Goal: Task Accomplishment & Management: Manage account settings

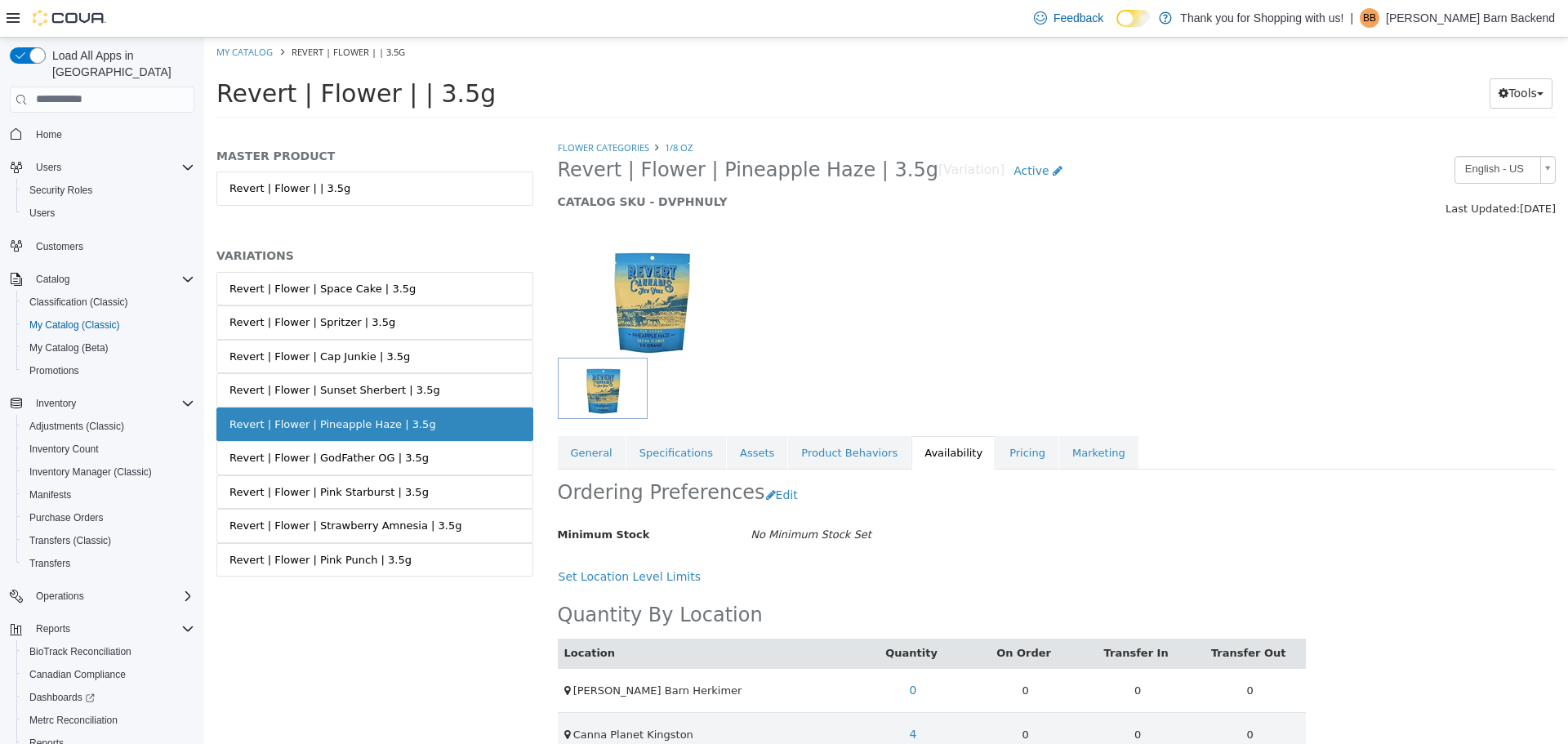
scroll to position [74, 0]
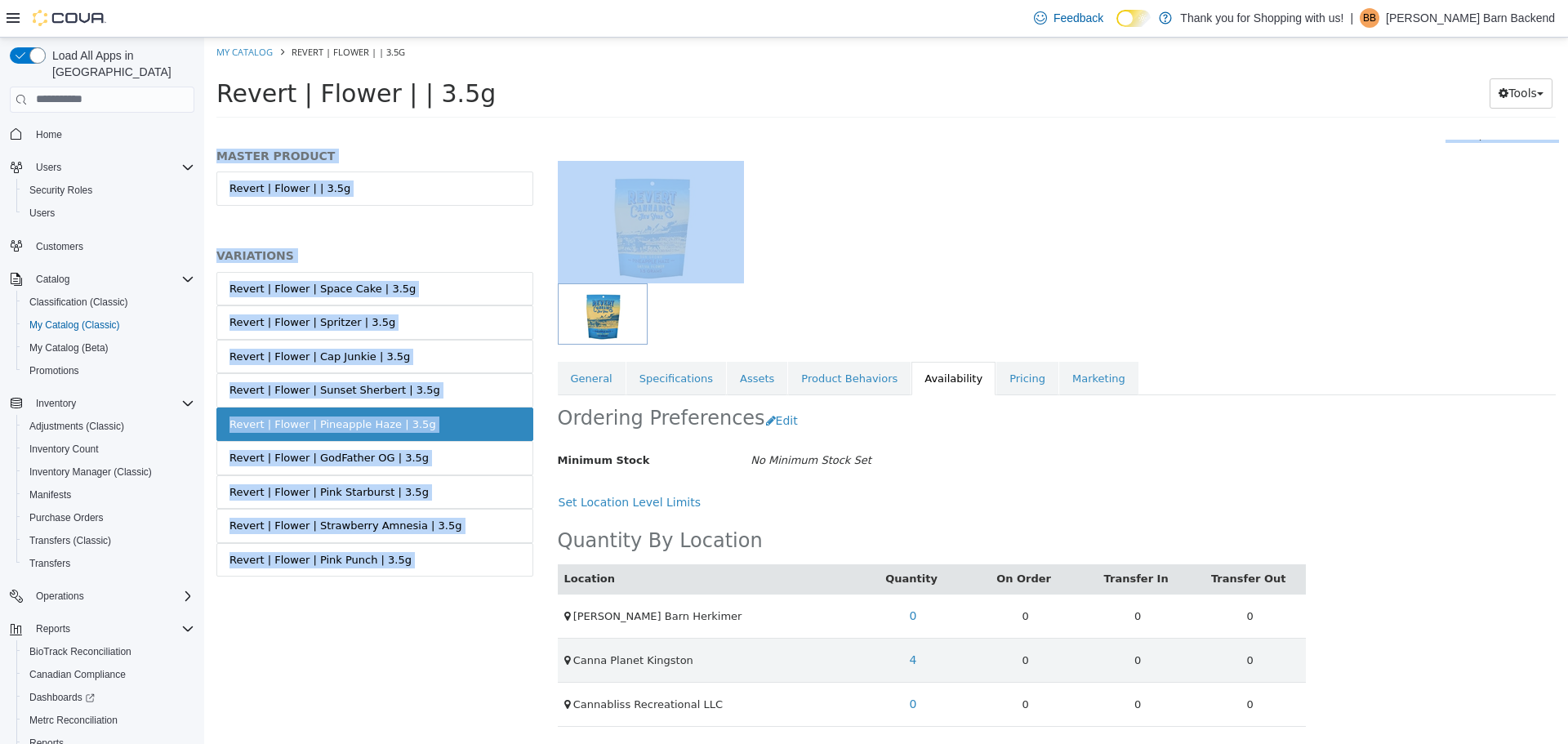
drag, startPoint x: 1671, startPoint y: 334, endPoint x: 1566, endPoint y: 347, distance: 105.8
click at [1567, 127] on html "Saving Bulk Changes... × My Catalog Revert | Flower | | 3.5g Revert | Flower | …" at bounding box center [886, 82] width 1364 height 91
click at [1180, 122] on div "Revert | Flower | | 3.5g Tools Move Variations Print Labels" at bounding box center [886, 98] width 1364 height 62
drag, startPoint x: 1110, startPoint y: 265, endPoint x: 1094, endPoint y: 261, distance: 16.5
click at [1110, 265] on div at bounding box center [1057, 213] width 1023 height 140
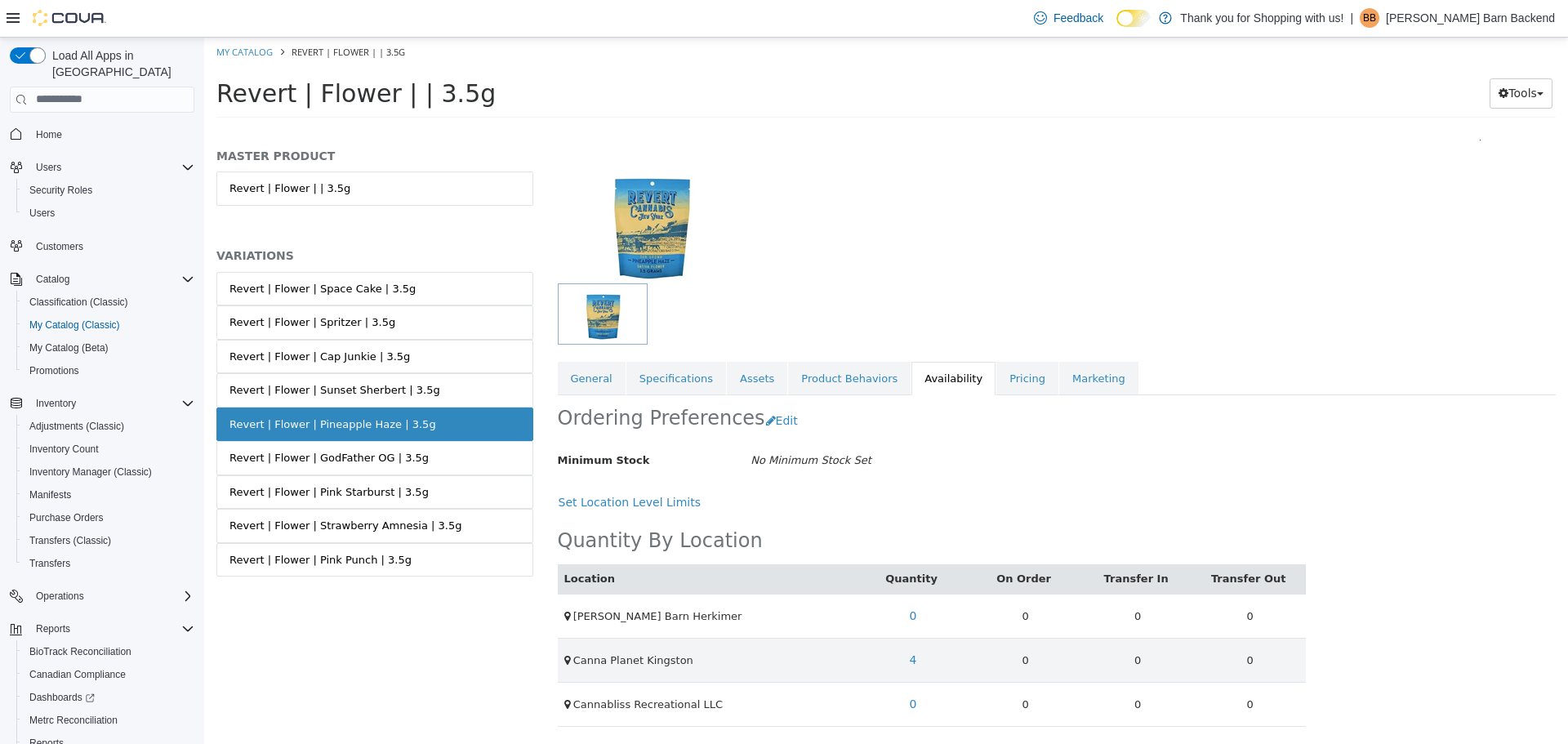
click at [1094, 261] on div at bounding box center [1057, 213] width 1023 height 140
click at [249, 31] on div "Feedback Dark Mode Thank you for Shopping with us! | BB Budd Barn Backend" at bounding box center [784, 18] width 1568 height 38
click at [251, 48] on link "My Catalog" at bounding box center [244, 50] width 56 height 13
select select "**********"
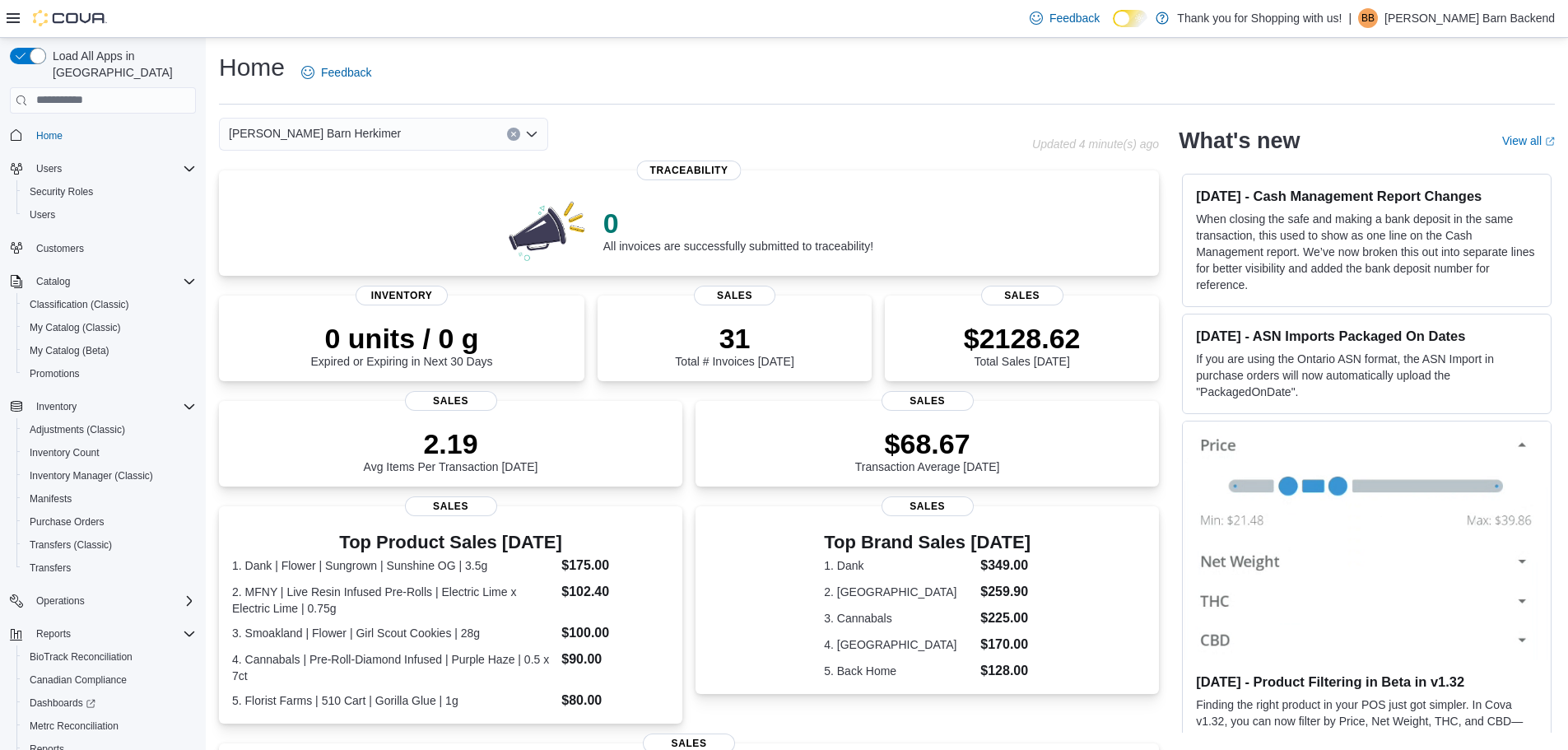
click at [103, 233] on div "Customers" at bounding box center [103, 248] width 186 height 31
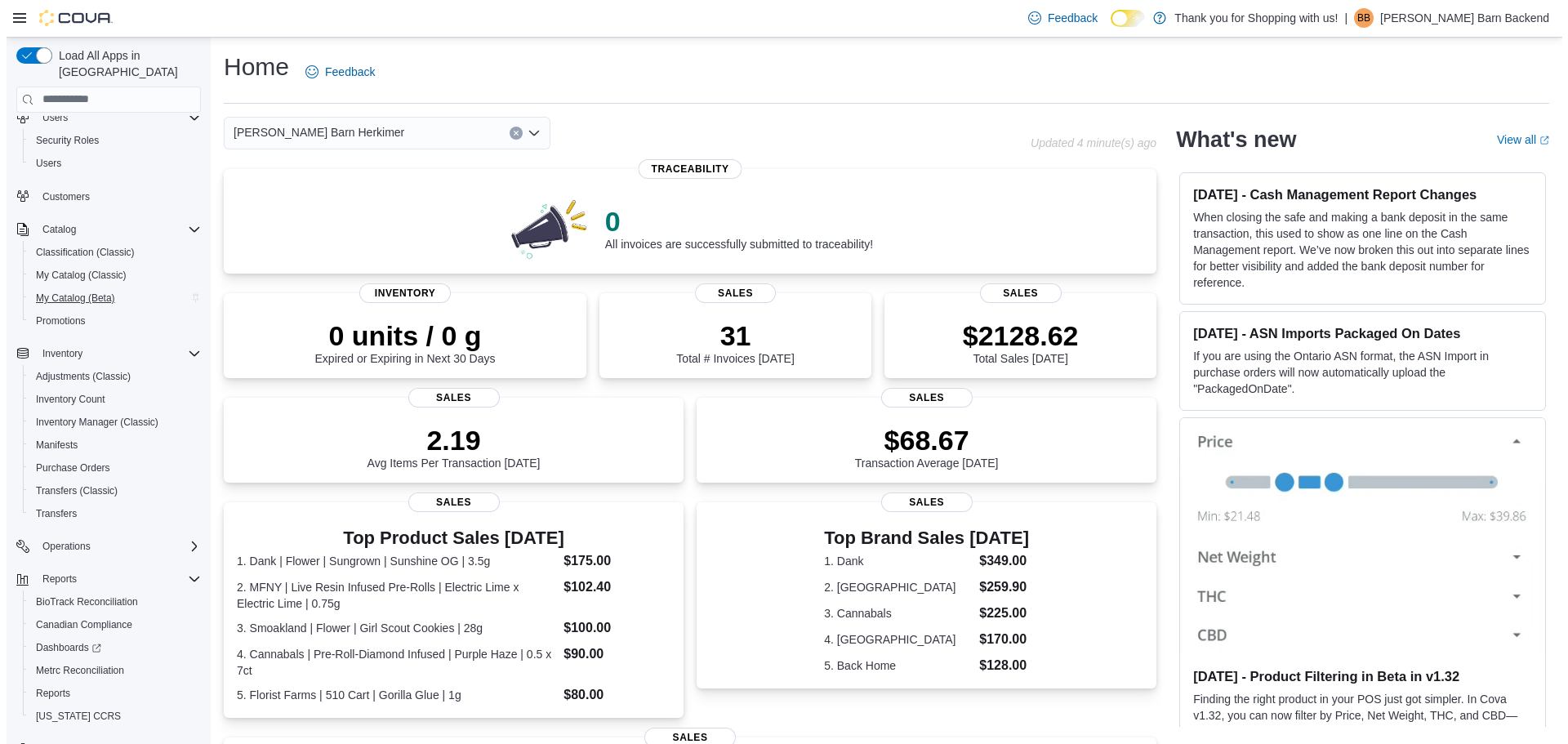
scroll to position [76, 0]
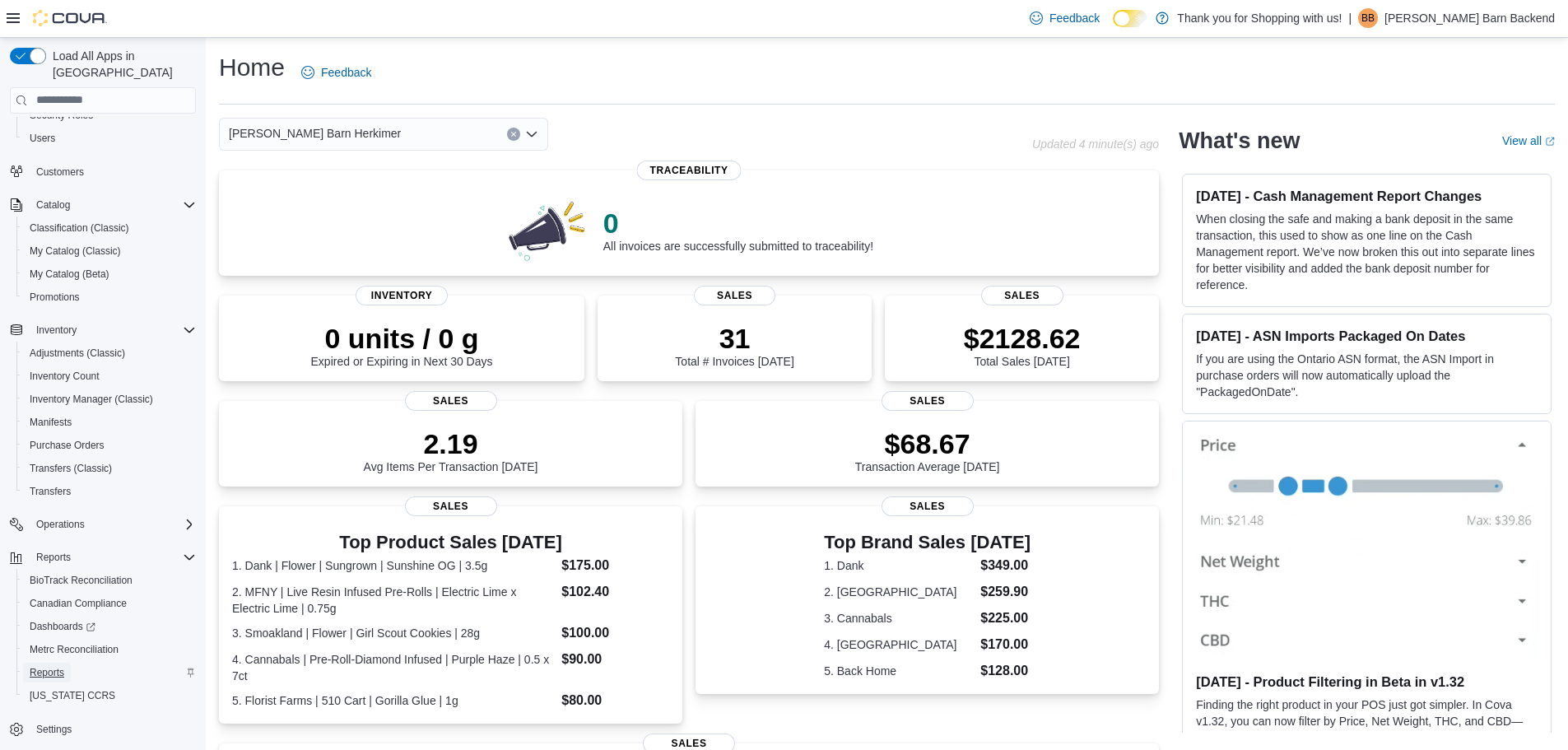
click at [68, 663] on link "Reports" at bounding box center [47, 672] width 47 height 19
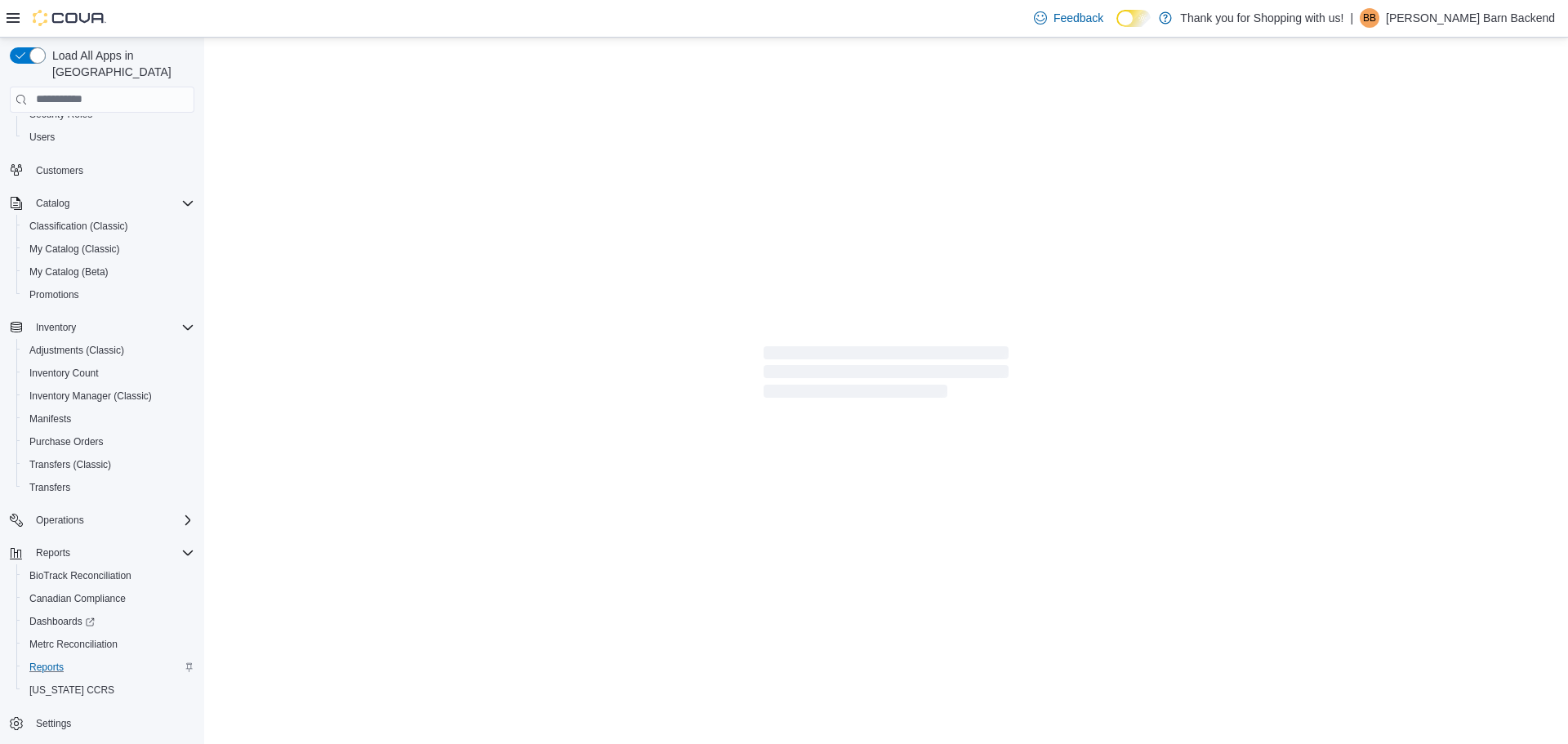
scroll to position [37, 0]
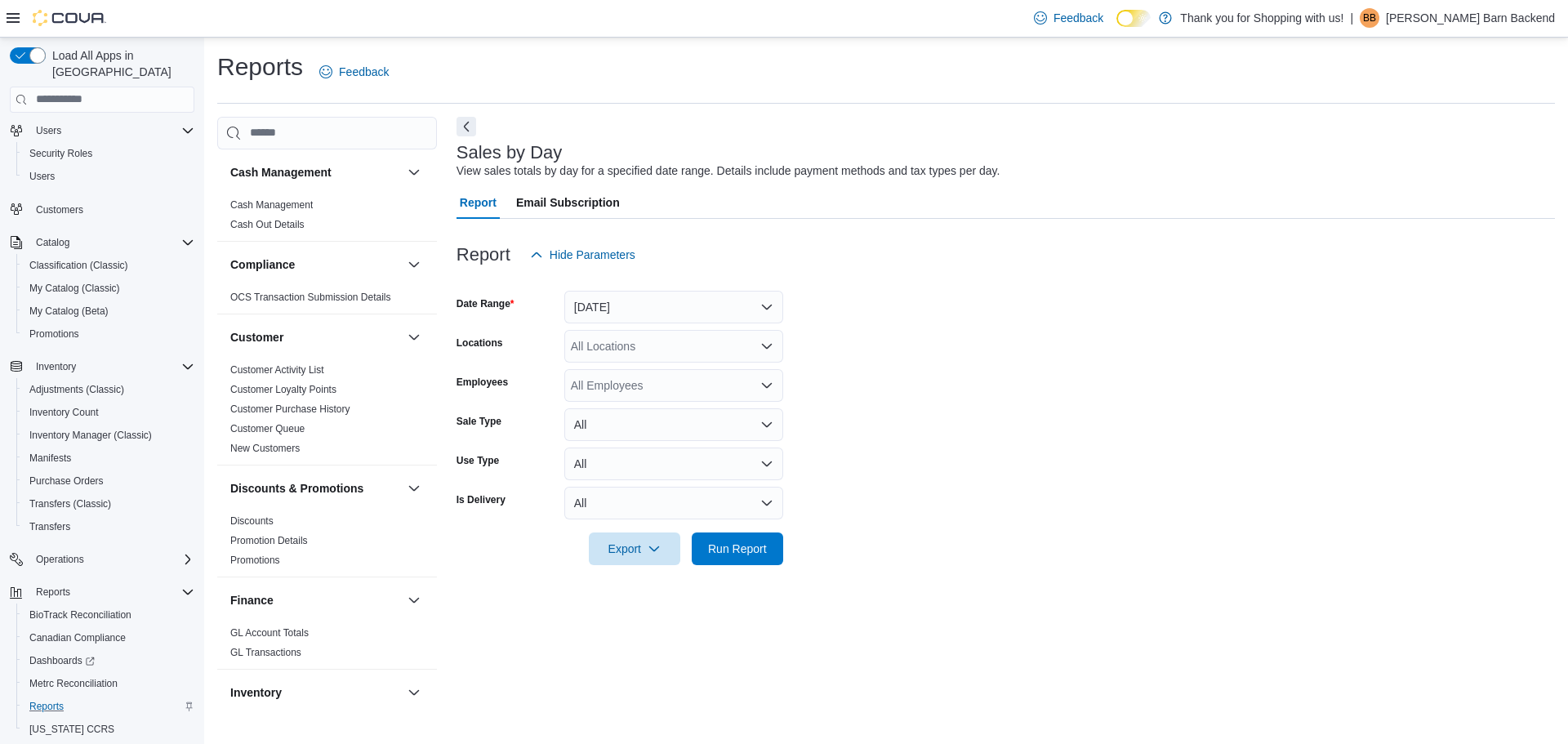
click at [691, 351] on div "All Locations" at bounding box center [673, 346] width 219 height 33
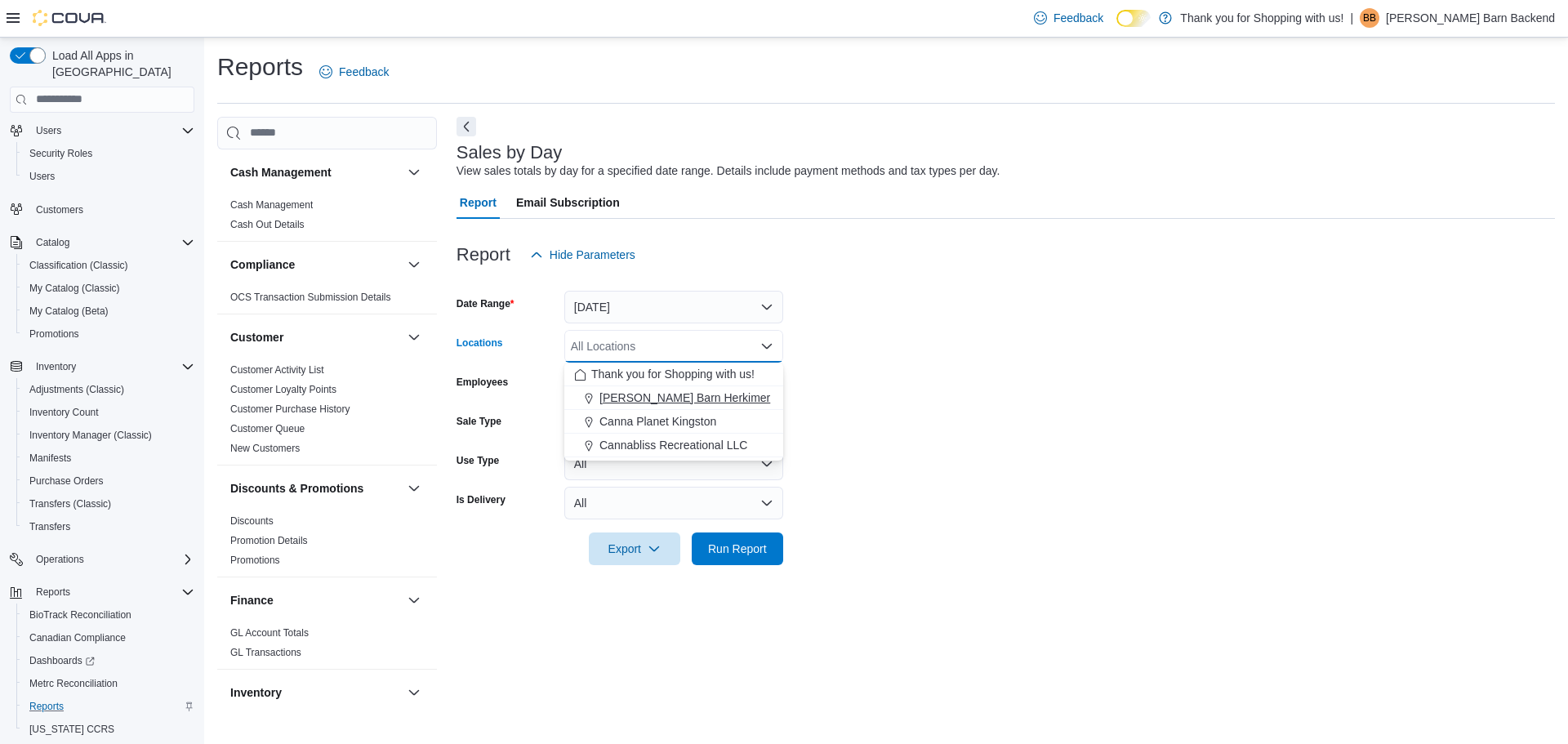
click at [641, 392] on span "[PERSON_NAME] Barn Herkimer" at bounding box center [684, 397] width 171 height 16
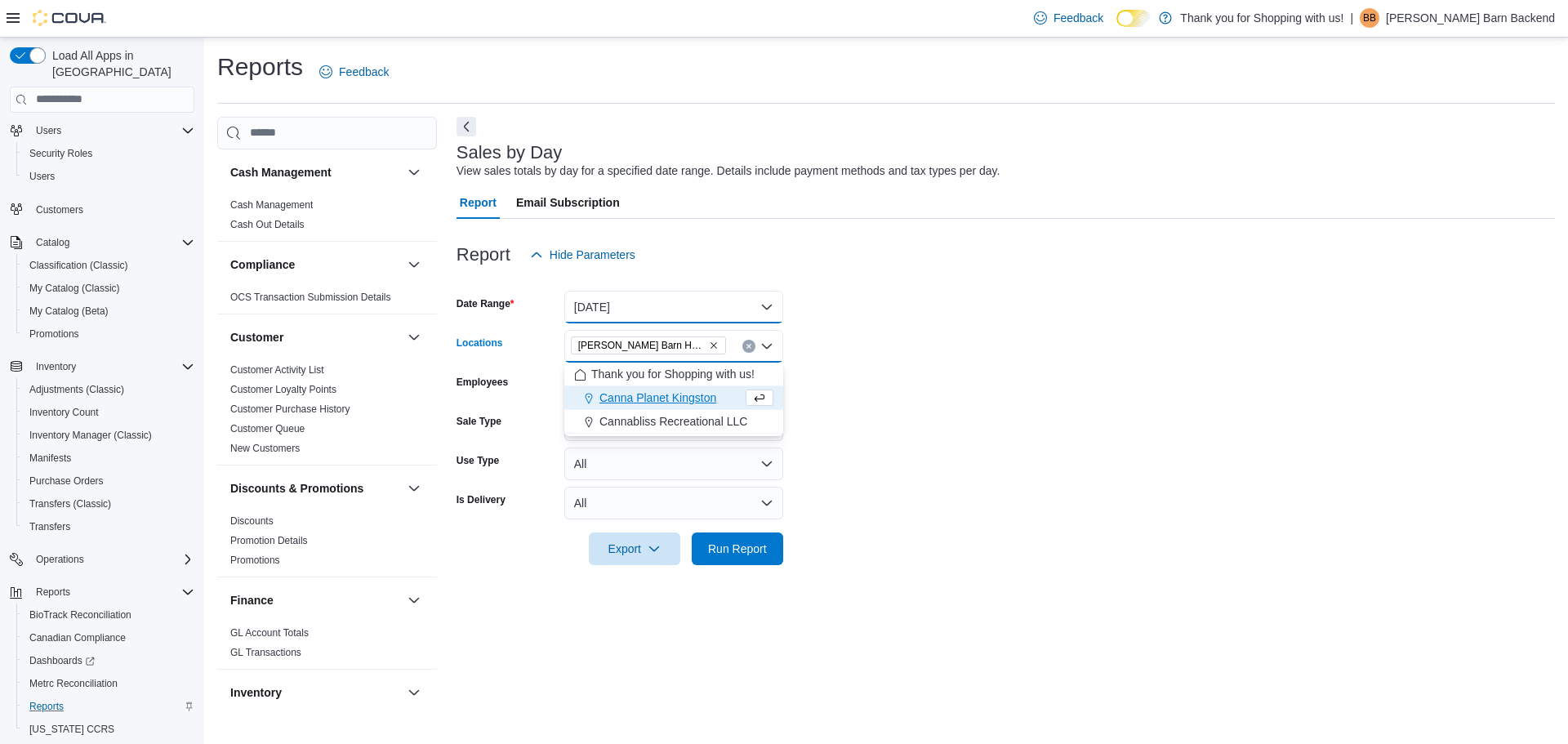
click at [669, 304] on button "Yesterday" at bounding box center [673, 307] width 219 height 33
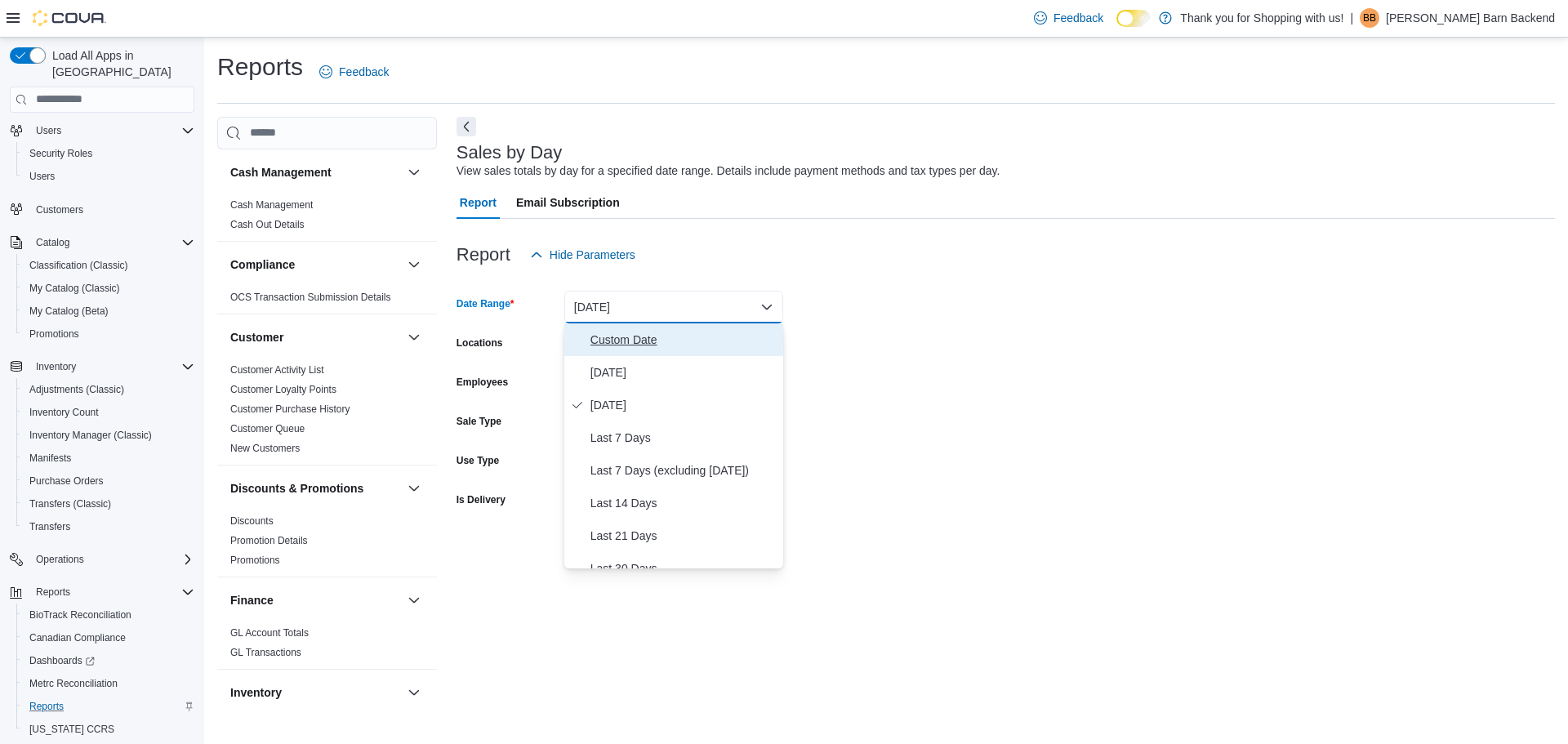
click at [649, 333] on span "Custom Date" at bounding box center [683, 339] width 186 height 19
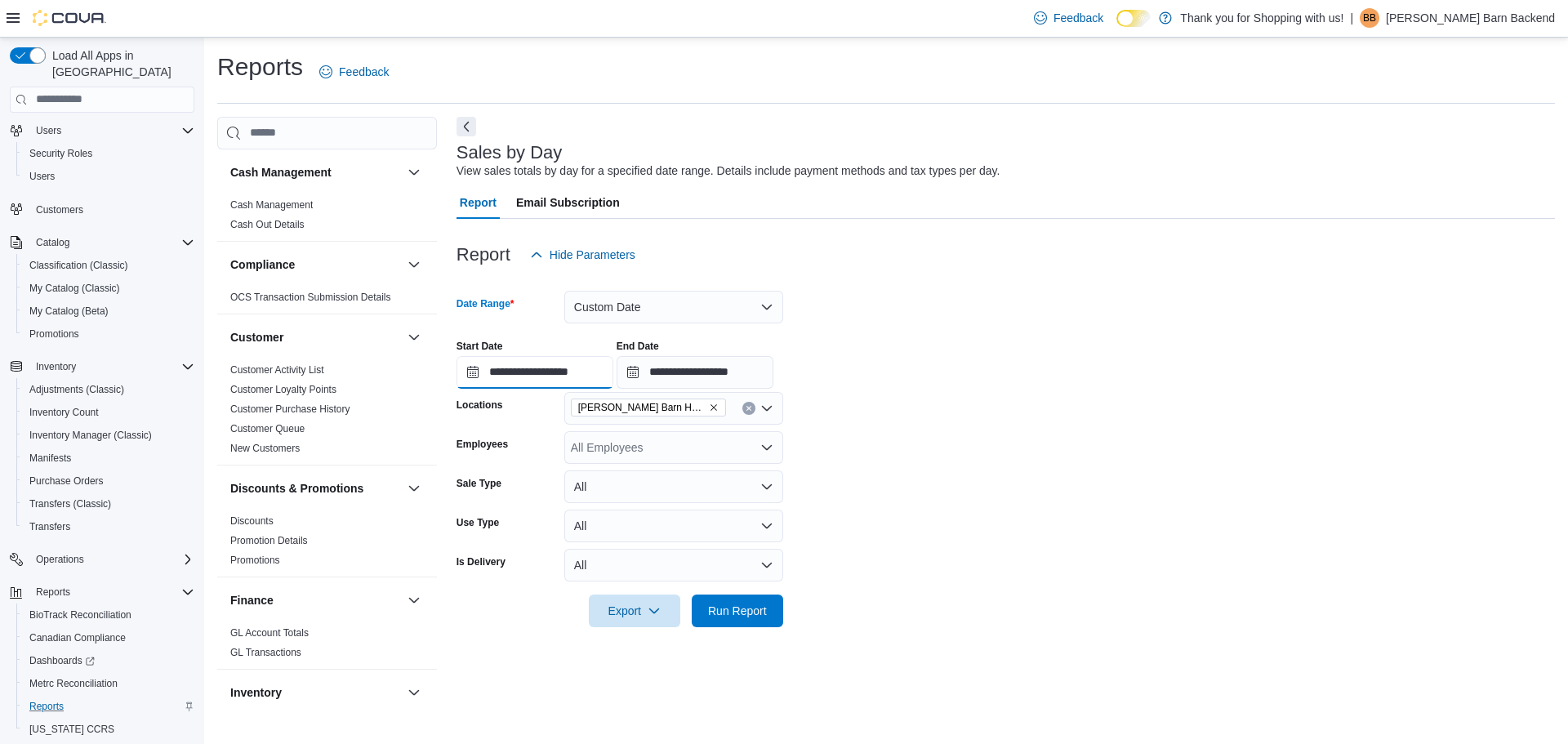
click at [601, 377] on input "**********" at bounding box center [535, 372] width 156 height 33
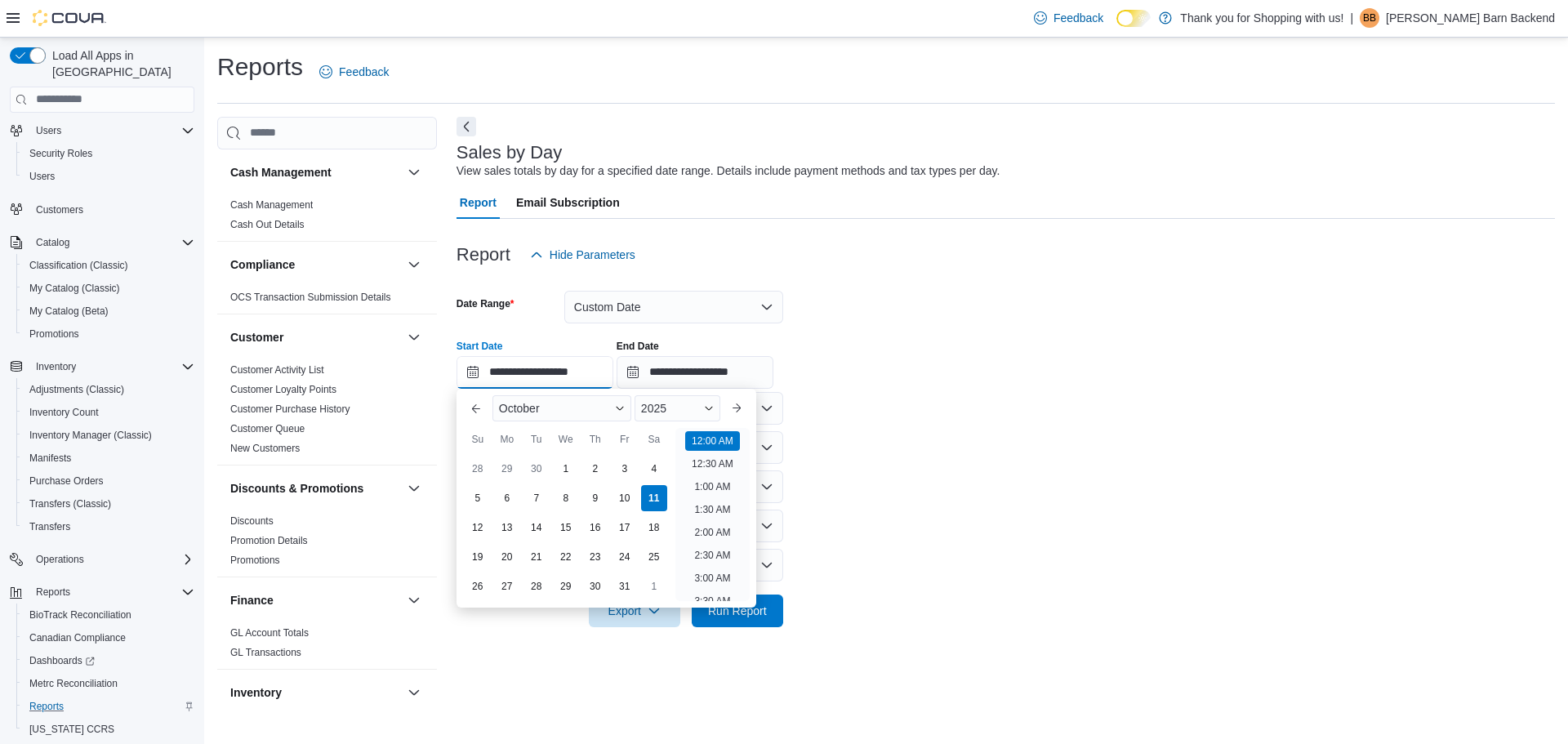
scroll to position [50, 0]
click at [508, 499] on div "6" at bounding box center [507, 498] width 29 height 29
type input "**********"
click at [511, 497] on div "6" at bounding box center [507, 498] width 29 height 29
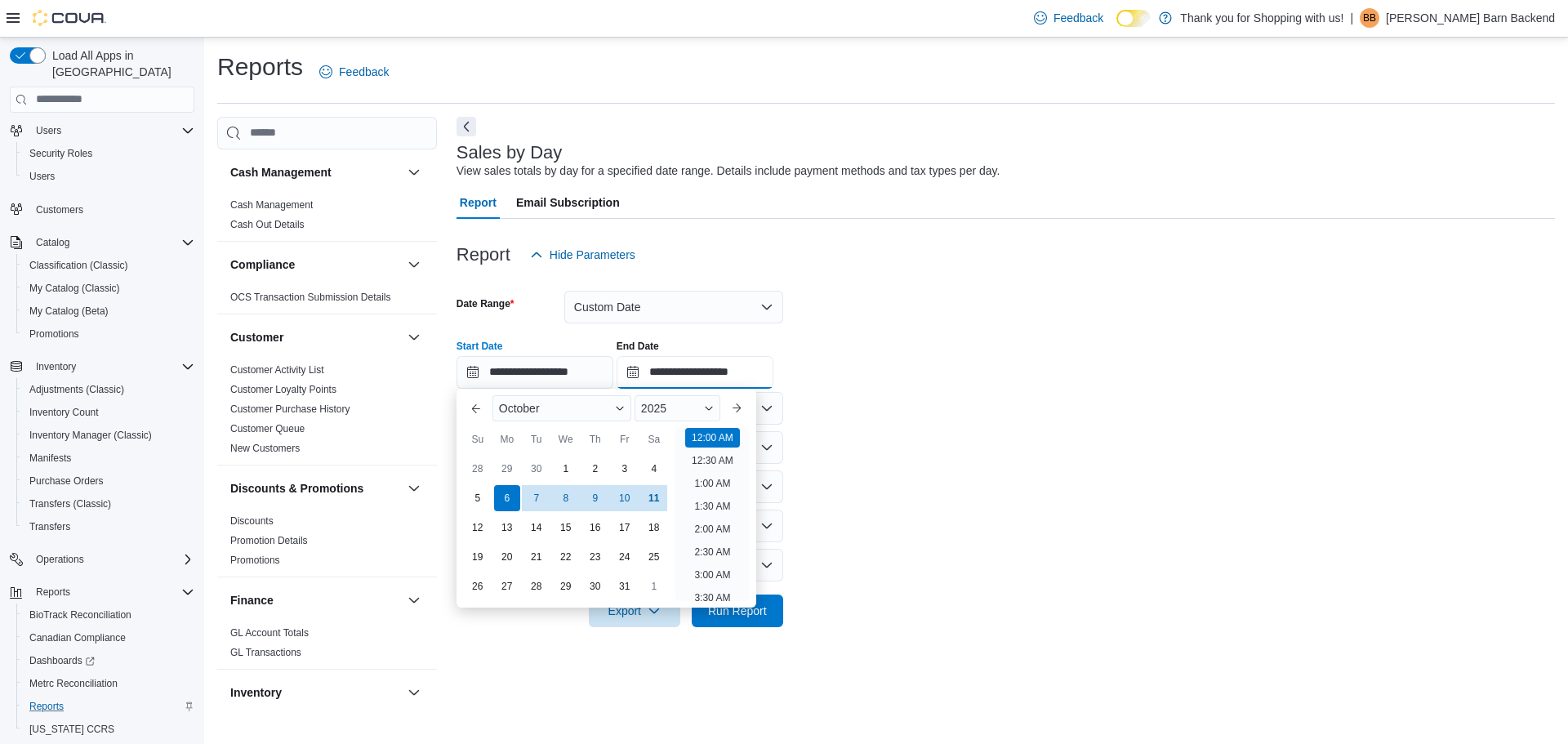
click at [757, 373] on input "**********" at bounding box center [694, 372] width 156 height 33
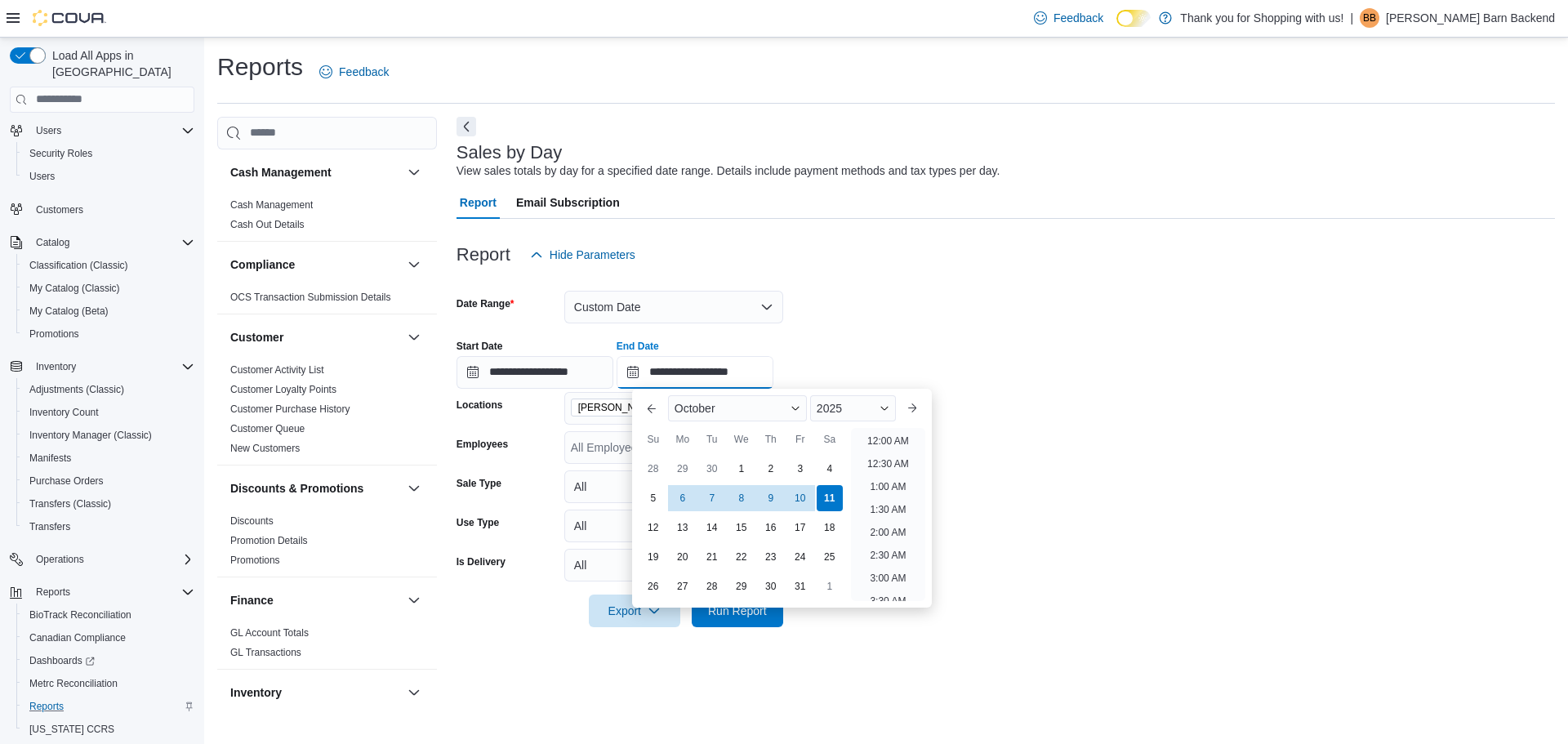
scroll to position [927, 0]
click at [684, 493] on div "6" at bounding box center [682, 498] width 29 height 29
type input "**********"
click at [907, 335] on div "**********" at bounding box center [1006, 357] width 1098 height 62
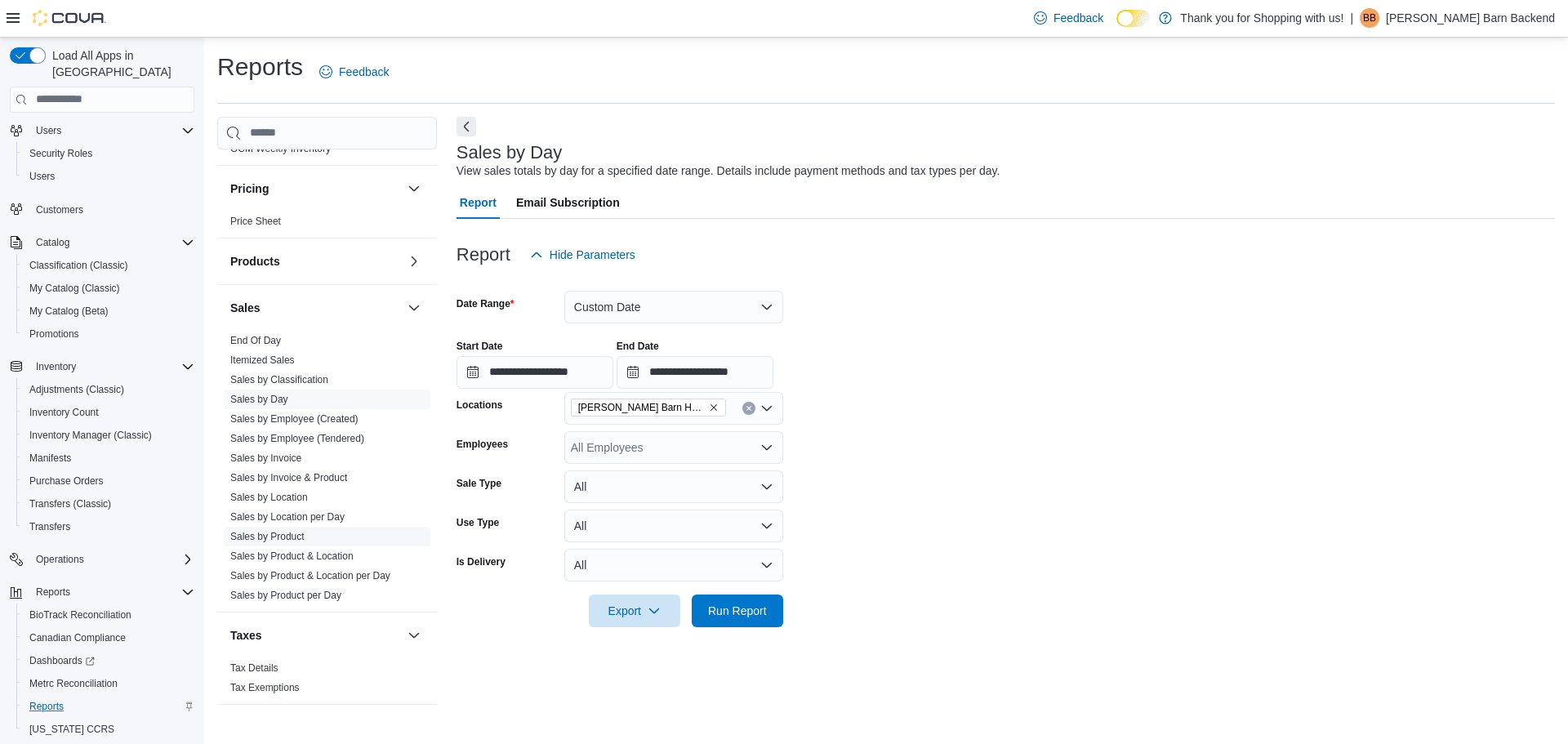
scroll to position [1043, 0]
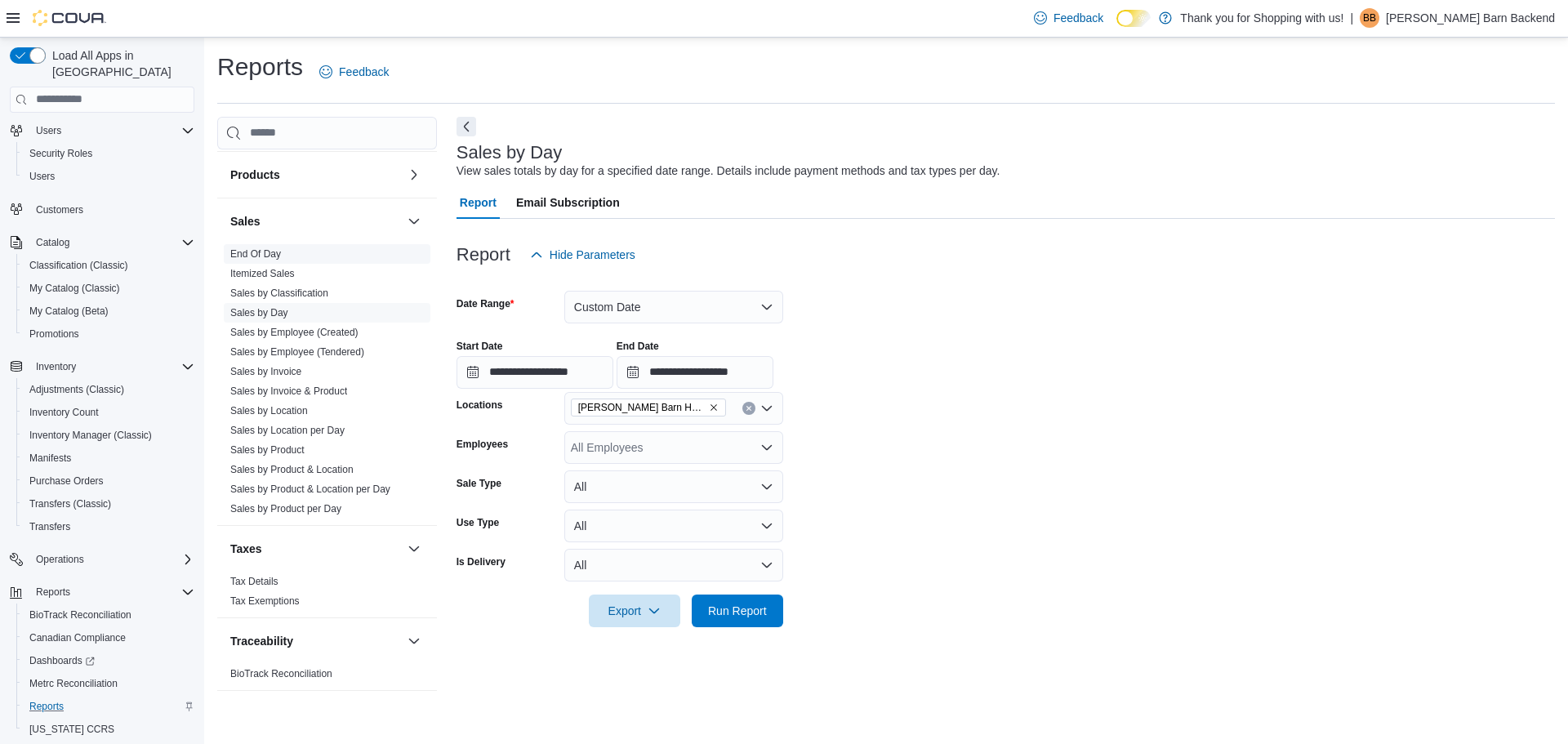
click at [274, 252] on link "End Of Day" at bounding box center [256, 254] width 50 height 12
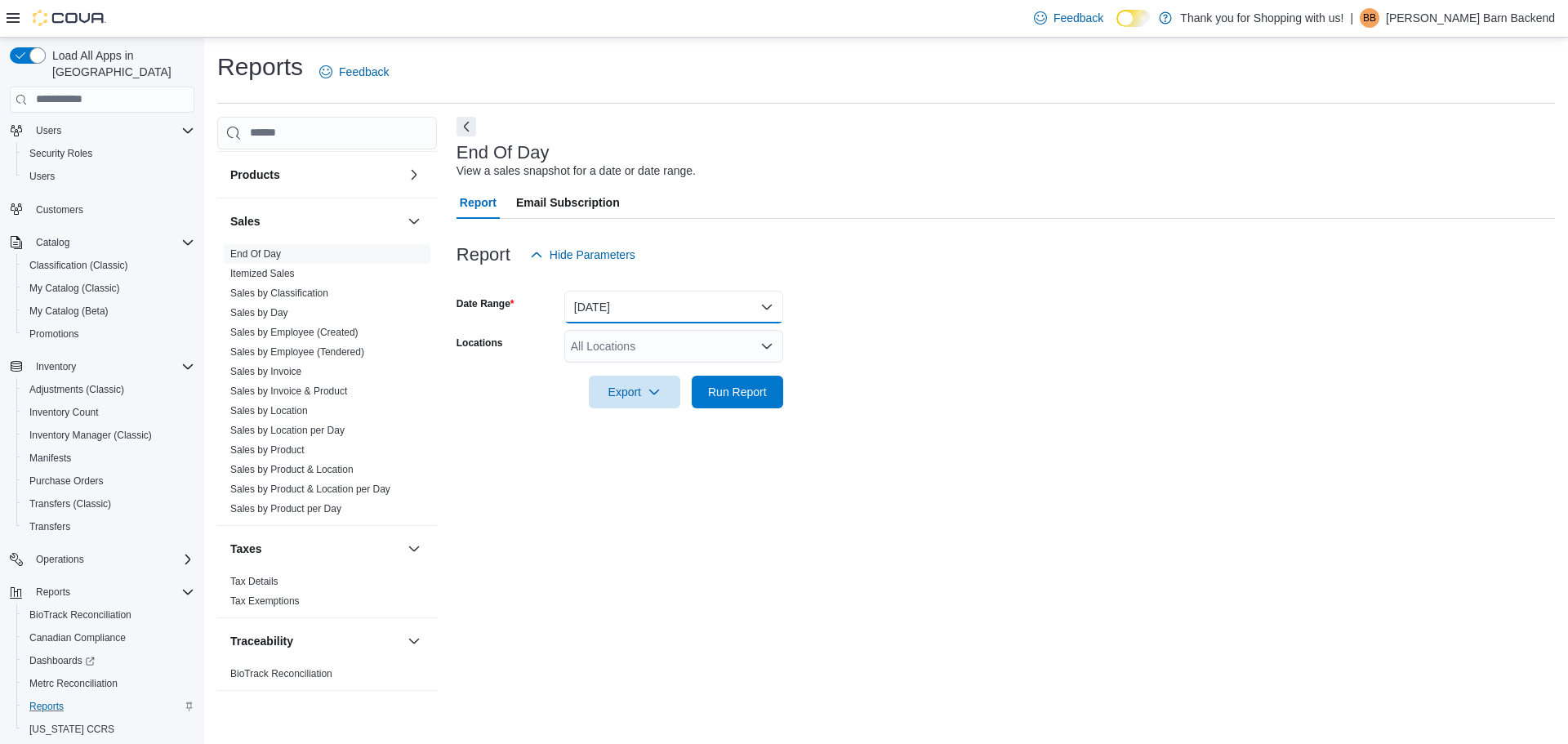
click at [634, 310] on button "[DATE]" at bounding box center [673, 307] width 219 height 33
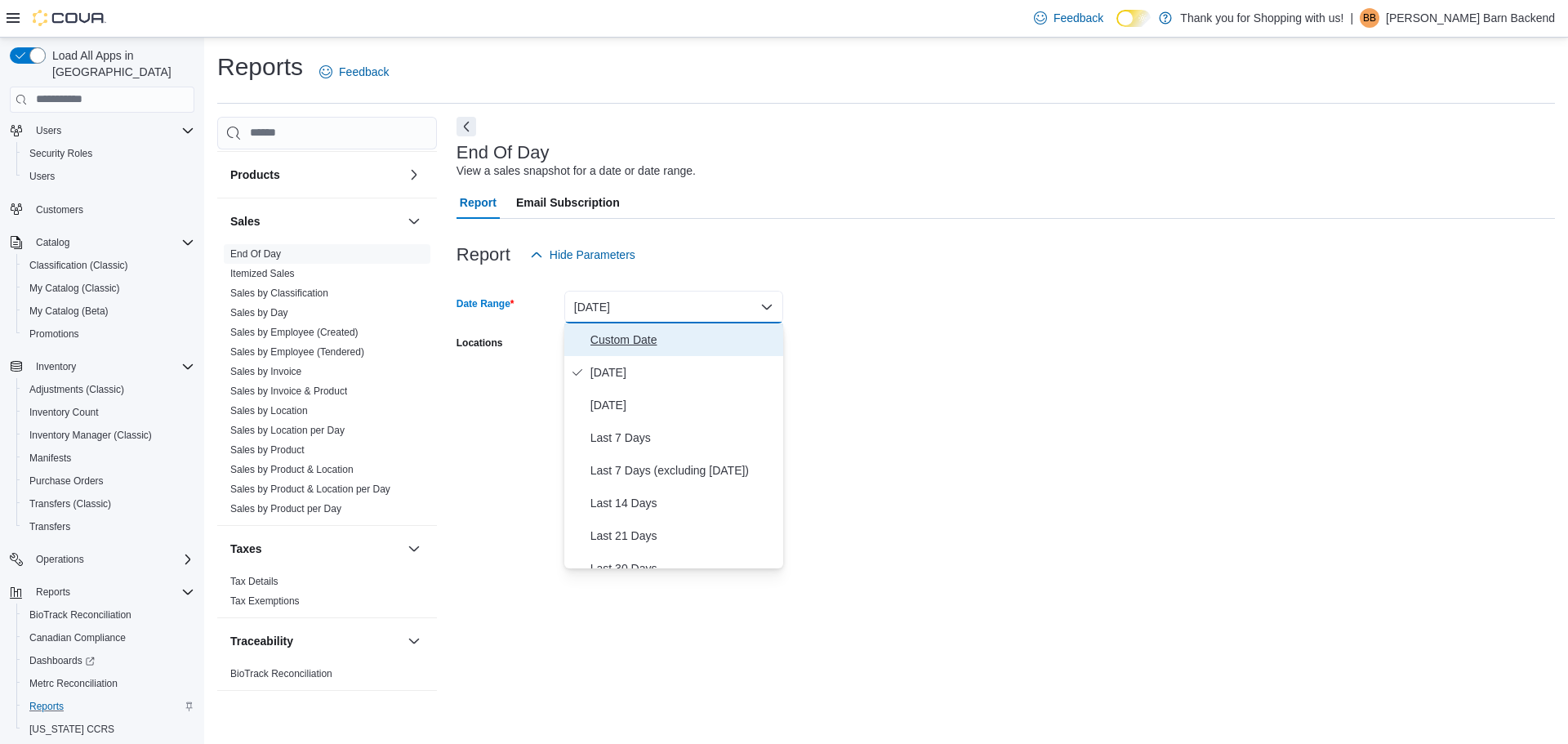
click at [636, 330] on span "Custom Date" at bounding box center [683, 339] width 186 height 19
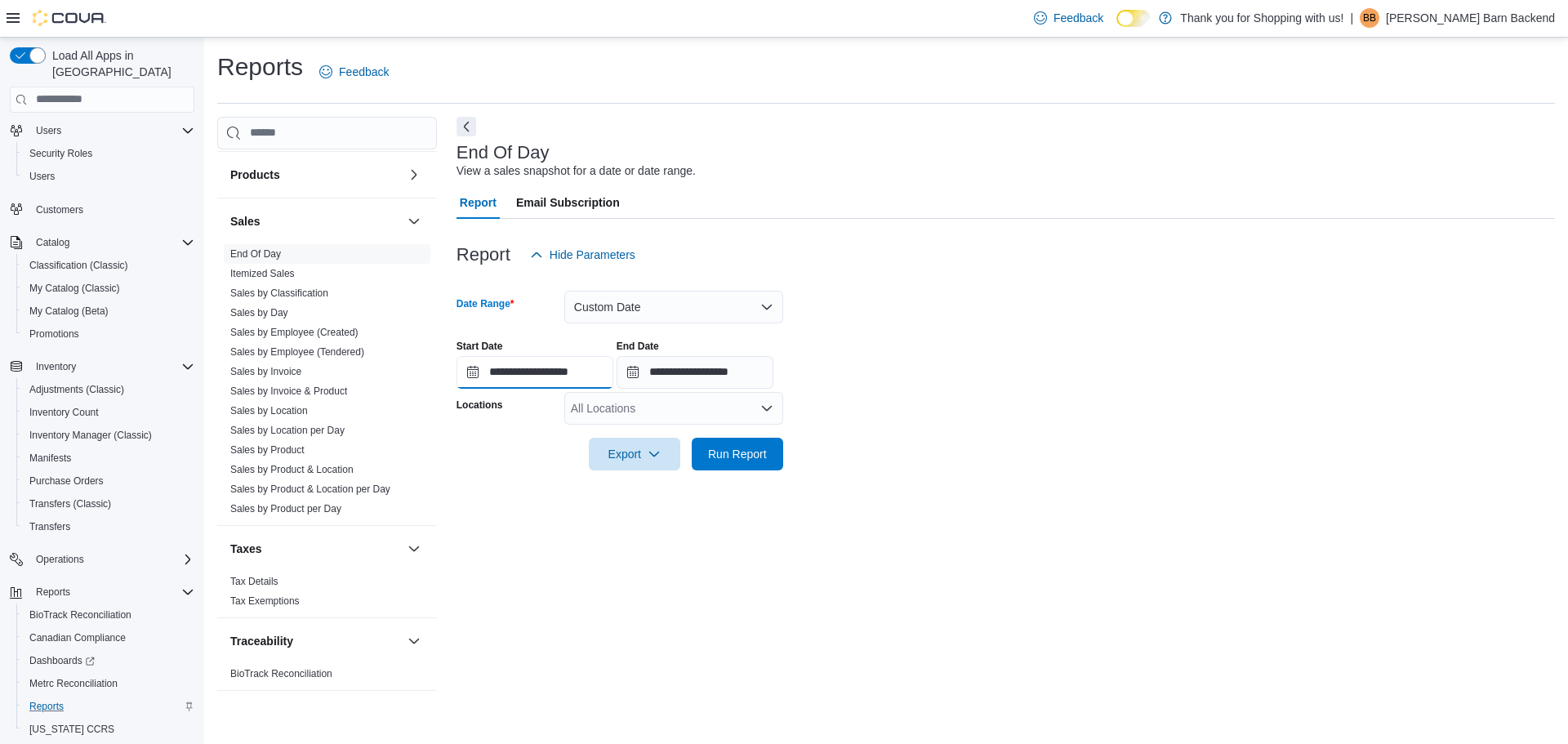
click at [613, 376] on input "**********" at bounding box center [535, 372] width 156 height 33
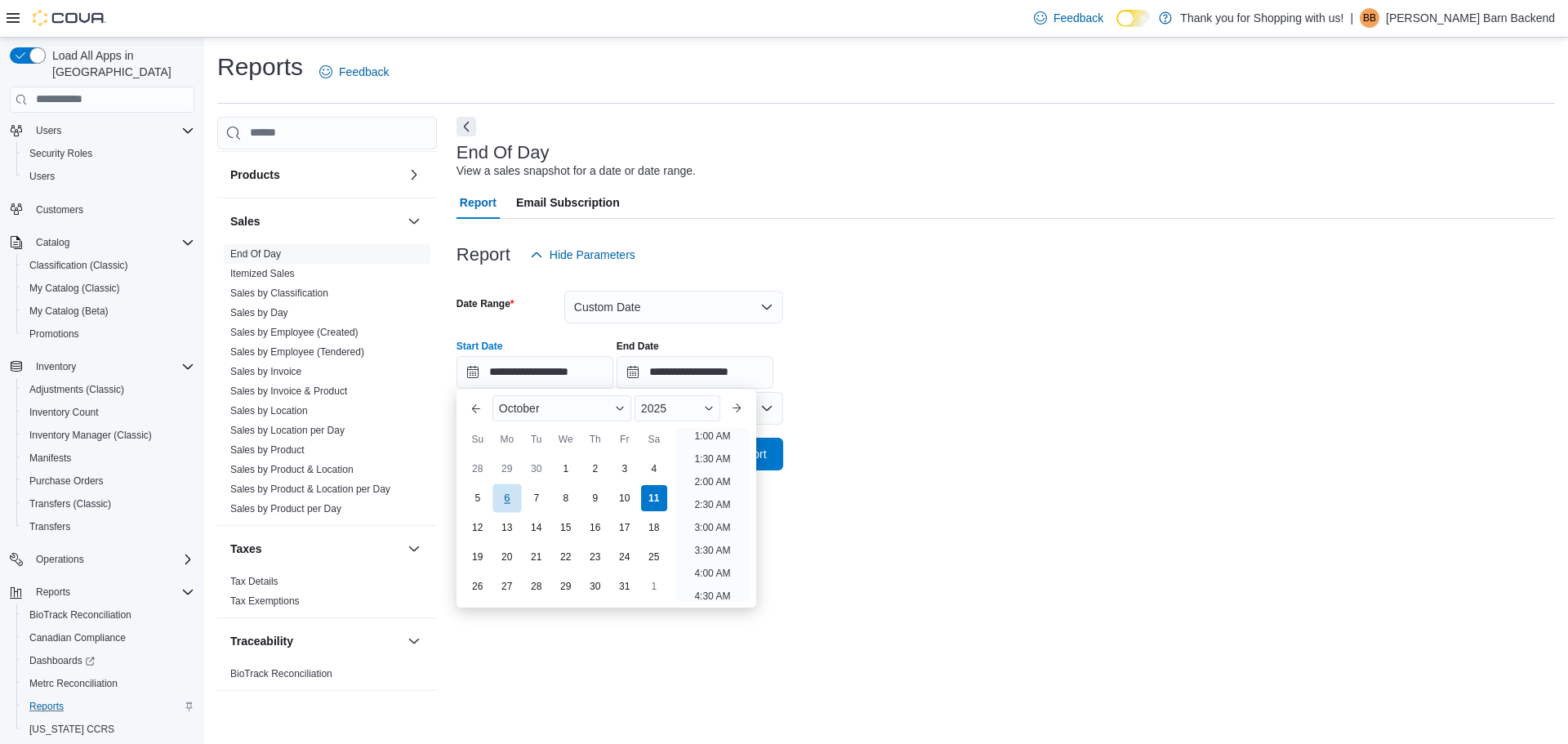
click at [508, 498] on div "6" at bounding box center [507, 498] width 29 height 29
type input "**********"
click at [837, 372] on div "**********" at bounding box center [1006, 357] width 1098 height 62
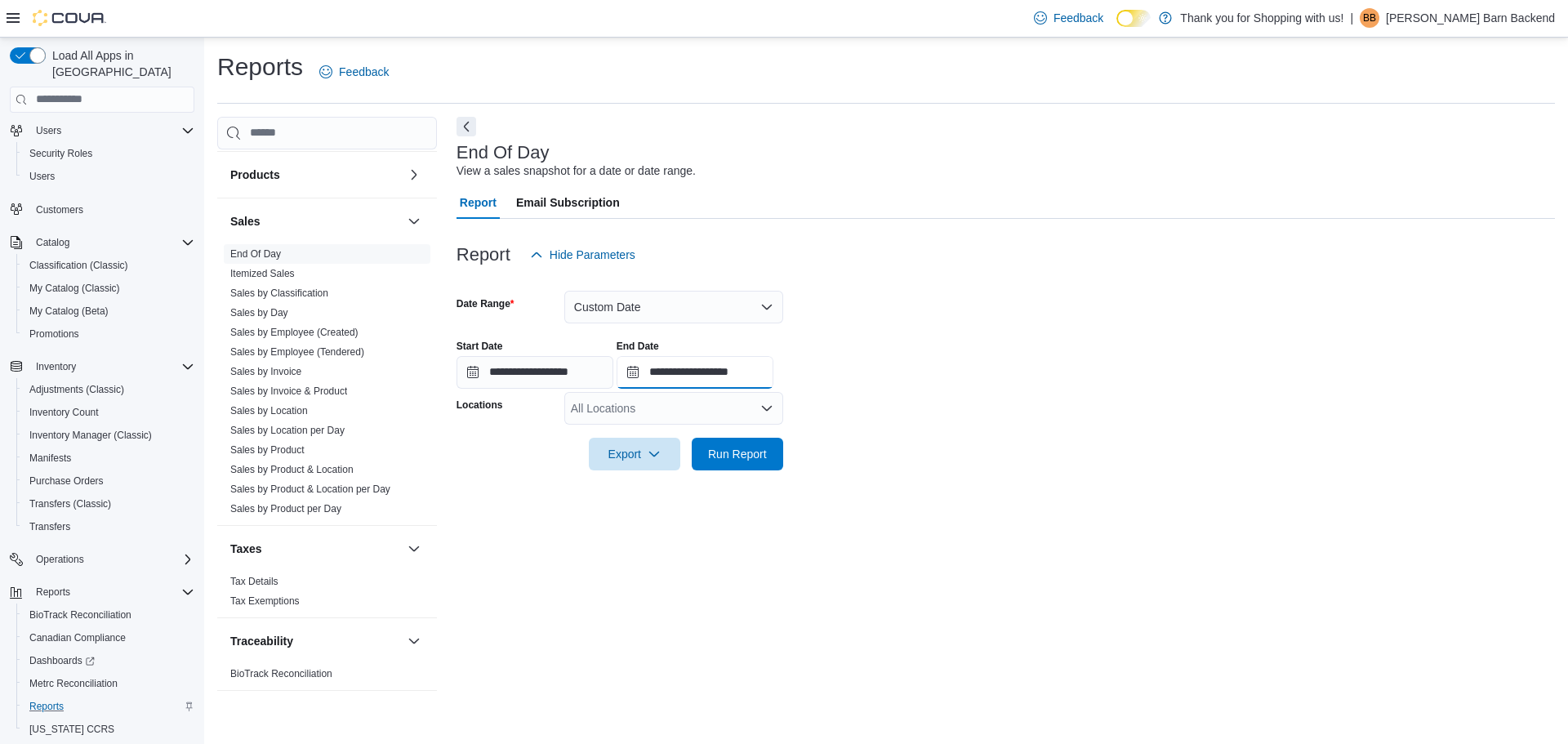
click at [773, 372] on input "**********" at bounding box center [694, 372] width 156 height 33
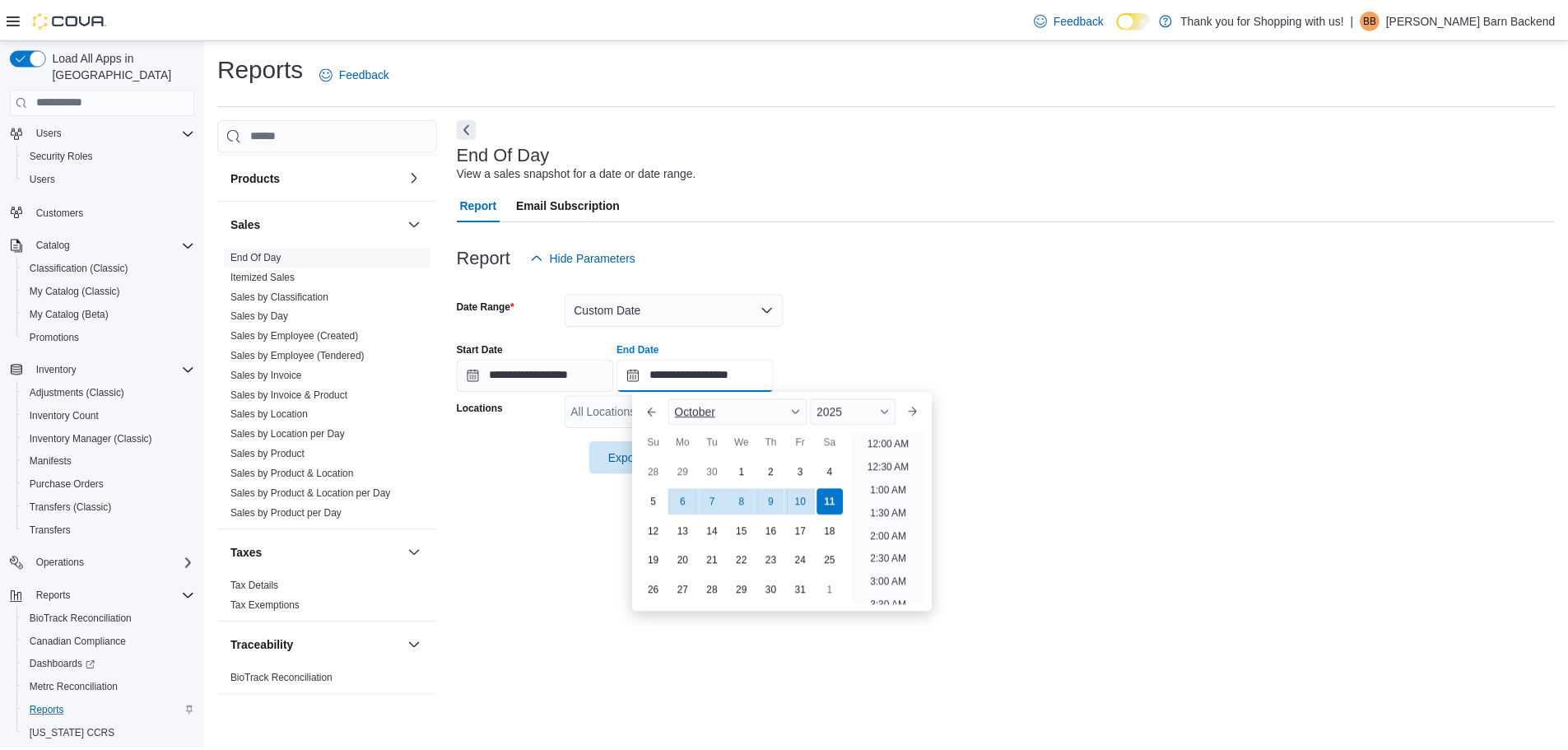
scroll to position [935, 0]
drag, startPoint x: 686, startPoint y: 503, endPoint x: 711, endPoint y: 419, distance: 87.6
click at [687, 503] on div "6" at bounding box center [687, 502] width 29 height 29
type input "**********"
click at [688, 503] on div "6" at bounding box center [687, 502] width 29 height 29
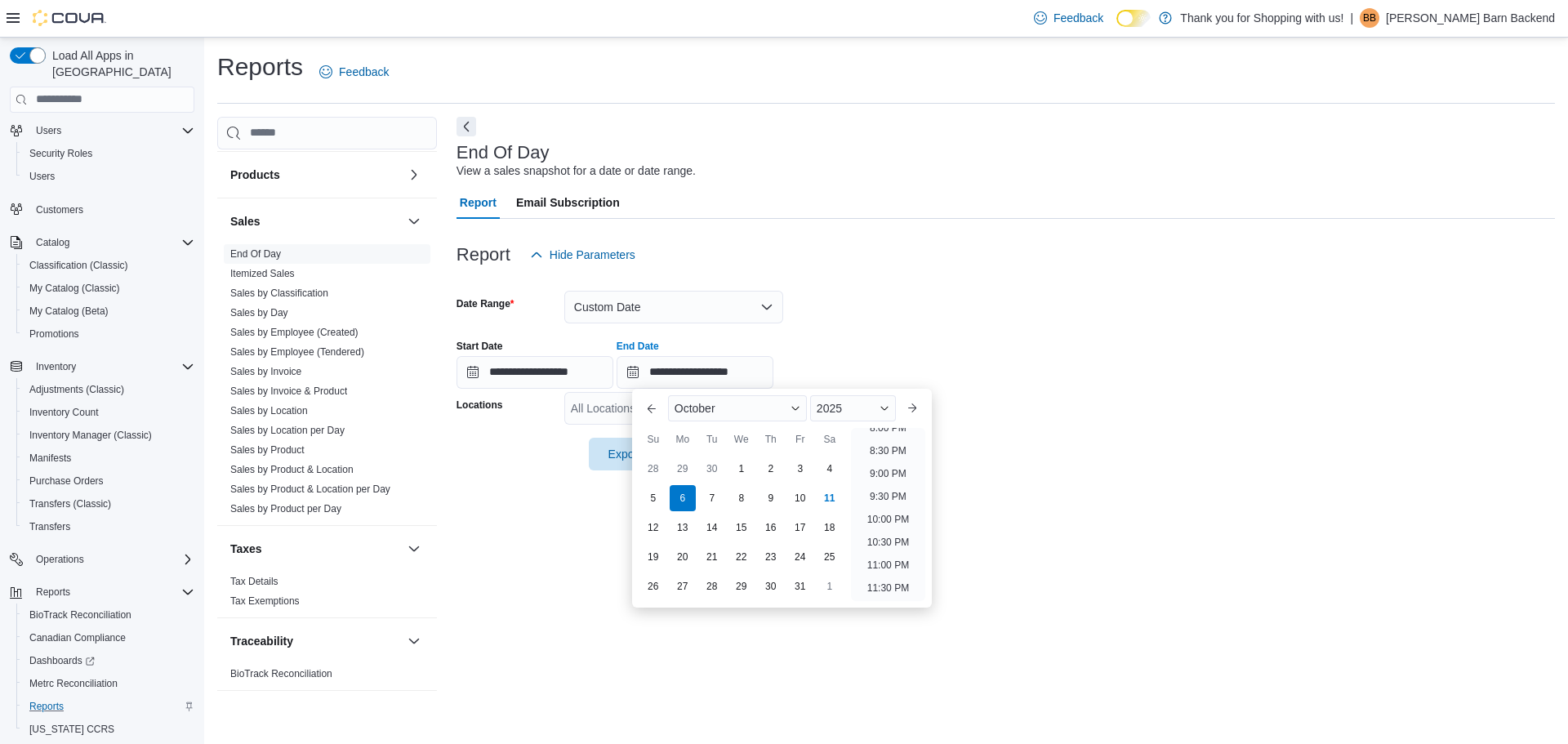
click at [889, 344] on div "**********" at bounding box center [1006, 357] width 1098 height 62
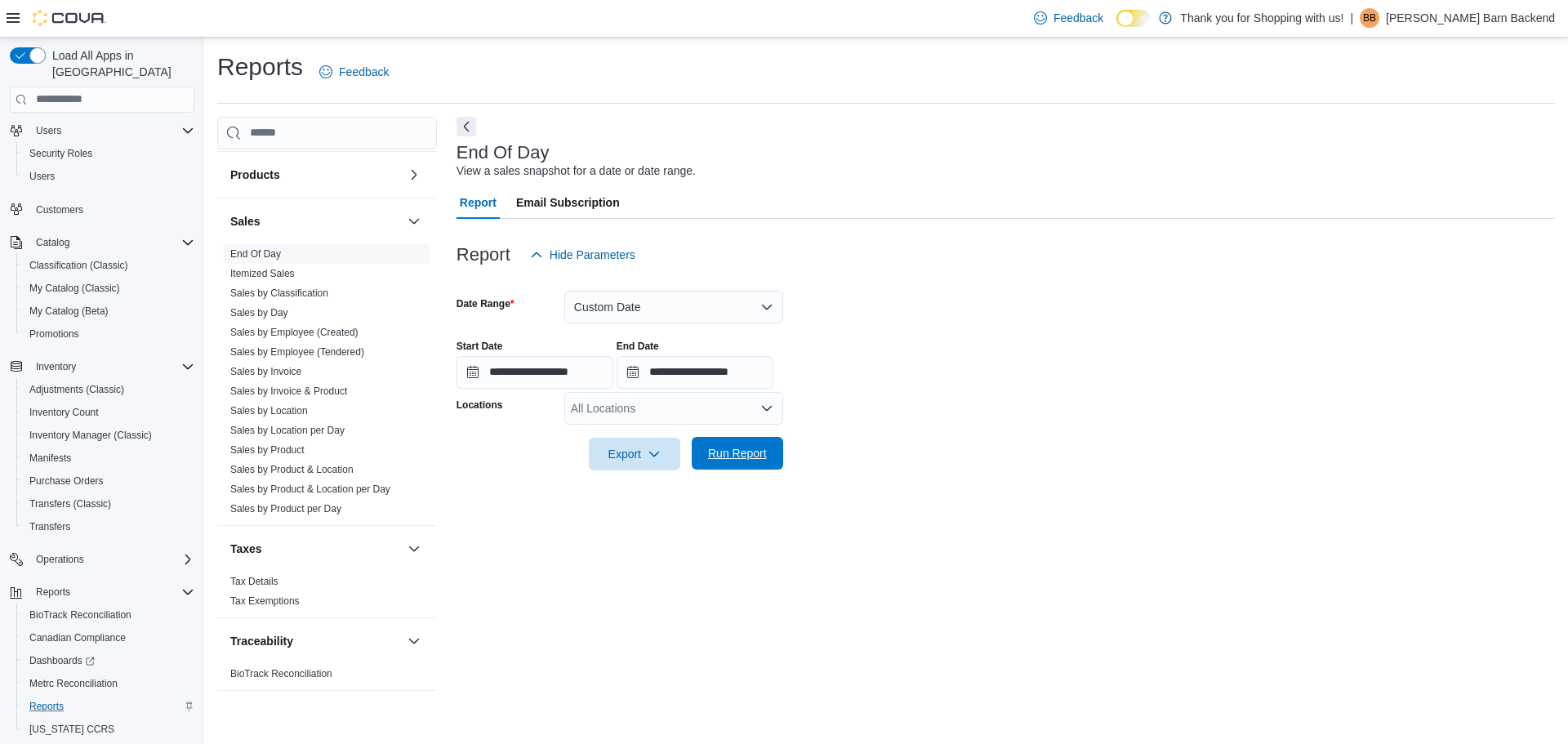
click at [747, 444] on span "Run Report" at bounding box center [736, 453] width 71 height 33
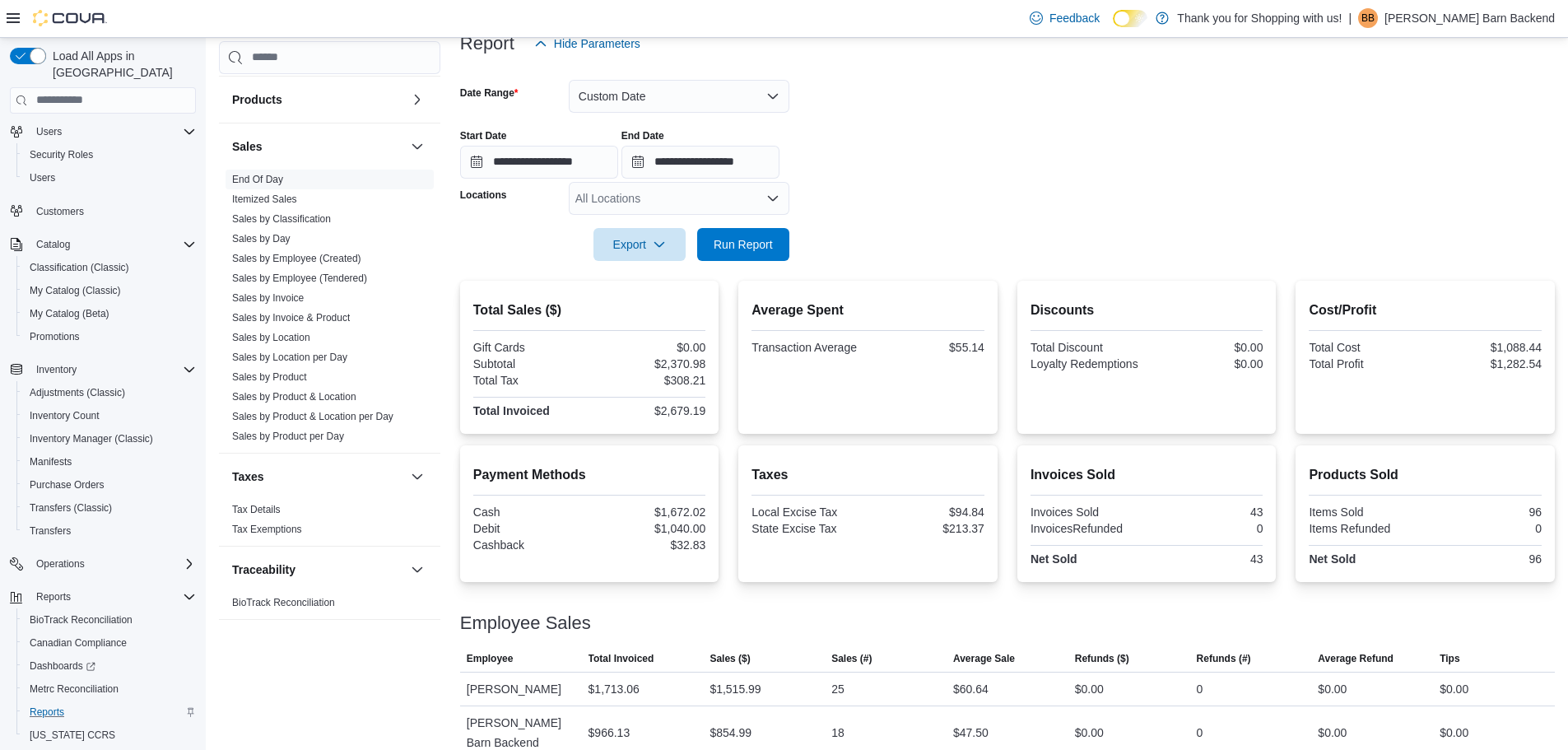
scroll to position [216, 0]
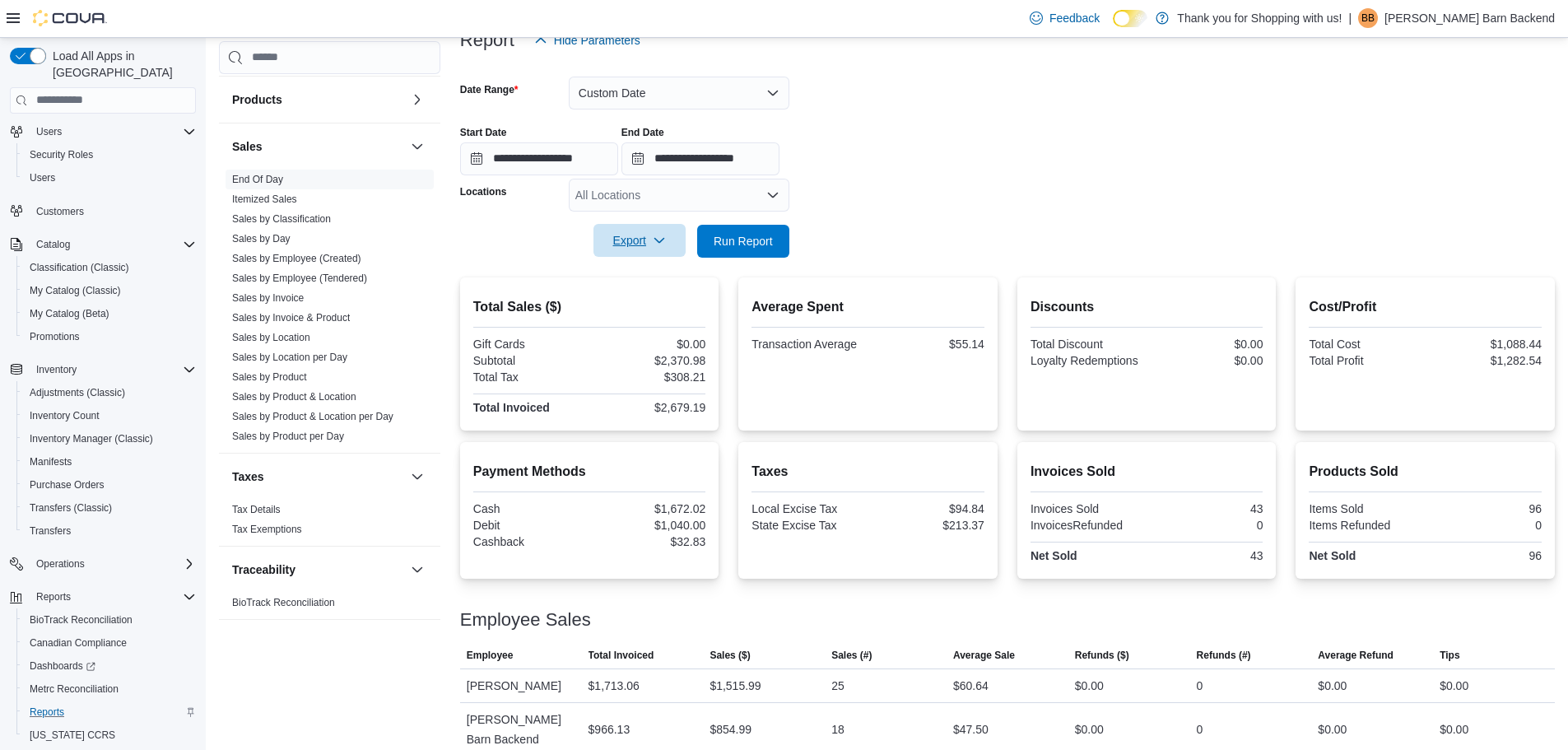
click at [664, 246] on icon "button" at bounding box center [659, 241] width 14 height 14
click at [653, 304] on span "Export to Pdf" at bounding box center [642, 307] width 74 height 14
click at [610, 157] on input "**********" at bounding box center [539, 158] width 158 height 33
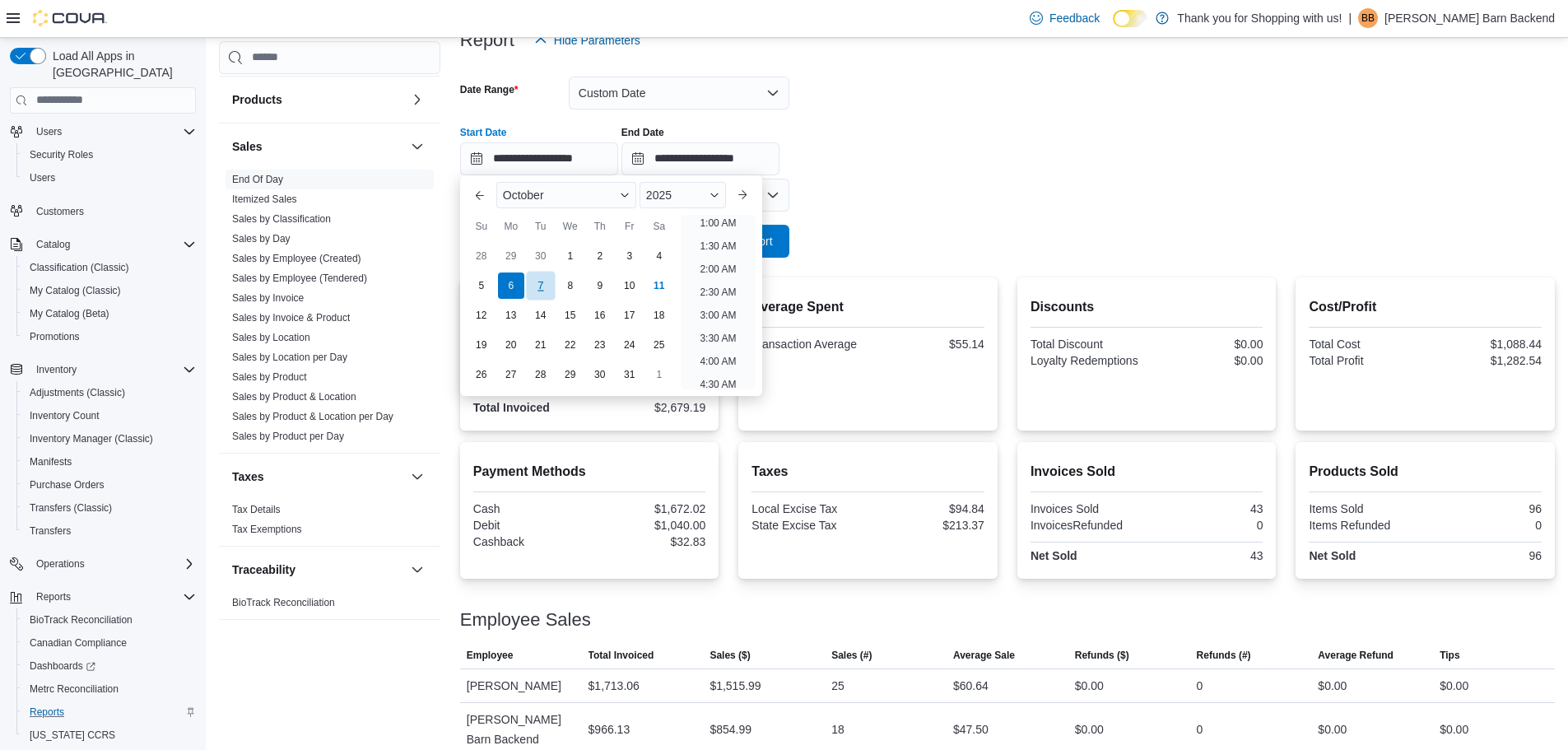
click at [533, 293] on div "7" at bounding box center [541, 285] width 29 height 29
type input "**********"
click at [820, 144] on div "**********" at bounding box center [1008, 144] width 1095 height 63
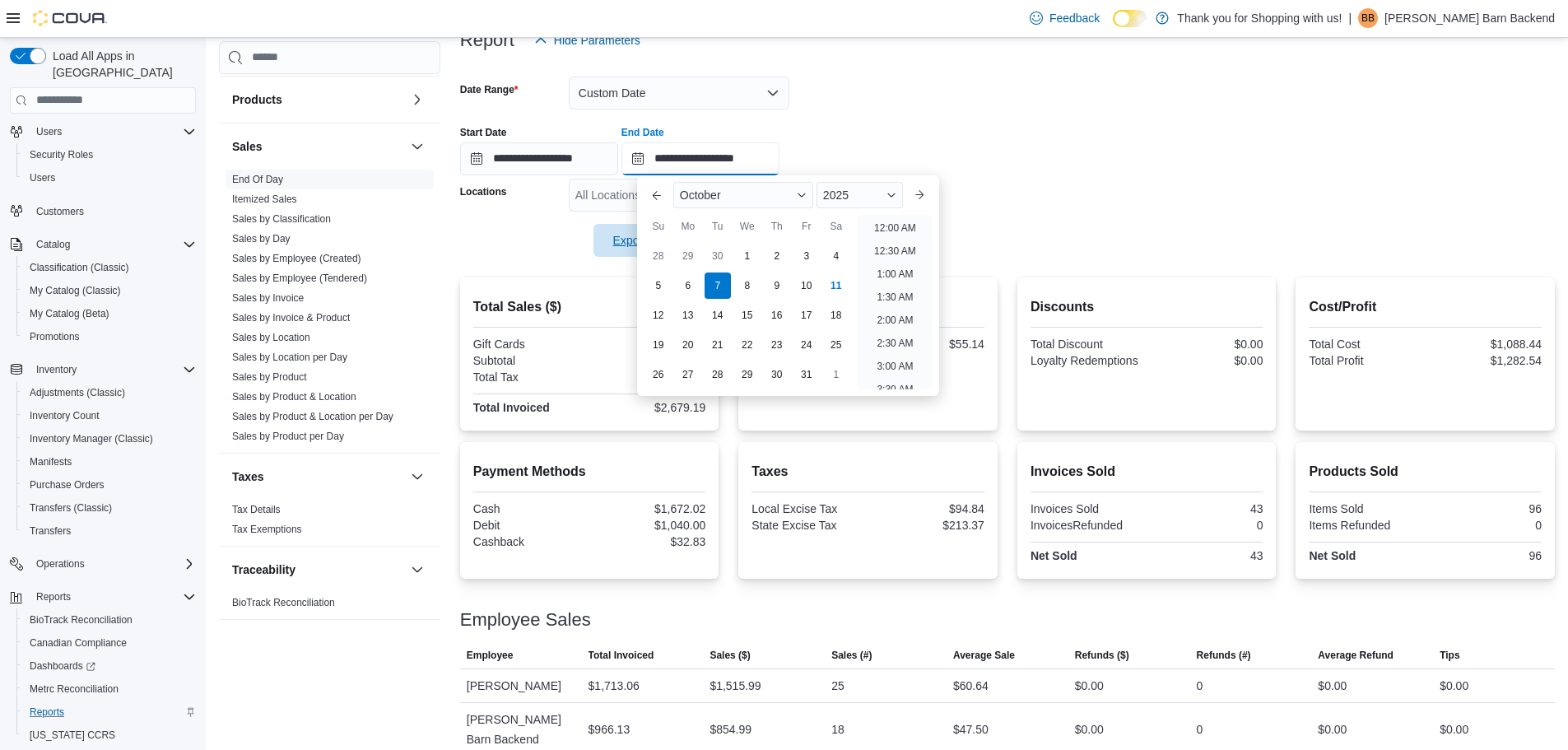
click at [779, 155] on input "**********" at bounding box center [700, 158] width 158 height 33
click at [920, 122] on div "**********" at bounding box center [1008, 144] width 1095 height 63
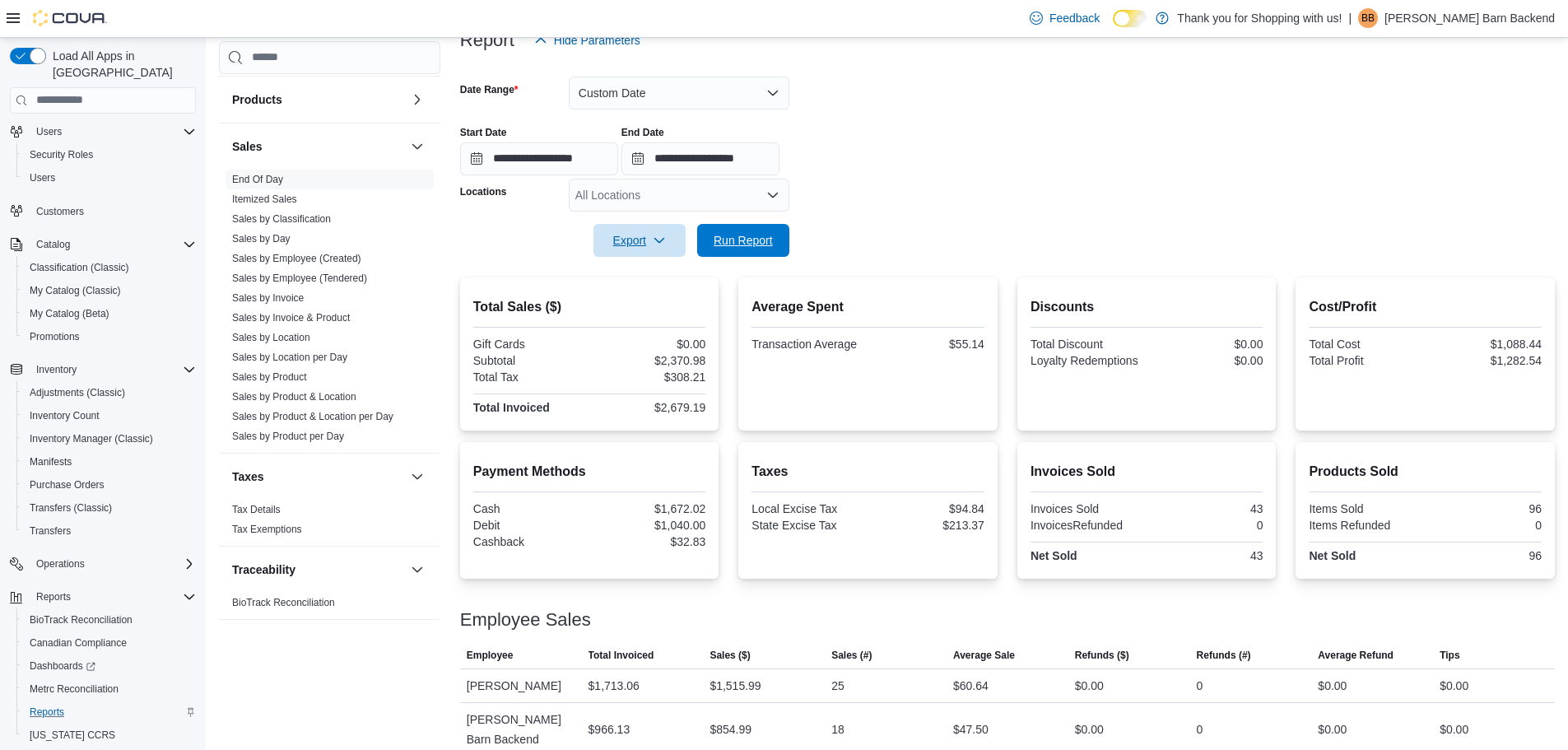
click at [731, 240] on span "Run Report" at bounding box center [743, 240] width 59 height 16
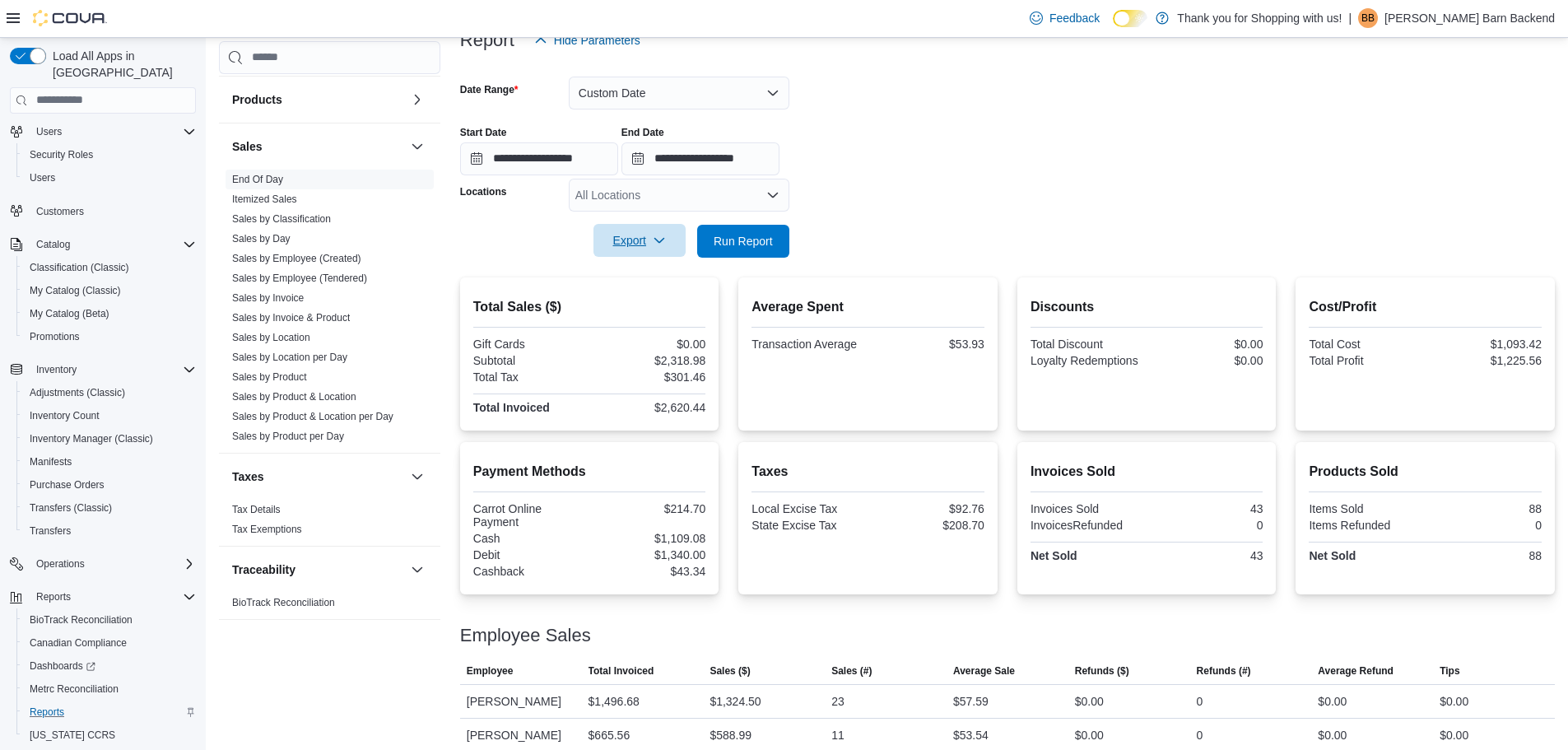
click at [639, 247] on span "Export" at bounding box center [639, 240] width 72 height 33
click at [639, 308] on span "Export to Pdf" at bounding box center [642, 307] width 74 height 14
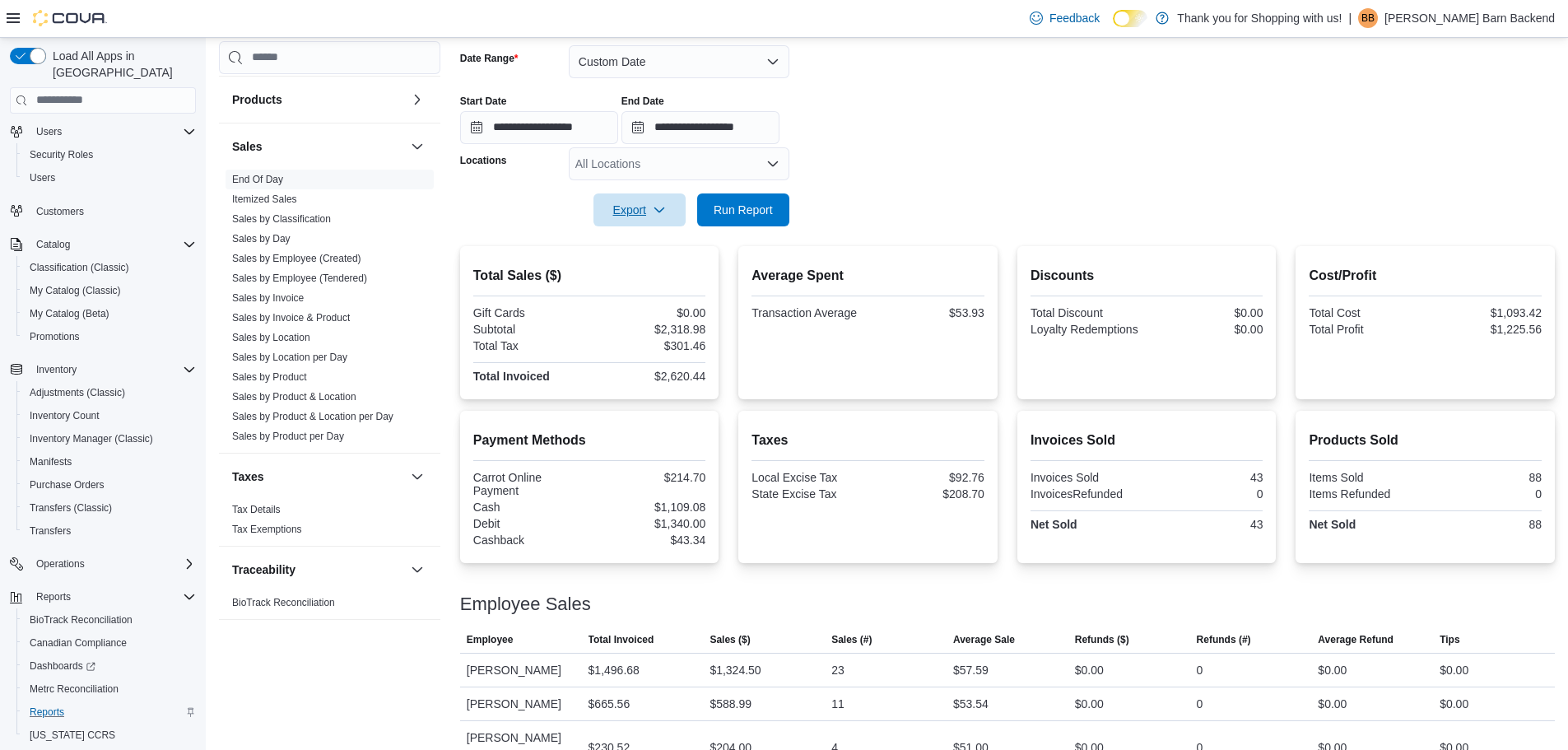
scroll to position [249, 0]
drag, startPoint x: 1115, startPoint y: 279, endPoint x: 1580, endPoint y: 238, distance: 466.8
click at [1230, 282] on div "Discounts Total Discount $0.00 Loyalty Redemptions $0.00" at bounding box center [1147, 301] width 233 height 73
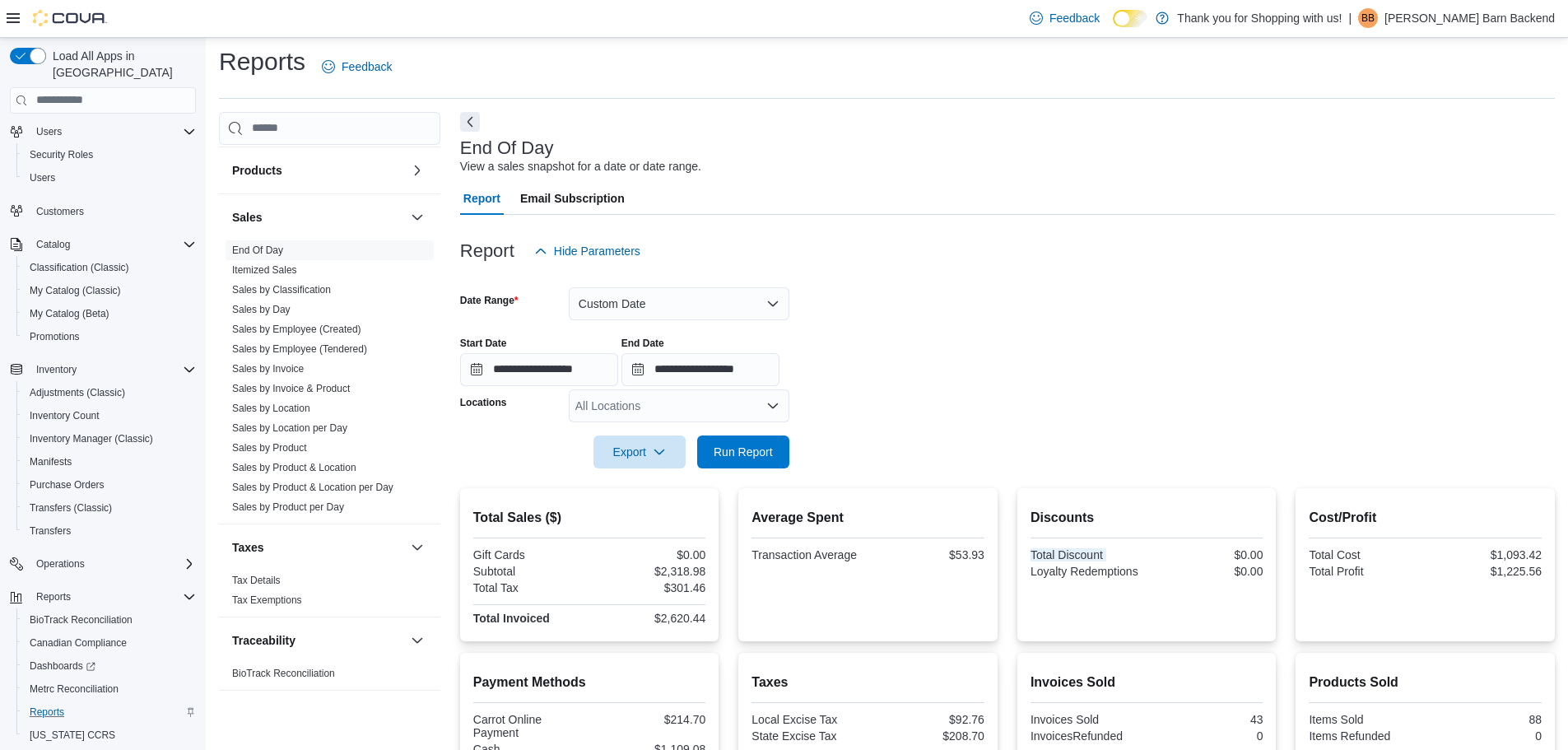
scroll to position [0, 0]
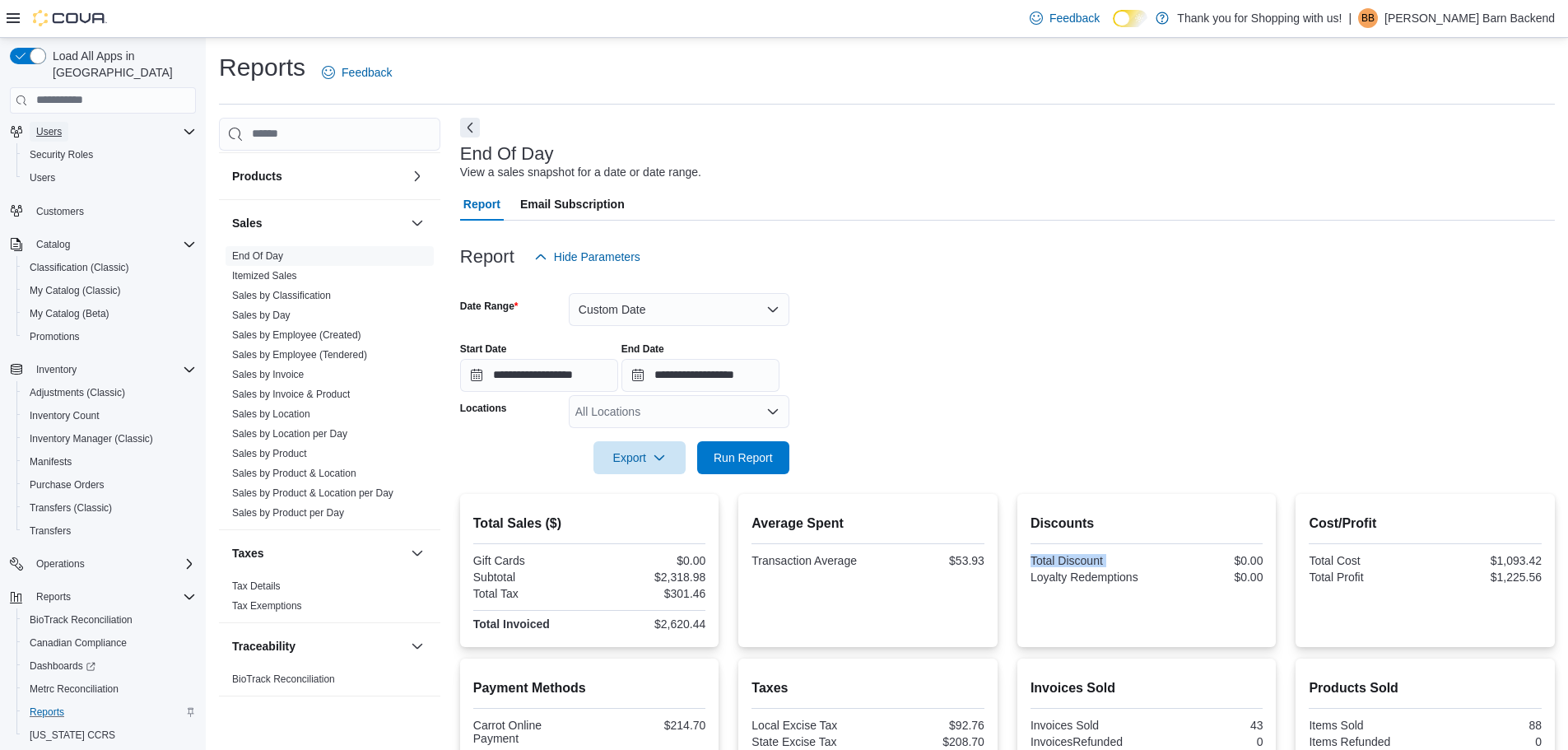
click at [54, 125] on span "Users" at bounding box center [49, 132] width 25 height 14
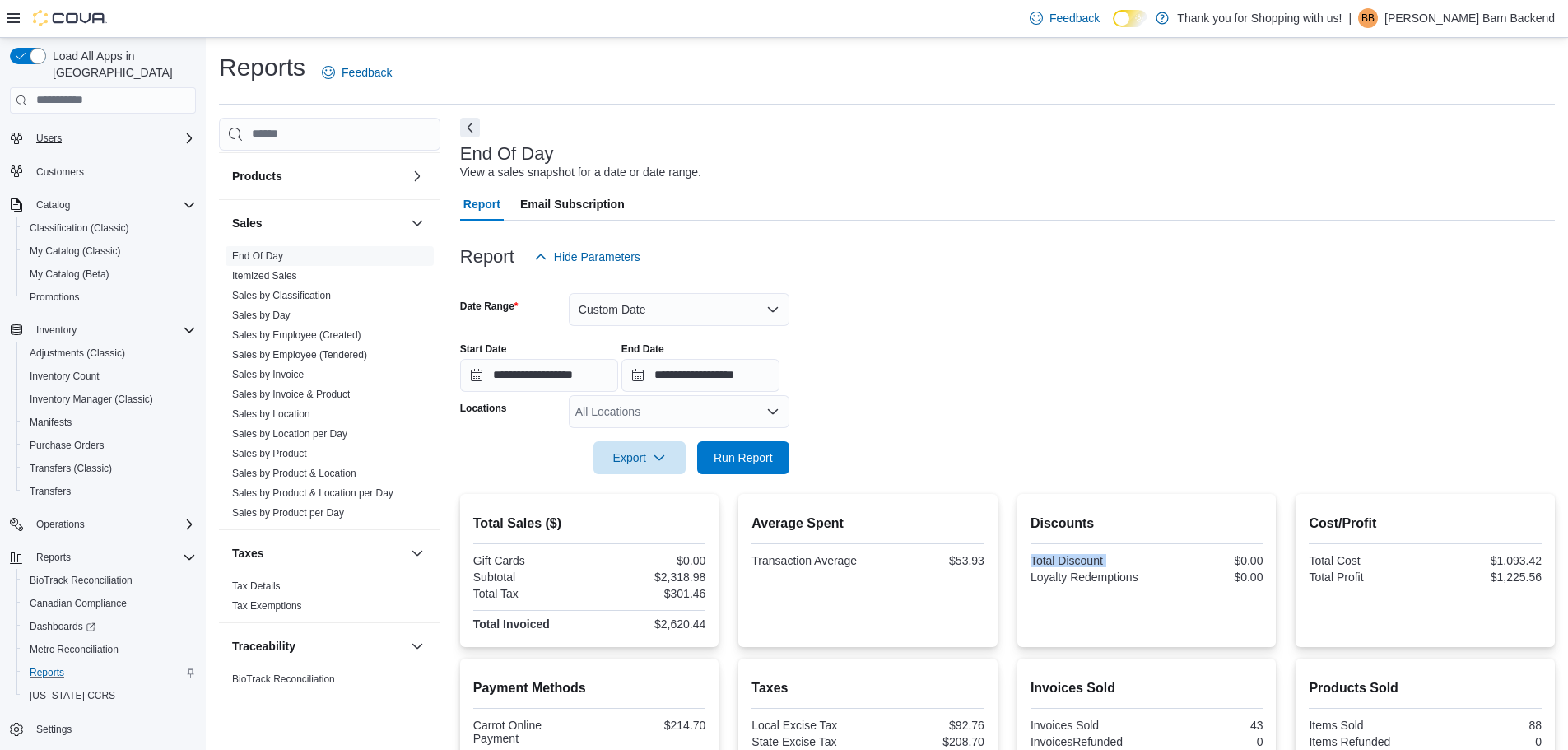
scroll to position [31, 0]
click at [55, 131] on span "Users" at bounding box center [49, 138] width 25 height 14
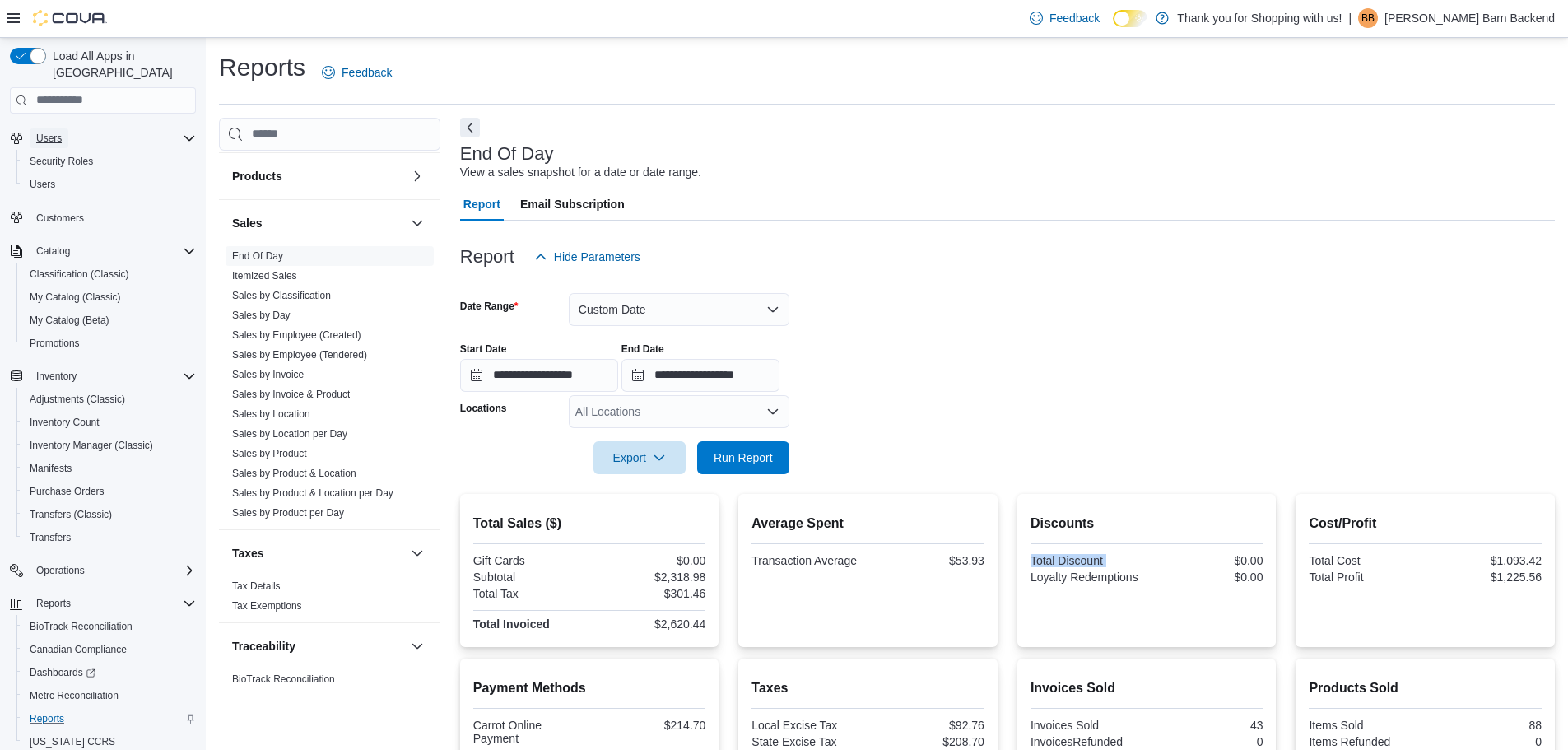
click at [55, 131] on span "Users" at bounding box center [49, 138] width 25 height 14
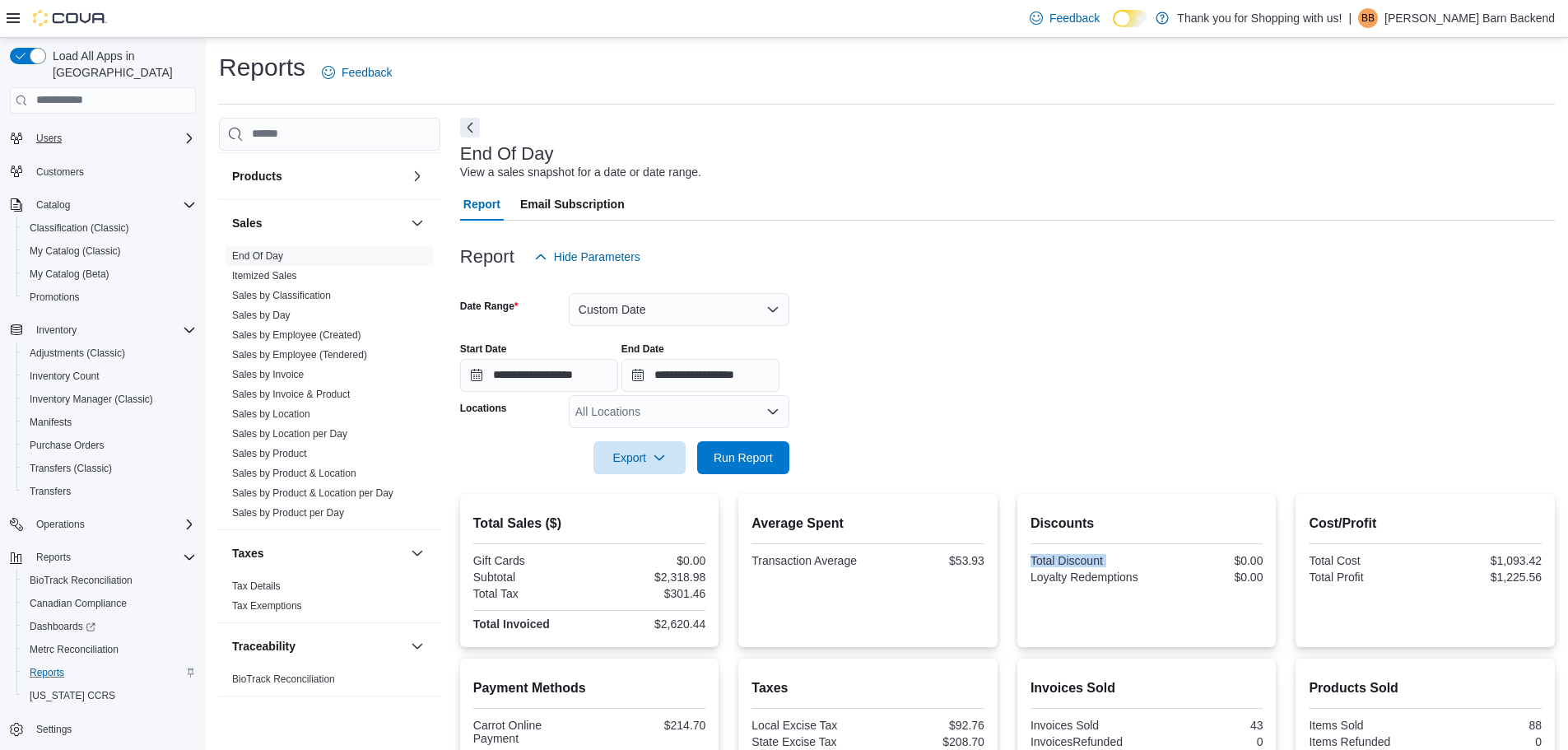
click at [55, 131] on span "Users" at bounding box center [49, 138] width 25 height 14
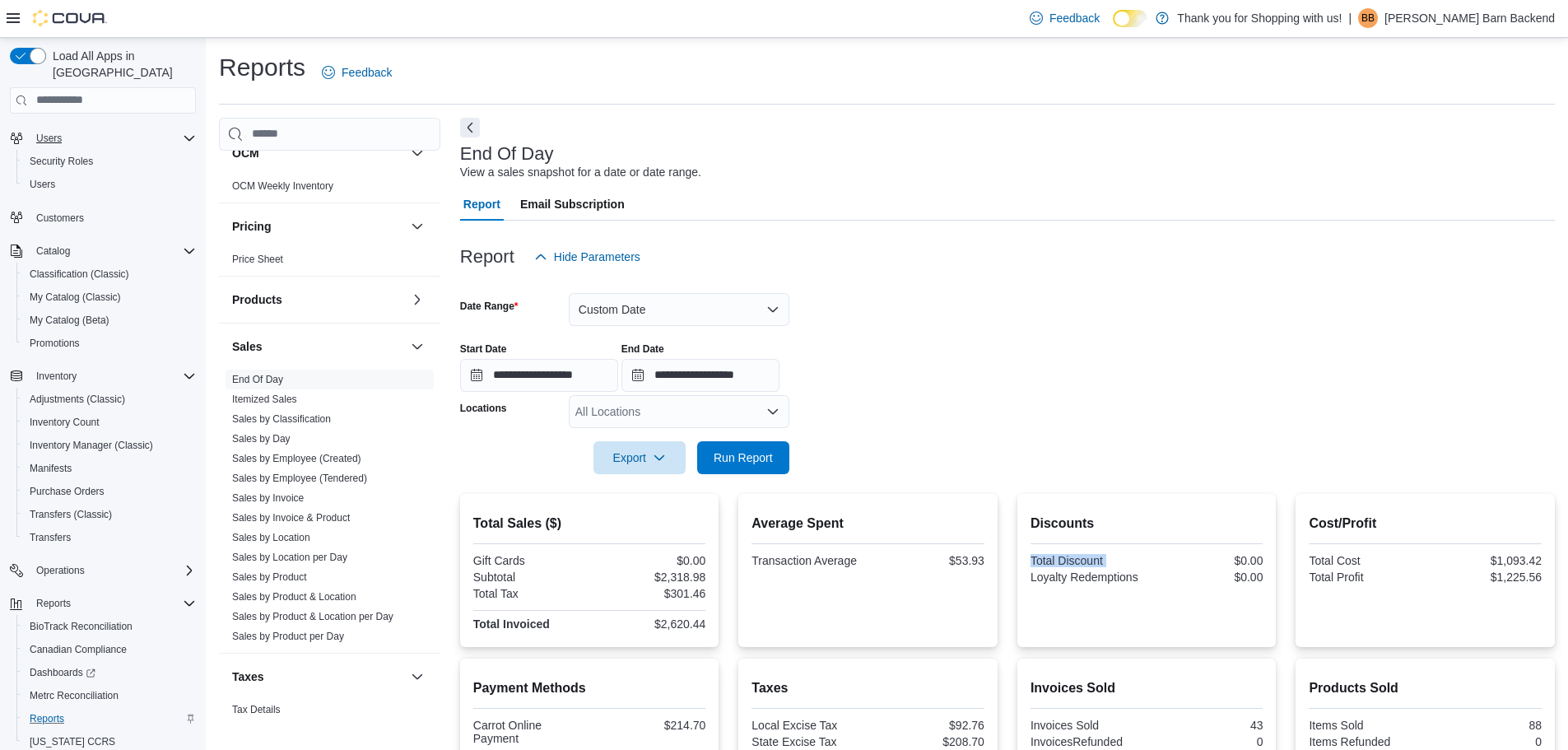
scroll to position [805, 0]
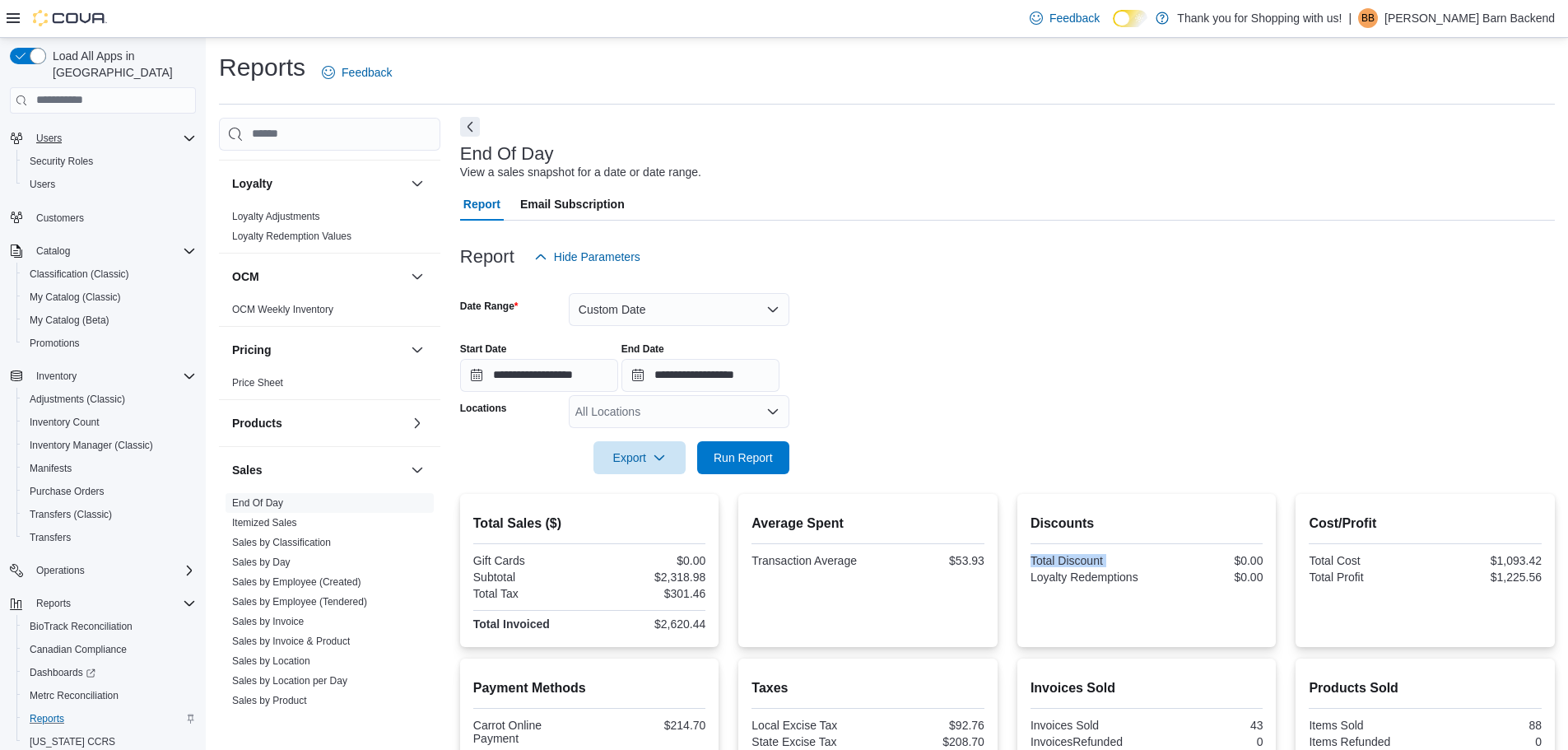
click at [462, 135] on button "Next" at bounding box center [470, 126] width 19 height 19
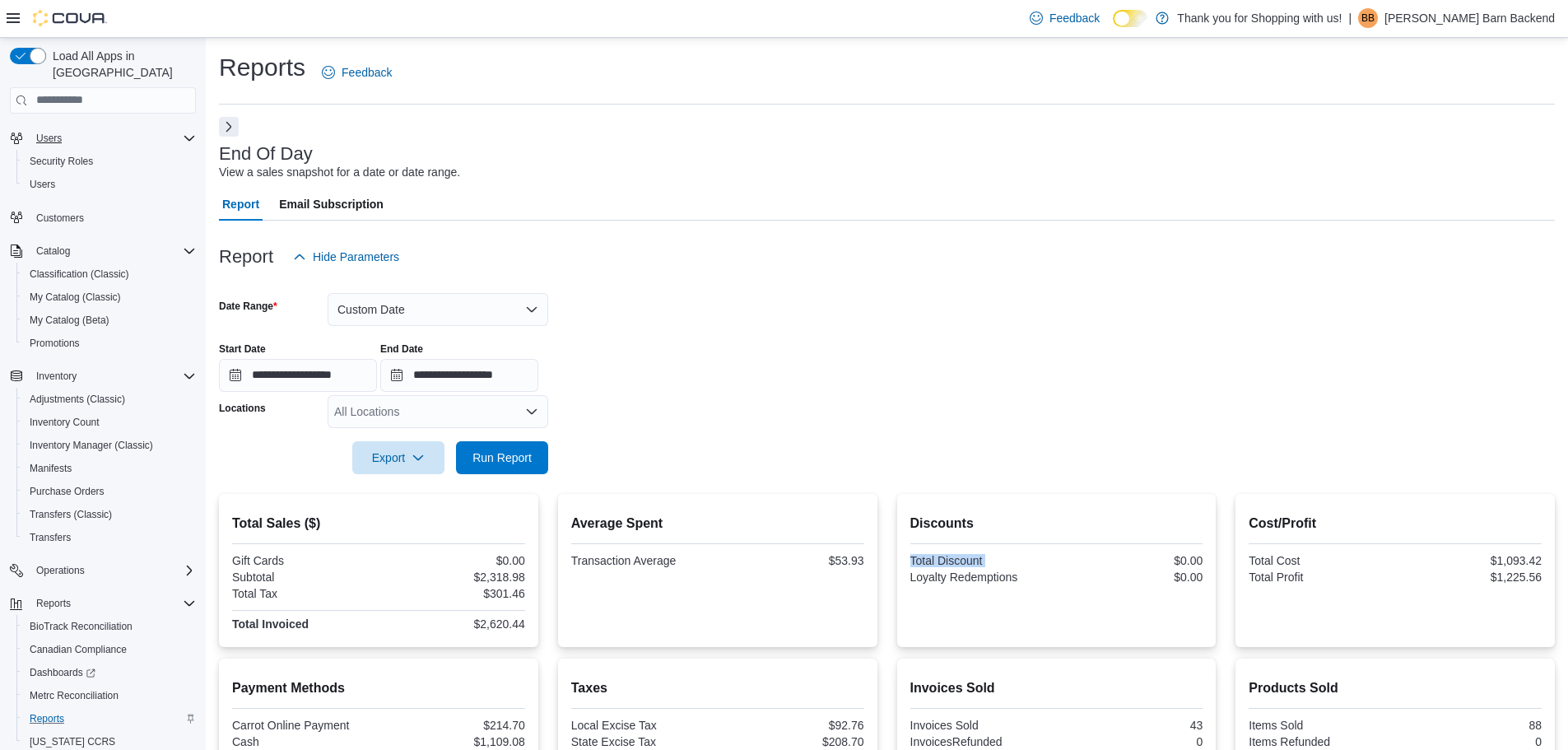
click at [225, 135] on button "Next" at bounding box center [228, 126] width 19 height 19
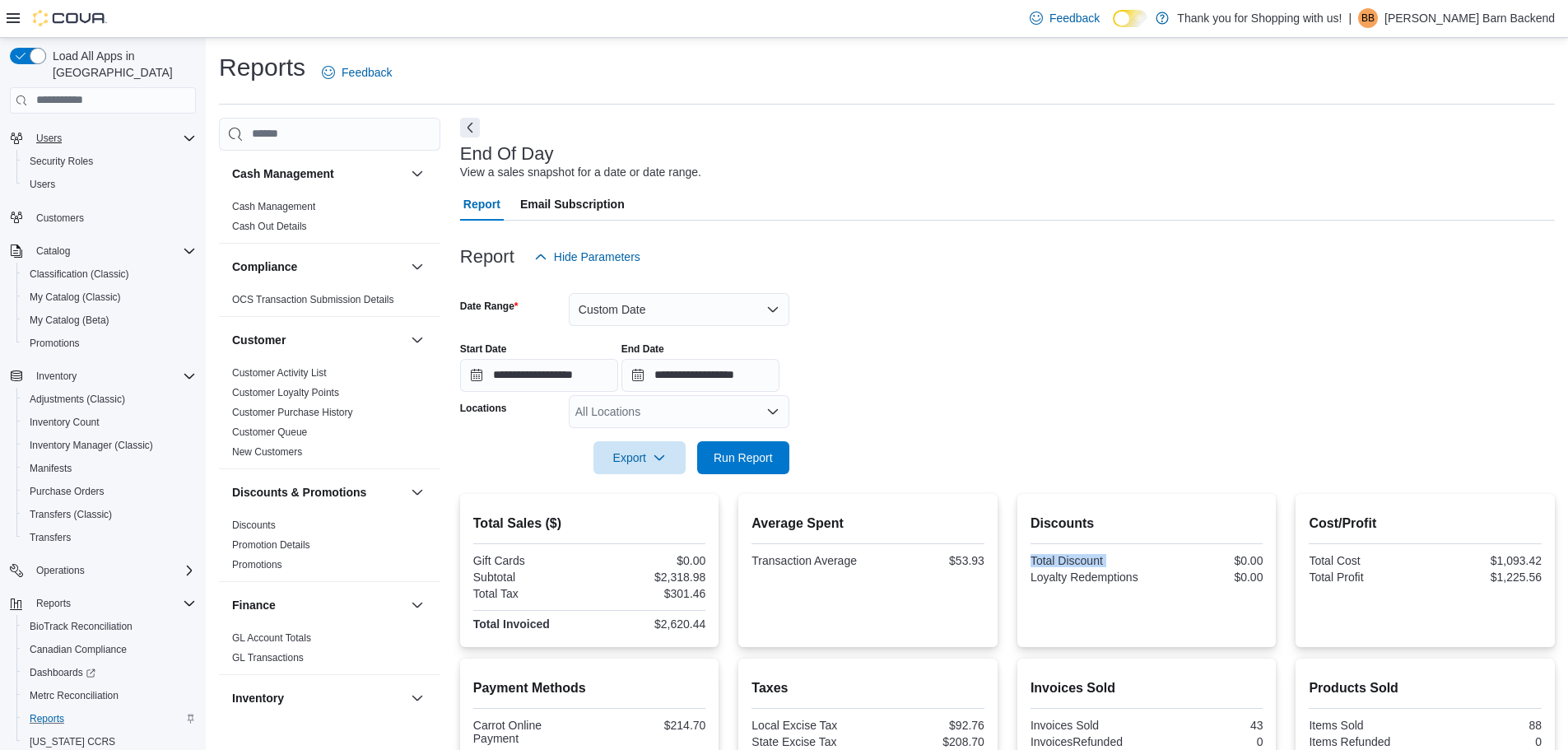
click at [89, 128] on div "Users" at bounding box center [113, 137] width 166 height 19
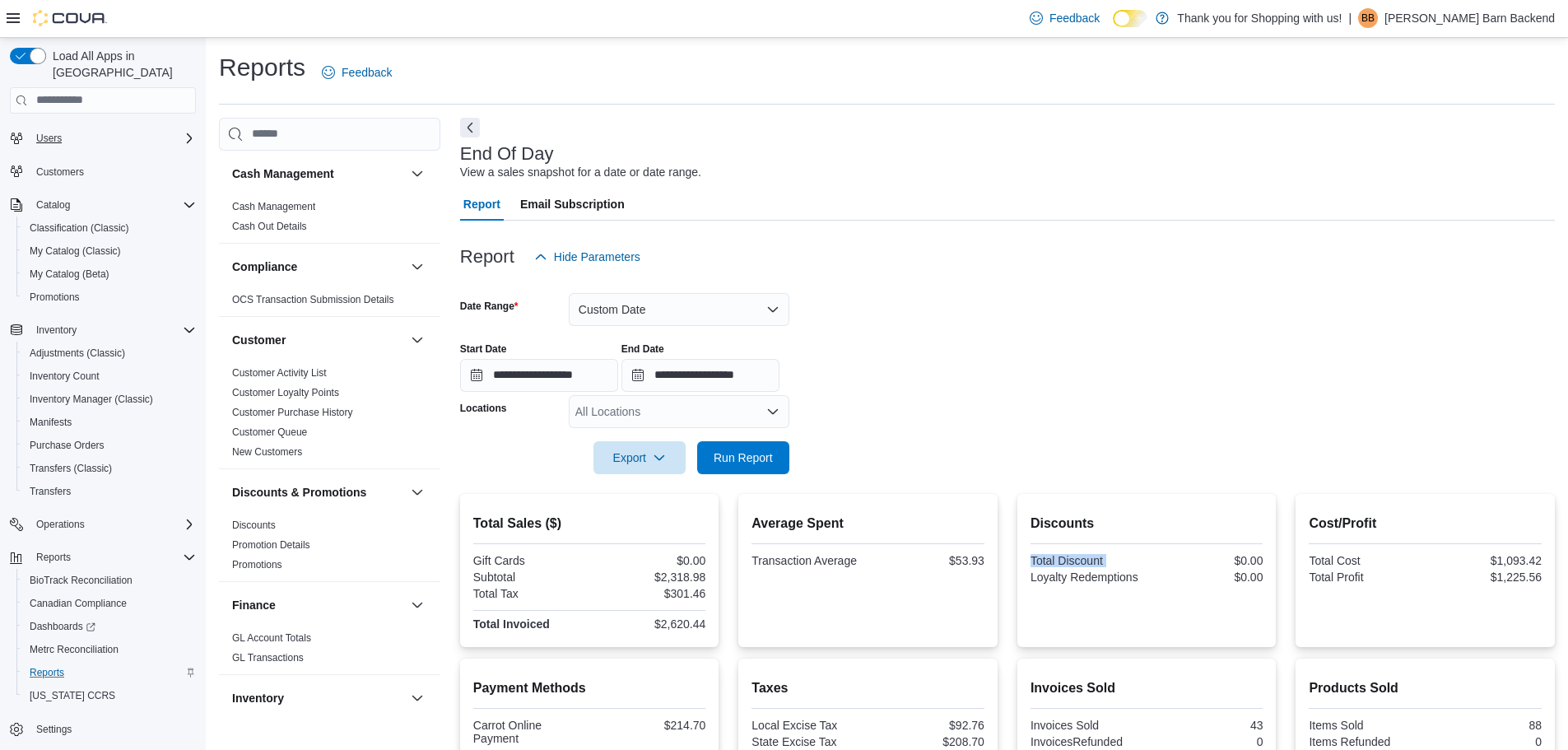
click at [89, 128] on div "Users" at bounding box center [113, 137] width 166 height 19
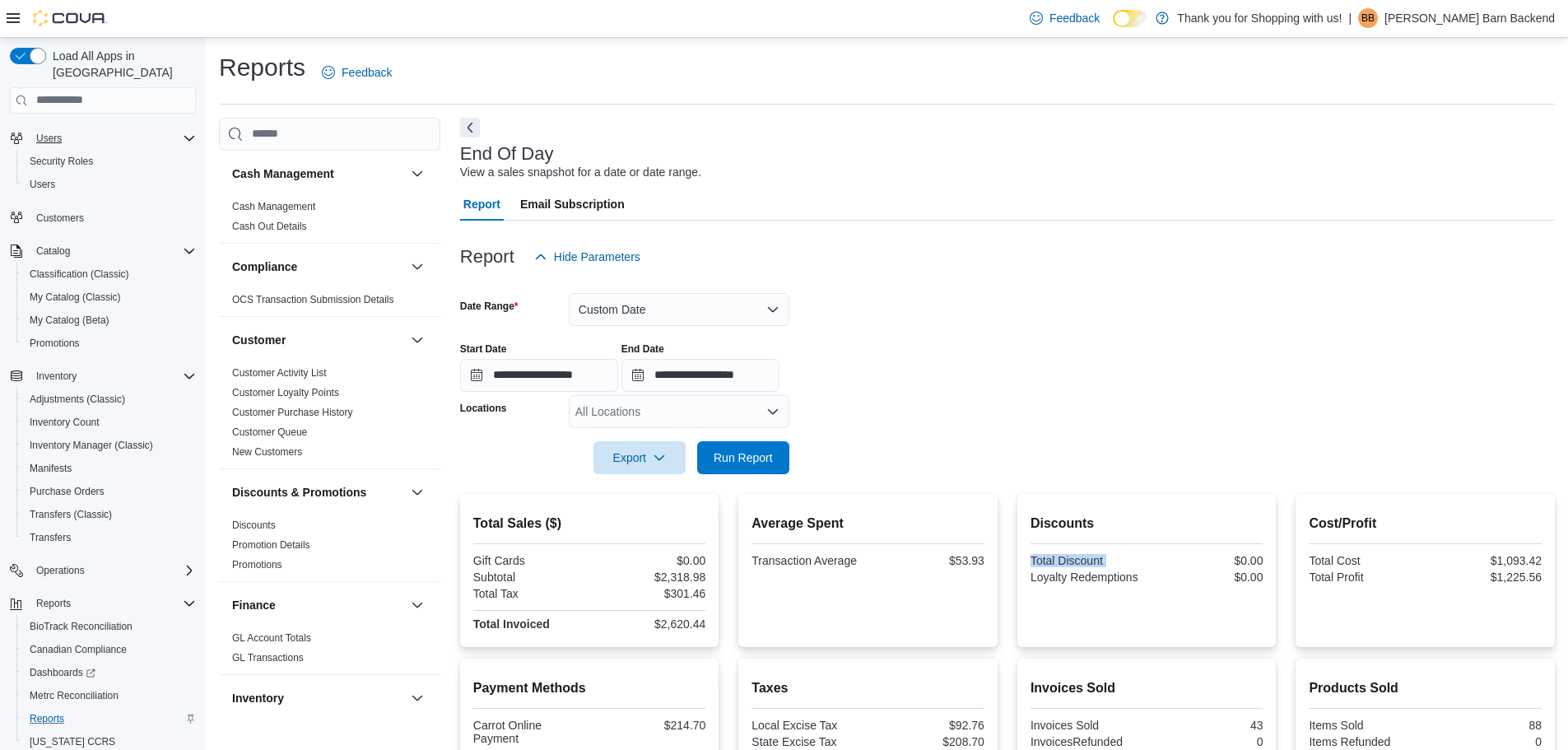
scroll to position [0, 0]
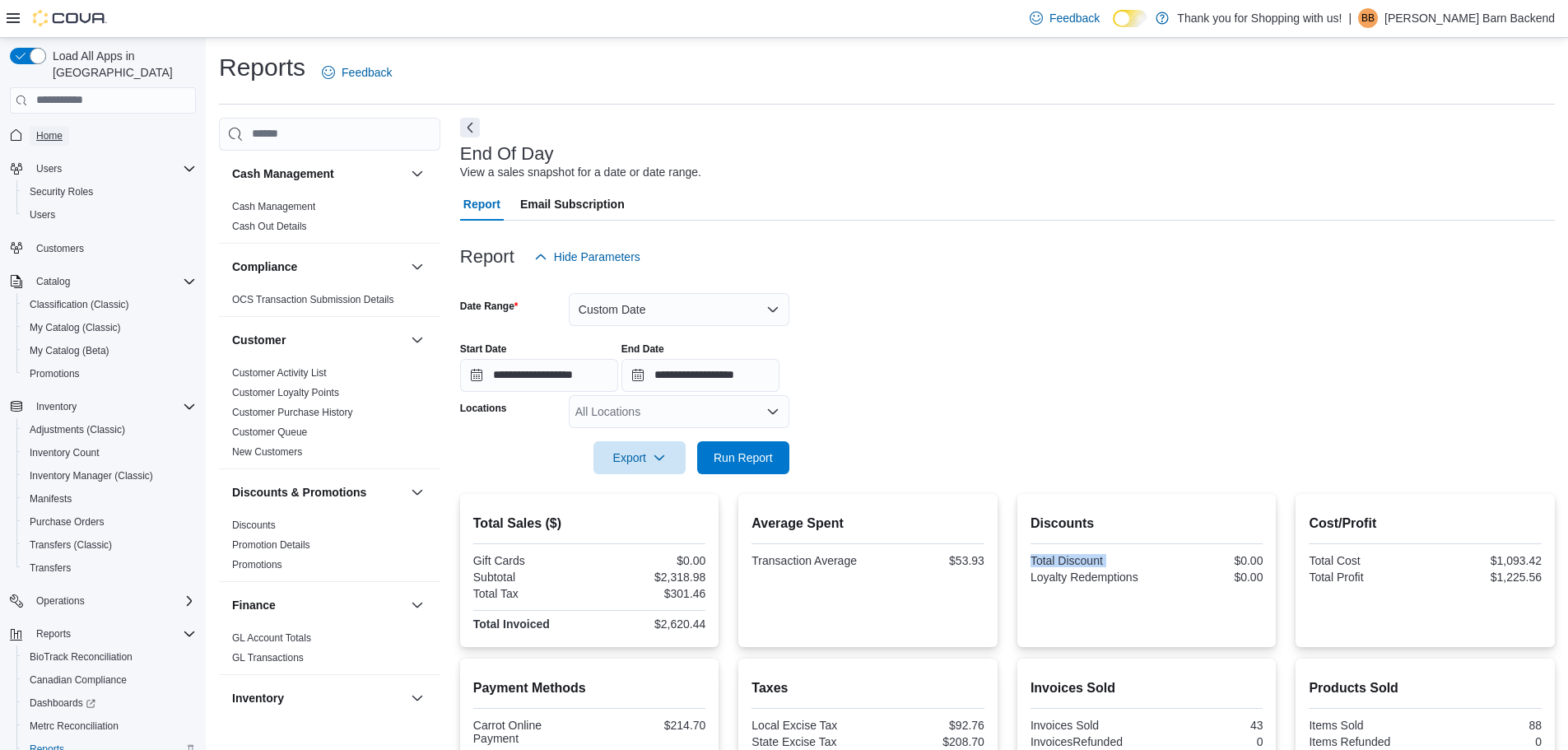
click at [52, 129] on span "Home" at bounding box center [49, 136] width 26 height 14
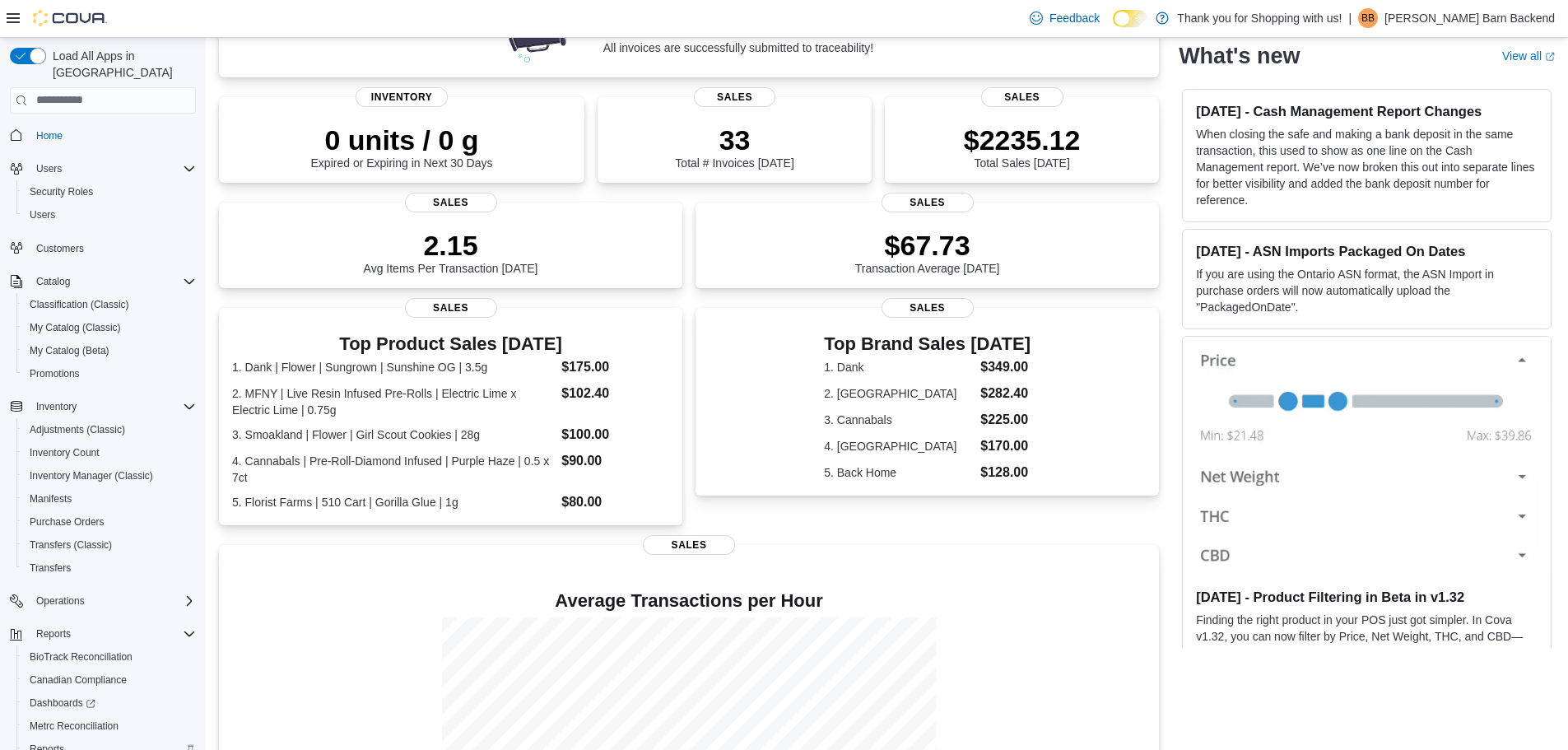
scroll to position [339, 0]
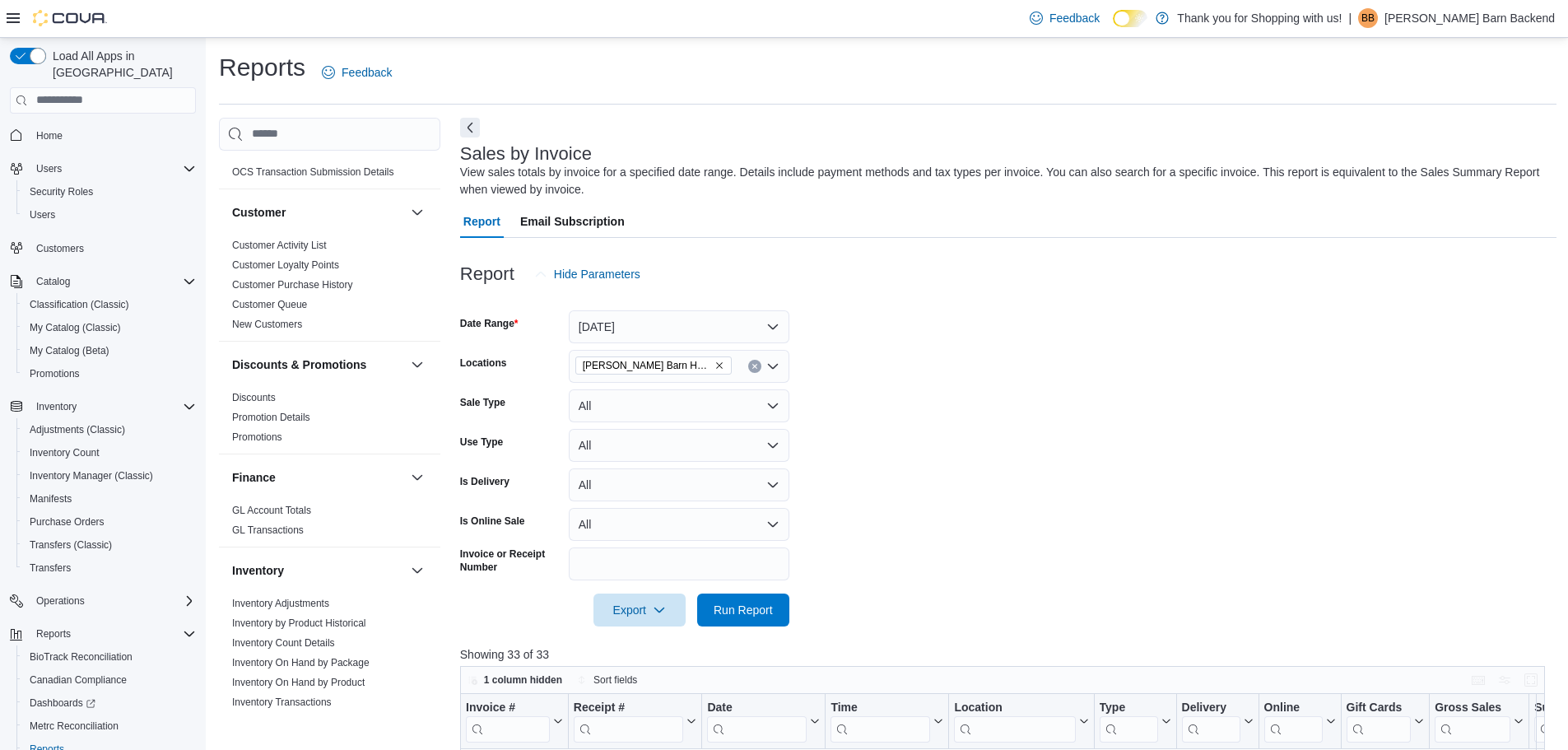
scroll to position [494, 0]
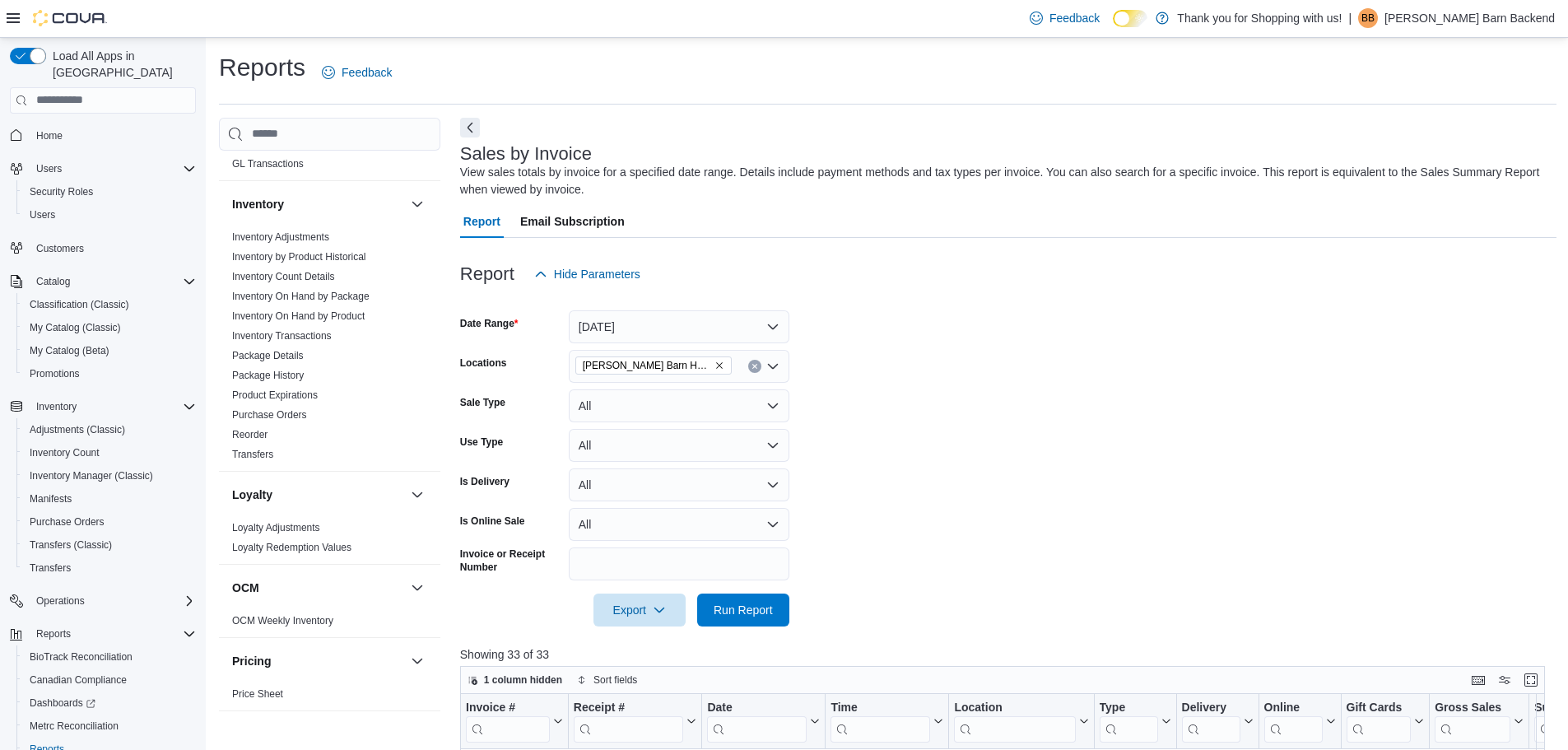
click at [752, 364] on icon "Clear input" at bounding box center [755, 366] width 7 height 7
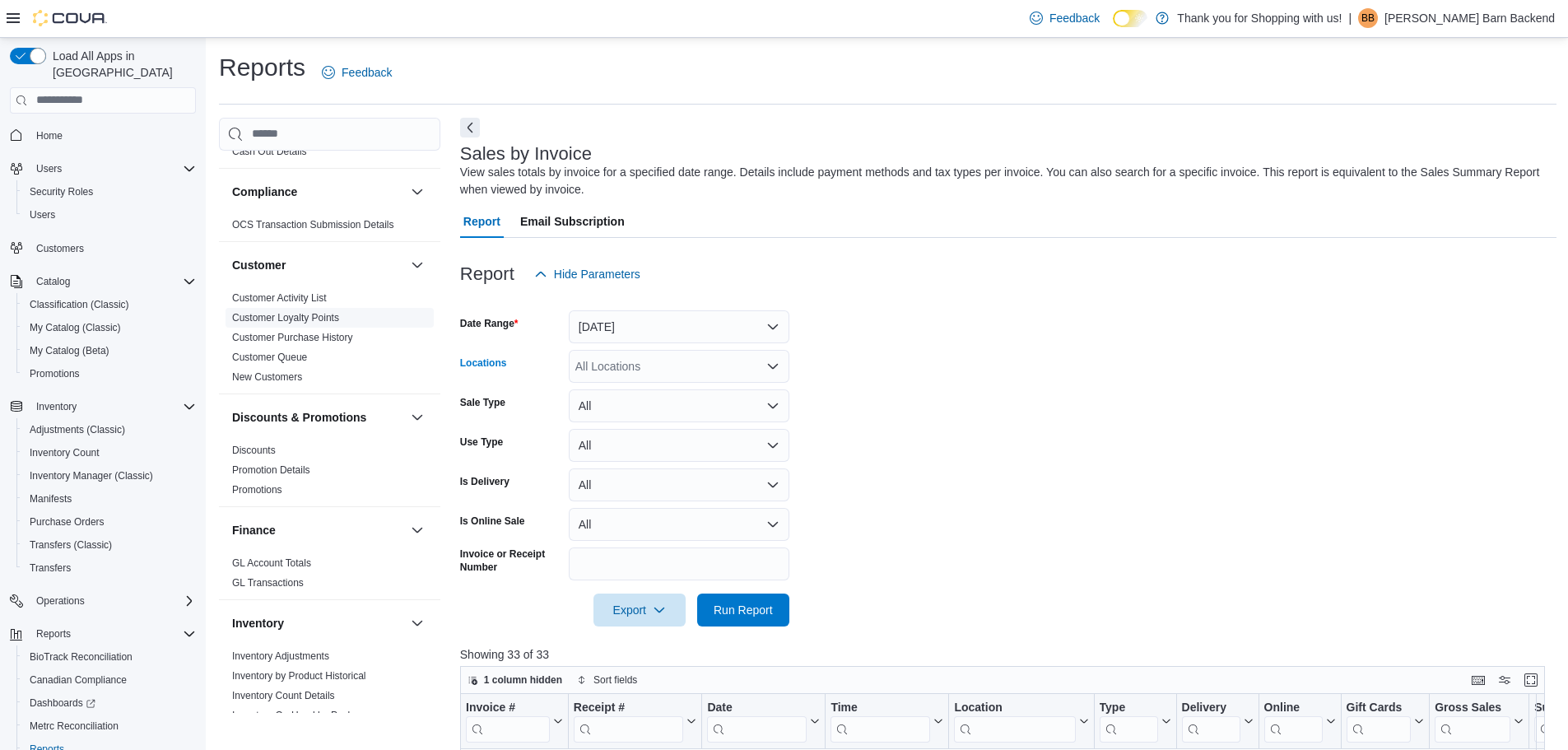
scroll to position [0, 0]
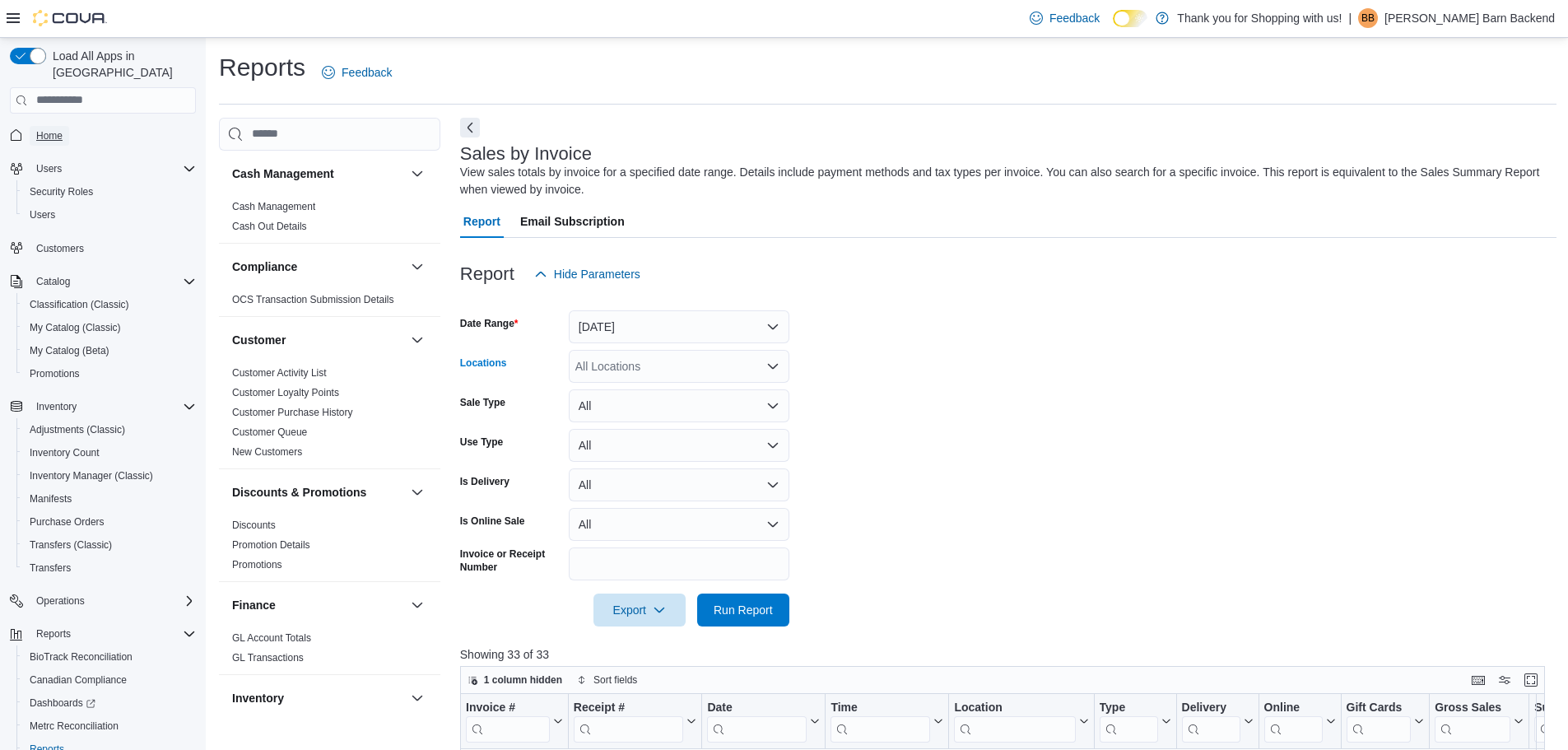
click at [55, 129] on span "Home" at bounding box center [49, 136] width 26 height 14
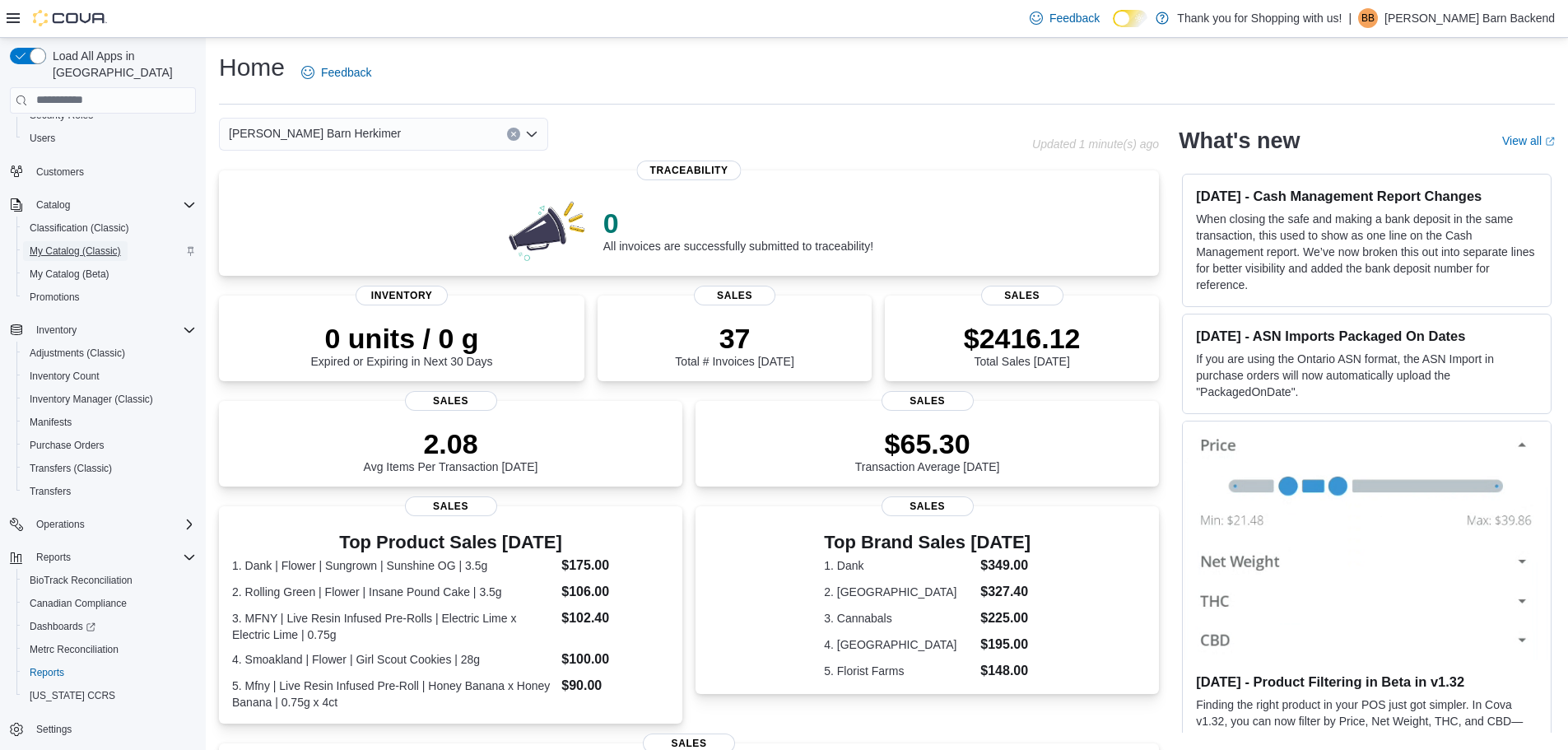
click at [81, 242] on span "My Catalog (Classic)" at bounding box center [75, 251] width 92 height 19
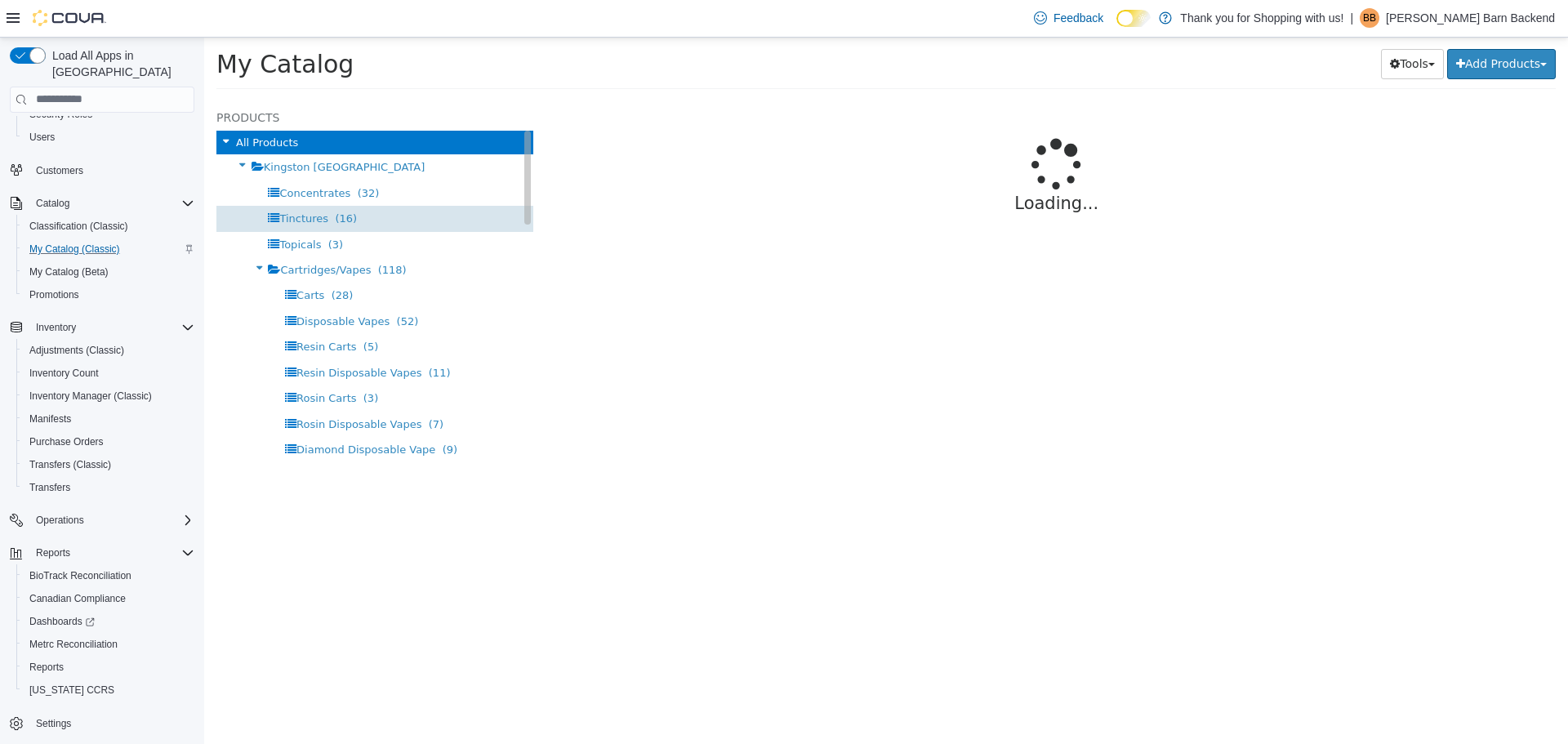
select select "**********"
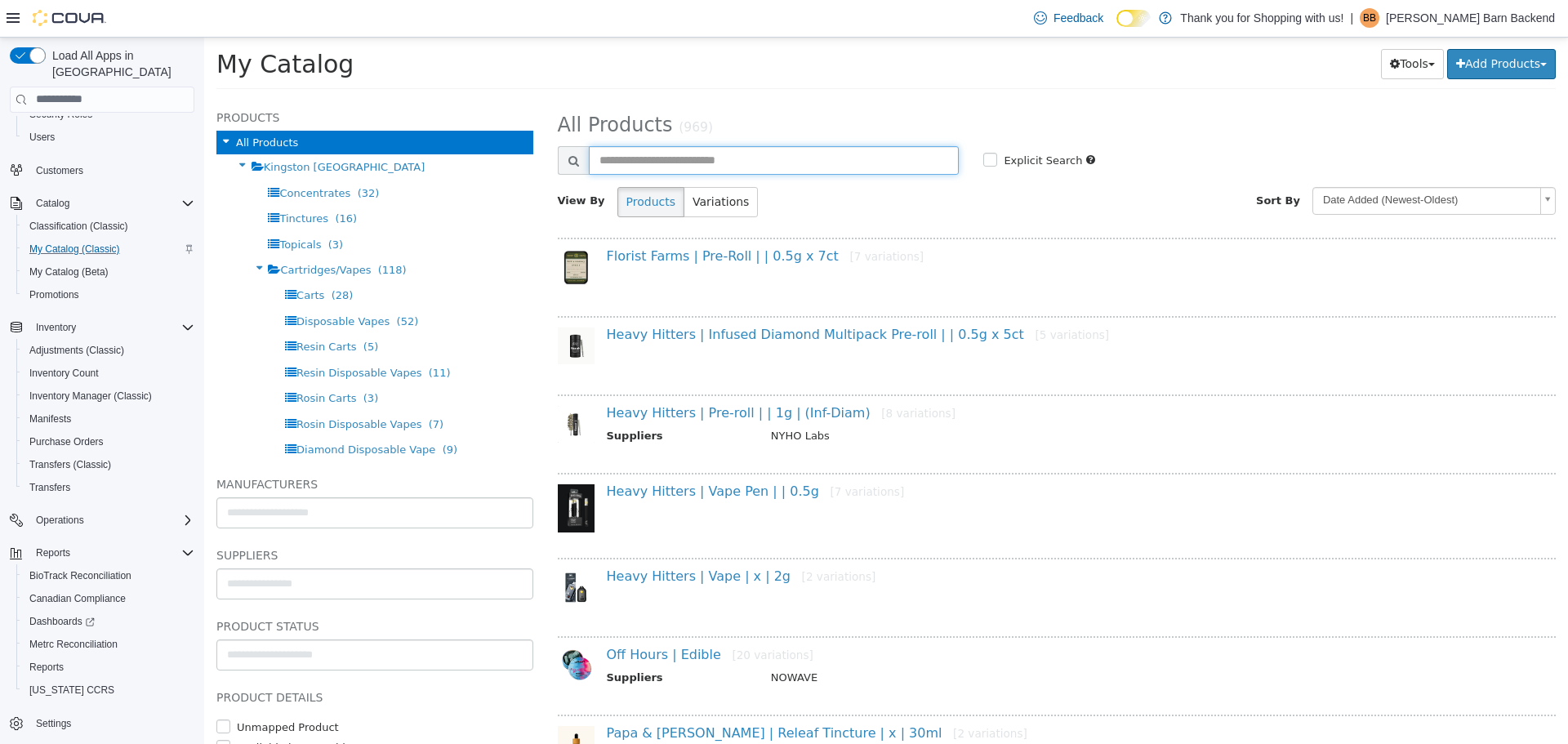
click at [782, 155] on input "text" at bounding box center [773, 160] width 371 height 29
type input "********"
select select "**********"
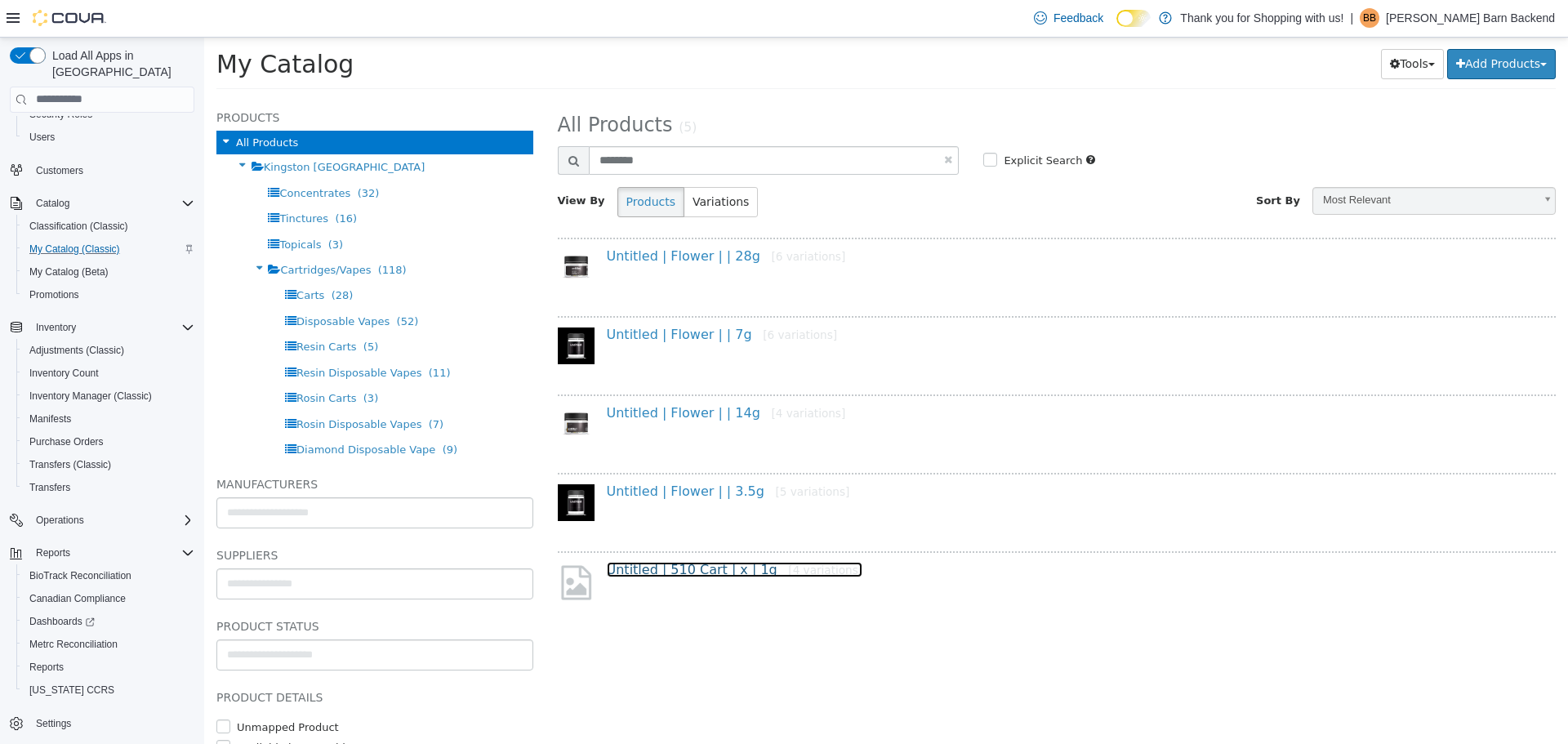
click at [709, 573] on link "Untitled | 510 Cart | x | 1g [4 variations]" at bounding box center [735, 568] width 256 height 15
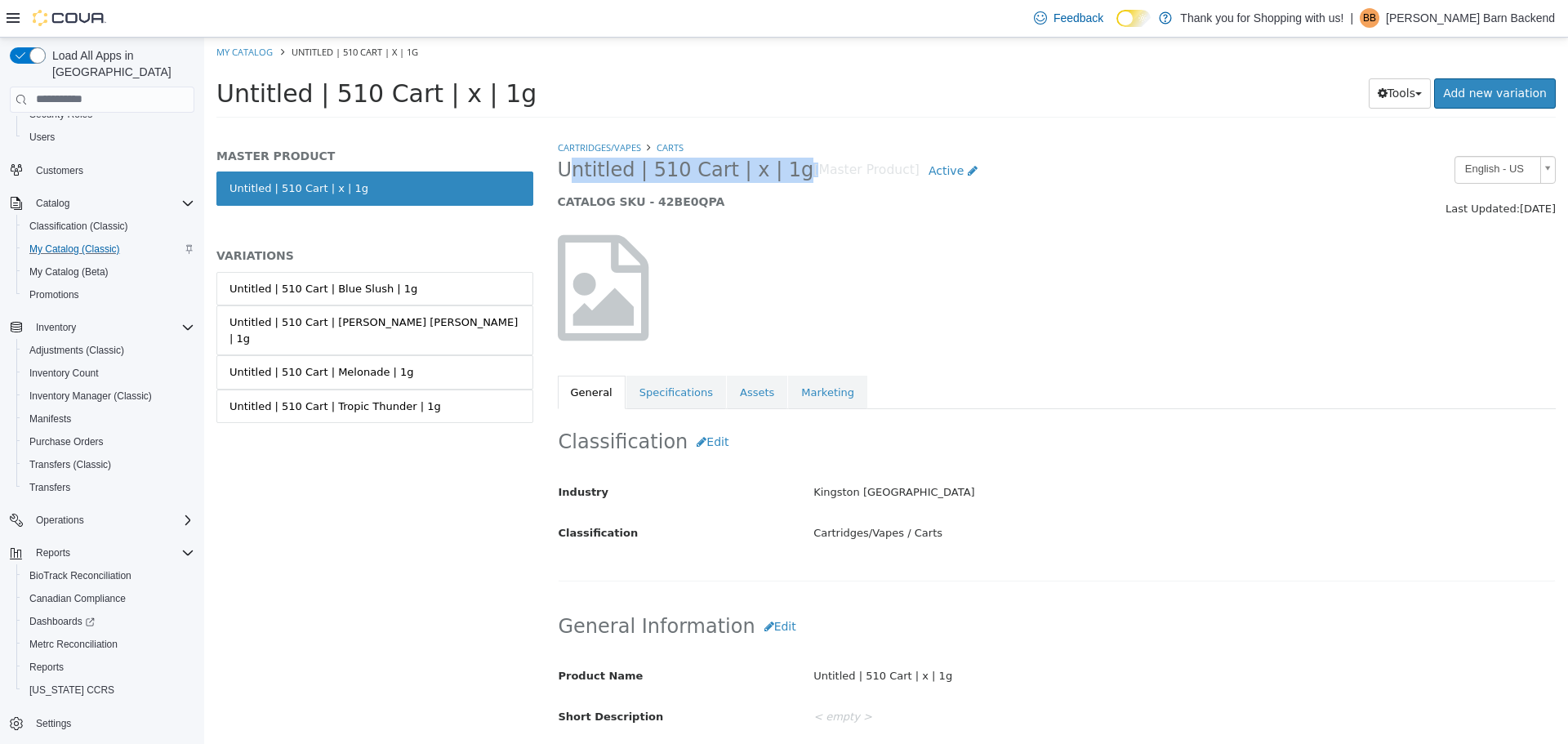
drag, startPoint x: 552, startPoint y: 170, endPoint x: 779, endPoint y: 166, distance: 227.0
click at [779, 166] on div "Untitled | 510 Cart | x | 1g [Master Product] Active CATALOG SKU - 42BE0QPA" at bounding box center [929, 187] width 767 height 62
click at [693, 185] on div "Untitled | 510 Cart | x | 1g [Master Product] Active CATALOG SKU - 42BE0QPA" at bounding box center [929, 187] width 767 height 62
drag, startPoint x: 557, startPoint y: 165, endPoint x: 773, endPoint y: 164, distance: 216.0
click at [773, 164] on span "Untitled | 510 Cart | x | 1g" at bounding box center [685, 169] width 256 height 25
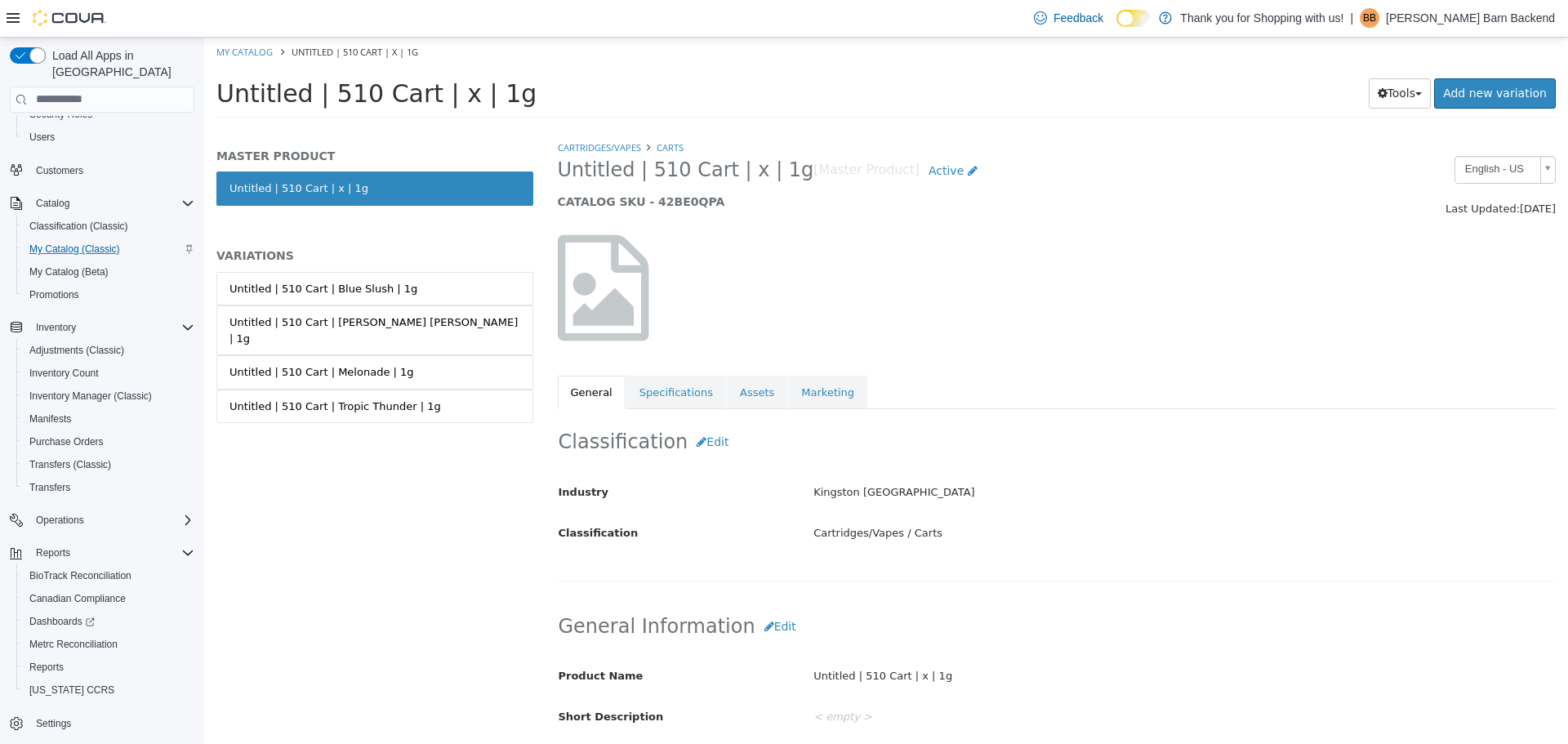
copy span "Untitled | 510 Cart | x | 1g"
click at [1101, 293] on div at bounding box center [1057, 287] width 1023 height 140
click at [744, 393] on link "Assets" at bounding box center [757, 392] width 61 height 34
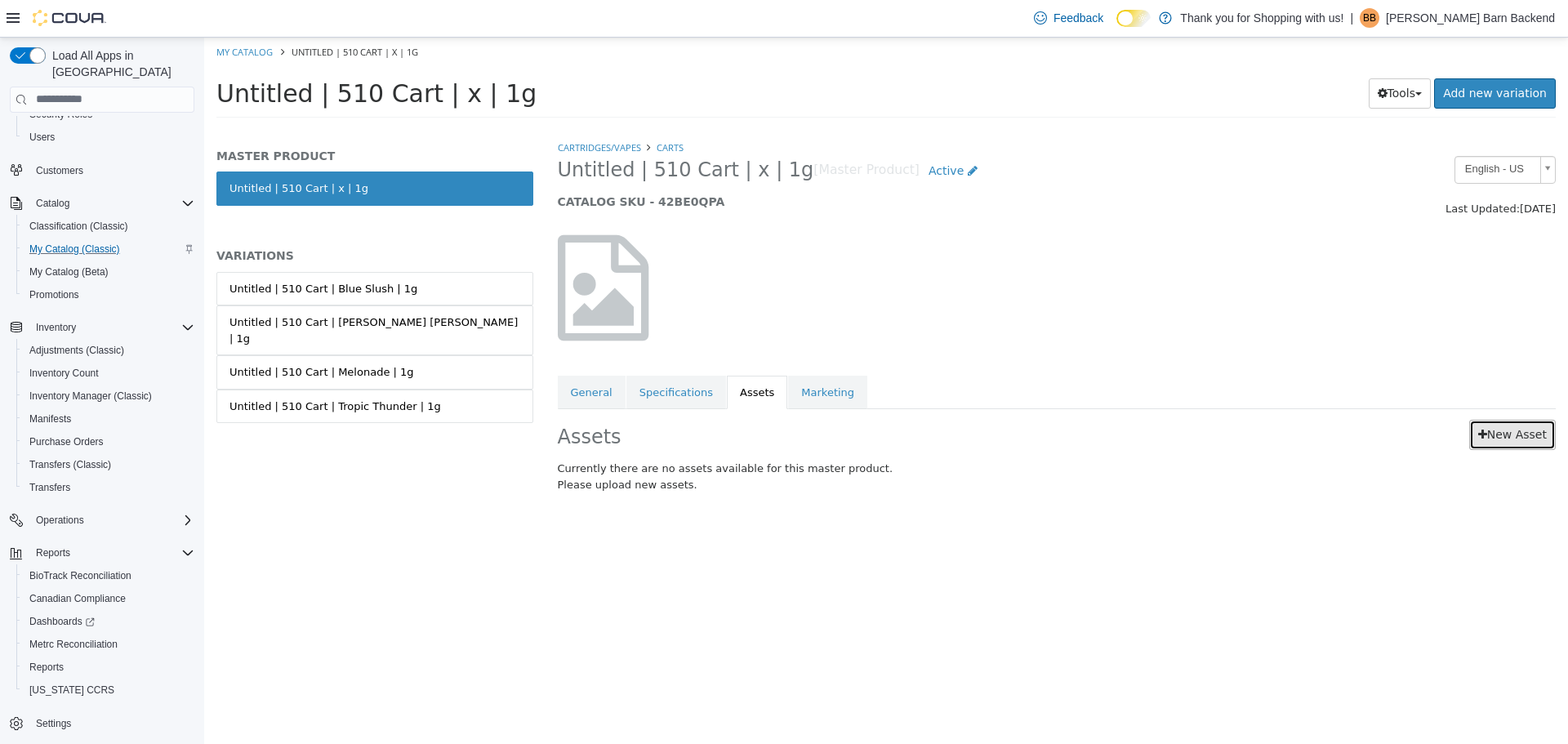
click at [1490, 441] on link "New Asset" at bounding box center [1512, 434] width 87 height 30
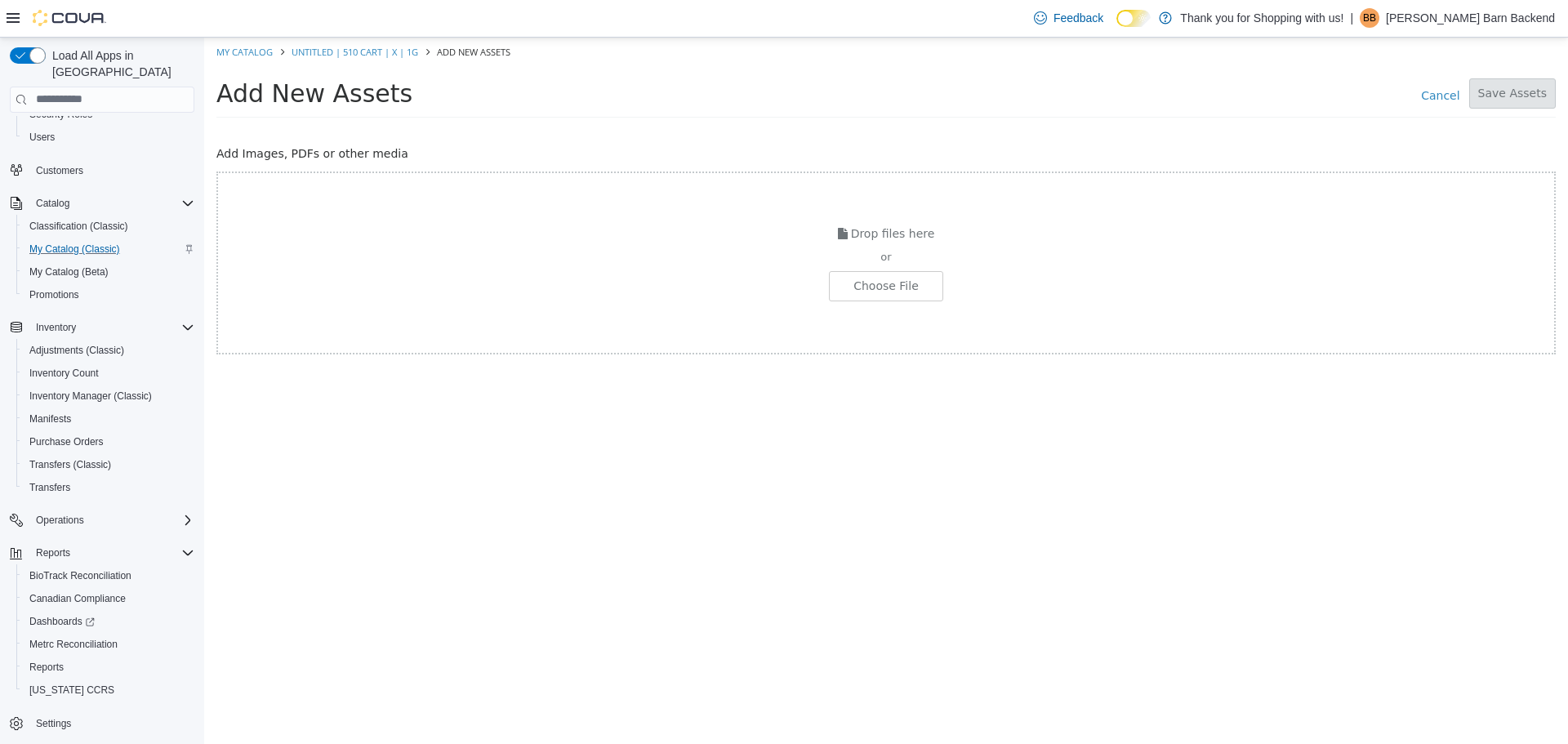
click at [900, 303] on div "Drop files here or Choose File" at bounding box center [885, 262] width 1339 height 183
click at [901, 301] on div "Drop files here or Choose File" at bounding box center [885, 262] width 1339 height 183
click at [904, 284] on input "file" at bounding box center [31, 285] width 1823 height 29
click at [869, 277] on input "file" at bounding box center [31, 285] width 1823 height 29
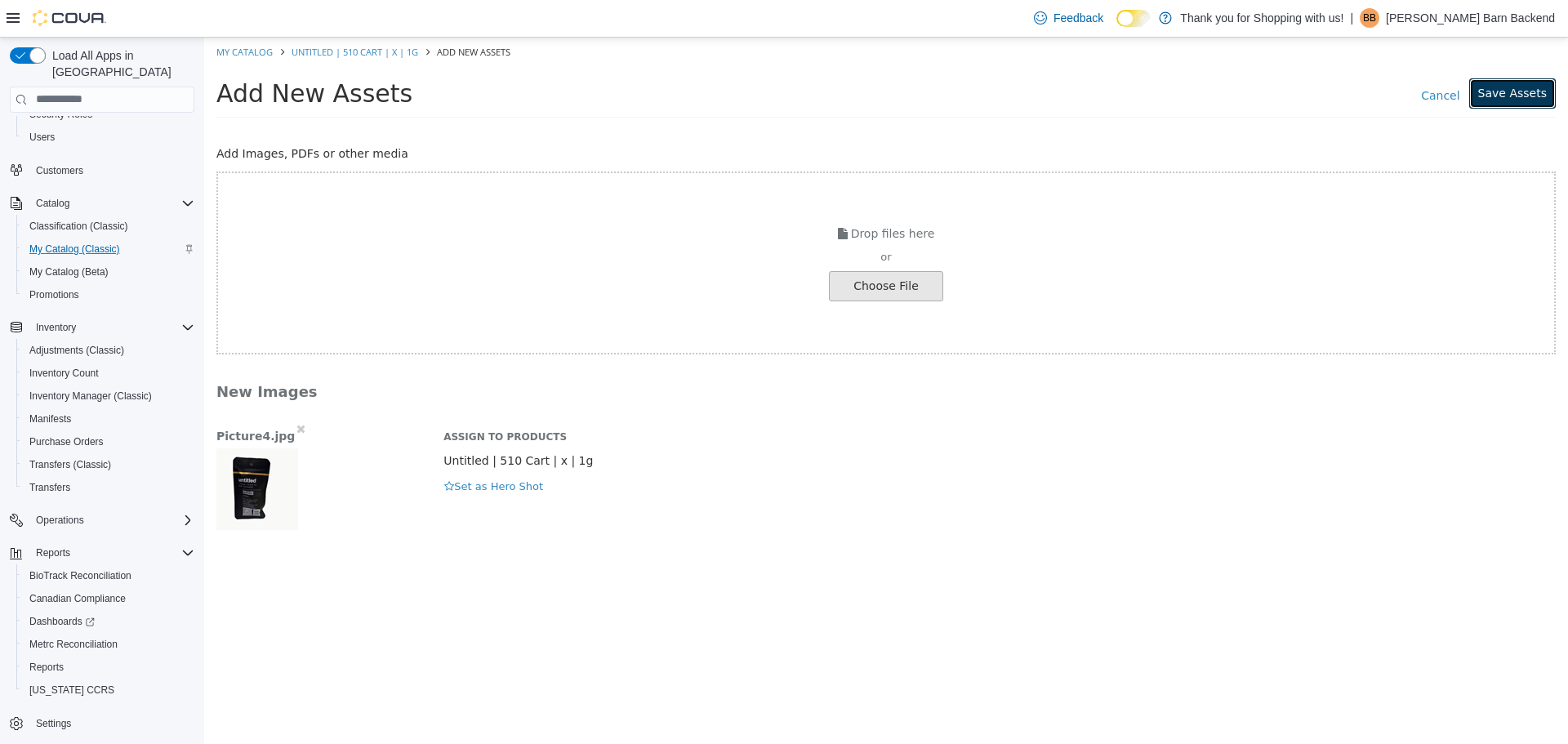
click at [1533, 81] on button "Save Assets" at bounding box center [1512, 92] width 87 height 30
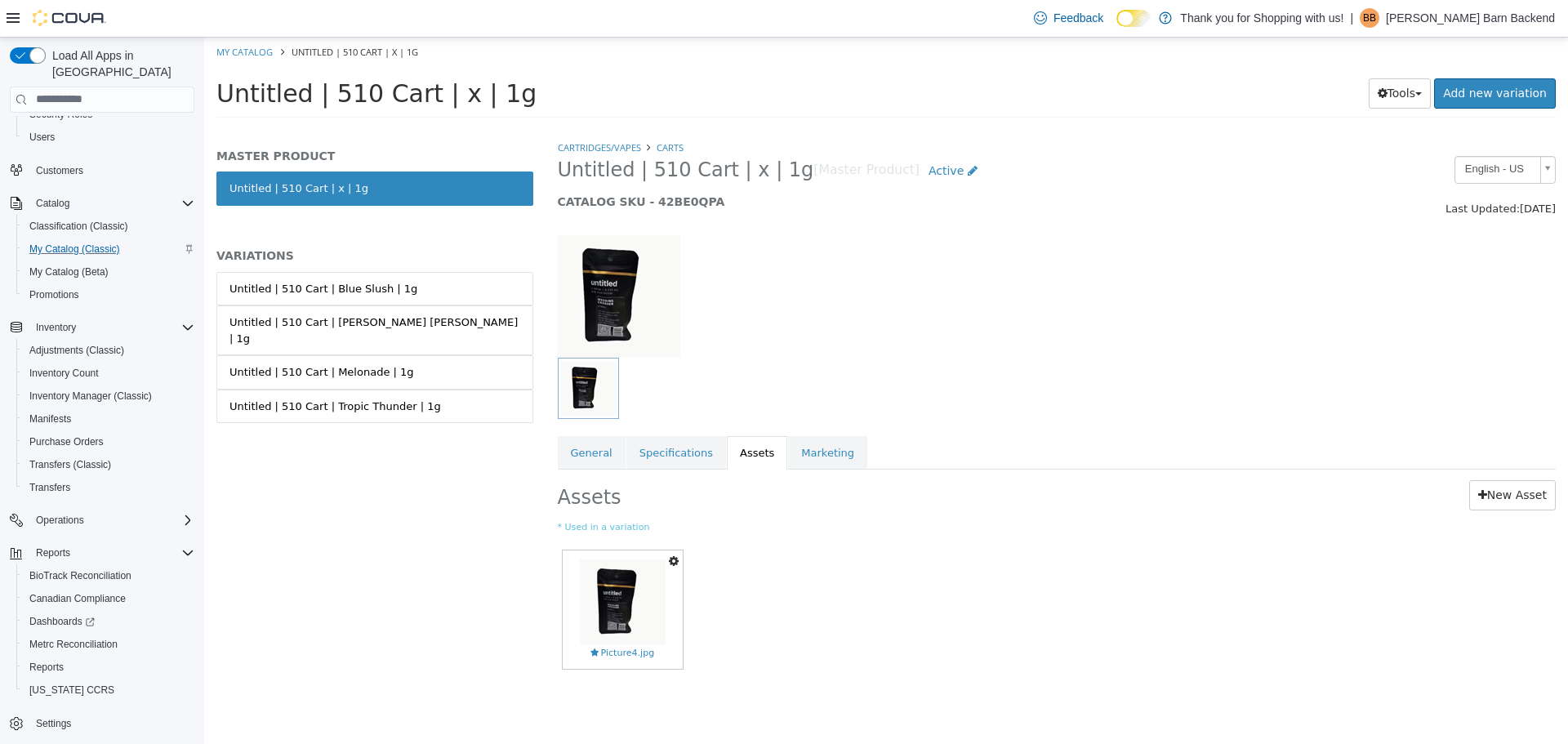
click at [675, 562] on icon "button" at bounding box center [673, 560] width 10 height 12
click at [724, 565] on div "Copy to Variations Set As Hero Shot Preview Download Delete Picture4.jpg" at bounding box center [1057, 615] width 999 height 142
click at [456, 286] on link "Untitled | 510 Cart | Blue Slush | 1g" at bounding box center [374, 288] width 317 height 34
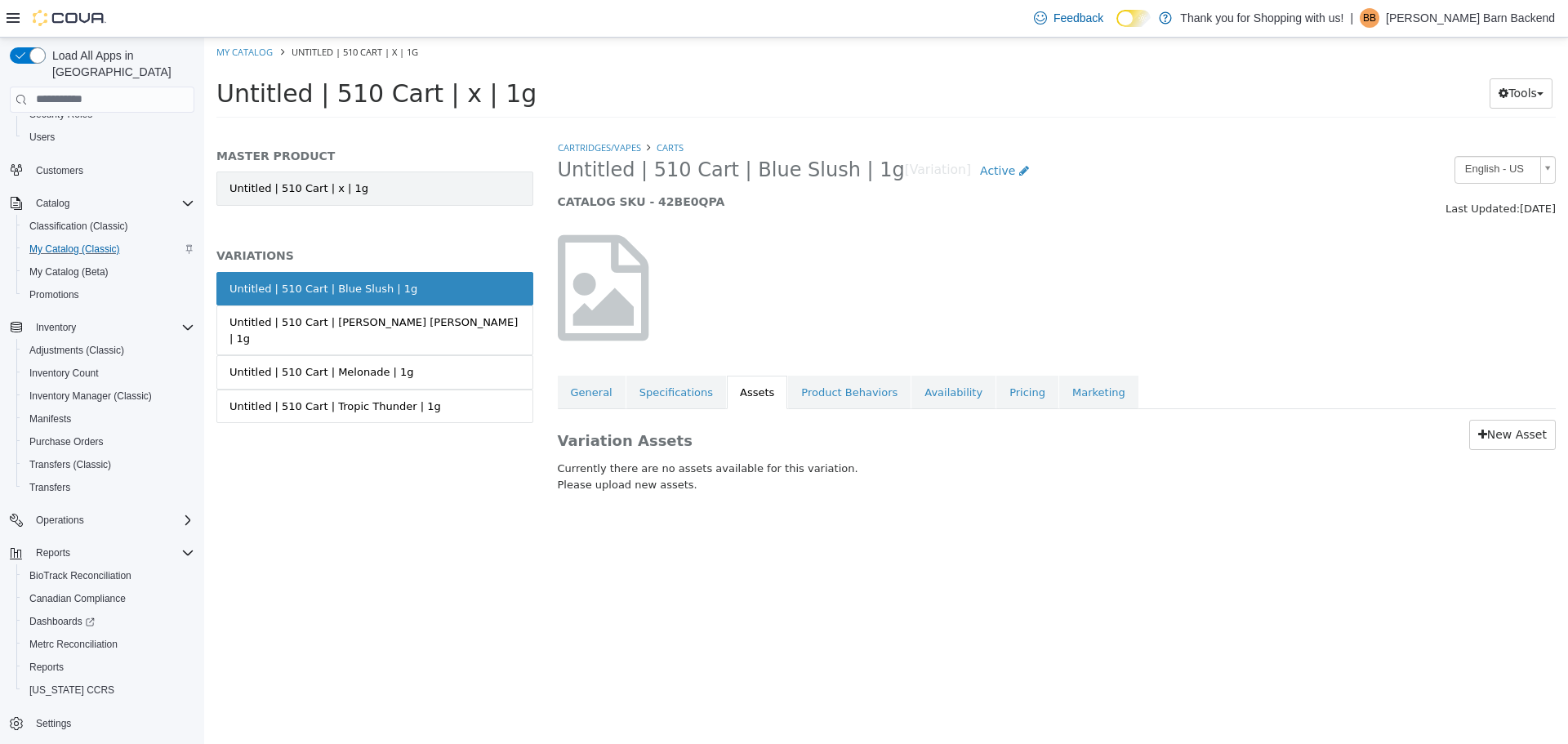
click at [320, 196] on link "Untitled | 510 Cart | x | 1g" at bounding box center [374, 187] width 317 height 34
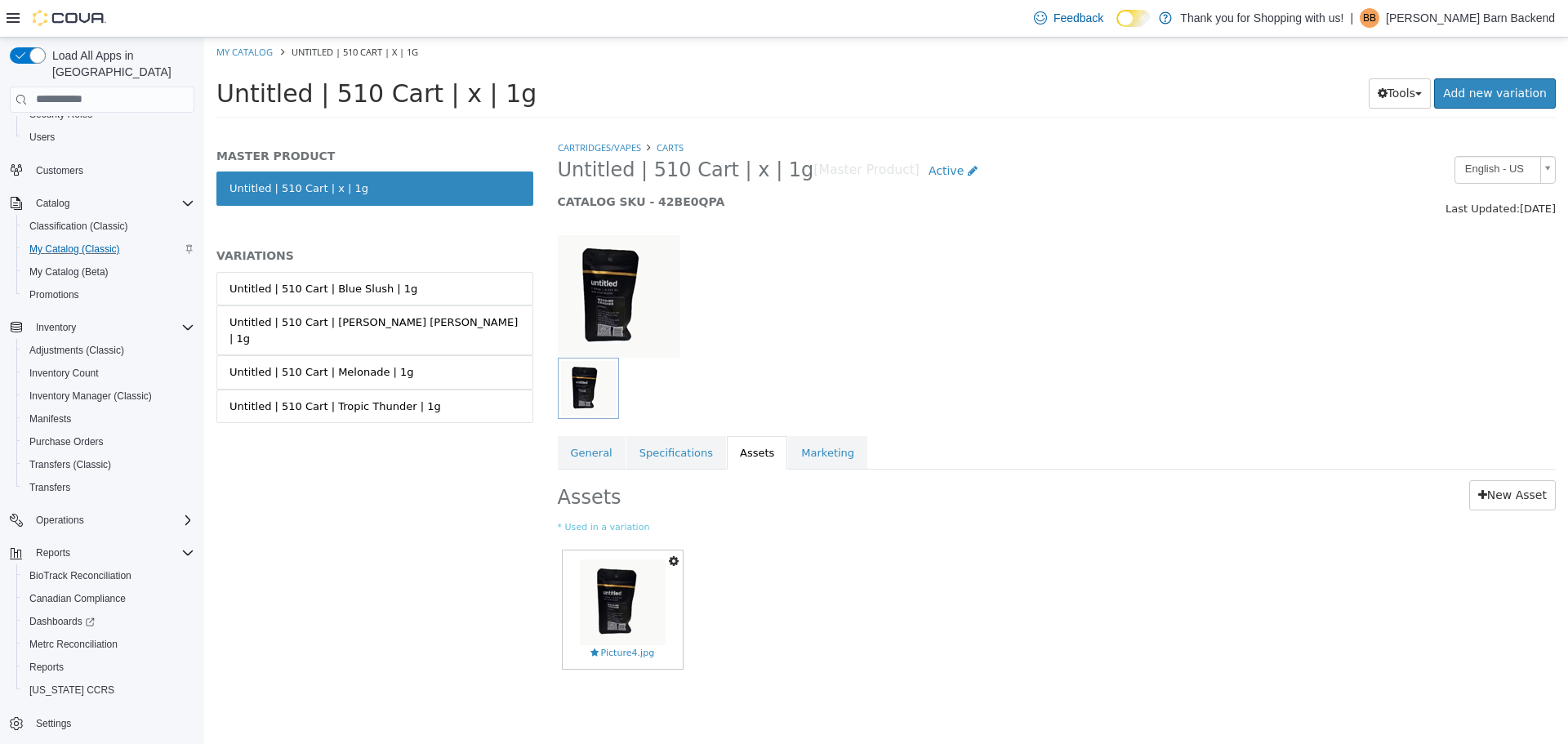
click at [677, 565] on icon "button" at bounding box center [673, 560] width 10 height 12
click at [660, 595] on link "Copy to Variations" at bounding box center [613, 589] width 137 height 22
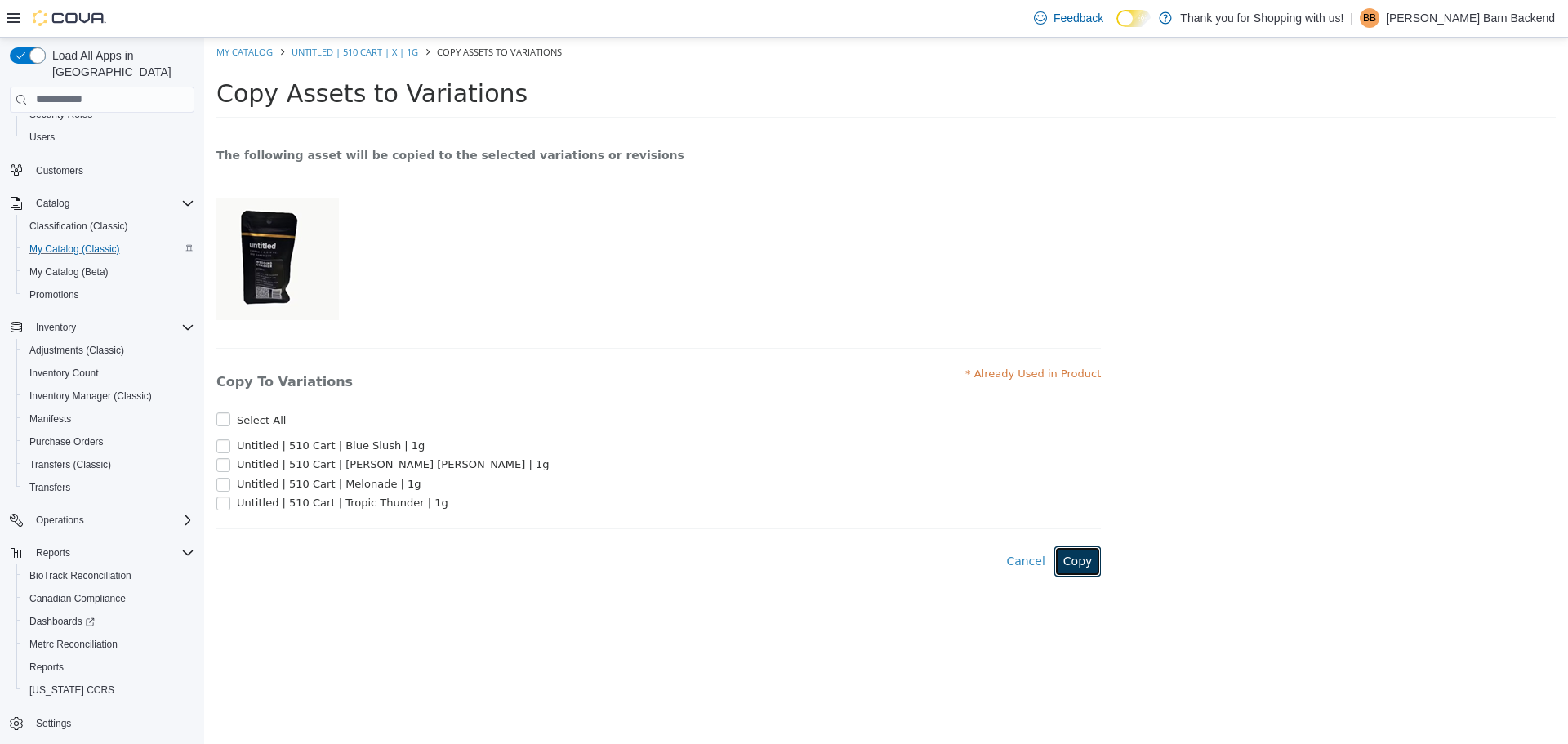
click at [1070, 564] on button "Copy" at bounding box center [1078, 561] width 47 height 30
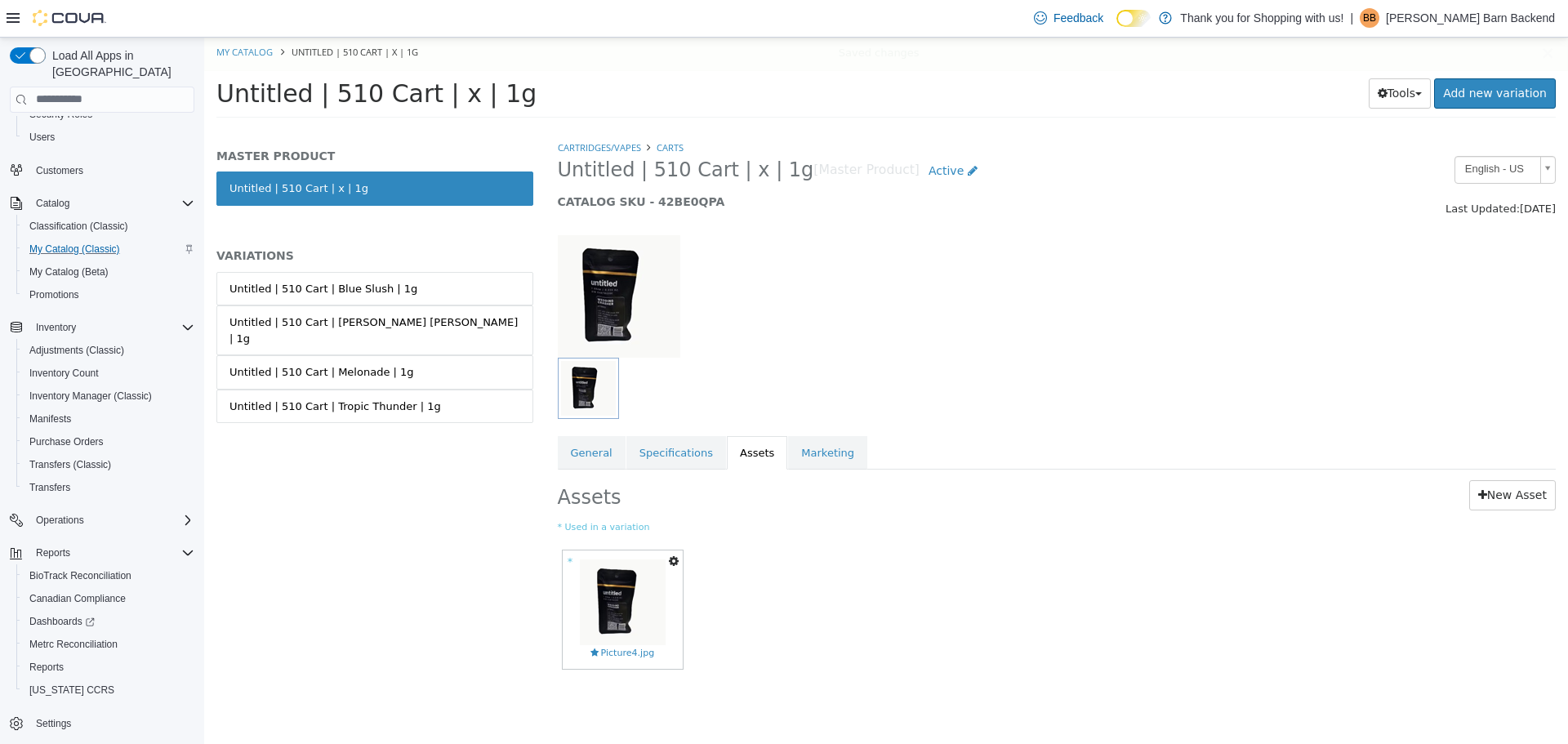
click at [674, 562] on icon "button" at bounding box center [673, 560] width 10 height 12
click at [770, 528] on small "* Used in a variation" at bounding box center [1057, 527] width 999 height 14
click at [437, 275] on link "Untitled | 510 Cart | Blue Slush | 1g" at bounding box center [374, 288] width 317 height 34
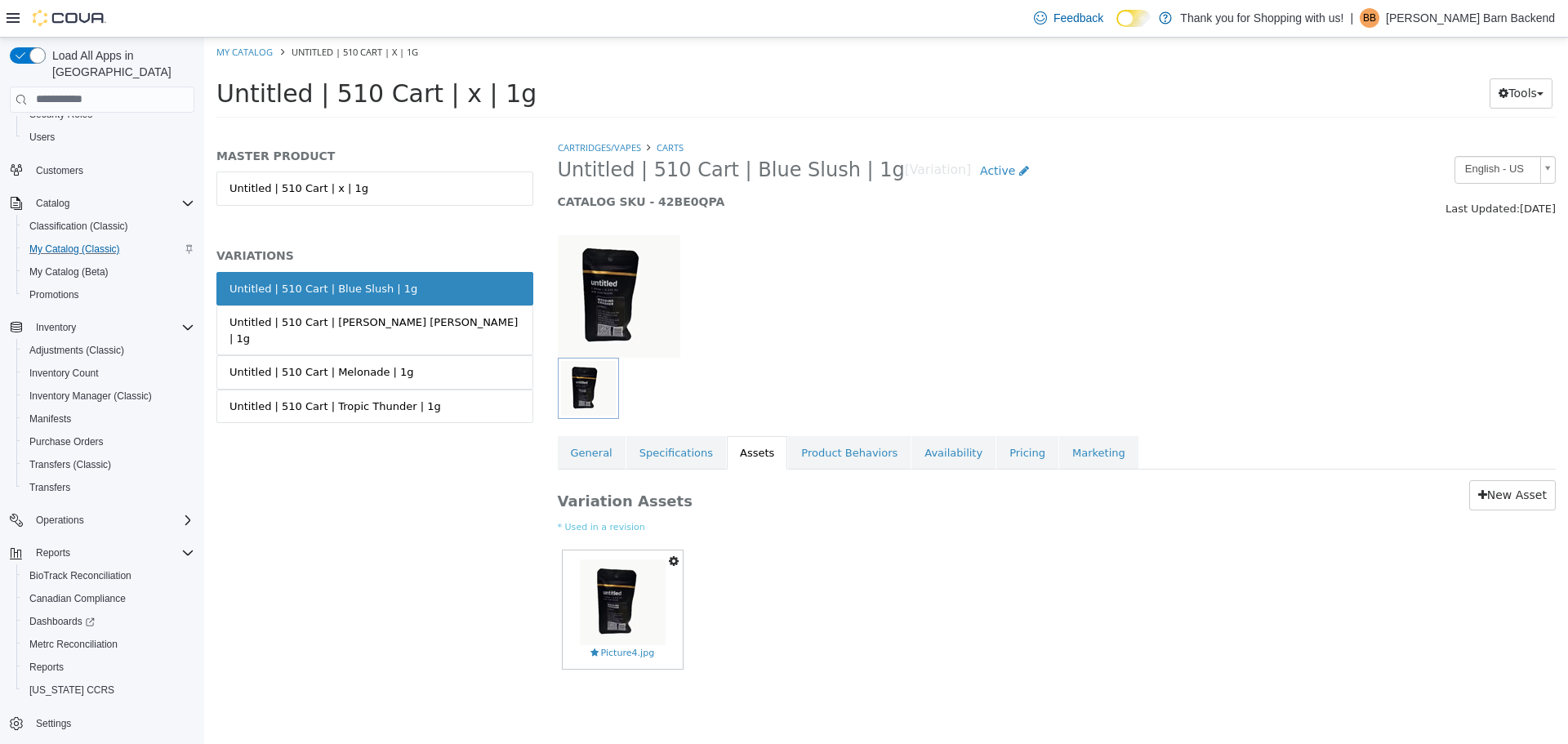
click at [669, 561] on icon "button" at bounding box center [673, 560] width 10 height 12
click at [724, 578] on div "Set As Hero Shot Preview Download Delete Picture4.jpg" at bounding box center [1057, 615] width 999 height 142
click at [435, 192] on link "Untitled | 510 Cart | x | 1g" at bounding box center [374, 187] width 317 height 34
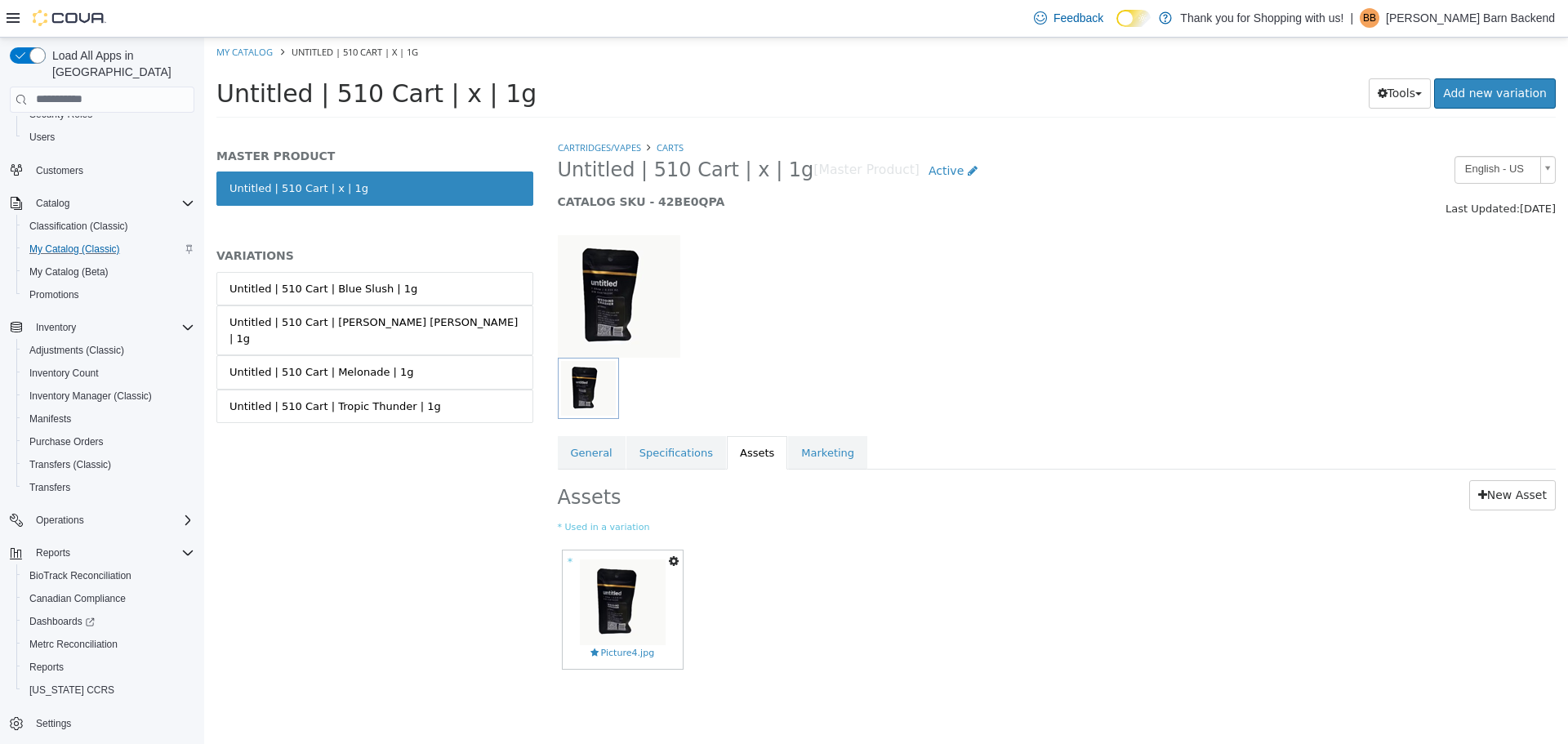
drag, startPoint x: 798, startPoint y: 561, endPoint x: 692, endPoint y: 501, distance: 121.8
click at [798, 562] on div "* Copy to Variations Set As Hero Shot Preview Download Delete Picture4.jpg" at bounding box center [1057, 615] width 999 height 142
click at [261, 43] on li "My Catalog" at bounding box center [245, 50] width 59 height 14
click at [395, 286] on link "Untitled | 510 Cart | Blue Slush | 1g" at bounding box center [374, 288] width 317 height 34
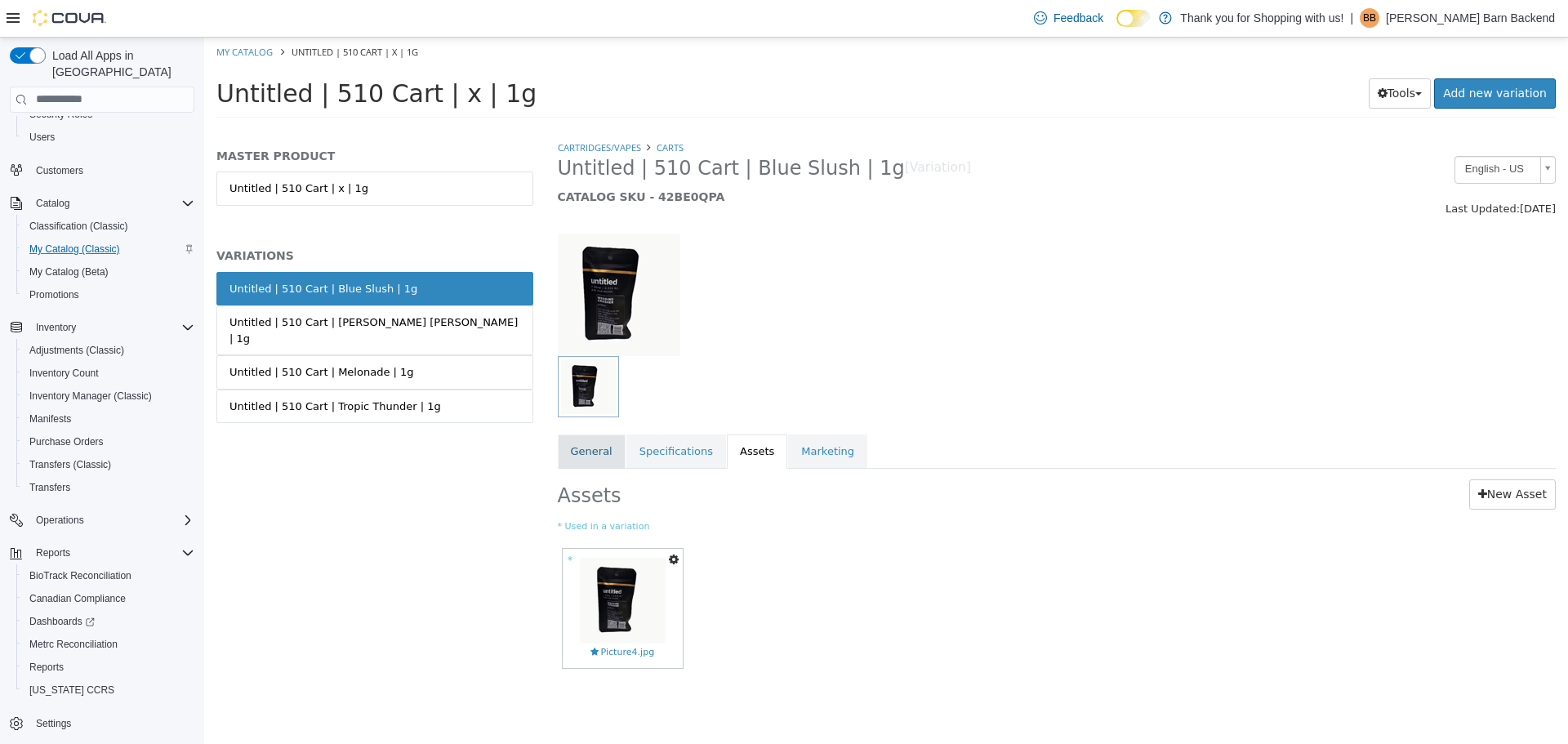
click at [608, 454] on link "General" at bounding box center [591, 451] width 68 height 34
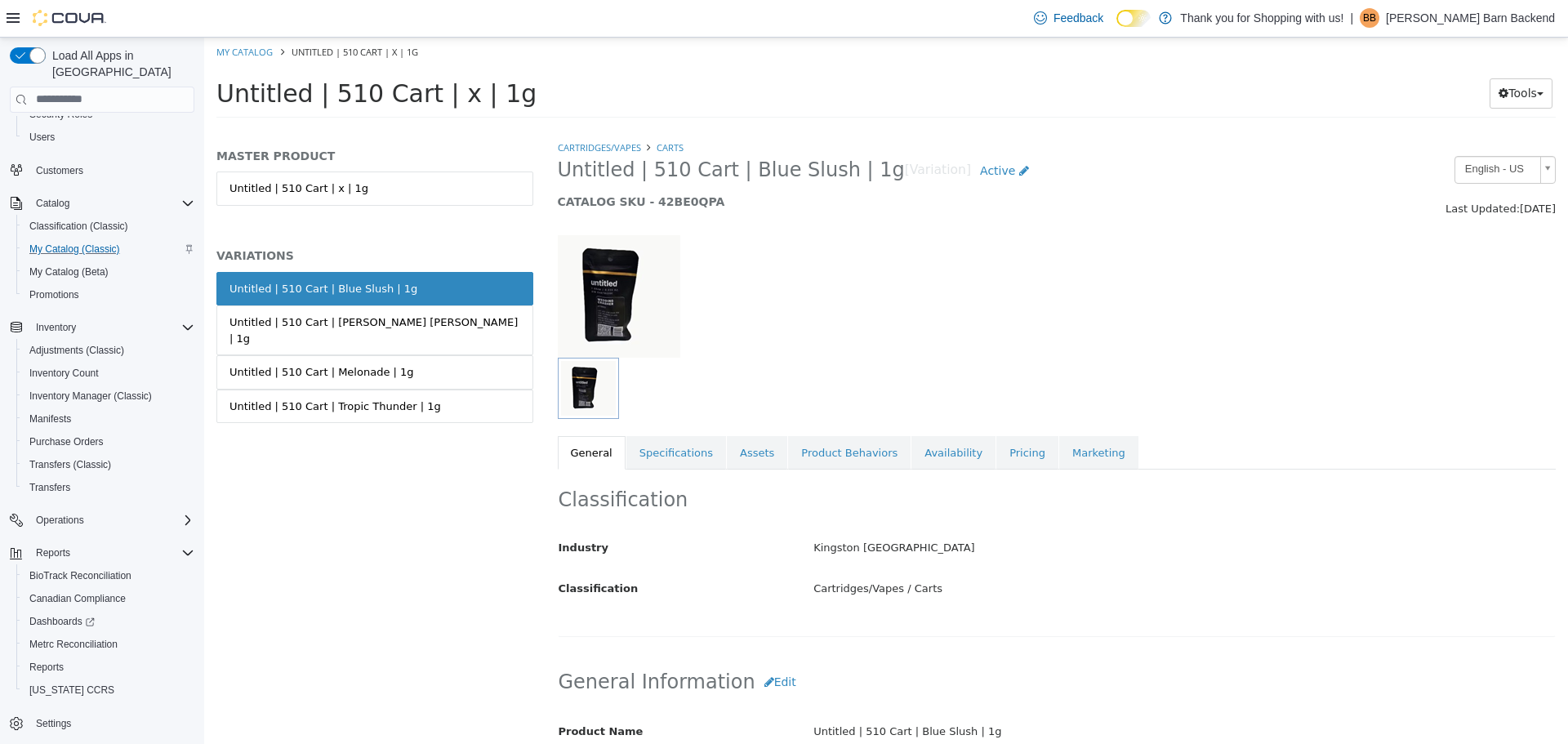
drag, startPoint x: 554, startPoint y: 170, endPoint x: 852, endPoint y: 170, distance: 298.0
click at [852, 170] on div "Untitled | 510 Cart | Blue Slush | 1g [Variation] Active CATALOG SKU - 42BE0QPA" at bounding box center [929, 187] width 767 height 62
copy span "Untitled | 510 Cart | Blue Slush | 1g"
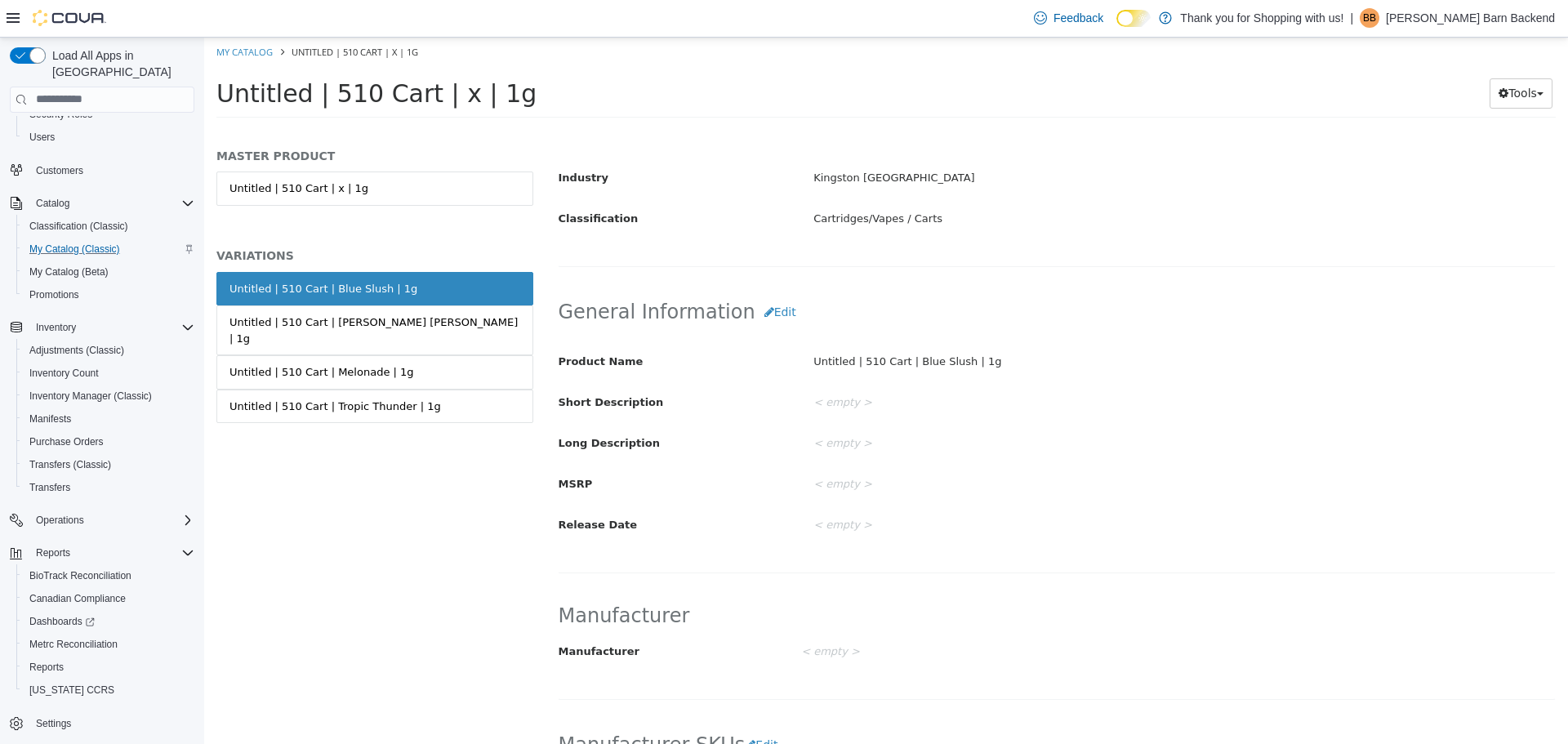
scroll to position [490, 0]
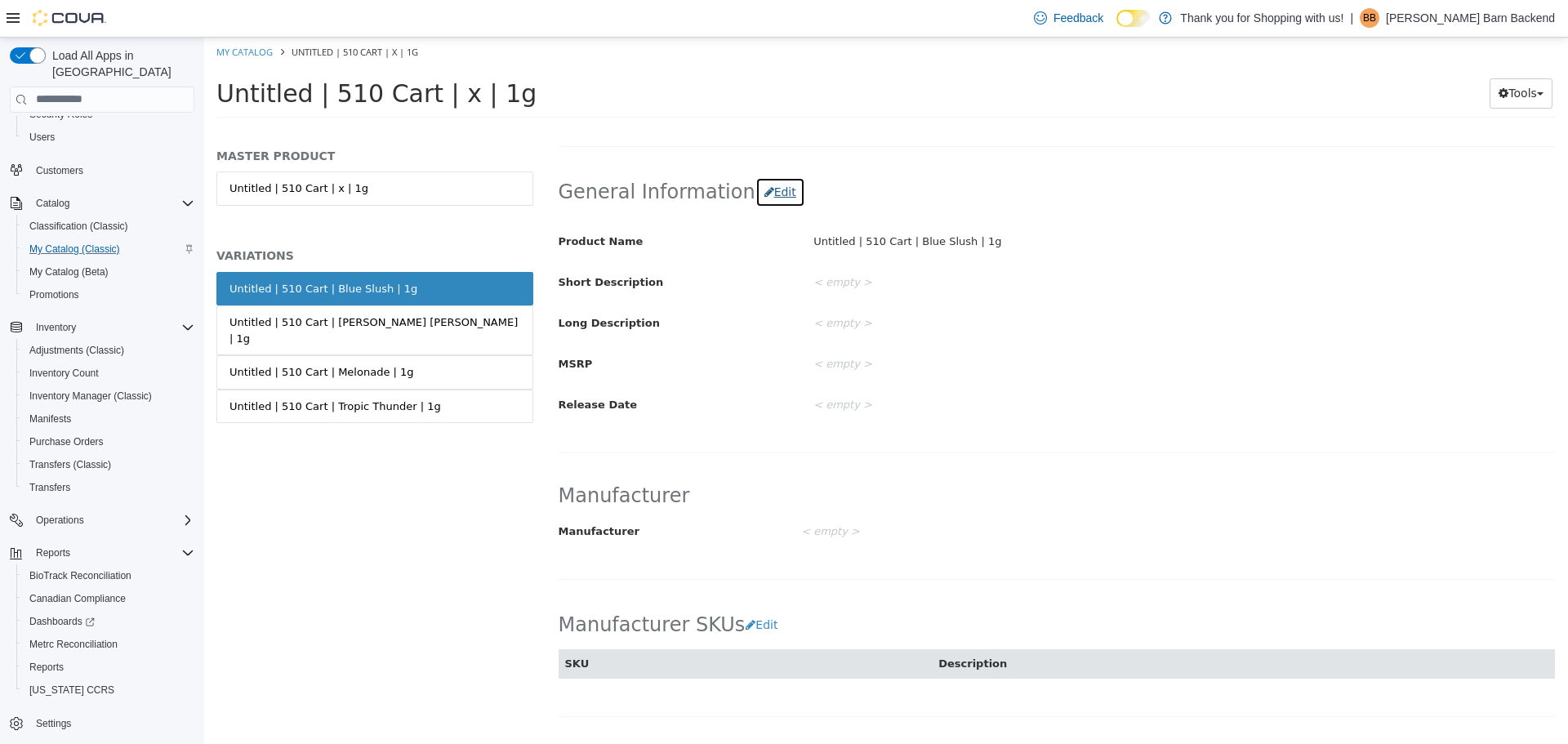
click at [758, 198] on button "Edit" at bounding box center [779, 192] width 50 height 30
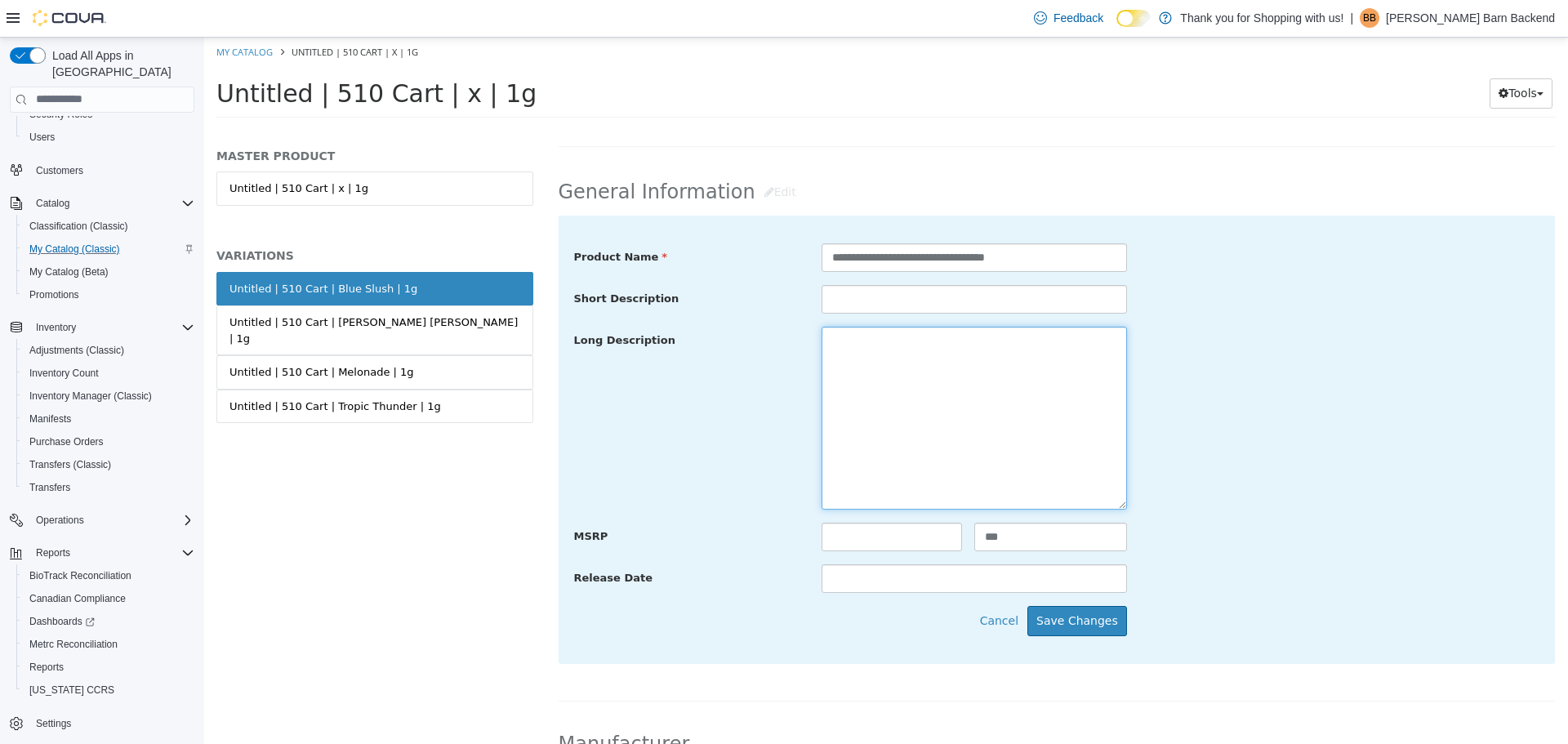
click at [858, 381] on textarea at bounding box center [974, 417] width 305 height 183
paste textarea "**********"
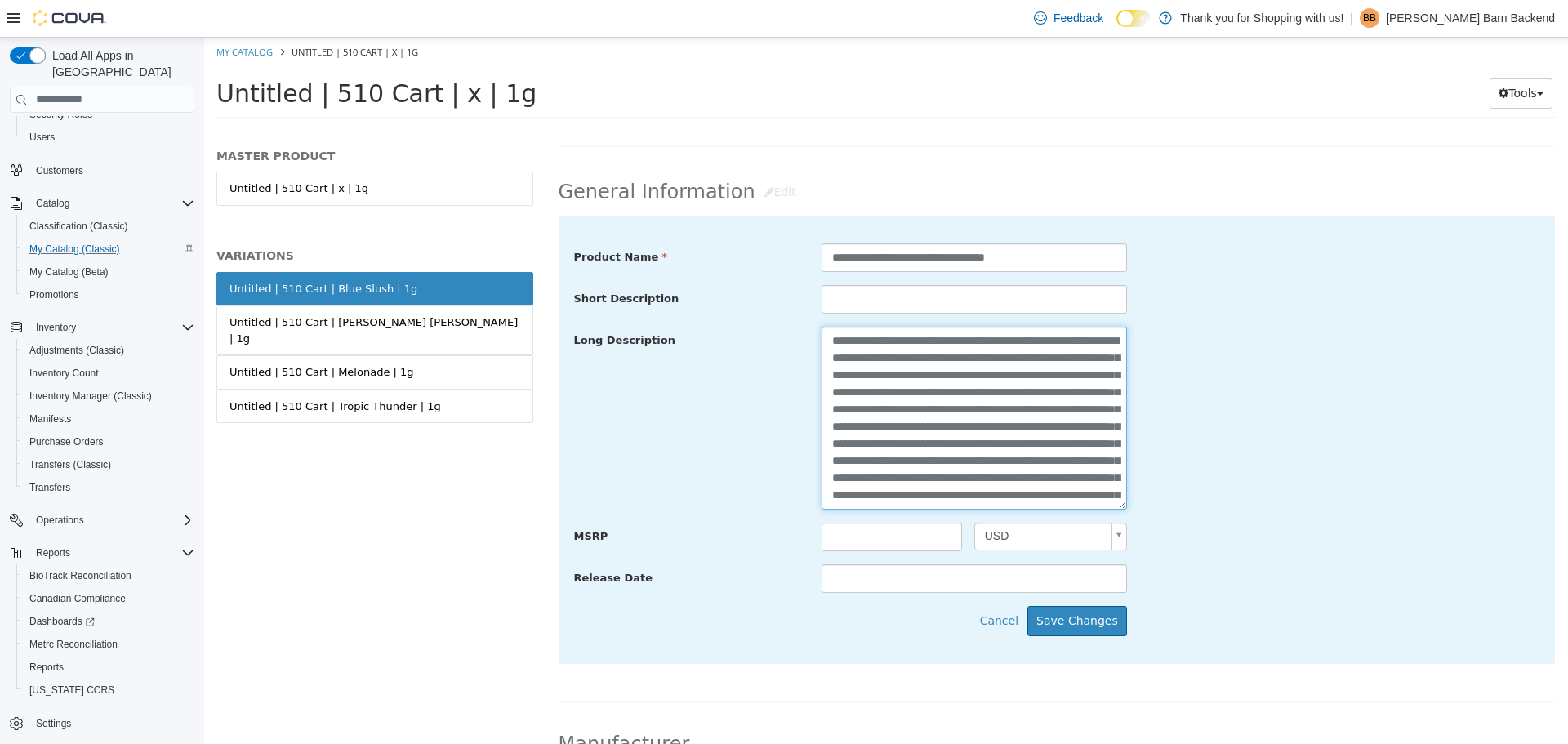
scroll to position [115, 0]
type textarea "**********"
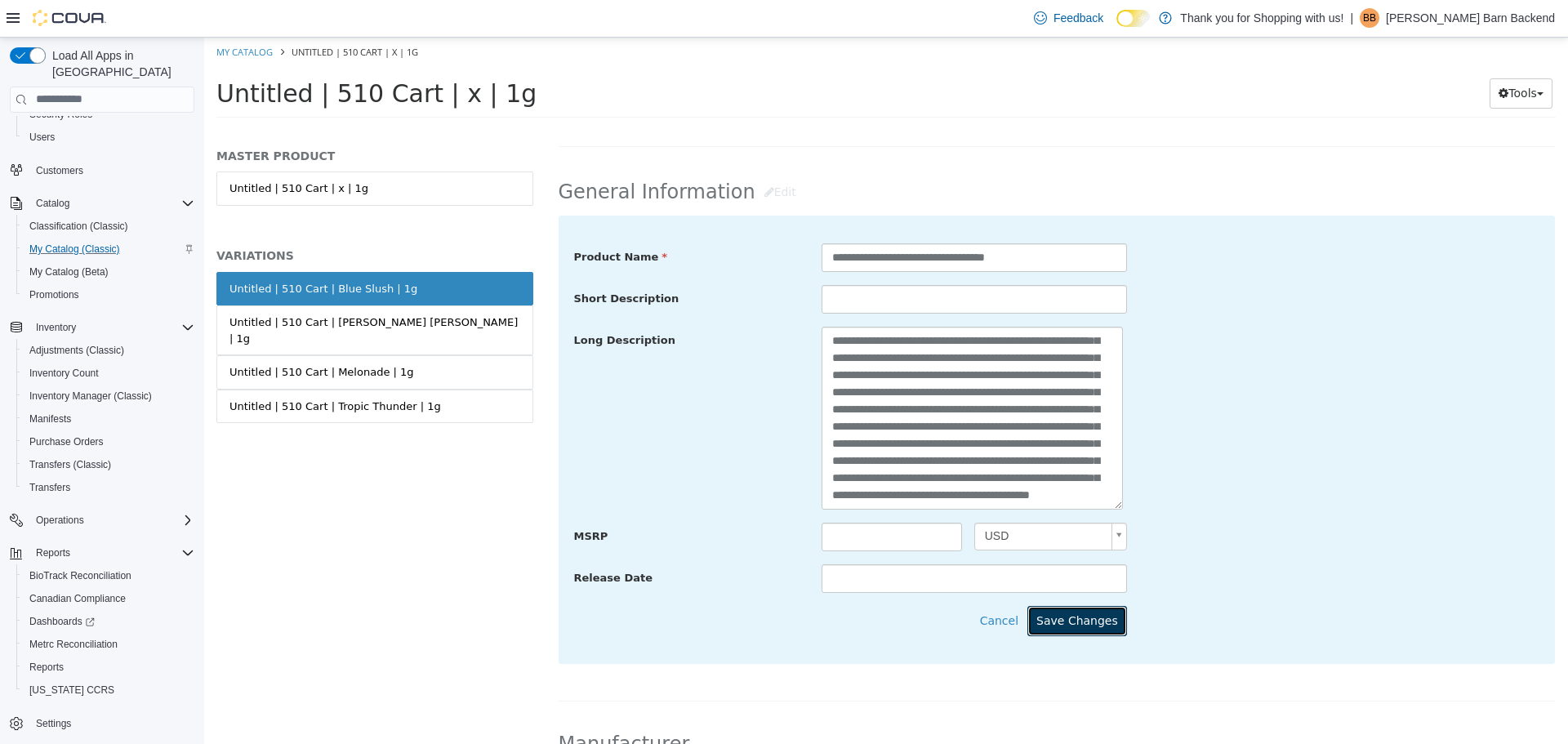
click at [1060, 626] on button "Save Changes" at bounding box center [1077, 620] width 99 height 30
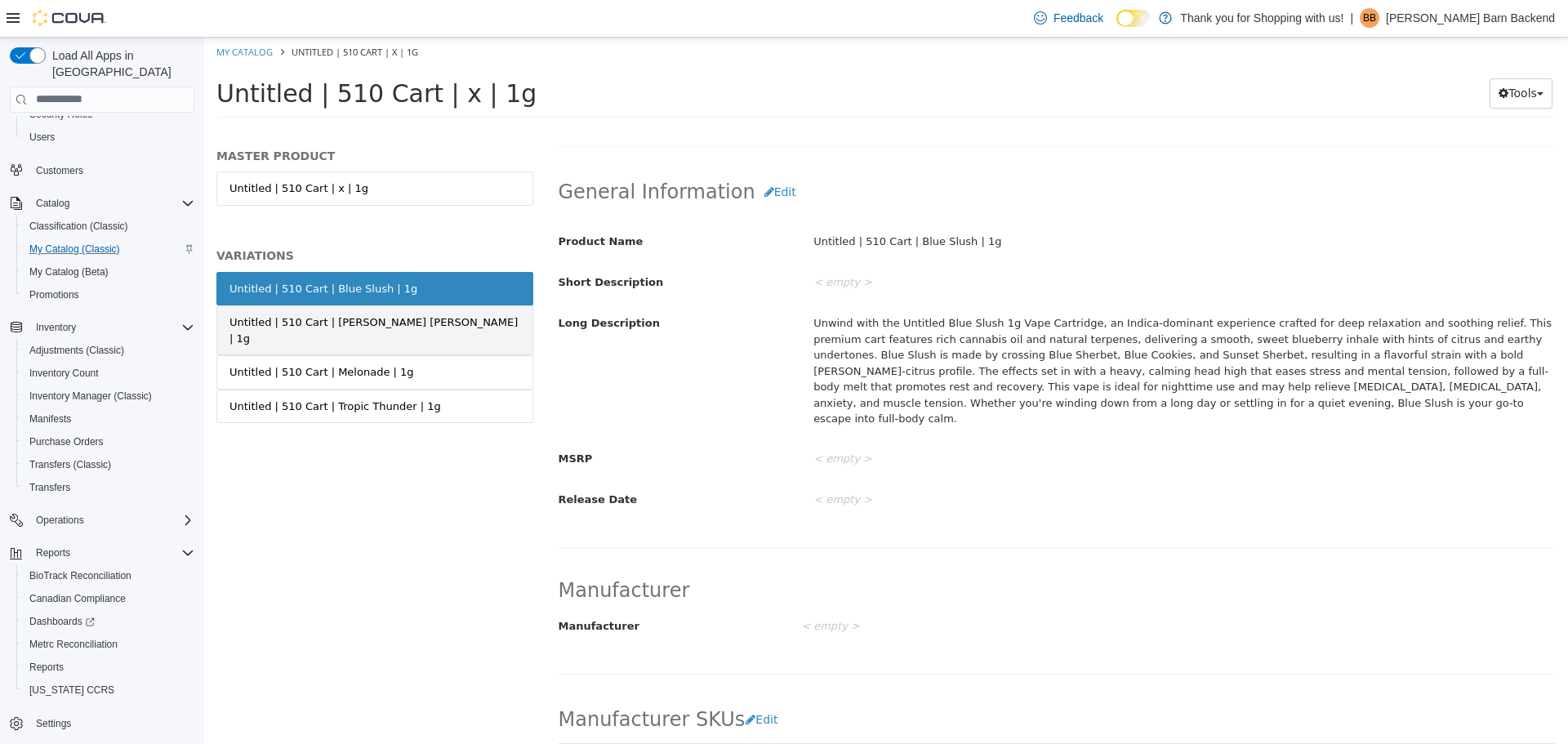
click at [442, 313] on link "Untitled | 510 Cart | [PERSON_NAME] [PERSON_NAME] | 1g" at bounding box center [374, 329] width 317 height 50
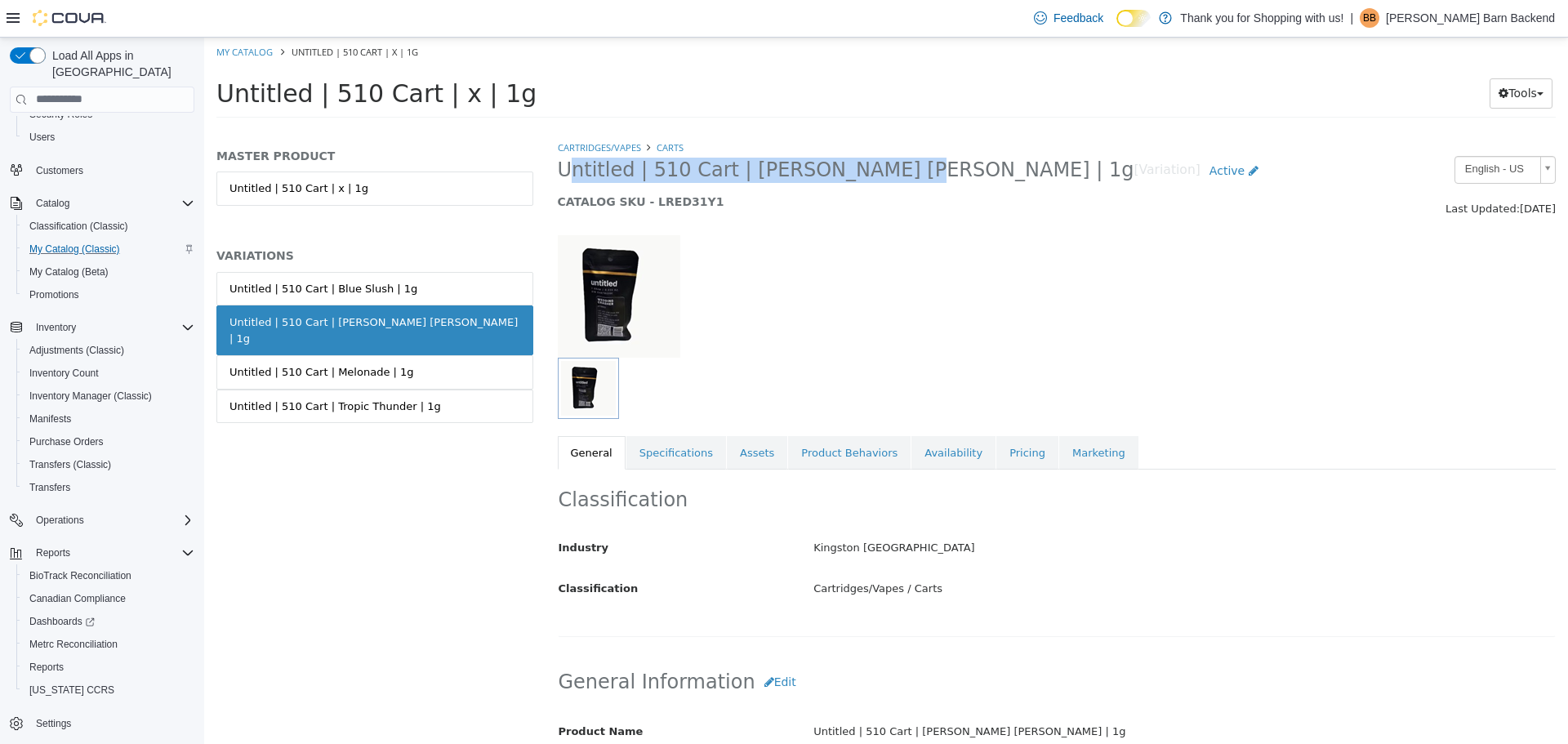
drag, startPoint x: 558, startPoint y: 173, endPoint x: 849, endPoint y: 177, distance: 291.0
click at [849, 177] on span "Untitled | 510 Cart | [PERSON_NAME] [PERSON_NAME] | 1g" at bounding box center [846, 169] width 577 height 25
copy span "Untitled | 510 Cart | [PERSON_NAME] [PERSON_NAME] | 1g"
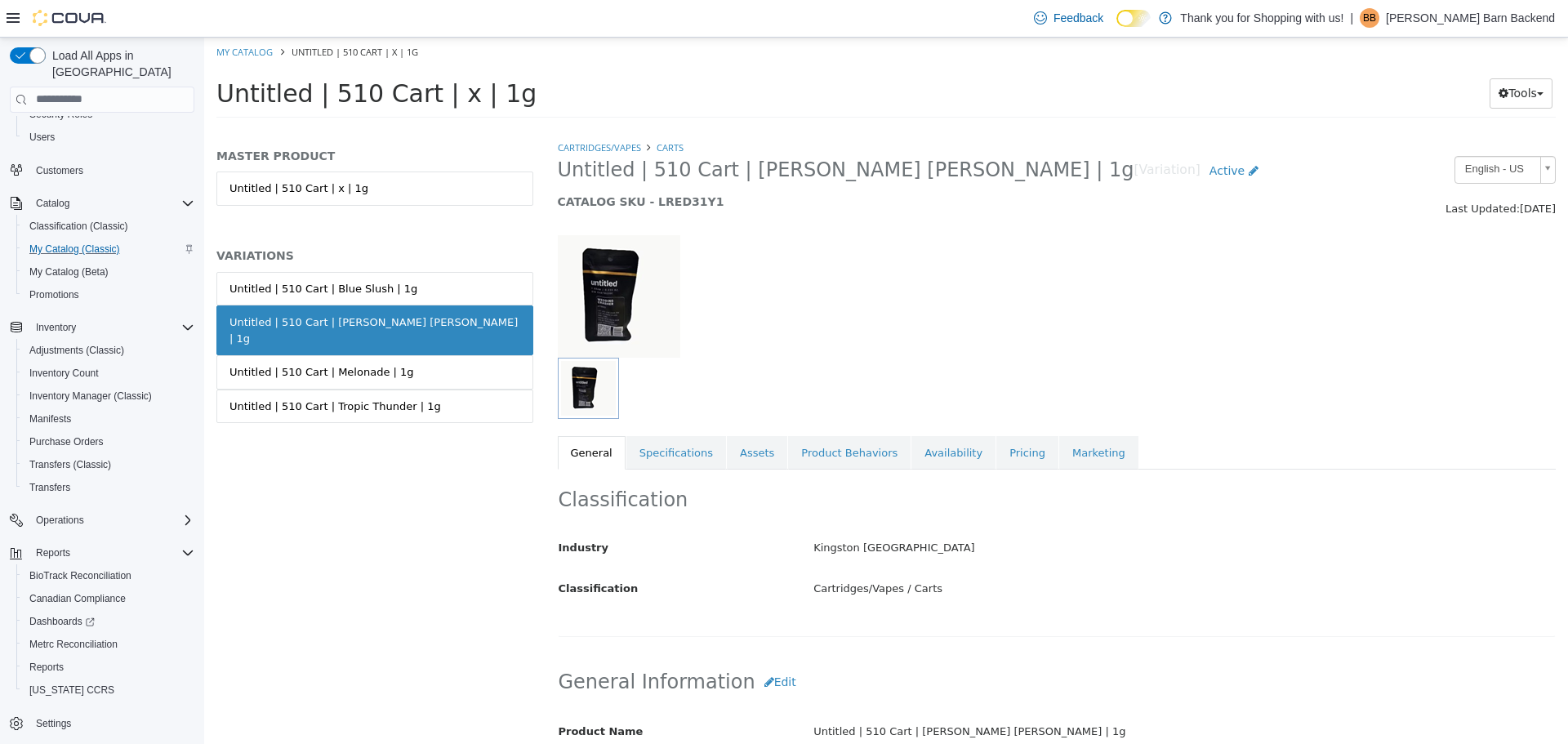
click at [642, 419] on div "Cartridges/Vapes Carts Untitled | 510 Cart | [PERSON_NAME] [PERSON_NAME] | 1g […" at bounding box center [1057, 303] width 999 height 330
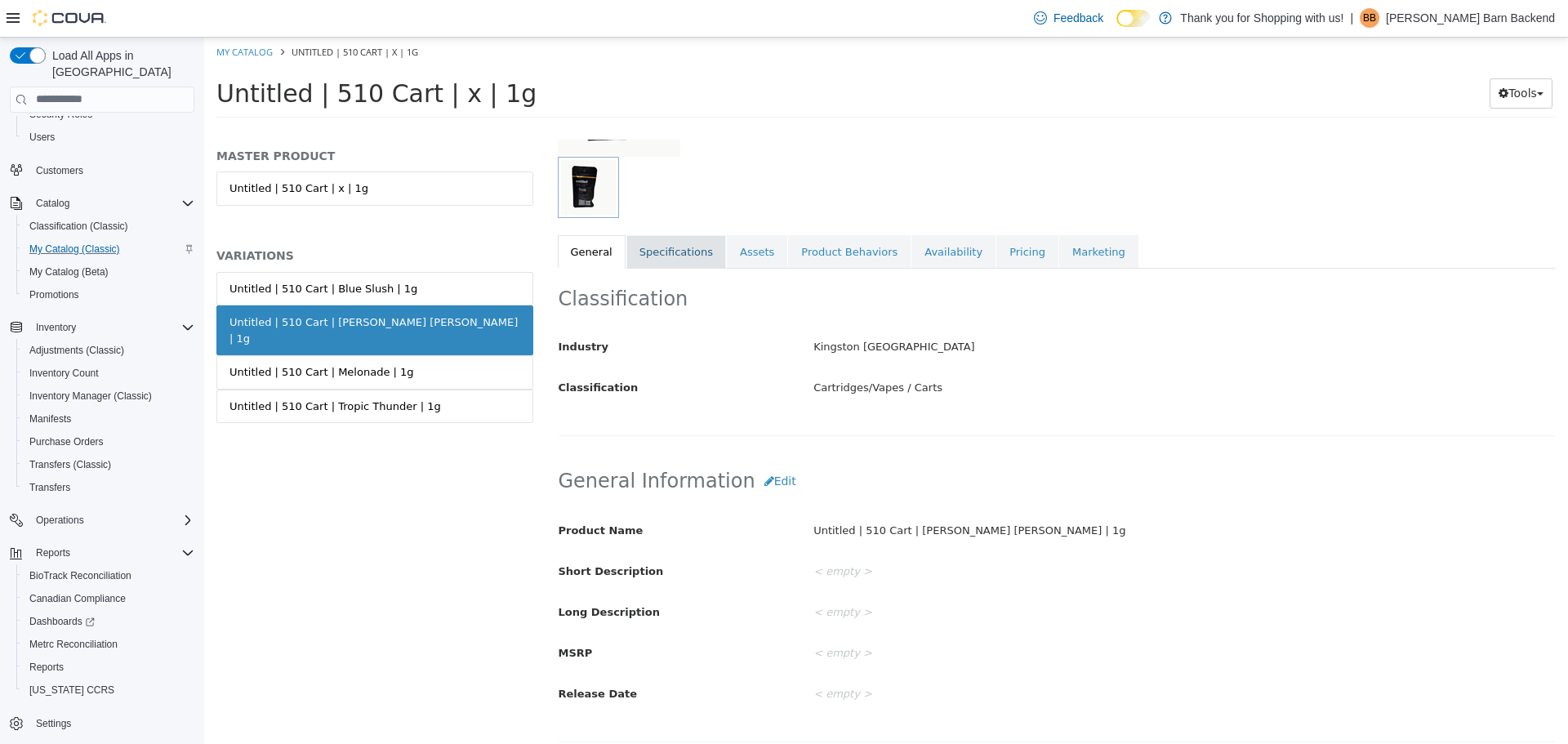
scroll to position [409, 0]
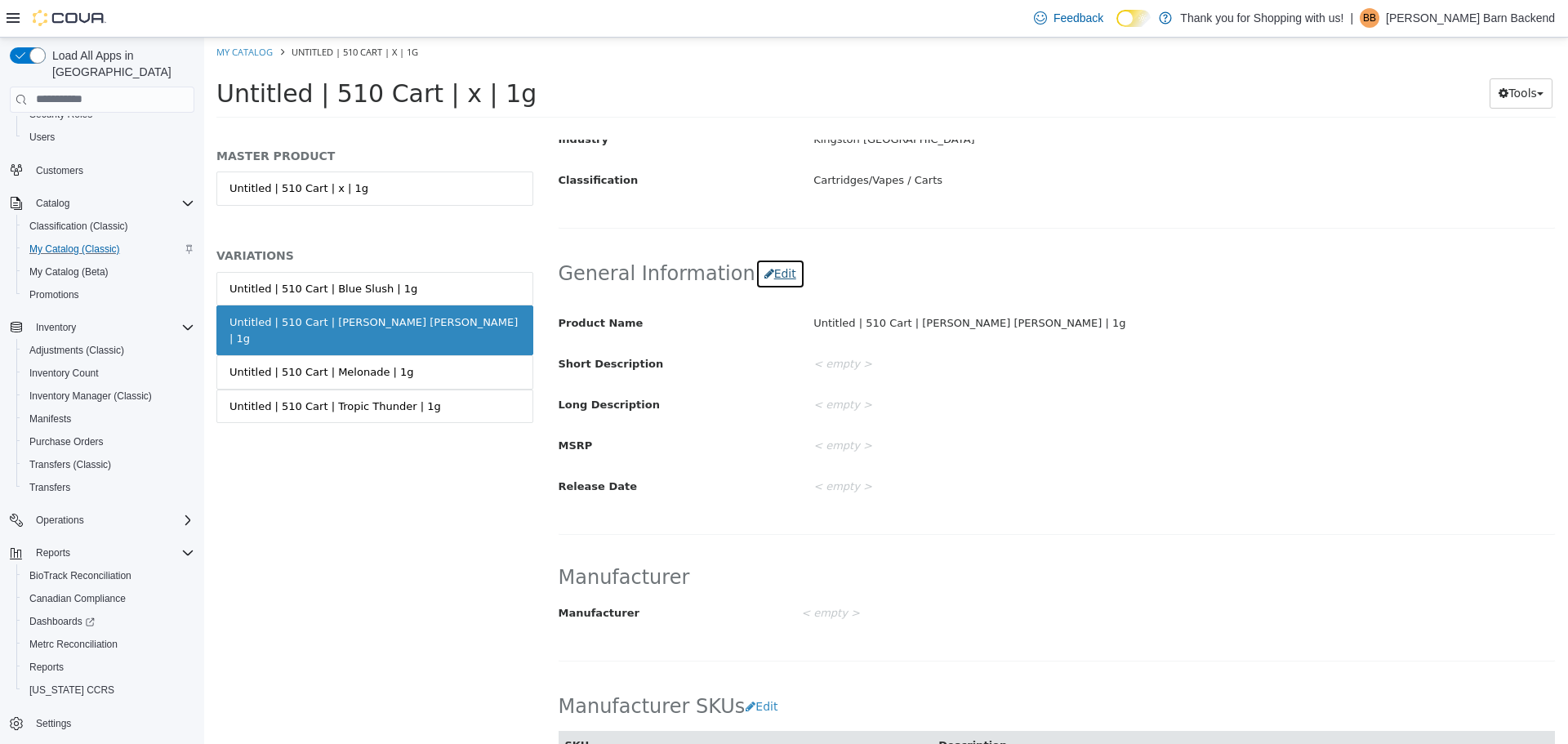
click at [763, 273] on button "Edit" at bounding box center [779, 273] width 50 height 30
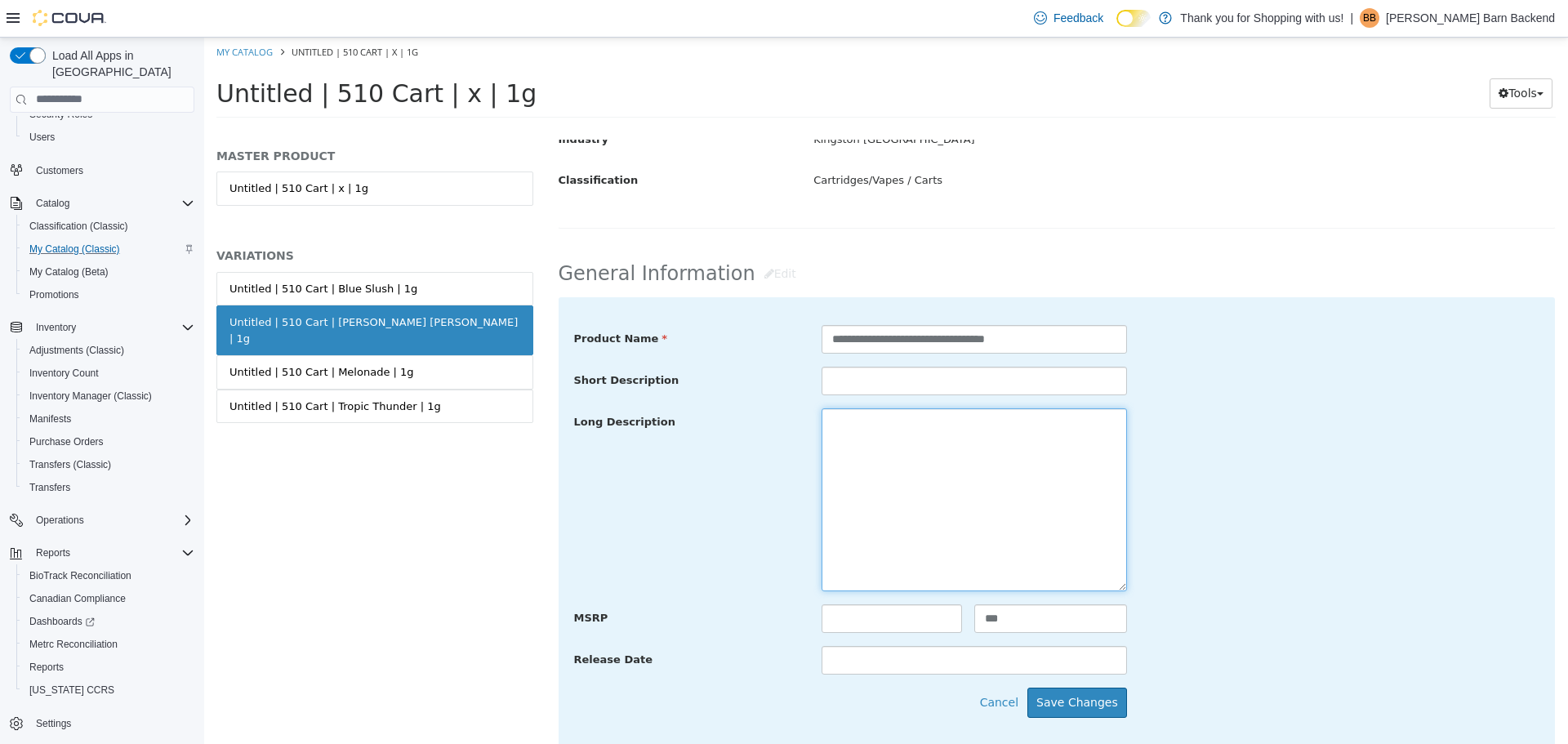
click at [901, 451] on textarea at bounding box center [974, 499] width 305 height 183
paste textarea "**********"
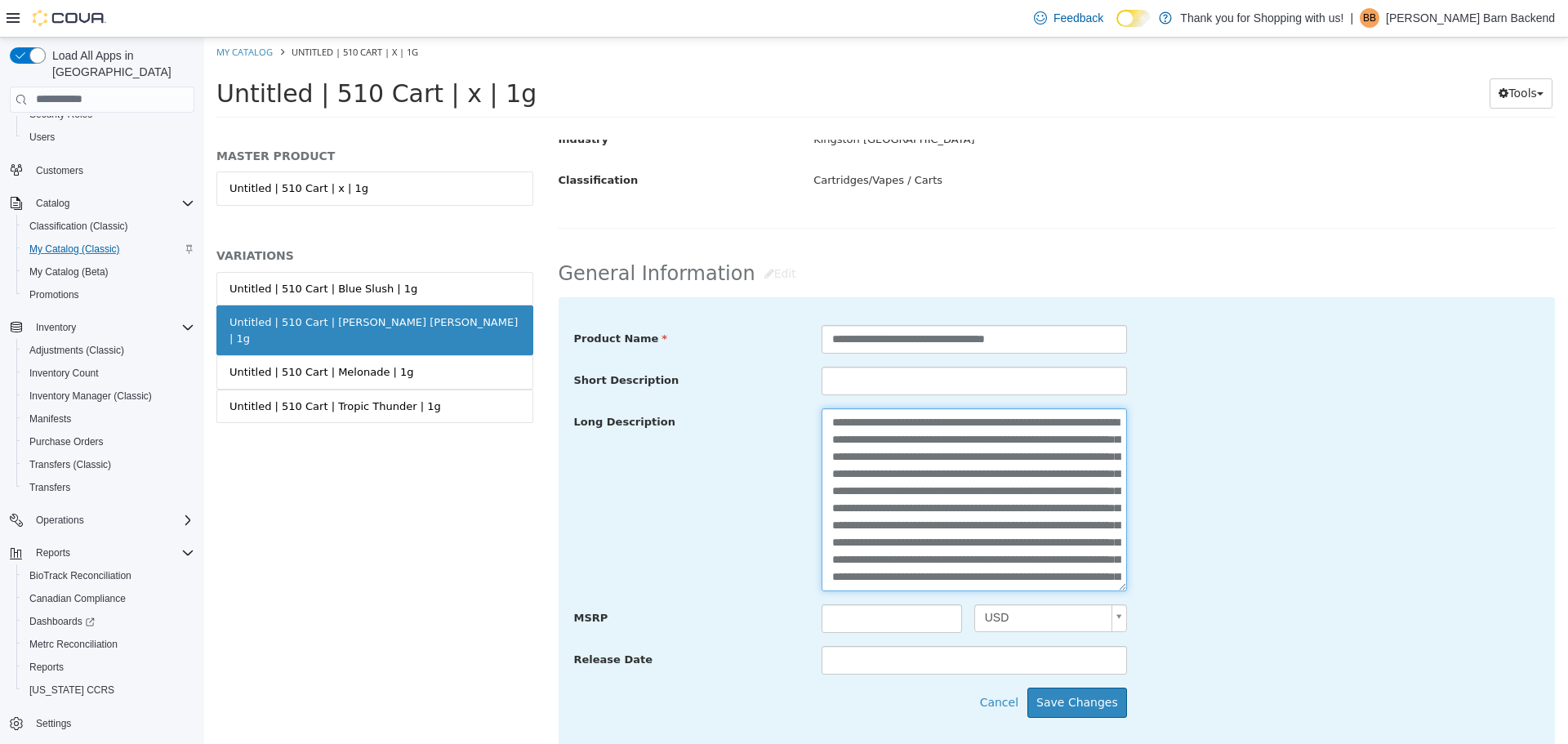
scroll to position [81, 0]
type textarea "**********"
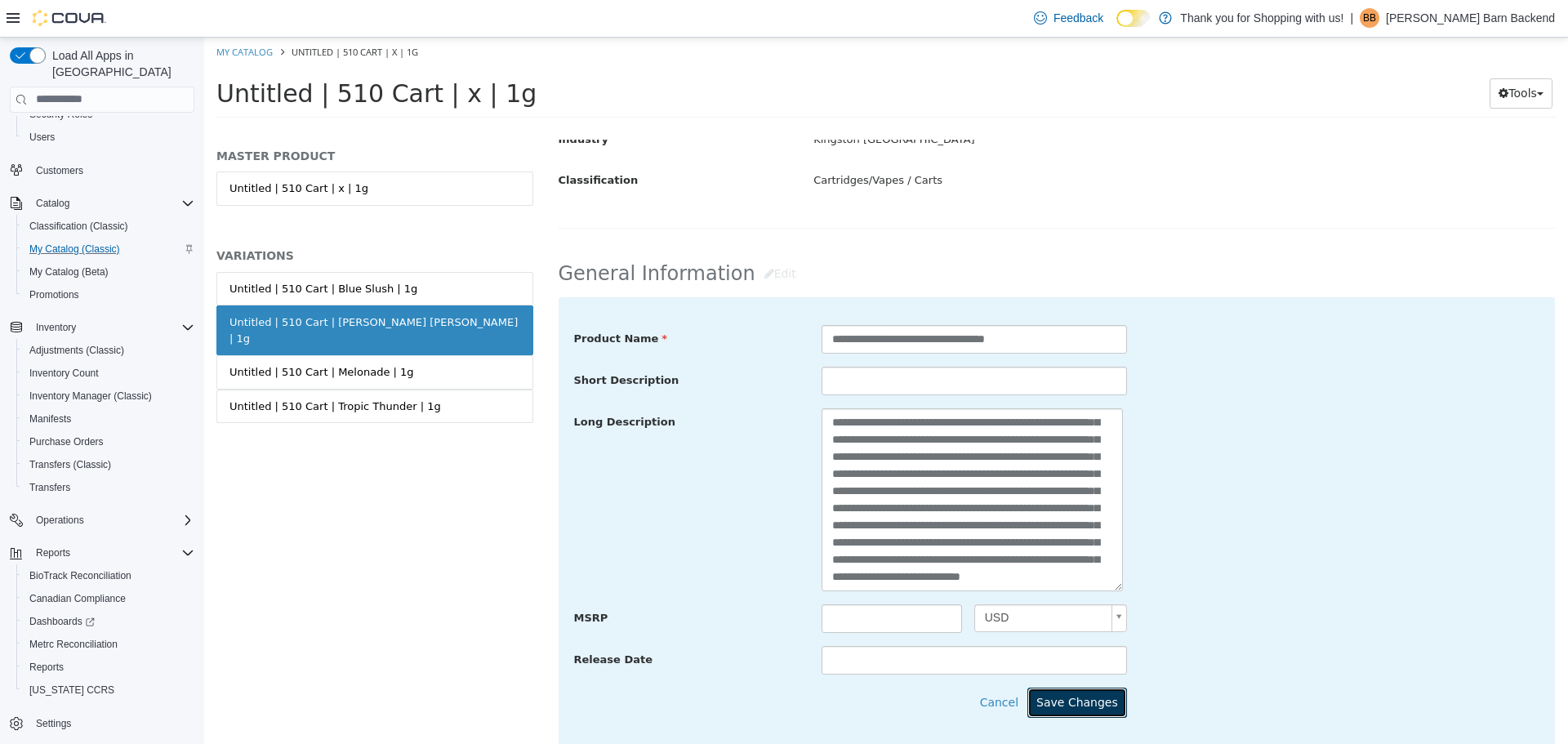
click at [1061, 708] on button "Save Changes" at bounding box center [1077, 702] width 99 height 30
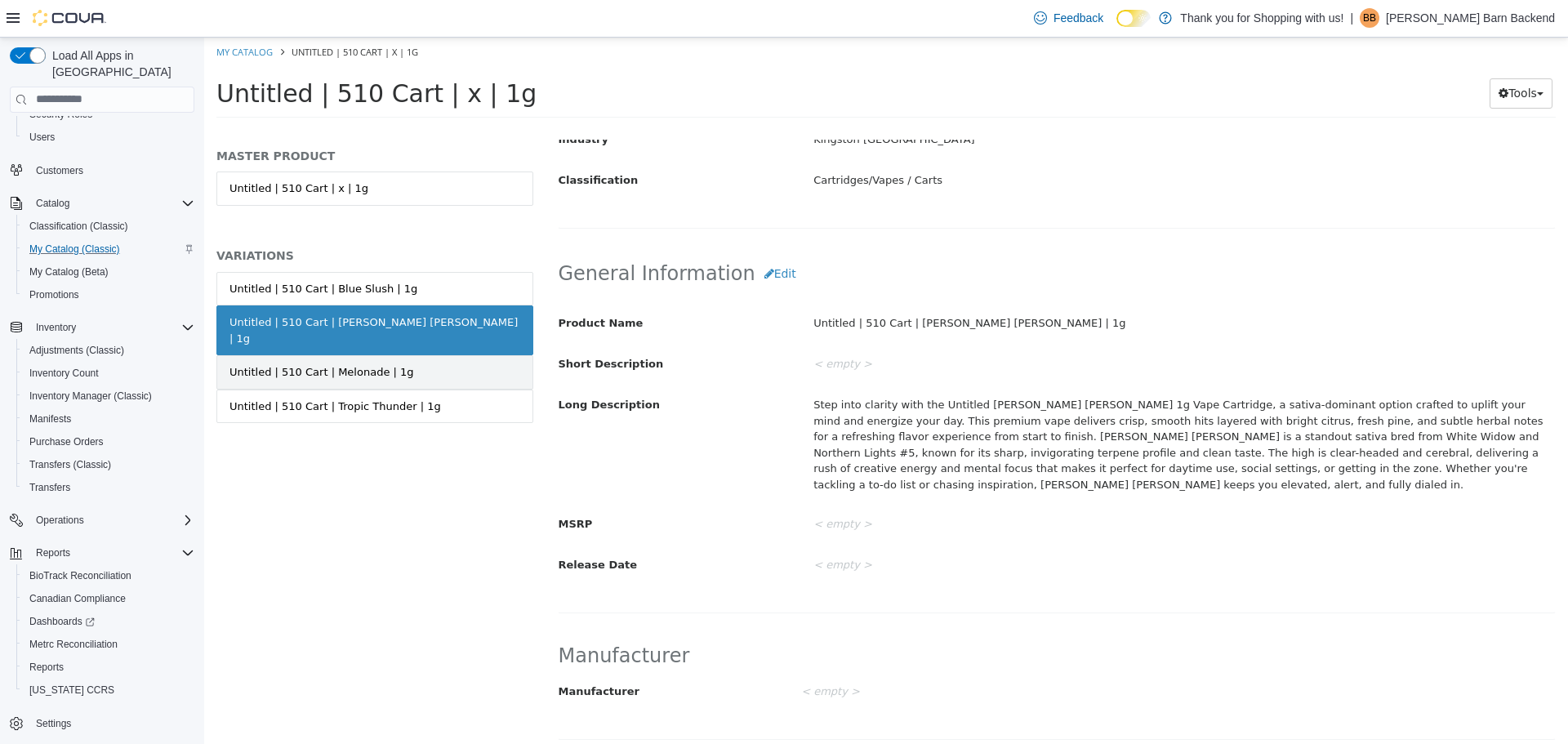
click at [346, 363] on div "Untitled | 510 Cart | Melonade | 1g" at bounding box center [321, 371] width 184 height 16
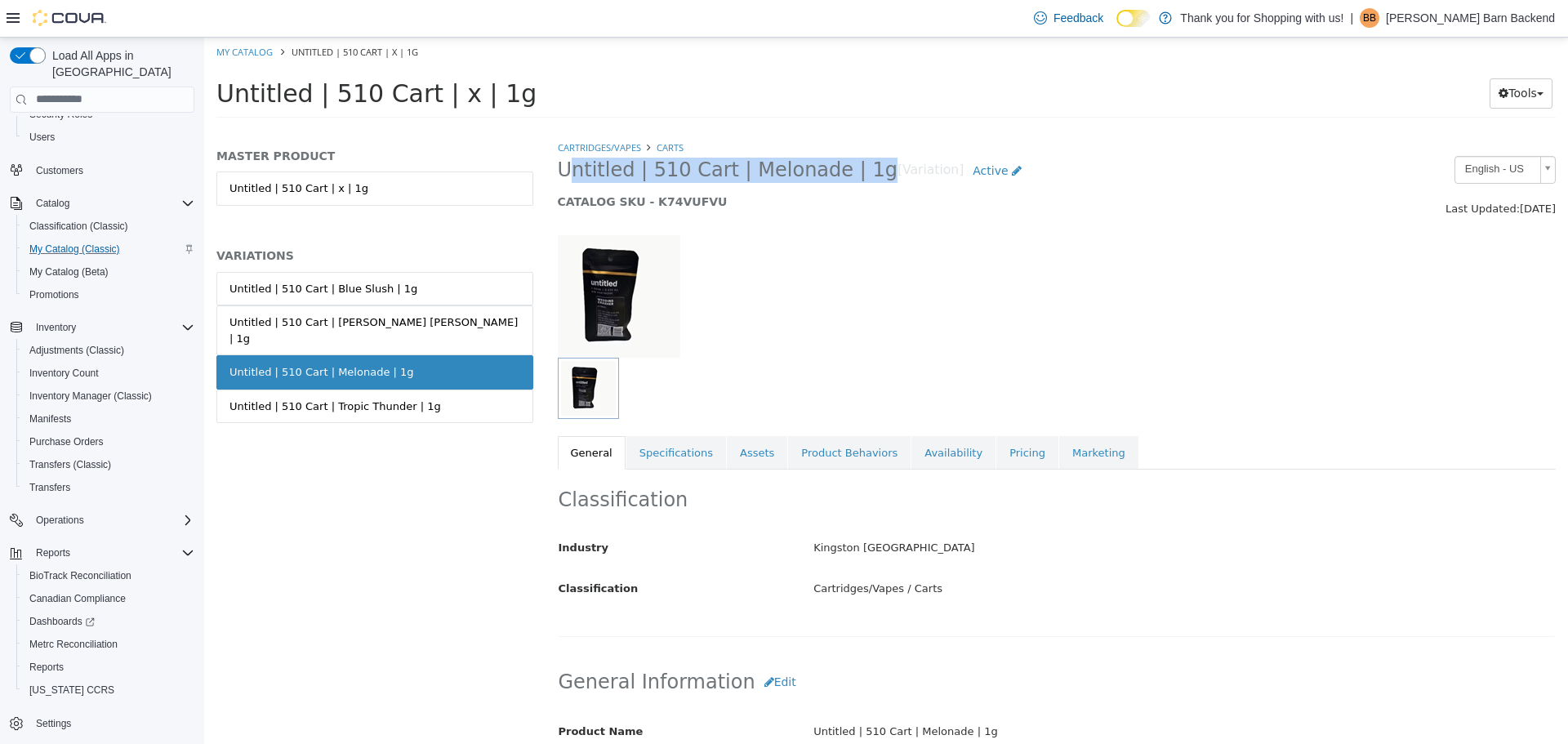
drag, startPoint x: 555, startPoint y: 169, endPoint x: 855, endPoint y: 166, distance: 300.0
click at [855, 166] on div "Untitled | 510 Cart | Melonade | 1g [Variation] Active CATALOG SKU - K74VUFVU" at bounding box center [929, 187] width 767 height 62
copy span "Untitled | 510 Cart | Melonade | 1g"
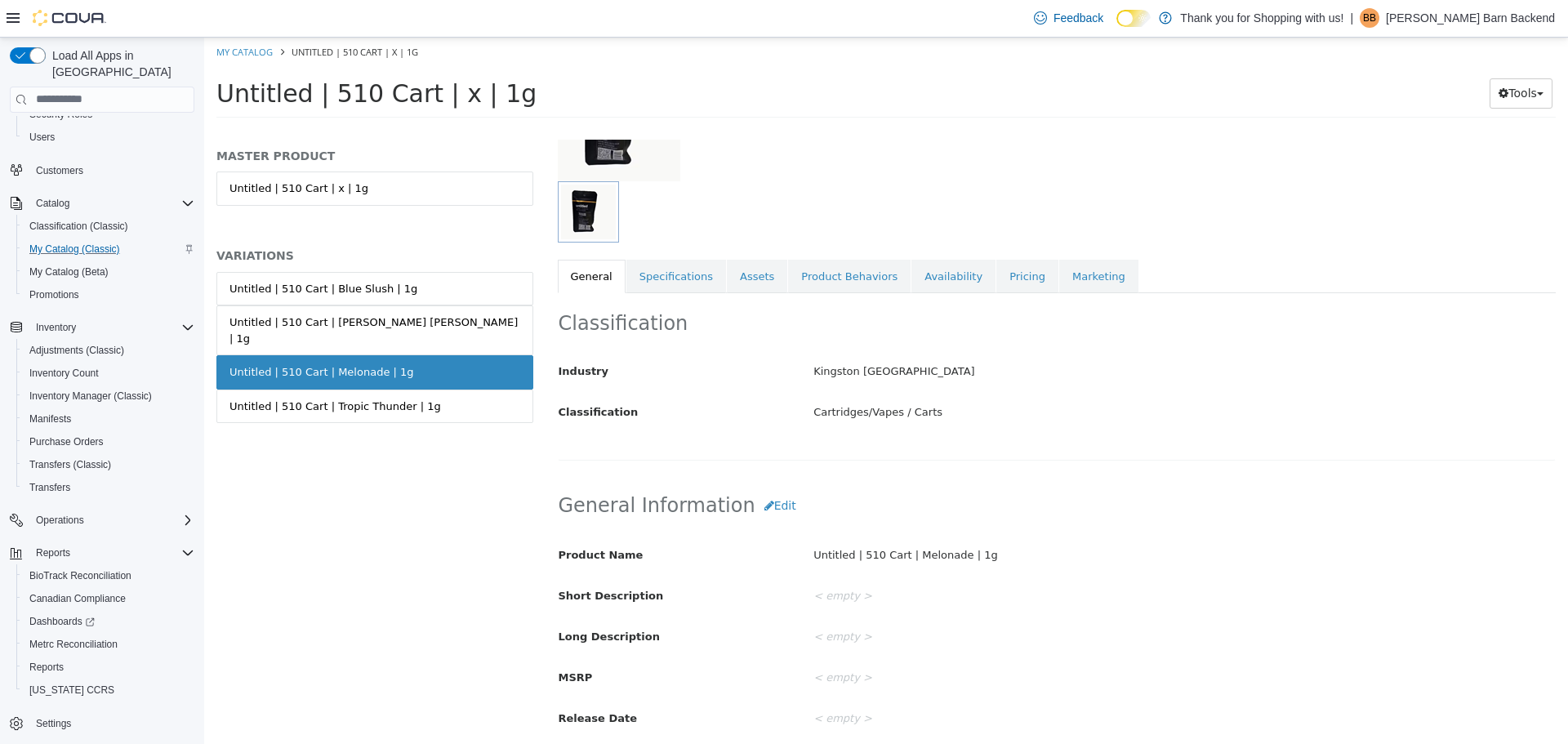
scroll to position [490, 0]
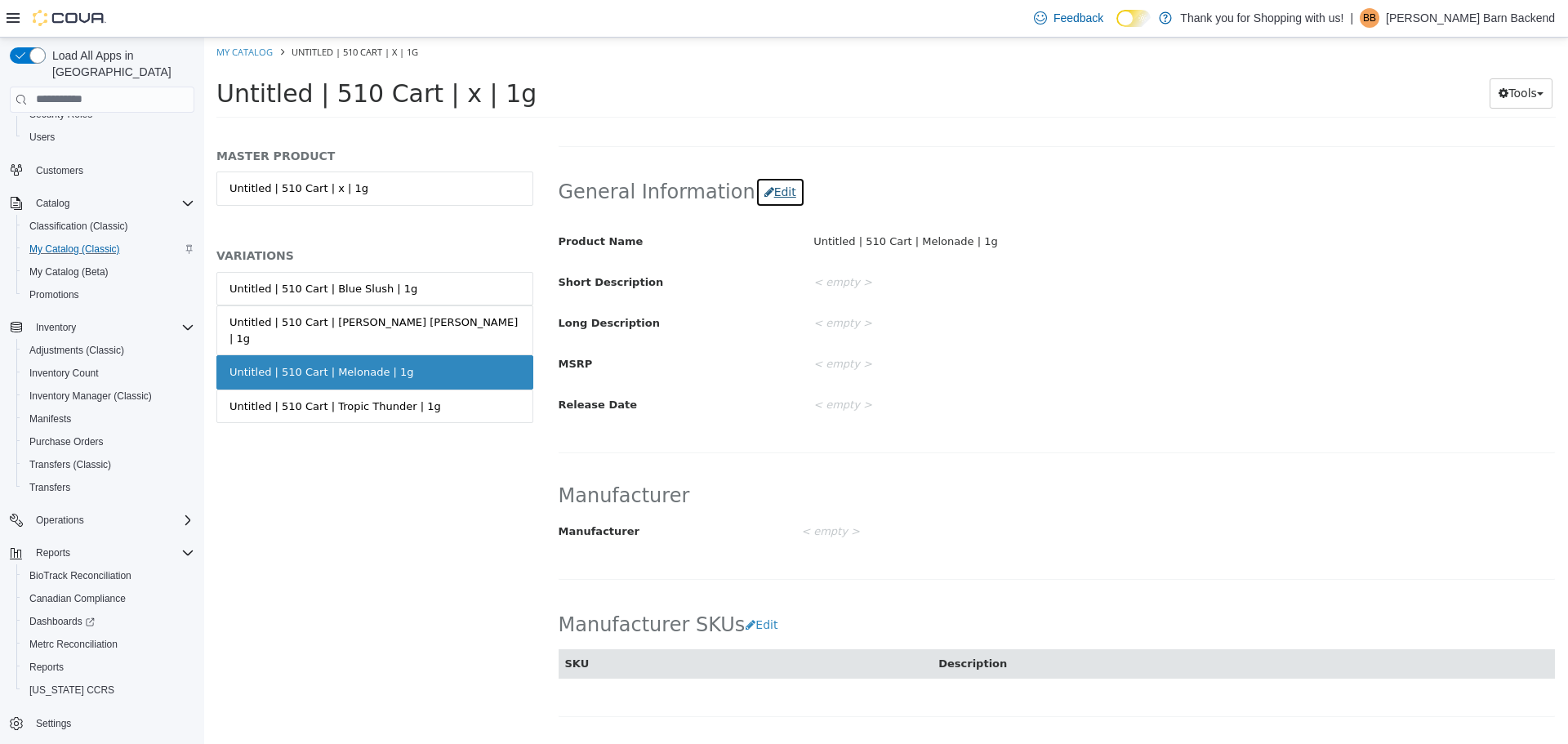
click at [755, 185] on button "Edit" at bounding box center [779, 192] width 50 height 30
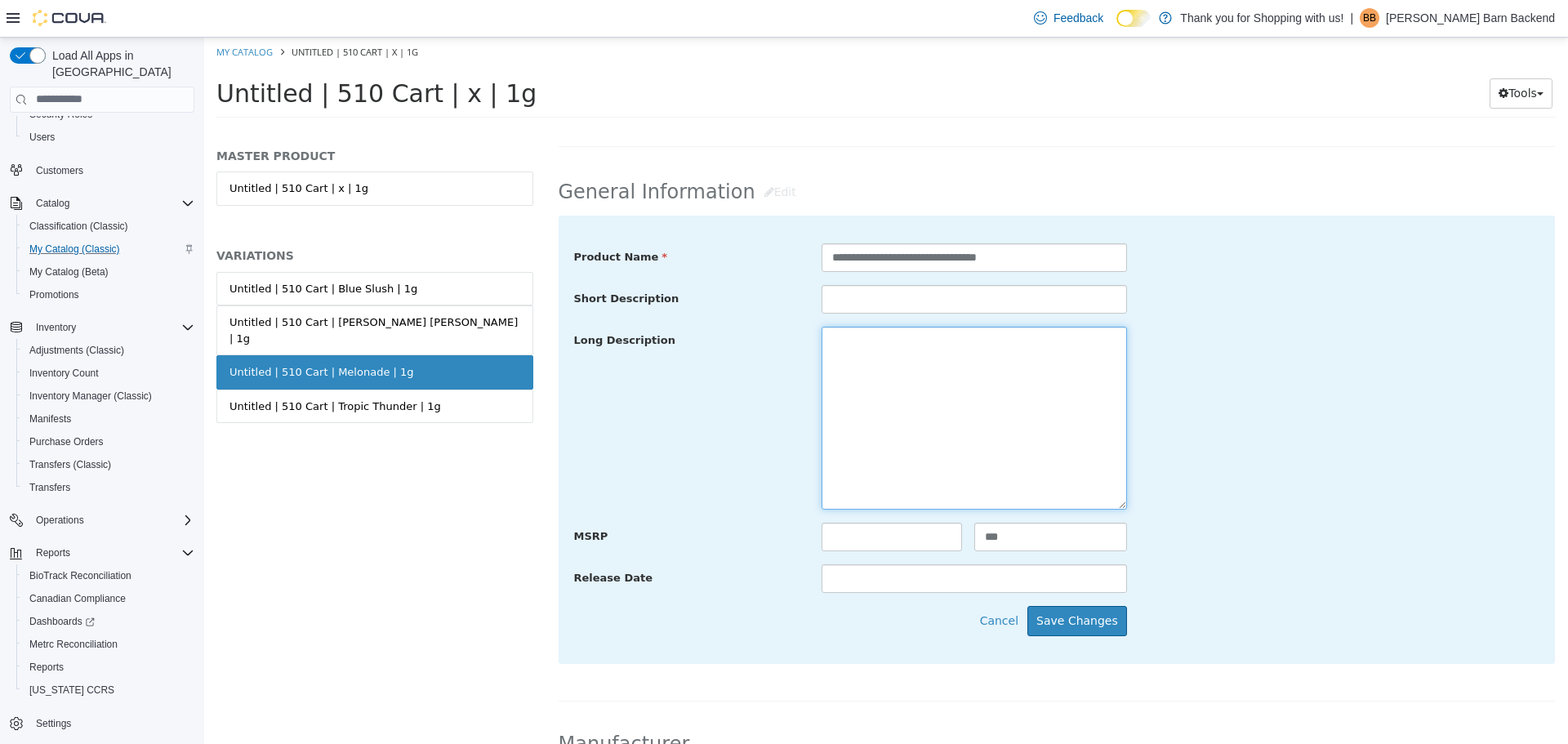
click at [835, 367] on textarea at bounding box center [974, 417] width 305 height 183
paste textarea "**********"
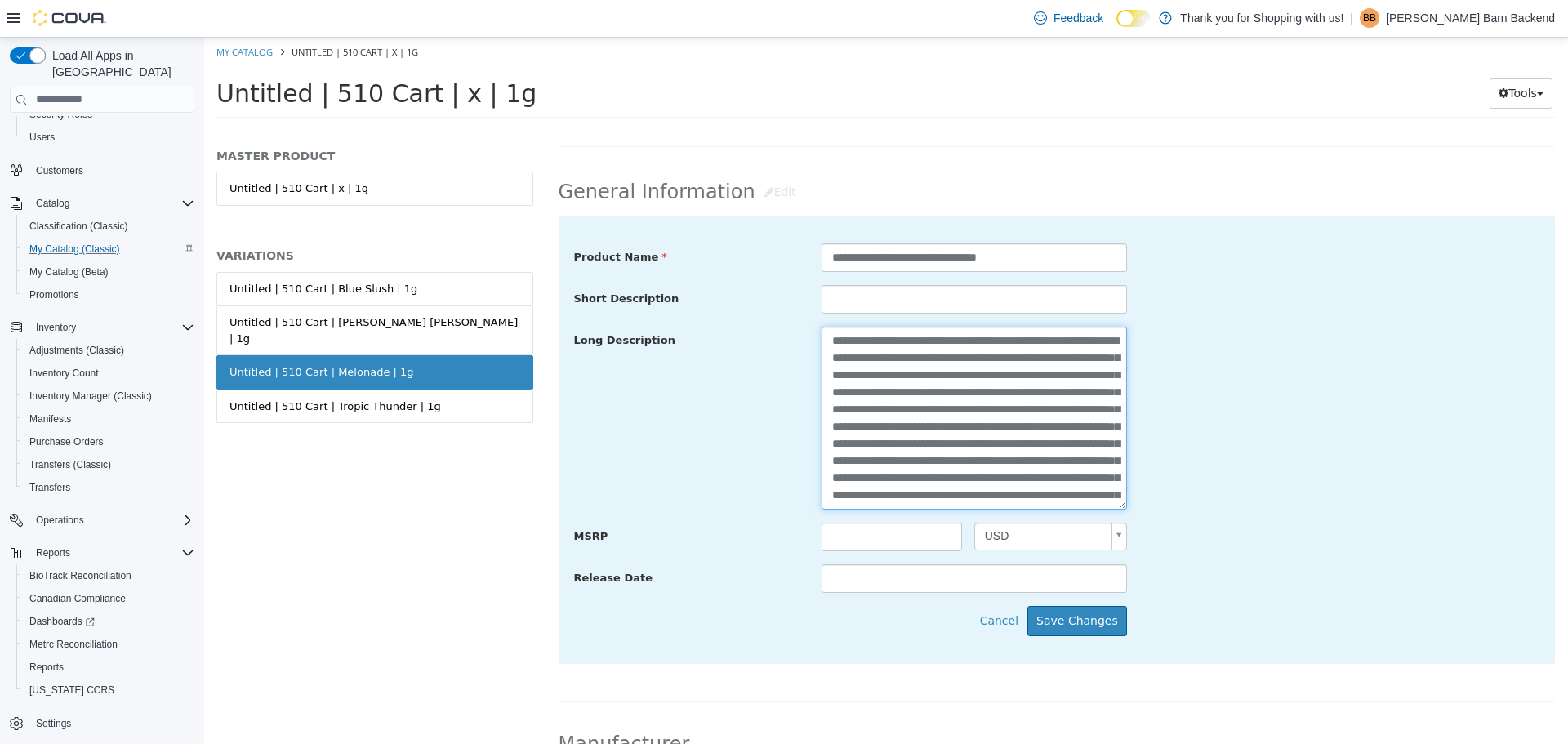
scroll to position [98, 0]
type textarea "**********"
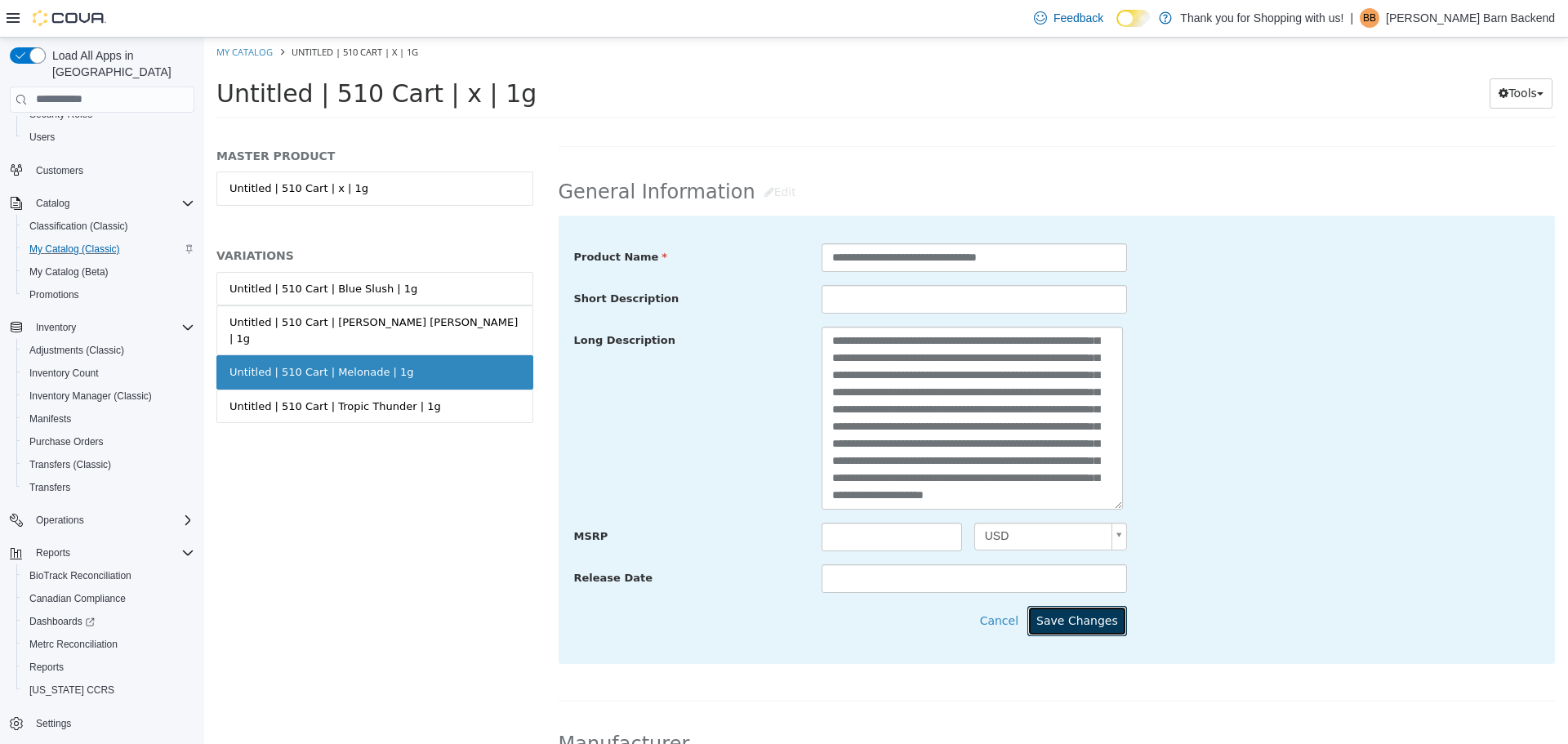
click at [1049, 615] on button "Save Changes" at bounding box center [1077, 620] width 99 height 30
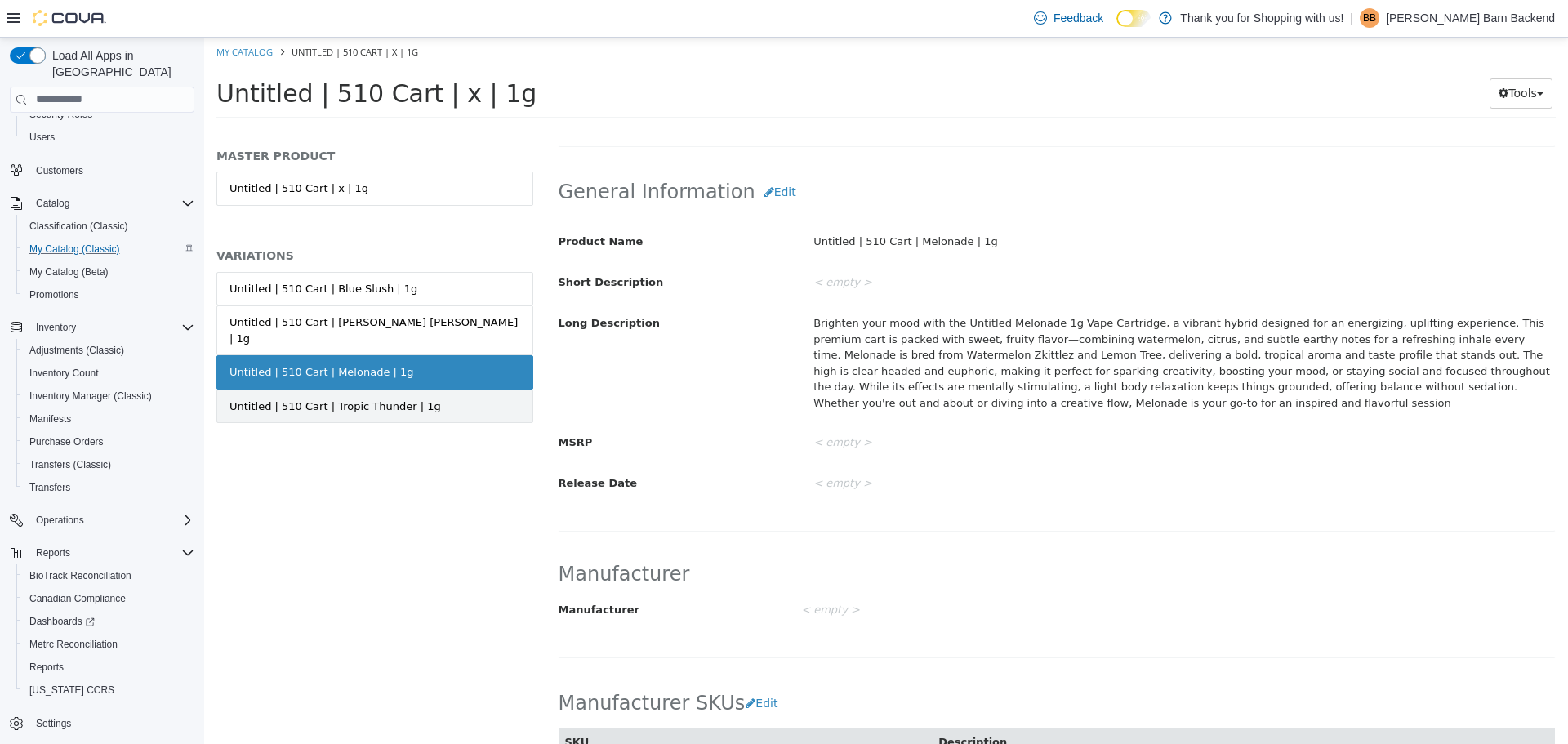
click at [432, 391] on link "Untitled | 510 Cart | Tropic Thunder | 1g" at bounding box center [374, 405] width 317 height 34
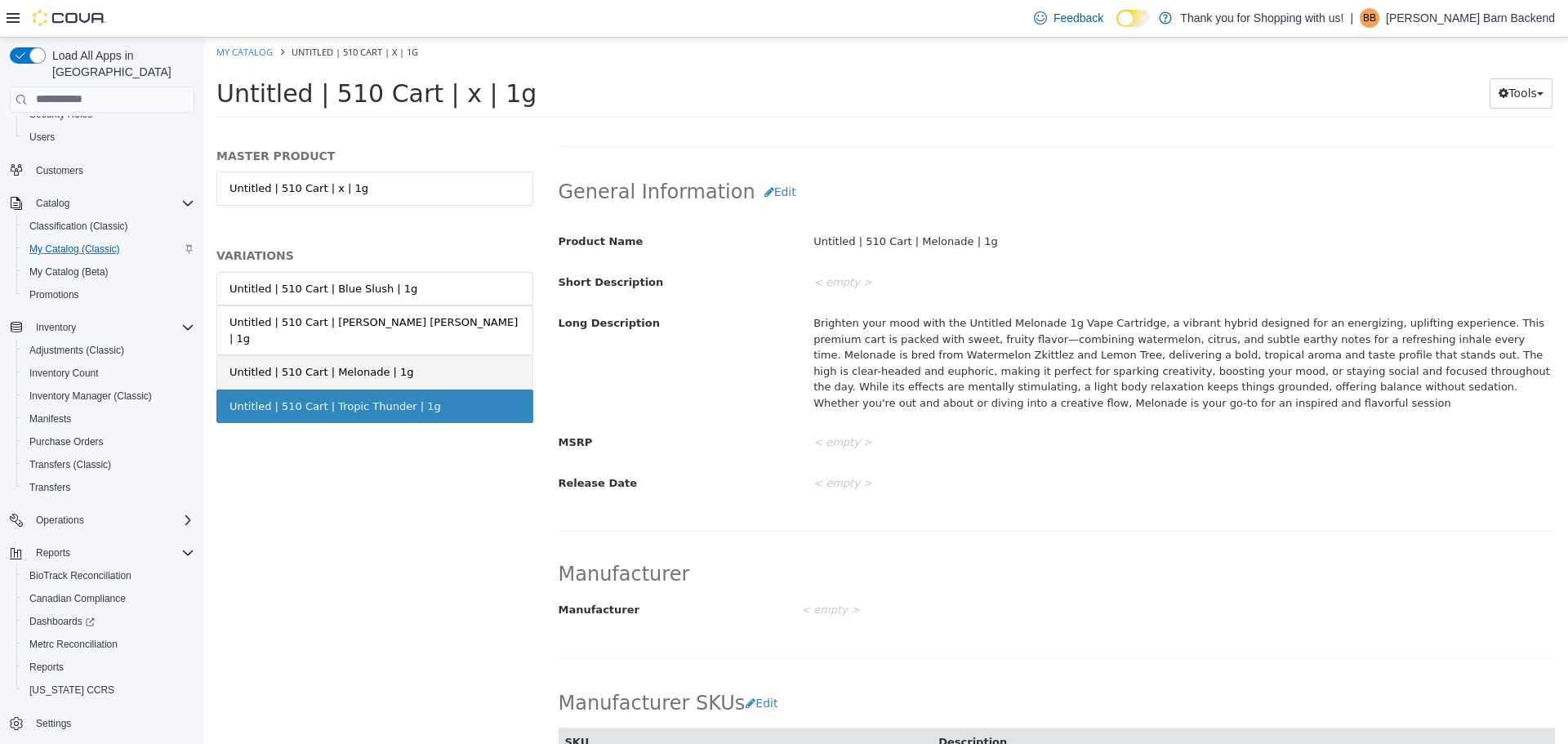
scroll to position [488, 0]
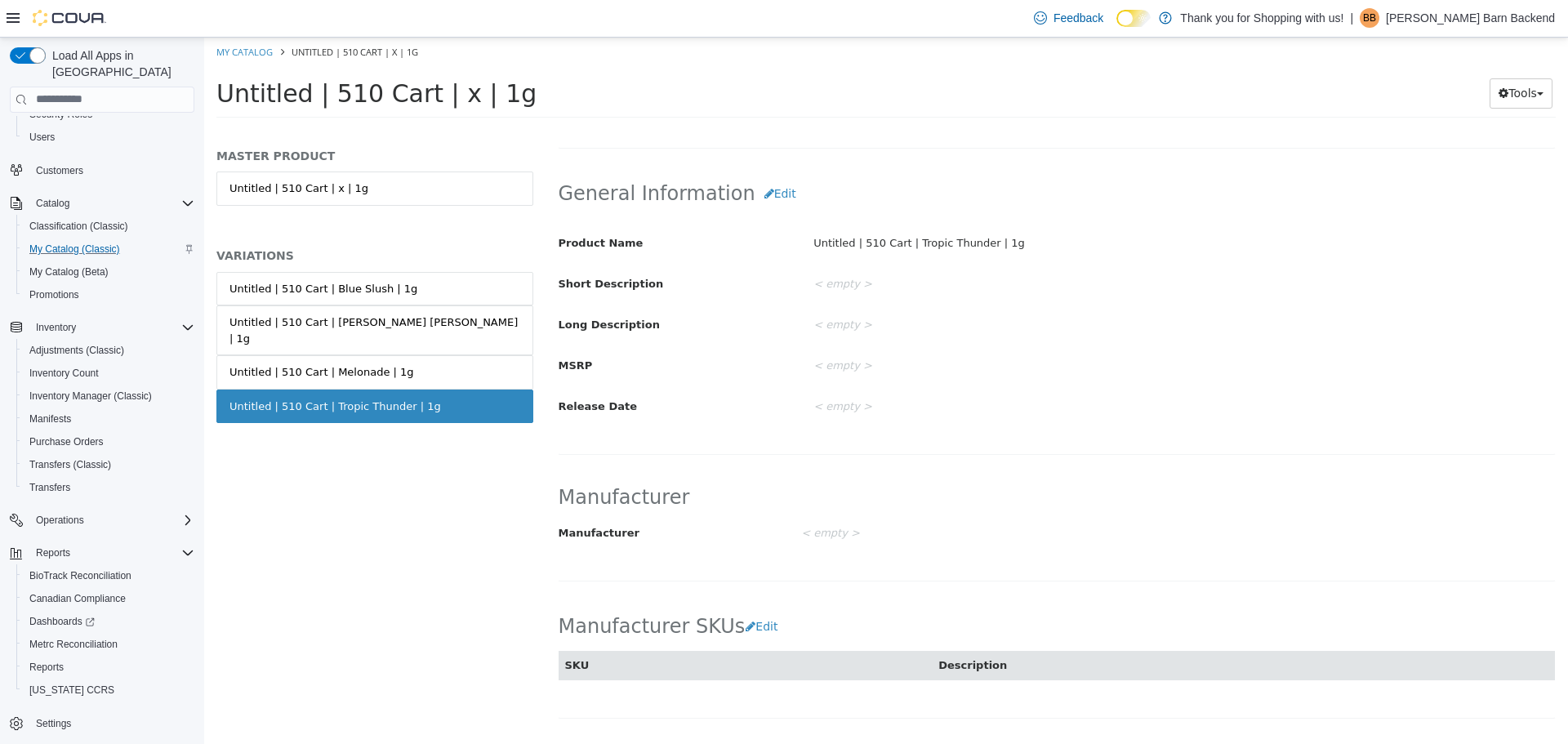
drag, startPoint x: 420, startPoint y: 387, endPoint x: 225, endPoint y: 388, distance: 195.0
click at [225, 388] on link "Untitled | 510 Cart | Tropic Thunder | 1g" at bounding box center [374, 405] width 317 height 34
copy div "Untitled | 510 Cart | Tropic Thunder | 1g"
click at [465, 454] on div "MASTER PRODUCT Untitled | 510 Cart | x | 1g VARIATIONS Untitled | 510 Cart | Bl…" at bounding box center [375, 441] width 341 height 604
click at [756, 193] on button "Edit" at bounding box center [779, 193] width 50 height 30
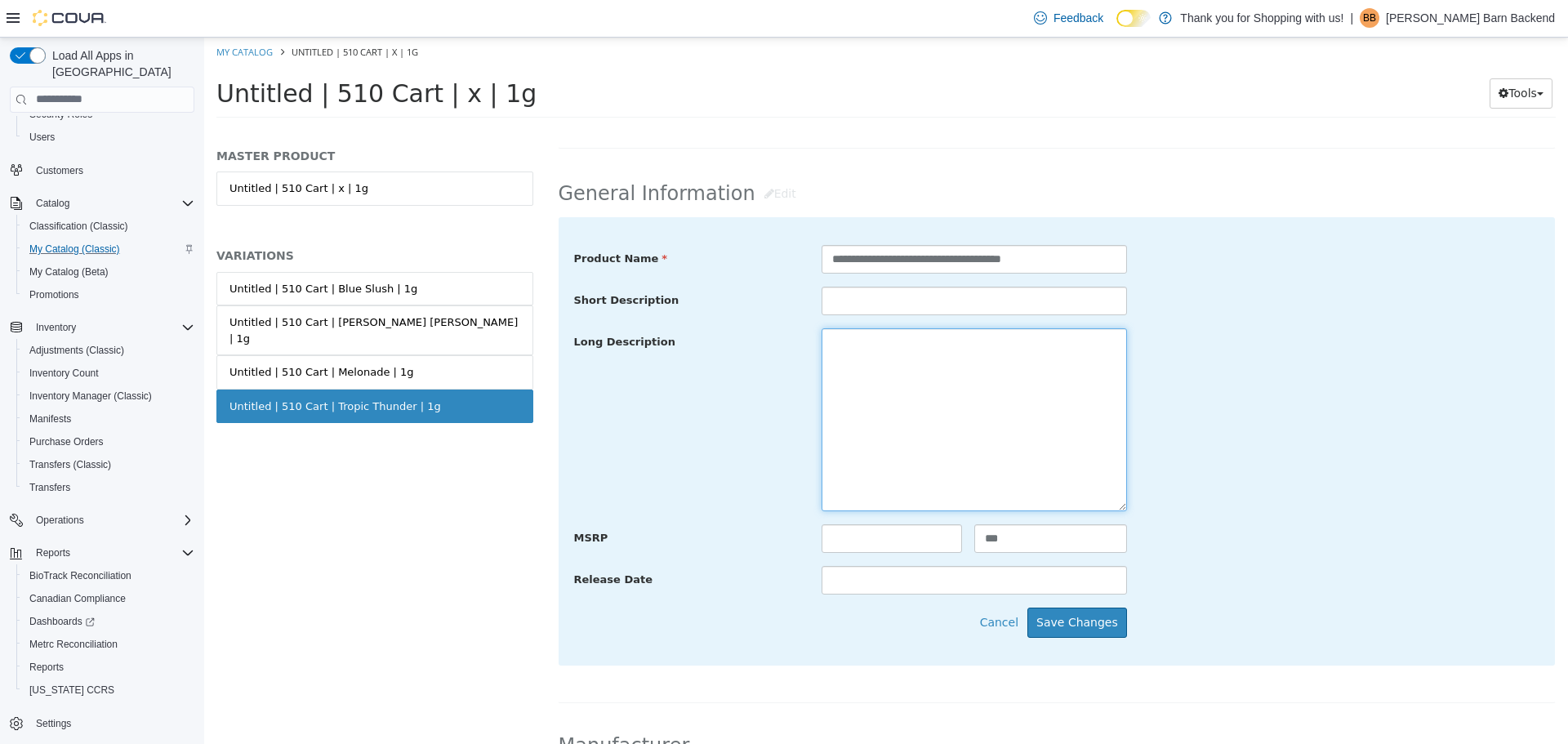
click at [823, 388] on textarea at bounding box center [974, 419] width 305 height 183
type textarea "*"
paste textarea "**********"
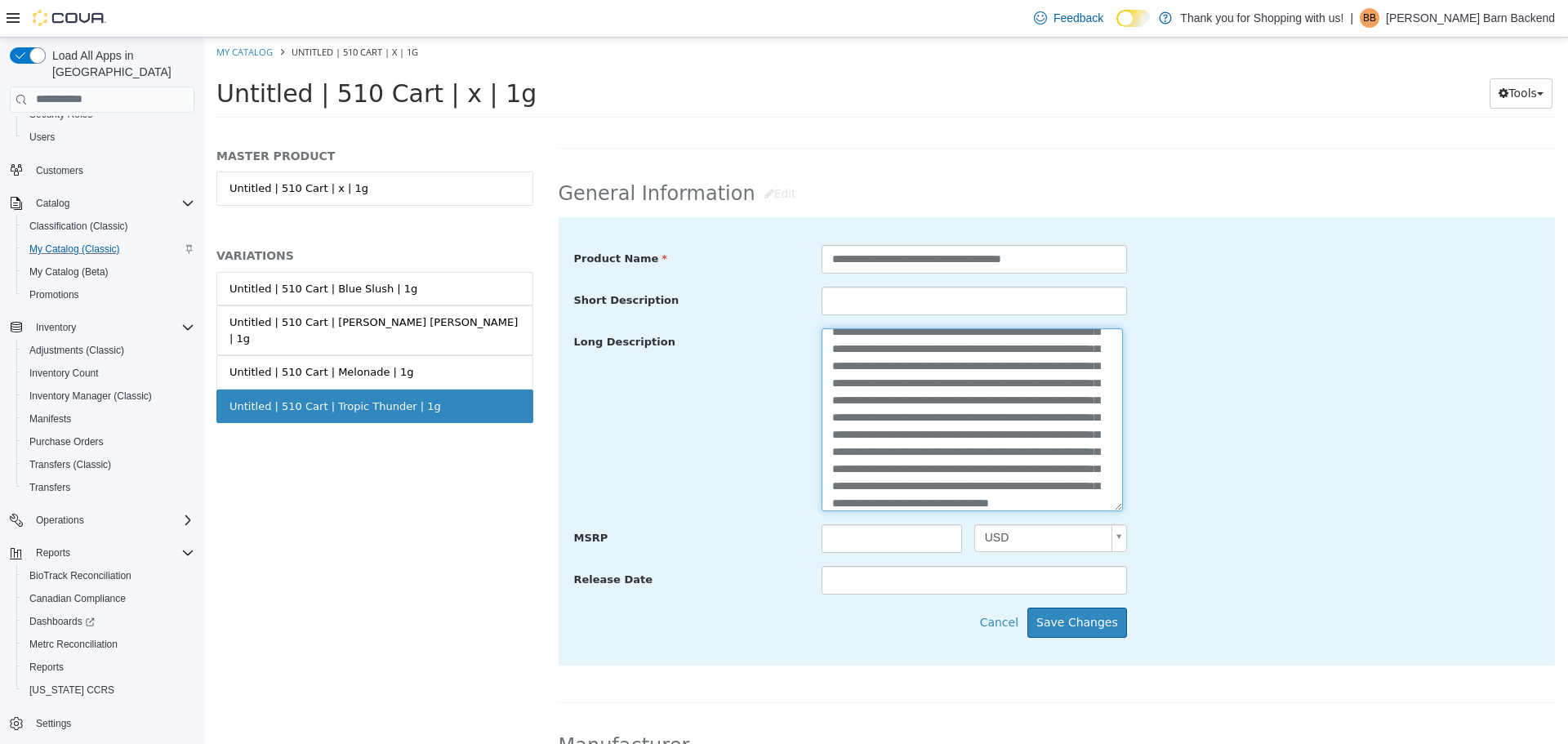
scroll to position [0, 0]
type textarea "**********"
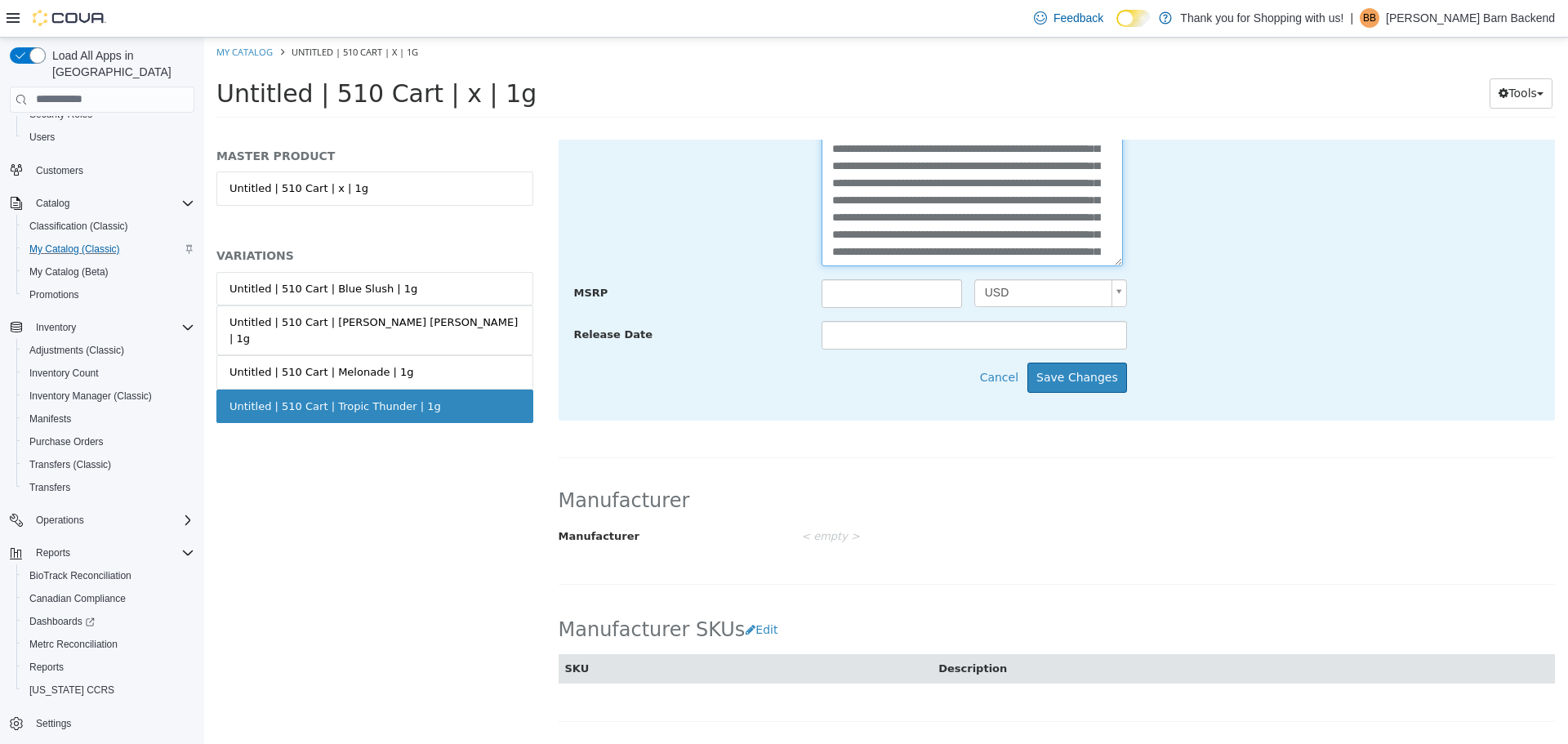
scroll to position [735, 0]
click at [1073, 365] on button "Save Changes" at bounding box center [1077, 375] width 99 height 30
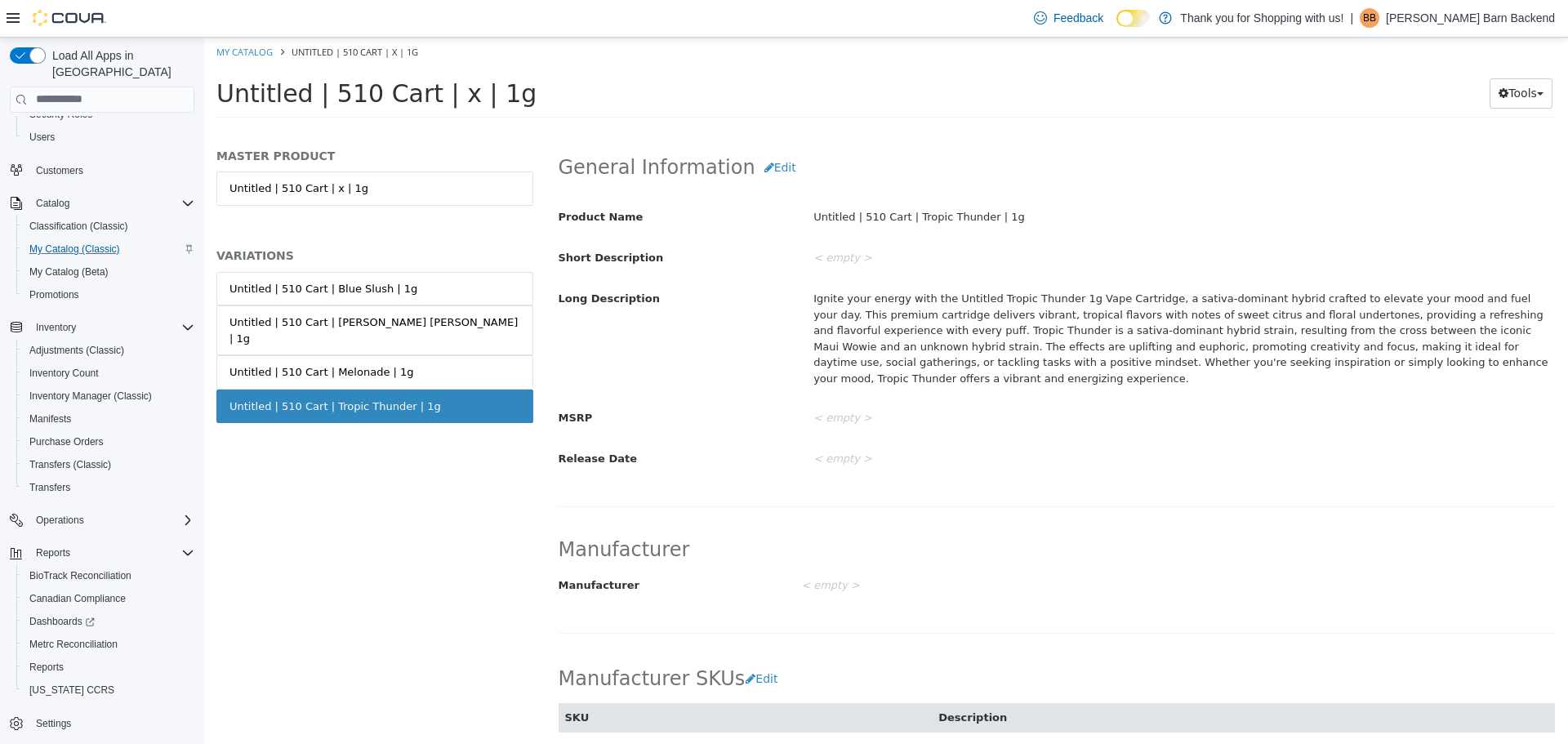
scroll to position [245, 0]
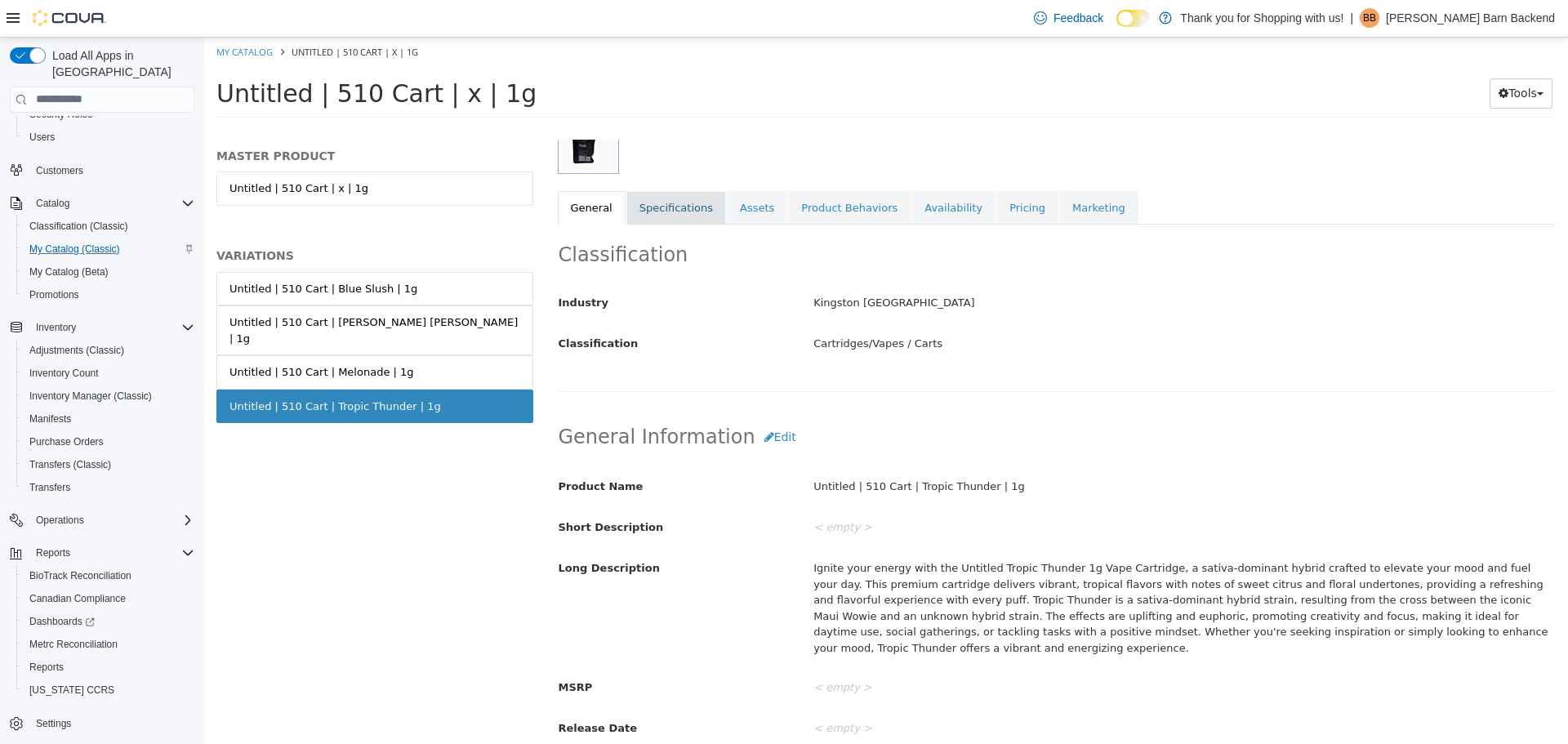
click at [659, 212] on link "Specifications" at bounding box center [676, 207] width 99 height 34
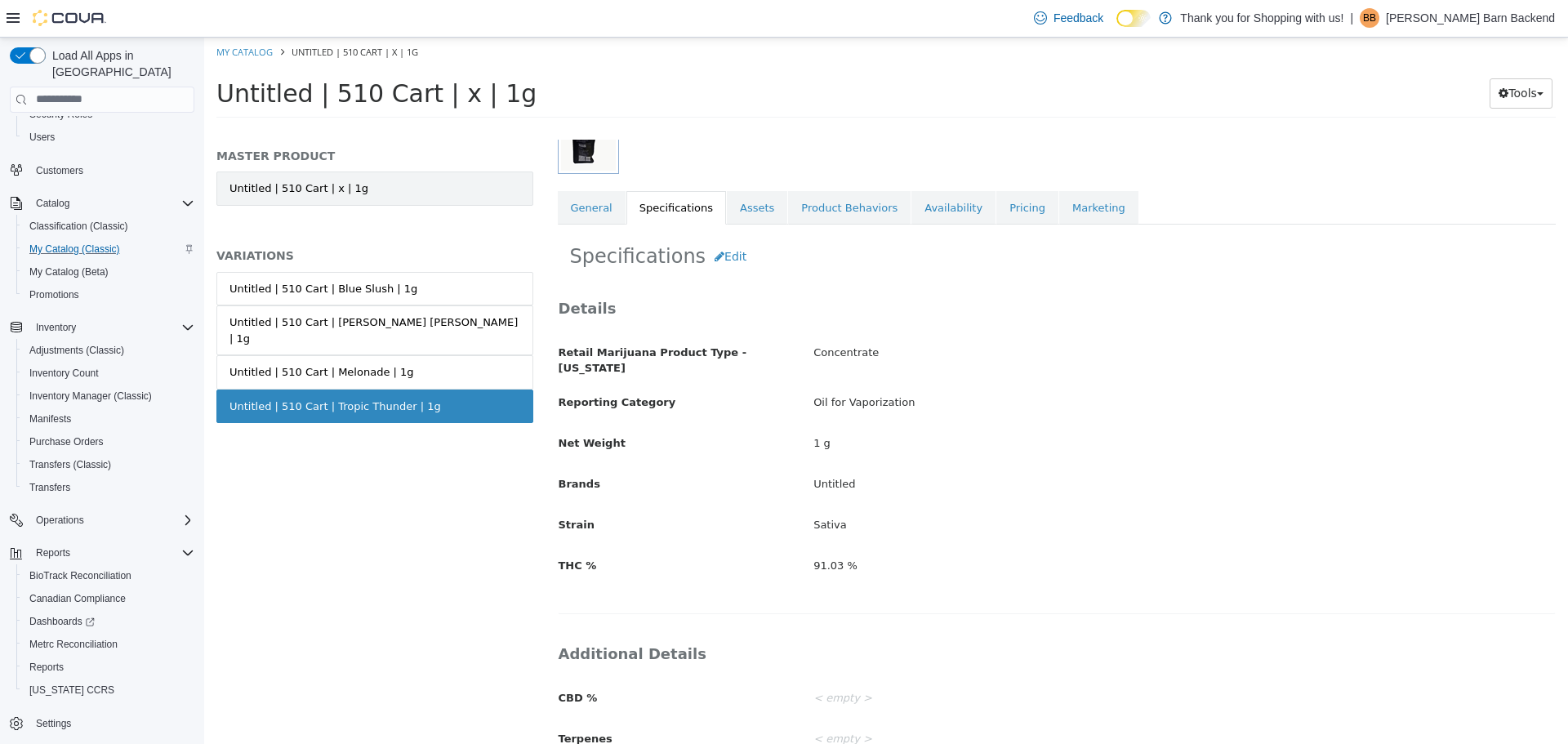
click at [380, 185] on link "Untitled | 510 Cart | x | 1g" at bounding box center [374, 187] width 317 height 34
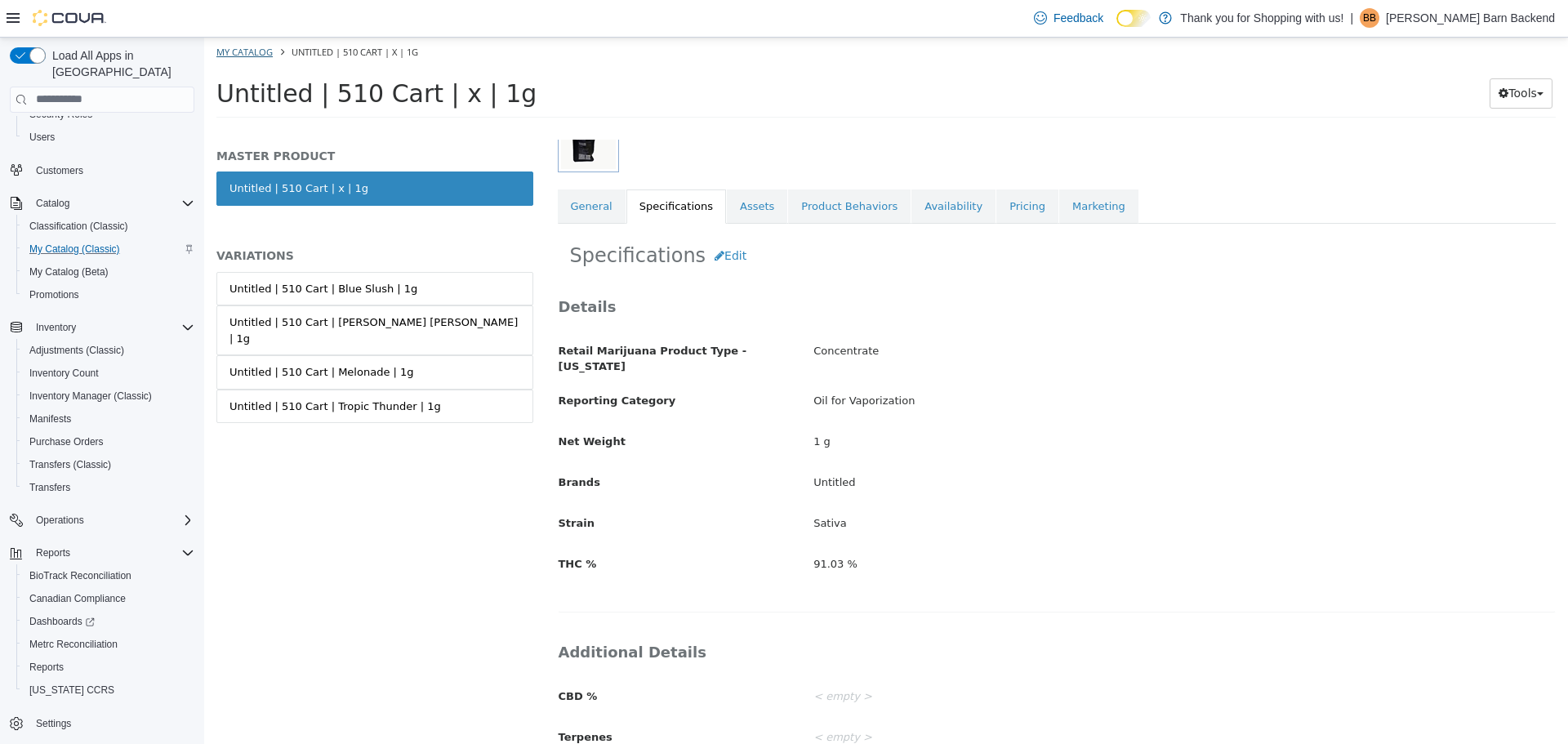
select select "**********"
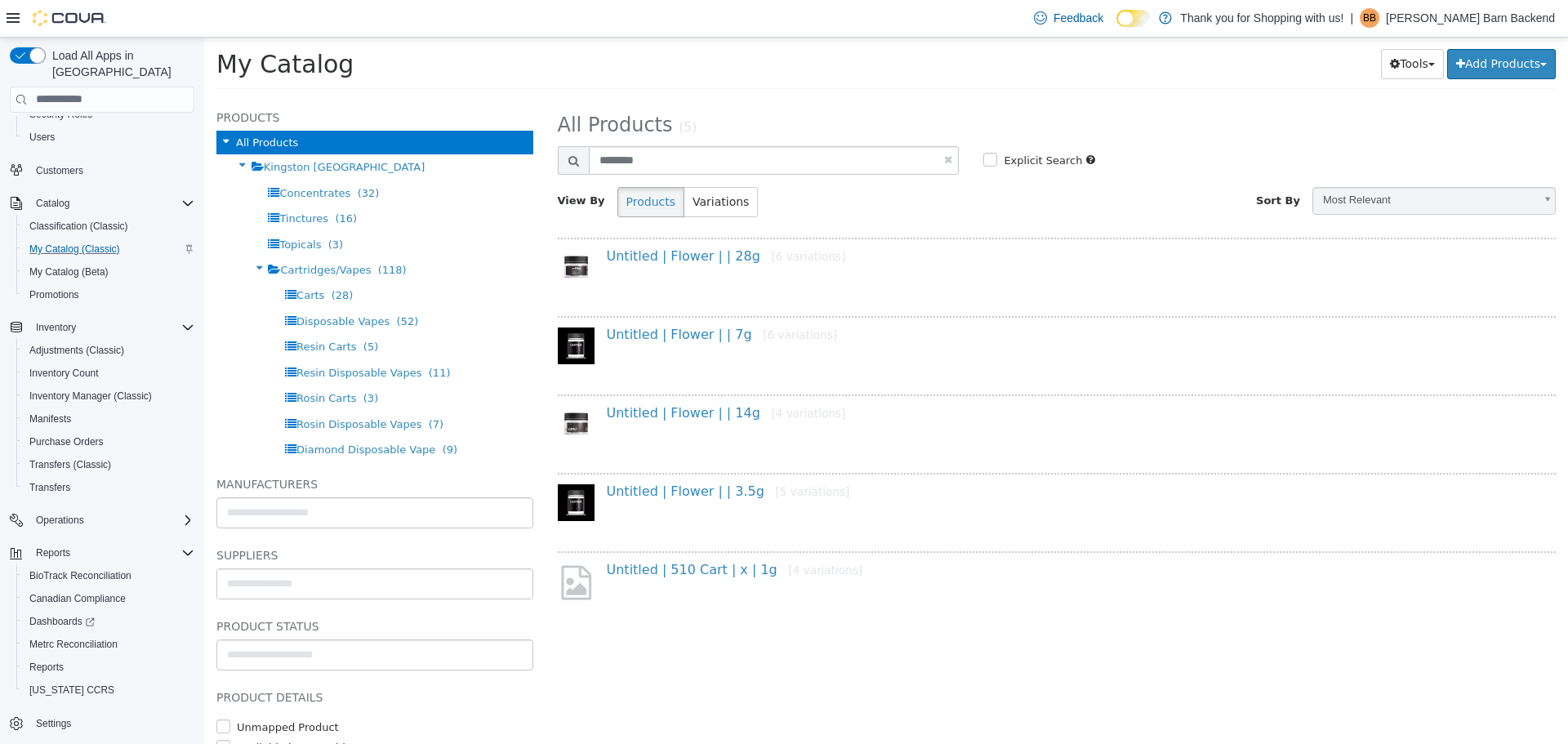
click at [950, 158] on link at bounding box center [948, 159] width 8 height 11
select select "**********"
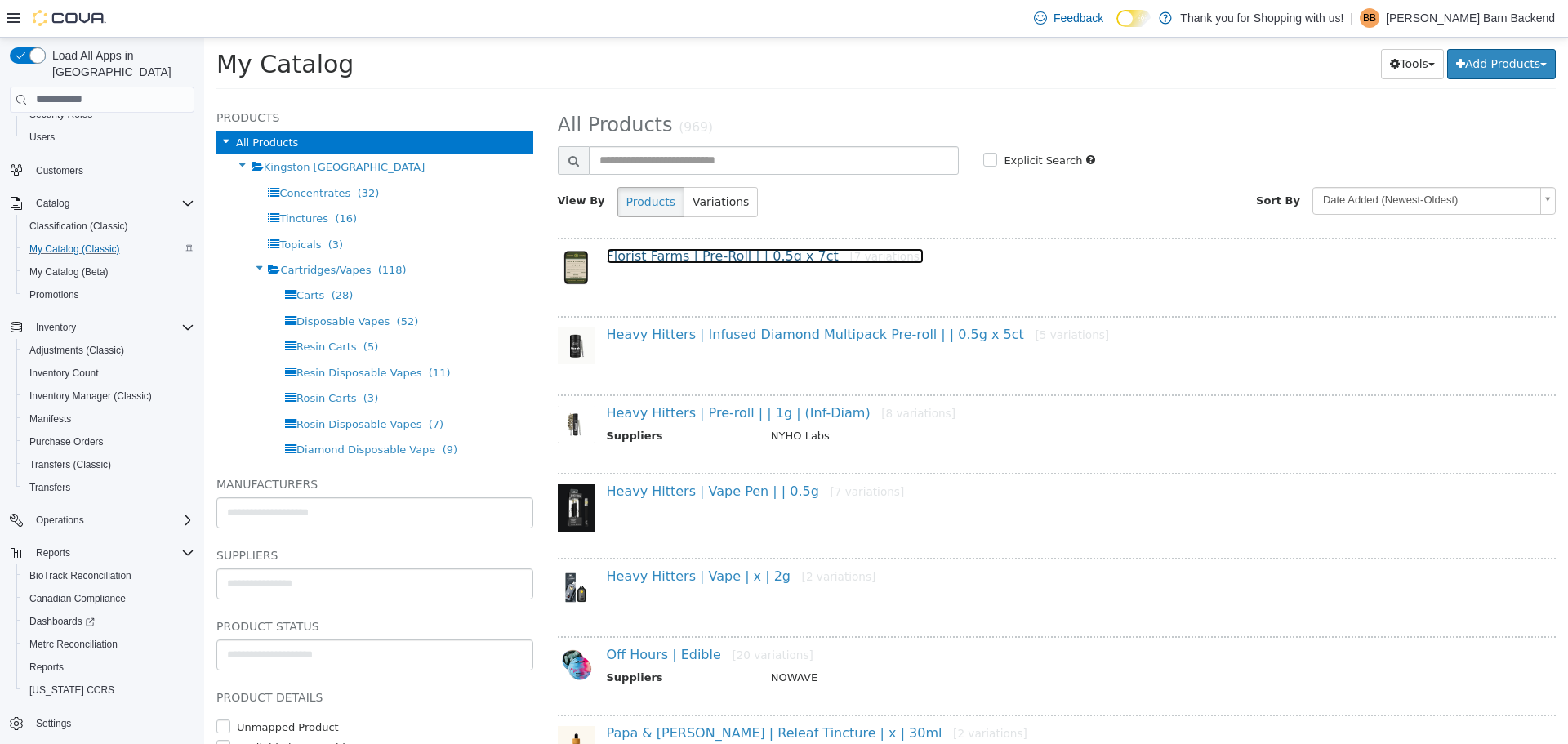
click at [742, 256] on link "Florist Farms | Pre-Roll | | 0.5g x 7ct [7 variations]" at bounding box center [766, 255] width 318 height 15
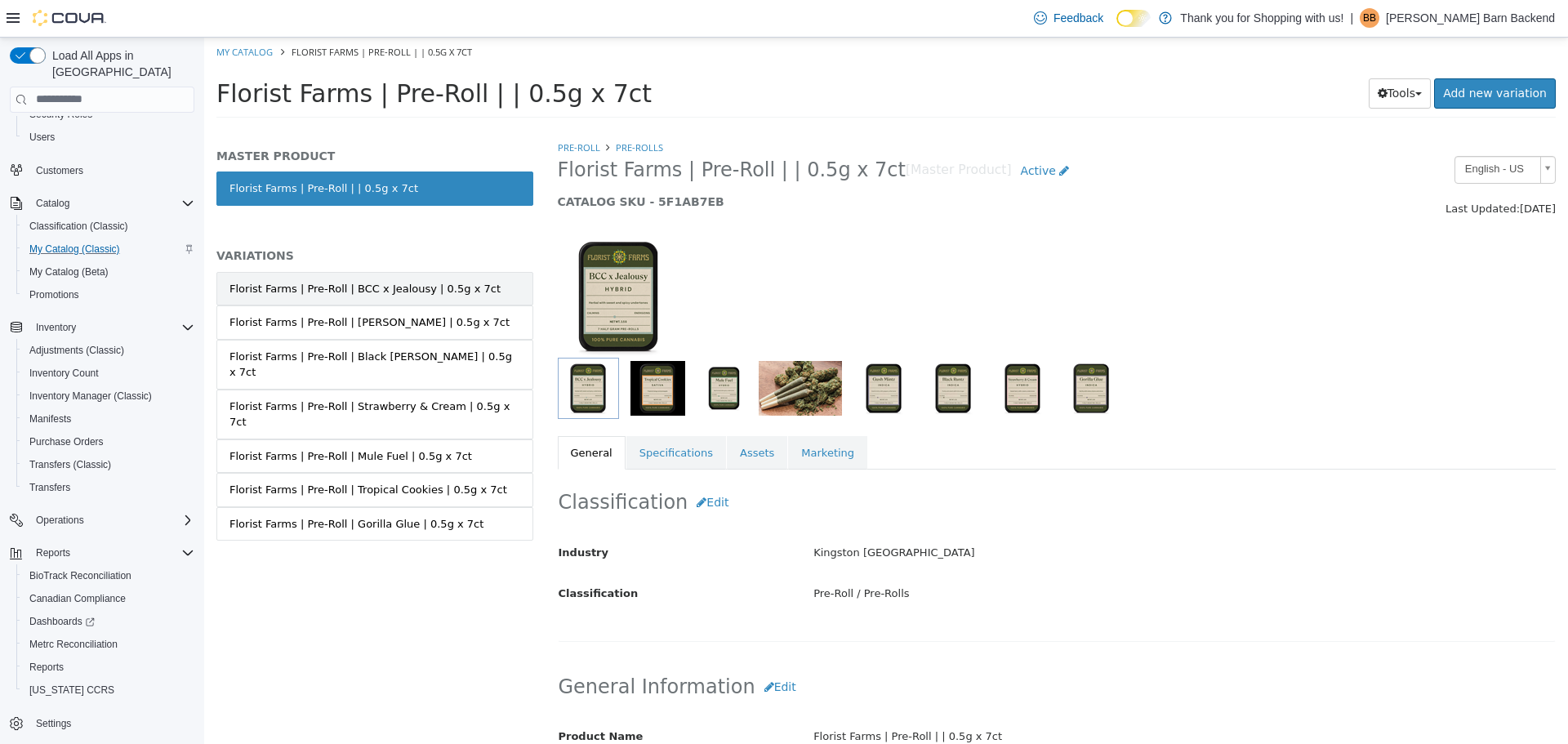
click at [441, 295] on div "Florist Farms | Pre-Roll | BCC x Jealousy | 0.5g x 7ct" at bounding box center [365, 288] width 271 height 16
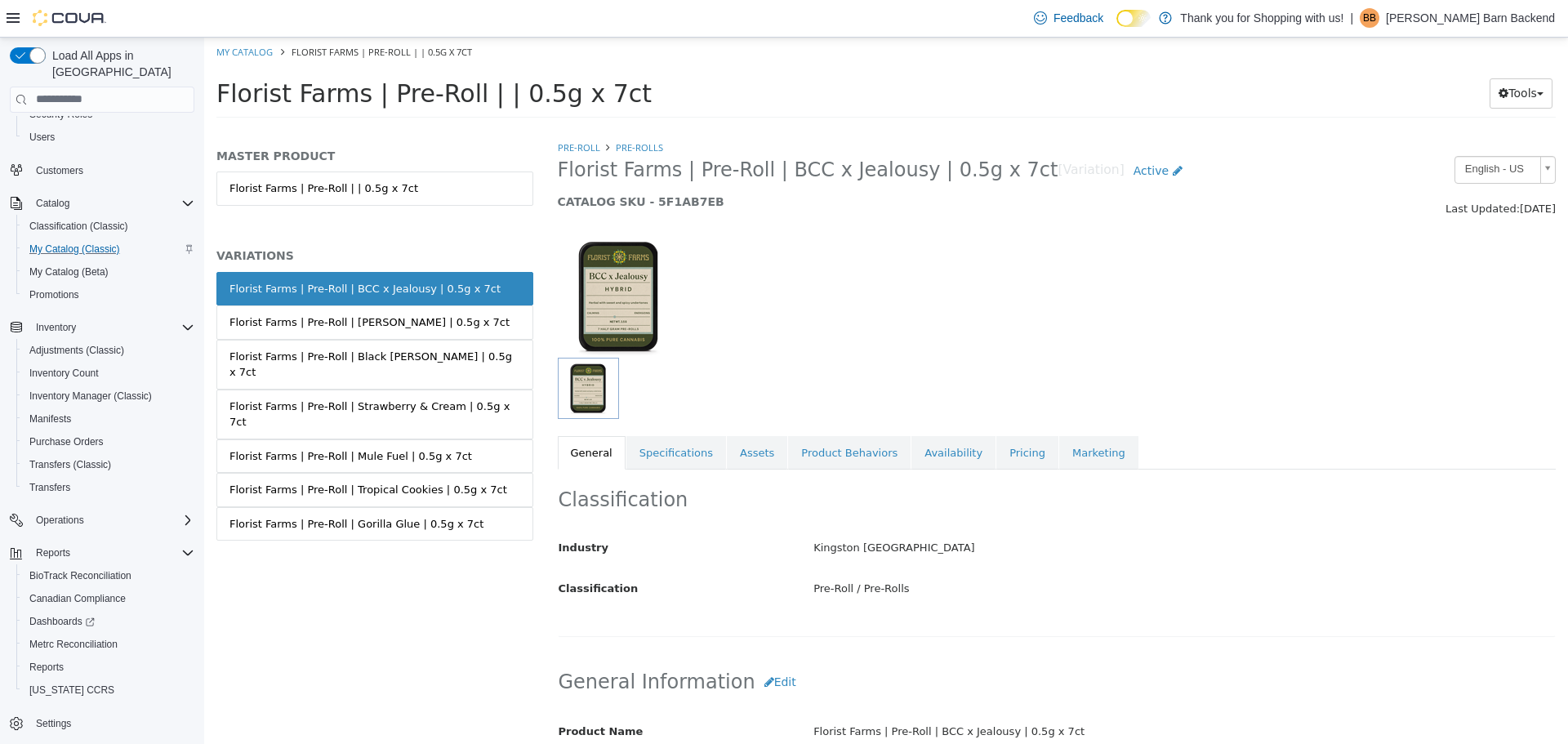
click at [441, 319] on div "Florist Farms | Pre-Roll | [PERSON_NAME] | 0.5g x 7ct" at bounding box center [369, 321] width 280 height 16
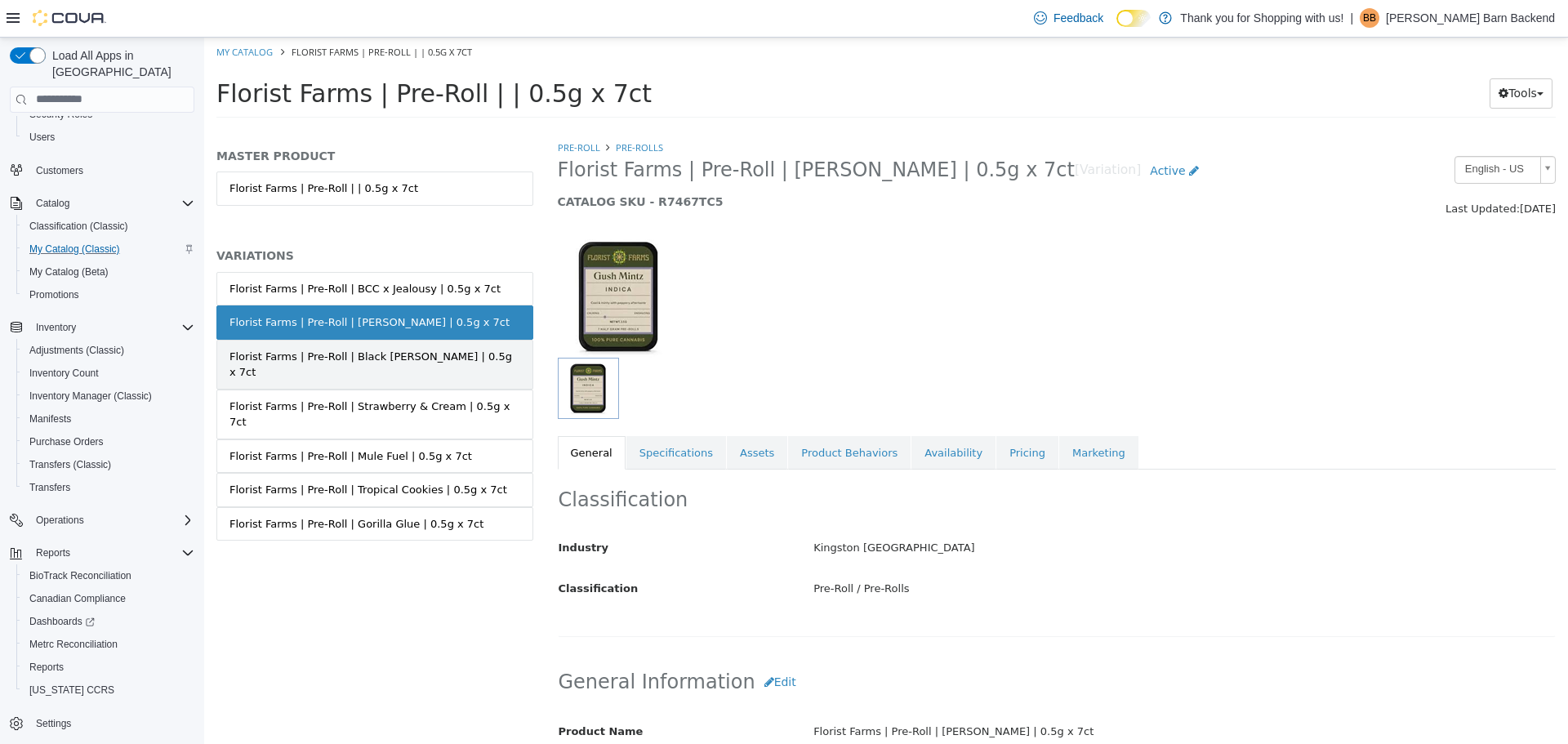
click at [445, 355] on div "Florist Farms | Pre-Roll | Black [PERSON_NAME] | 0.5g x 7ct" at bounding box center [375, 364] width 291 height 32
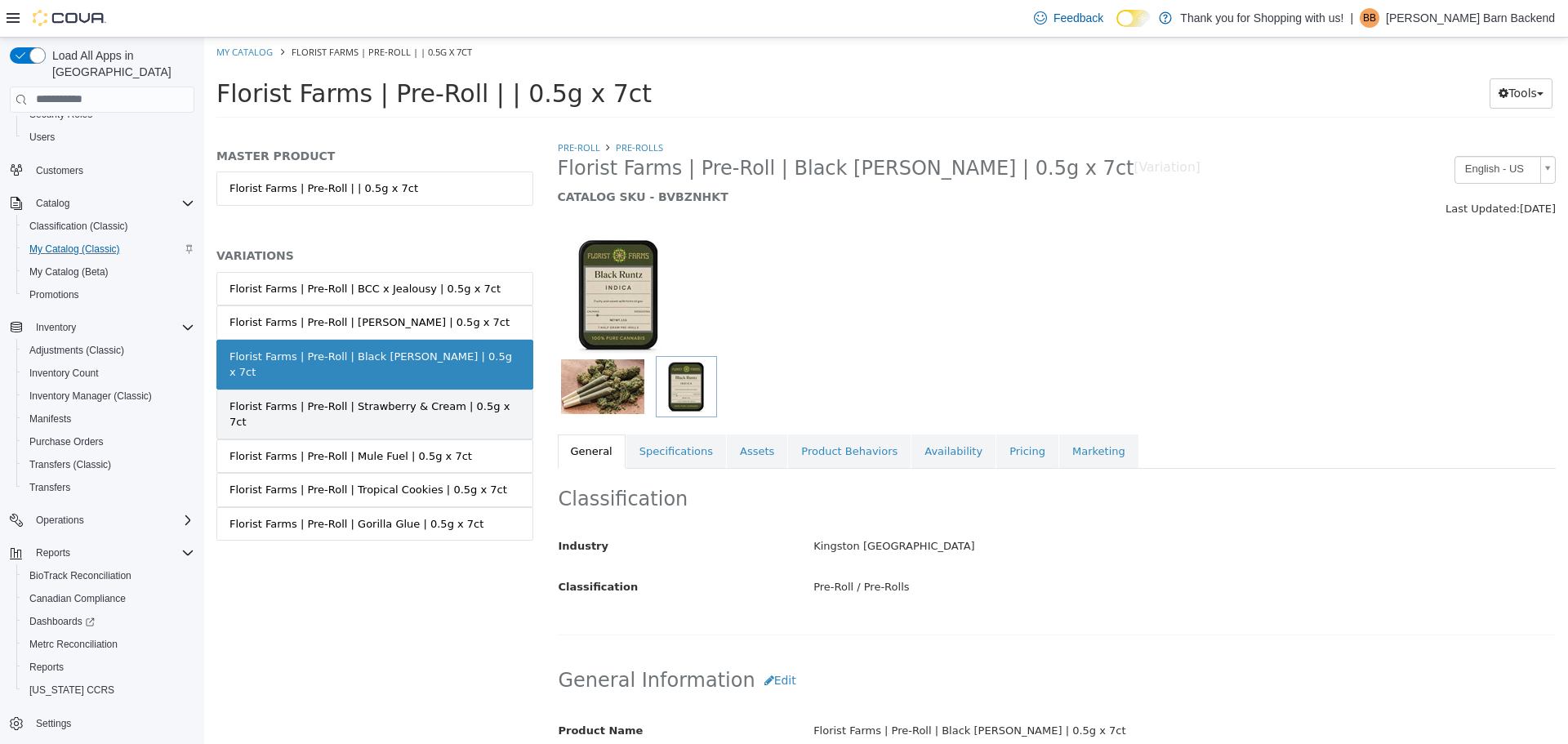
click at [446, 388] on link "Florist Farms | Pre-Roll | Strawberry & Cream | 0.5g x 7ct" at bounding box center [374, 413] width 317 height 50
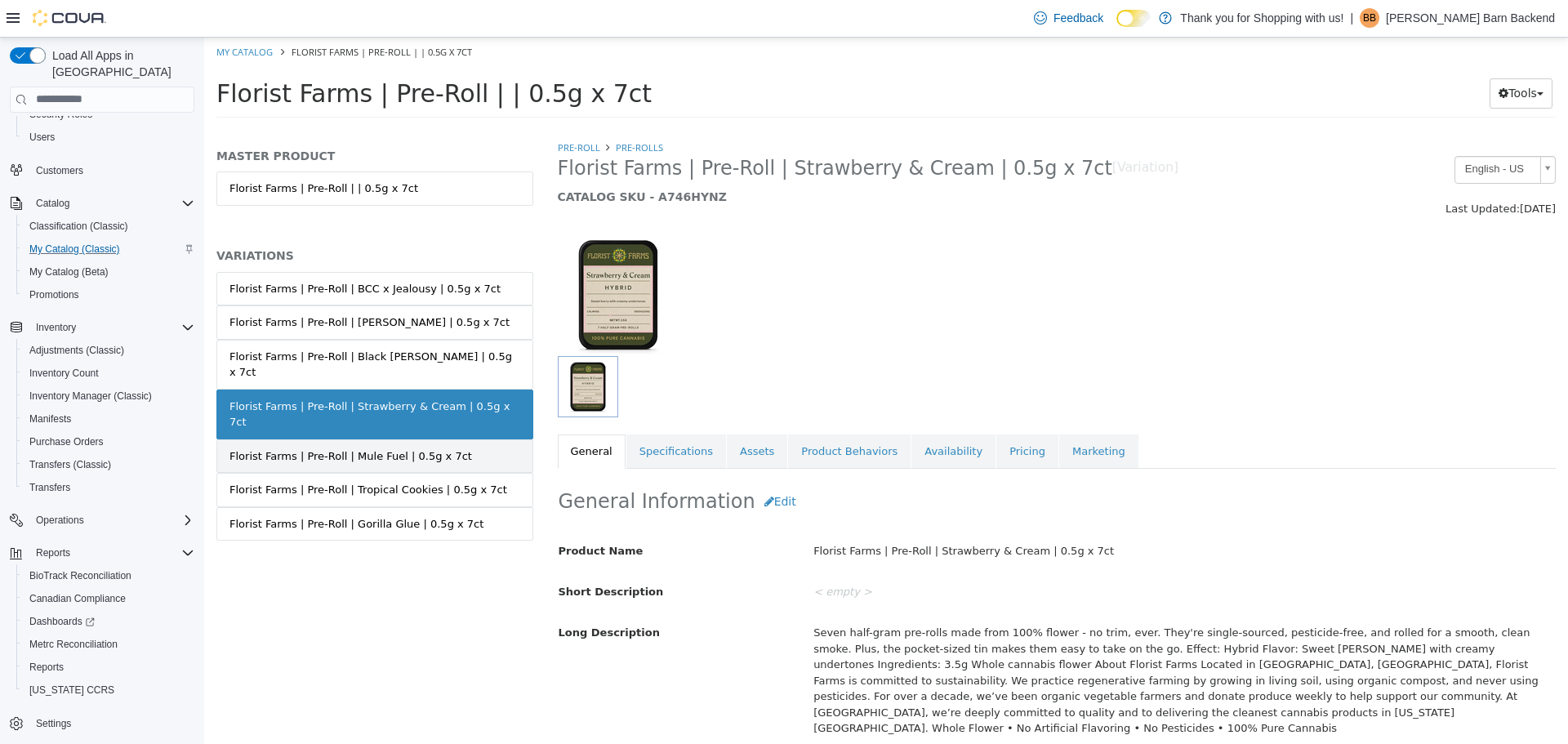
click at [451, 438] on link "Florist Farms | Pre-Roll | Mule Fuel | 0.5g x 7ct" at bounding box center [374, 455] width 317 height 34
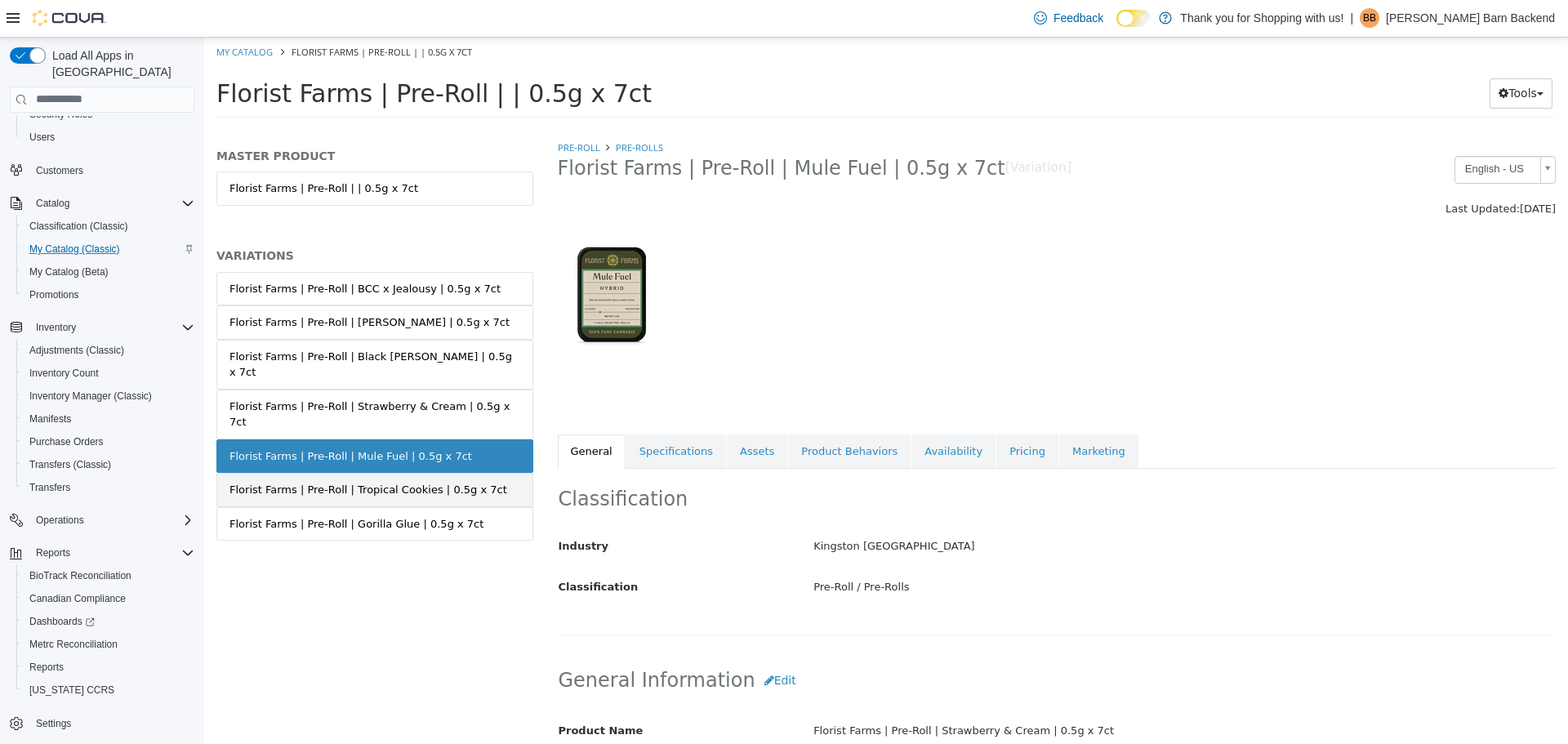
click at [454, 481] on div "Florist Farms | Pre-Roll | Tropical Cookies | 0.5g x 7ct" at bounding box center [368, 488] width 277 height 16
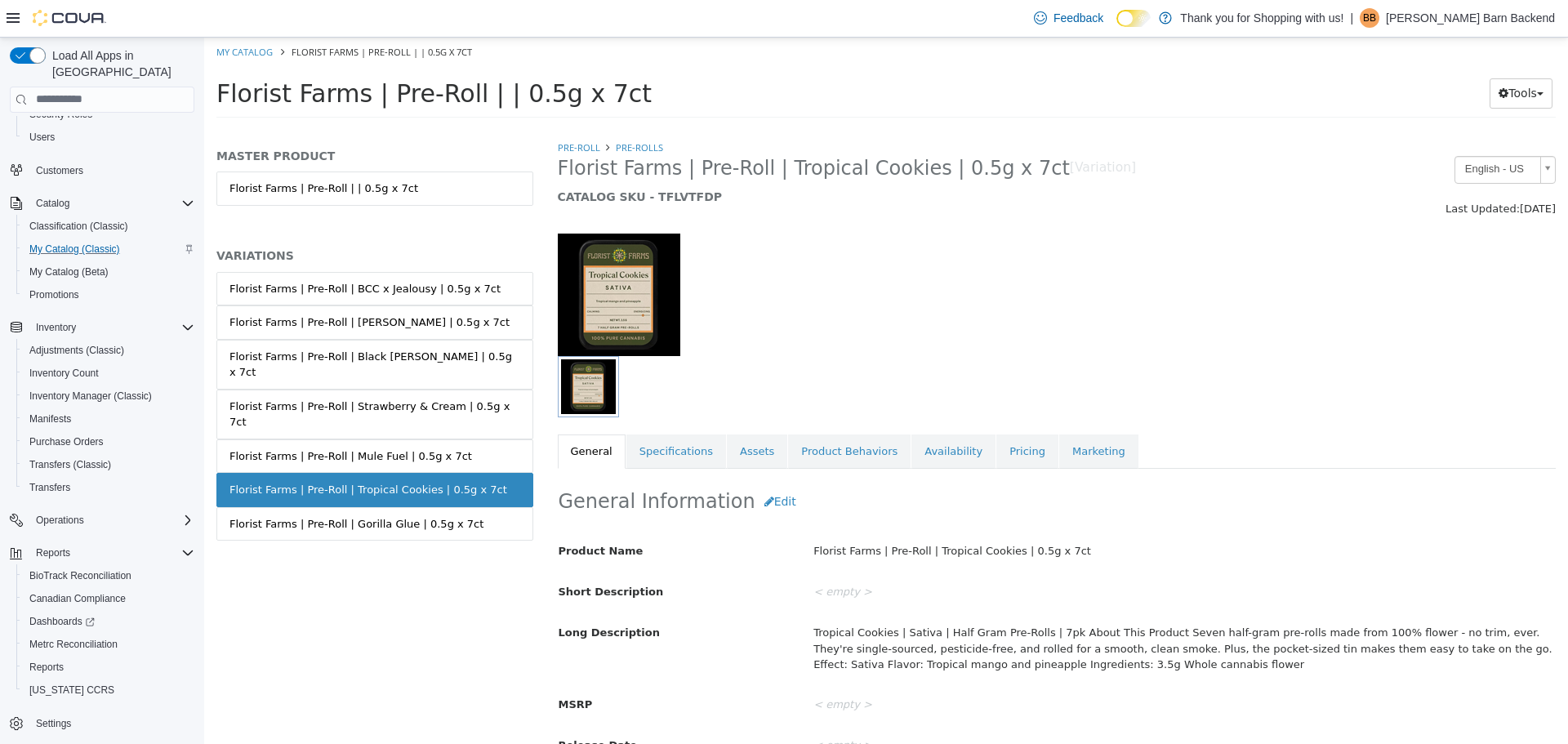
click at [451, 506] on link "Florist Farms | Pre-Roll | Gorilla Glue | 0.5g x 7ct" at bounding box center [374, 523] width 317 height 34
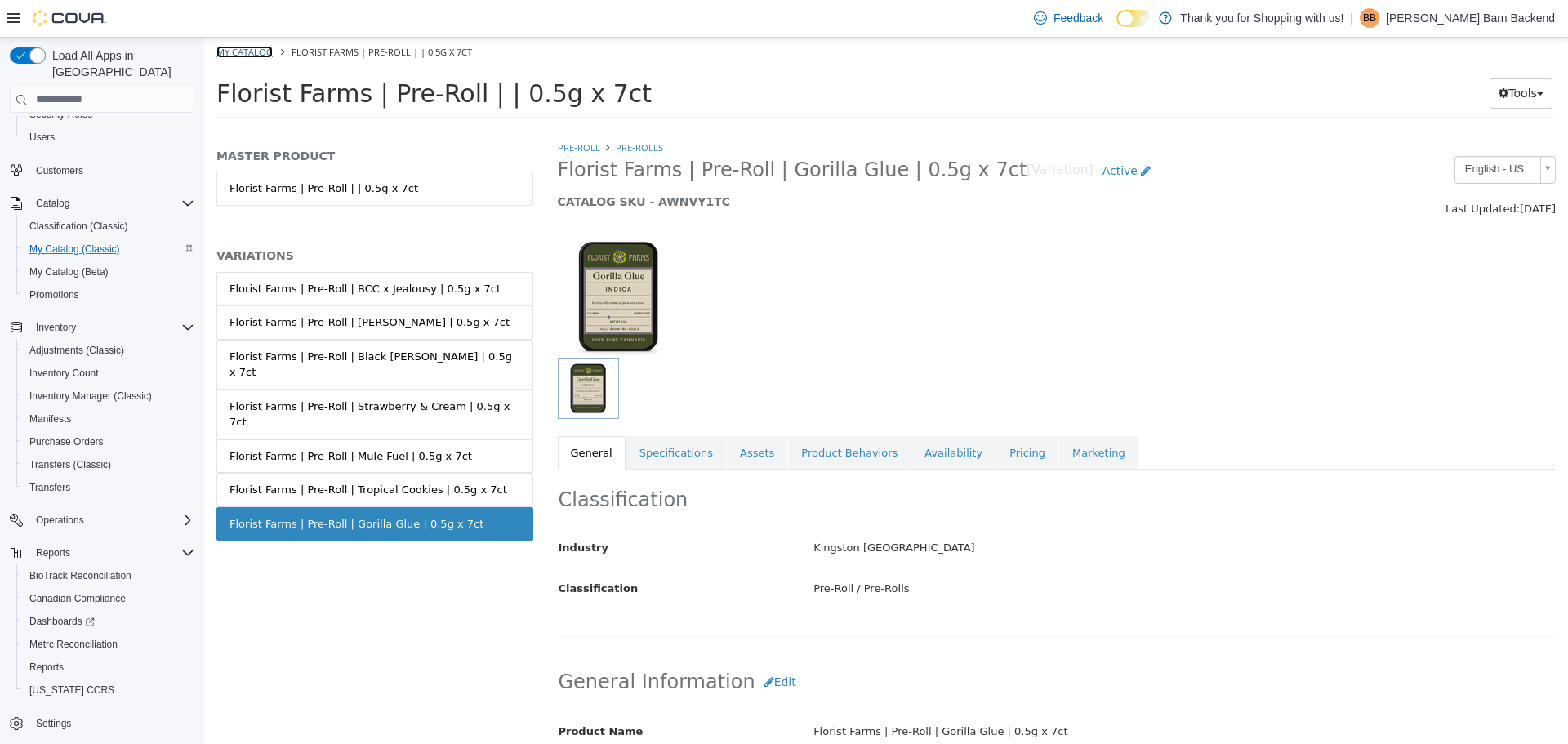
click at [240, 46] on link "My Catalog" at bounding box center [244, 50] width 56 height 13
select select "**********"
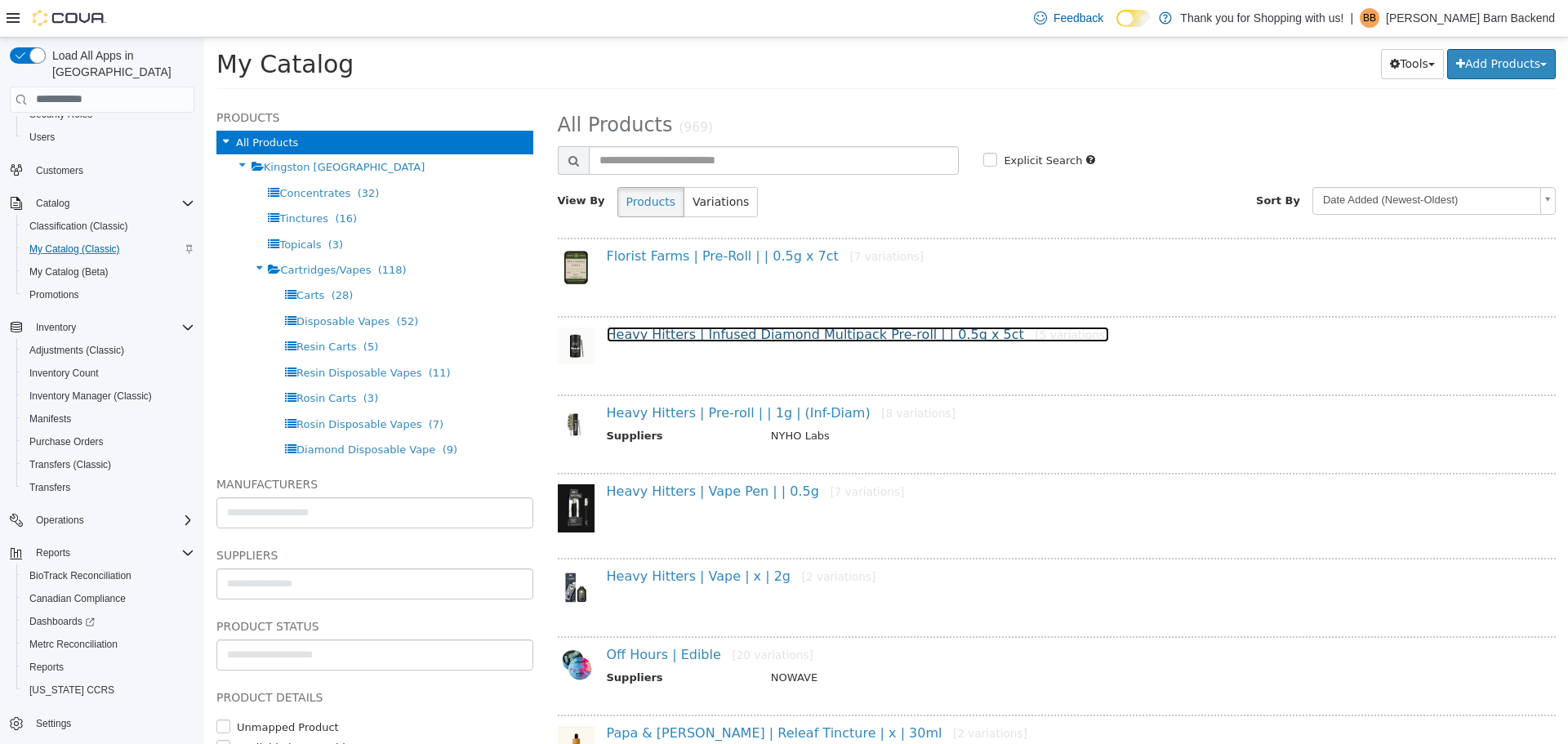
click at [726, 325] on link "Heavy Hitters | Infused Diamond Multipack Pre-roll | | 0.5g x 5ct [5 variations]" at bounding box center [858, 333] width 503 height 15
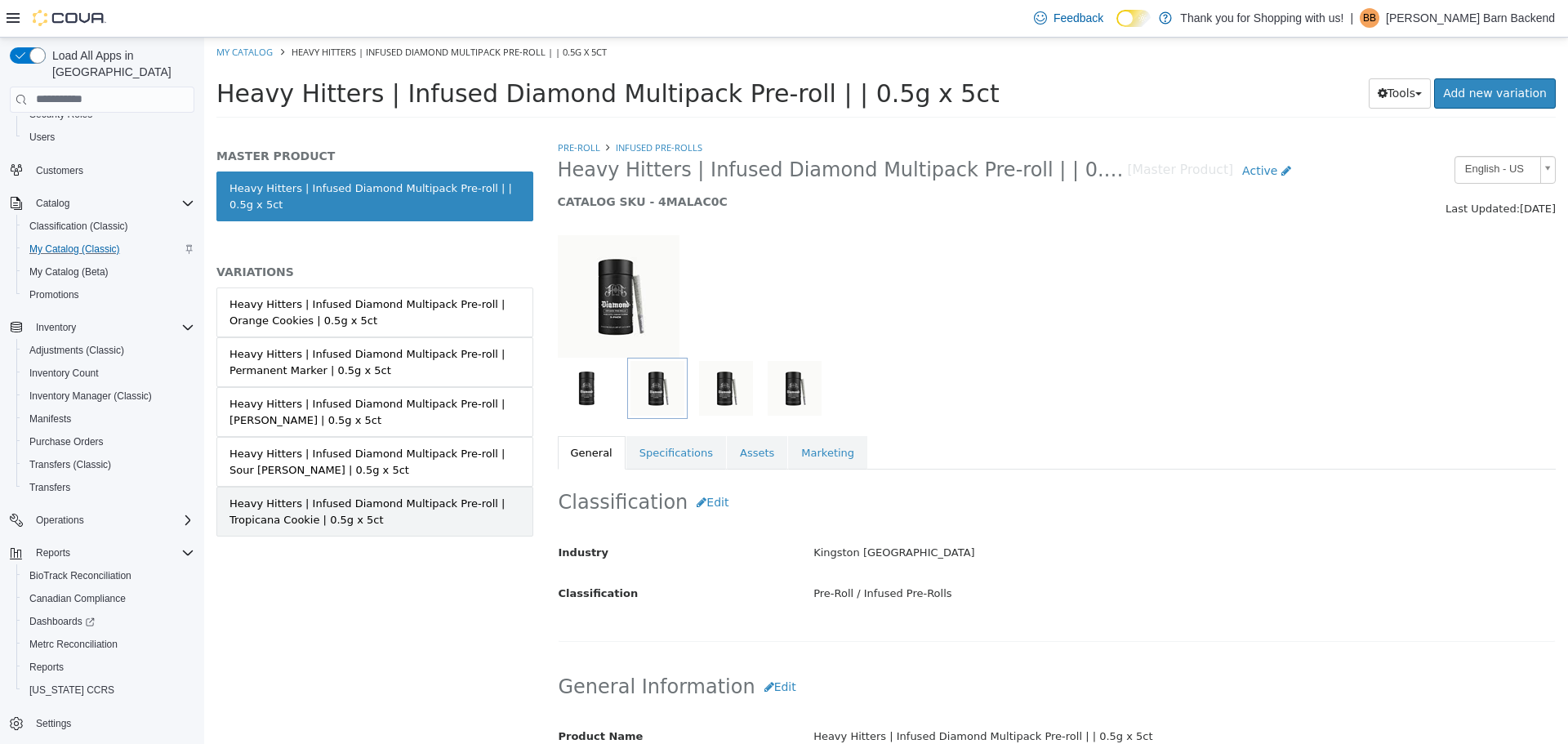
click at [416, 520] on div "Heavy Hitters | Infused Diamond Multipack Pre-roll | Tropicana Cookie | 0.5g x …" at bounding box center [375, 510] width 291 height 32
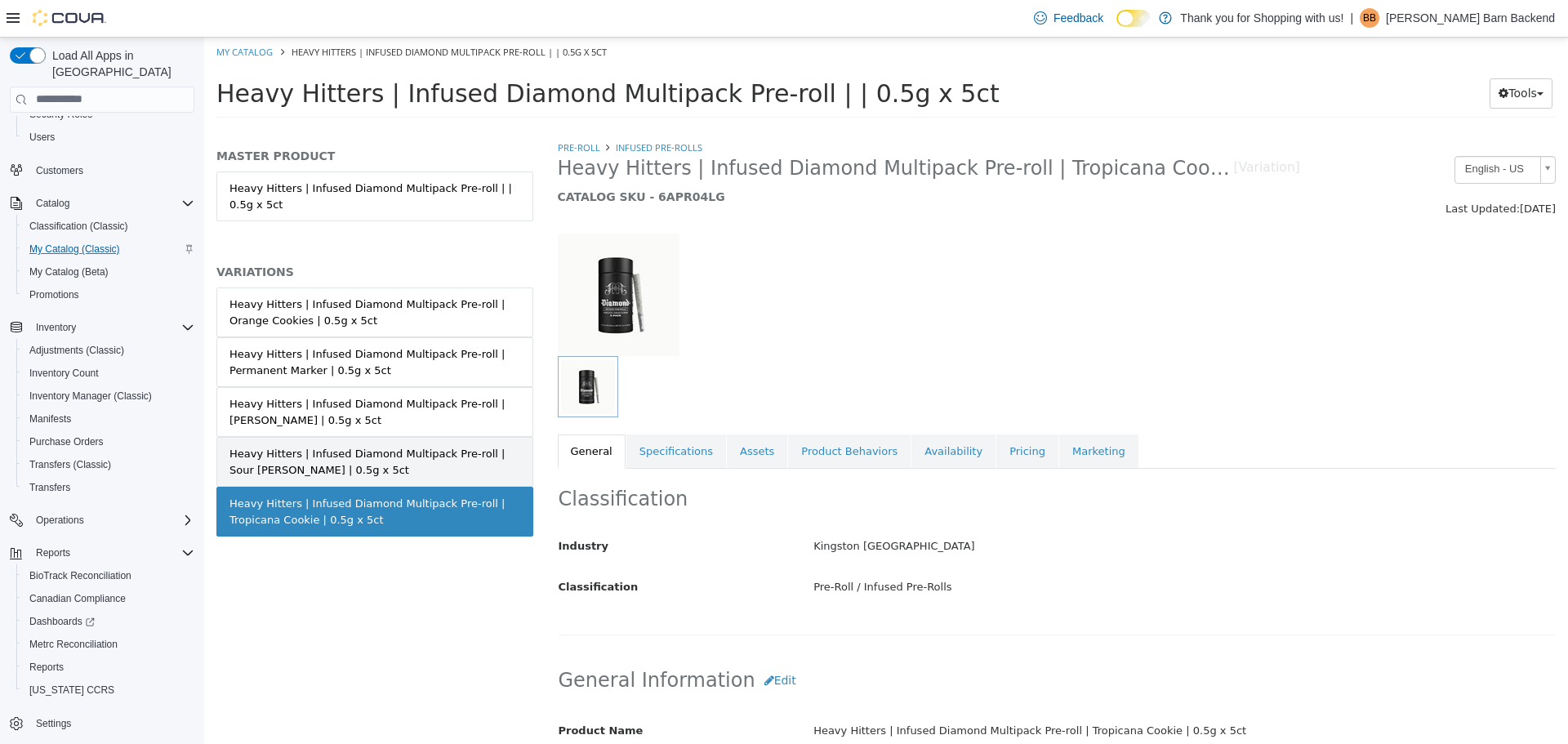
click at [434, 458] on div "Heavy Hitters | Infused Diamond Multipack Pre-roll | Sour [PERSON_NAME] | 0.5g …" at bounding box center [375, 461] width 291 height 32
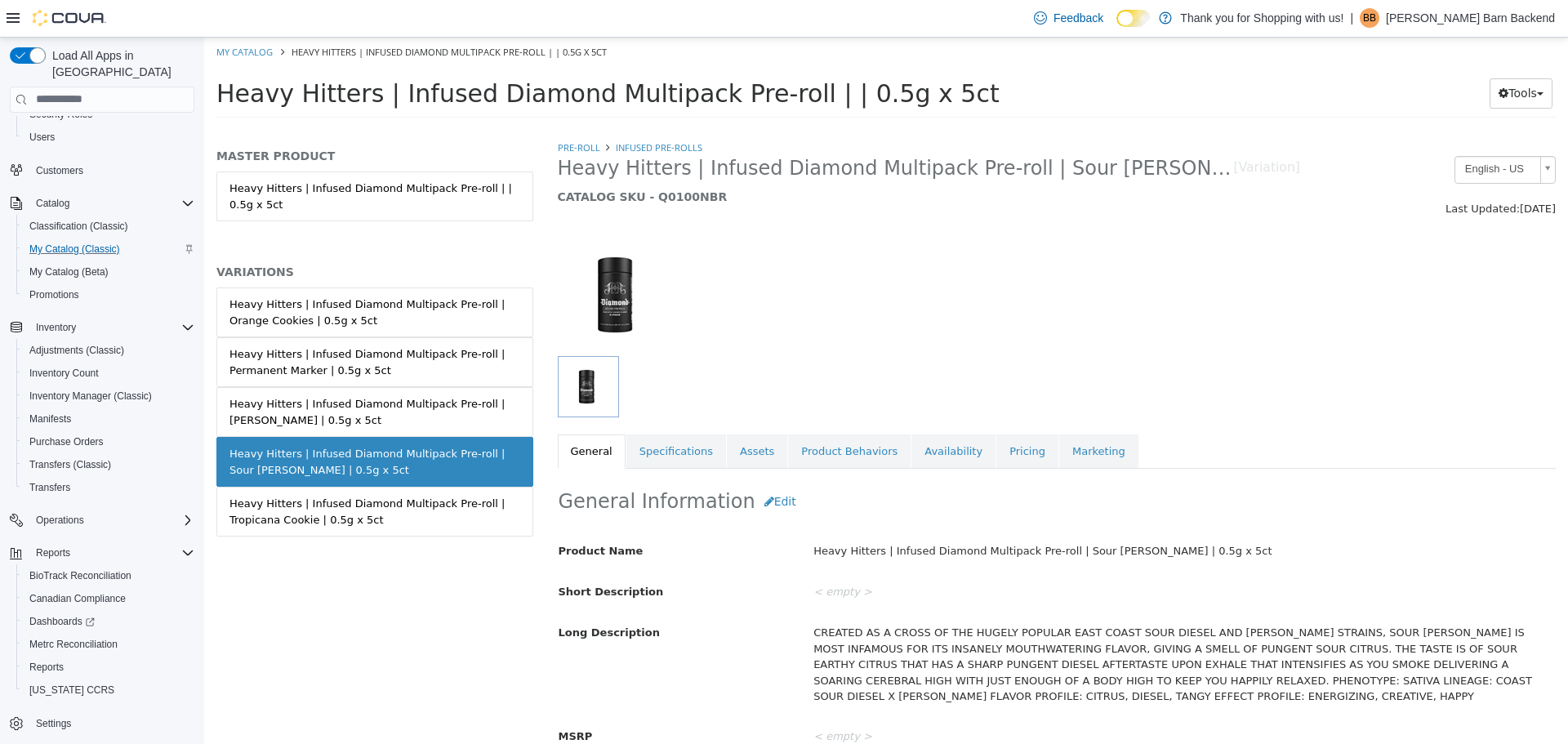
click at [441, 415] on div "Heavy Hitters | Infused Diamond Multipack Pre-roll | [PERSON_NAME] | 0.5g x 5ct" at bounding box center [375, 411] width 291 height 32
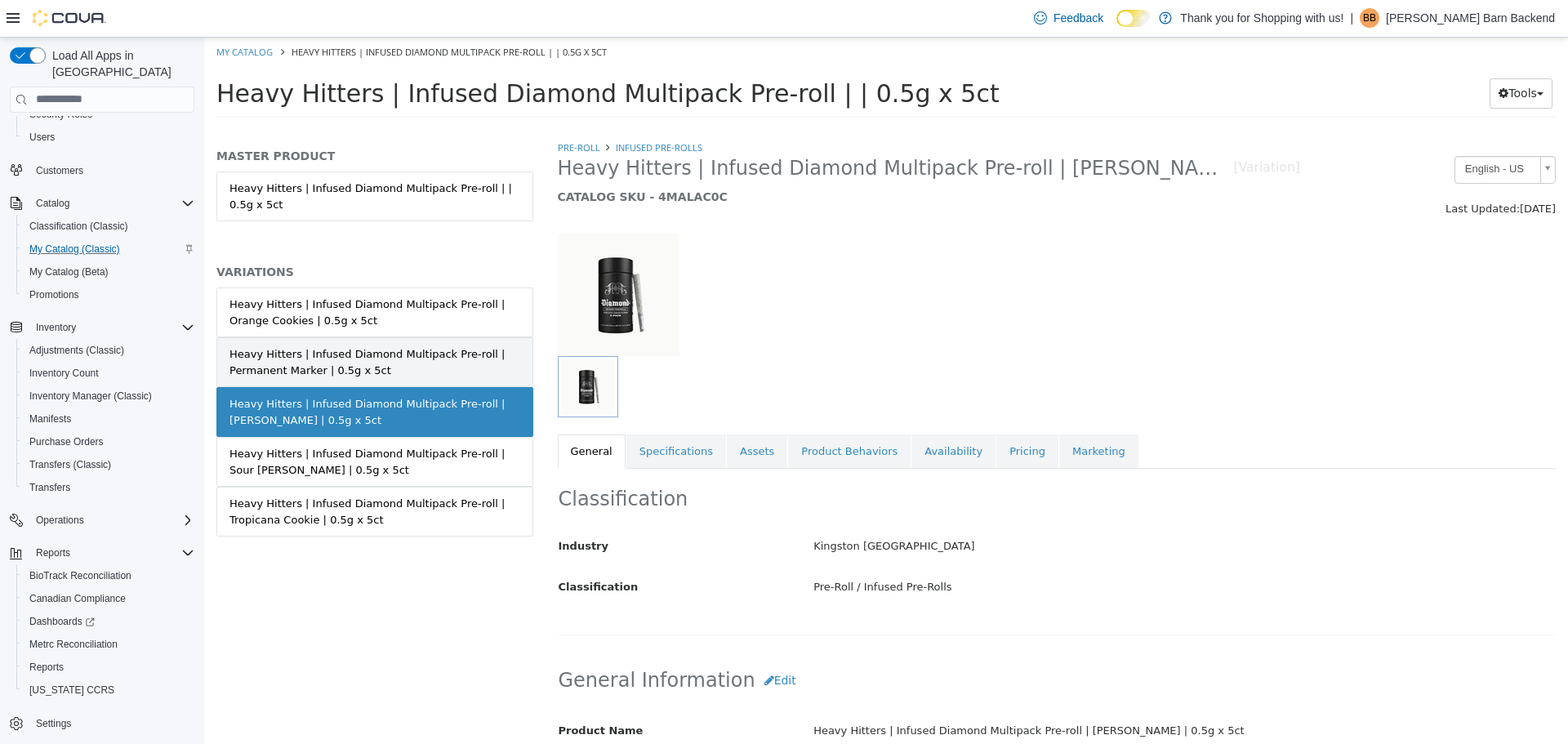
click at [438, 367] on div "Heavy Hitters | Infused Diamond Multipack Pre-roll | Permanent Marker | 0.5g x …" at bounding box center [375, 361] width 291 height 32
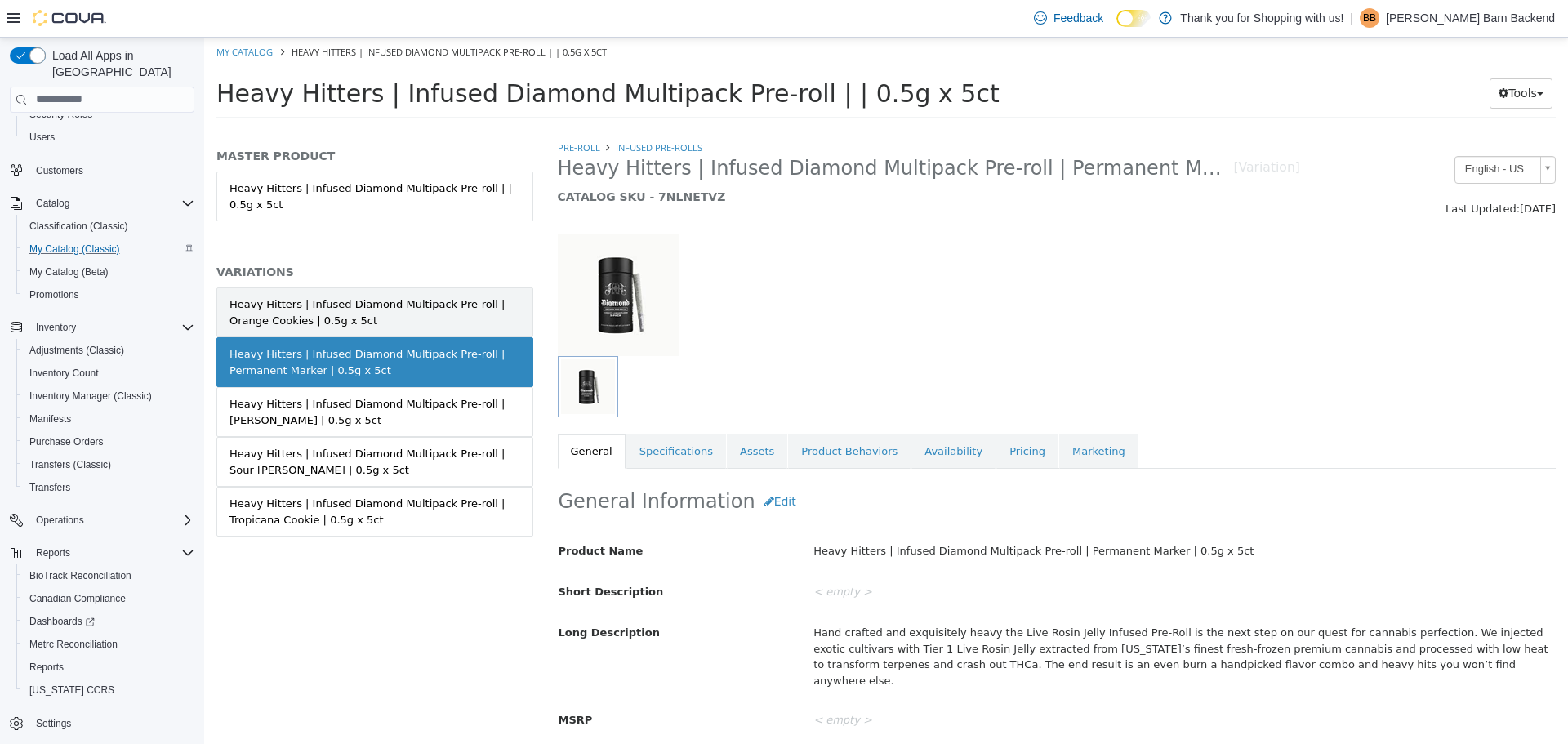
click at [446, 322] on div "Heavy Hitters | Infused Diamond Multipack Pre-roll | Orange Cookies | 0.5g x 5ct" at bounding box center [375, 312] width 291 height 32
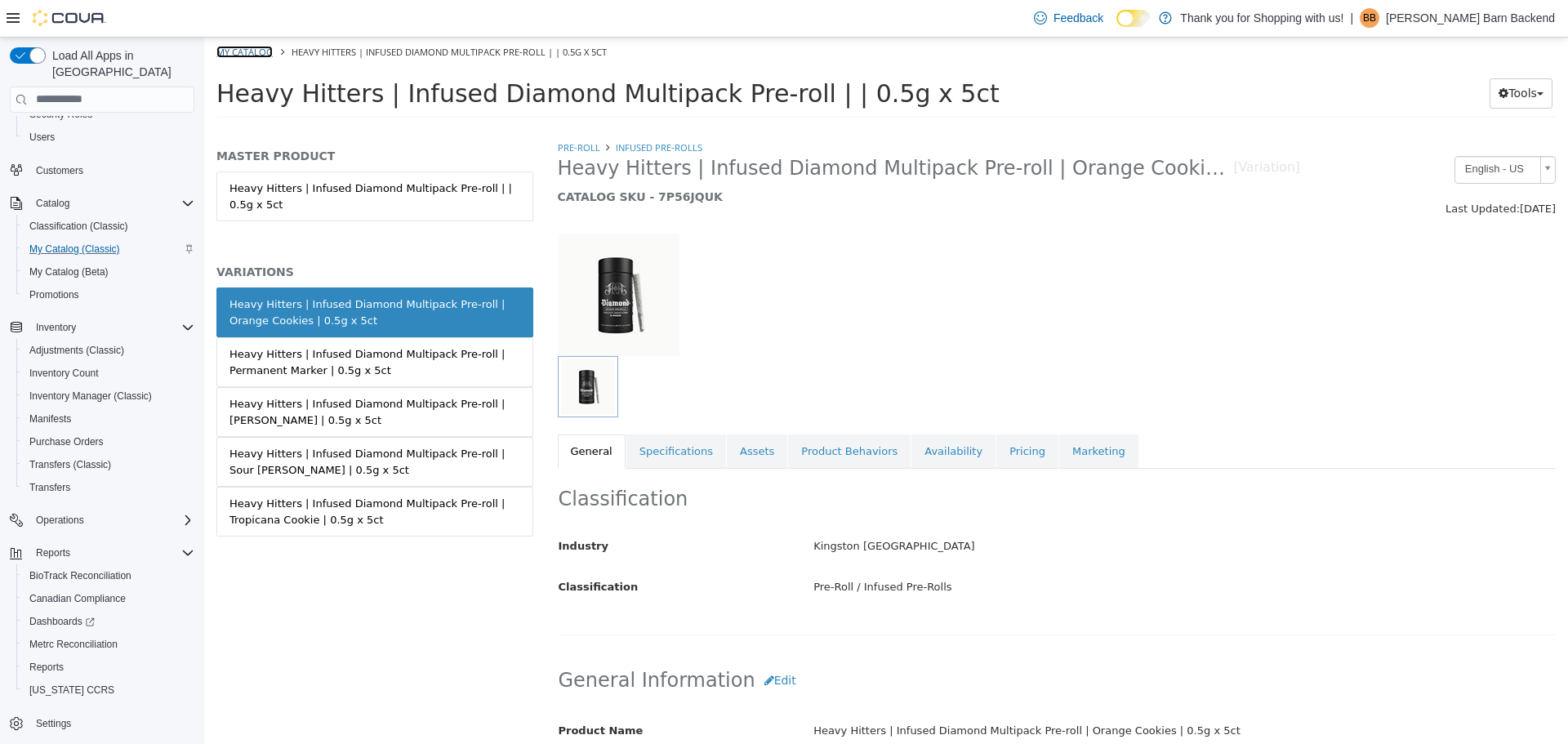
click at [241, 55] on link "My Catalog" at bounding box center [244, 50] width 56 height 13
select select "**********"
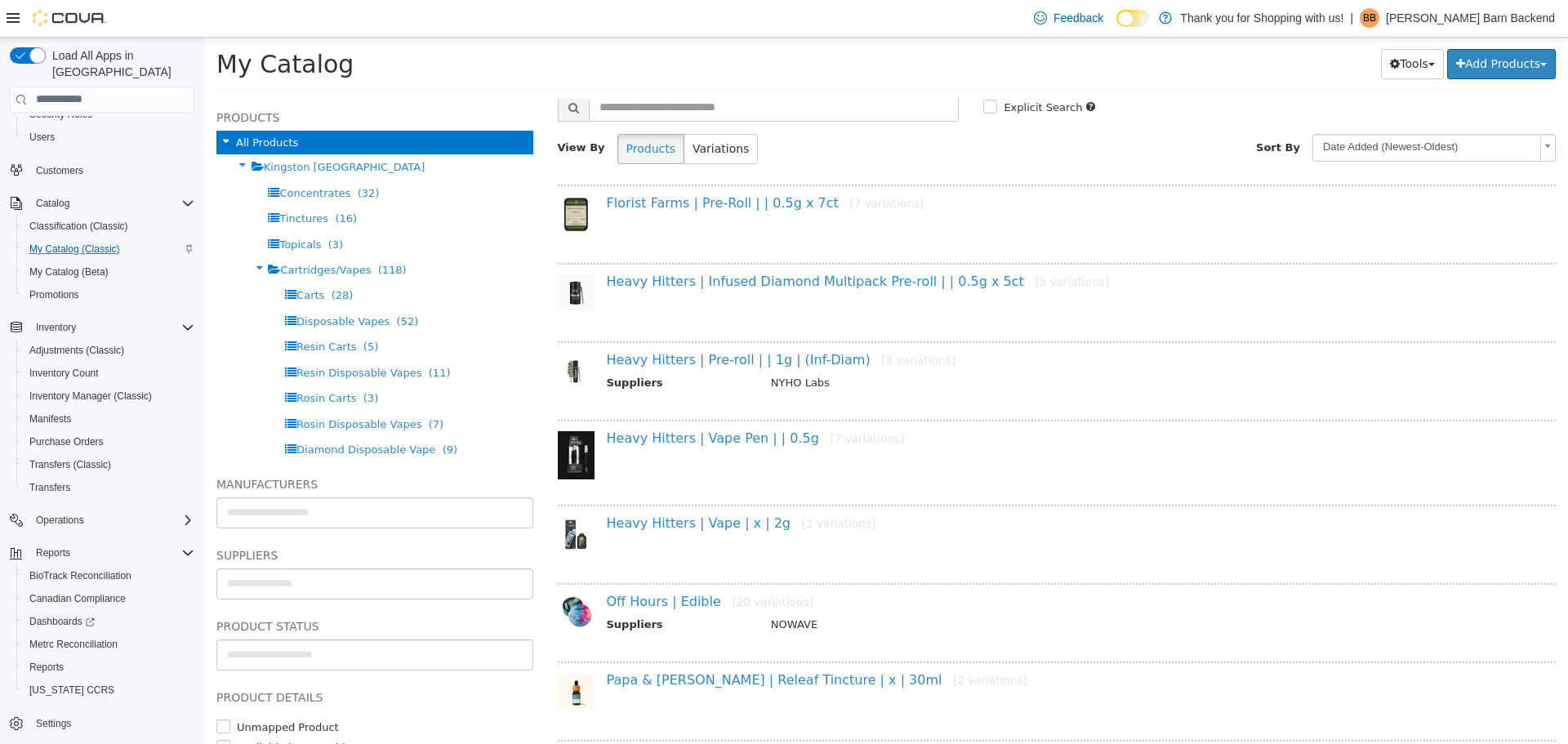
scroll to position [82, 0]
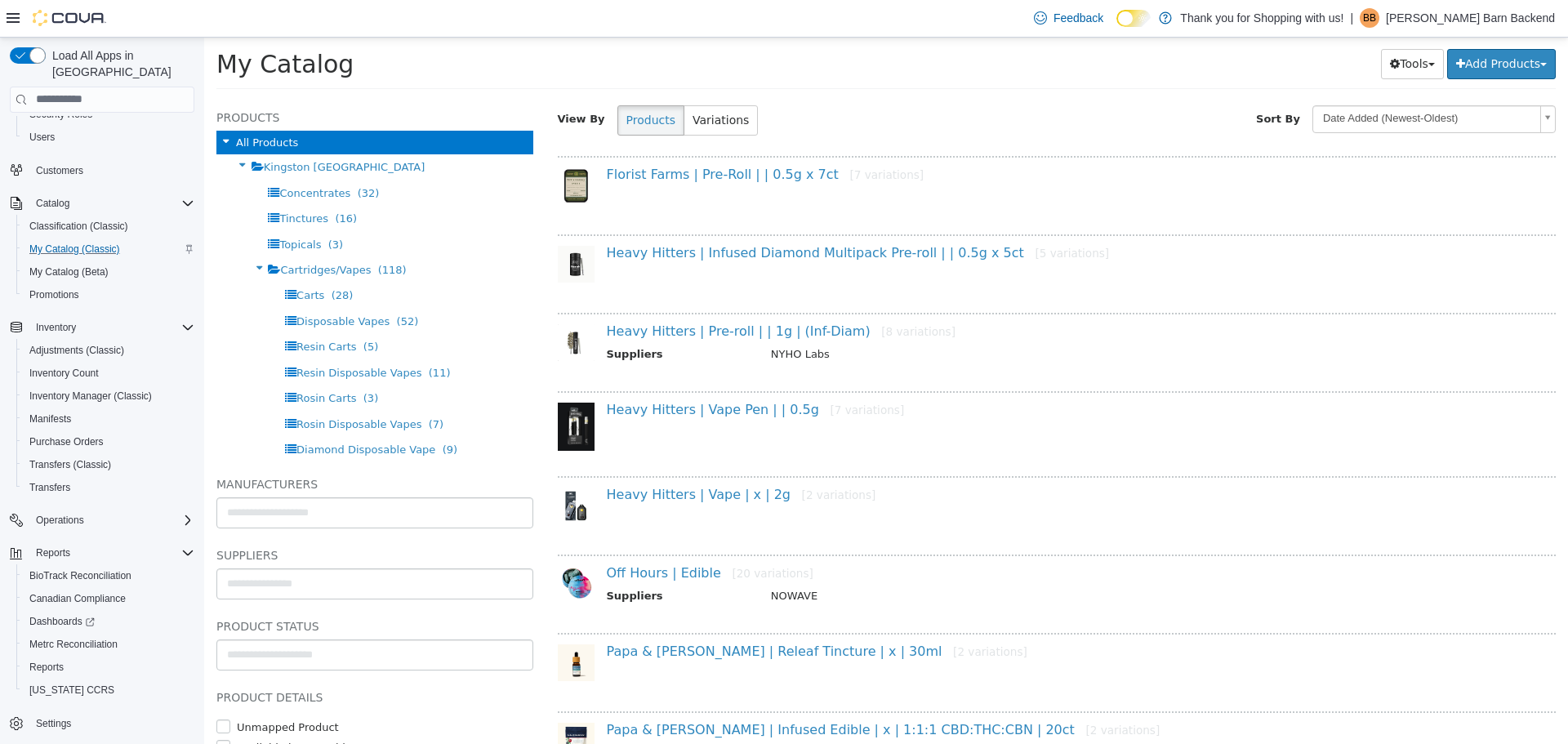
click at [715, 342] on div "Heavy Hitters | Pre-roll | | 1g | (Inf-Diam) [8 variations] Suppliers NYHO Labs" at bounding box center [1063, 344] width 937 height 43
click at [724, 332] on link "Heavy Hitters | Pre-roll | | 1g | (Inf-Diam) [8 variations]" at bounding box center [782, 330] width 350 height 15
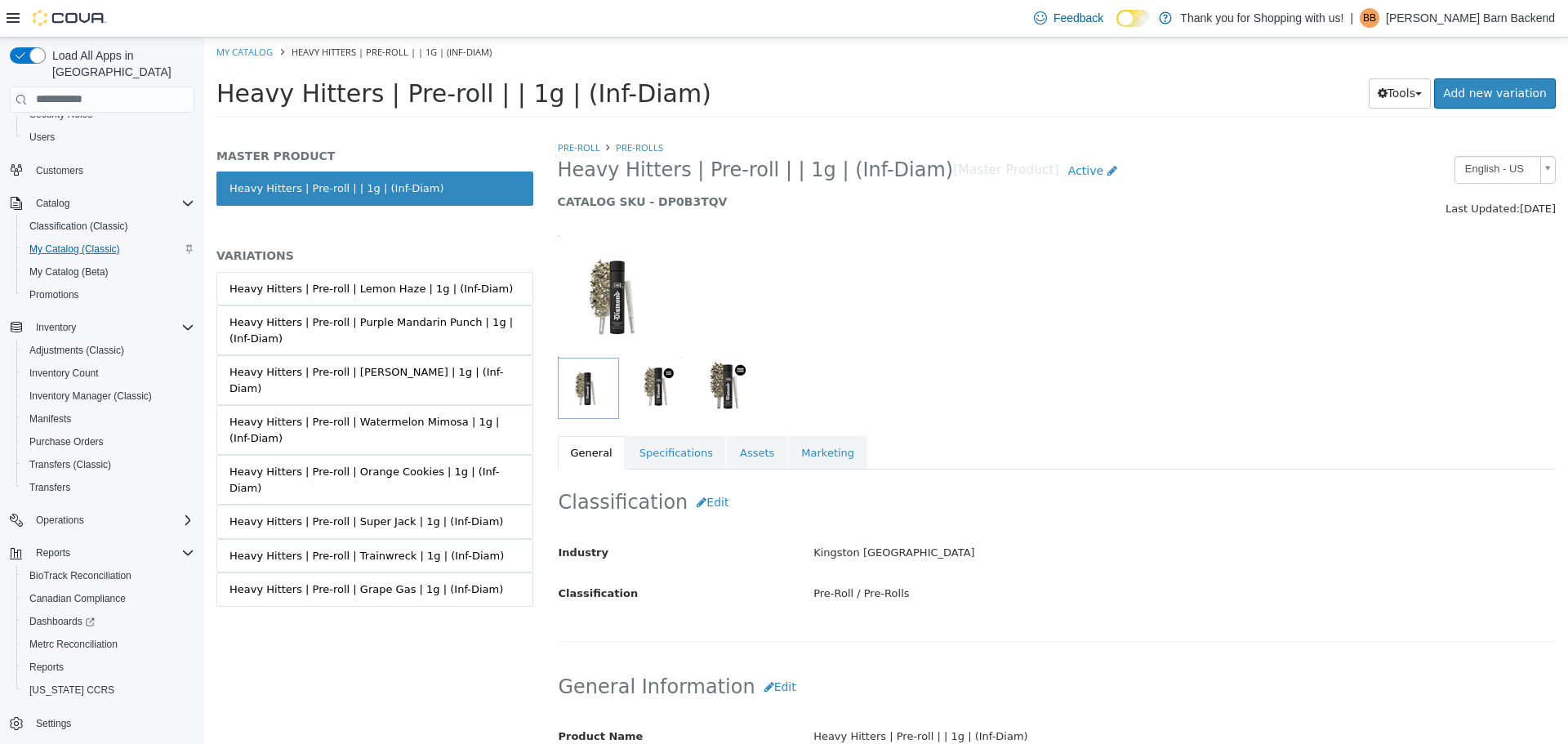
click at [370, 547] on div "Heavy Hitters | Pre-roll | Trainwreck | 1g | (Inf-Diam)" at bounding box center [367, 555] width 274 height 16
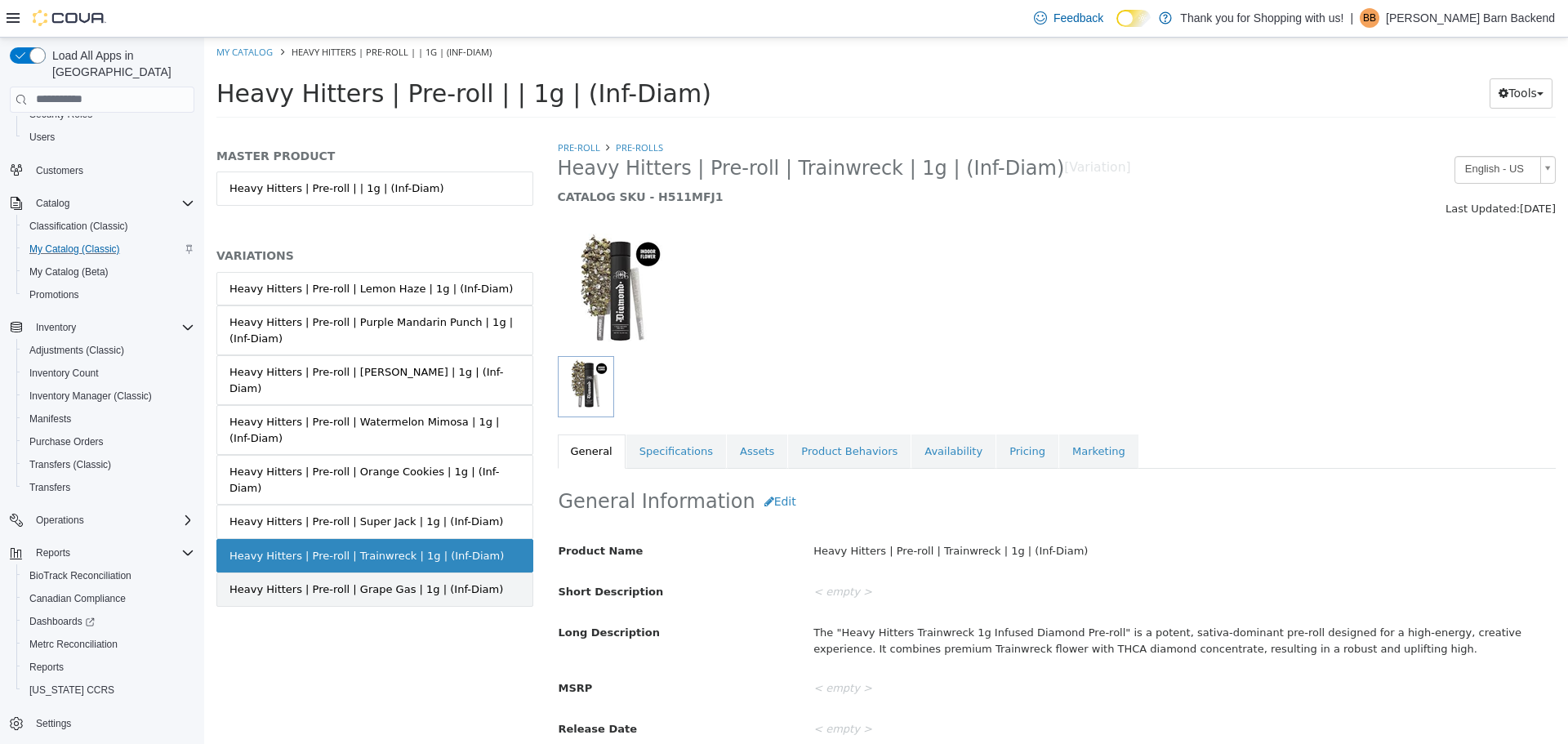
click at [376, 580] on div "Heavy Hitters | Pre-roll | Grape Gas | 1g | (Inf-Diam)" at bounding box center [366, 588] width 273 height 16
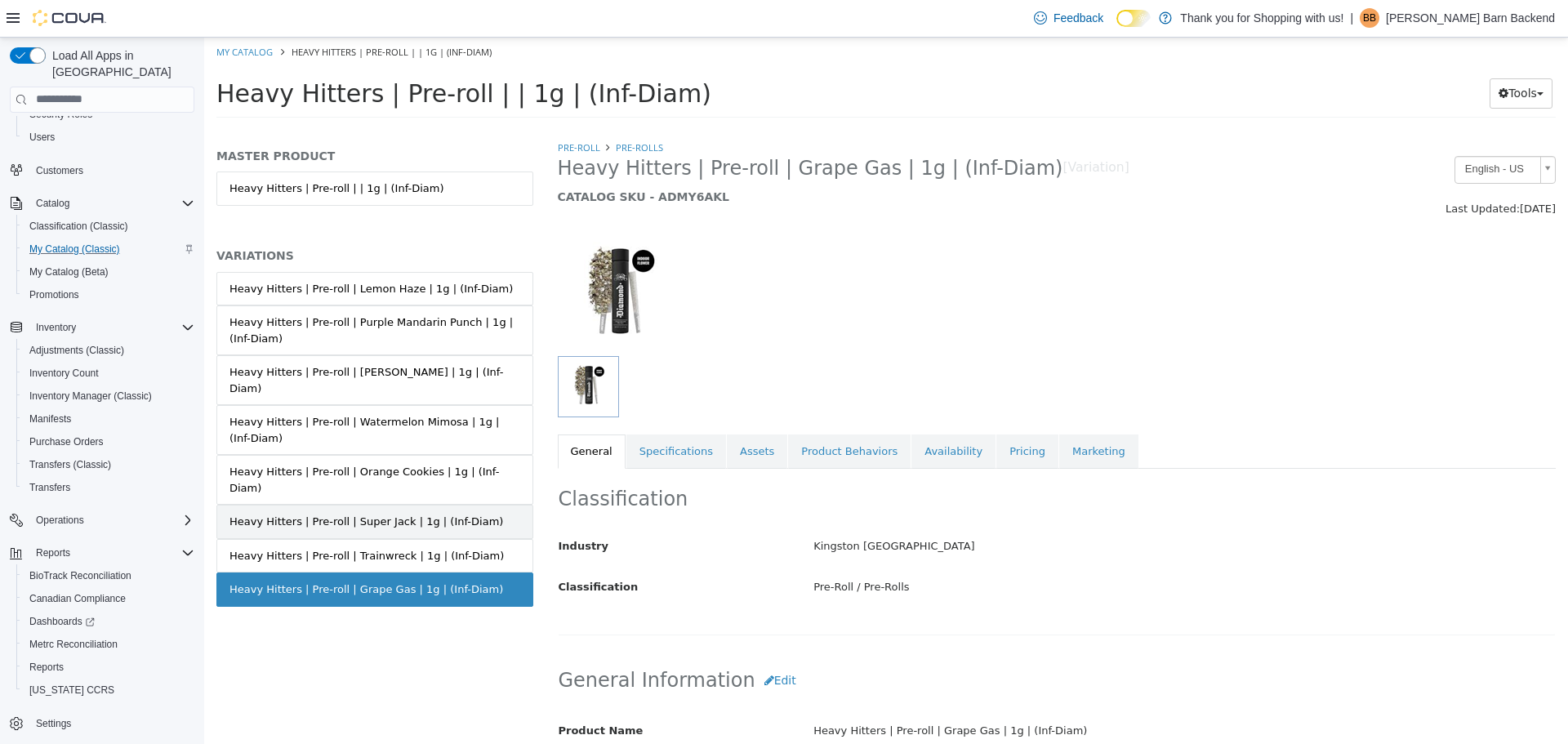
click at [393, 513] on div "Heavy Hitters | Pre-roll | Super Jack | 1g | (Inf-Diam)" at bounding box center [366, 520] width 273 height 16
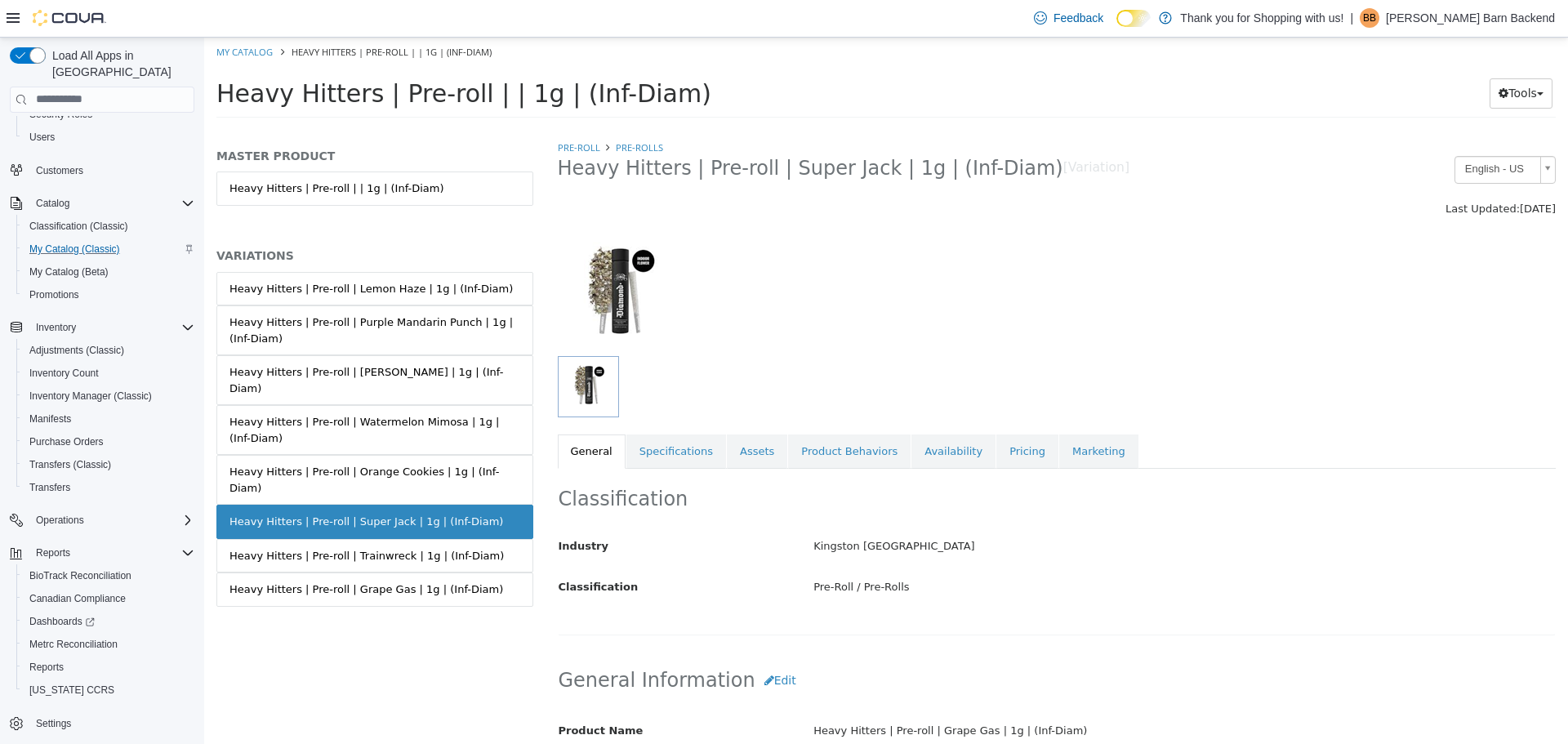
click at [408, 463] on div "Heavy Hitters | Pre-roll | Orange Cookies | 1g | (Inf-Diam)" at bounding box center [375, 479] width 291 height 32
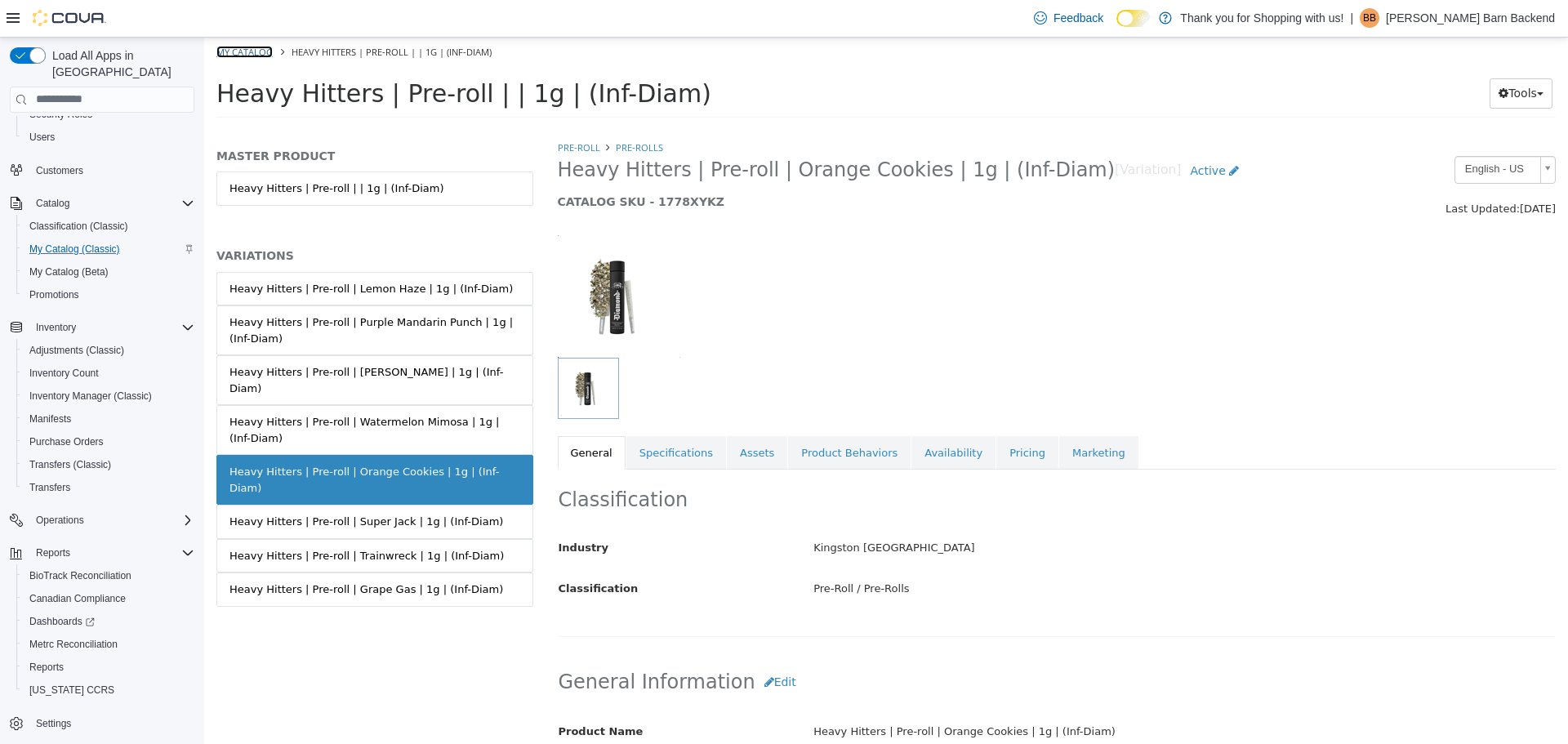
click at [244, 45] on link "My Catalog" at bounding box center [244, 50] width 56 height 13
select select "**********"
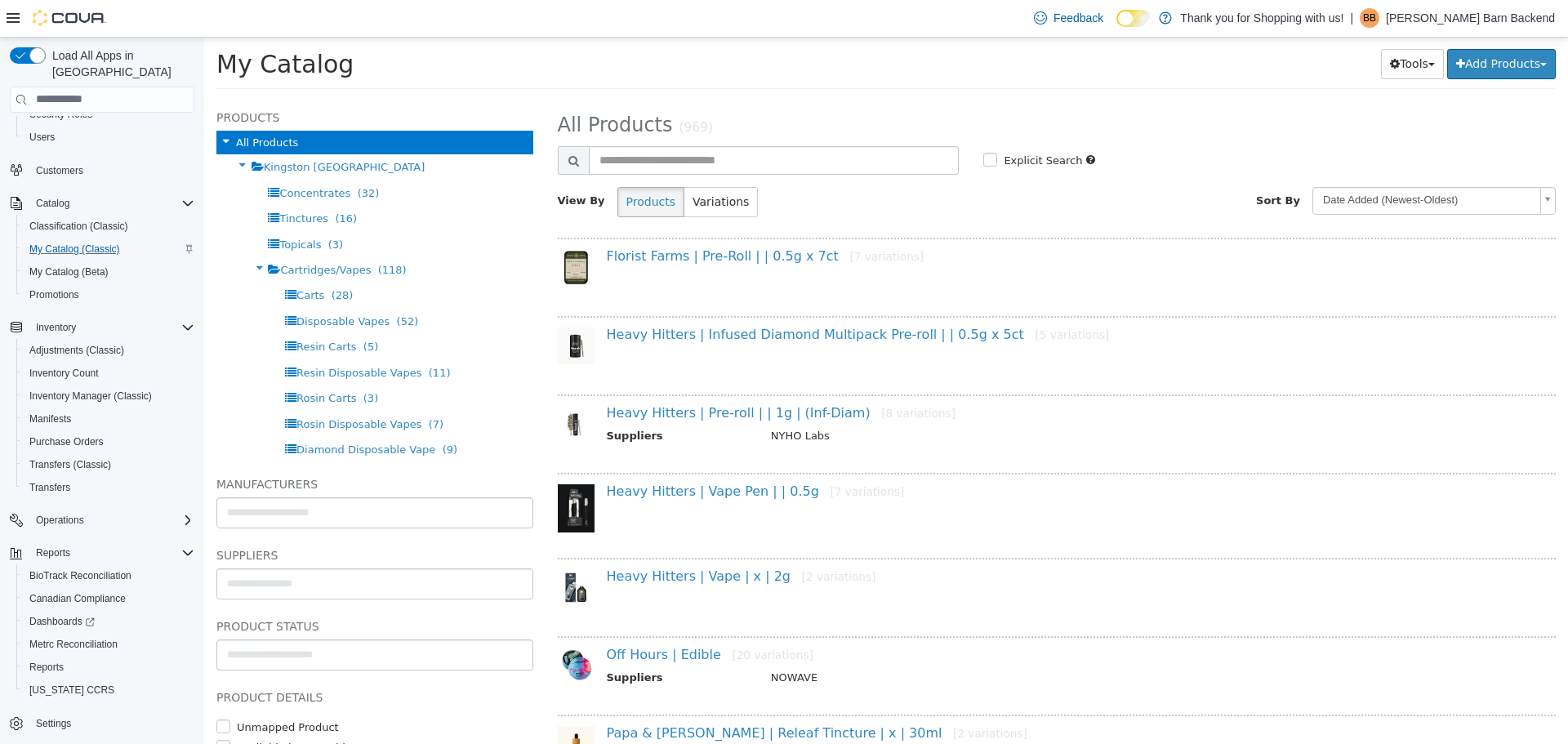
scroll to position [163, 0]
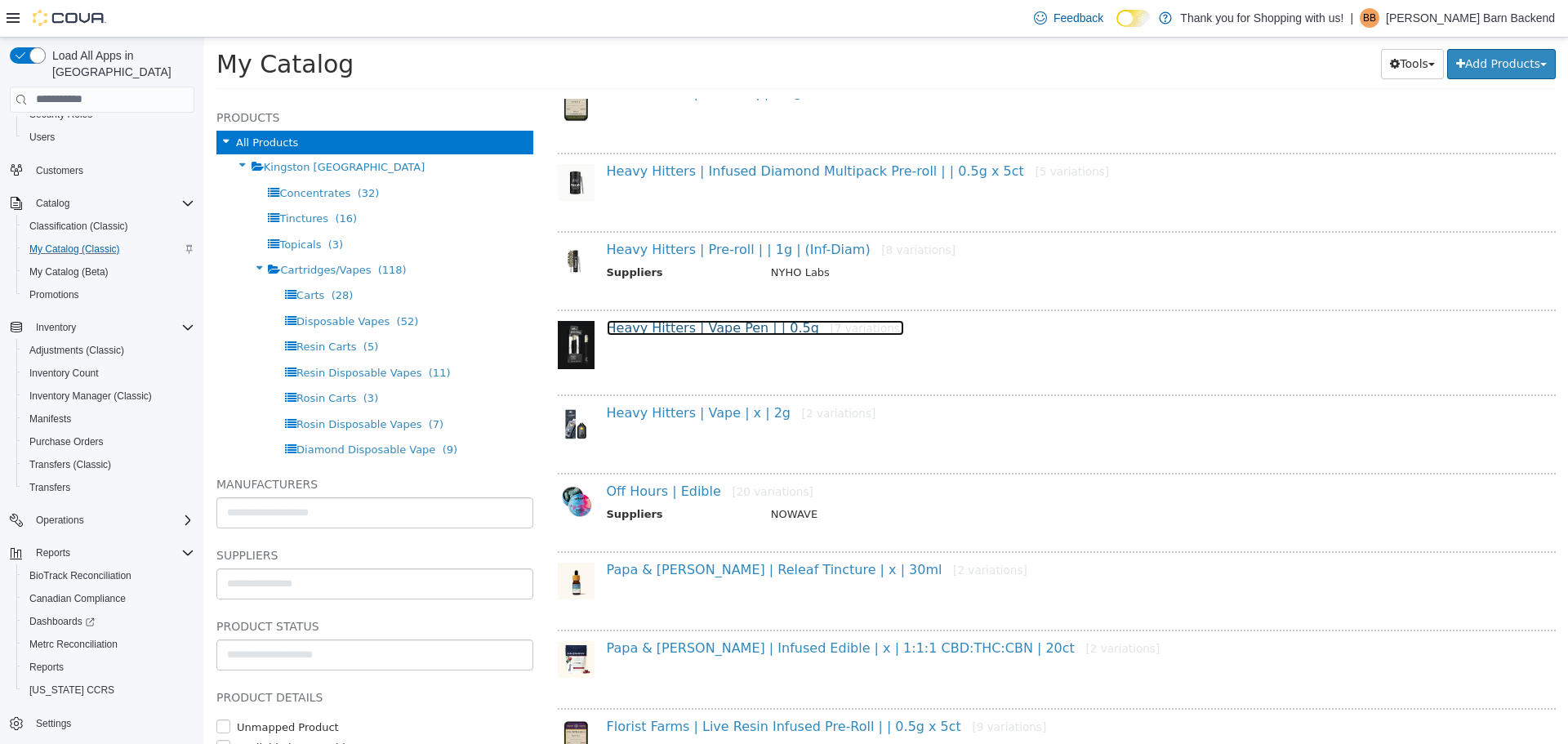
click at [741, 330] on link "Heavy Hitters | Vape Pen | | 0.5g [7 variations]" at bounding box center [756, 327] width 298 height 15
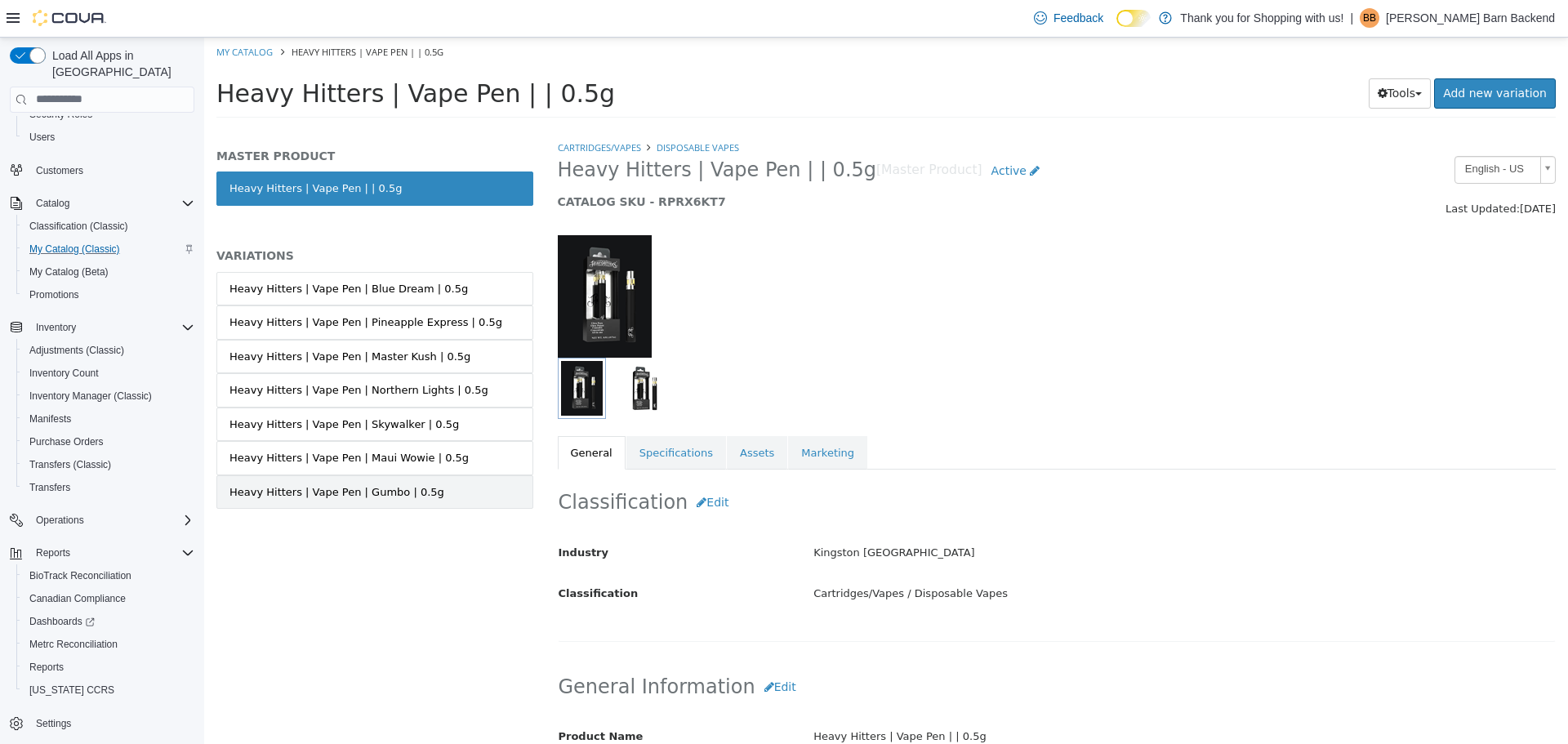
click at [371, 482] on link "Heavy Hitters | Vape Pen | Gumbo | 0.5g" at bounding box center [374, 491] width 317 height 34
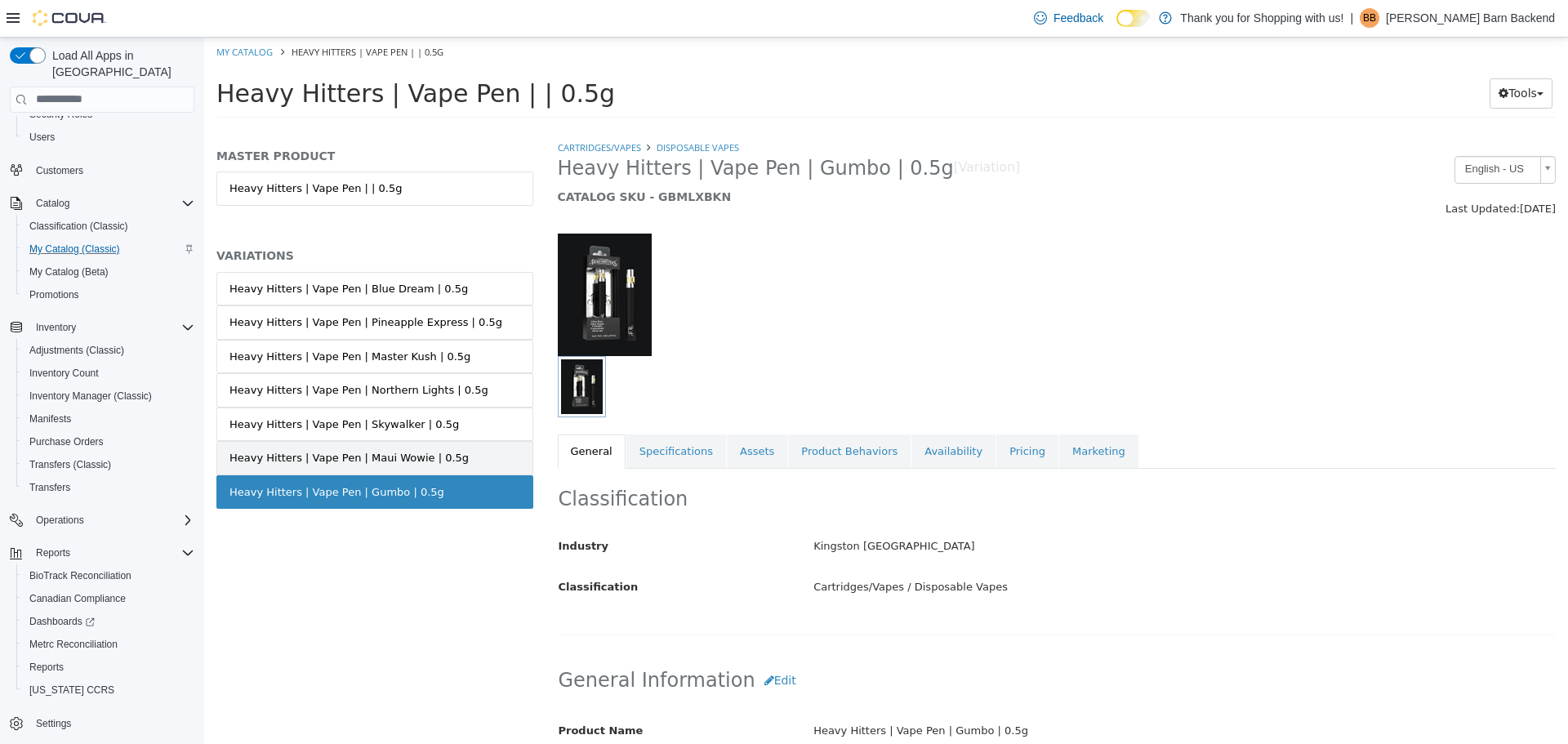
click at [382, 460] on div "Heavy Hitters | Vape Pen | Maui Wowie | 0.5g" at bounding box center [349, 456] width 240 height 16
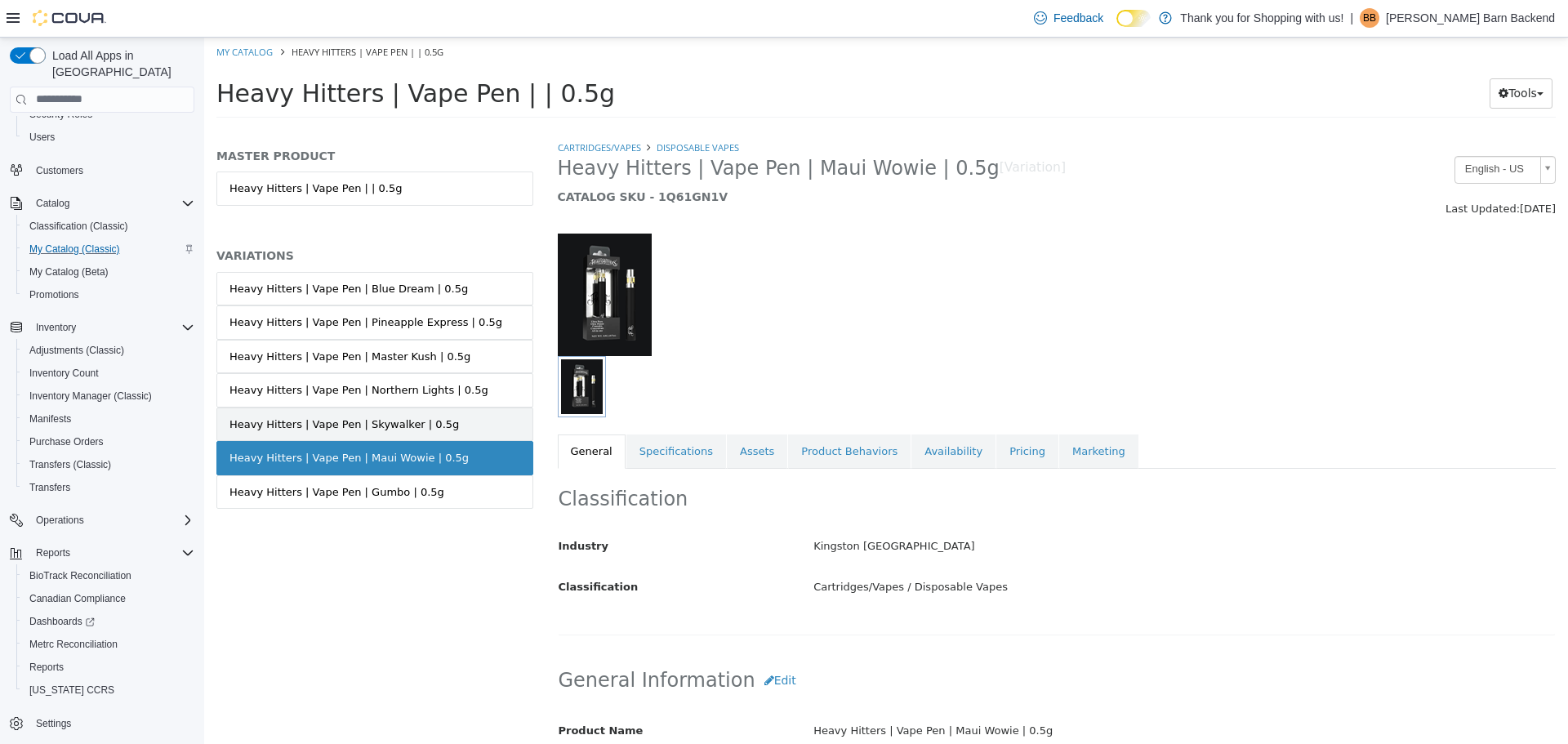
click at [389, 416] on div "Heavy Hitters | Vape Pen | Skywalker | 0.5g" at bounding box center [344, 423] width 230 height 16
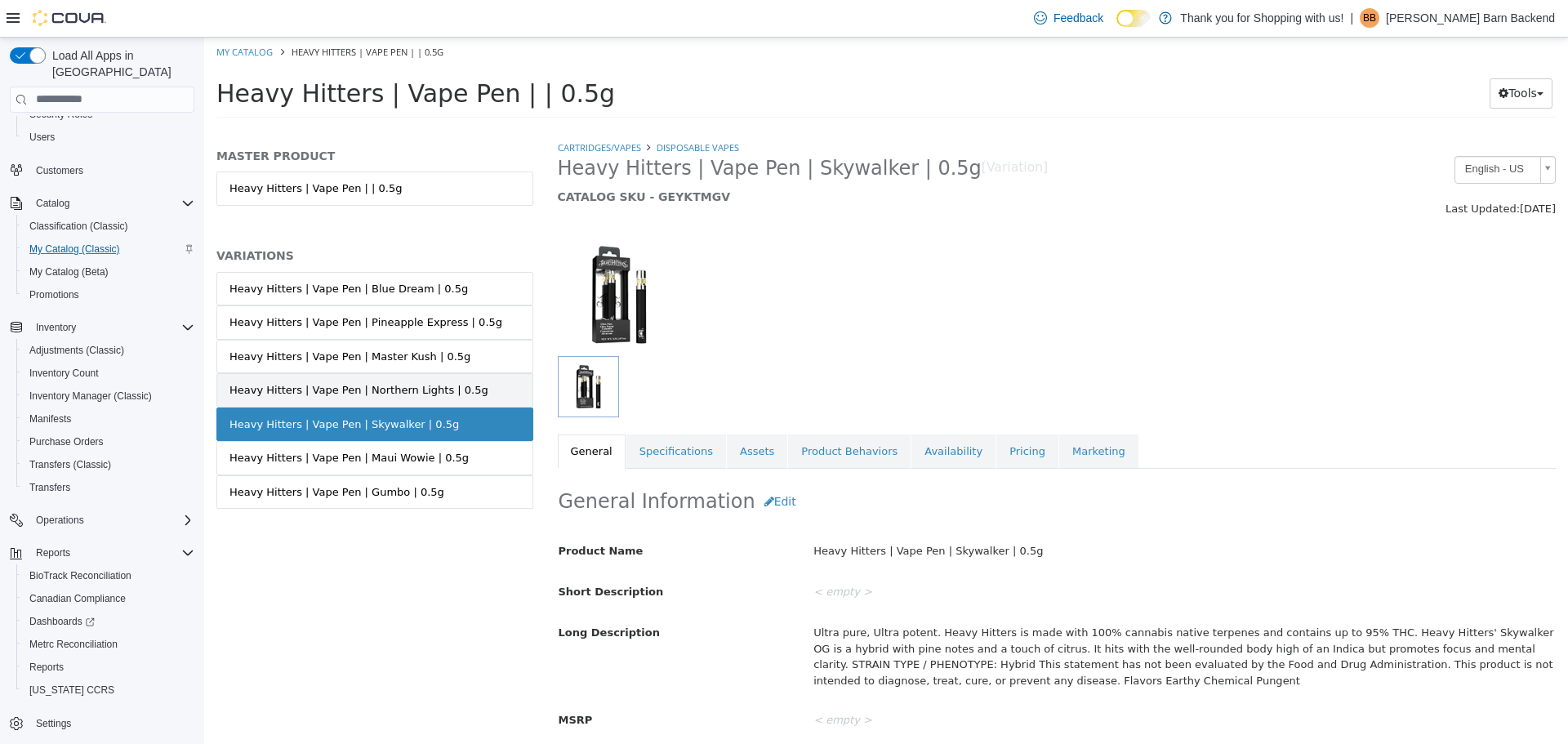
click at [394, 382] on div "Heavy Hitters | Vape Pen | Northern Lights | 0.5g" at bounding box center [359, 389] width 259 height 16
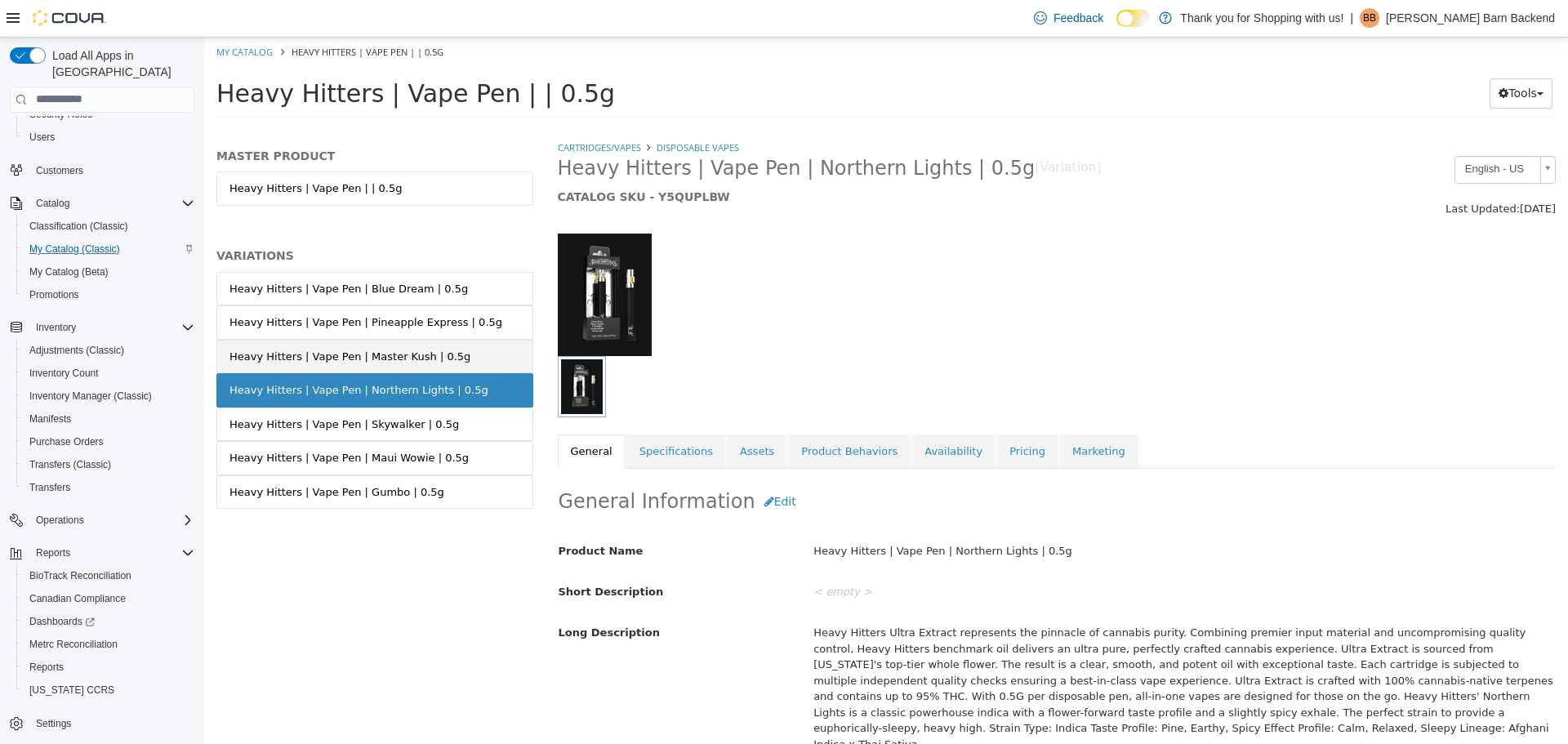
click at [397, 355] on div "Heavy Hitters | Vape Pen | Master Kush | 0.5g" at bounding box center [350, 356] width 240 height 16
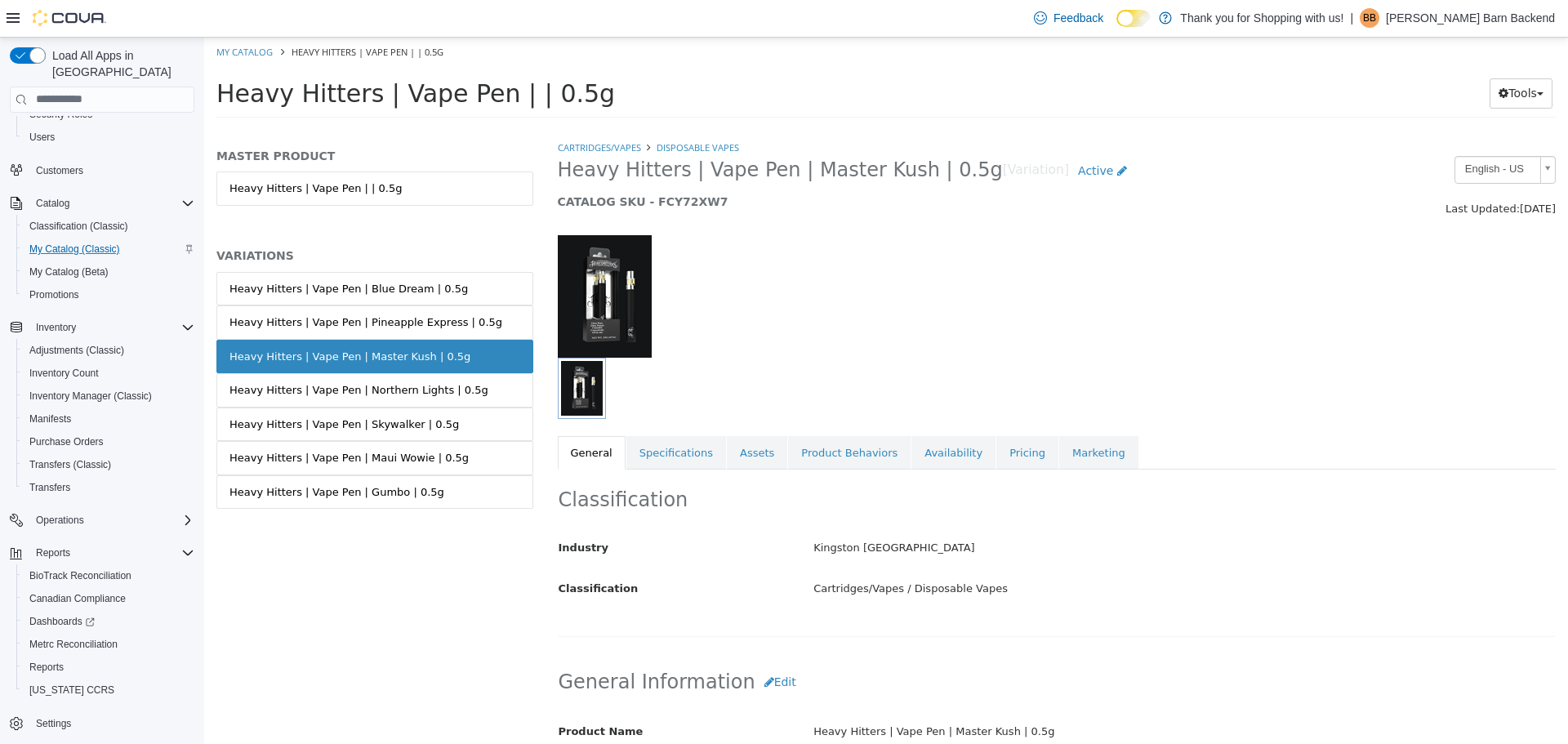
click at [272, 45] on li "My Catalog" at bounding box center [245, 50] width 59 height 14
click at [265, 52] on link "My Catalog" at bounding box center [244, 50] width 56 height 13
select select "**********"
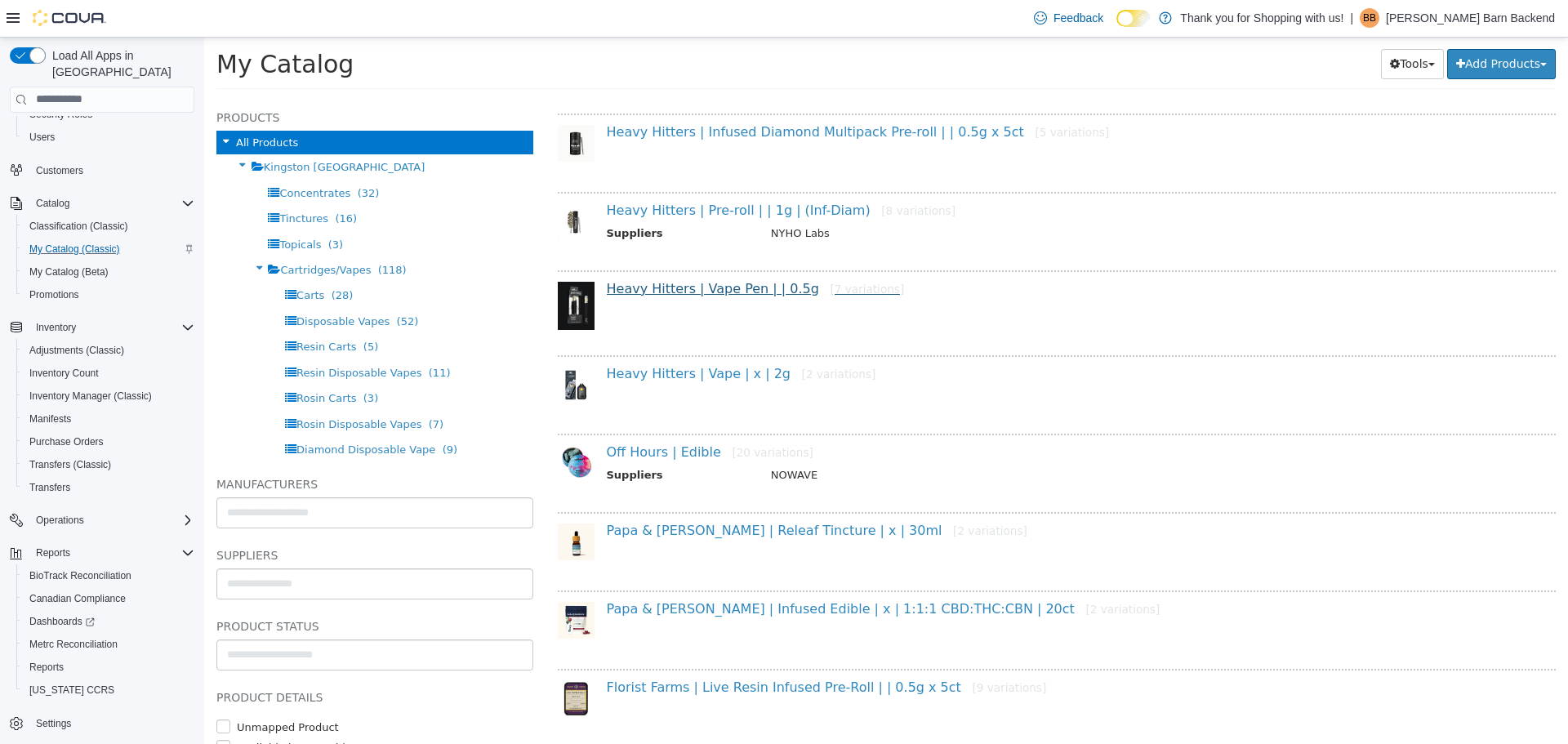
scroll to position [245, 0]
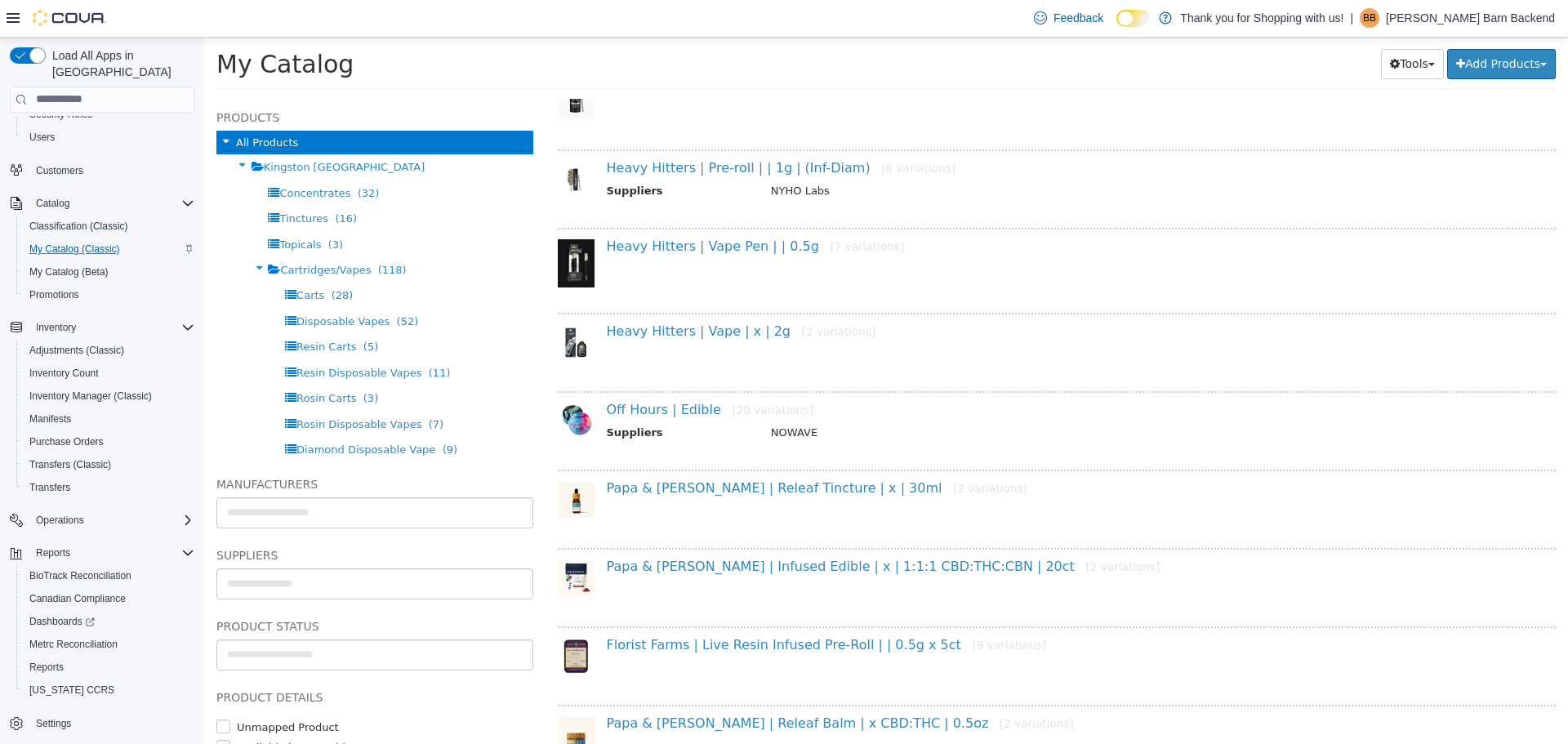
click at [720, 344] on div "Heavy Hitters | Vape | x | 2g [2 variations]" at bounding box center [1063, 335] width 937 height 24
click at [721, 333] on link "Heavy Hitters | Vape | x | 2g [2 variations]" at bounding box center [742, 330] width 269 height 15
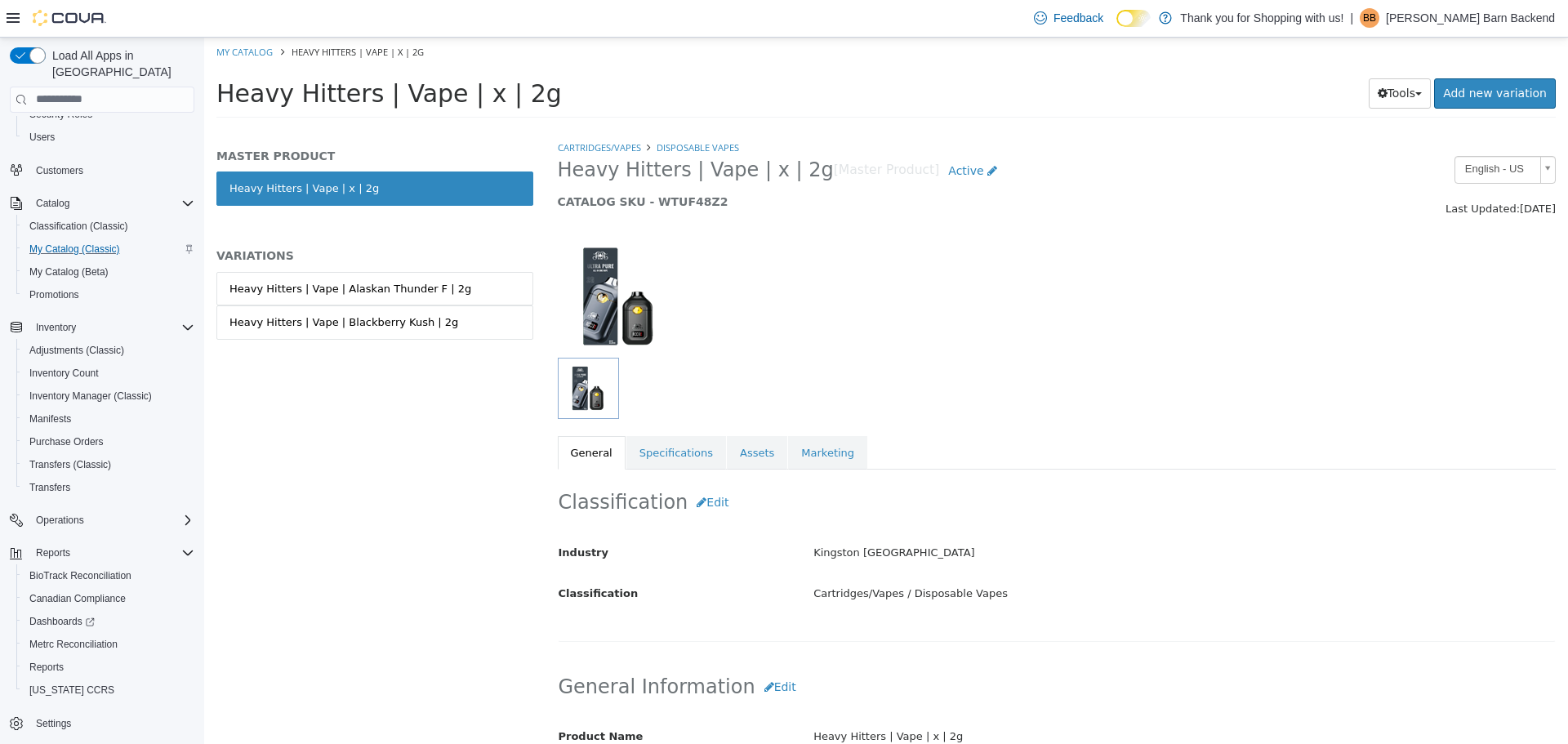
click at [372, 339] on div "Heavy Hitters | Vape | Alaskan Thunder F | 2g Heavy Hitters | Vape | Blackberry…" at bounding box center [374, 321] width 317 height 102
click at [374, 324] on div "Heavy Hitters | Vape | Blackberry Kush | 2g" at bounding box center [344, 321] width 229 height 16
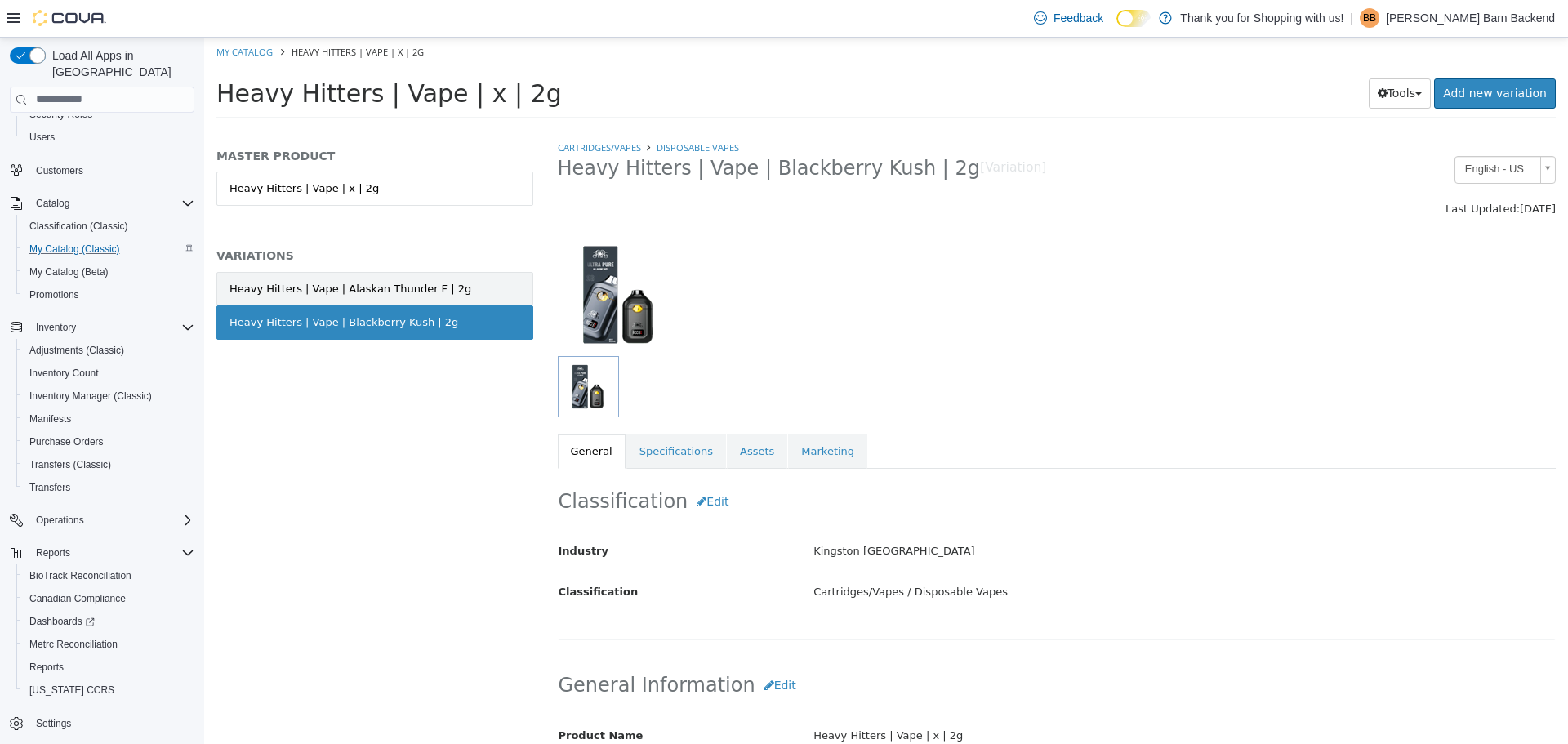
click at [383, 291] on div "Heavy Hitters | Vape | Alaskan Thunder F | 2g" at bounding box center [350, 288] width 241 height 16
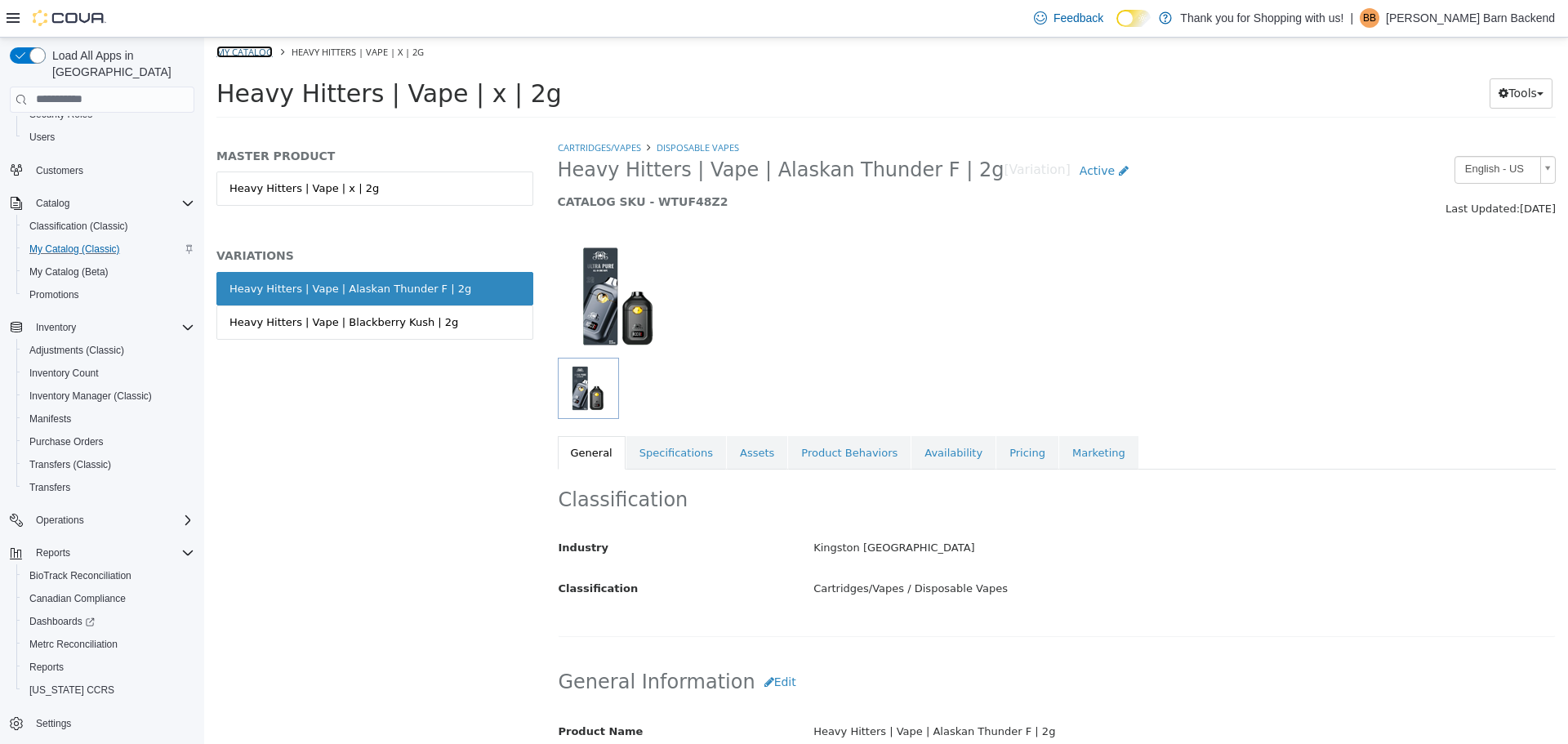
click at [267, 46] on link "My Catalog" at bounding box center [244, 50] width 56 height 13
select select "**********"
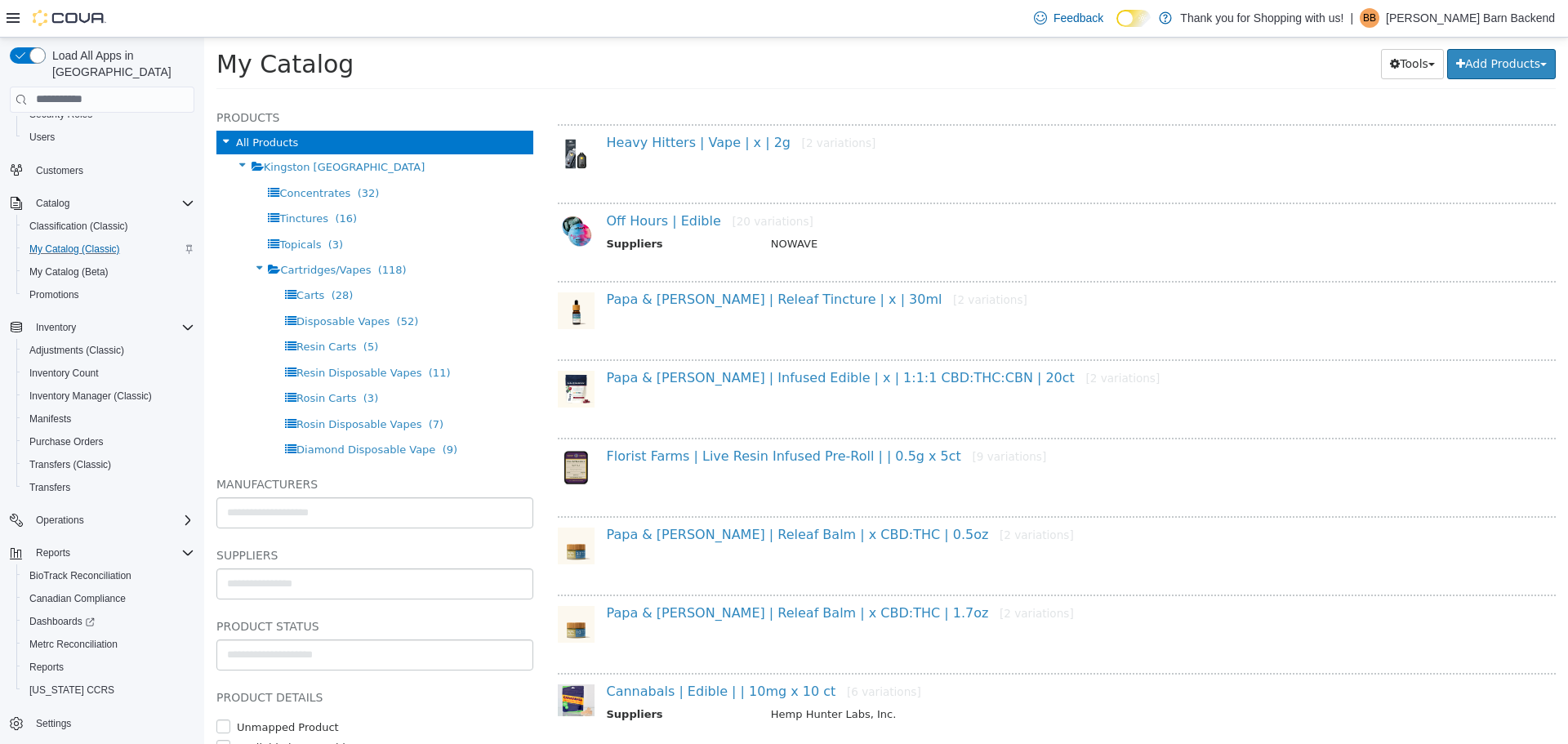
scroll to position [490, 0]
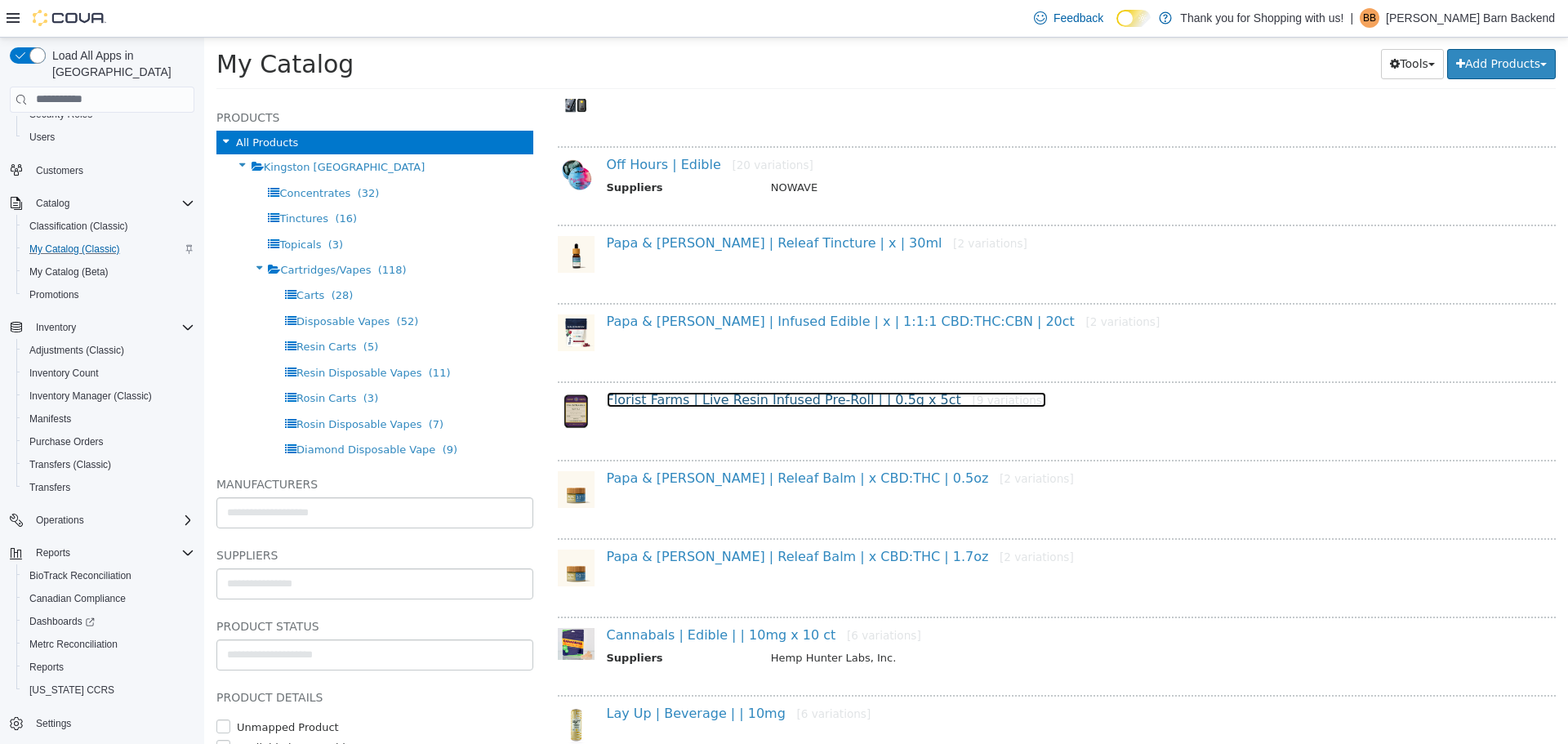
click at [709, 396] on link "Florist Farms | Live Resin Infused Pre-Roll | | 0.5g x 5ct [9 variations]" at bounding box center [826, 398] width 440 height 15
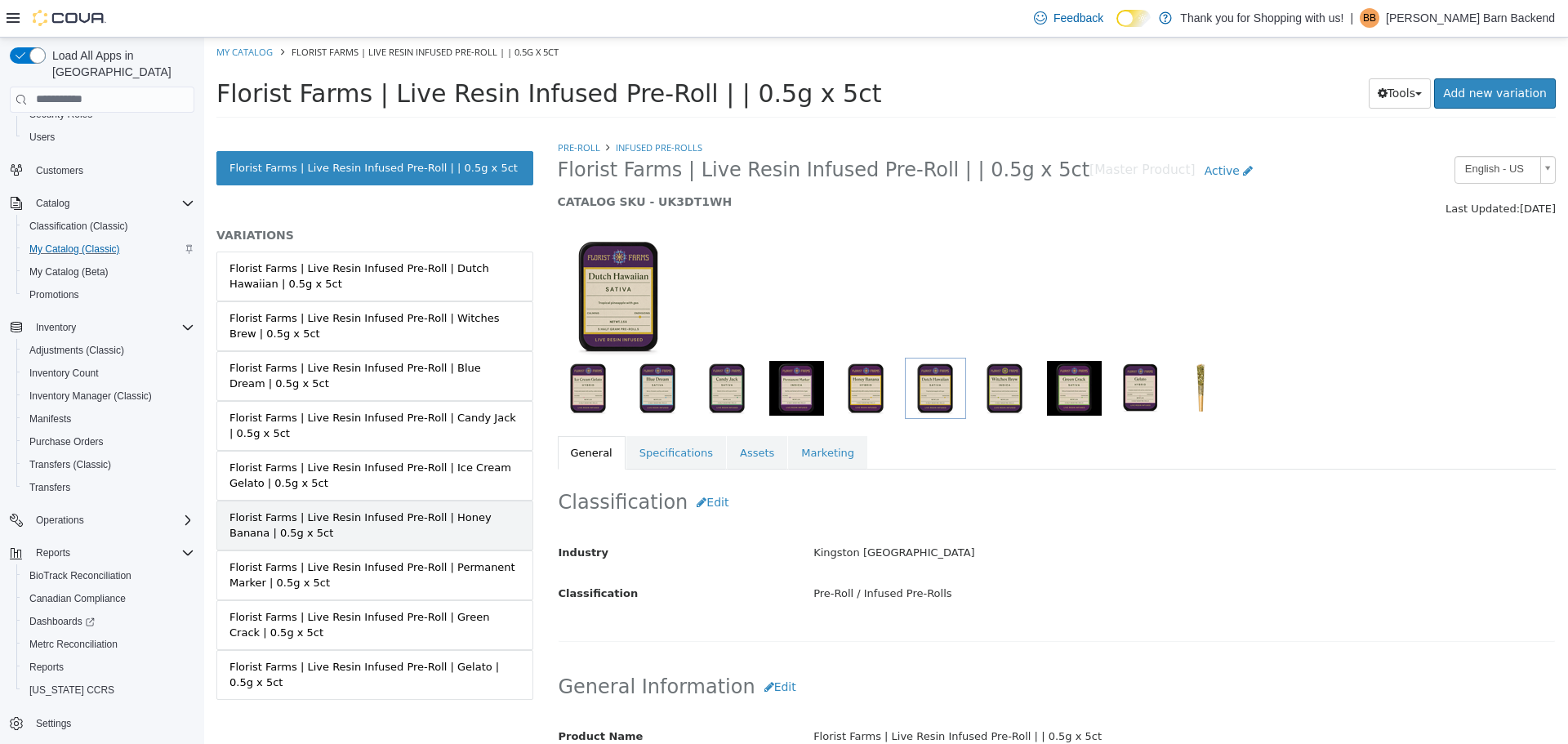
scroll to position [32, 0]
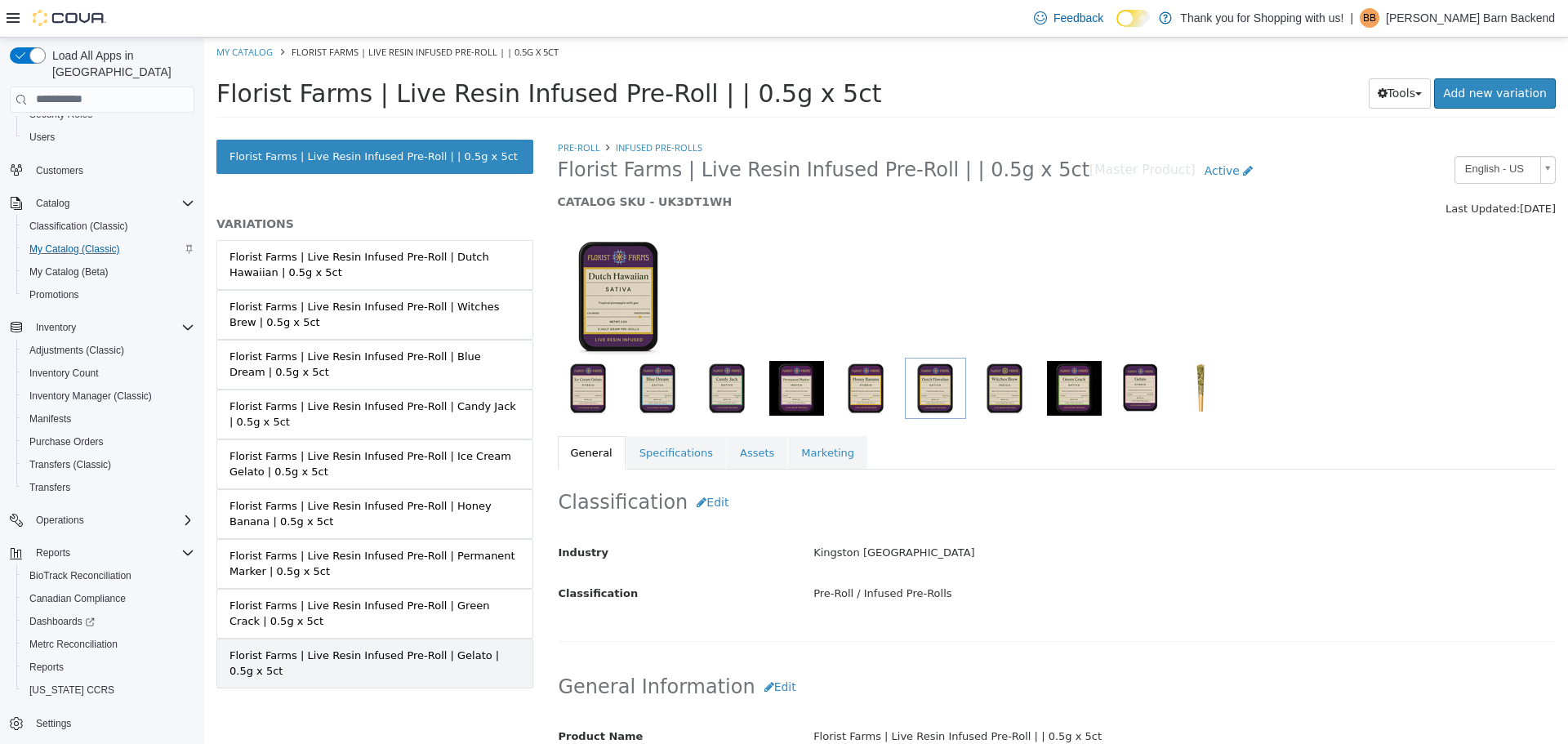
click at [404, 672] on div "Florist Farms | Live Resin Infused Pre-Roll | Gelato | 0.5g x 5ct" at bounding box center [375, 662] width 291 height 32
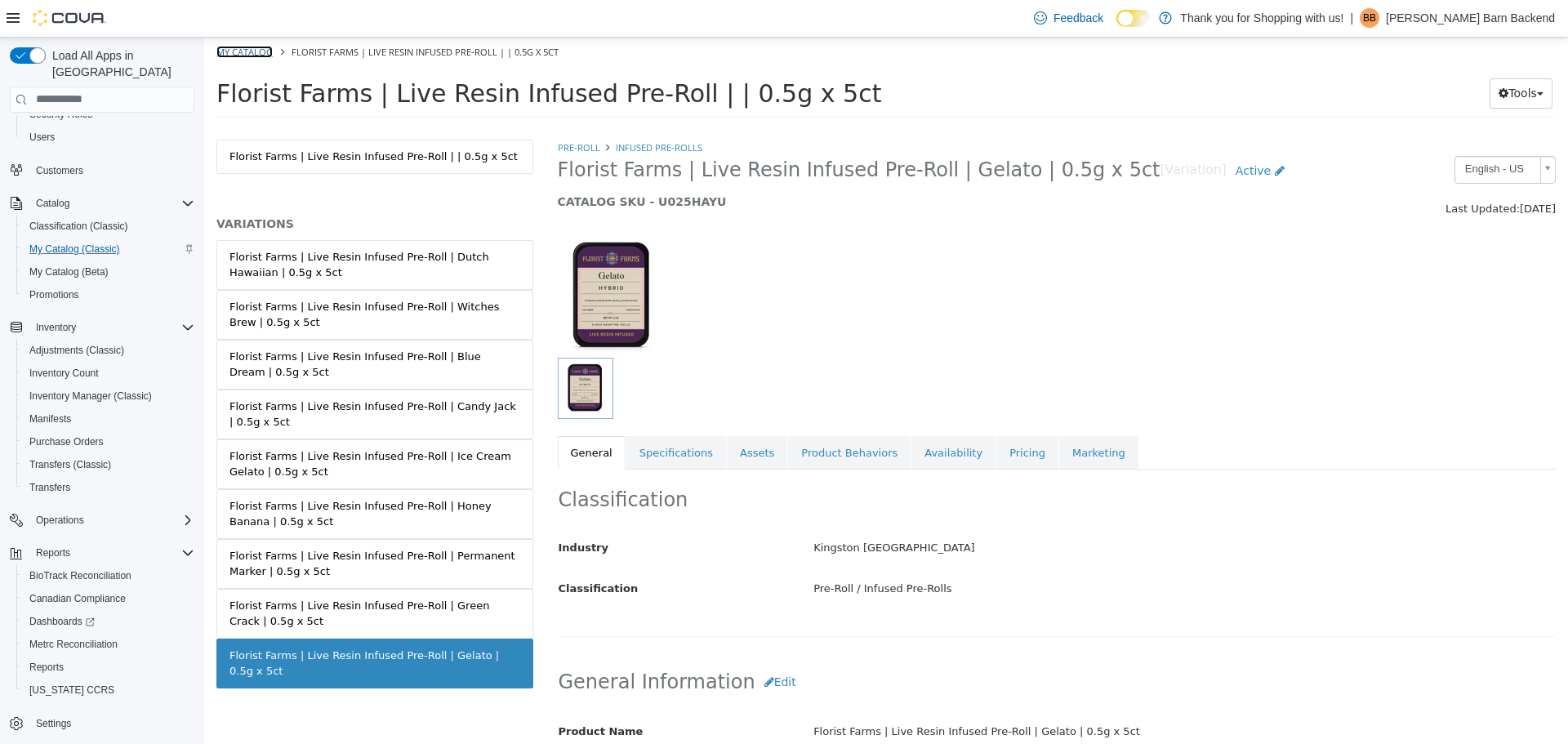
click at [258, 49] on link "My Catalog" at bounding box center [244, 50] width 56 height 13
select select "**********"
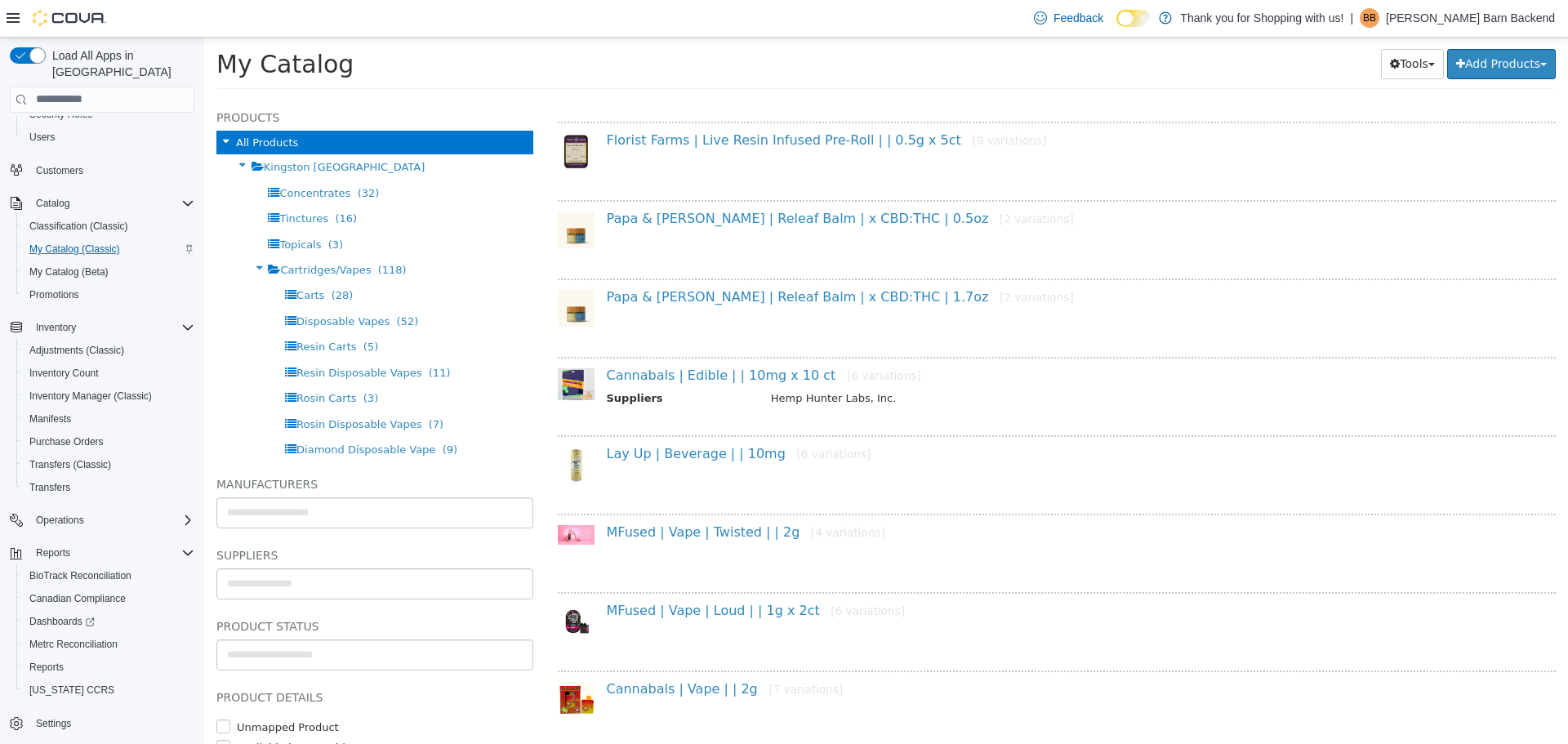
scroll to position [816, 0]
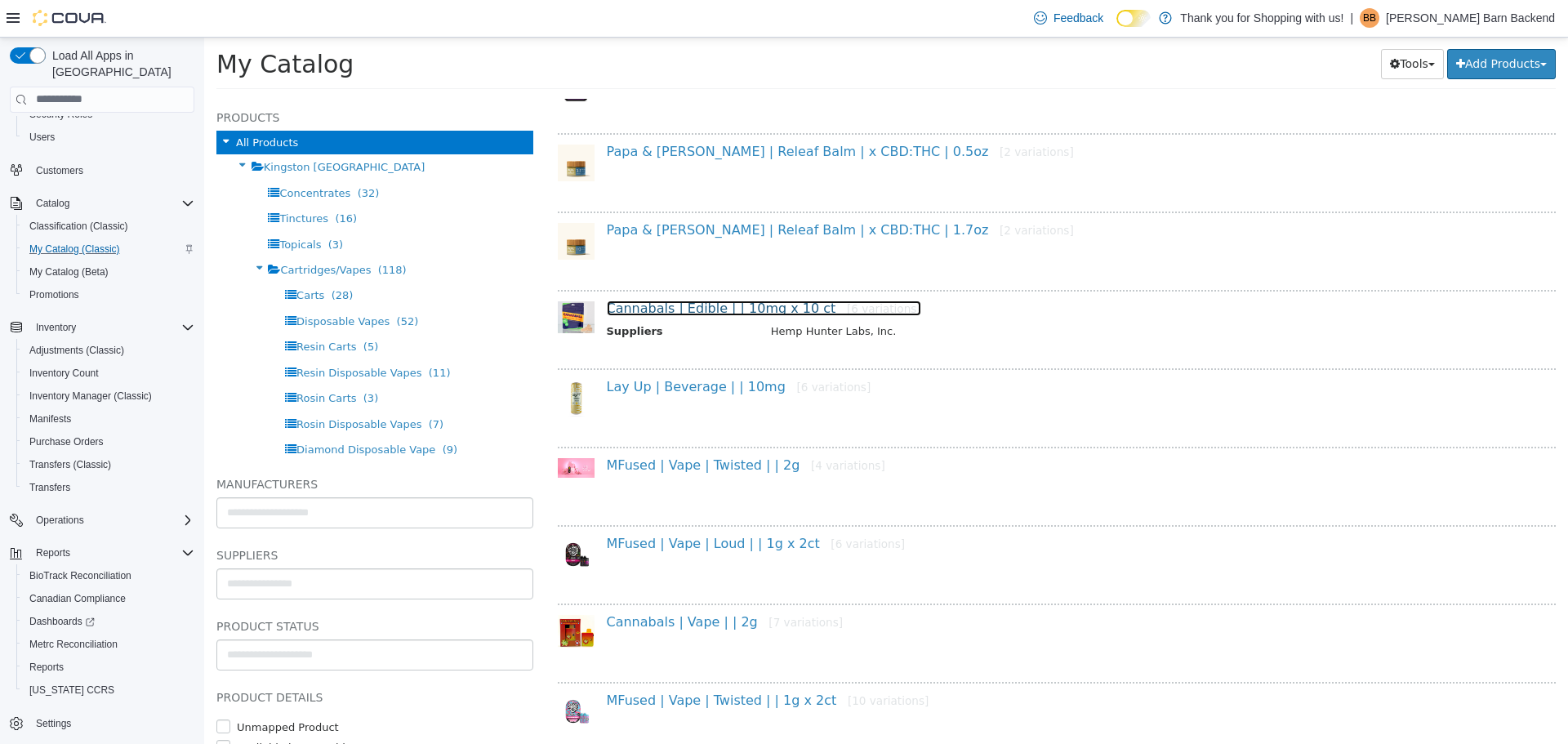
click at [814, 299] on link "Cannabals | Edible | | 10mg x 10 ct [6 variations]" at bounding box center [764, 307] width 314 height 15
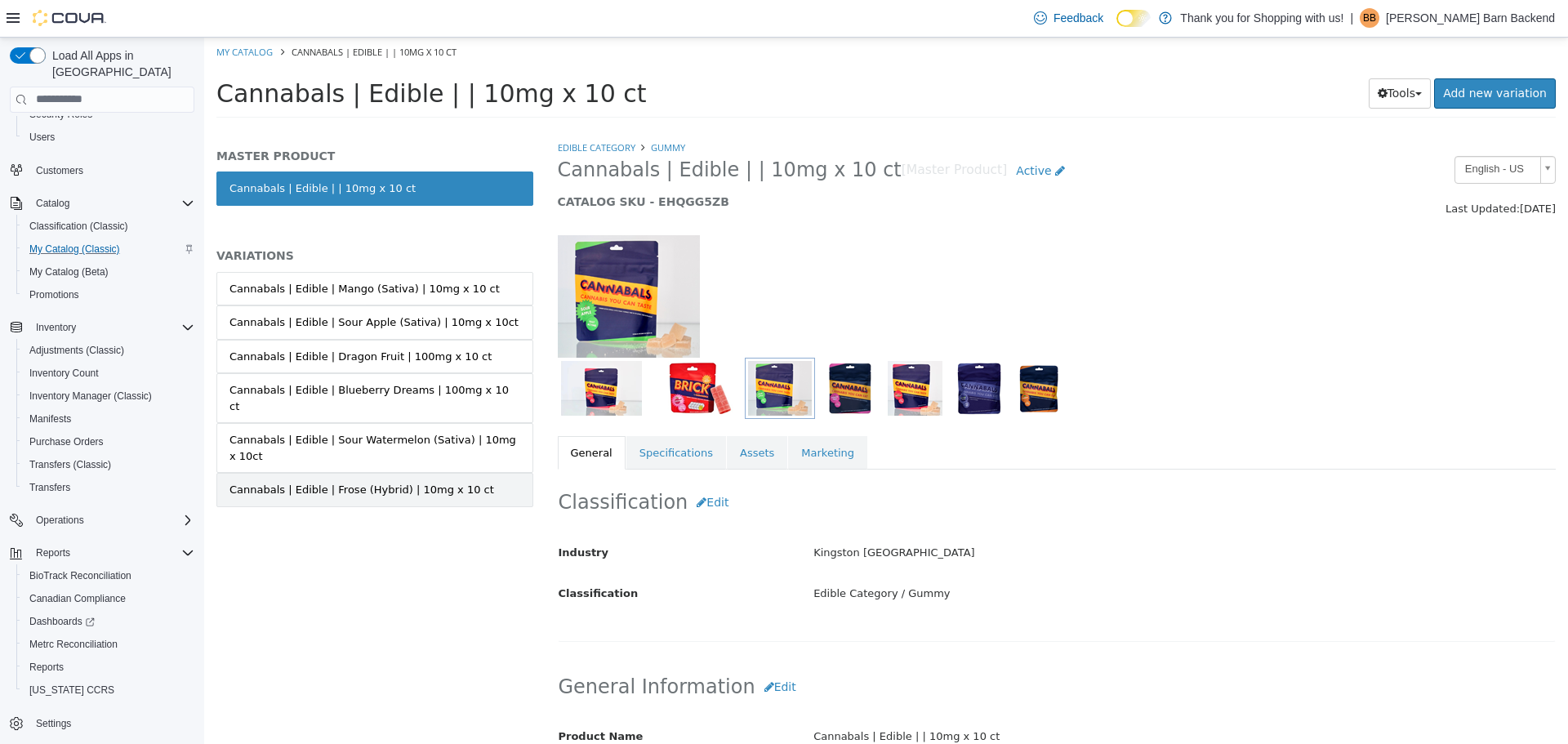
click at [478, 472] on link "Cannabals | Edible | Frose (Hybrid) | 10mg x 10 ct" at bounding box center [374, 488] width 317 height 34
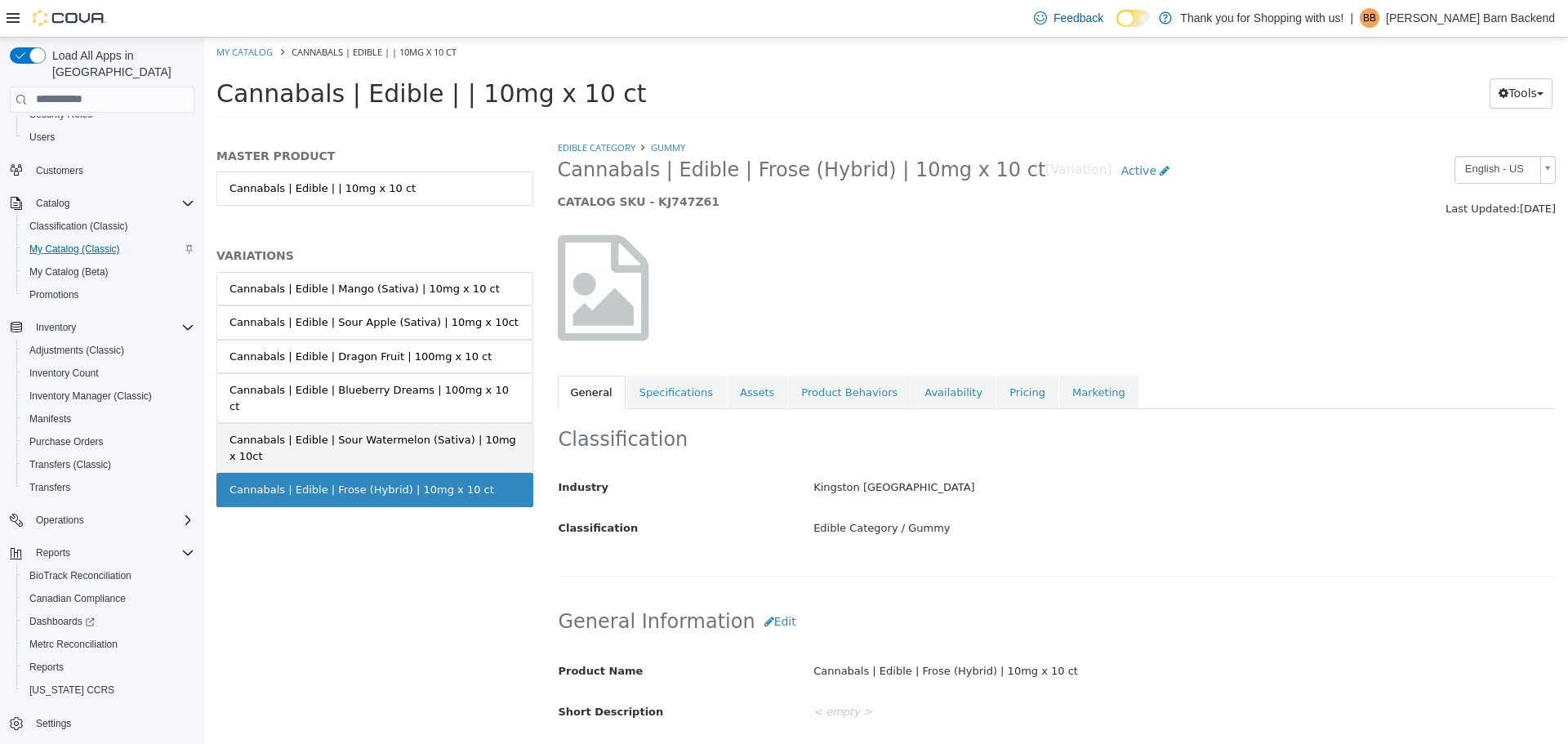
click at [457, 431] on div "Cannabals | Edible | Sour Watermelon (Sativa) | 10mg x 10ct" at bounding box center [375, 447] width 291 height 32
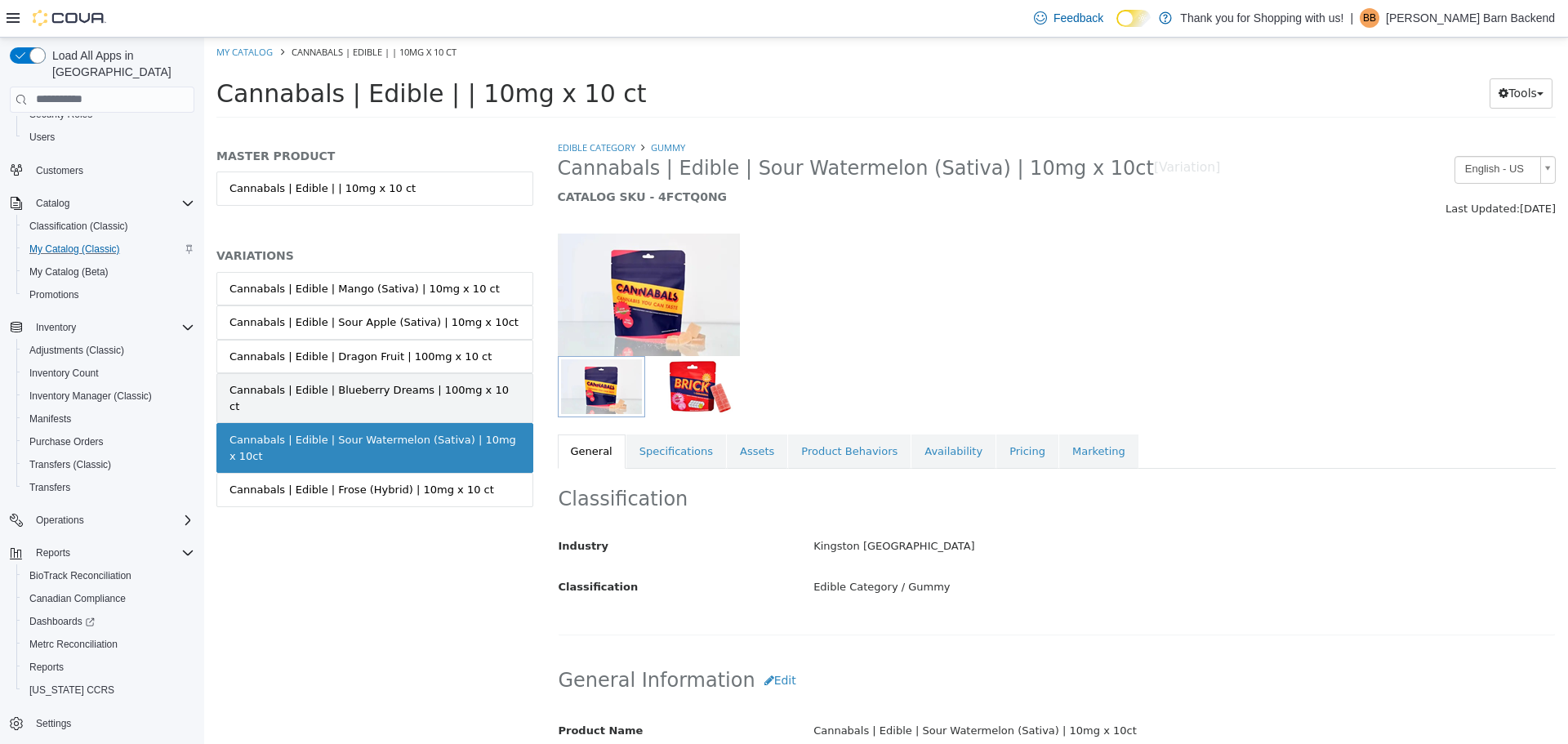
click at [453, 388] on div "Cannabals | Edible | Blueberry Dreams | 100mg x 10 ct" at bounding box center [375, 398] width 291 height 32
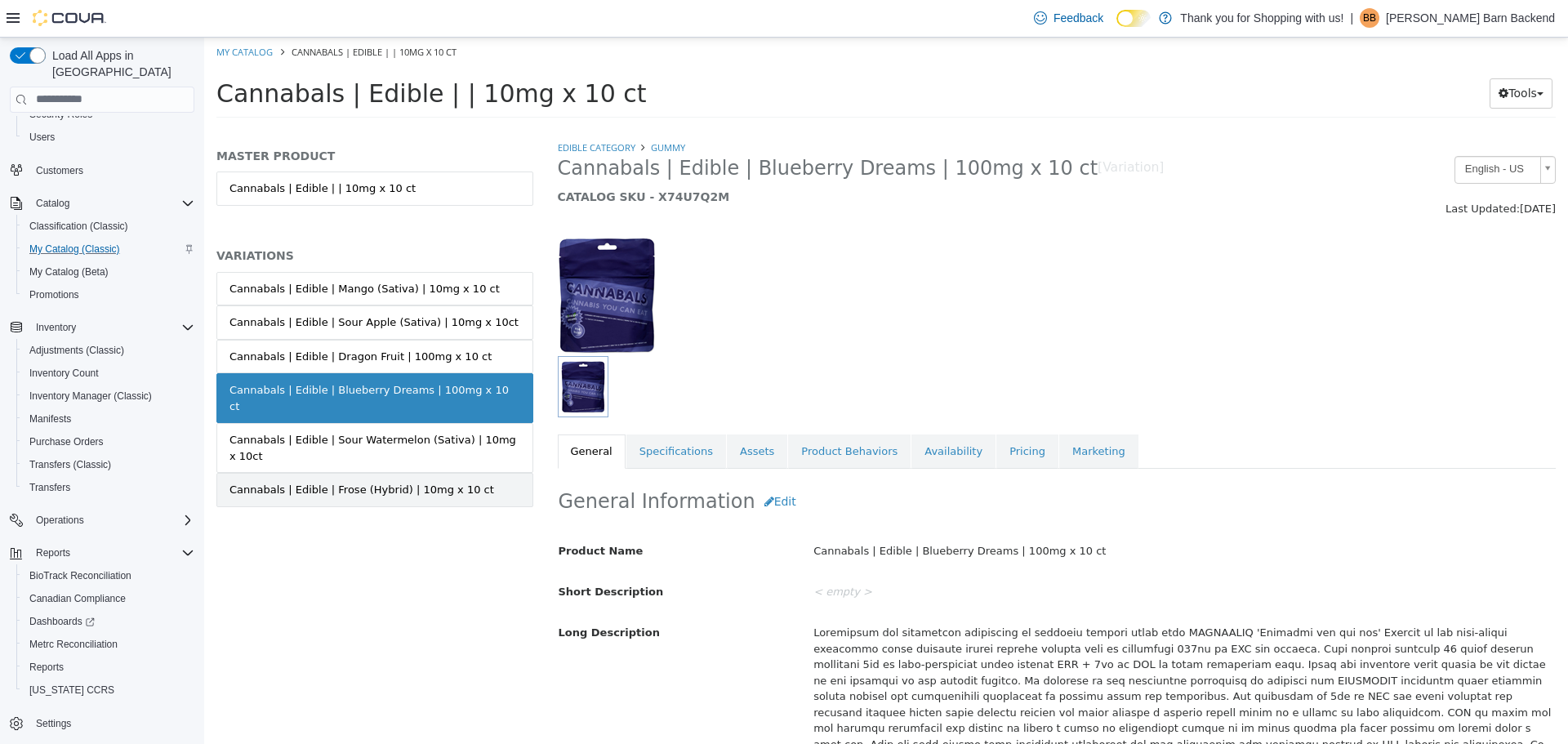
click at [436, 472] on link "Cannabals | Edible | Frose (Hybrid) | 10mg x 10 ct" at bounding box center [374, 488] width 317 height 34
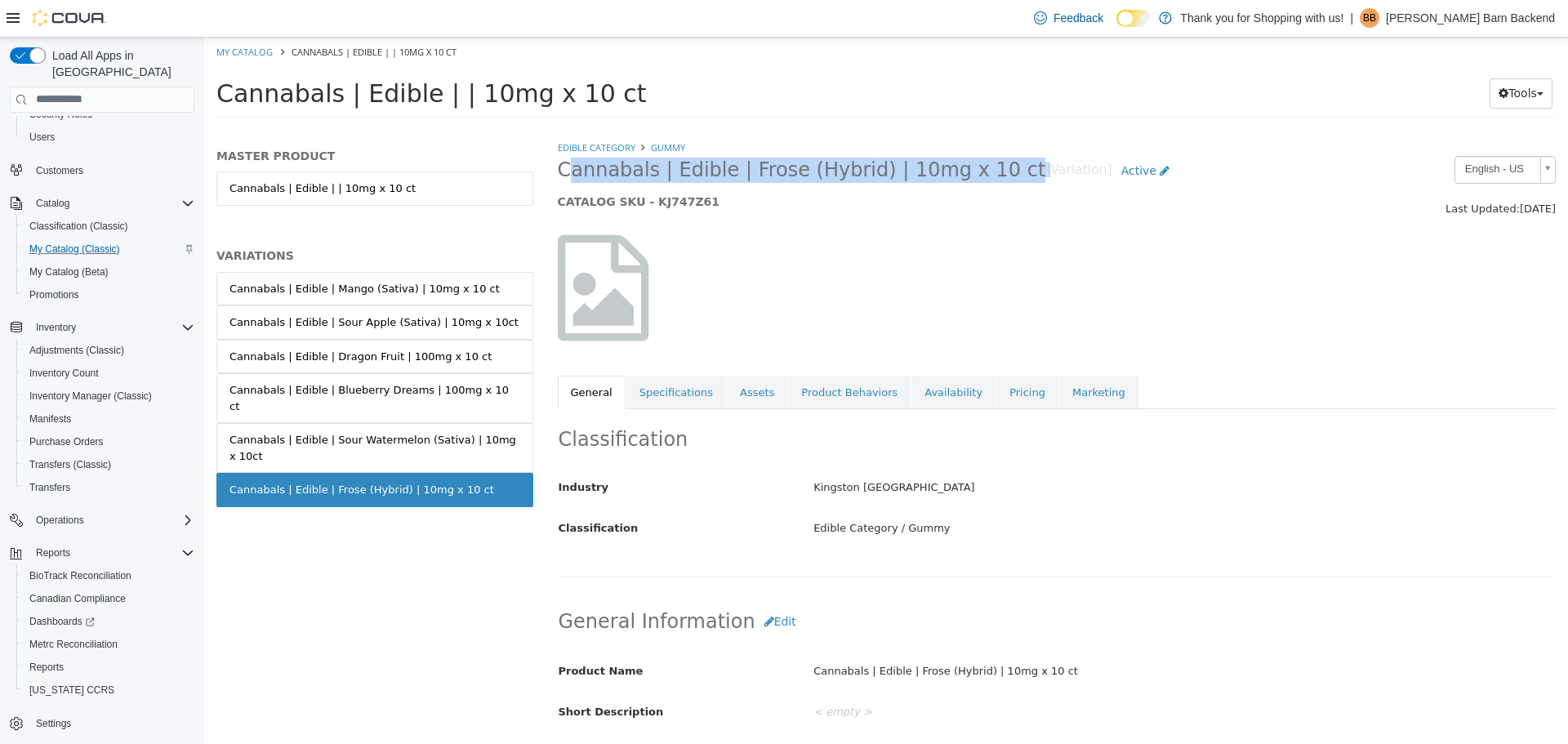
drag, startPoint x: 558, startPoint y: 168, endPoint x: 981, endPoint y: 161, distance: 423.1
click at [981, 161] on h2 "Cannabals | Edible | Frose (Hybrid) | 10mg x 10 ct [Variation] Active" at bounding box center [928, 171] width 742 height 30
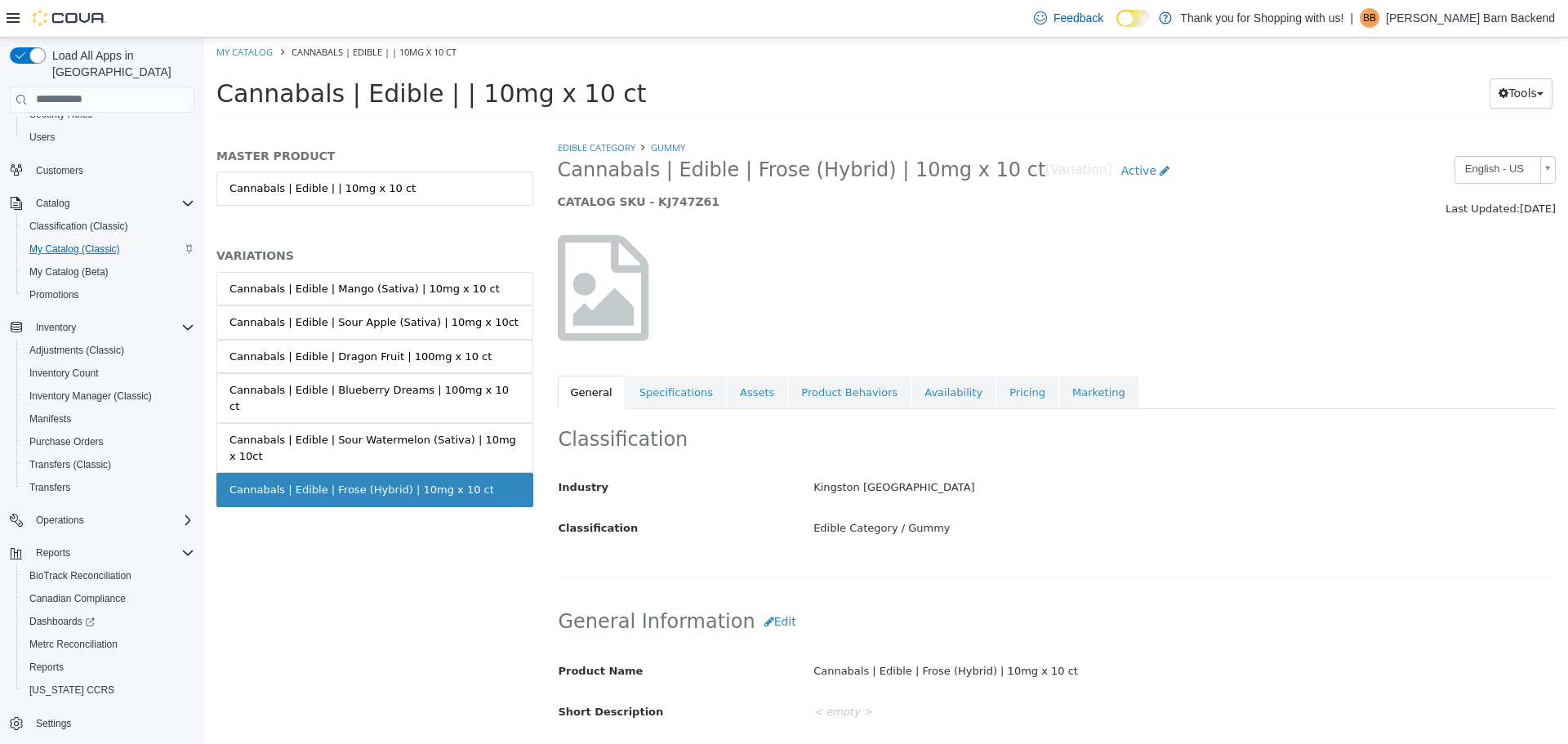
click at [1007, 228] on div at bounding box center [1057, 287] width 1023 height 140
click at [1112, 168] on link "Active" at bounding box center [1146, 171] width 67 height 30
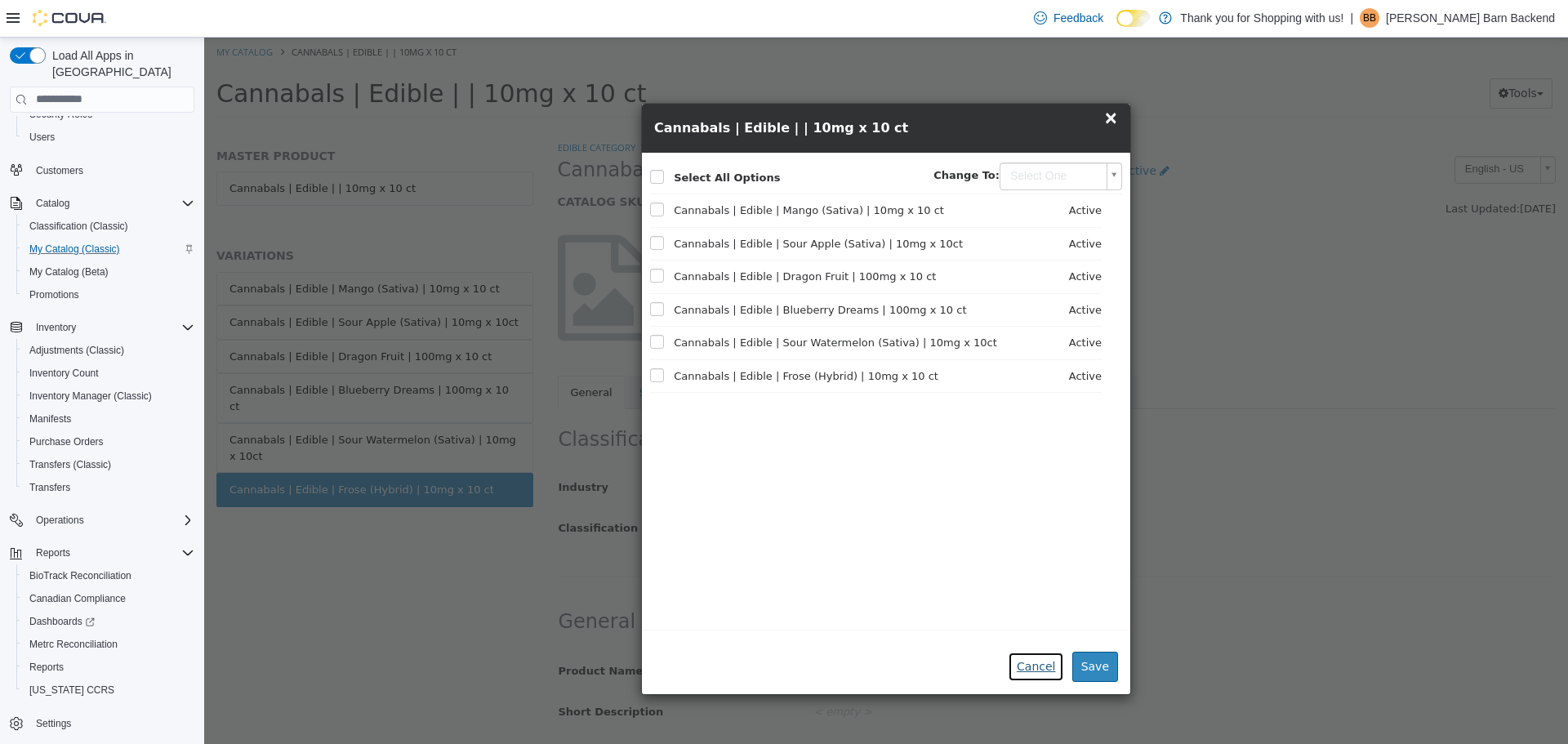
click at [1042, 678] on button "Cancel" at bounding box center [1035, 666] width 56 height 30
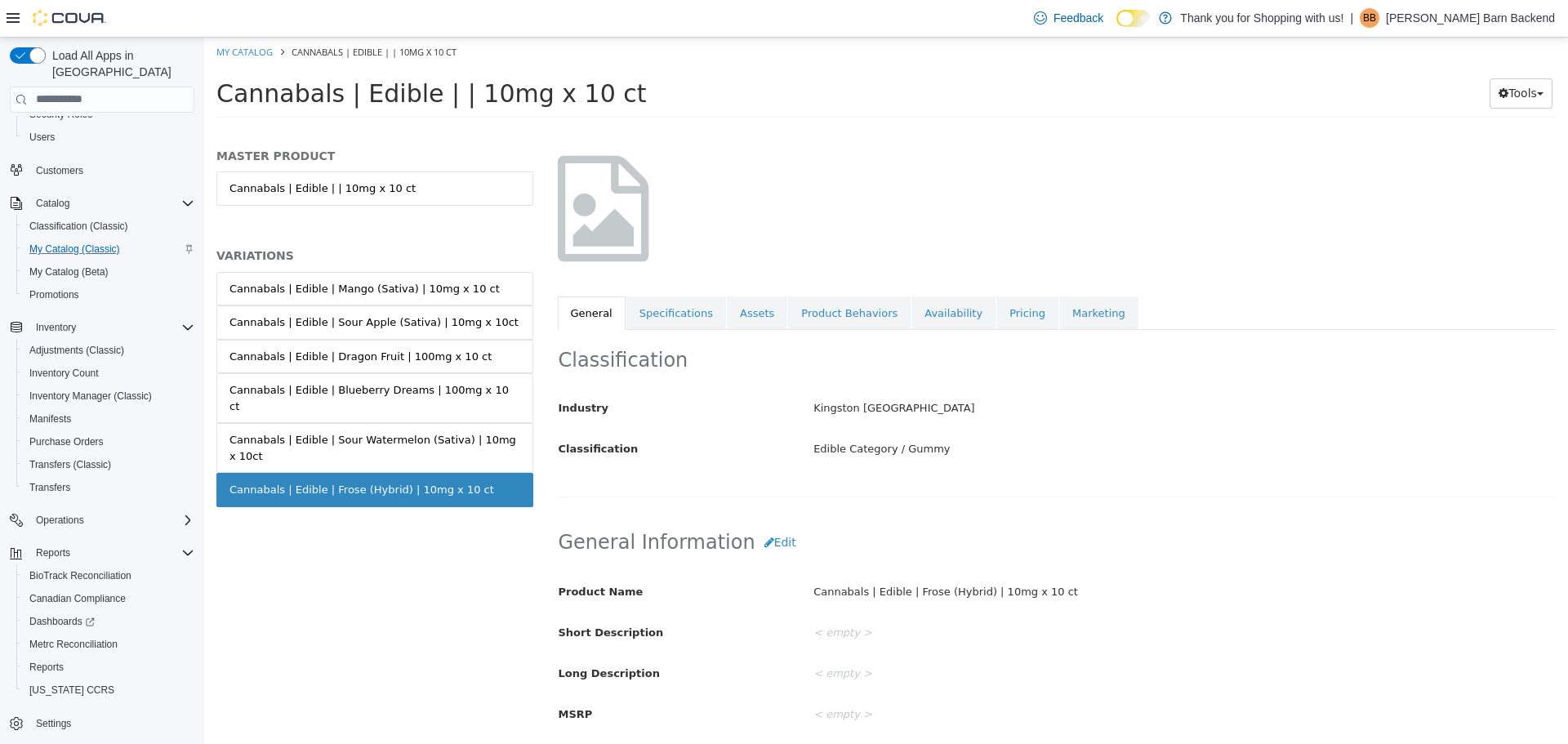
scroll to position [245, 0]
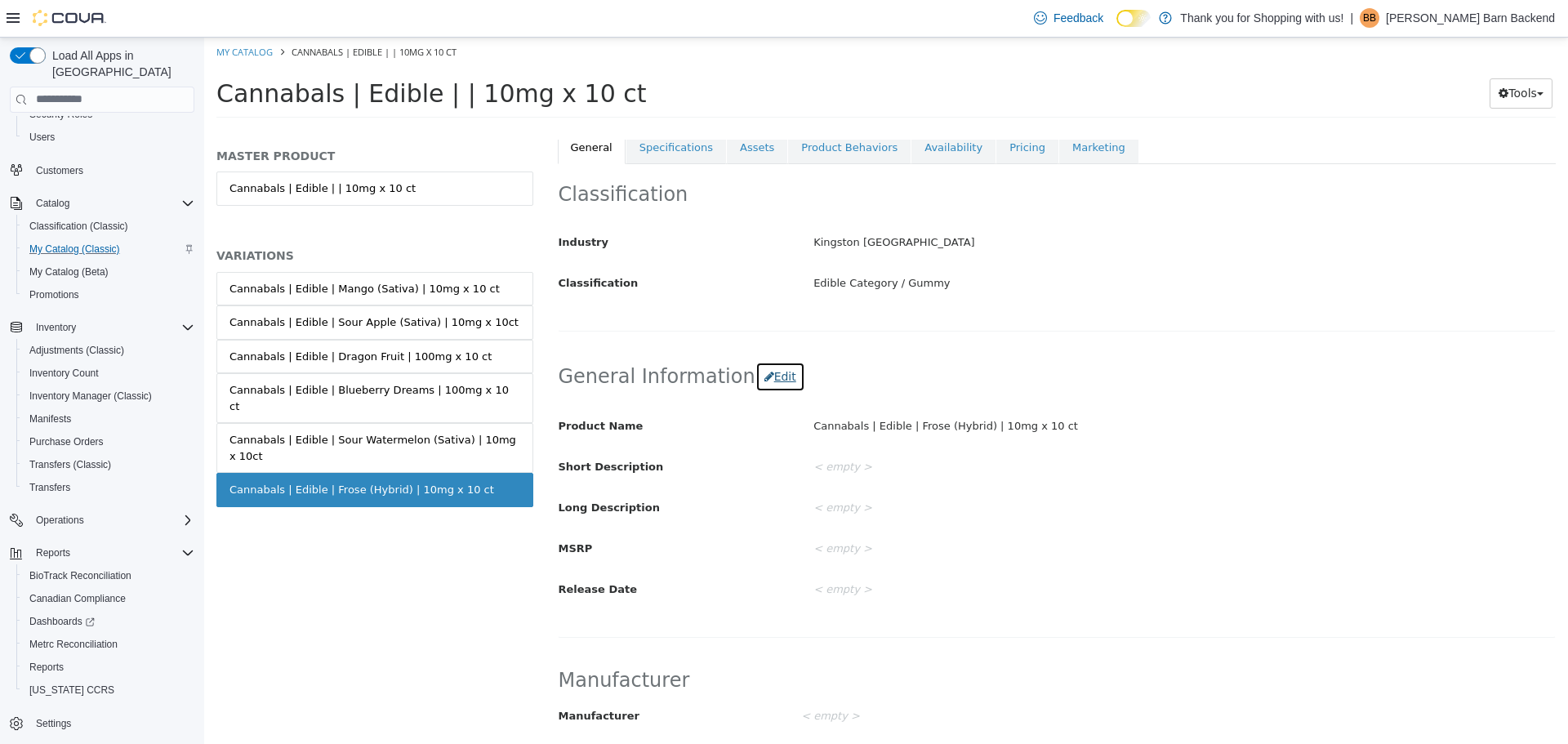
click at [763, 375] on button "Edit" at bounding box center [779, 376] width 50 height 30
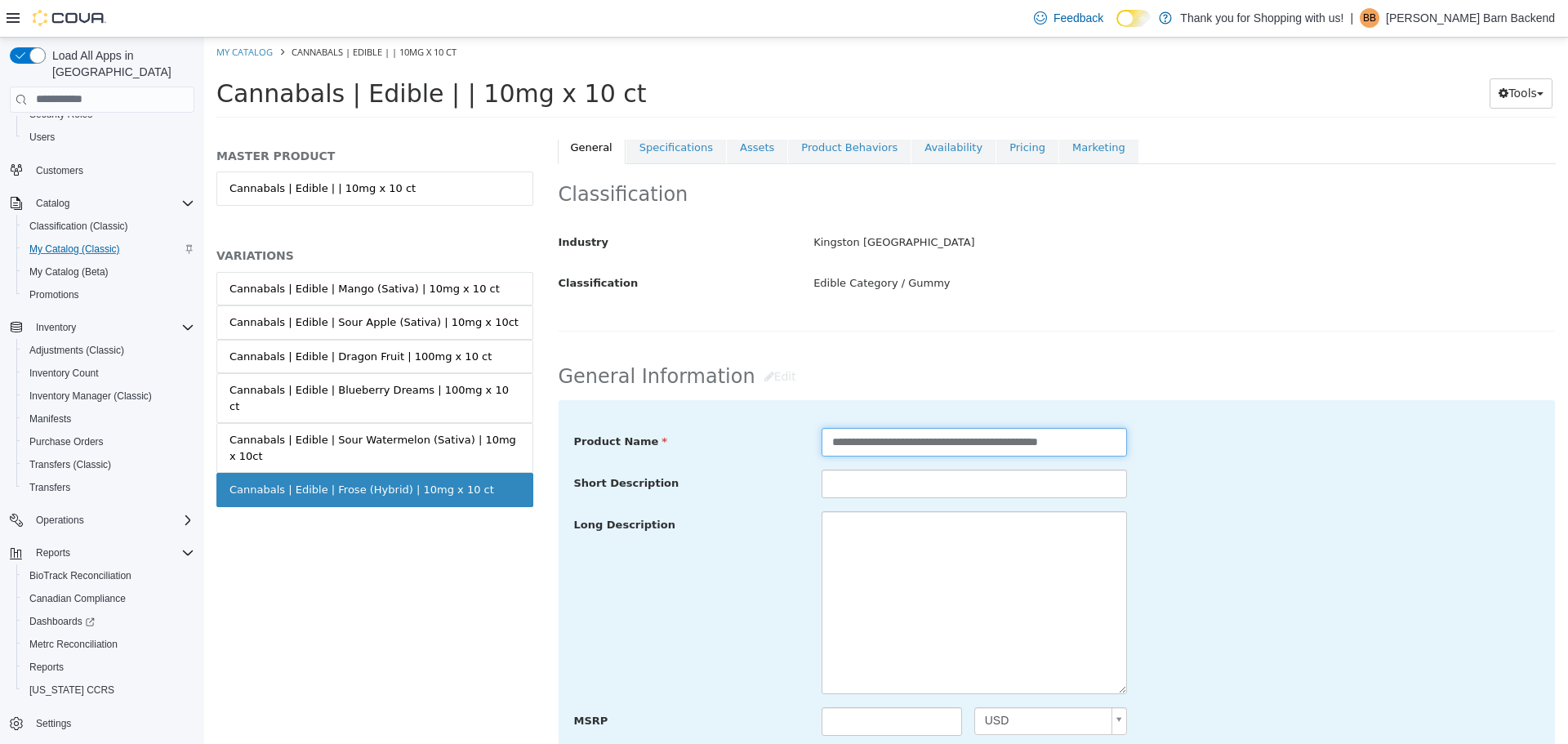
click at [1065, 443] on input "**********" at bounding box center [974, 441] width 305 height 29
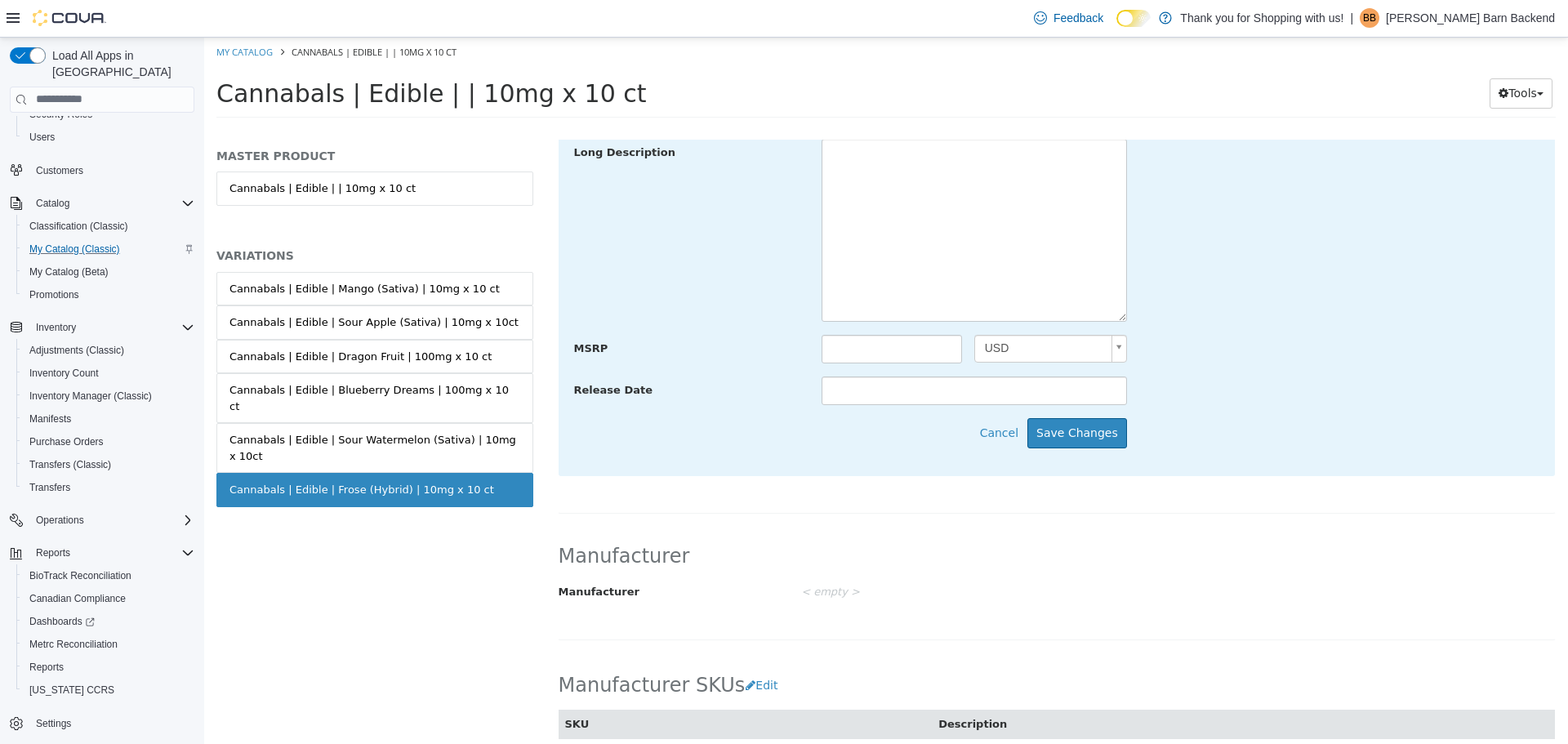
scroll to position [653, 0]
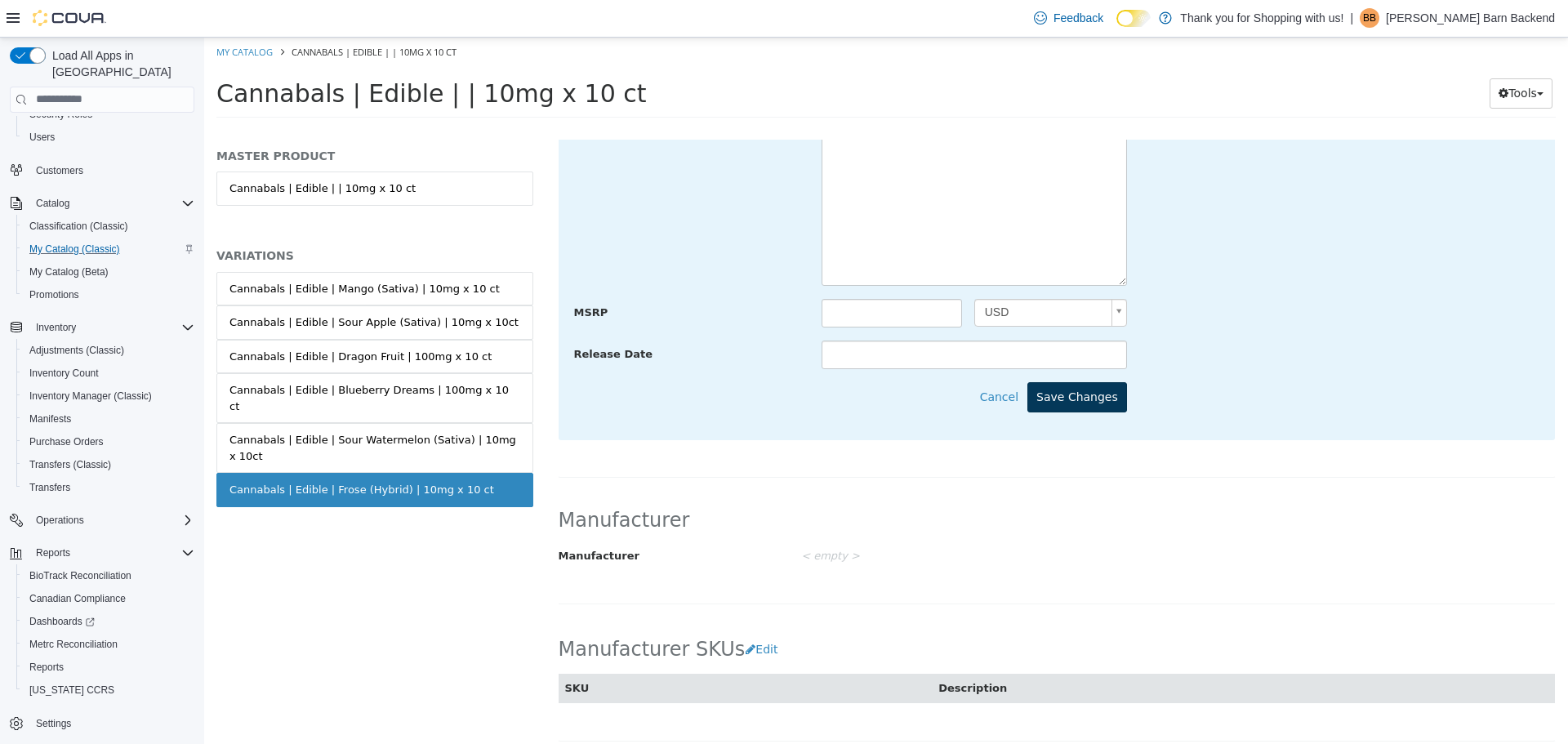
type input "**********"
click at [1064, 399] on button "Save Changes" at bounding box center [1077, 397] width 99 height 30
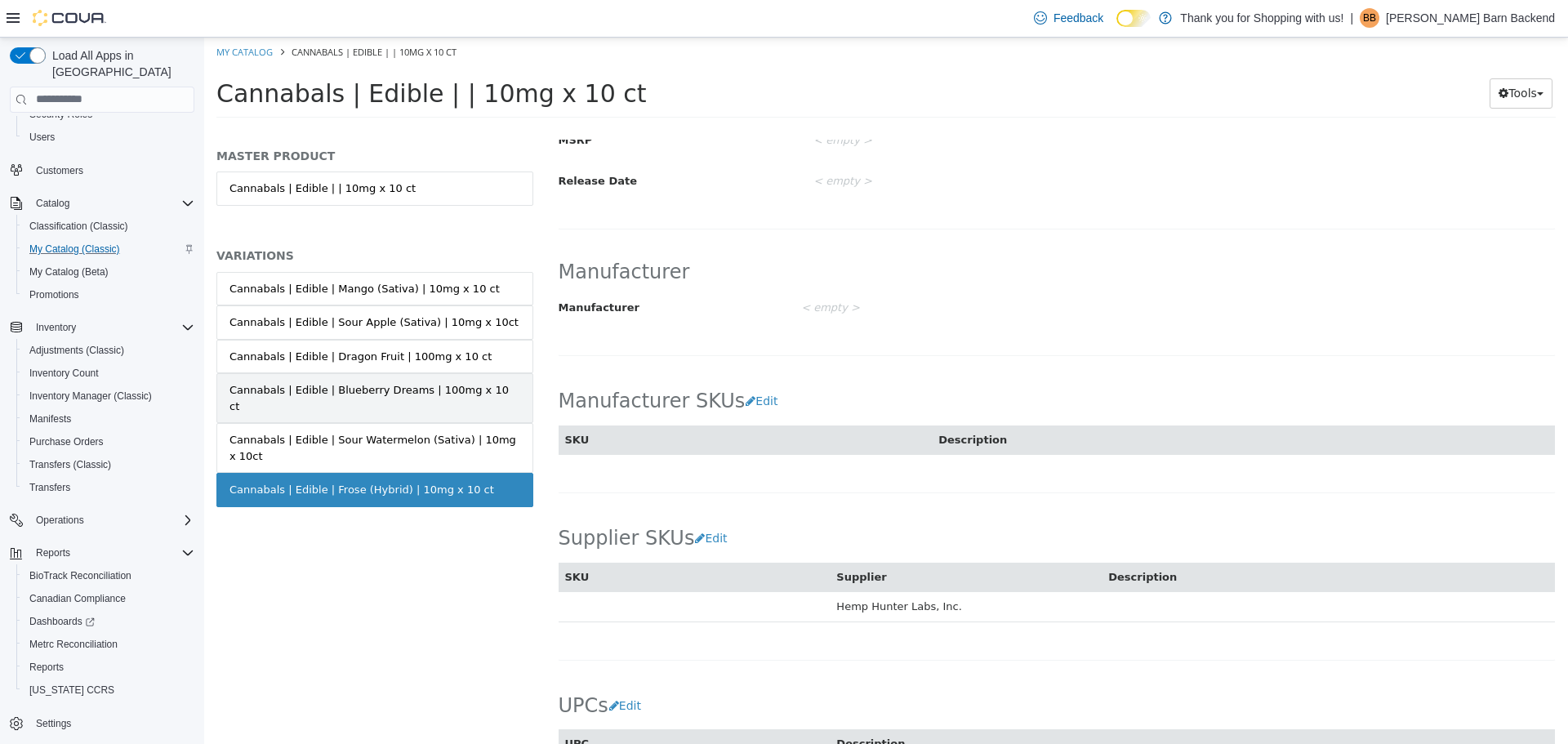
click at [481, 391] on link "Cannabals | Edible | Blueberry Dreams | 100mg x 10 ct" at bounding box center [374, 397] width 317 height 50
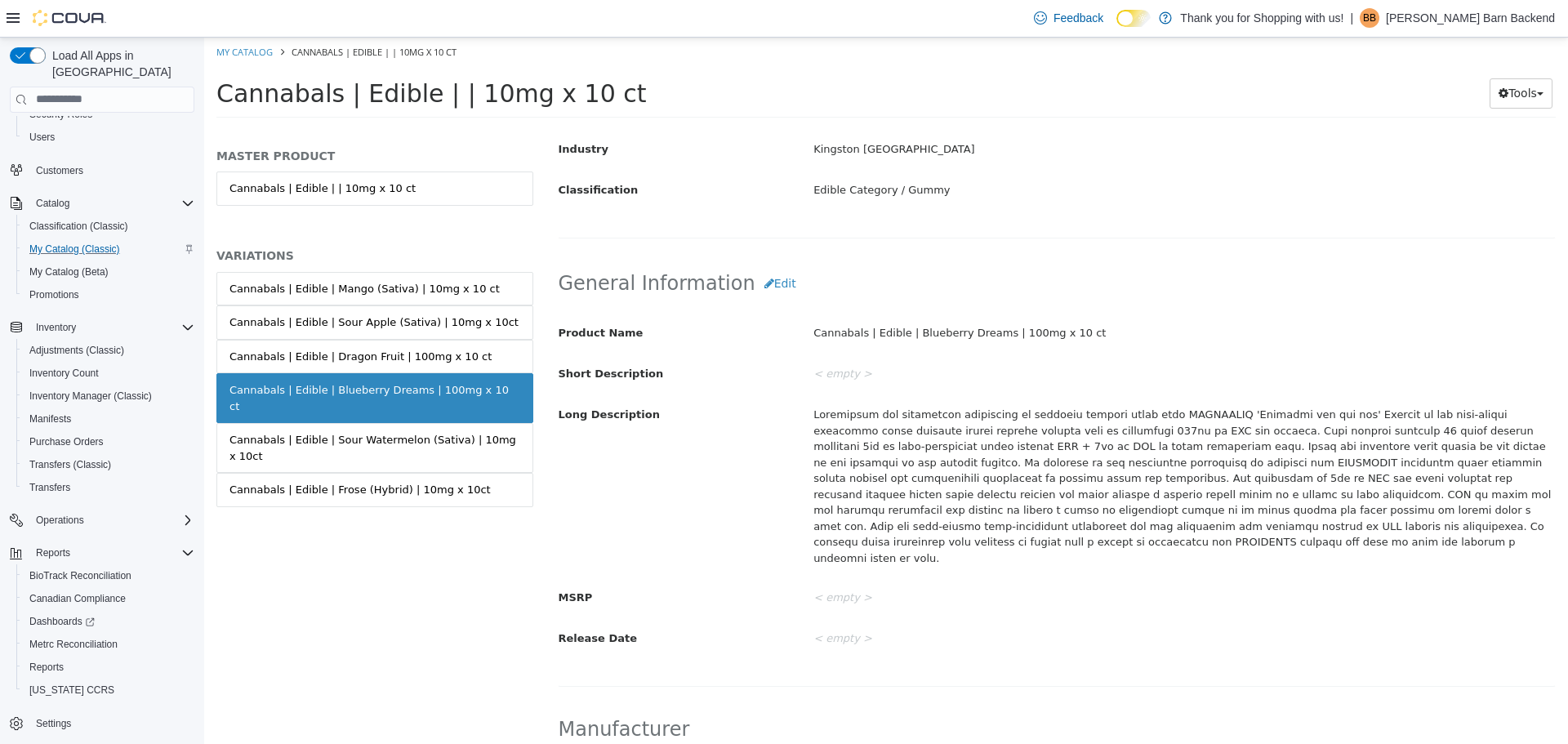
scroll to position [325, 0]
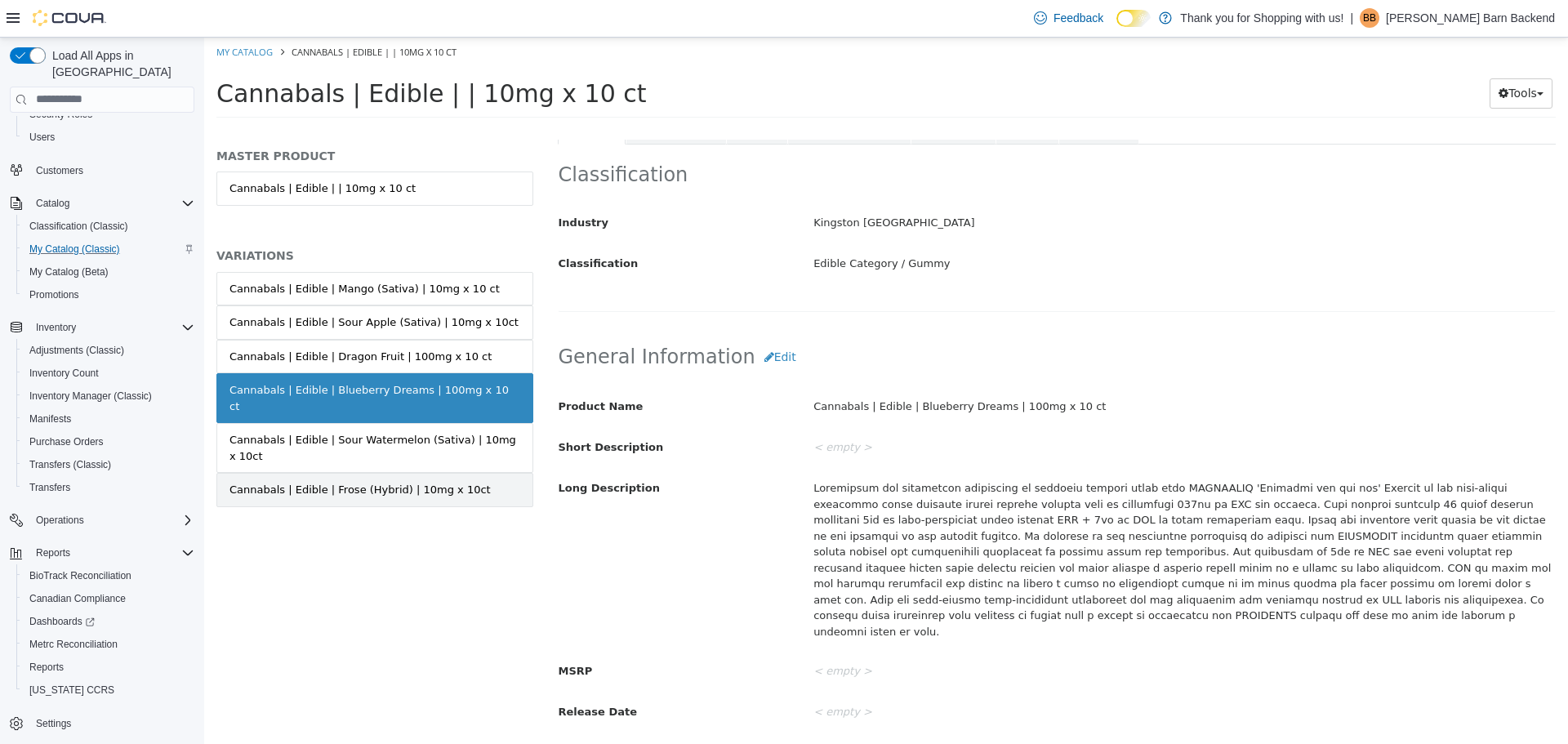
click at [441, 481] on div "Cannabals | Edible | Frose (Hybrid) | 10mg x 10ct" at bounding box center [360, 488] width 261 height 16
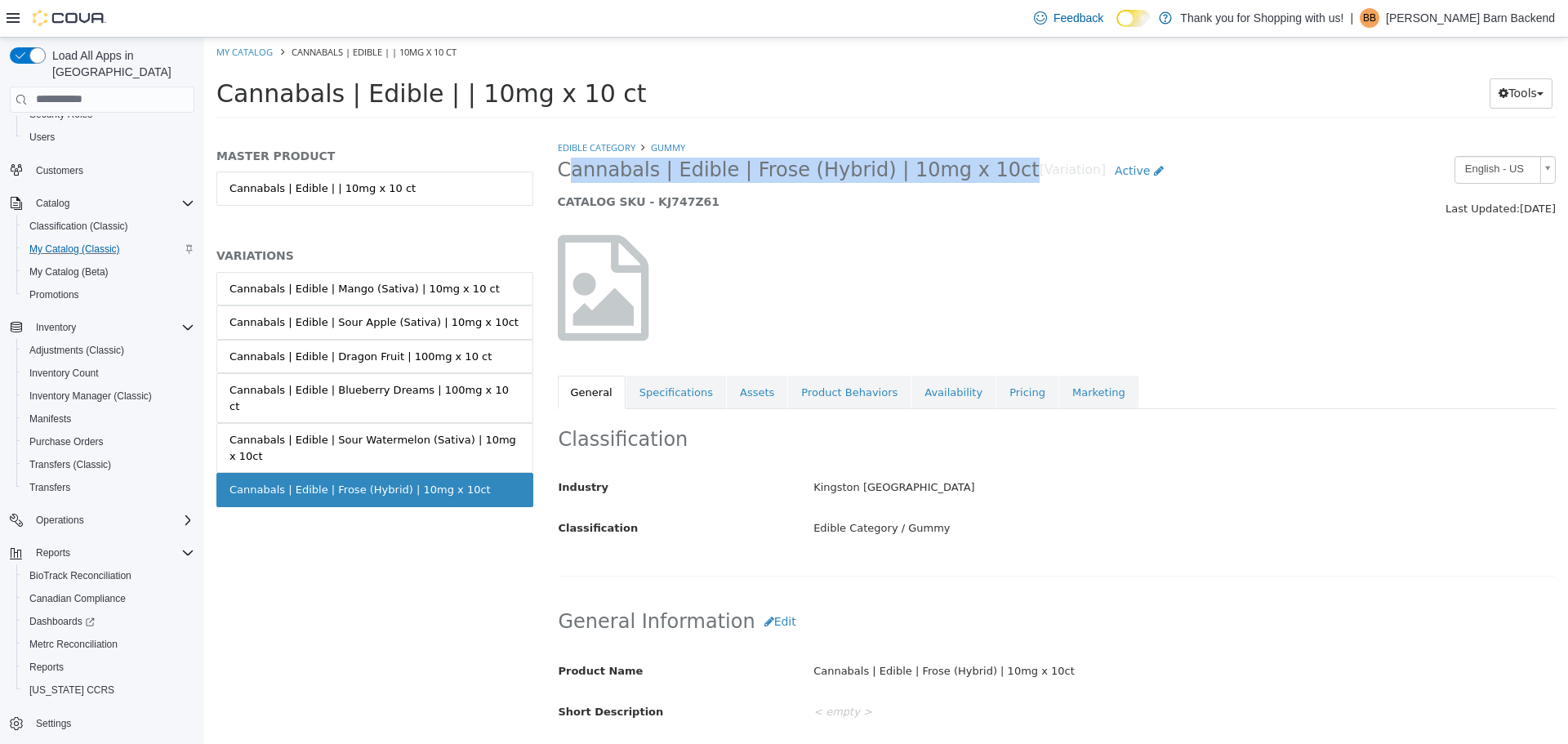
drag, startPoint x: 553, startPoint y: 173, endPoint x: 974, endPoint y: 169, distance: 421.0
click at [974, 169] on div "Cannabals | Edible | Frose (Hybrid) | 10mg x 10ct [Variation] Active CATALOG SK…" at bounding box center [929, 187] width 767 height 62
copy span "Cannabals | Edible | Frose (Hybrid) | 10mg x 10ct"
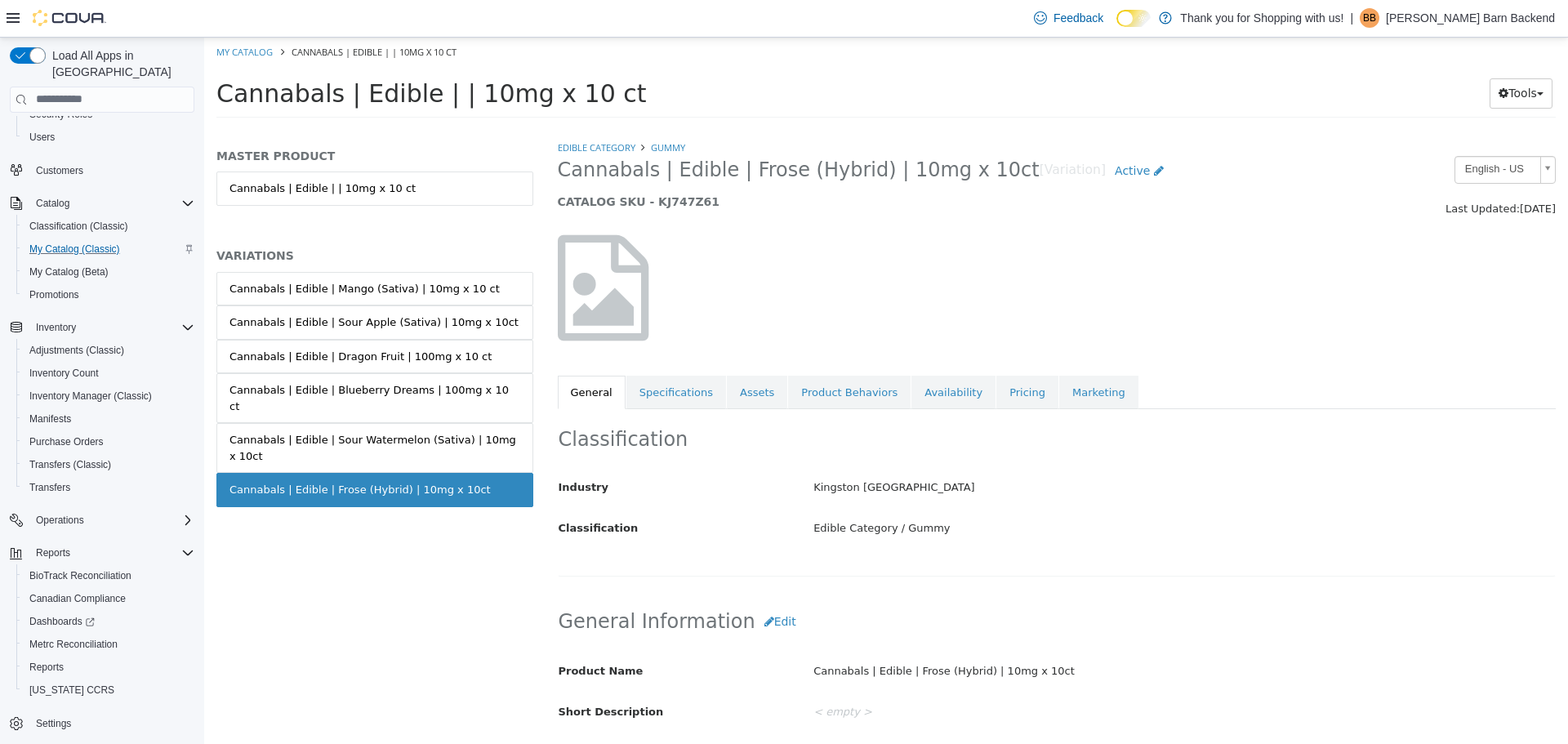
click at [975, 256] on div at bounding box center [1057, 287] width 1023 height 140
drag, startPoint x: 707, startPoint y: 388, endPoint x: 731, endPoint y: 384, distance: 24.3
click at [710, 388] on link "Specifications" at bounding box center [676, 392] width 99 height 34
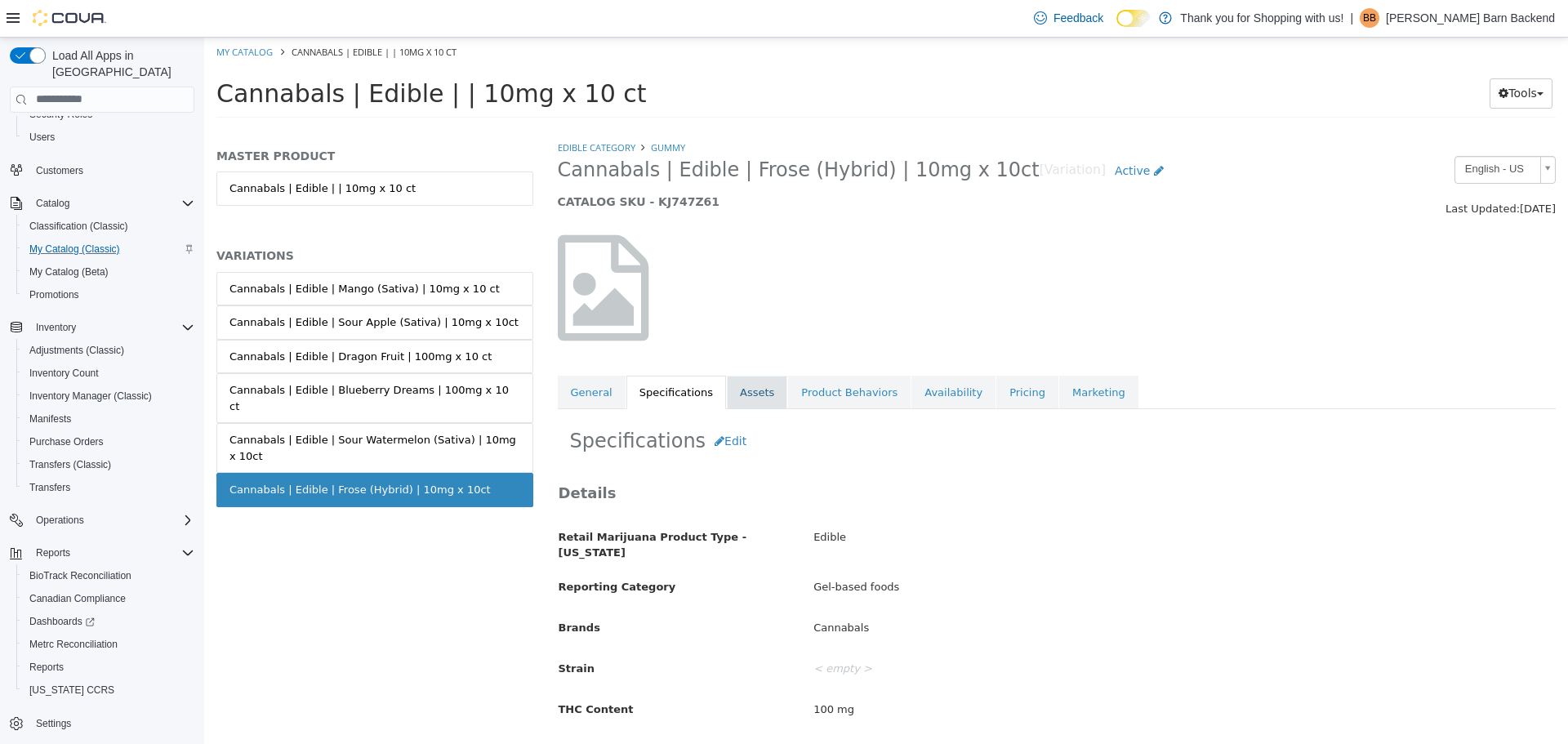
click at [736, 387] on link "Assets" at bounding box center [757, 392] width 61 height 34
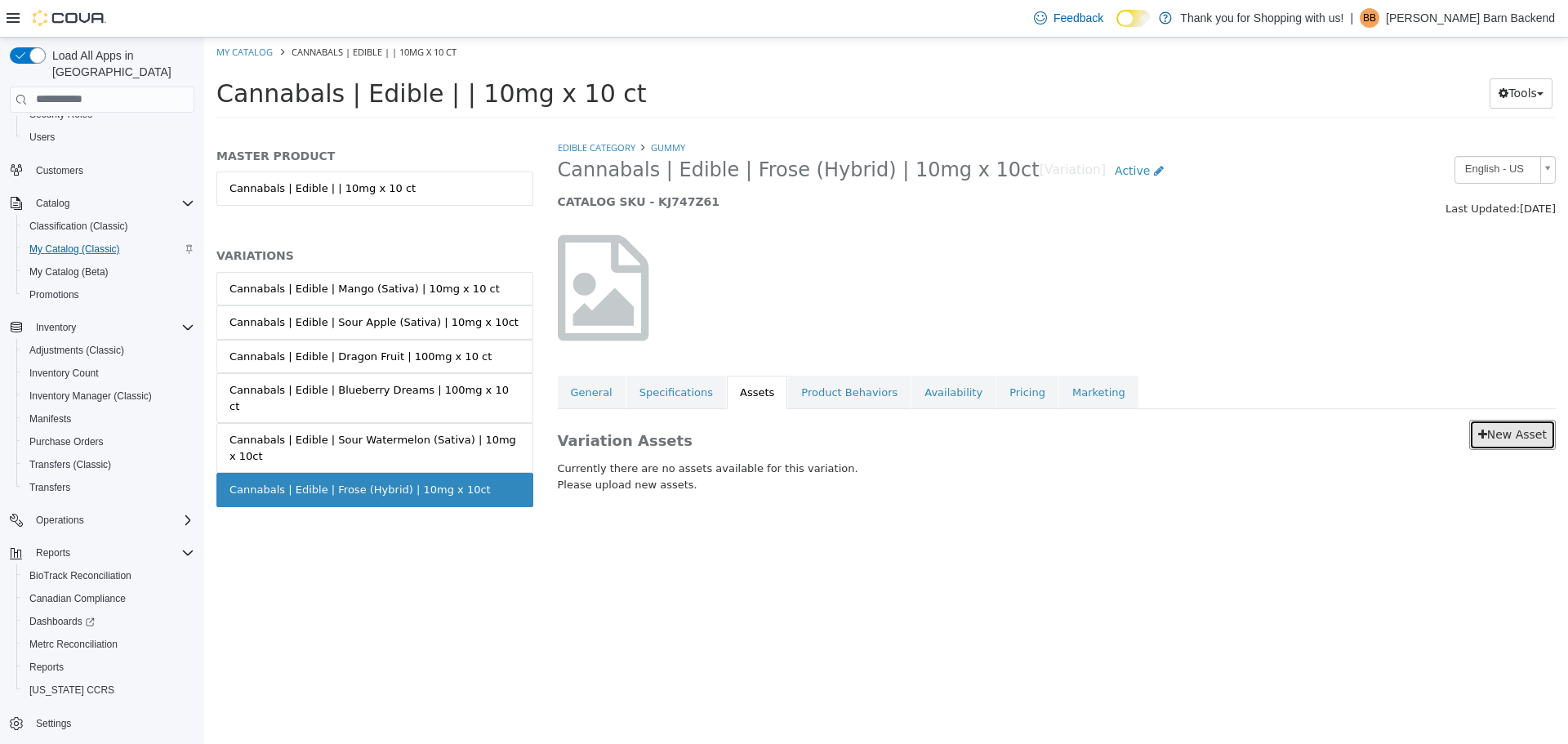
drag, startPoint x: 1538, startPoint y: 430, endPoint x: 1527, endPoint y: 435, distance: 12.1
click at [1538, 430] on link "New Asset" at bounding box center [1512, 434] width 87 height 30
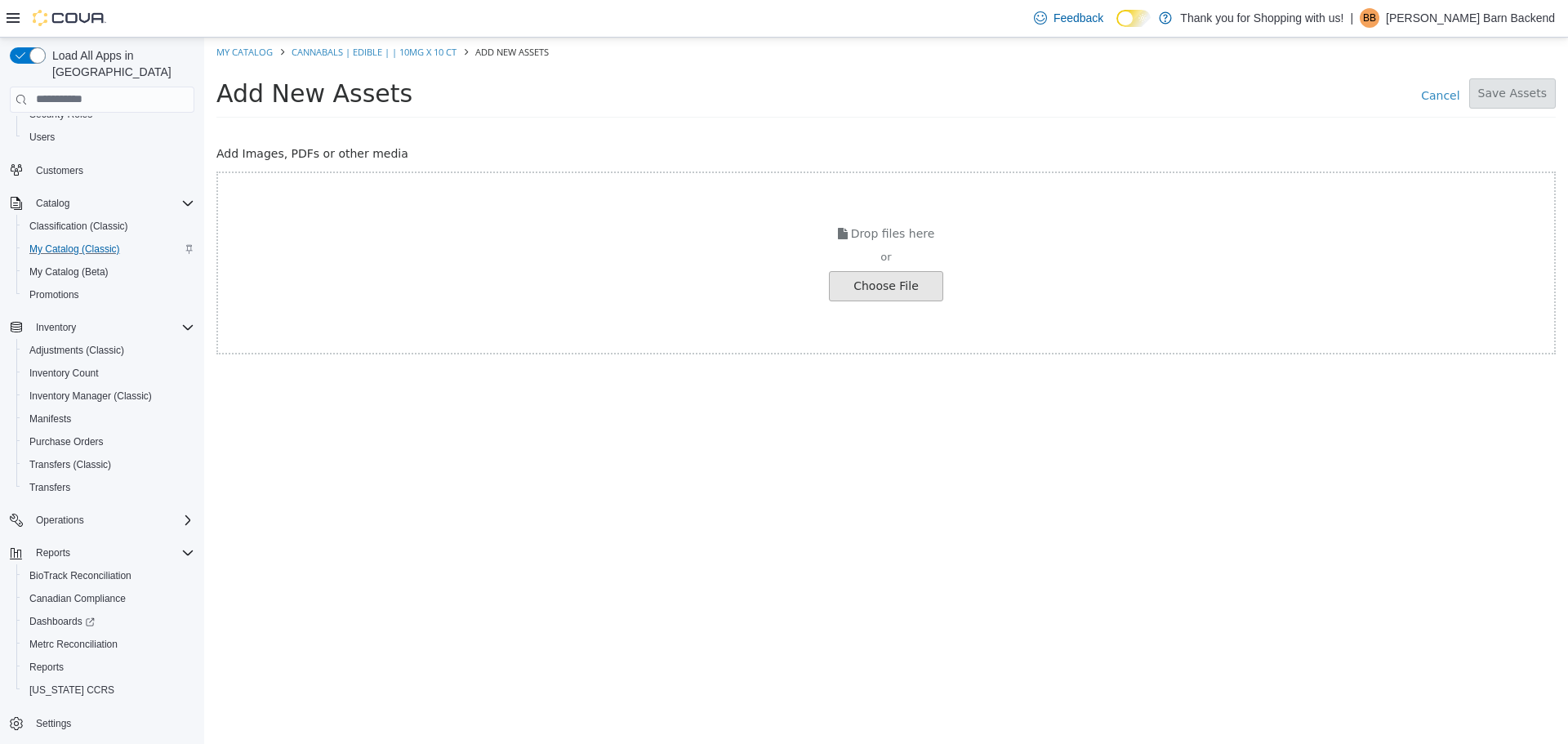
click at [921, 280] on input "file" at bounding box center [31, 285] width 1823 height 29
click at [900, 286] on input "file" at bounding box center [31, 285] width 1823 height 29
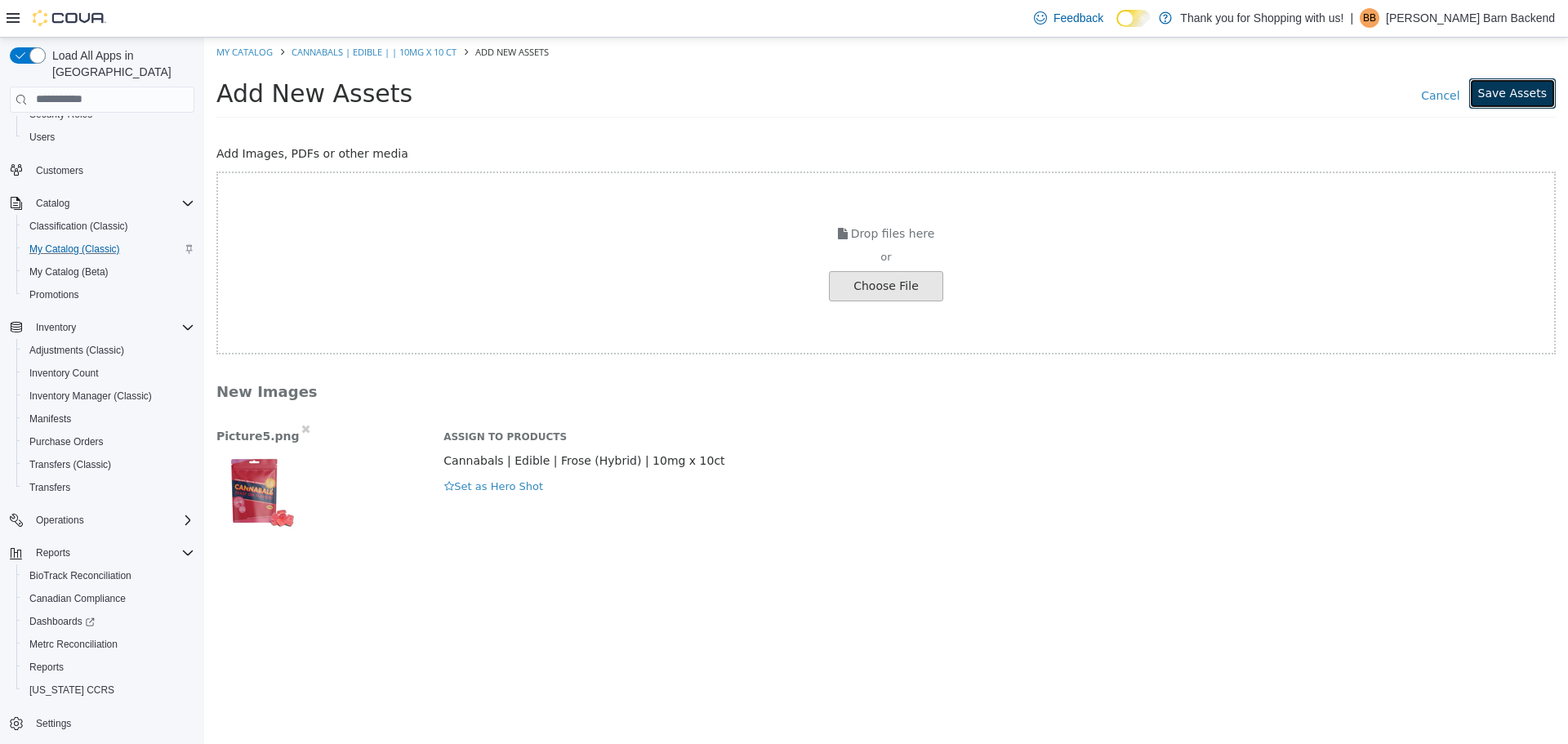
click at [1521, 84] on button "Save Assets" at bounding box center [1512, 92] width 87 height 30
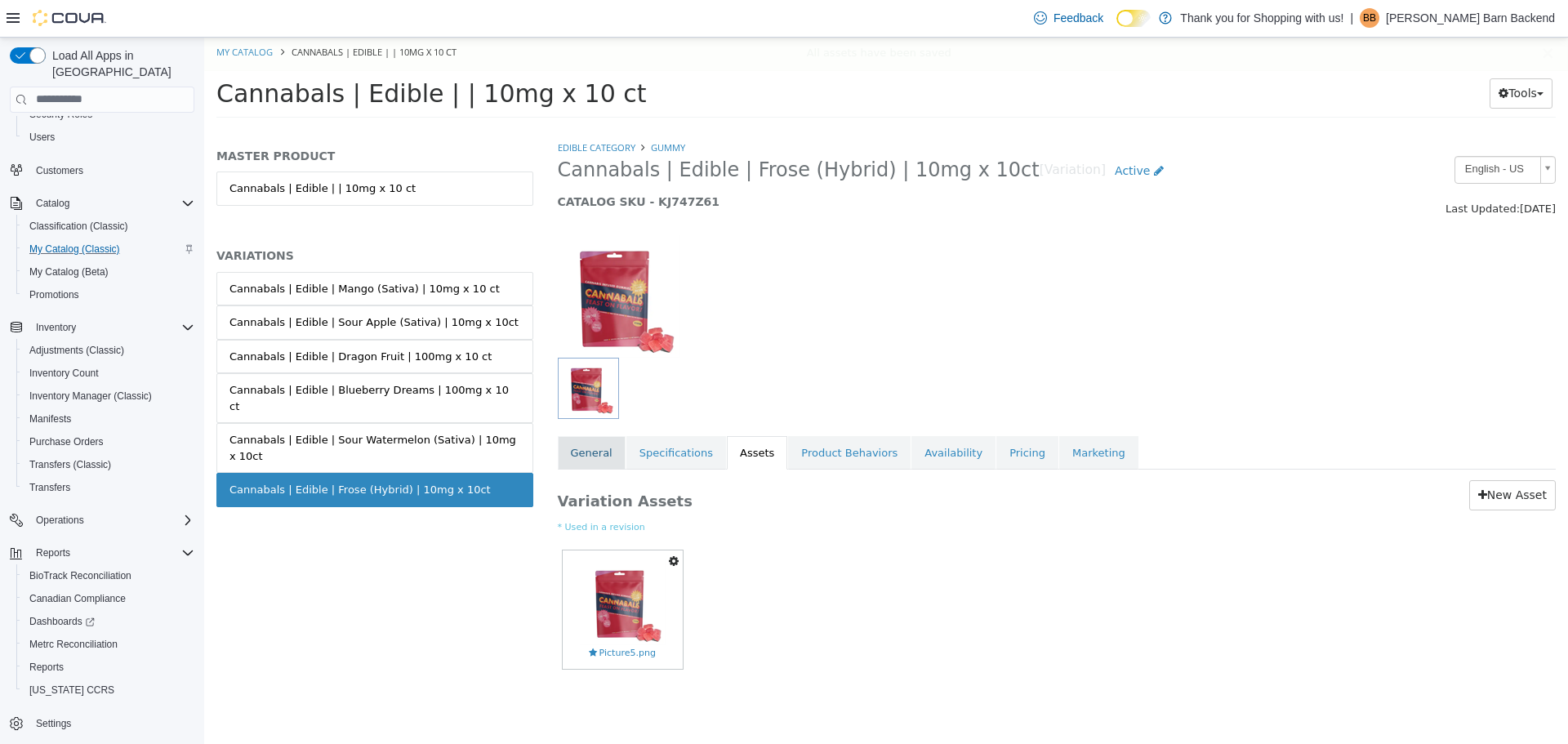
click at [607, 449] on link "General" at bounding box center [591, 452] width 68 height 34
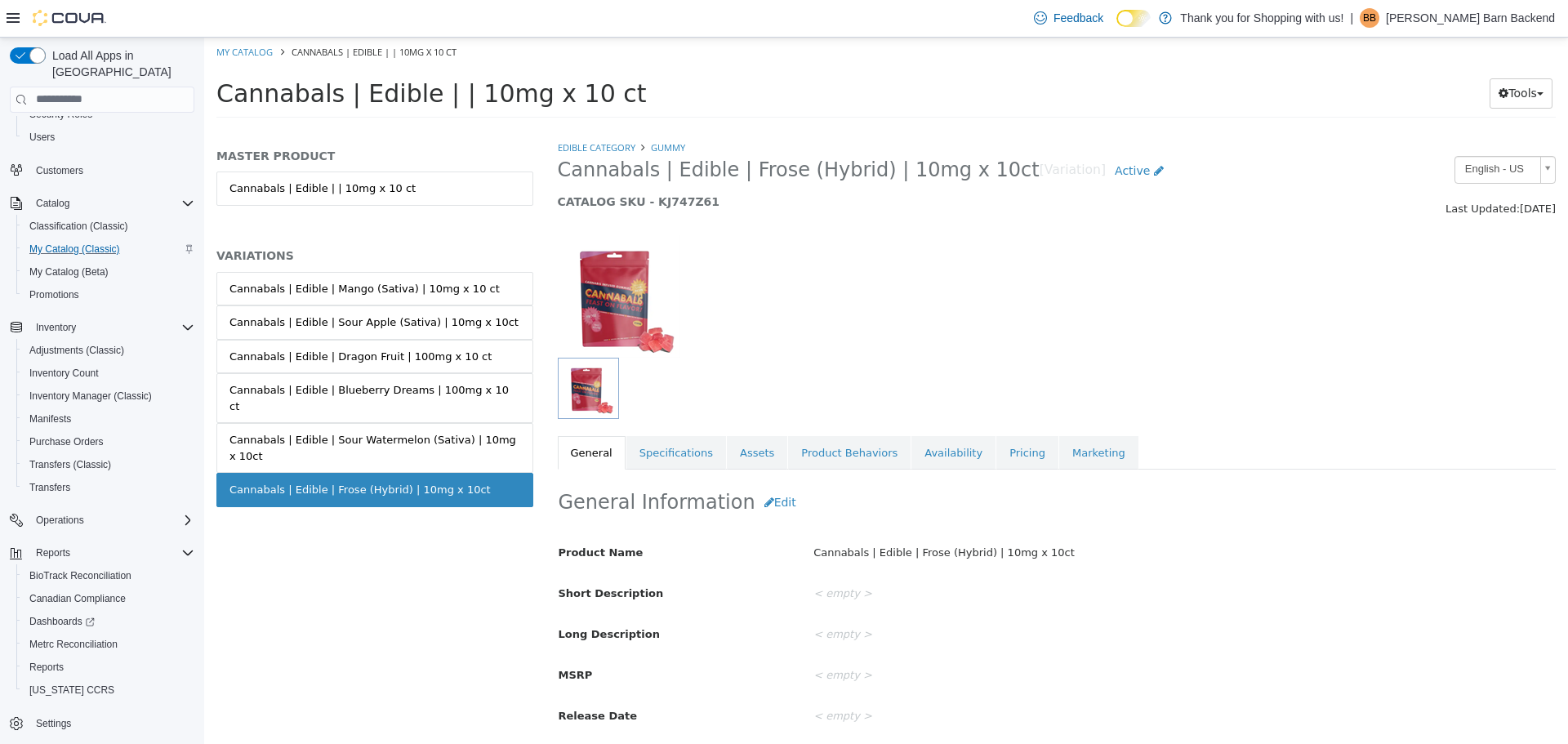
scroll to position [326, 0]
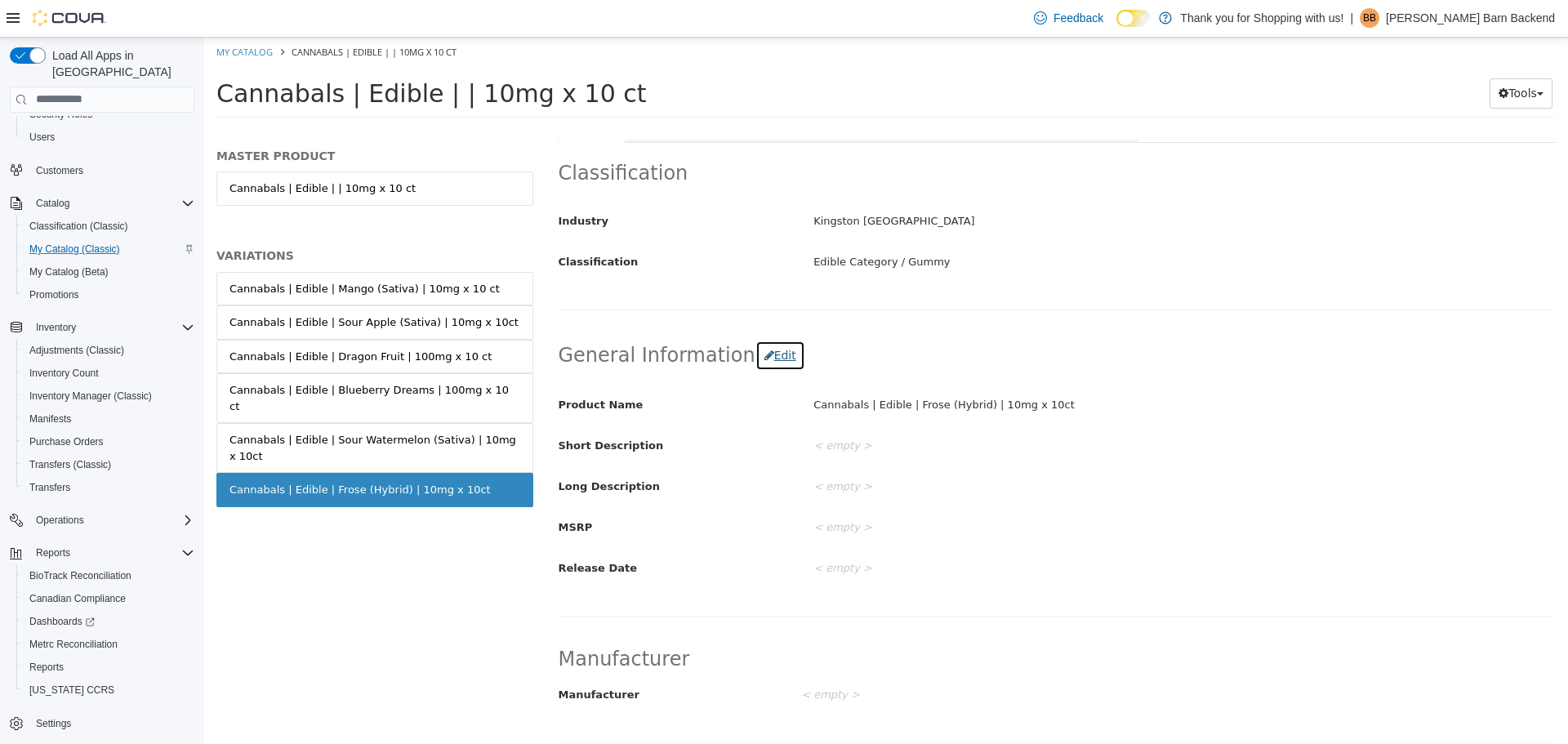
click at [764, 351] on icon "button" at bounding box center [769, 355] width 10 height 12
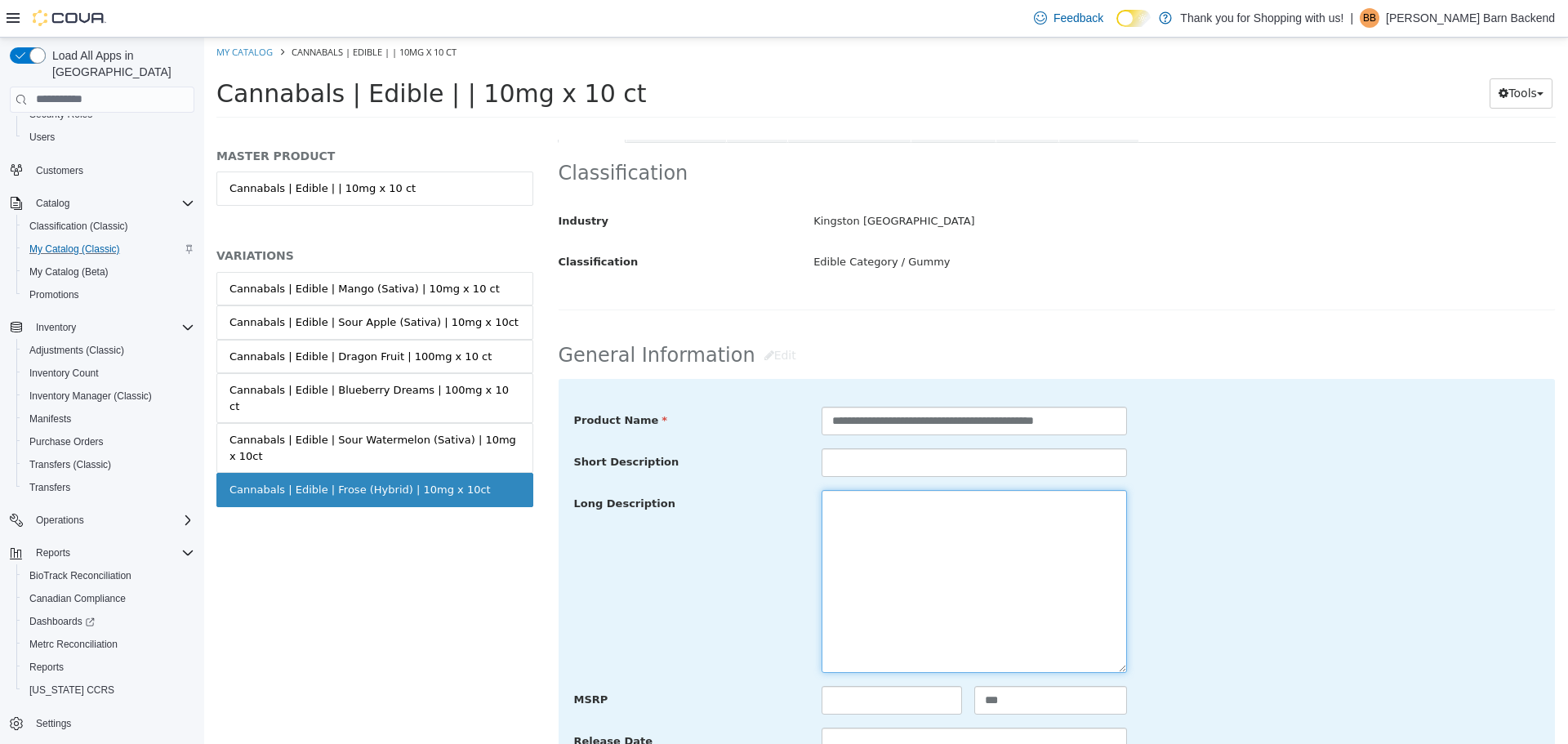
click at [900, 497] on textarea at bounding box center [974, 581] width 305 height 183
paste textarea "**********"
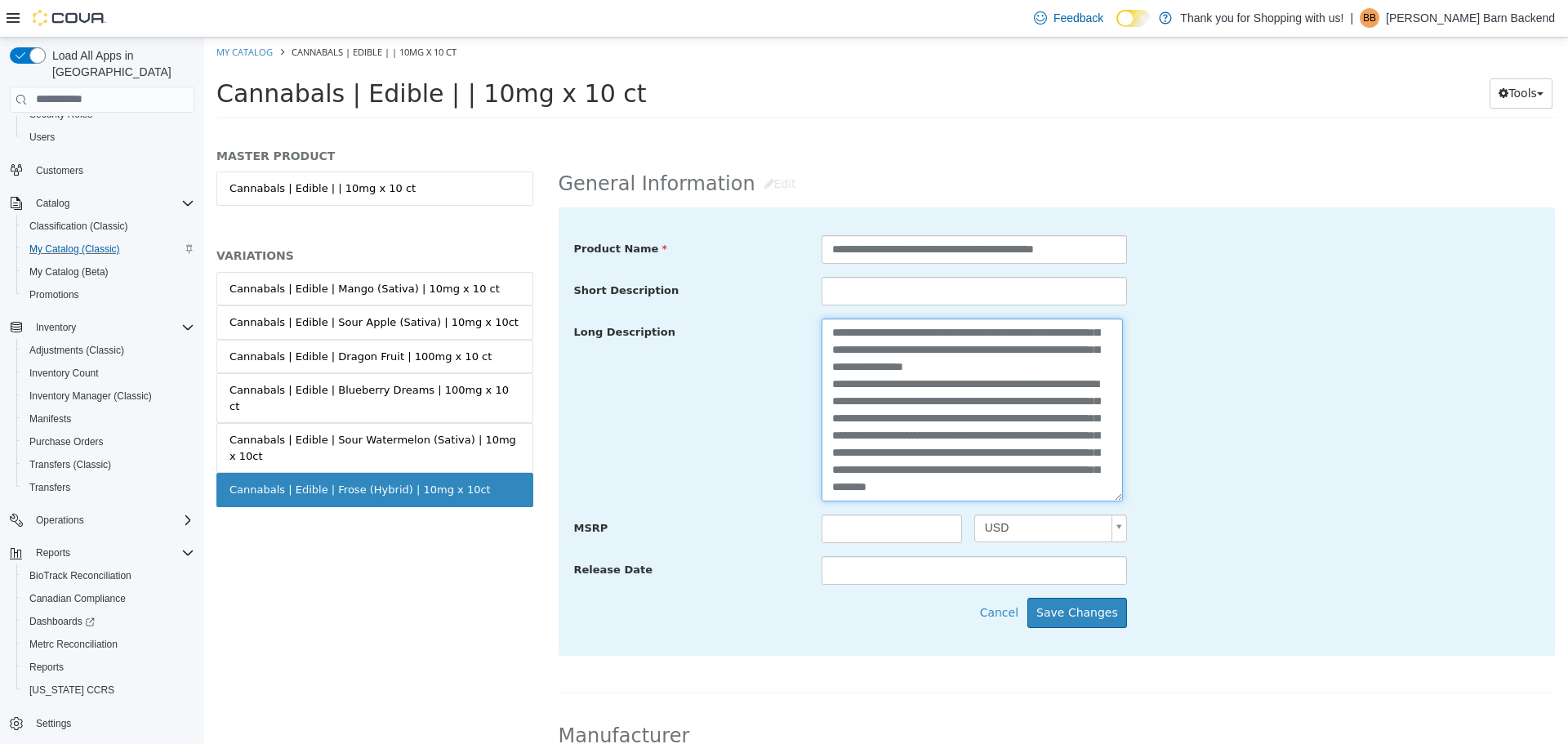
scroll to position [653, 0]
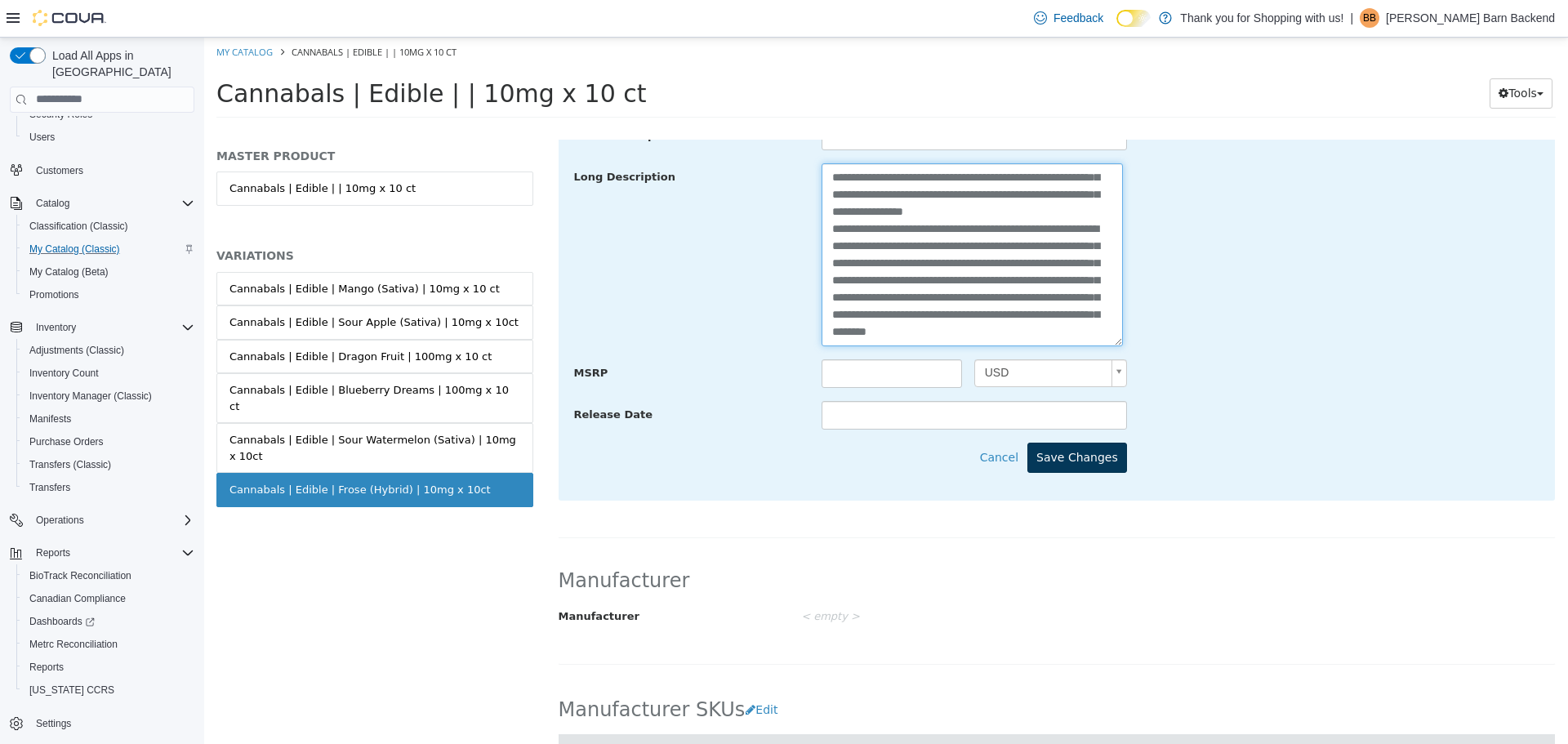
type textarea "**********"
click at [1060, 455] on button "Save Changes" at bounding box center [1077, 456] width 99 height 30
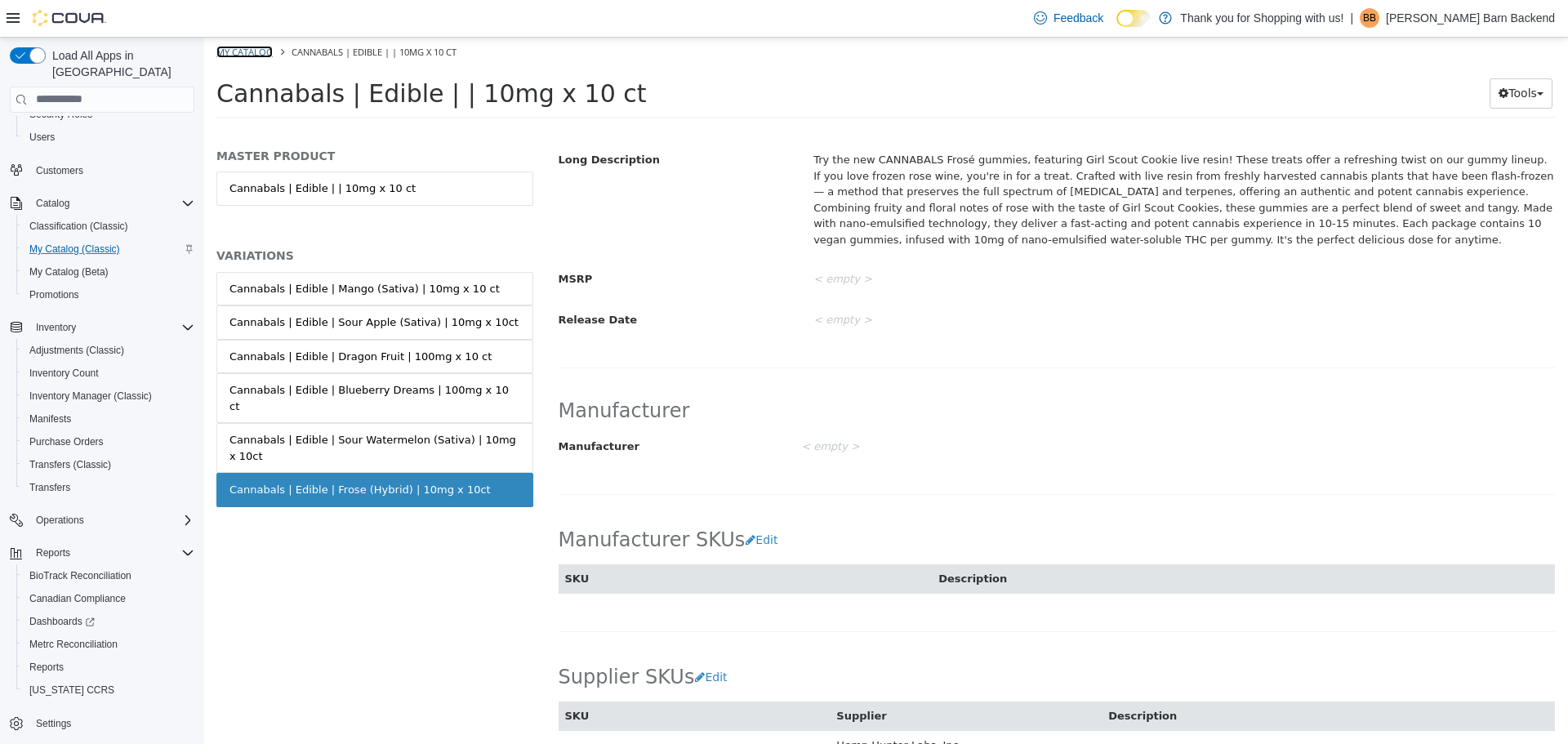
click at [251, 47] on link "My Catalog" at bounding box center [244, 50] width 56 height 13
select select "**********"
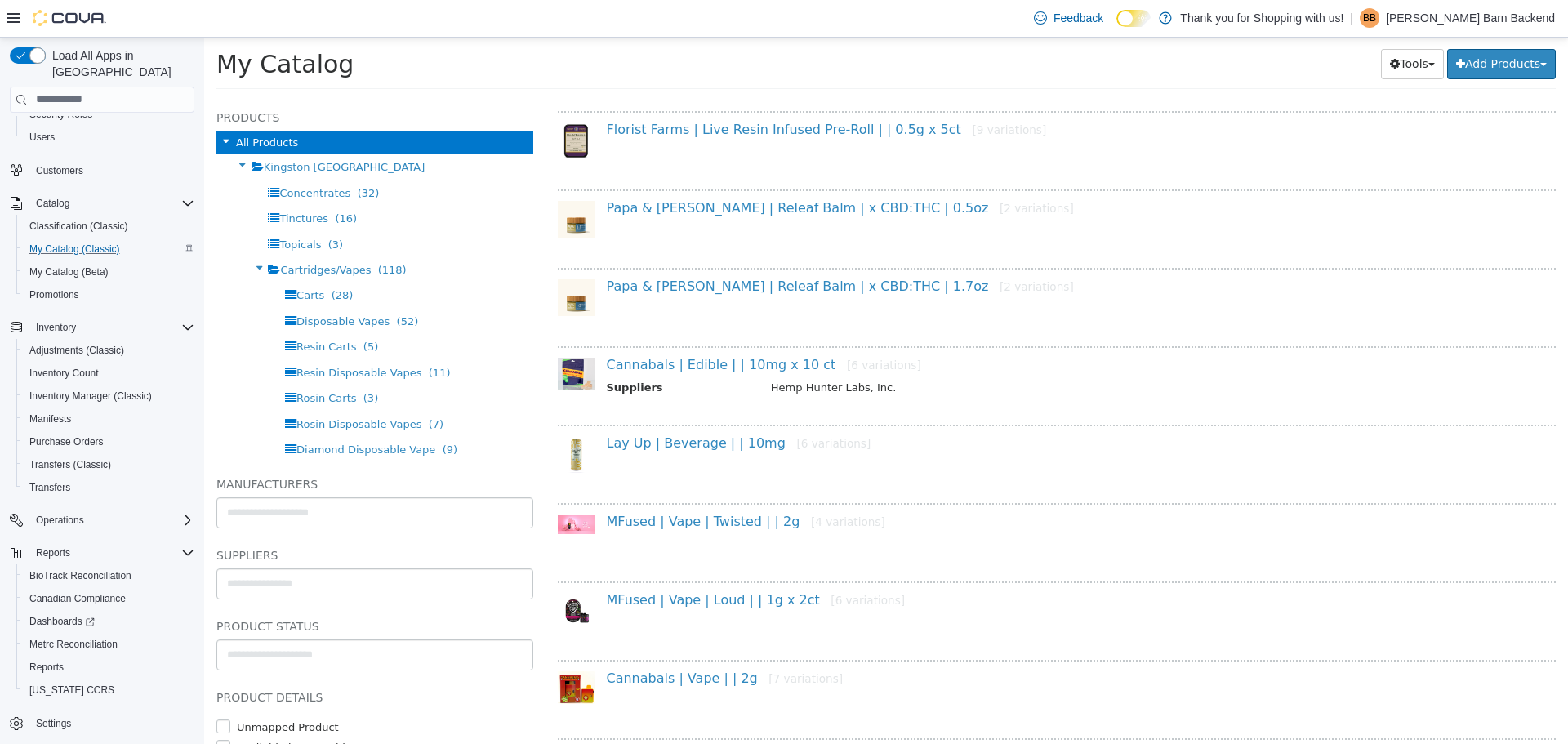
scroll to position [816, 0]
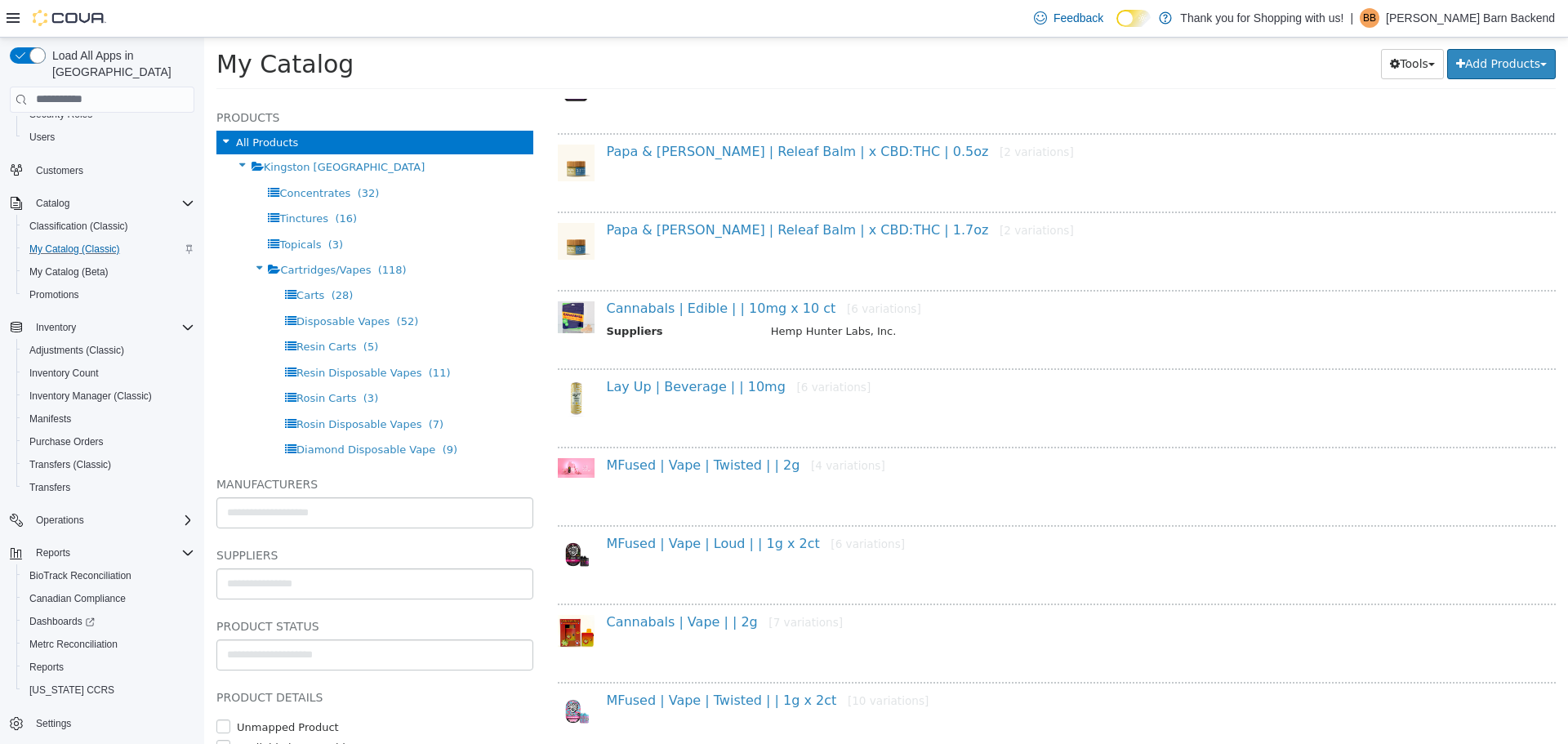
click at [730, 394] on div "Lay Up | Beverage | | 10mg [6 variations]" at bounding box center [1063, 390] width 937 height 24
click at [730, 388] on link "Lay Up | Beverage | | 10mg [6 variations]" at bounding box center [739, 386] width 265 height 15
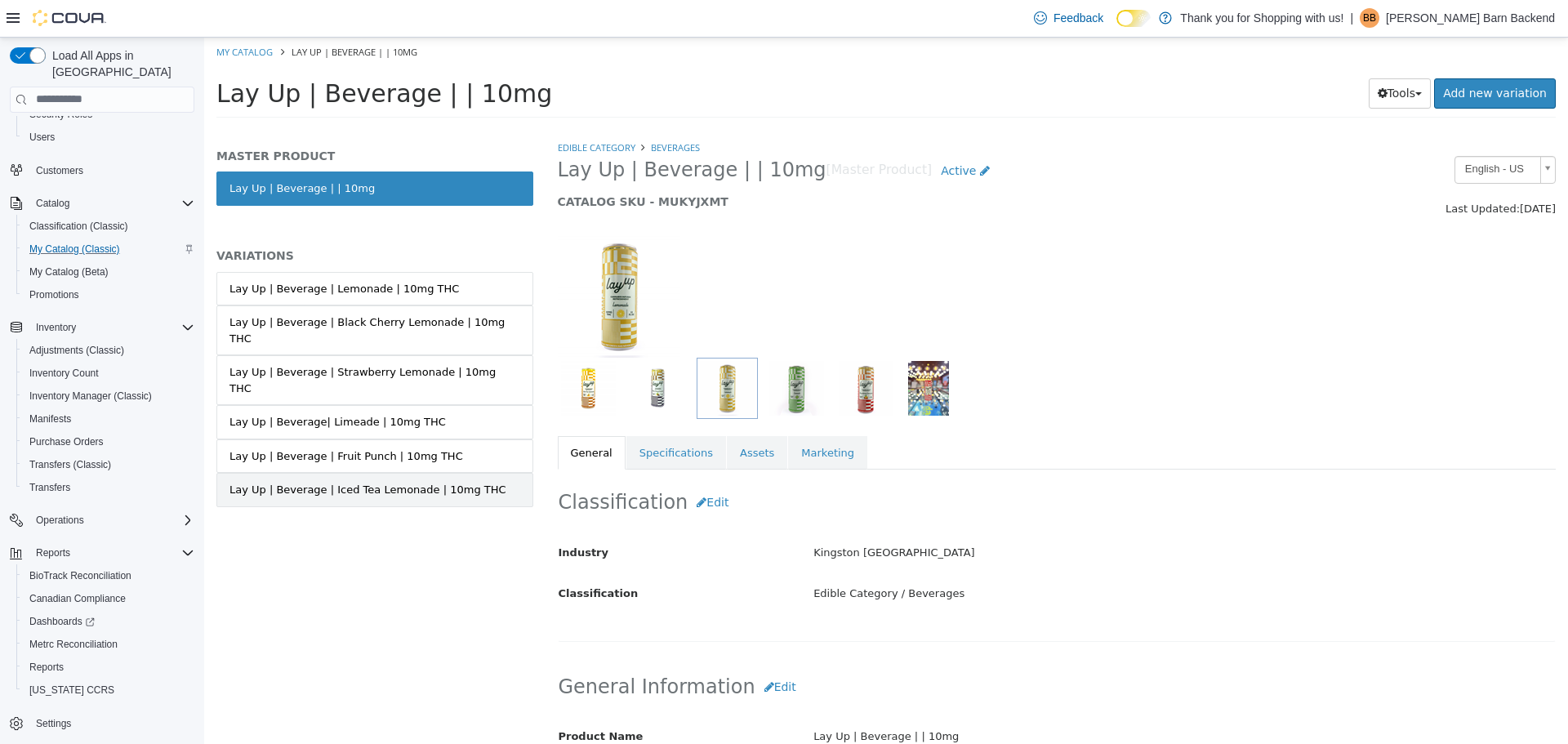
click at [379, 481] on div "Lay Up | Beverage | Iced Tea Lemonade | 10mg THC" at bounding box center [367, 488] width 277 height 16
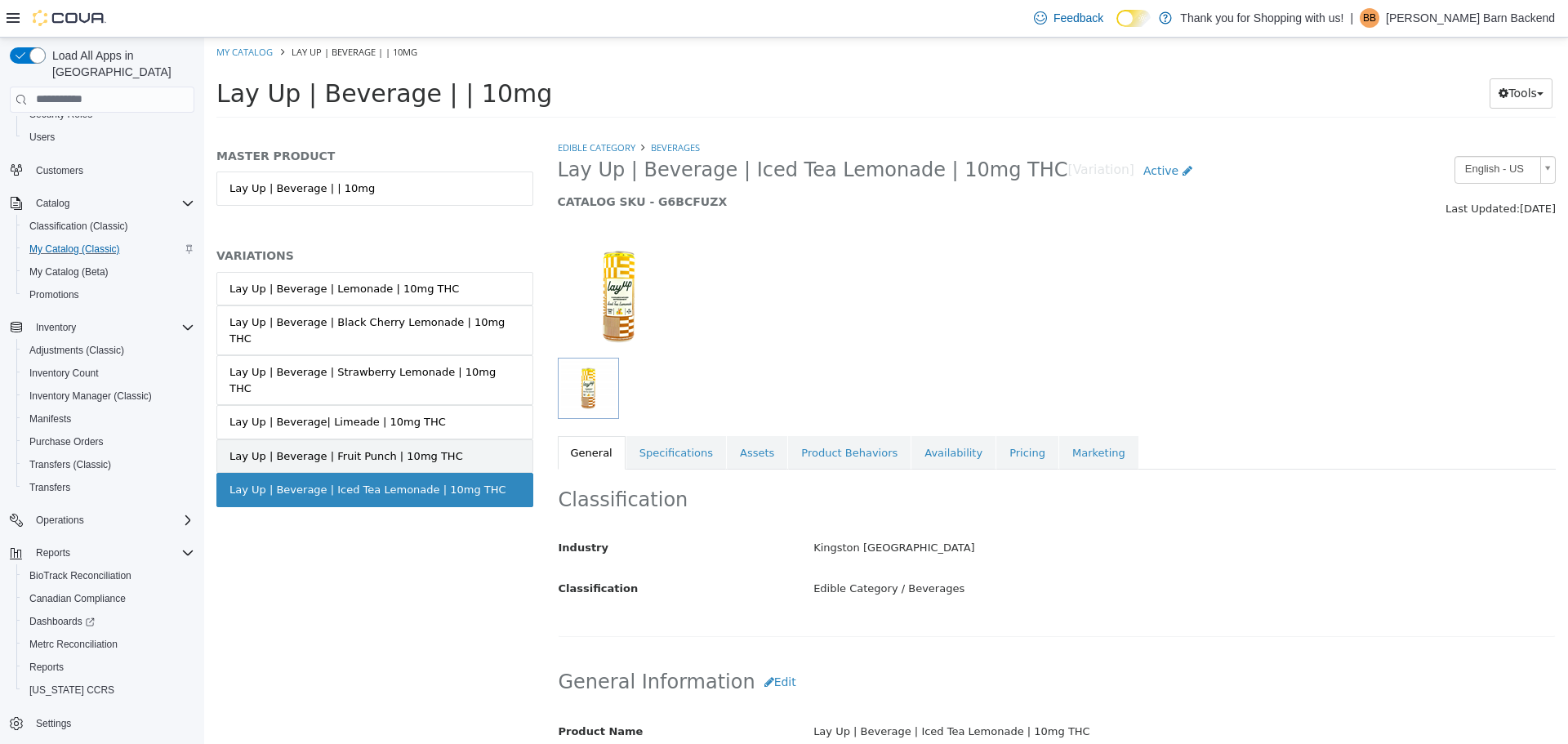
click at [382, 447] on div "Lay Up | Beverage | Fruit Punch | 10mg THC" at bounding box center [346, 455] width 234 height 16
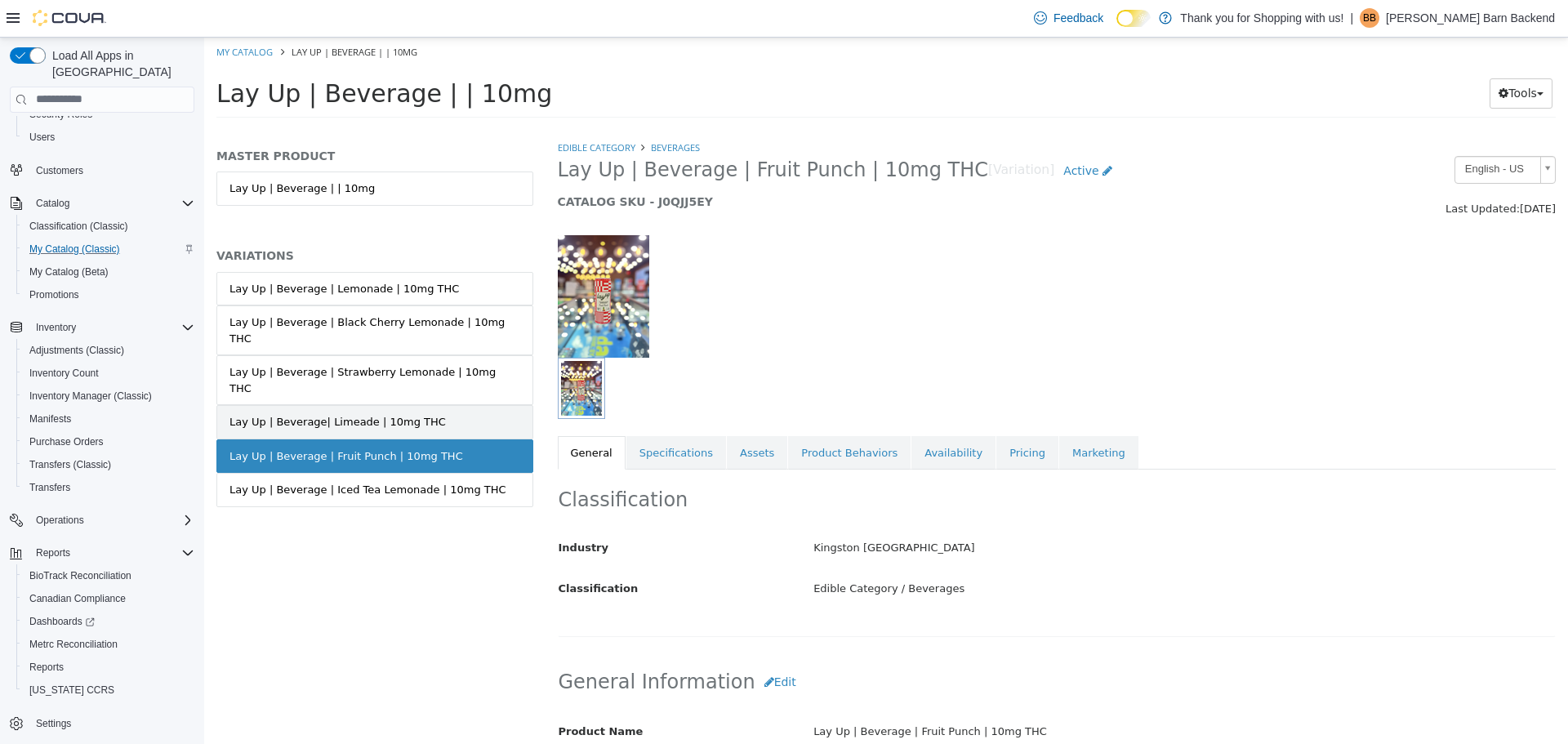
click at [388, 413] on div "Lay Up | Beverage| Limeade | 10mg THC" at bounding box center [337, 420] width 216 height 16
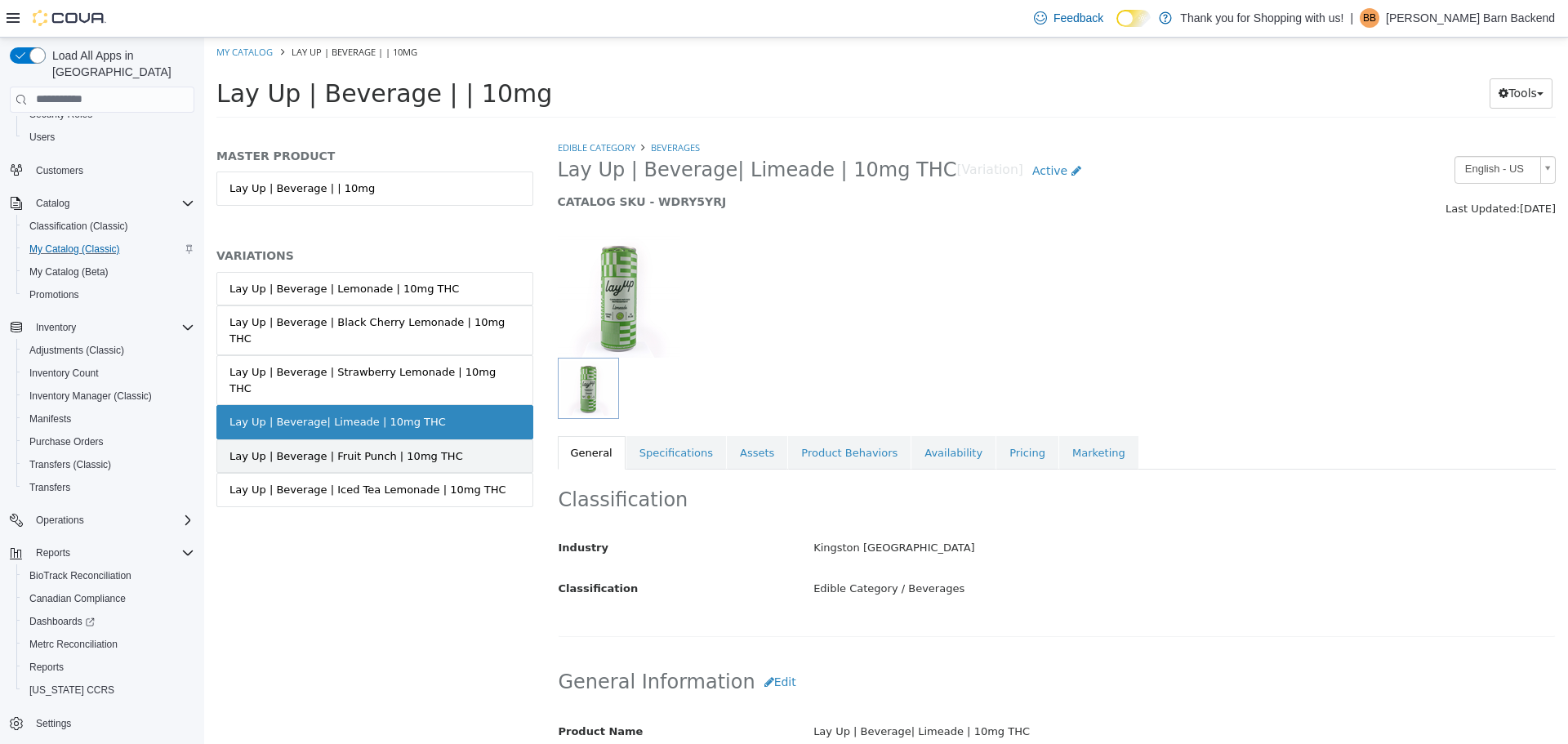
click at [379, 438] on link "Lay Up | Beverage | Fruit Punch | 10mg THC" at bounding box center [374, 455] width 317 height 34
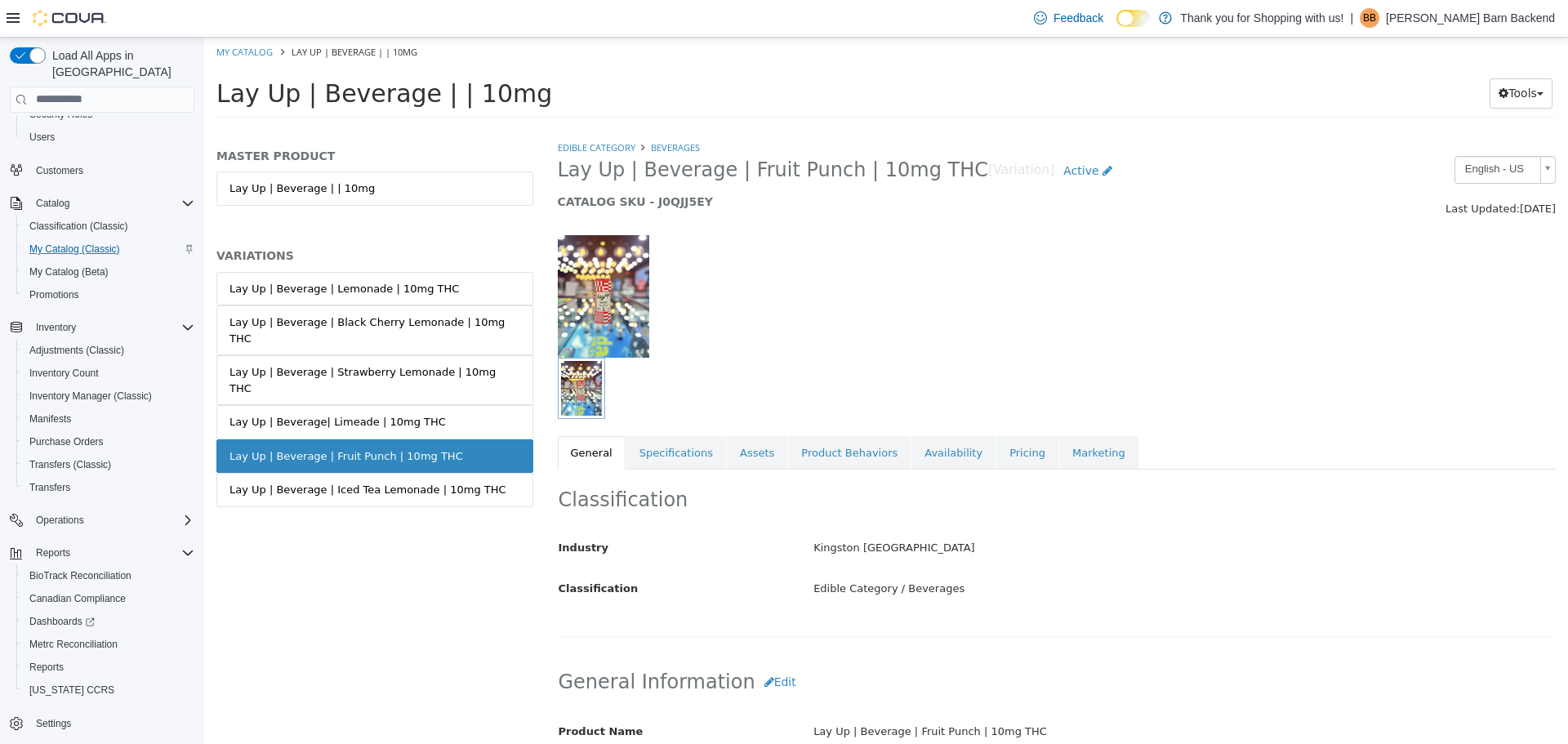
click at [613, 303] on img at bounding box center [603, 296] width 92 height 123
click at [589, 385] on img "button" at bounding box center [581, 387] width 41 height 55
click at [742, 455] on link "Assets" at bounding box center [757, 452] width 61 height 34
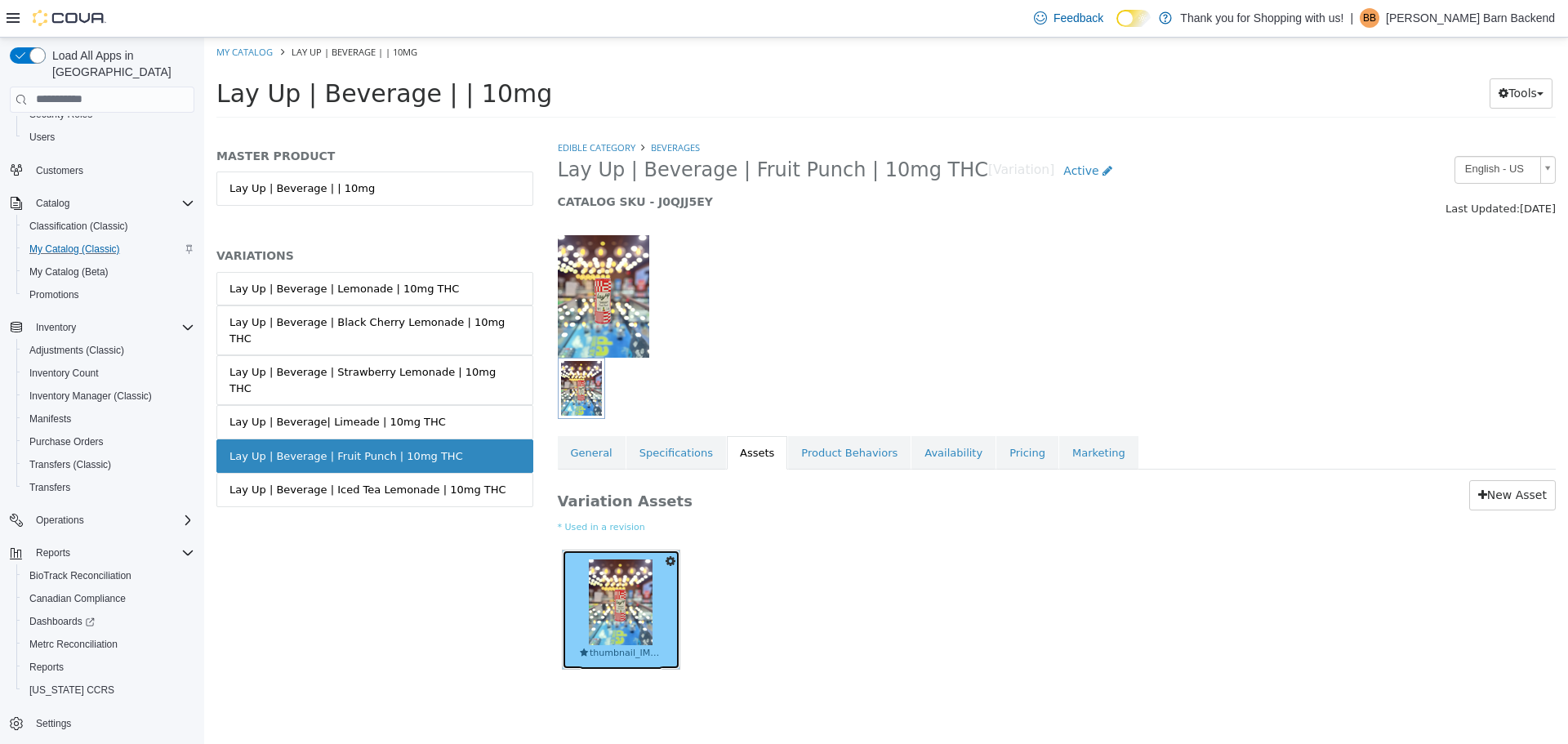
click at [612, 594] on img at bounding box center [620, 601] width 64 height 86
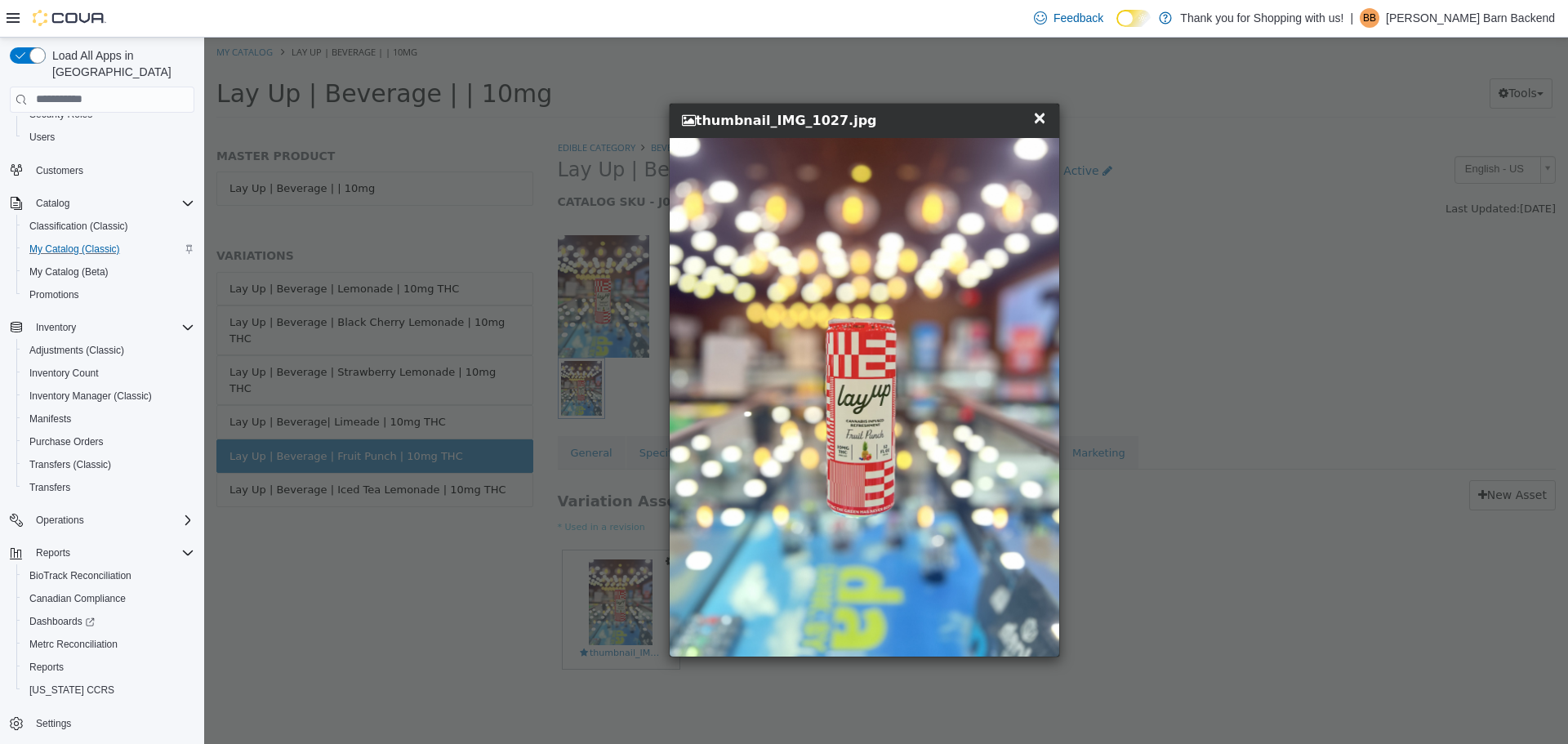
click at [1037, 113] on span "×" at bounding box center [1038, 116] width 14 height 19
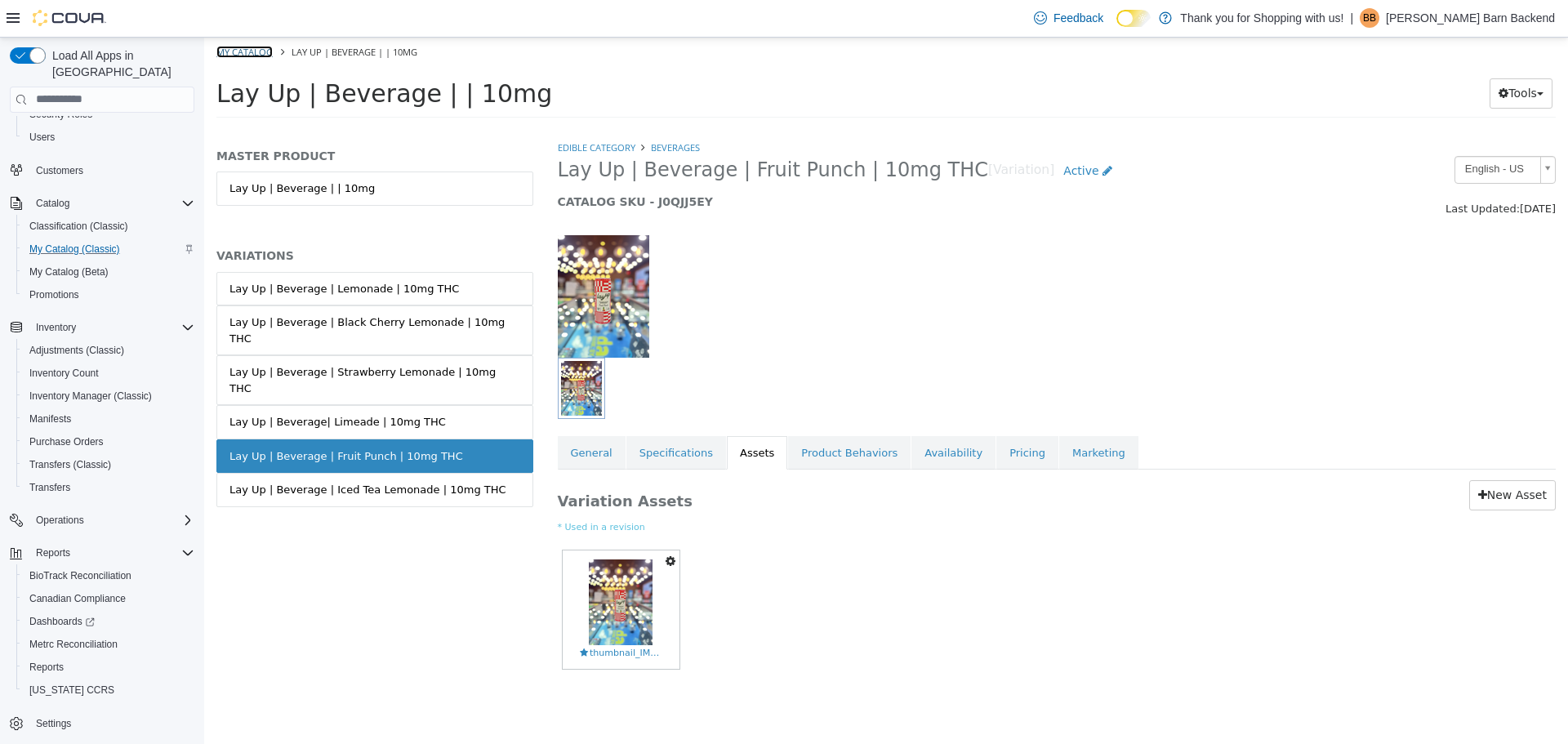
click at [261, 55] on link "My Catalog" at bounding box center [244, 50] width 56 height 13
select select "**********"
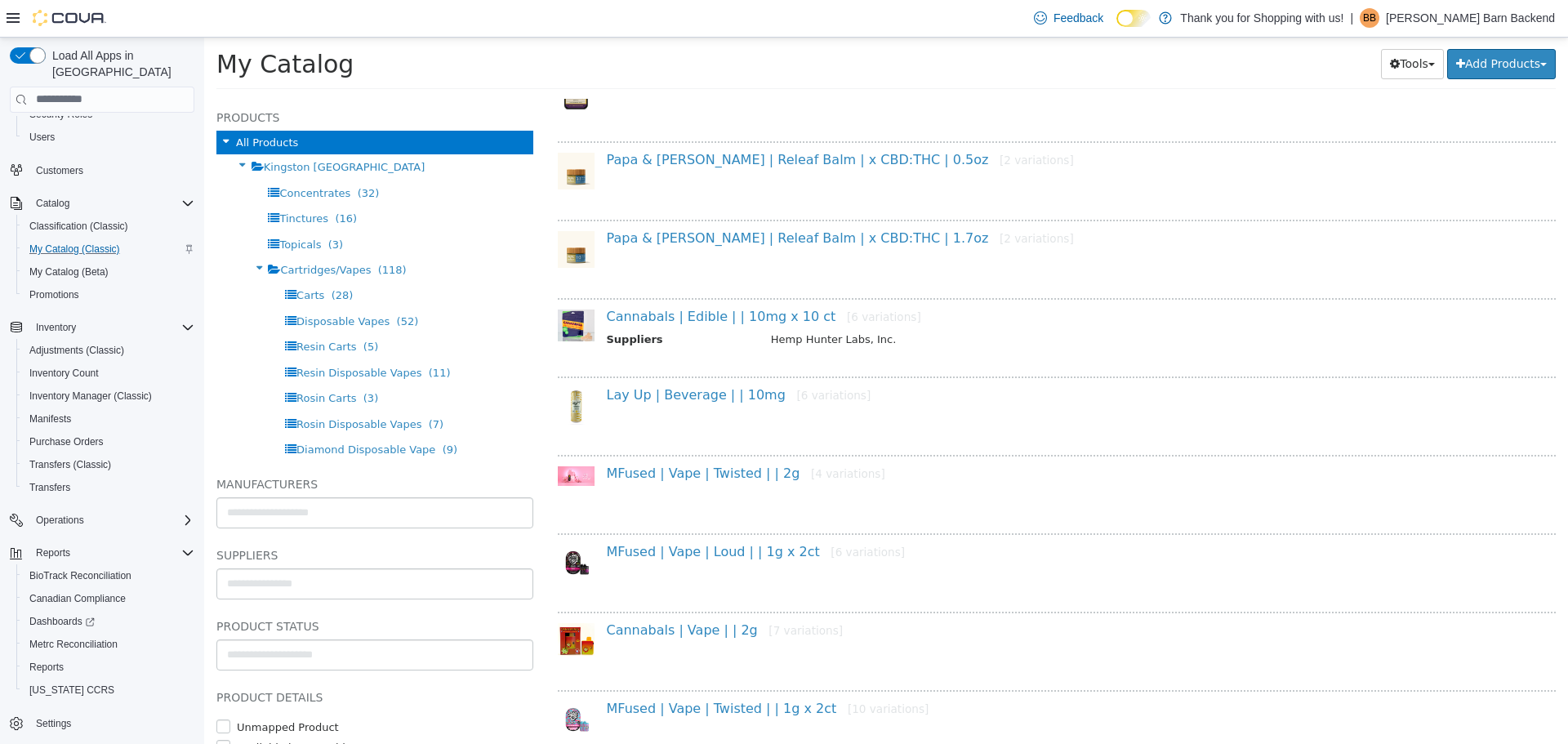
scroll to position [816, 0]
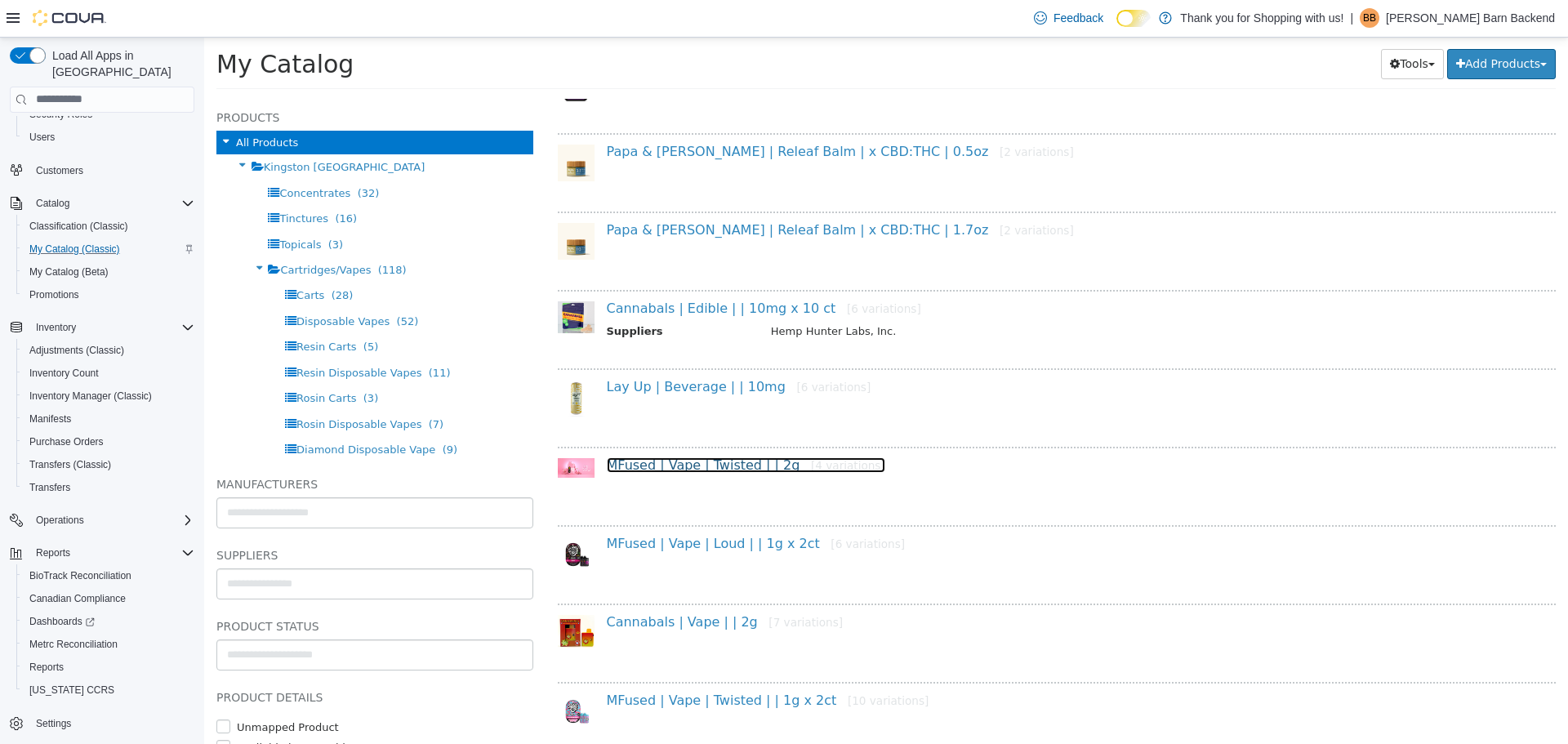
click at [708, 464] on link "MFused | Vape | Twisted | | 2g [4 variations]" at bounding box center [746, 464] width 278 height 15
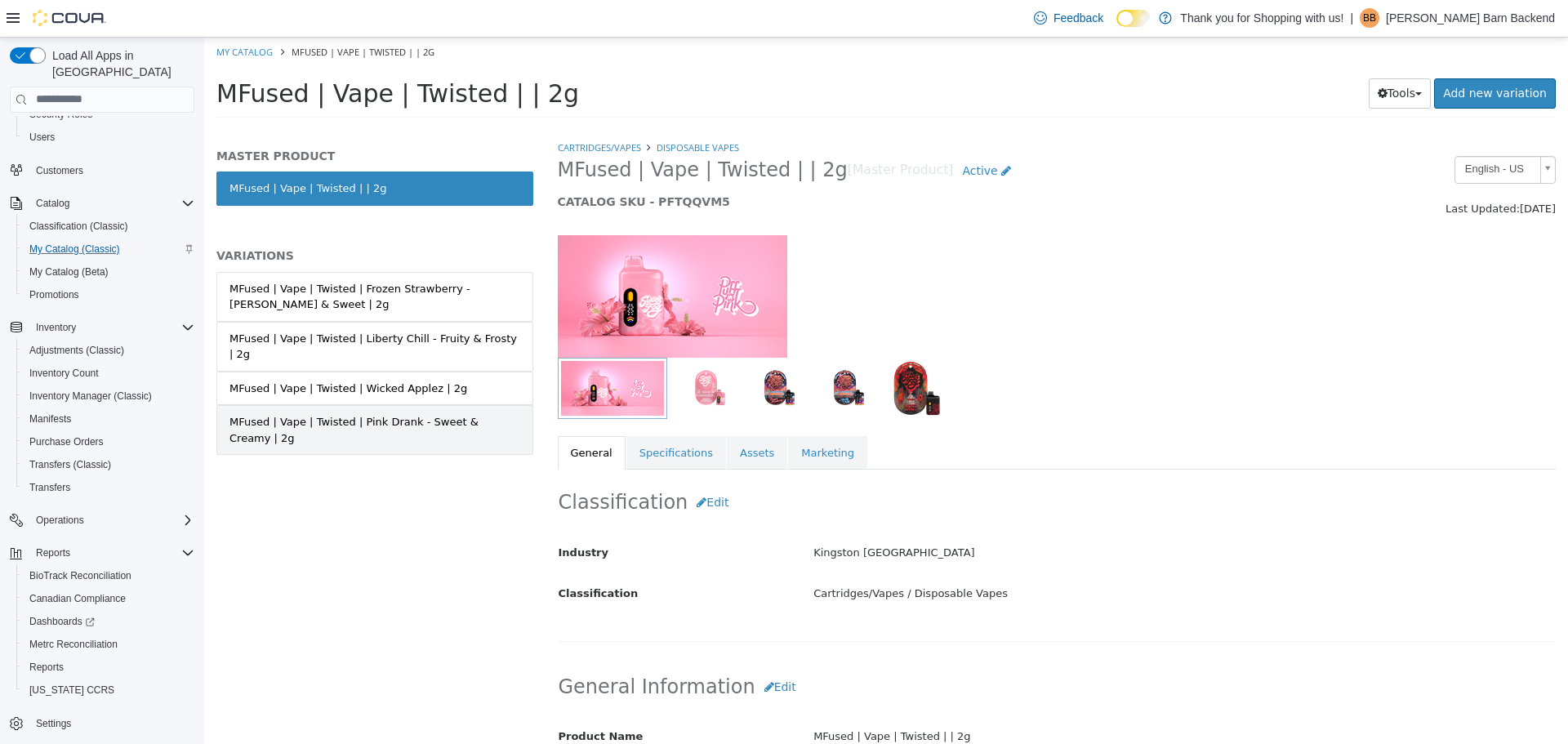
click at [408, 404] on link "MFused | Vape | Twisted | Pink Drank - Sweet & Creamy | 2g" at bounding box center [374, 429] width 317 height 50
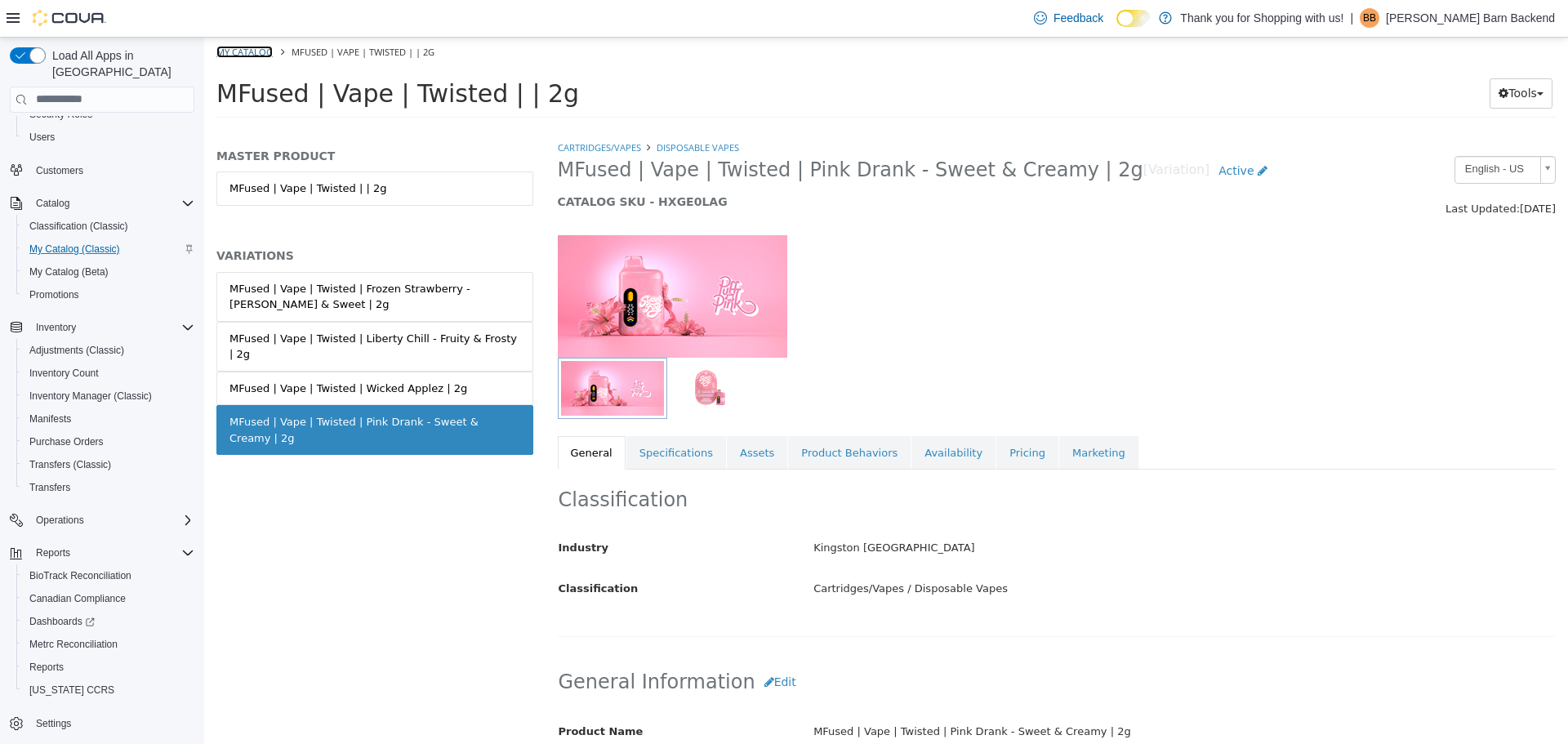
click at [254, 50] on link "My Catalog" at bounding box center [244, 50] width 56 height 13
select select "**********"
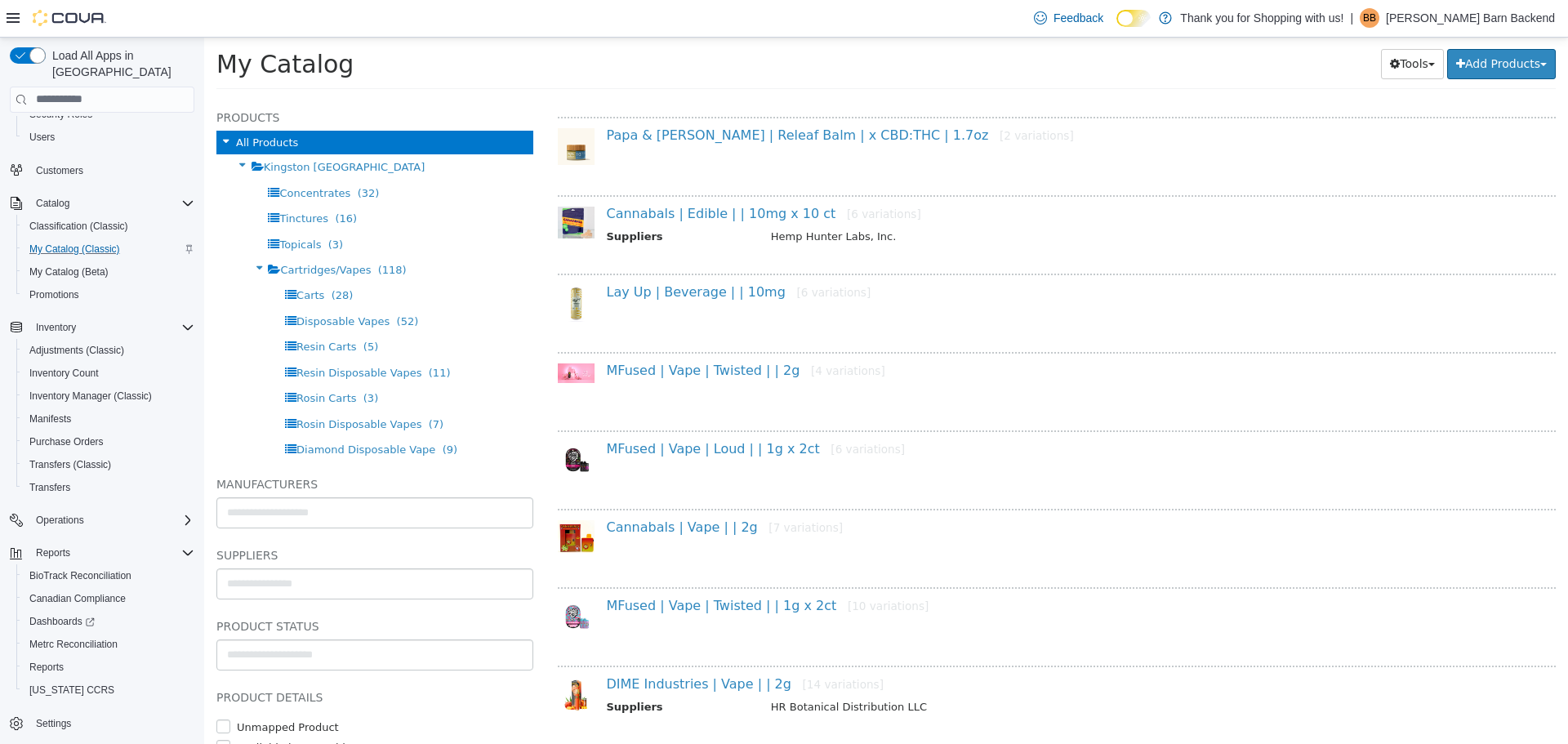
scroll to position [979, 0]
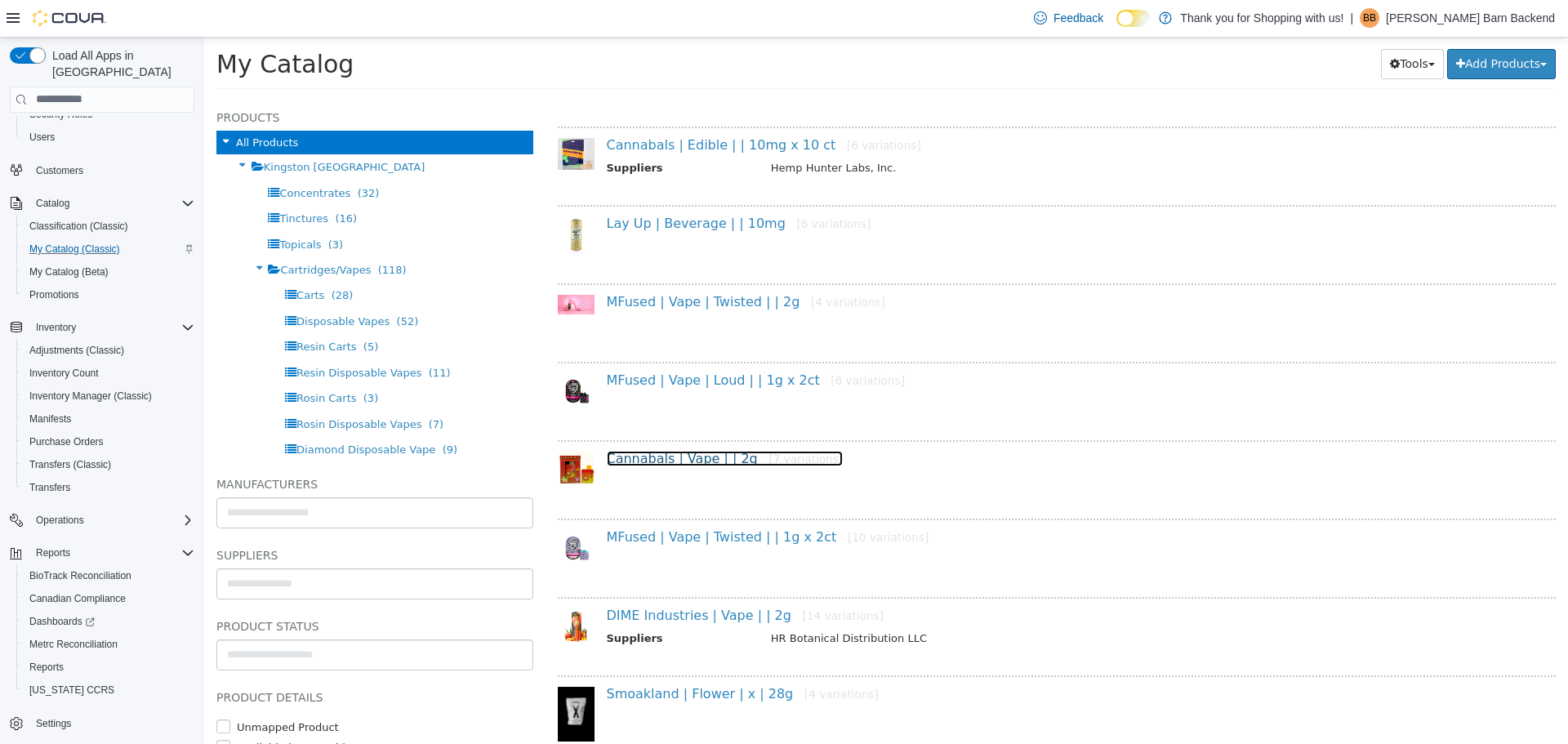
click at [711, 460] on link "Cannabals | Vape | | 2g [7 variations]" at bounding box center [726, 457] width 237 height 15
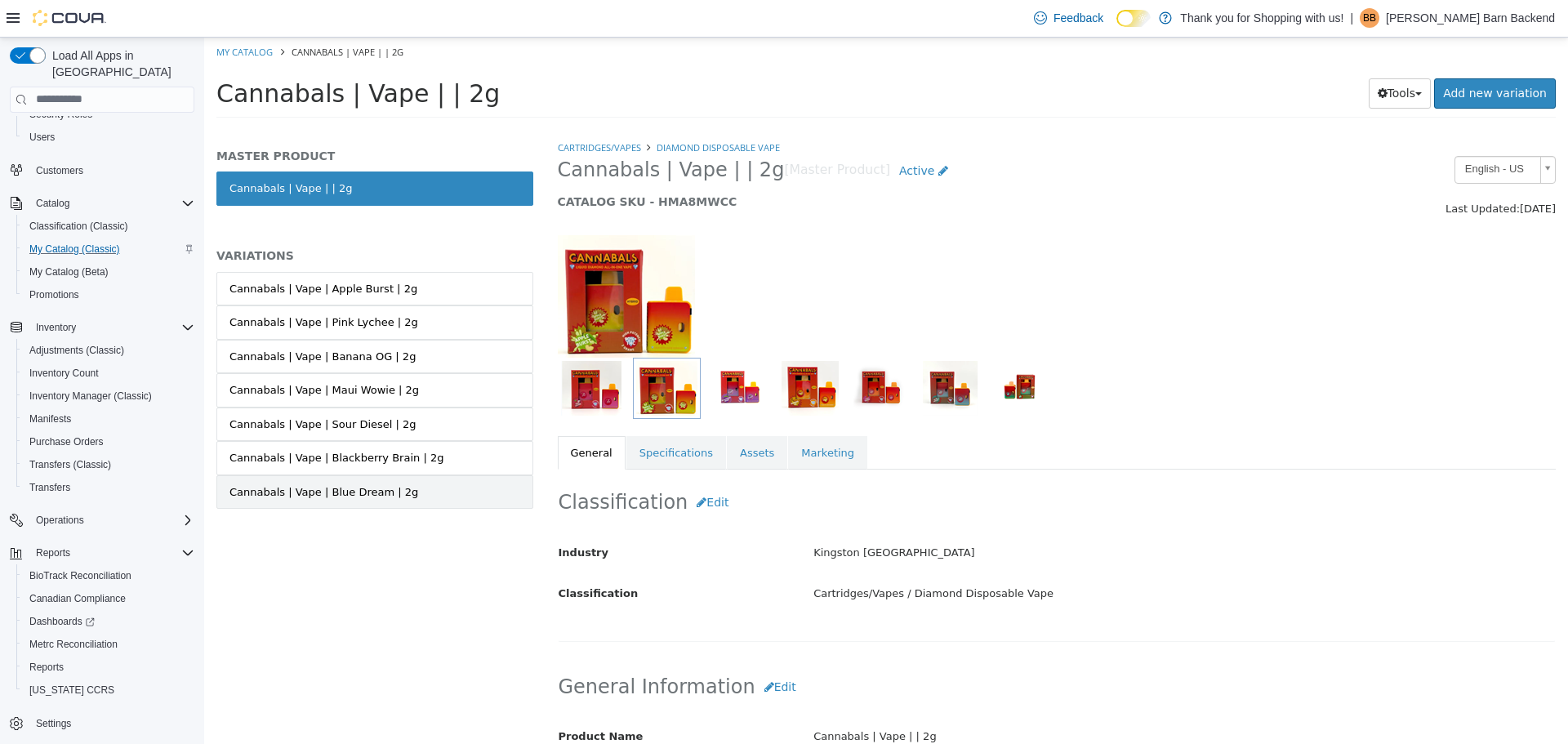
click at [383, 486] on div "Cannabals | Vape | Blue Dream | 2g" at bounding box center [324, 491] width 188 height 16
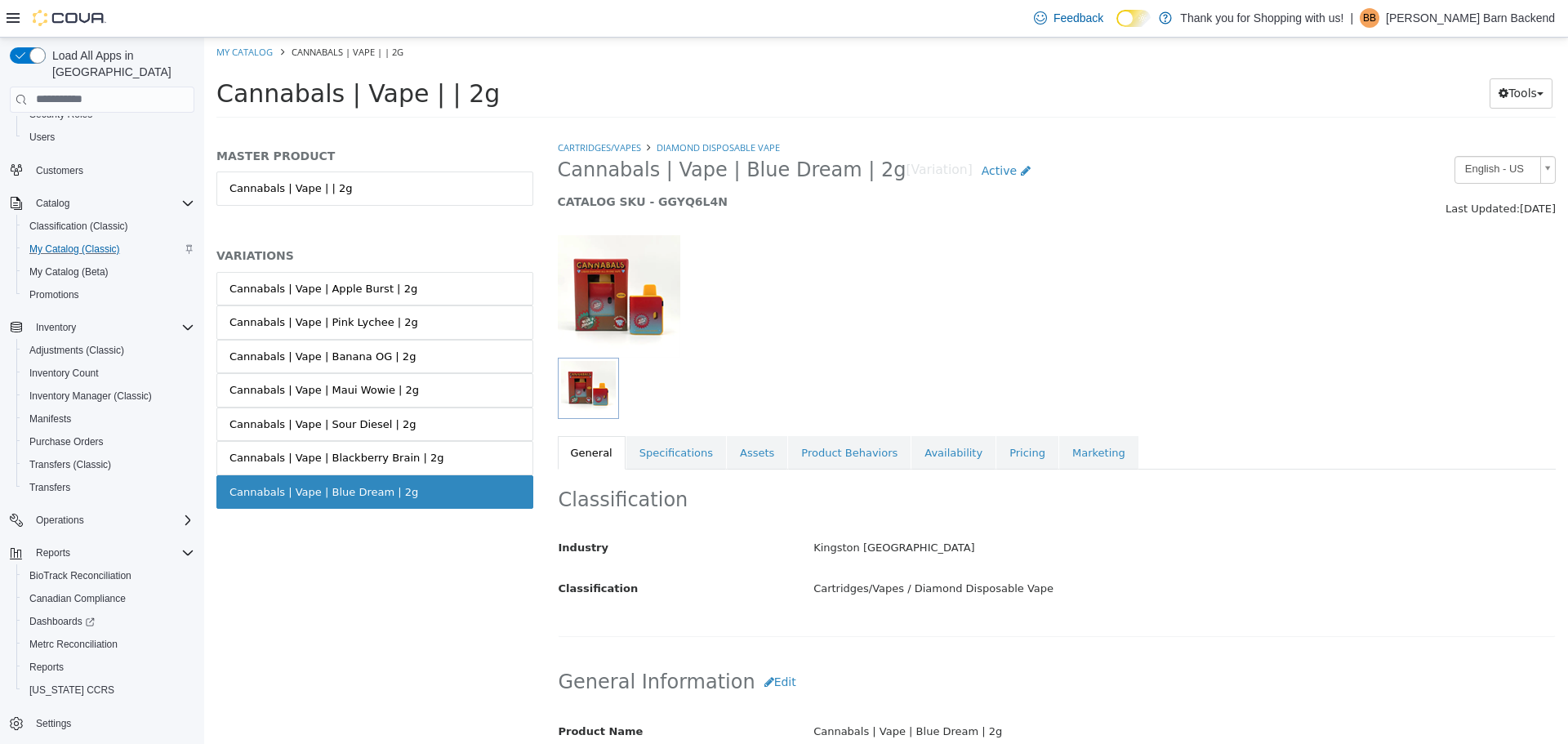
click at [396, 454] on div "Cannabals | Vape | Blackberry Brain | 2g" at bounding box center [336, 456] width 214 height 16
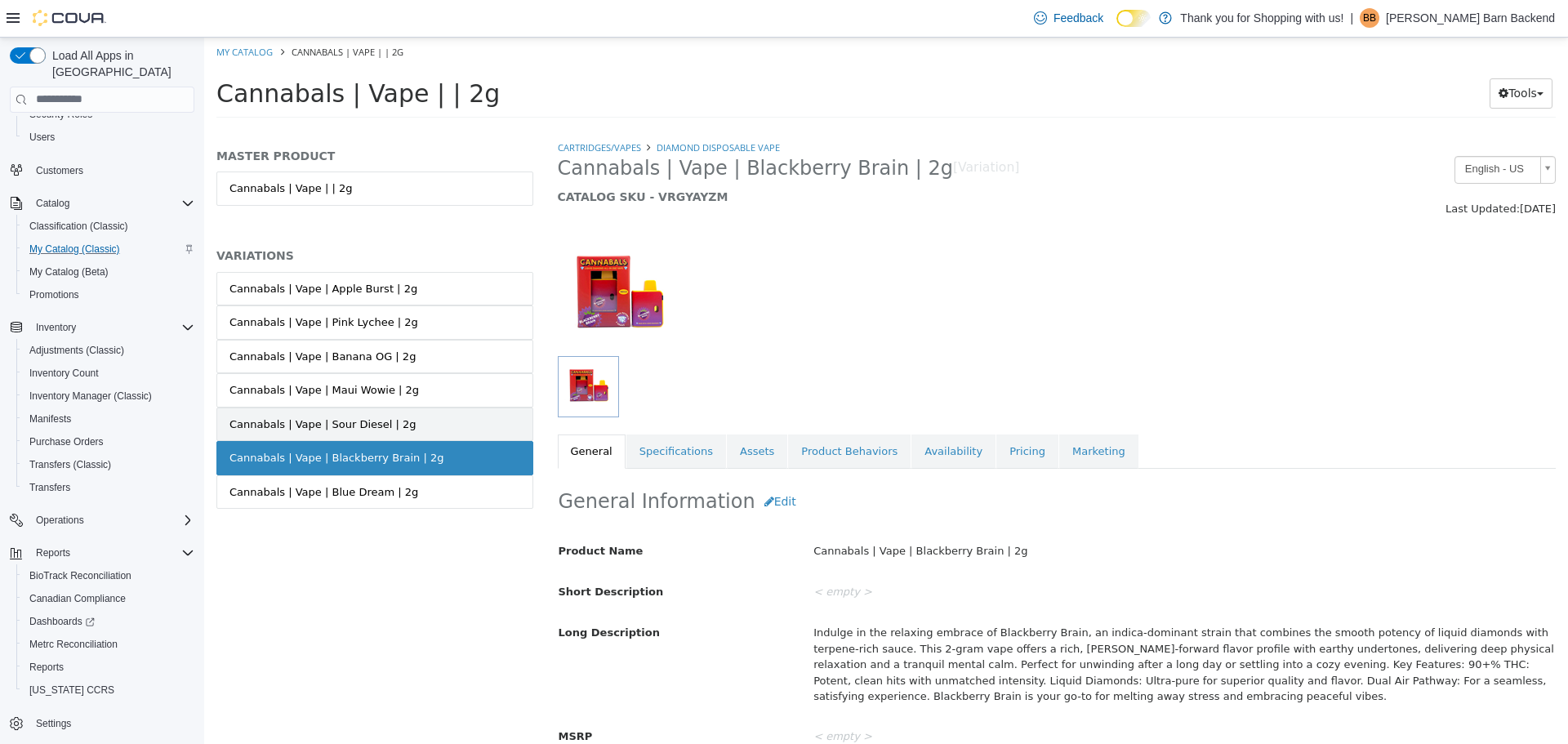
click at [399, 433] on link "Cannabals | Vape | Sour Diesel | 2g" at bounding box center [374, 424] width 317 height 34
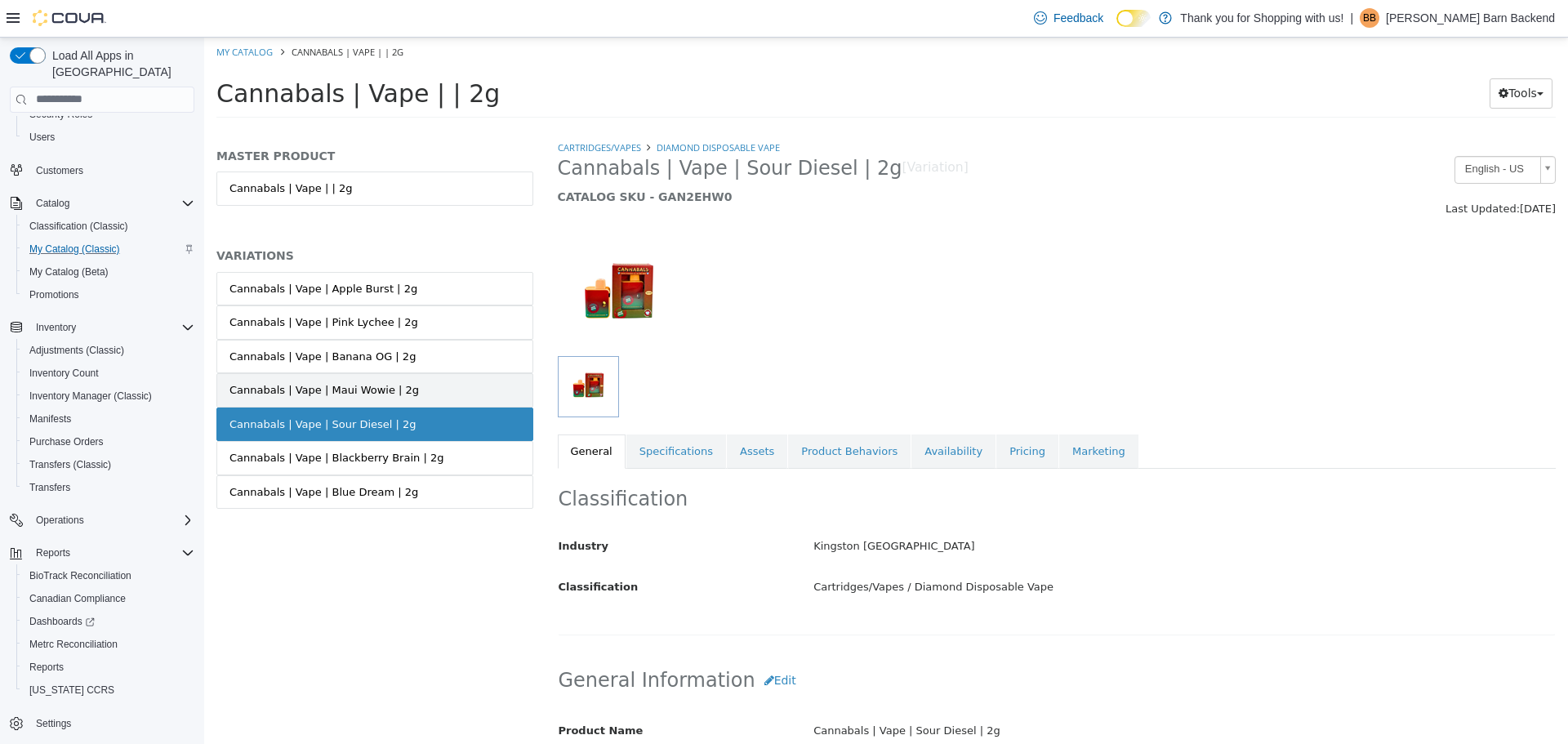
click at [382, 390] on div "Cannabals | Vape | Maui Wowie | 2g" at bounding box center [324, 389] width 189 height 16
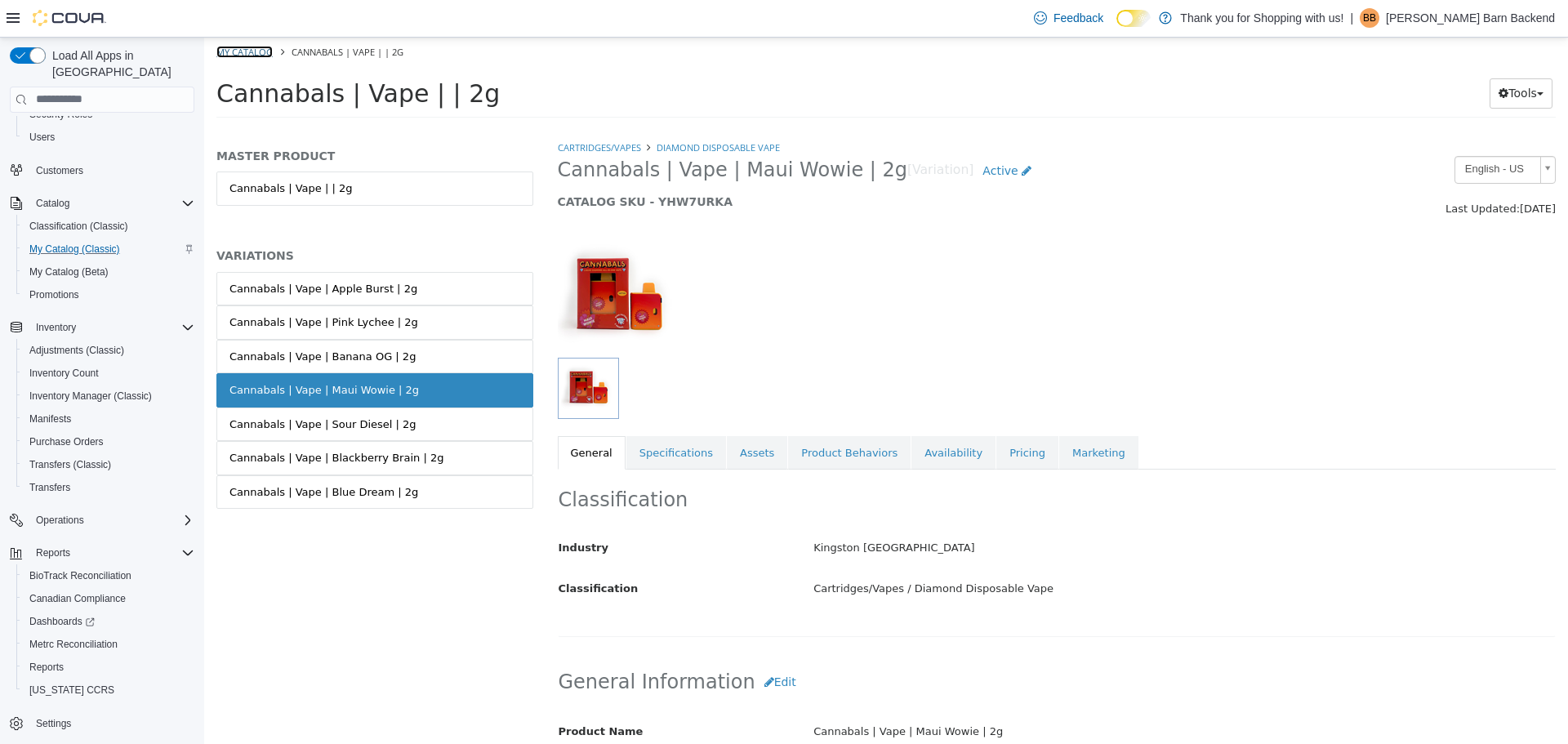
click at [255, 46] on link "My Catalog" at bounding box center [244, 50] width 56 height 13
select select "**********"
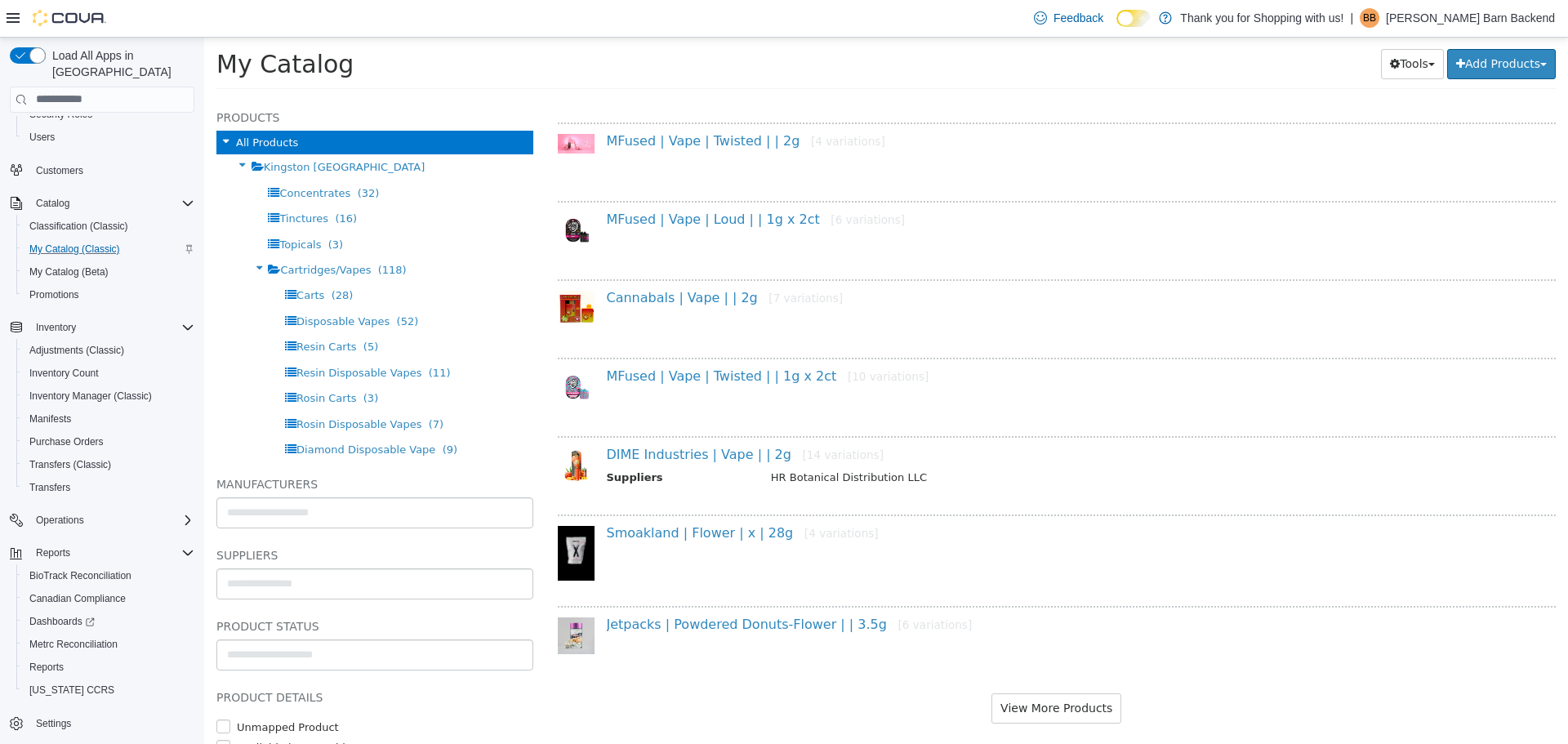
scroll to position [1158, 0]
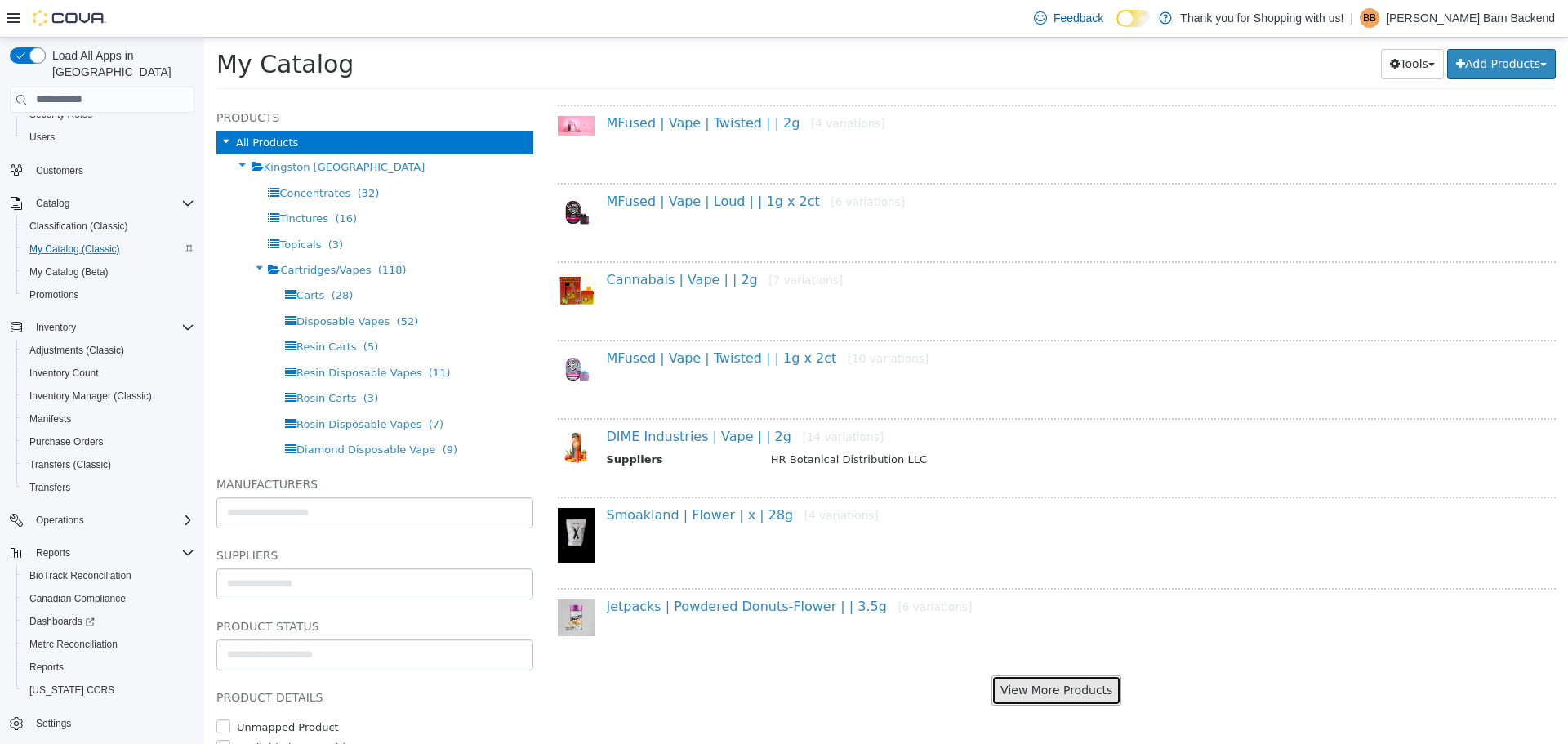
click at [1043, 690] on button "View More Products" at bounding box center [1056, 689] width 129 height 30
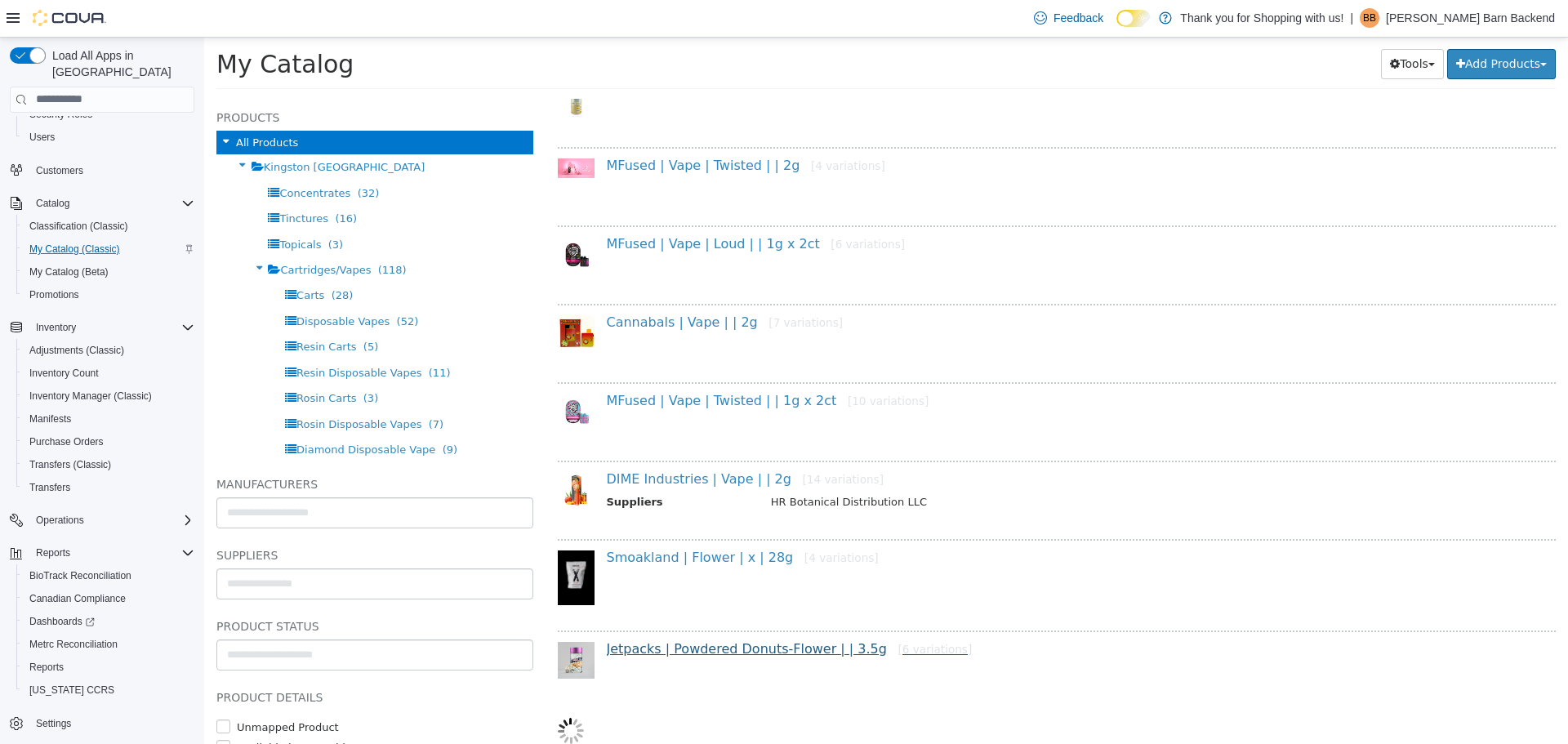
scroll to position [1116, 0]
select select "**********"
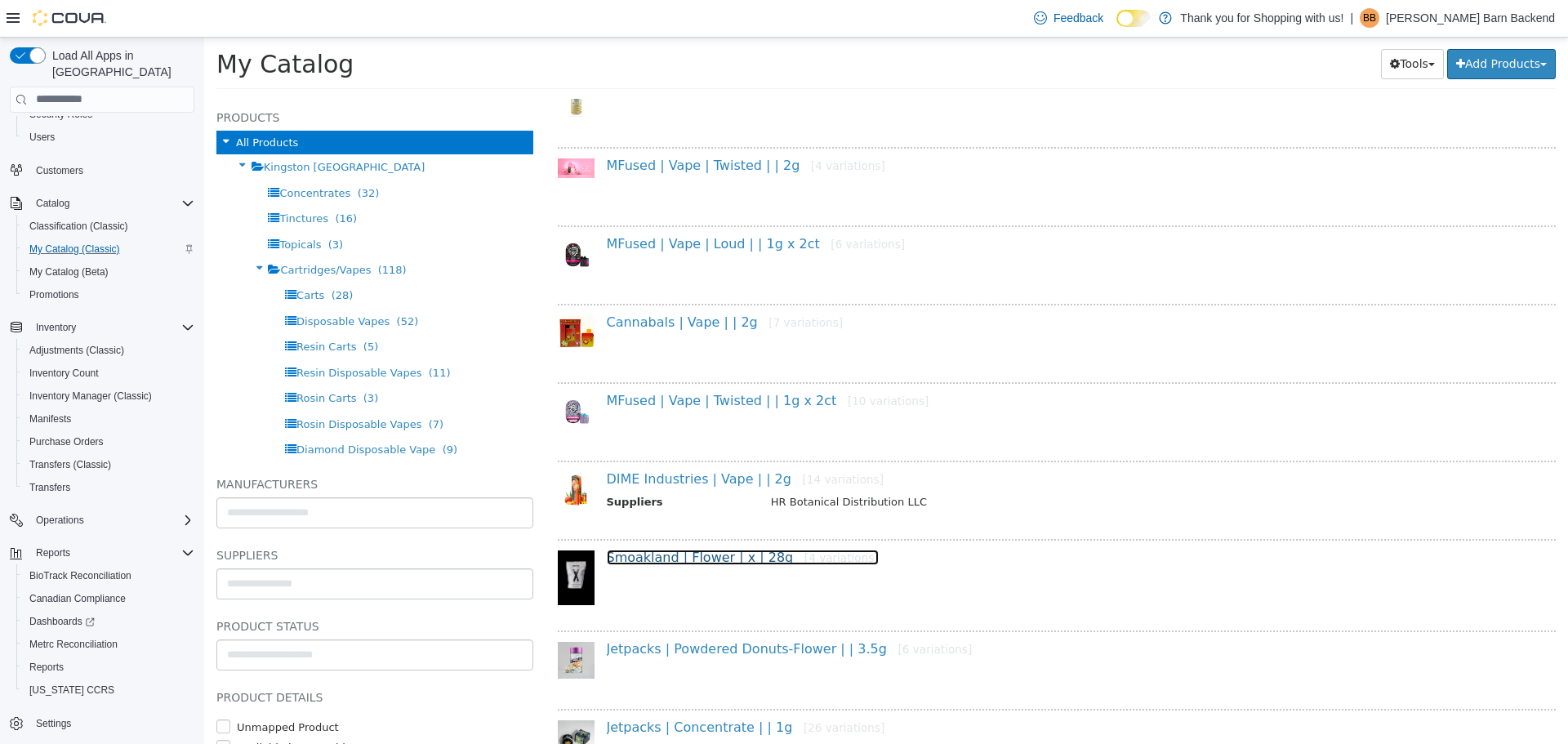
click at [728, 557] on link "Smoakland | Flower | x | 28g [4 variations]" at bounding box center [742, 557] width 272 height 15
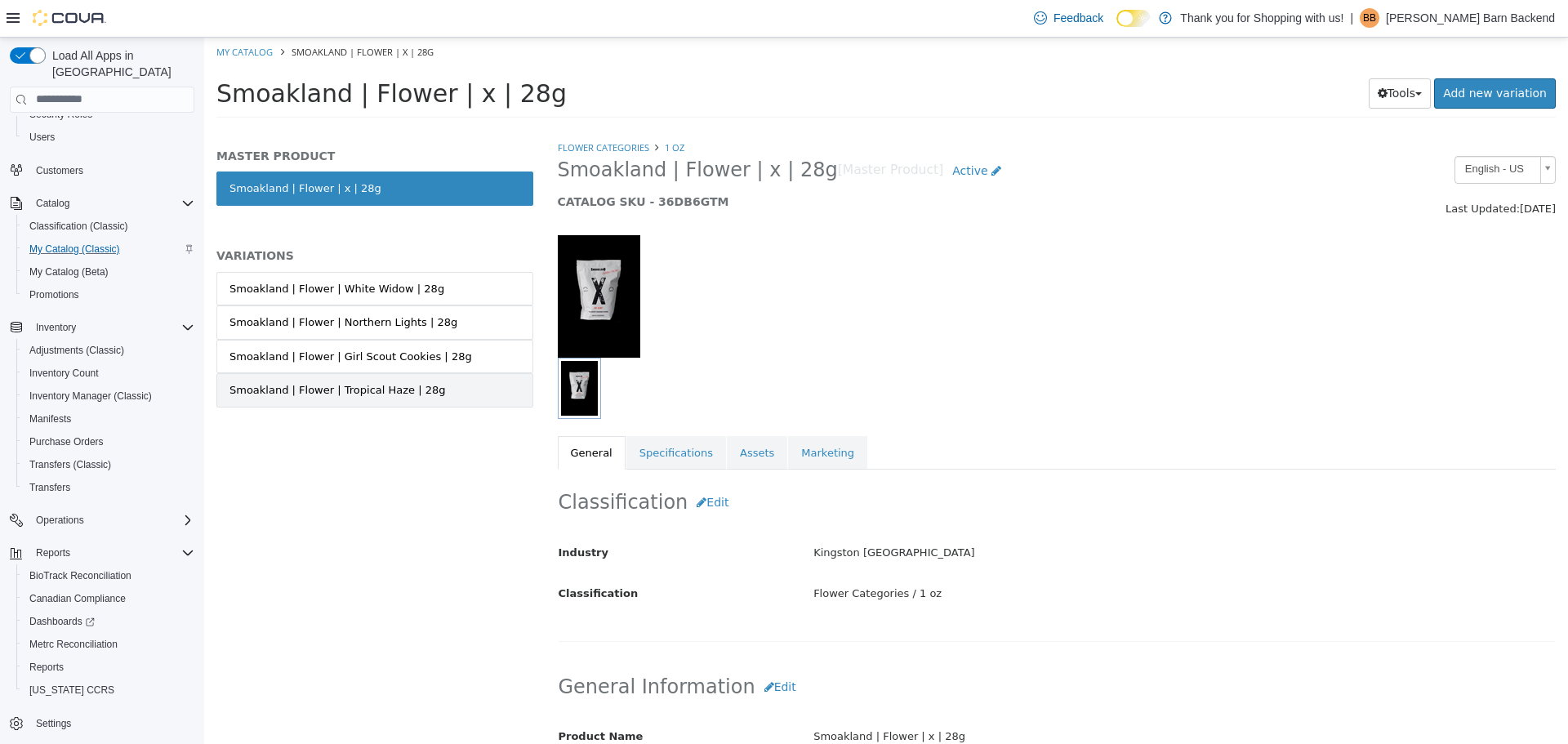
click at [414, 386] on div "Smoakland | Flower | Tropical Haze | 28g" at bounding box center [337, 389] width 216 height 16
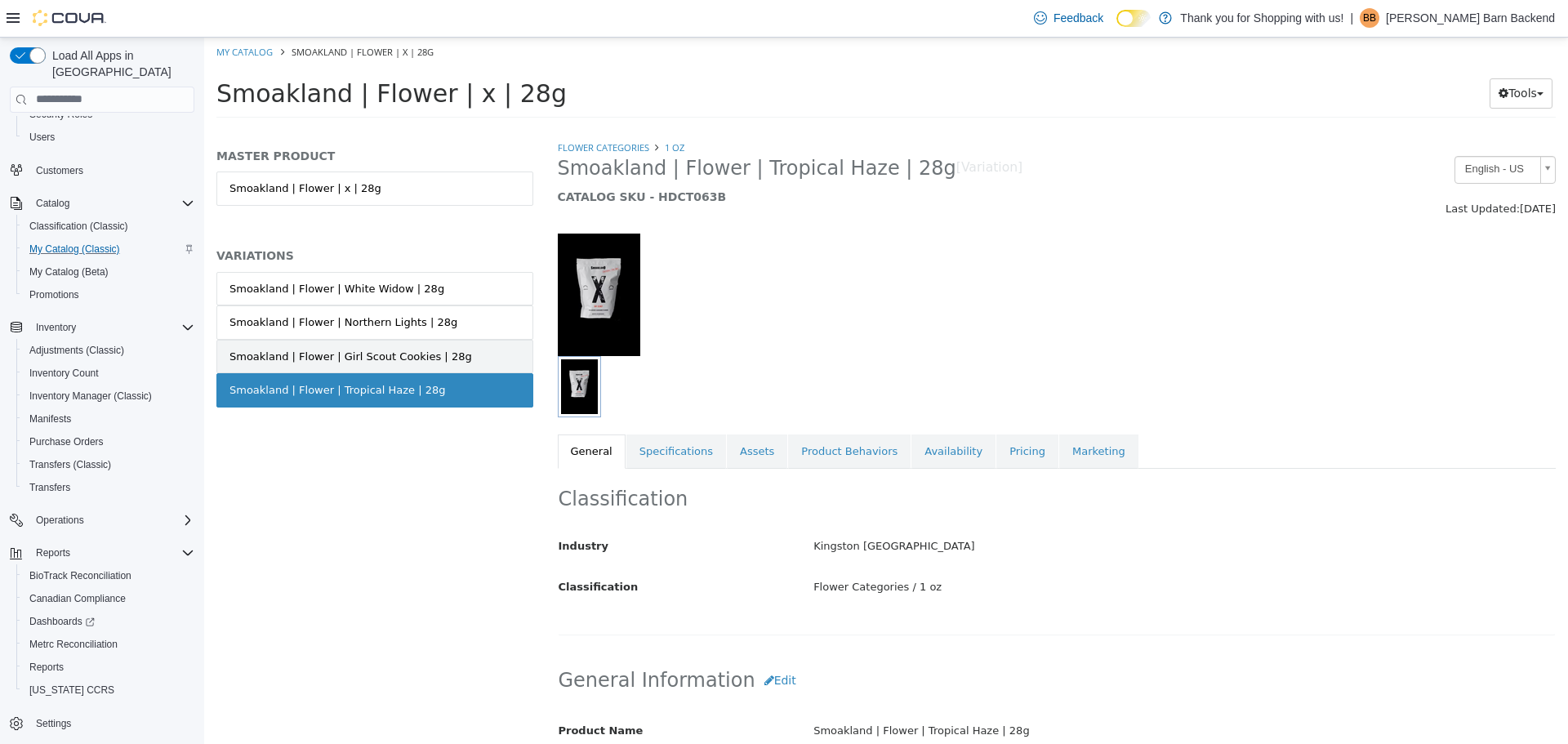
click at [405, 357] on div "Smoakland | Flower | Girl Scout Cookies | 28g" at bounding box center [351, 356] width 242 height 16
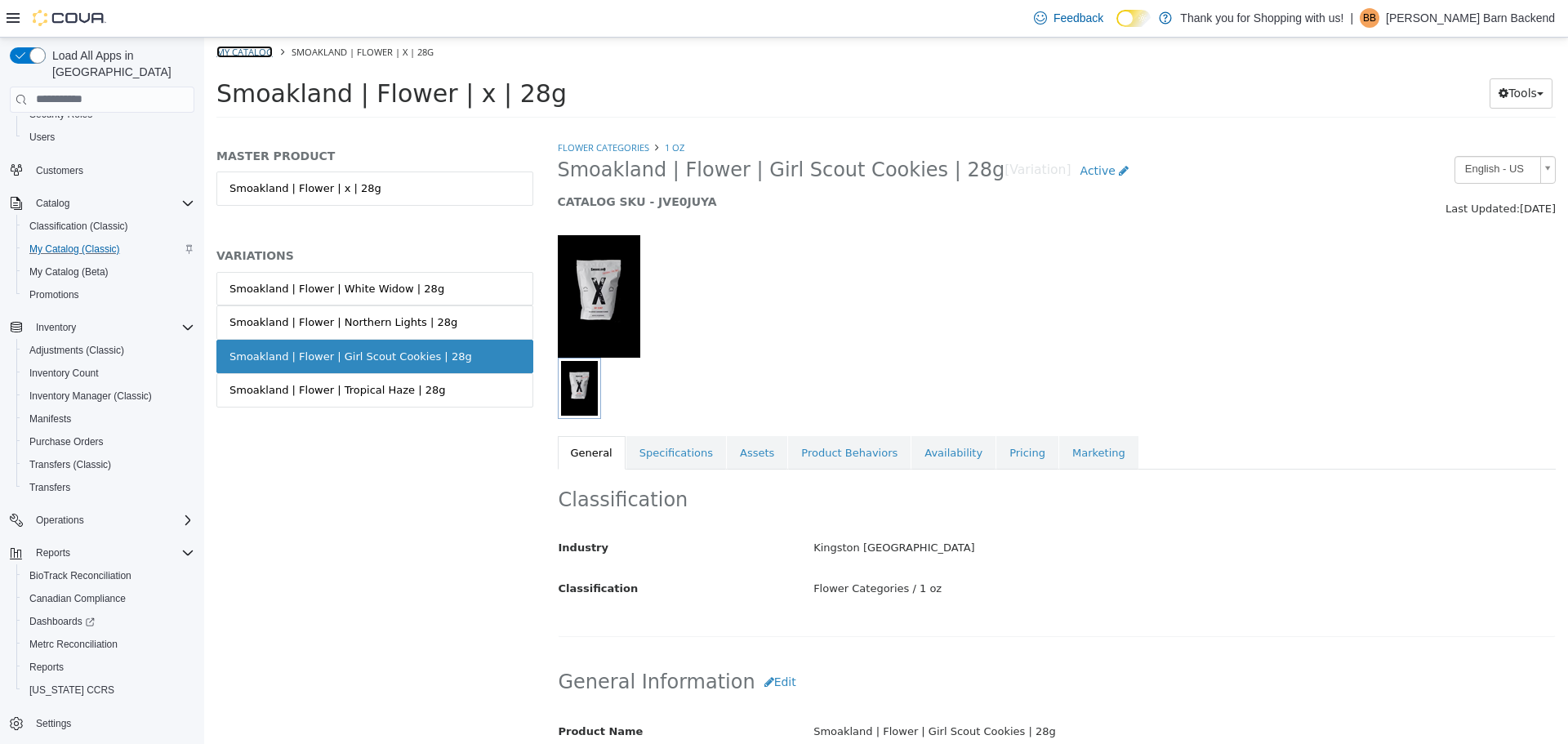
click at [239, 46] on link "My Catalog" at bounding box center [244, 50] width 56 height 13
select select "**********"
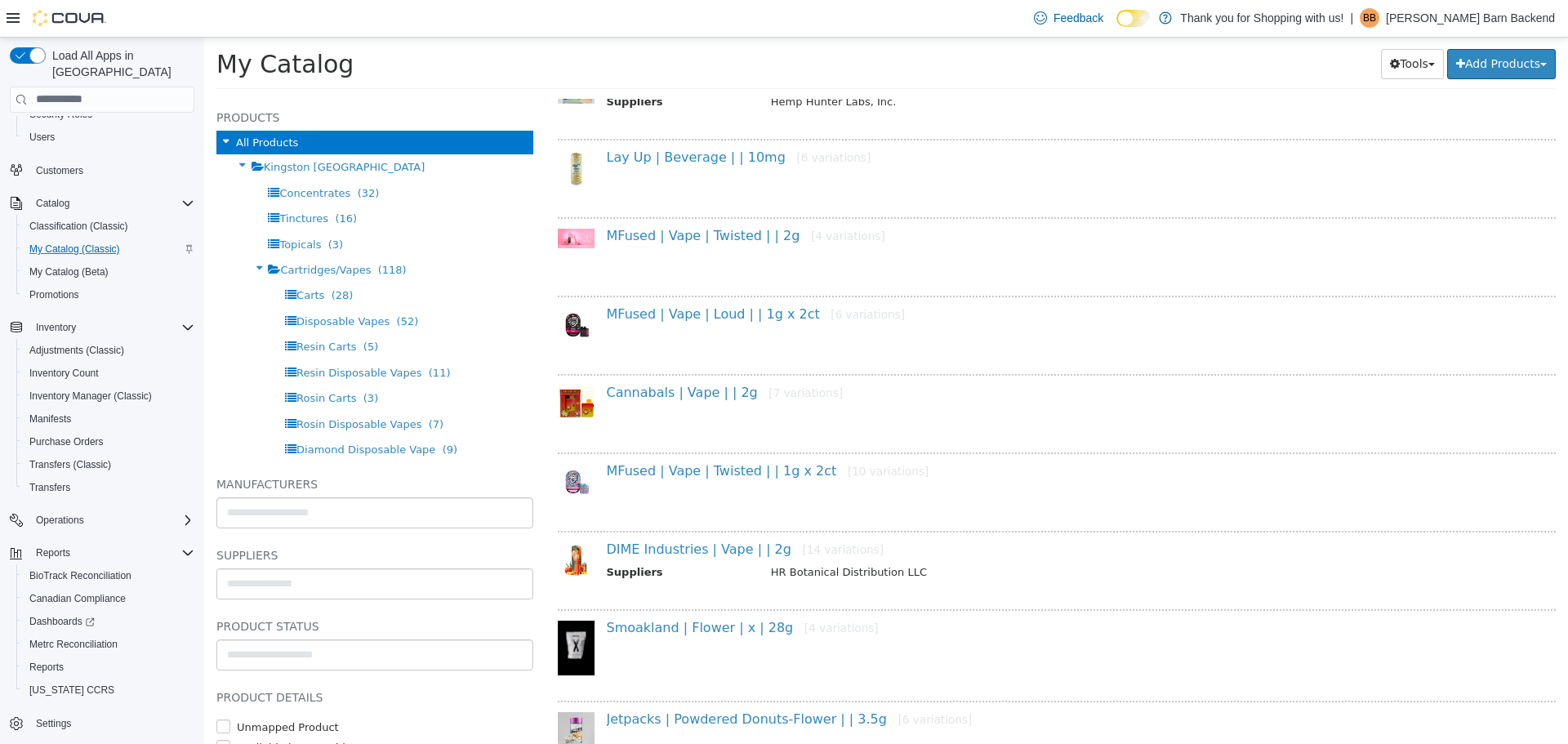
scroll to position [1388, 0]
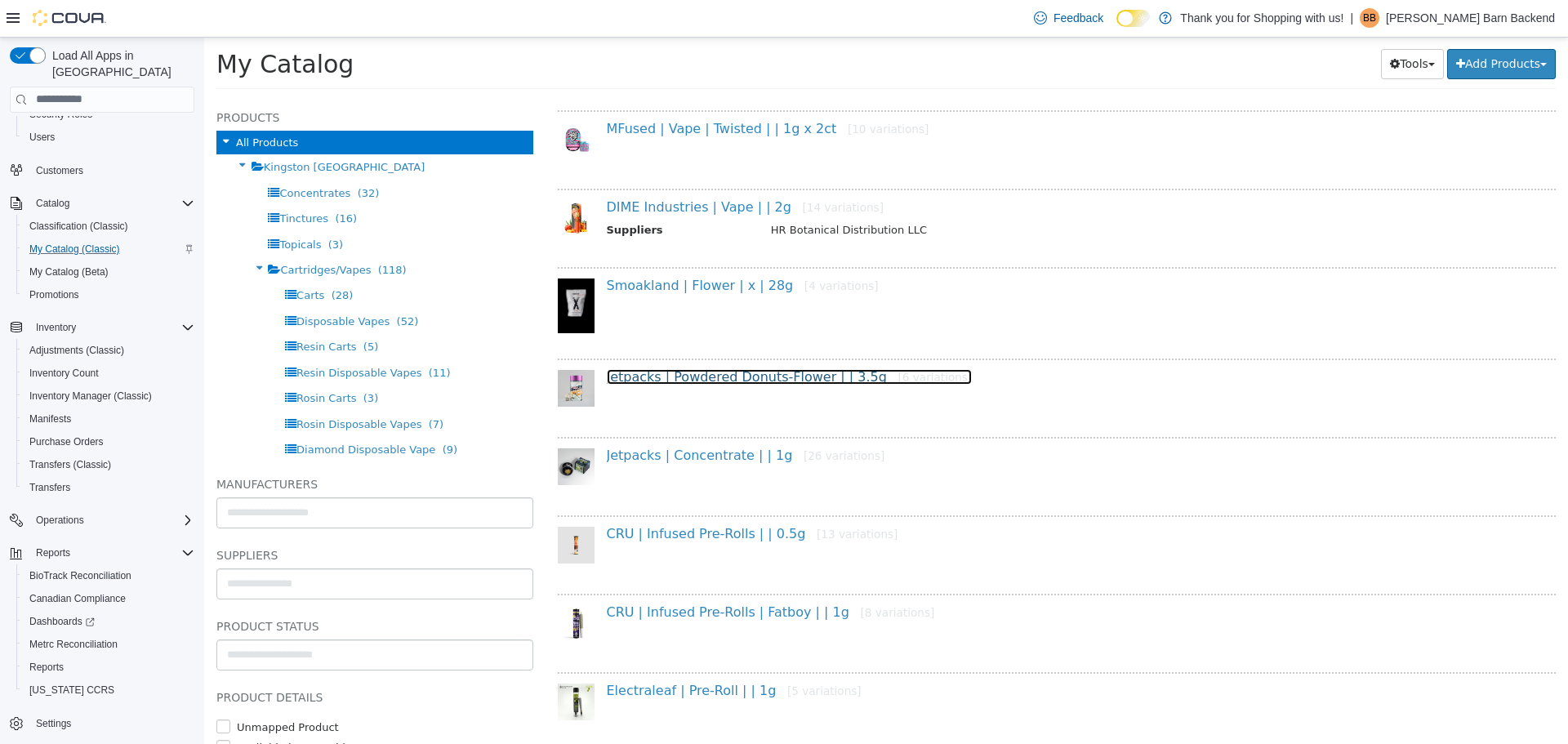
click at [704, 372] on link "Jetpacks | Powdered Donuts-Flower | | 3.5g [6 variations]" at bounding box center [789, 376] width 366 height 15
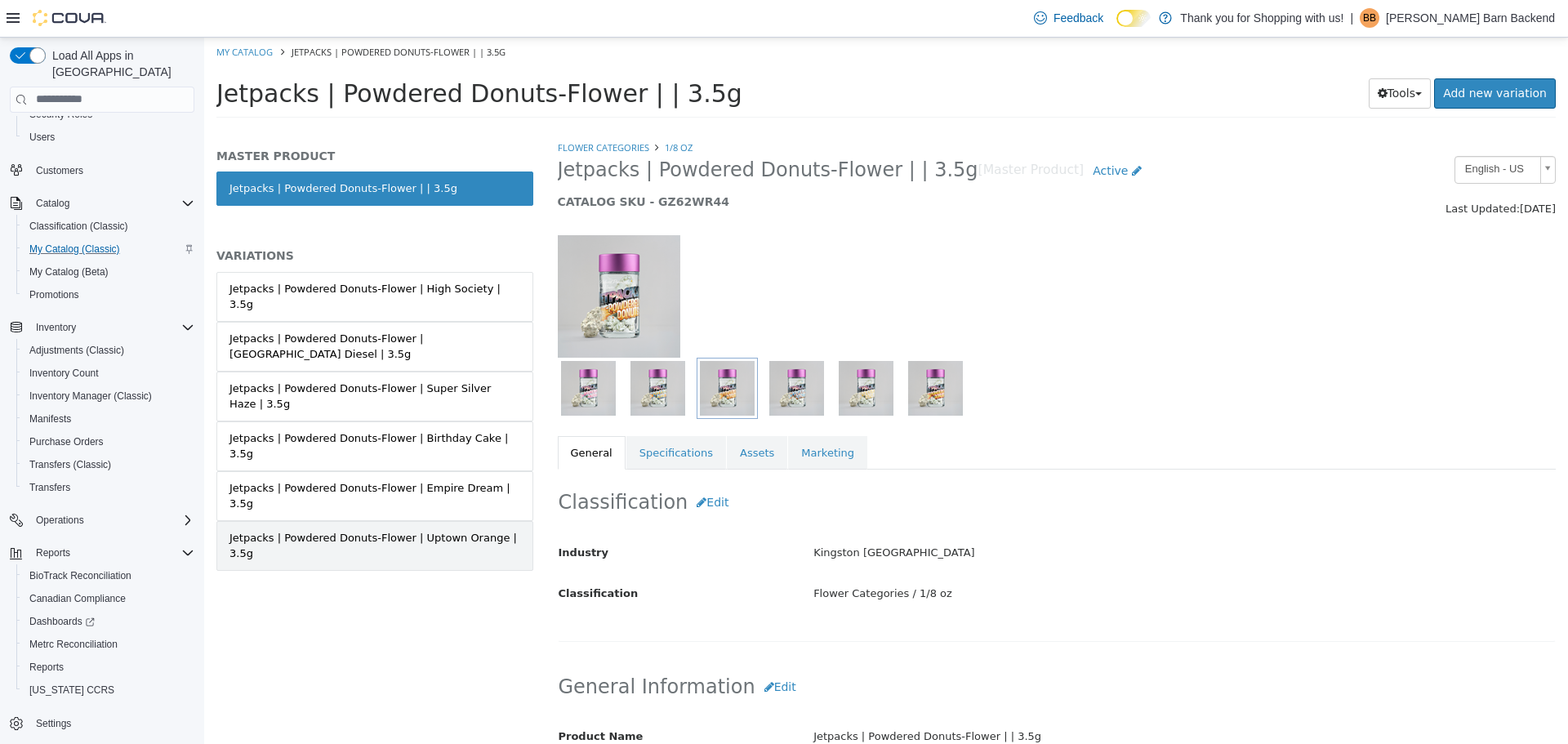
click at [390, 529] on div "Jetpacks | Powdered Donuts-Flower | Uptown Orange | 3.5g" at bounding box center [375, 545] width 291 height 32
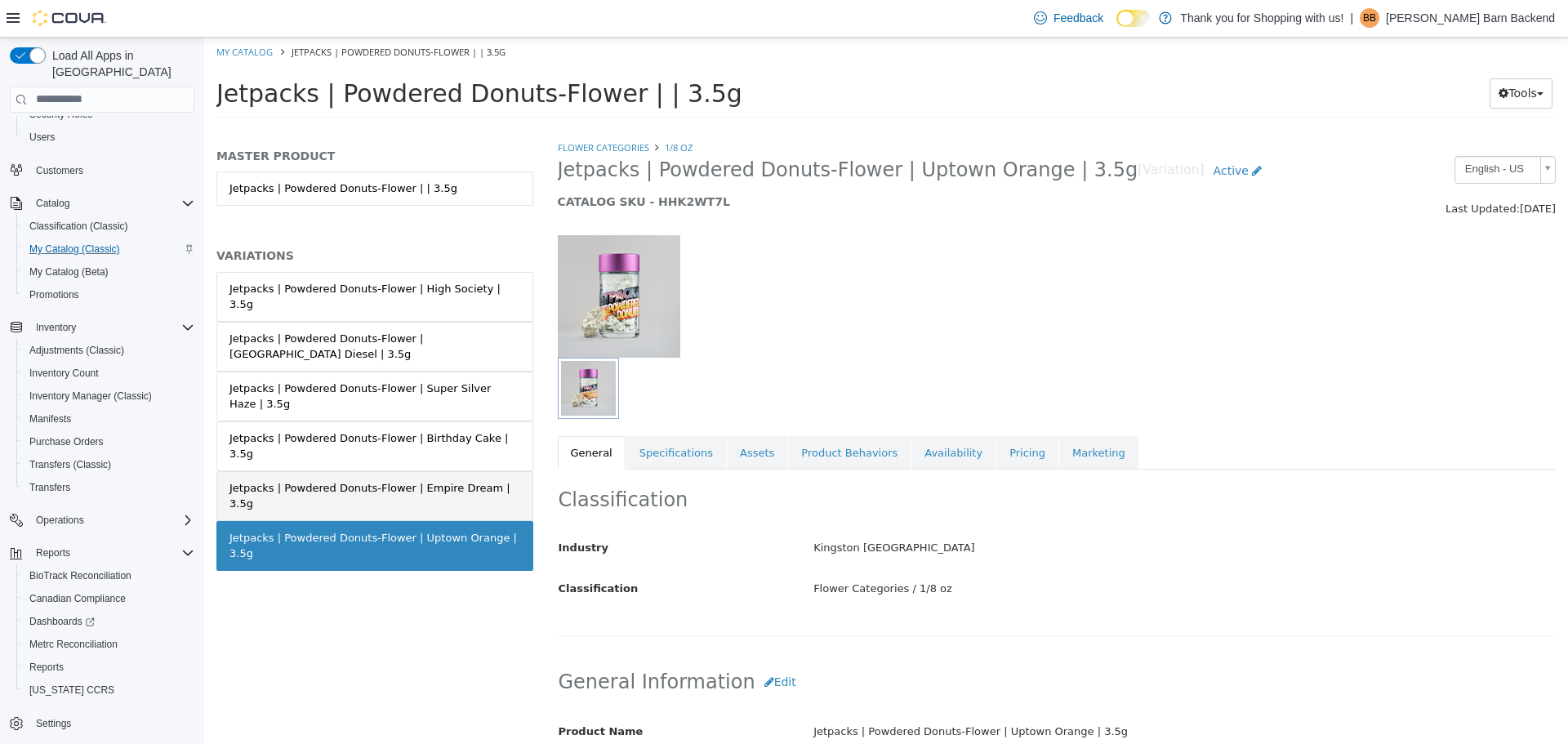
click at [399, 479] on div "Jetpacks | Powdered Donuts-Flower | Empire Dream | 3.5g" at bounding box center [375, 495] width 291 height 32
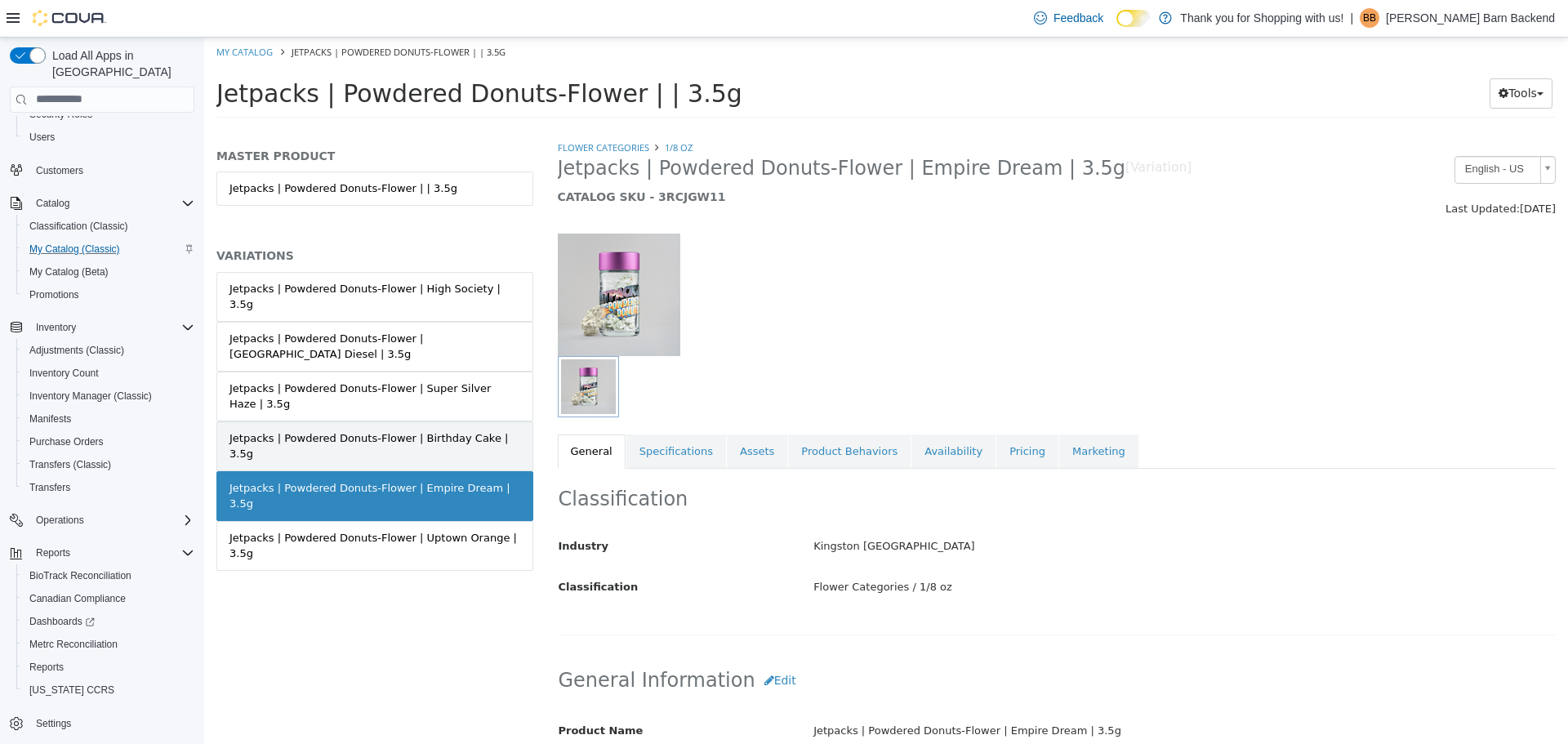
click at [402, 430] on div "Jetpacks | Powdered Donuts-Flower | Birthday Cake | 3.5g" at bounding box center [375, 446] width 291 height 32
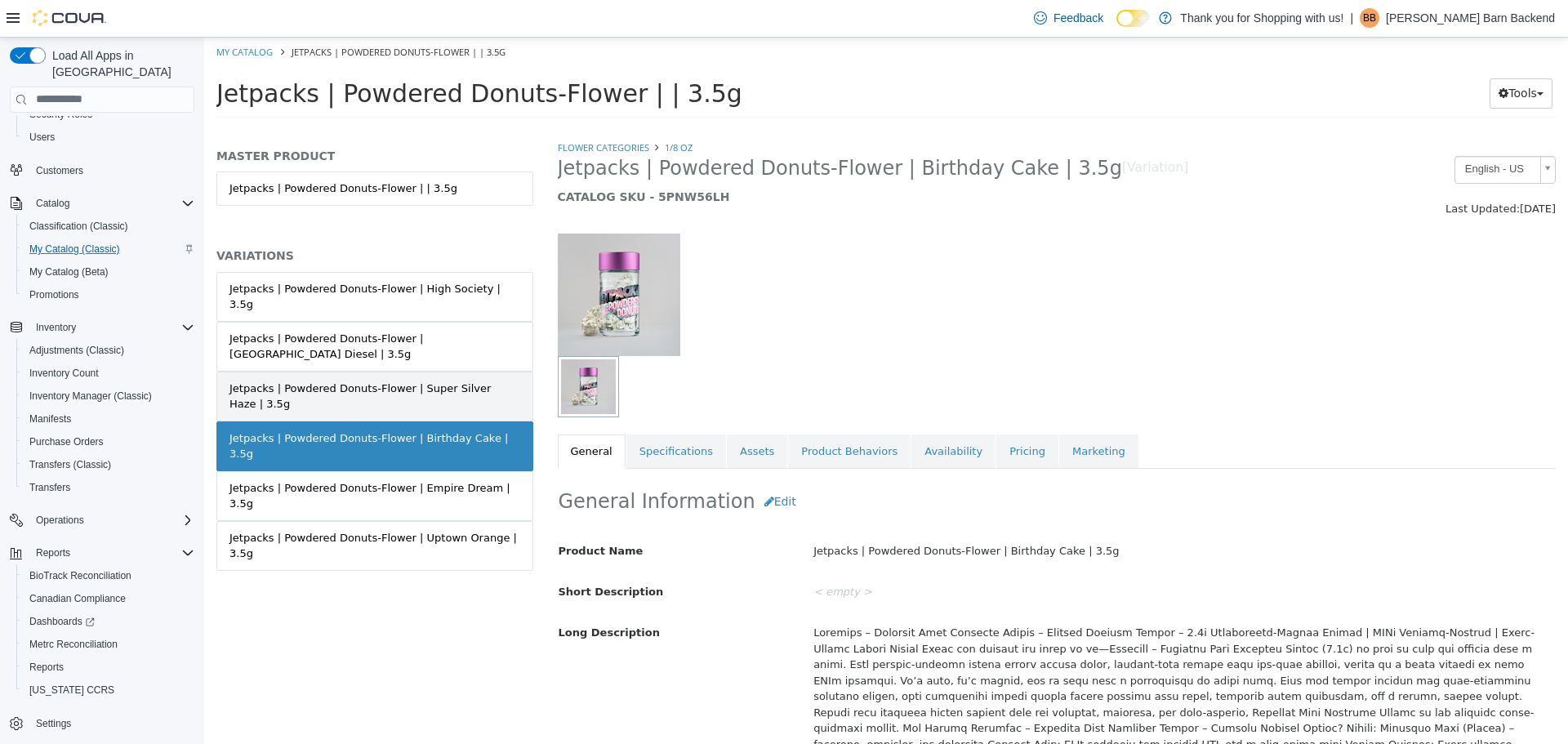
click at [402, 380] on div "Jetpacks | Powdered Donuts-Flower | Super Silver Haze | 3.5g" at bounding box center [375, 396] width 291 height 32
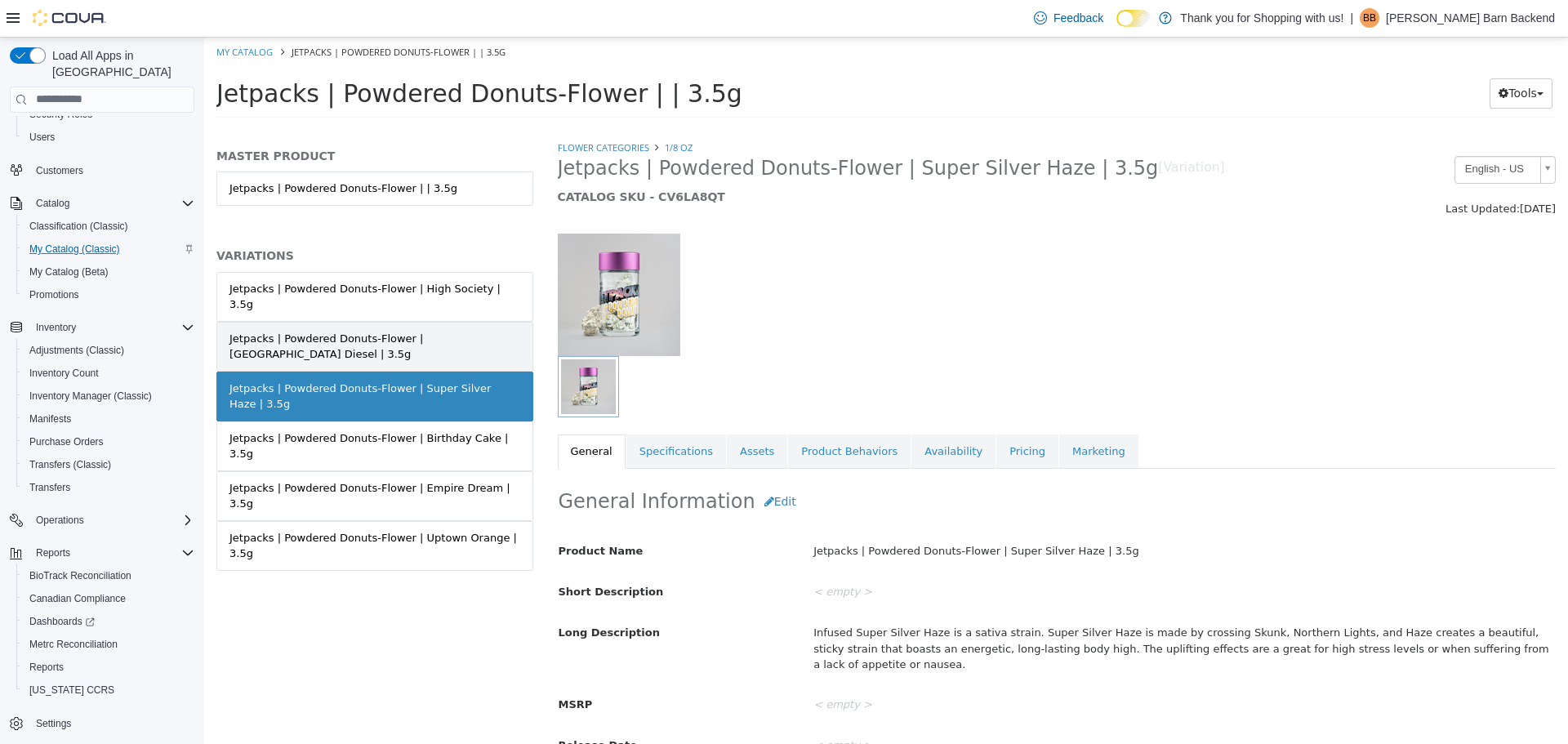
click at [401, 330] on div "Jetpacks | Powdered Donuts-Flower | [GEOGRAPHIC_DATA] Diesel | 3.5g" at bounding box center [375, 346] width 291 height 32
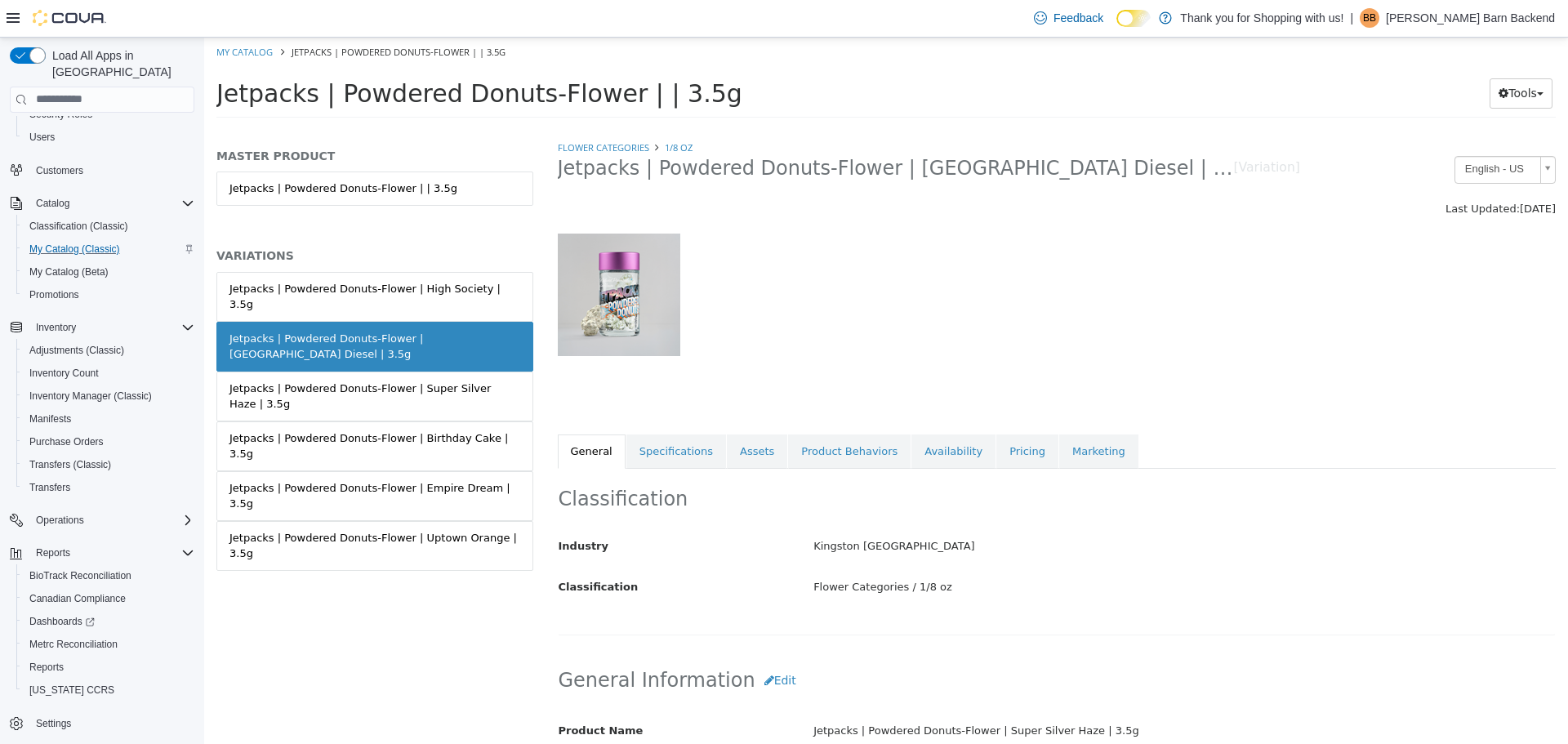
click at [400, 283] on div "Jetpacks | Powdered Donuts-Flower | High Society | 3.5g" at bounding box center [375, 296] width 291 height 32
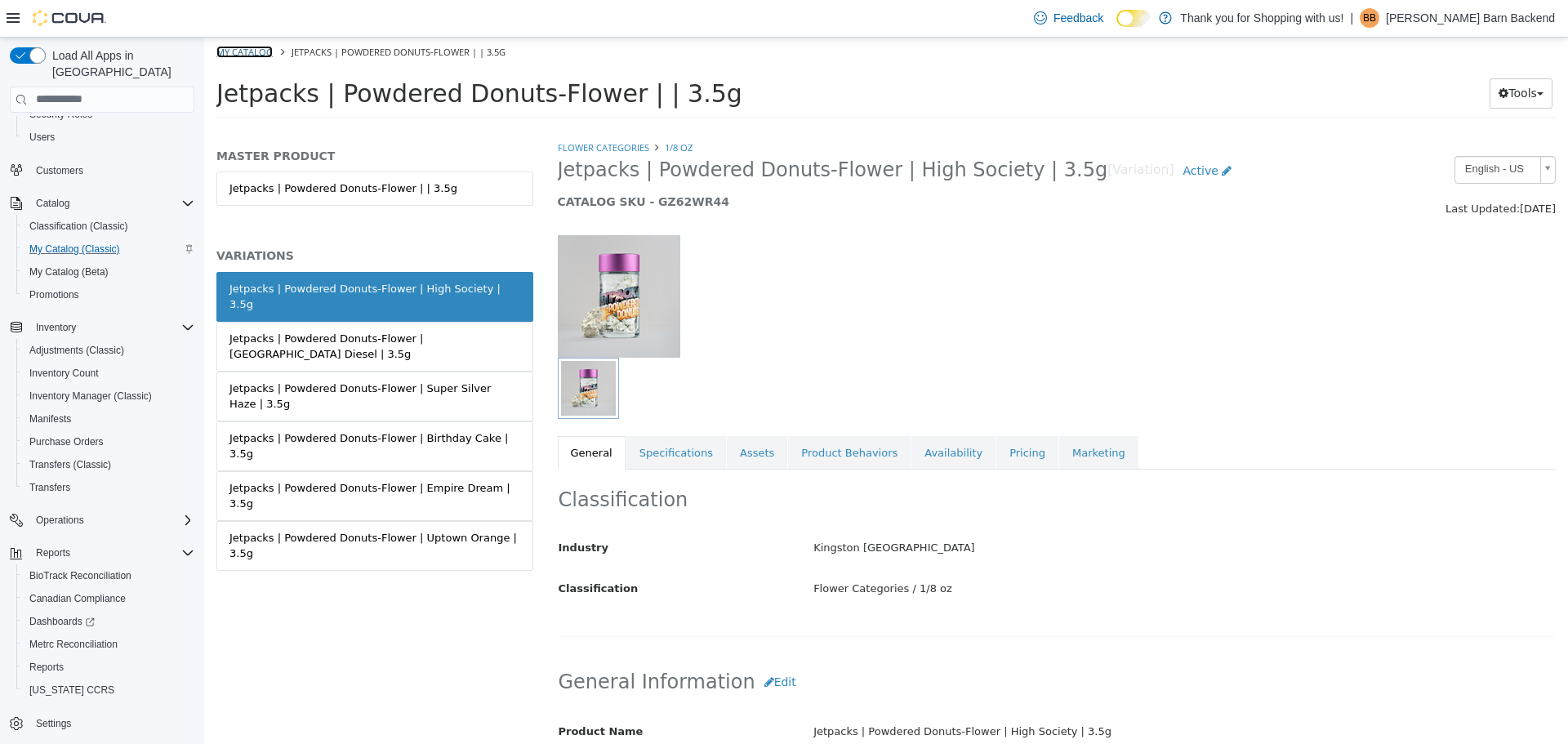
click at [260, 51] on link "My Catalog" at bounding box center [244, 50] width 56 height 13
select select "**********"
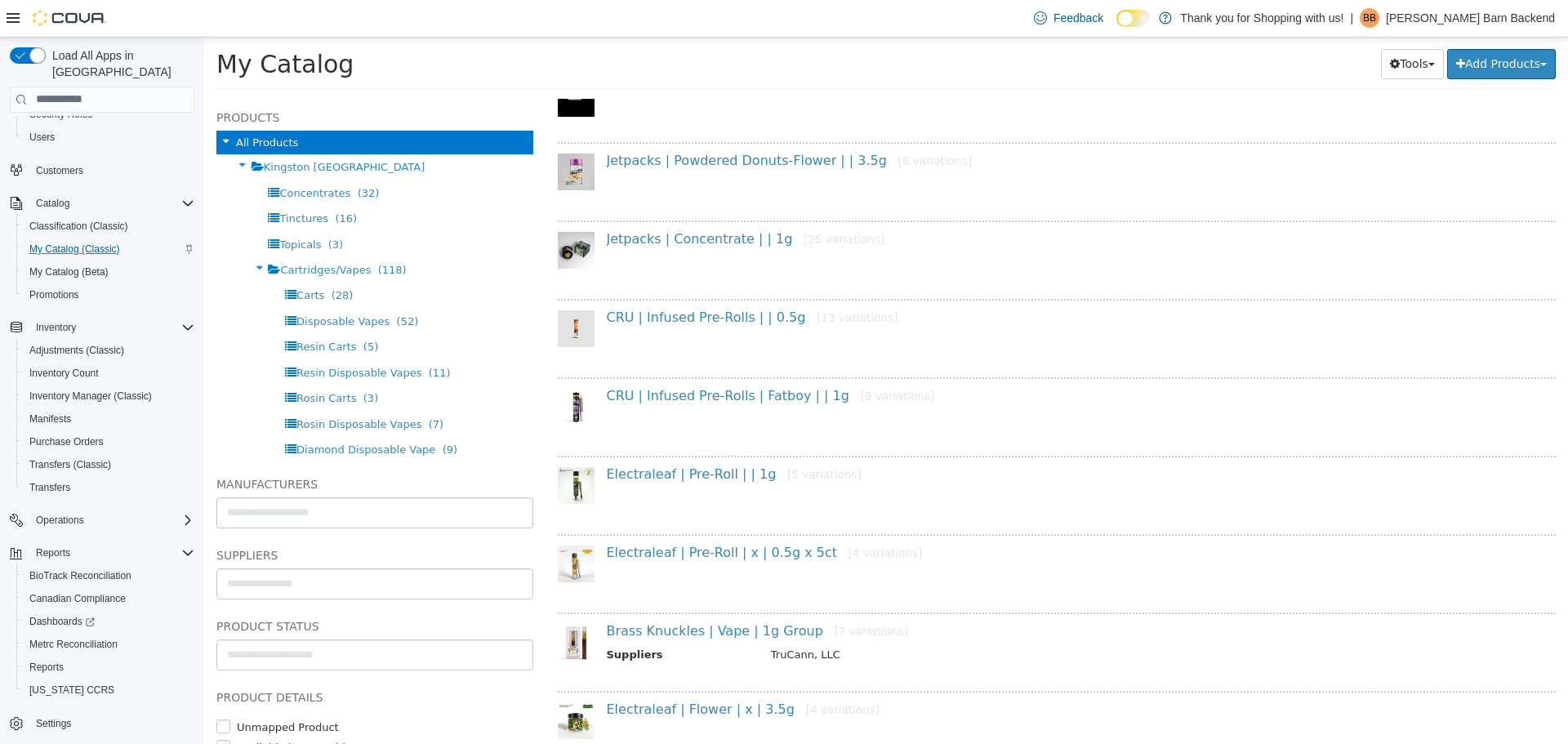
scroll to position [1633, 0]
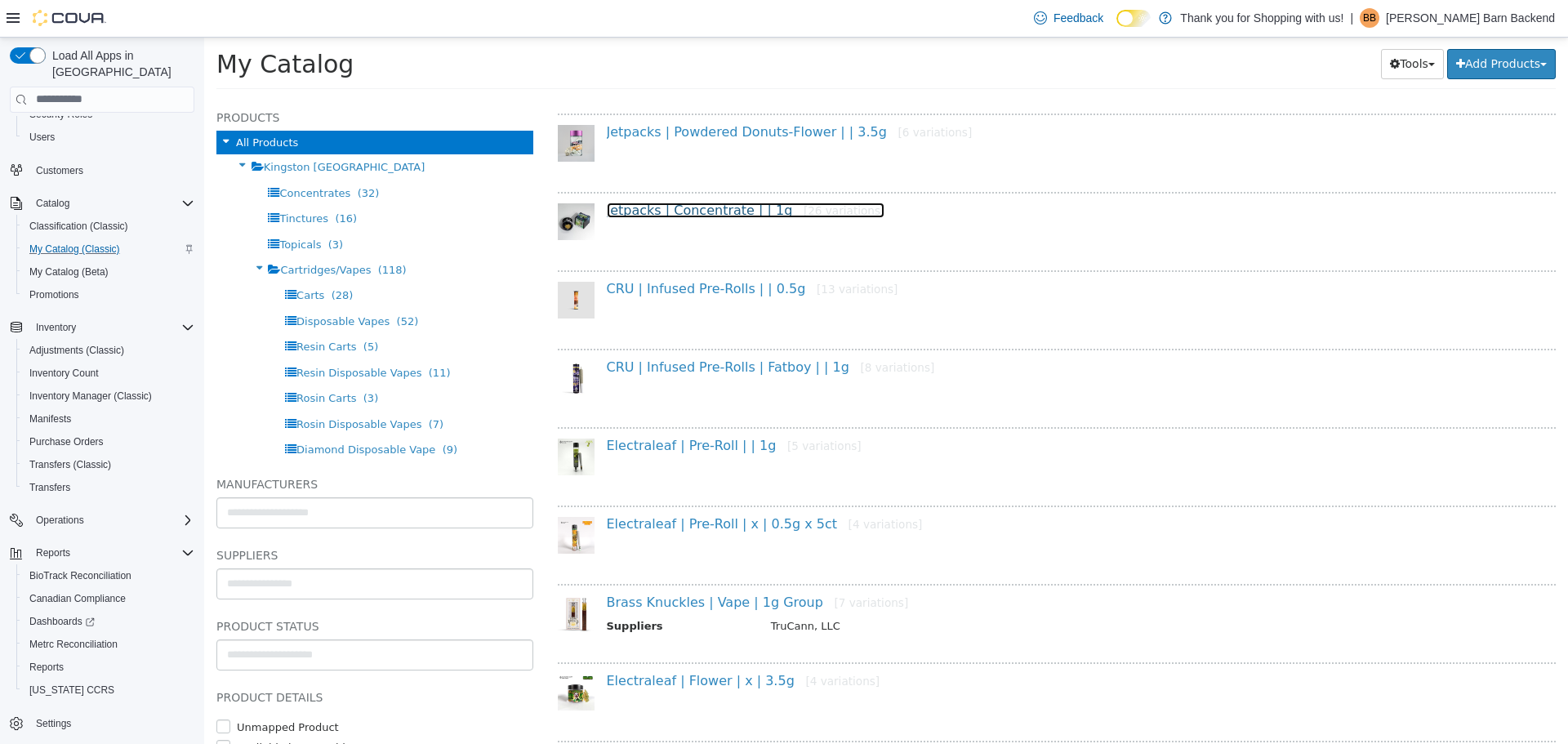
click at [675, 213] on link "Jetpacks | Concentrate | | 1g [26 variations]" at bounding box center [746, 209] width 278 height 15
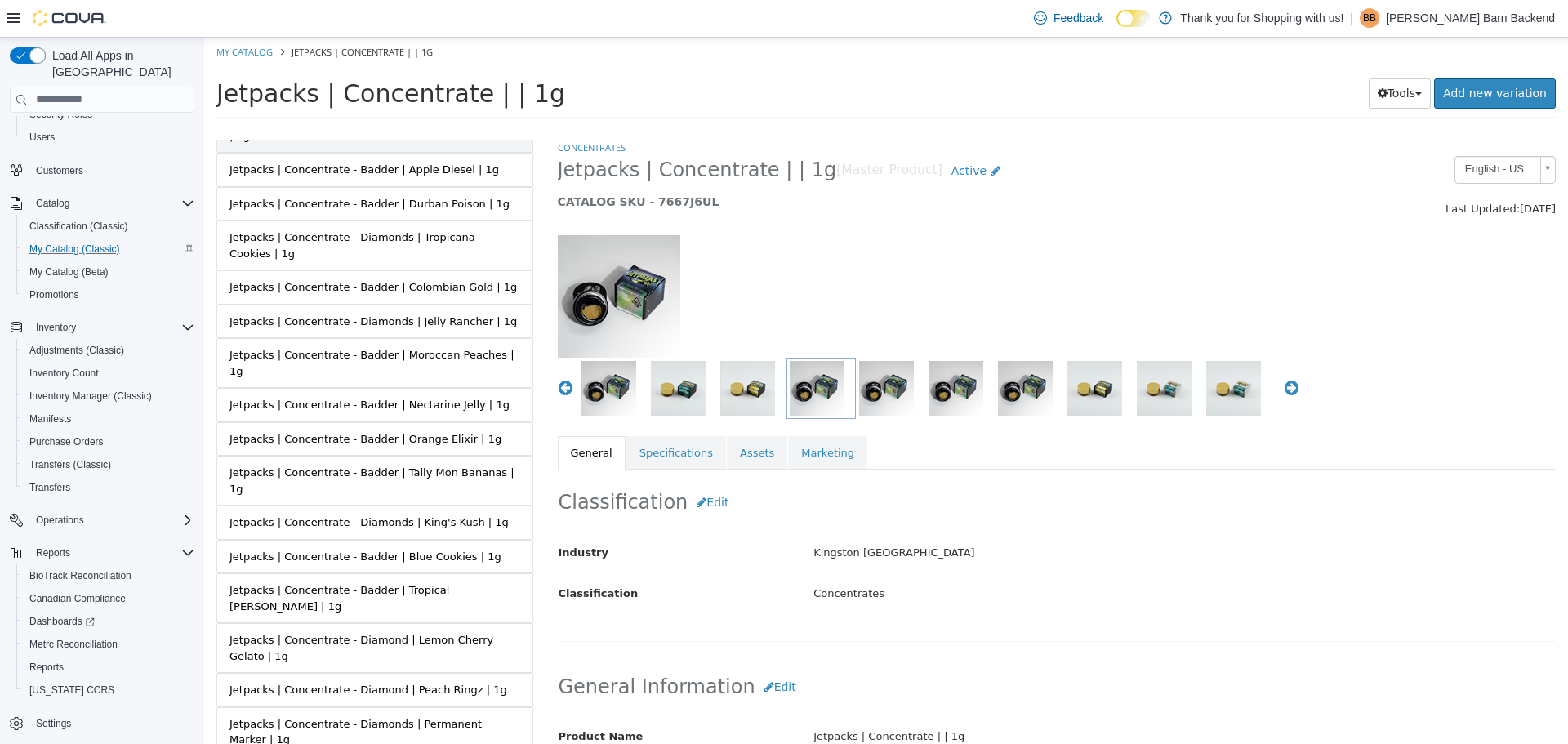
scroll to position [480, 0]
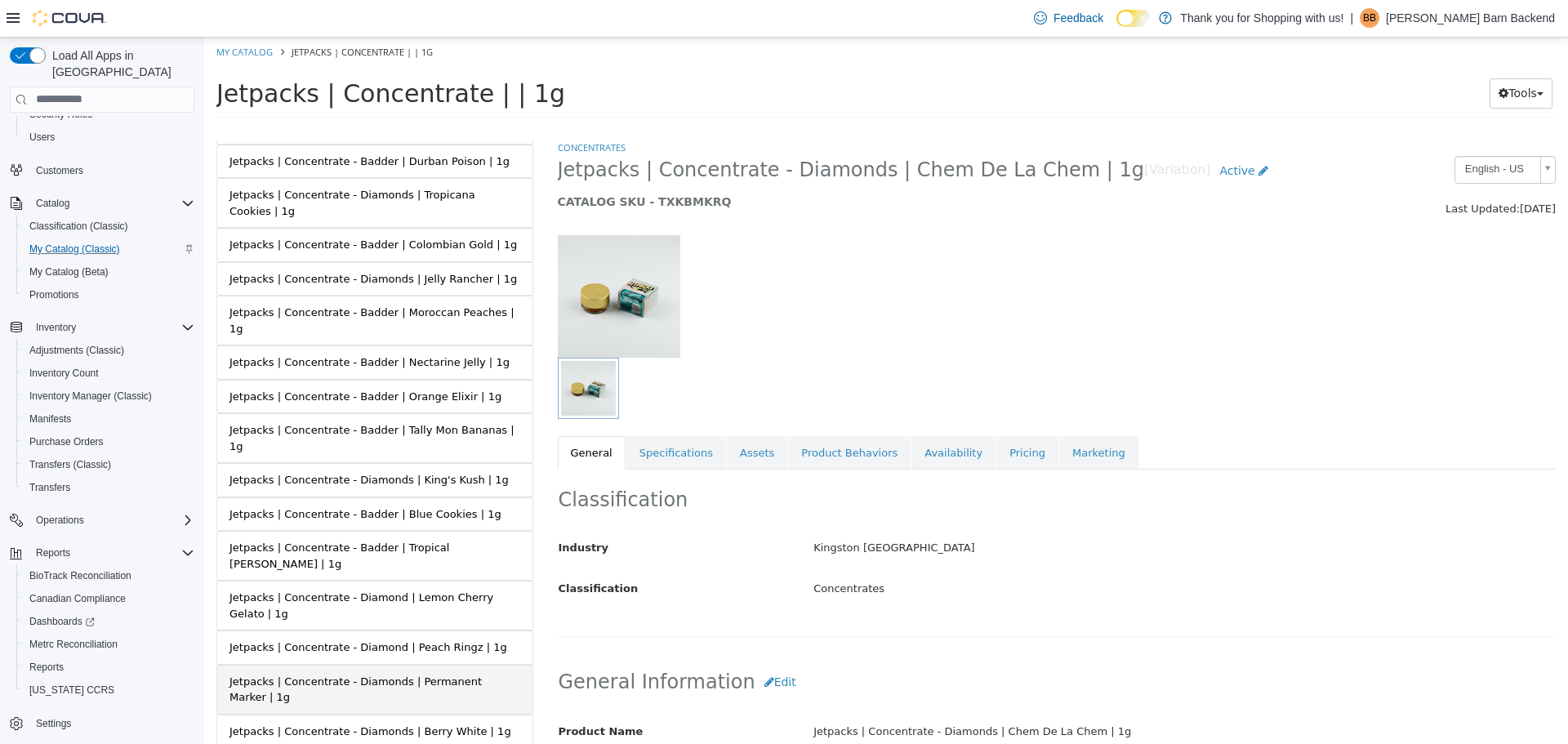
click at [421, 673] on div "Jetpacks | Concentrate - Diamonds | Permanent Marker | 1g" at bounding box center [375, 689] width 291 height 32
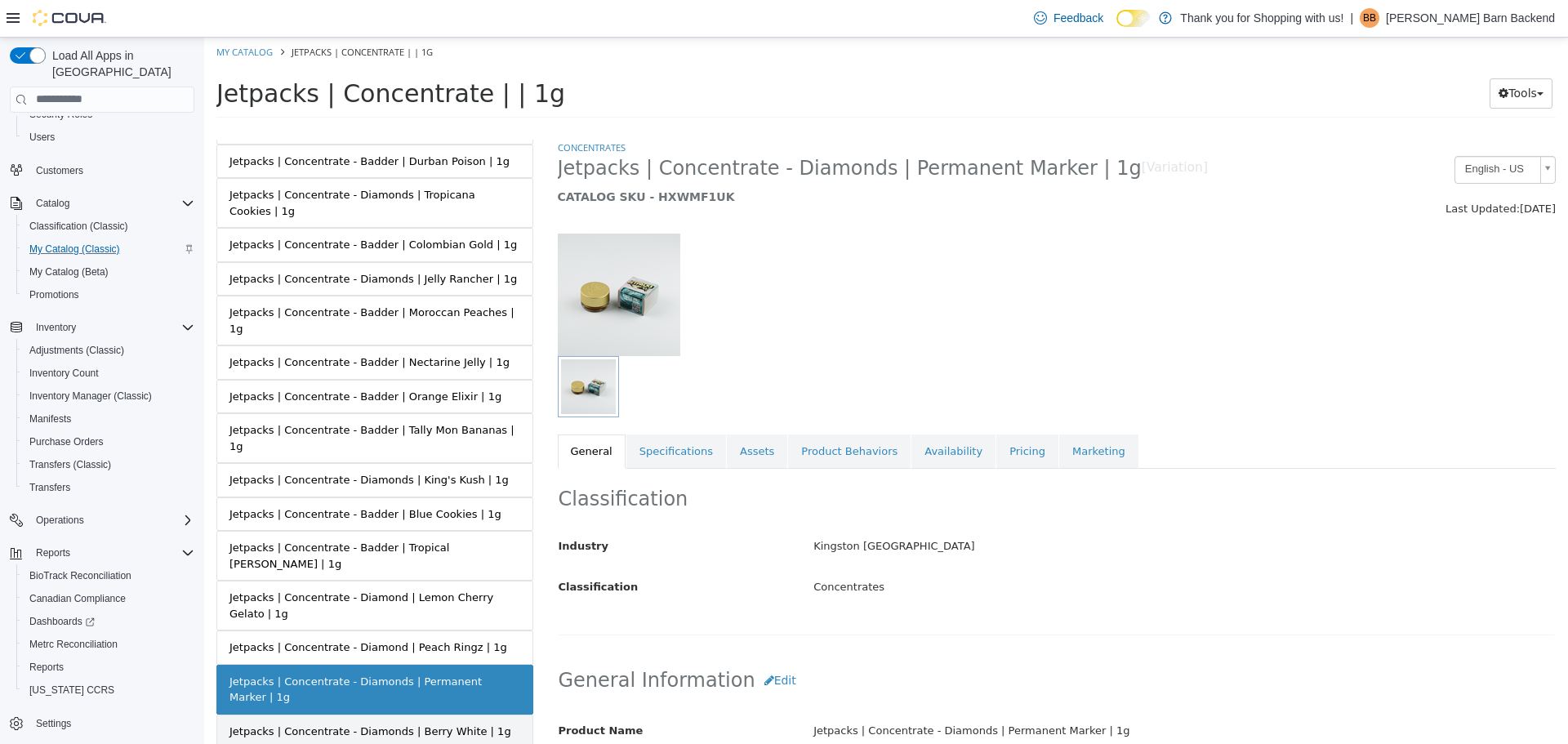
click at [424, 722] on div "Jetpacks | Concentrate - Diamonds | Berry White | 1g" at bounding box center [370, 730] width 282 height 16
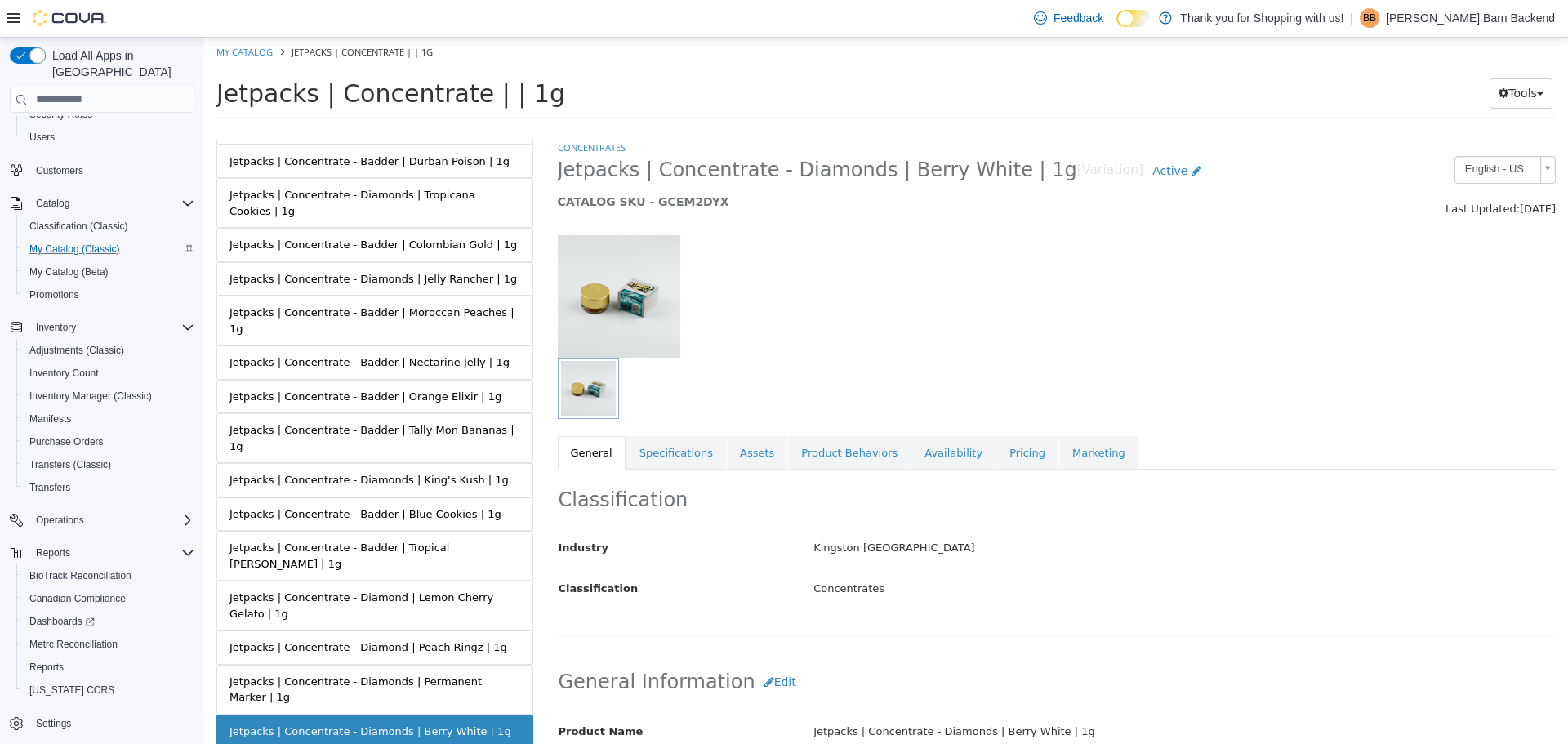
click at [425, 630] on link "Jetpacks | Concentrate - Diamond | Peach Ringz | 1g" at bounding box center [374, 646] width 317 height 34
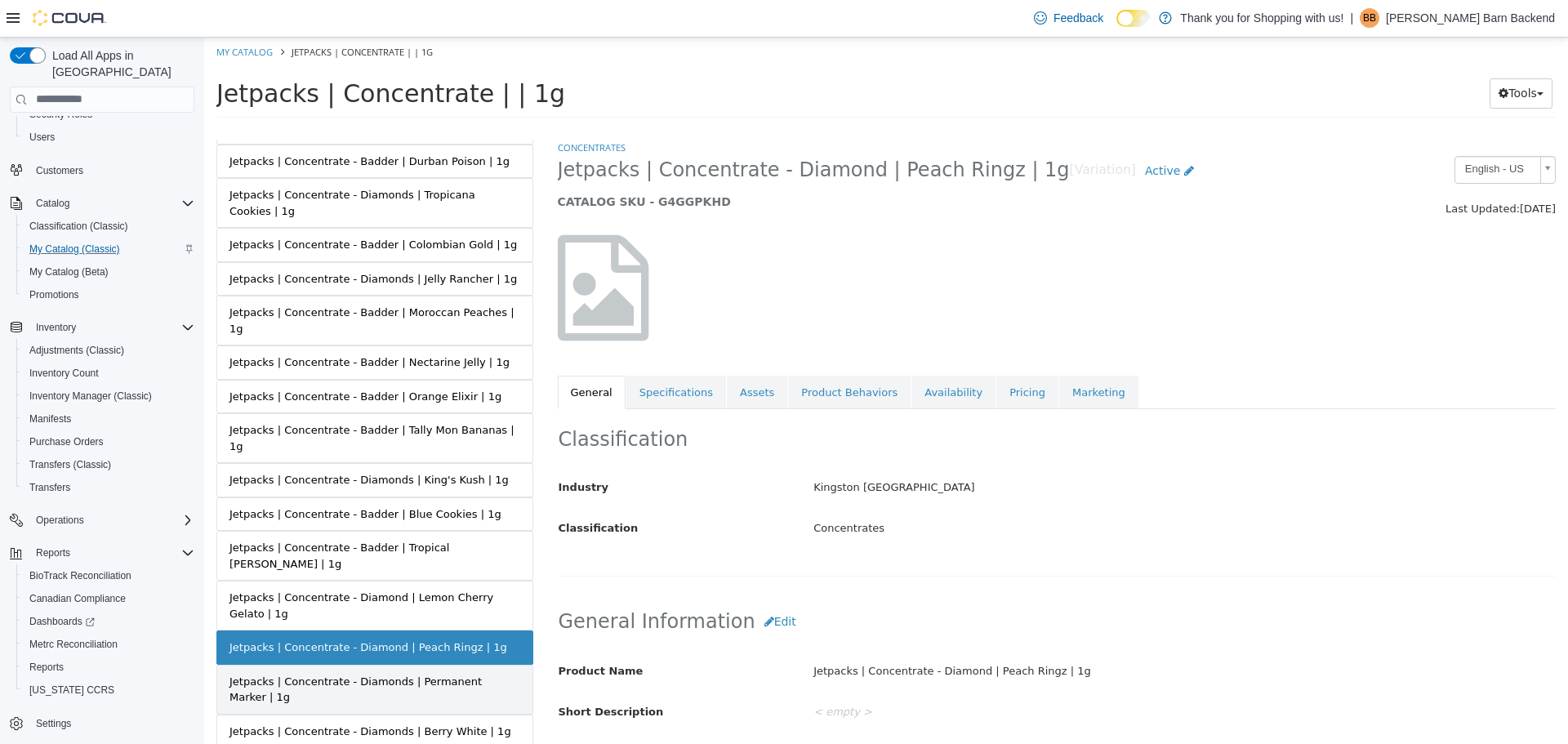
click at [424, 673] on div "Jetpacks | Concentrate - Diamonds | Permanent Marker | 1g" at bounding box center [375, 689] width 291 height 32
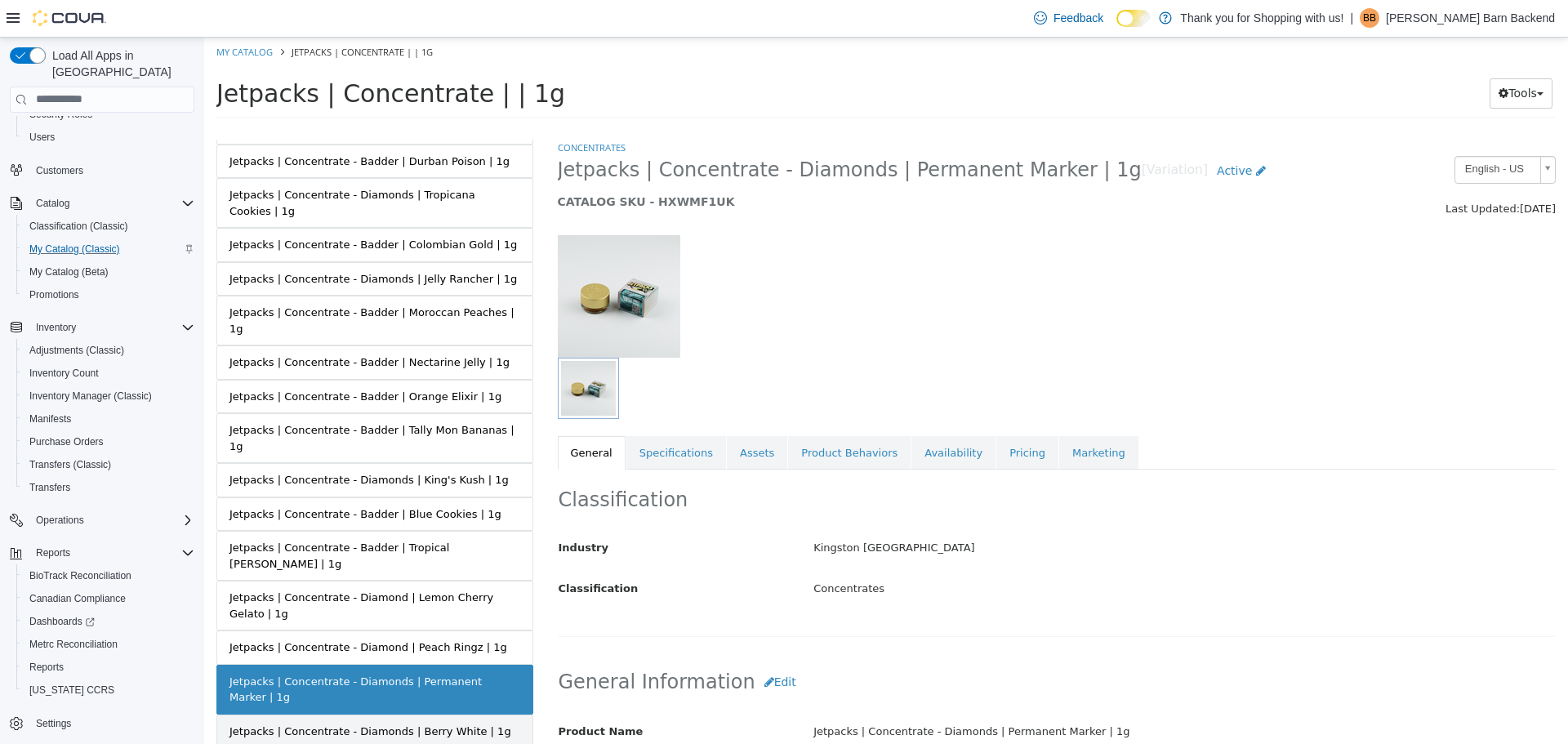
click at [426, 722] on div "Jetpacks | Concentrate - Diamonds | Berry White | 1g" at bounding box center [370, 730] width 282 height 16
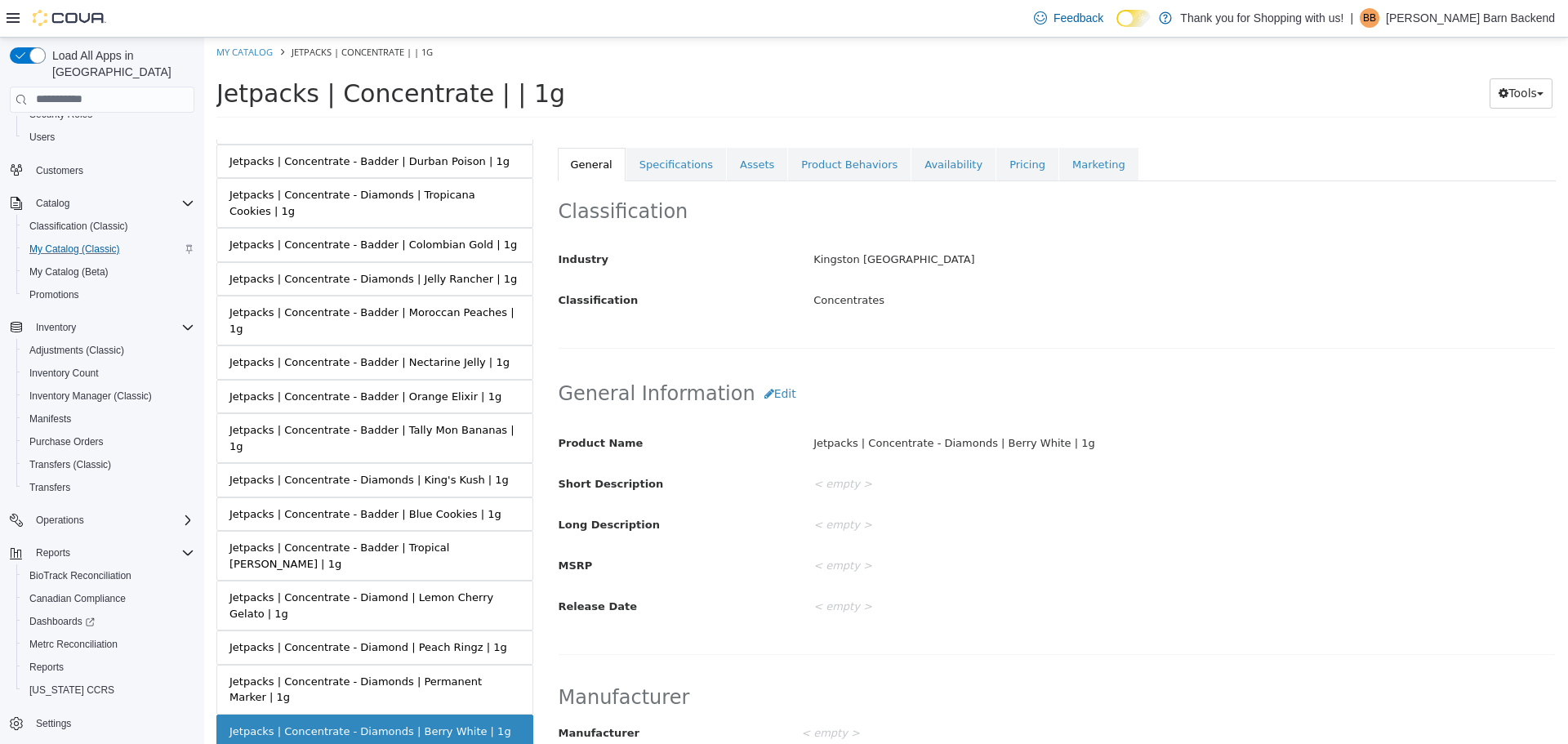
scroll to position [735, 0]
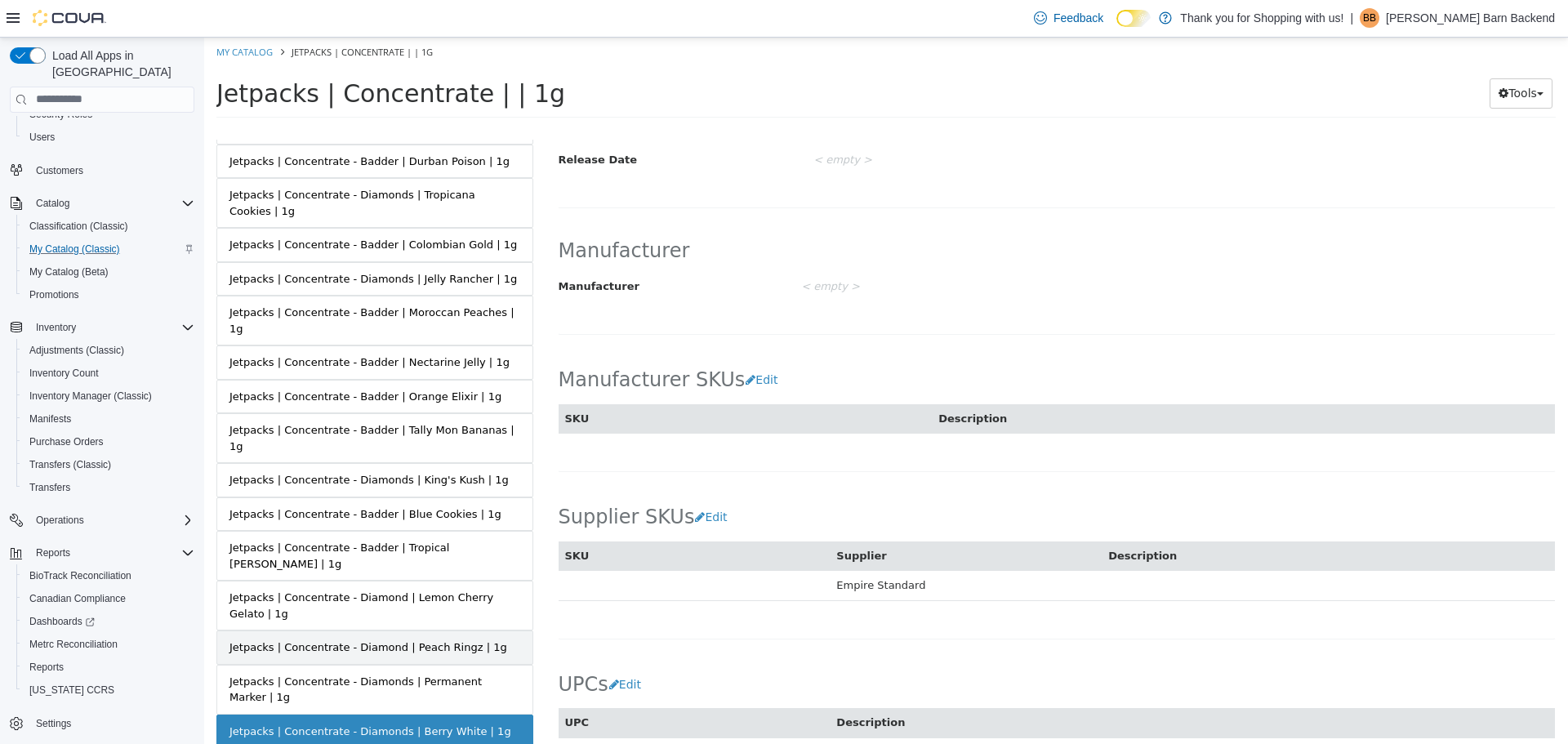
click at [406, 630] on link "Jetpacks | Concentrate - Diamond | Peach Ringz | 1g" at bounding box center [374, 646] width 317 height 34
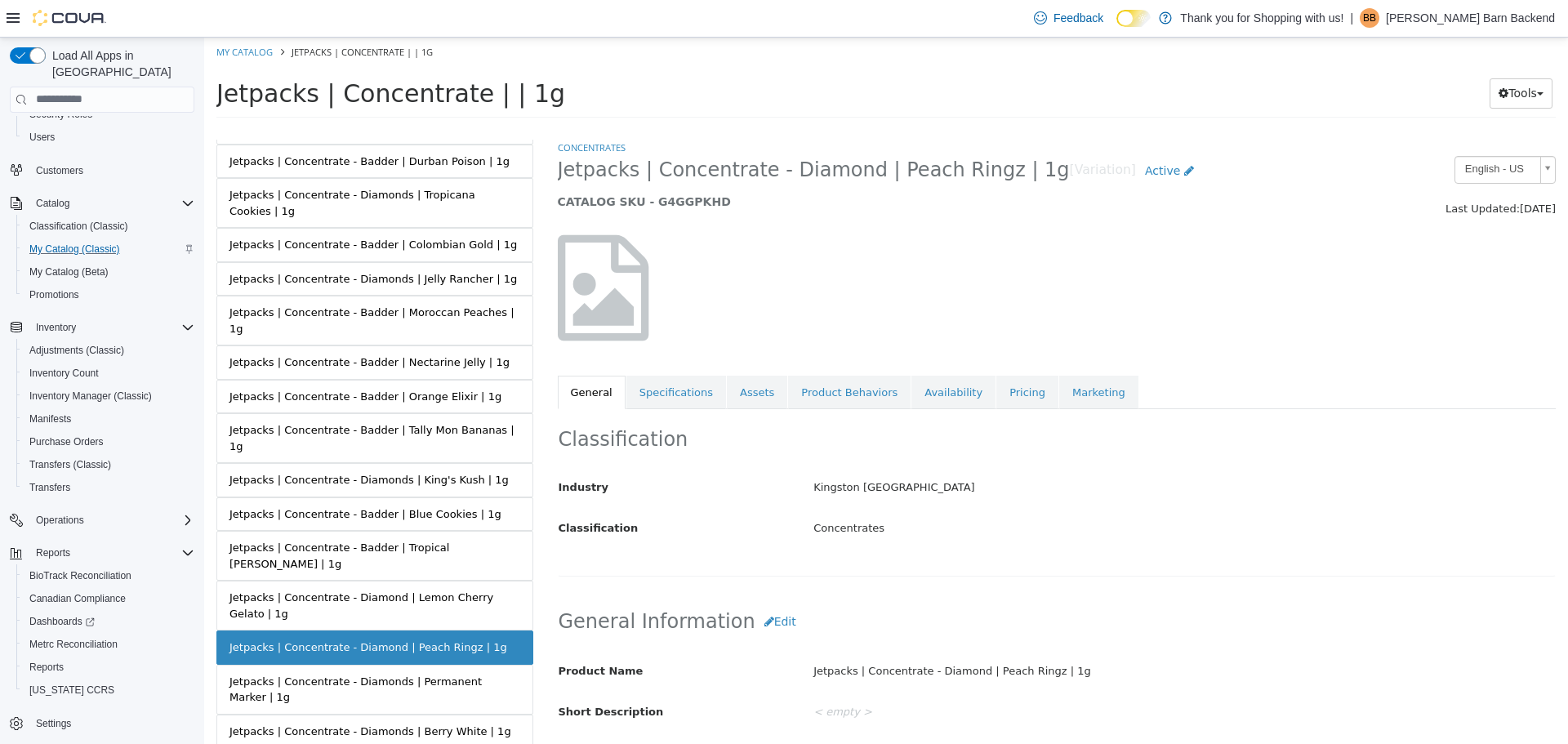
drag, startPoint x: 558, startPoint y: 171, endPoint x: 1004, endPoint y: 177, distance: 446.0
click at [1004, 177] on span "Jetpacks | Concentrate - Diamond | Peach Ringz | 1g" at bounding box center [813, 169] width 512 height 25
copy span "Jetpacks | Concentrate - Diamond | Peach Ringz | 1g"
click at [226, 51] on link "My Catalog" at bounding box center [244, 50] width 56 height 13
select select "**********"
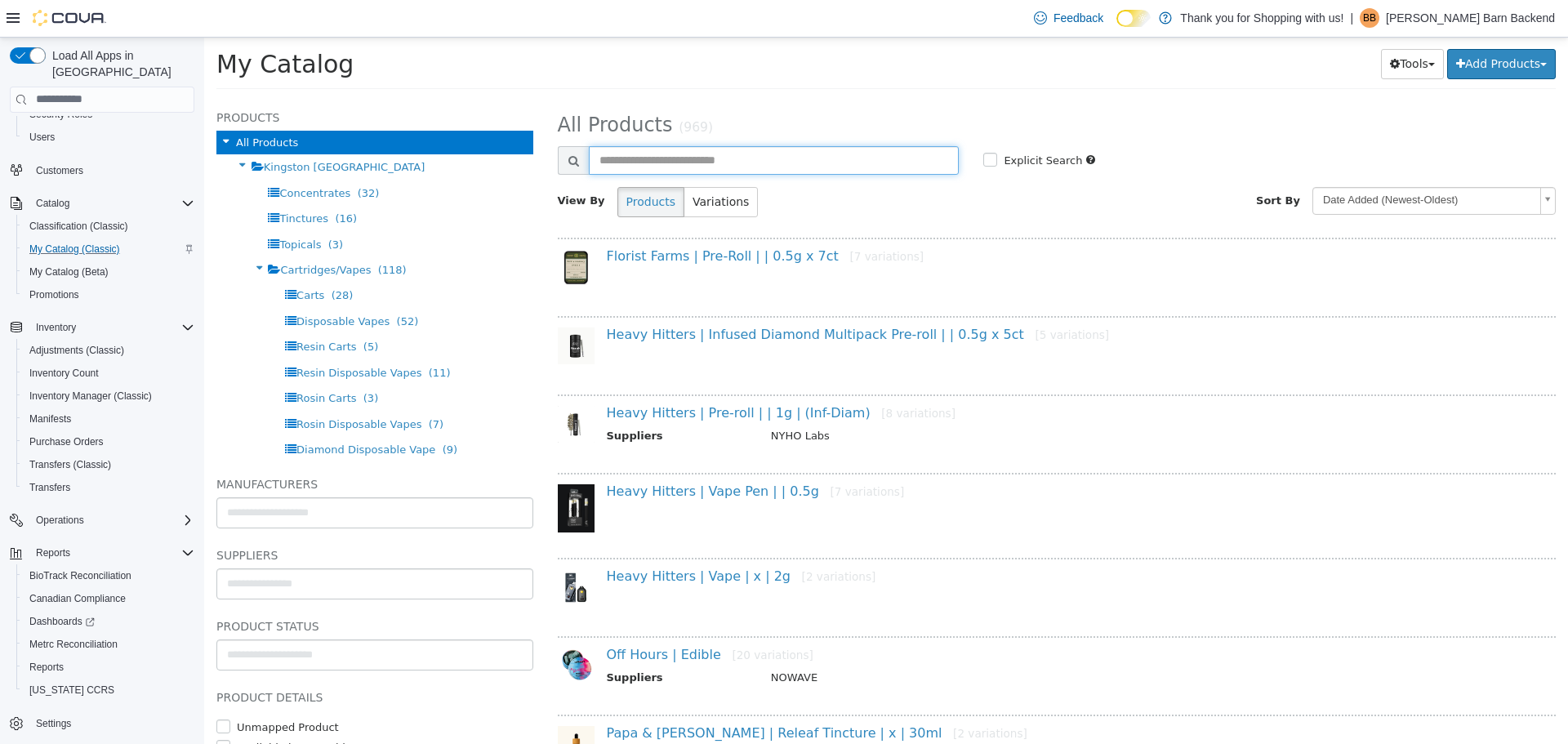
click at [662, 167] on input "text" at bounding box center [773, 160] width 371 height 29
type input "*********"
select select "**********"
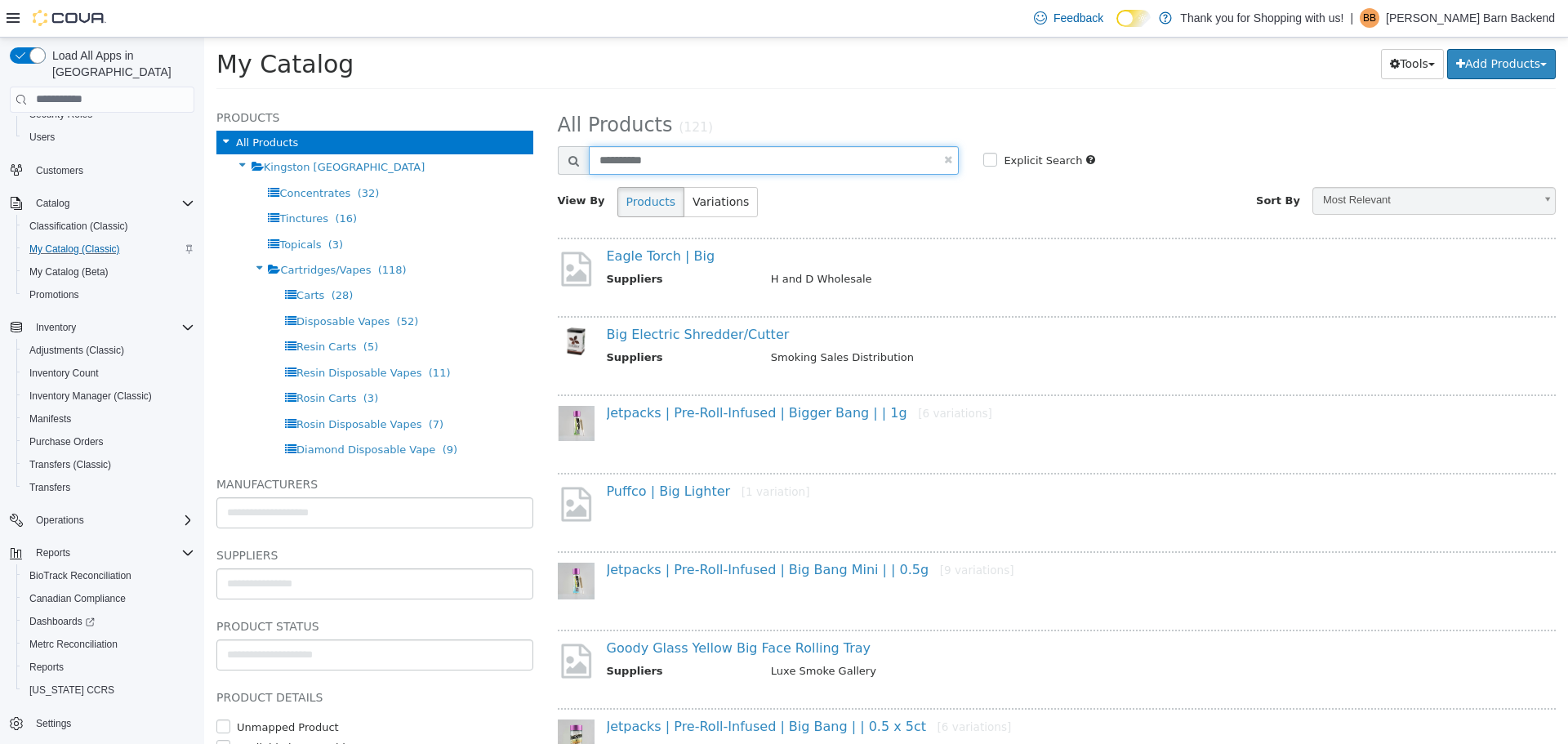
click at [636, 158] on input "*********" at bounding box center [773, 160] width 371 height 29
click at [641, 163] on input "*********" at bounding box center [773, 160] width 371 height 29
type input "****"
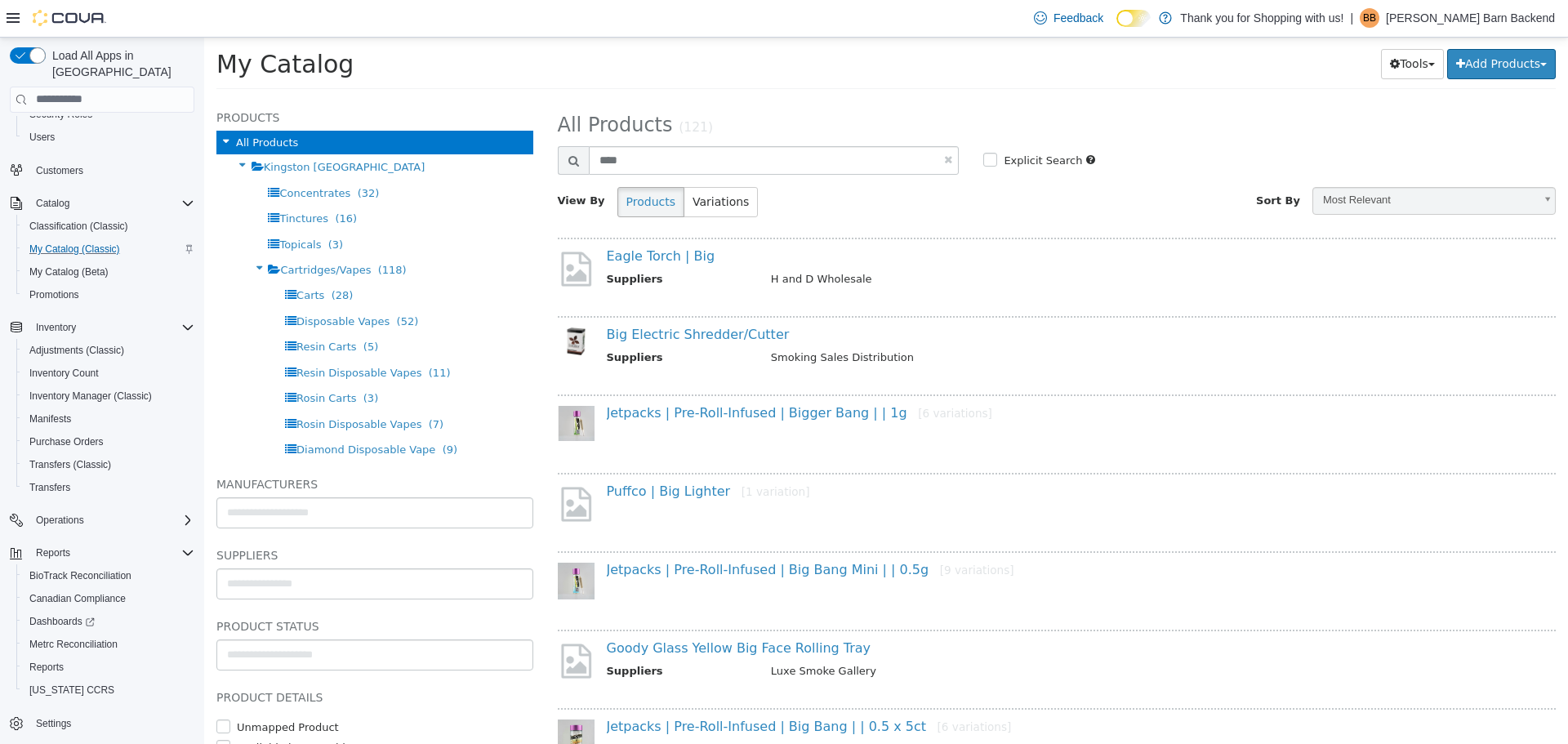
select select "**********"
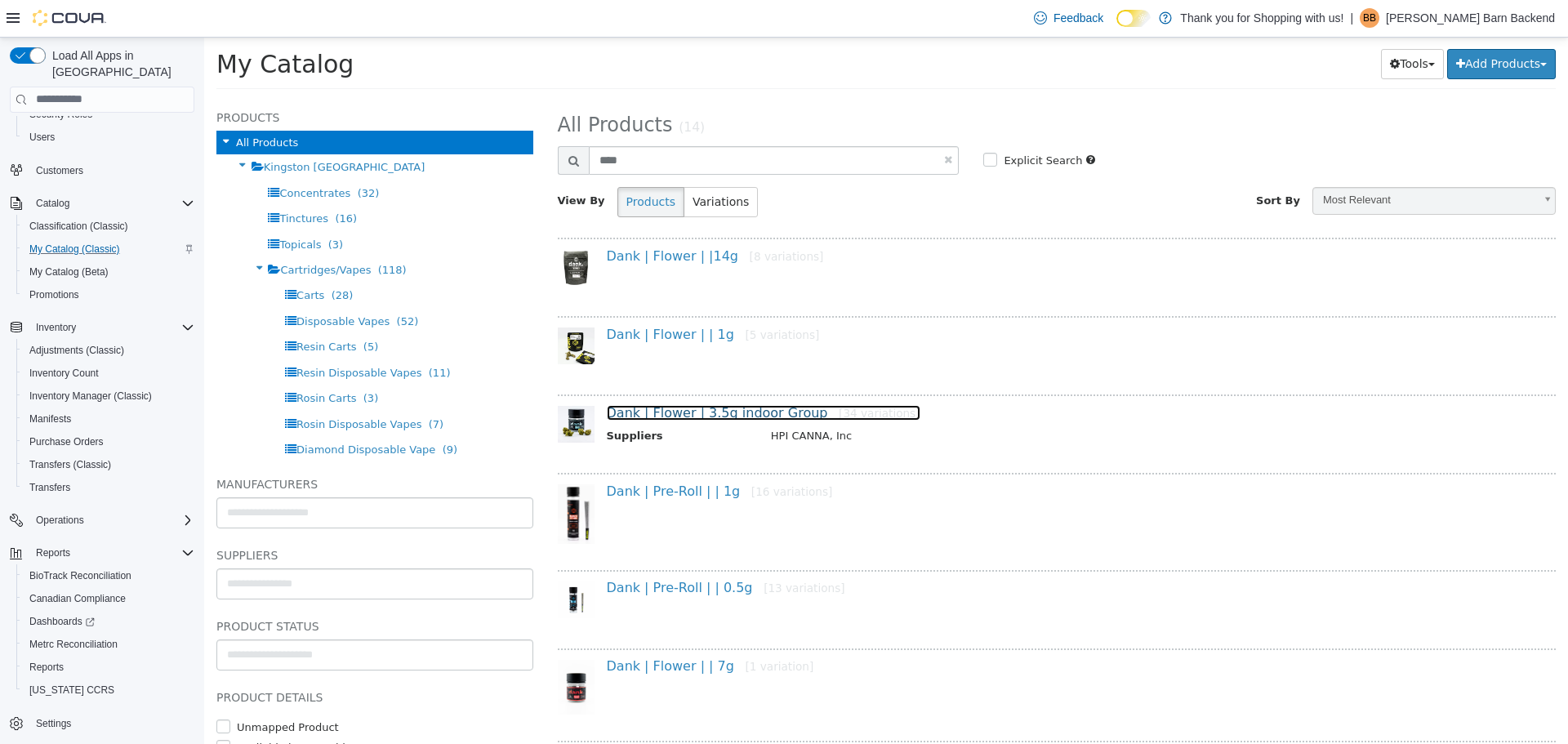
click at [697, 409] on link "Dank | Flower | 3.5g indoor Group [34 variations]" at bounding box center [763, 412] width 314 height 15
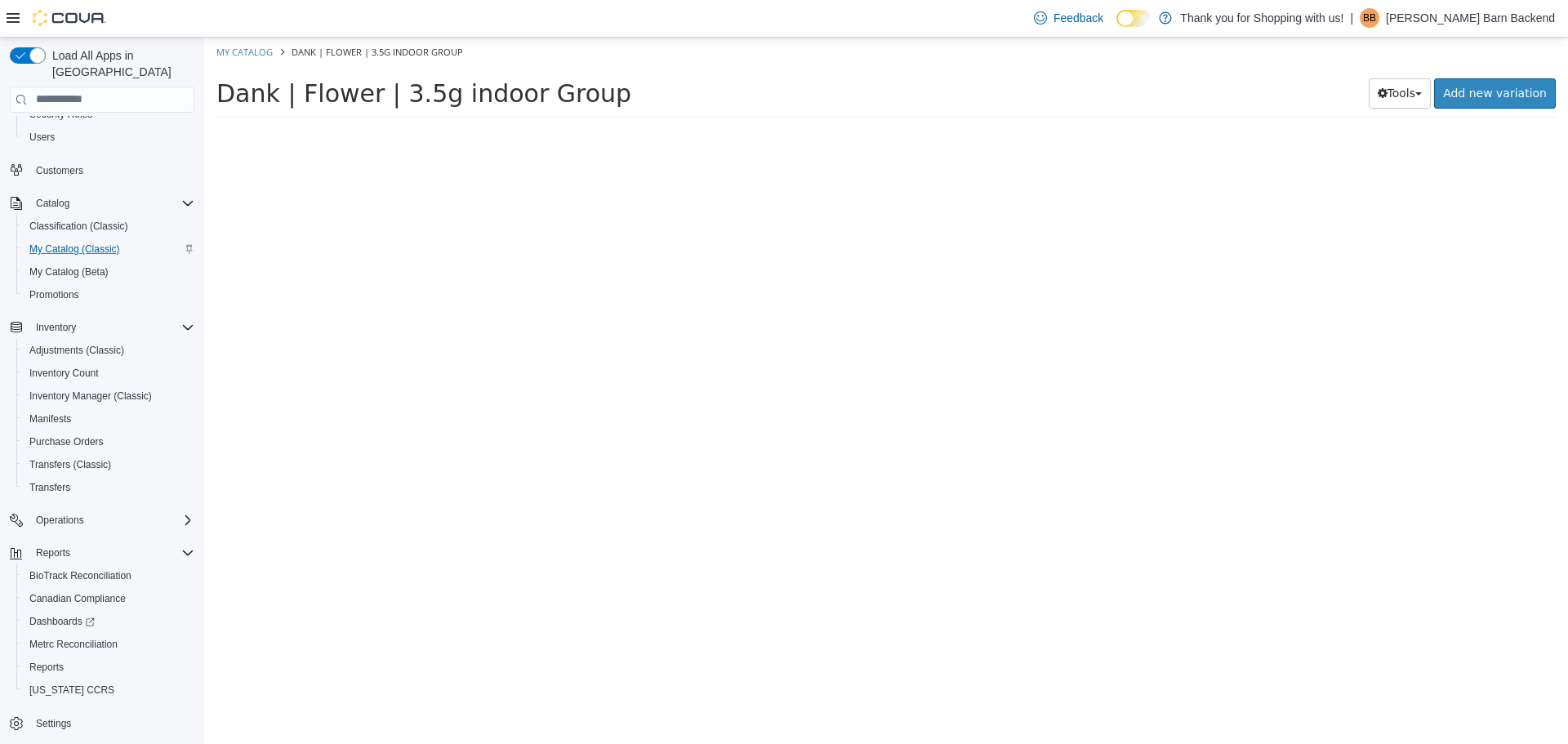
click at [697, 409] on div at bounding box center [1057, 441] width 1023 height 604
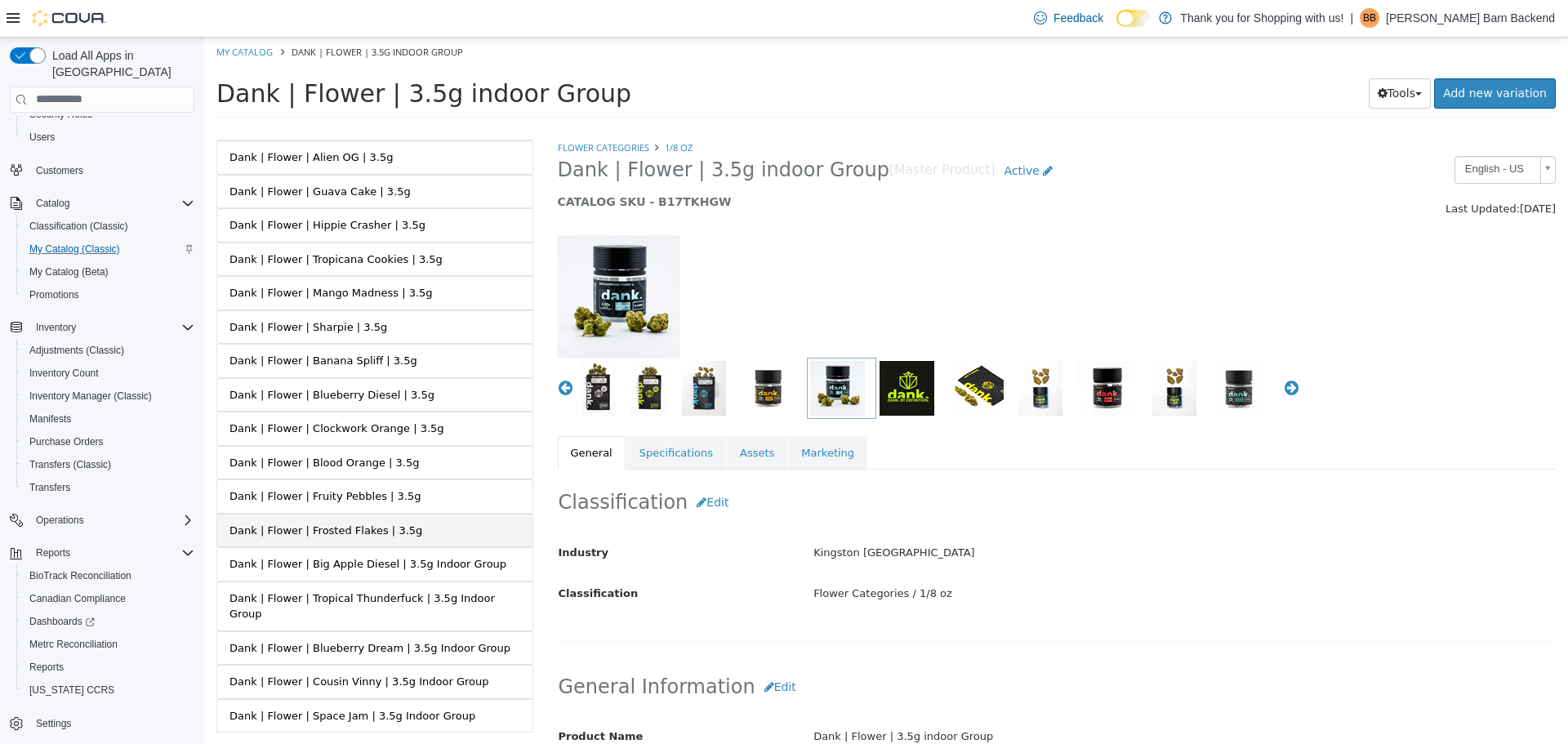
scroll to position [736, 0]
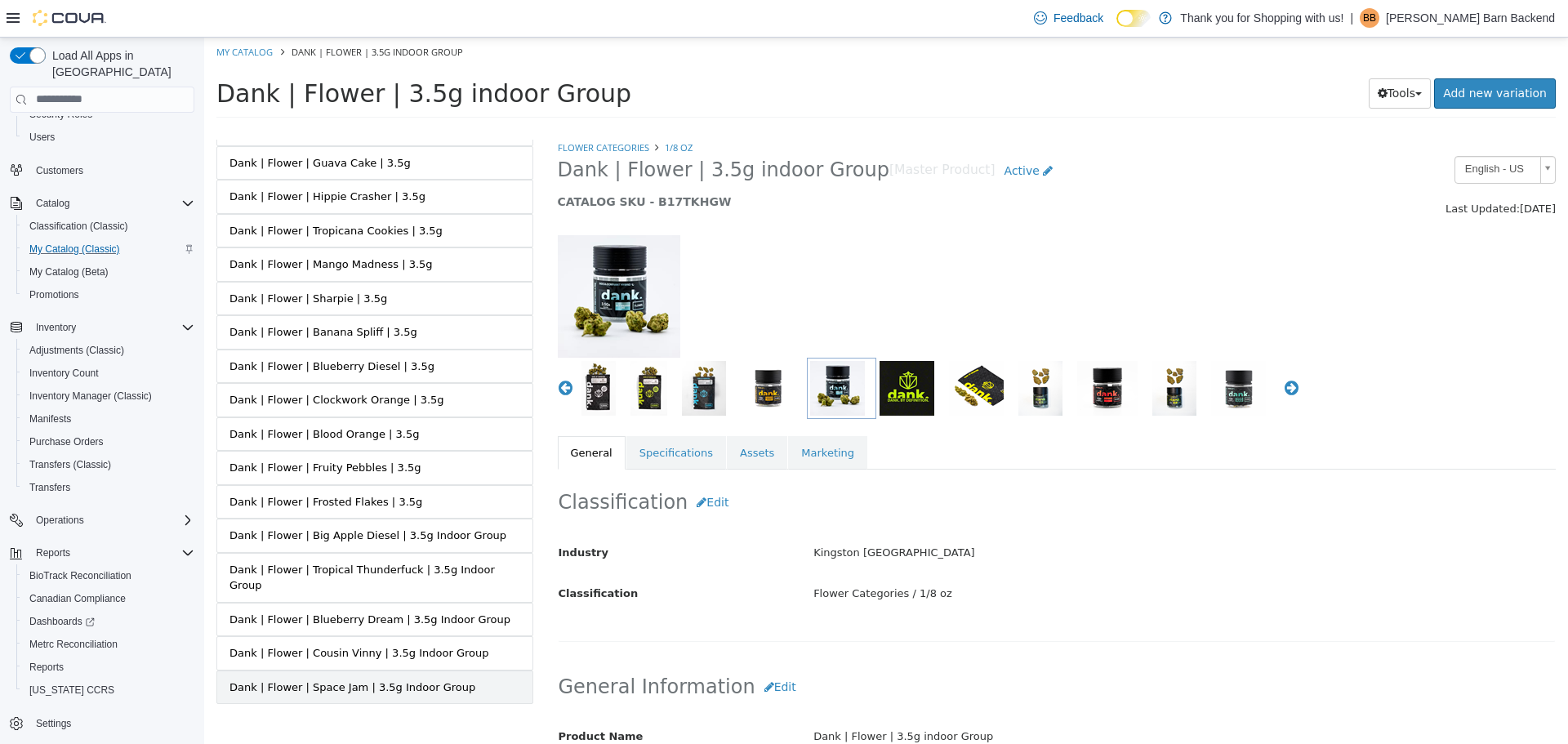
click at [405, 678] on div "Dank | Flower | Space Jam | 3.5g Indoor Group" at bounding box center [352, 686] width 245 height 16
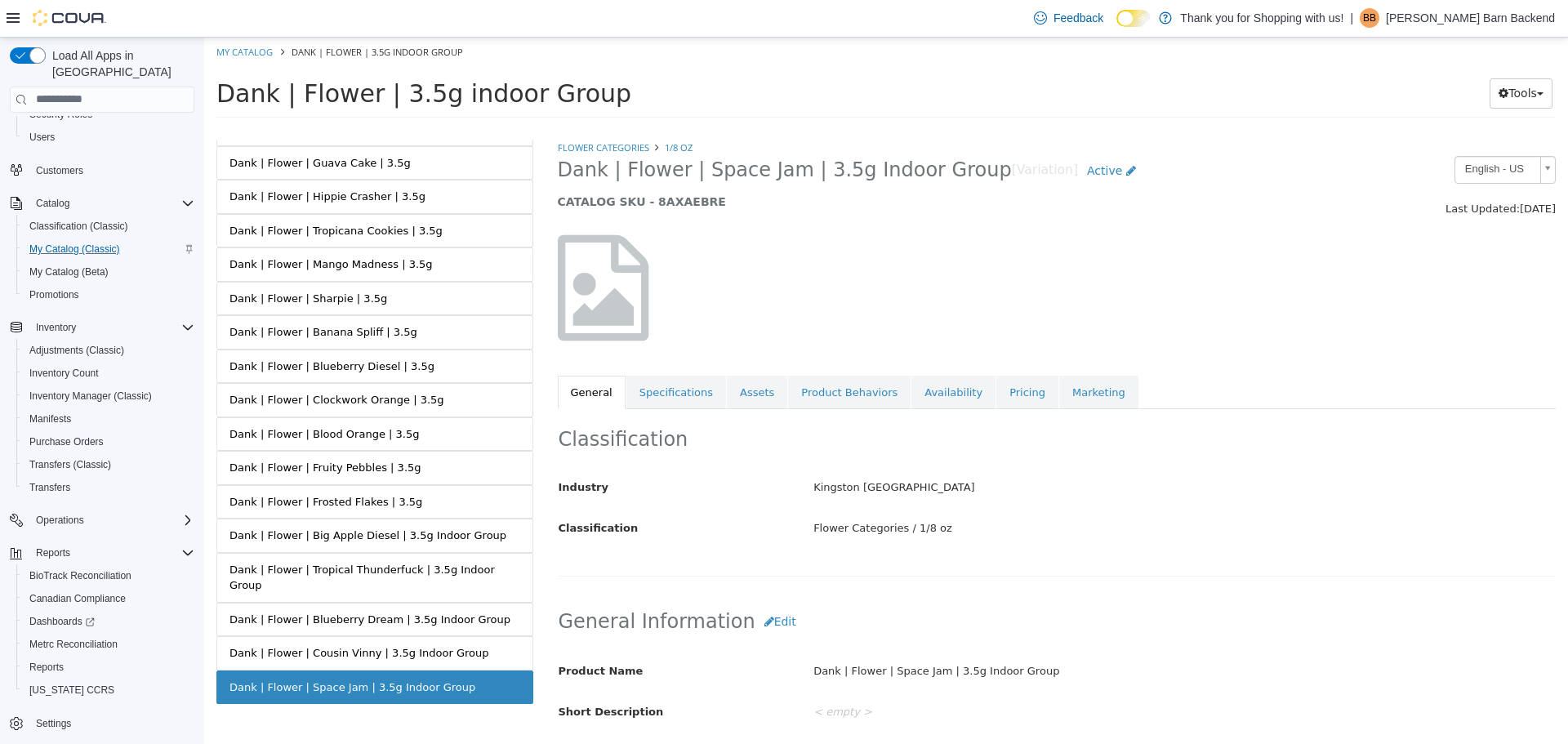
drag, startPoint x: 552, startPoint y: 178, endPoint x: 950, endPoint y: 171, distance: 398.1
click at [950, 171] on div "Dank | Flower | Space Jam | 3.5g Indoor Group [Variation] Active CATALOG SKU - …" at bounding box center [929, 187] width 767 height 62
copy span "Dank | Flower | Space Jam | 3.5g Indoor Group"
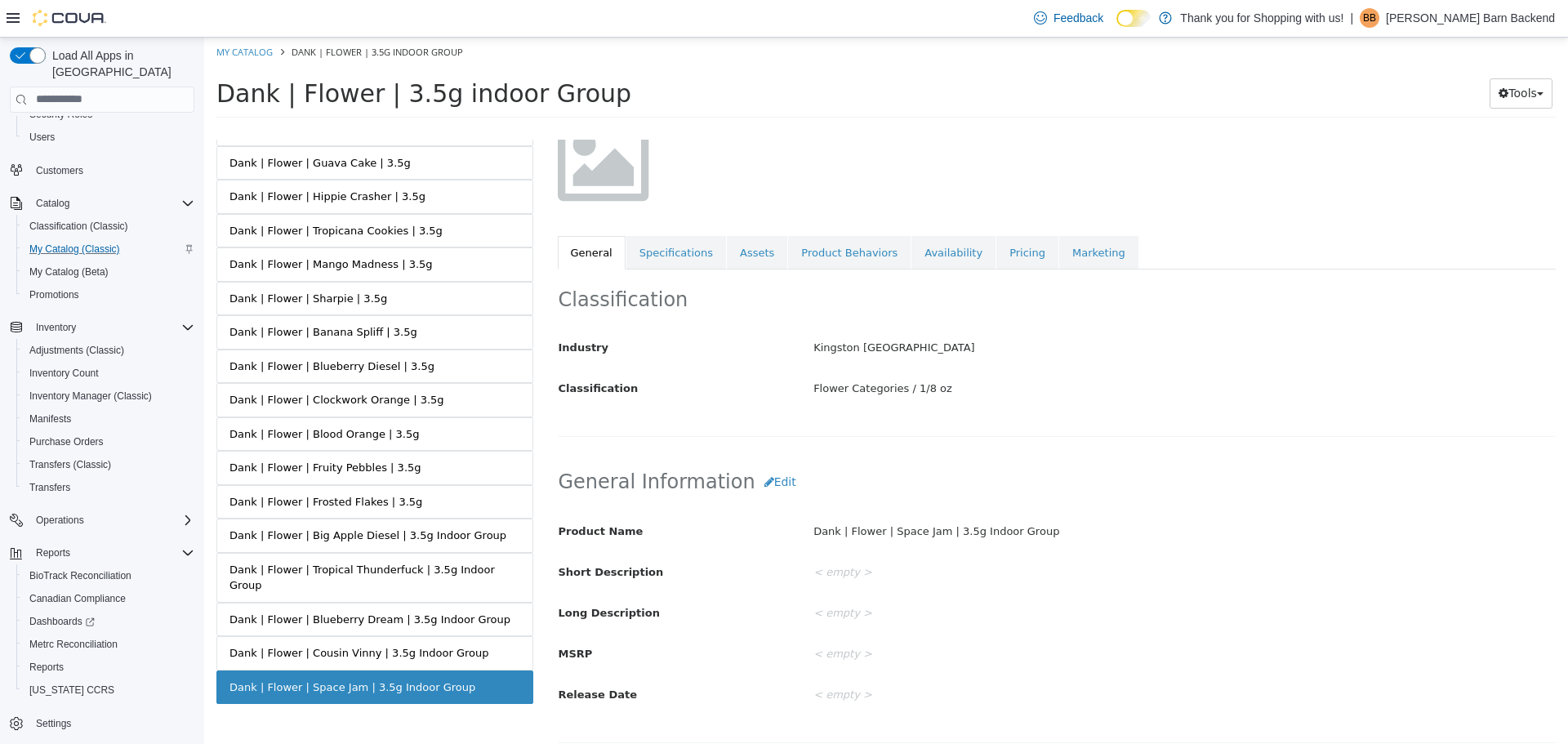
scroll to position [245, 0]
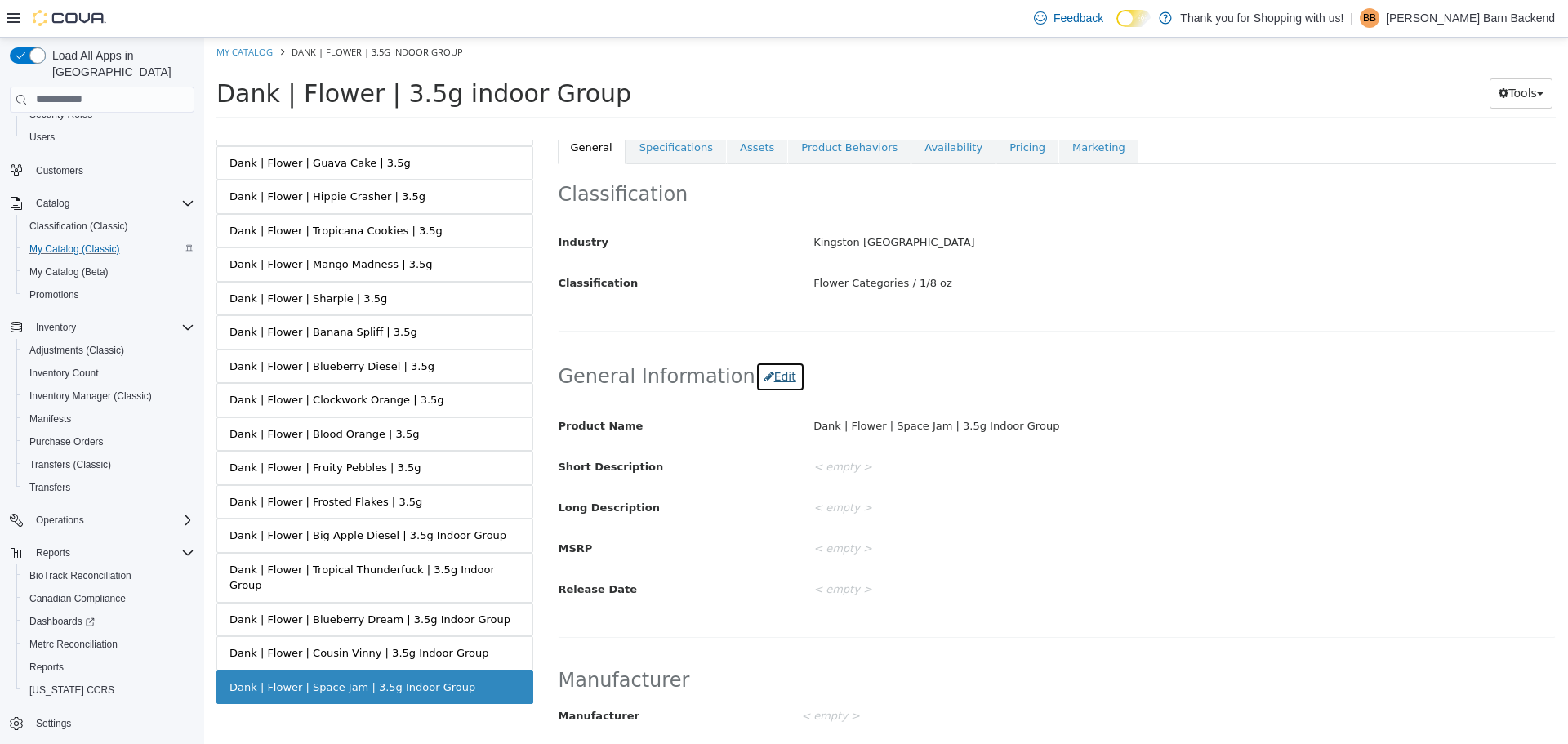
click at [763, 368] on button "Edit" at bounding box center [779, 376] width 50 height 30
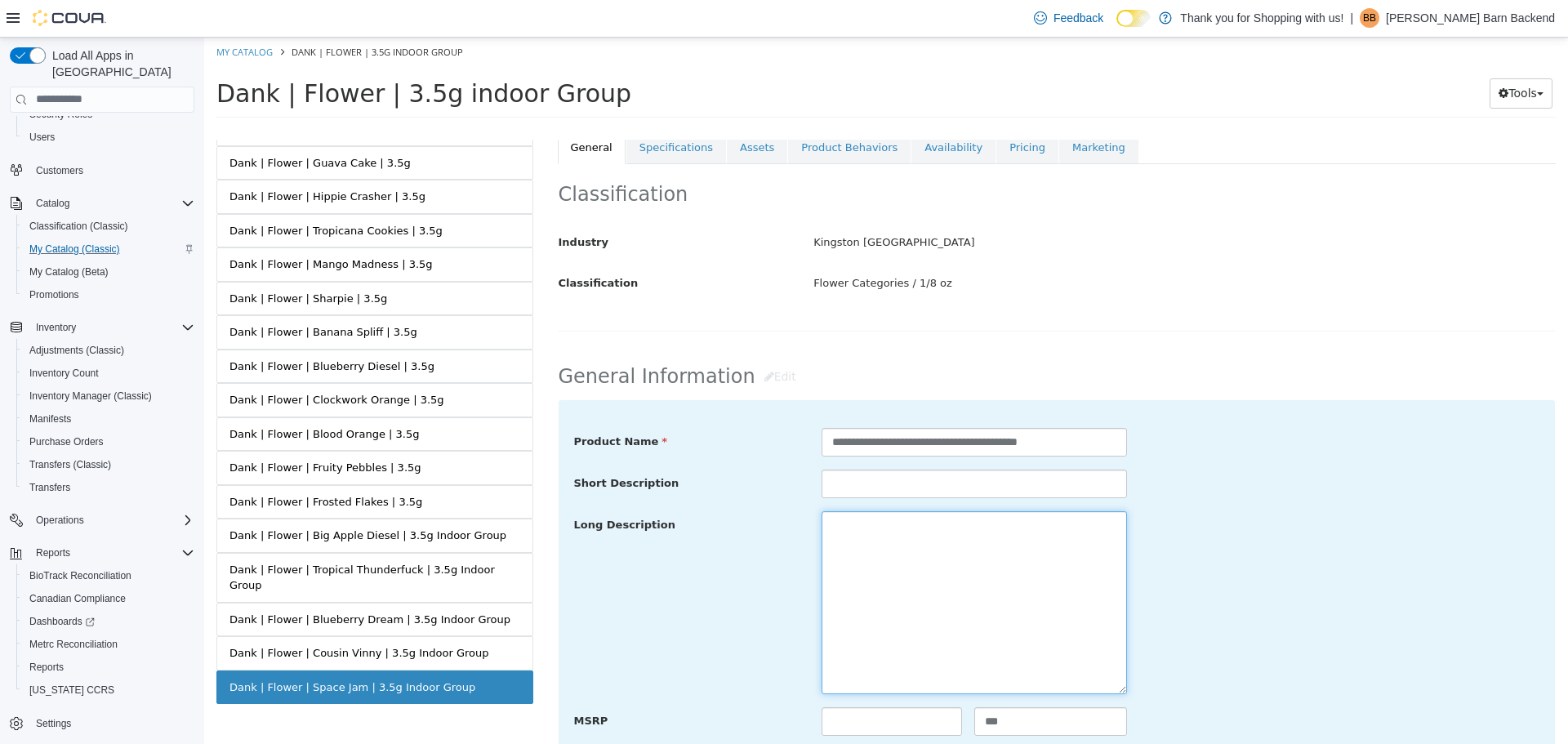
click at [863, 527] on textarea at bounding box center [974, 602] width 305 height 183
paste textarea "**********"
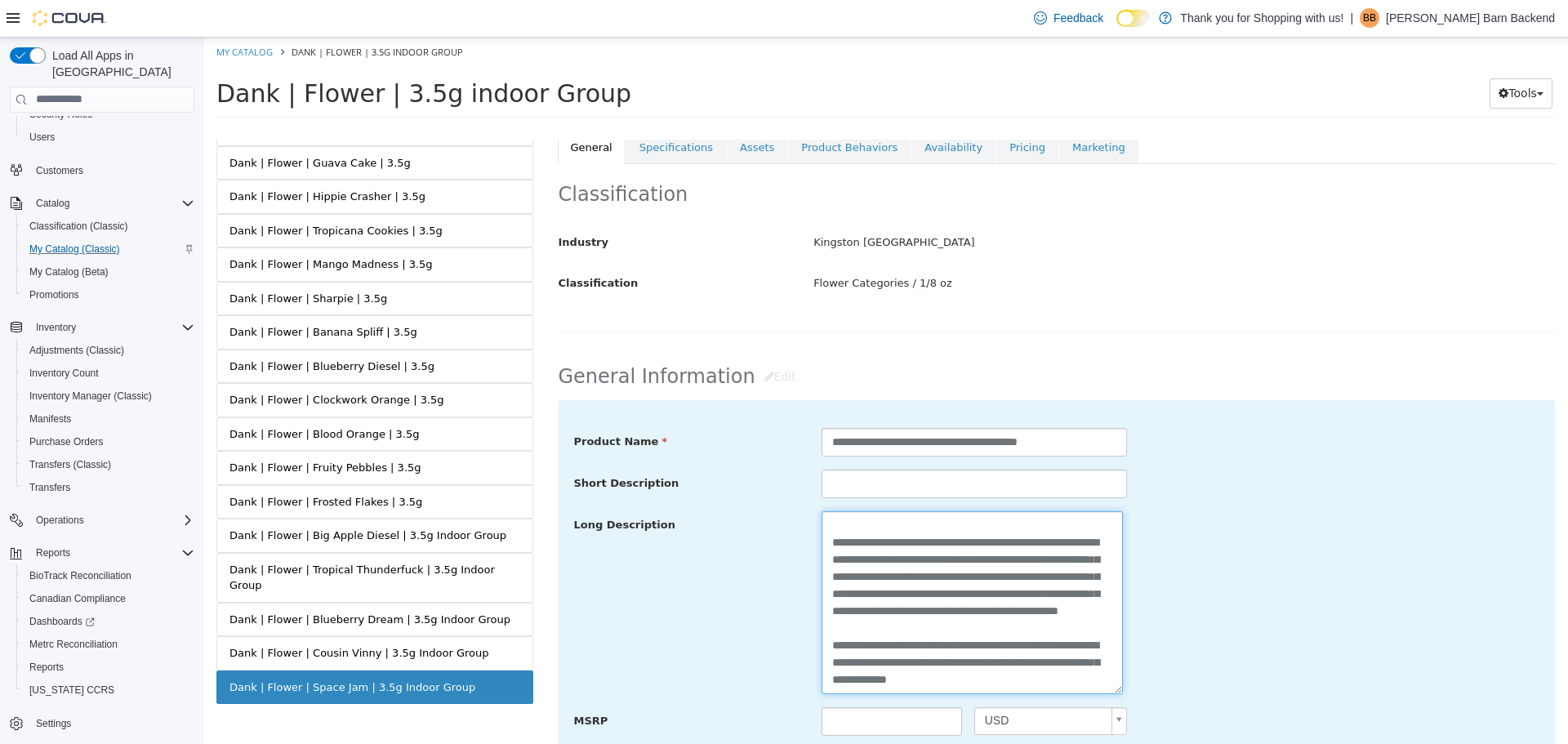
scroll to position [572, 0]
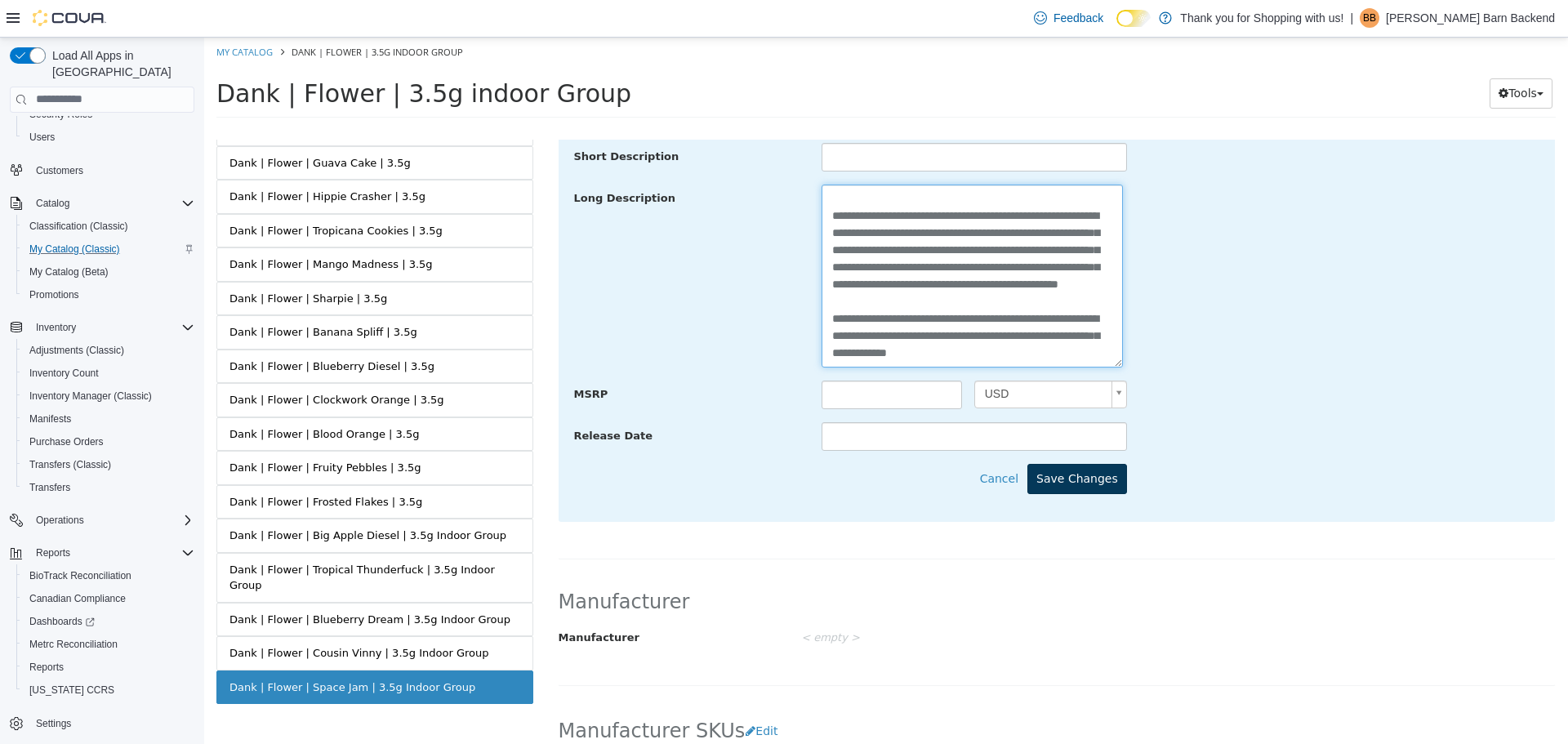
type textarea "**********"
click at [1065, 479] on button "Save Changes" at bounding box center [1077, 478] width 99 height 30
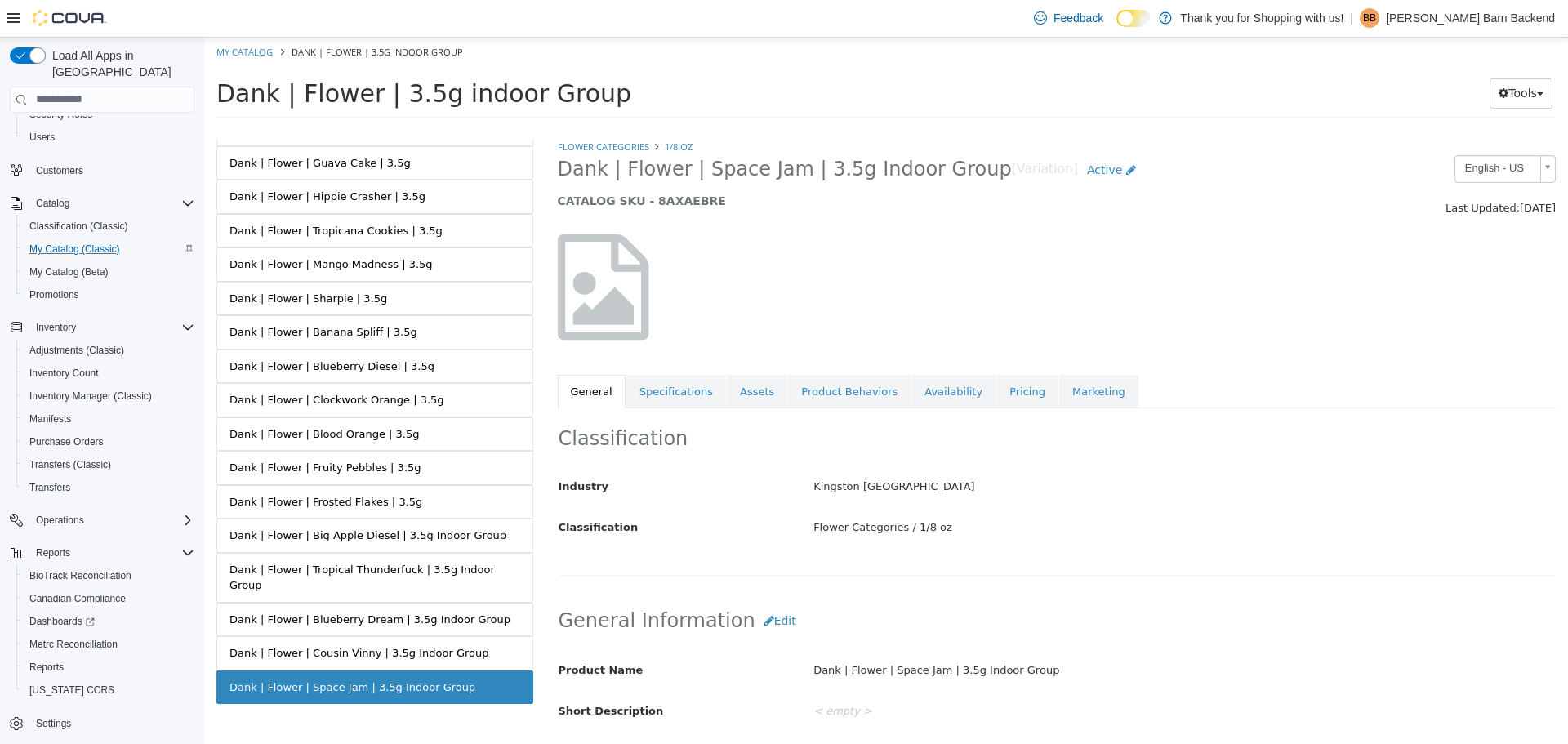
scroll to position [0, 0]
click at [726, 410] on div "Classification Industry Kingston [GEOGRAPHIC_DATA] Classification Flower Catego…" at bounding box center [1057, 492] width 999 height 167
click at [729, 398] on link "Assets" at bounding box center [757, 392] width 61 height 34
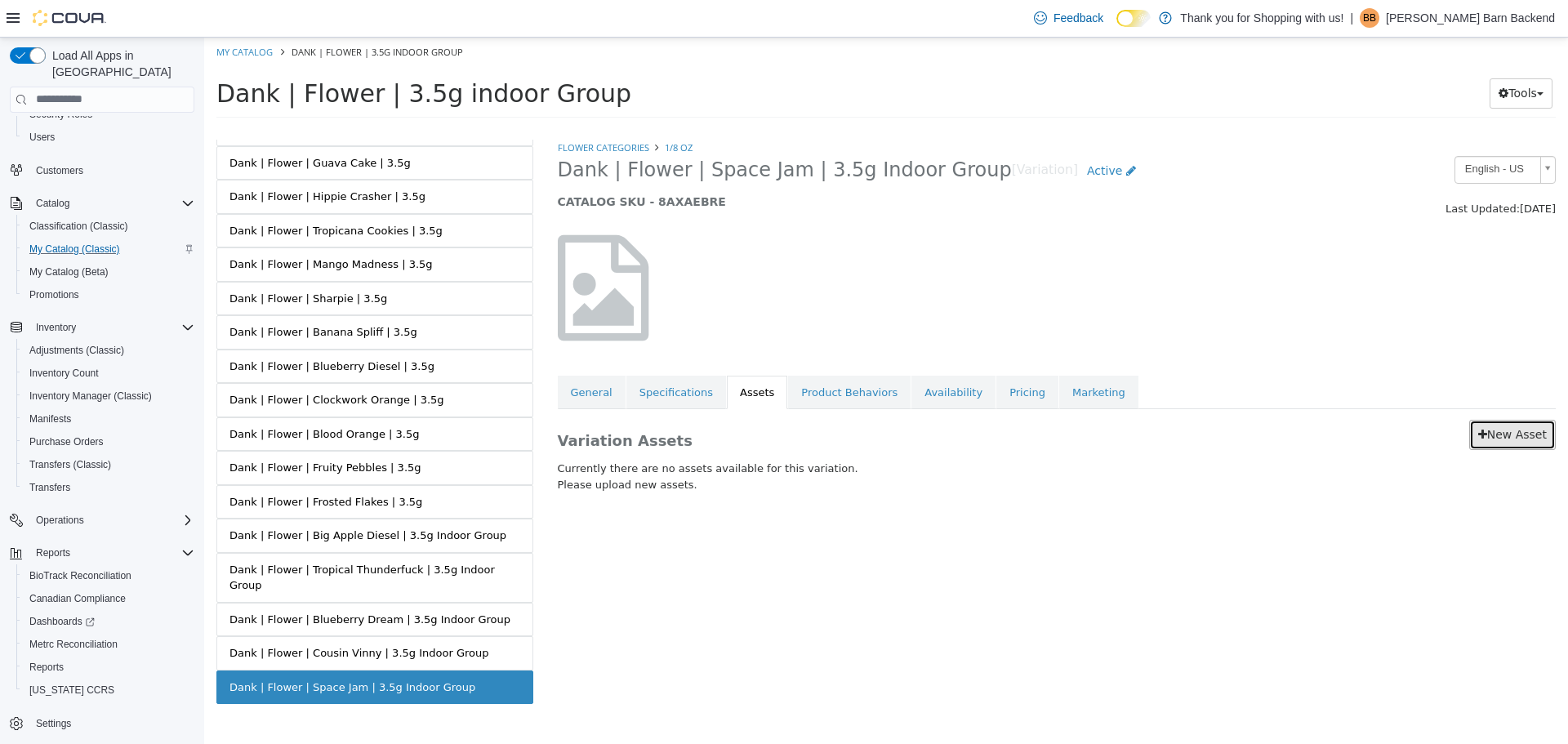
click at [1473, 439] on link "New Asset" at bounding box center [1512, 434] width 87 height 30
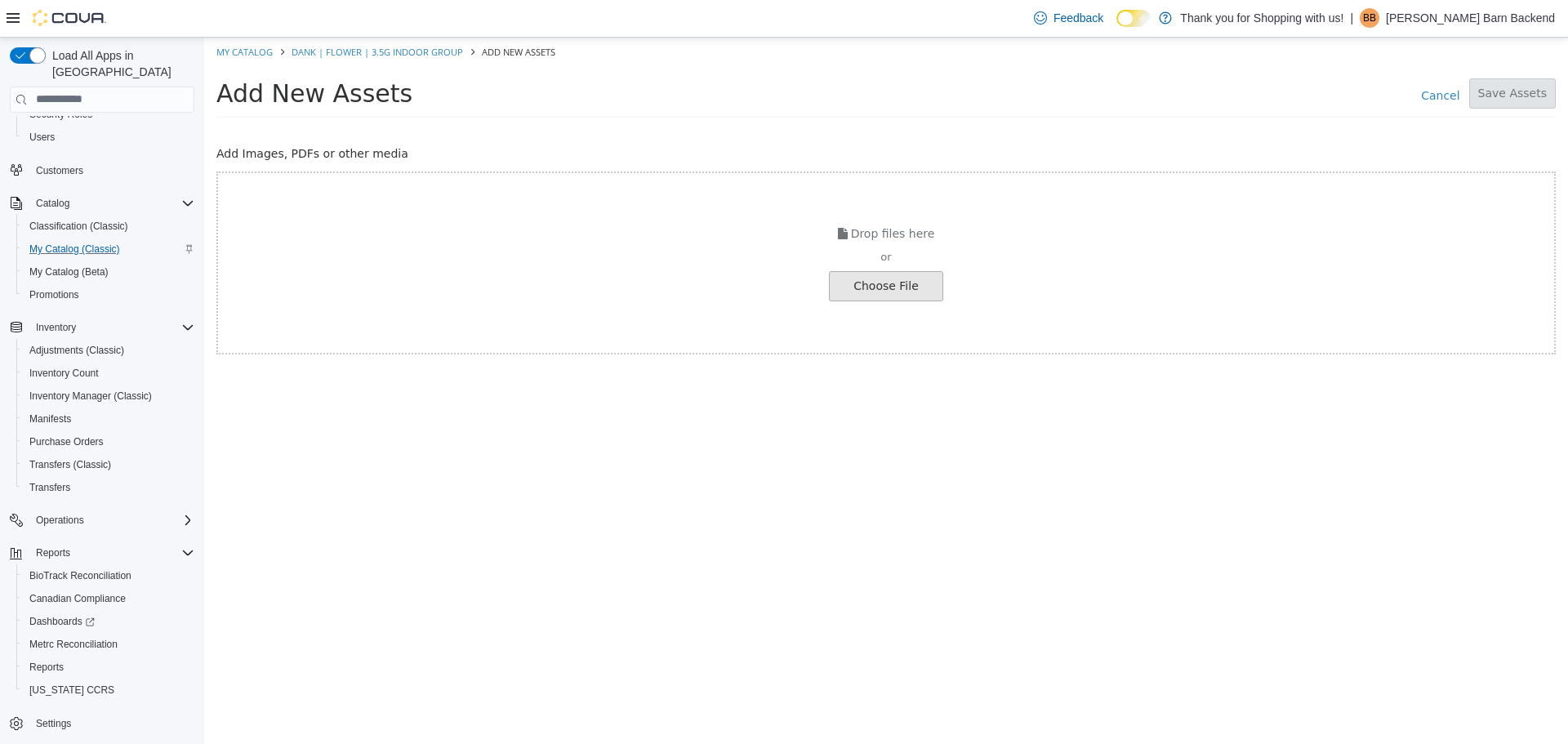
click at [913, 279] on input "file" at bounding box center [31, 285] width 1823 height 29
click at [888, 288] on input "file" at bounding box center [31, 285] width 1823 height 29
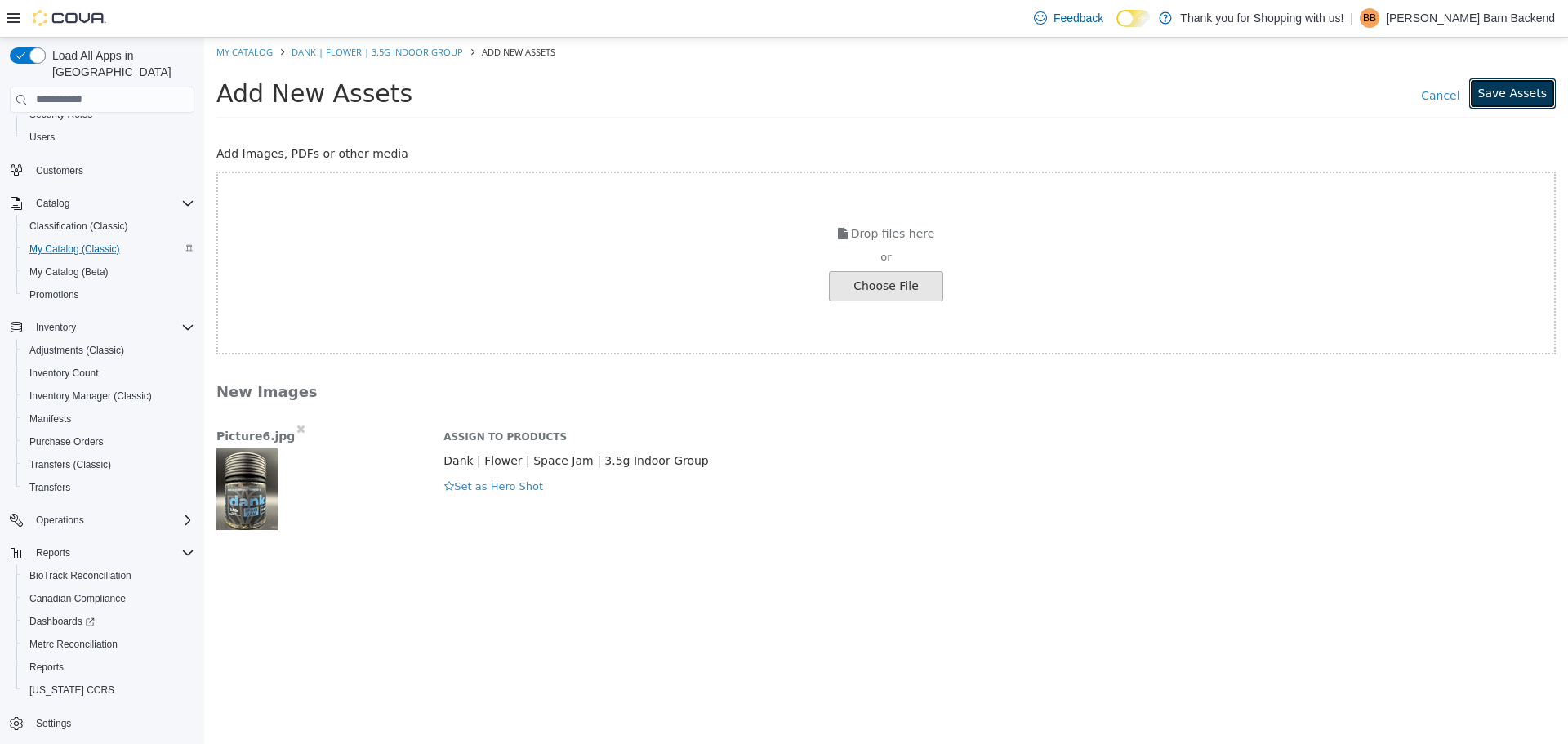
click at [1534, 92] on button "Save Assets" at bounding box center [1512, 92] width 87 height 30
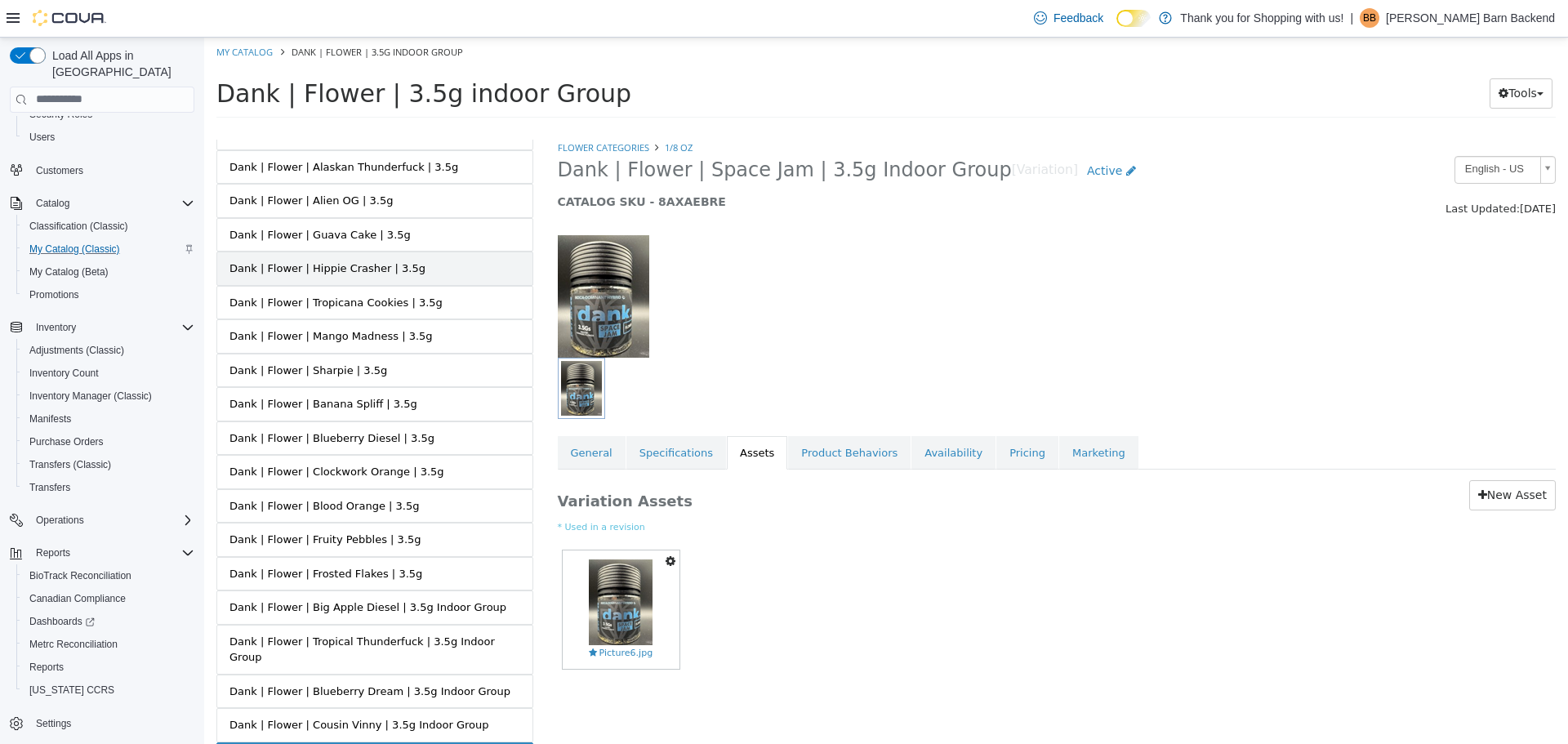
scroll to position [736, 0]
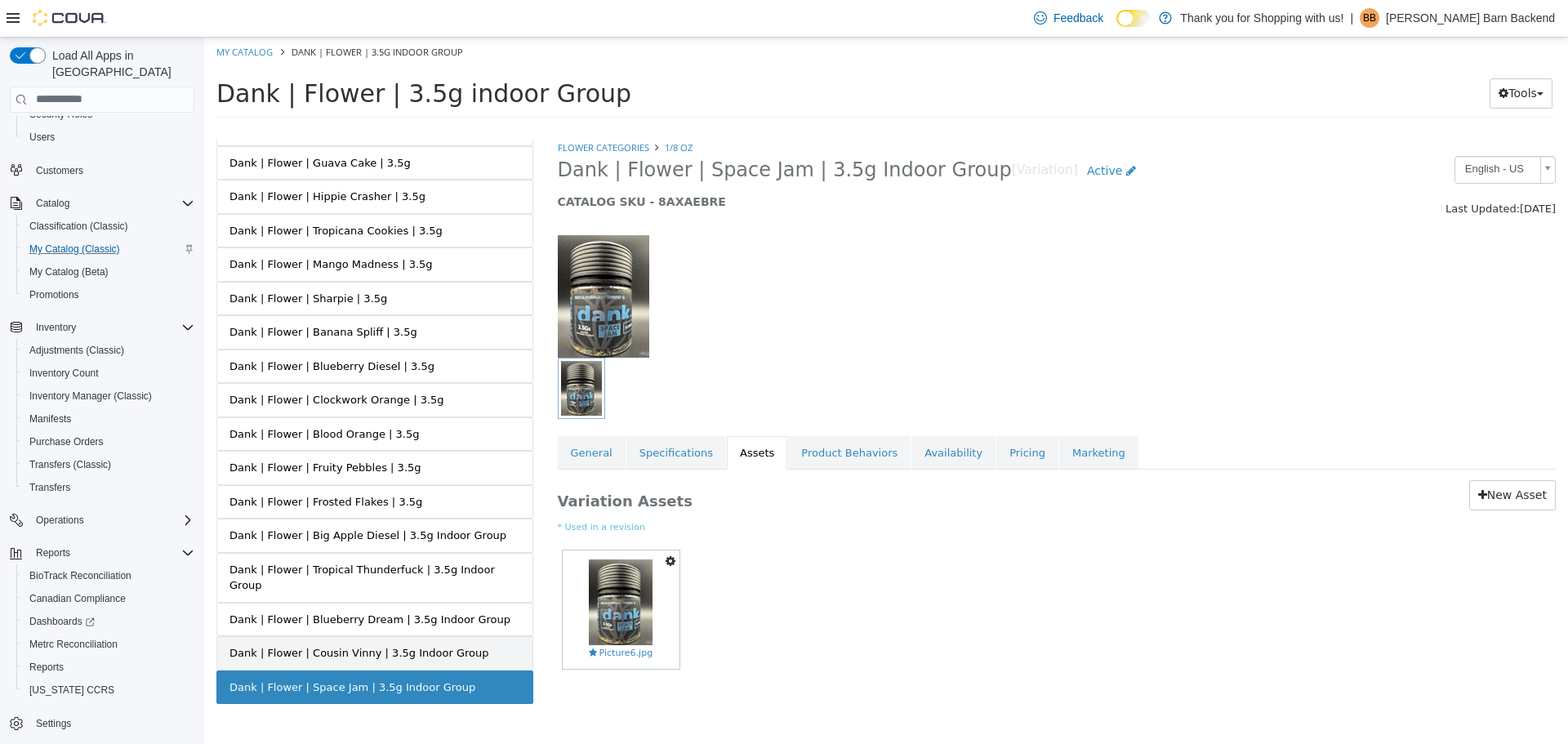
click at [397, 644] on div "Dank | Flower | Cousin Vinny | 3.5g Indoor Group" at bounding box center [359, 652] width 259 height 16
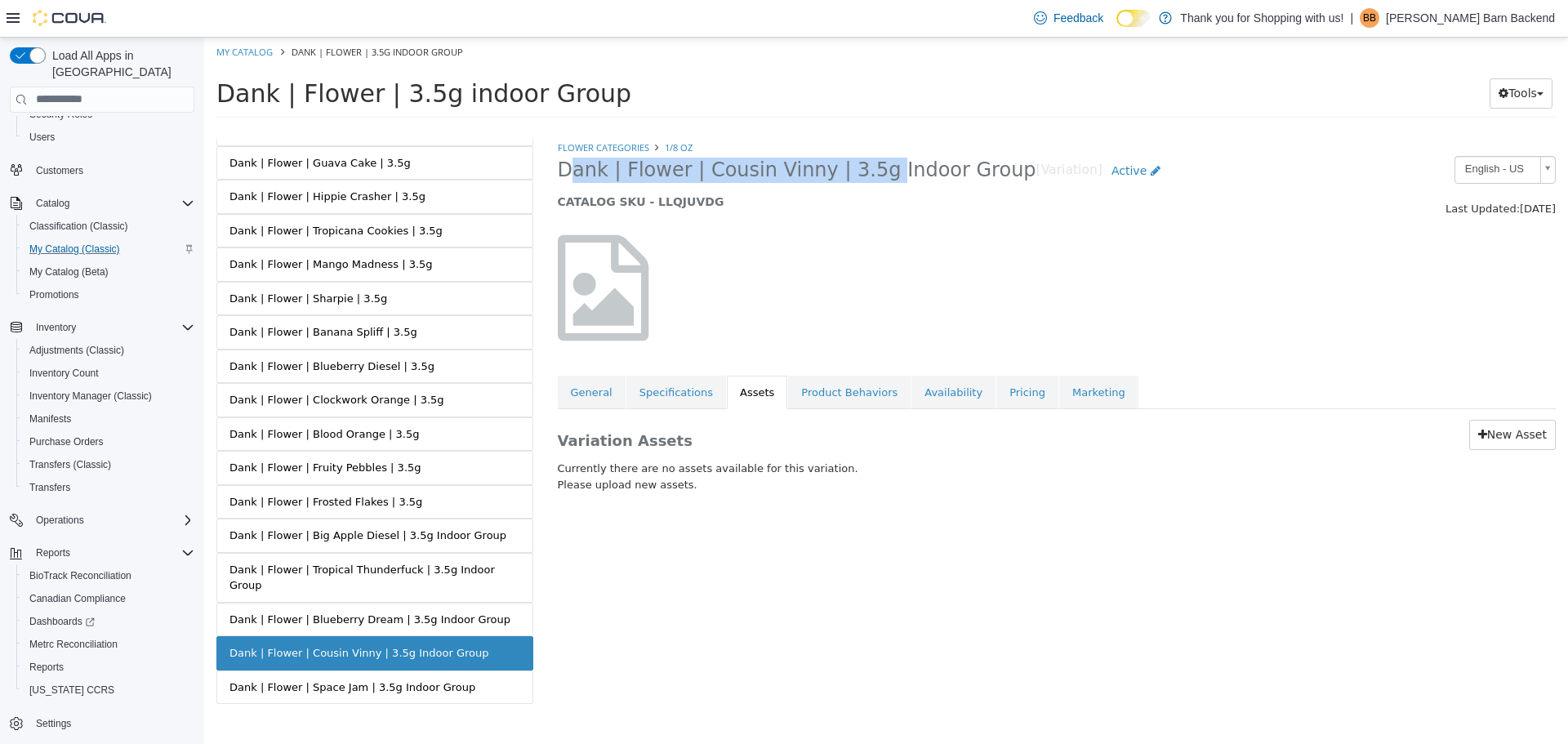
drag, startPoint x: 557, startPoint y: 170, endPoint x: 852, endPoint y: 172, distance: 295.0
click at [852, 172] on span "Dank | Flower | Cousin Vinny | 3.5g Indoor Group" at bounding box center [796, 169] width 478 height 25
copy span "Dank | Flower | Cousin Vinny | 3.5g"
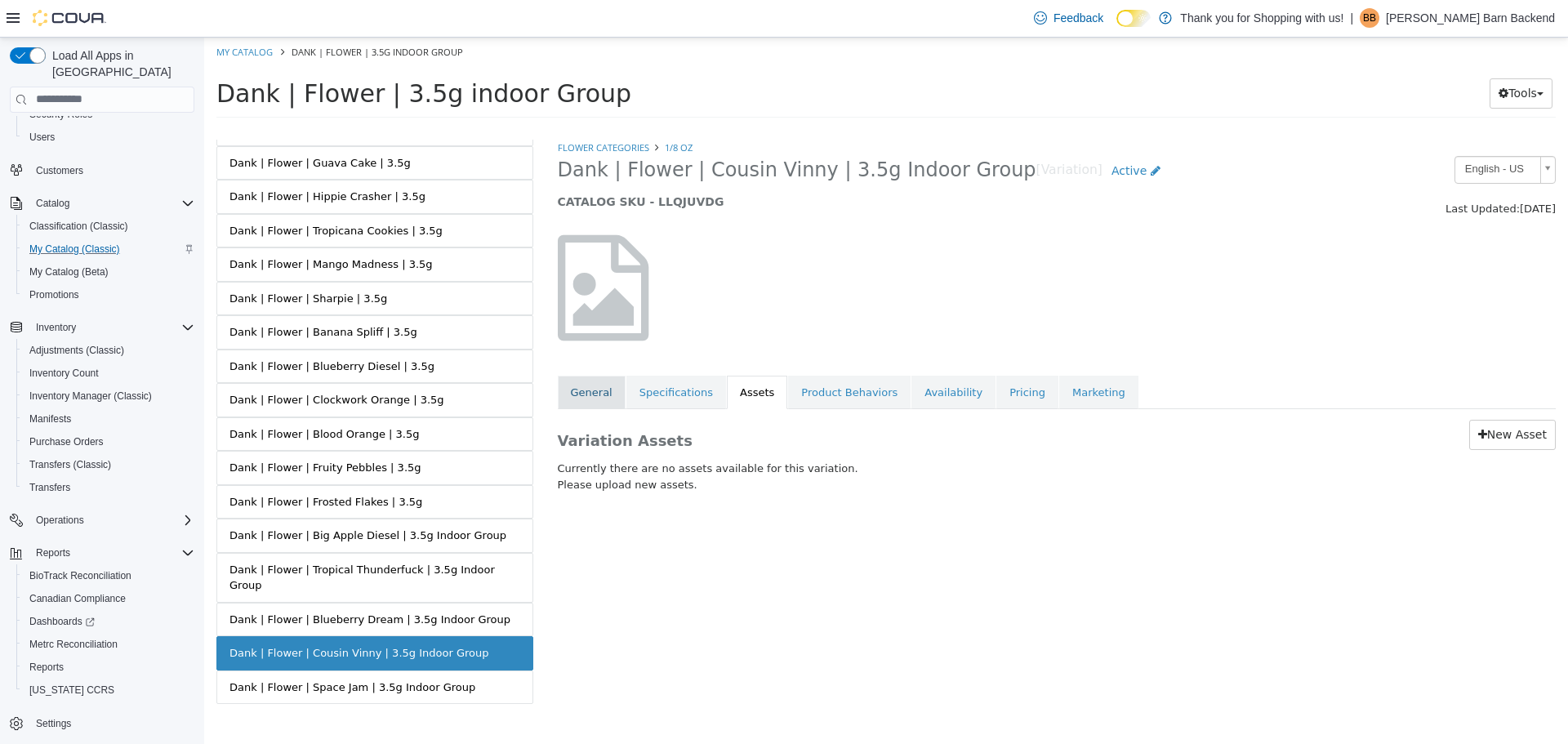
click at [588, 394] on link "General" at bounding box center [591, 392] width 68 height 34
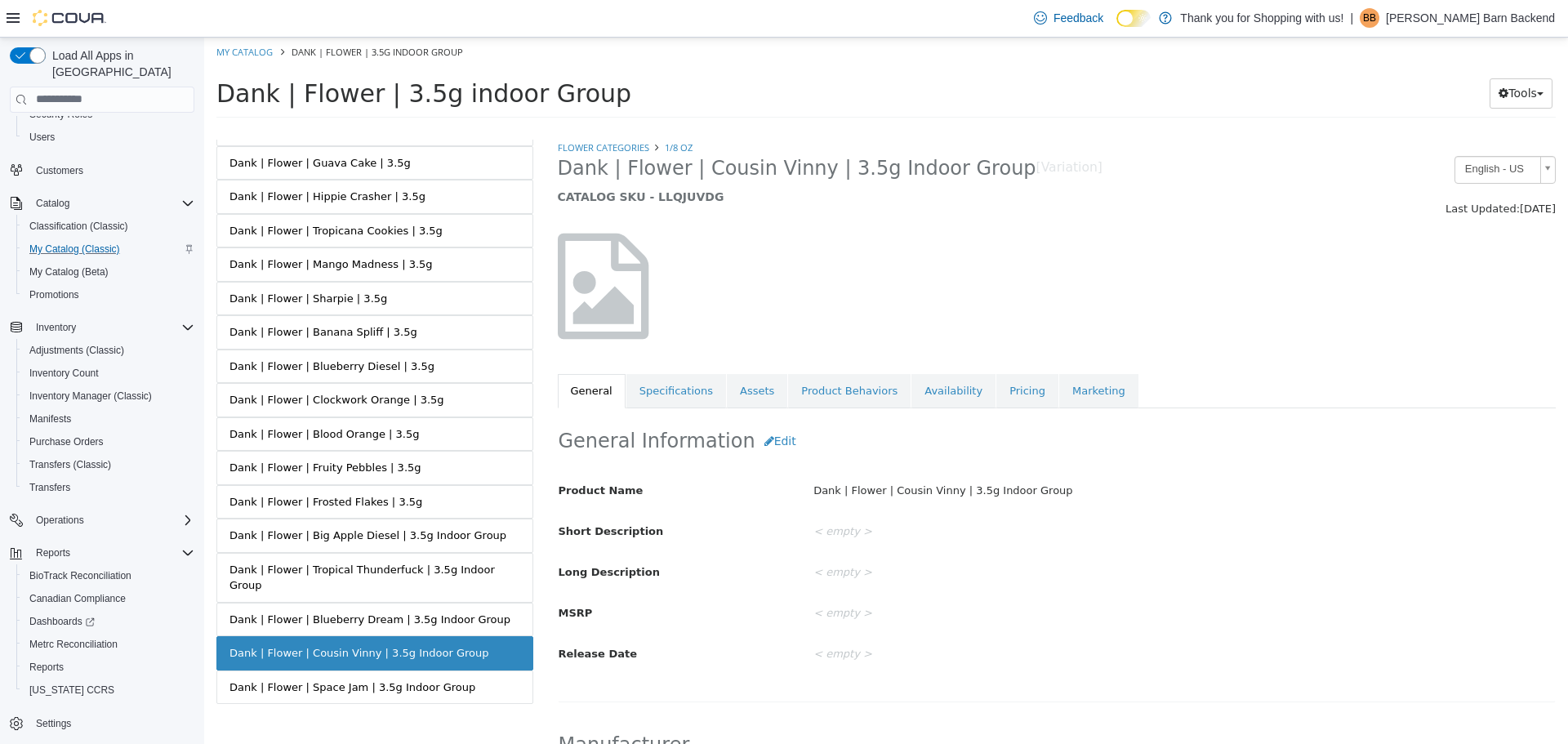
click at [664, 400] on link "Specifications" at bounding box center [676, 390] width 99 height 34
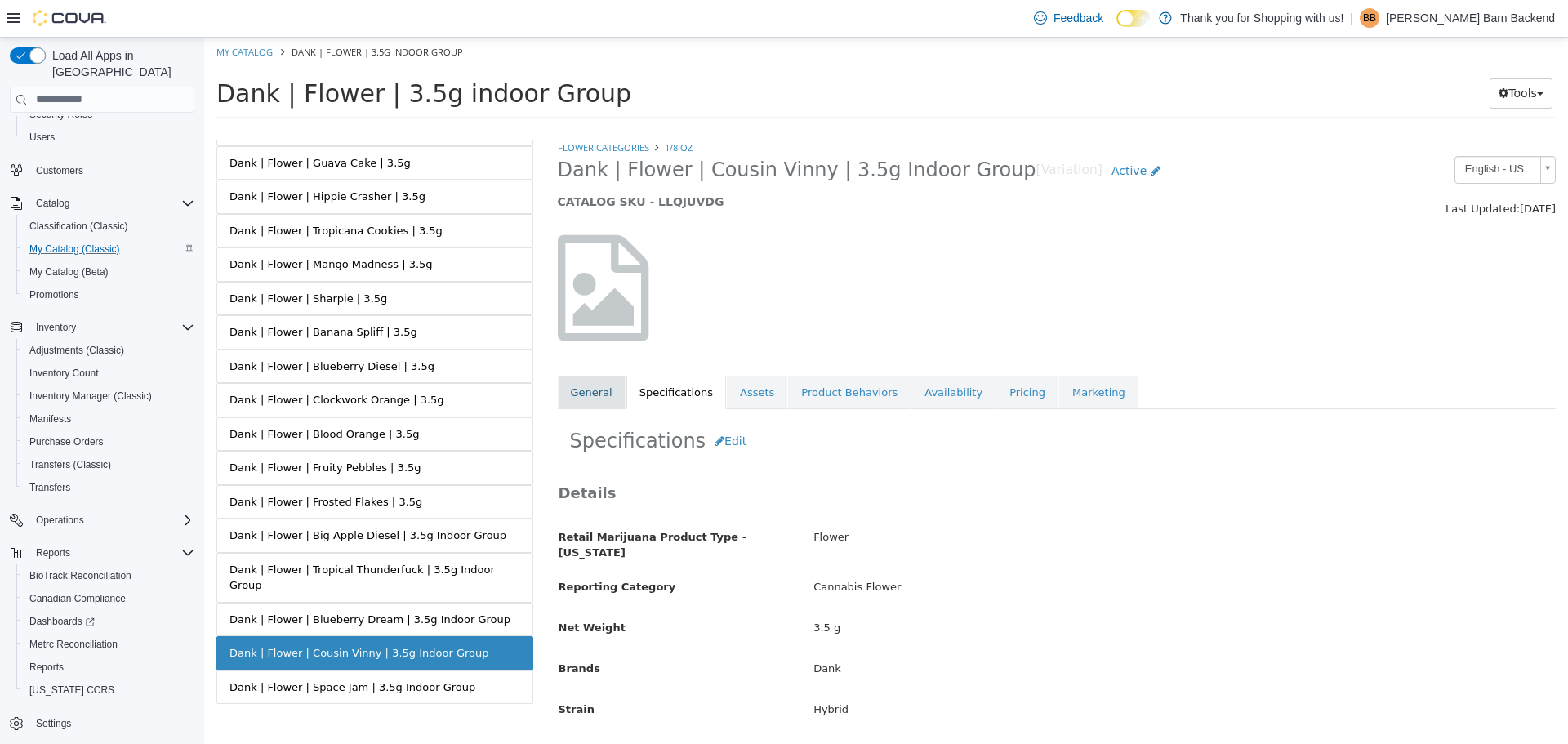
click at [610, 390] on link "General" at bounding box center [591, 392] width 68 height 34
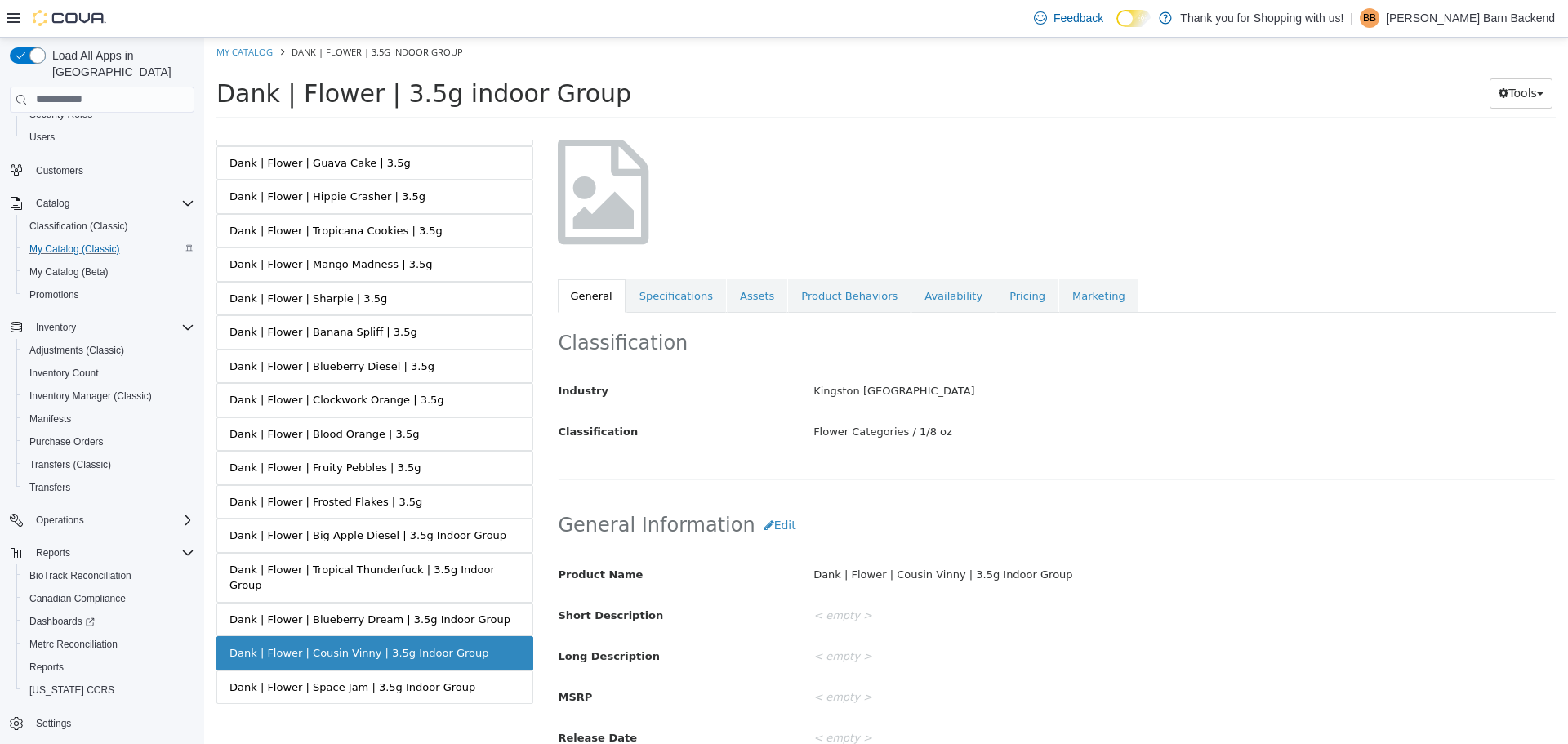
scroll to position [245, 0]
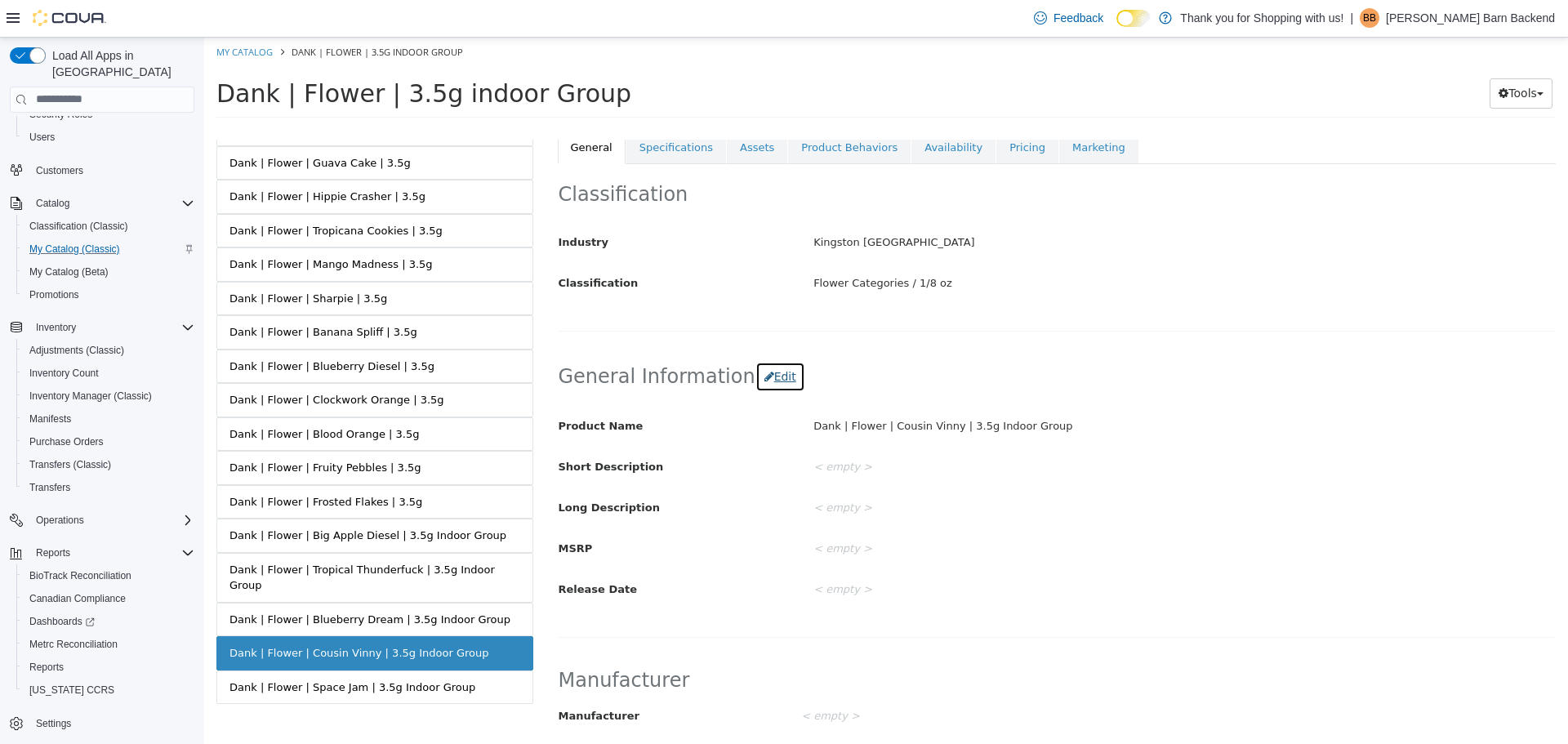
click at [755, 372] on button "Edit" at bounding box center [779, 376] width 50 height 30
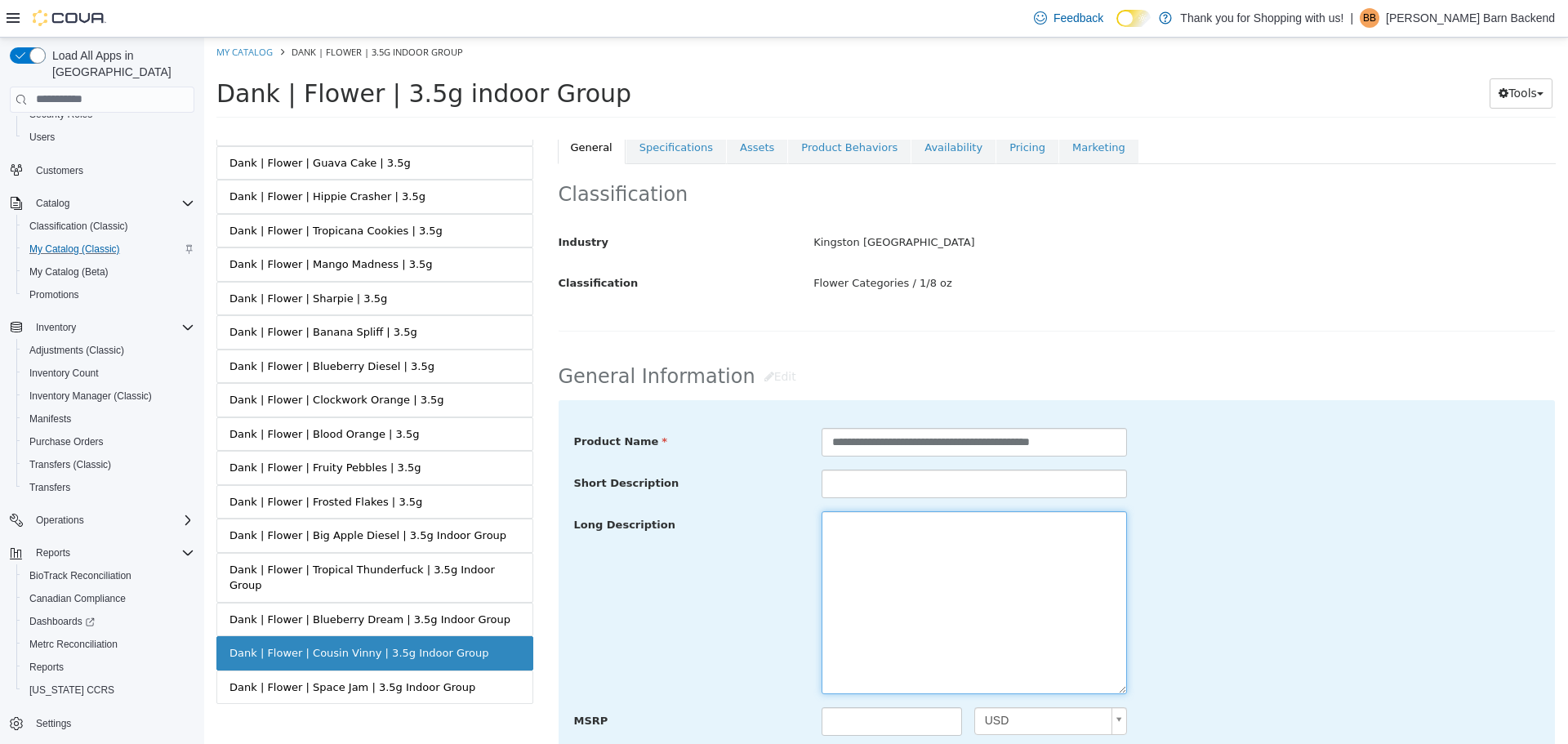
click at [900, 532] on textarea at bounding box center [974, 602] width 305 height 183
paste textarea "**********"
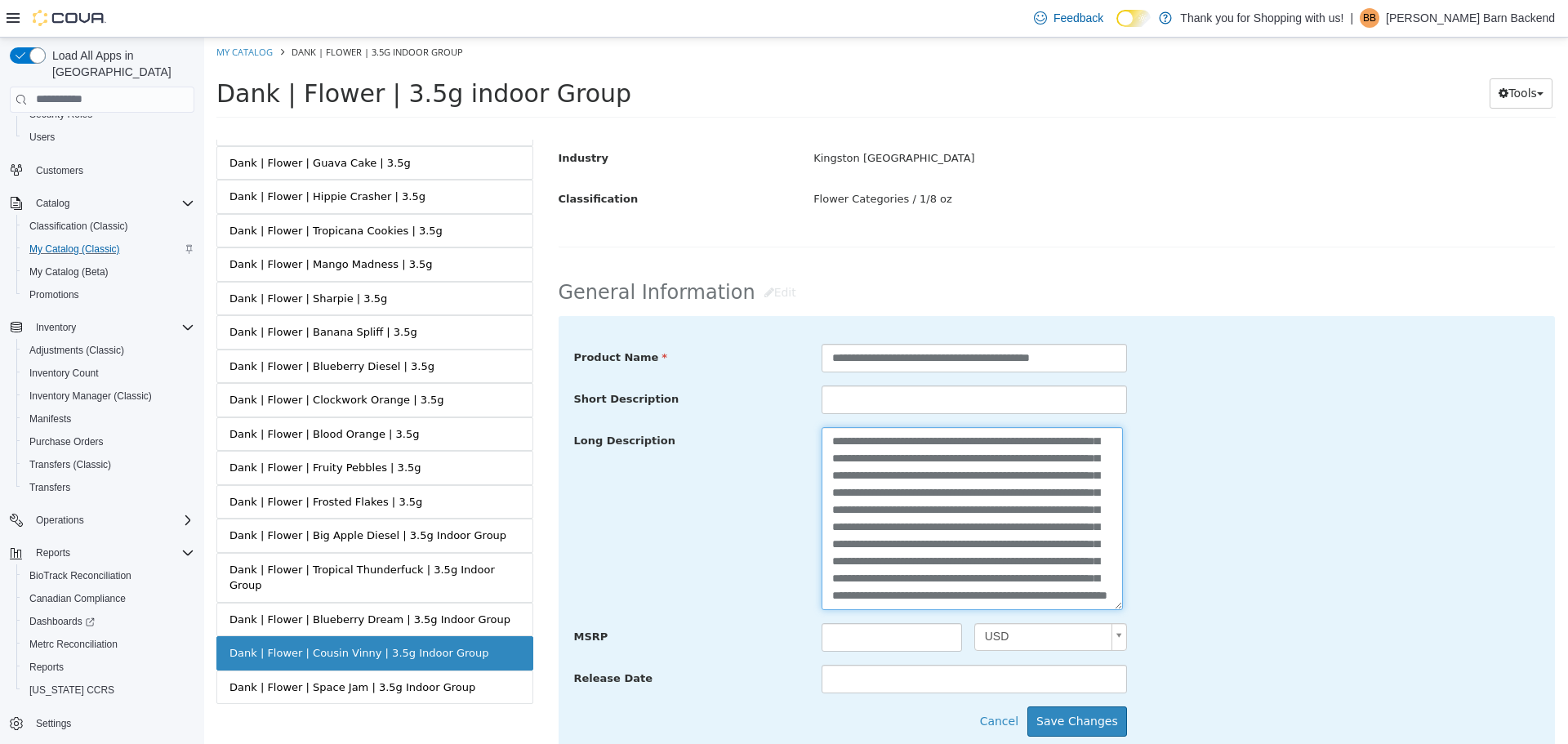
scroll to position [653, 0]
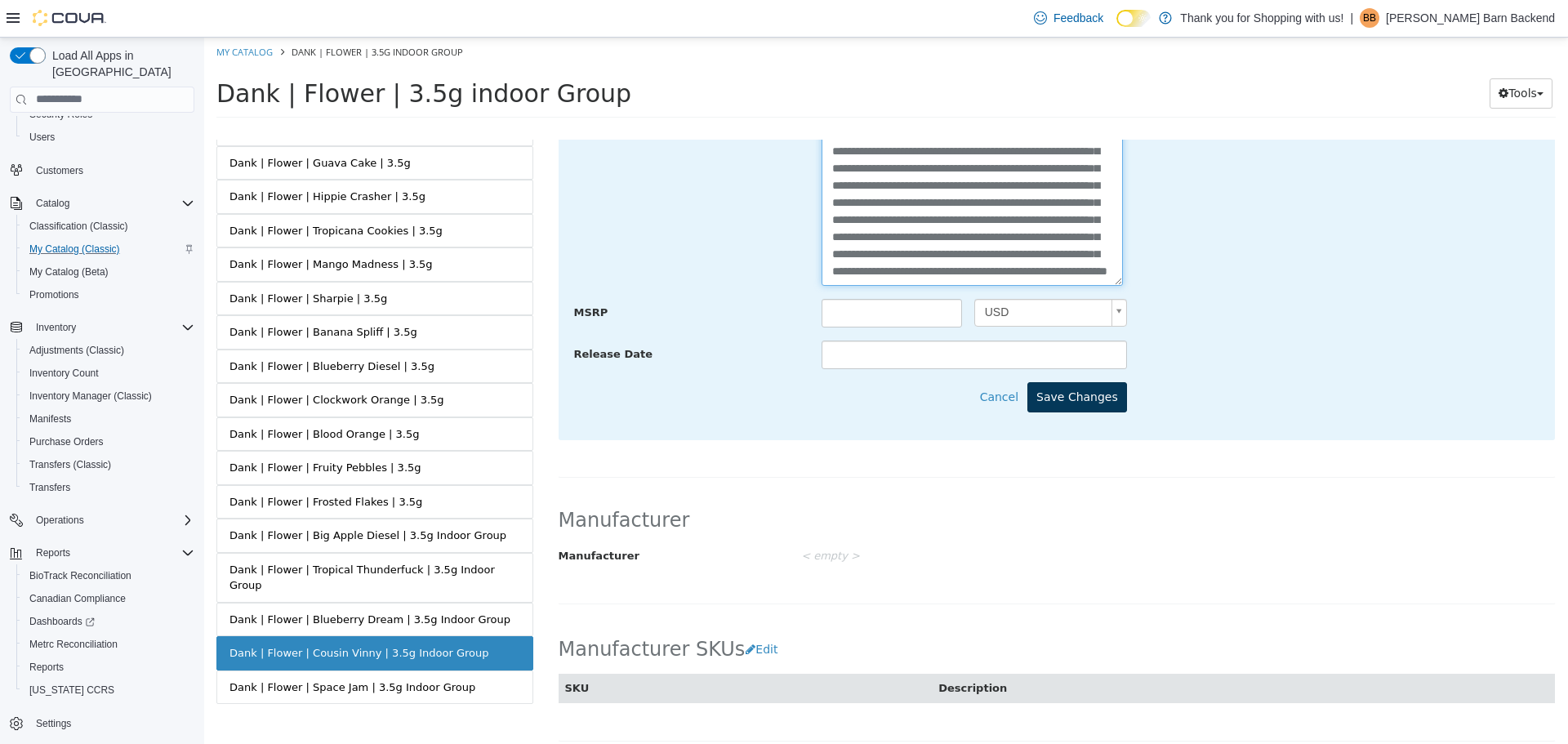
type textarea "**********"
click at [1058, 402] on button "Save Changes" at bounding box center [1077, 397] width 99 height 30
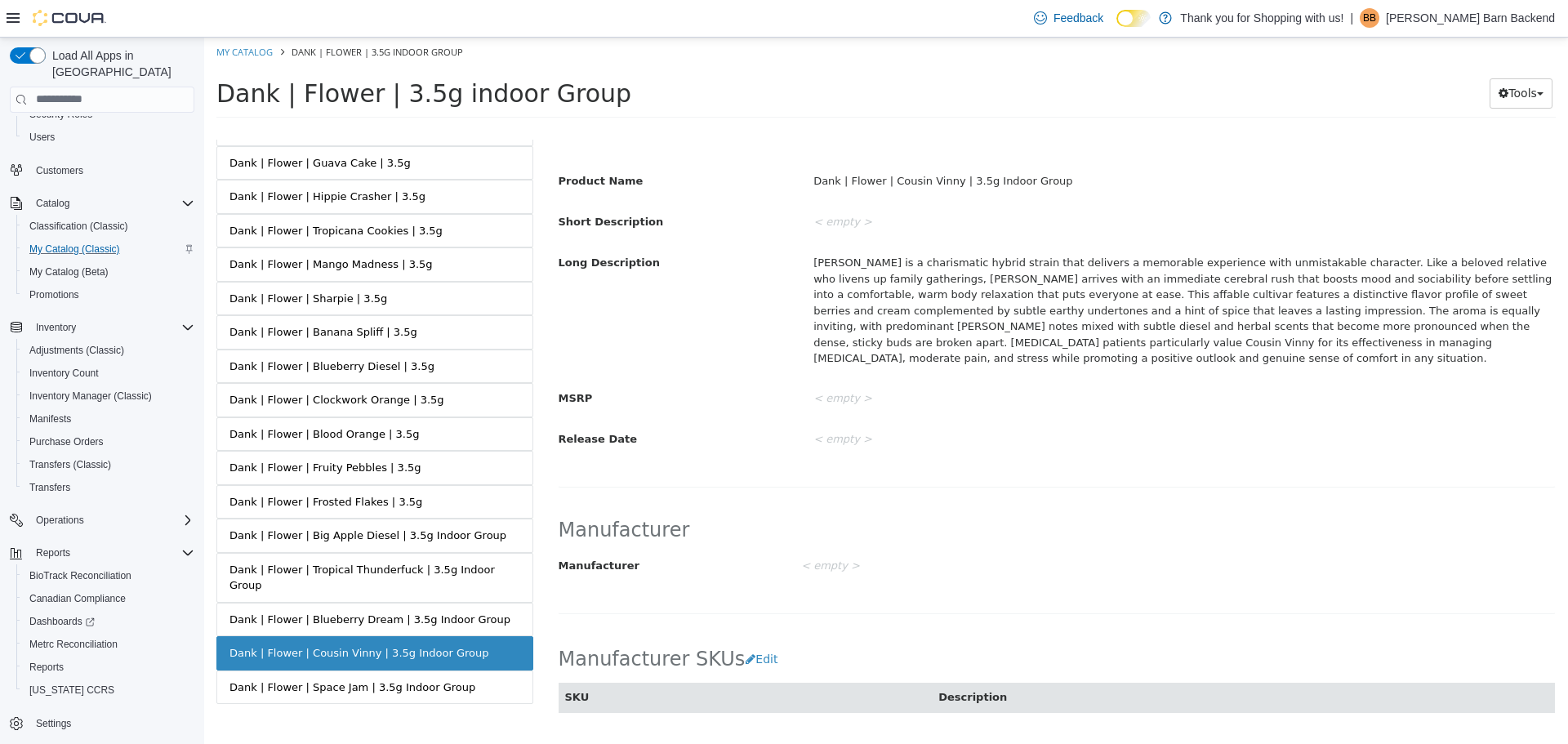
scroll to position [163, 0]
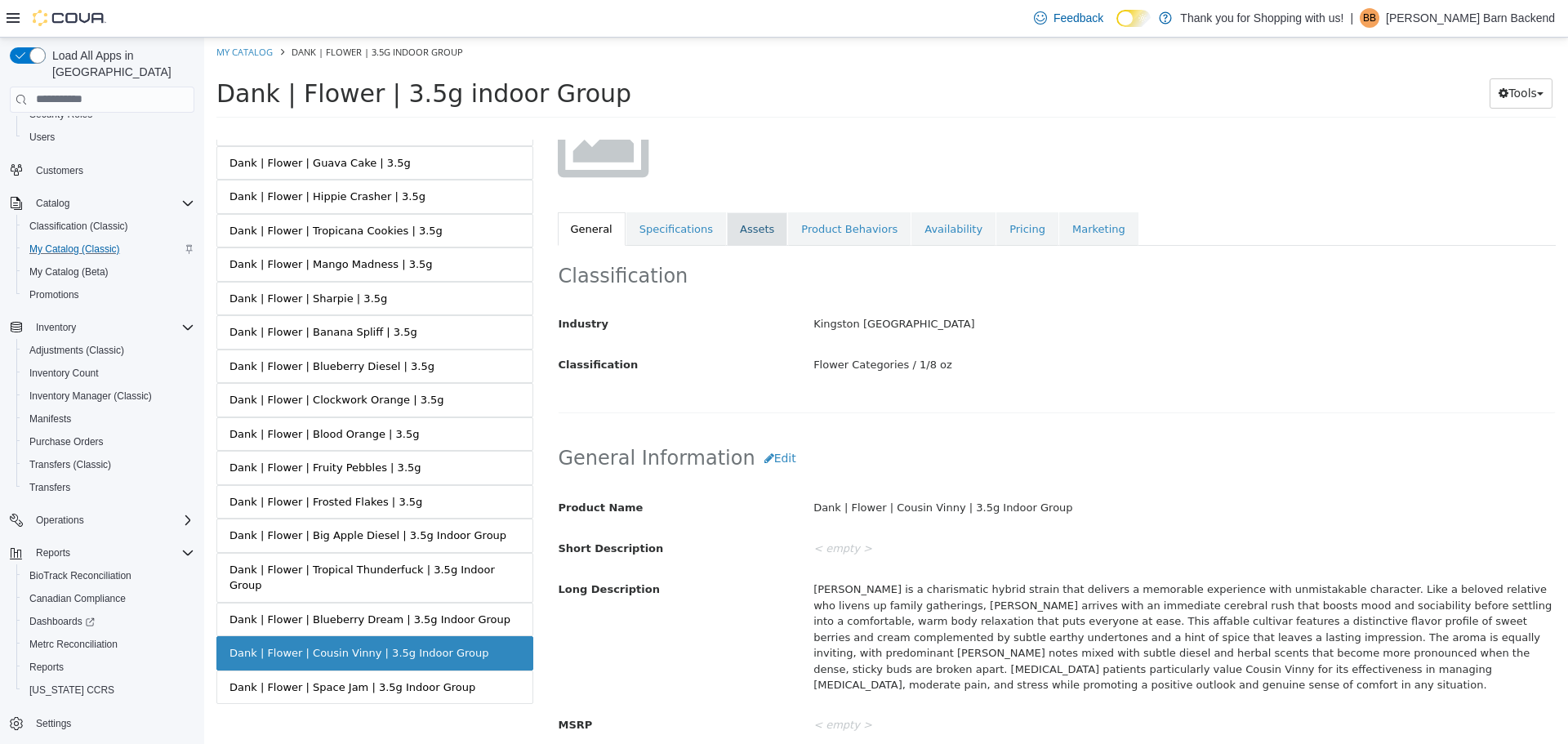
click at [742, 224] on link "Assets" at bounding box center [757, 229] width 61 height 34
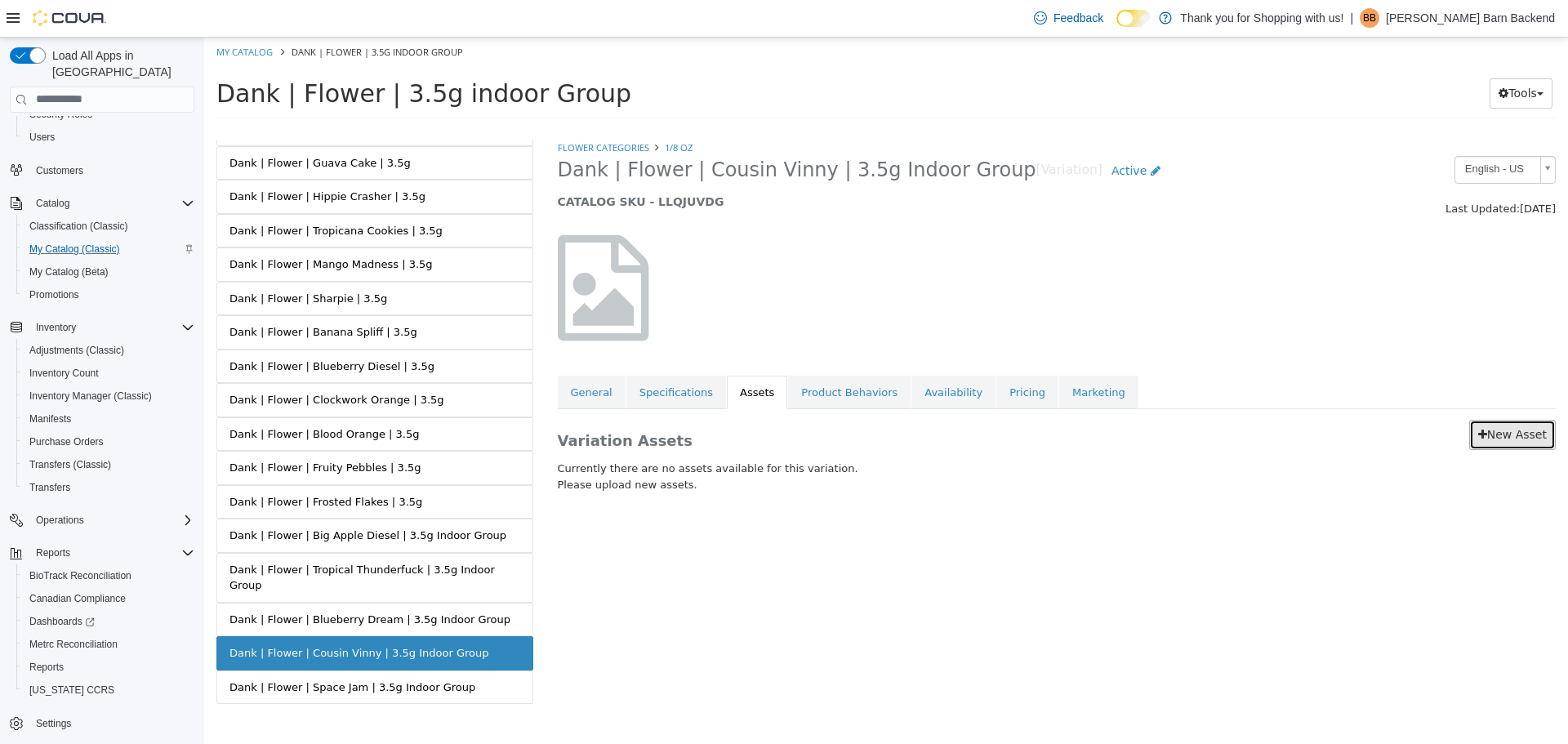
click at [1502, 430] on link "New Asset" at bounding box center [1512, 434] width 87 height 30
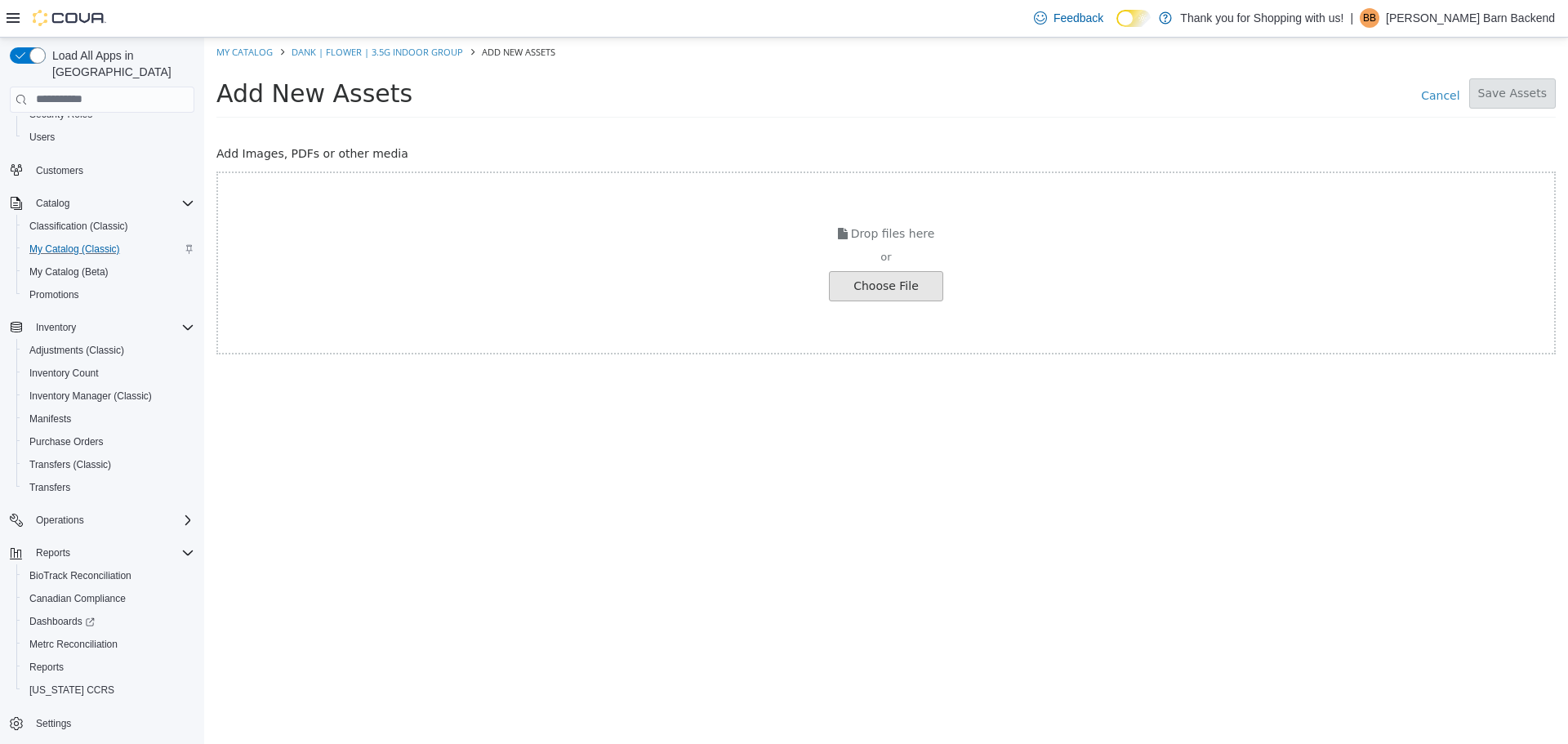
click at [875, 292] on input "file" at bounding box center [31, 285] width 1823 height 29
click at [832, 286] on input "file" at bounding box center [31, 285] width 1823 height 29
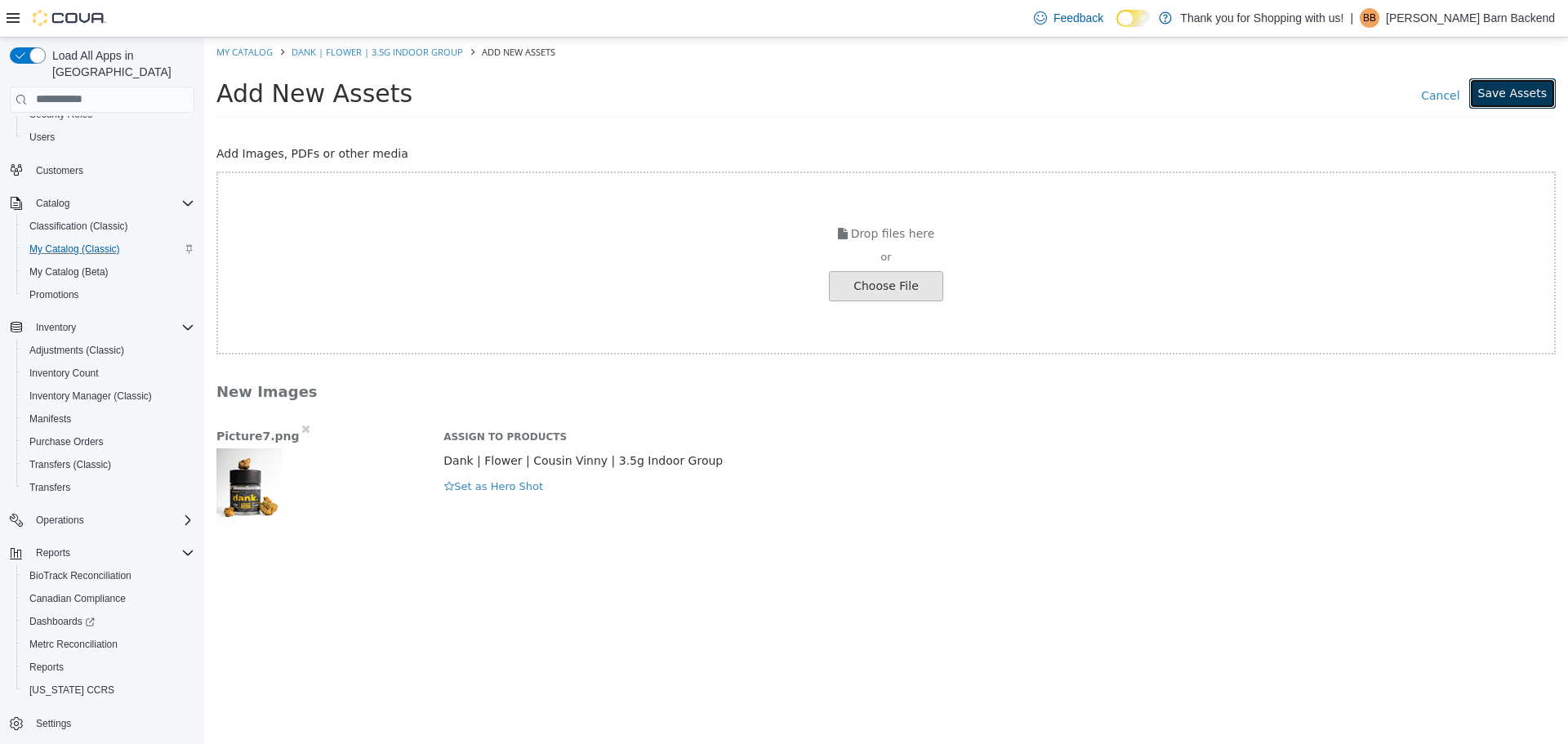
click at [1502, 91] on button "Save Assets" at bounding box center [1512, 92] width 87 height 30
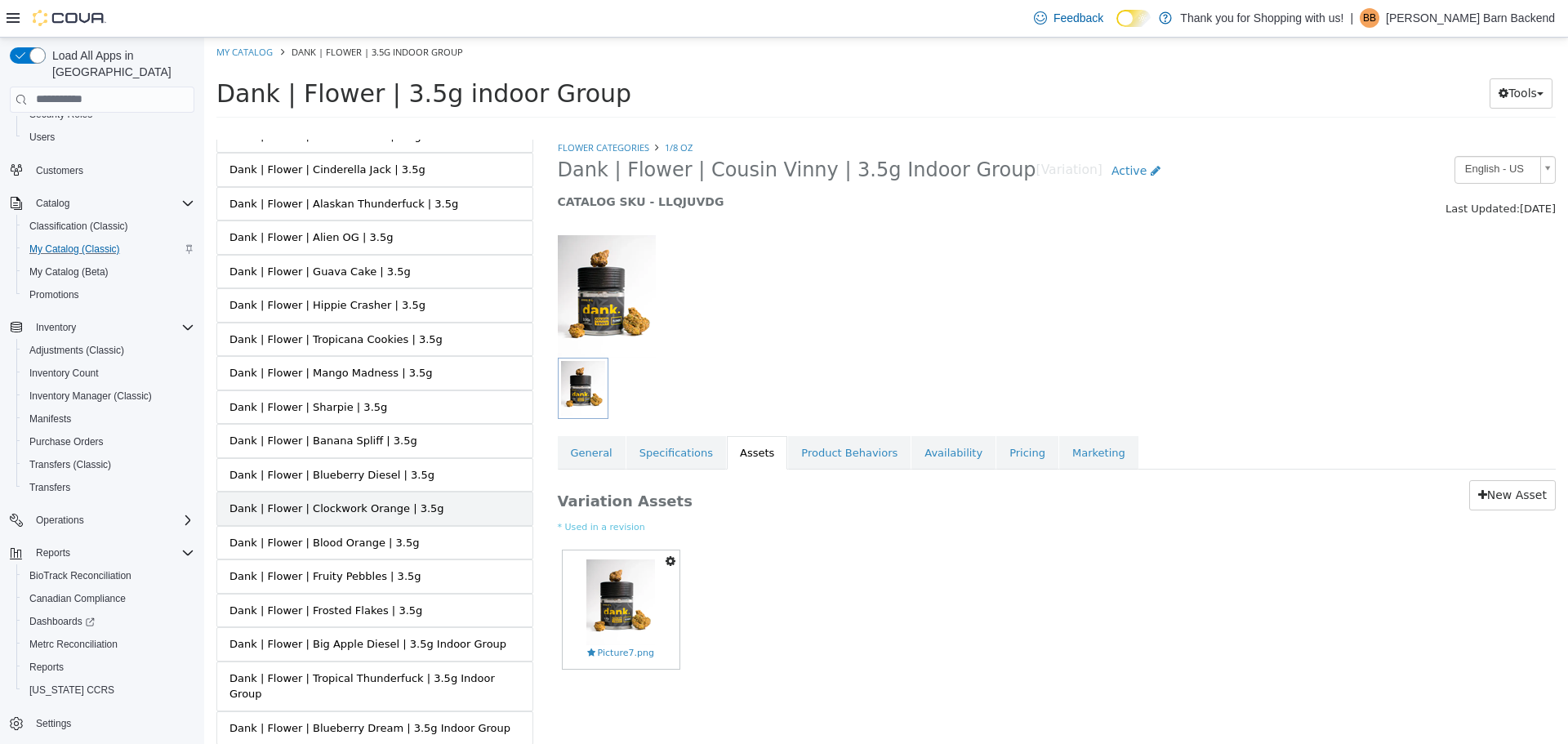
scroll to position [736, 0]
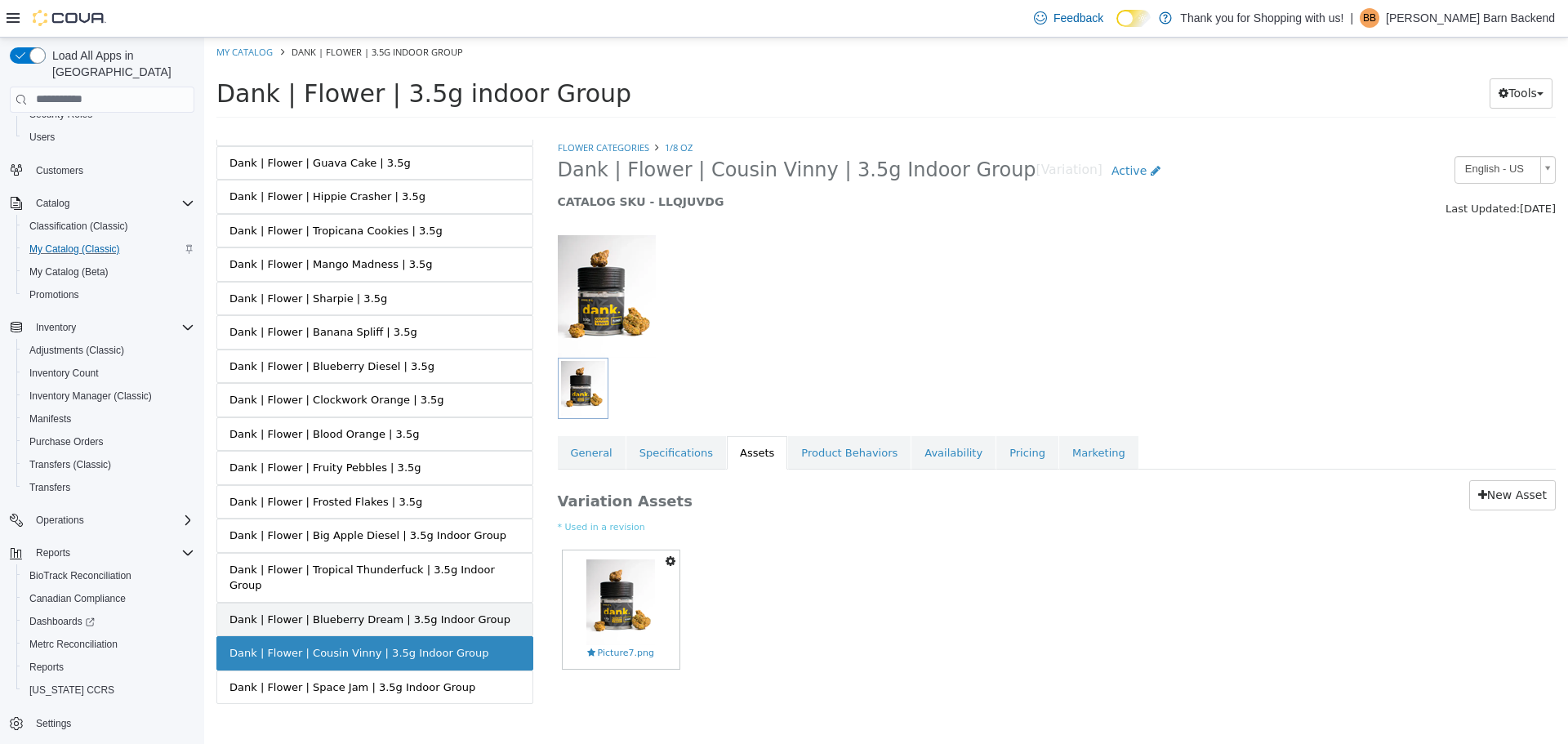
click at [399, 610] on div "Dank | Flower | Blueberry Dream | 3.5g Indoor Group" at bounding box center [370, 618] width 281 height 16
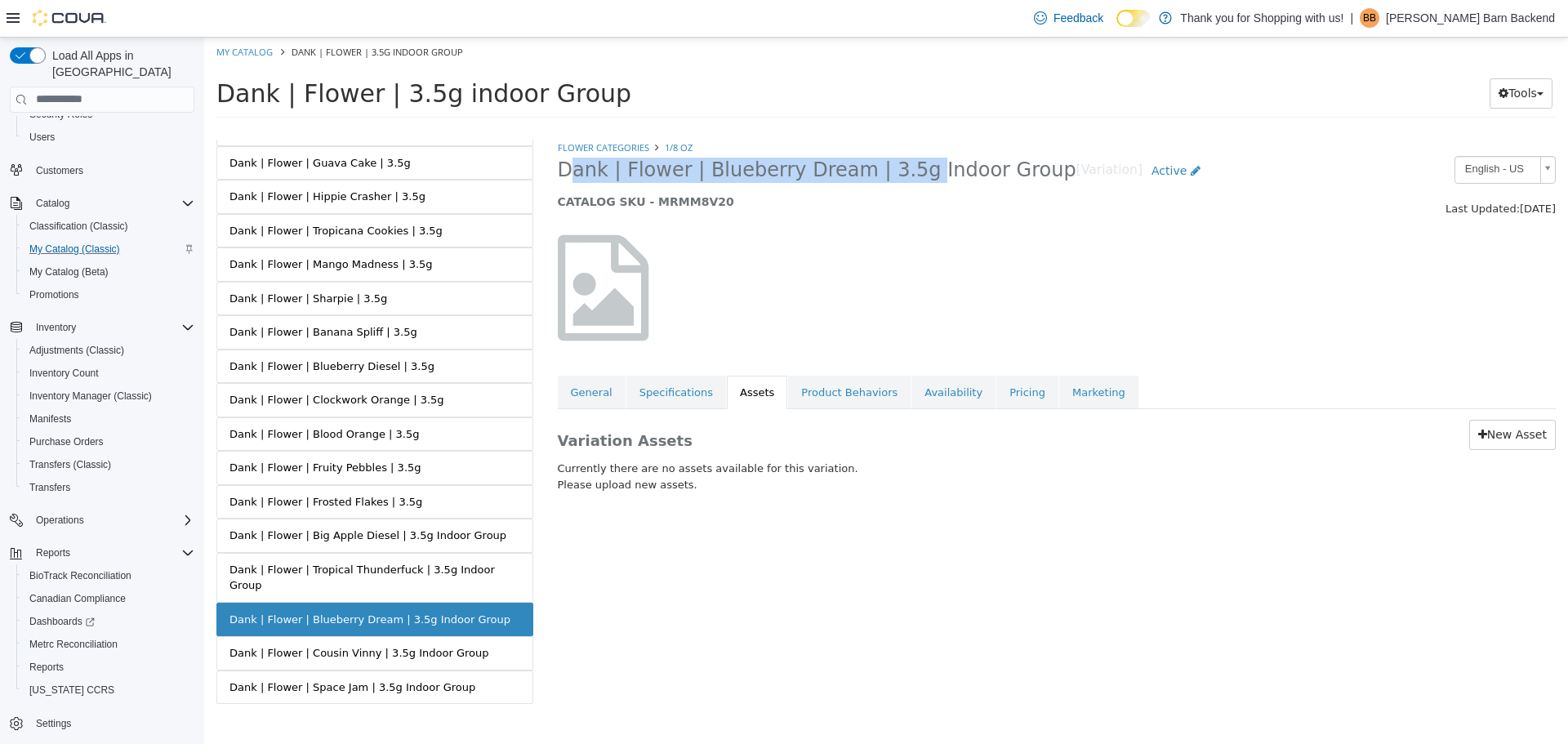
drag, startPoint x: 552, startPoint y: 171, endPoint x: 885, endPoint y: 169, distance: 333.0
click at [885, 169] on div "Dank | Flower | Blueberry Dream | 3.5g Indoor Group [Variation] Active CATALOG …" at bounding box center [929, 187] width 767 height 62
copy span "Dank | Flower | Blueberry Dream | 3.5g"
click at [1529, 438] on link "New Asset" at bounding box center [1512, 434] width 87 height 30
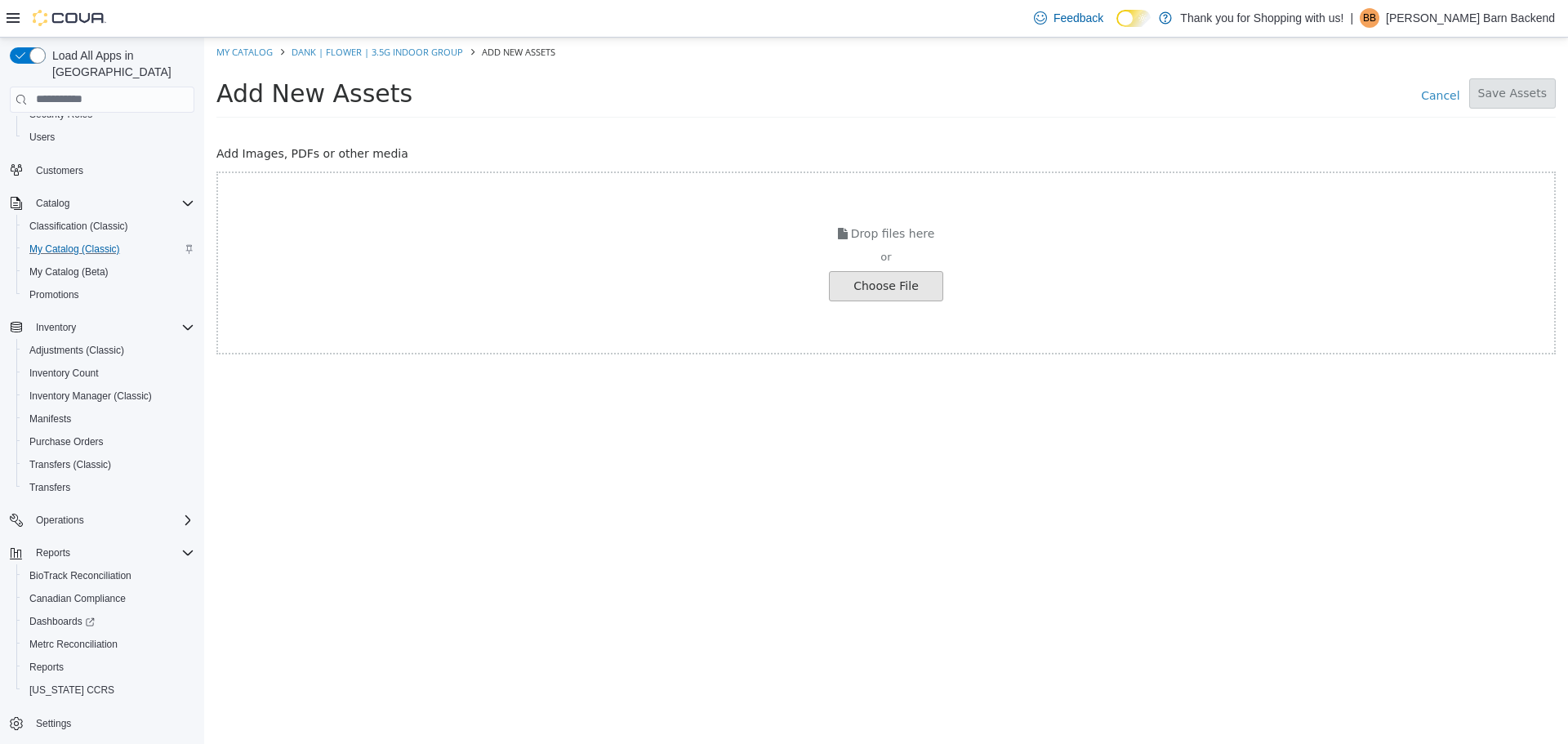
click at [853, 286] on input "file" at bounding box center [31, 285] width 1823 height 29
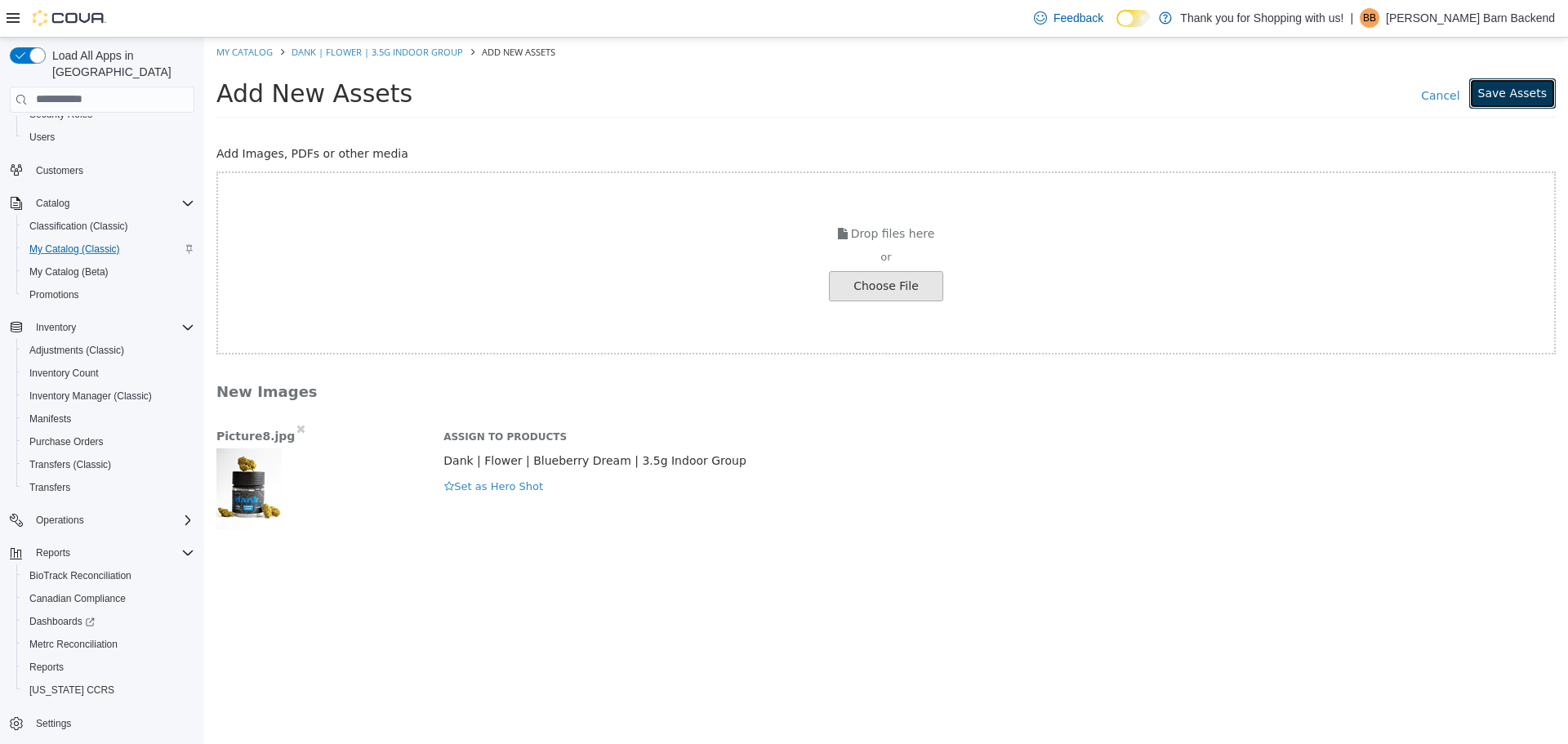
click at [1541, 98] on button "Save Assets" at bounding box center [1512, 92] width 87 height 30
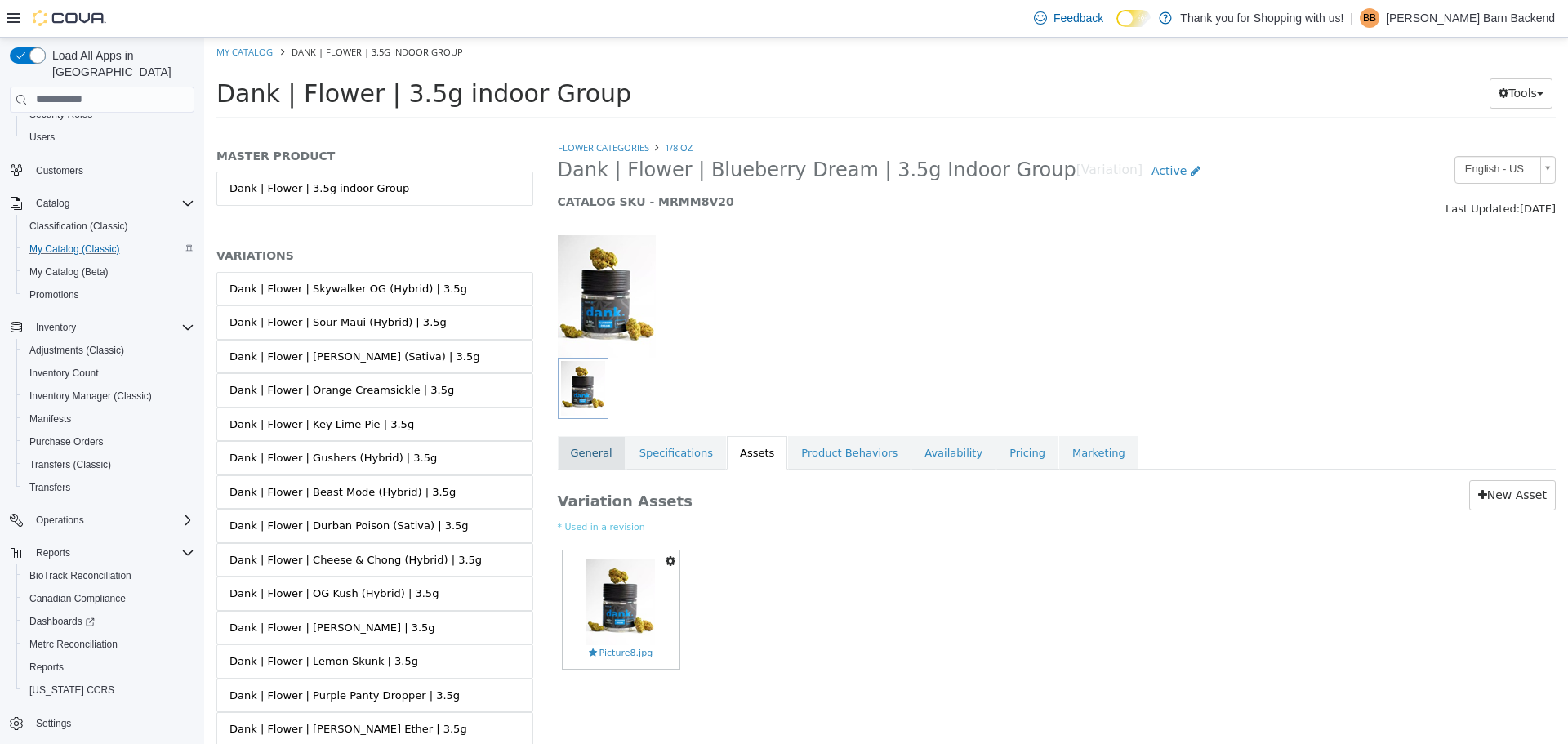
click at [589, 466] on link "General" at bounding box center [591, 452] width 68 height 34
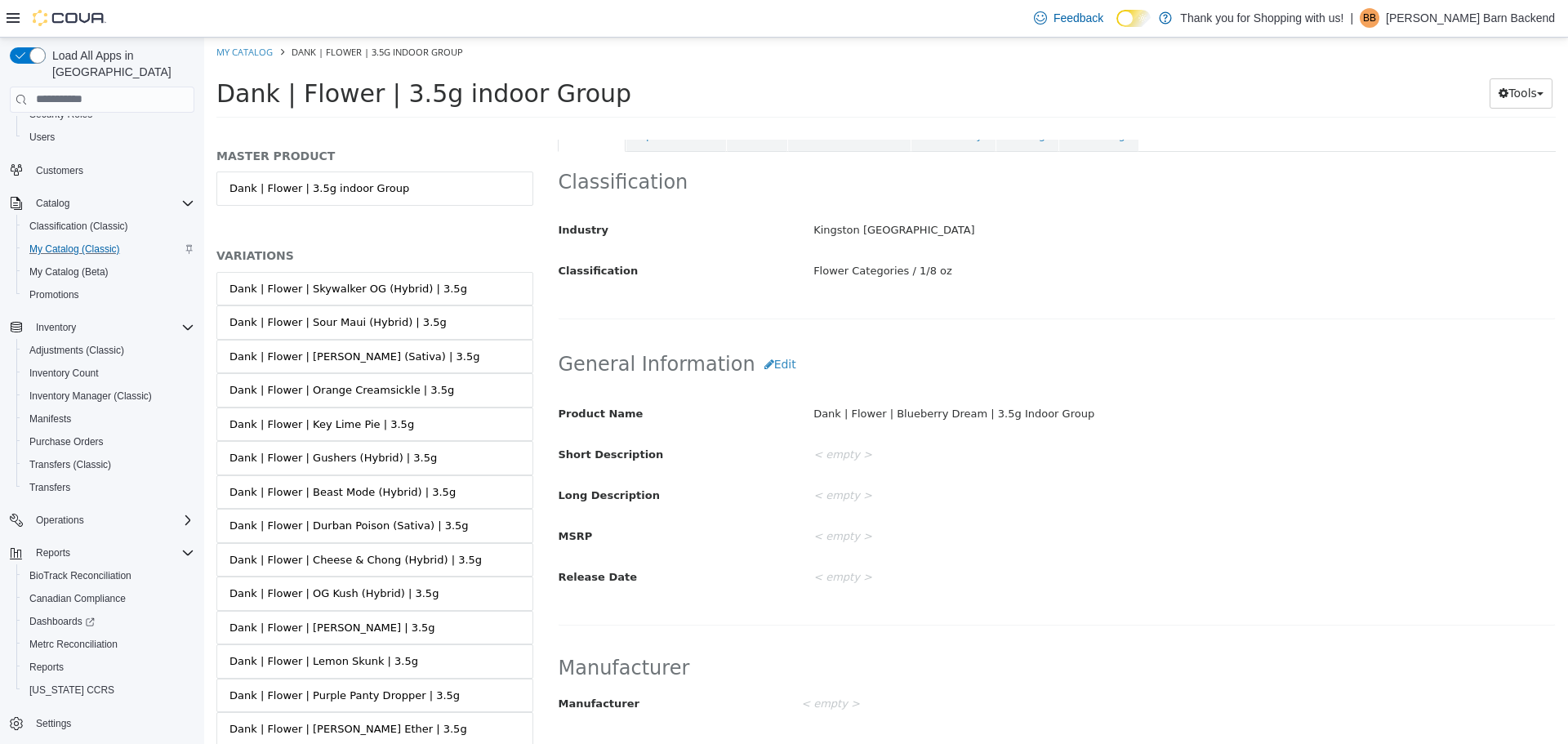
scroll to position [328, 0]
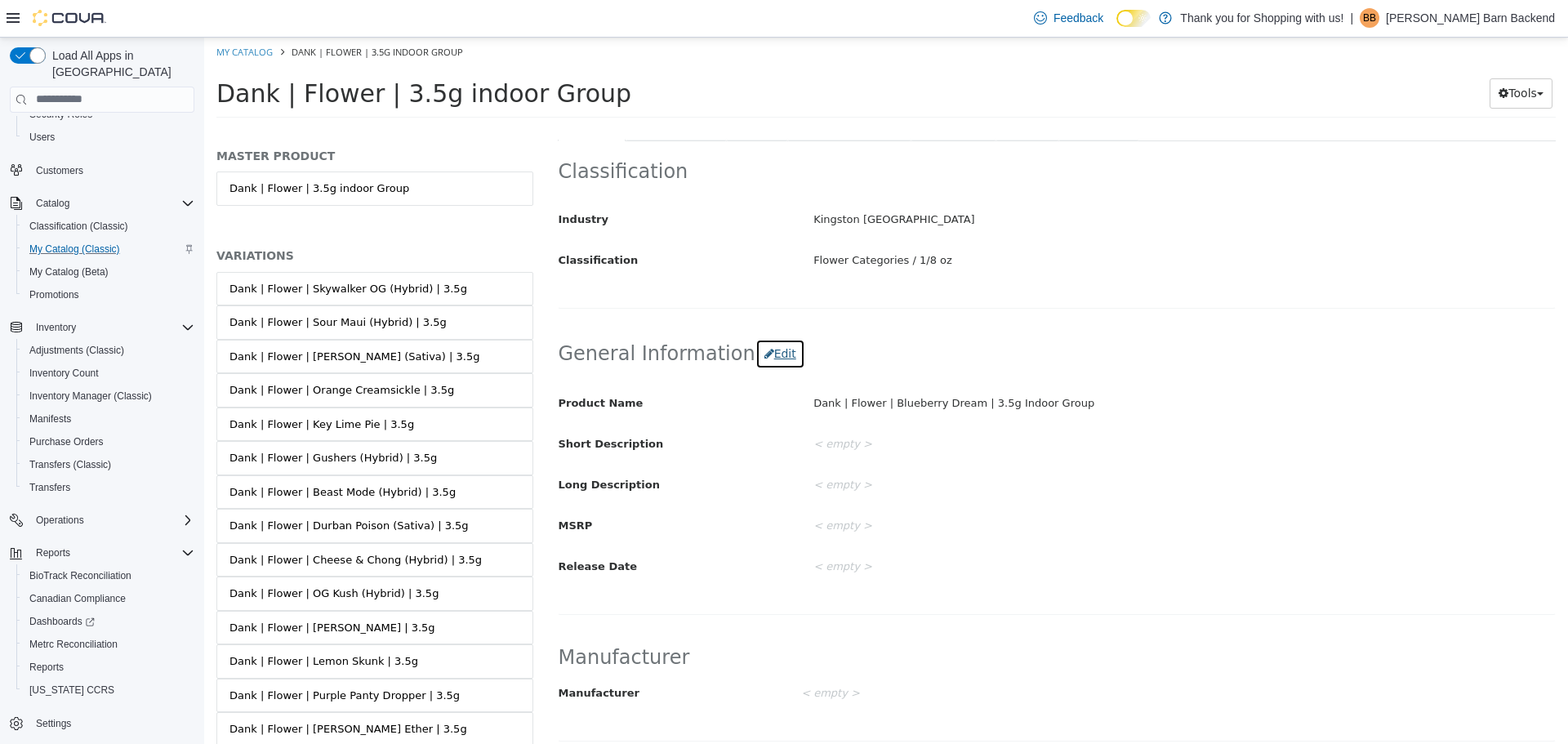
click at [764, 353] on icon "button" at bounding box center [769, 353] width 10 height 12
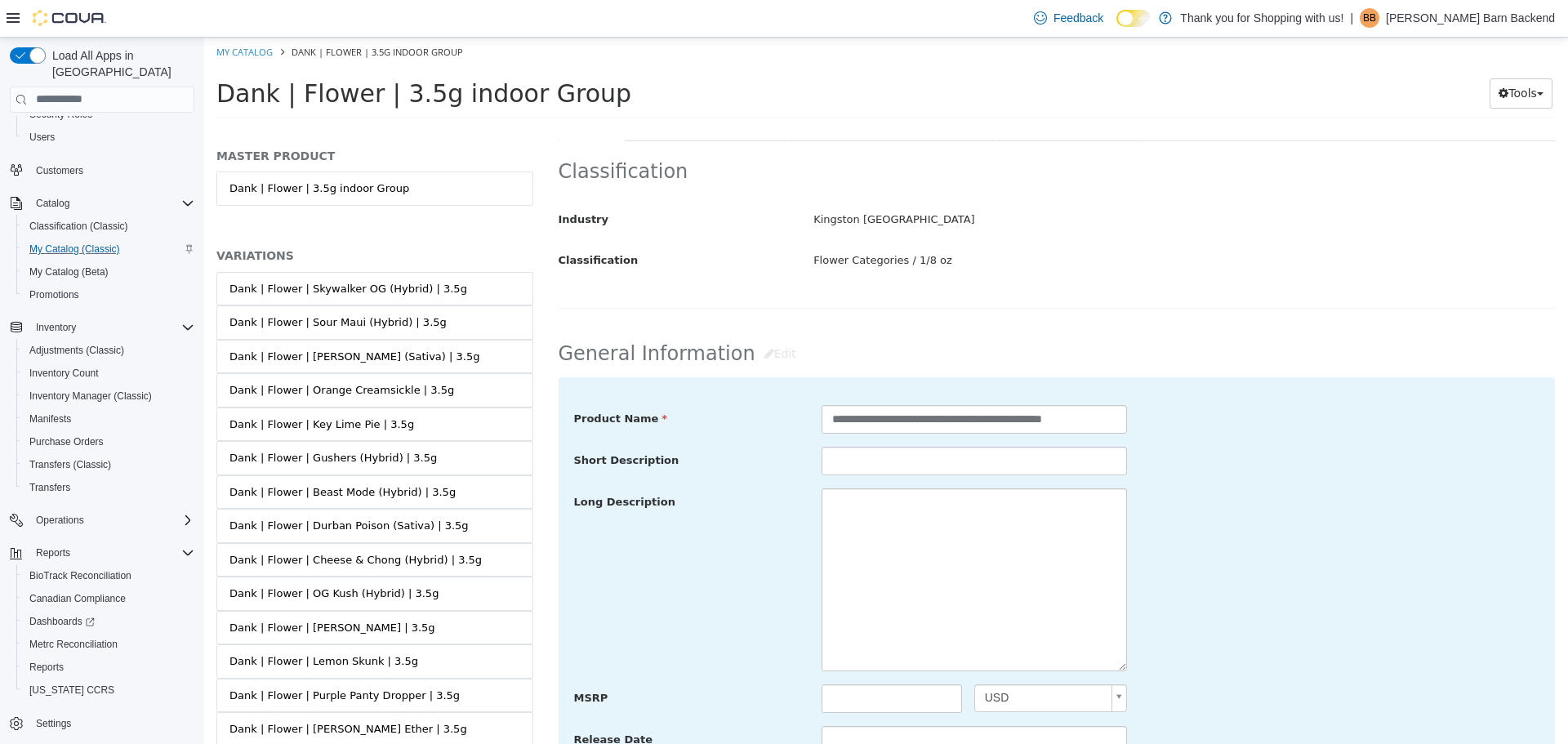
click at [812, 571] on div at bounding box center [974, 579] width 330 height 183
click at [860, 562] on textarea at bounding box center [974, 579] width 305 height 183
paste textarea "**********"
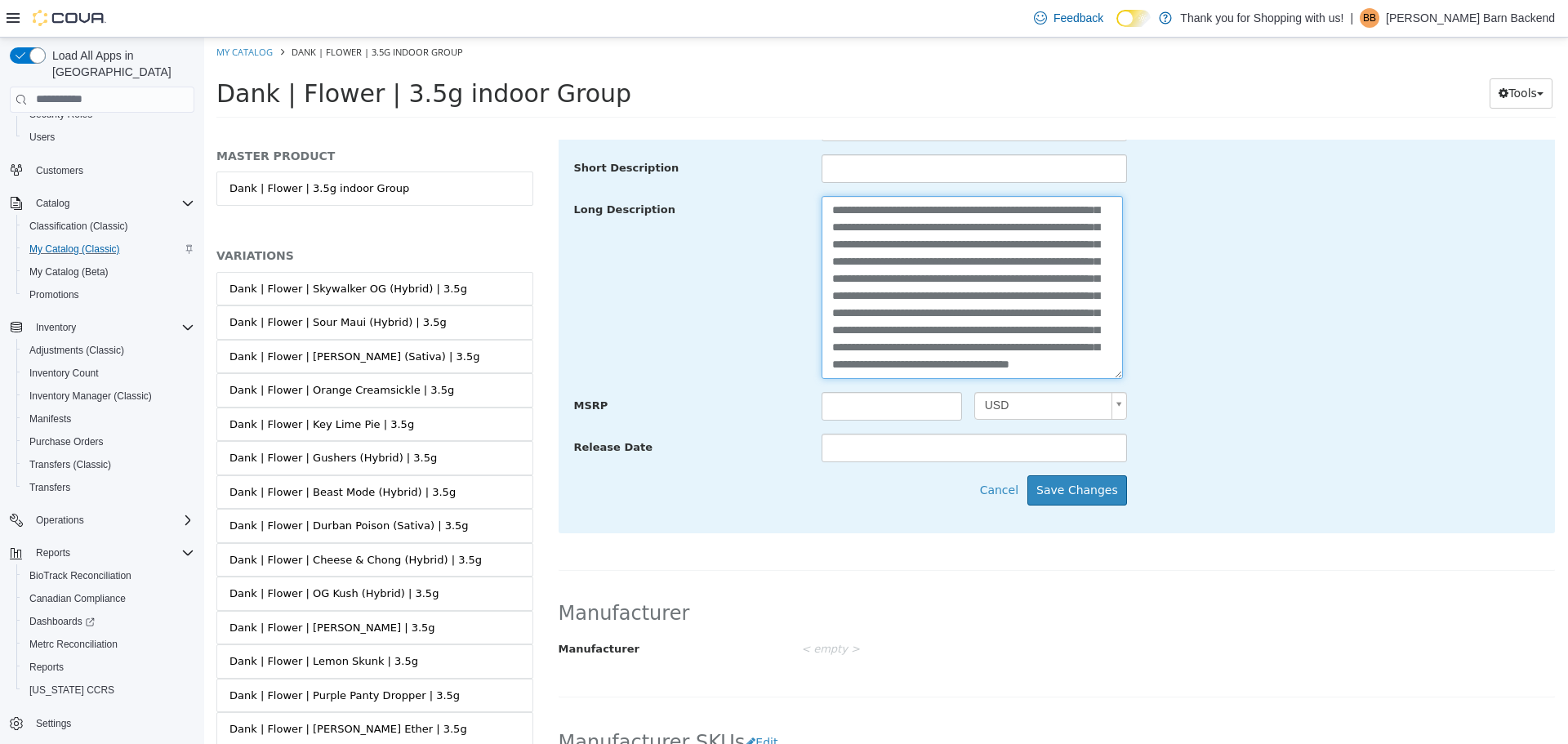
scroll to position [818, 0]
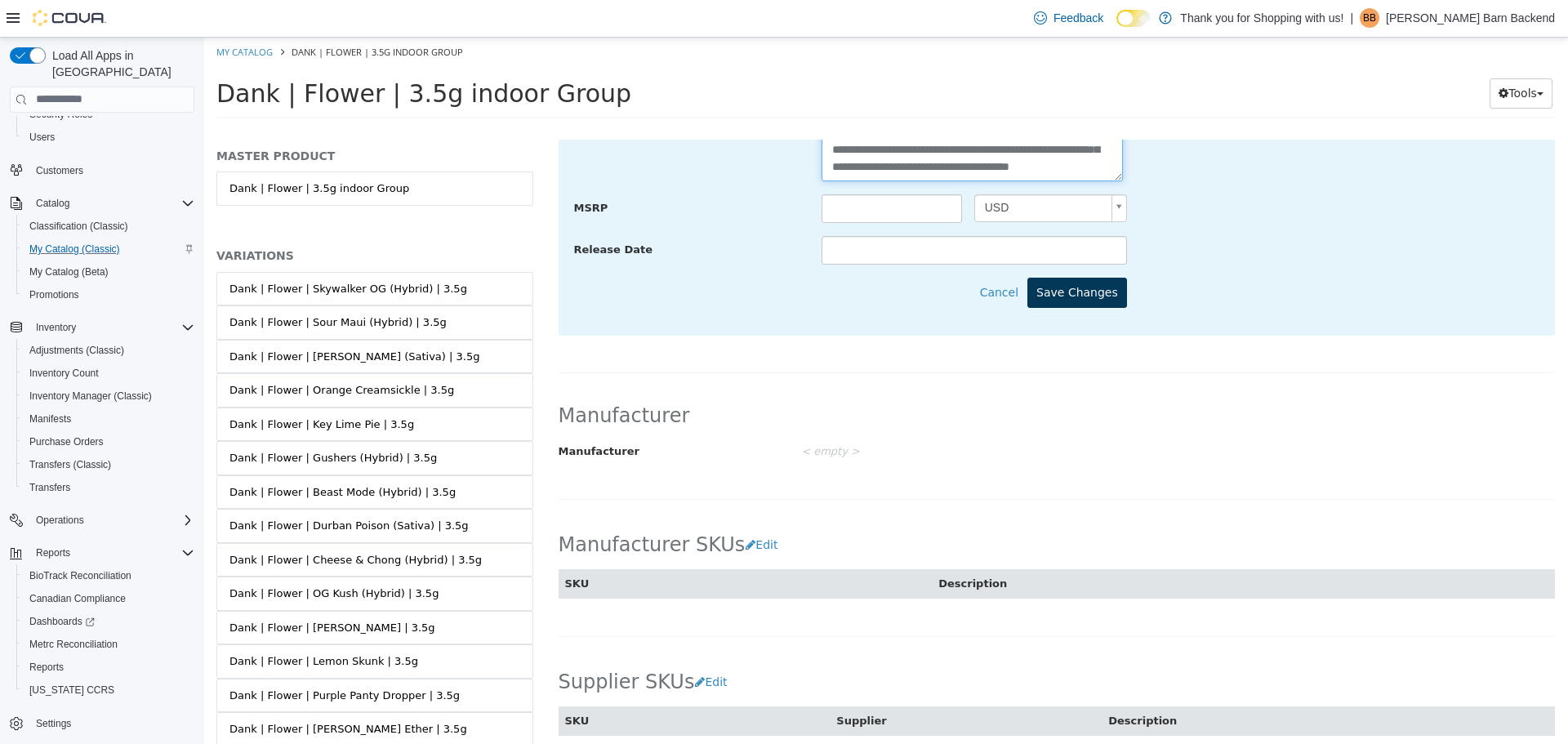
type textarea "**********"
click at [1075, 296] on button "Save Changes" at bounding box center [1077, 292] width 99 height 30
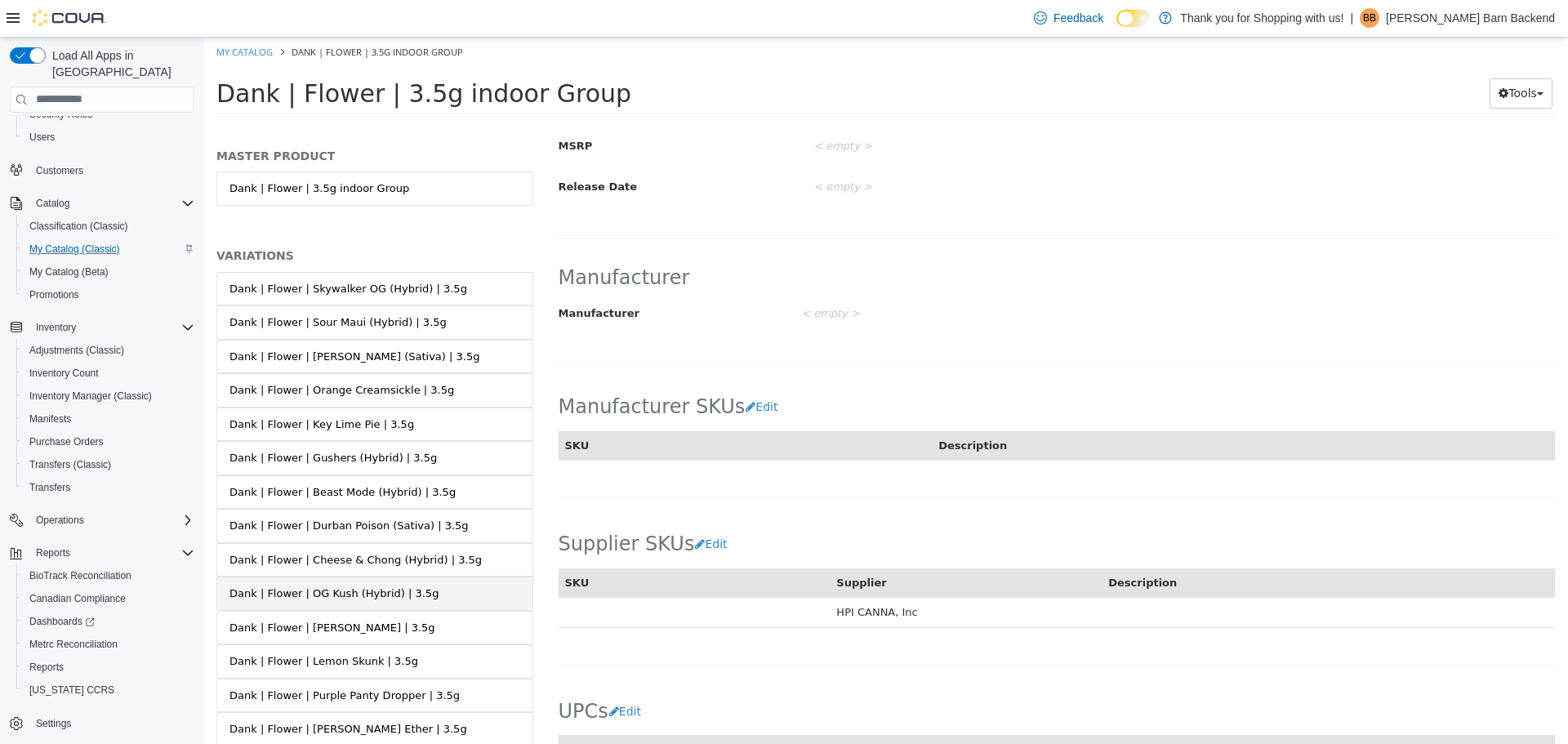
scroll to position [653, 0]
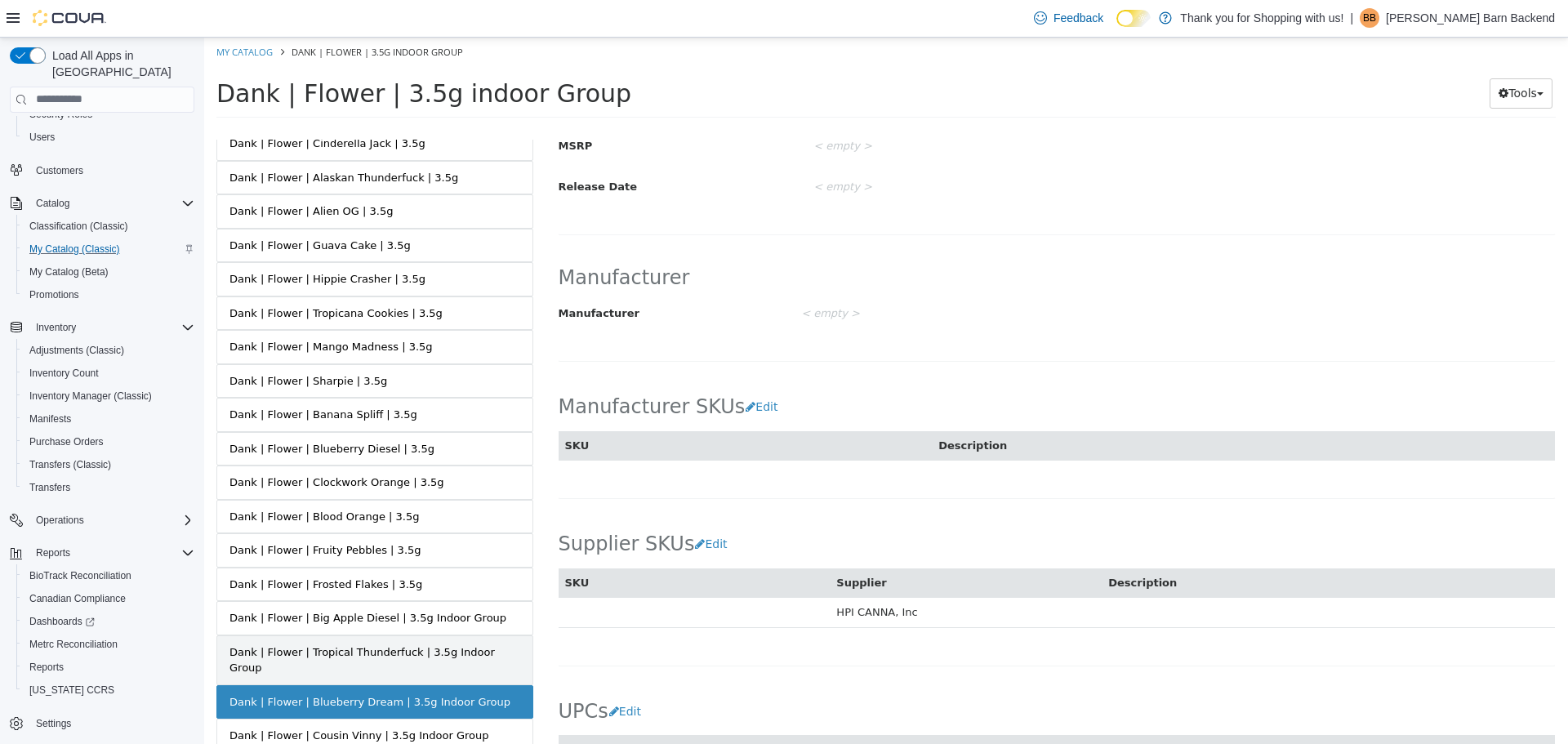
click at [379, 653] on div "Dank | Flower | Tropical Thunderfuck | 3.5g Indoor Group" at bounding box center [375, 659] width 291 height 32
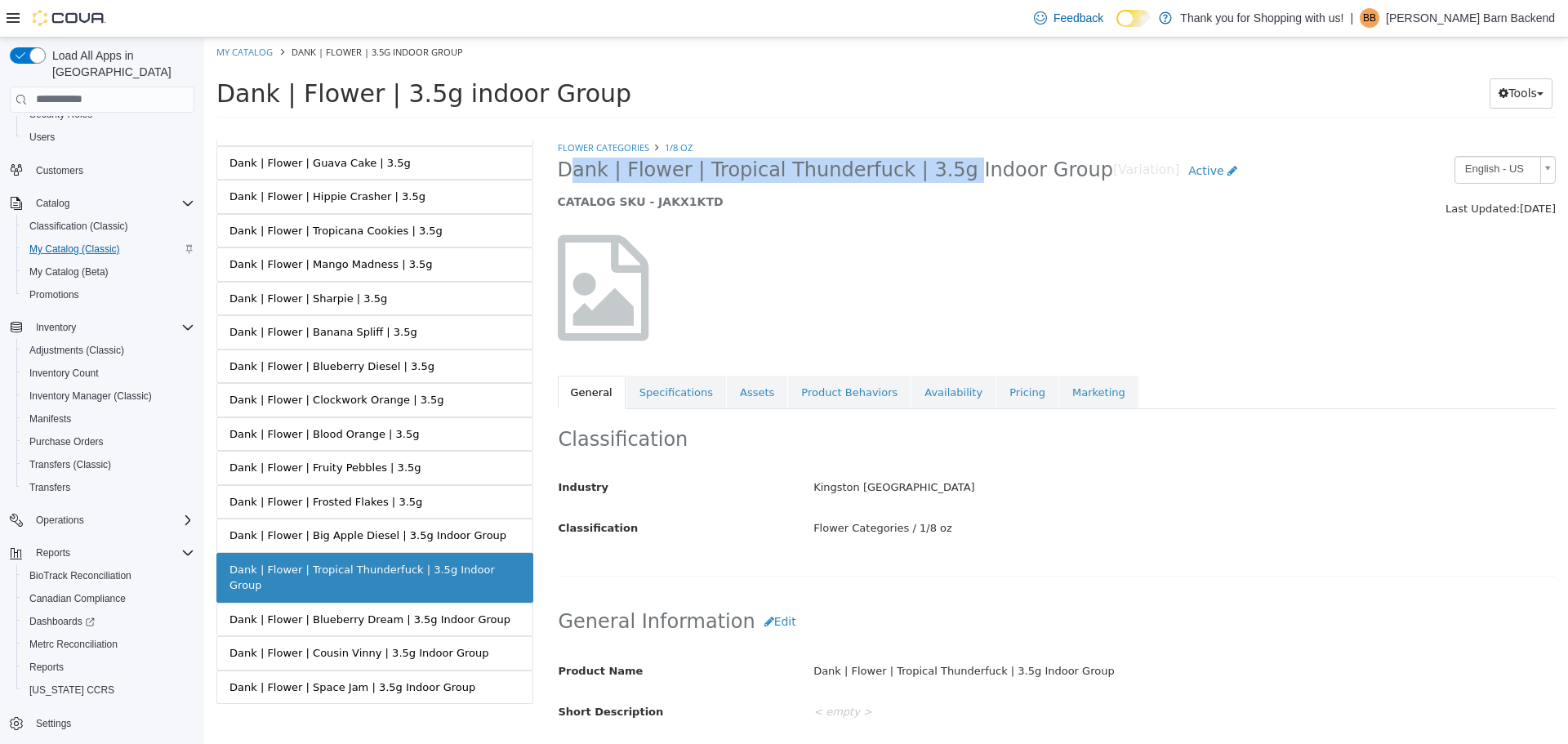
drag, startPoint x: 557, startPoint y: 177, endPoint x: 919, endPoint y: 184, distance: 362.1
click at [919, 184] on h2 "Dank | Flower | Tropical Thunderfuck | 3.5g Indoor Group [Variation] Active" at bounding box center [928, 171] width 742 height 30
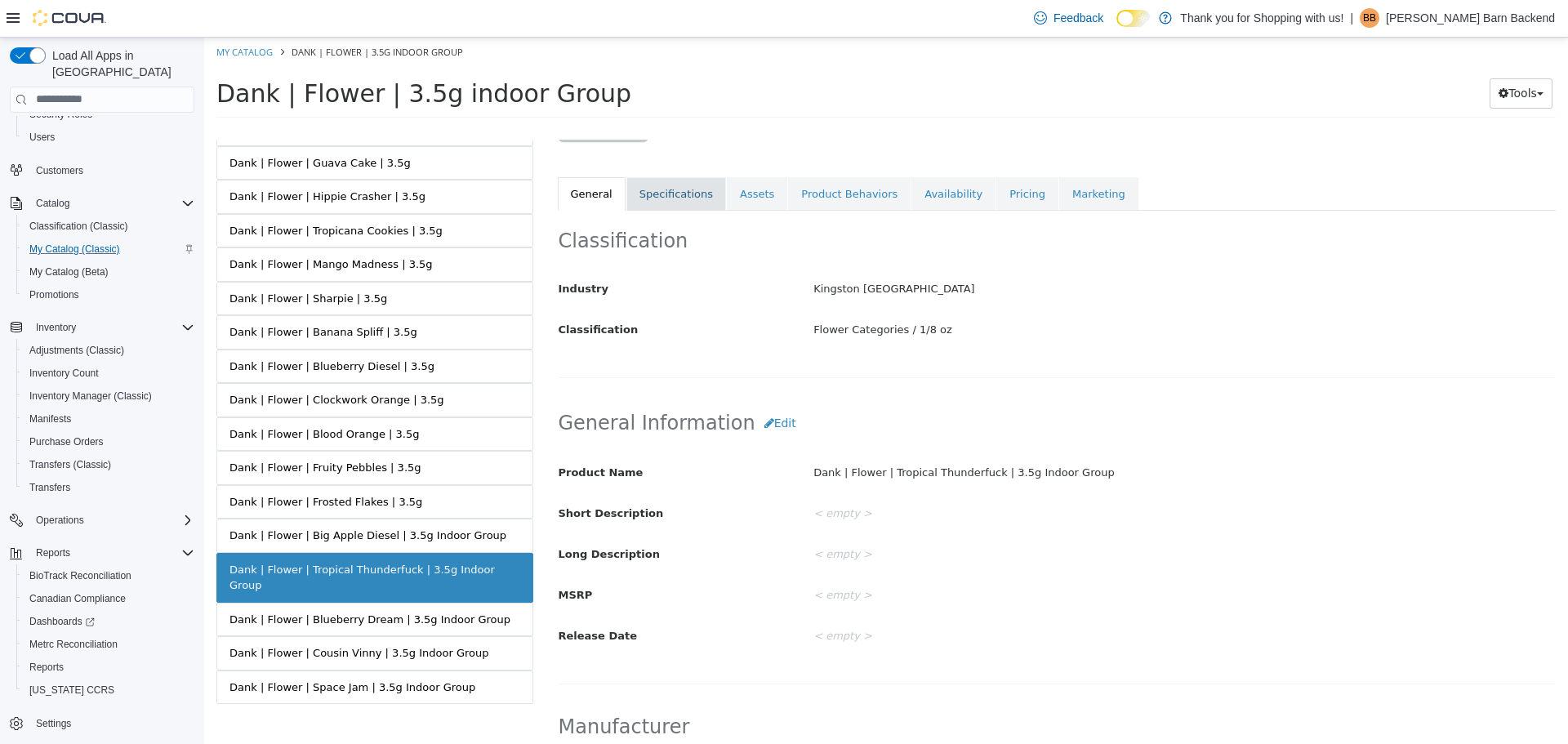
scroll to position [409, 0]
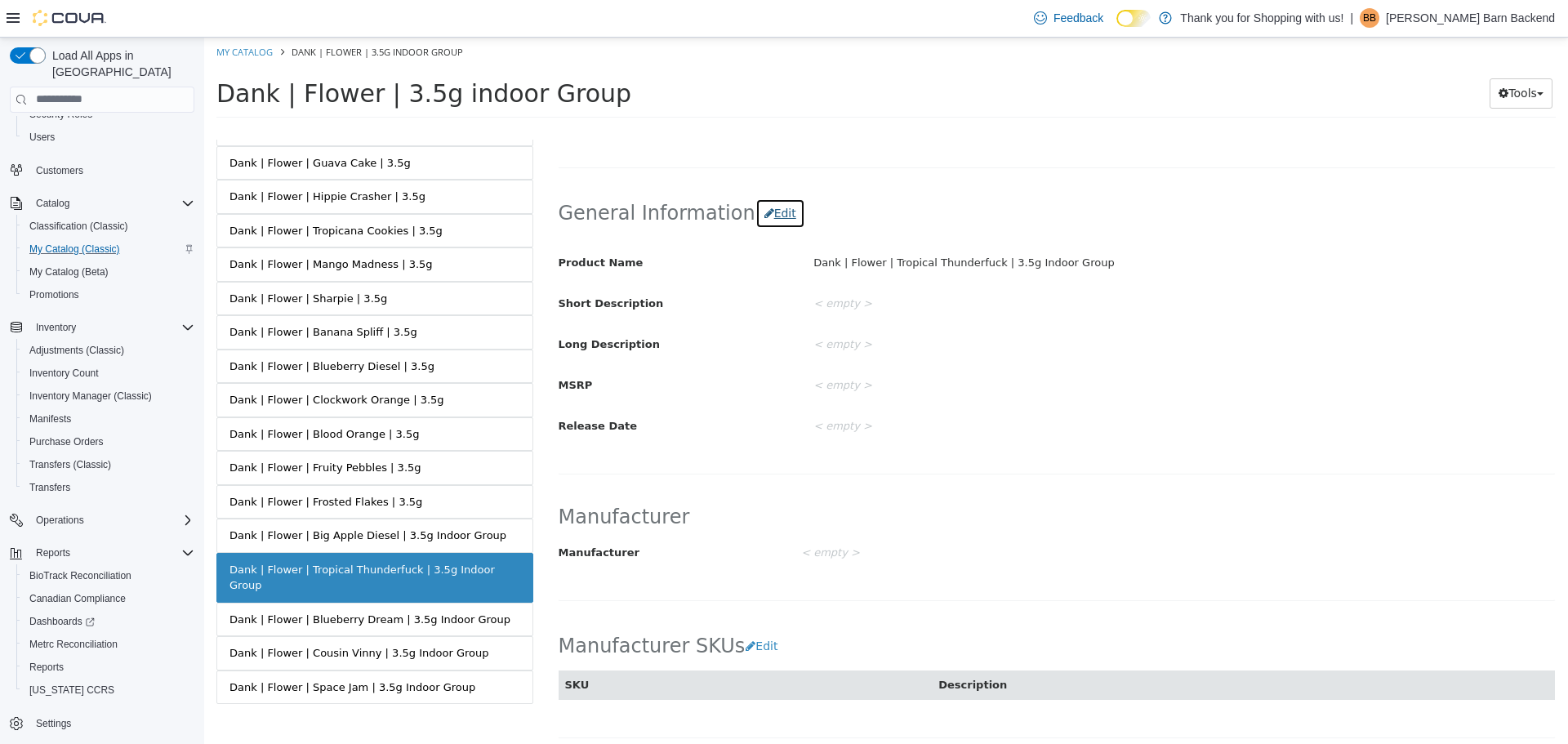
click at [756, 212] on button "Edit" at bounding box center [779, 213] width 50 height 30
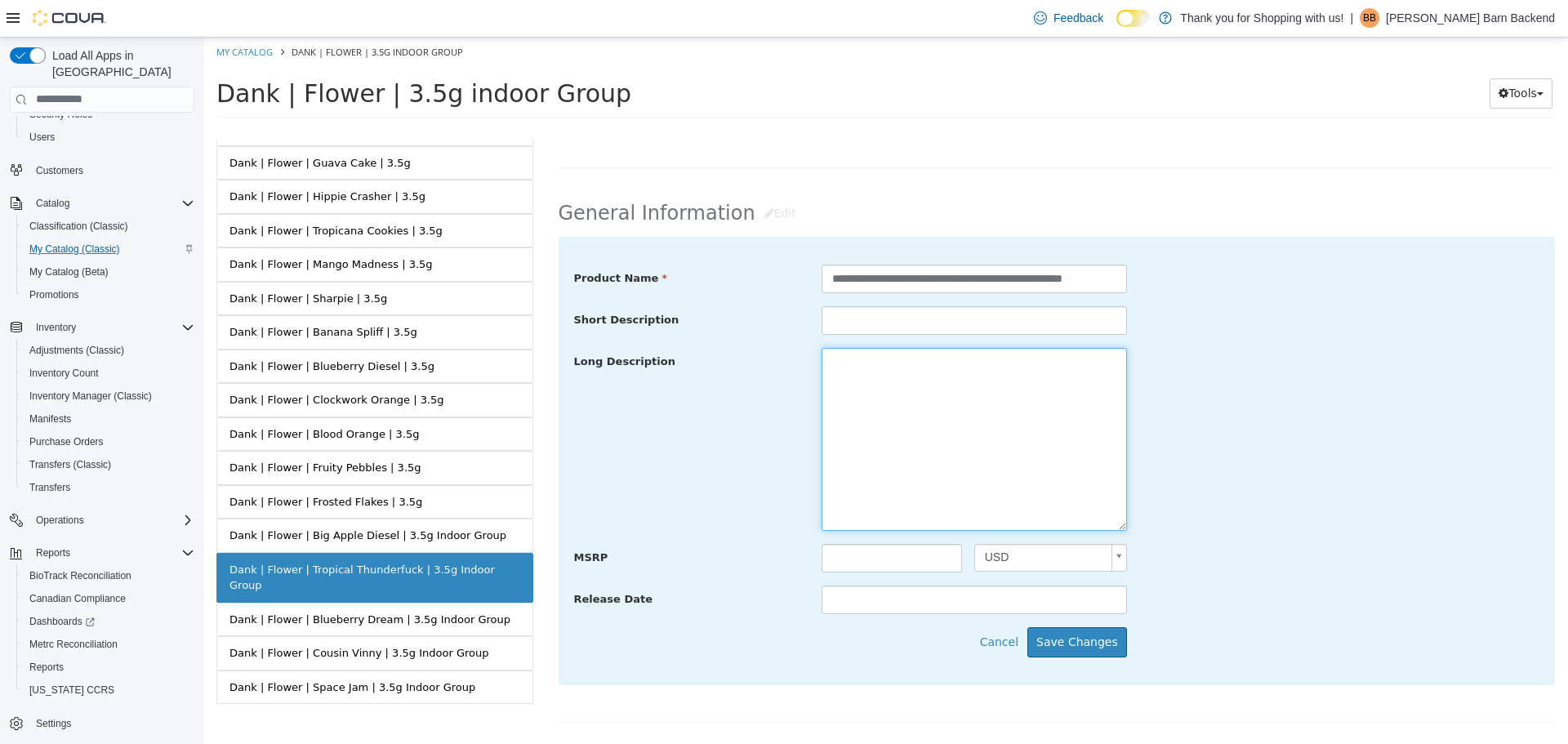
click at [858, 367] on textarea at bounding box center [974, 439] width 305 height 183
paste textarea "**********"
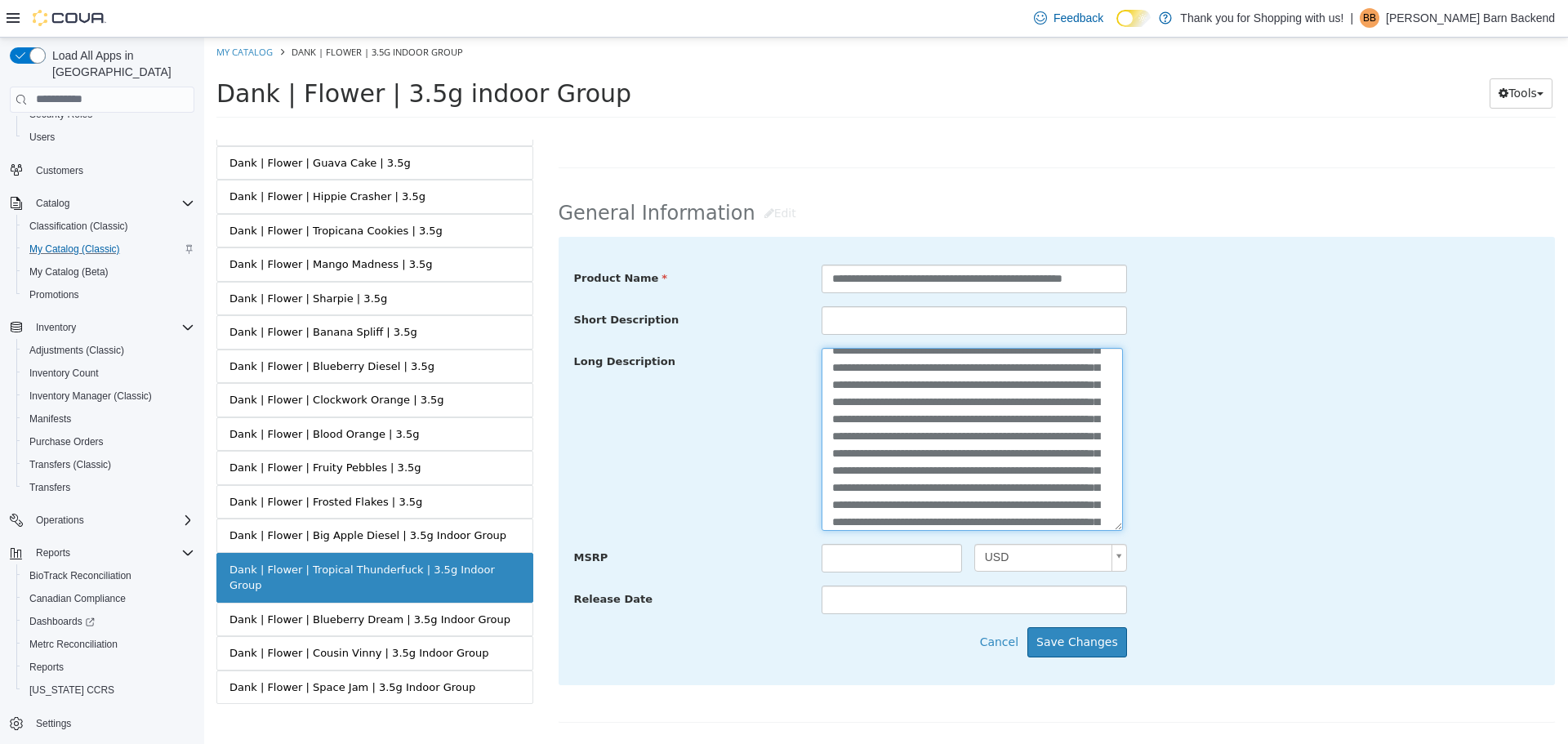
scroll to position [0, 0]
click at [827, 367] on textarea at bounding box center [972, 439] width 301 height 183
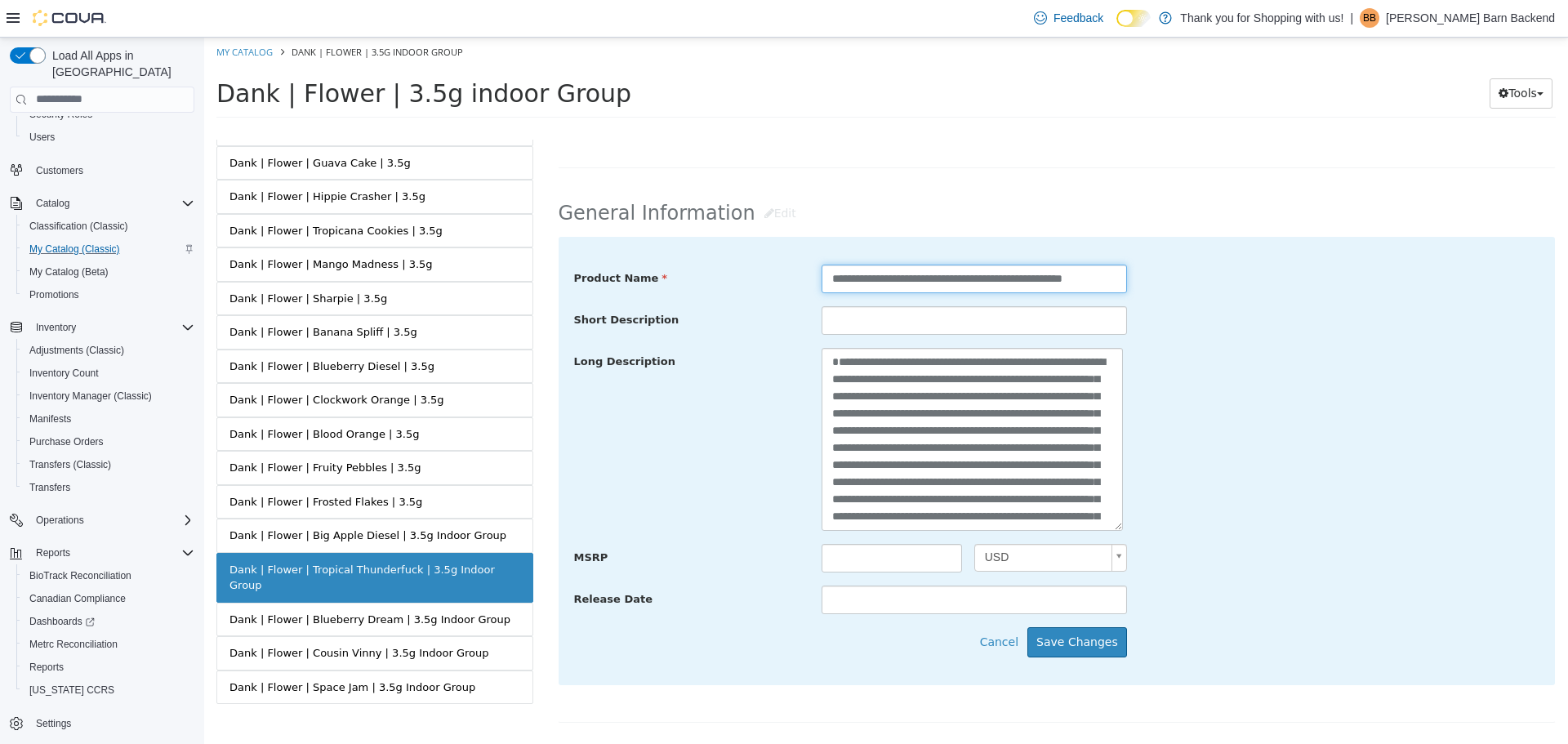
drag, startPoint x: 908, startPoint y: 278, endPoint x: 1009, endPoint y: 278, distance: 101.0
click at [1009, 278] on input "**********" at bounding box center [974, 278] width 305 height 29
click at [827, 359] on textarea at bounding box center [972, 439] width 301 height 183
paste textarea "**********"
type textarea "**********"
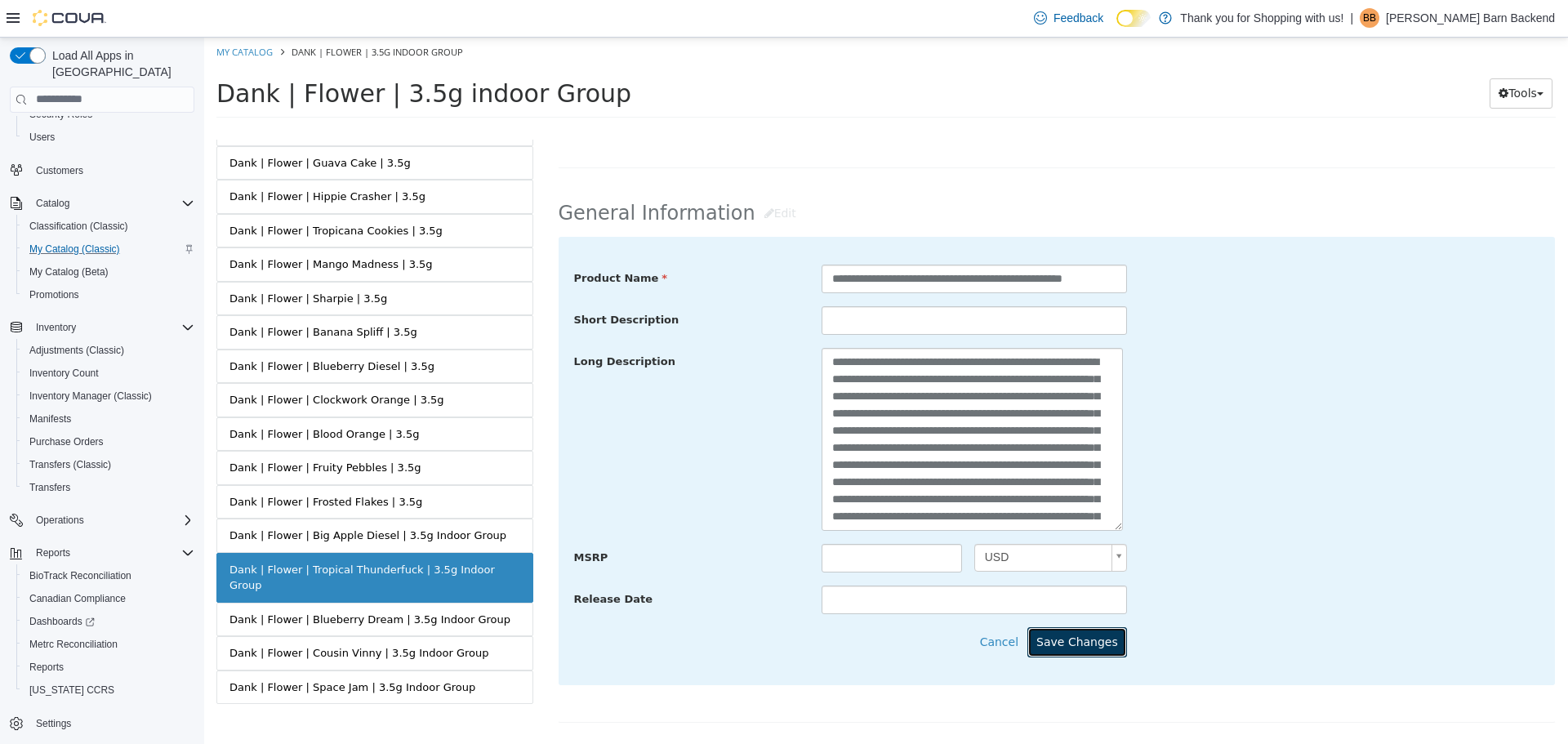
click at [1073, 634] on button "Save Changes" at bounding box center [1077, 641] width 99 height 30
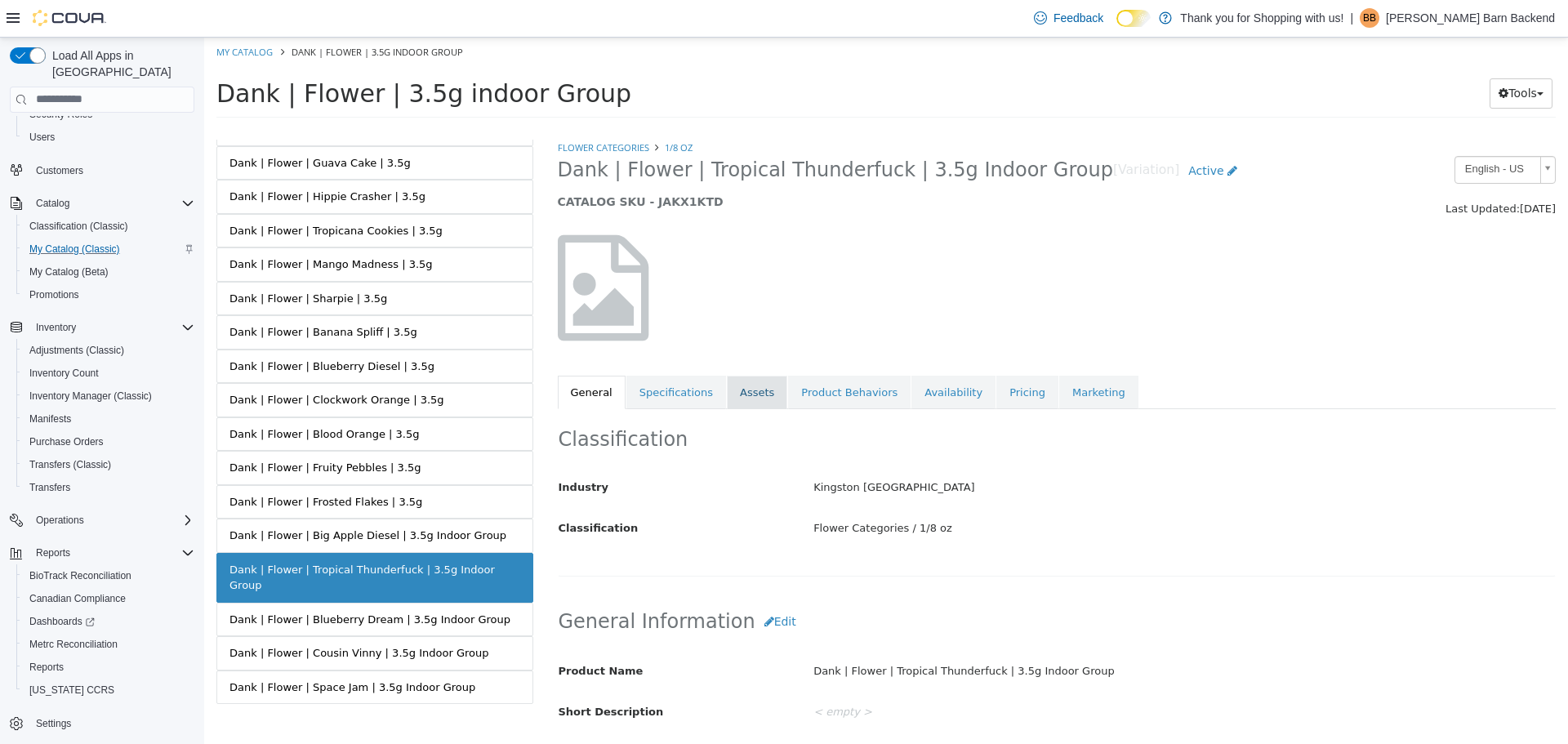
click at [747, 395] on link "Assets" at bounding box center [757, 392] width 61 height 34
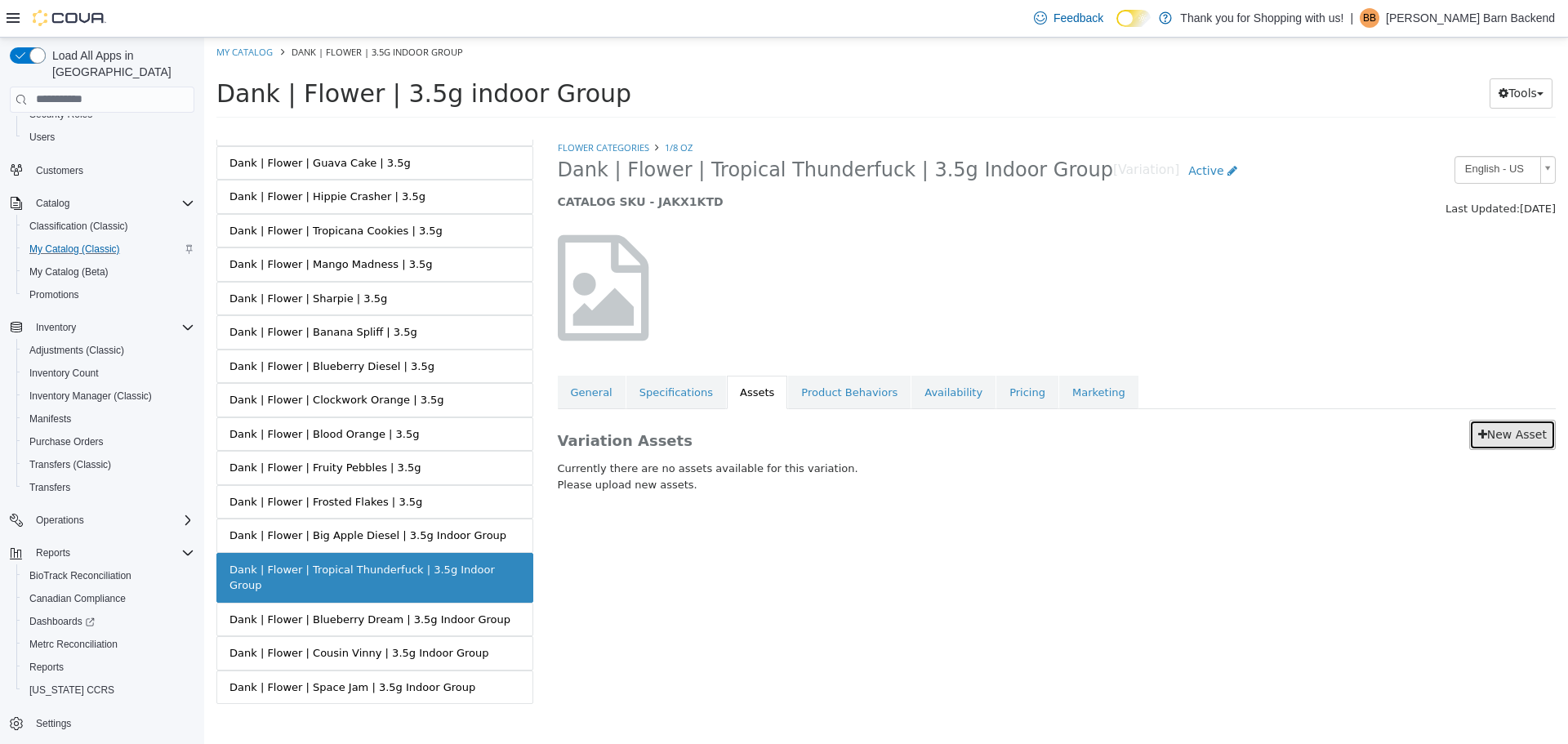
click at [1515, 426] on link "New Asset" at bounding box center [1512, 434] width 87 height 30
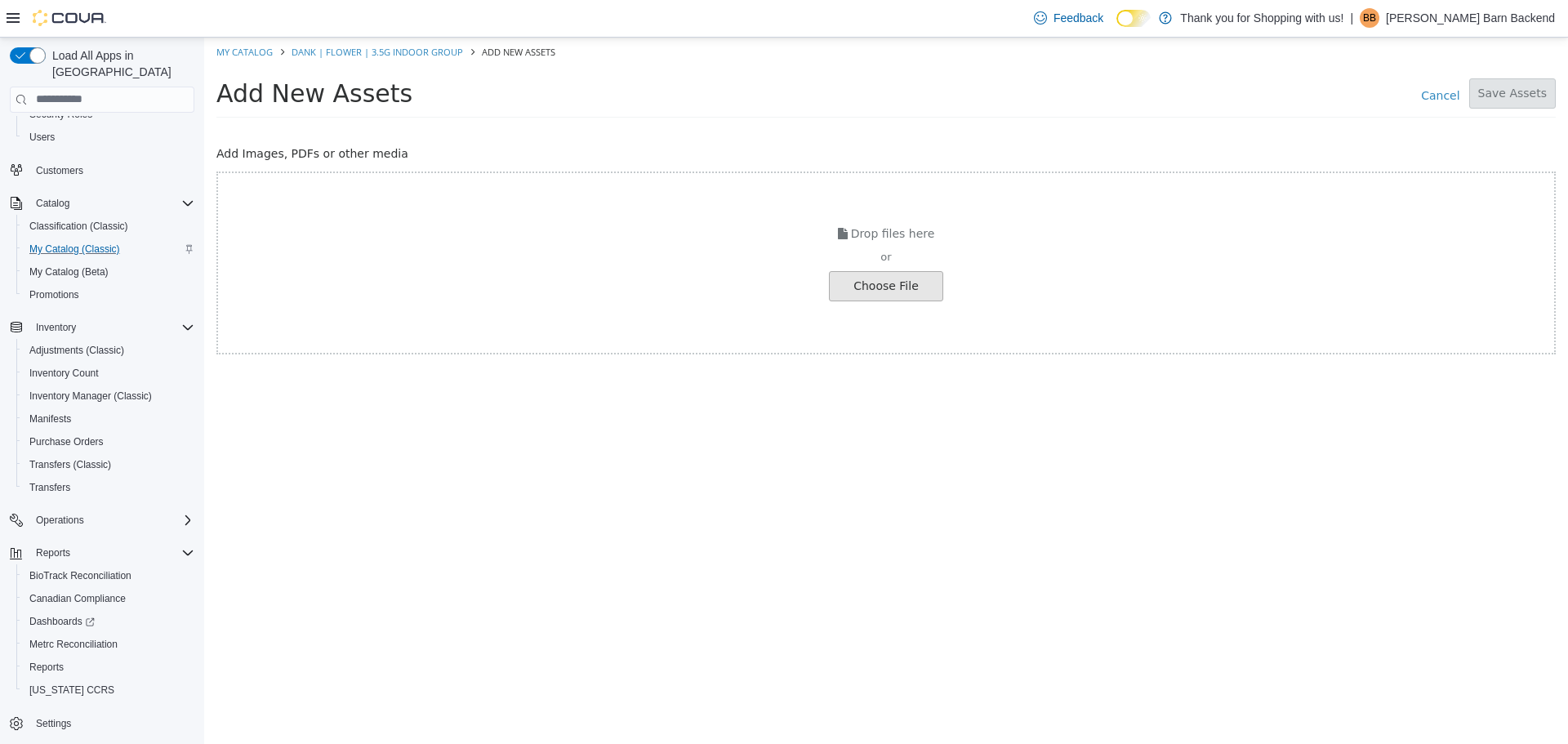
click at [857, 286] on input "file" at bounding box center [31, 285] width 1823 height 29
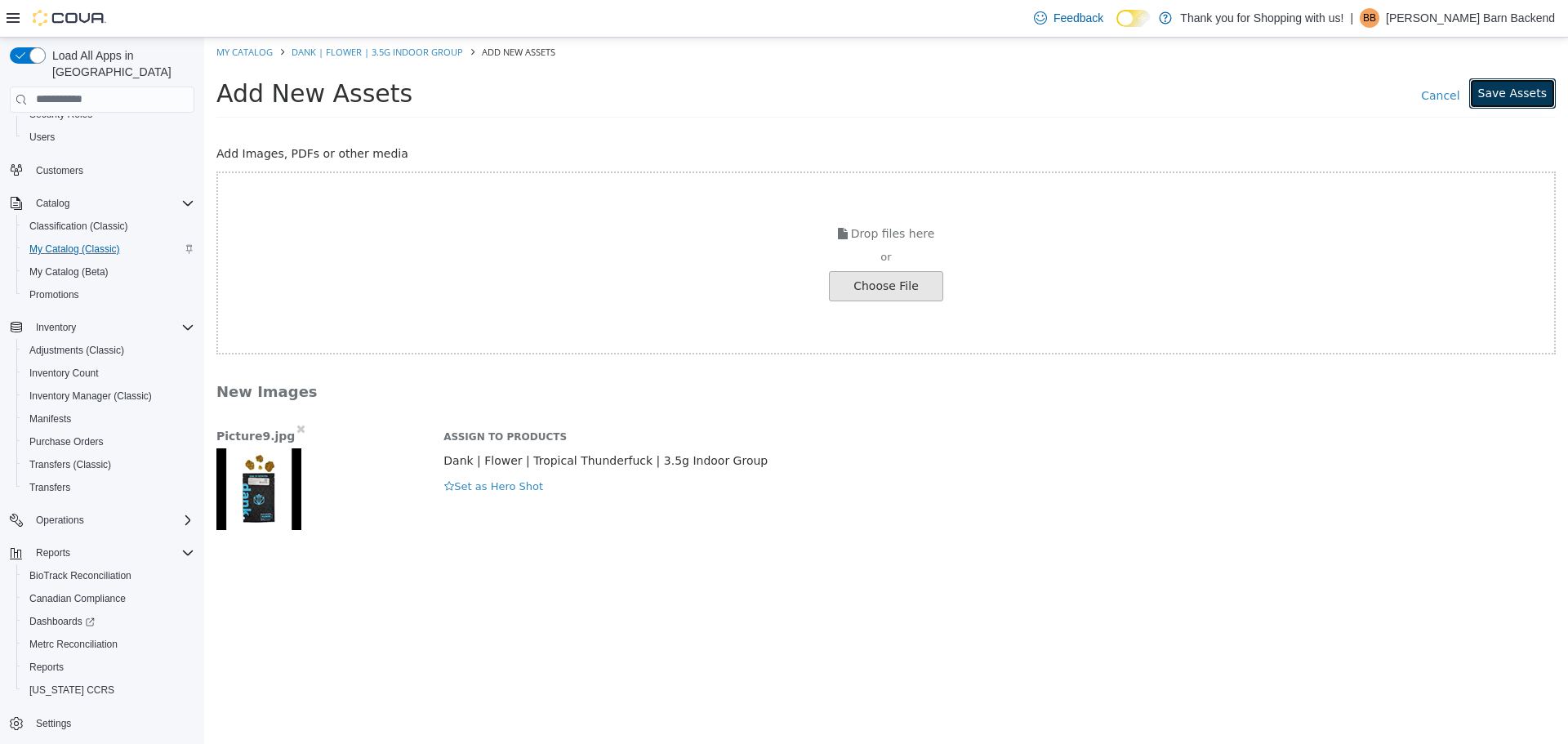
click at [1540, 90] on button "Save Assets" at bounding box center [1512, 92] width 87 height 30
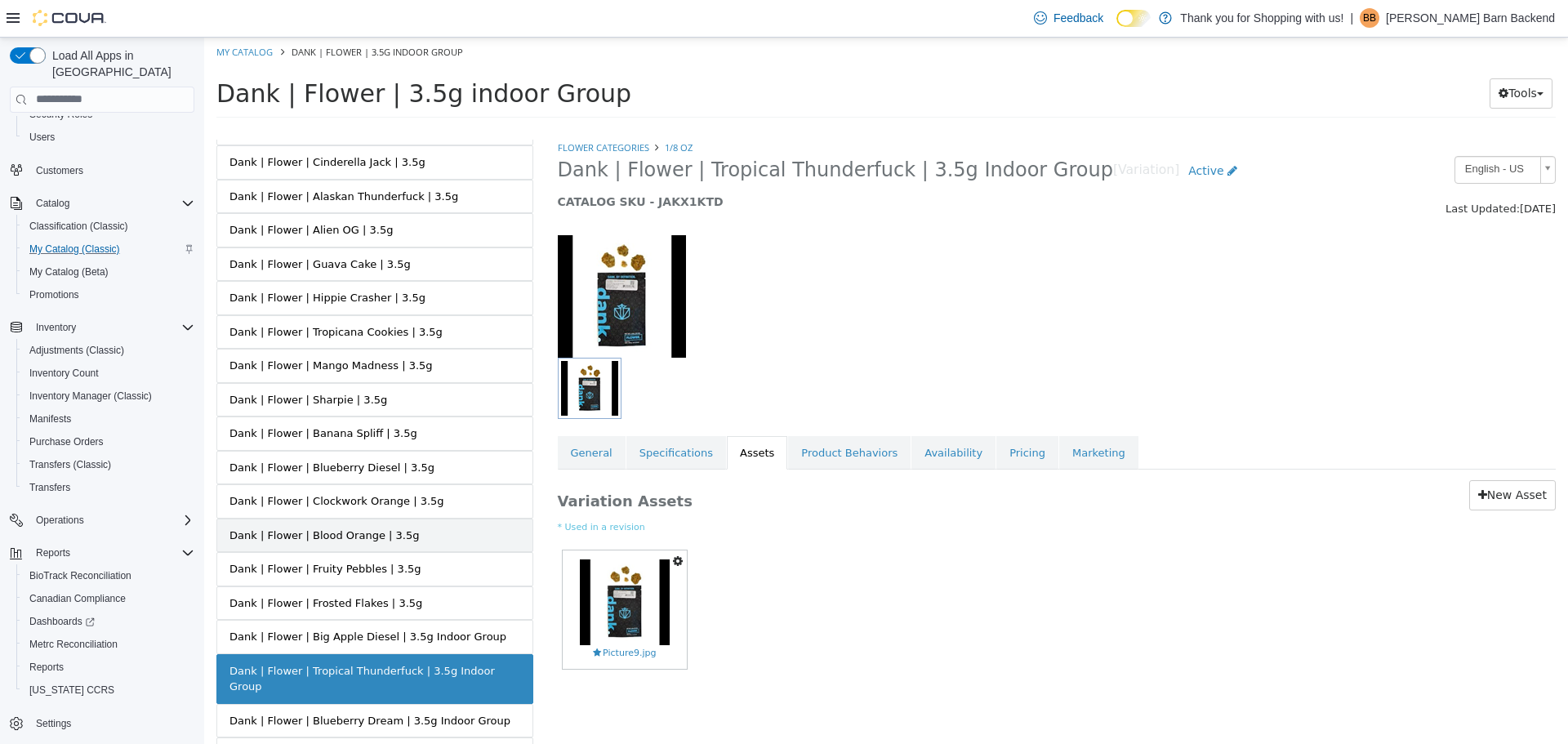
scroll to position [736, 0]
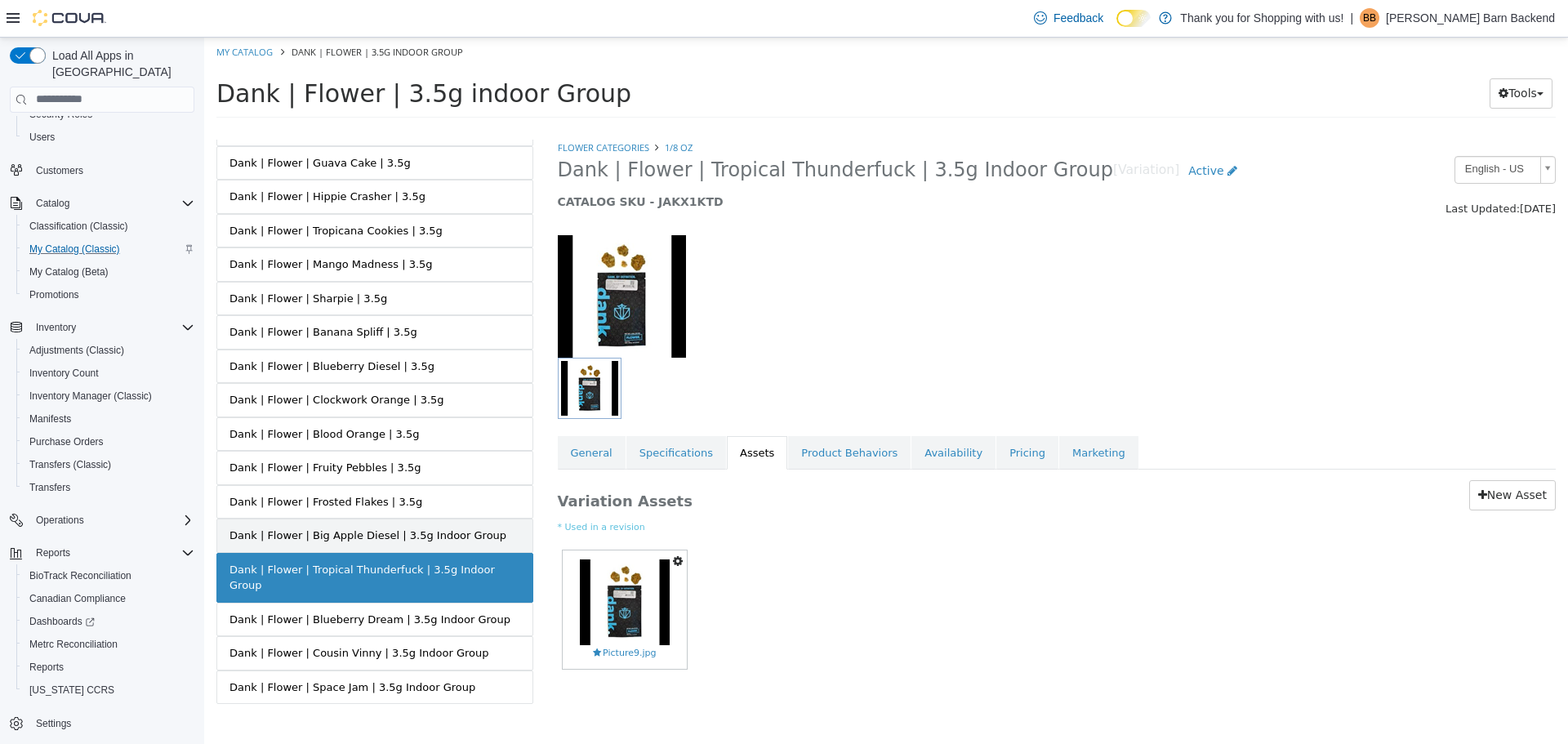
click at [373, 530] on div "Dank | Flower | Big Apple Diesel | 3.5g Indoor Group" at bounding box center [367, 534] width 277 height 16
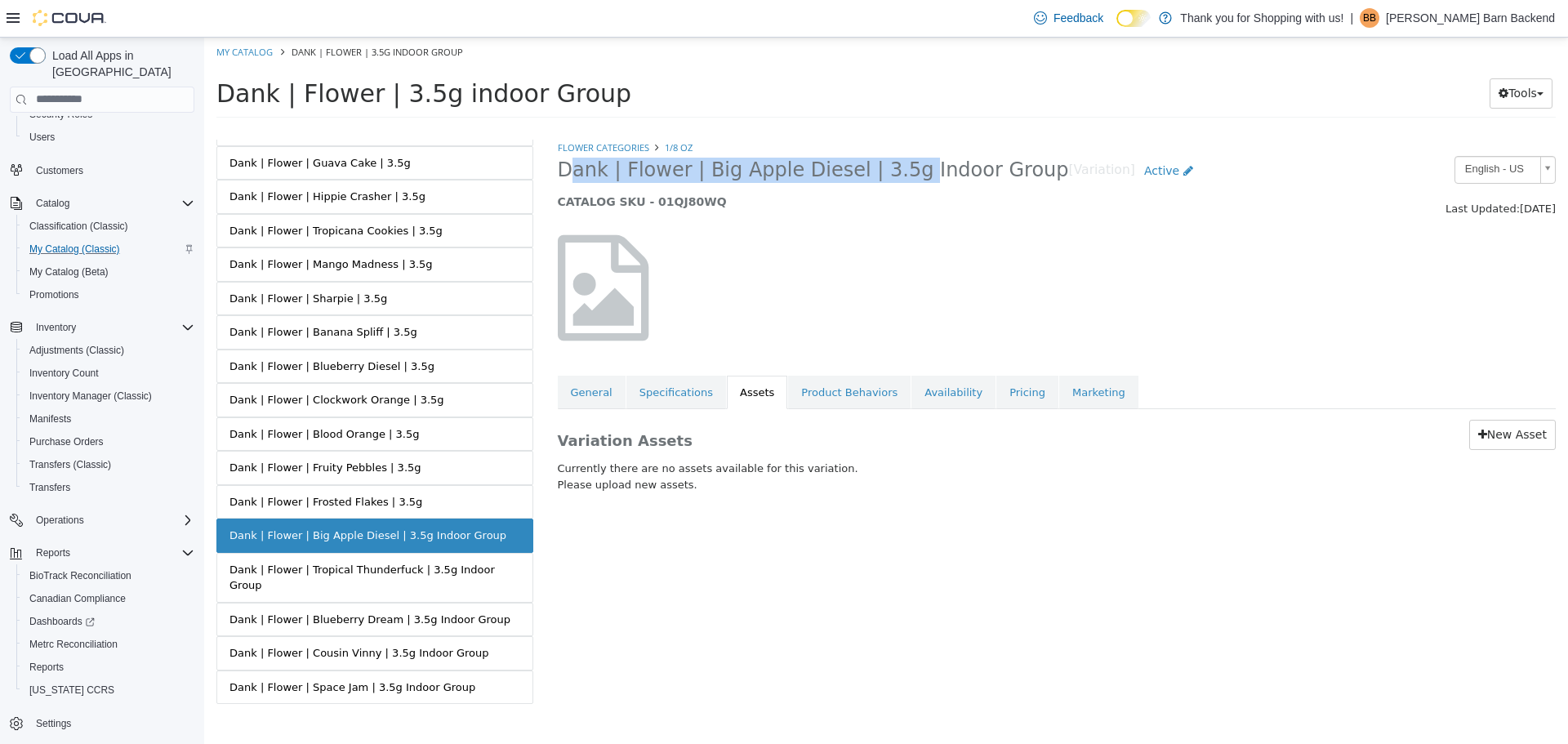
drag, startPoint x: 558, startPoint y: 173, endPoint x: 882, endPoint y: 174, distance: 324.0
click at [882, 174] on span "Dank | Flower | Big Apple Diesel | 3.5g Indoor Group" at bounding box center [813, 169] width 511 height 25
click at [1476, 430] on link "New Asset" at bounding box center [1512, 434] width 87 height 30
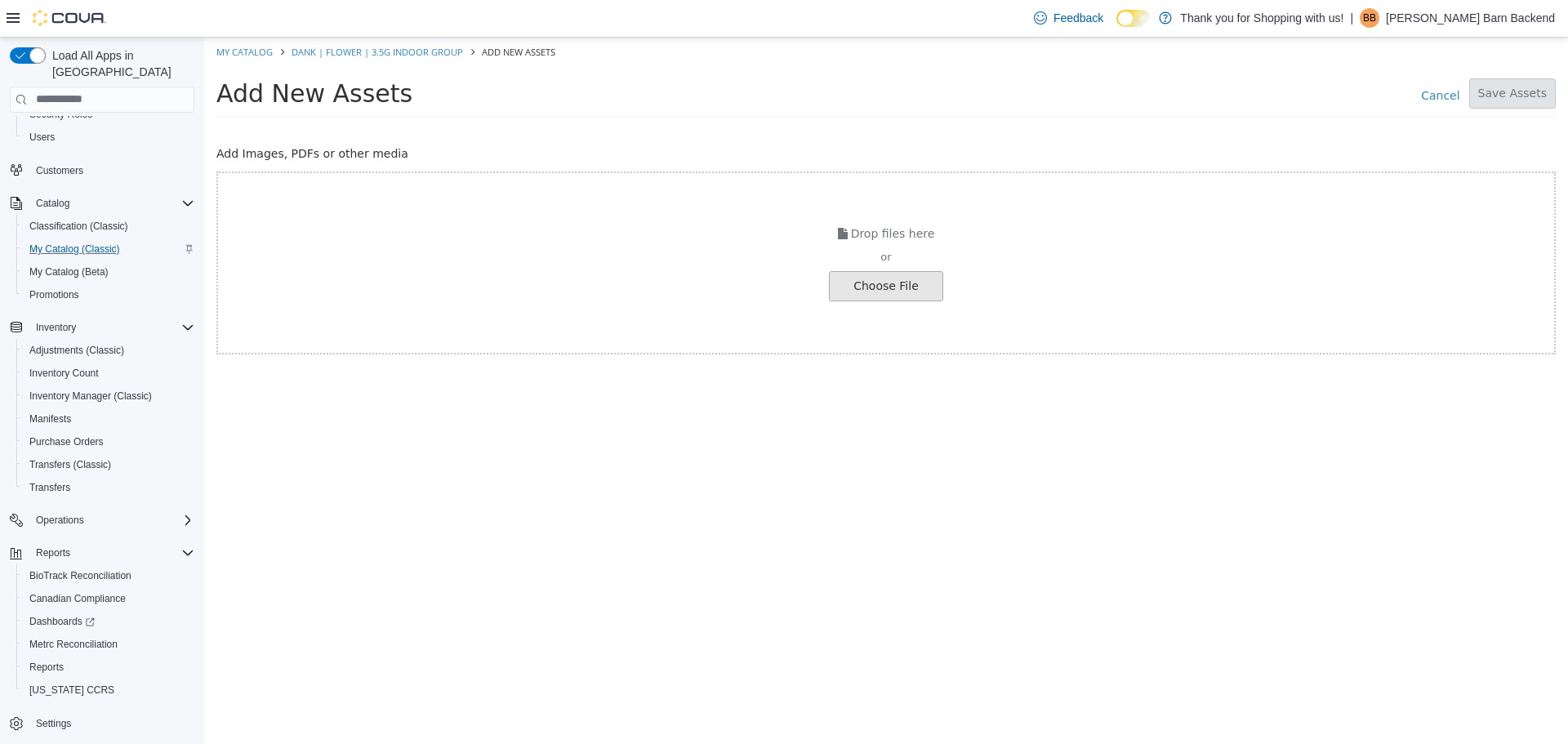
click at [879, 291] on input "file" at bounding box center [31, 285] width 1823 height 29
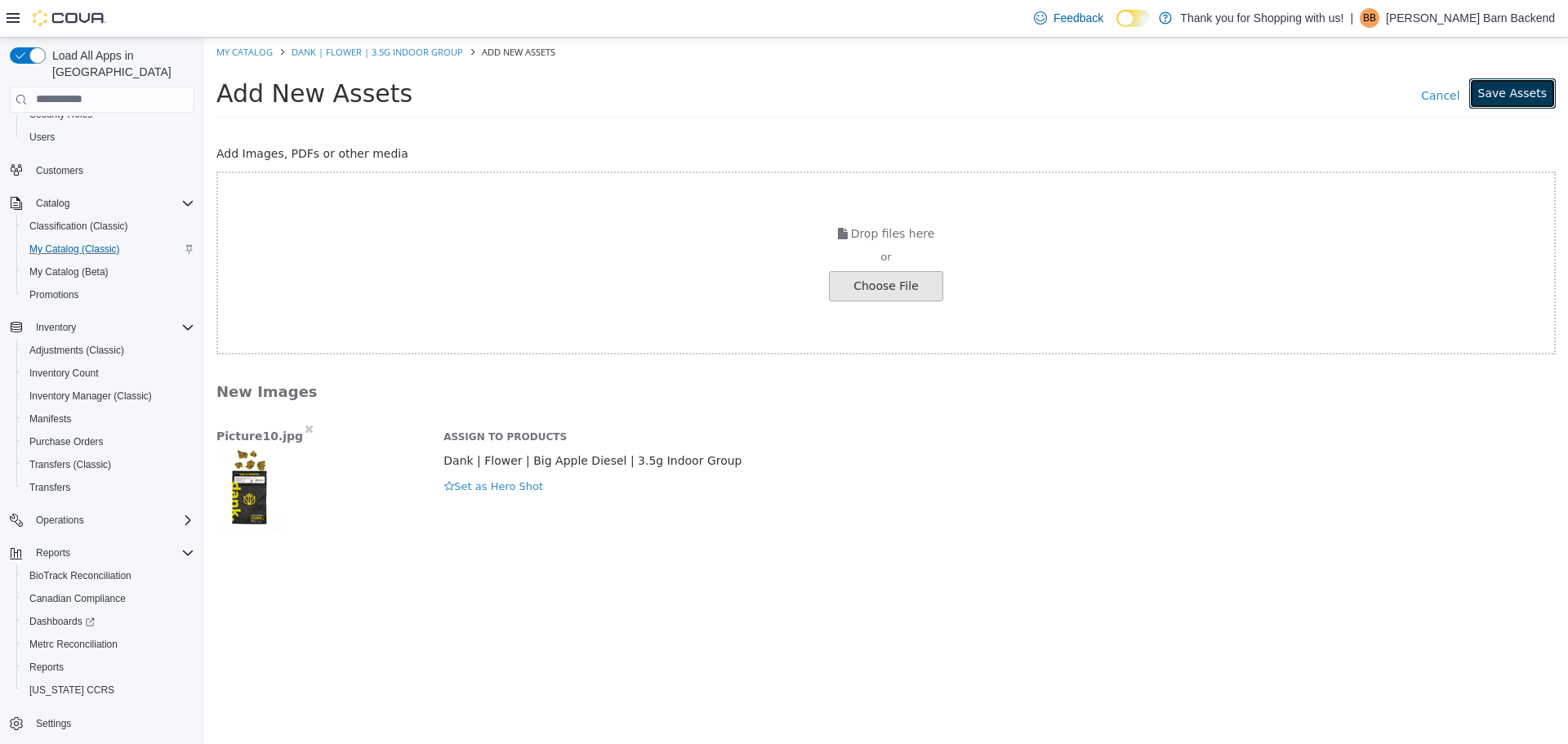
click at [1530, 92] on button "Save Assets" at bounding box center [1512, 92] width 87 height 30
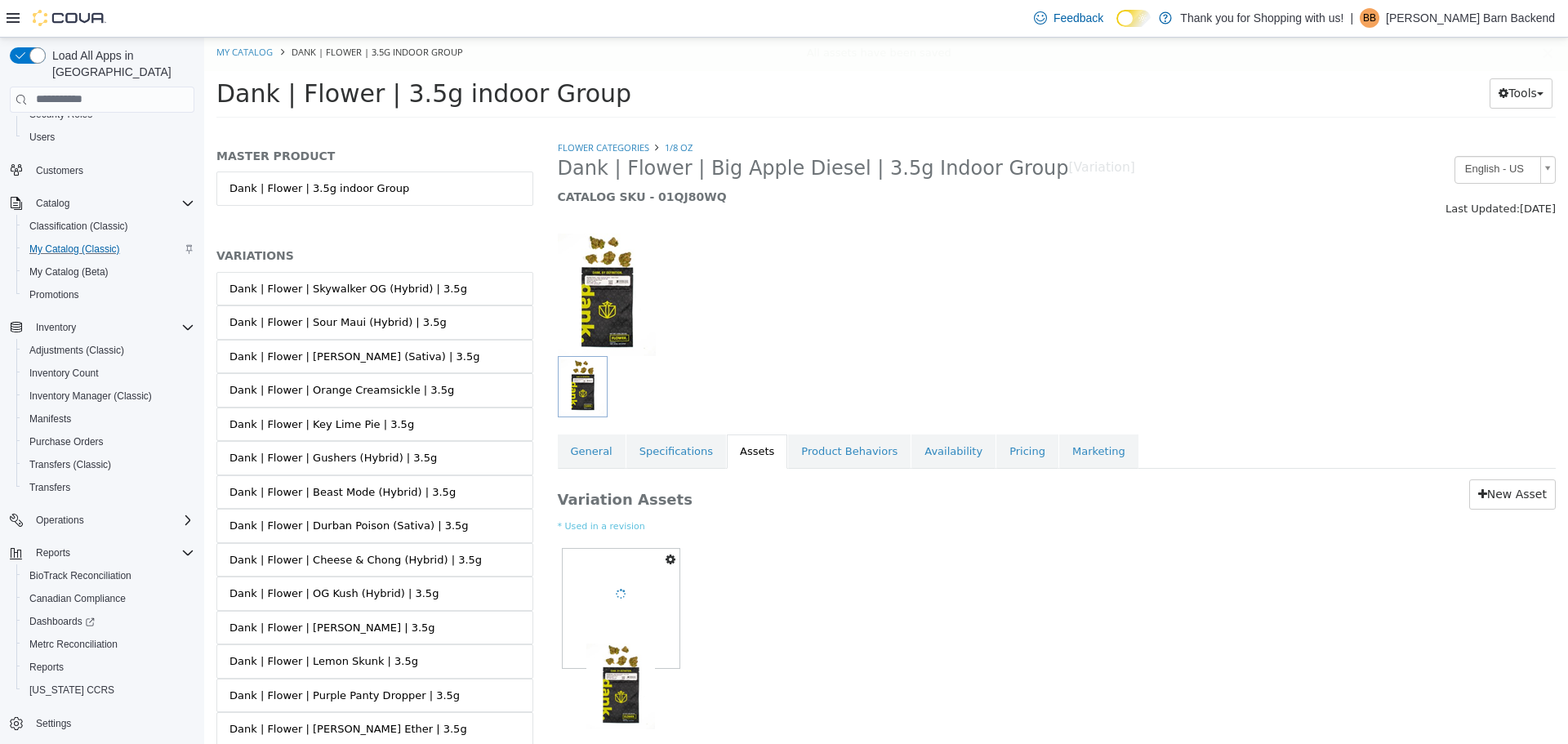
drag, startPoint x: 589, startPoint y: 441, endPoint x: 618, endPoint y: 469, distance: 40.3
click at [589, 442] on link "General" at bounding box center [591, 451] width 68 height 34
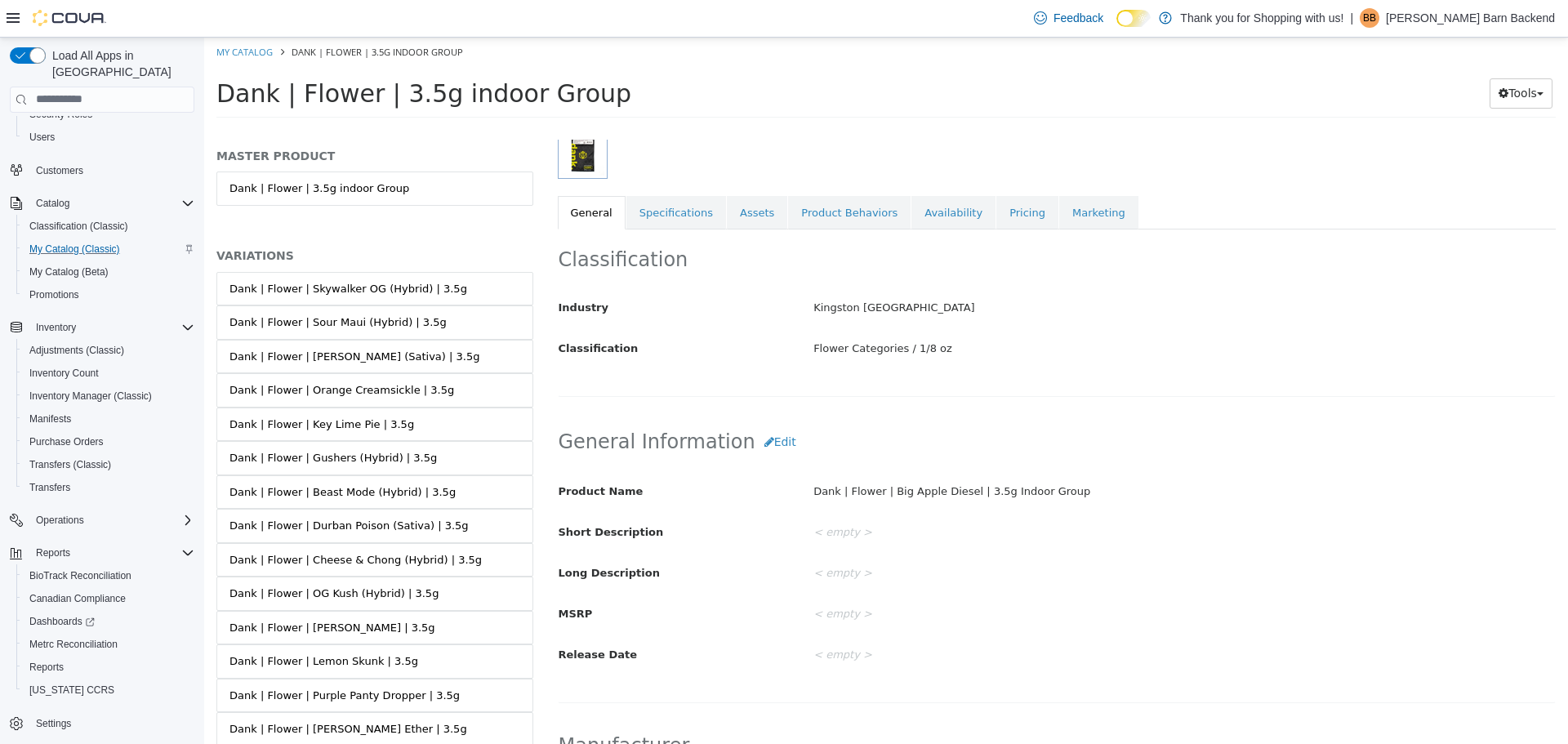
scroll to position [245, 0]
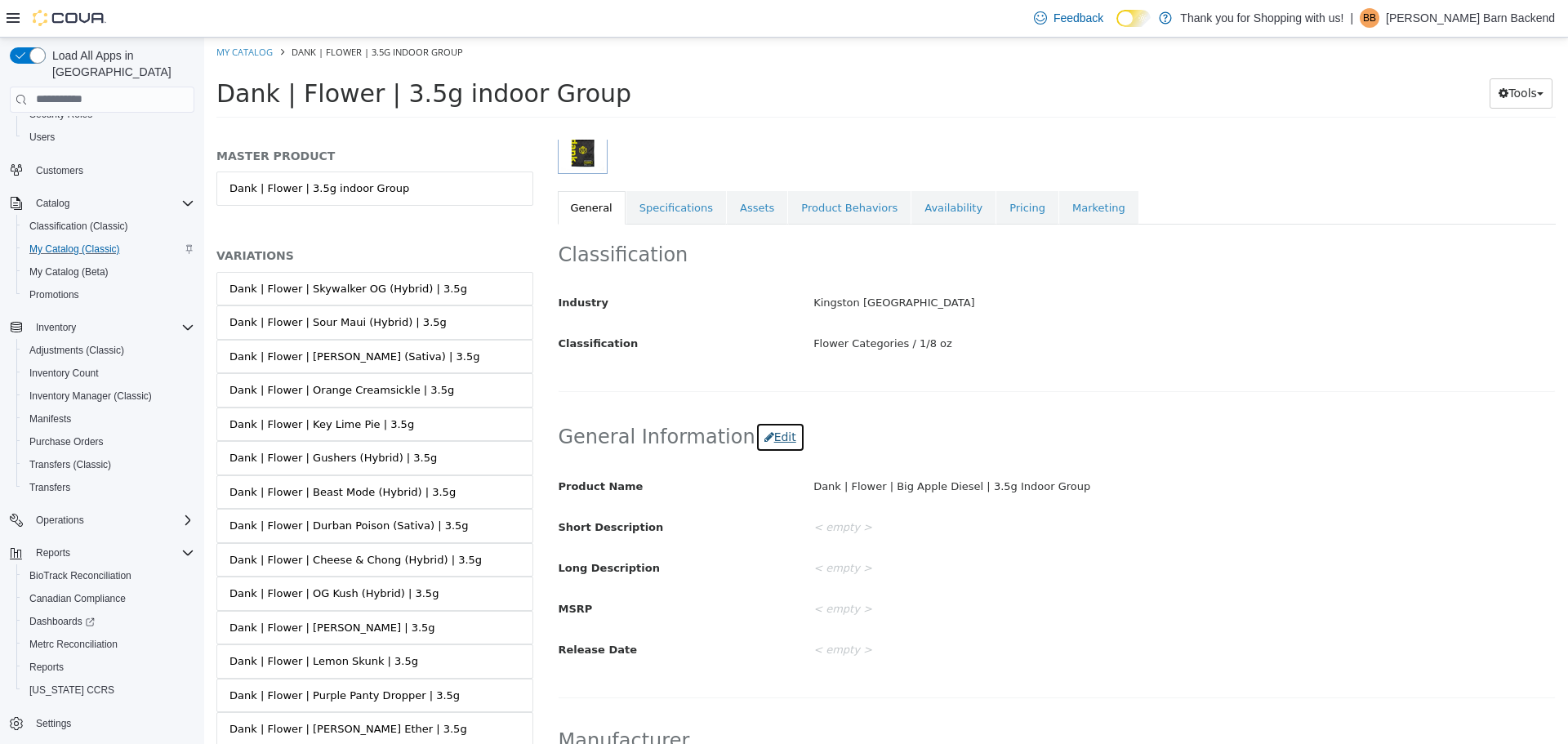
click at [759, 445] on button "Edit" at bounding box center [779, 436] width 50 height 30
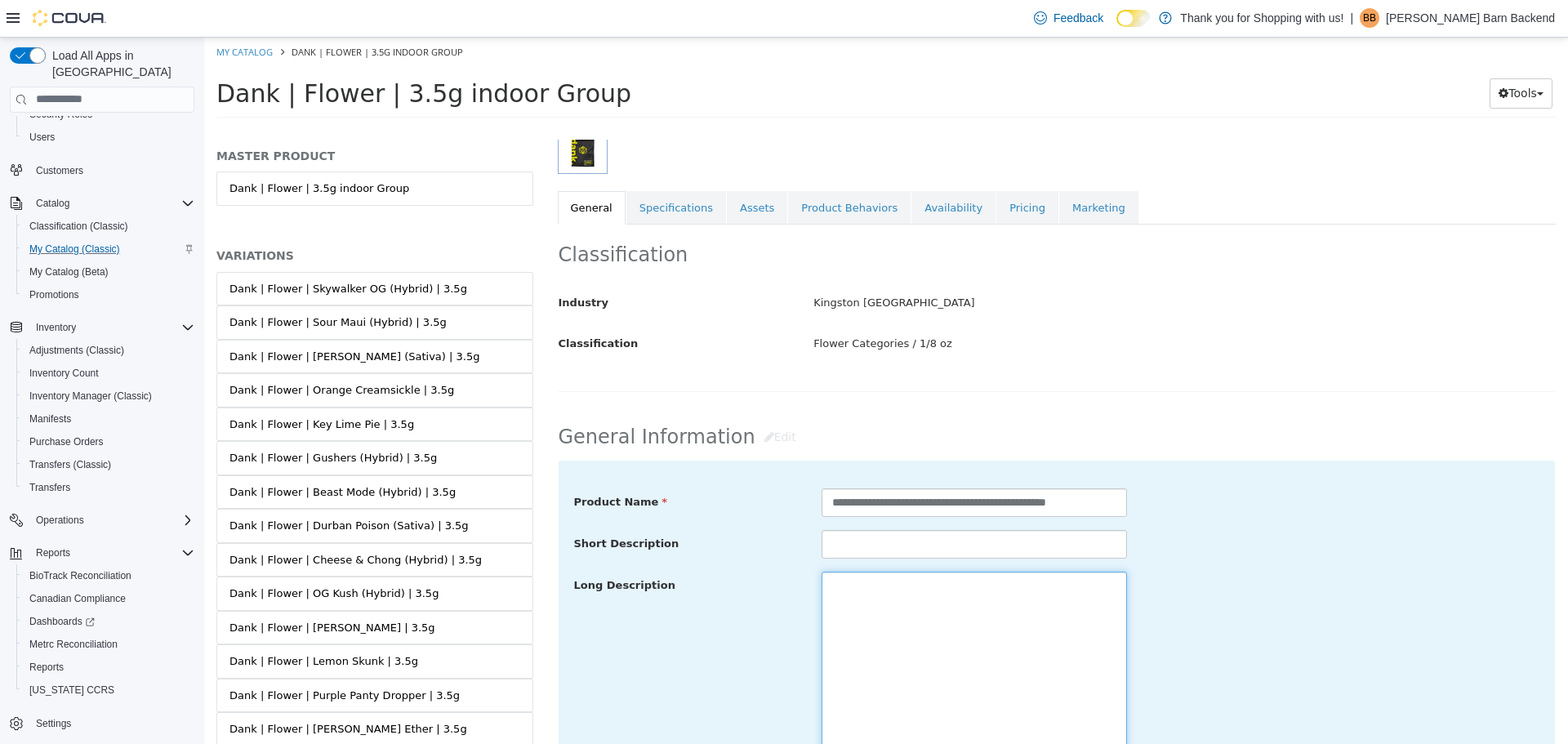
click at [863, 585] on textarea at bounding box center [974, 662] width 305 height 183
paste textarea "**********"
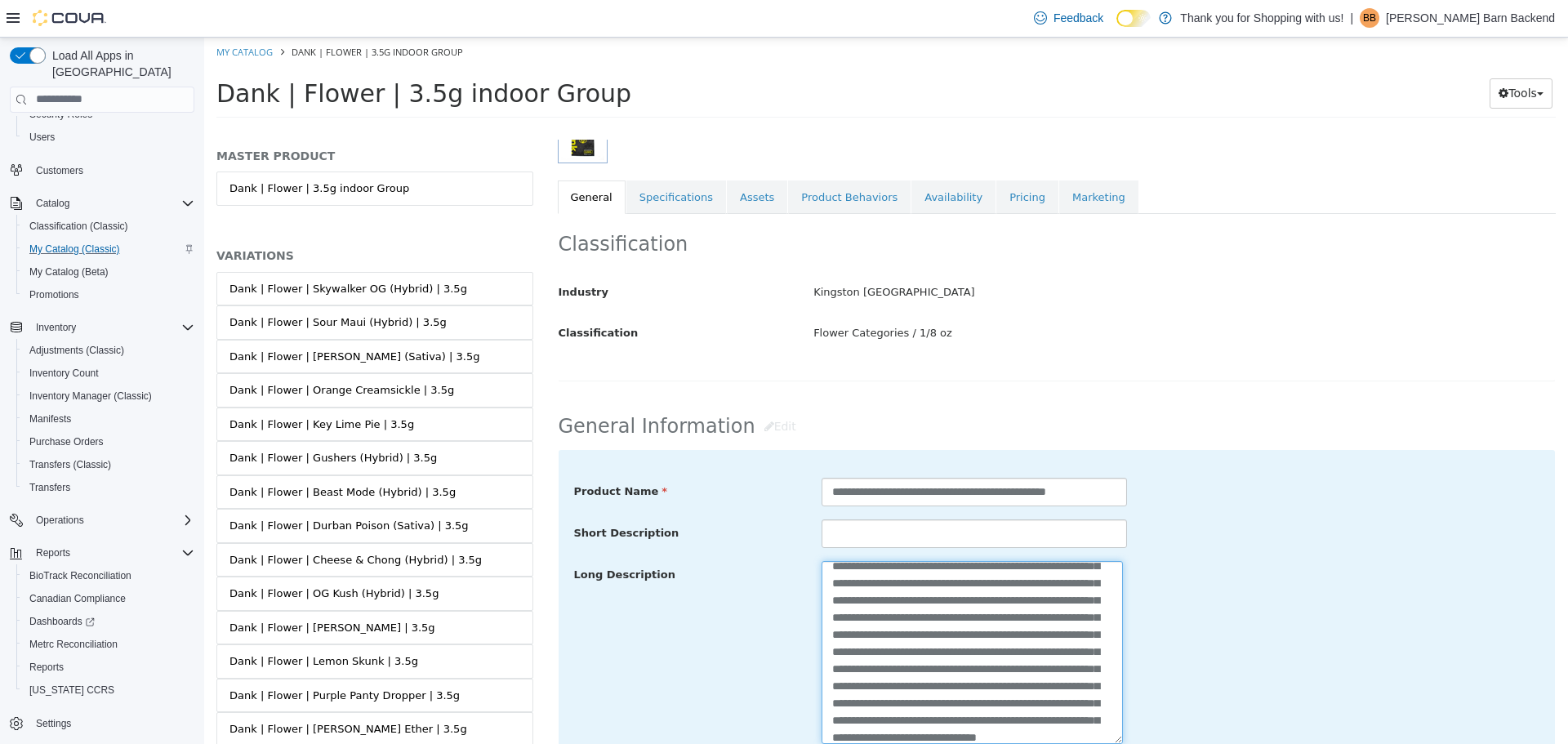
scroll to position [0, 0]
click at [824, 609] on textarea at bounding box center [972, 652] width 301 height 183
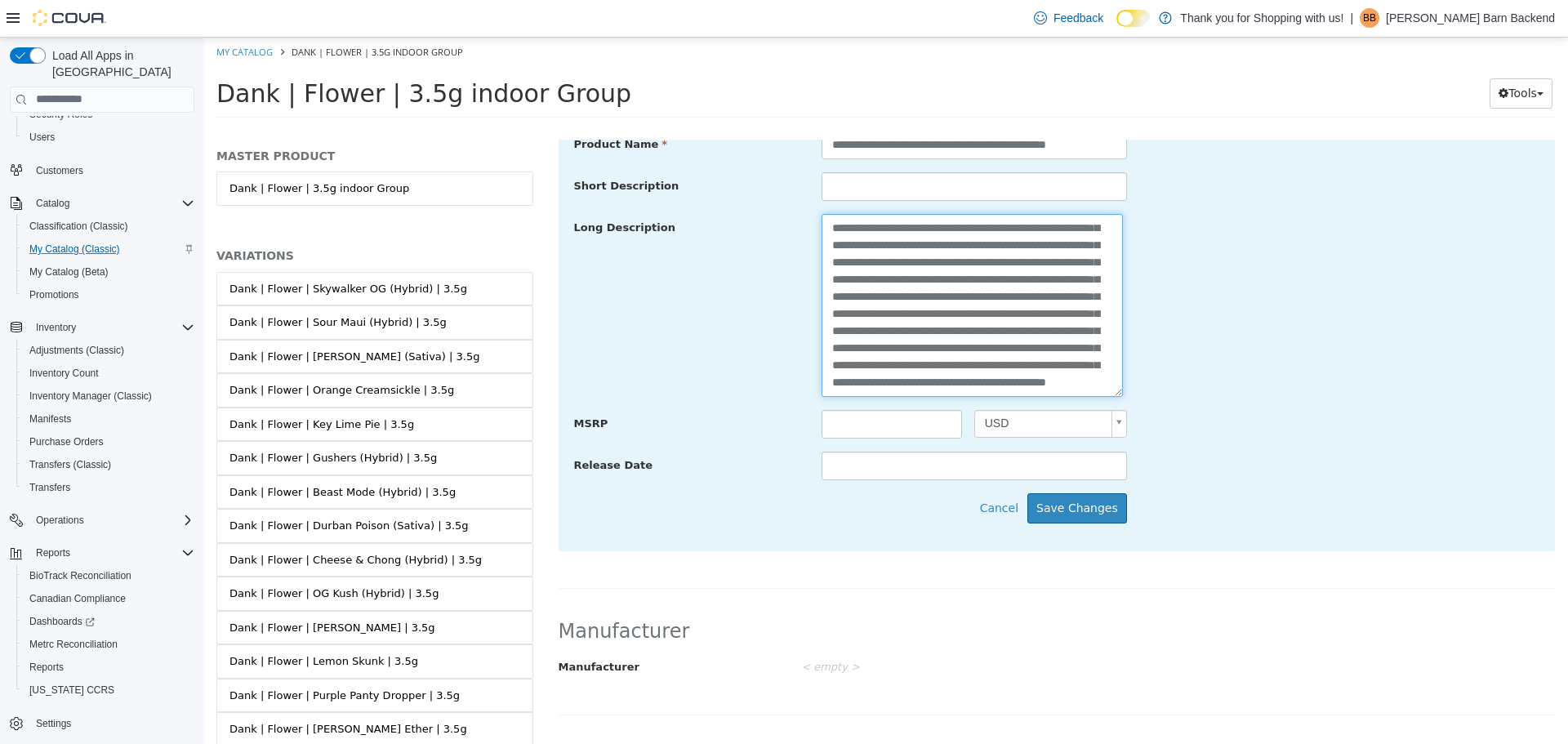
scroll to position [746, 0]
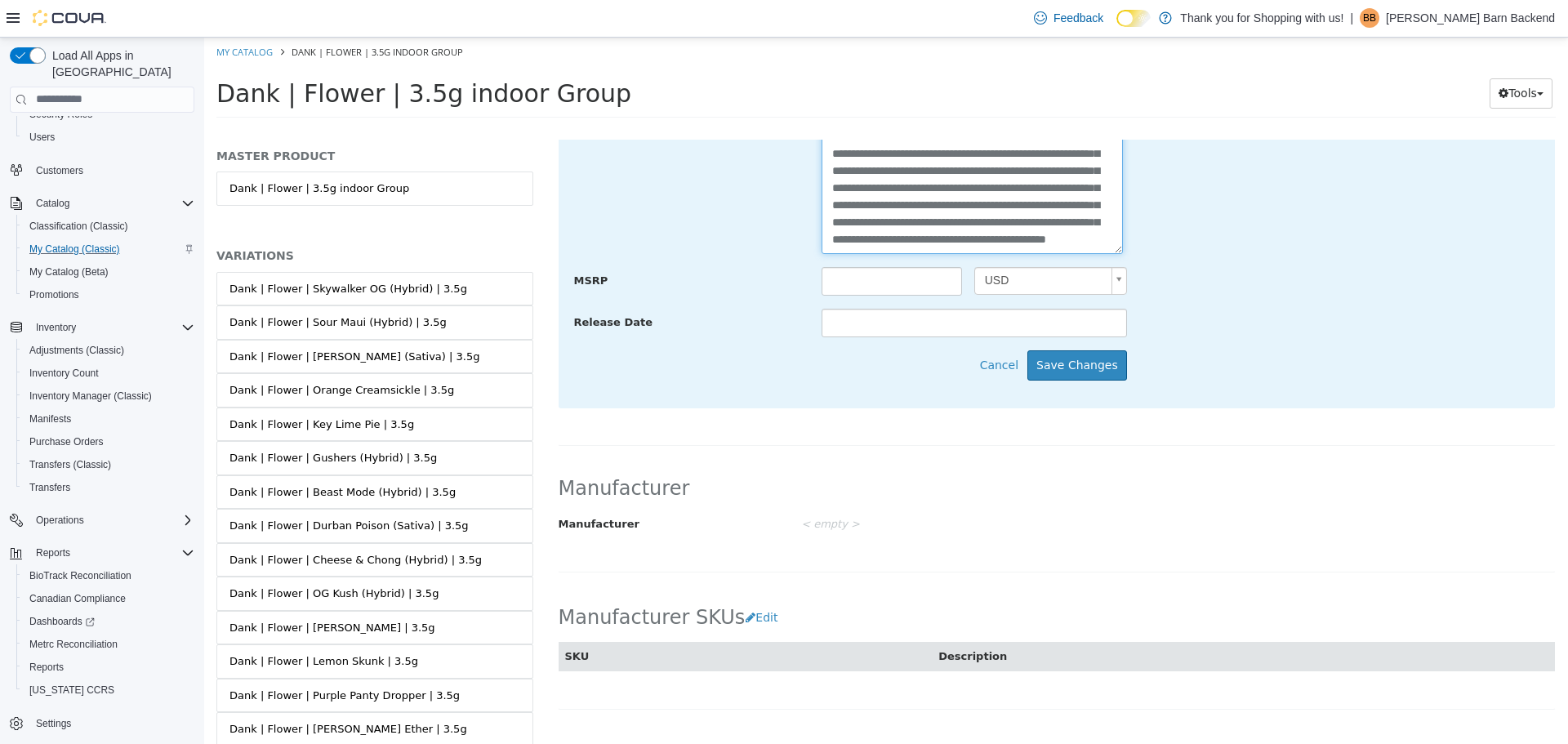
type textarea "**********"
drag, startPoint x: 1069, startPoint y: 346, endPoint x: 1069, endPoint y: 361, distance: 15.0
click at [1069, 348] on div "**********" at bounding box center [1057, 182] width 997 height 448
click at [1069, 361] on button "Save Changes" at bounding box center [1077, 365] width 99 height 30
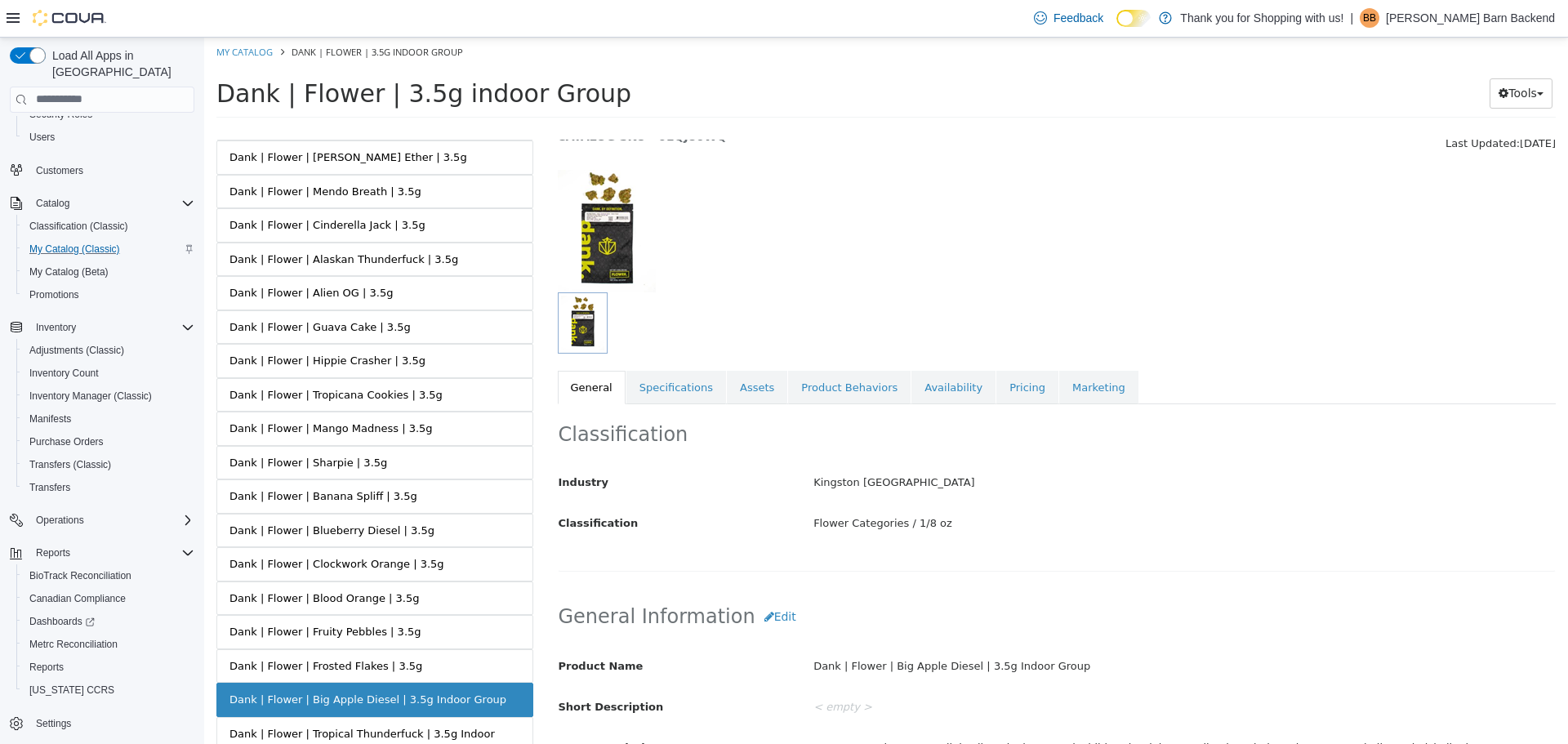
scroll to position [0, 0]
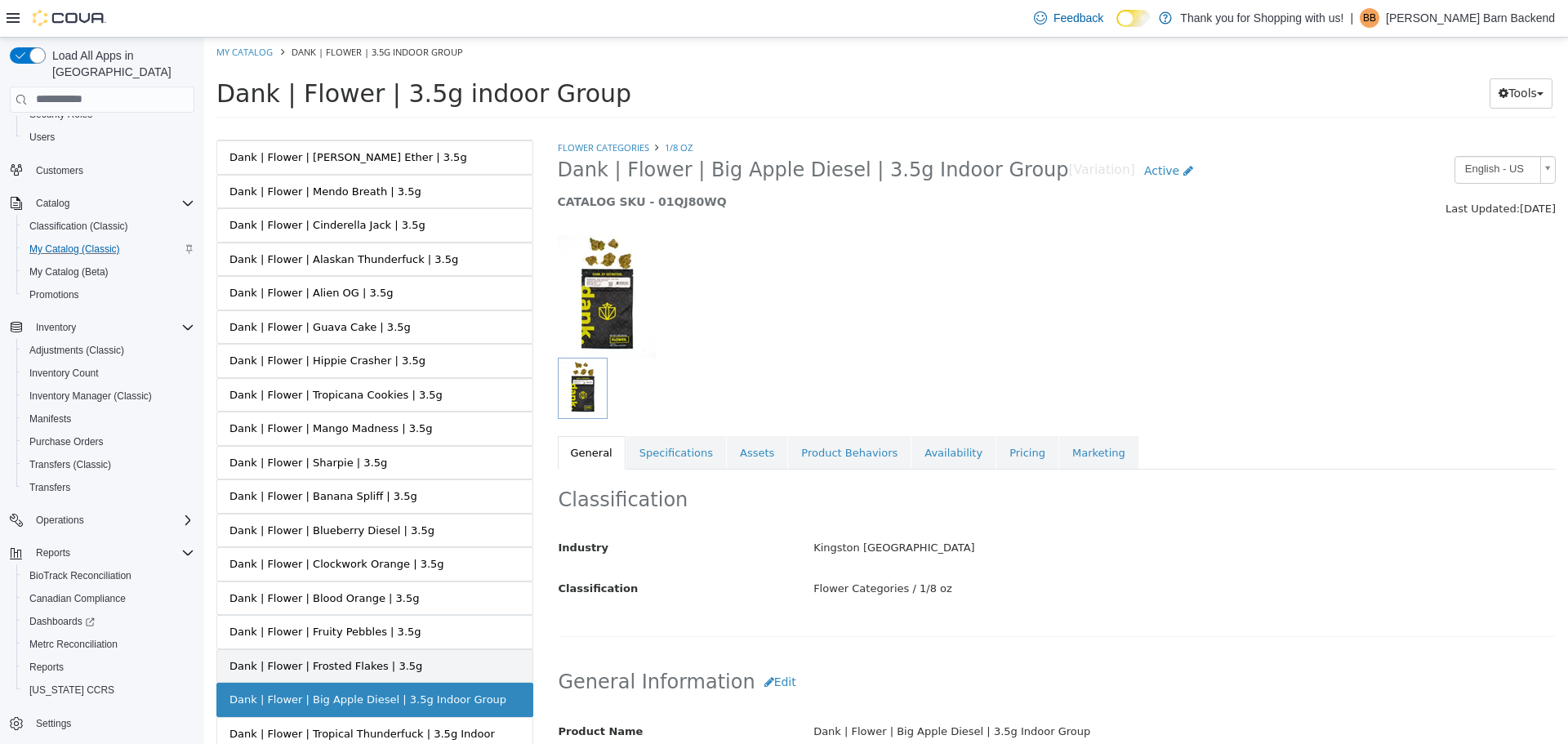
click at [402, 673] on link "Dank | Flower | Frosted Flakes | 3.5g" at bounding box center [374, 665] width 317 height 34
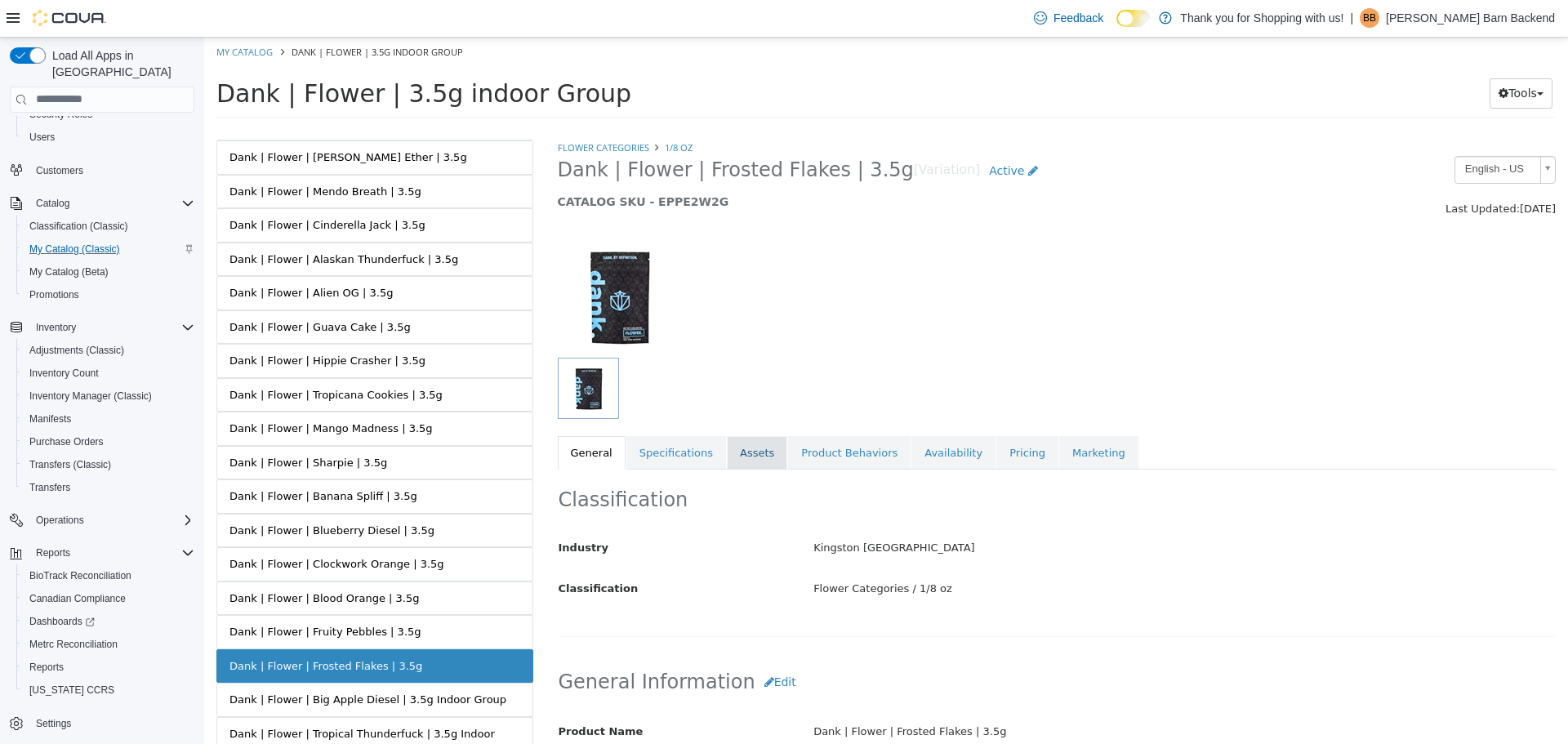
click at [755, 441] on link "Assets" at bounding box center [757, 452] width 61 height 34
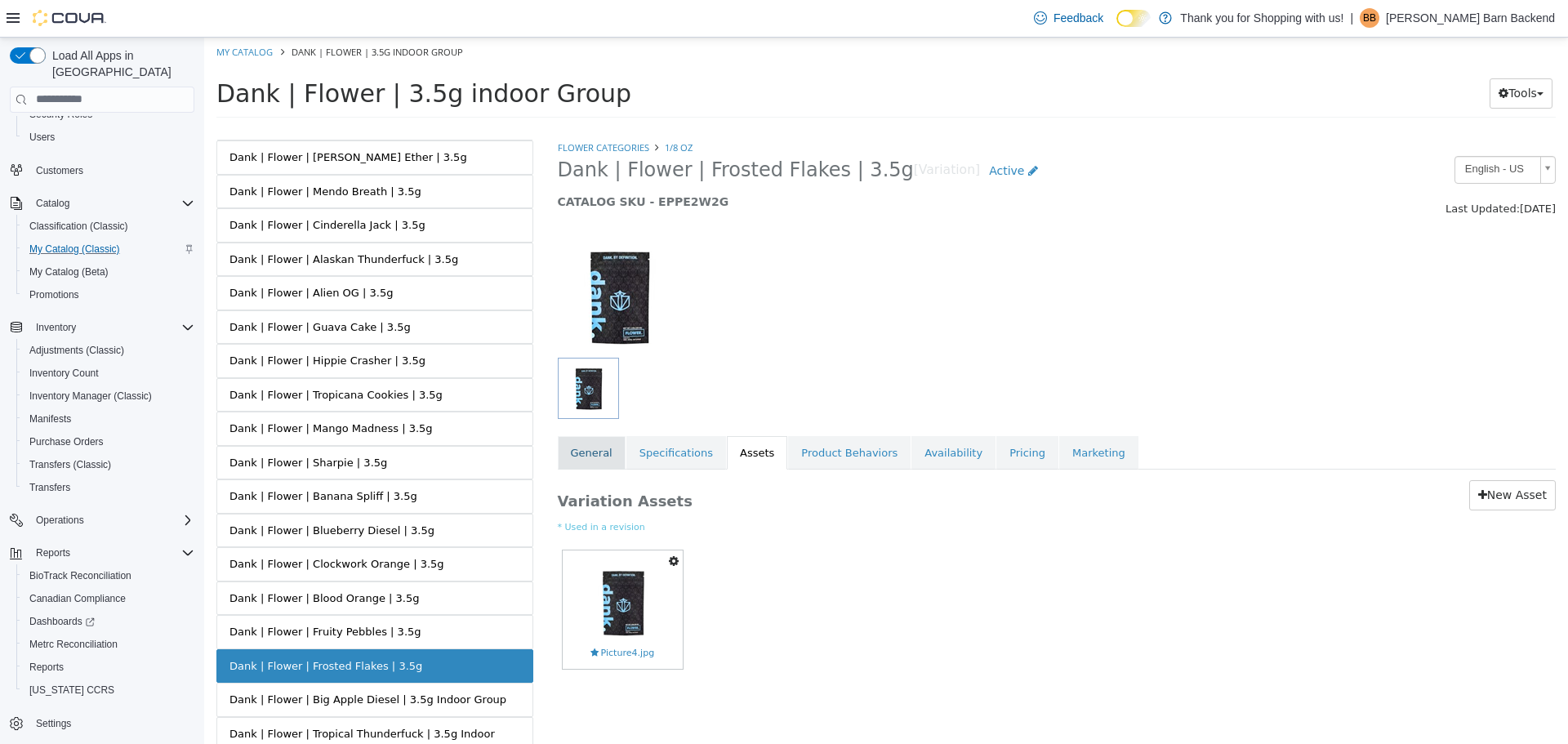
click at [592, 462] on link "General" at bounding box center [591, 452] width 68 height 34
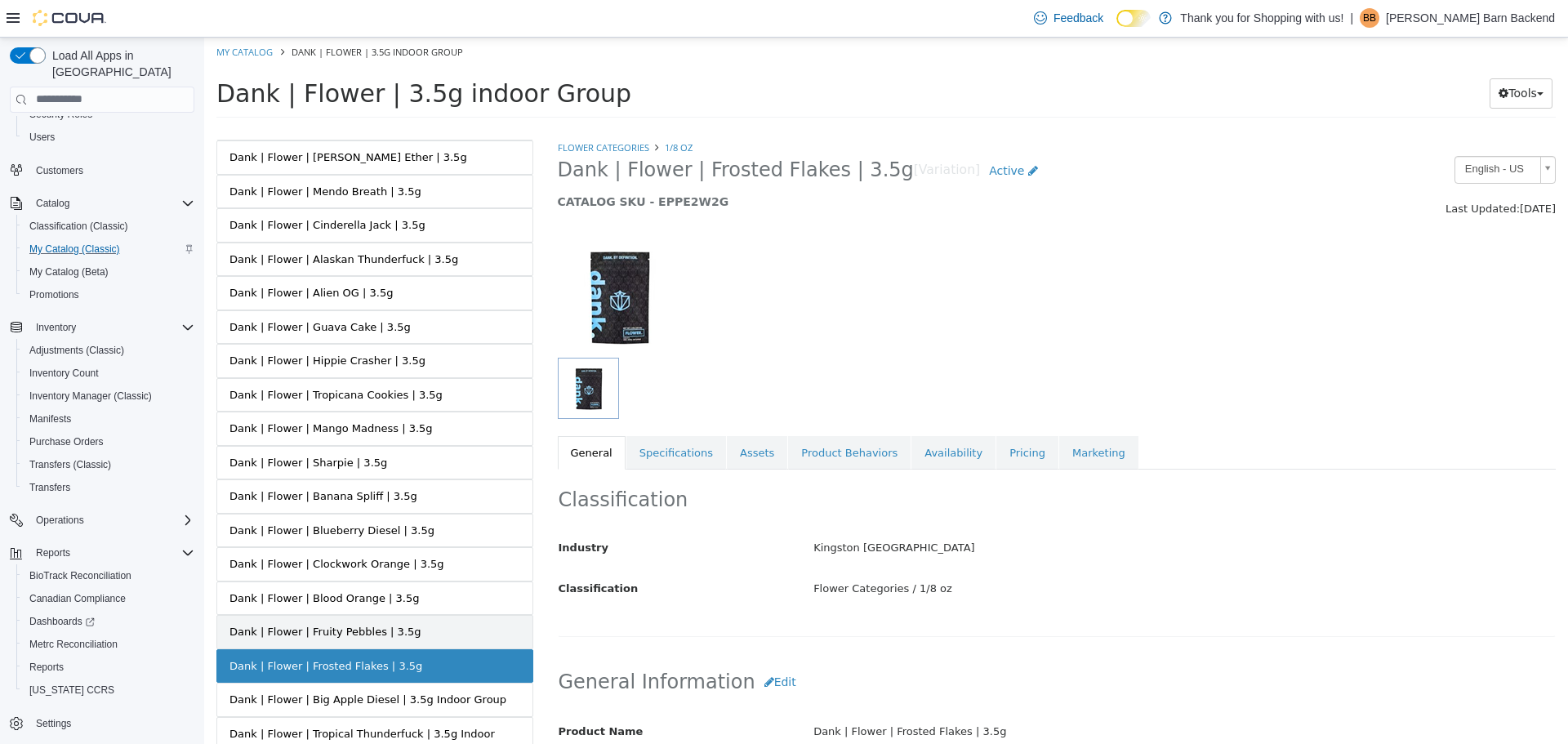
click at [394, 630] on div "Dank | Flower | Fruity Pebbles | 3.5g" at bounding box center [325, 631] width 192 height 16
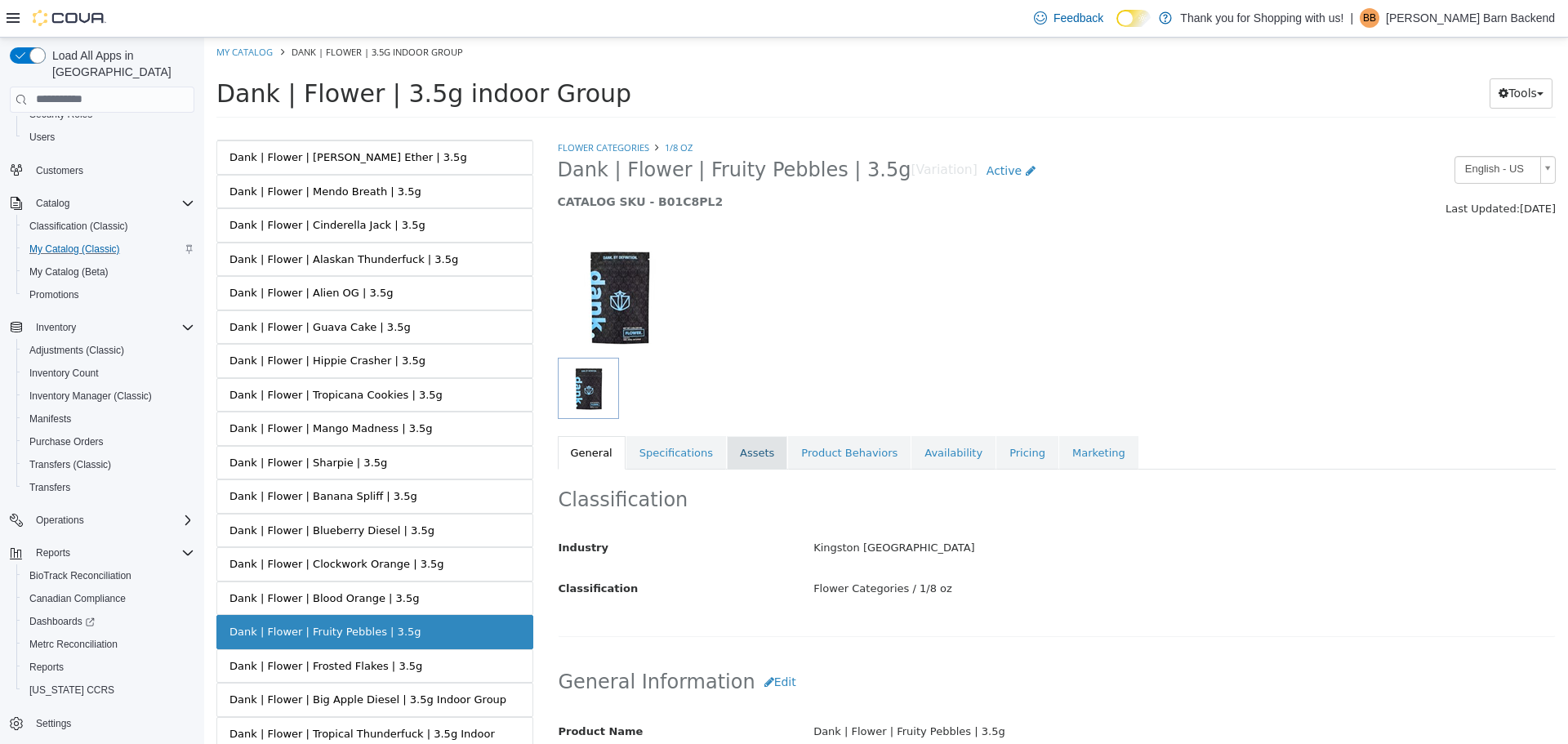
click at [747, 453] on link "Assets" at bounding box center [757, 452] width 61 height 34
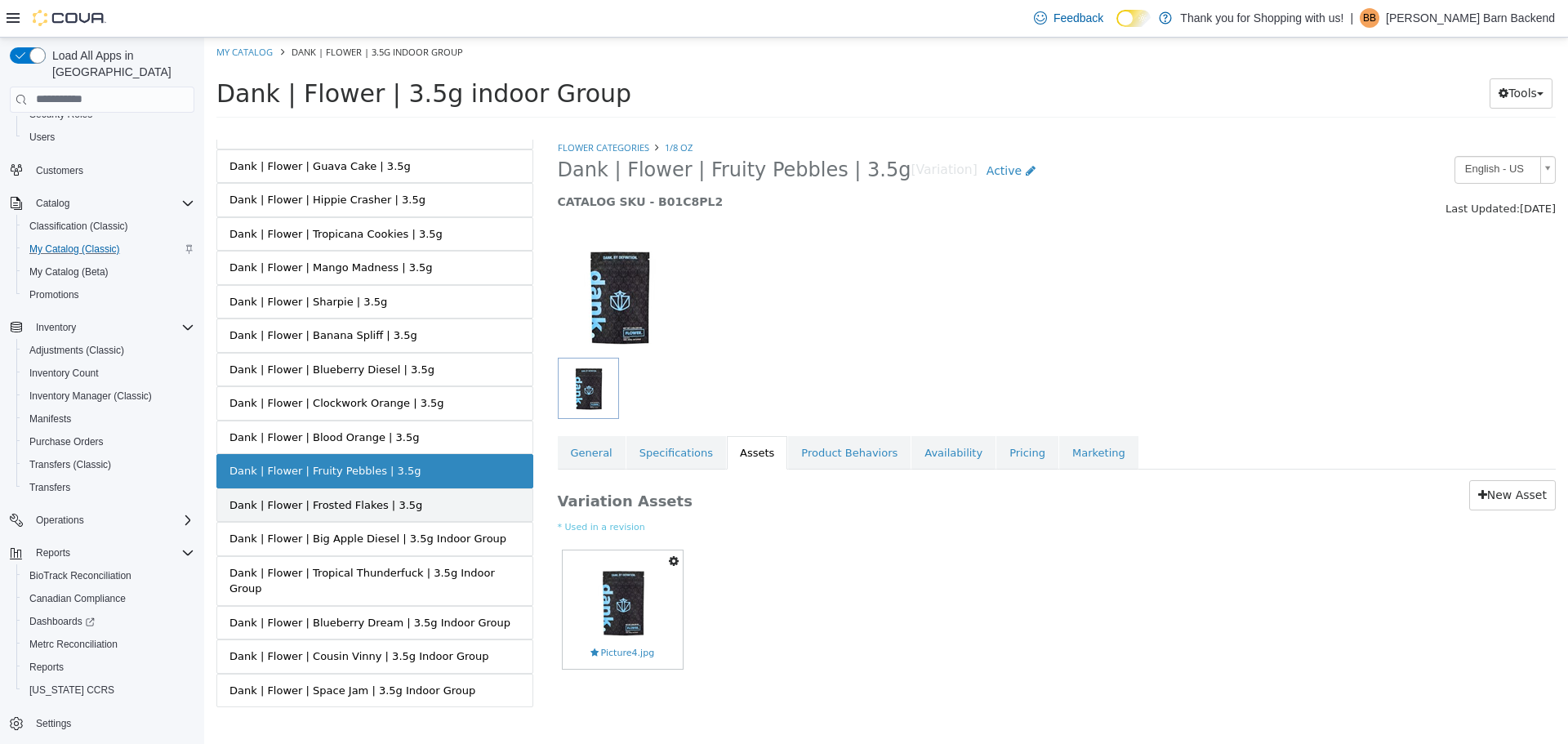
scroll to position [736, 0]
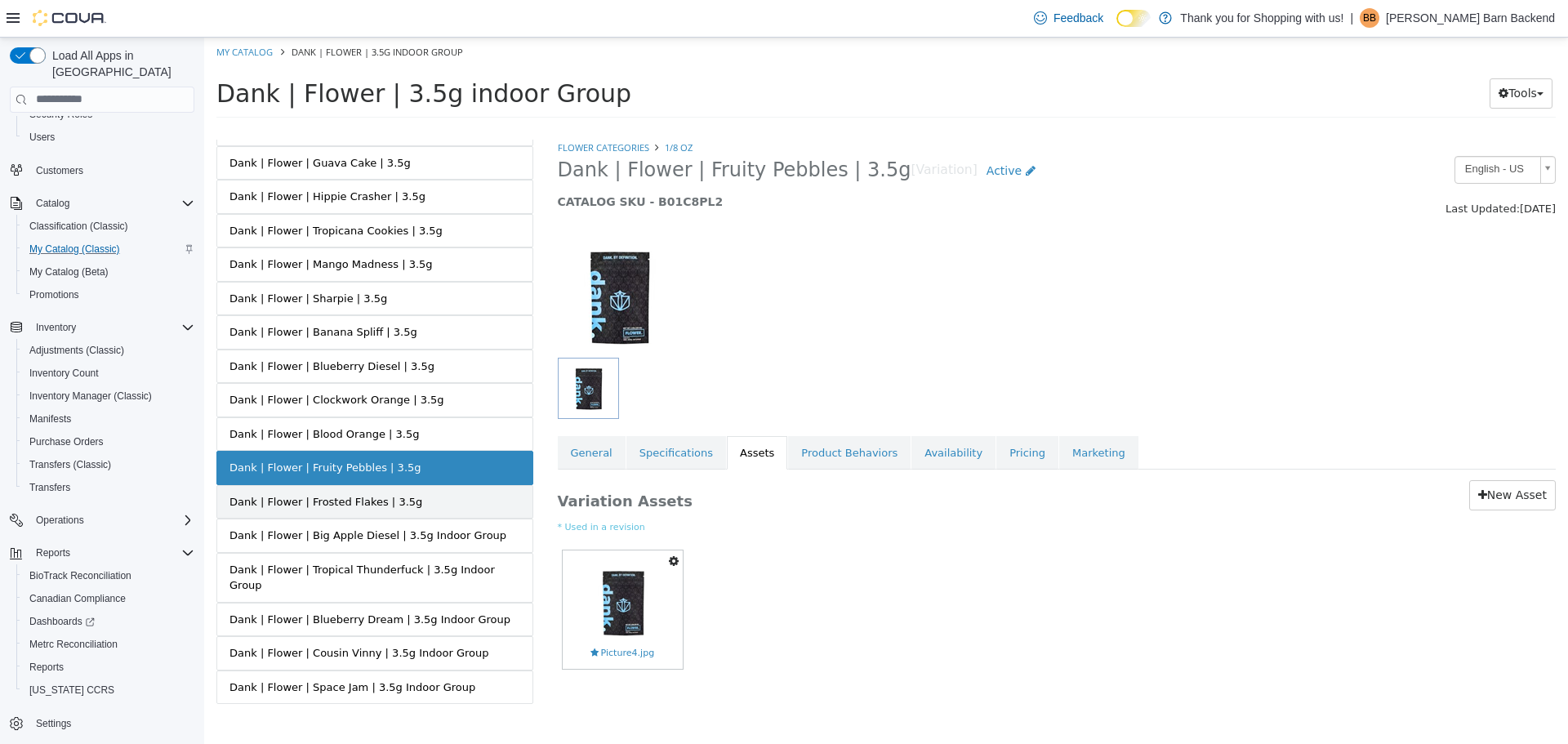
click at [427, 494] on link "Dank | Flower | Frosted Flakes | 3.5g" at bounding box center [374, 501] width 317 height 34
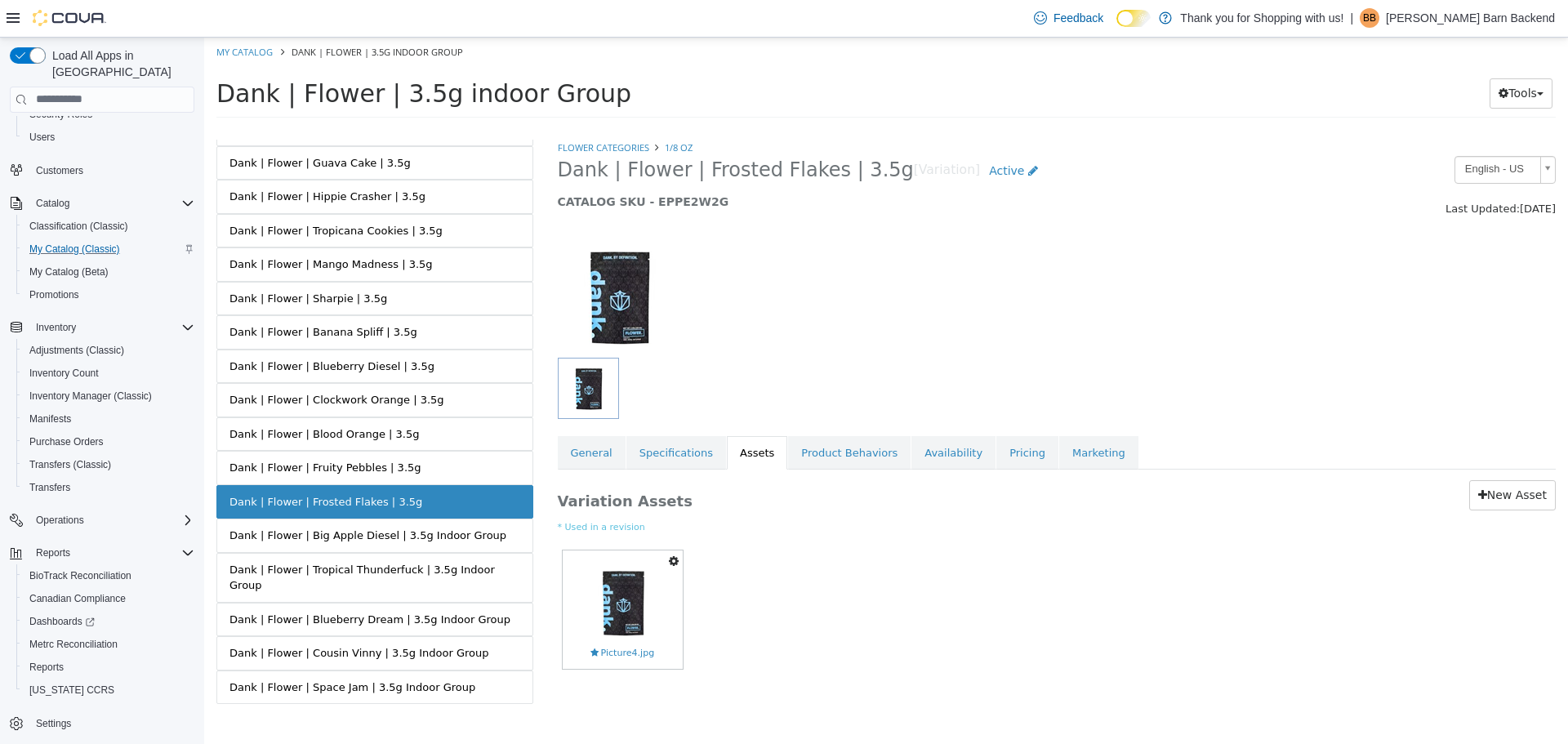
click at [445, 524] on link "Dank | Flower | Big Apple Diesel | 3.5g Indoor Group" at bounding box center [374, 535] width 317 height 34
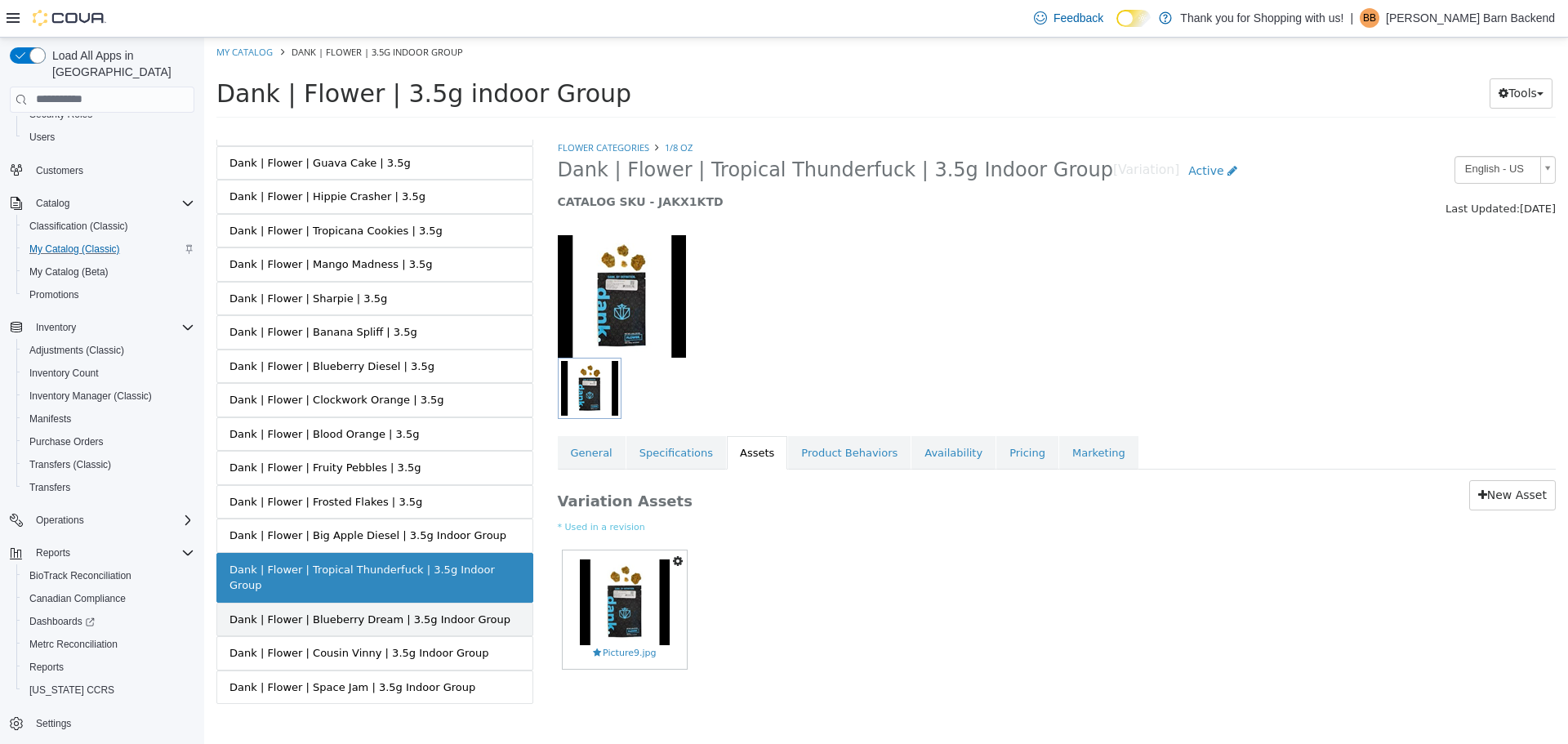
click at [454, 610] on div "Dank | Flower | Blueberry Dream | 3.5g Indoor Group" at bounding box center [370, 618] width 281 height 16
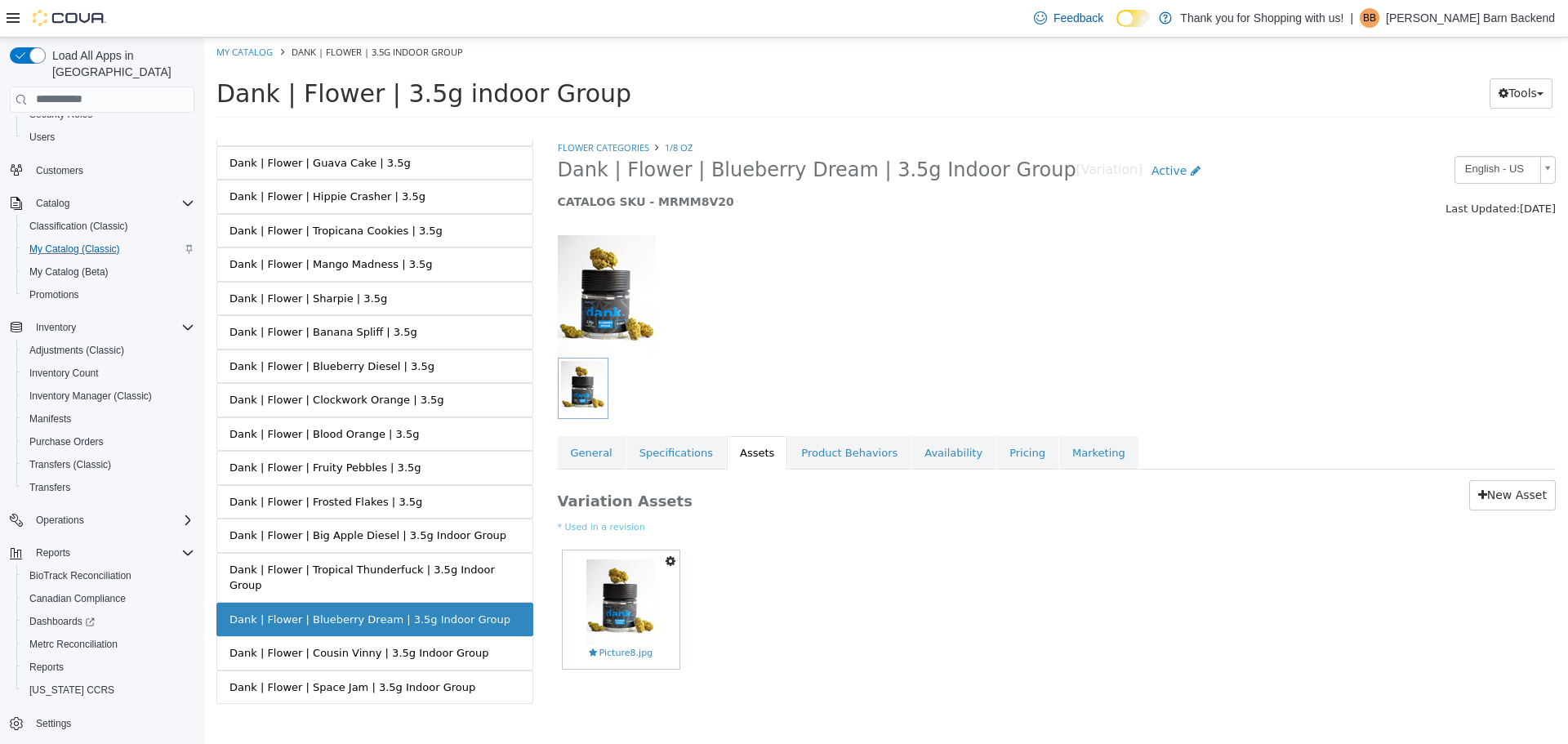
click at [457, 636] on link "Dank | Flower | Cousin Vinny | 3.5g Indoor Group" at bounding box center [374, 652] width 317 height 34
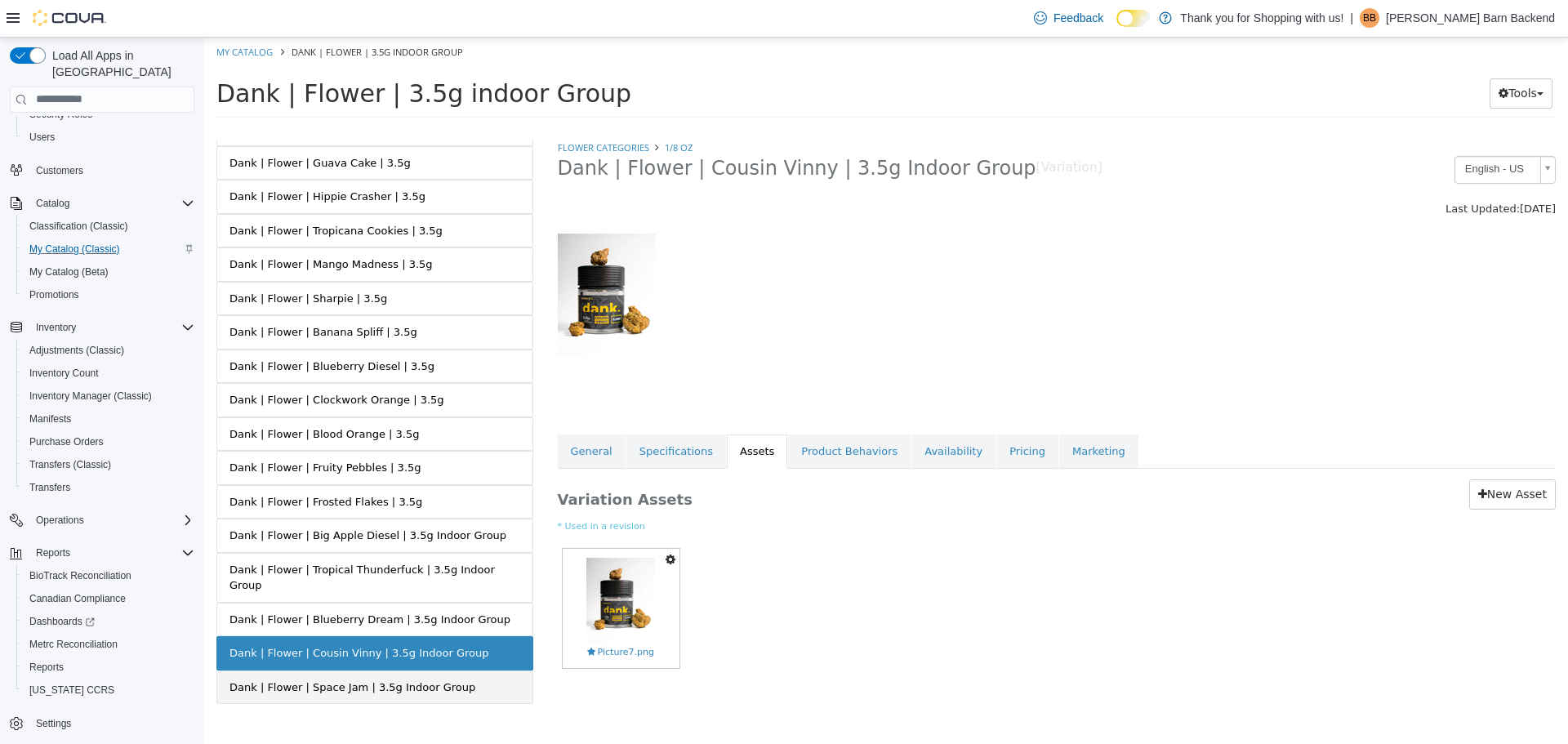
click at [451, 669] on link "Dank | Flower | Space Jam | 3.5g Indoor Group" at bounding box center [374, 686] width 317 height 34
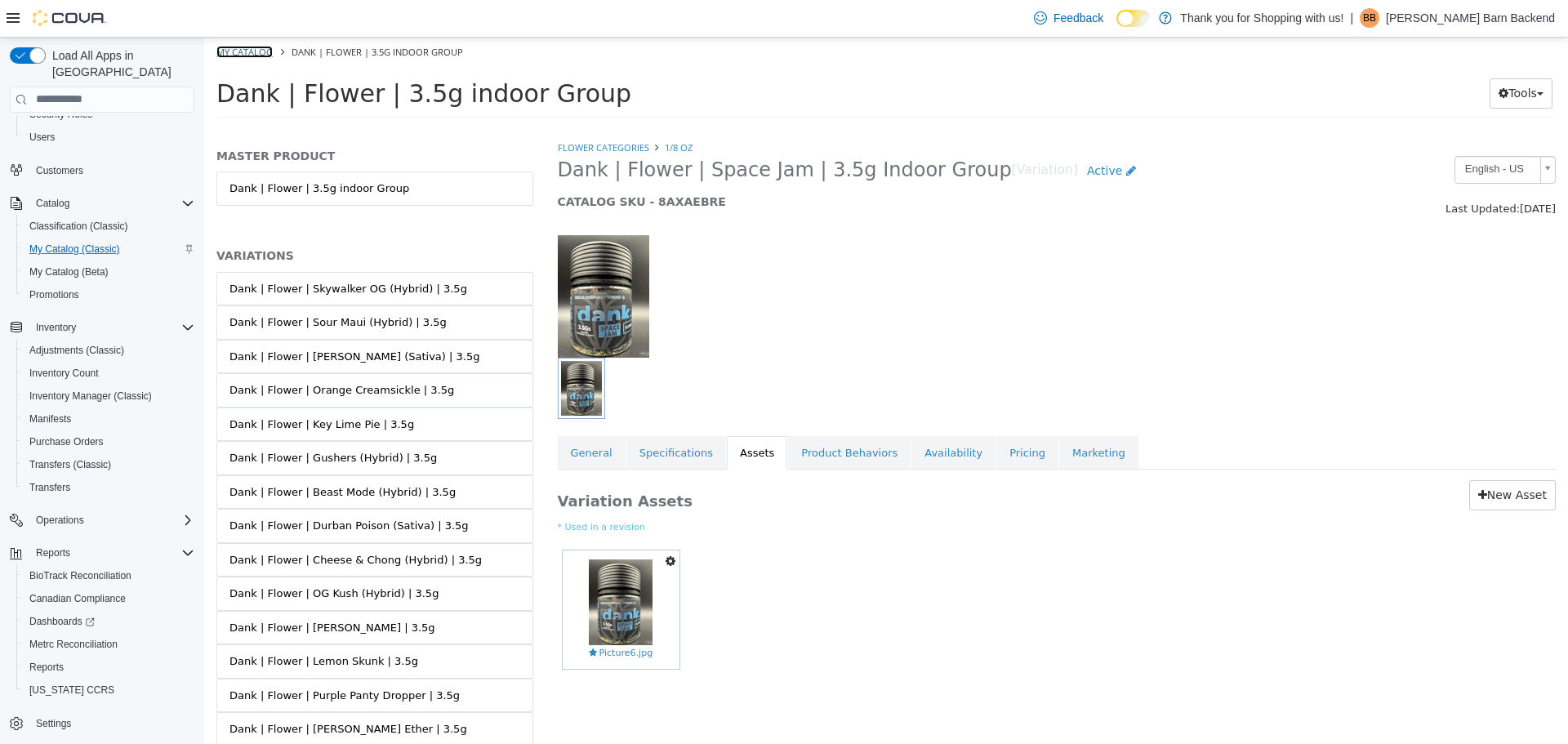
click at [261, 52] on link "My Catalog" at bounding box center [244, 50] width 56 height 13
select select "**********"
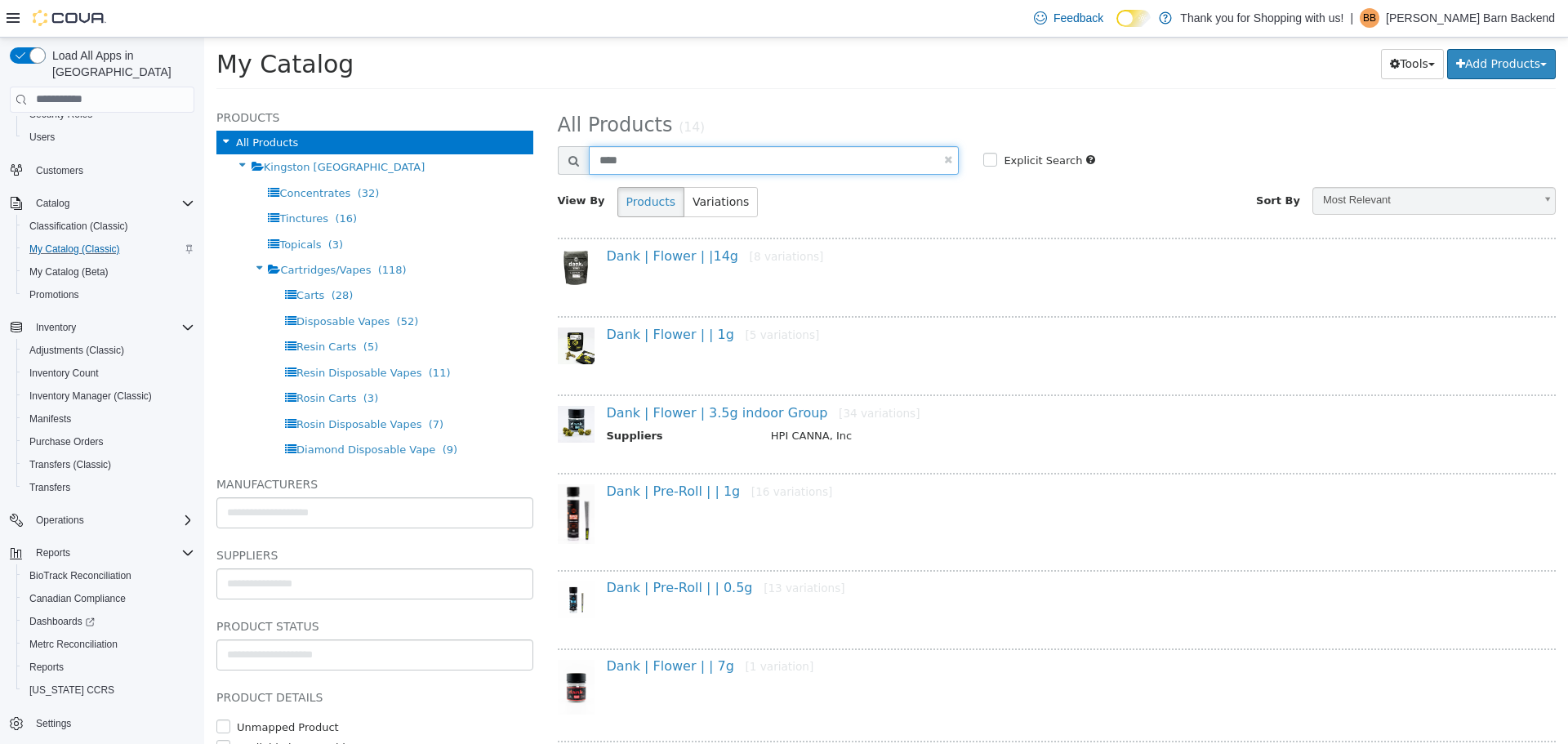
click at [689, 154] on input "****" at bounding box center [773, 160] width 371 height 29
click at [700, 255] on link "Dank | Flower | |14g [8 variations]" at bounding box center [715, 255] width 217 height 15
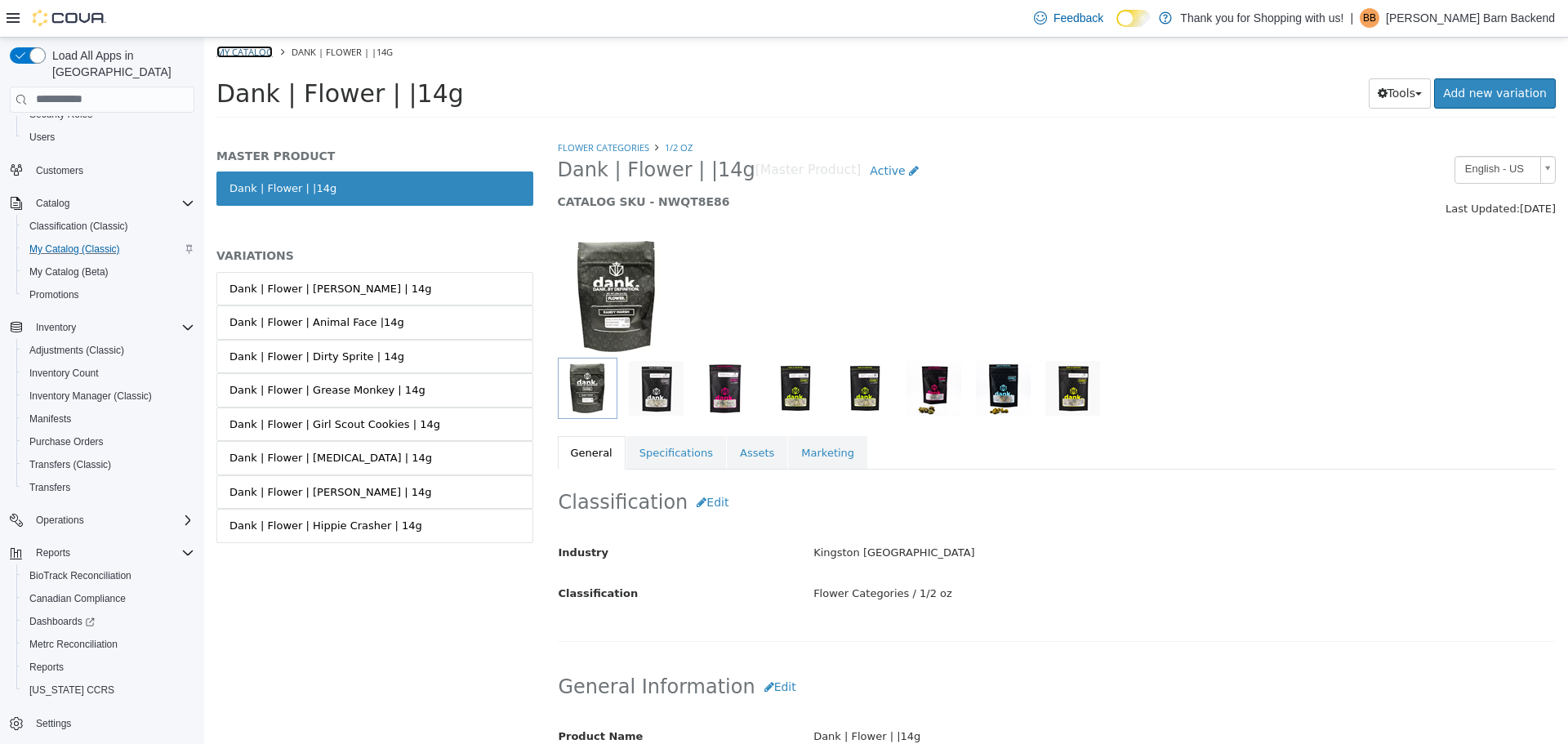
click at [250, 48] on link "My Catalog" at bounding box center [244, 50] width 56 height 13
select select "**********"
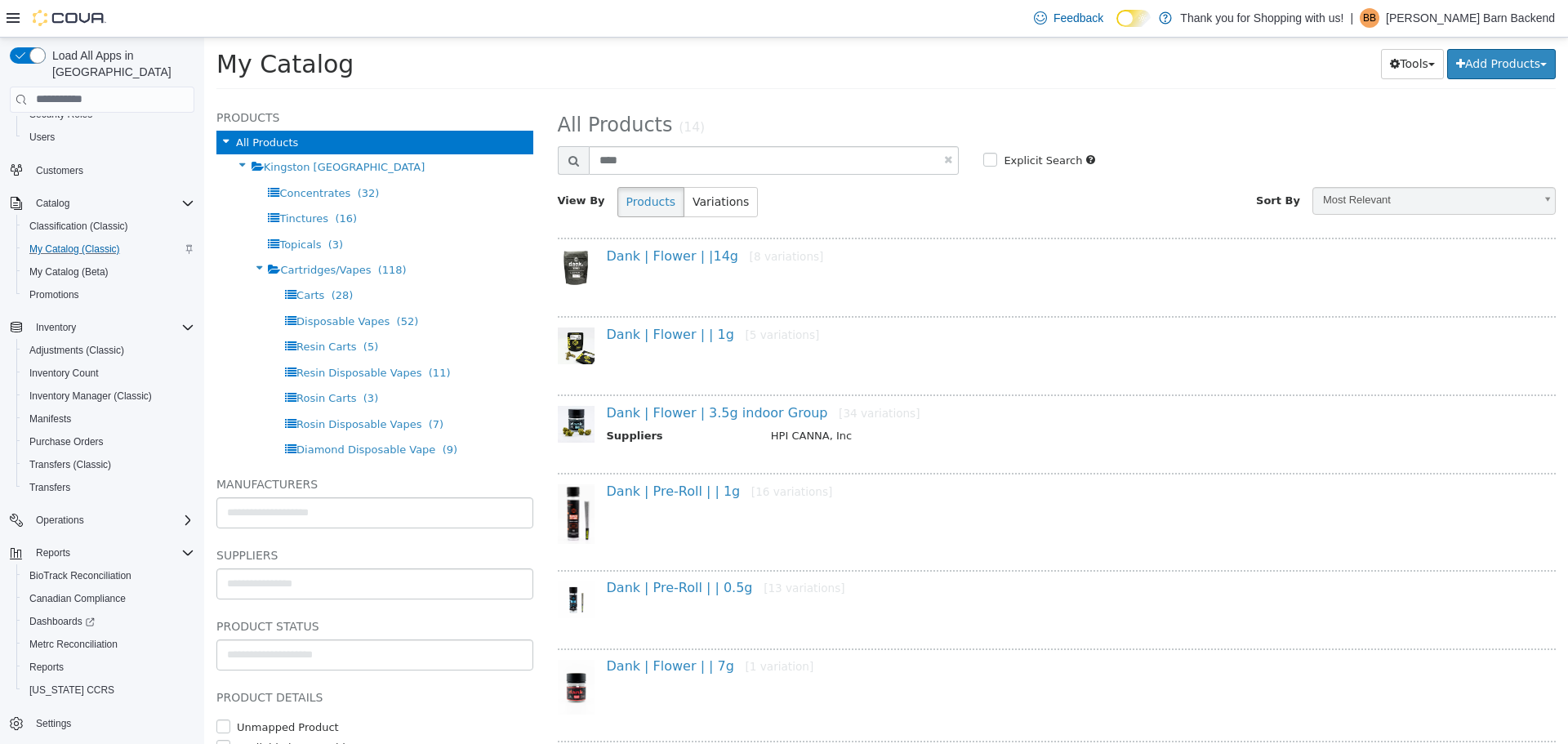
click at [678, 175] on div at bounding box center [1057, 176] width 999 height 3
click at [678, 159] on input "****" at bounding box center [773, 160] width 371 height 29
type input "**********"
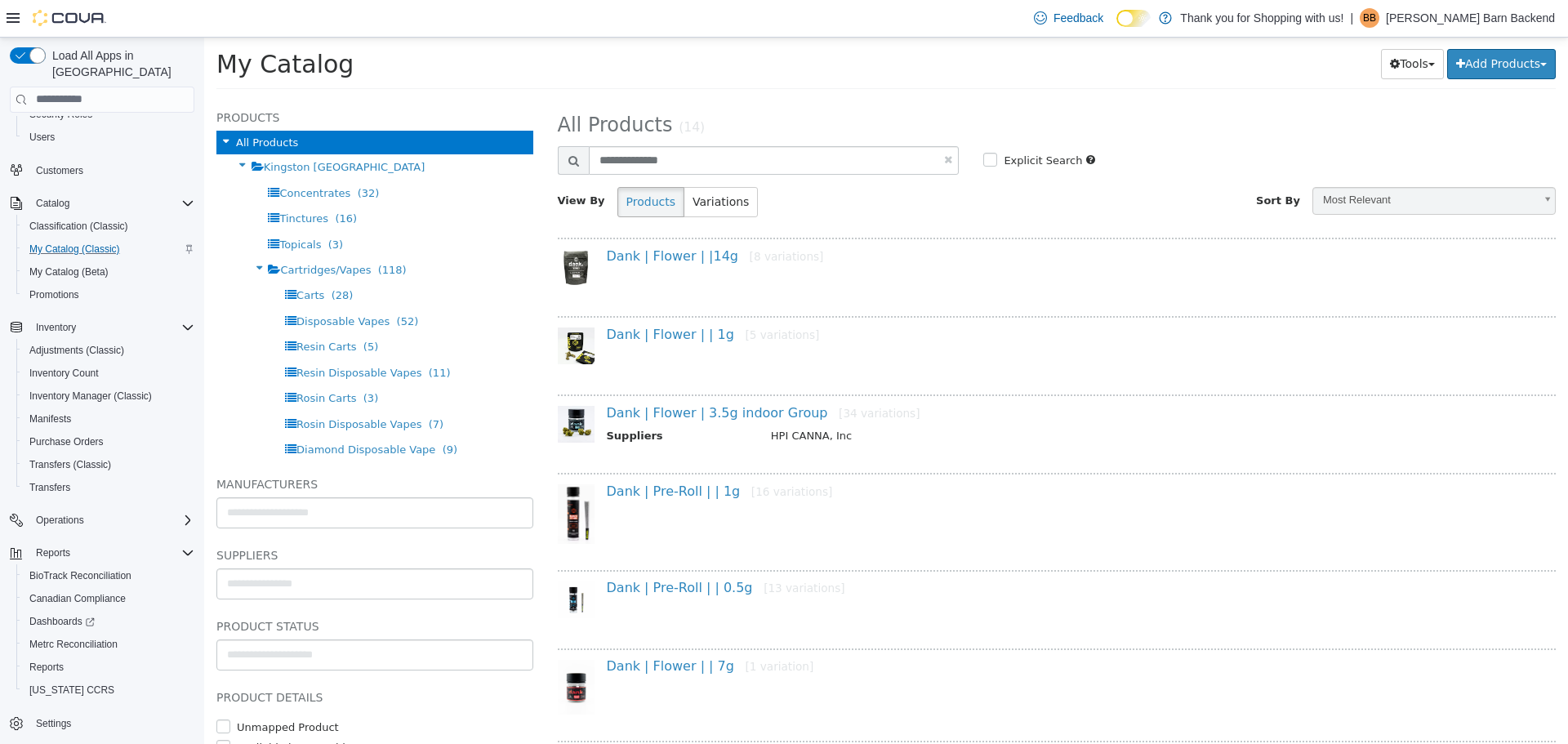
select select "**********"
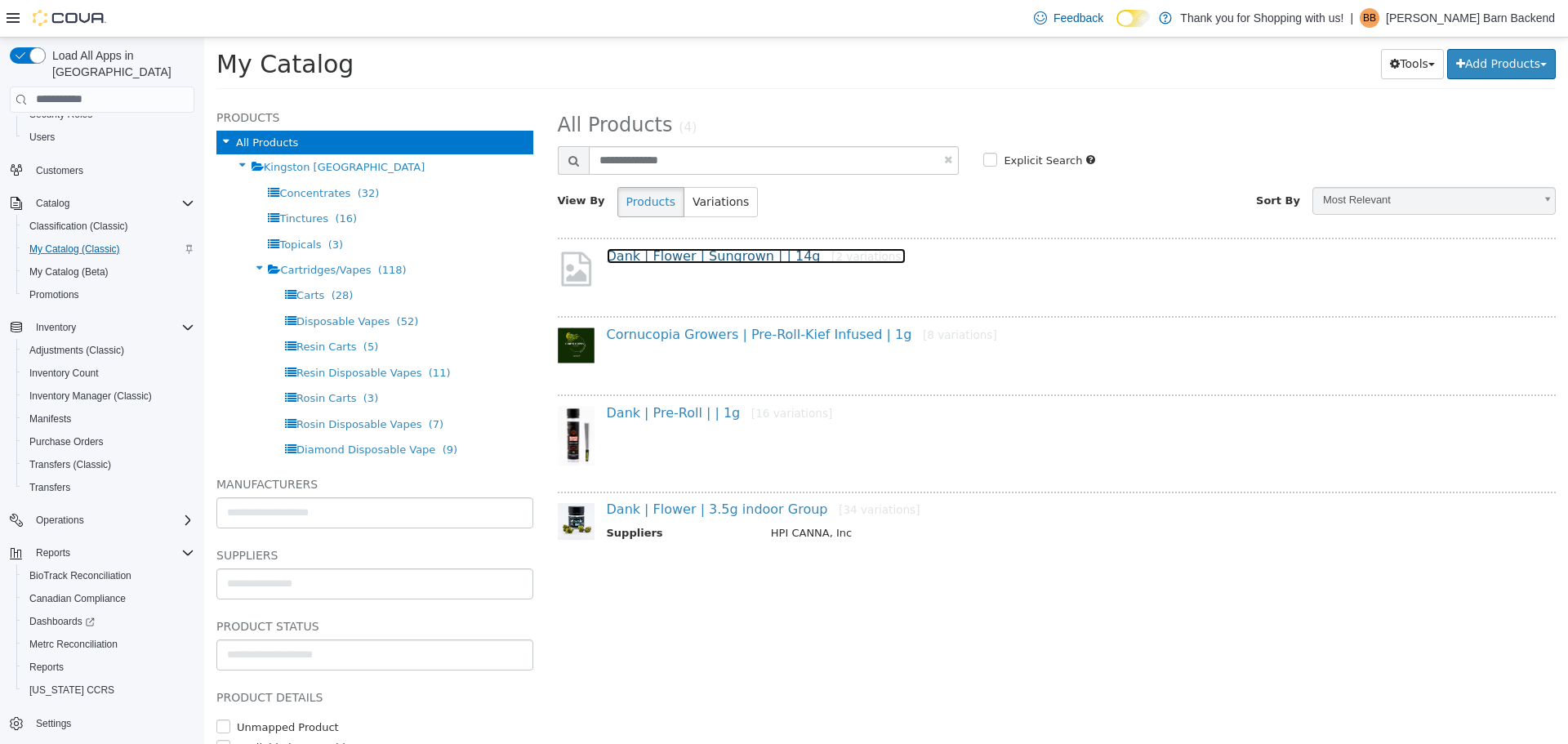
click at [728, 261] on link "Dank | Flower | Sungrown | | 14g [2 variations]" at bounding box center [756, 255] width 298 height 15
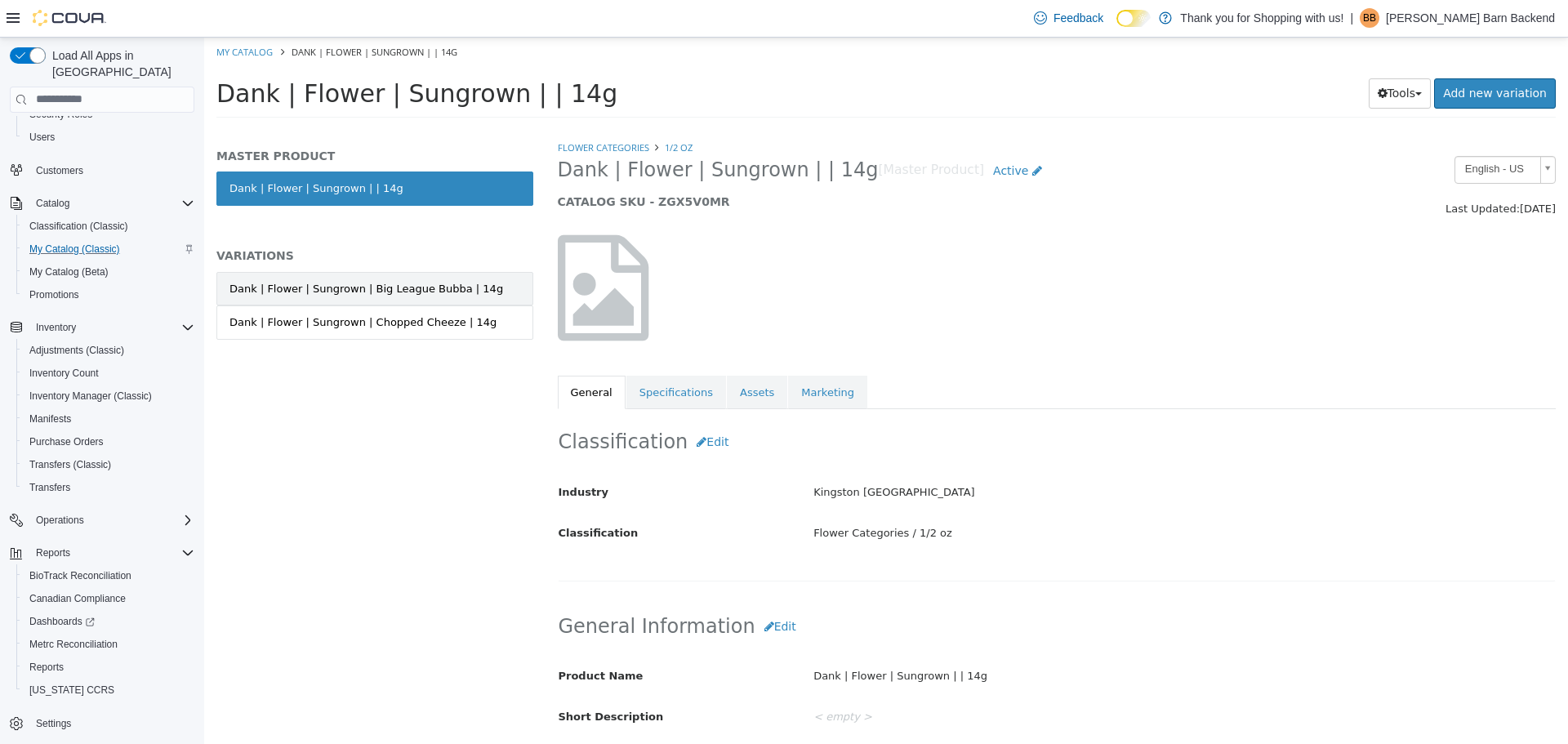
click at [446, 288] on div "Dank | Flower | Sungrown | Big League Bubba | 14g" at bounding box center [366, 288] width 273 height 16
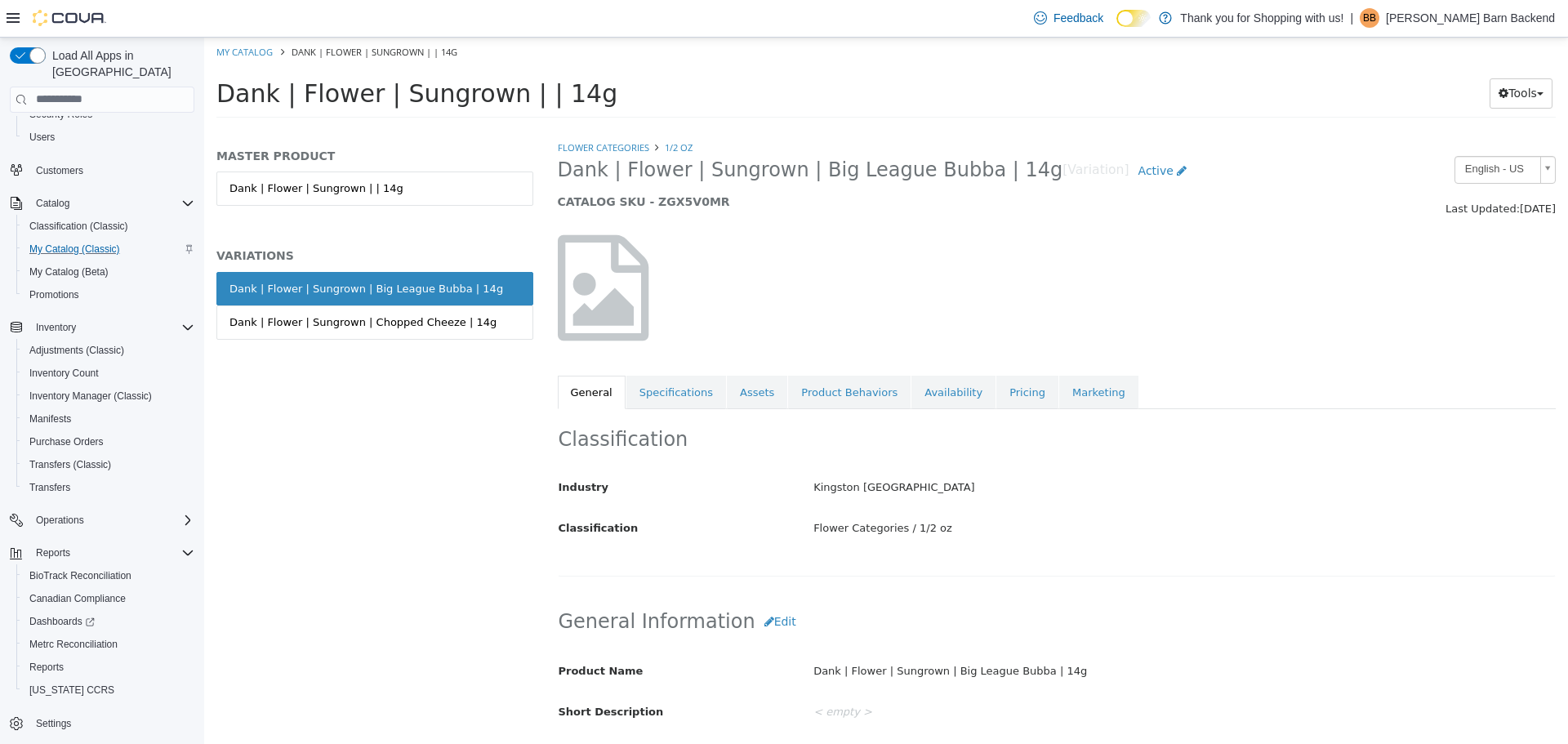
drag, startPoint x: 557, startPoint y: 176, endPoint x: 992, endPoint y: 182, distance: 435.0
click at [992, 182] on span "Dank | Flower | Sungrown | Big League Bubba | 14g" at bounding box center [810, 169] width 505 height 25
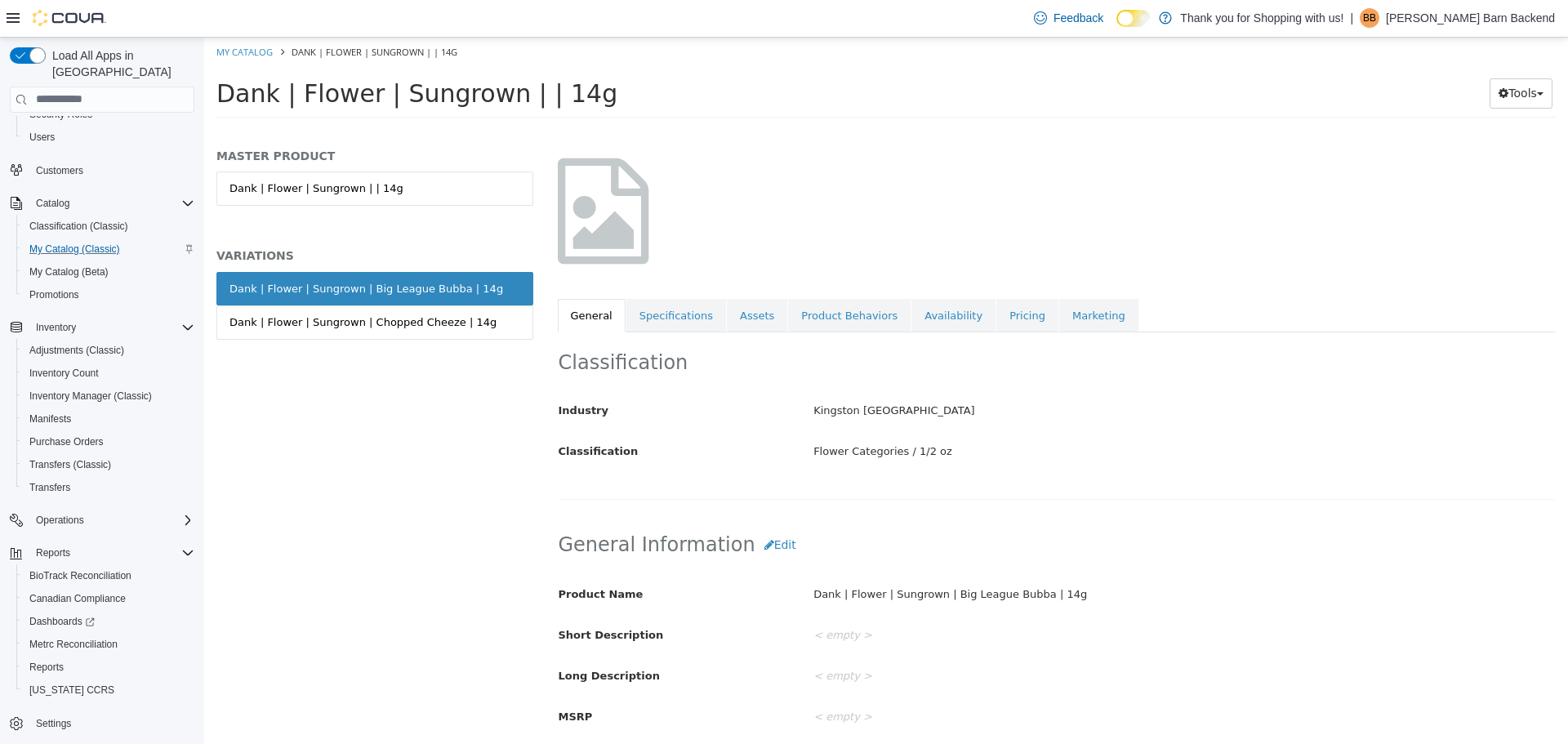
scroll to position [163, 0]
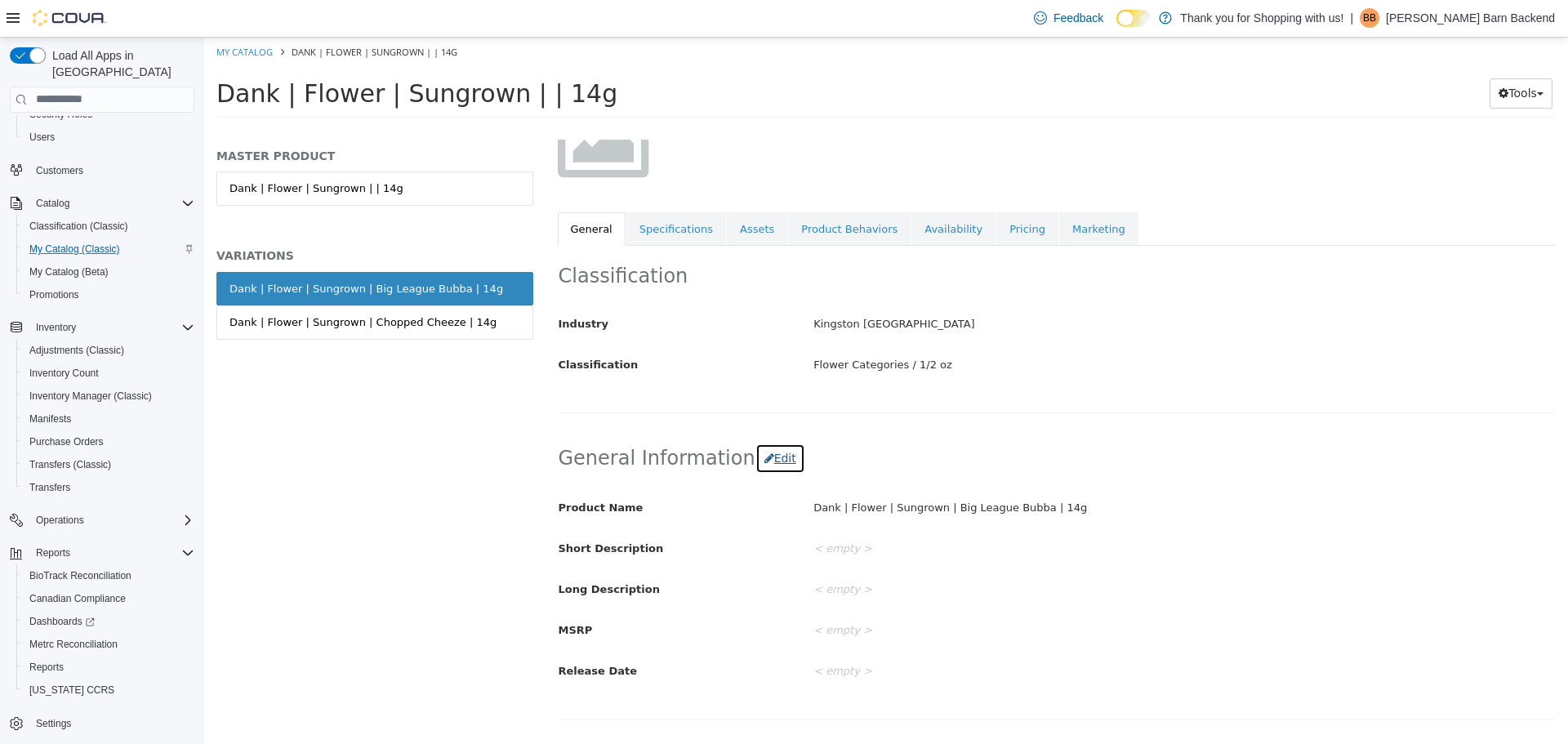
click at [763, 453] on button "Edit" at bounding box center [779, 457] width 50 height 30
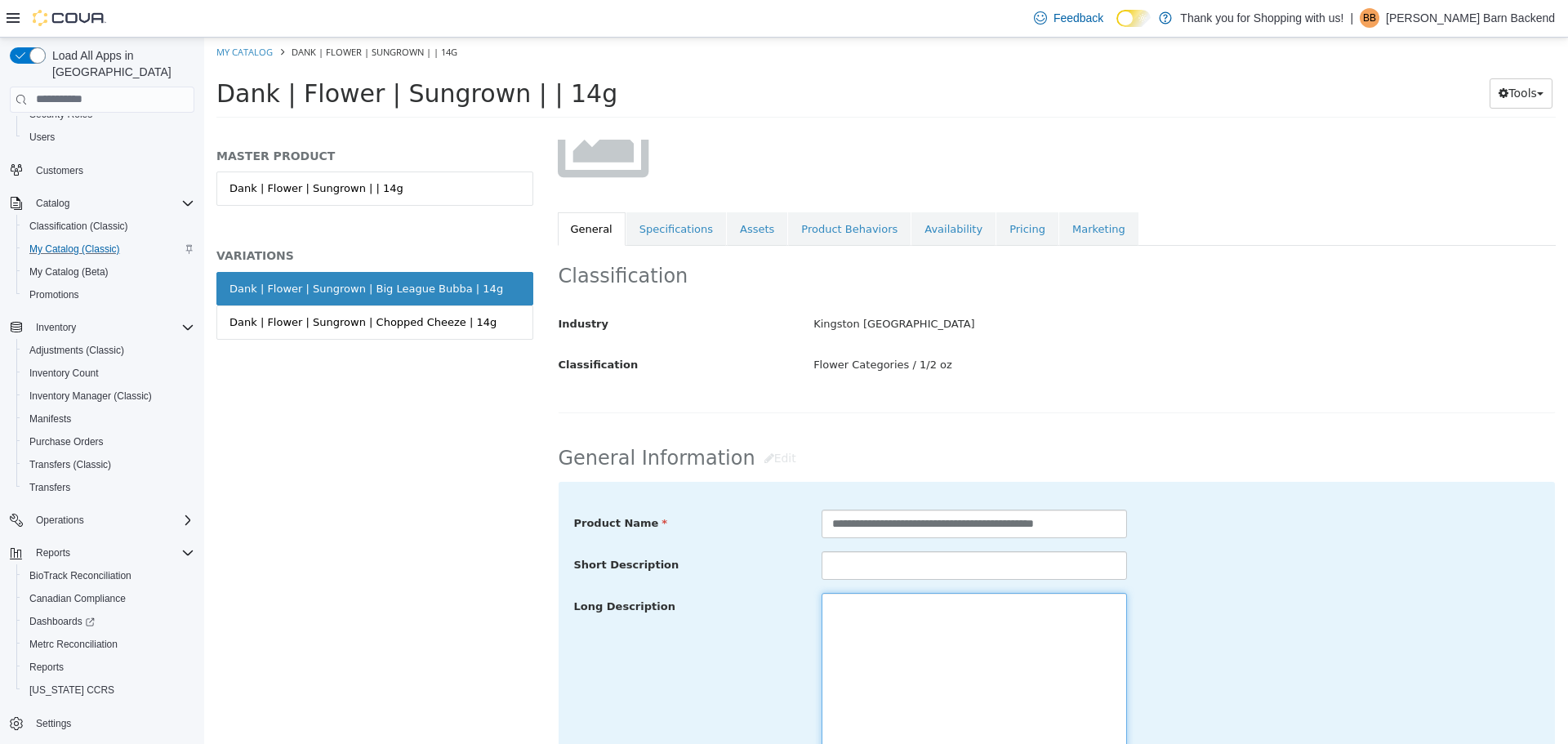
click at [916, 619] on textarea at bounding box center [974, 683] width 305 height 183
paste textarea "**********"
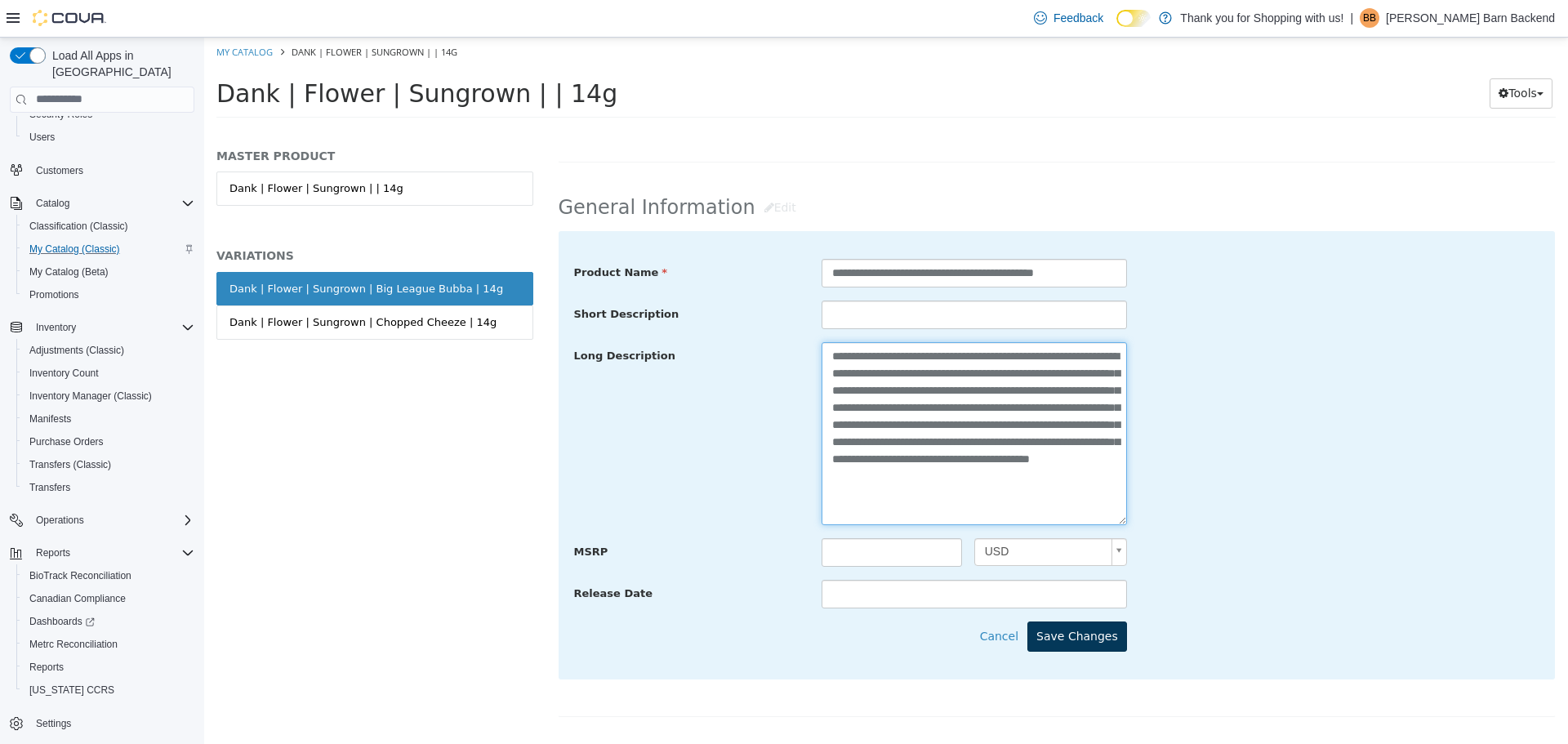
scroll to position [418, 0]
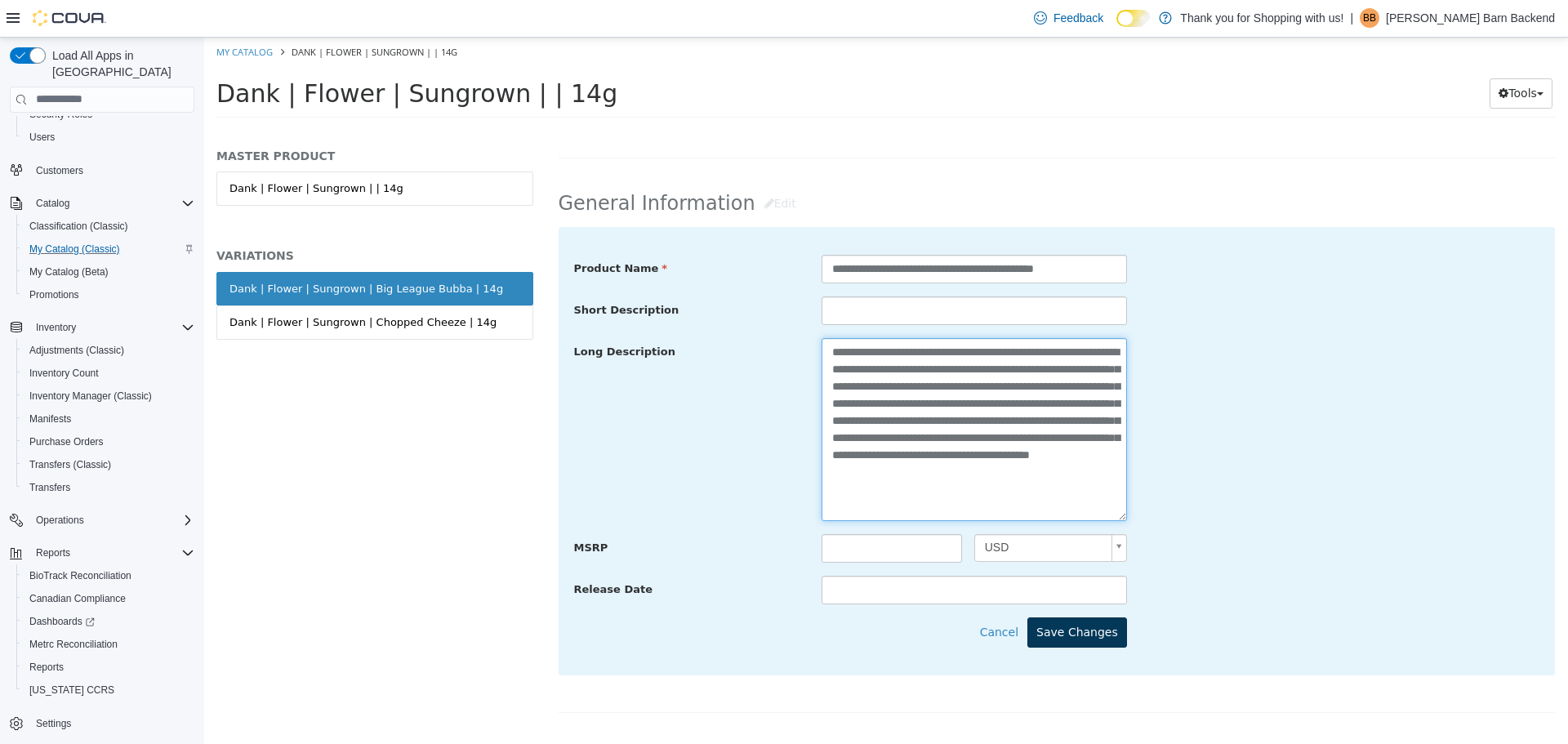
type textarea "**********"
click at [1097, 636] on button "Save Changes" at bounding box center [1077, 631] width 99 height 30
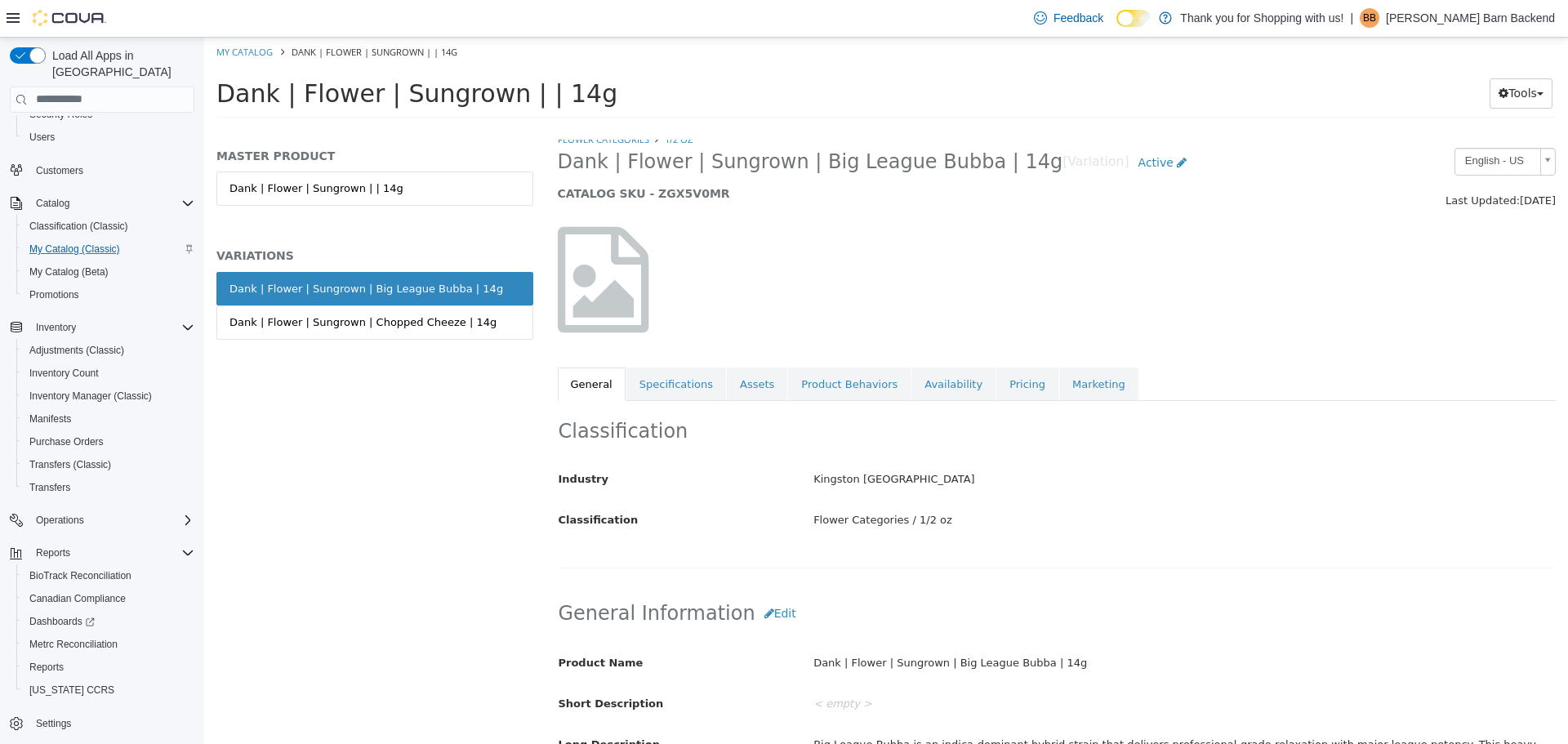
scroll to position [0, 0]
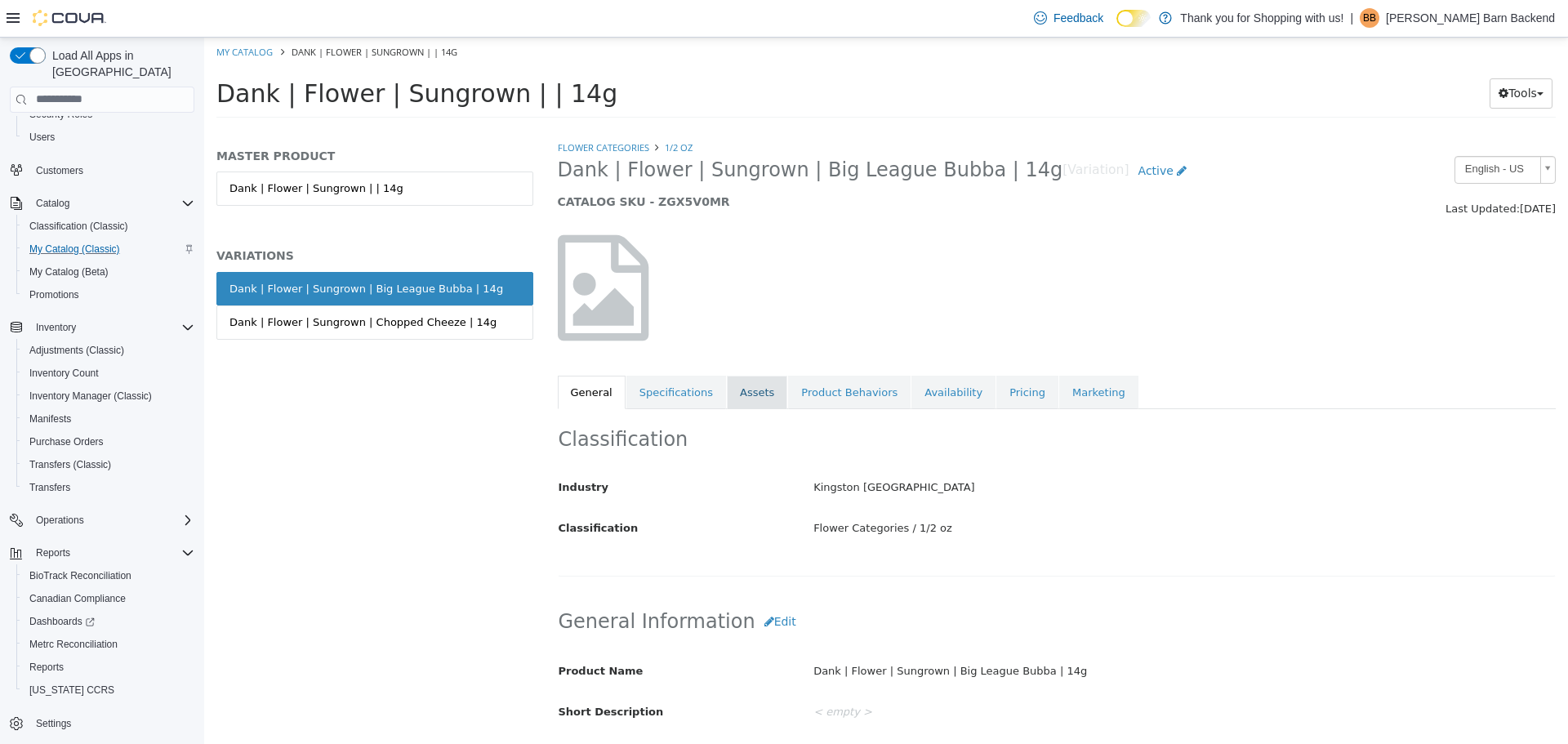
click at [726, 390] on link "Assets" at bounding box center [757, 392] width 61 height 34
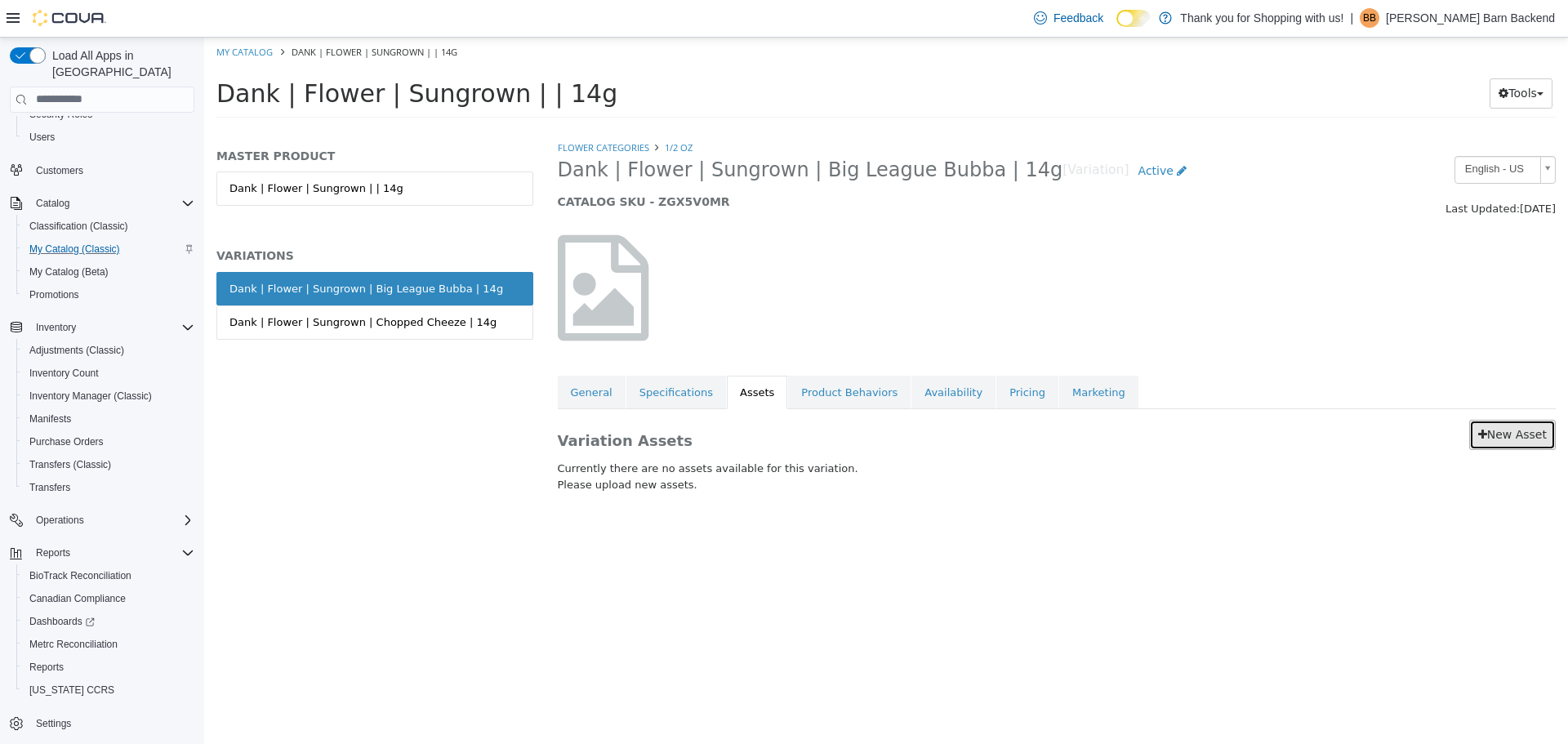
click at [1516, 422] on link "New Asset" at bounding box center [1512, 434] width 87 height 30
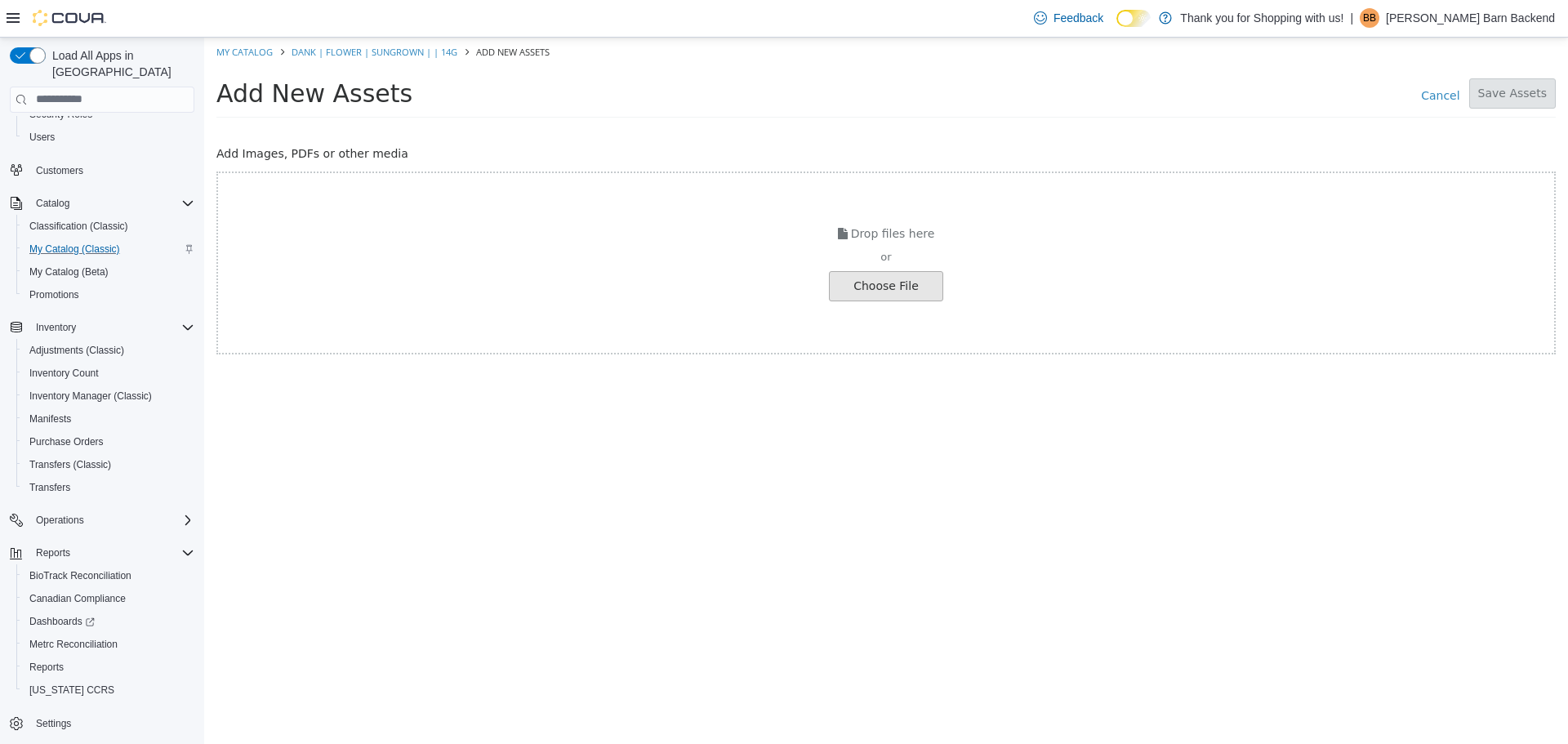
click at [918, 275] on input "file" at bounding box center [31, 285] width 1823 height 29
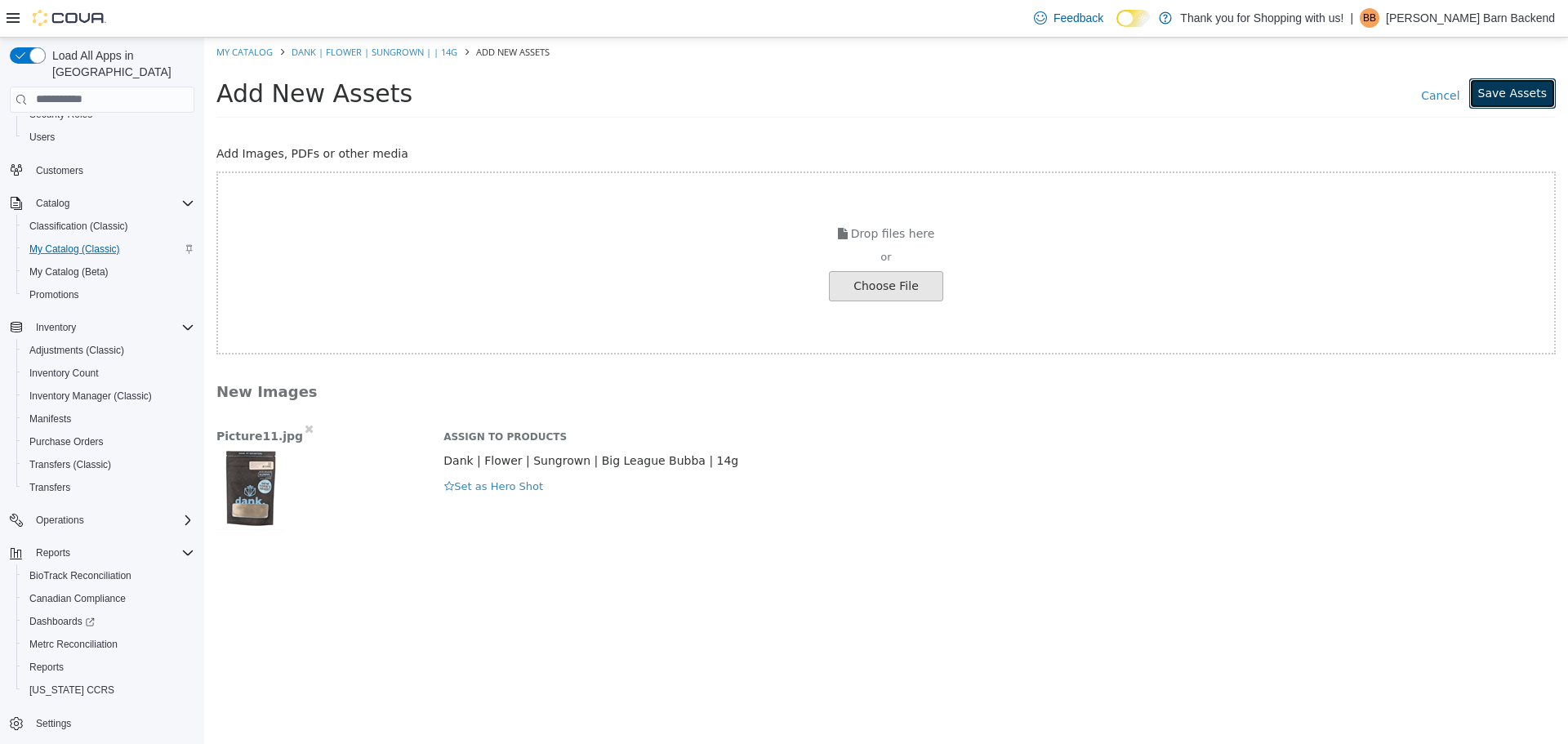
click at [1516, 85] on button "Save Assets" at bounding box center [1512, 92] width 87 height 30
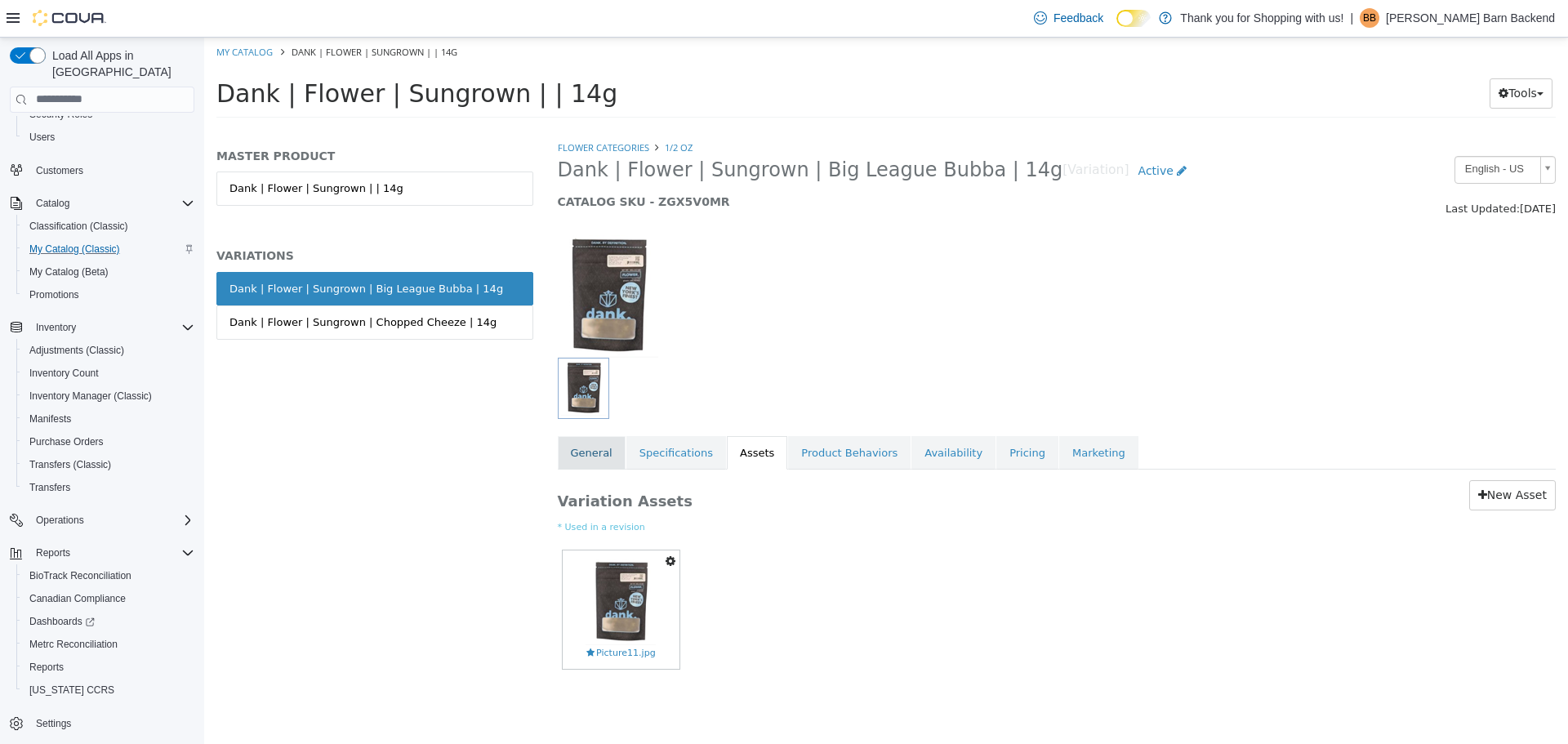
click at [589, 455] on link "General" at bounding box center [591, 452] width 68 height 34
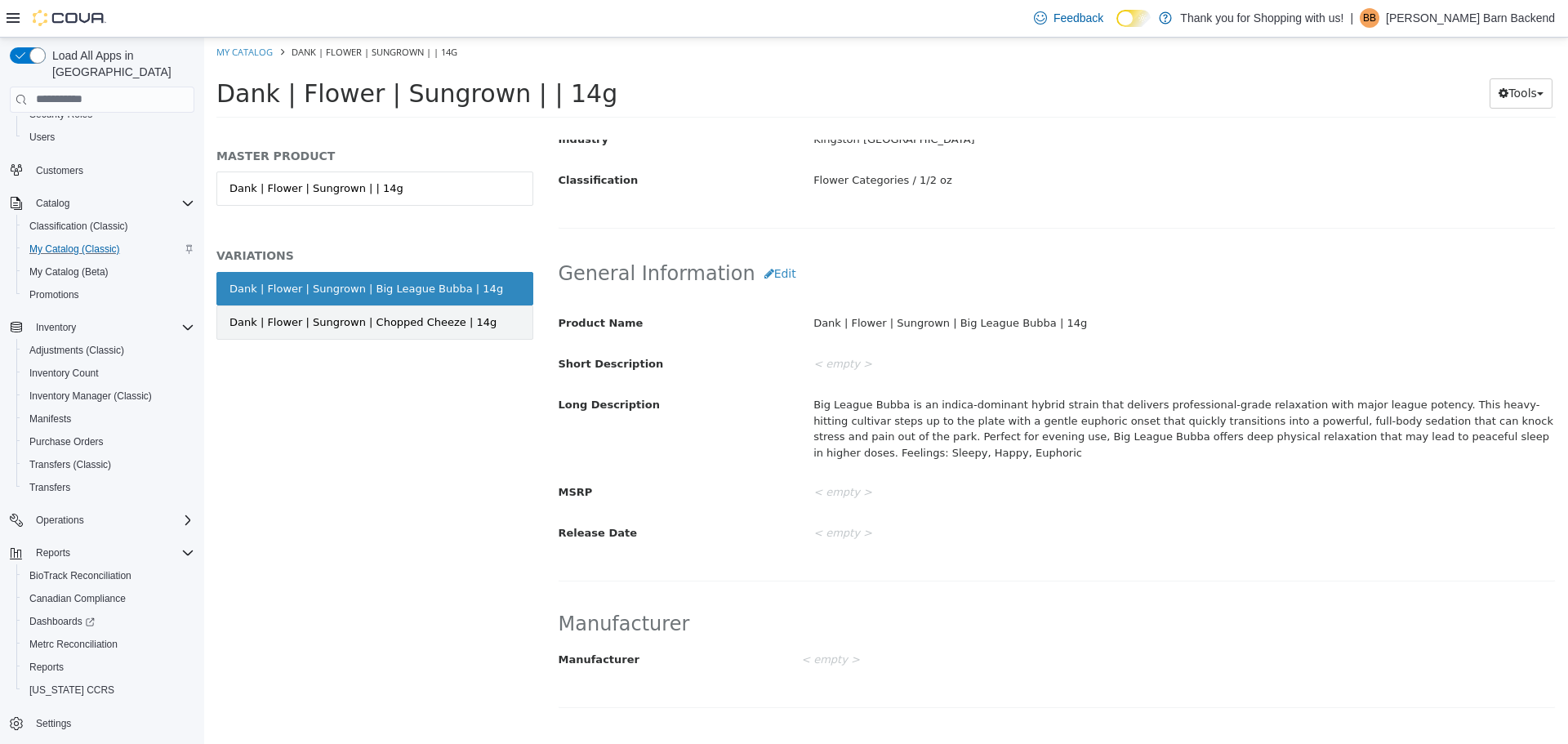
click at [428, 314] on div "Dank | Flower | Sungrown | Chopped Cheeze | 14g" at bounding box center [363, 321] width 267 height 16
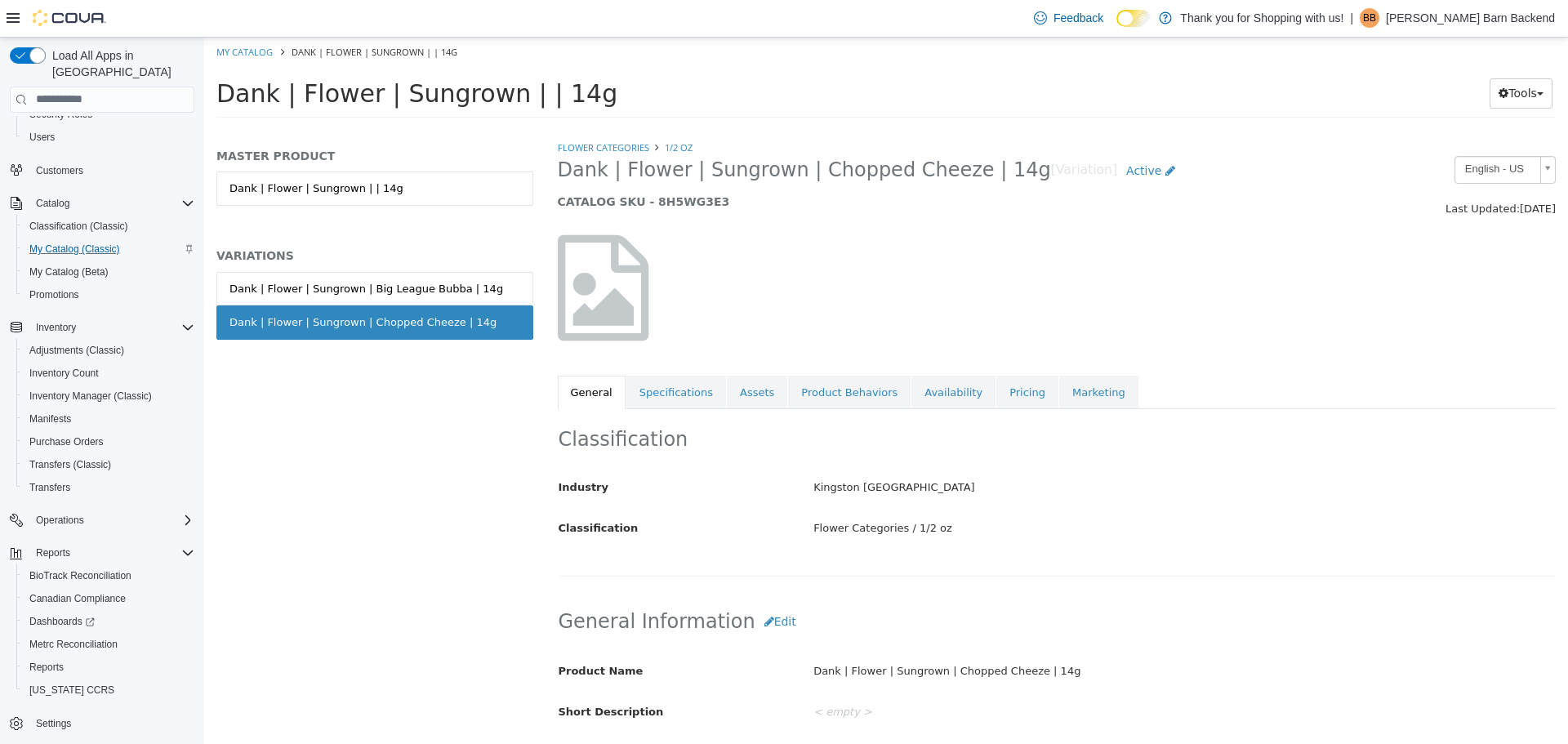
drag, startPoint x: 562, startPoint y: 177, endPoint x: 990, endPoint y: 179, distance: 428.0
click at [990, 179] on h2 "Dank | Flower | Sungrown | Chopped Cheeze | 14g [Variation] Active" at bounding box center [928, 171] width 742 height 30
click at [764, 622] on icon "button" at bounding box center [769, 620] width 10 height 12
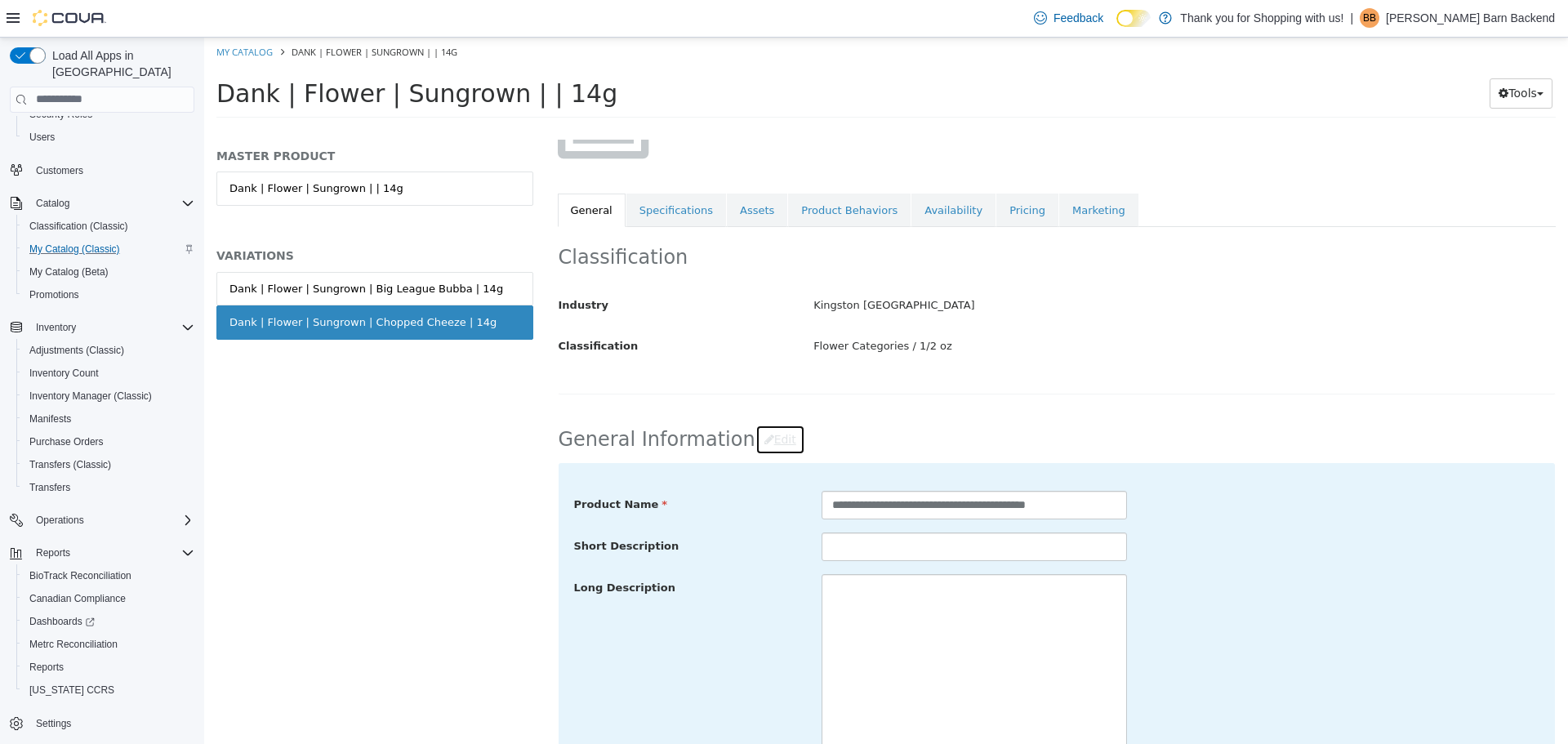
scroll to position [326, 0]
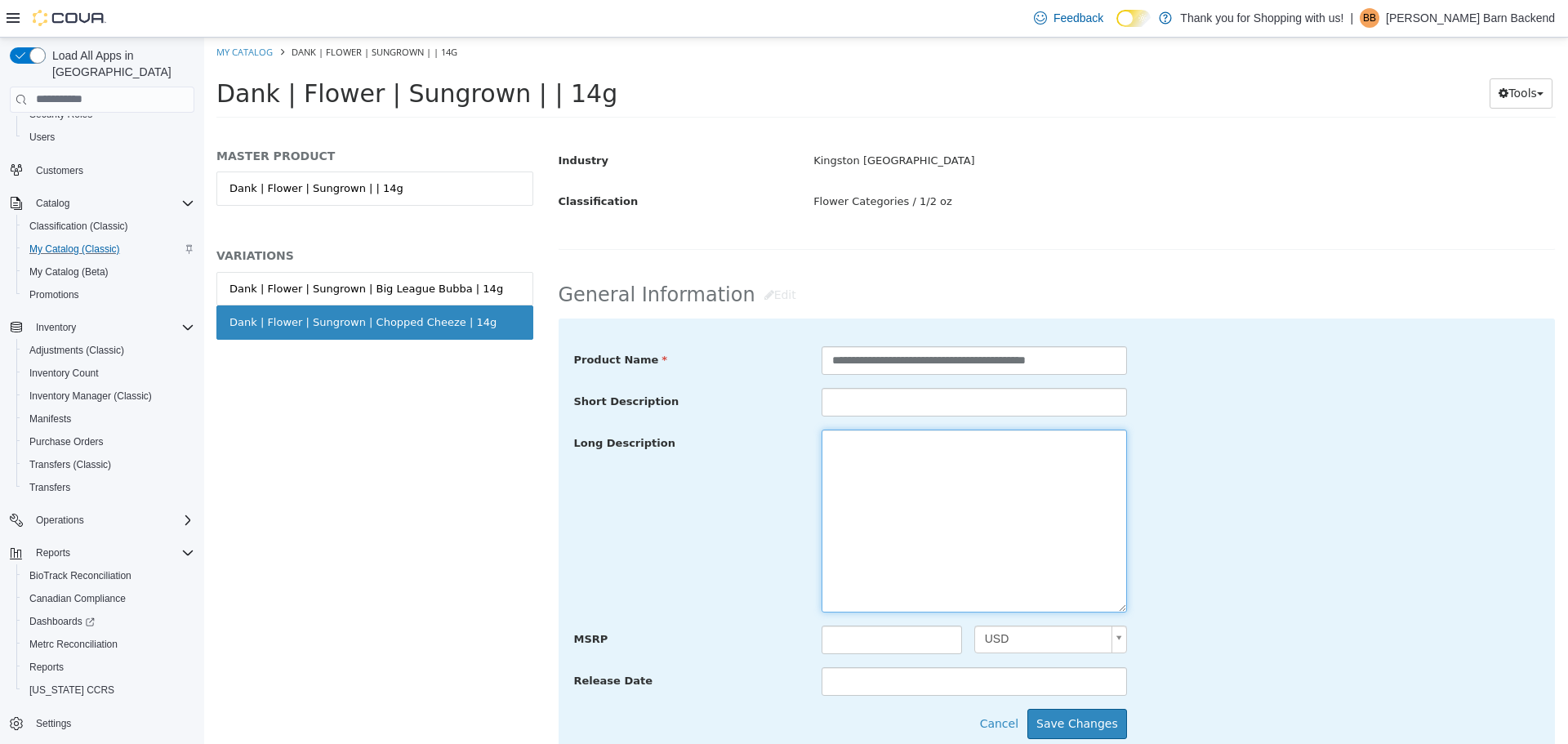
click at [890, 529] on textarea at bounding box center [974, 520] width 305 height 183
paste textarea "**********"
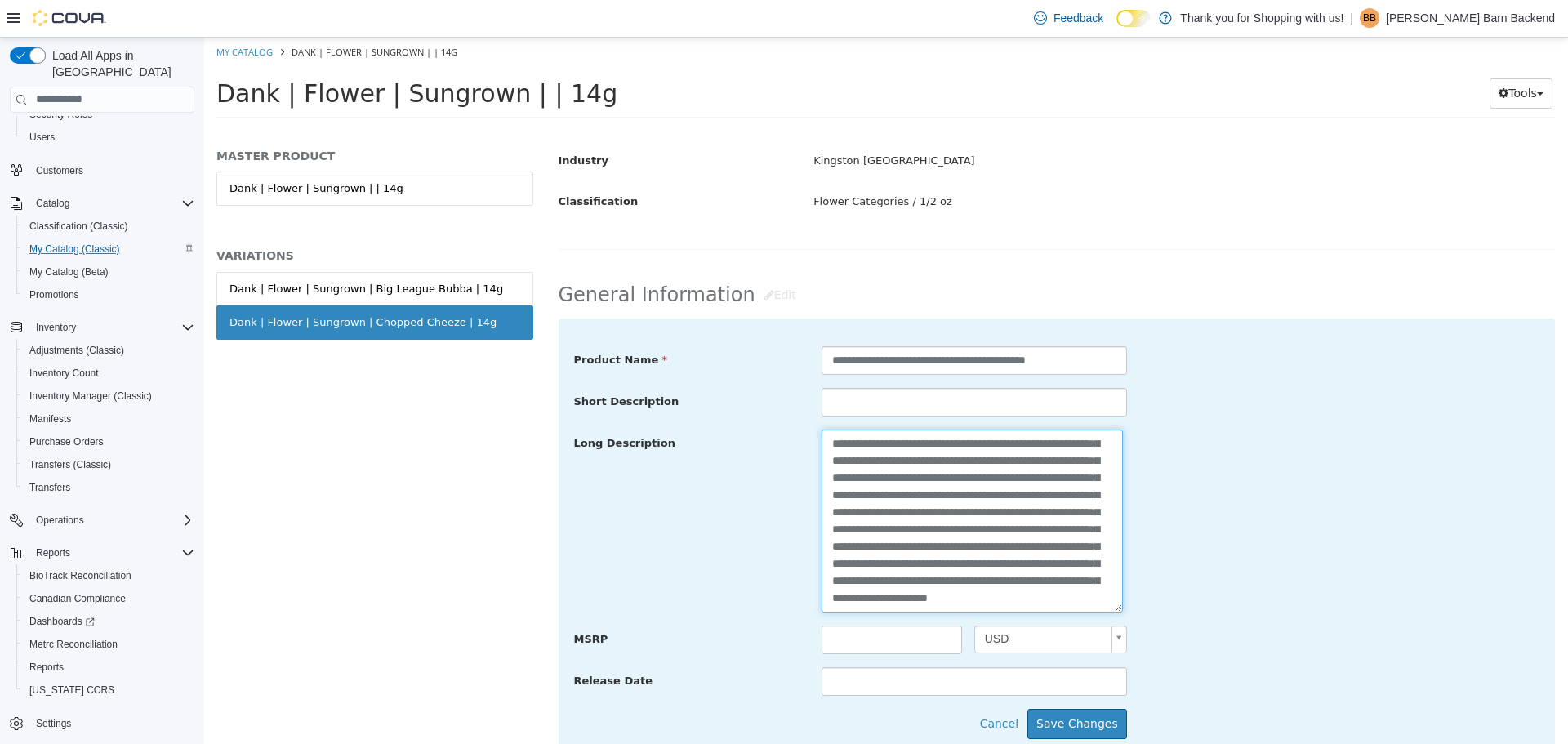
scroll to position [171, 0]
type textarea "**********"
click at [1059, 716] on button "Save Changes" at bounding box center [1077, 723] width 99 height 30
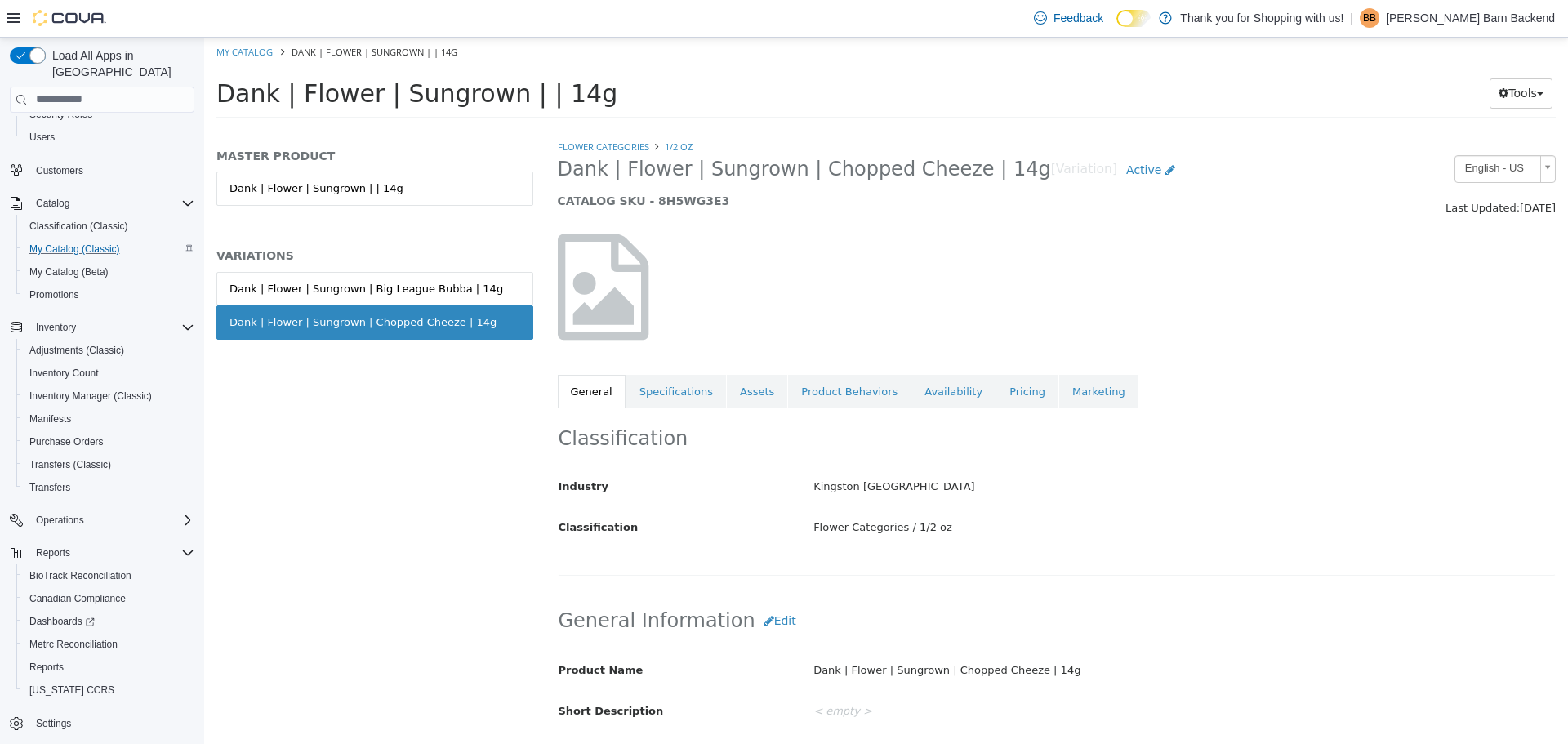
scroll to position [0, 0]
click at [740, 379] on link "Assets" at bounding box center [757, 392] width 61 height 34
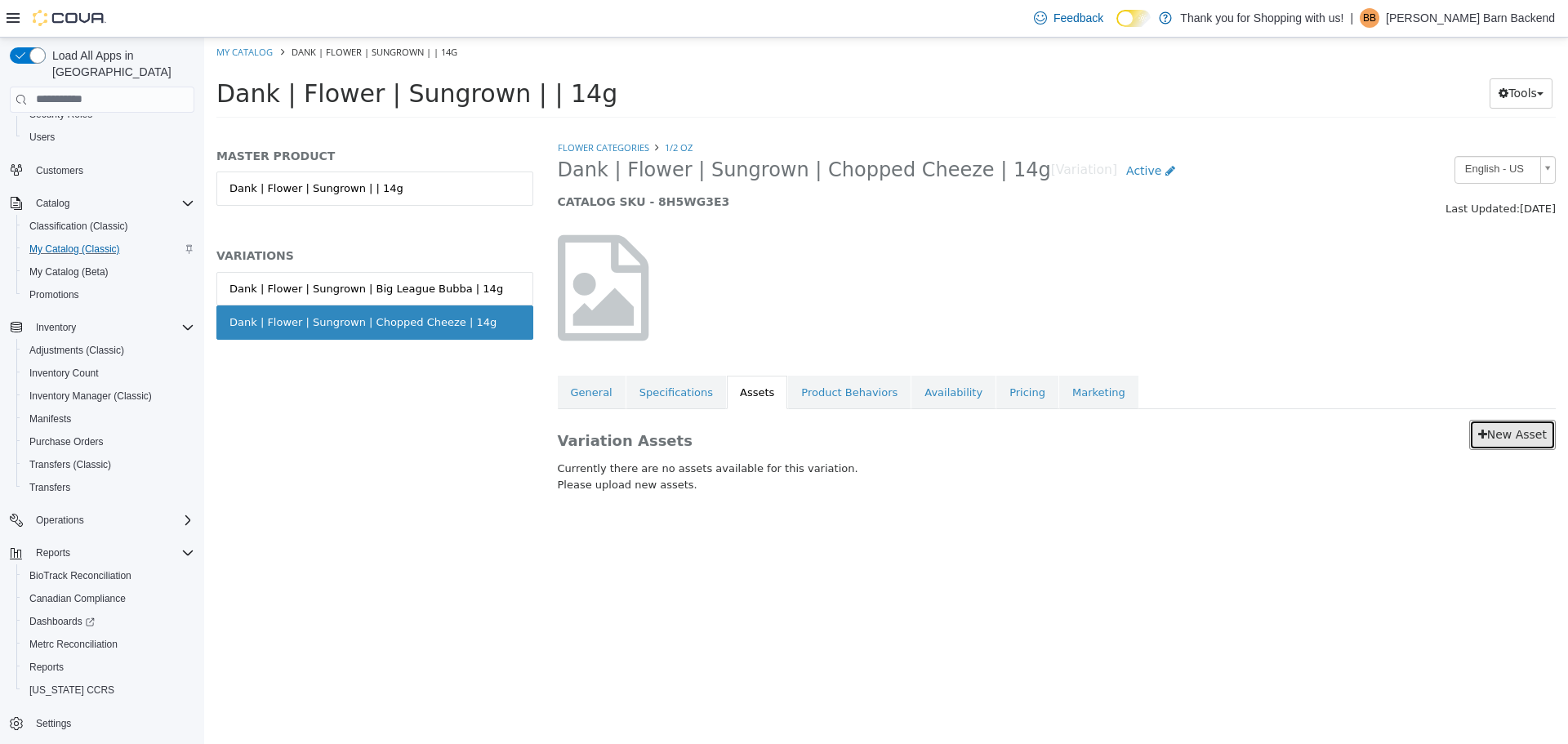
click at [1510, 419] on link "New Asset" at bounding box center [1512, 434] width 87 height 30
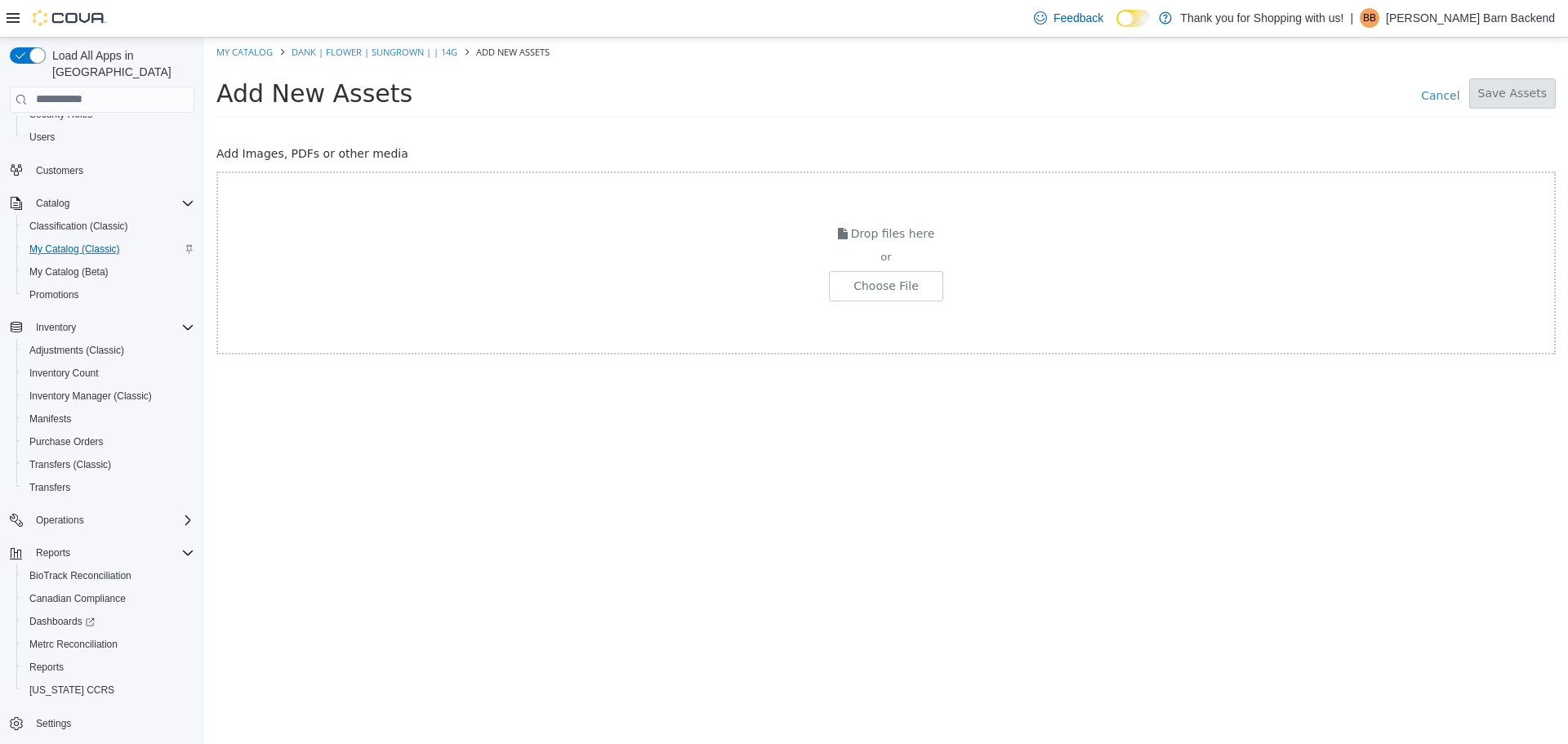
click at [893, 263] on div "or" at bounding box center [885, 256] width 1336 height 16
click at [894, 288] on input "file" at bounding box center [31, 285] width 1823 height 29
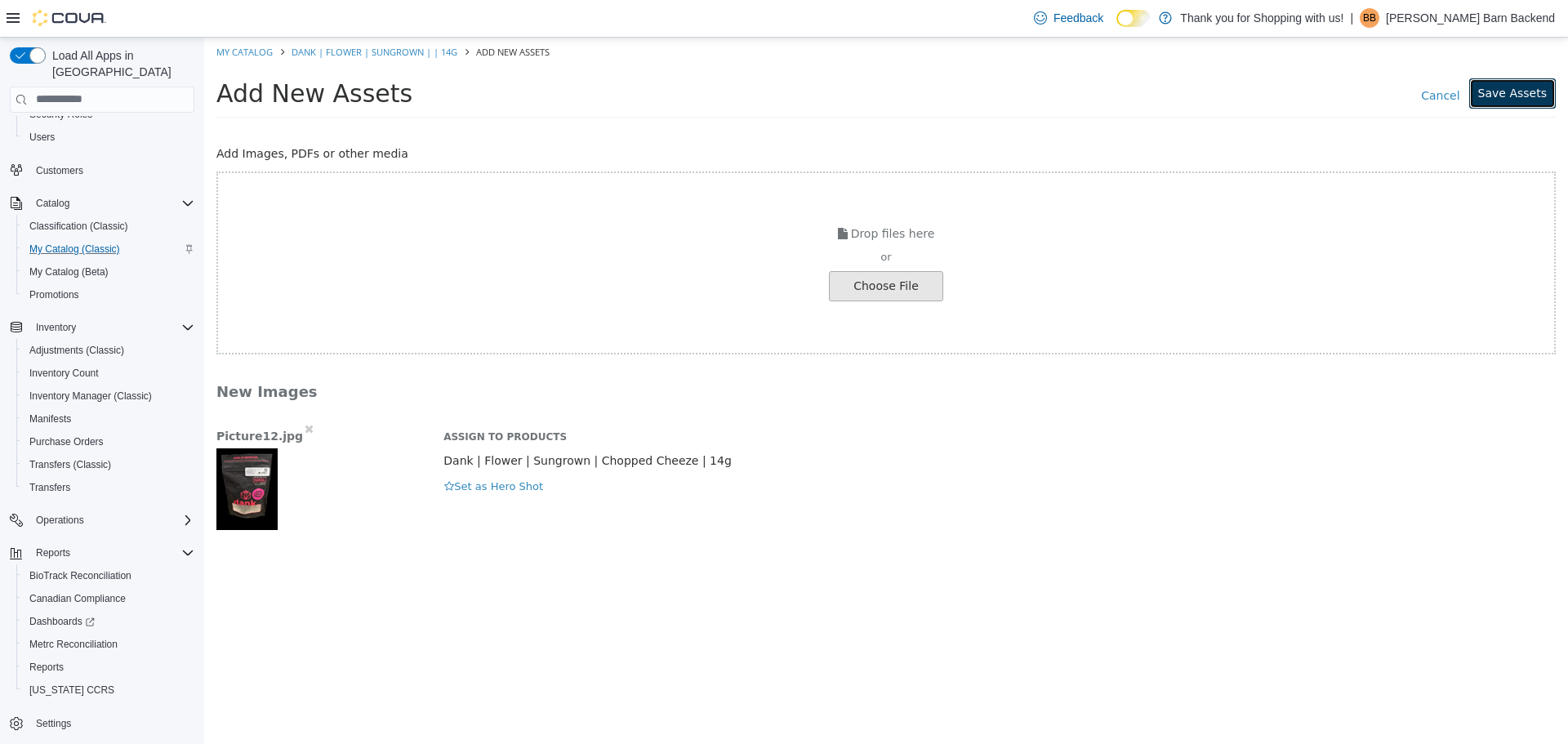
click at [1518, 98] on button "Save Assets" at bounding box center [1512, 92] width 87 height 30
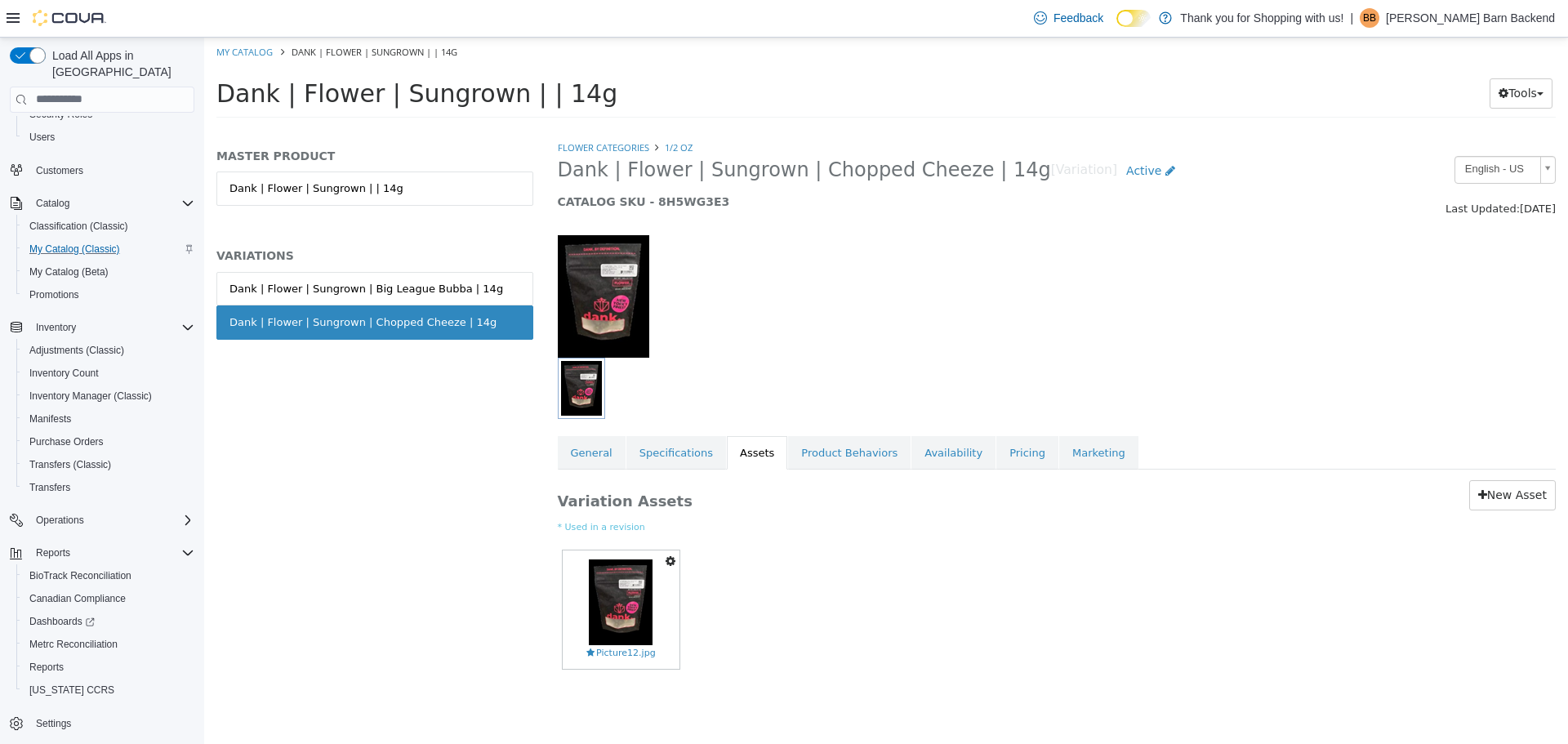
click at [233, 39] on ol "My Catalog Dank | Flower | Sungrown | | 14g" at bounding box center [886, 51] width 1364 height 29
click at [245, 49] on link "My Catalog" at bounding box center [244, 50] width 56 height 13
select select "**********"
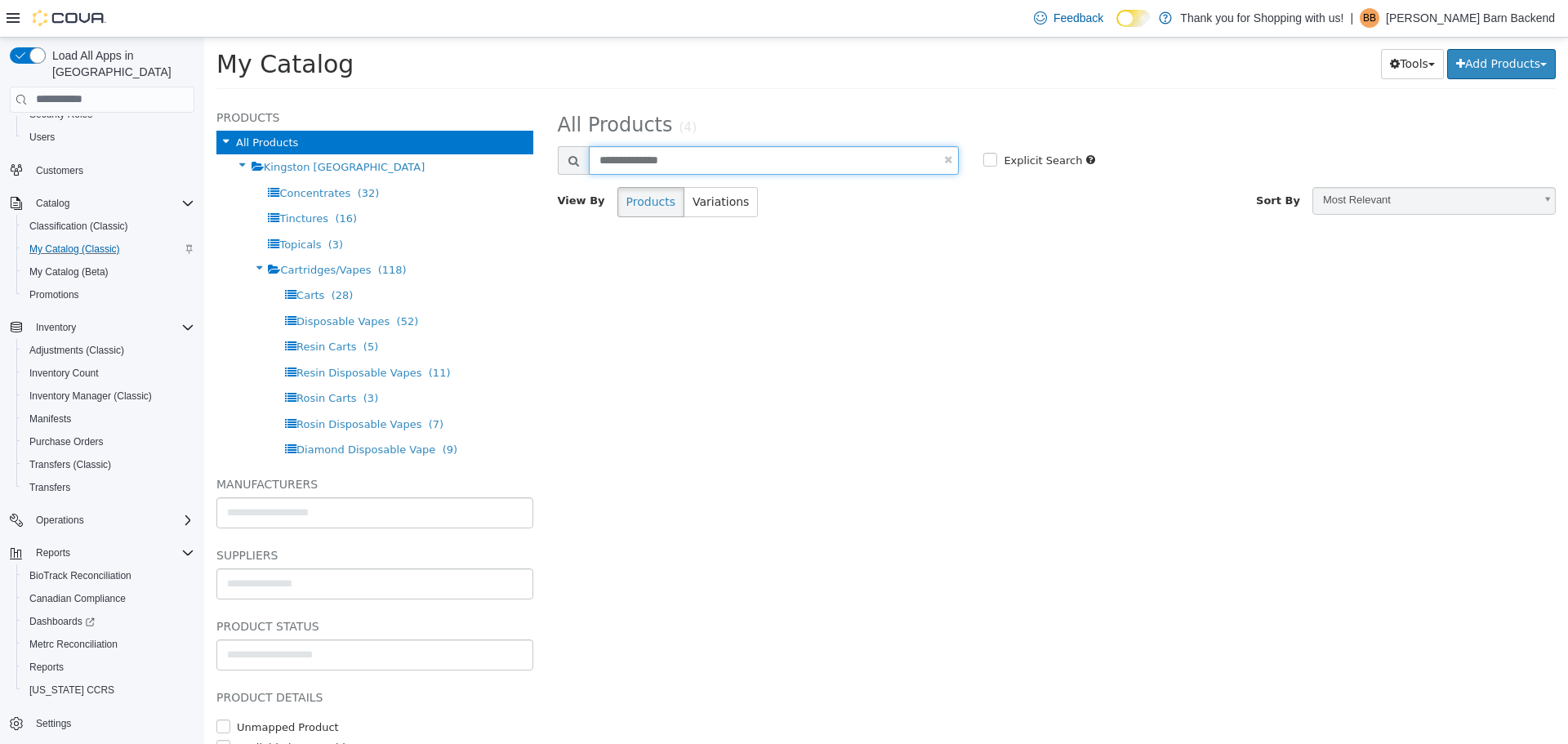
click at [641, 161] on input "**********" at bounding box center [773, 160] width 371 height 29
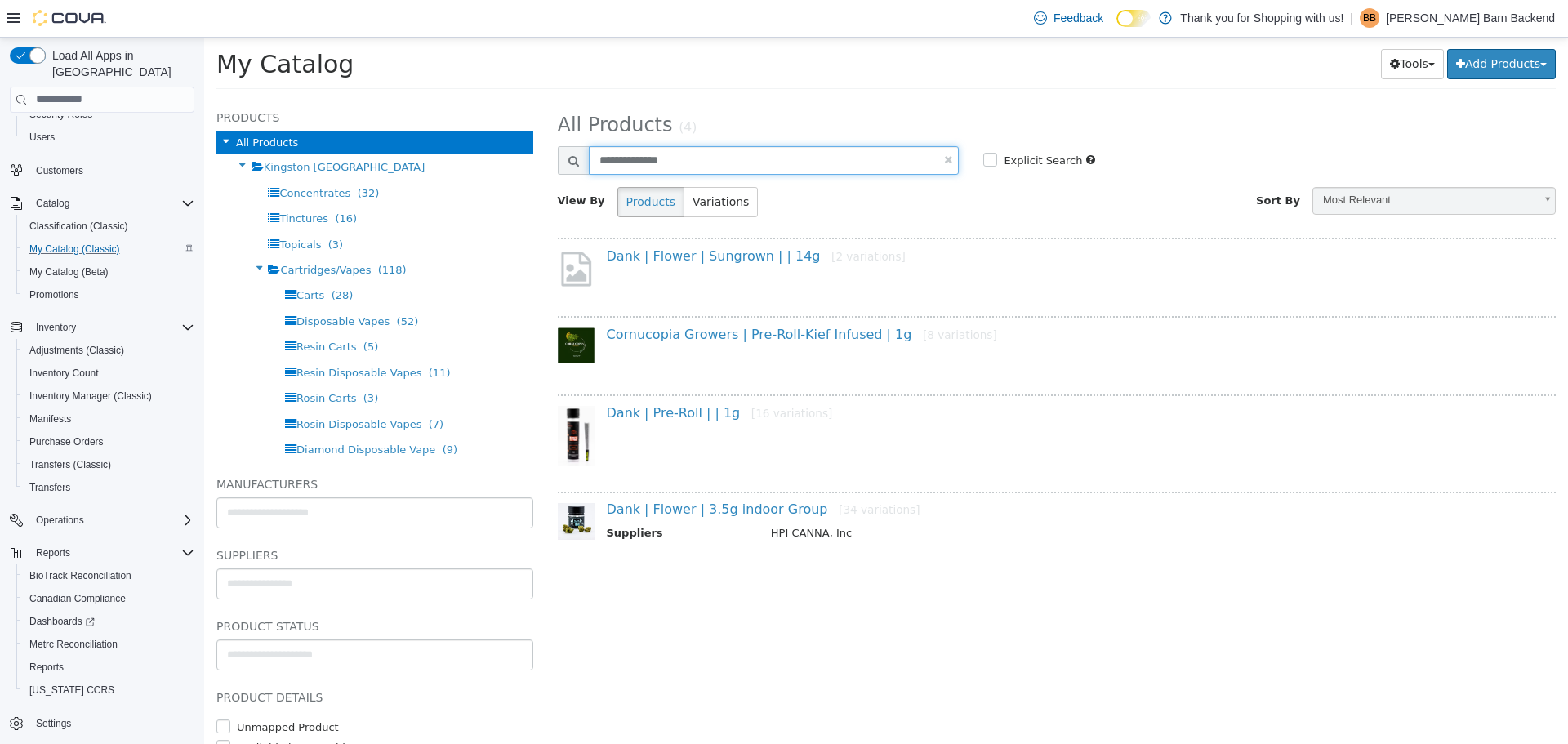
click at [641, 161] on input "**********" at bounding box center [773, 160] width 371 height 29
type input "****"
select select "**********"
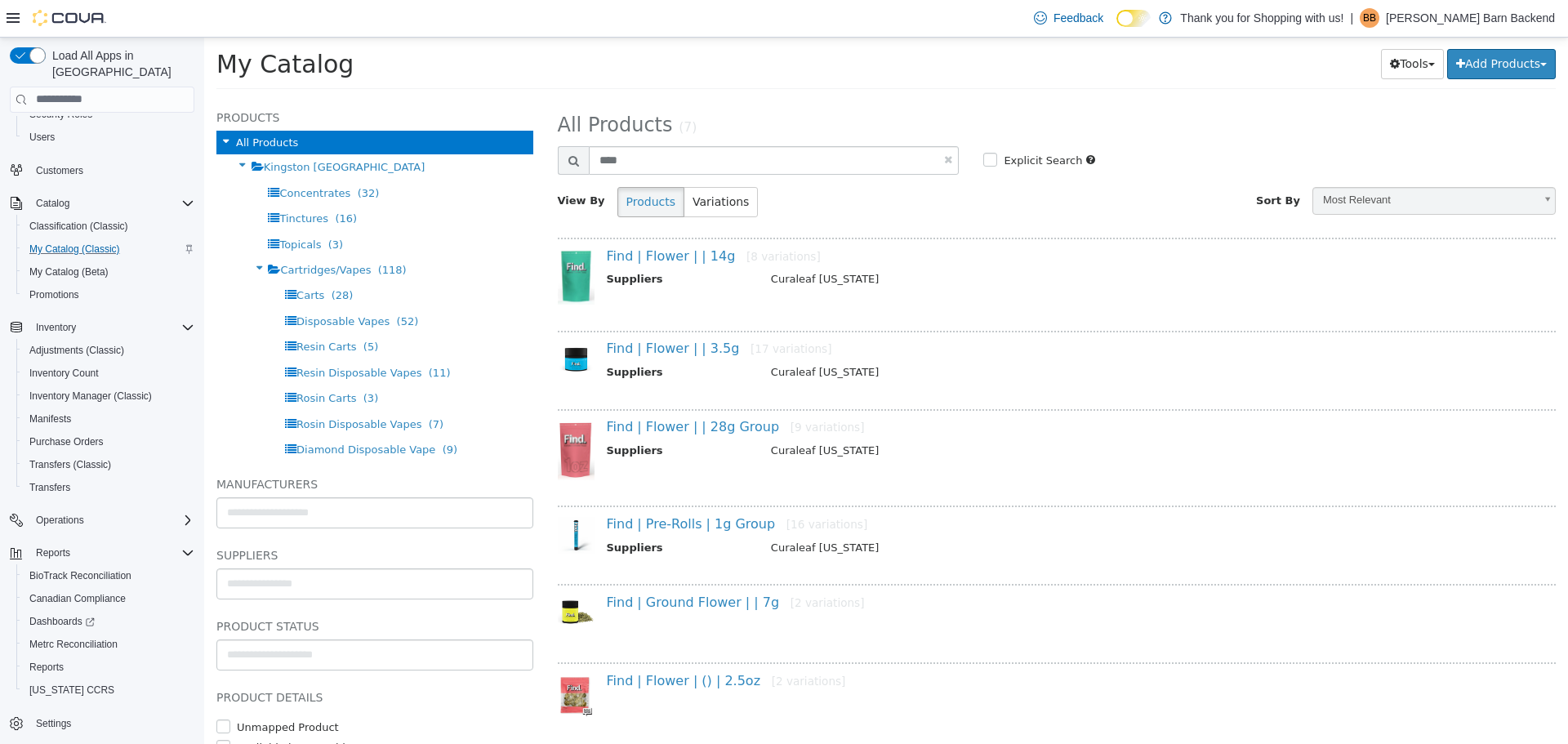
click at [641, 267] on div "Find | Flower | | 14g [8 variations] Suppliers Curaleaf [US_STATE]" at bounding box center [1063, 268] width 937 height 43
click at [647, 260] on link "Find | Flower | | 14g [8 variations]" at bounding box center [714, 255] width 214 height 15
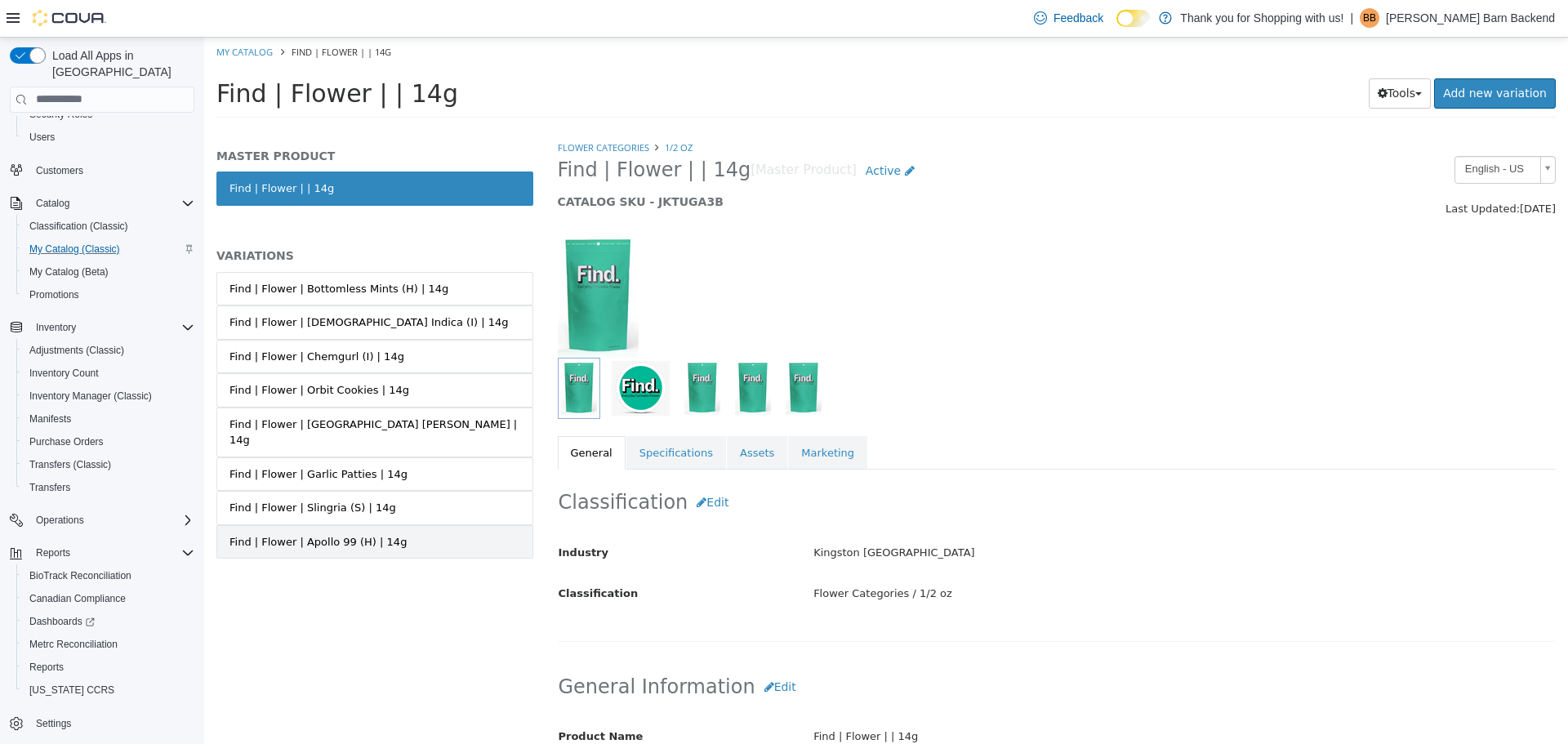
click at [341, 536] on link "Find | Flower | Apollo 99 (H) | 14g" at bounding box center [374, 541] width 317 height 34
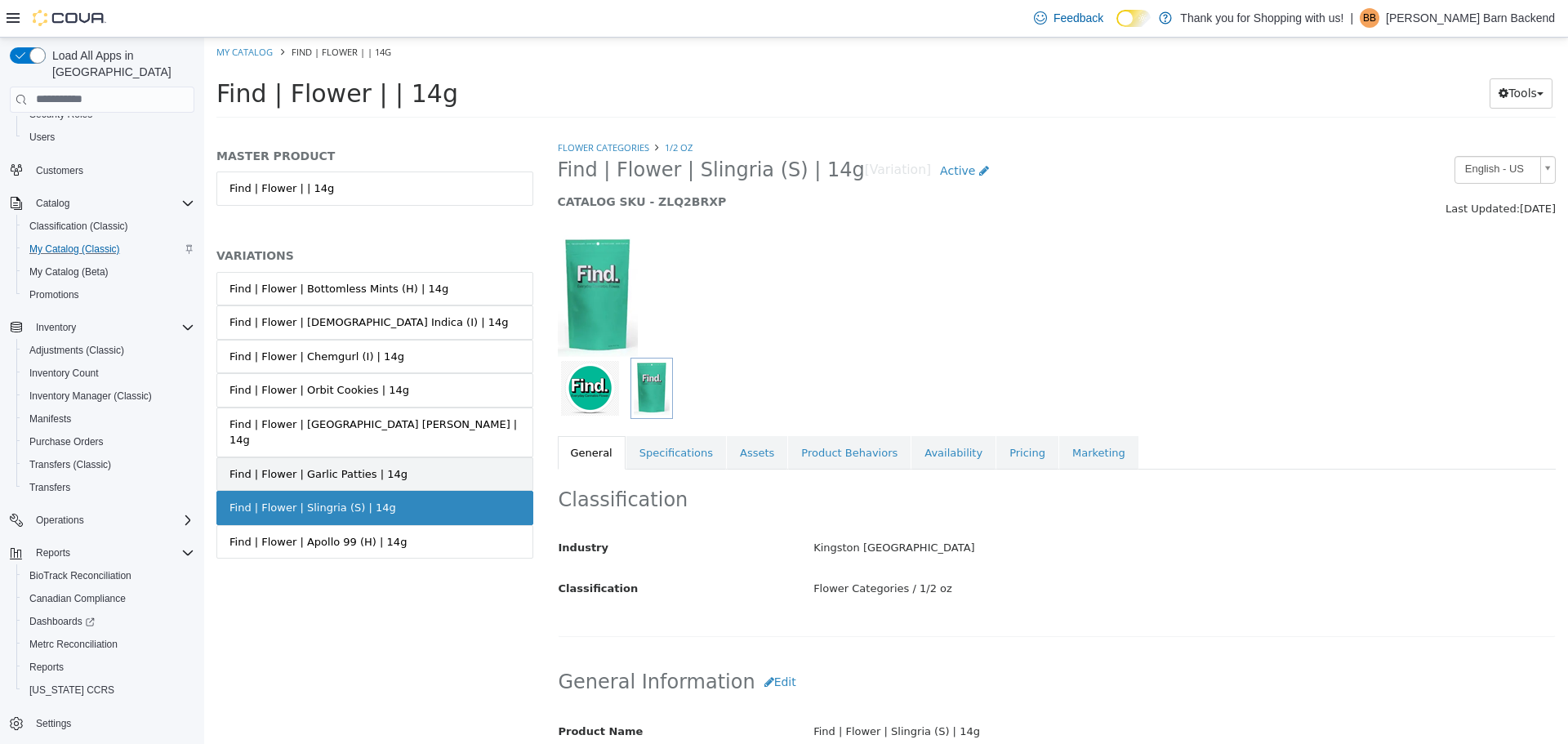
click at [384, 463] on link "Find | Flower | Garlic Patties | 14g" at bounding box center [374, 473] width 317 height 34
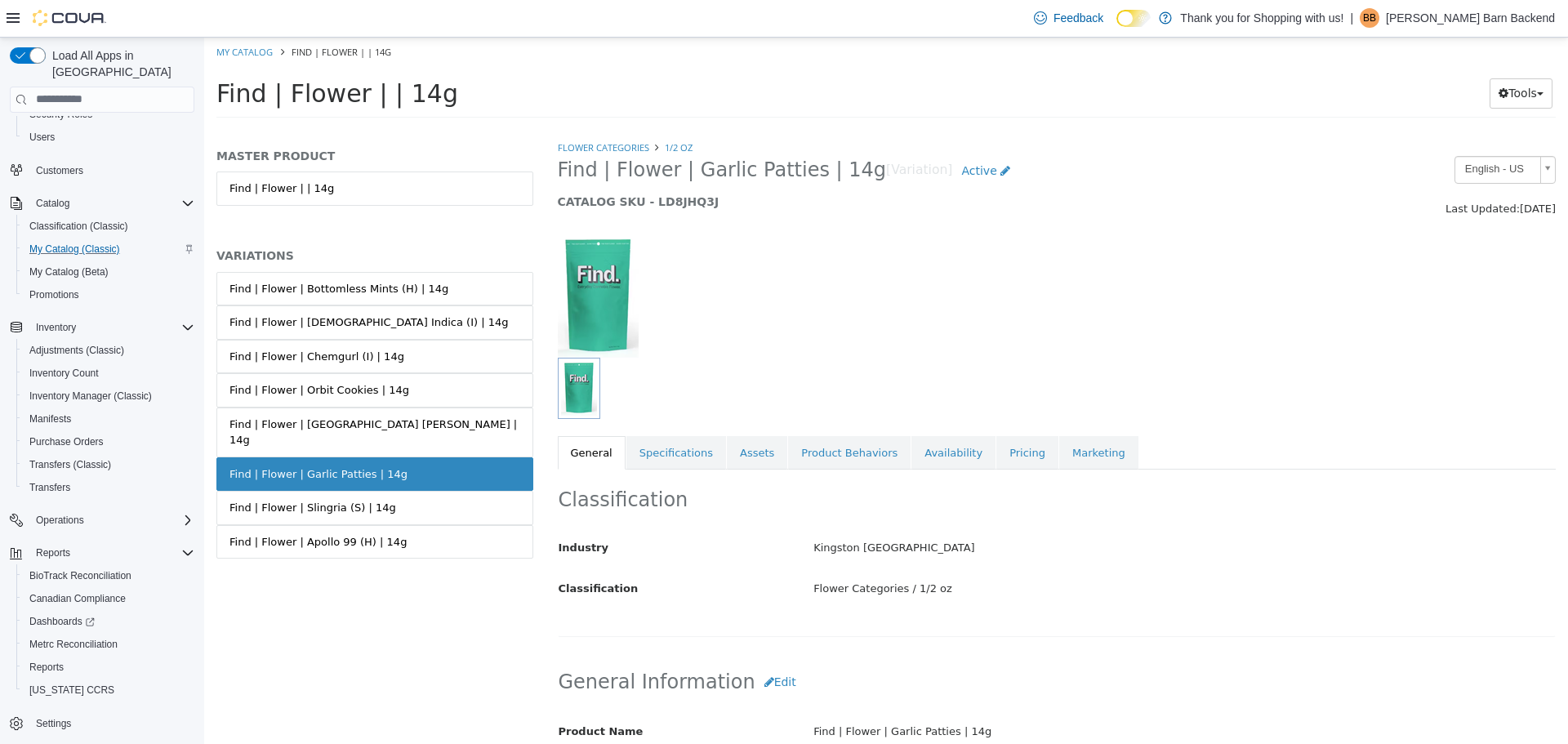
click at [385, 429] on div "Find | Flower | [GEOGRAPHIC_DATA] [PERSON_NAME] | 14g" at bounding box center [375, 431] width 291 height 32
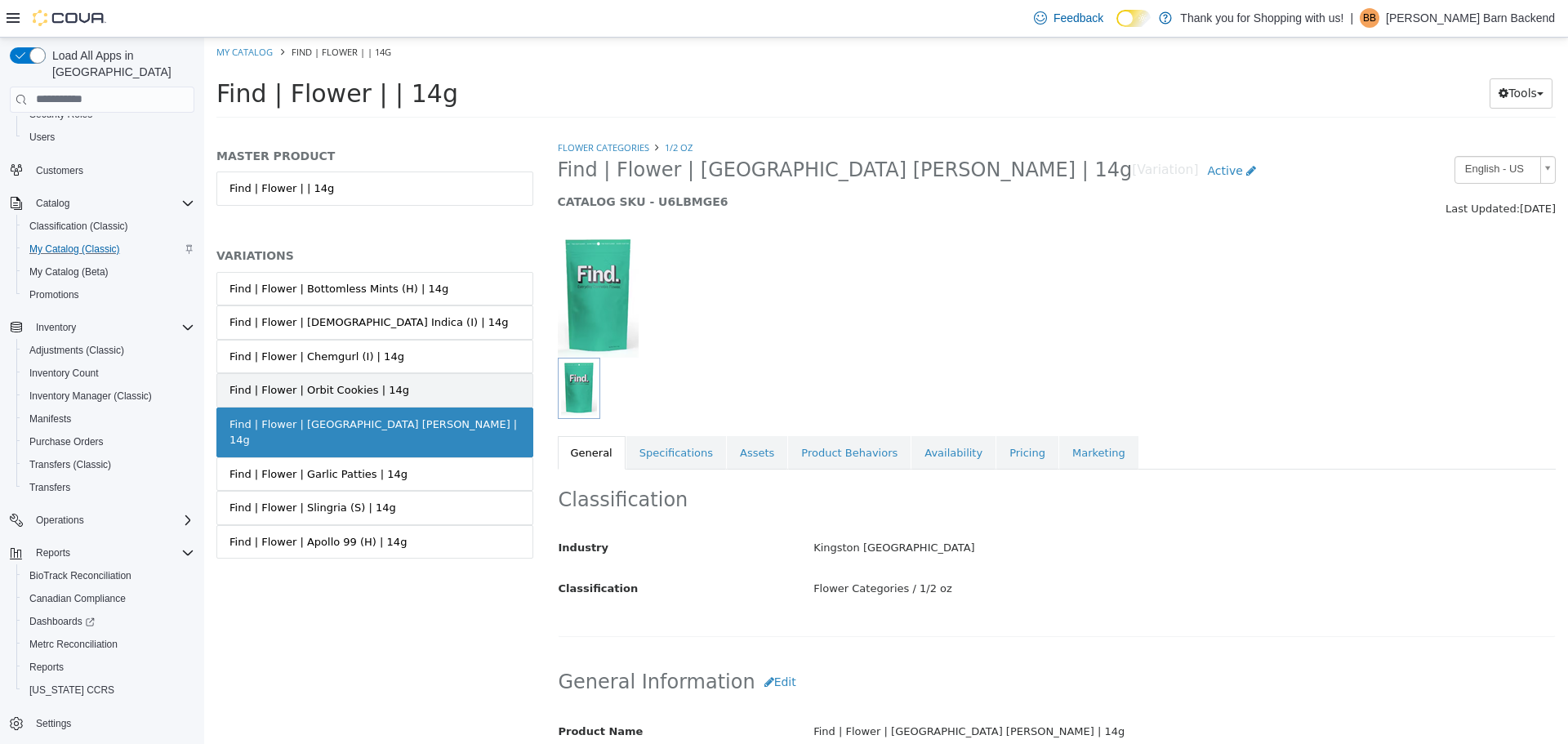
click at [391, 390] on link "Find | Flower | Orbit Cookies | 14g" at bounding box center [374, 389] width 317 height 34
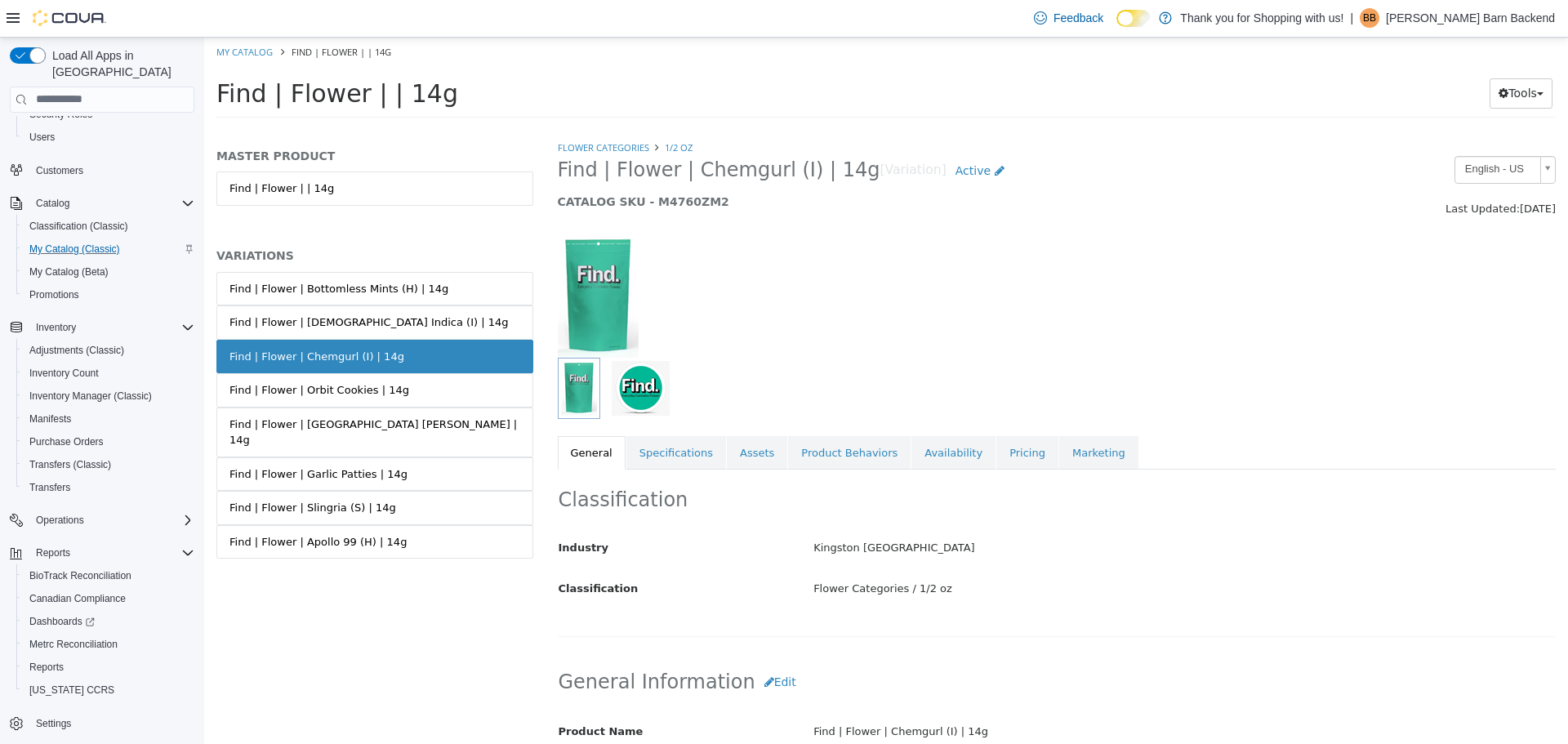
click at [393, 325] on link "Find | Flower | [DEMOGRAPHIC_DATA] Indica (I) | 14g" at bounding box center [374, 321] width 317 height 34
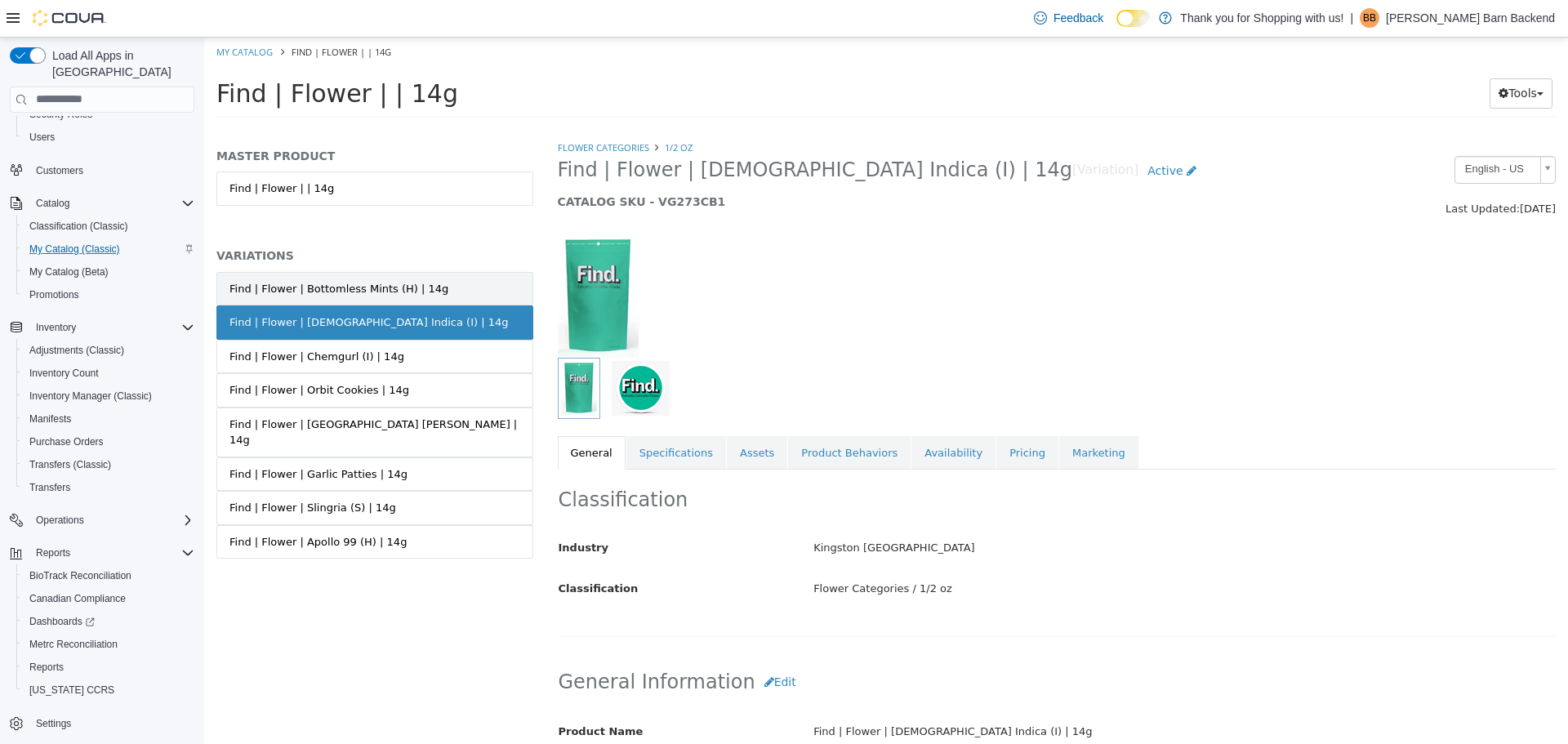
click at [399, 296] on link "Find | Flower | Bottomless Mints (H) | 14g" at bounding box center [374, 288] width 317 height 34
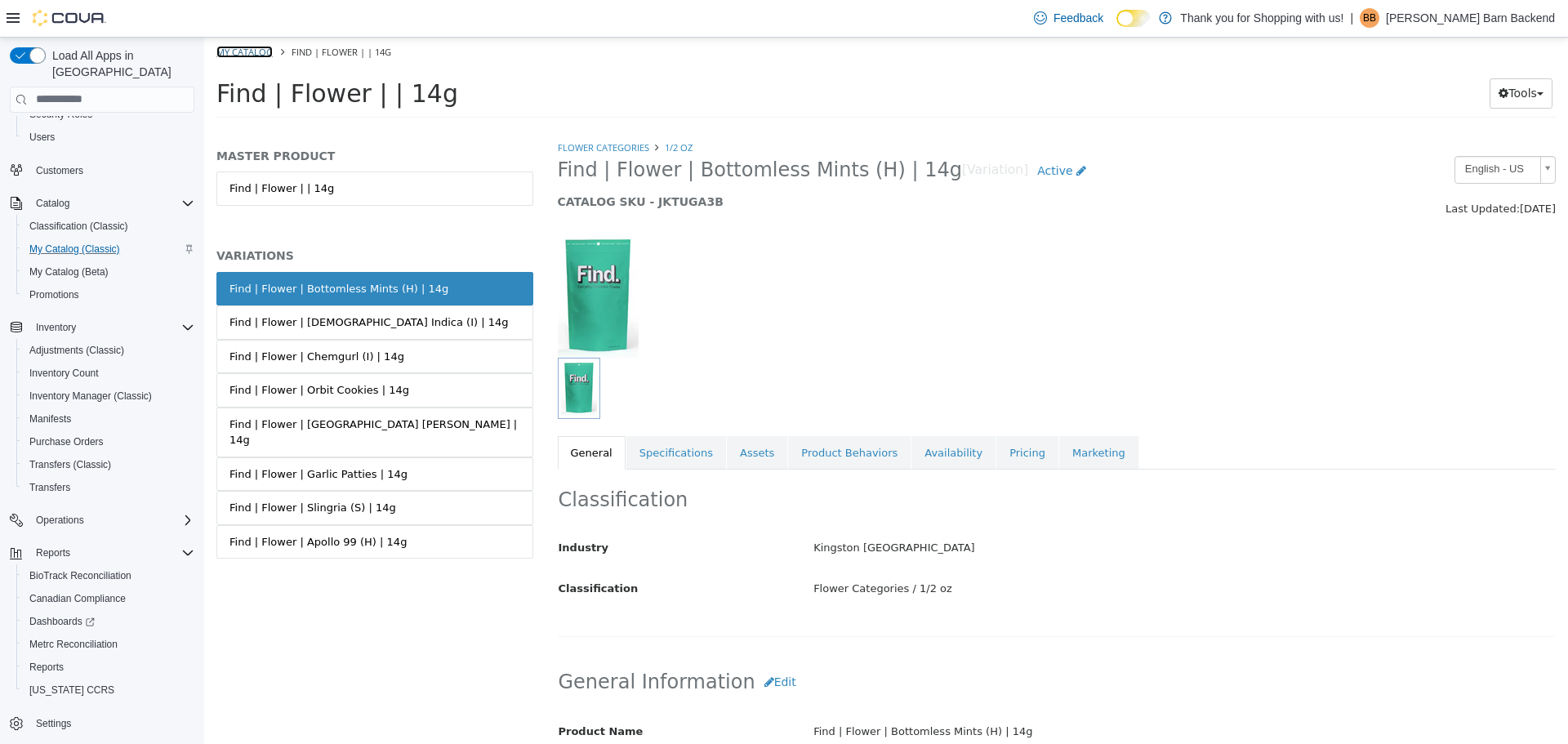
click at [248, 49] on link "My Catalog" at bounding box center [244, 50] width 56 height 13
select select "**********"
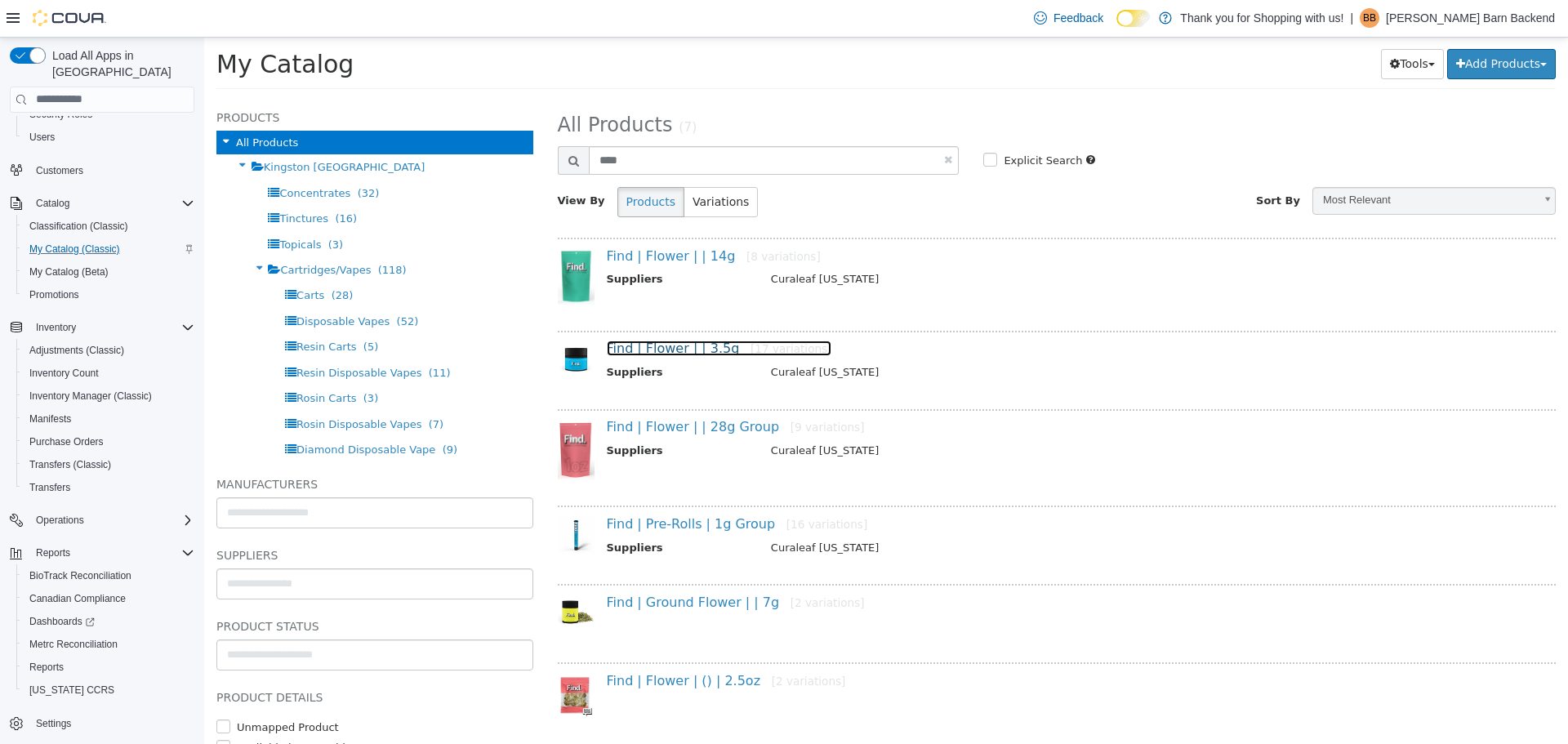
click at [673, 343] on link "Find | Flower | | 3.5g [17 variations]" at bounding box center [720, 347] width 225 height 15
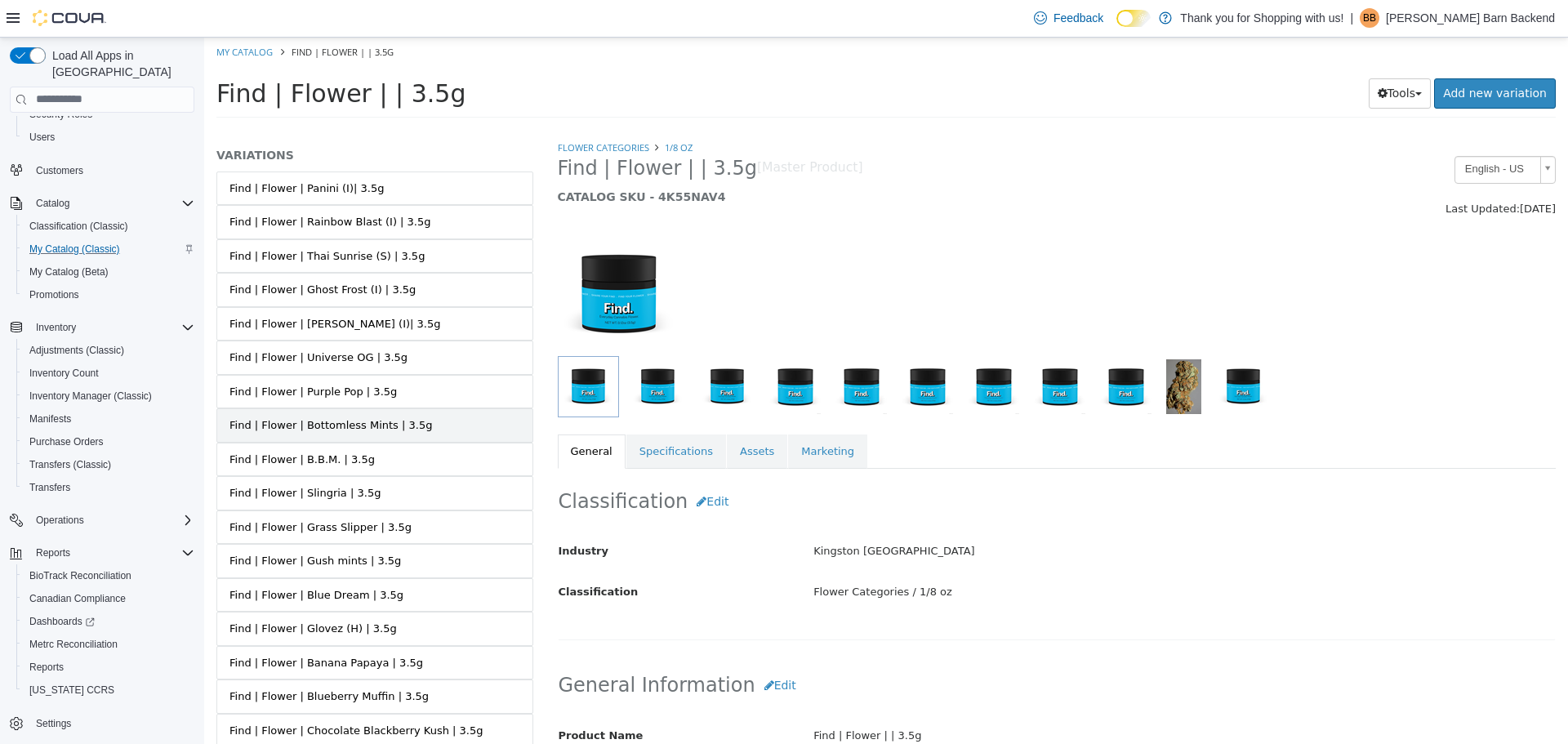
scroll to position [159, 0]
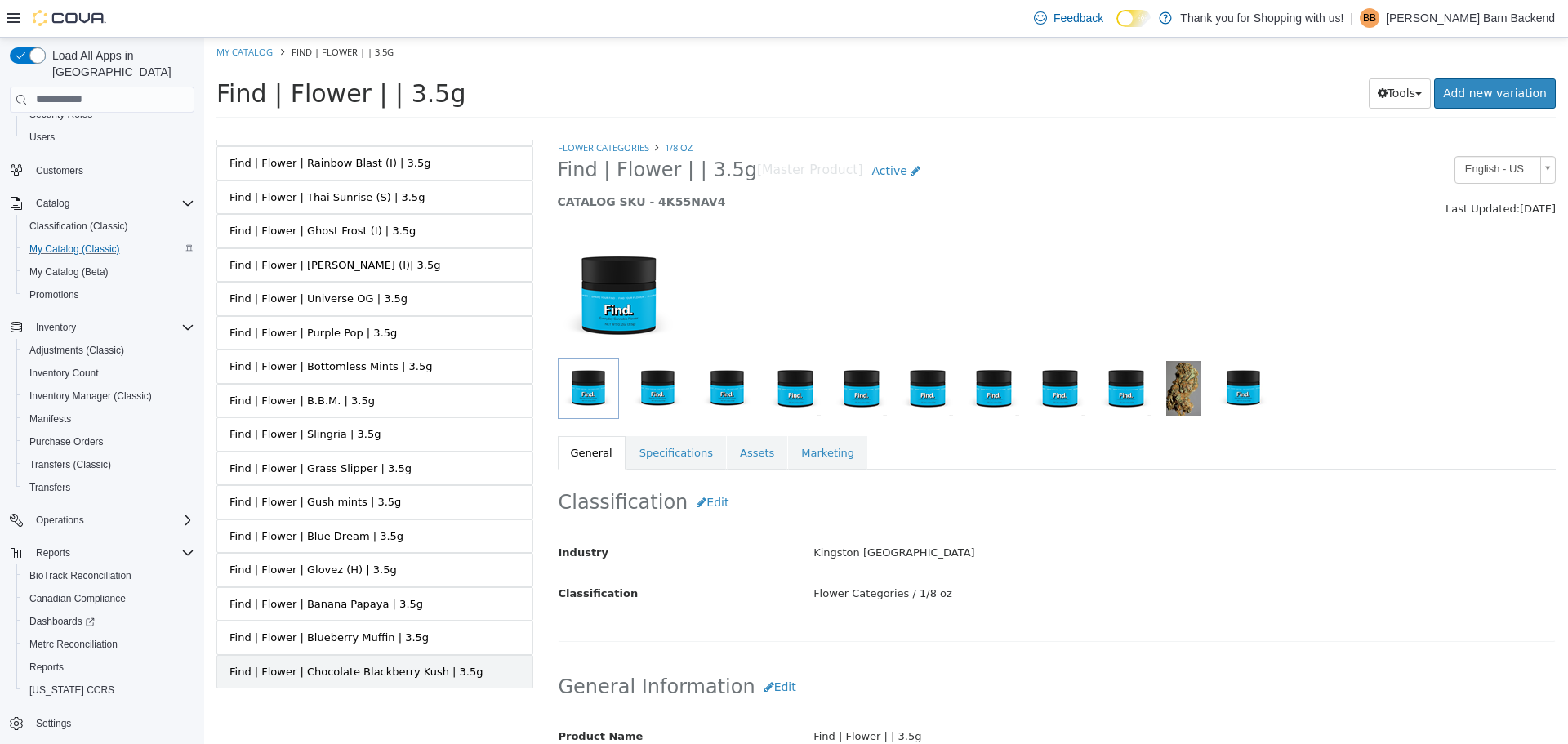
click at [362, 679] on link "Find | Flower | Chocolate Blackberry Kush | 3.5g" at bounding box center [374, 671] width 317 height 34
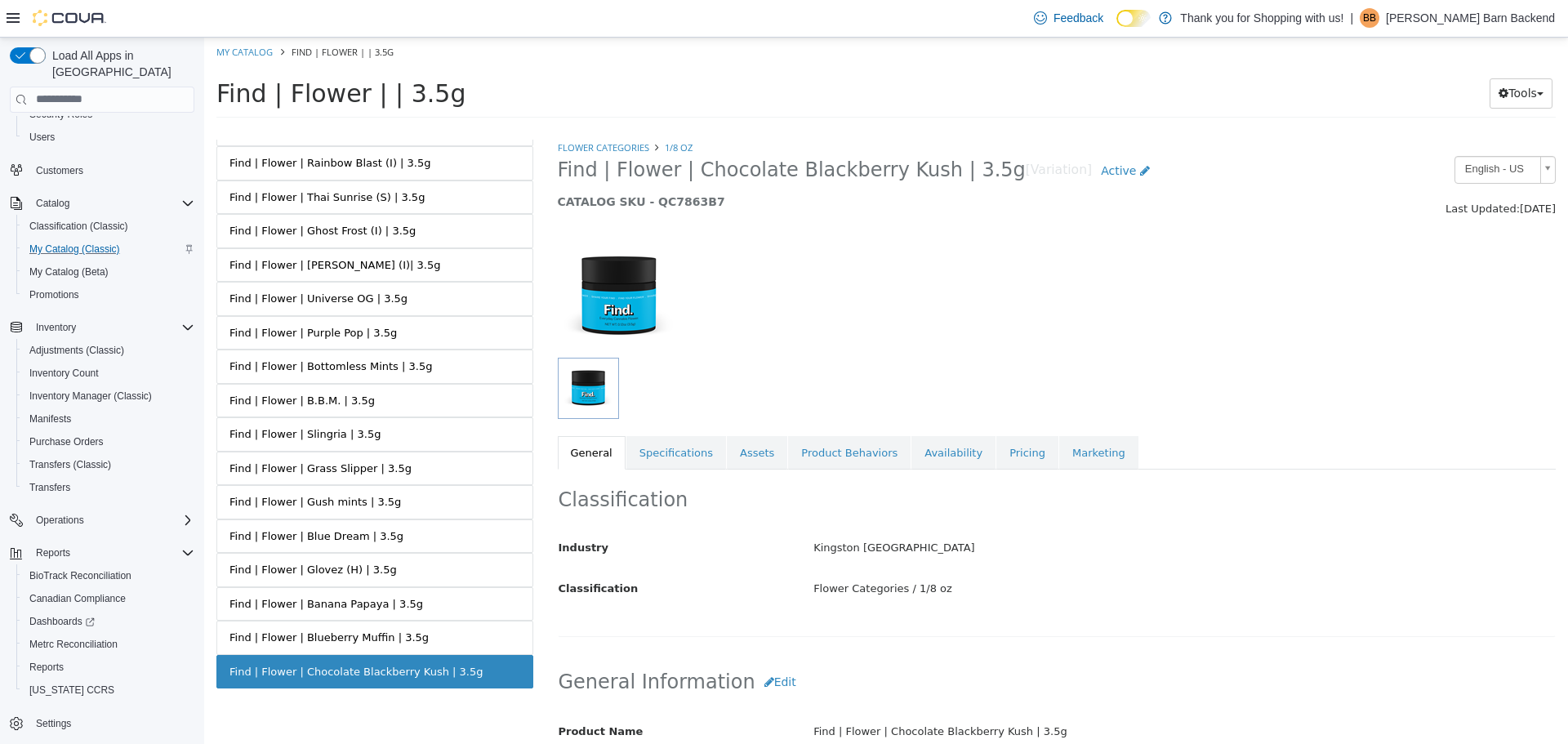
drag, startPoint x: 553, startPoint y: 168, endPoint x: 963, endPoint y: 173, distance: 410.0
click at [963, 173] on div "Find | Flower | Chocolate Blackberry Kush | 3.5g [Variation] Active CATALOG SKU…" at bounding box center [929, 187] width 767 height 62
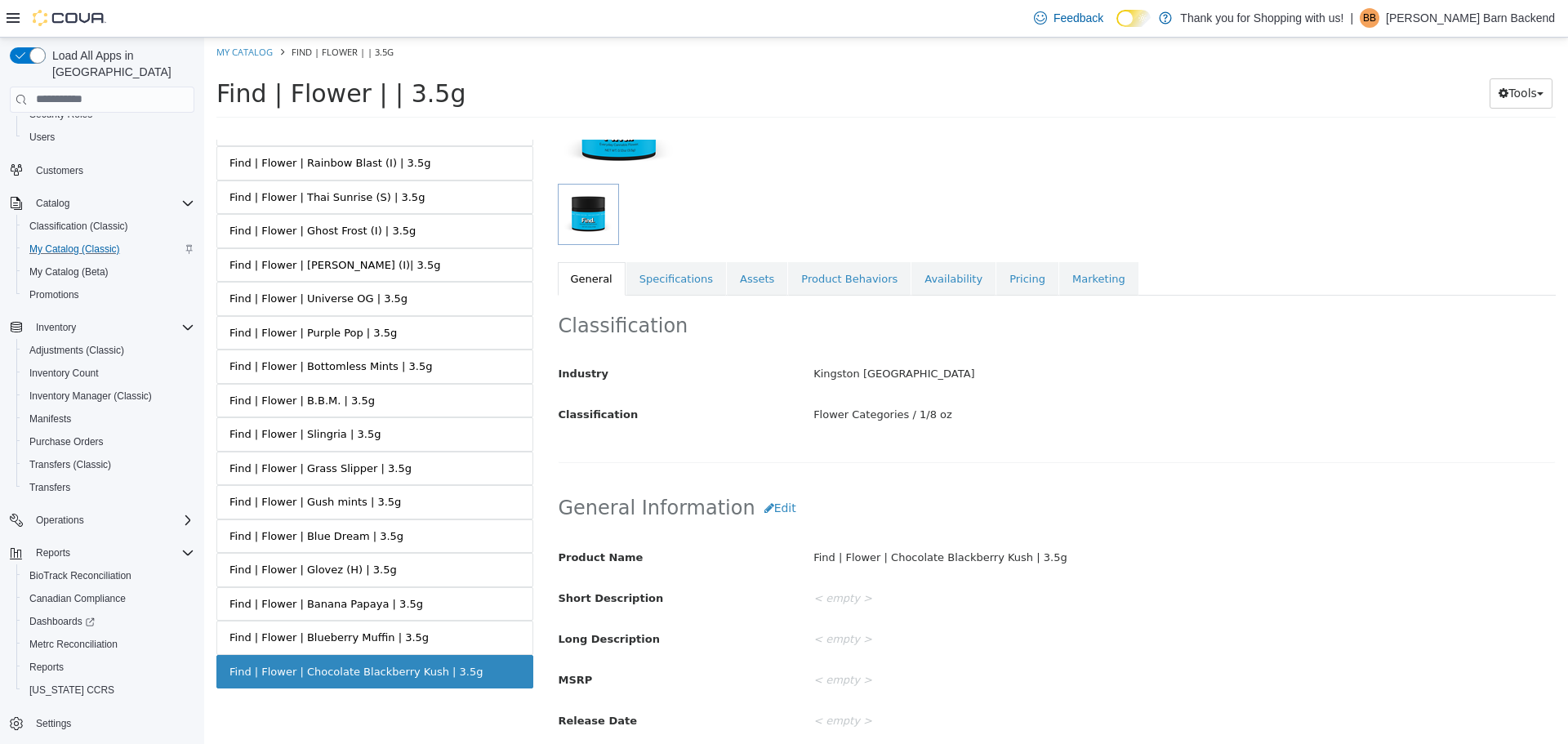
scroll to position [326, 0]
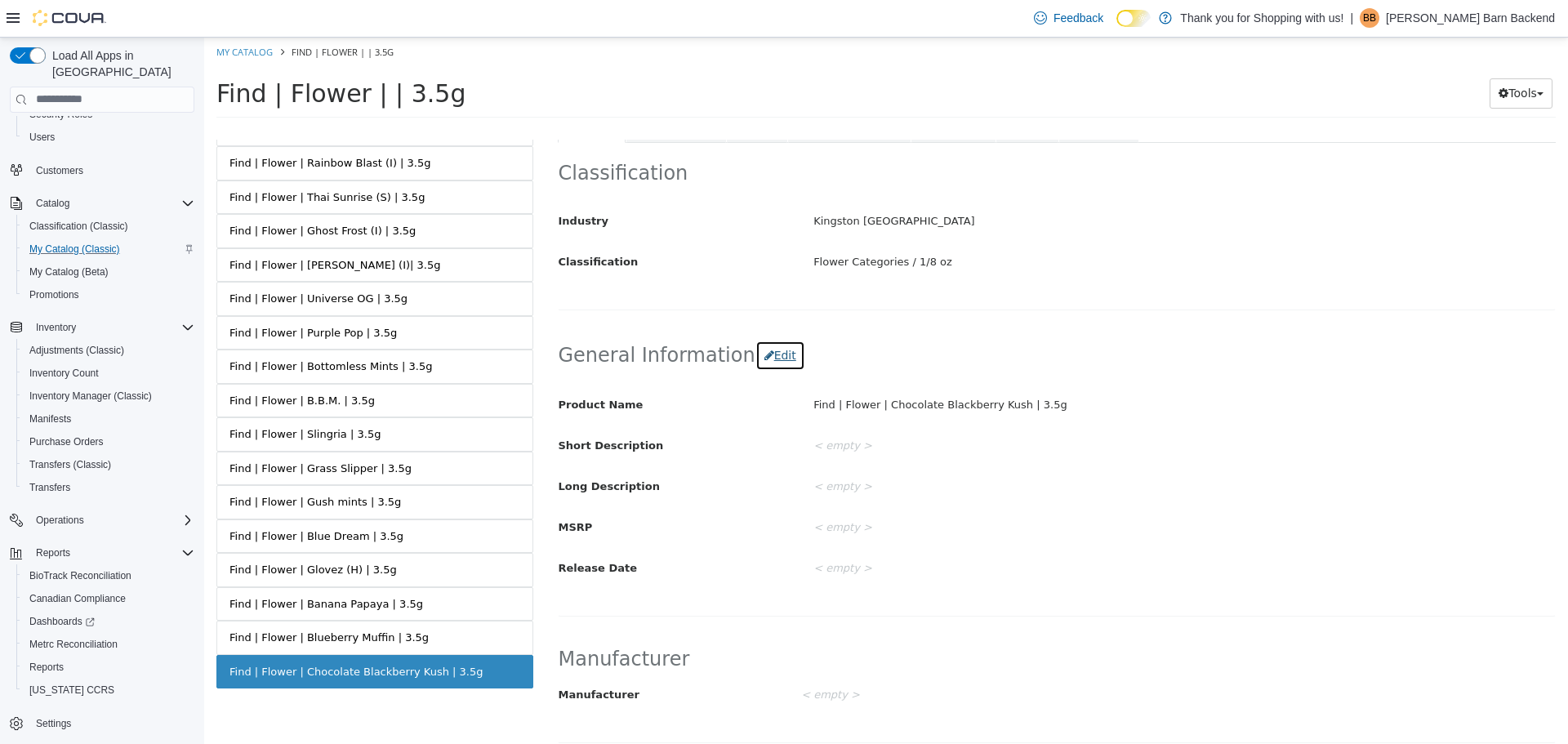
click at [761, 354] on button "Edit" at bounding box center [779, 355] width 50 height 30
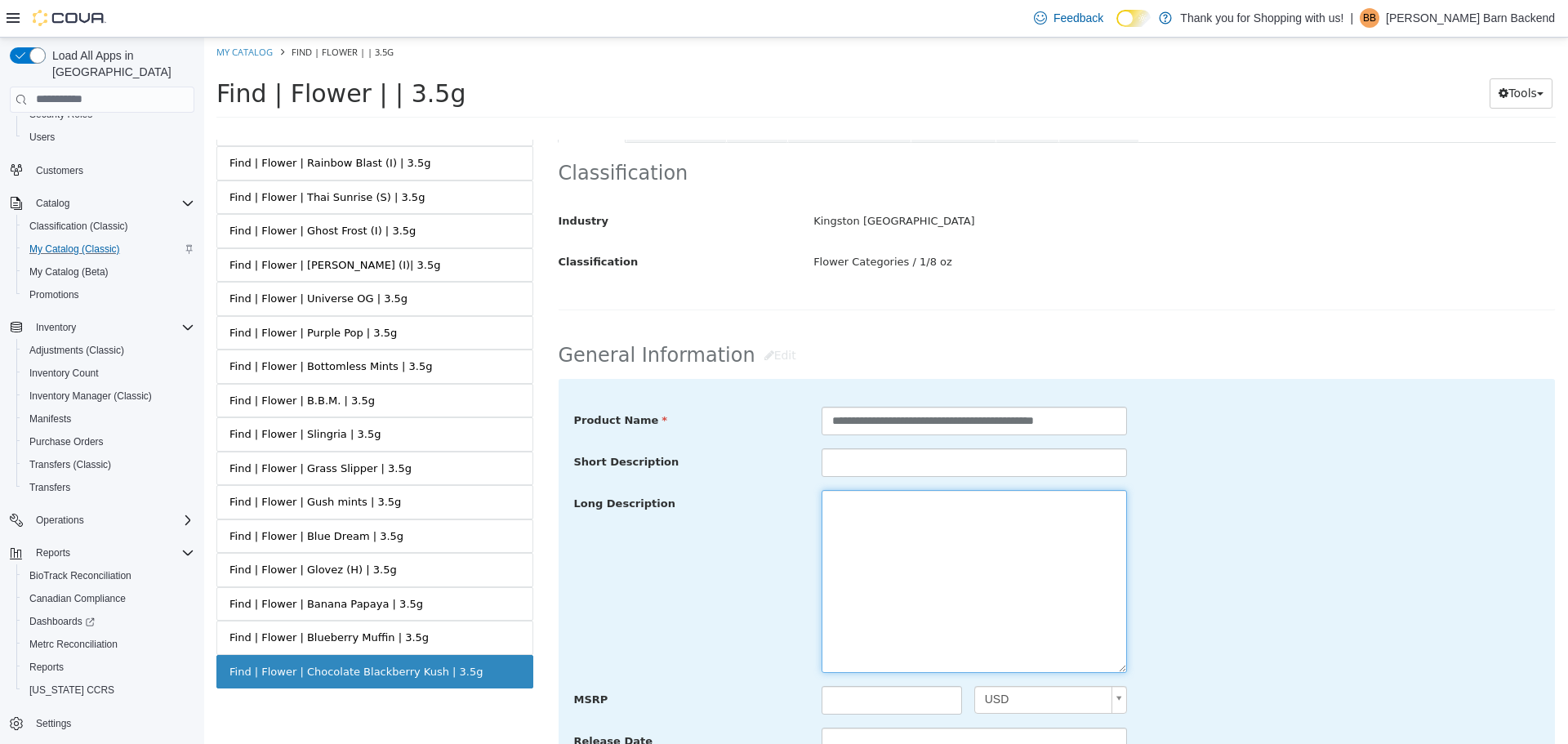
click at [879, 551] on textarea at bounding box center [974, 581] width 305 height 183
paste textarea "**********"
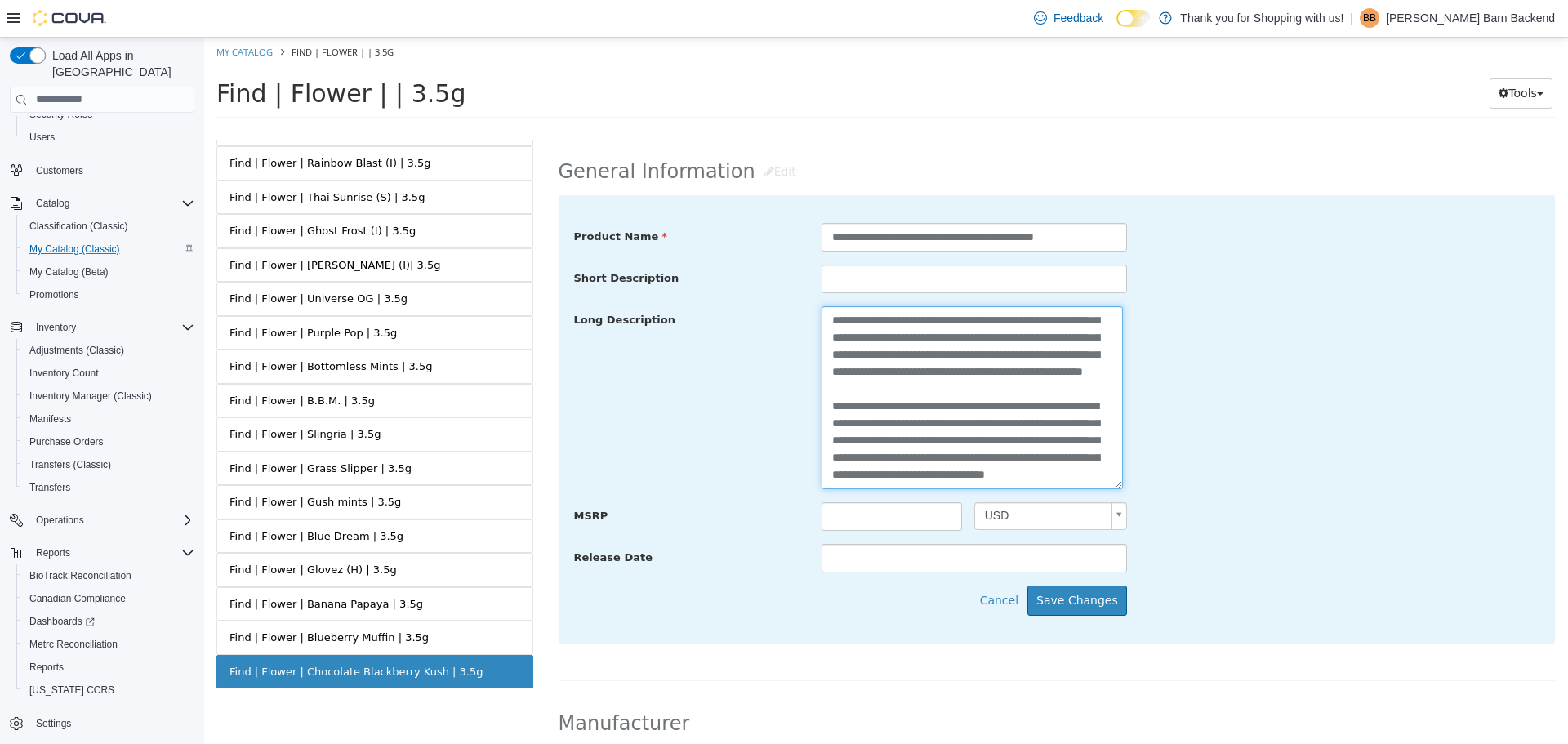
scroll to position [653, 0]
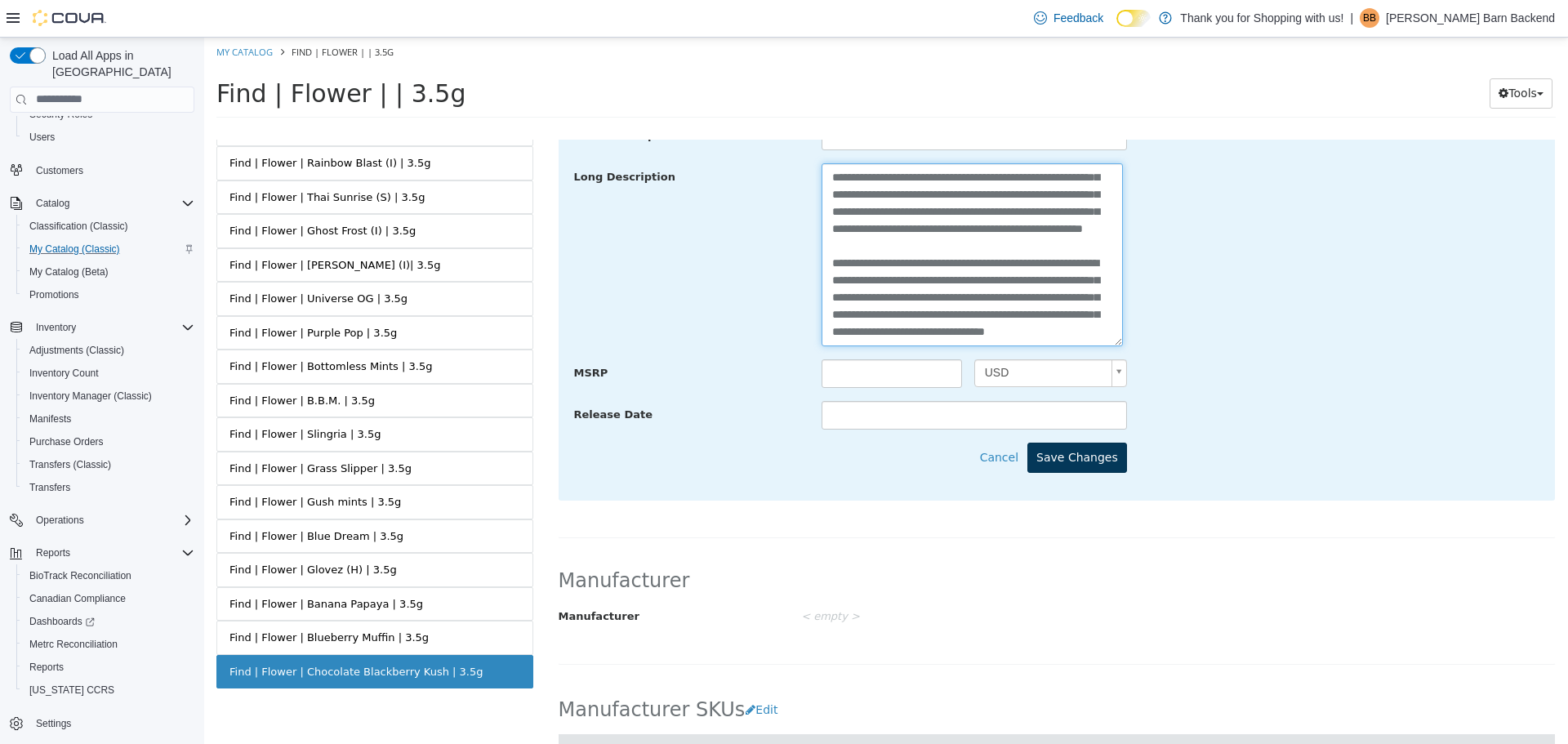
type textarea "**********"
click at [1086, 471] on button "Save Changes" at bounding box center [1077, 456] width 99 height 30
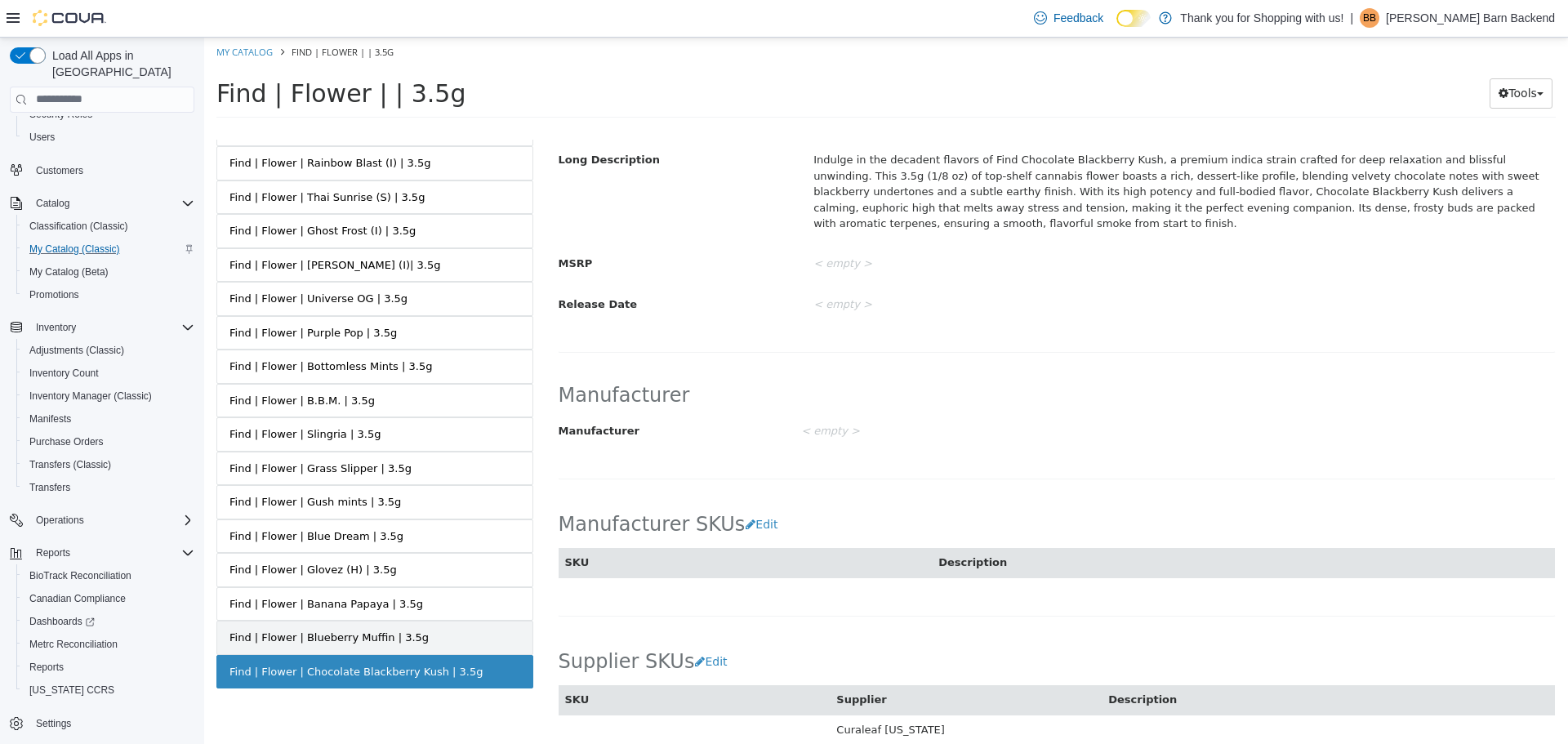
click at [336, 636] on div "Find | Flower | Blueberry Muffin | 3.5g" at bounding box center [329, 636] width 199 height 16
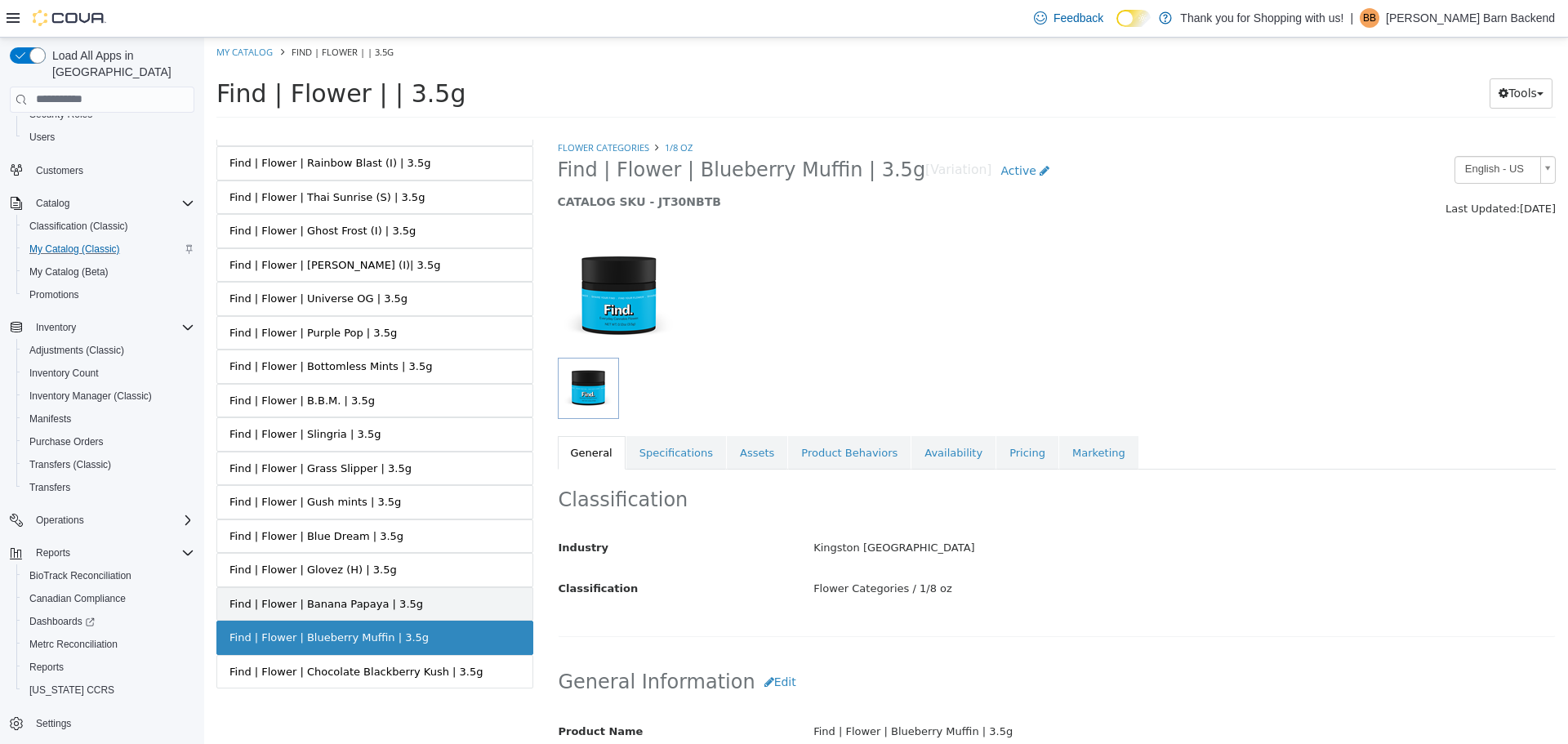
click at [397, 598] on link "Find | Flower | Banana Papaya | 3.5g" at bounding box center [374, 603] width 317 height 34
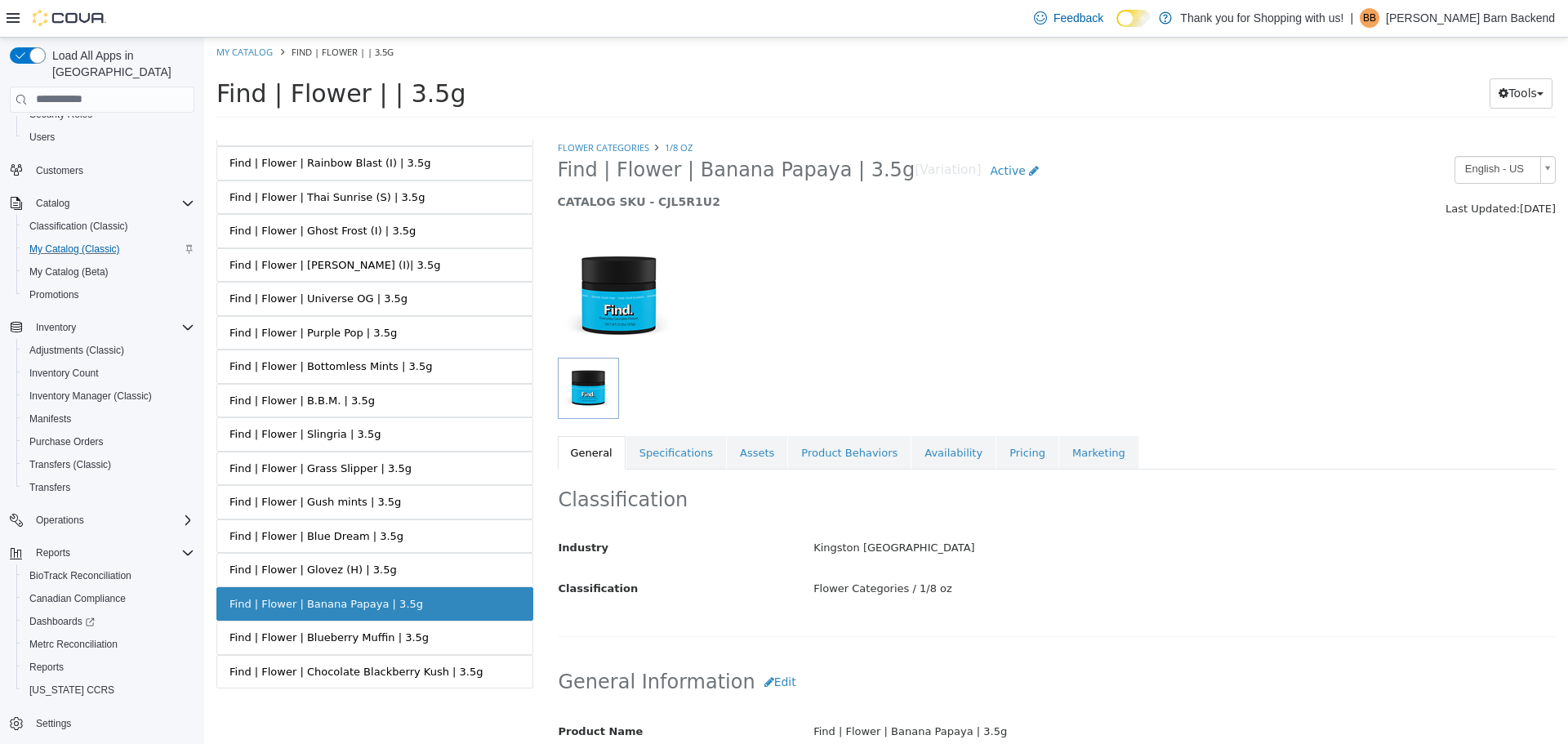
drag, startPoint x: 561, startPoint y: 169, endPoint x: 863, endPoint y: 182, distance: 302.3
click at [863, 182] on span "Find | Flower | Banana Papaya | 3.5g" at bounding box center [736, 169] width 357 height 25
click at [358, 557] on link "Find | Flower | Glovez (H) | 3.5g" at bounding box center [374, 568] width 317 height 34
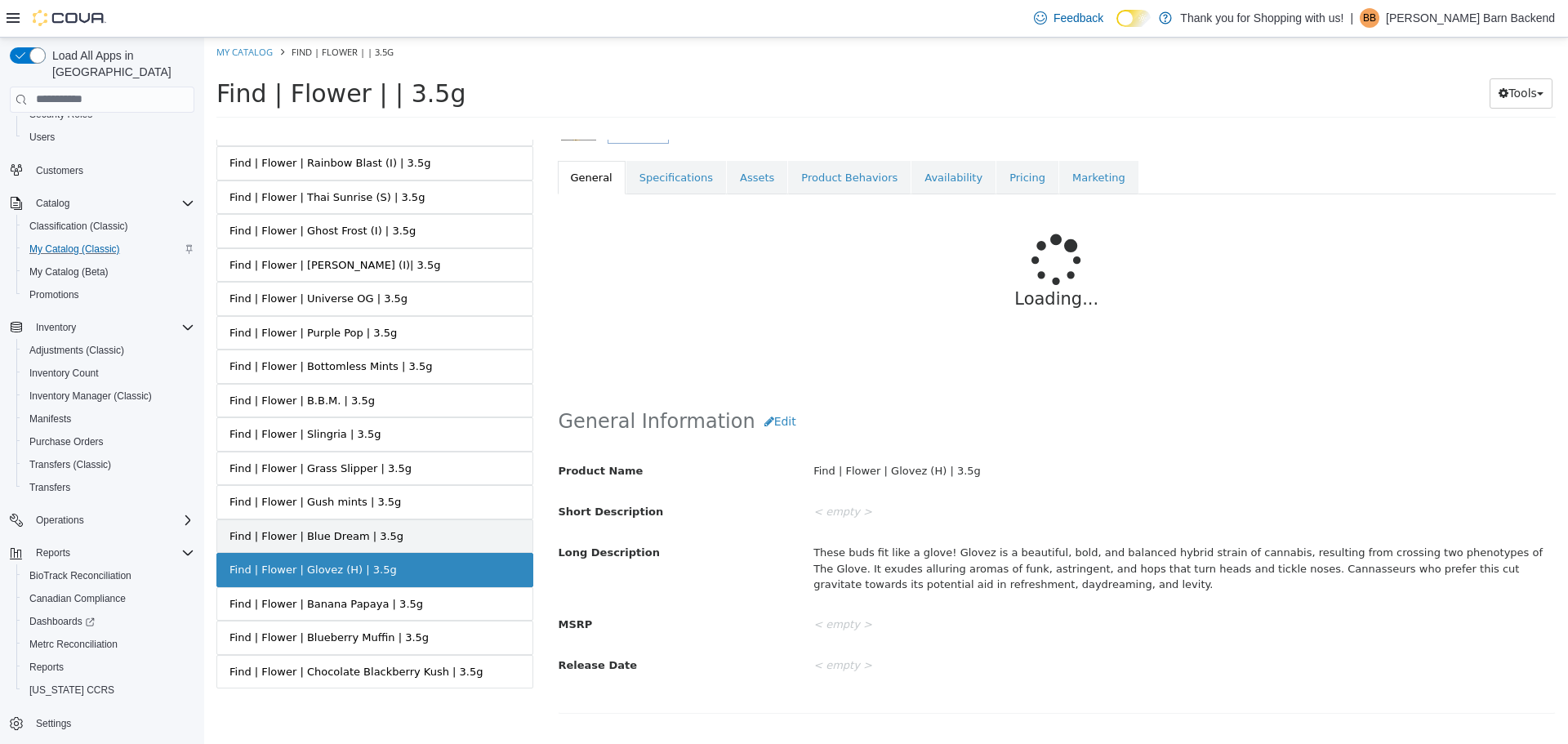
scroll to position [277, 0]
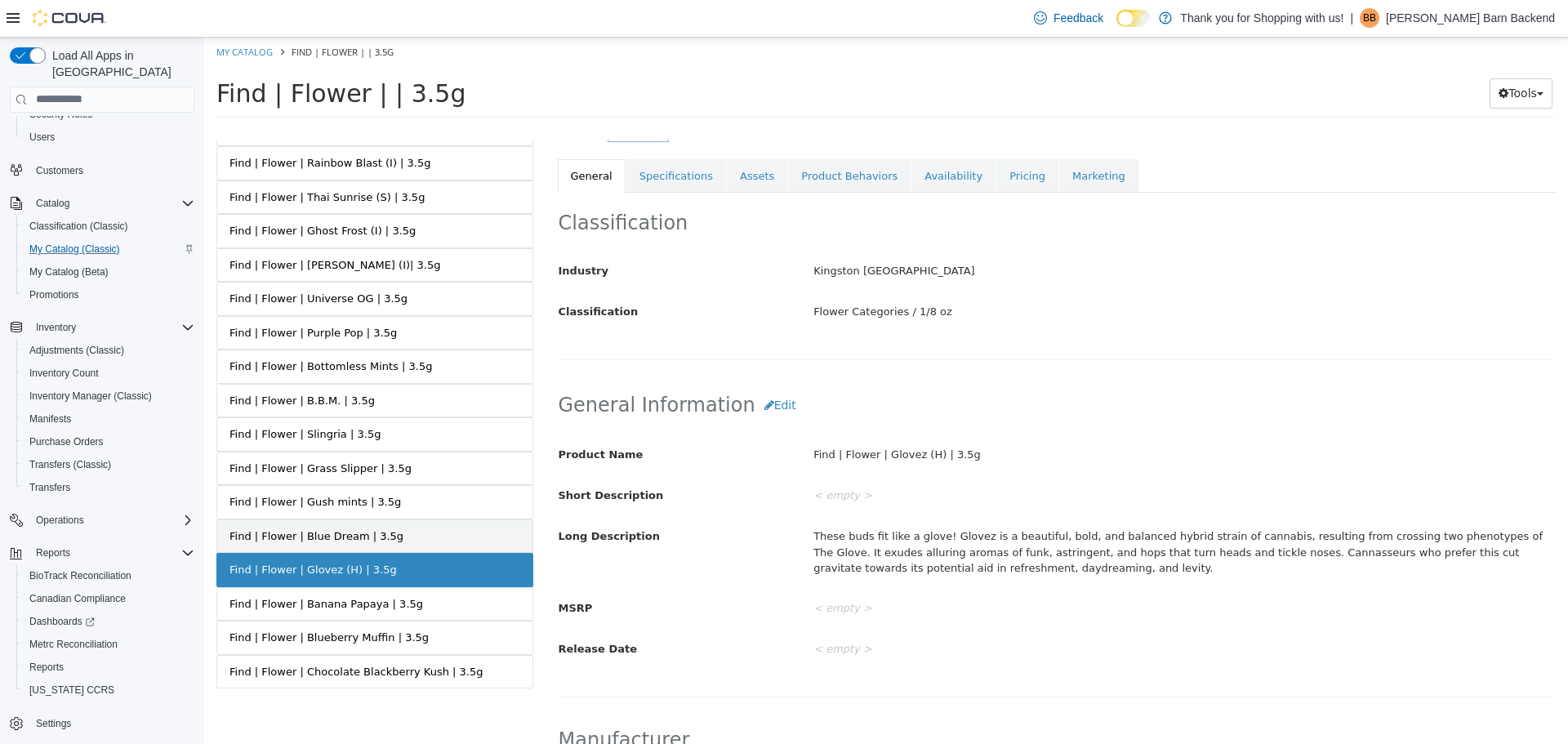
click at [421, 539] on link "Find | Flower | Blue Dream | 3.5g" at bounding box center [374, 536] width 317 height 34
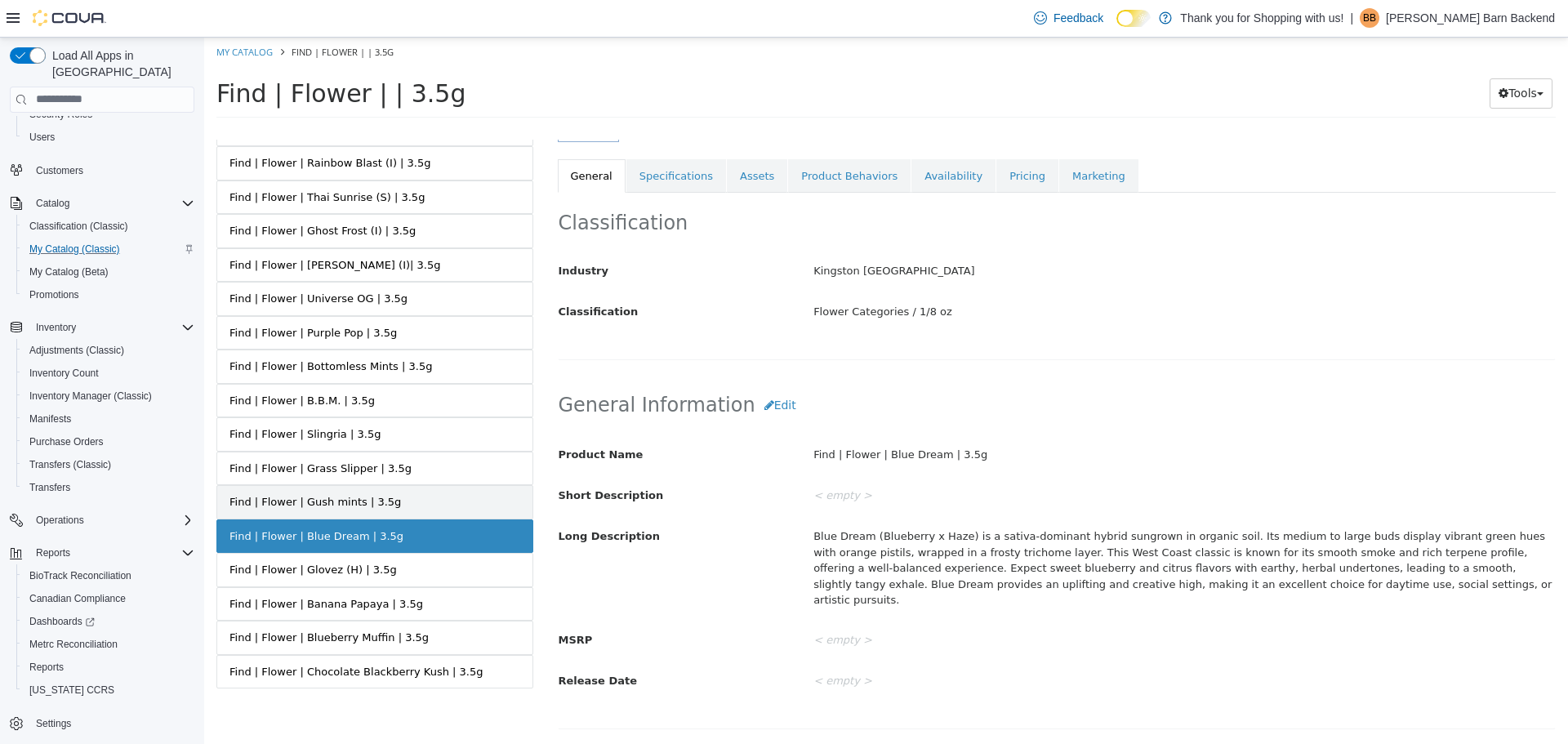
click at [425, 502] on link "Find | Flower | Gush mints | 3.5g" at bounding box center [374, 501] width 317 height 34
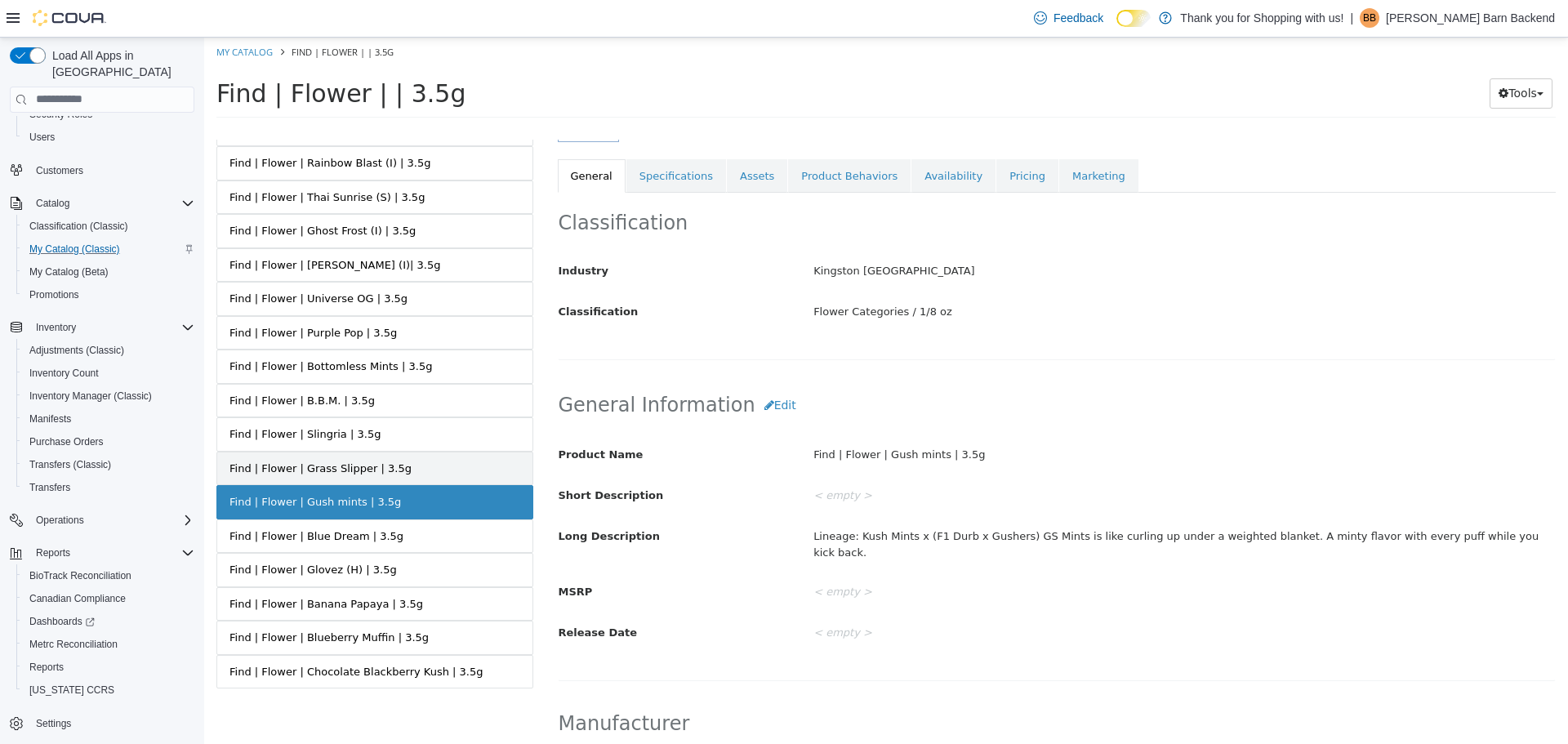
click at [416, 465] on link "Find | Flower | Grass Slipper | 3.5g" at bounding box center [374, 467] width 317 height 34
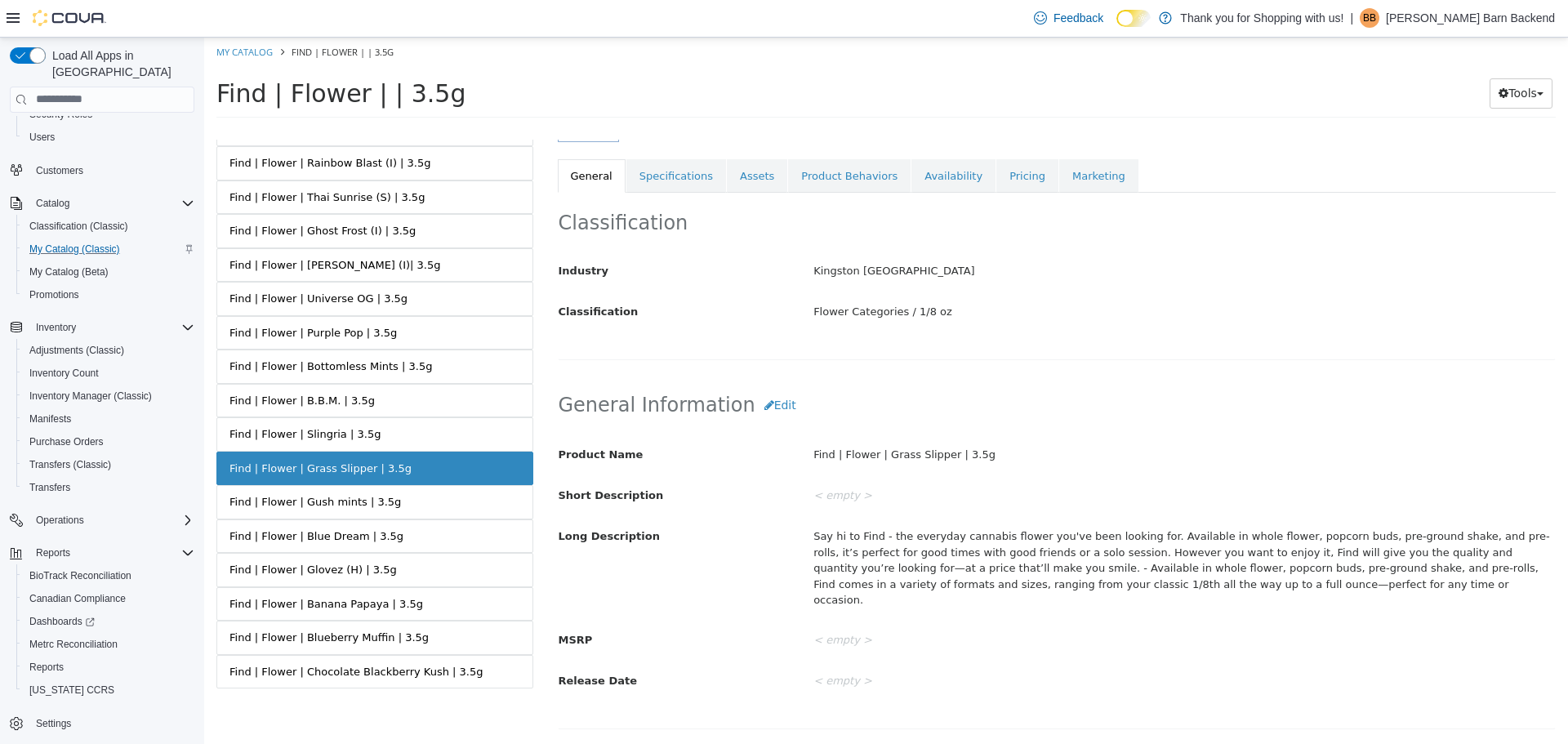
click at [419, 432] on link "Find | Flower | Slingria | 3.5g" at bounding box center [374, 433] width 317 height 34
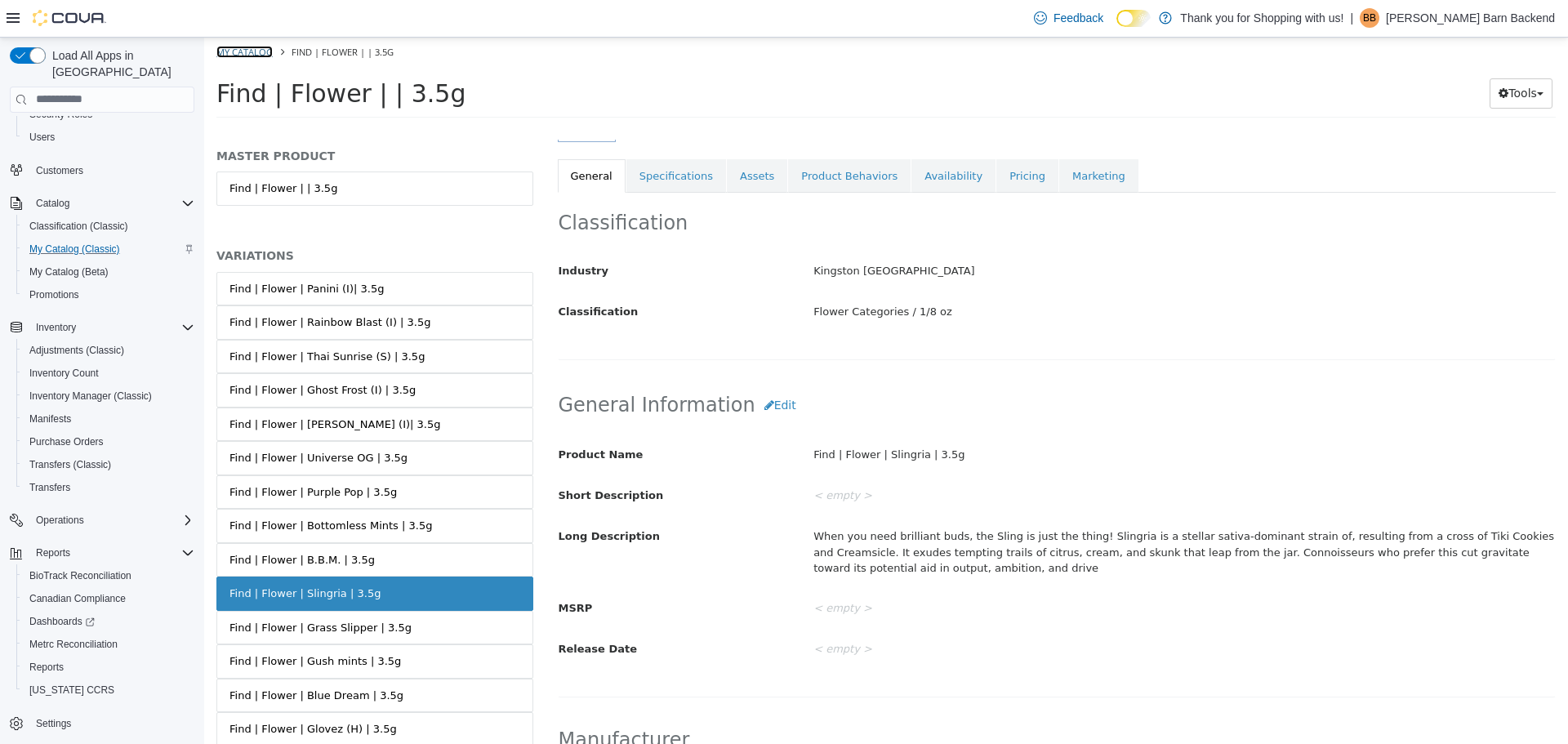
click at [249, 52] on link "My Catalog" at bounding box center [244, 50] width 56 height 13
select select "**********"
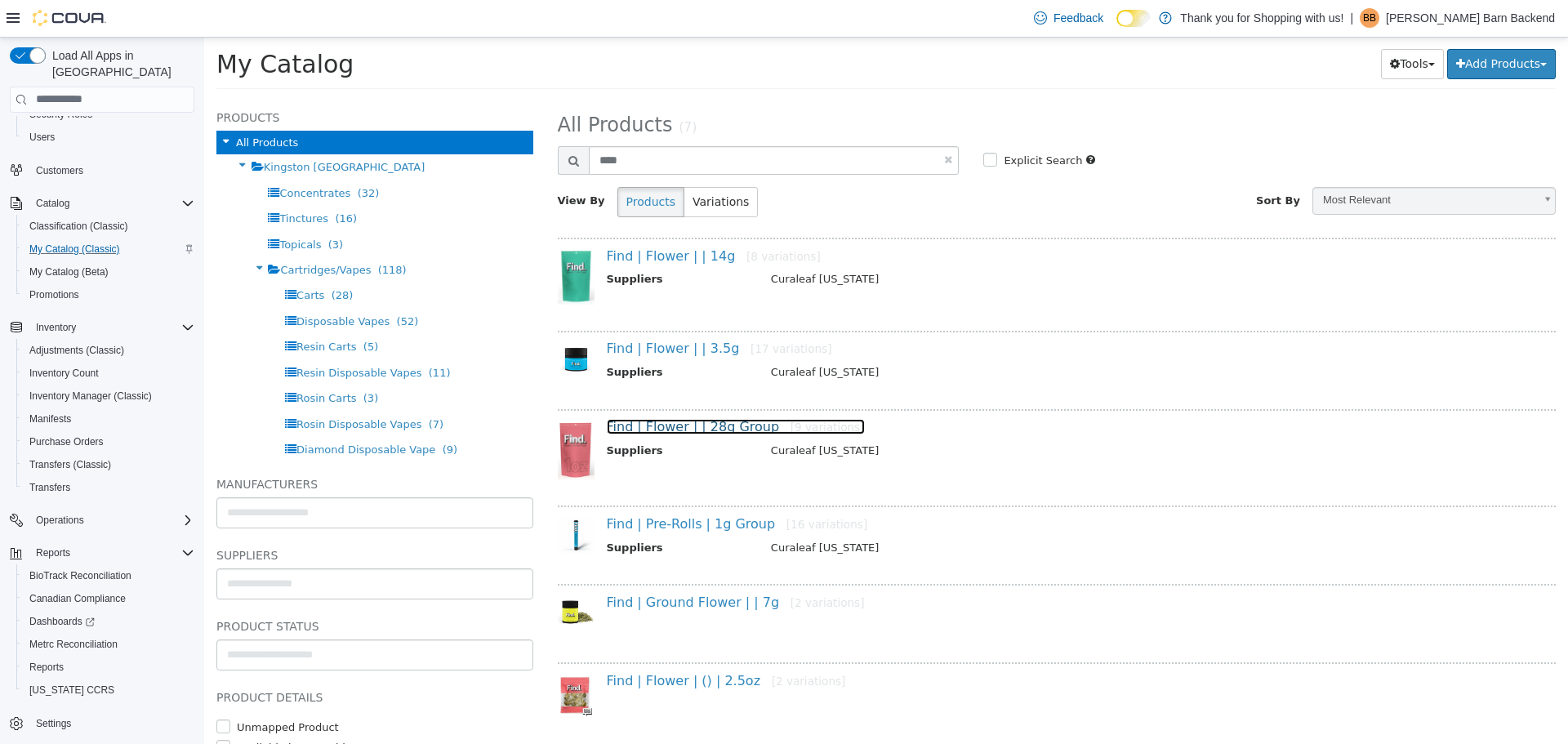
click at [700, 426] on link "Find | Flower | | 28g Group [9 variations]" at bounding box center [736, 425] width 258 height 15
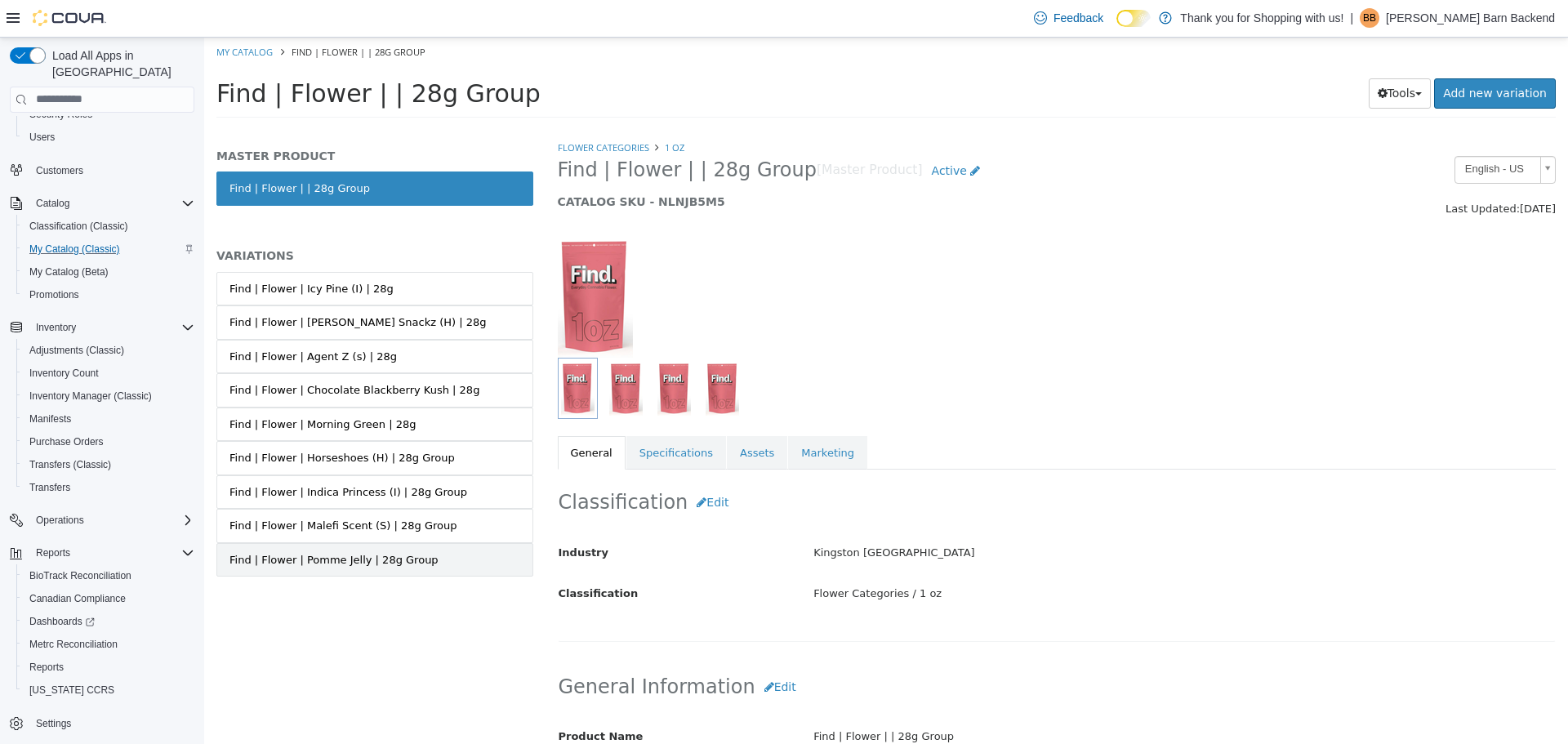
click at [377, 547] on link "Find | Flower | Pomme Jelly | 28g Group" at bounding box center [374, 559] width 317 height 34
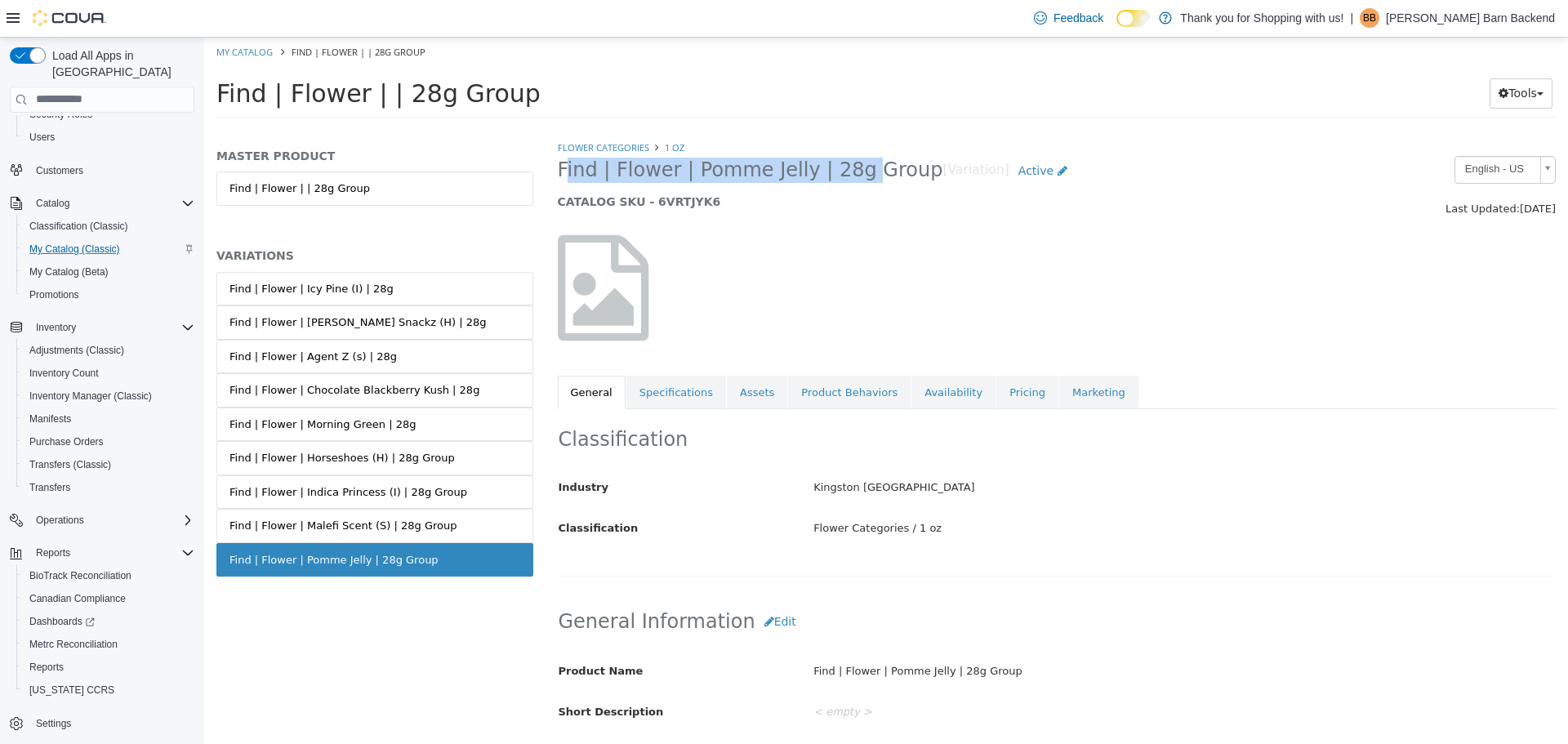
drag, startPoint x: 555, startPoint y: 177, endPoint x: 838, endPoint y: 171, distance: 283.1
click at [838, 171] on div "Find | Flower | Pomme Jelly | 28g Group [Variation] Active CATALOG SKU - 6VRTJY…" at bounding box center [929, 187] width 767 height 62
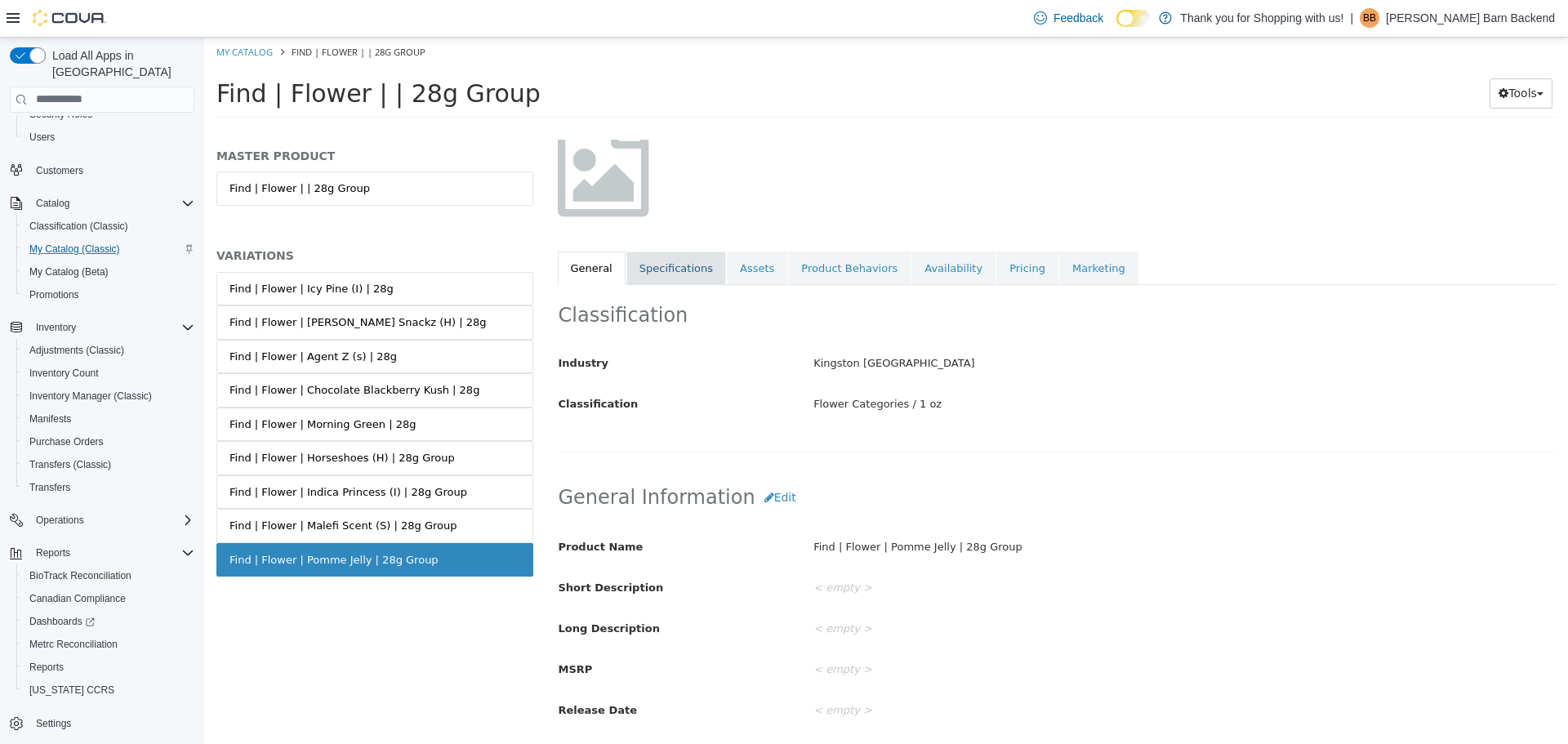
scroll to position [163, 0]
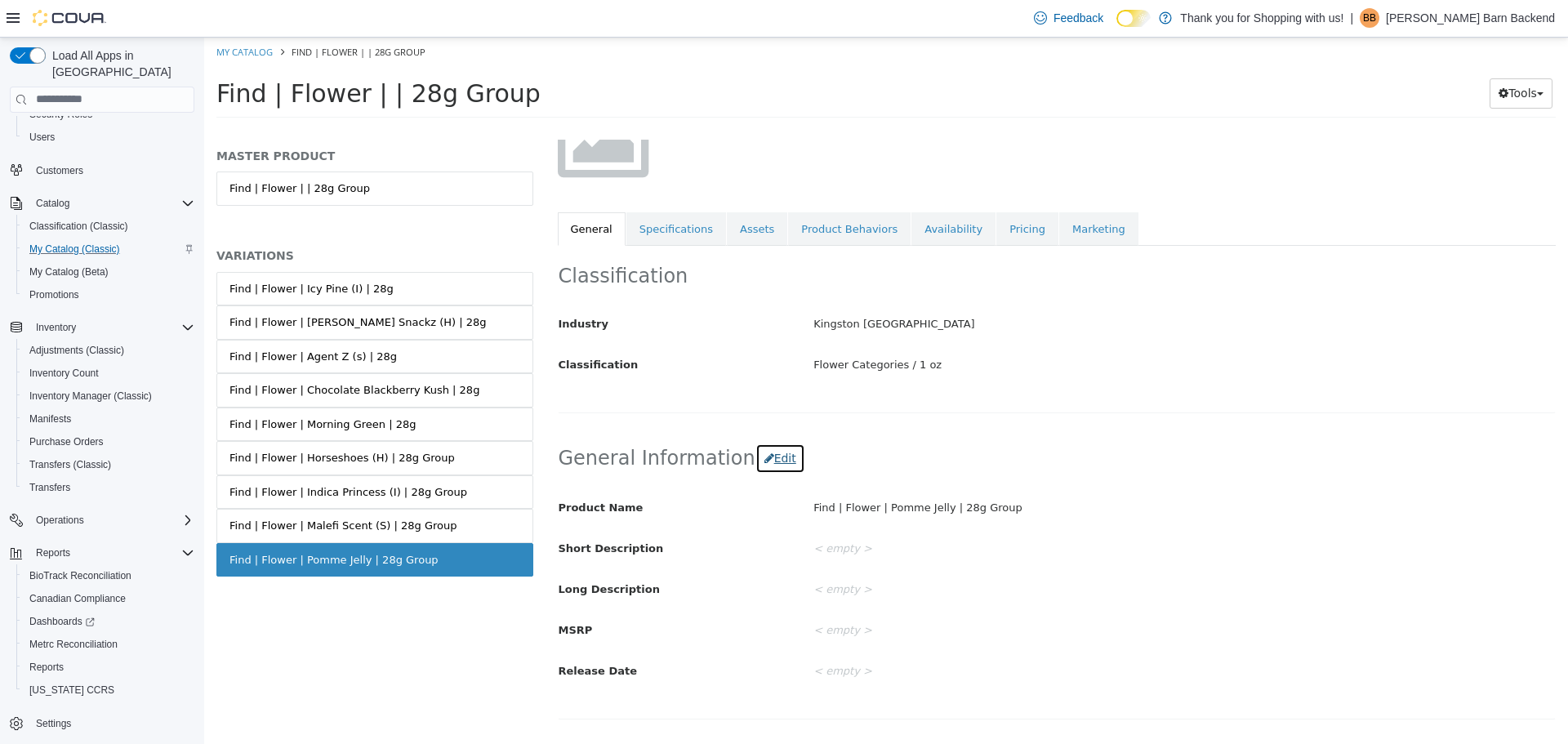
click at [767, 466] on button "Edit" at bounding box center [779, 457] width 50 height 30
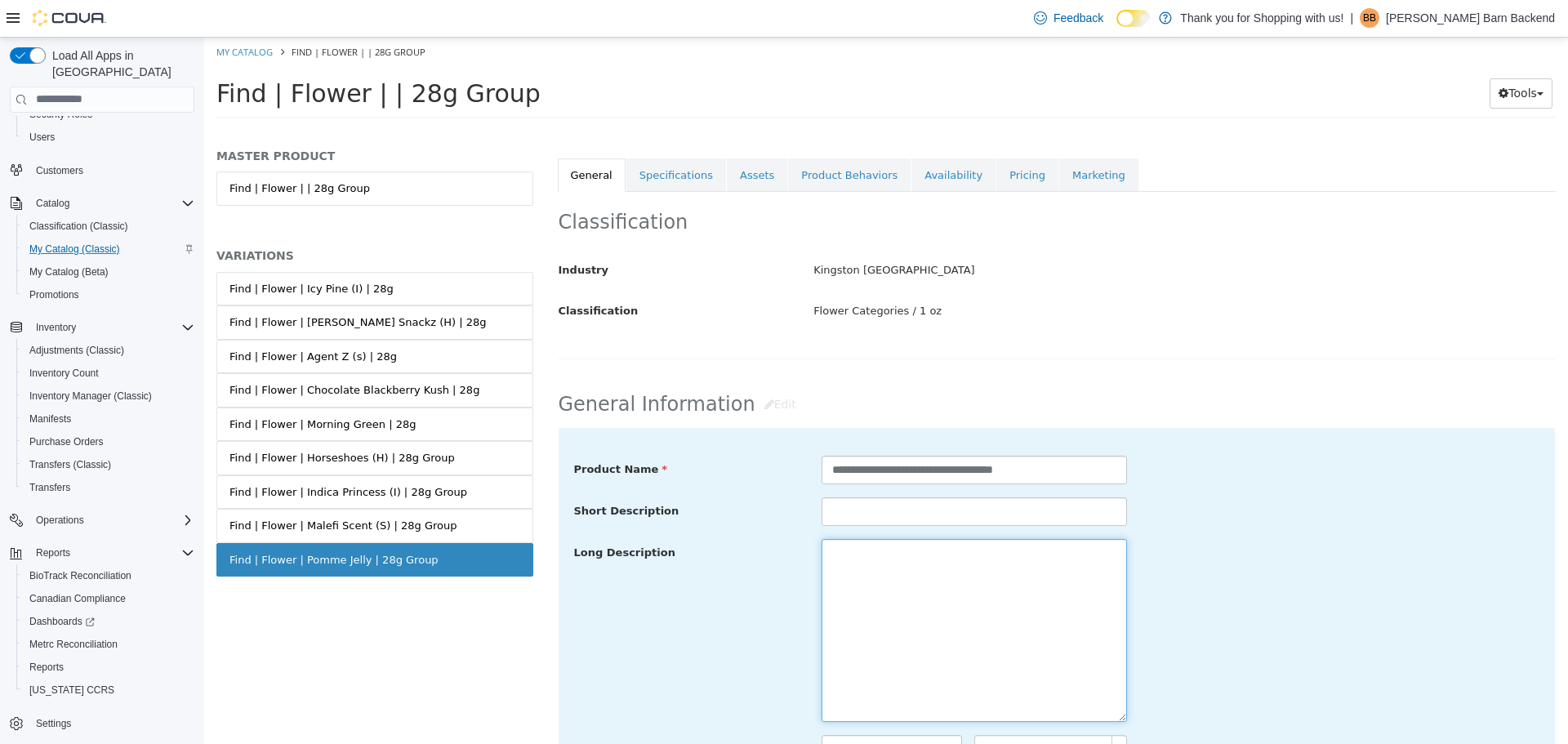
scroll to position [245, 0]
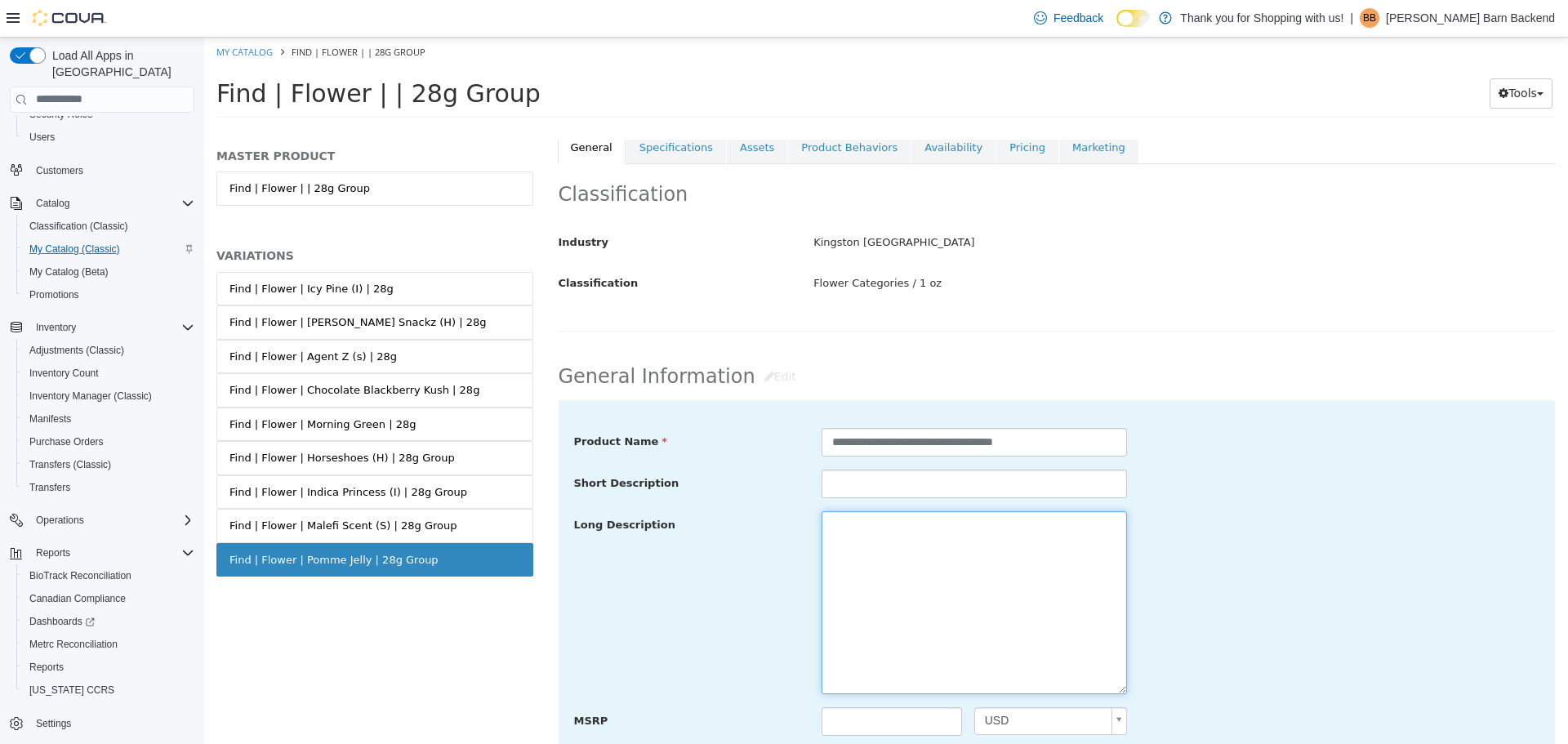
click at [894, 632] on textarea at bounding box center [974, 602] width 305 height 183
paste textarea "**********"
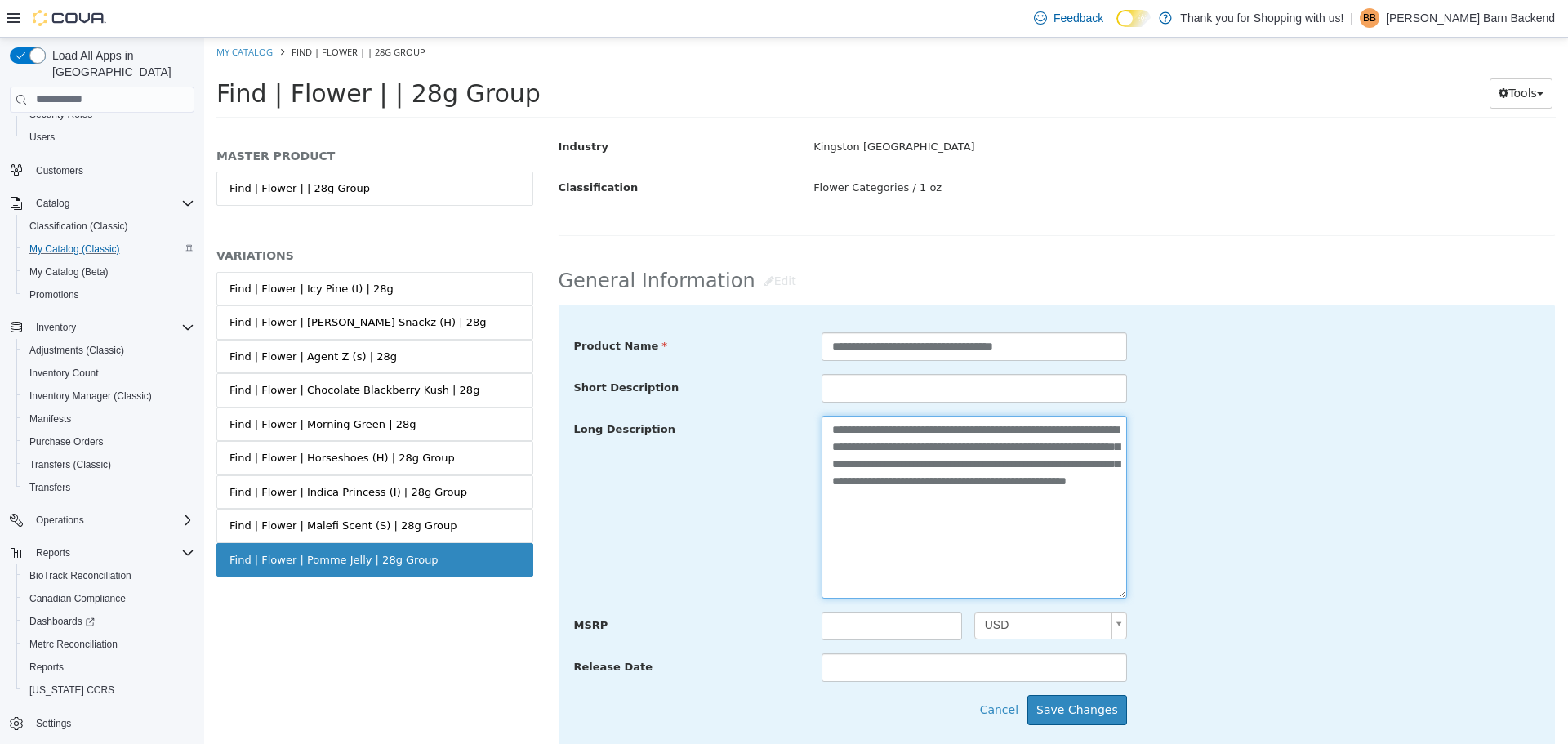
scroll to position [490, 0]
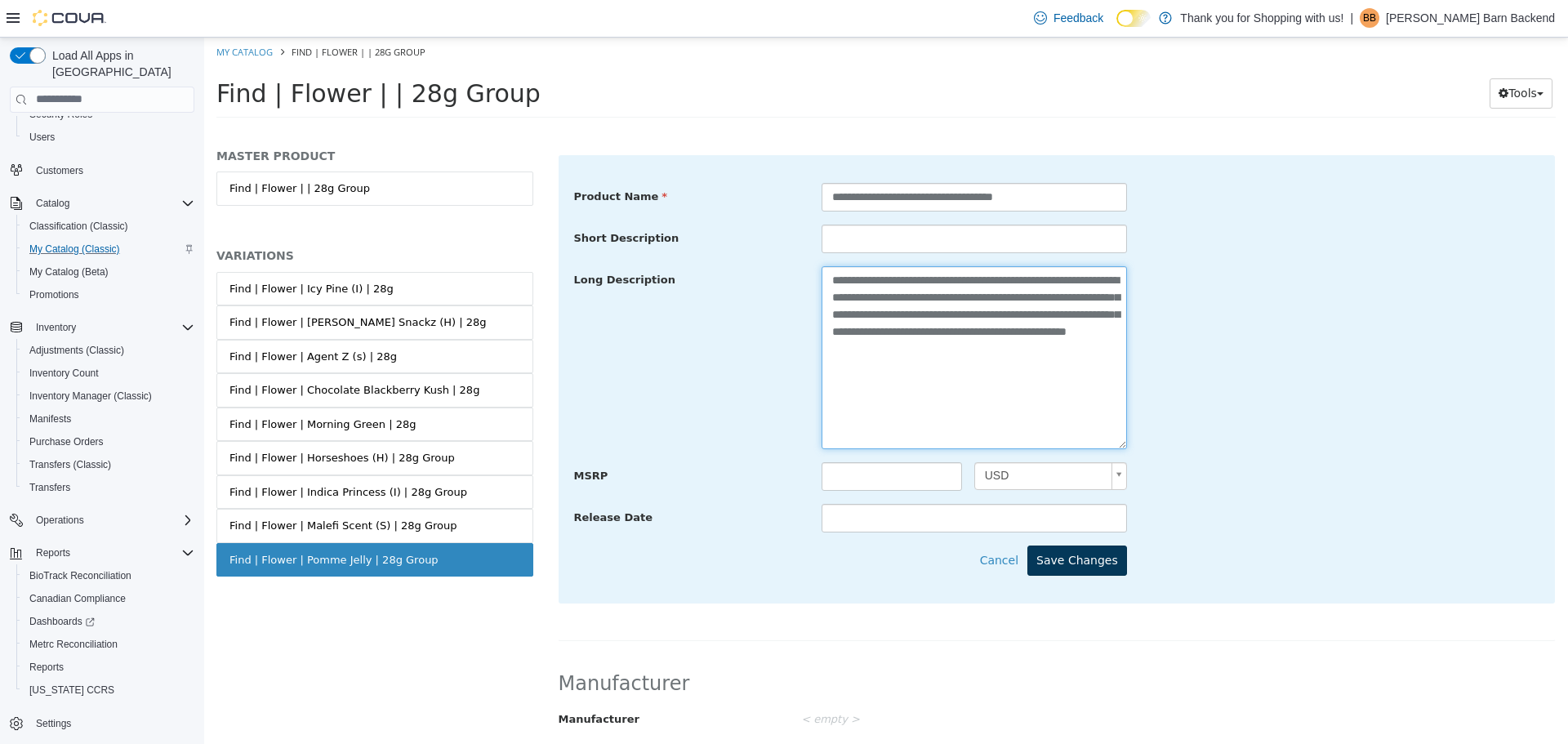
type textarea "**********"
click at [1089, 553] on button "Save Changes" at bounding box center [1077, 560] width 99 height 30
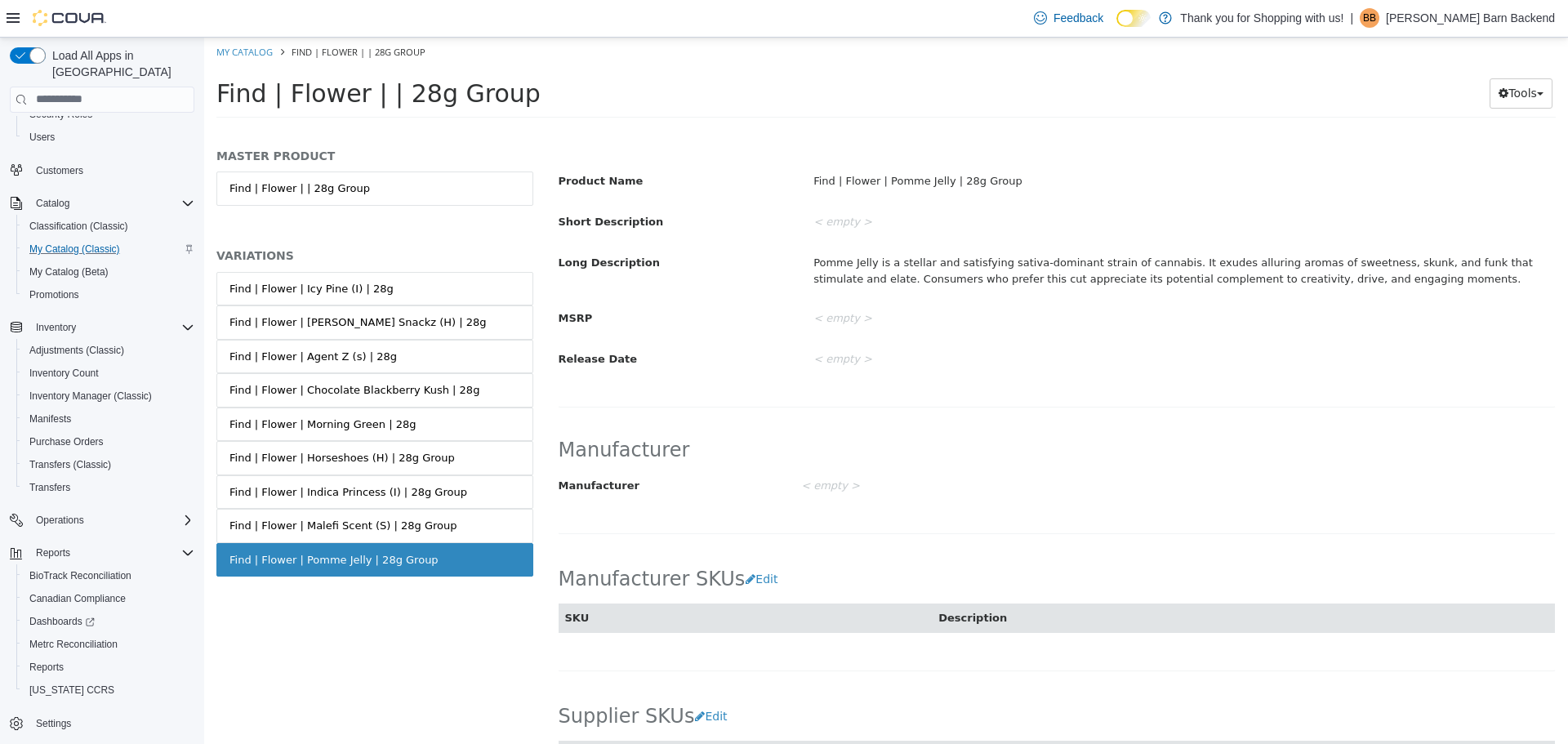
scroll to position [0, 0]
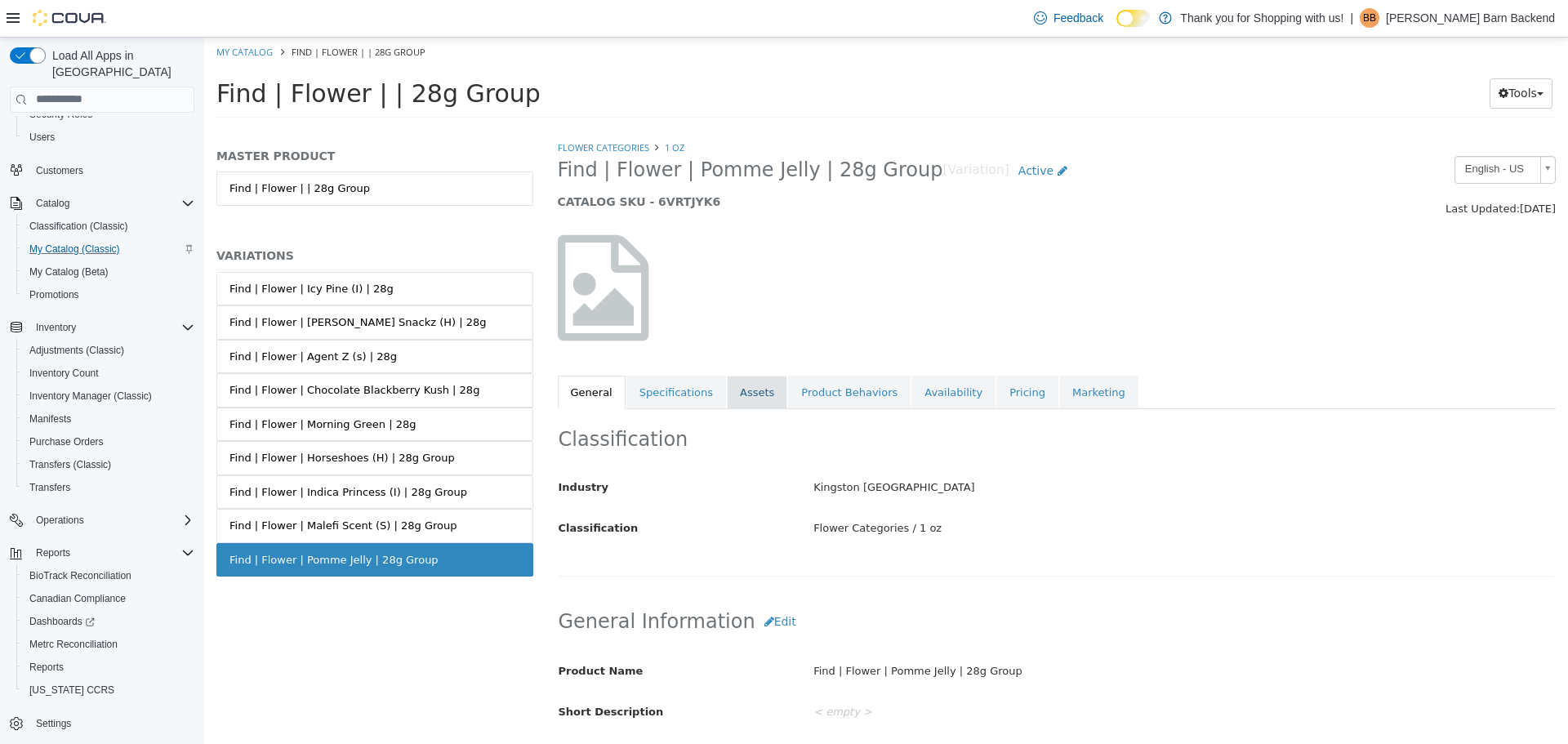
click at [728, 403] on link "Assets" at bounding box center [757, 392] width 61 height 34
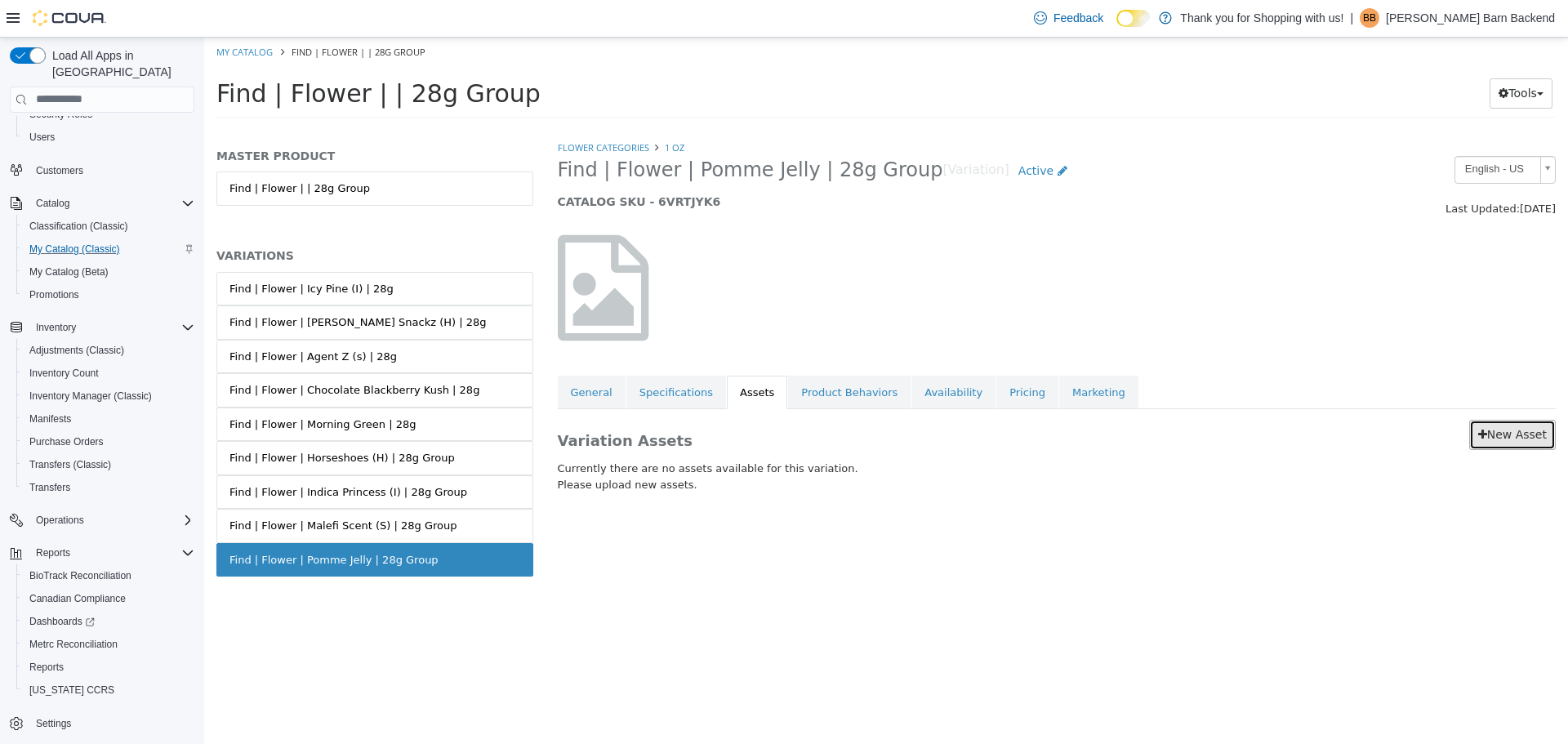
click at [1478, 424] on link "New Asset" at bounding box center [1512, 434] width 87 height 30
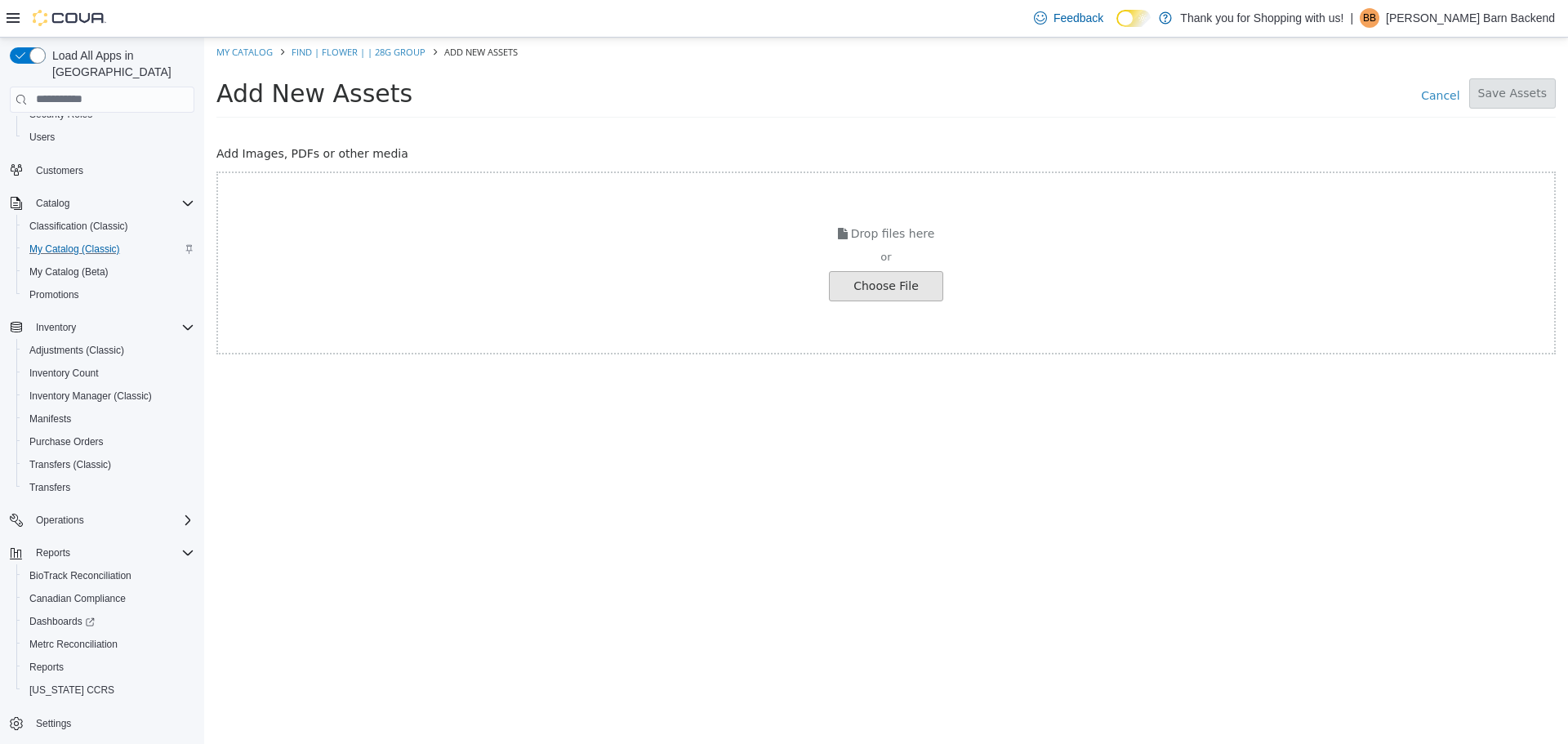
click at [874, 272] on input "file" at bounding box center [31, 285] width 1823 height 29
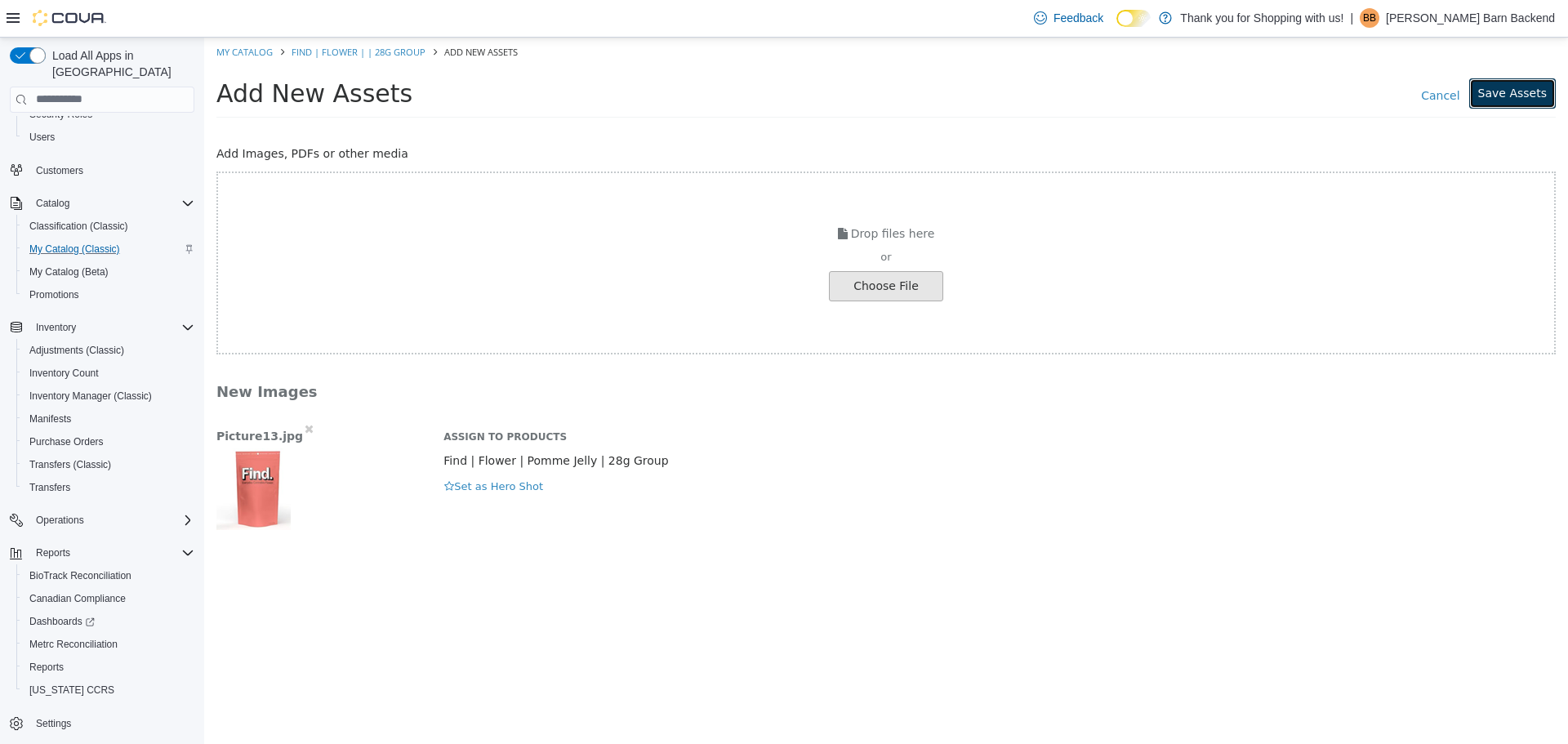
click at [1511, 94] on button "Save Assets" at bounding box center [1512, 92] width 87 height 30
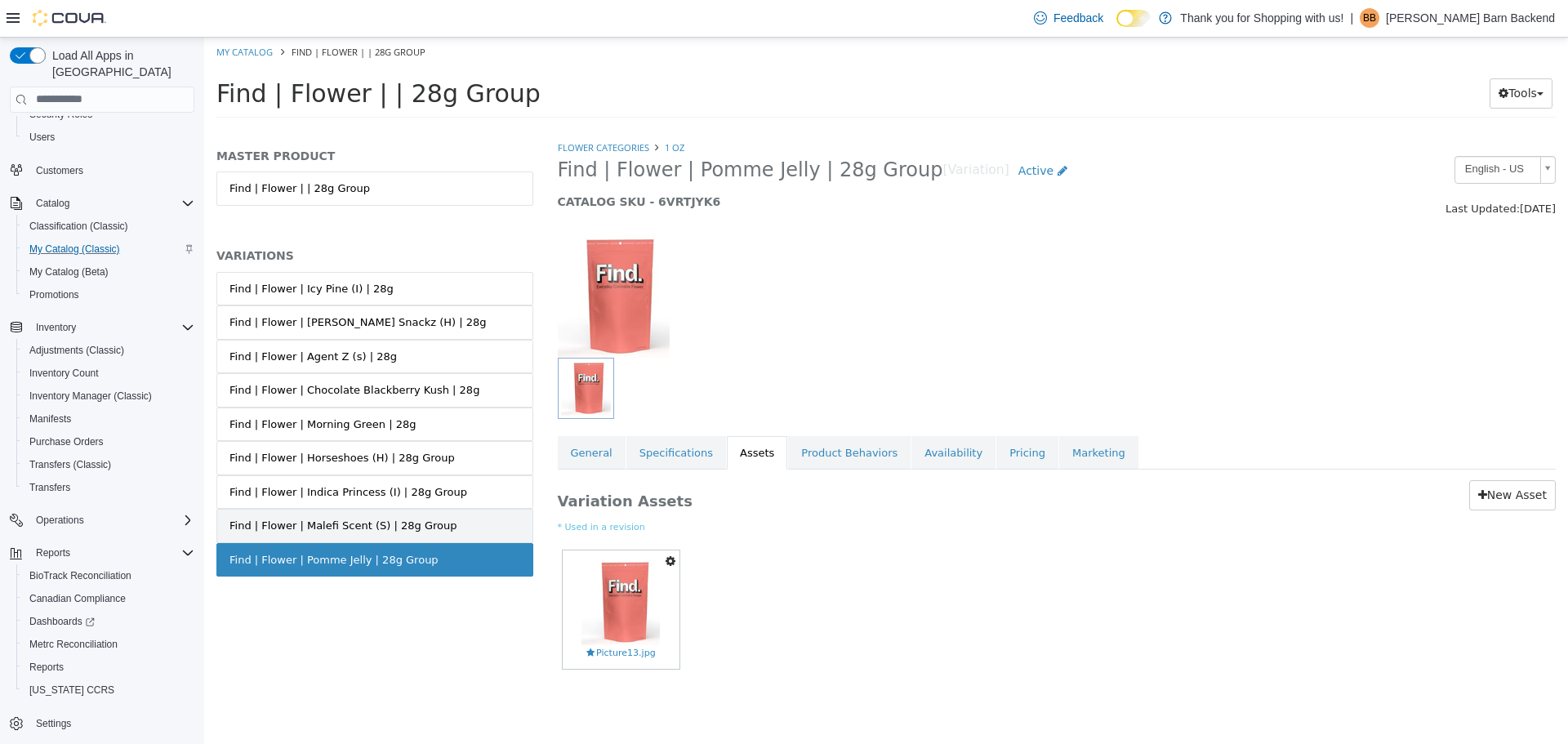
click at [350, 526] on div "Find | Flower | Malefi Scent (S) | 28g Group" at bounding box center [343, 525] width 227 height 16
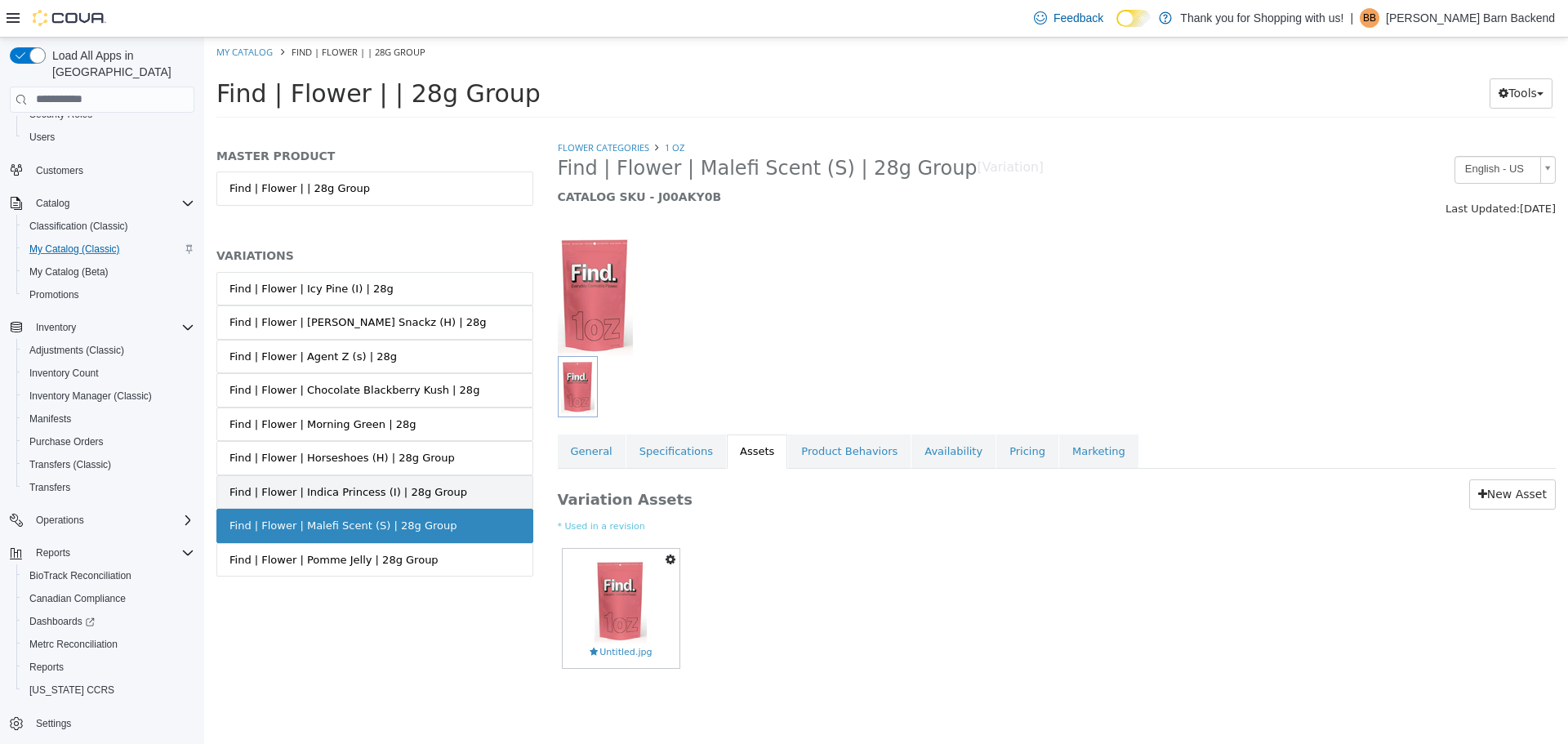
click at [369, 488] on div "Find | Flower | Indica Princess (I) | 28g Group" at bounding box center [348, 491] width 238 height 16
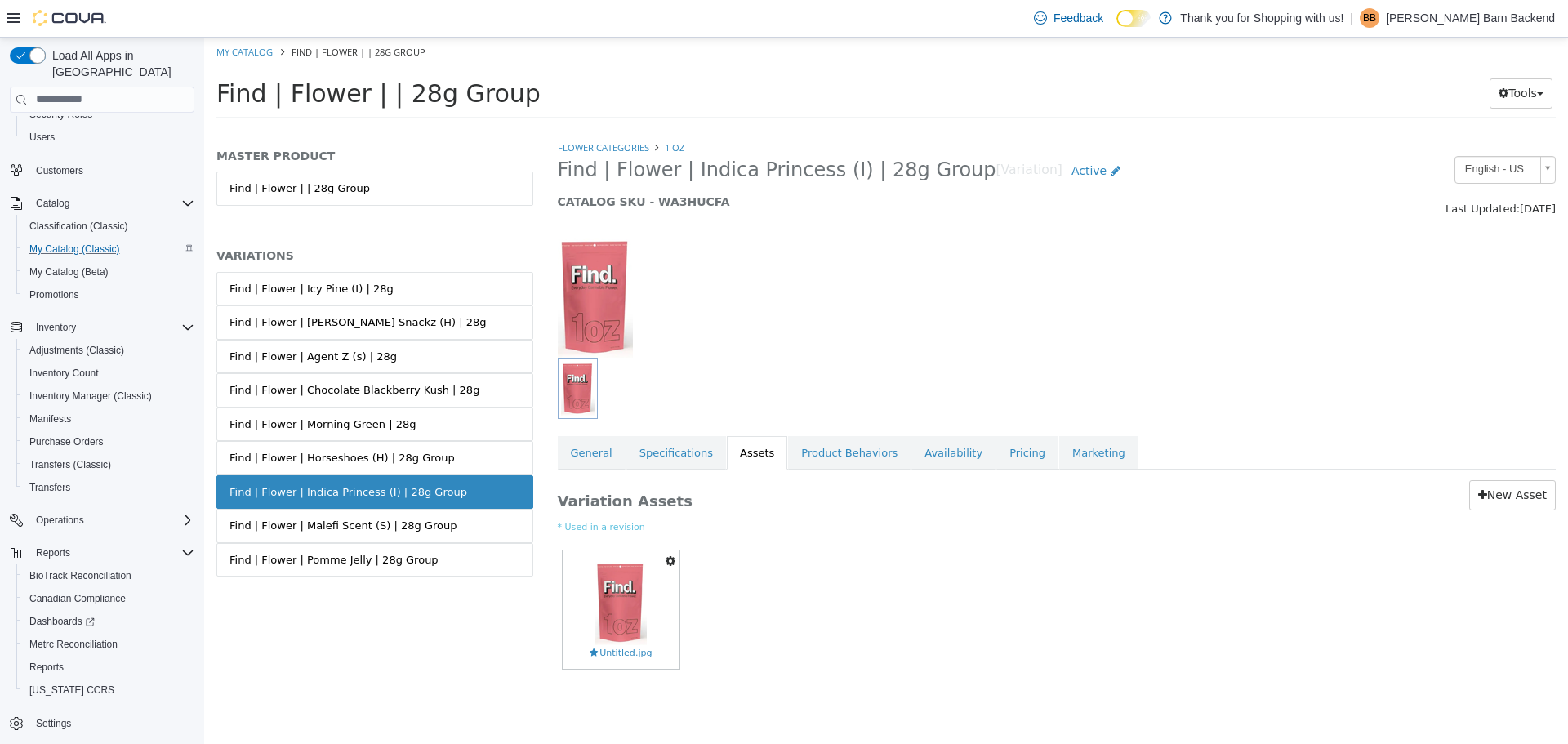
click at [386, 471] on link "Find | Flower | Horseshoes (H) | 28g Group" at bounding box center [374, 456] width 317 height 34
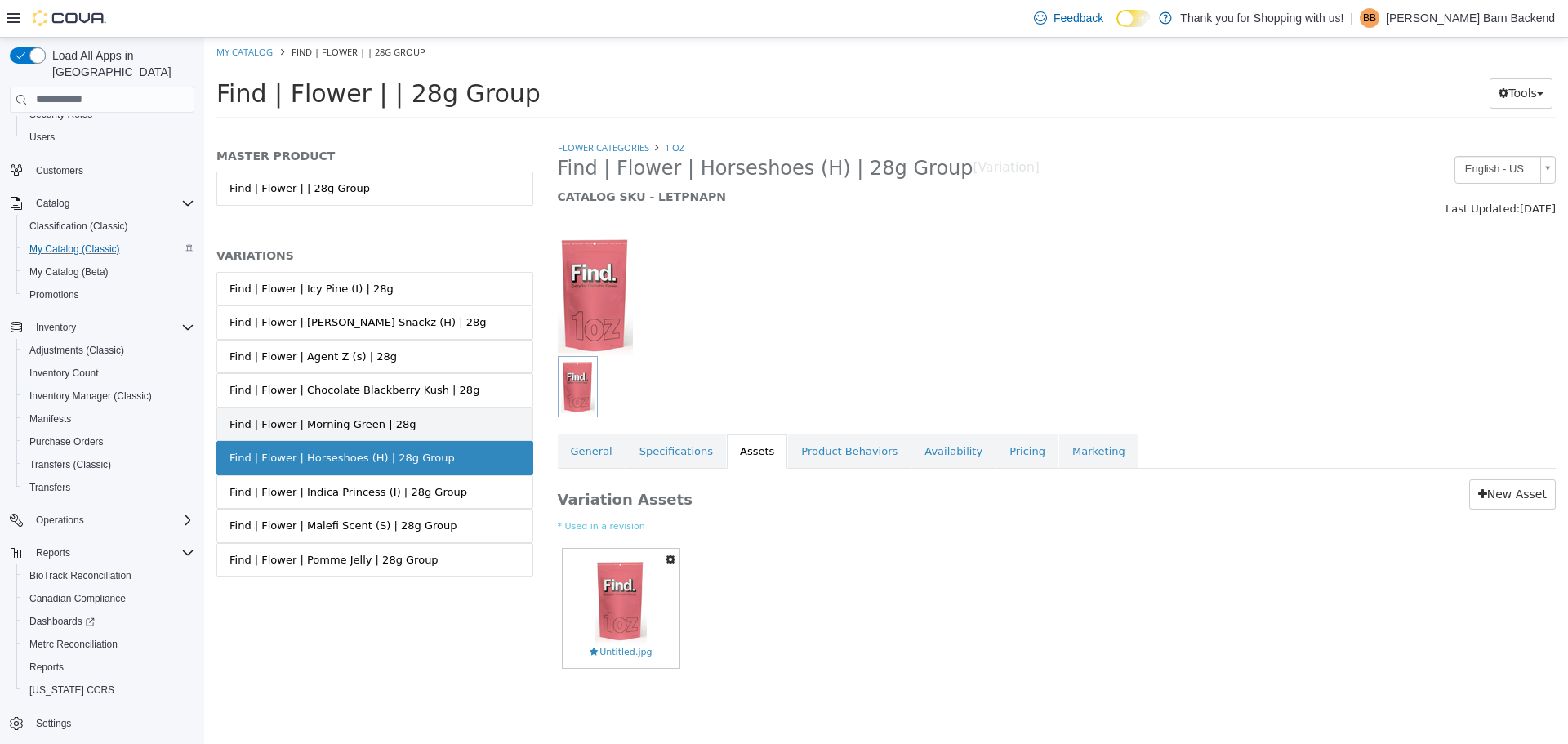
click at [399, 432] on link "Find | Flower | Morning Green | 28g" at bounding box center [374, 424] width 317 height 34
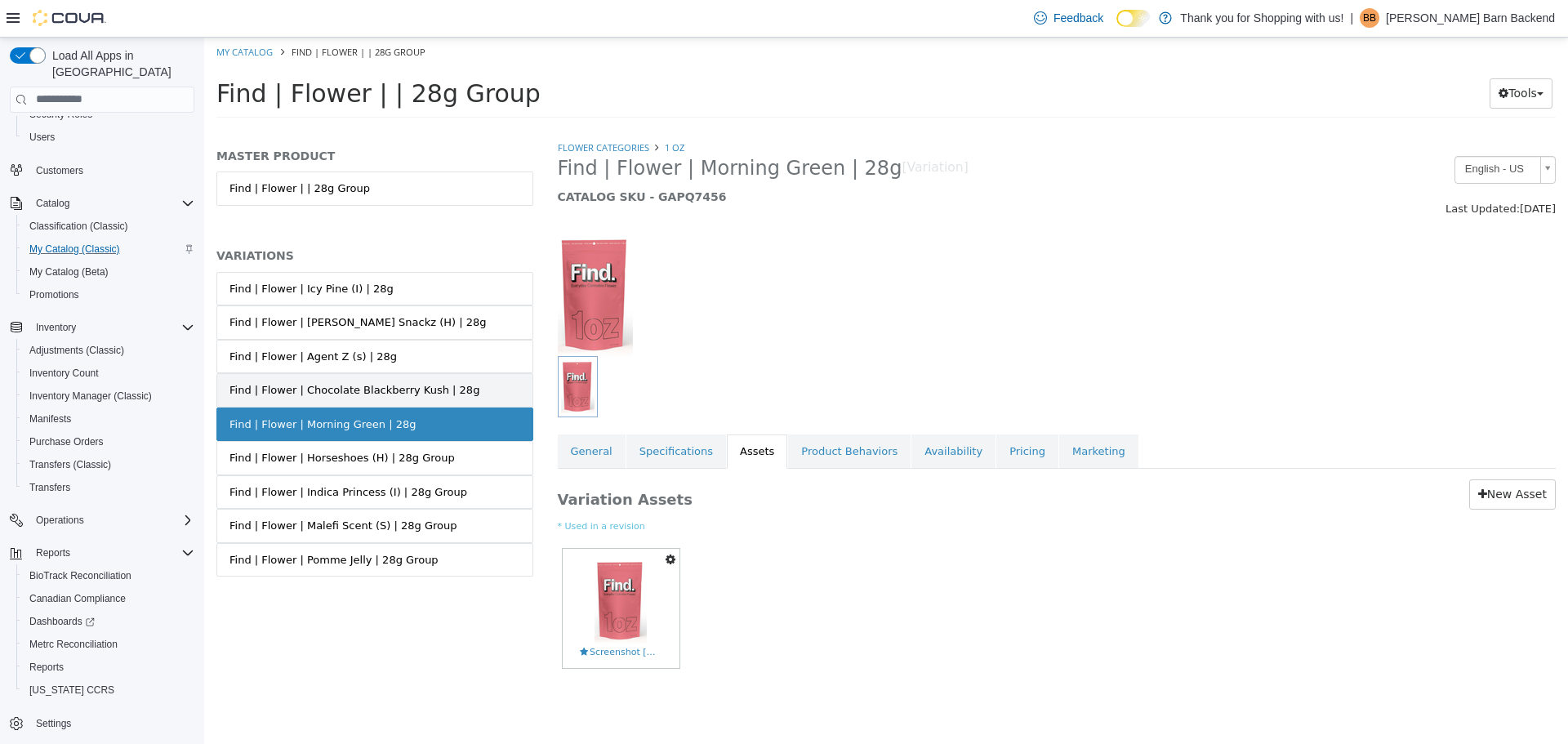
click at [410, 385] on div "Find | Flower | Chocolate Blackberry Kush | 28g" at bounding box center [354, 389] width 250 height 16
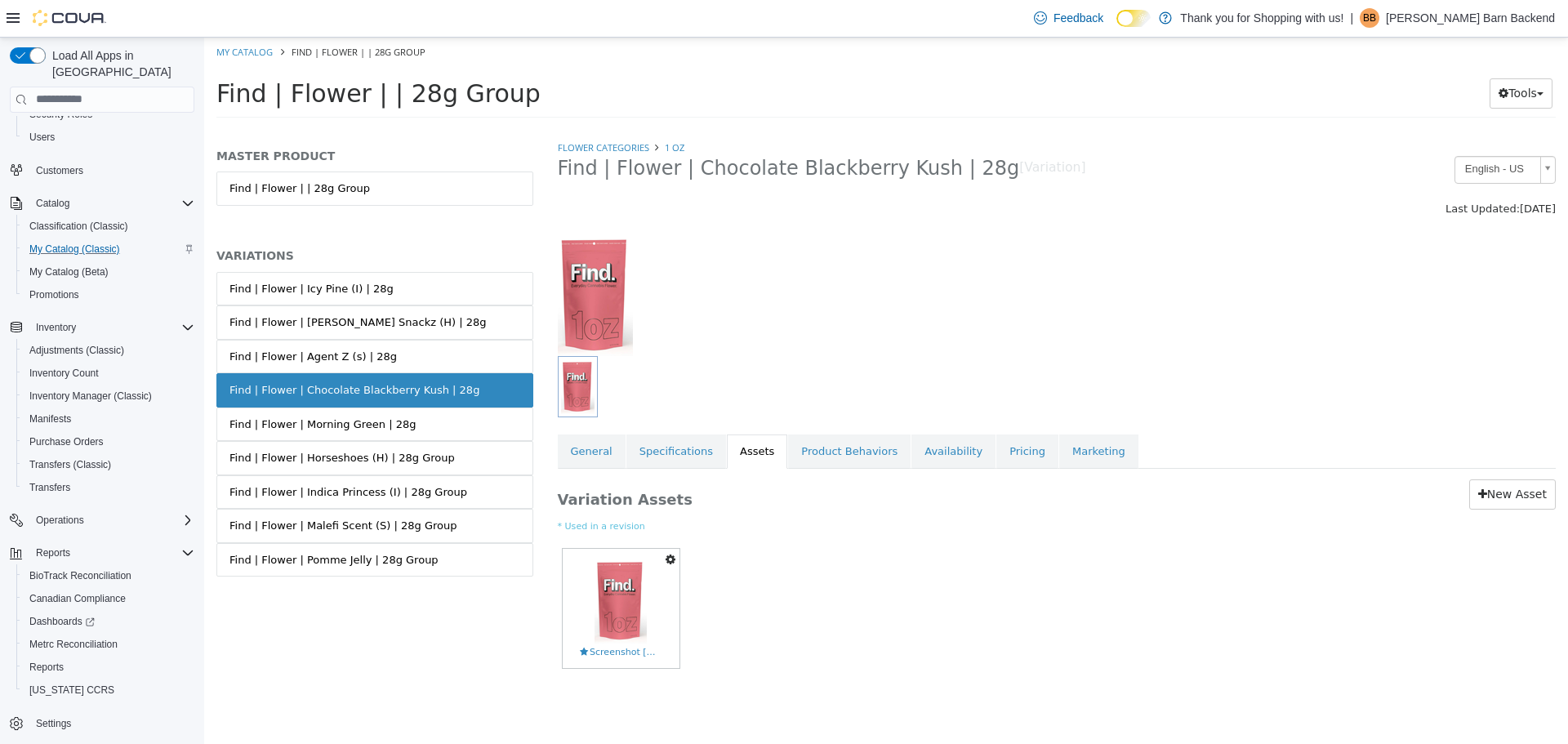
click at [410, 355] on link "Find | Flower | Agent Z (s) | 28g" at bounding box center [374, 356] width 317 height 34
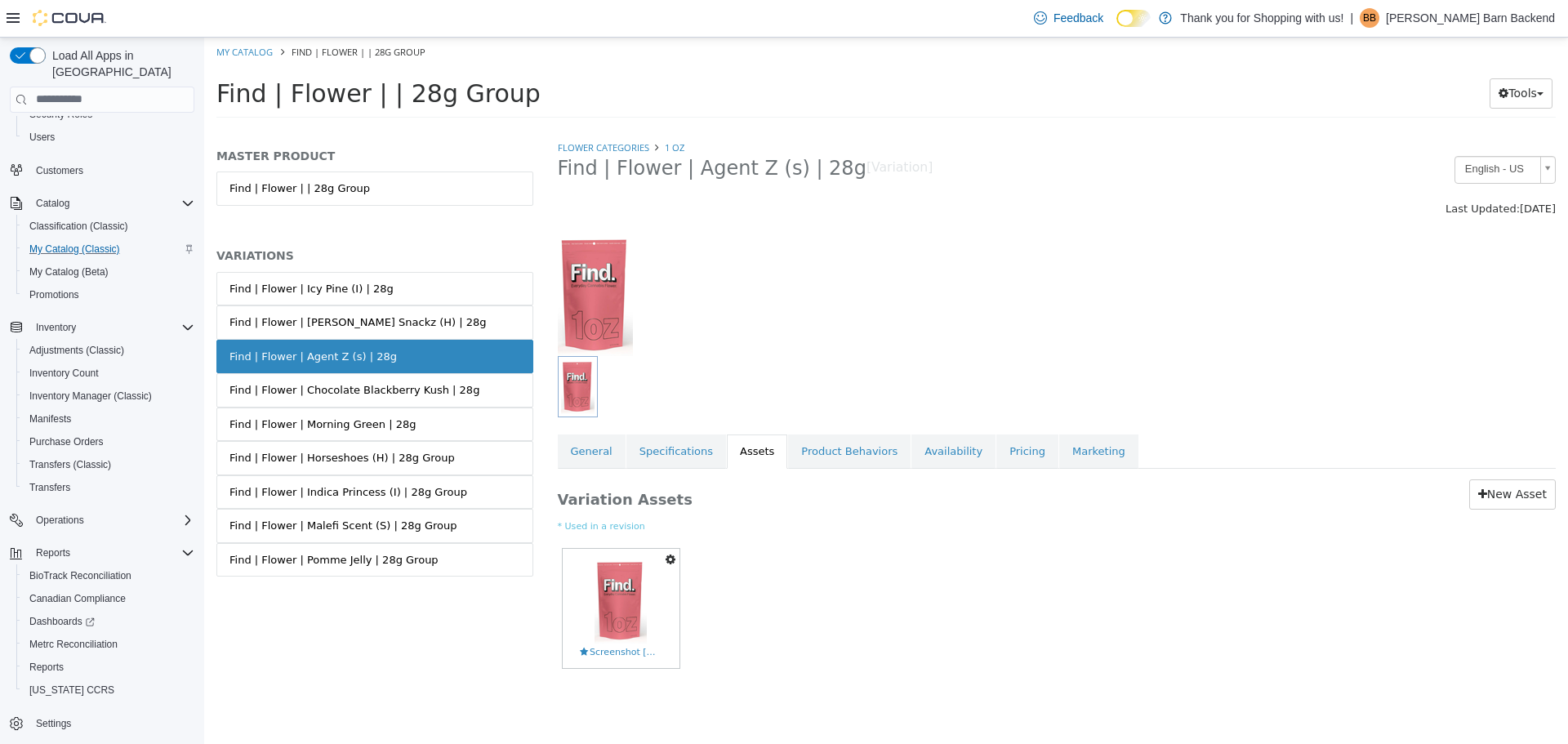
click at [409, 326] on link "Find | Flower | [PERSON_NAME] Snackz (H) | 28g" at bounding box center [374, 321] width 317 height 34
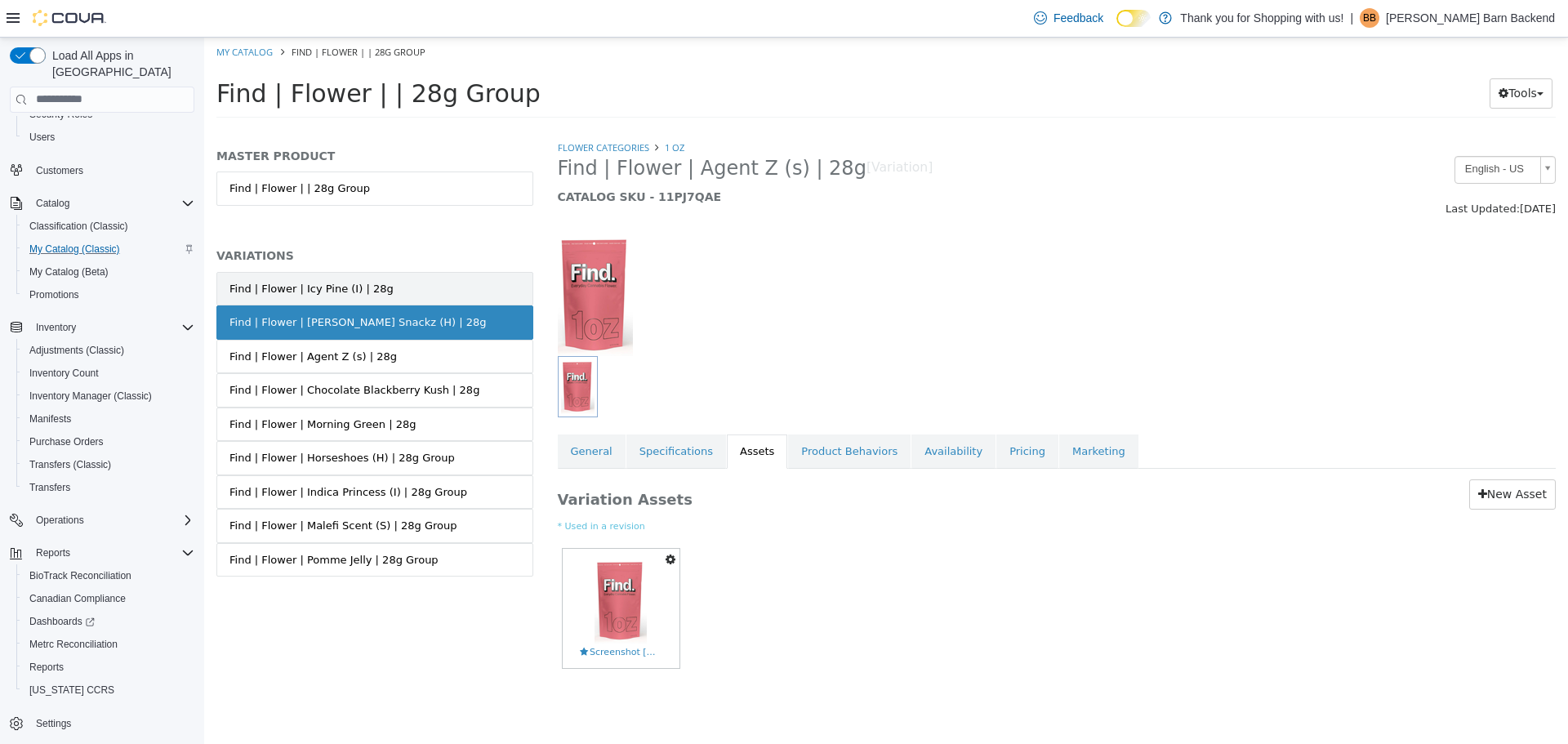
click at [388, 280] on link "Find | Flower | Icy Pine (I) | 28g" at bounding box center [374, 288] width 317 height 34
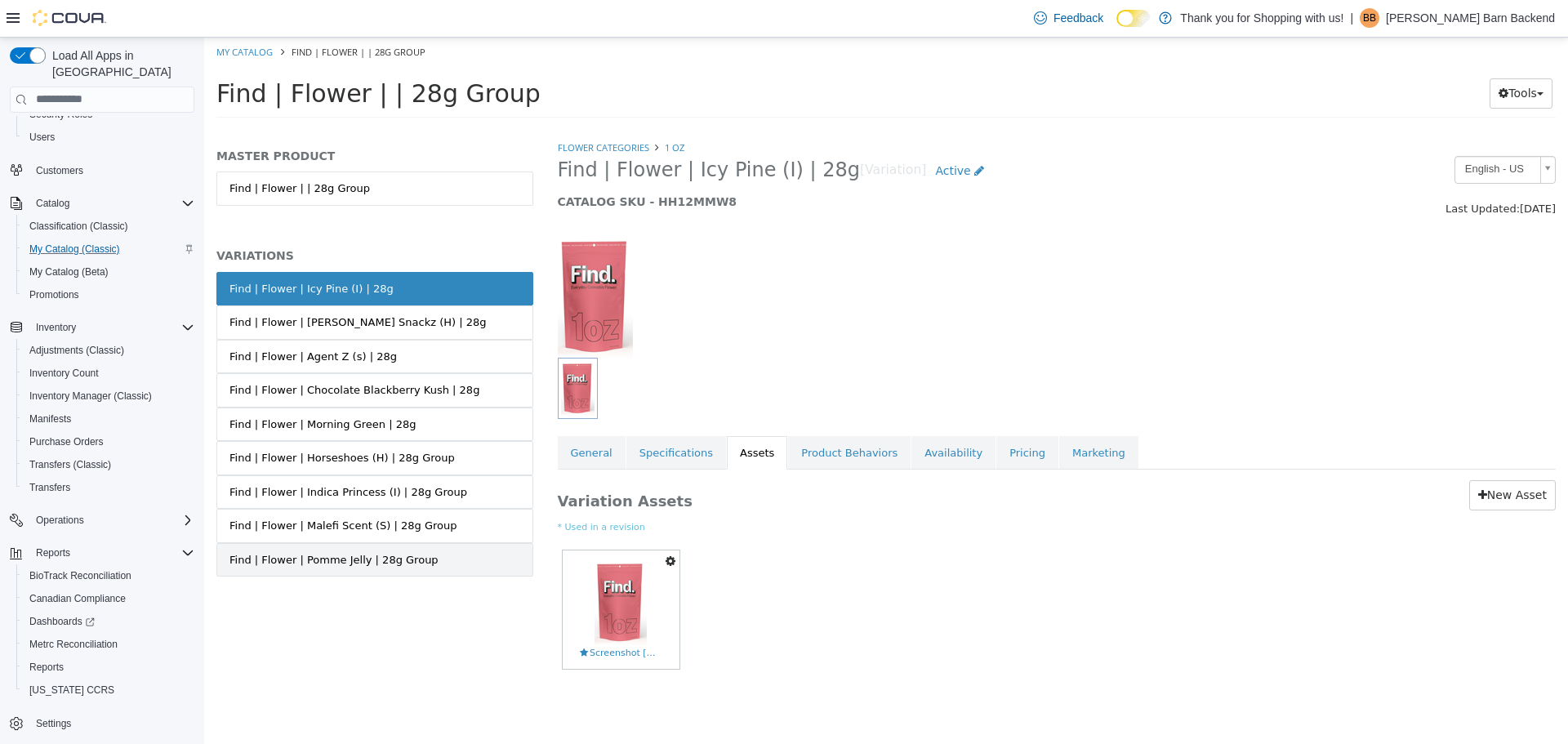
click at [350, 542] on link "Find | Flower | Pomme Jelly | 28g Group" at bounding box center [374, 559] width 317 height 34
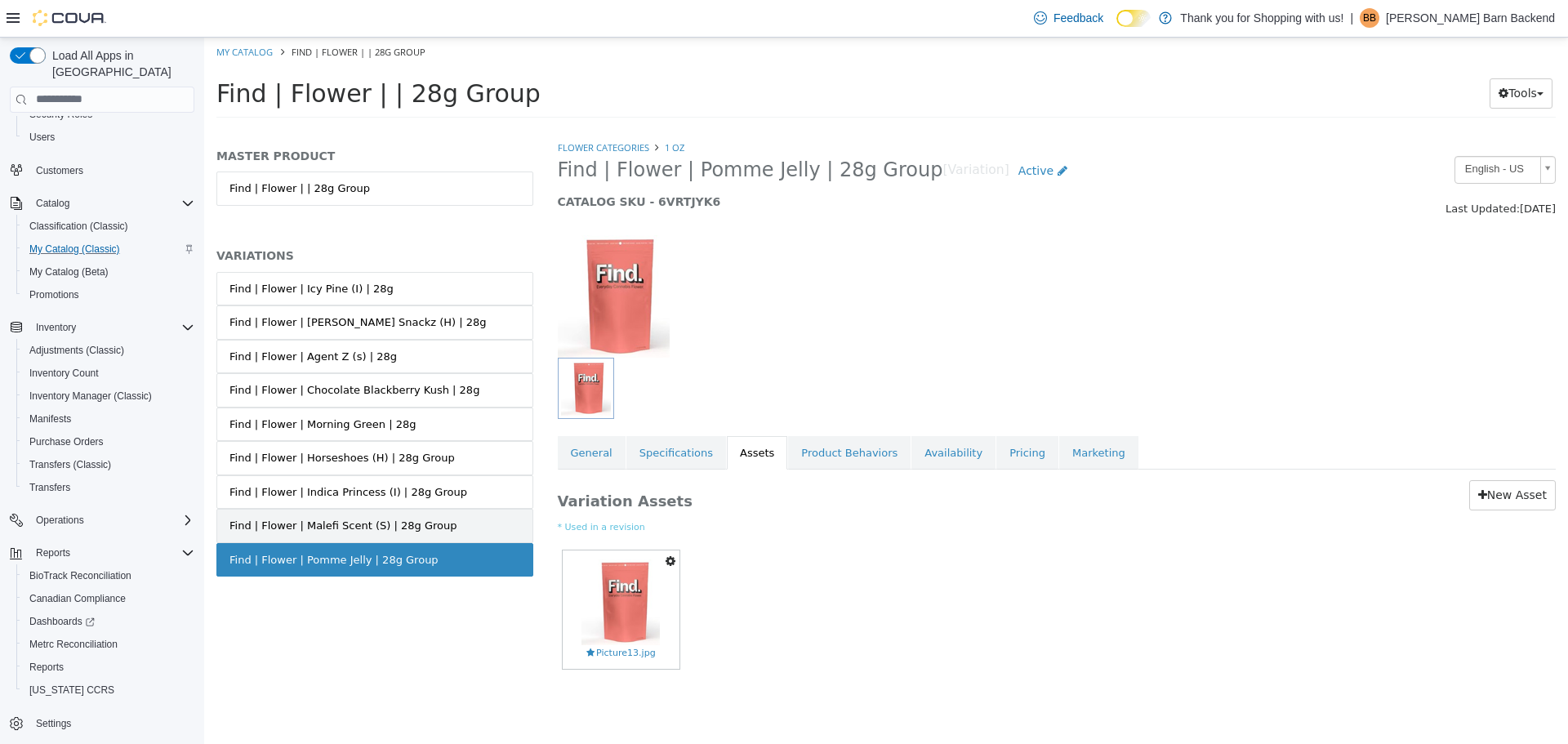
click at [372, 525] on div "Find | Flower | Malefi Scent (S) | 28g Group" at bounding box center [343, 525] width 227 height 16
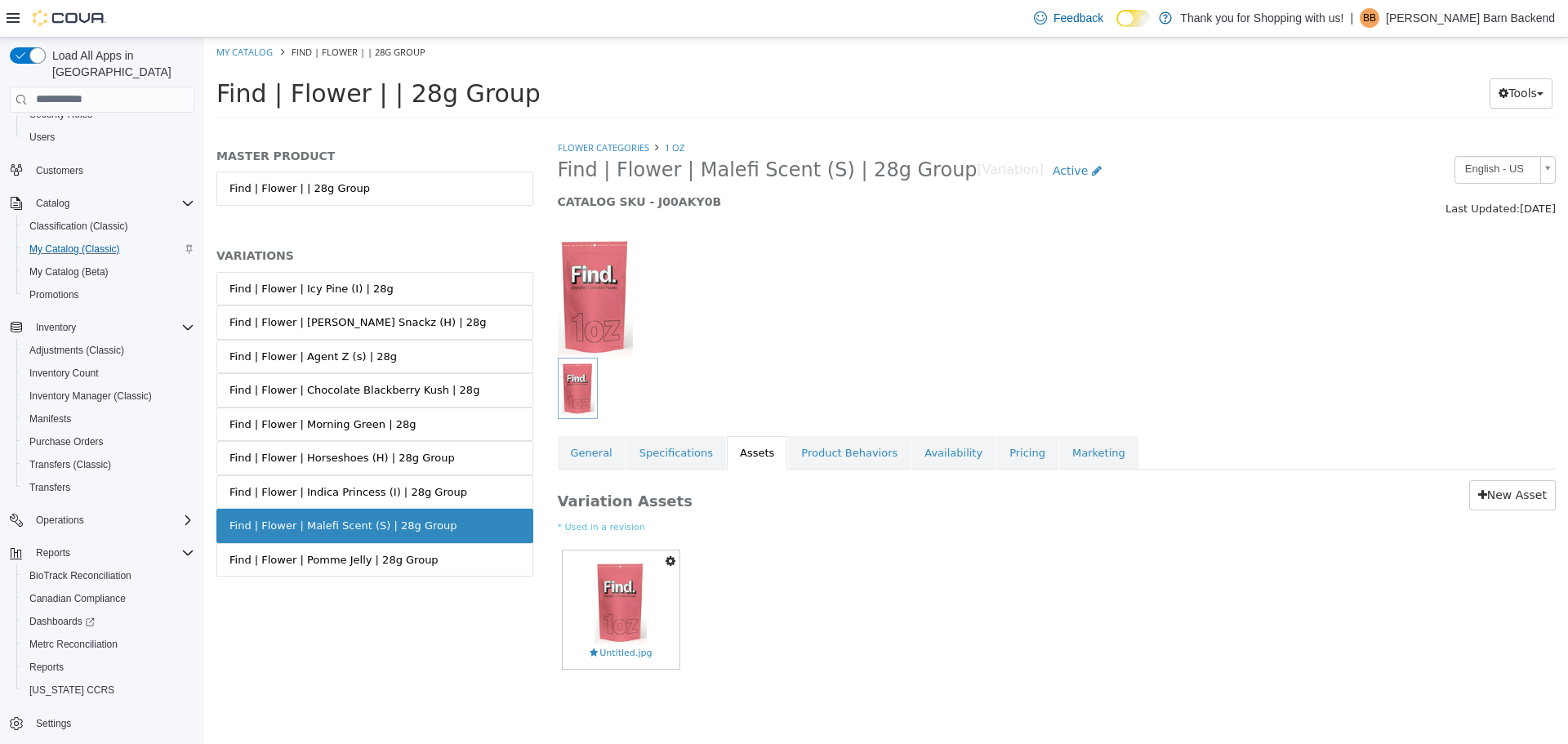
click at [240, 43] on li "My Catalog" at bounding box center [245, 50] width 59 height 14
click at [240, 50] on link "My Catalog" at bounding box center [244, 50] width 56 height 13
select select "**********"
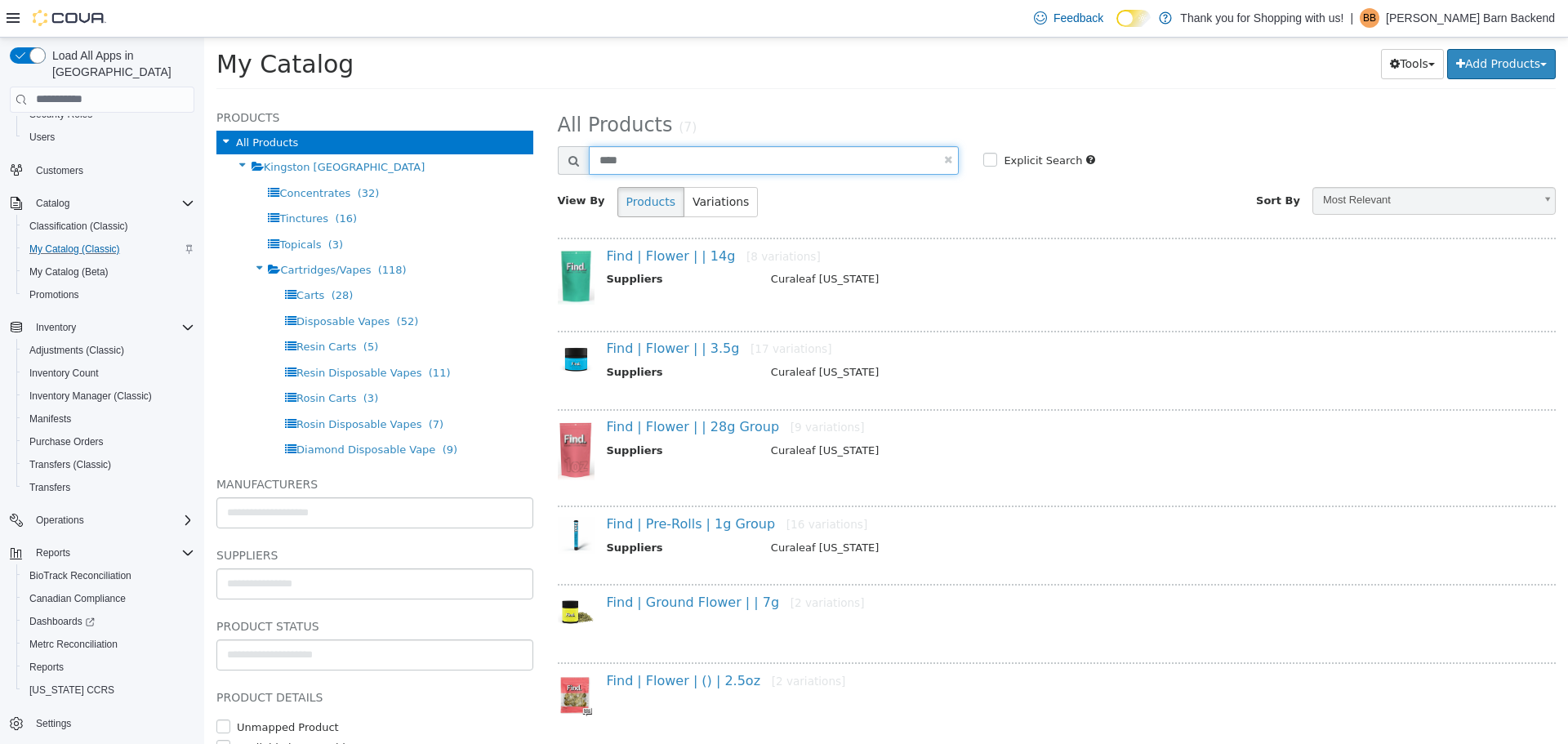
click at [652, 165] on input "****" at bounding box center [773, 160] width 371 height 29
type input "**********"
select select "**********"
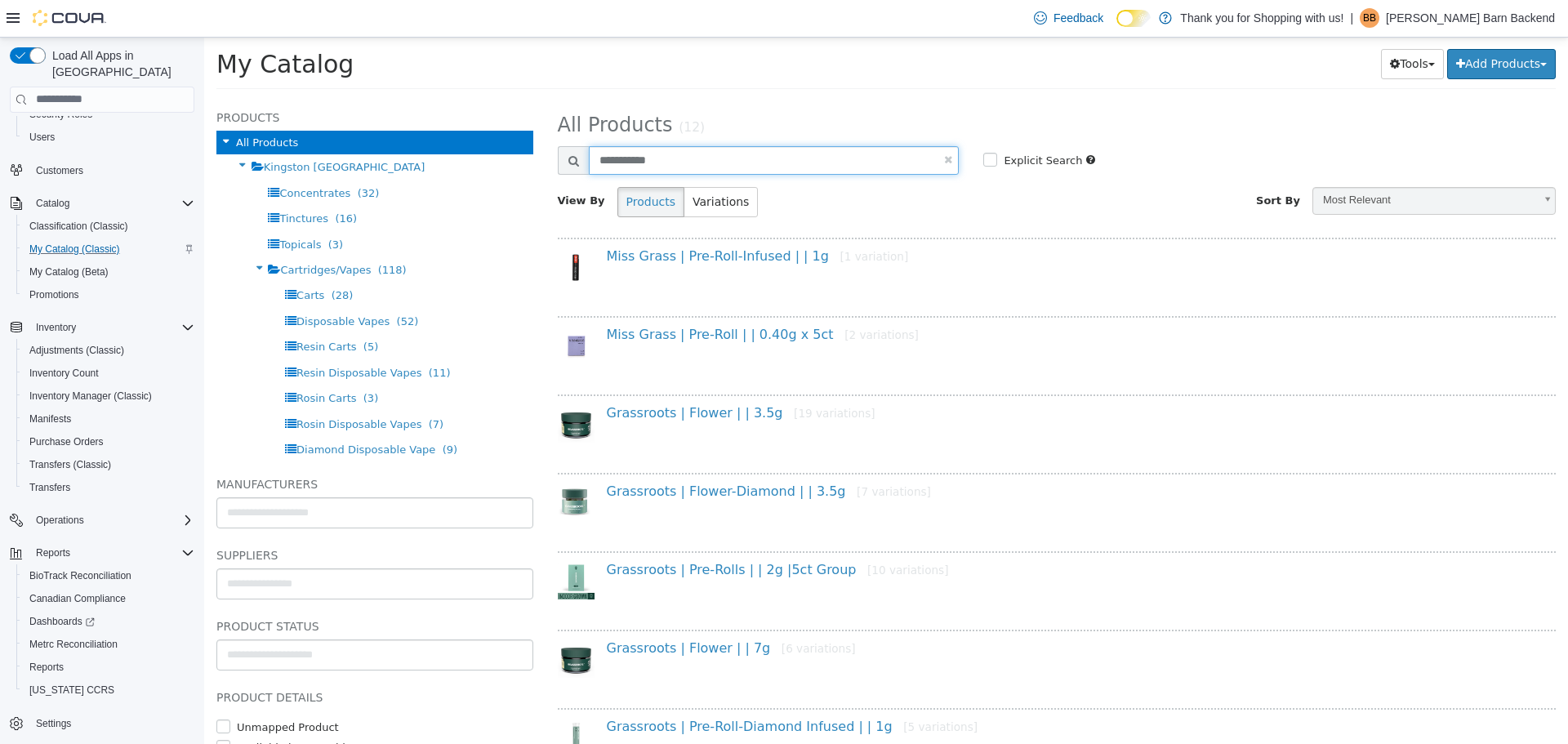
click at [698, 164] on input "**********" at bounding box center [773, 160] width 371 height 29
type input "**********"
select select "**********"
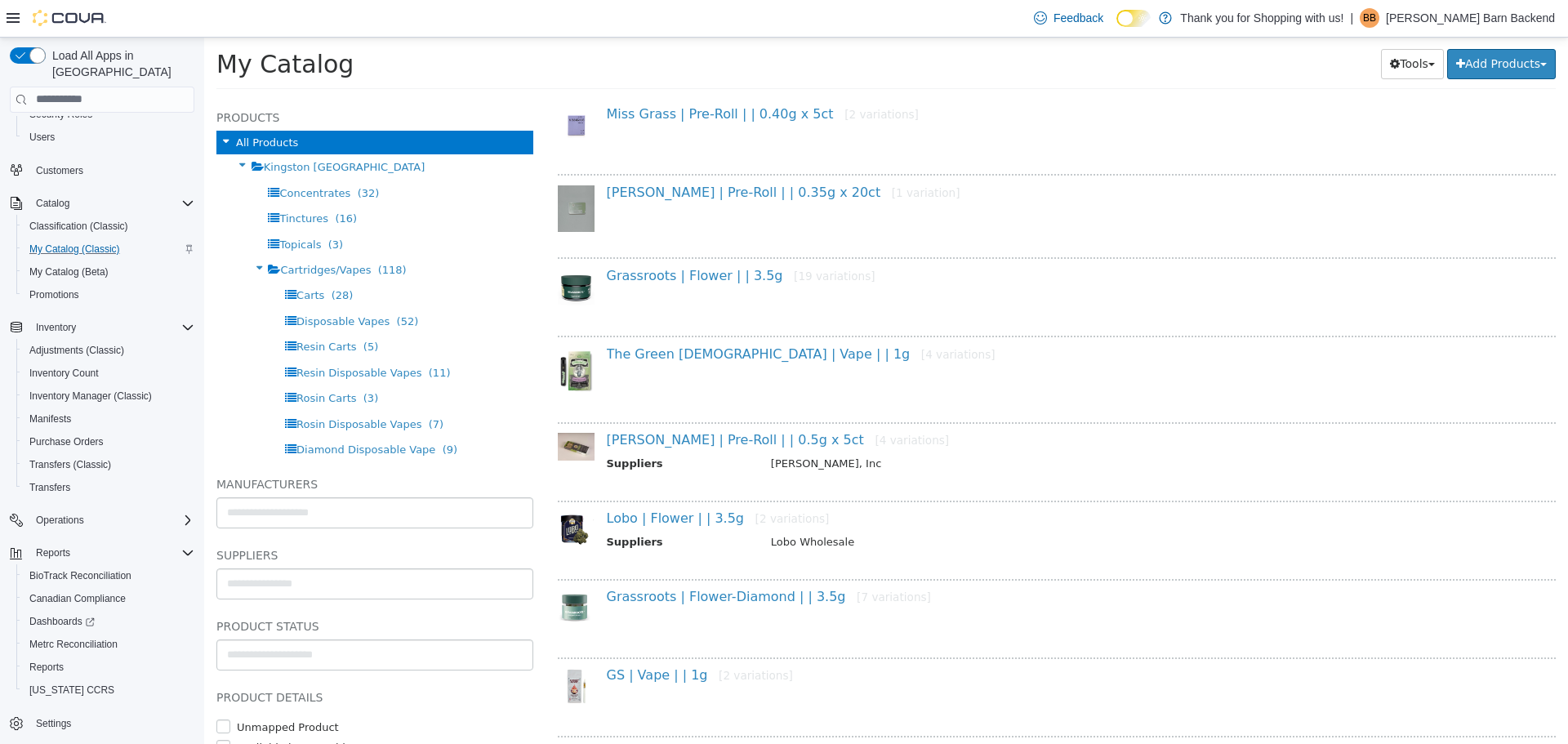
scroll to position [245, 0]
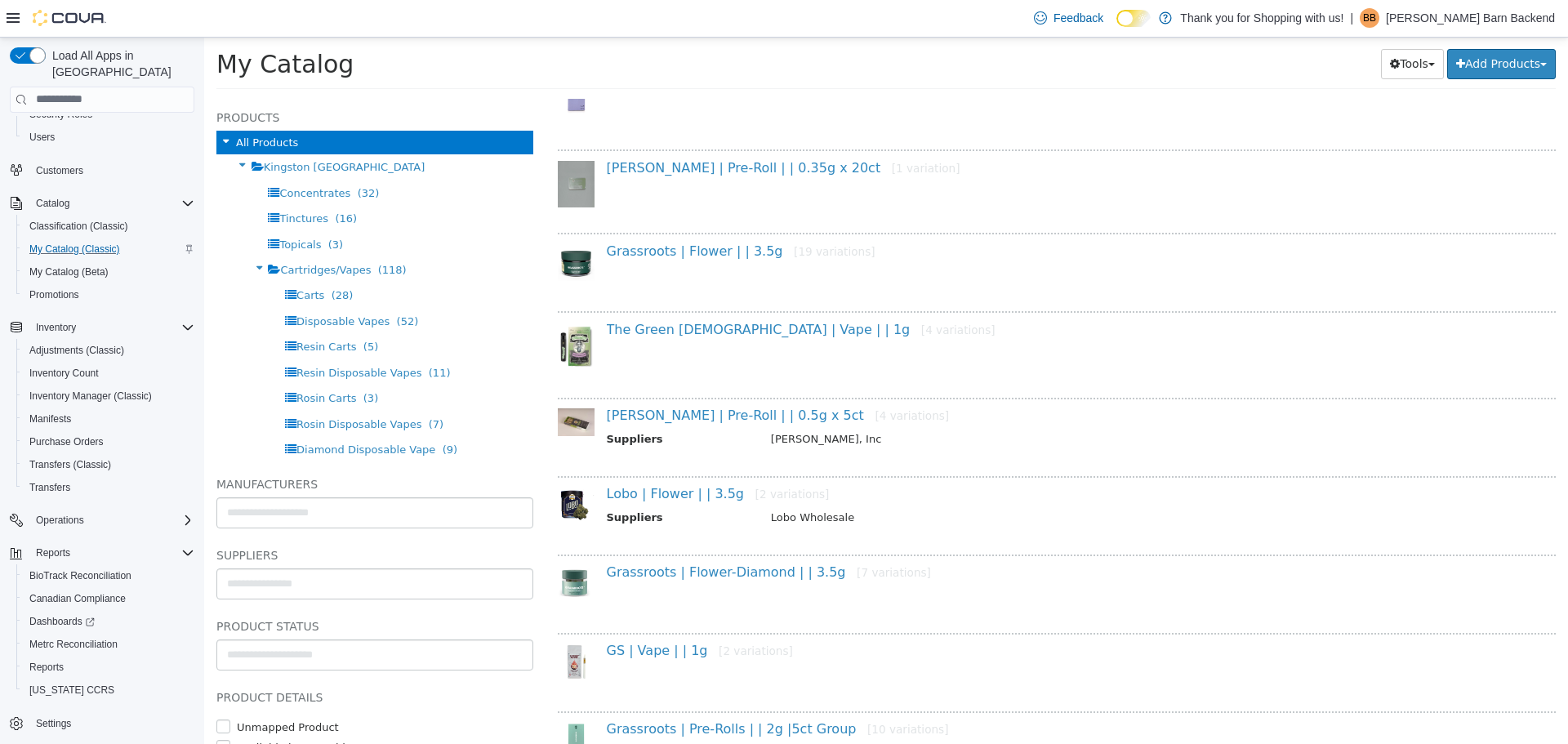
click at [739, 260] on div "Grassroots | Flower | | 3.5g [19 variations]" at bounding box center [1063, 254] width 937 height 24
click at [736, 251] on link "Grassroots | Flower | | 3.5g [19 variations]" at bounding box center [741, 250] width 268 height 15
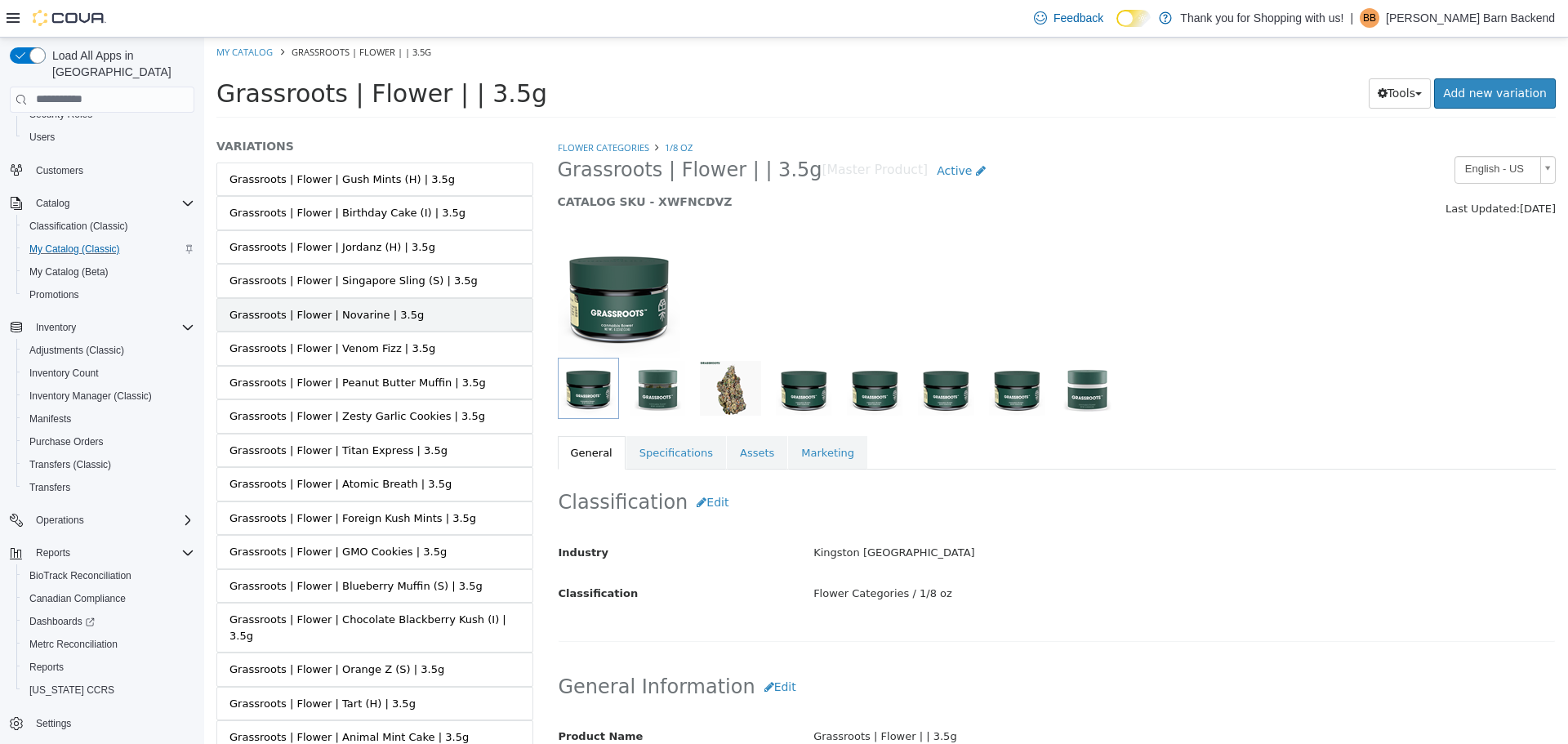
scroll to position [227, 0]
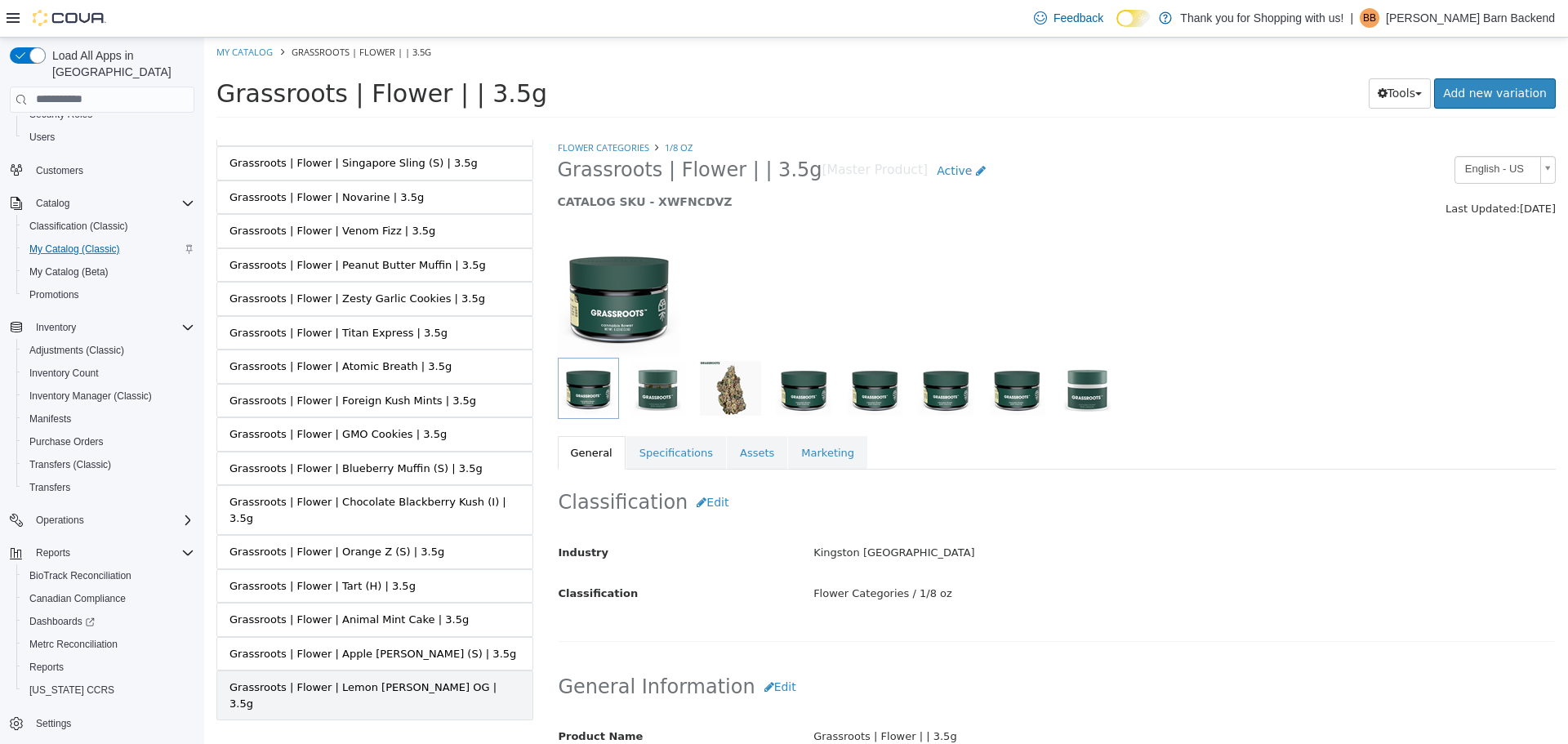
click at [363, 678] on div "Grassroots | Flower | Lemon [PERSON_NAME] OG | 3.5g" at bounding box center [375, 694] width 291 height 32
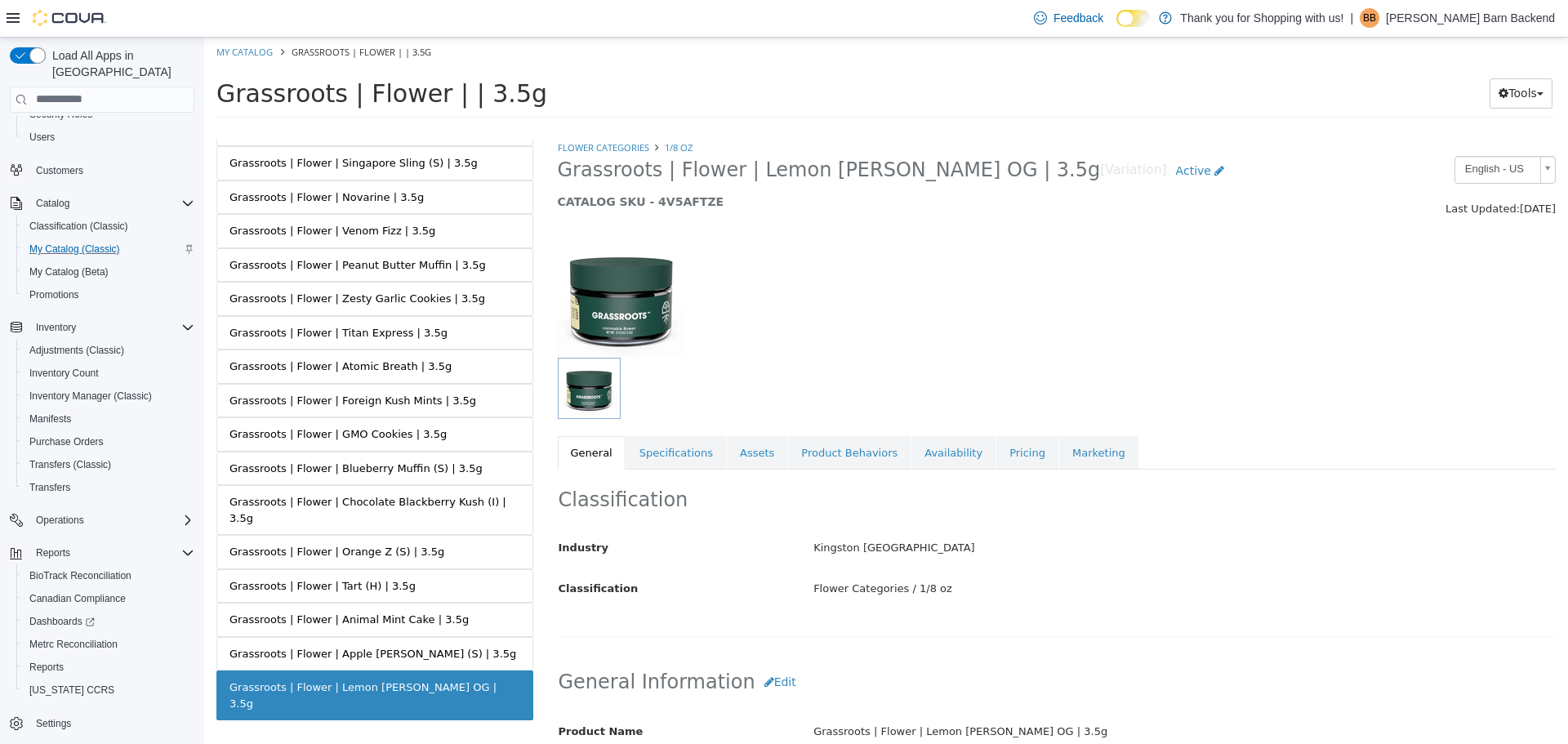
scroll to position [490, 0]
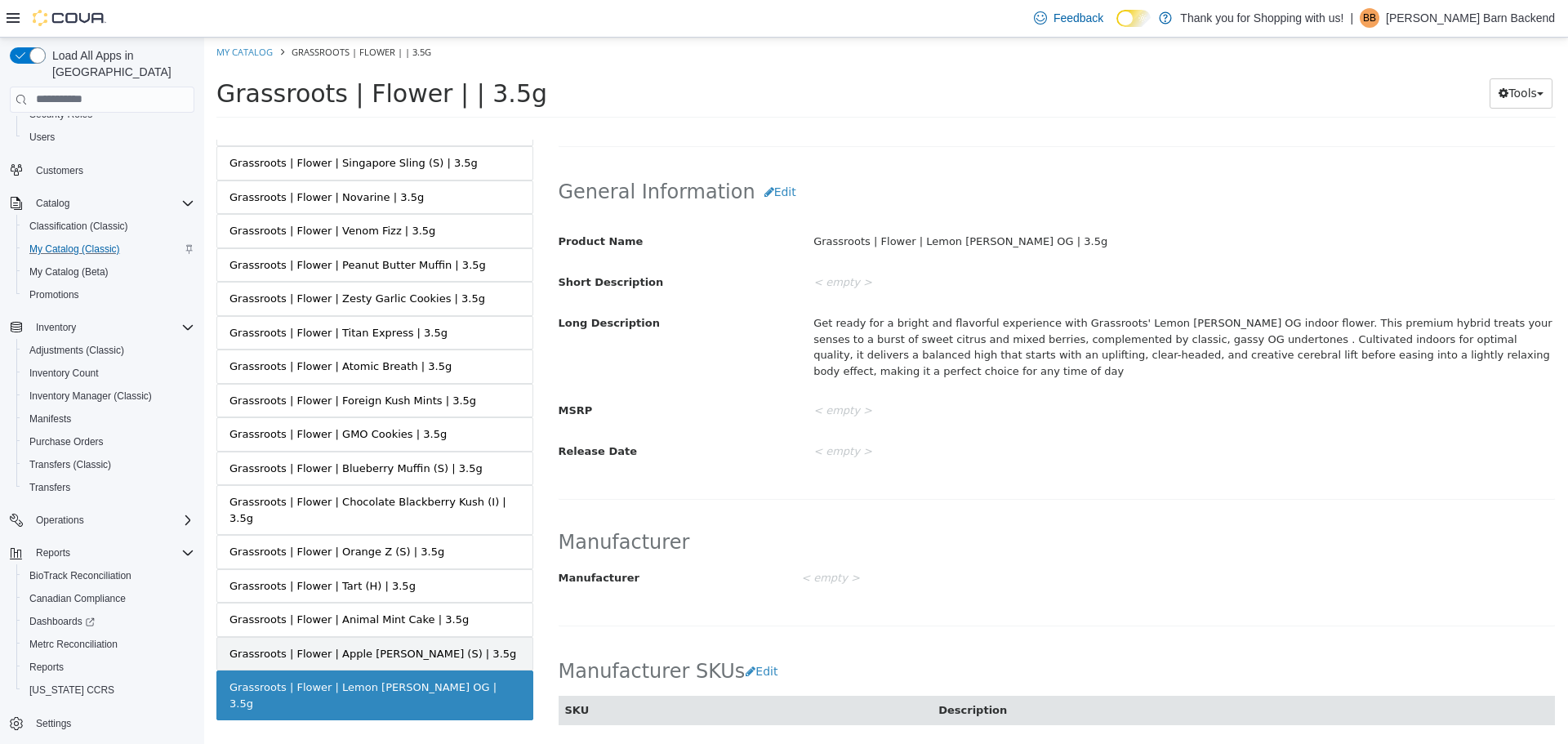
click at [421, 649] on link "Grassroots | Flower | Apple [PERSON_NAME] (S) | 3.5g" at bounding box center [374, 653] width 317 height 34
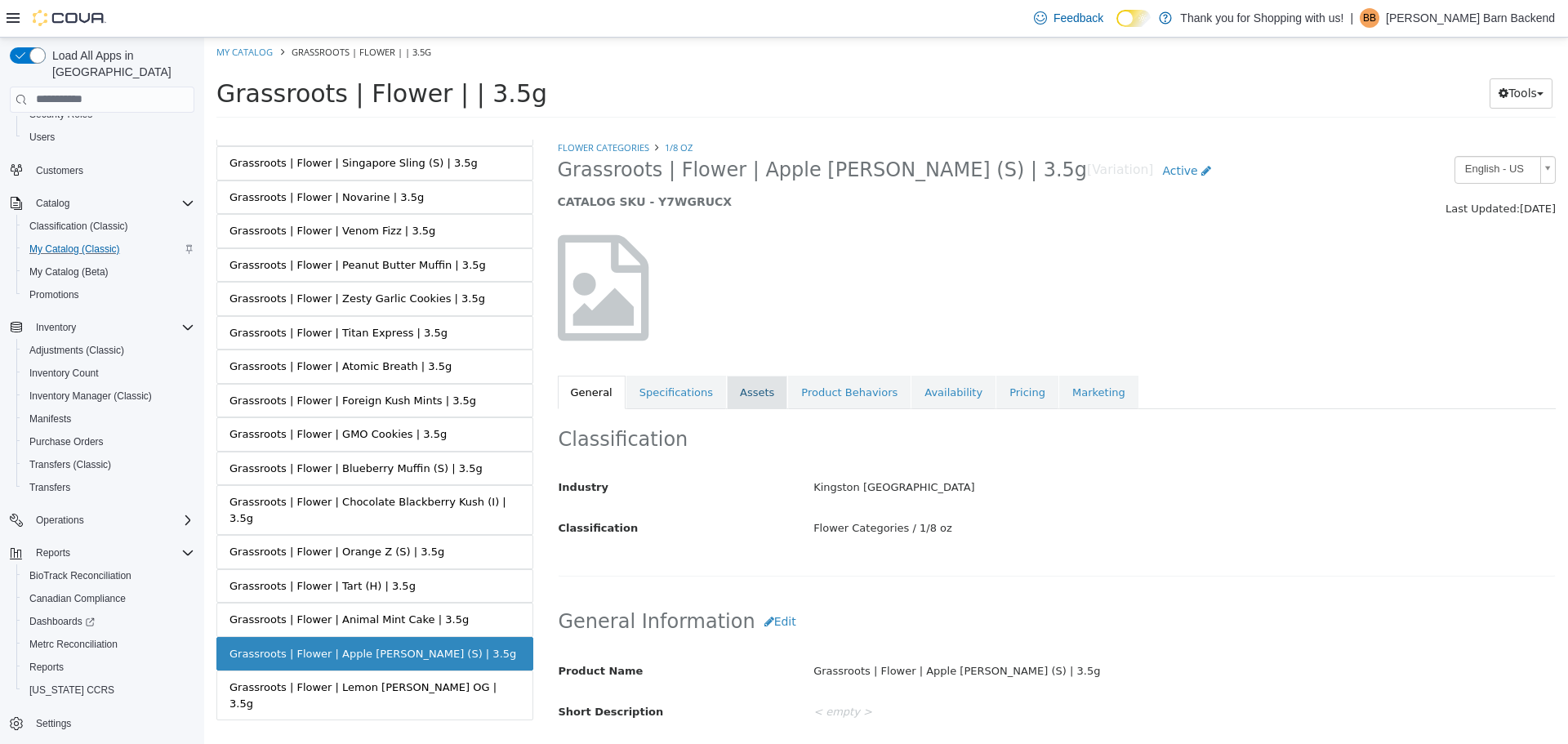
click at [758, 392] on link "Assets" at bounding box center [757, 392] width 61 height 34
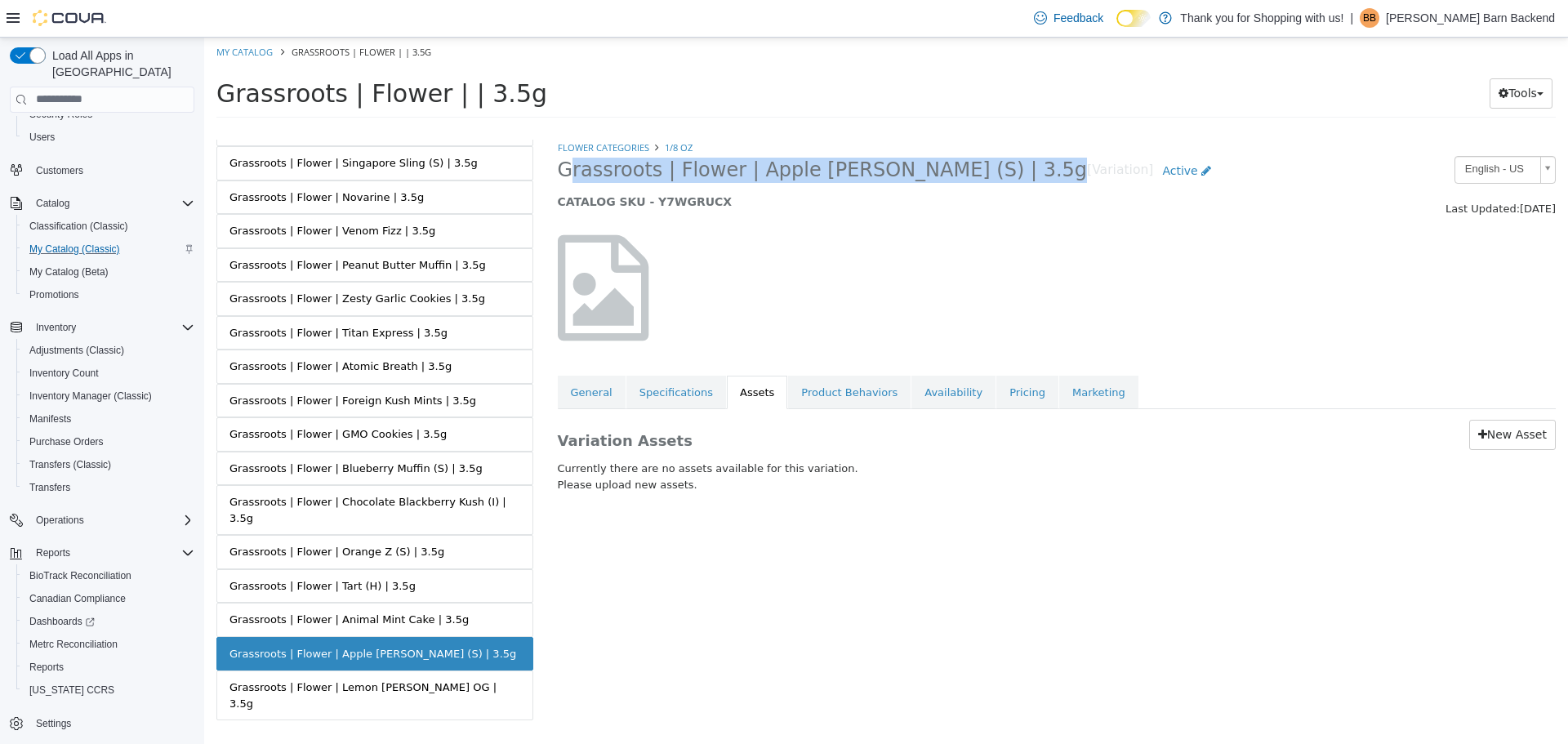
drag, startPoint x: 559, startPoint y: 170, endPoint x: 921, endPoint y: 164, distance: 362.0
click at [921, 164] on h2 "Grassroots | Flower | Apple [PERSON_NAME] (S) | 3.5g [Variation] Active" at bounding box center [928, 171] width 742 height 30
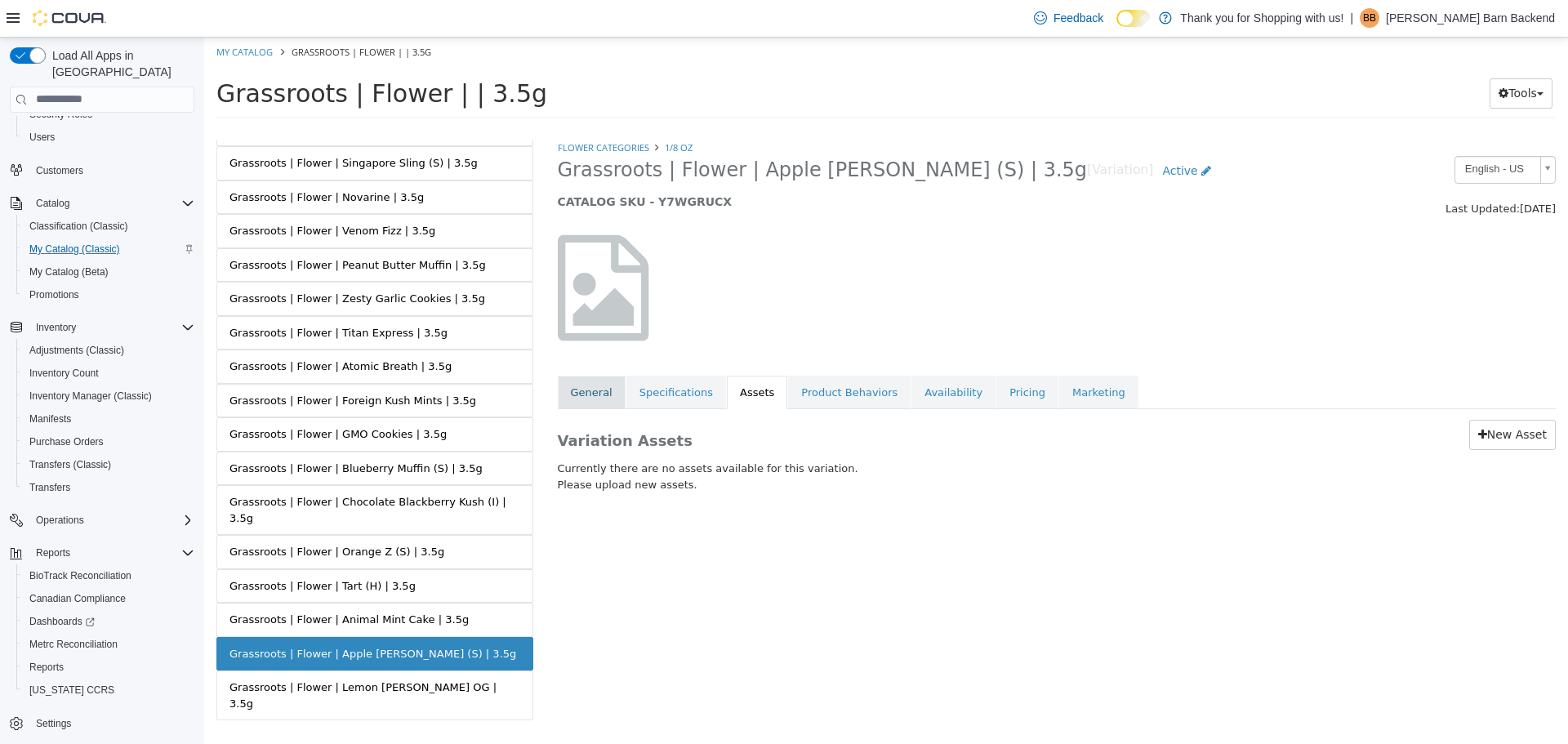
click at [598, 391] on link "General" at bounding box center [591, 392] width 68 height 34
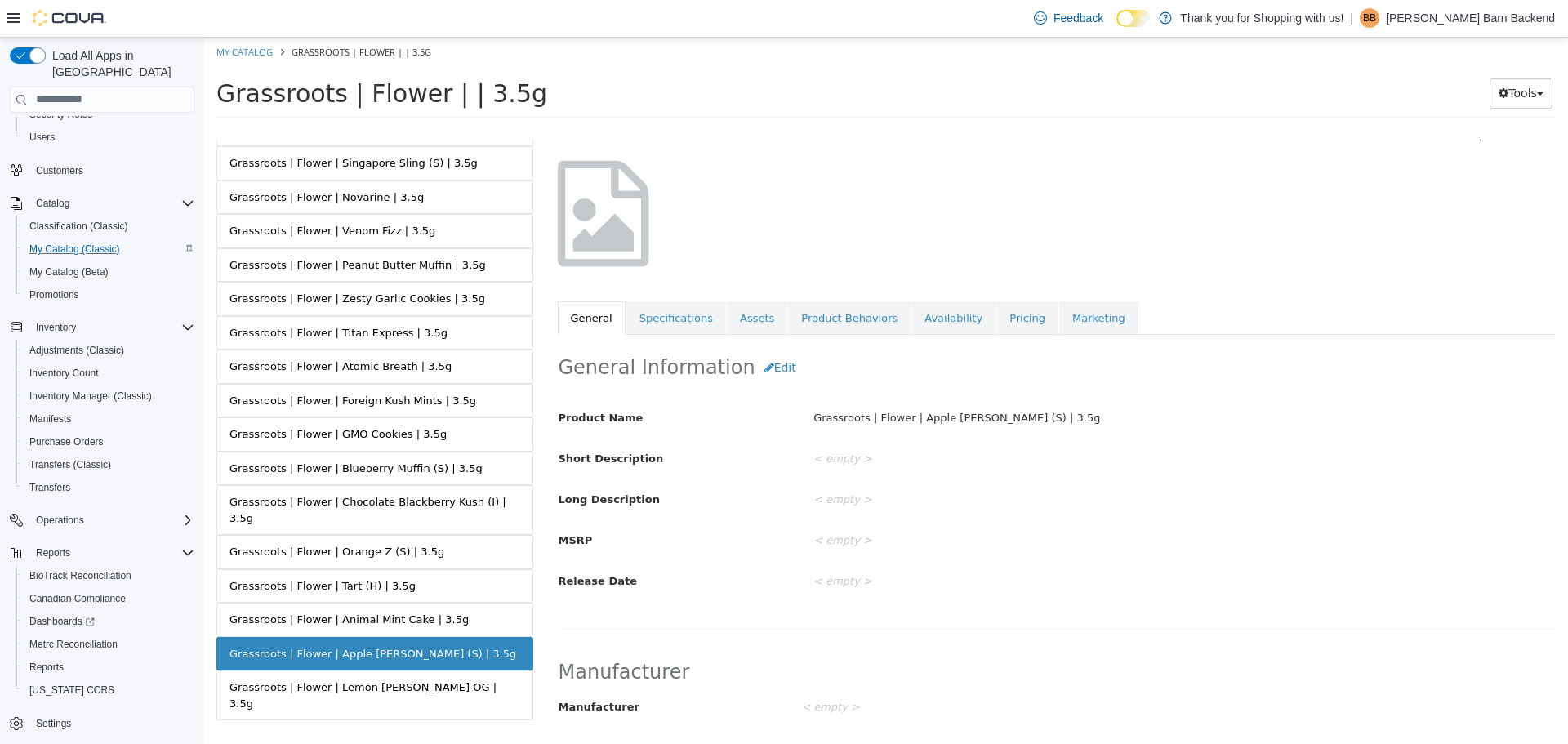
scroll to position [163, 0]
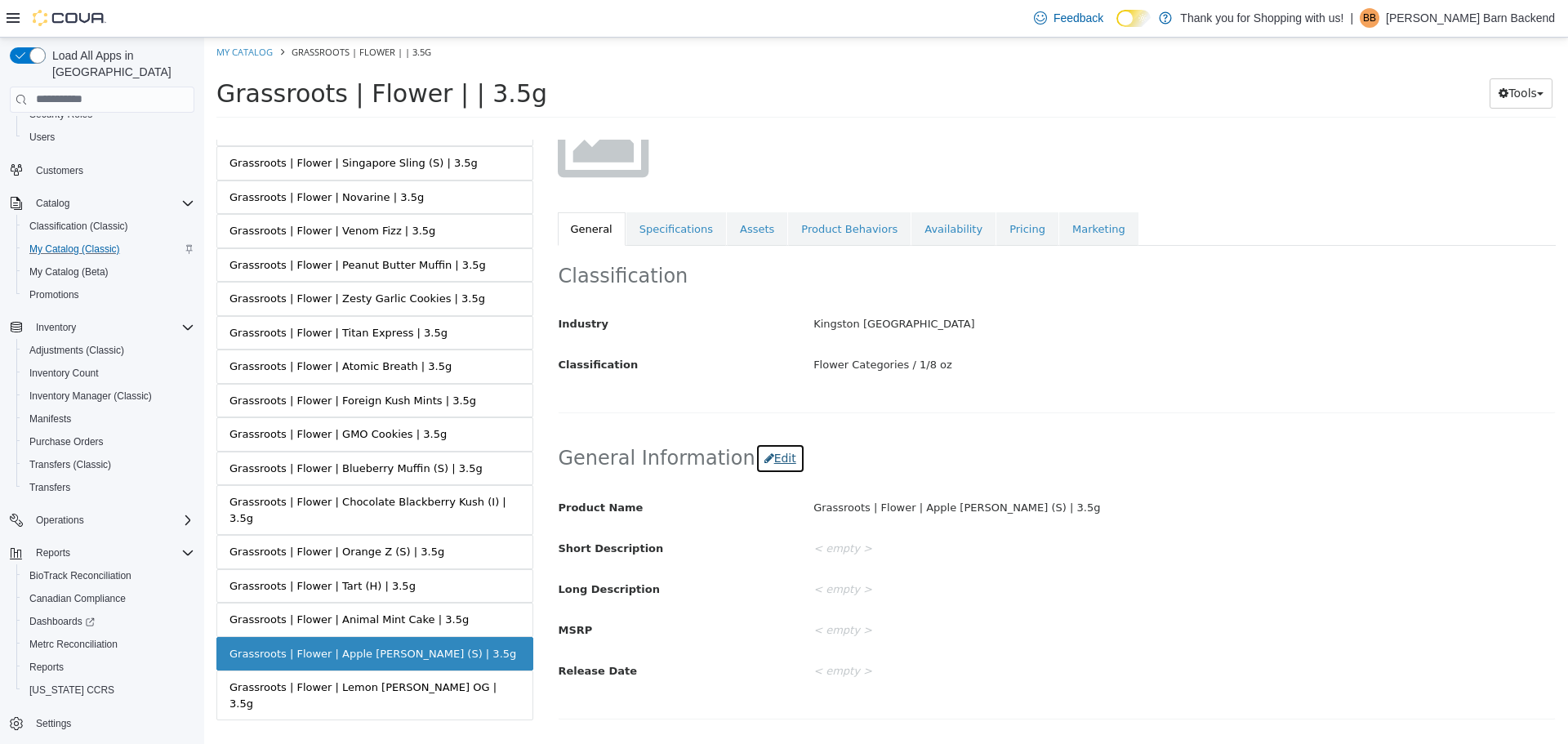
click at [755, 459] on button "Edit" at bounding box center [779, 457] width 50 height 30
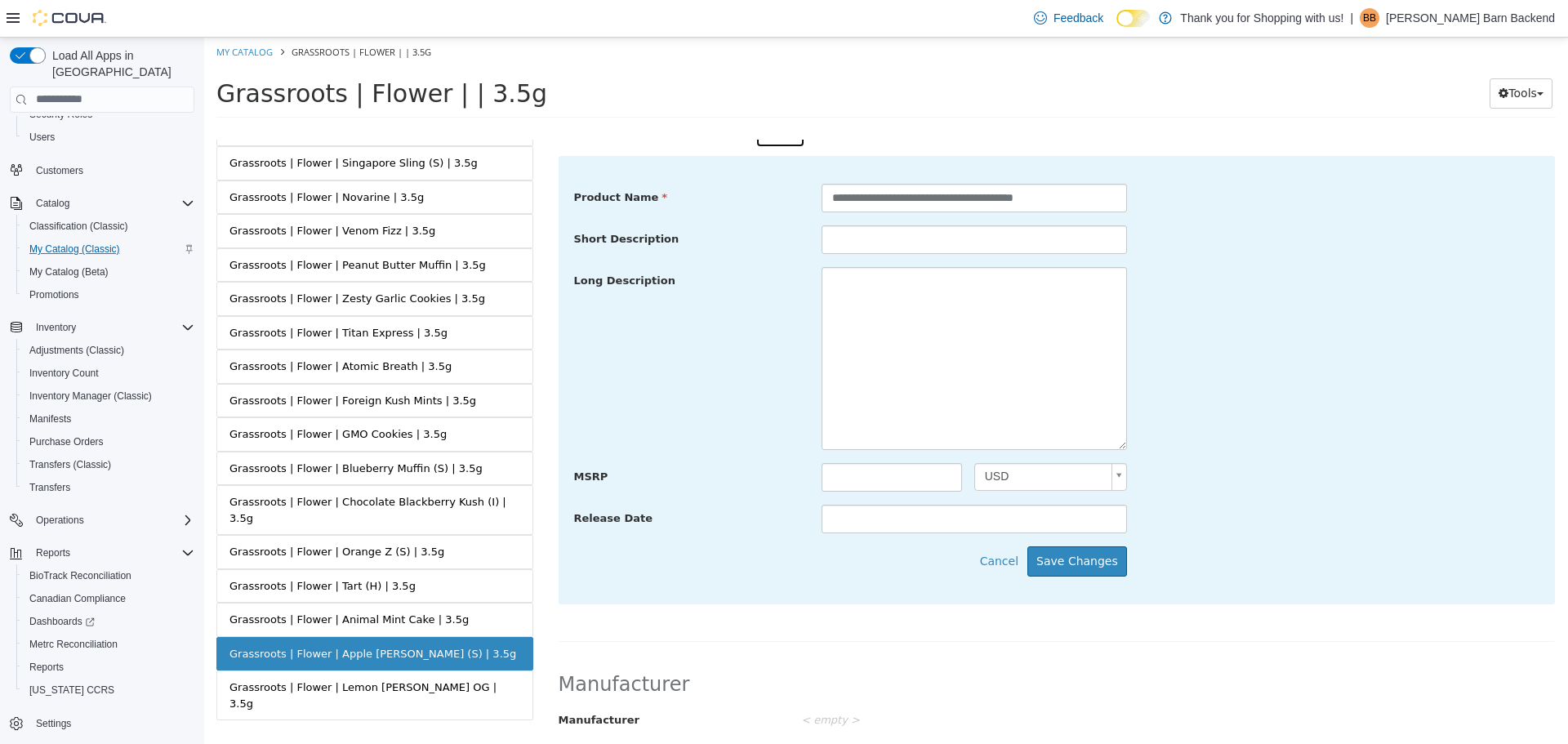
scroll to position [490, 0]
click at [905, 379] on textarea at bounding box center [974, 357] width 305 height 183
paste textarea "**********"
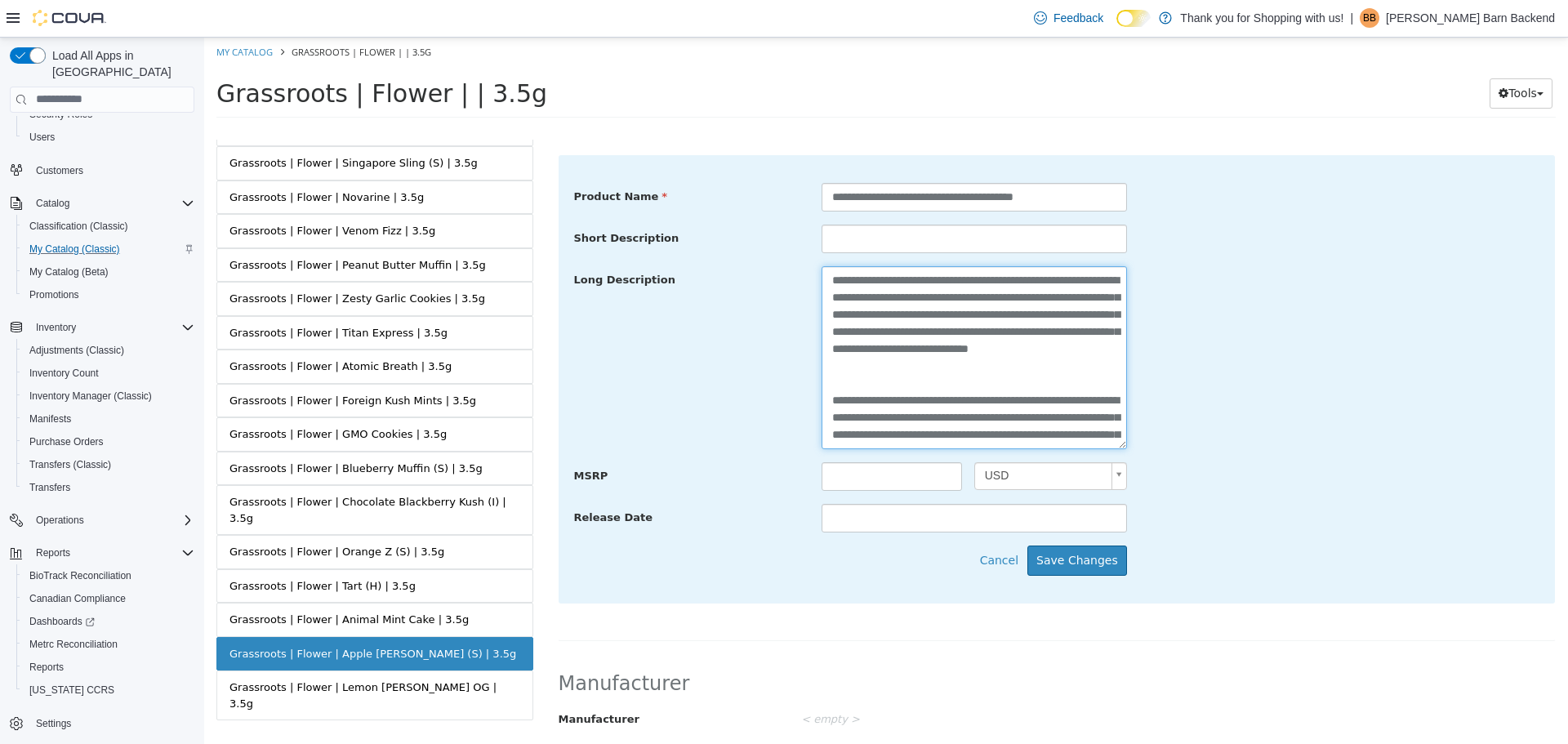
scroll to position [166, 0]
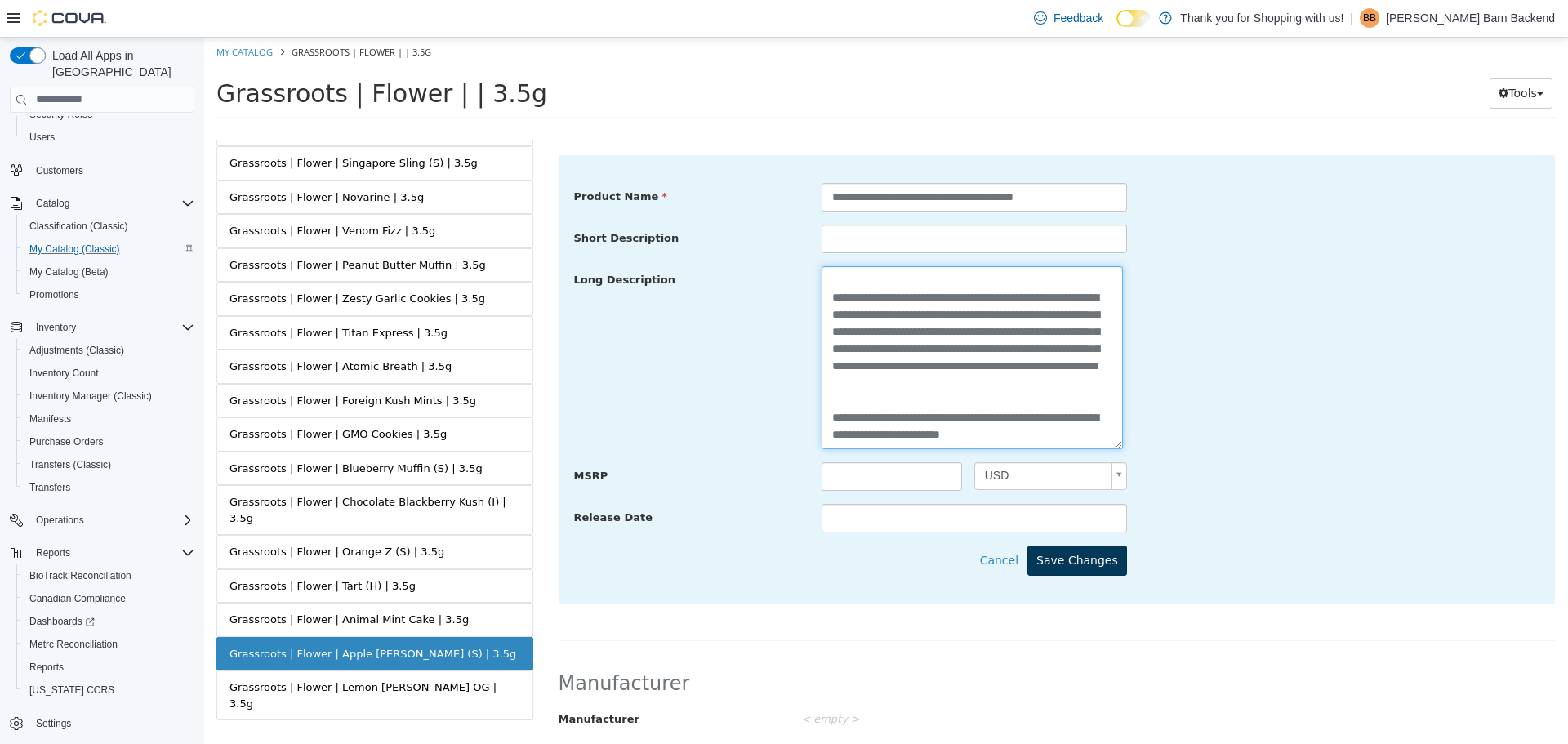
type textarea "**********"
drag, startPoint x: 1072, startPoint y: 560, endPoint x: 1048, endPoint y: 544, distance: 28.8
click at [1073, 560] on button "Save Changes" at bounding box center [1077, 560] width 99 height 30
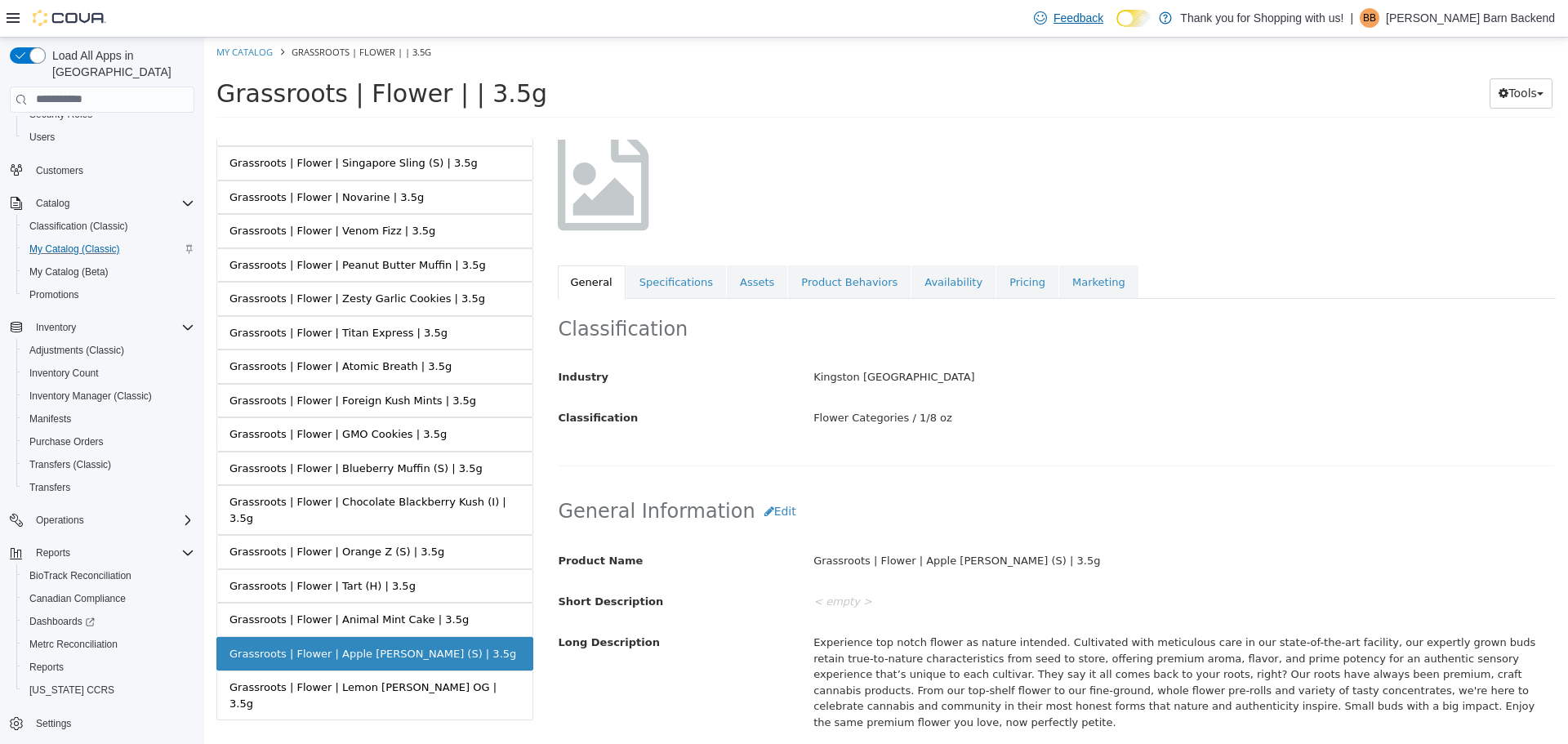
scroll to position [0, 0]
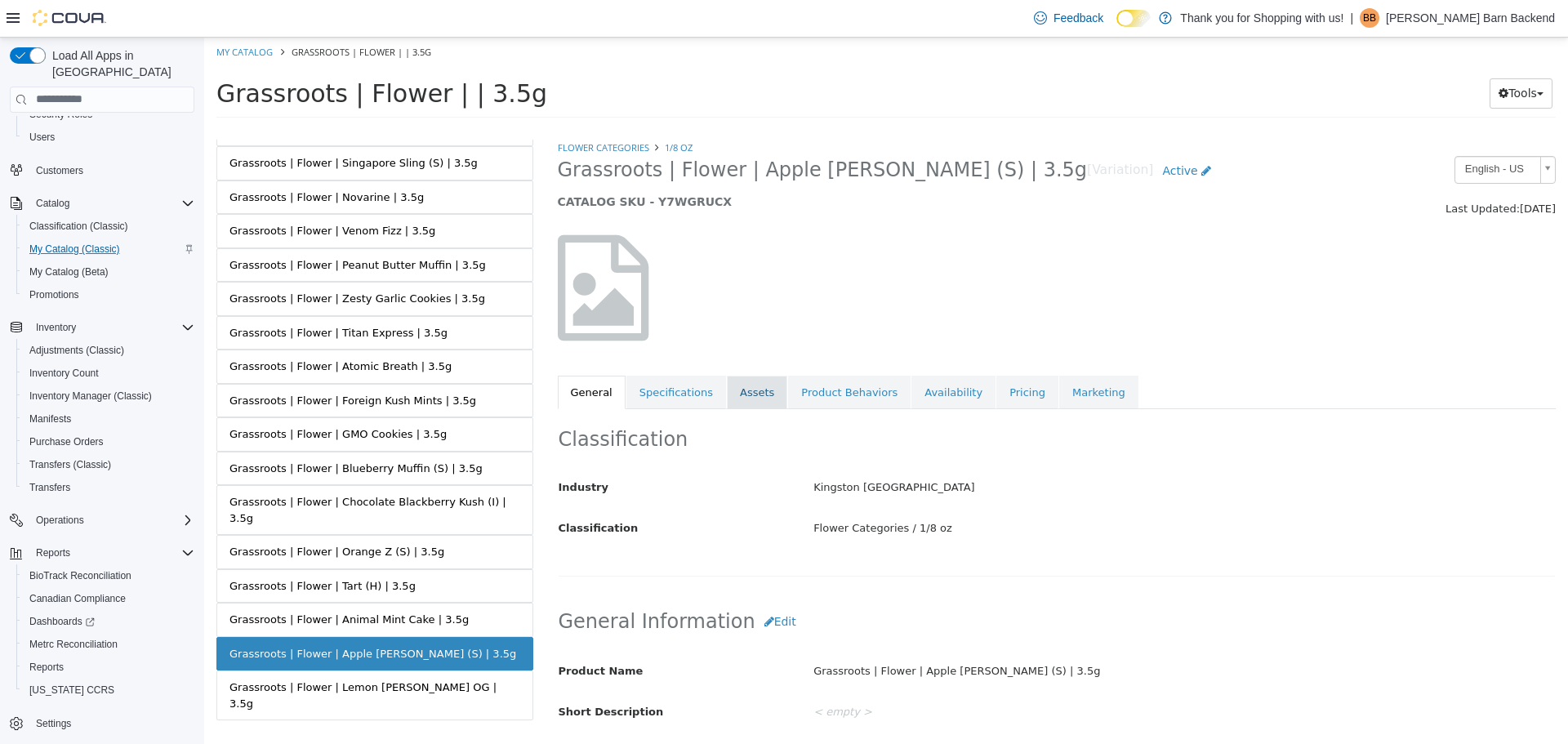
click at [731, 400] on link "Assets" at bounding box center [757, 392] width 61 height 34
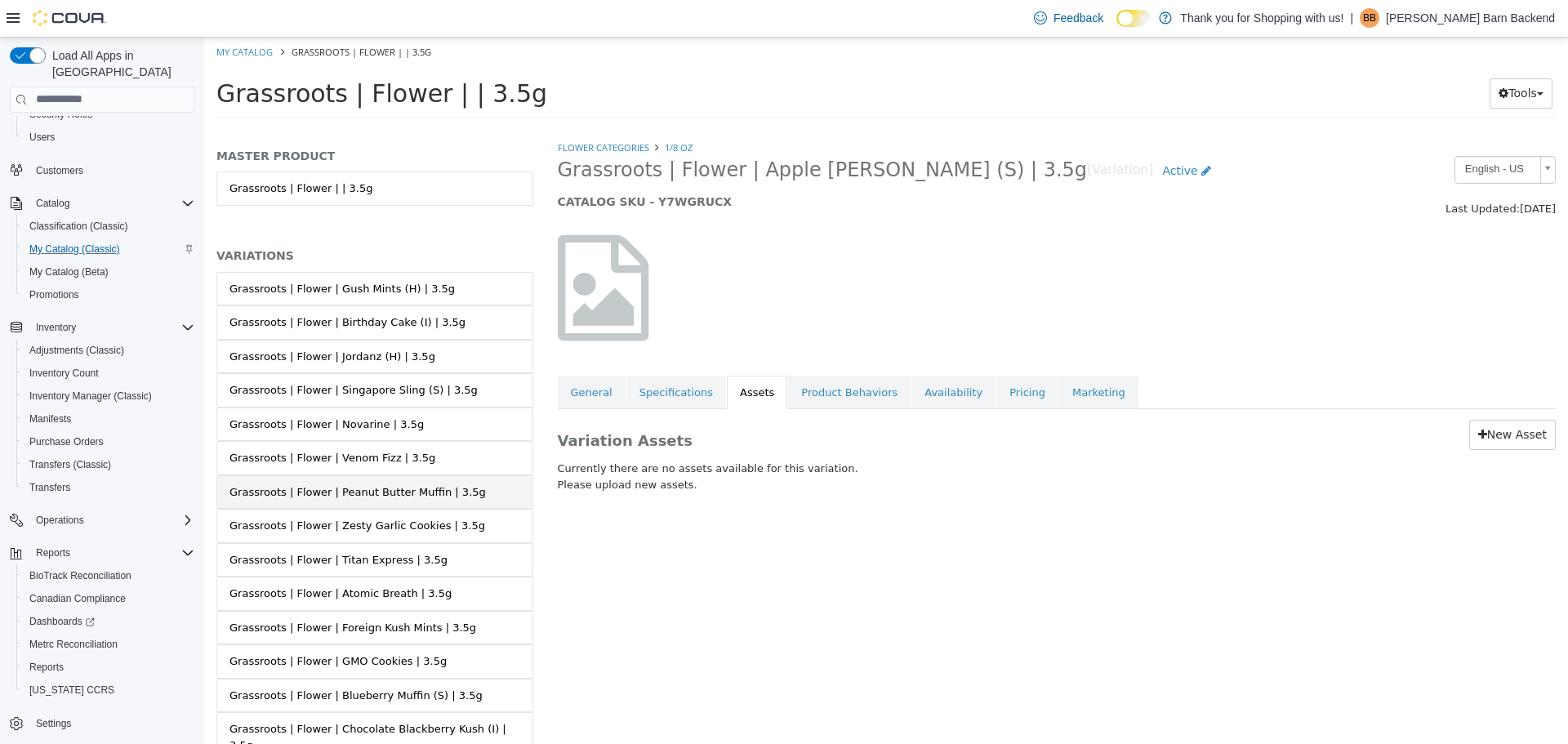
click at [396, 478] on link "Grassroots | Flower | Peanut Butter Muffin | 3.5g" at bounding box center [374, 491] width 317 height 34
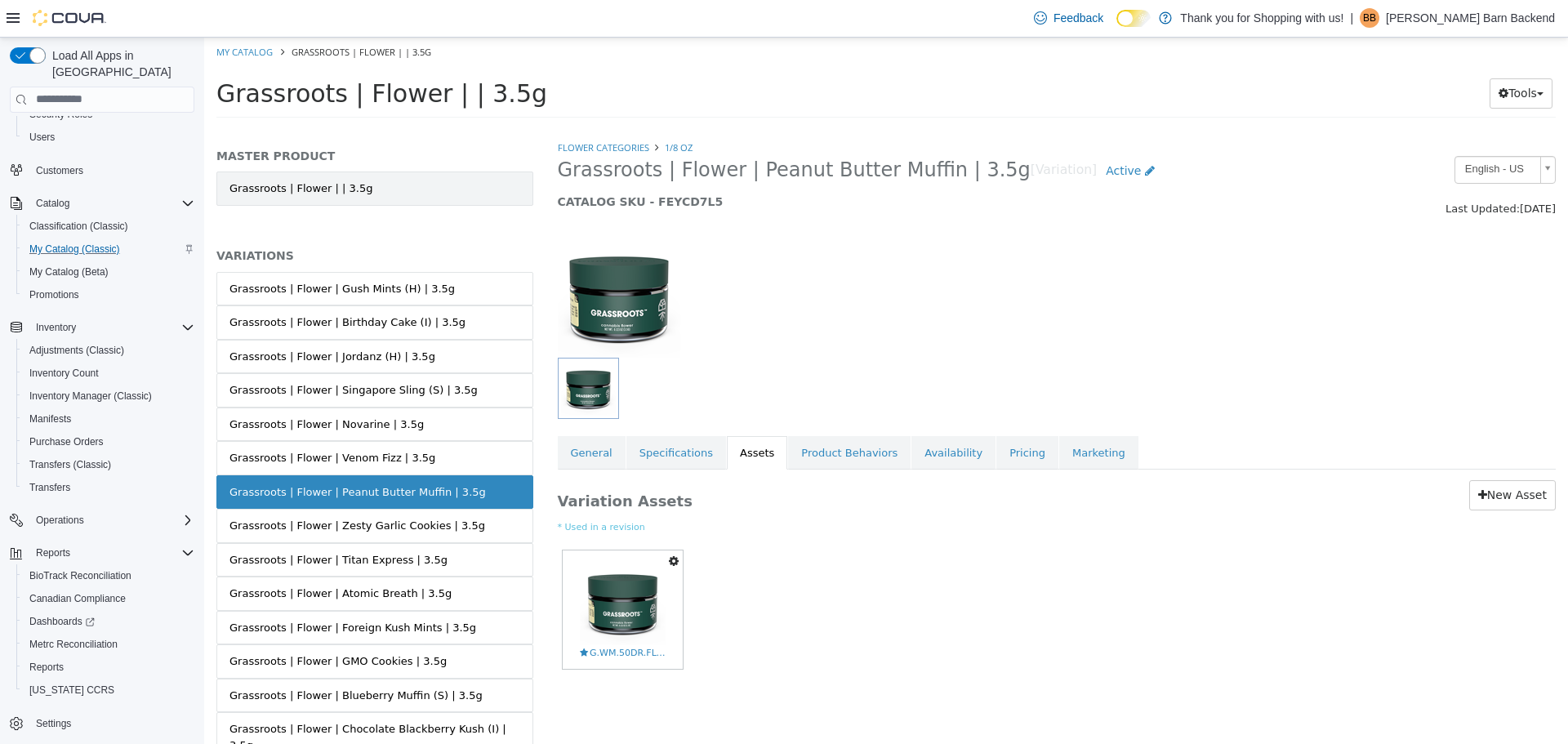
click at [395, 184] on link "Grassroots | Flower | | 3.5g" at bounding box center [374, 187] width 317 height 34
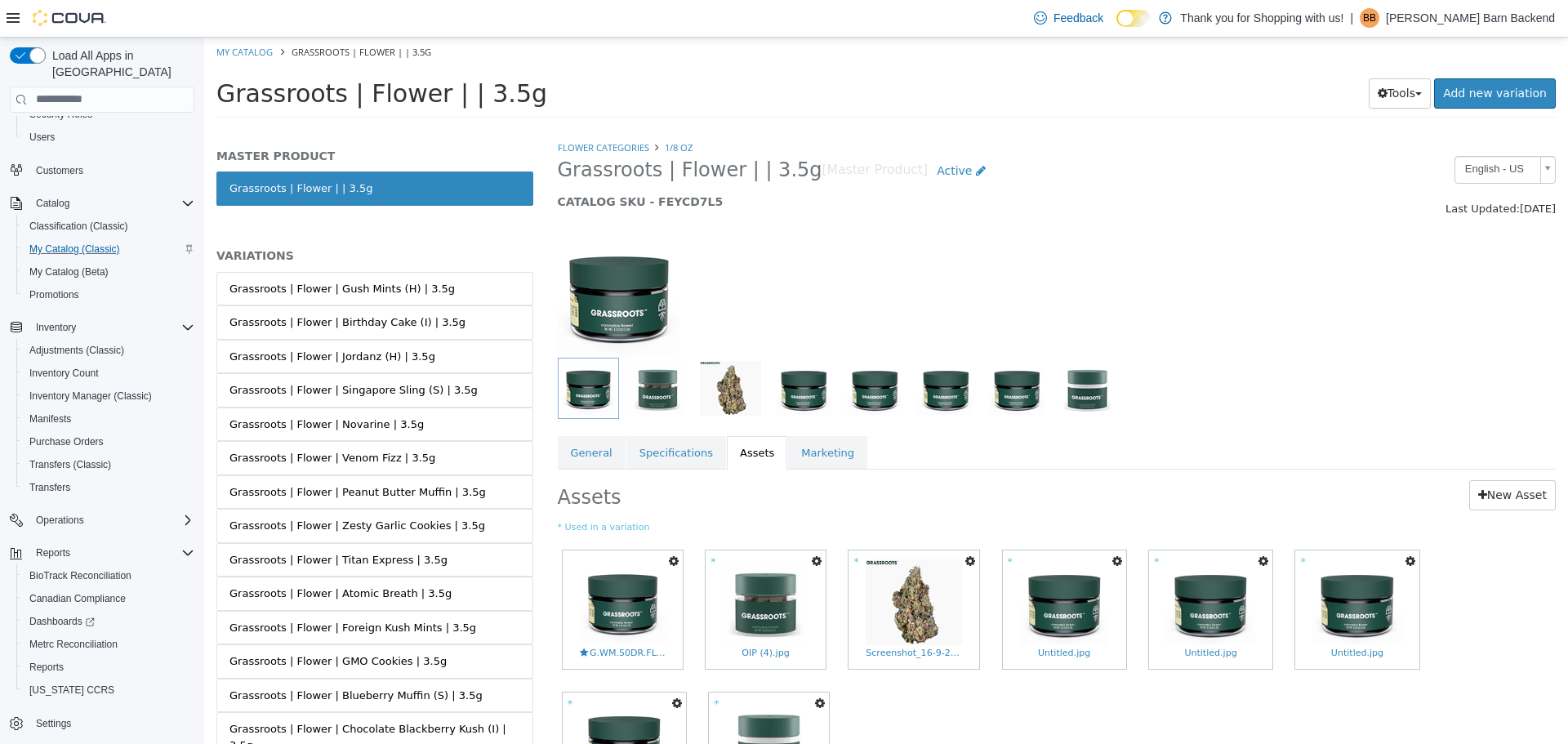
scroll to position [82, 0]
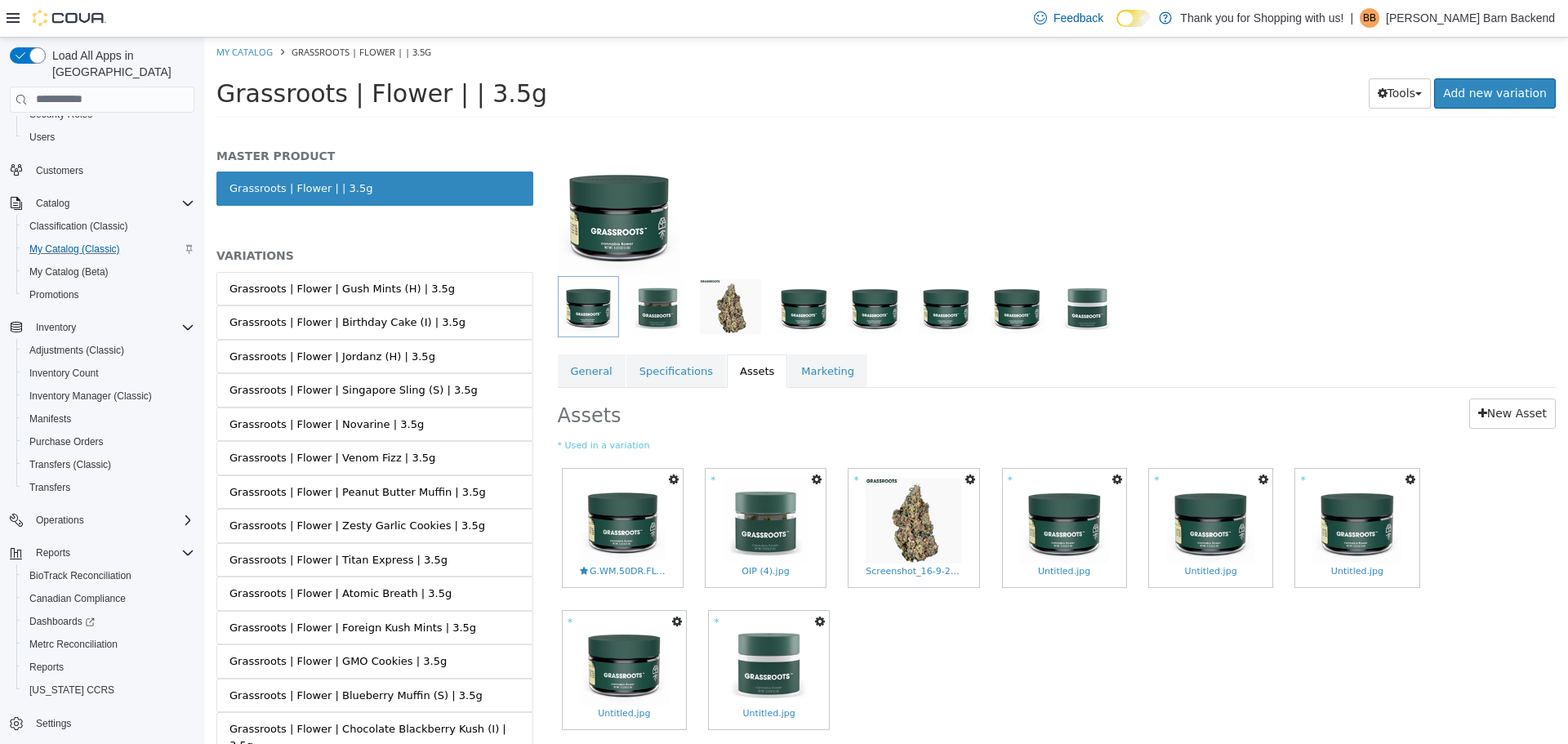
click at [670, 483] on icon "button" at bounding box center [673, 478] width 10 height 12
click at [692, 514] on div "Copy to Variations Set As Hero Shot Preview Download Delete G.WM.50DR.FLOWER.3.…" at bounding box center [1057, 604] width 999 height 283
click at [656, 523] on img at bounding box center [622, 520] width 86 height 86
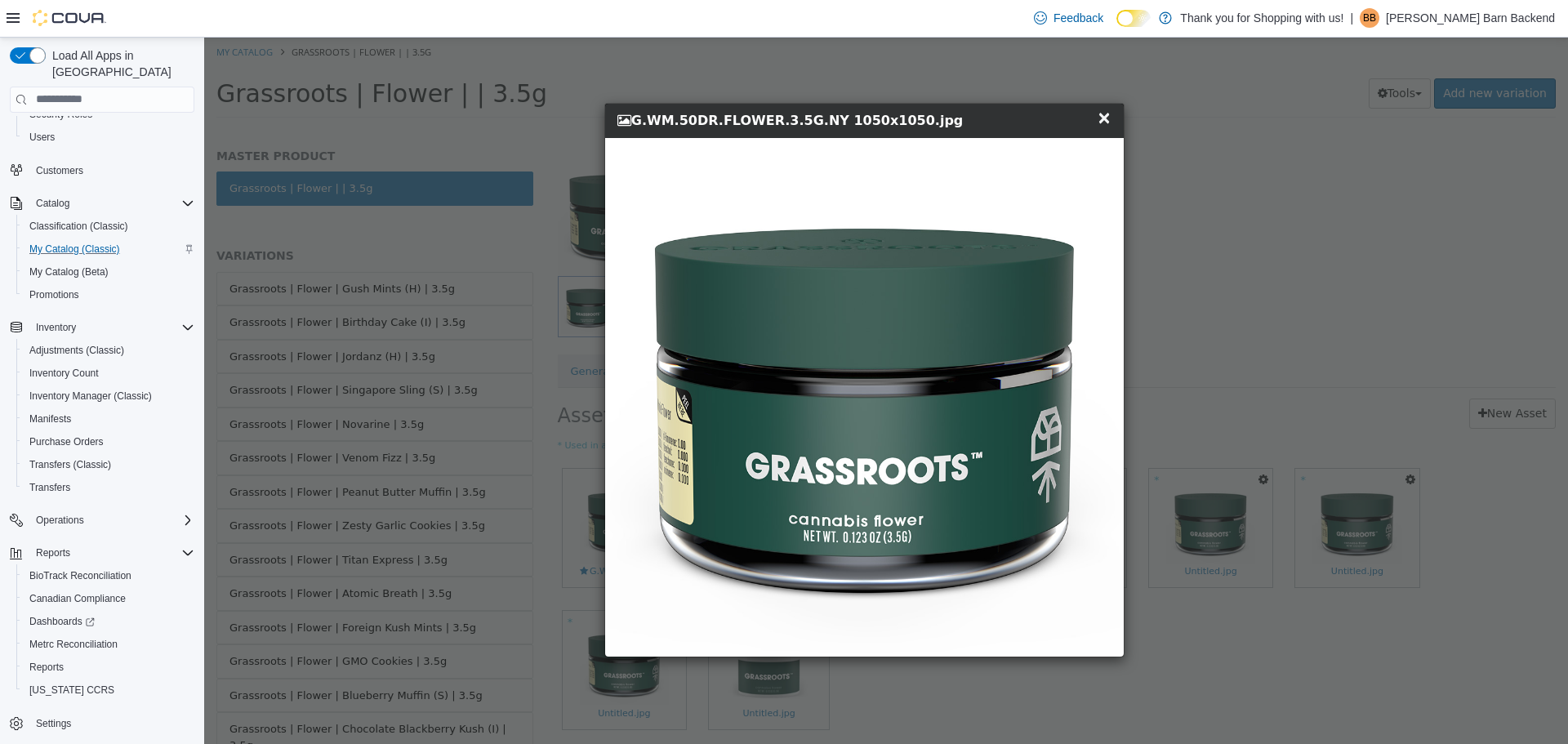
click at [1215, 372] on div "× Close G.WM.50DR.FLOWER.3.5G.NY 1050x1050.jpg" at bounding box center [865, 379] width 1323 height 685
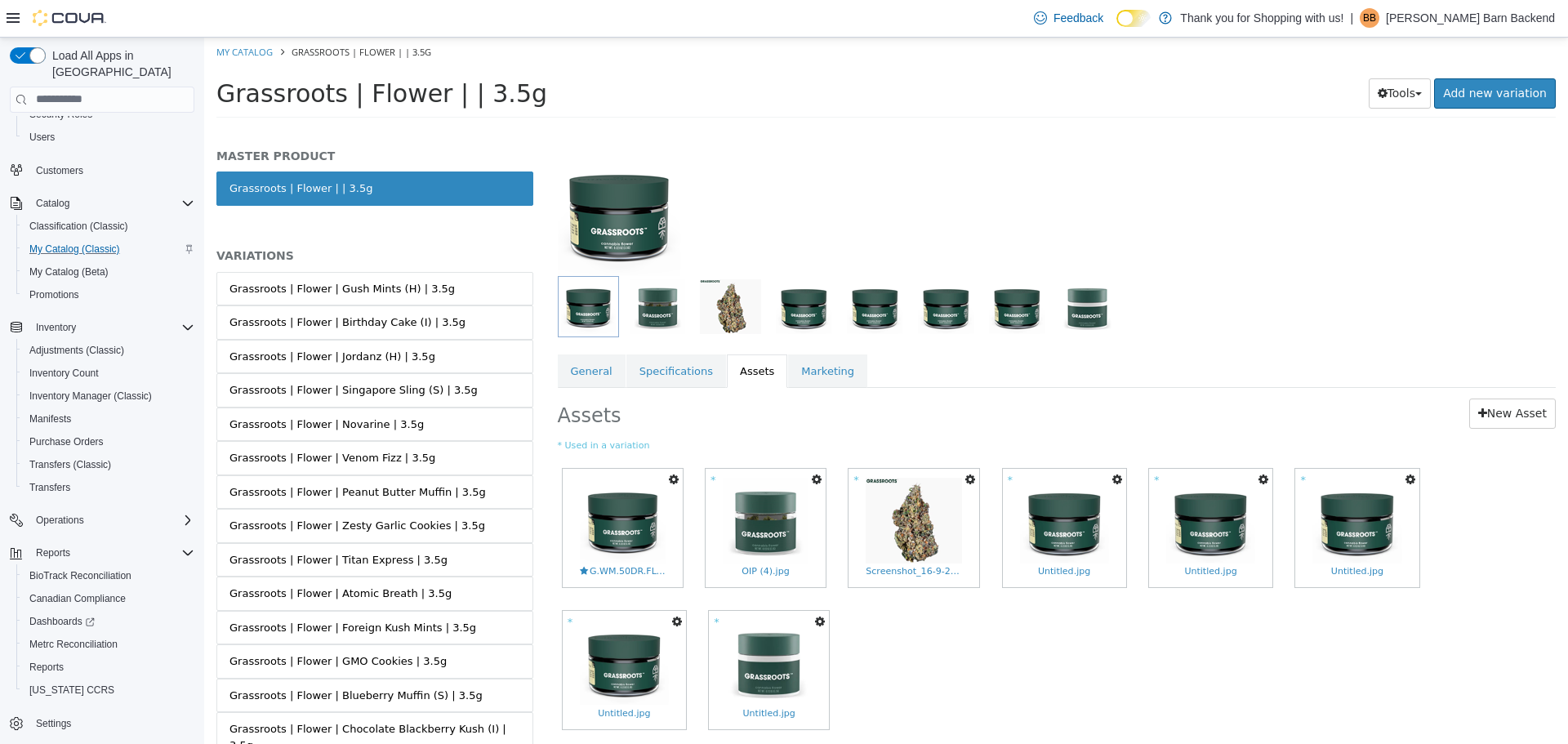
click at [672, 477] on icon "button" at bounding box center [673, 478] width 10 height 12
click at [658, 509] on link "Copy to Variations" at bounding box center [613, 507] width 137 height 22
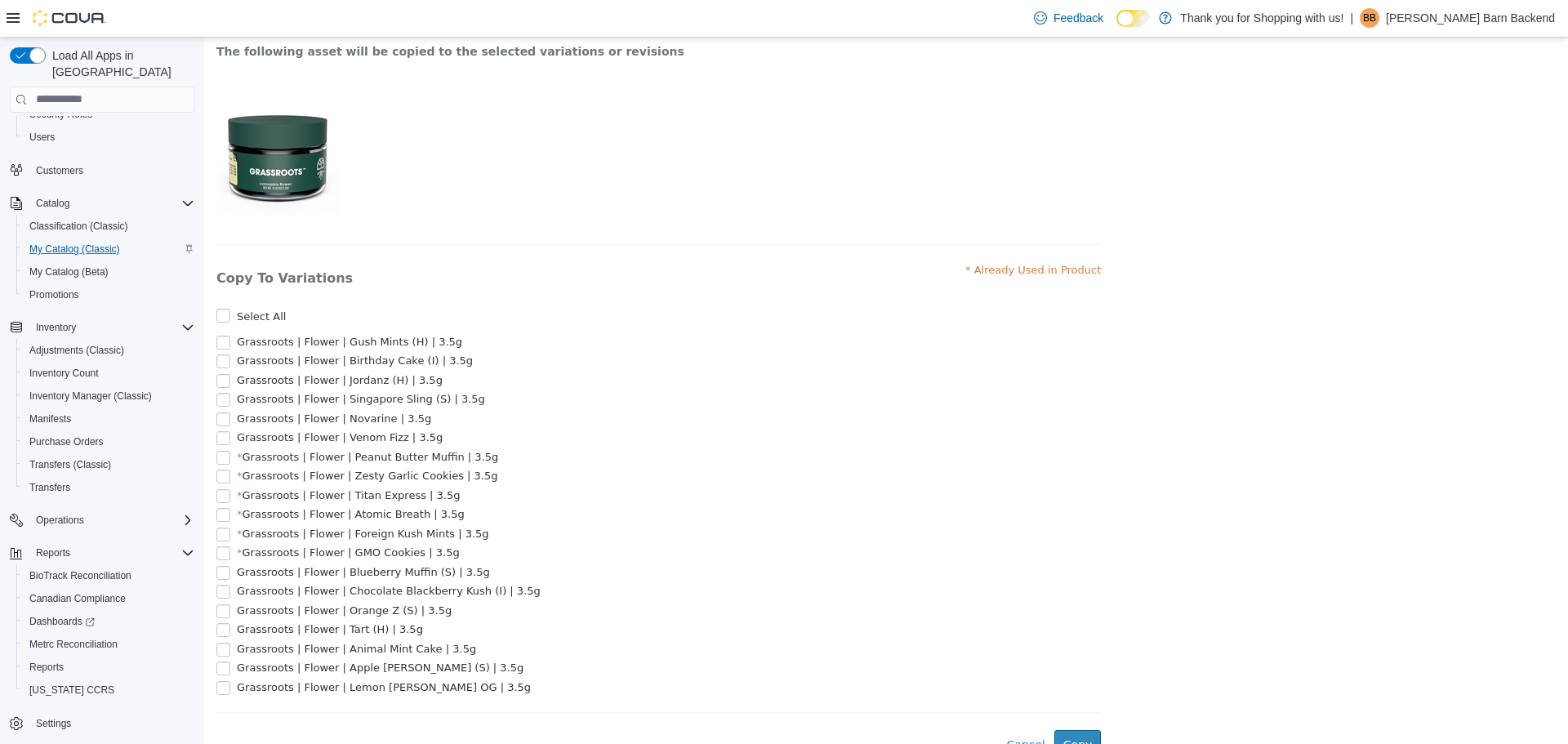
scroll to position [184, 0]
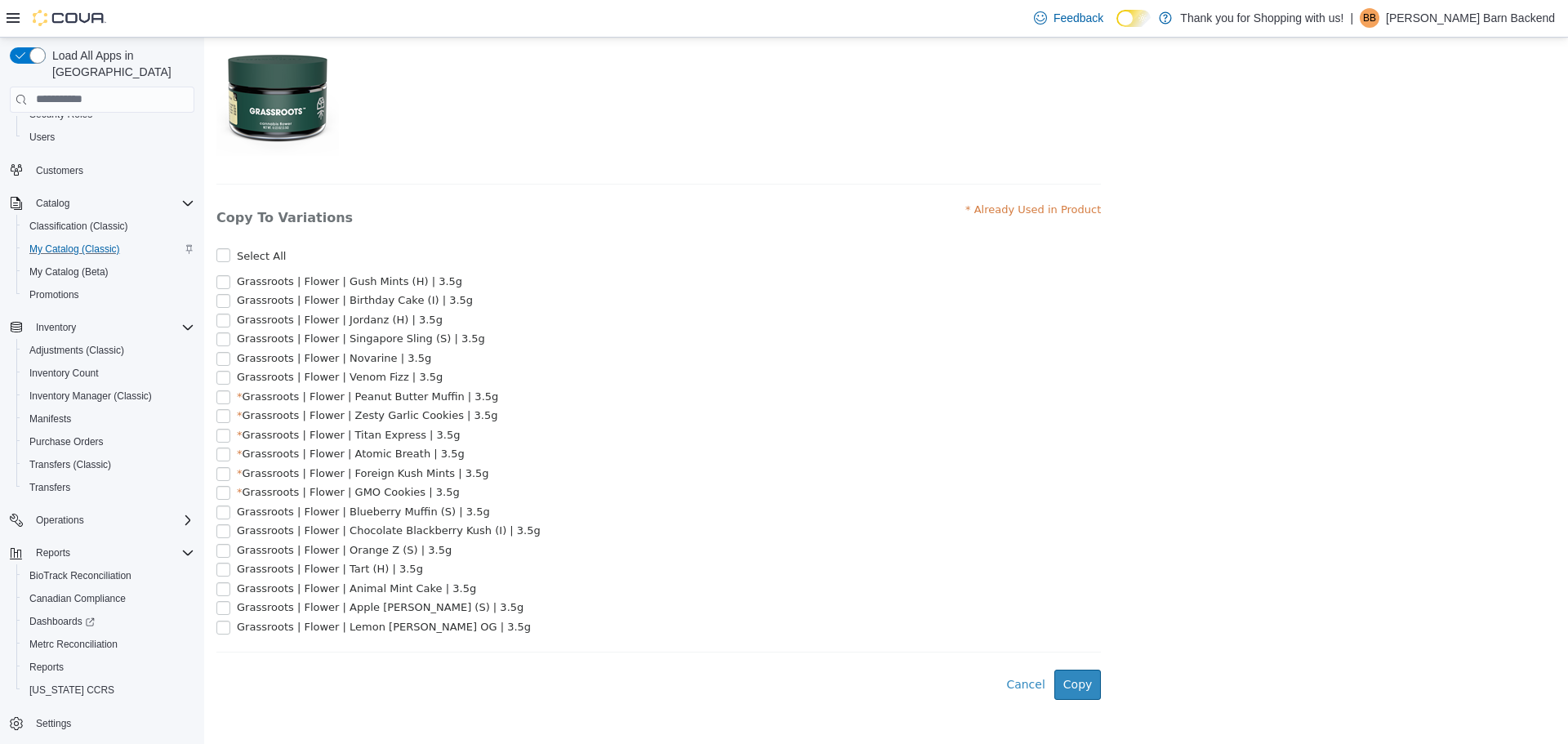
click at [282, 604] on span "Grassroots | Flower | Apple [PERSON_NAME] (S) | 3.5g" at bounding box center [380, 606] width 287 height 13
click at [1063, 679] on button "Copy" at bounding box center [1078, 683] width 47 height 30
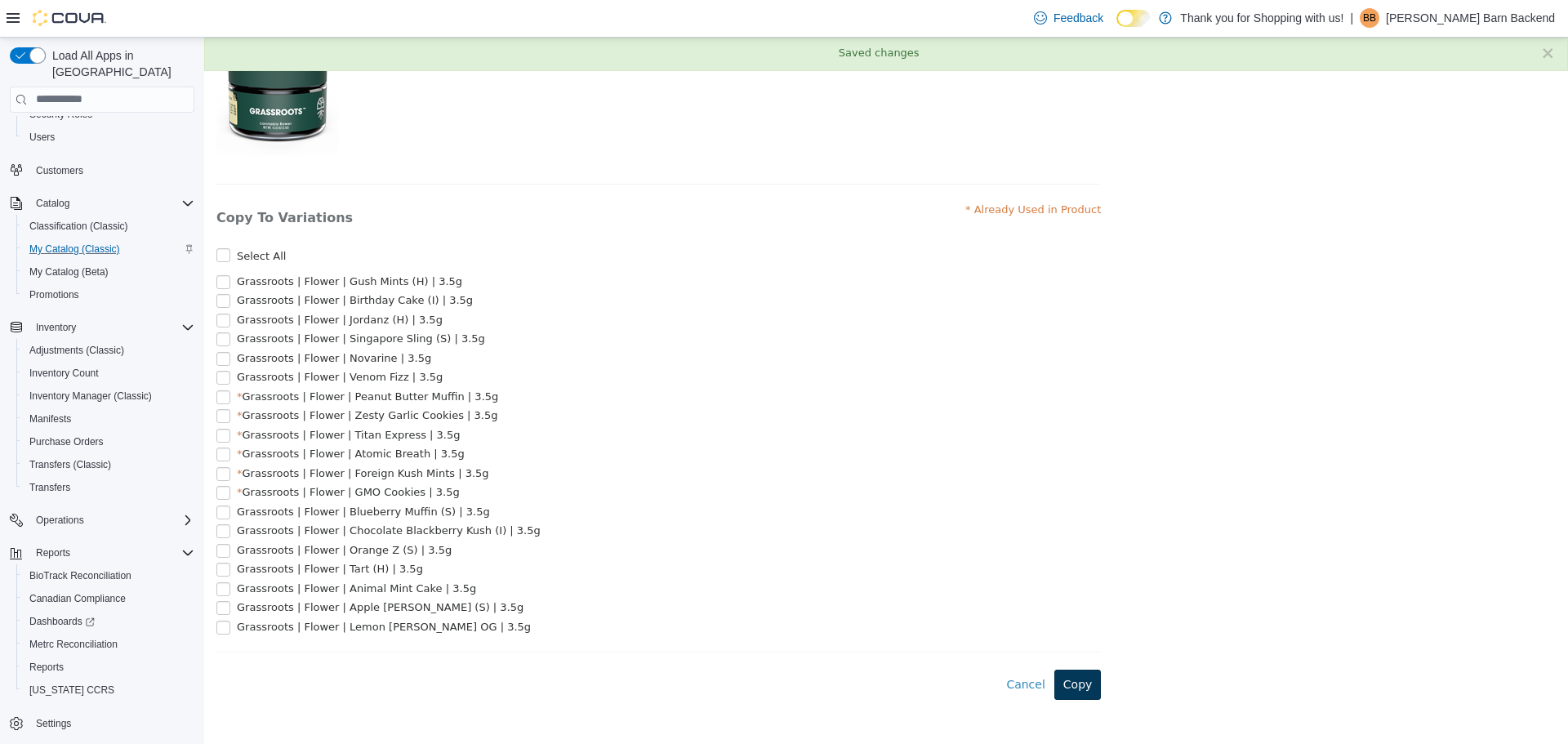
scroll to position [0, 0]
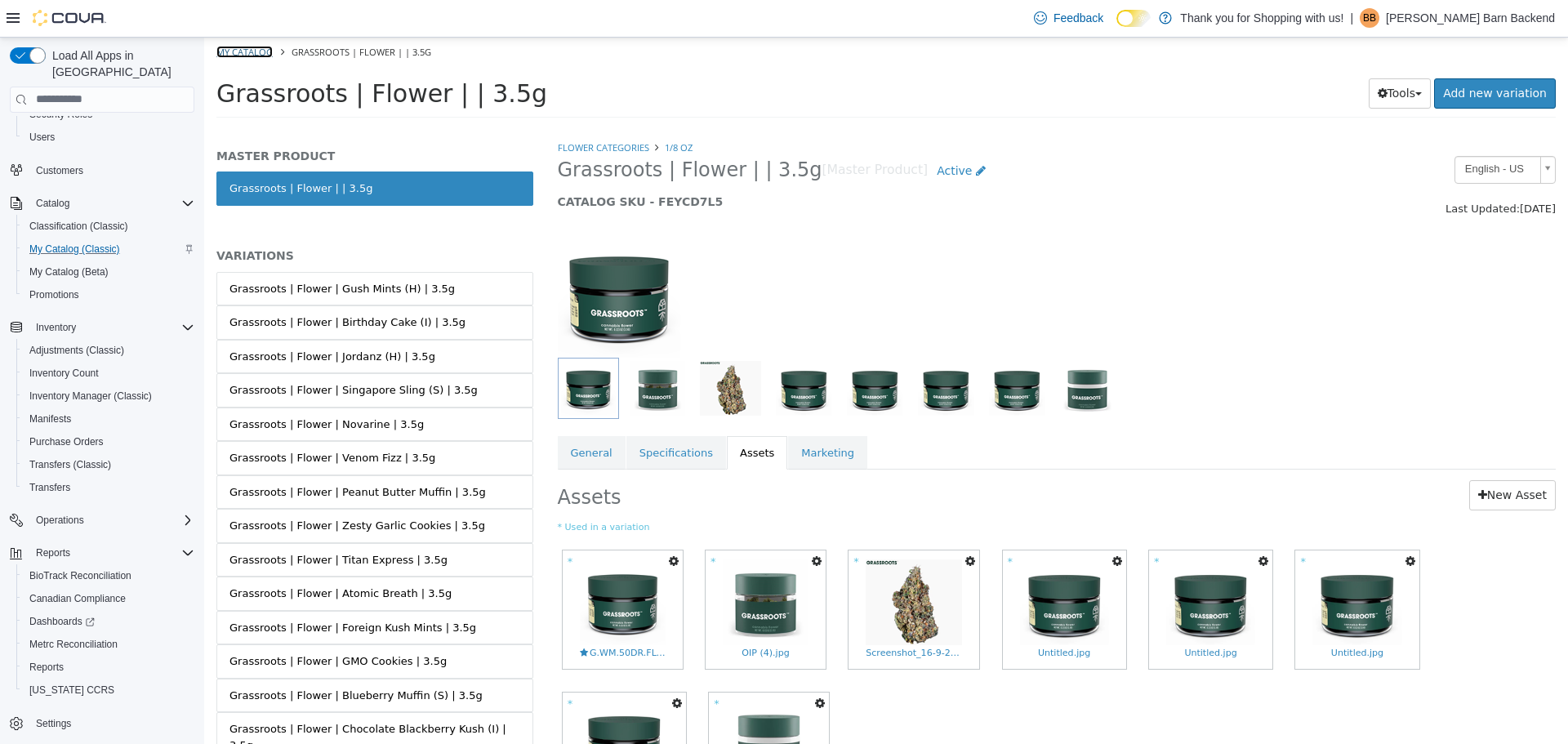
click at [266, 48] on link "My Catalog" at bounding box center [244, 50] width 56 height 13
select select "**********"
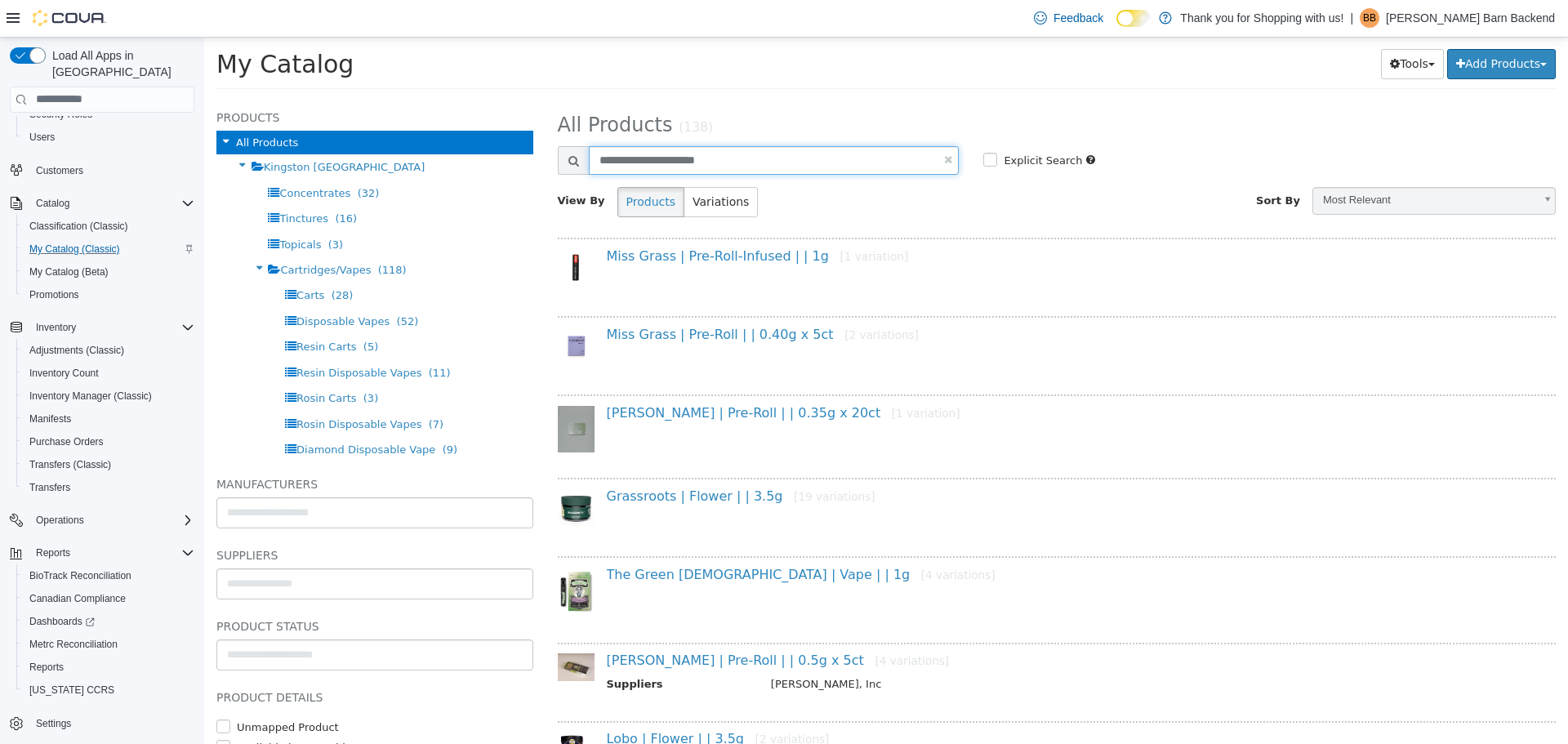
drag, startPoint x: 733, startPoint y: 154, endPoint x: 561, endPoint y: 158, distance: 172.0
click at [561, 158] on div "**********" at bounding box center [758, 160] width 402 height 29
type input "********"
select select "**********"
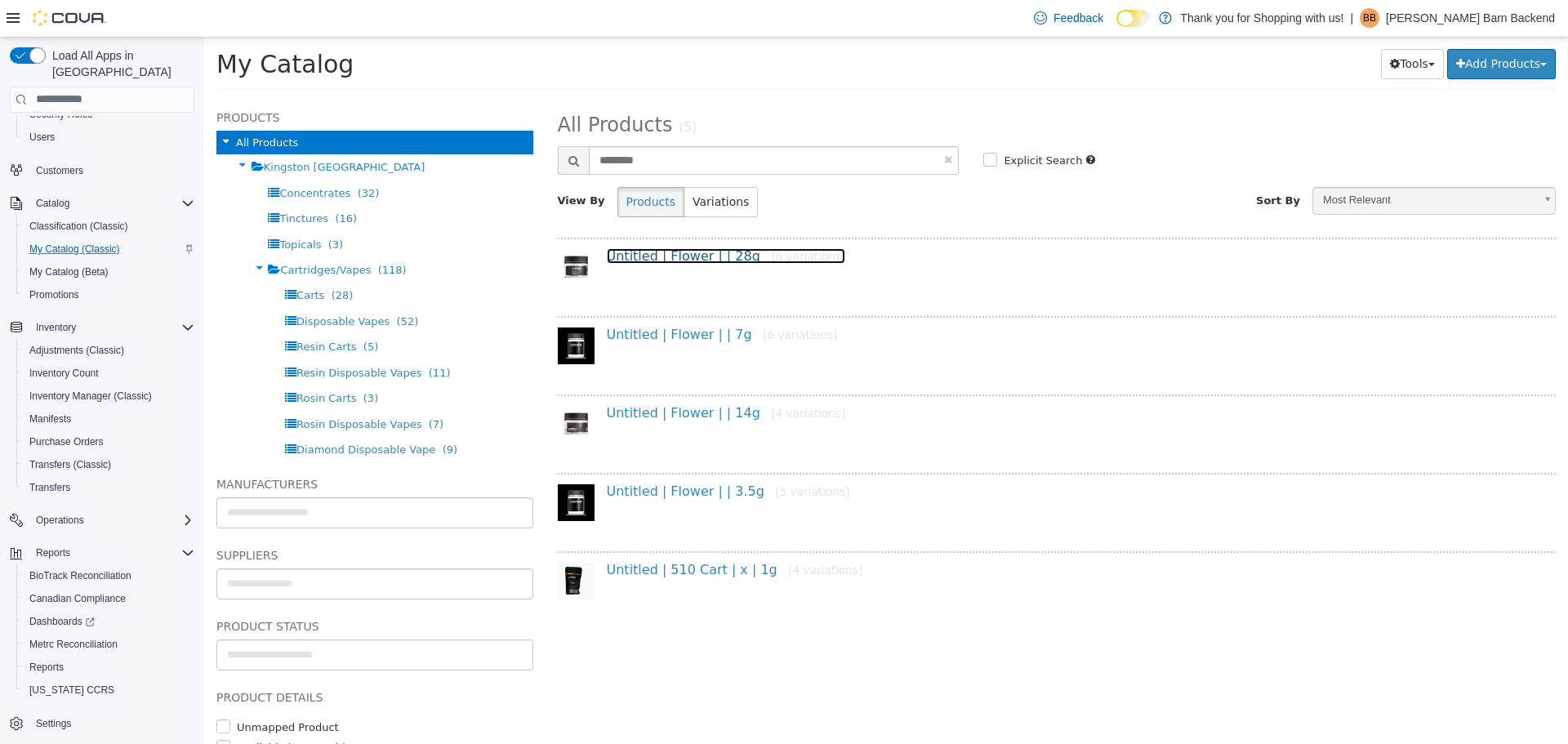
click at [726, 258] on link "Untitled | Flower | | 28g [6 variations]" at bounding box center [726, 255] width 240 height 15
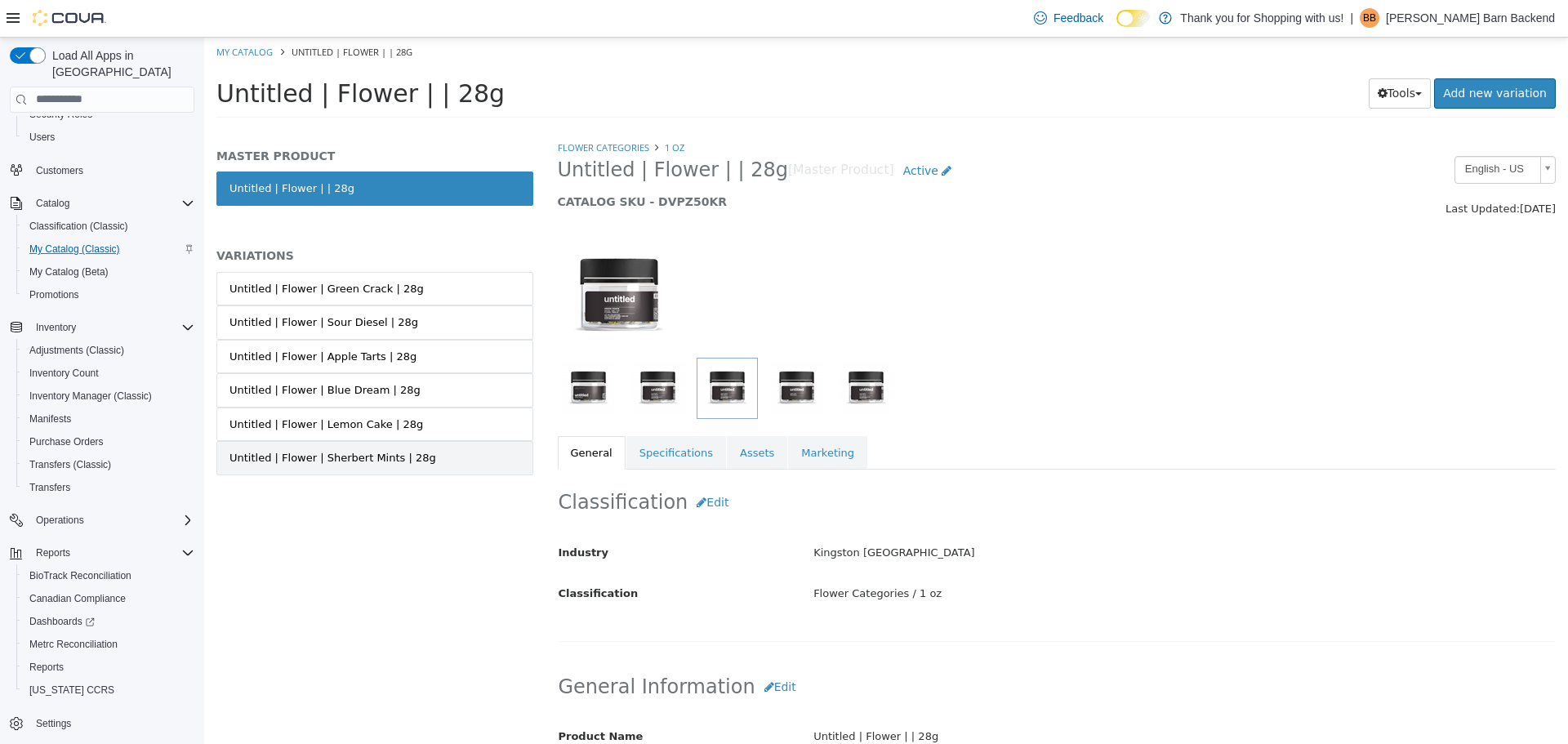
click at [365, 458] on div "Untitled | Flower | Sherbert Mints | 28g" at bounding box center [333, 456] width 207 height 16
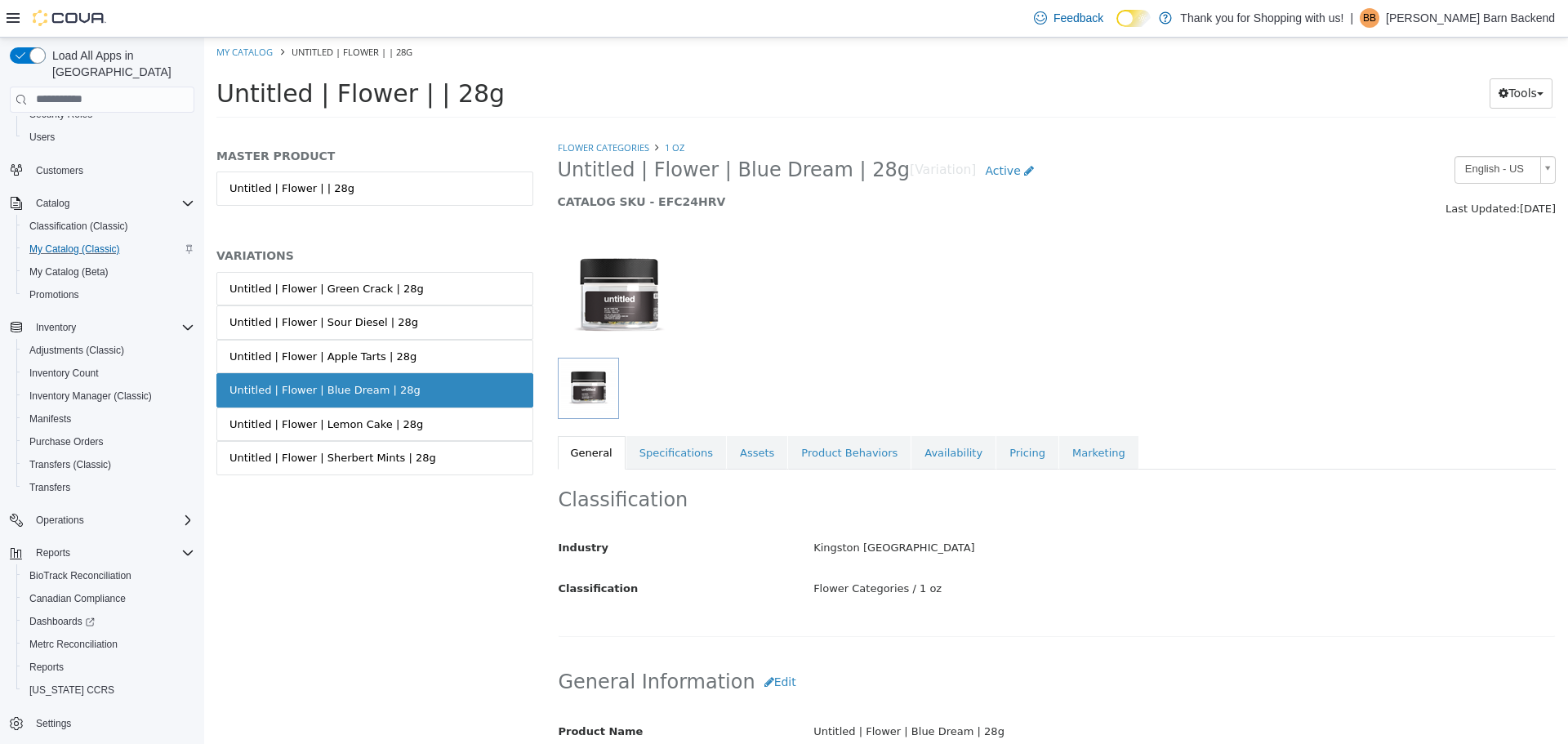
click at [389, 352] on div "Untitled | Flower | Apple Tarts | 28g" at bounding box center [323, 356] width 187 height 16
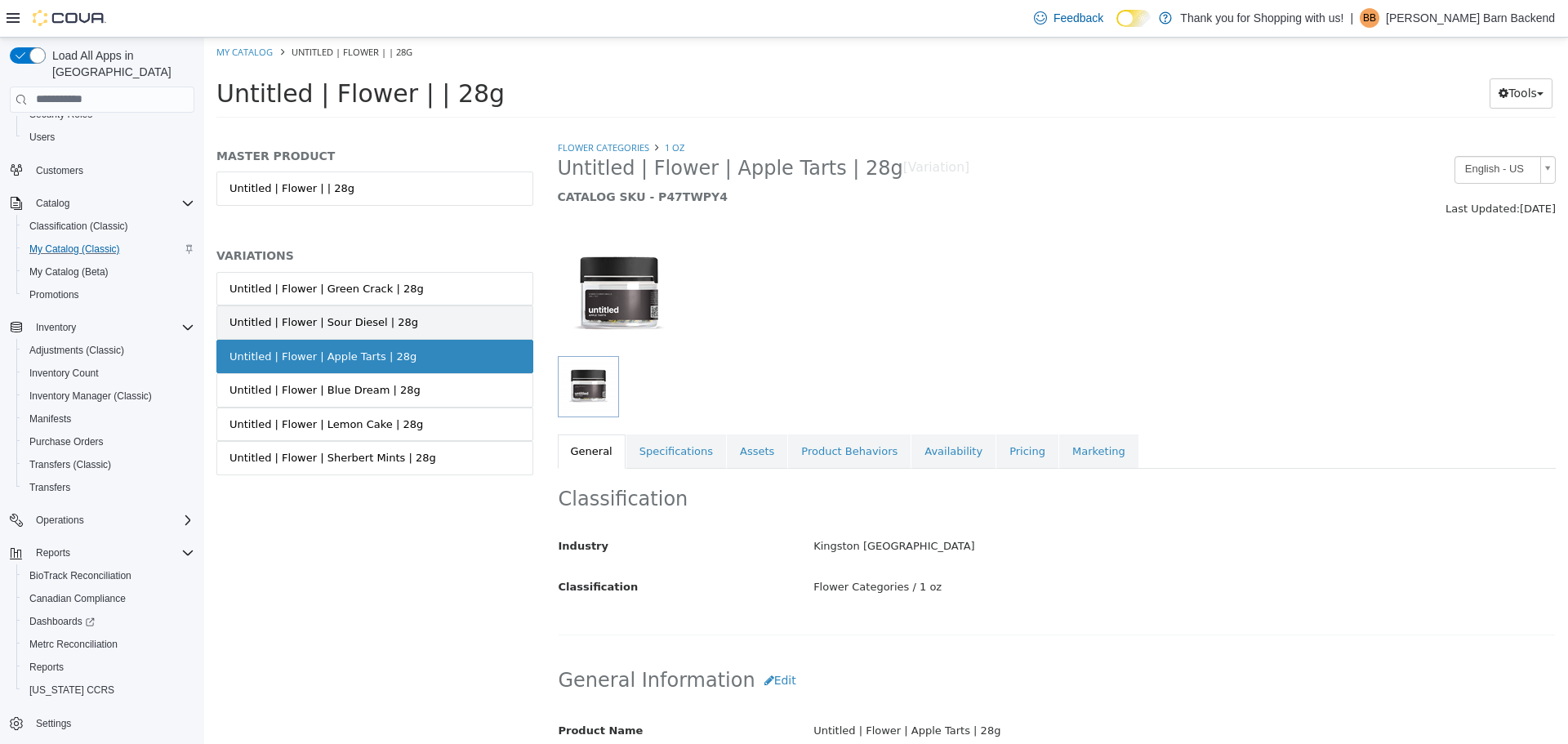
click at [393, 327] on link "Untitled | Flower | Sour Diesel | 28g" at bounding box center [374, 321] width 317 height 34
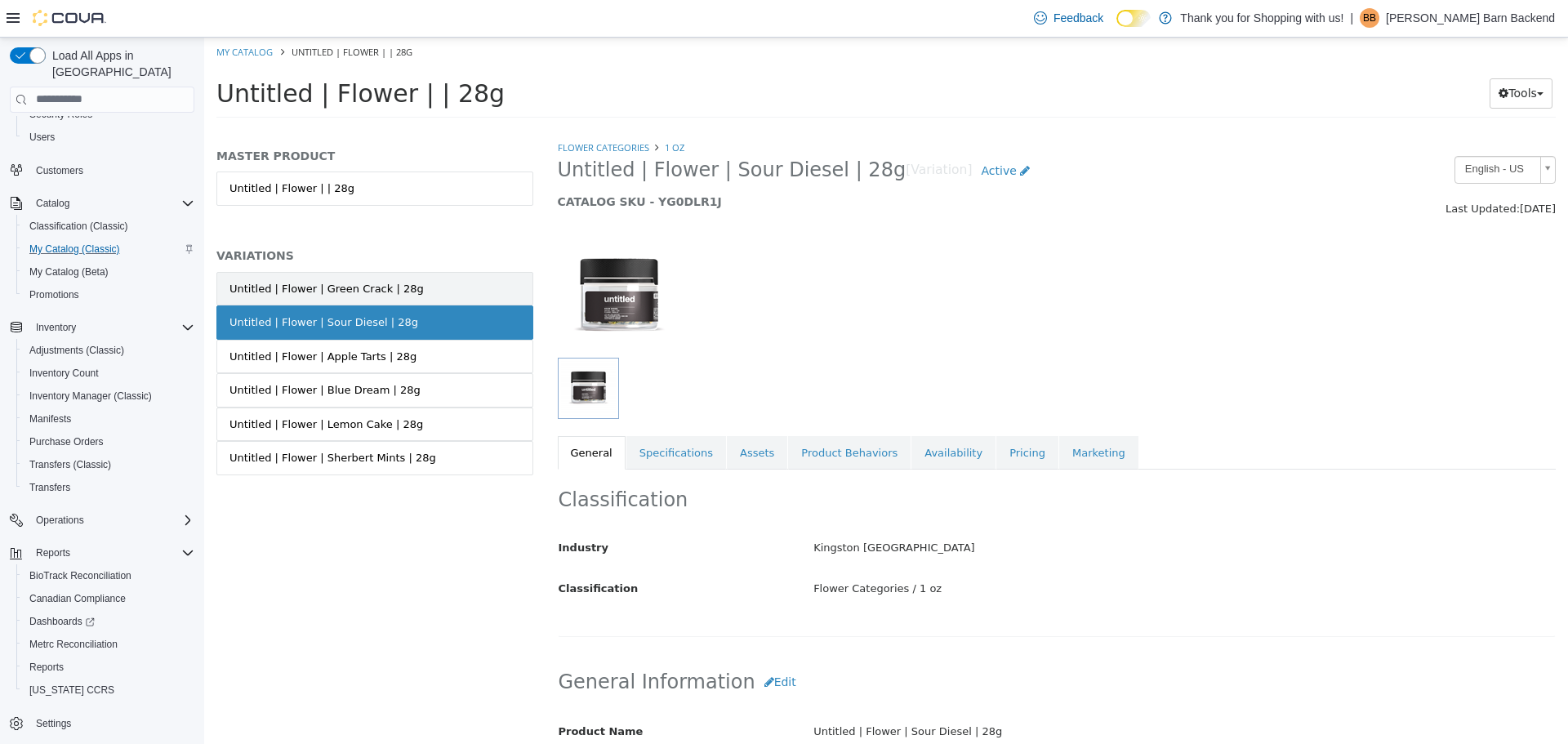
click at [405, 271] on link "Untitled | Flower | Green Crack | 28g" at bounding box center [374, 288] width 317 height 34
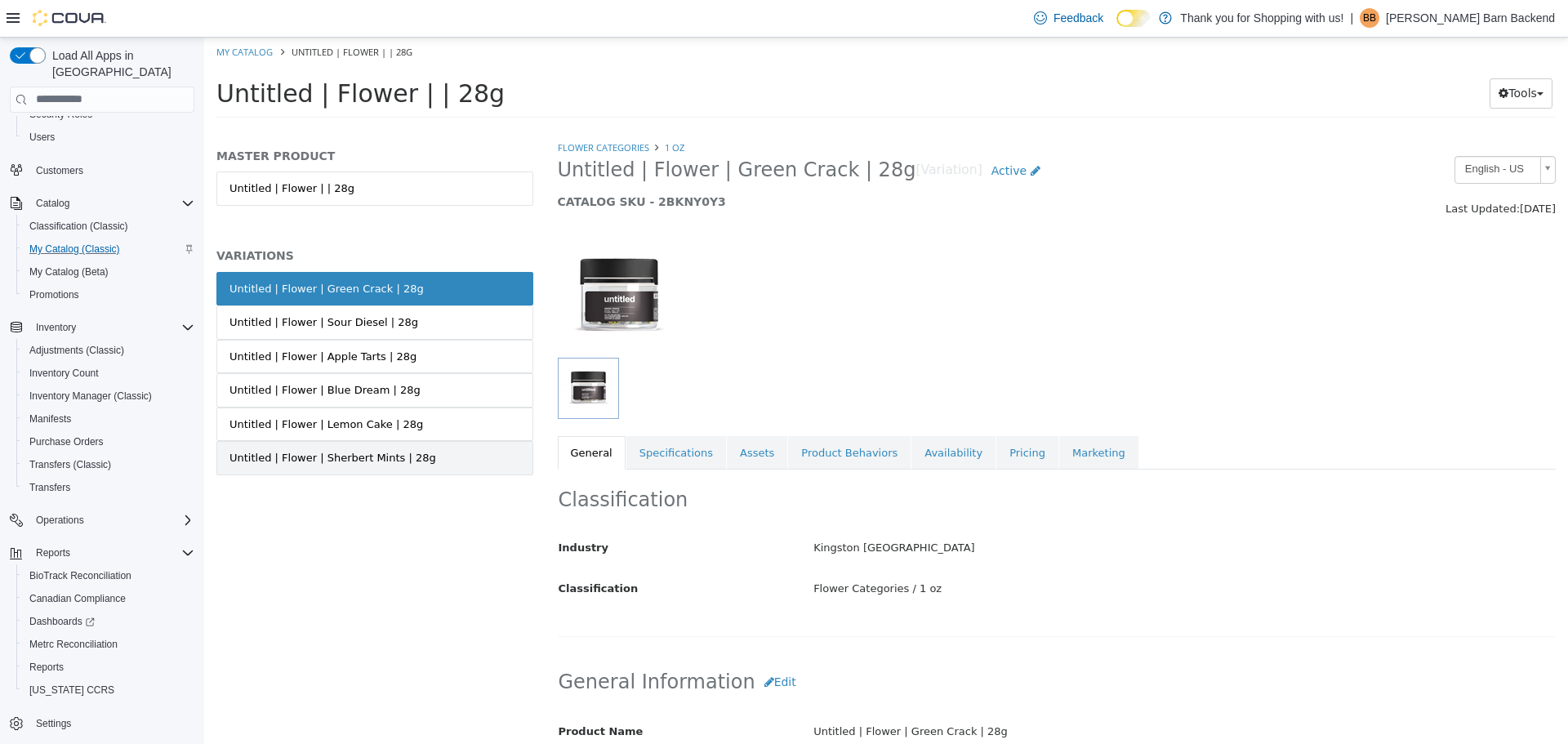
click at [400, 452] on div "Untitled | Flower | Sherbert Mints | 28g" at bounding box center [333, 456] width 207 height 16
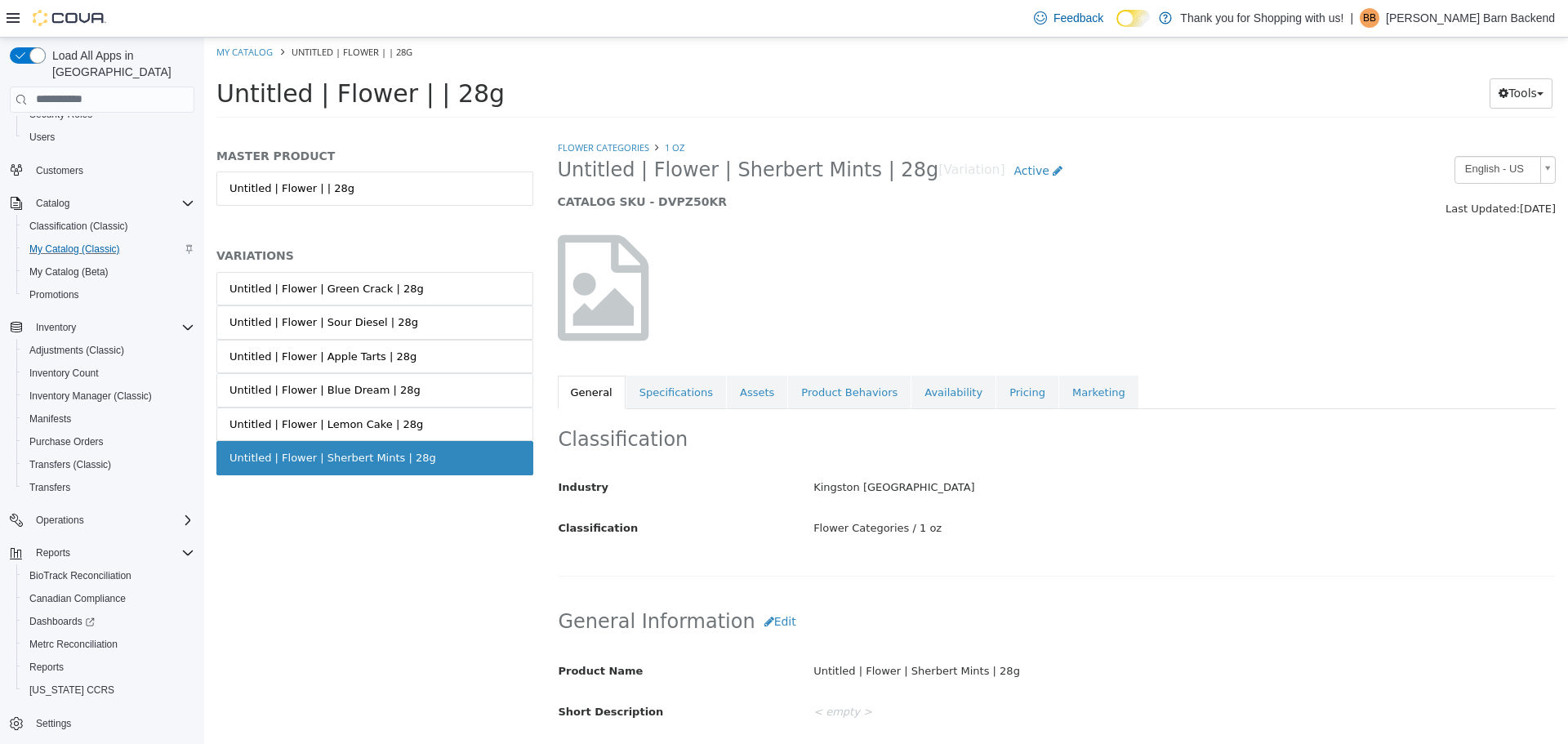
drag, startPoint x: 561, startPoint y: 167, endPoint x: 887, endPoint y: 181, distance: 326.3
click at [887, 181] on span "Untitled | Flower | Sherbert Mints | 28g" at bounding box center [748, 169] width 382 height 25
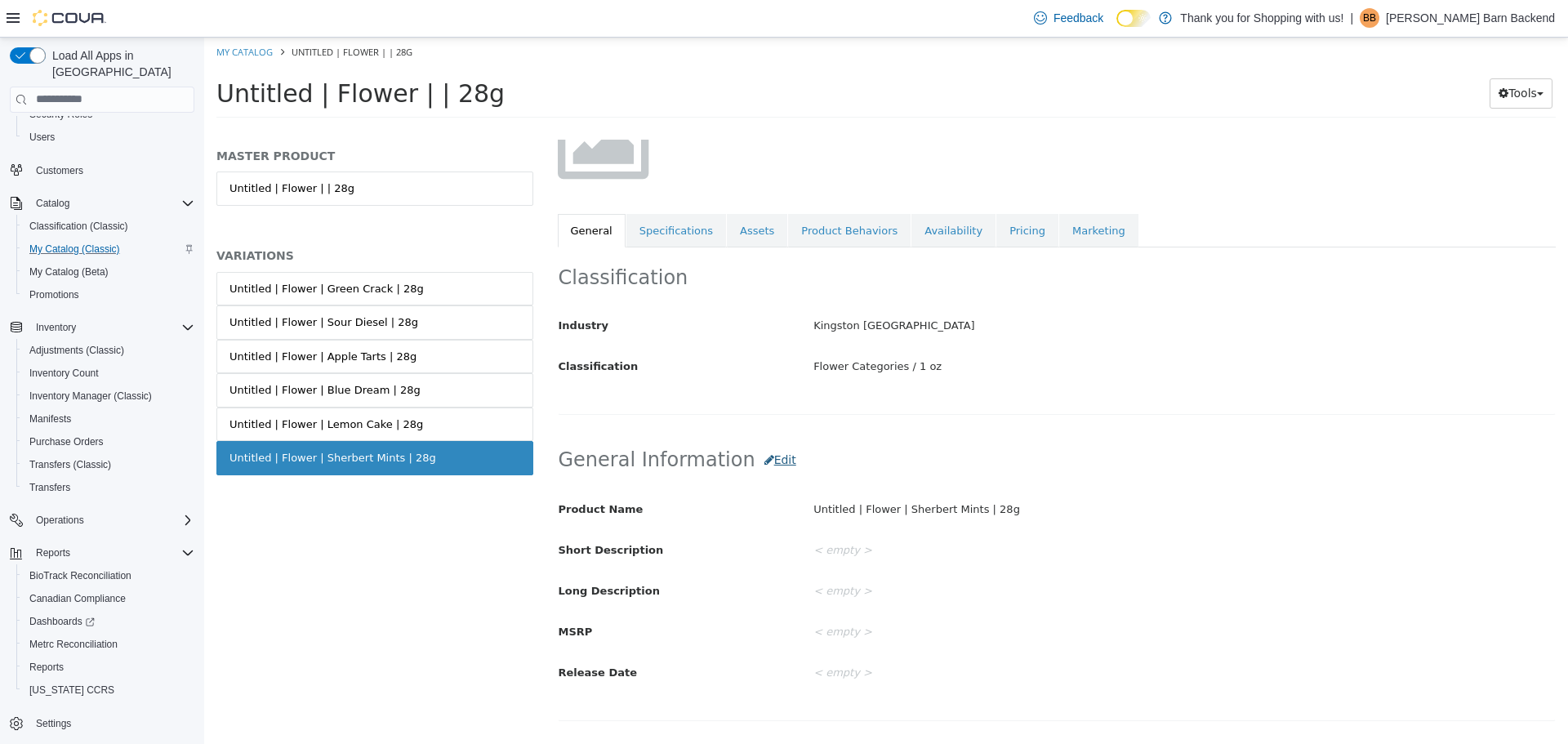
scroll to position [163, 0]
click at [755, 468] on button "Edit" at bounding box center [779, 457] width 50 height 30
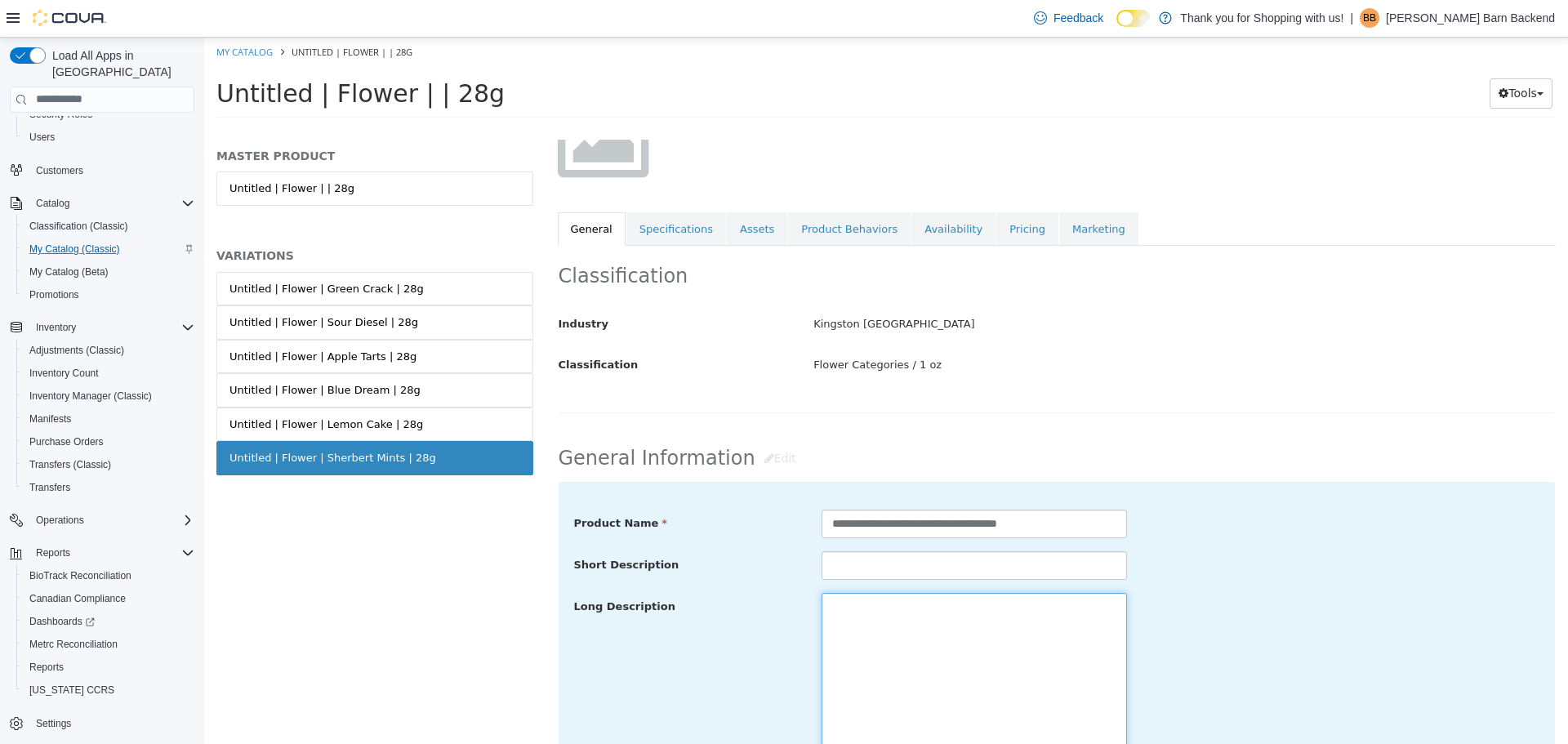
click at [912, 602] on textarea at bounding box center [974, 683] width 305 height 183
paste textarea "**********"
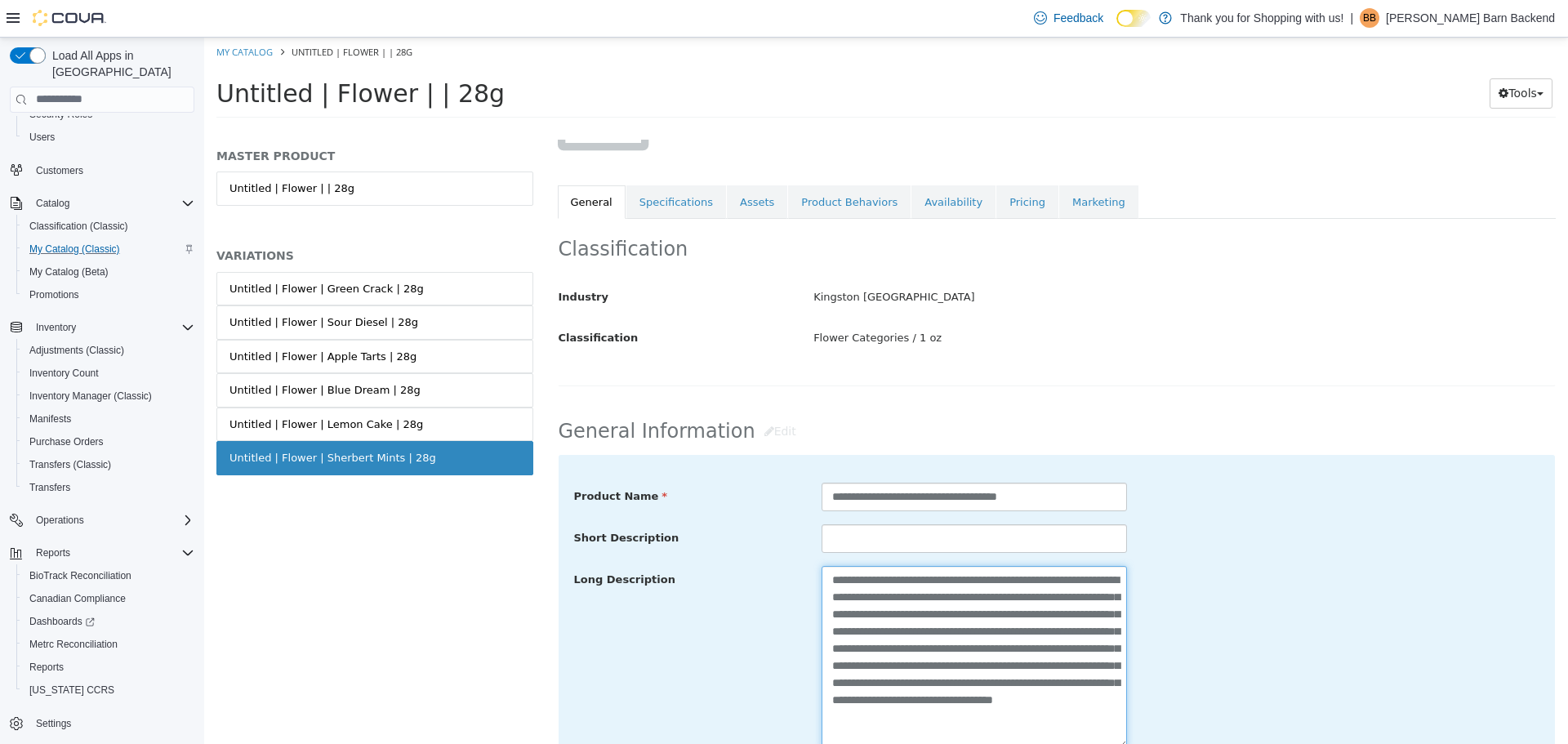
scroll to position [435, 0]
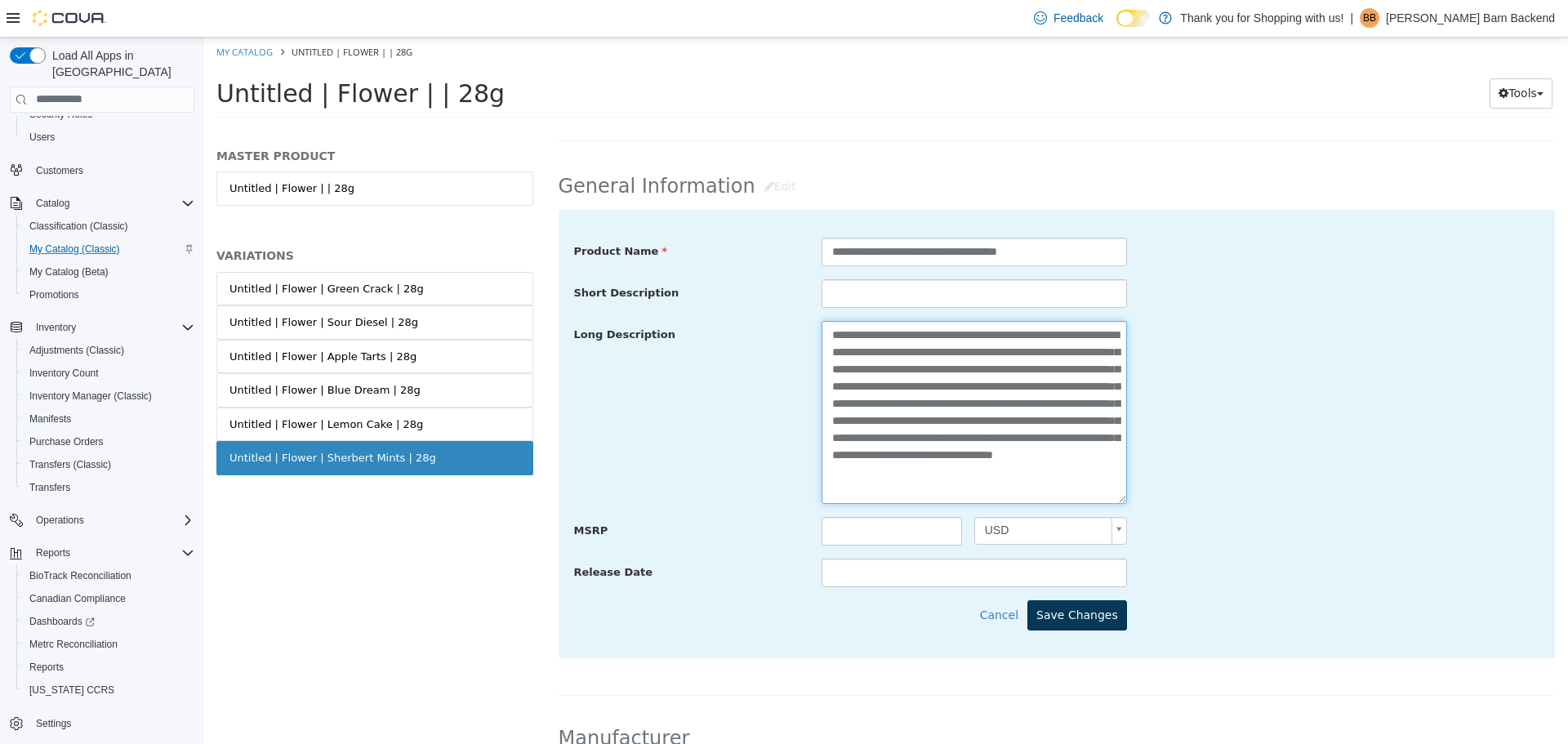
type textarea "**********"
click at [1071, 625] on button "Save Changes" at bounding box center [1077, 615] width 99 height 30
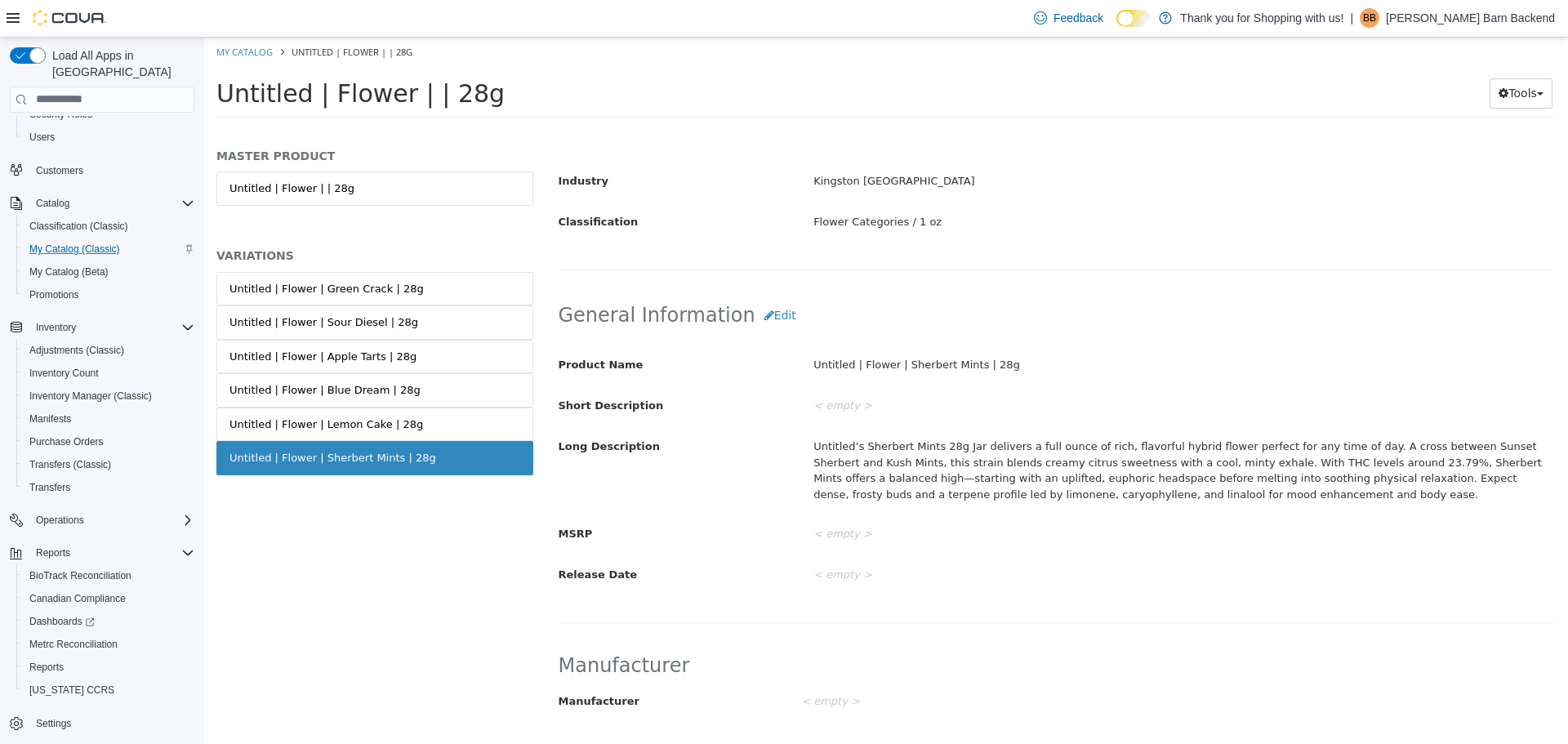
scroll to position [108, 0]
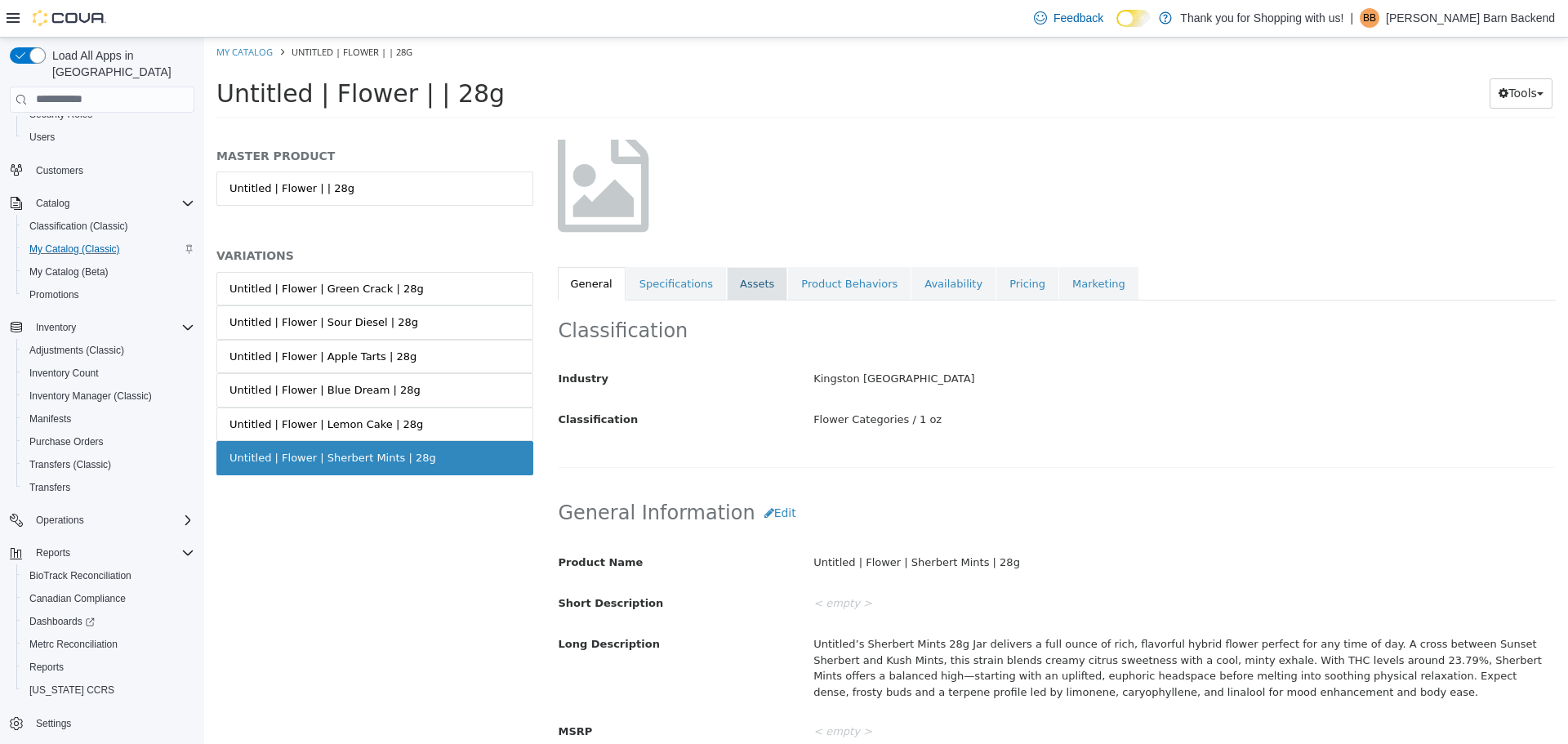
click at [759, 288] on link "Assets" at bounding box center [757, 283] width 61 height 34
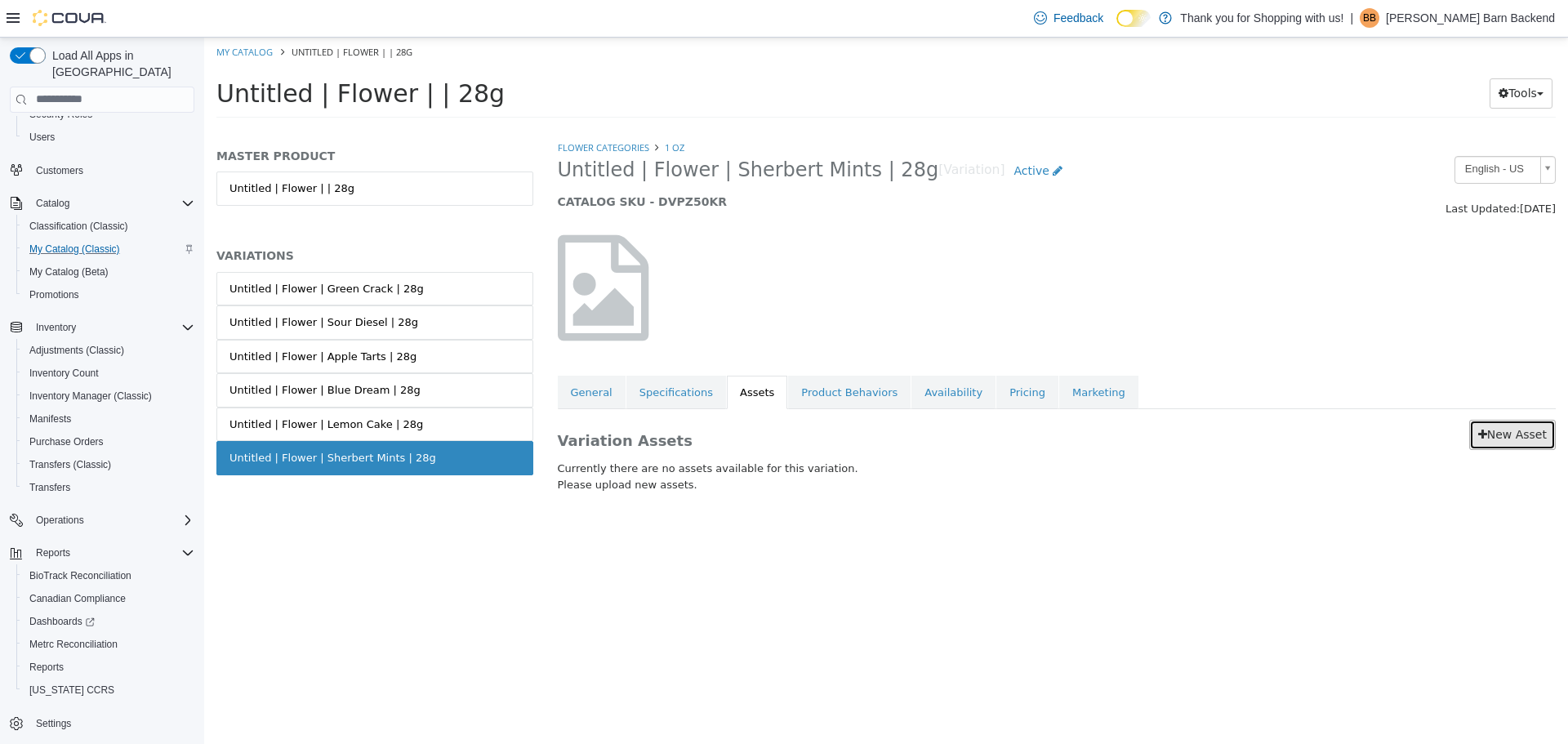
click at [1484, 424] on link "New Asset" at bounding box center [1512, 434] width 87 height 30
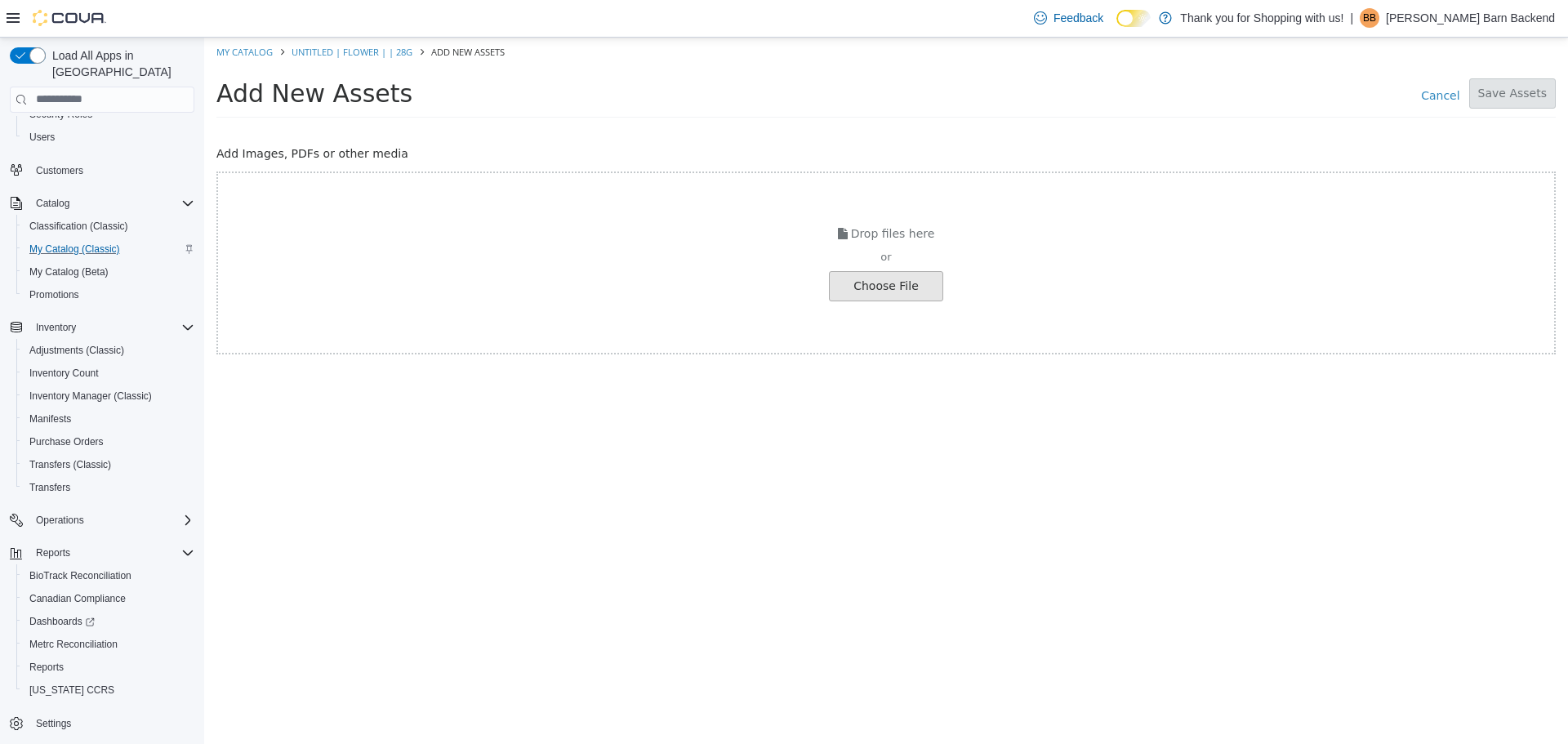
click at [890, 277] on input "file" at bounding box center [31, 285] width 1823 height 29
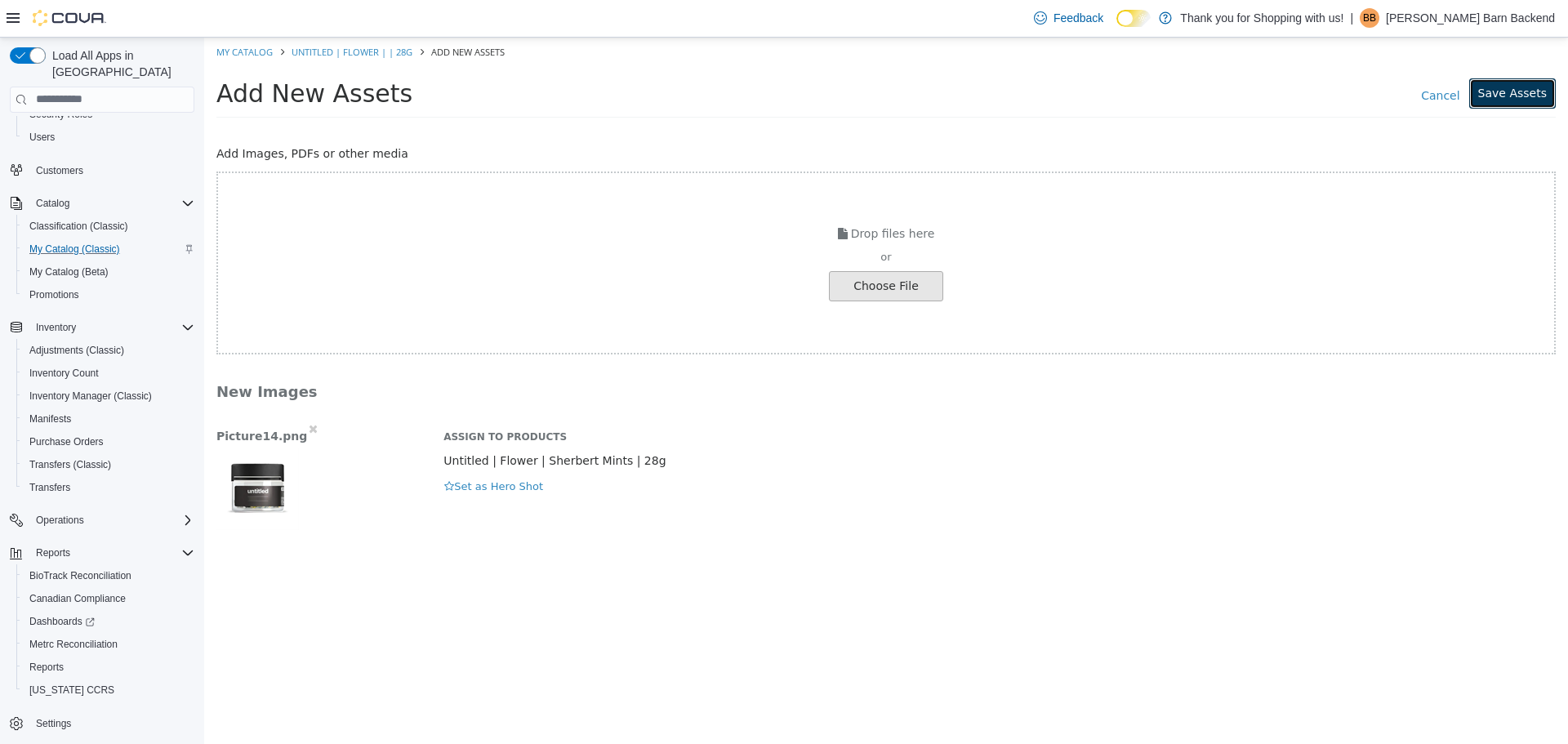
click at [1485, 98] on button "Save Assets" at bounding box center [1512, 92] width 87 height 30
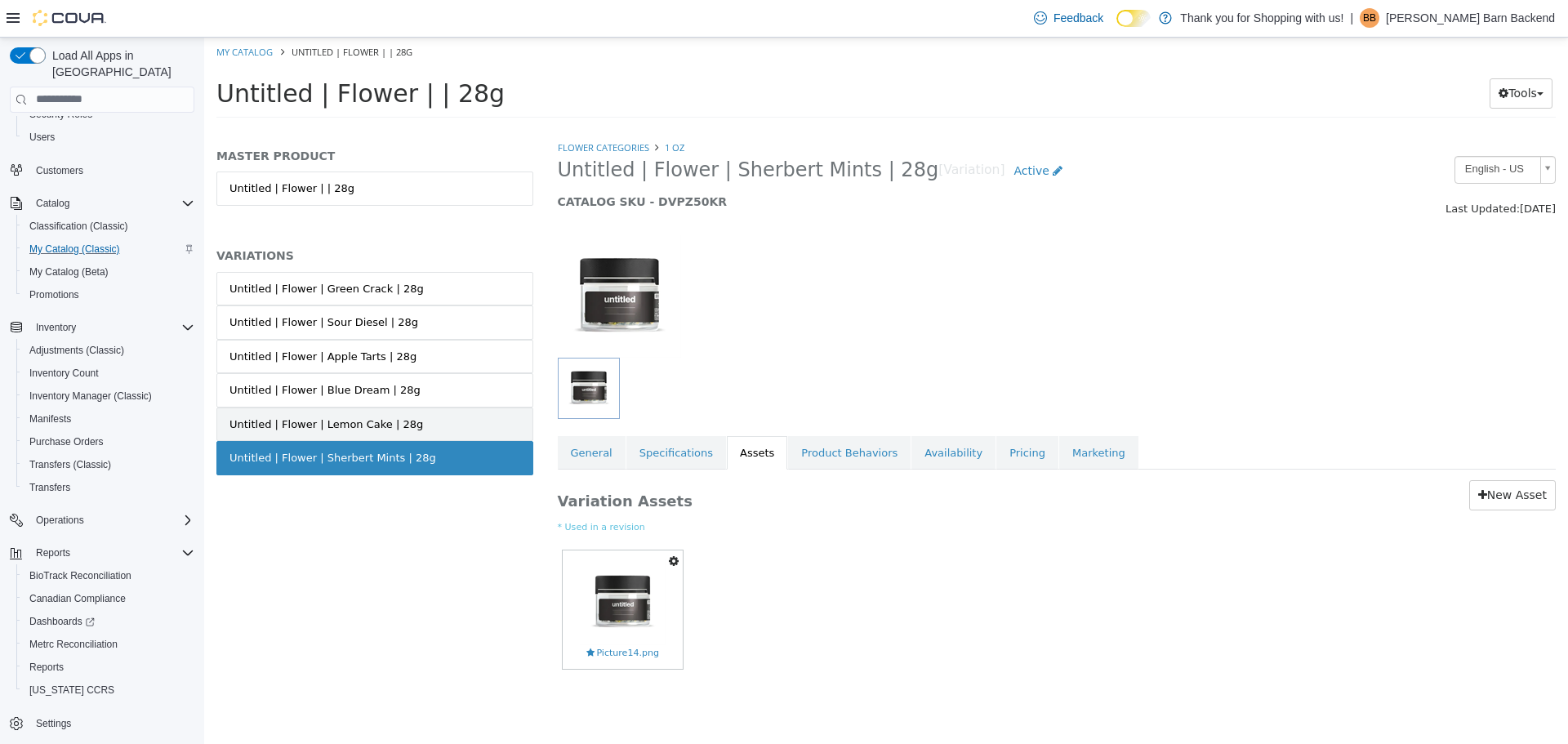
click at [377, 419] on div "Untitled | Flower | Lemon Cake | 28g" at bounding box center [326, 423] width 193 height 16
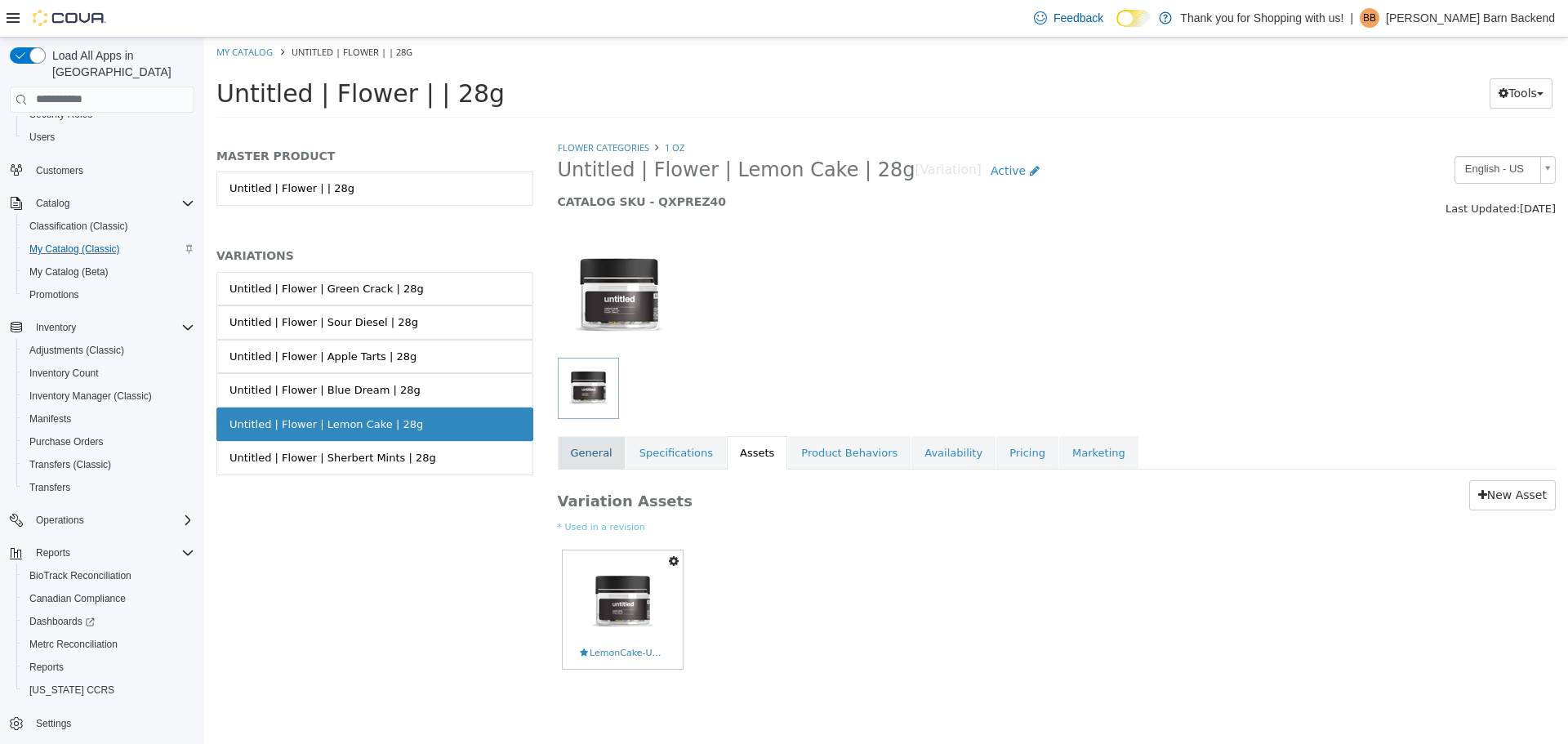
click at [603, 441] on link "General" at bounding box center [591, 452] width 68 height 34
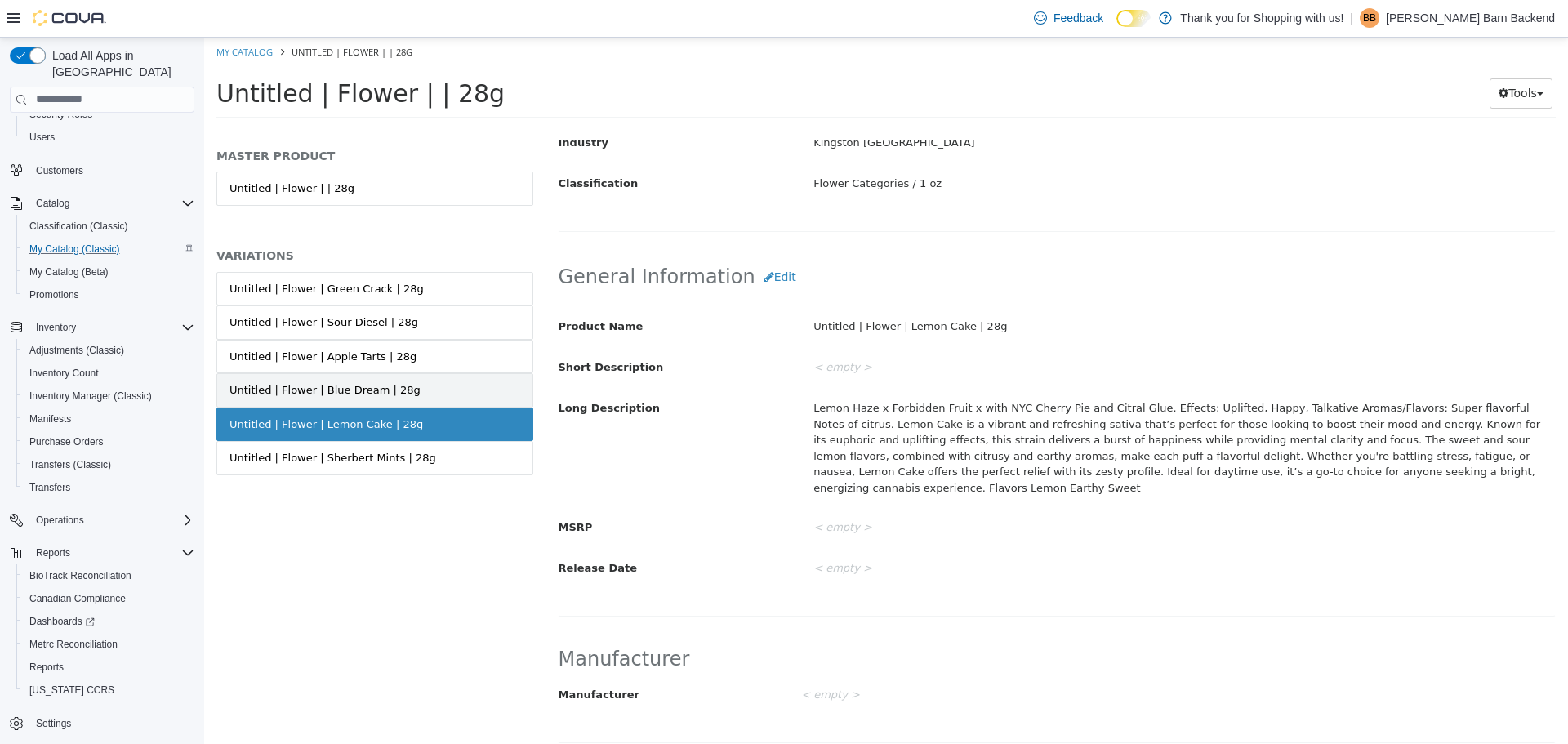
scroll to position [409, 0]
click at [418, 377] on link "Untitled | Flower | Blue Dream | 28g" at bounding box center [374, 389] width 317 height 34
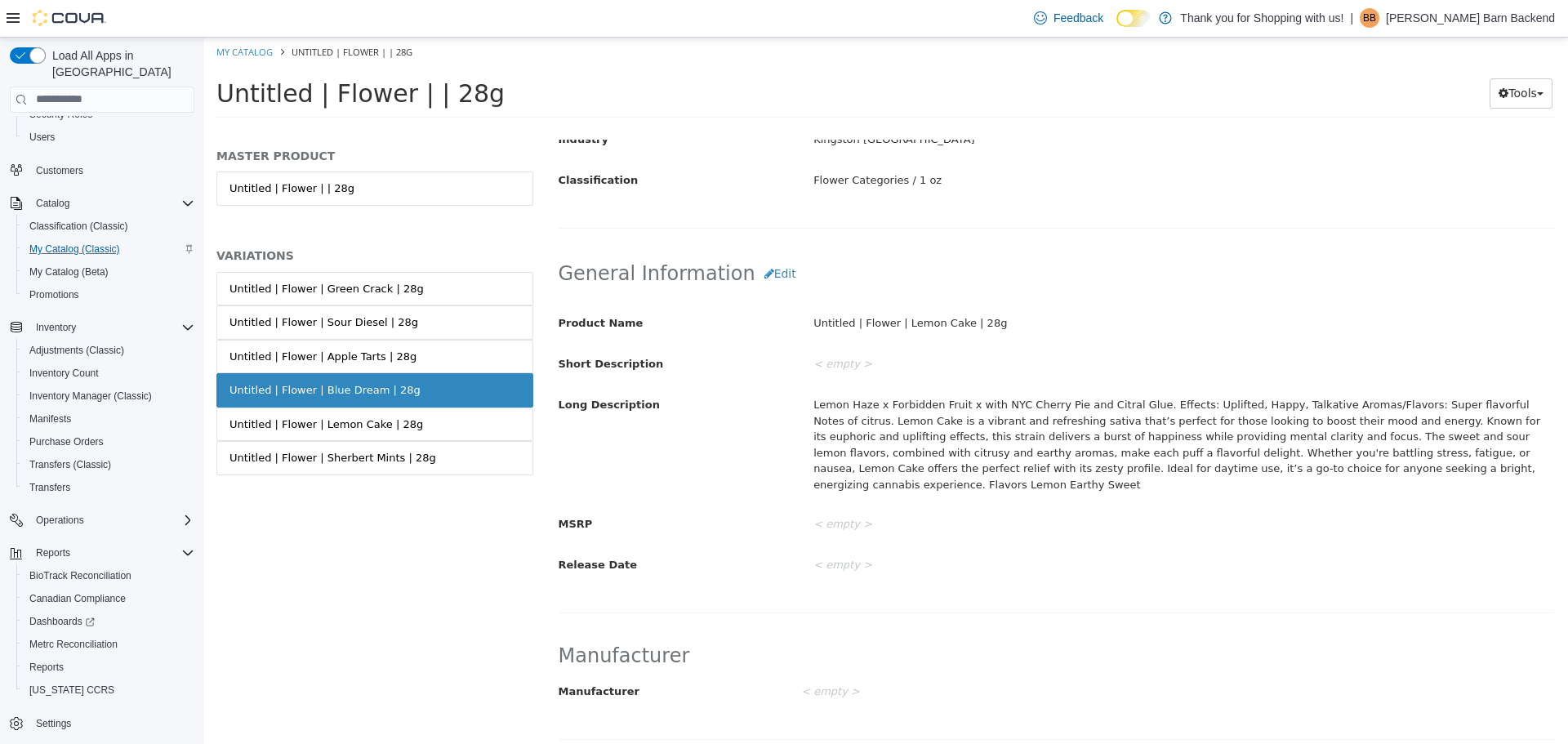
scroll to position [407, 0]
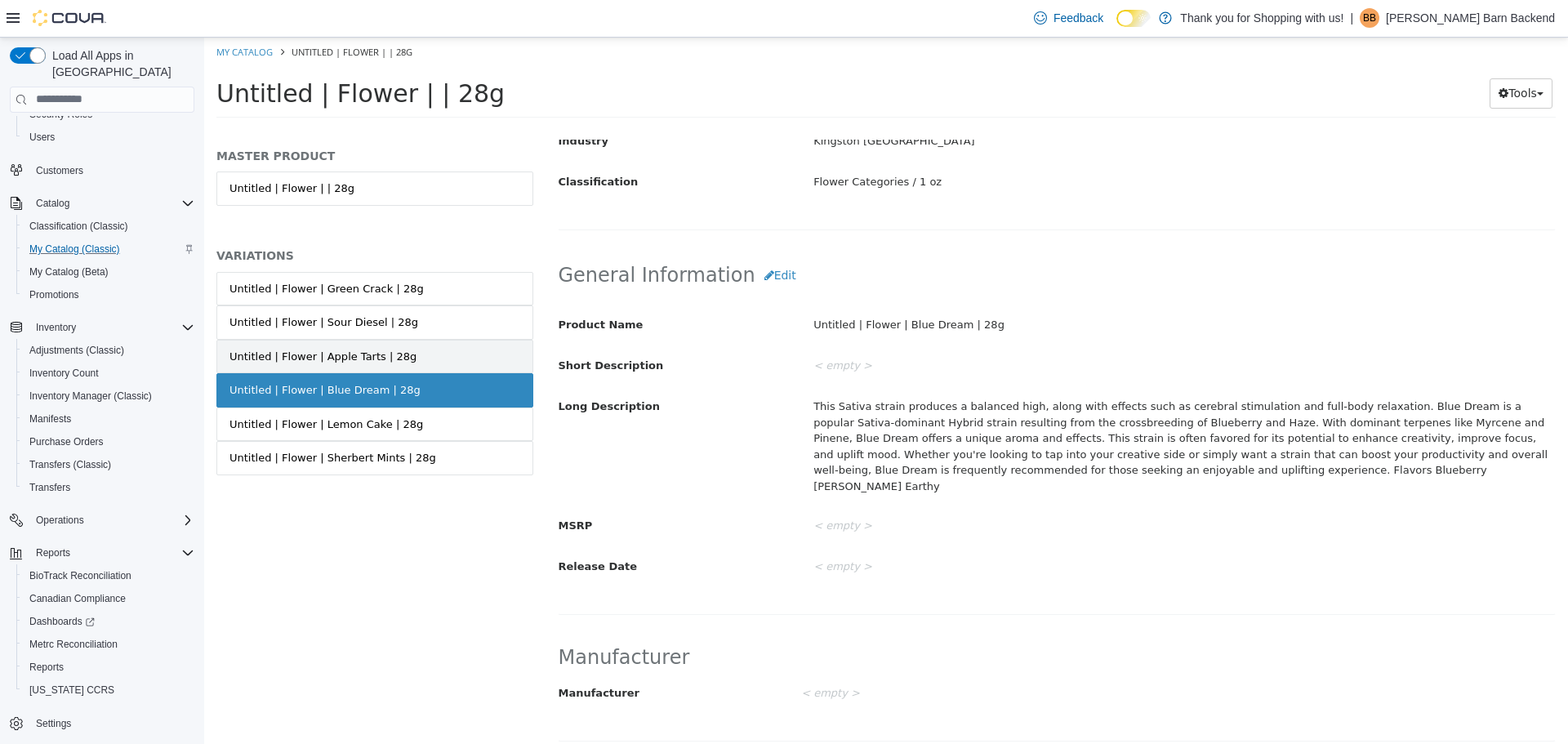
click at [411, 353] on link "Untitled | Flower | Apple Tarts | 28g" at bounding box center [374, 356] width 317 height 34
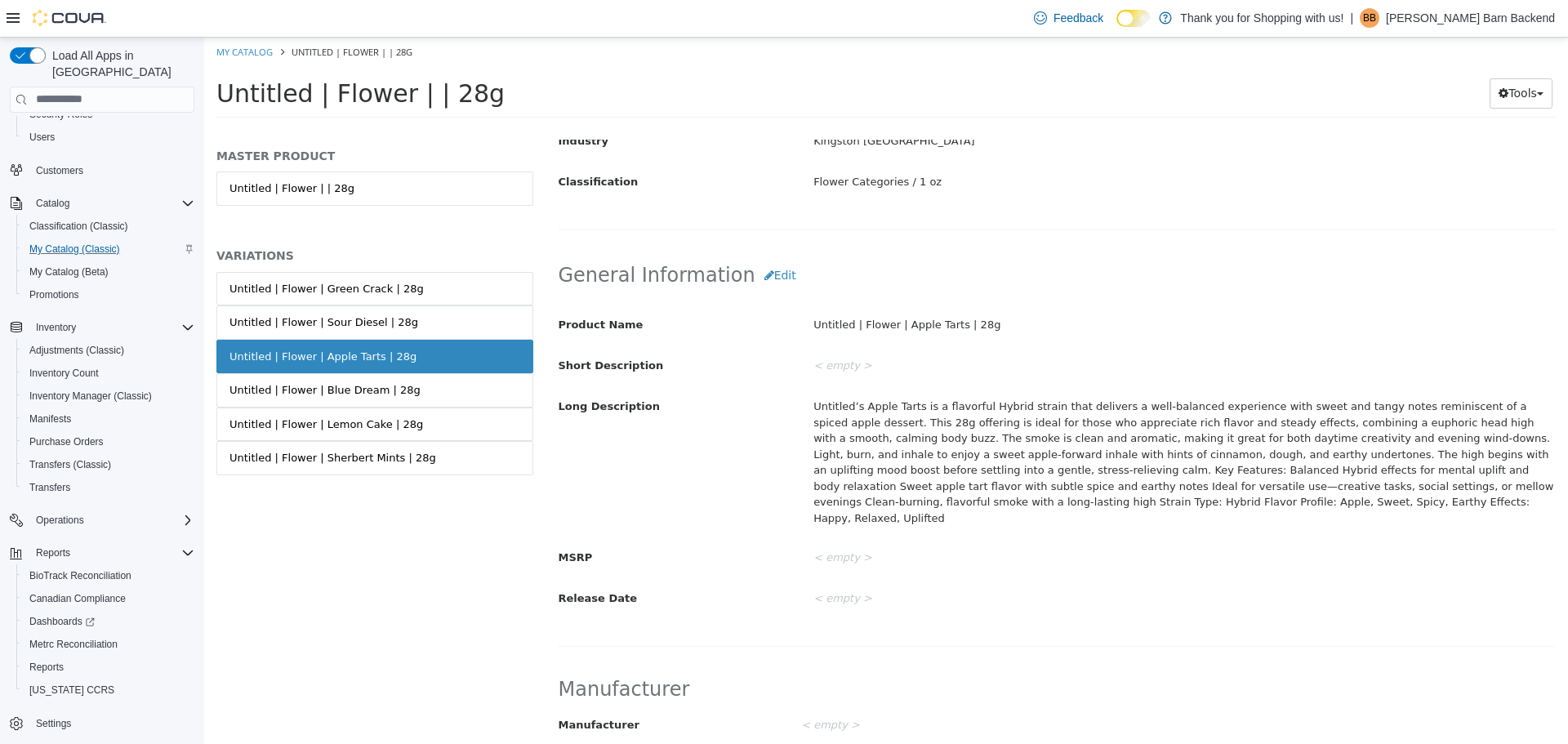
click at [404, 328] on link "Untitled | Flower | Sour Diesel | 28g" at bounding box center [374, 321] width 317 height 34
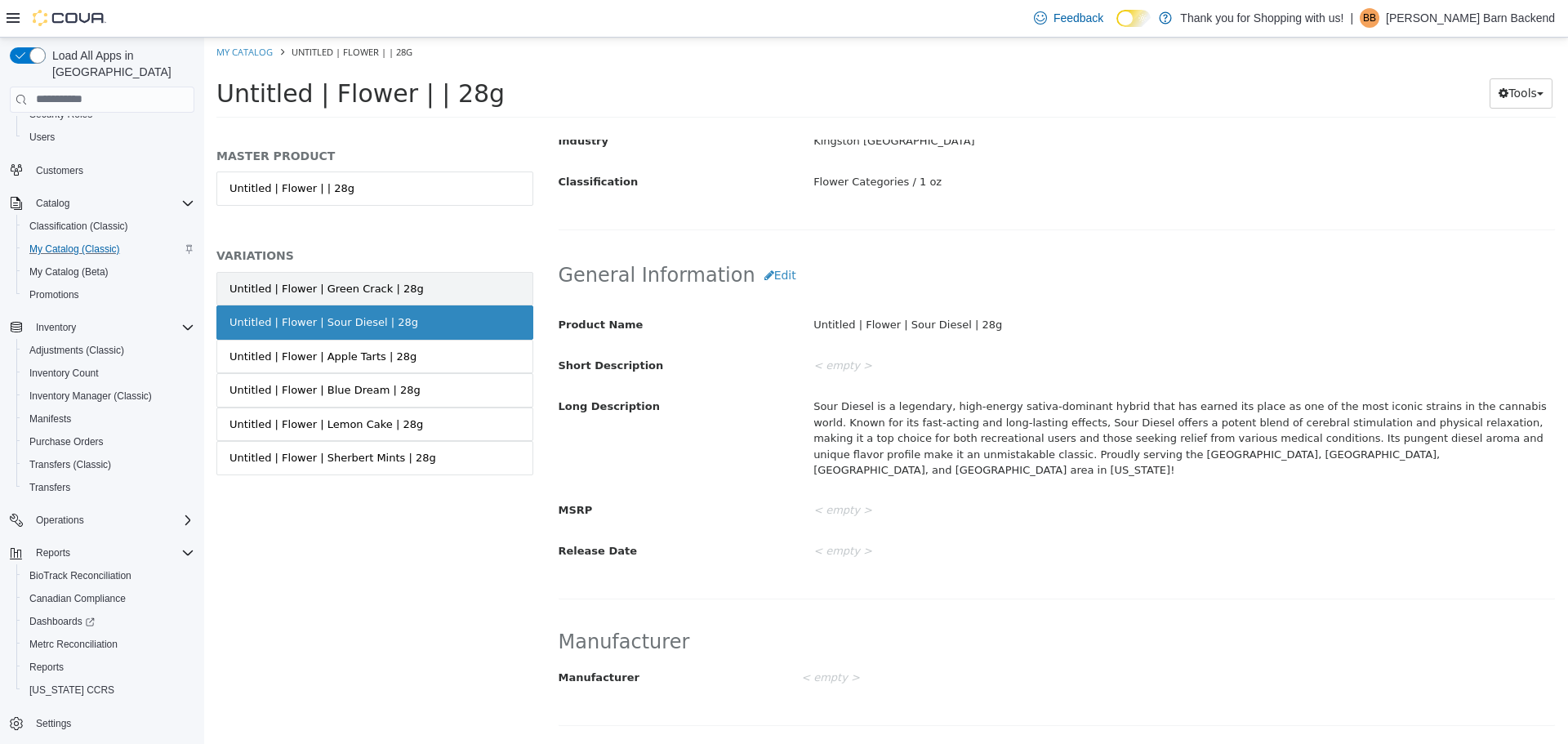
click at [403, 301] on link "Untitled | Flower | Green Crack | 28g" at bounding box center [374, 288] width 317 height 34
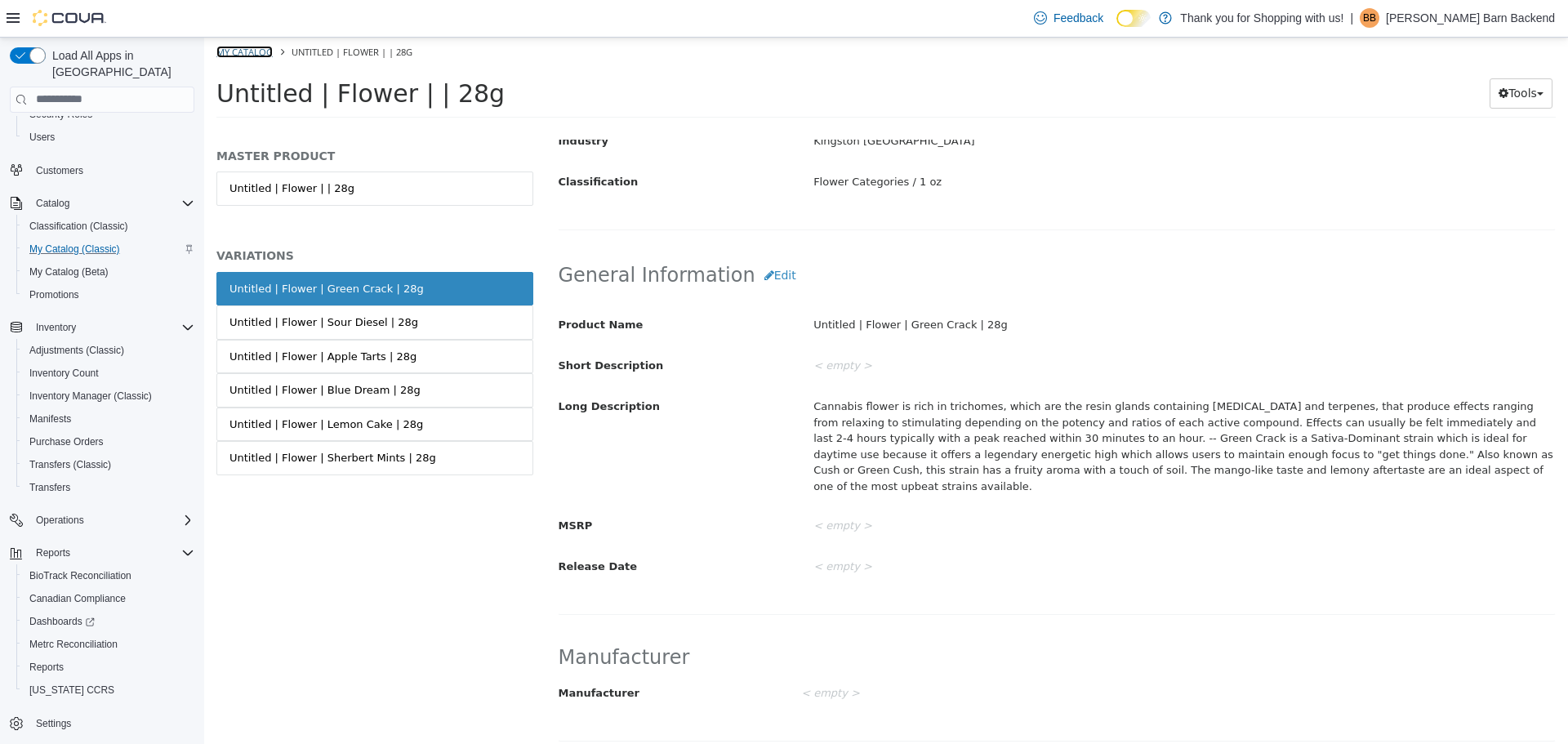
click at [257, 47] on link "My Catalog" at bounding box center [244, 50] width 56 height 13
select select "**********"
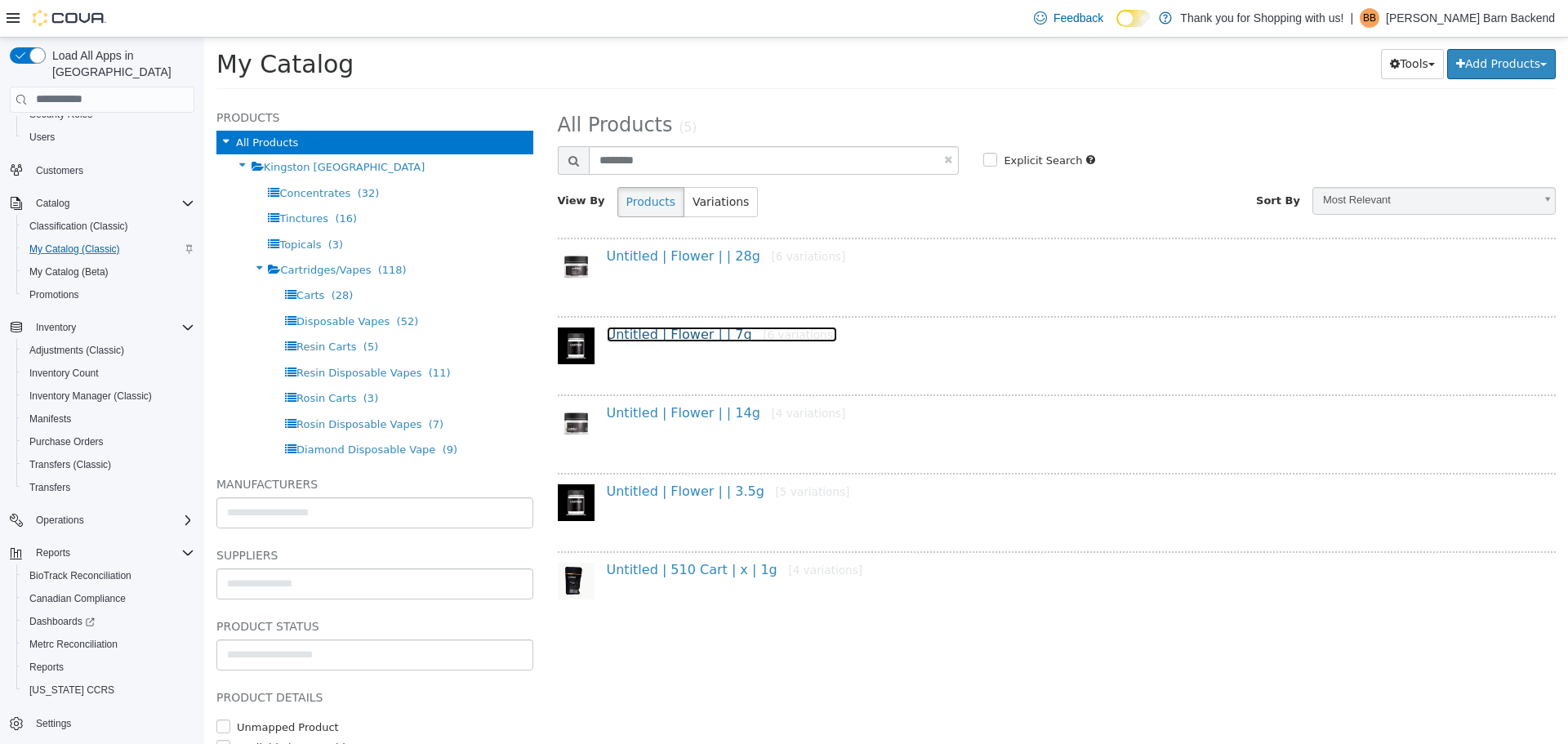
click at [710, 335] on link "Untitled | Flower | | 7g [6 variations]" at bounding box center [722, 333] width 231 height 15
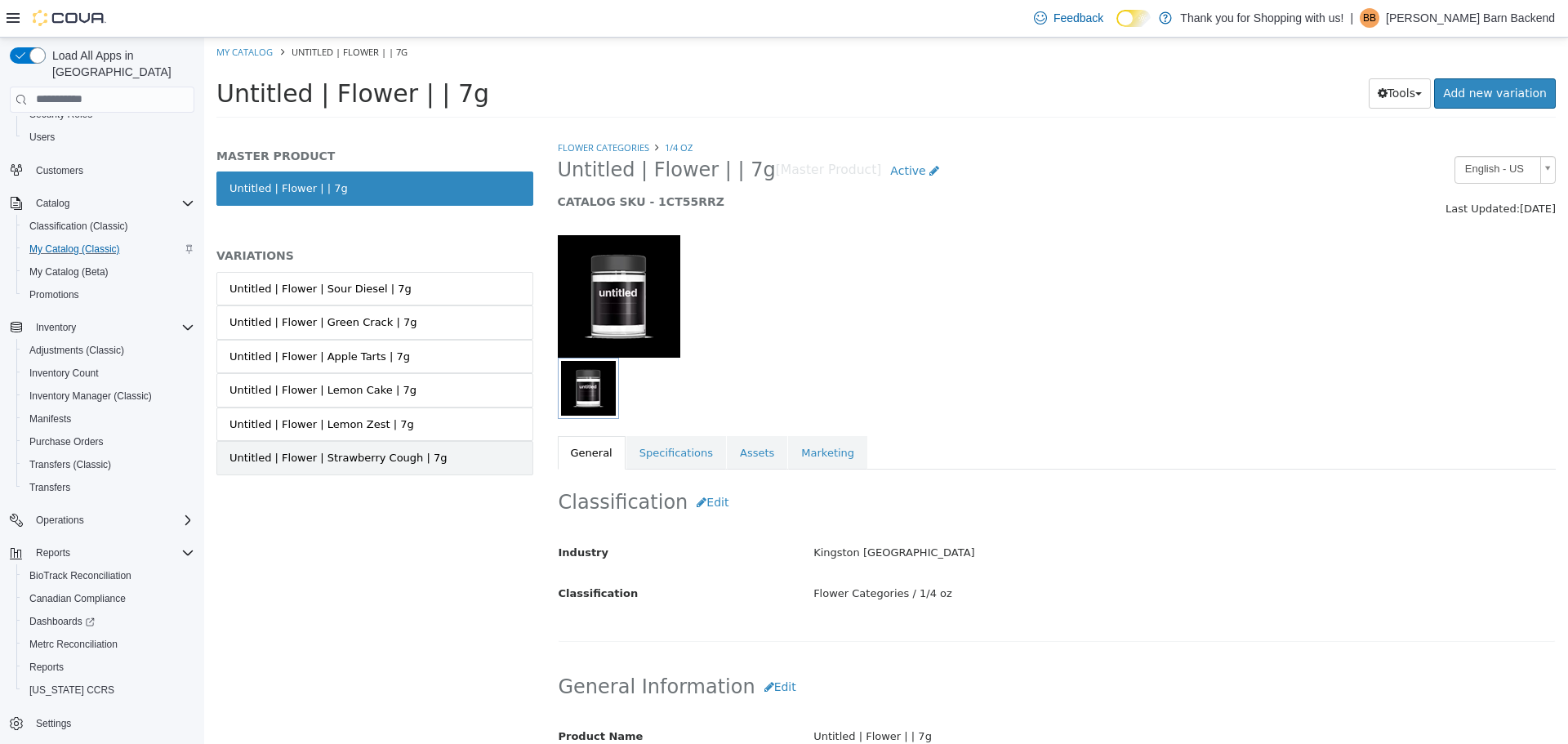
click at [403, 451] on div "Untitled | Flower | Strawberry Cough | 7g" at bounding box center [338, 456] width 218 height 16
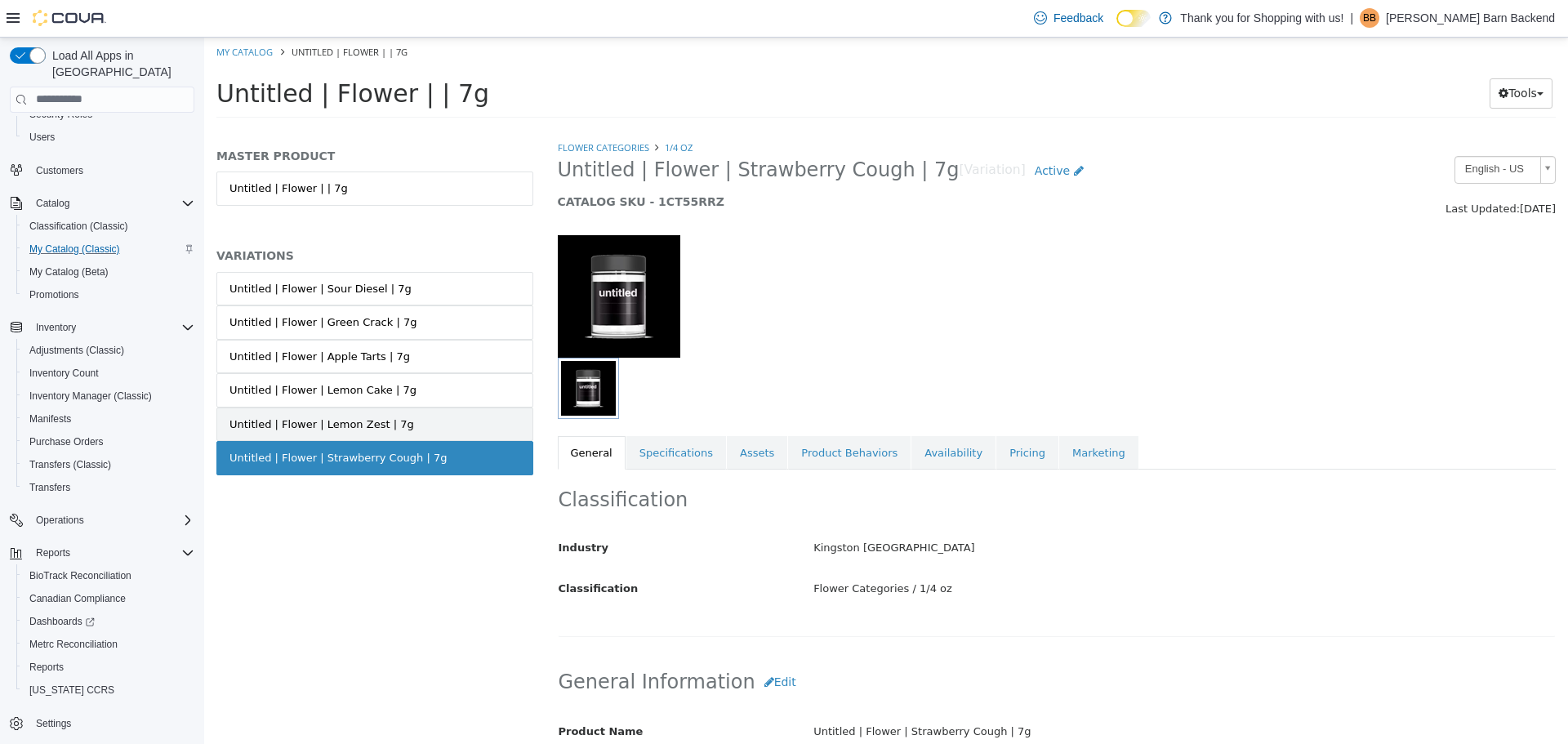
click at [408, 429] on link "Untitled | Flower | Lemon Zest | 7g" at bounding box center [374, 424] width 317 height 34
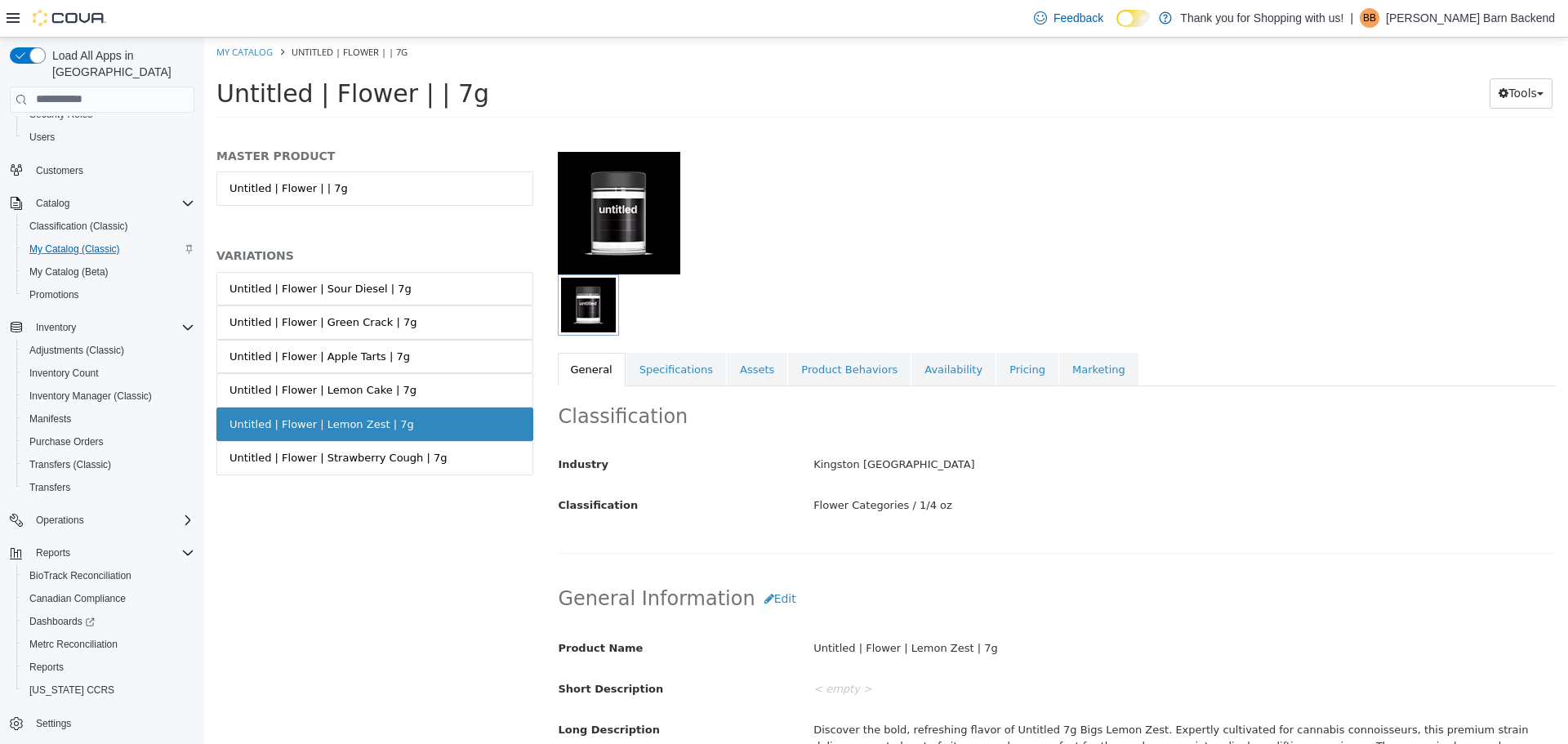
scroll to position [163, 0]
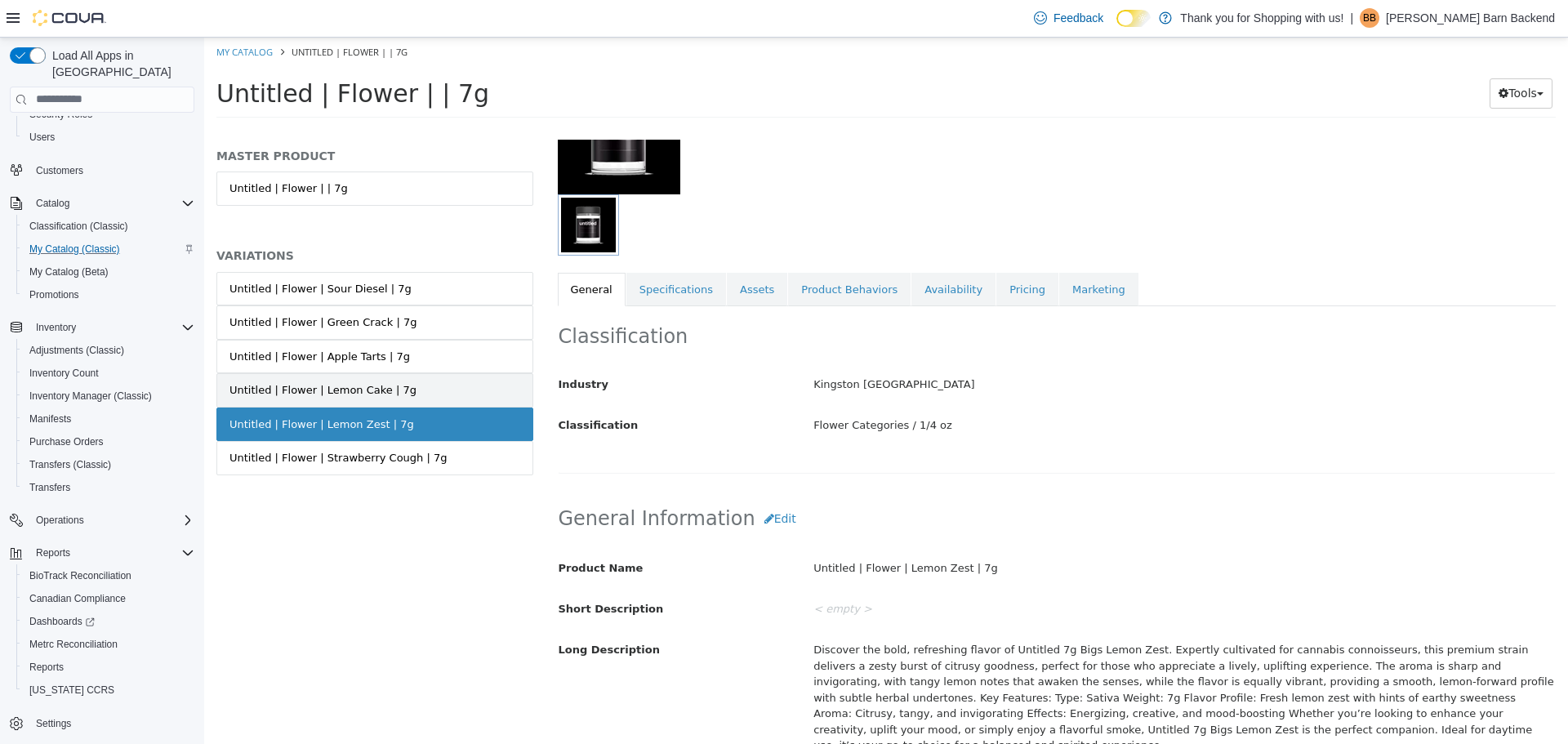
click at [427, 400] on link "Untitled | Flower | Lemon Cake | 7g" at bounding box center [374, 389] width 317 height 34
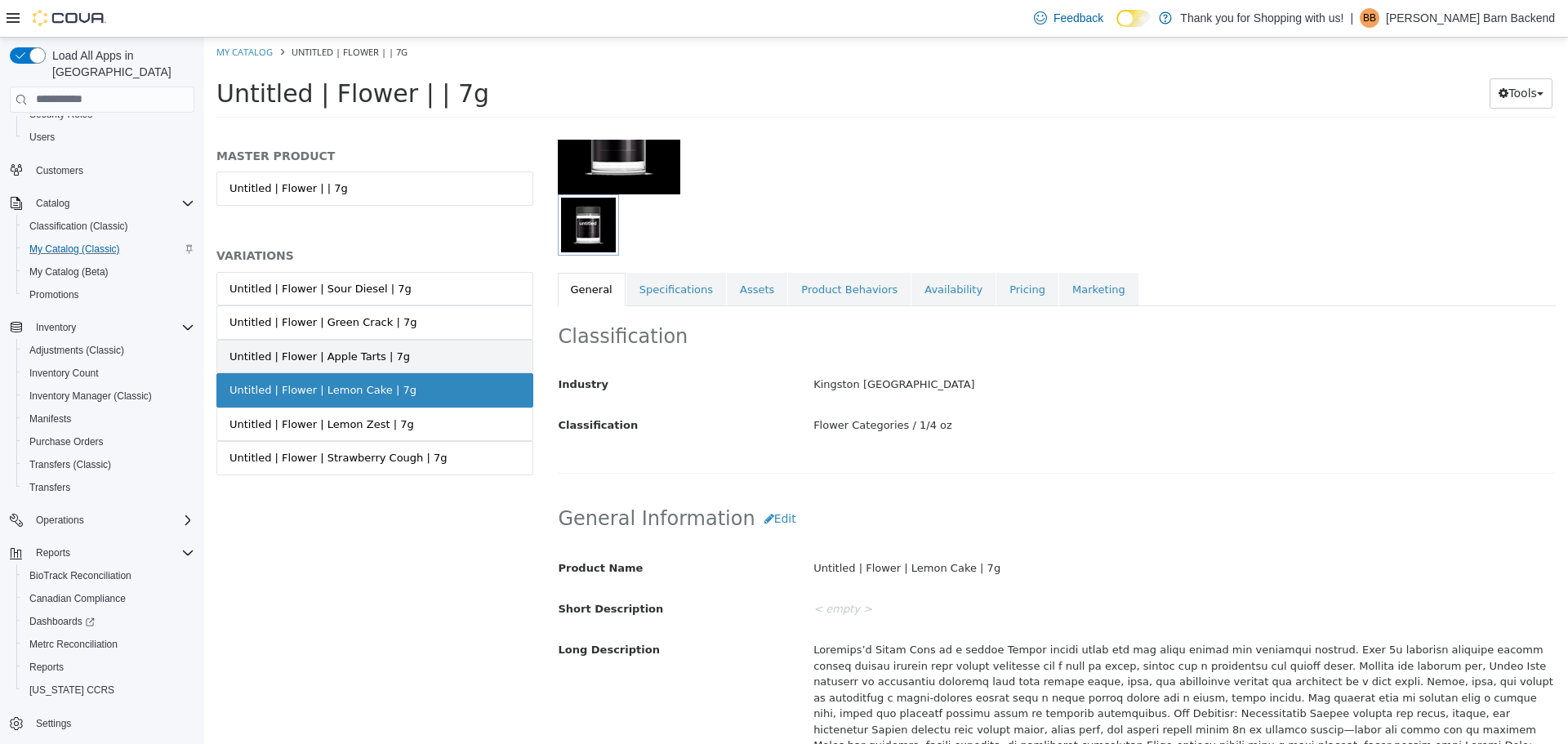
click at [420, 339] on link "Untitled | Flower | Apple Tarts | 7g" at bounding box center [374, 356] width 317 height 34
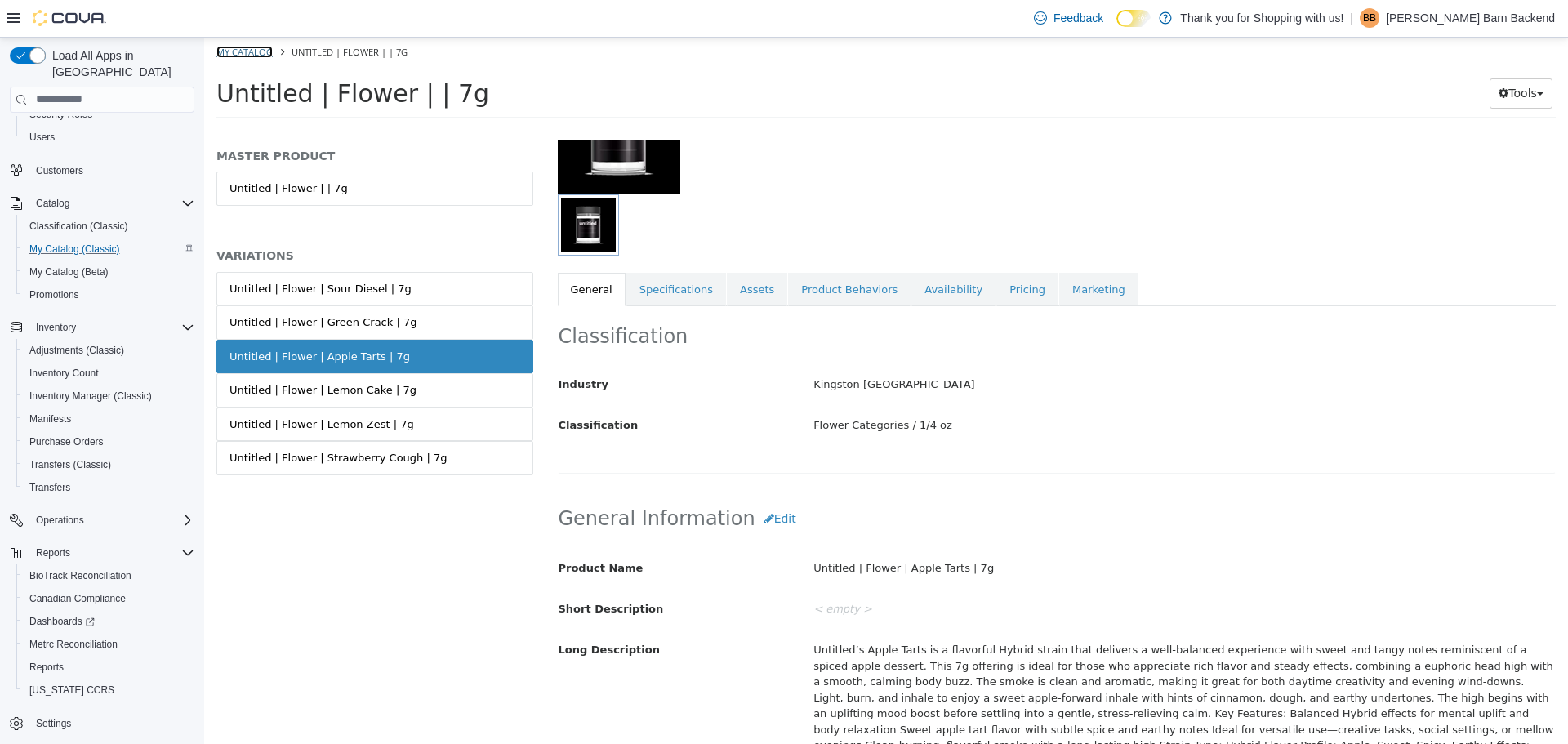
click at [261, 51] on link "My Catalog" at bounding box center [244, 50] width 56 height 13
select select "**********"
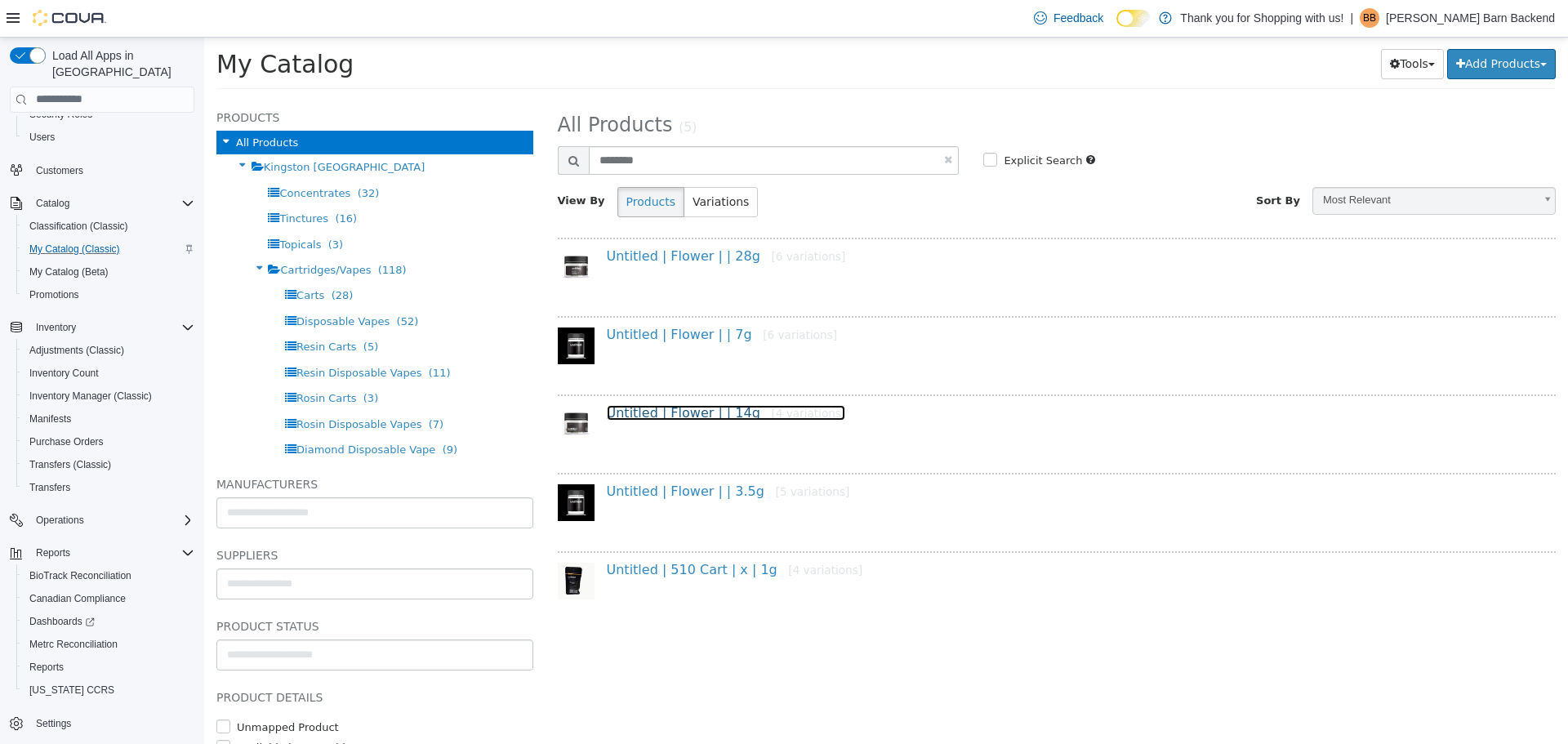
click at [681, 411] on link "Untitled | Flower | | 14g [4 variations]" at bounding box center [726, 412] width 240 height 15
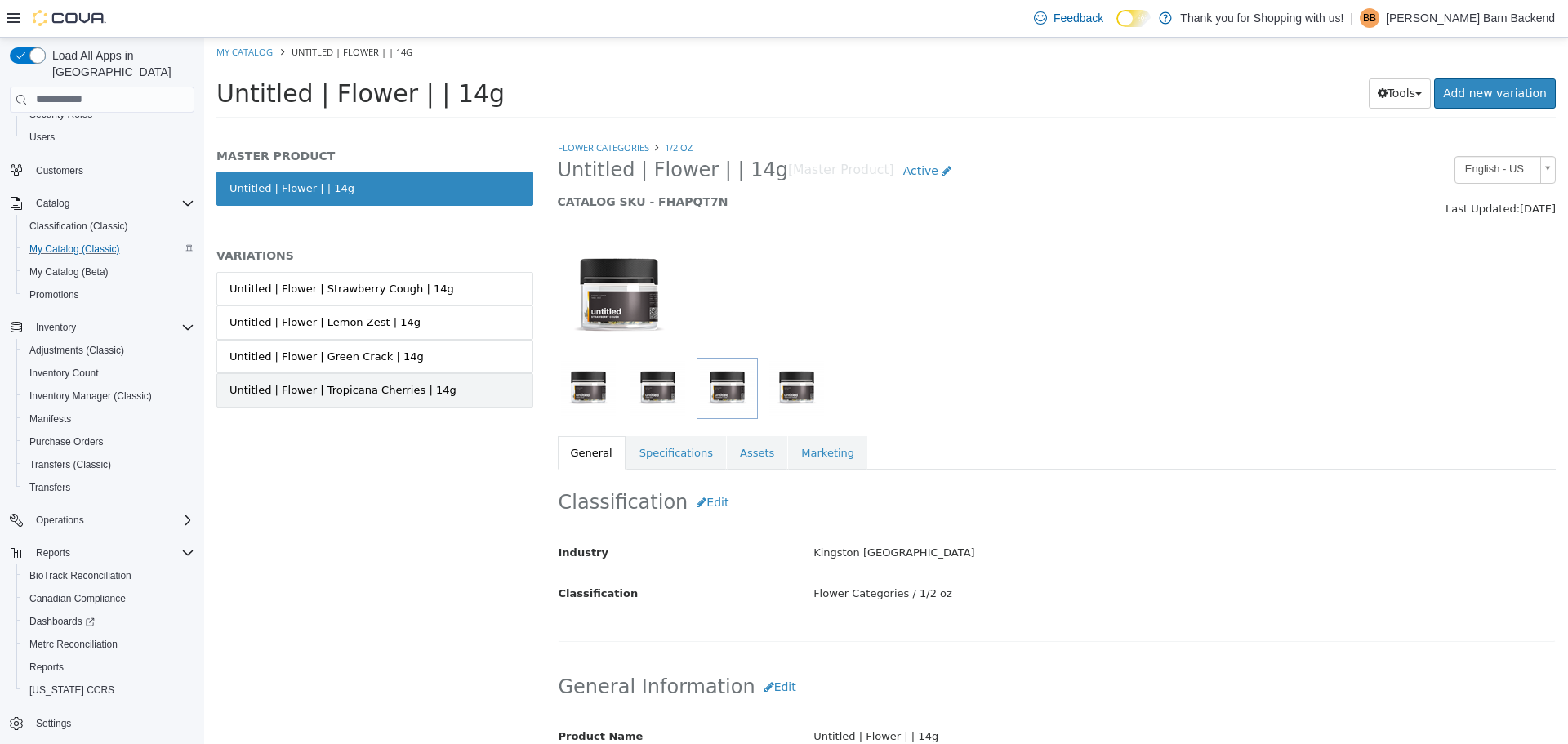
click at [408, 382] on div "Untitled | Flower | Tropicana Cherries | 14g" at bounding box center [343, 389] width 227 height 16
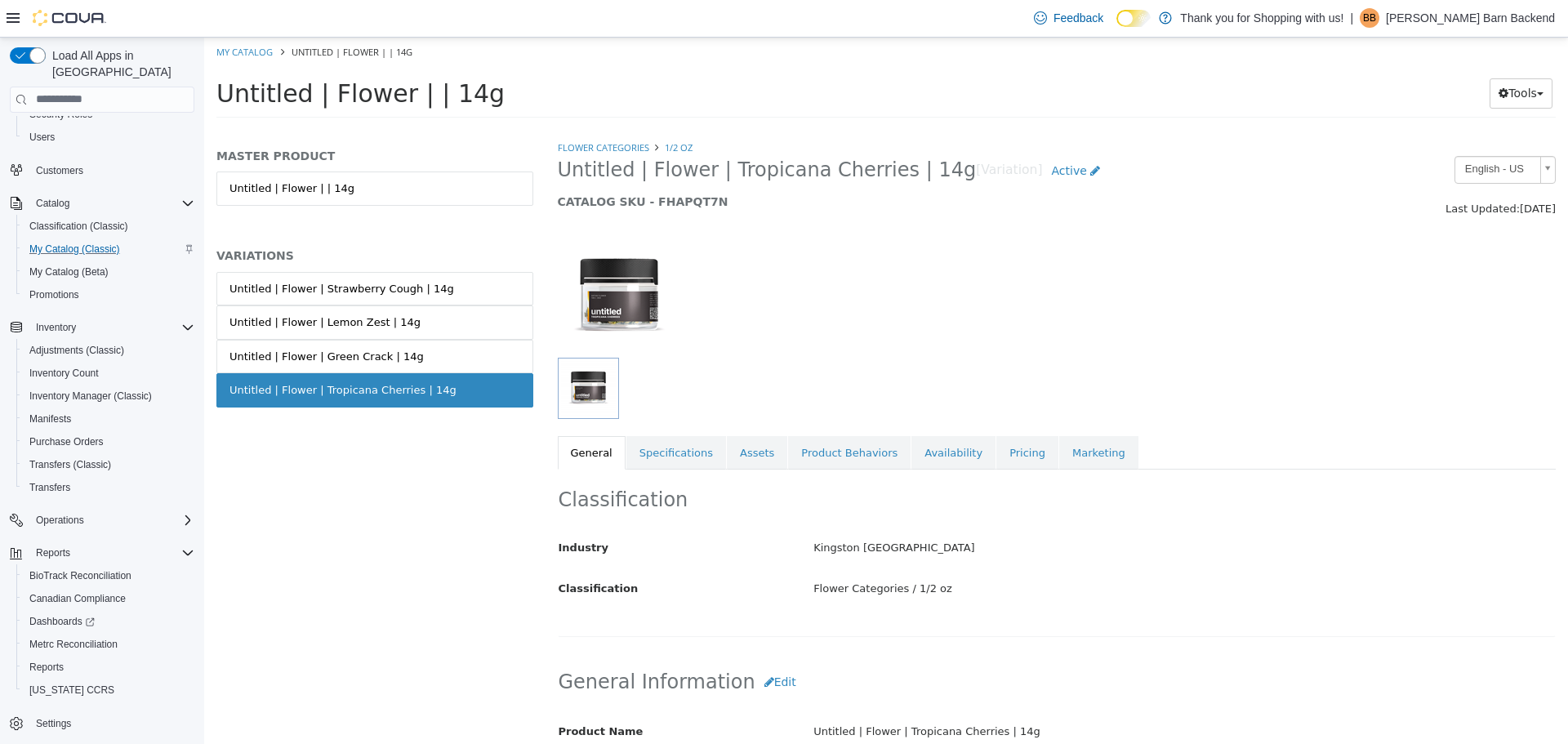
click at [409, 354] on link "Untitled | Flower | Green Crack | 14g" at bounding box center [374, 356] width 317 height 34
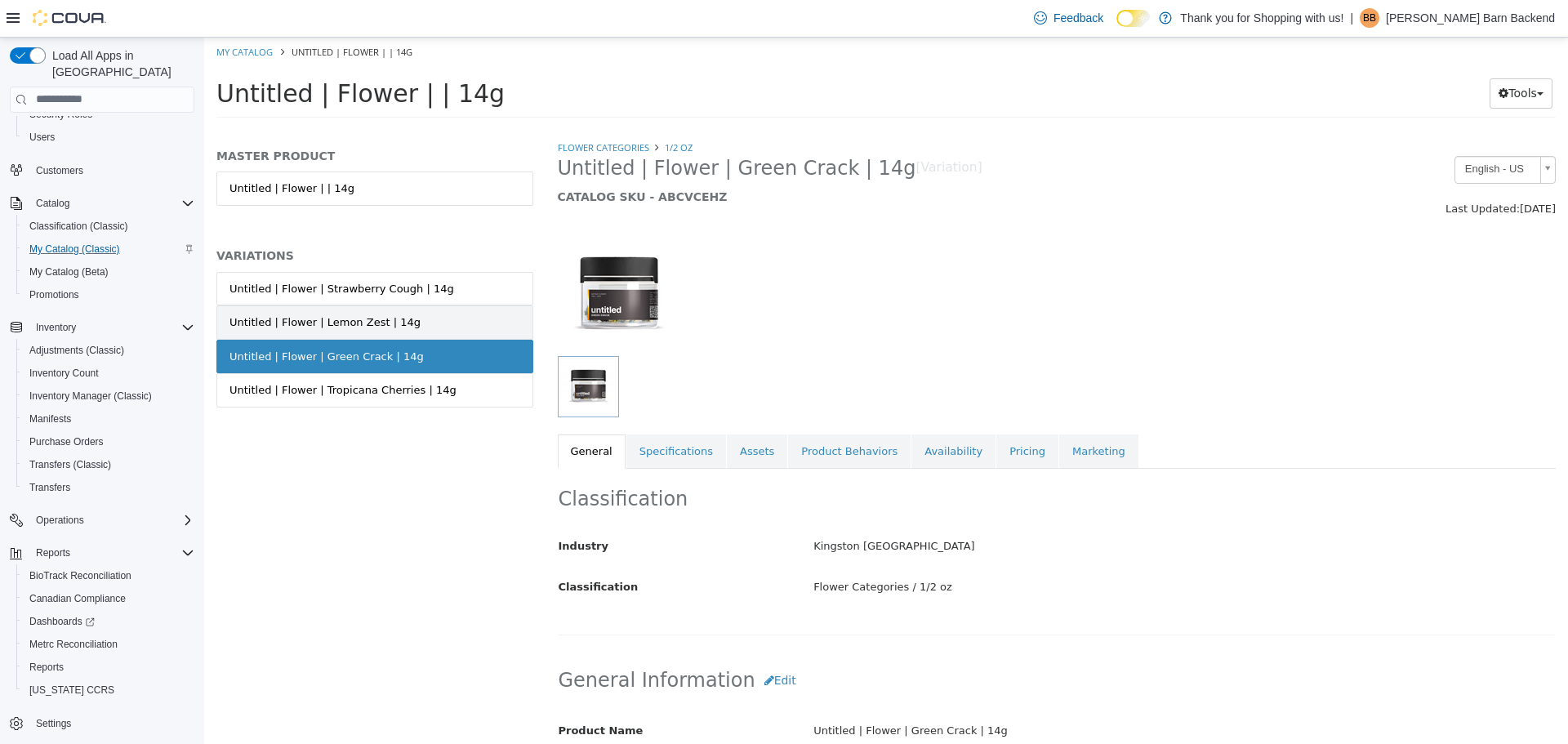
click at [409, 324] on link "Untitled | Flower | Lemon Zest | 14g" at bounding box center [374, 321] width 317 height 34
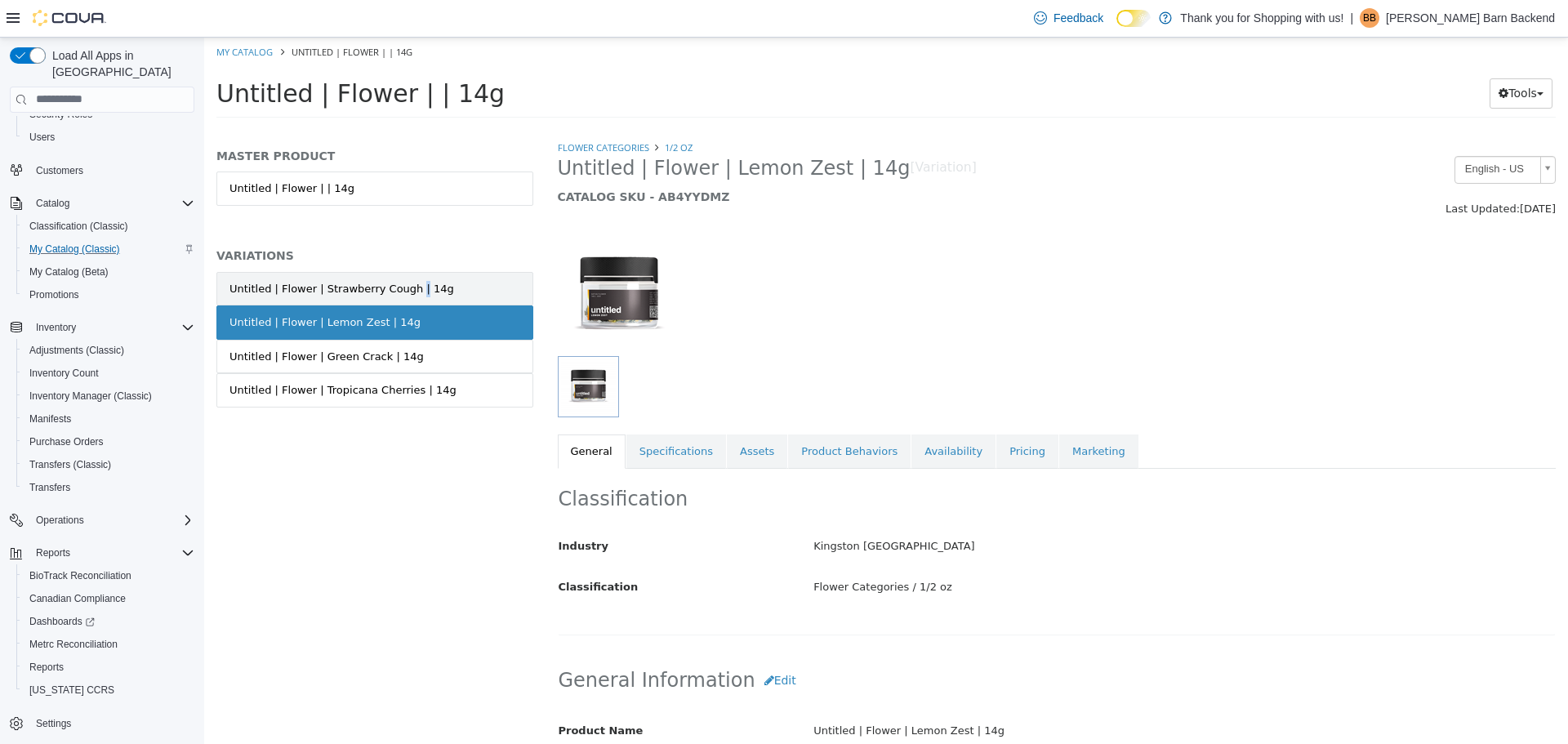
click at [400, 290] on div "Untitled | Flower | Strawberry Cough | 14g" at bounding box center [341, 288] width 224 height 16
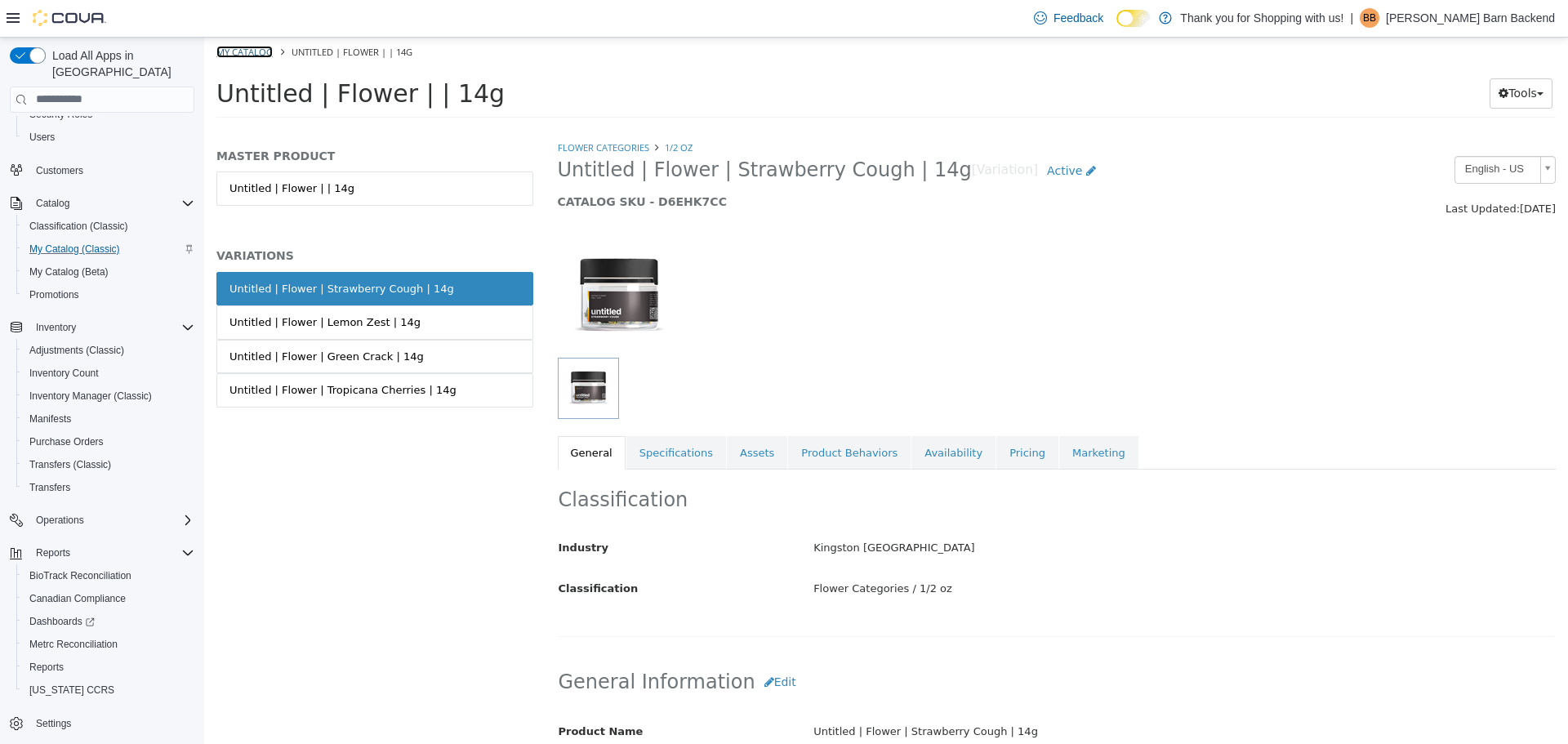
click at [240, 55] on link "My Catalog" at bounding box center [244, 50] width 56 height 13
select select "**********"
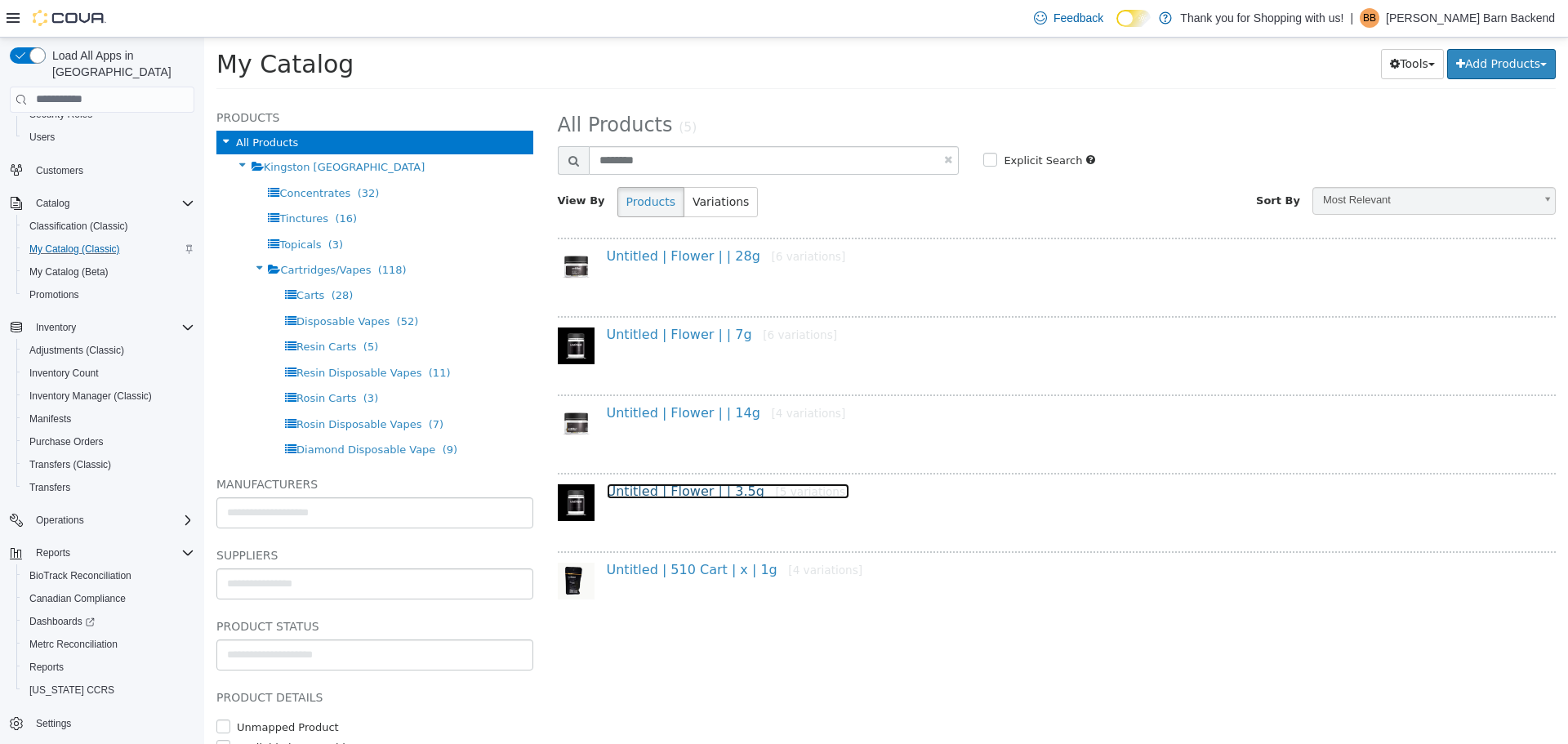
click at [665, 483] on link "Untitled | Flower | | 3.5g [5 variations]" at bounding box center [728, 490] width 243 height 15
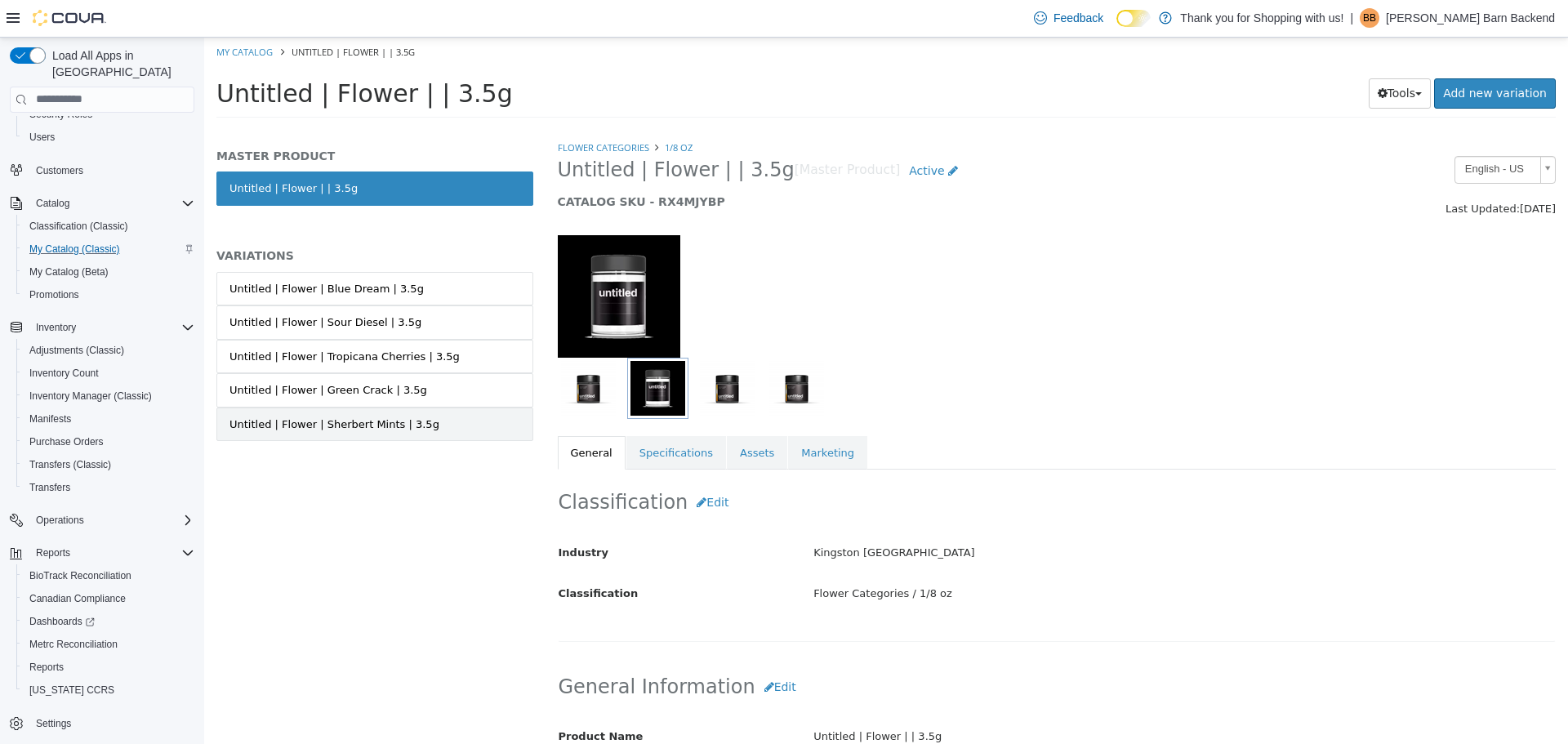
click at [394, 417] on div "Untitled | Flower | Sherbert Mints | 3.5g" at bounding box center [335, 423] width 210 height 16
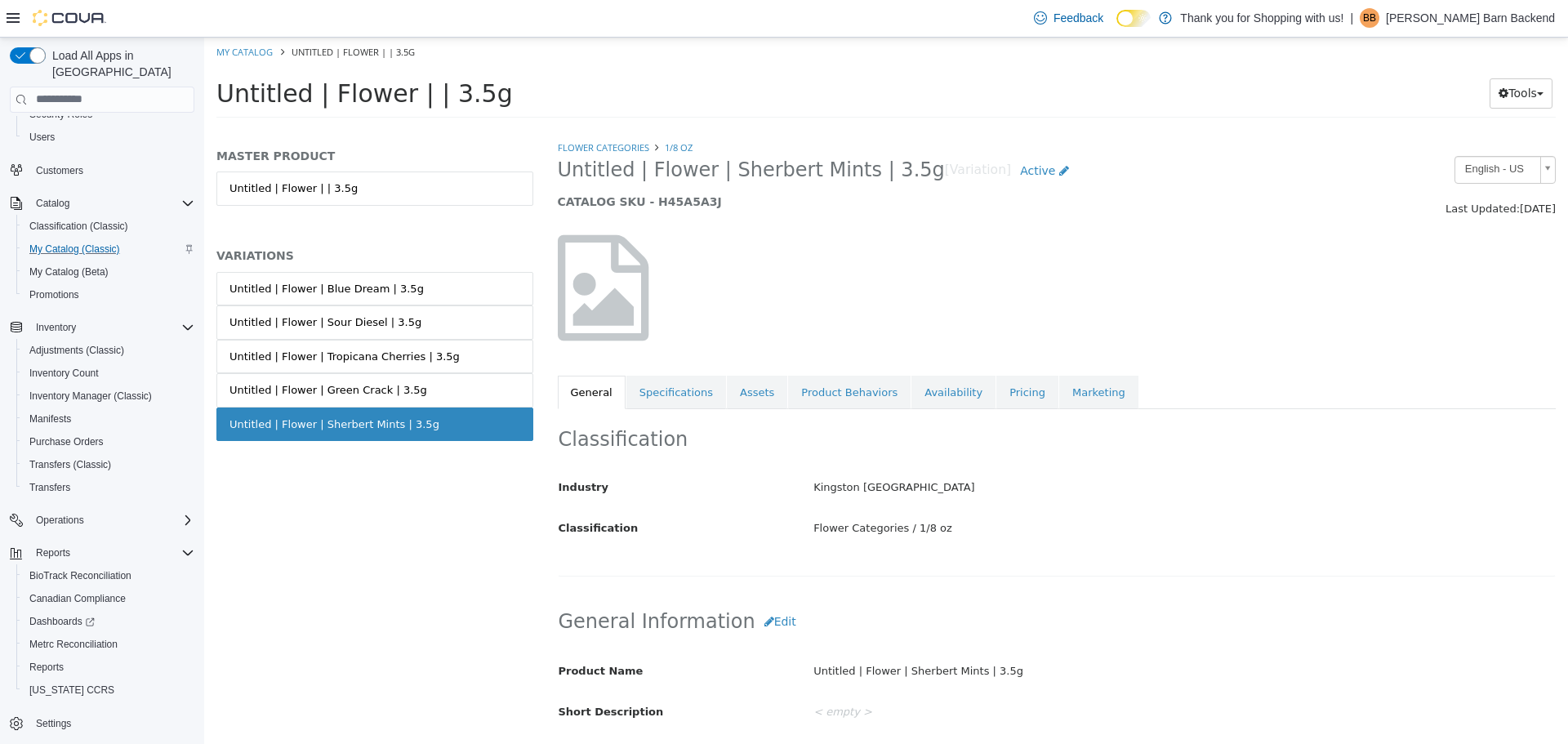
click at [404, 383] on link "Untitled | Flower | Green Crack | 3.5g" at bounding box center [374, 389] width 317 height 34
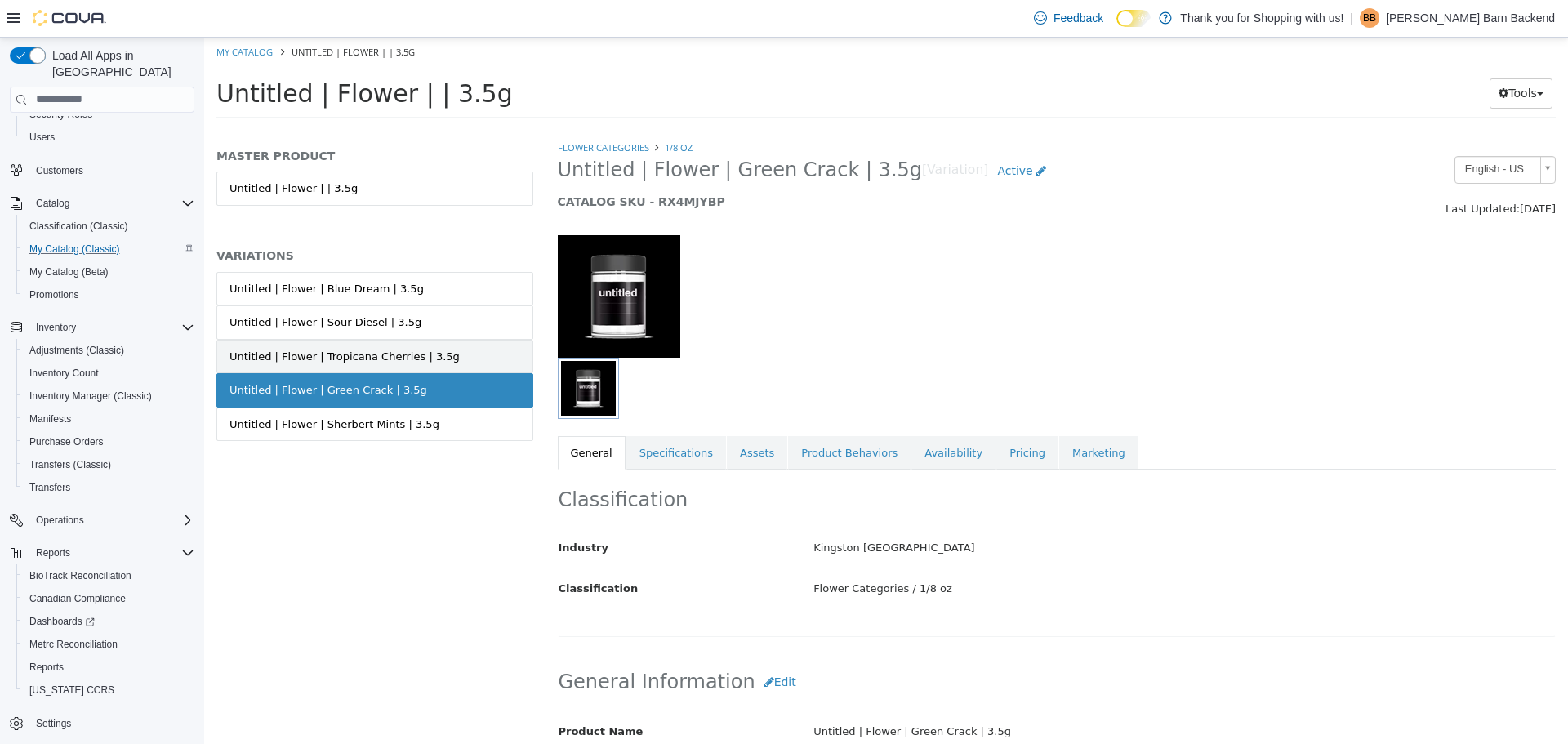
click at [409, 362] on div "Untitled | Flower | Tropicana Cherries | 3.5g" at bounding box center [345, 356] width 230 height 16
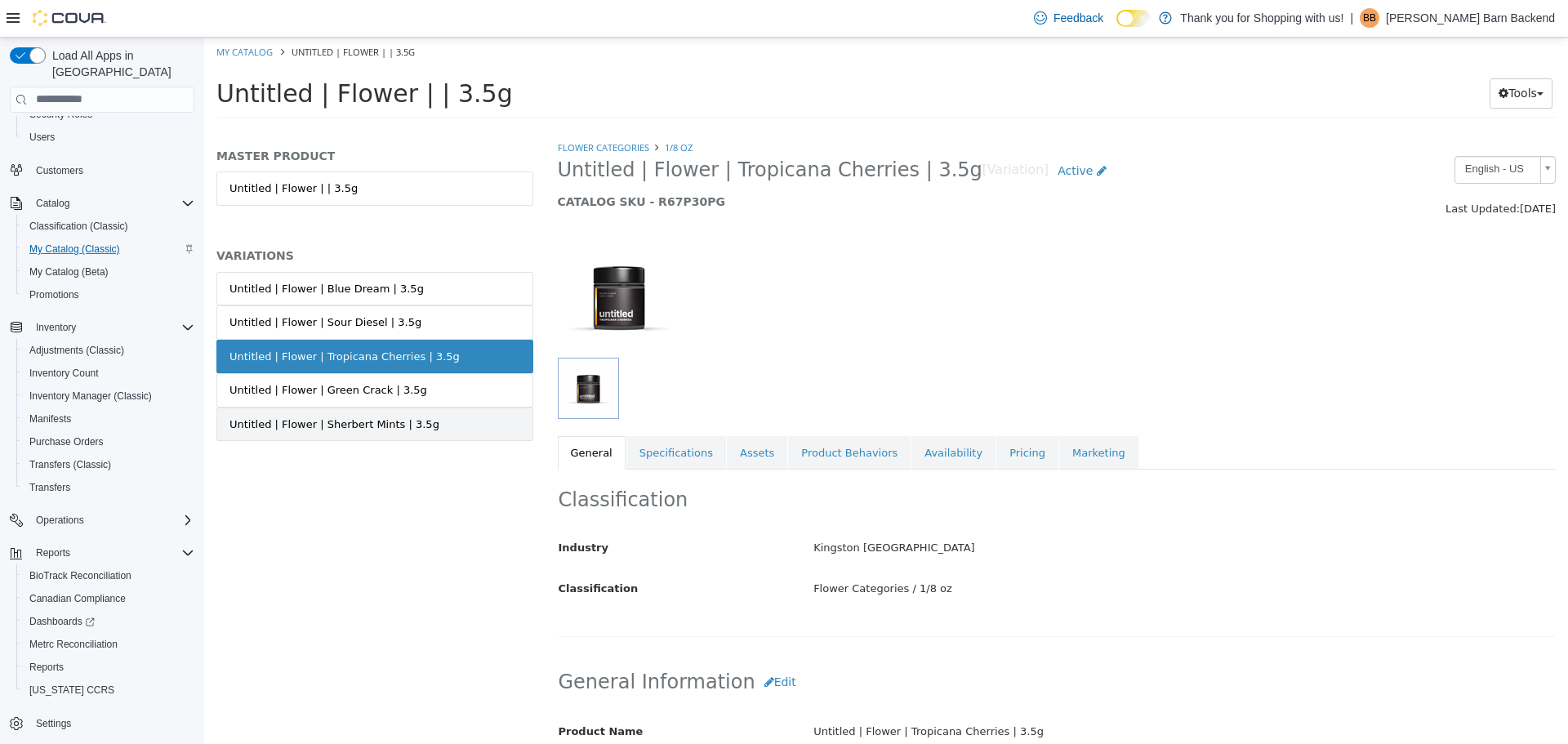
click at [426, 433] on link "Untitled | Flower | Sherbert Mints | 3.5g" at bounding box center [374, 424] width 317 height 34
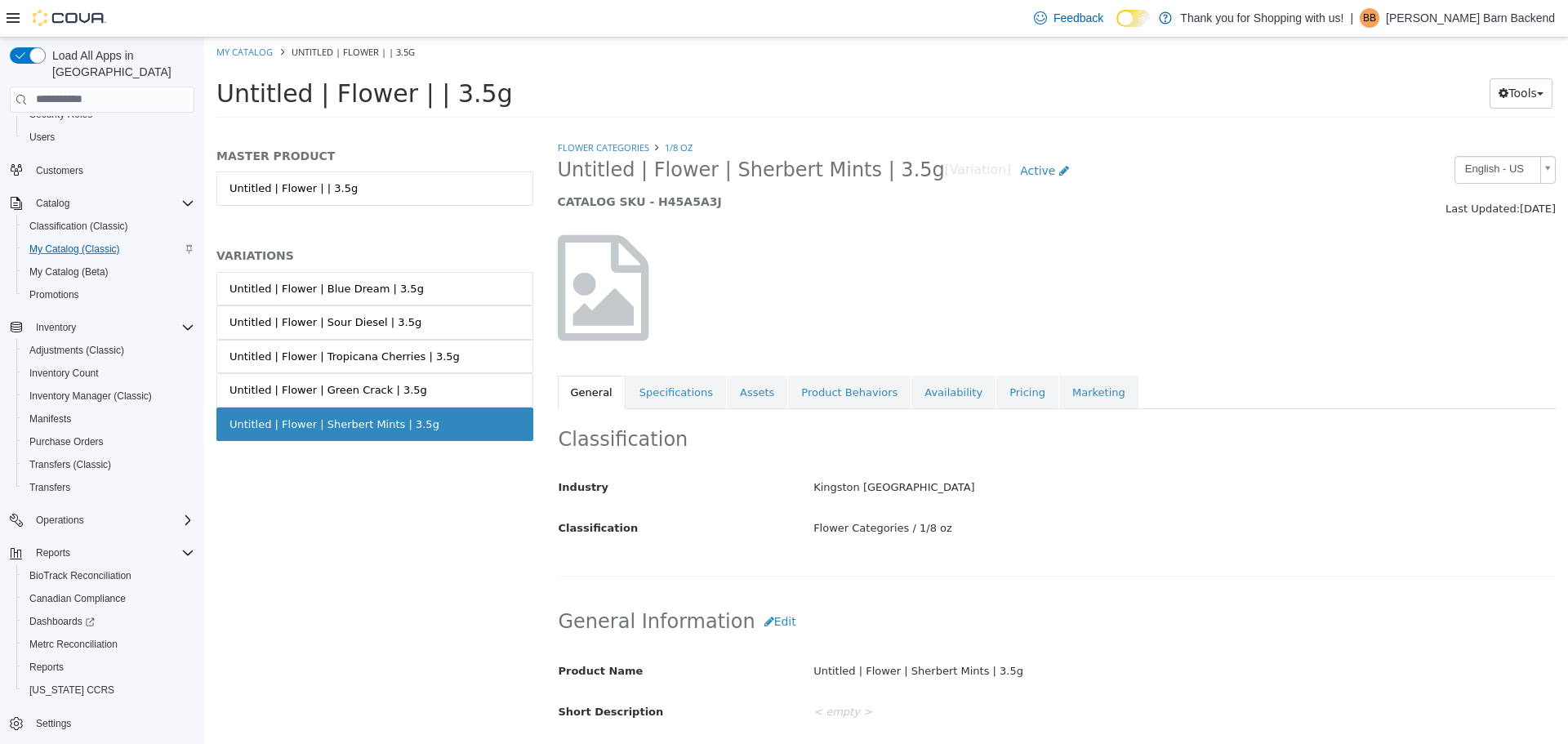
drag, startPoint x: 557, startPoint y: 172, endPoint x: 891, endPoint y: 176, distance: 334.0
click at [891, 176] on span "Untitled | Flower | Sherbert Mints | 3.5g" at bounding box center [751, 169] width 387 height 25
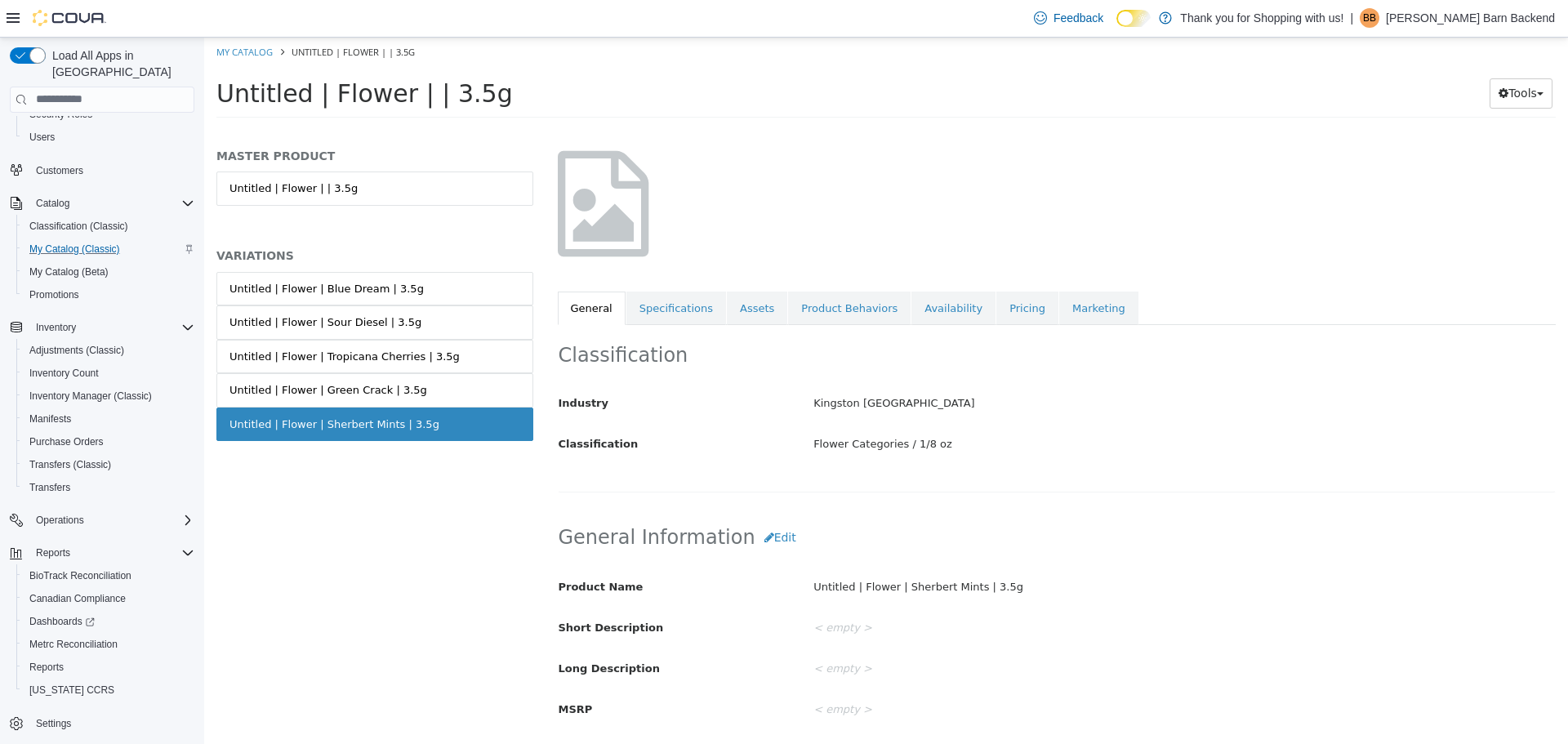
scroll to position [163, 0]
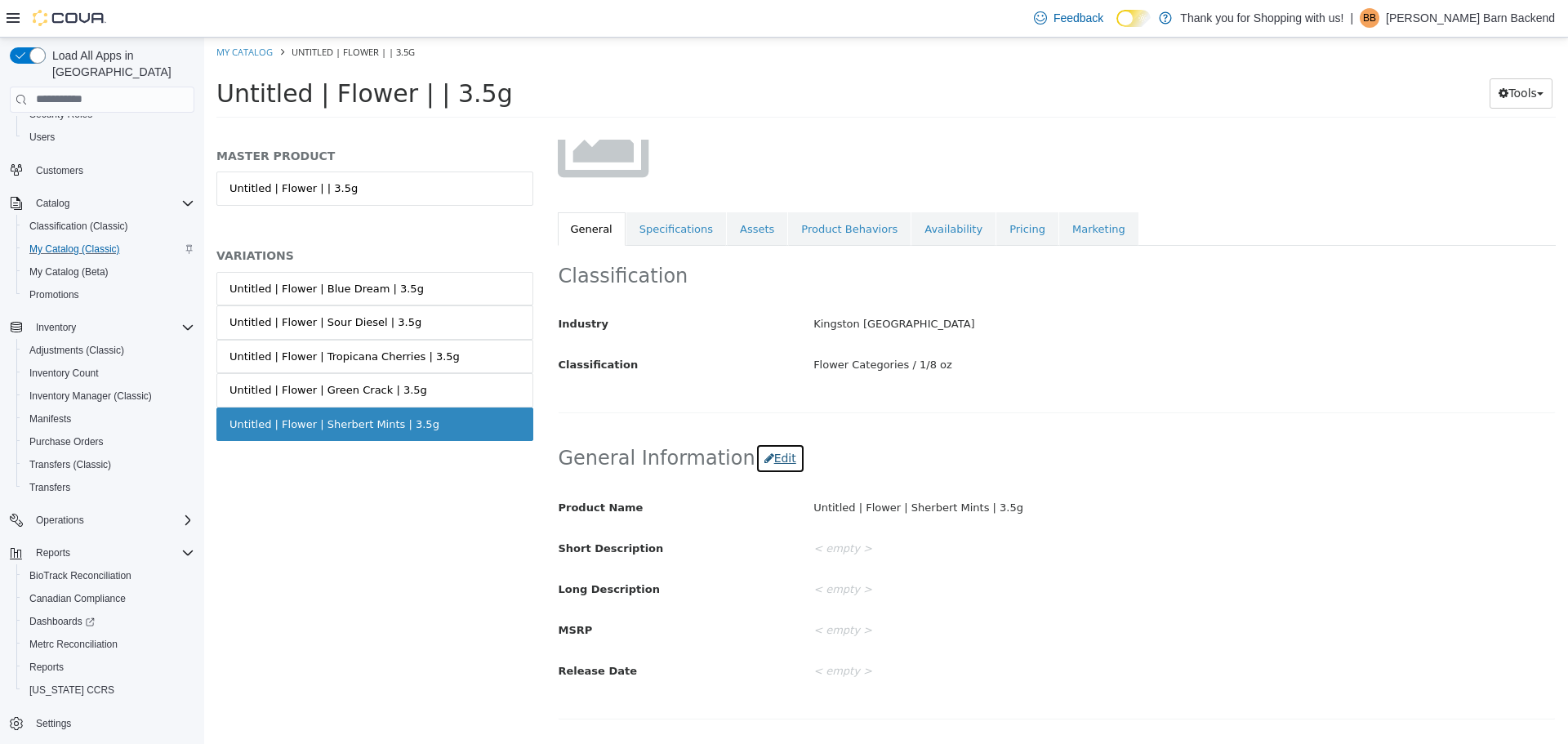
click at [764, 463] on icon "button" at bounding box center [769, 457] width 10 height 12
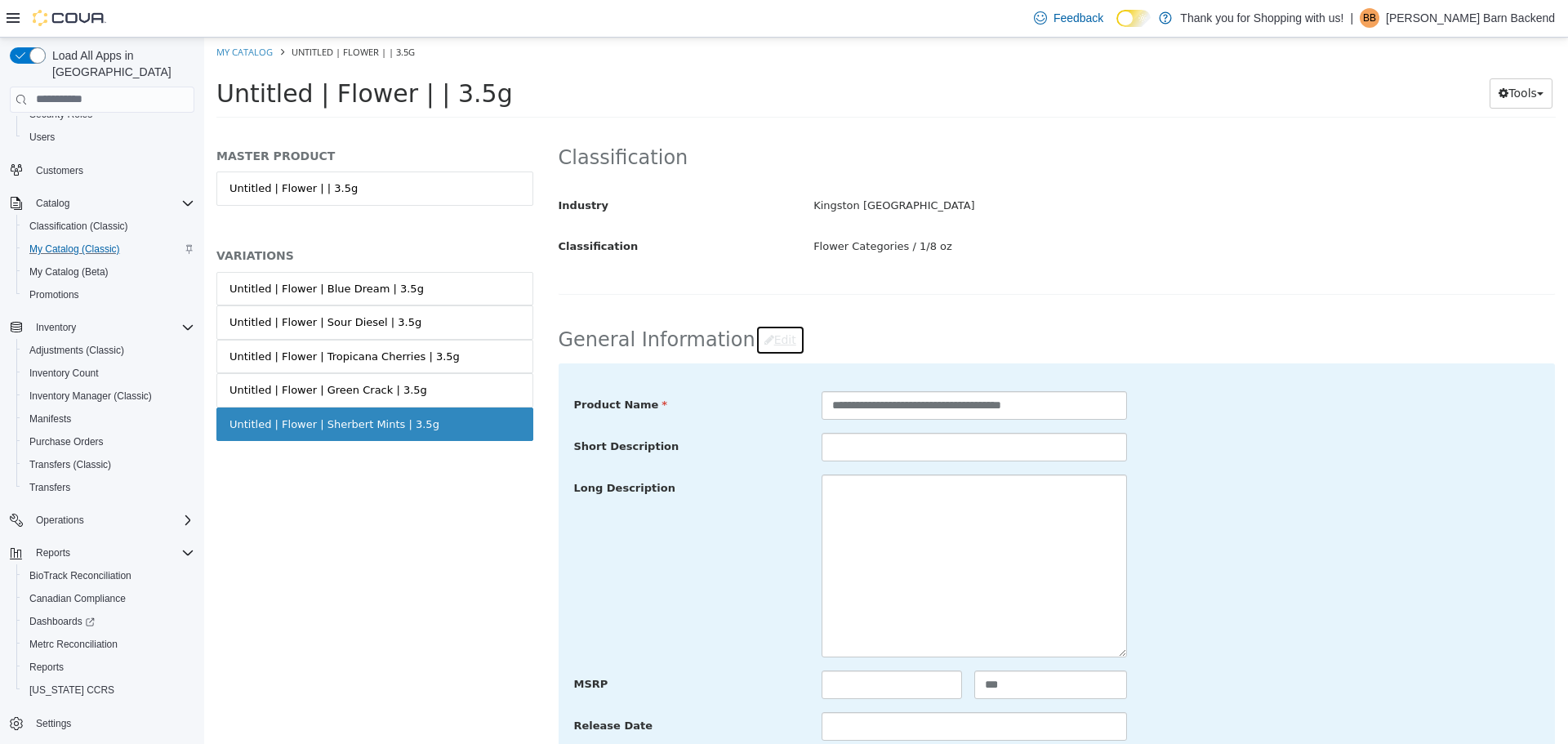
scroll to position [490, 0]
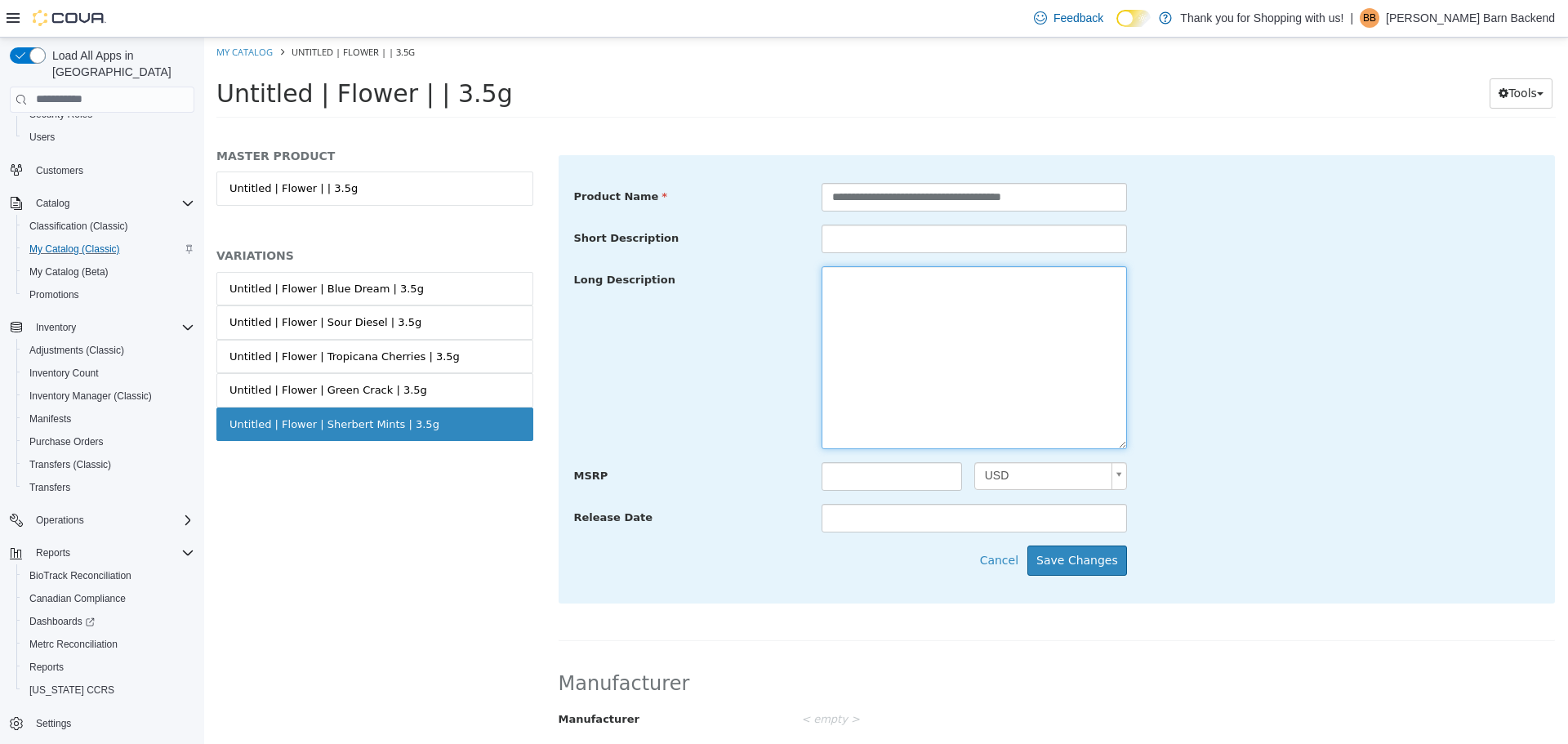
click at [898, 392] on textarea at bounding box center [974, 357] width 305 height 183
paste textarea "**********"
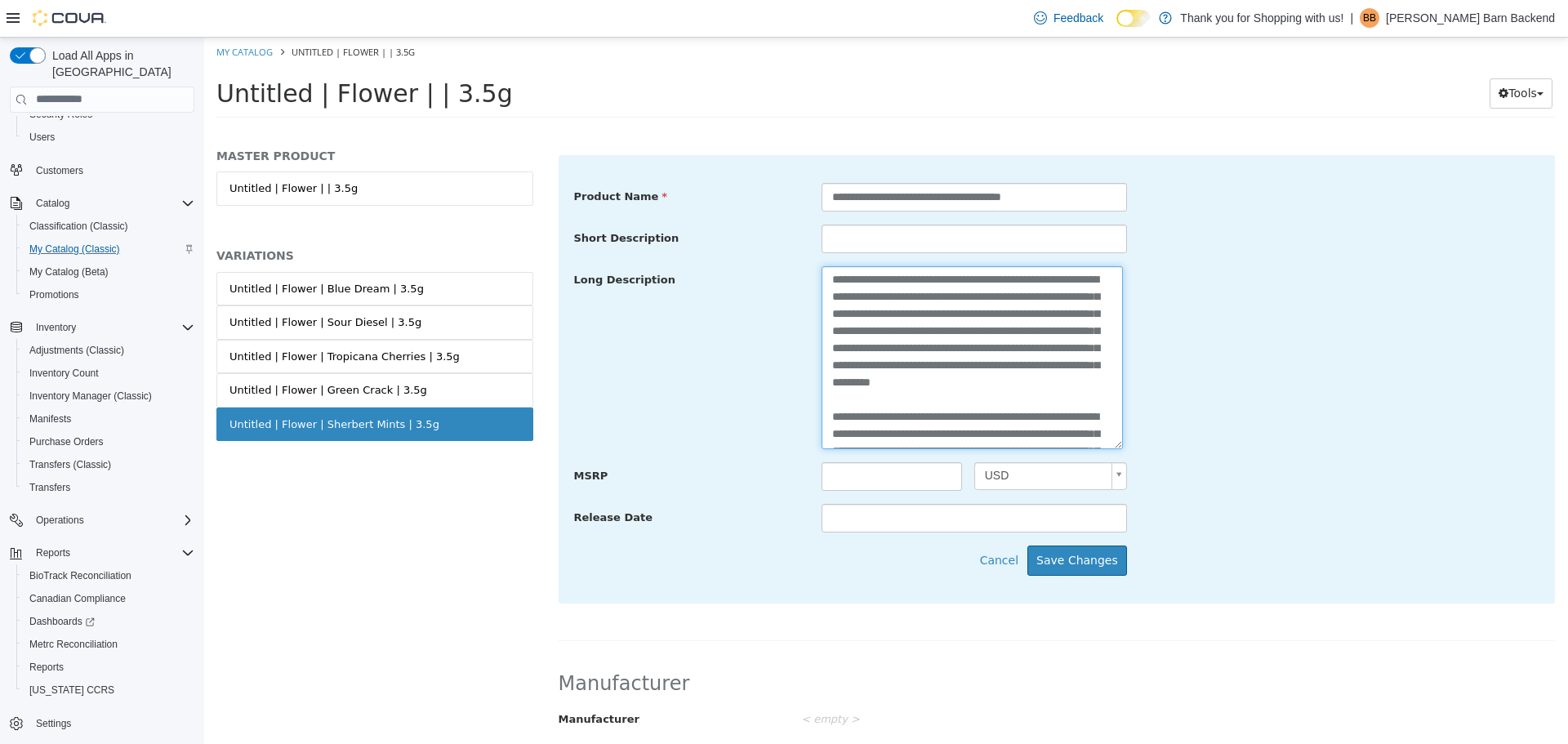
scroll to position [0, 0]
type textarea "**********"
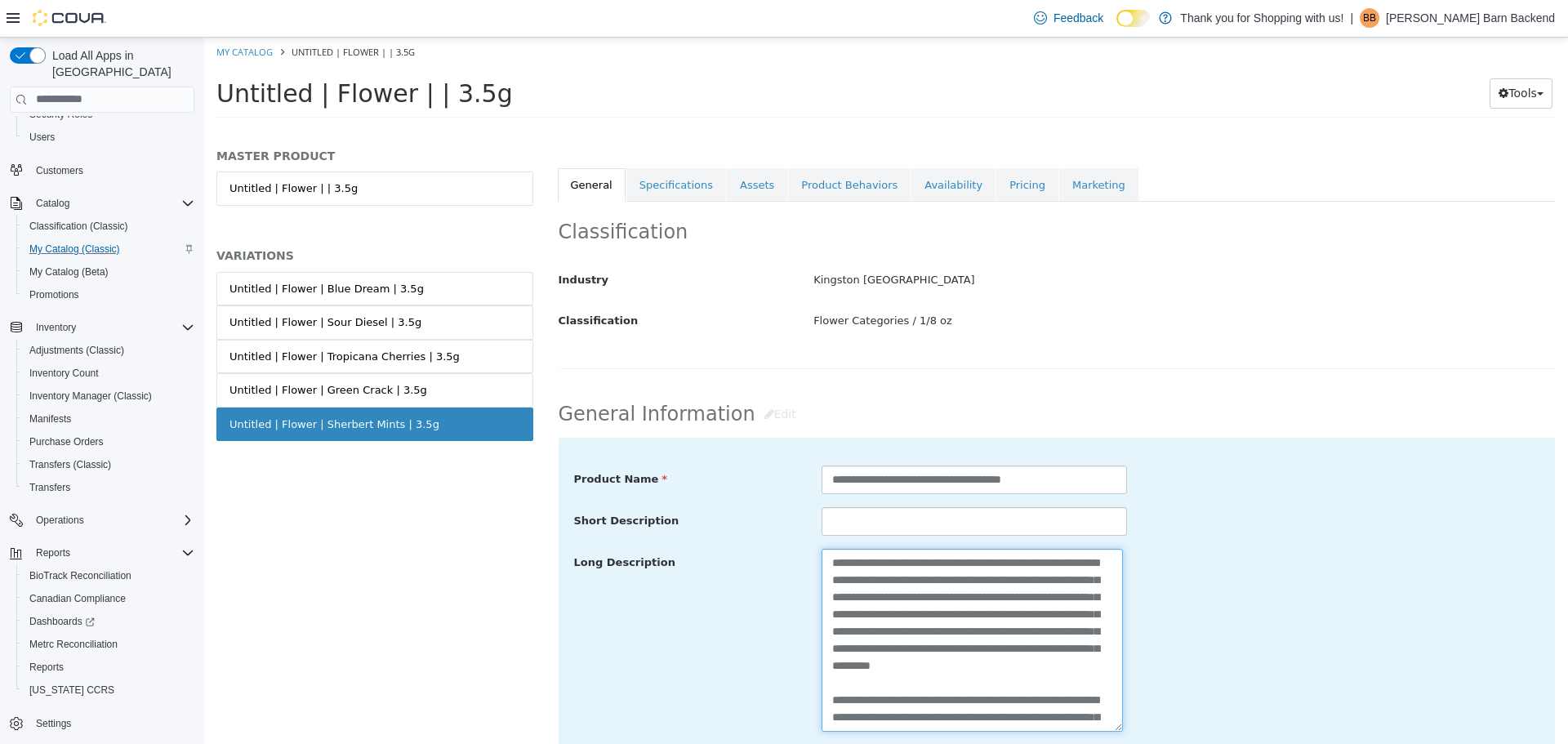
scroll to position [653, 0]
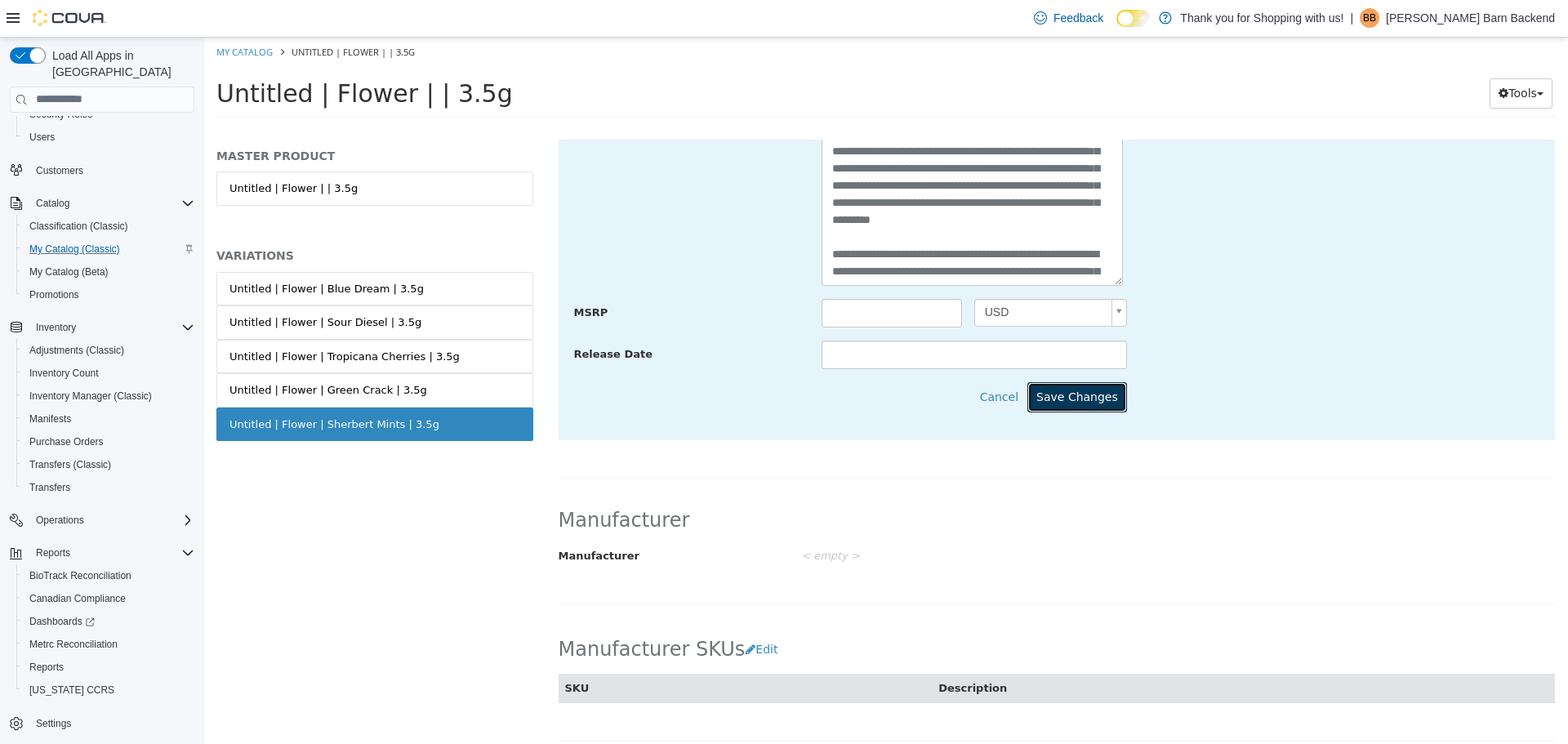
click at [1080, 403] on button "Save Changes" at bounding box center [1077, 397] width 99 height 30
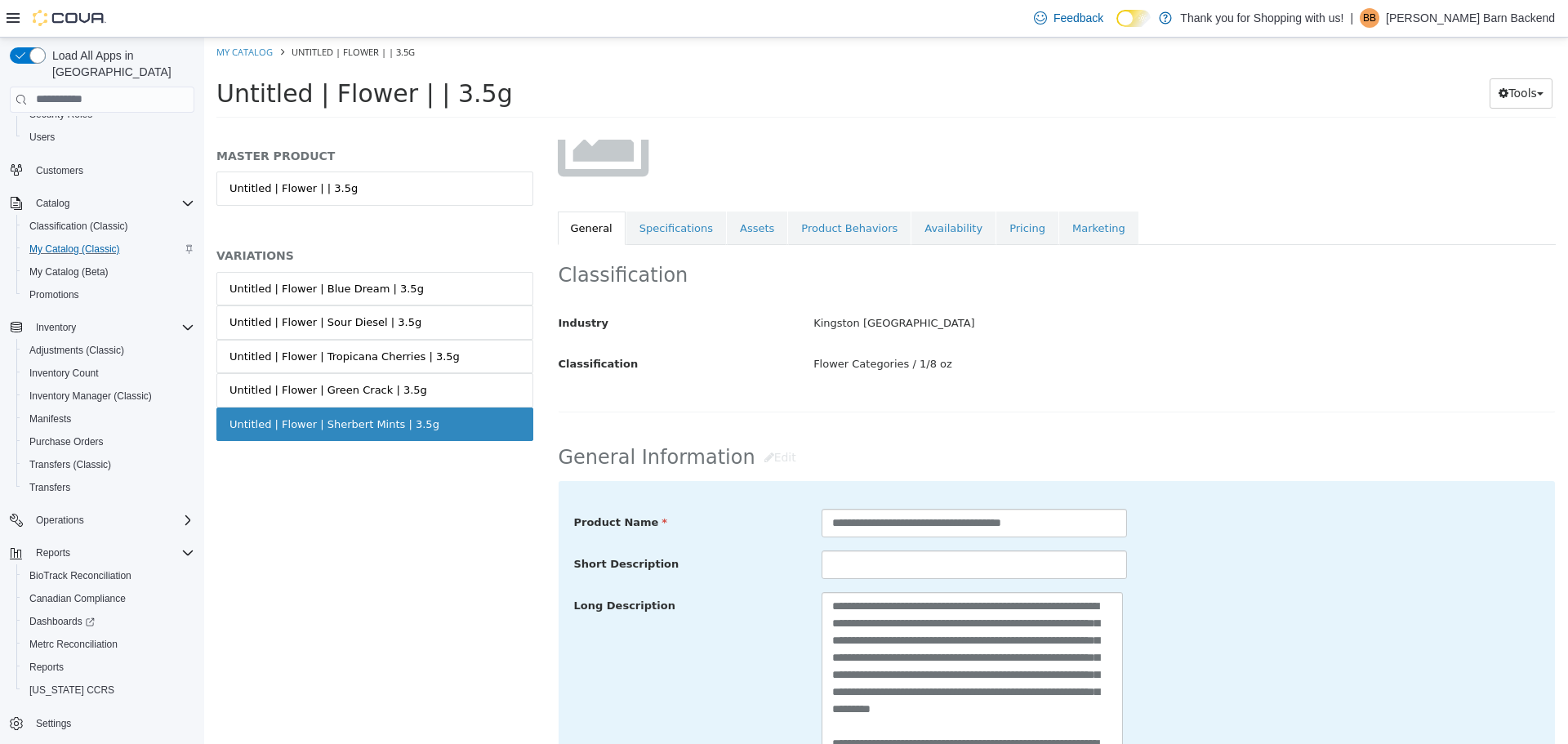
scroll to position [82, 0]
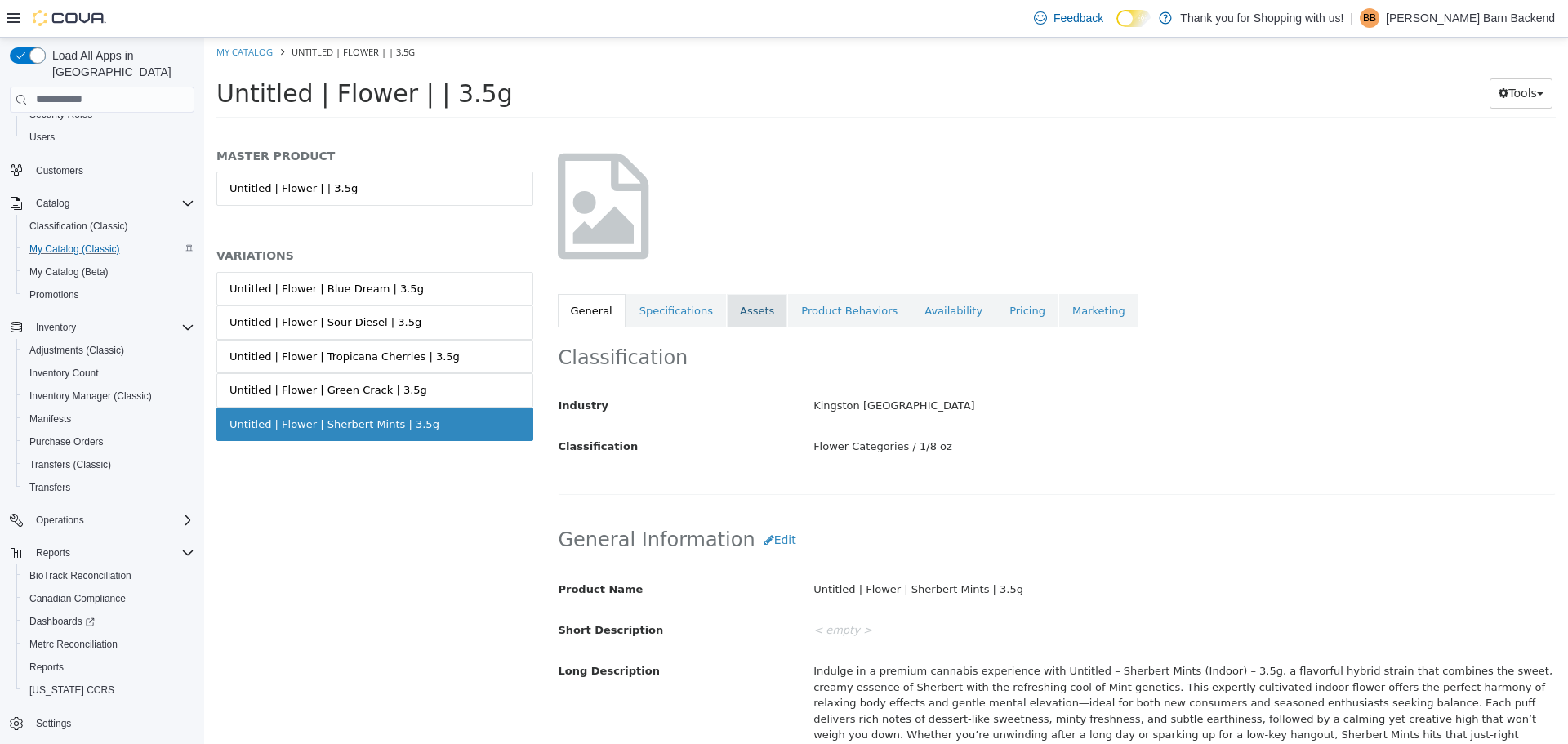
click at [746, 305] on link "Assets" at bounding box center [757, 310] width 61 height 34
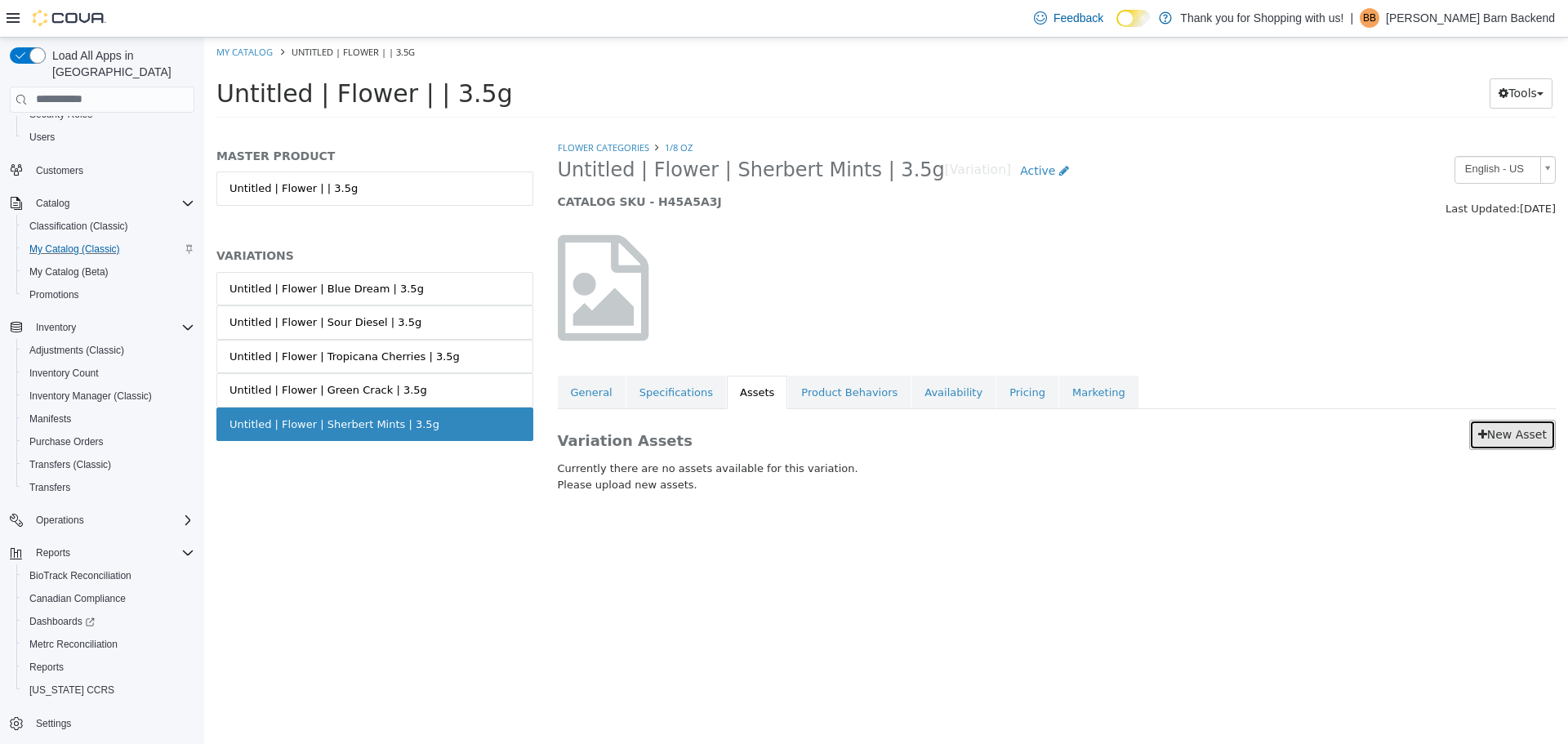
click at [1507, 433] on link "New Asset" at bounding box center [1512, 434] width 87 height 30
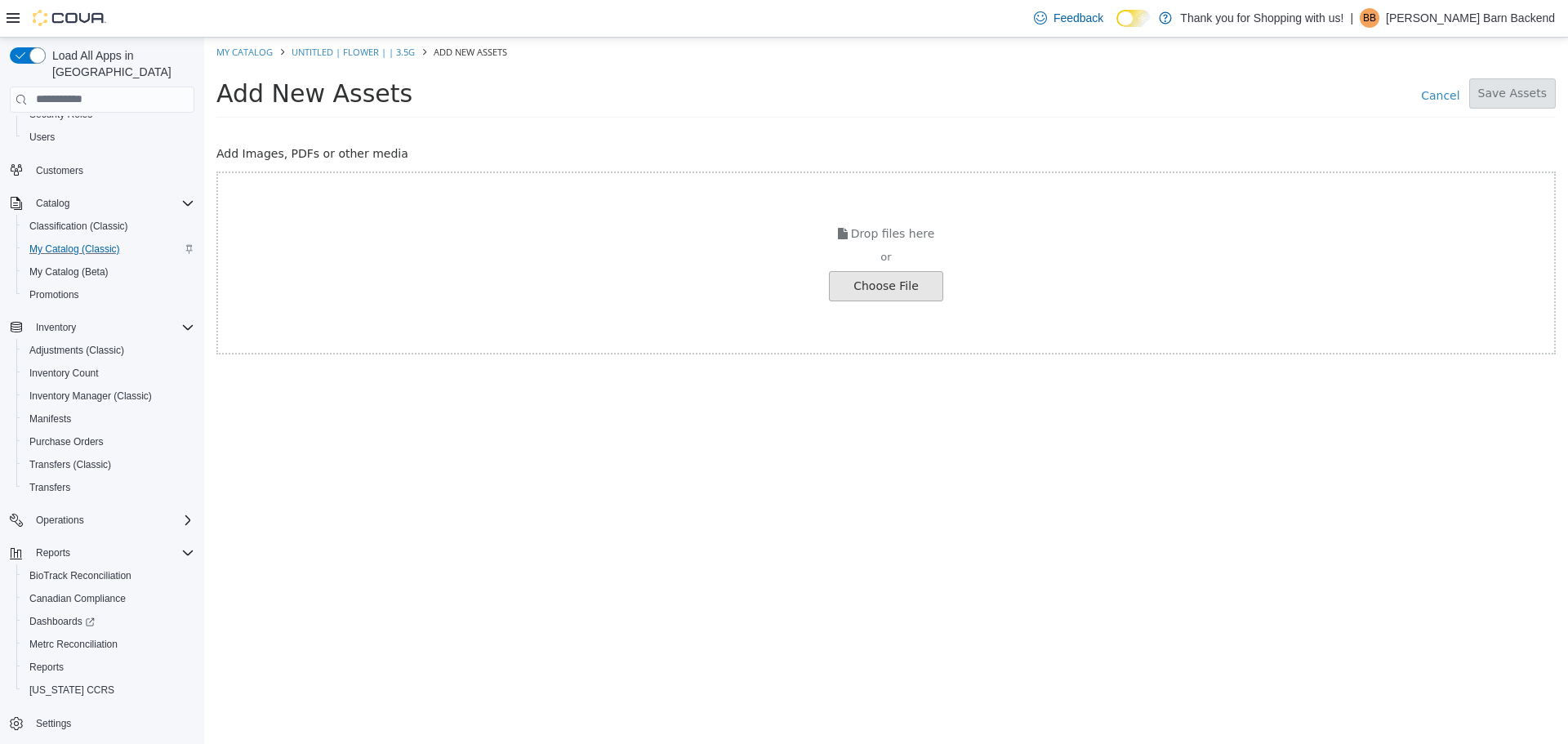
click at [890, 296] on input "file" at bounding box center [31, 285] width 1823 height 29
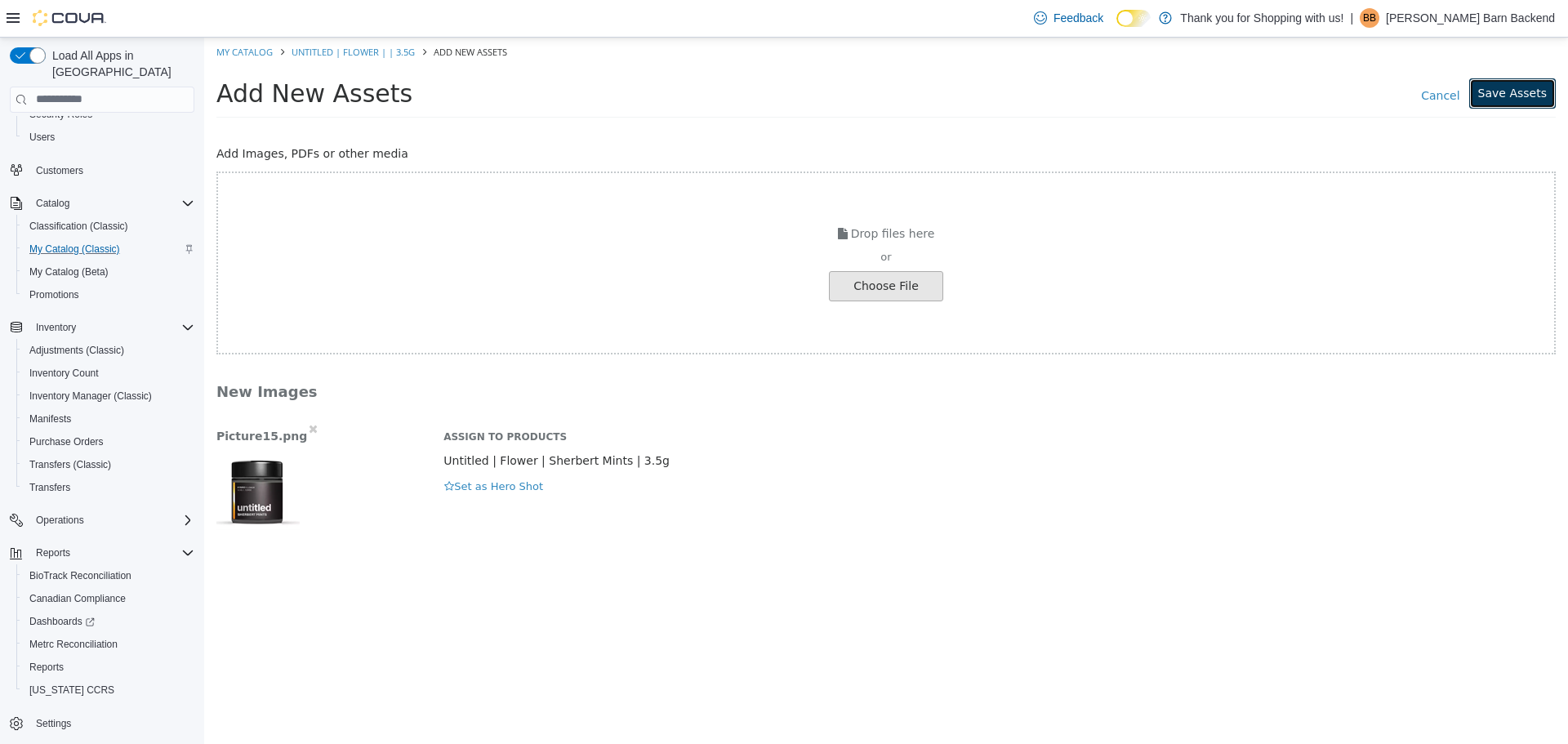
click at [1483, 94] on button "Save Assets" at bounding box center [1512, 92] width 87 height 30
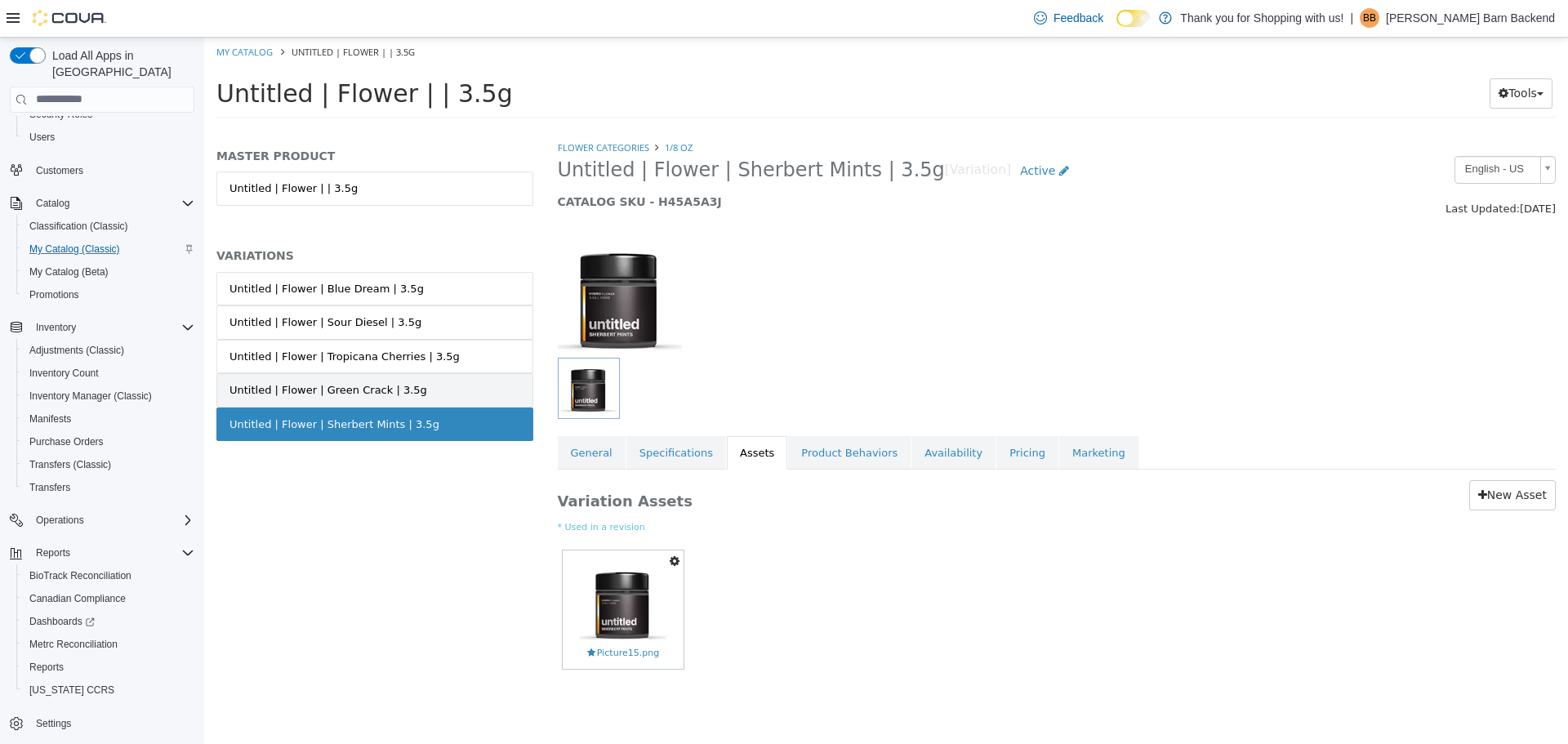
click at [399, 396] on div "Untitled | Flower | Green Crack | 3.5g" at bounding box center [328, 389] width 198 height 16
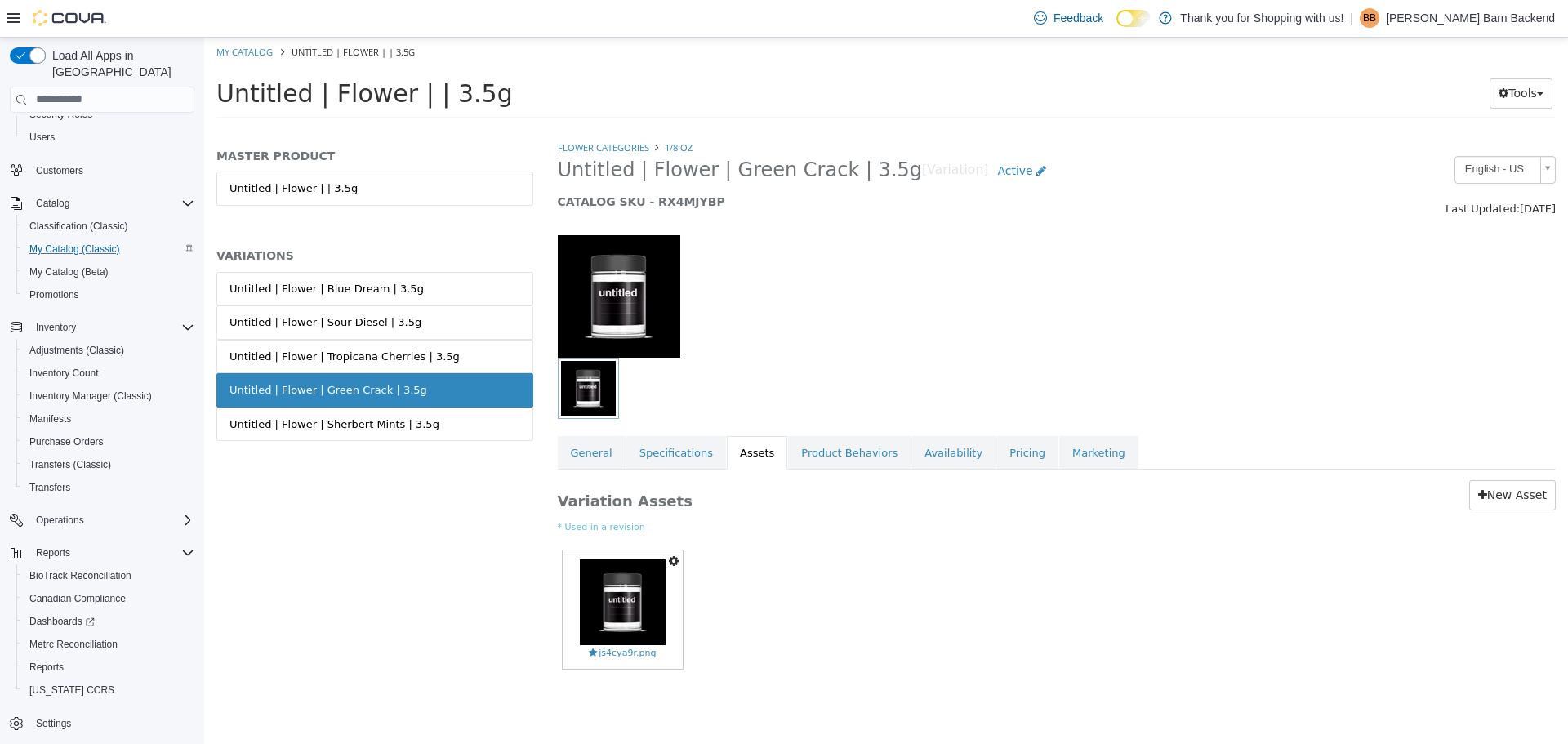
click at [437, 349] on link "Untitled | Flower | Tropicana Cherries | 3.5g" at bounding box center [374, 356] width 317 height 34
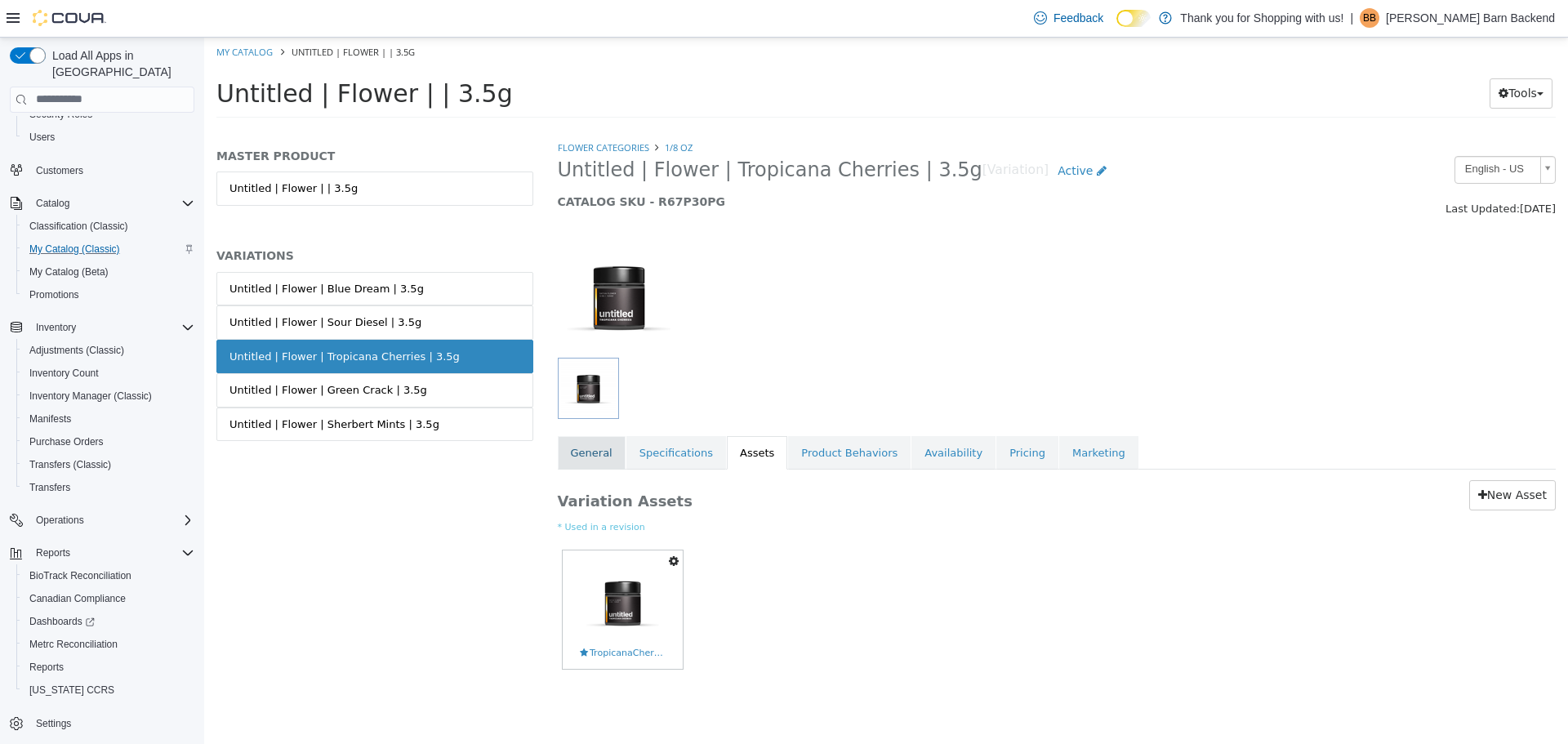
click at [589, 467] on link "General" at bounding box center [591, 452] width 68 height 34
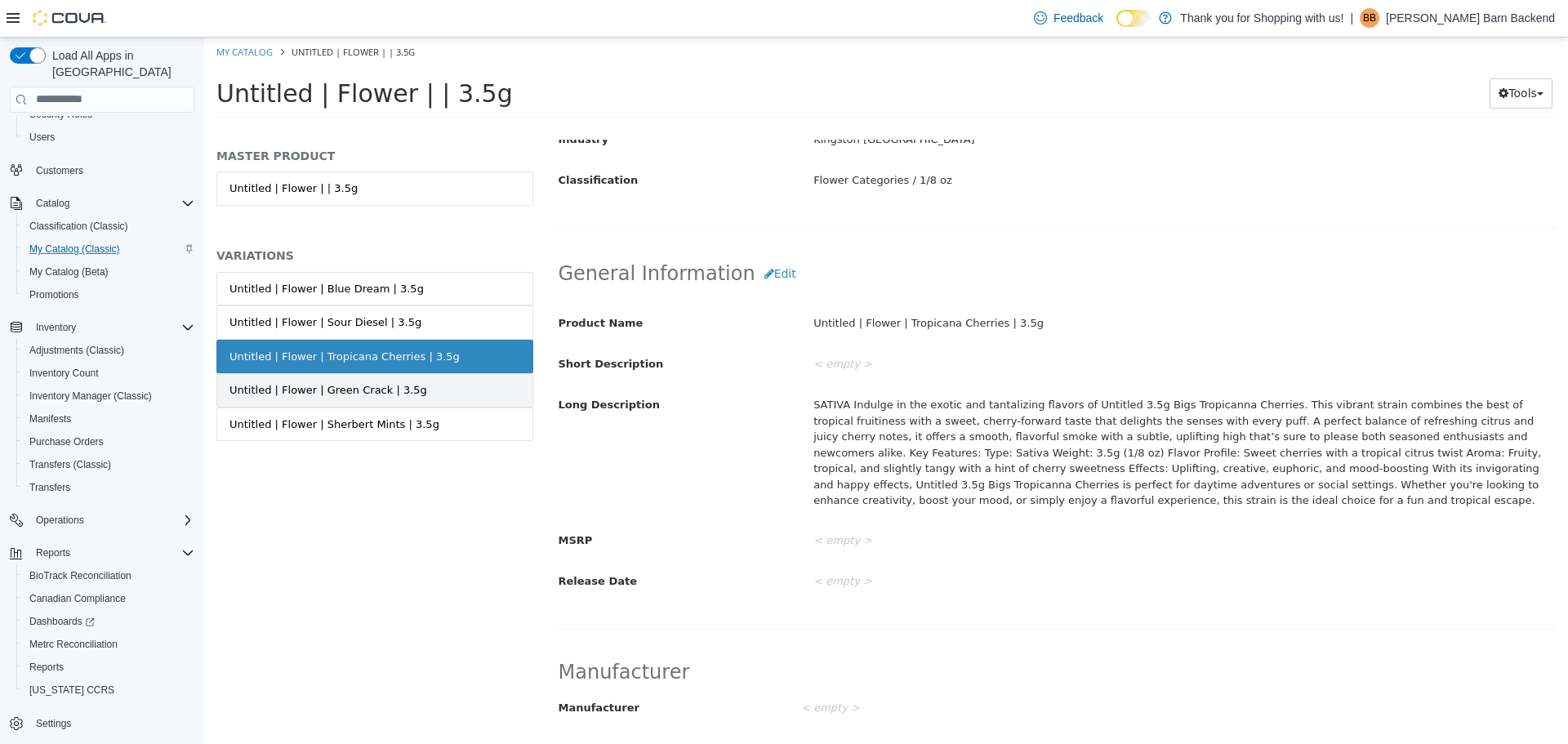
click at [455, 374] on link "Untitled | Flower | Green Crack | 3.5g" at bounding box center [374, 389] width 317 height 34
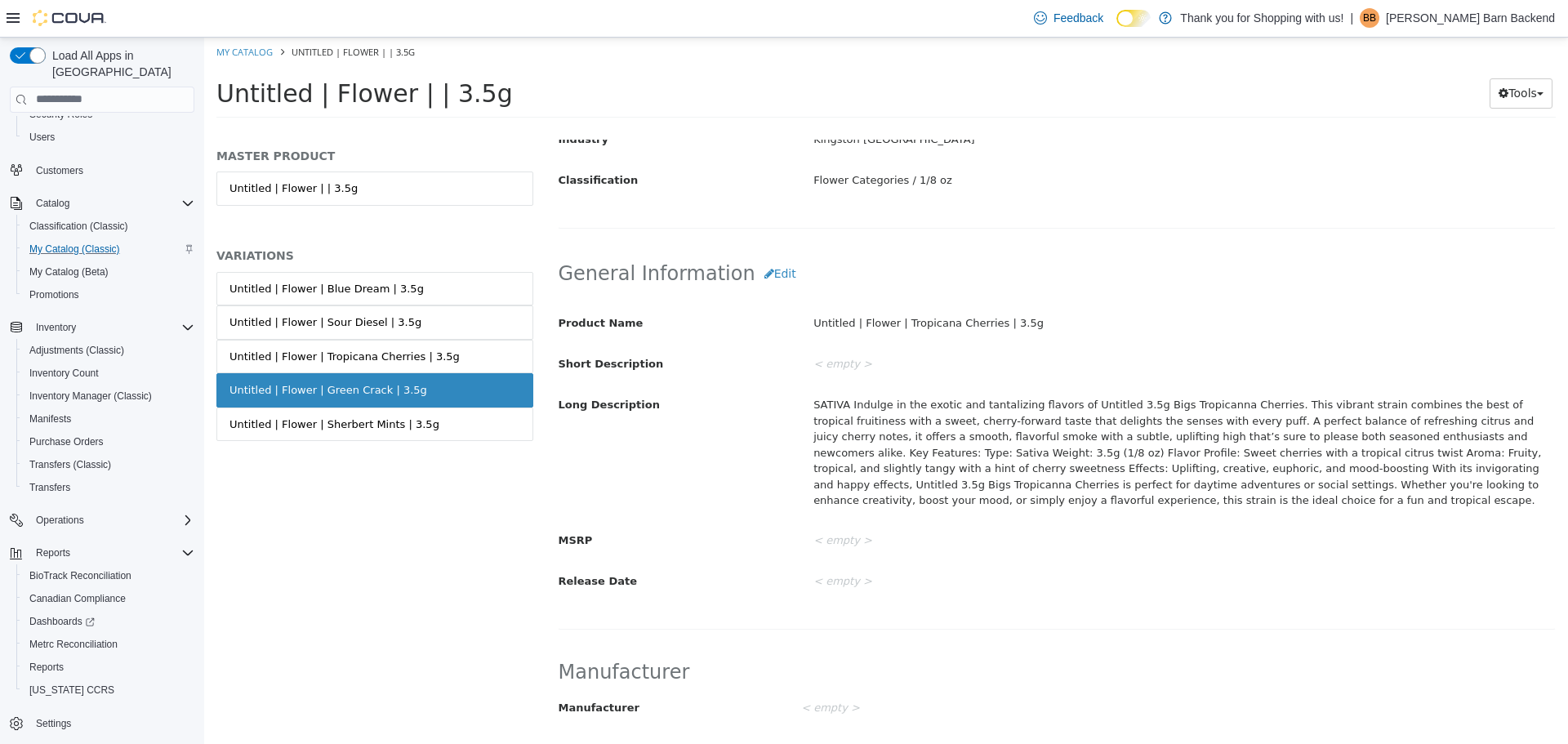
scroll to position [407, 0]
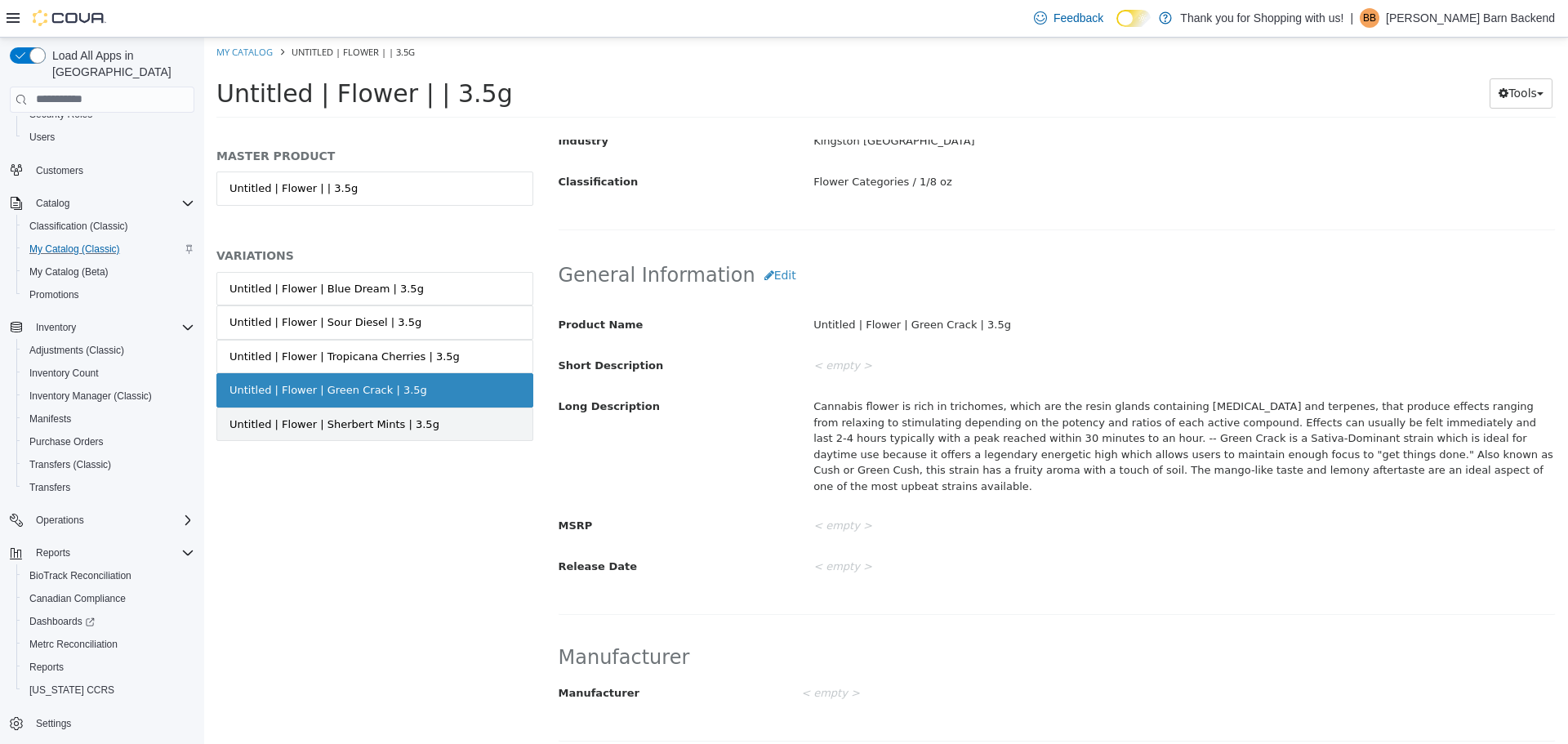
click at [436, 425] on link "Untitled | Flower | Sherbert Mints | 3.5g" at bounding box center [374, 424] width 317 height 34
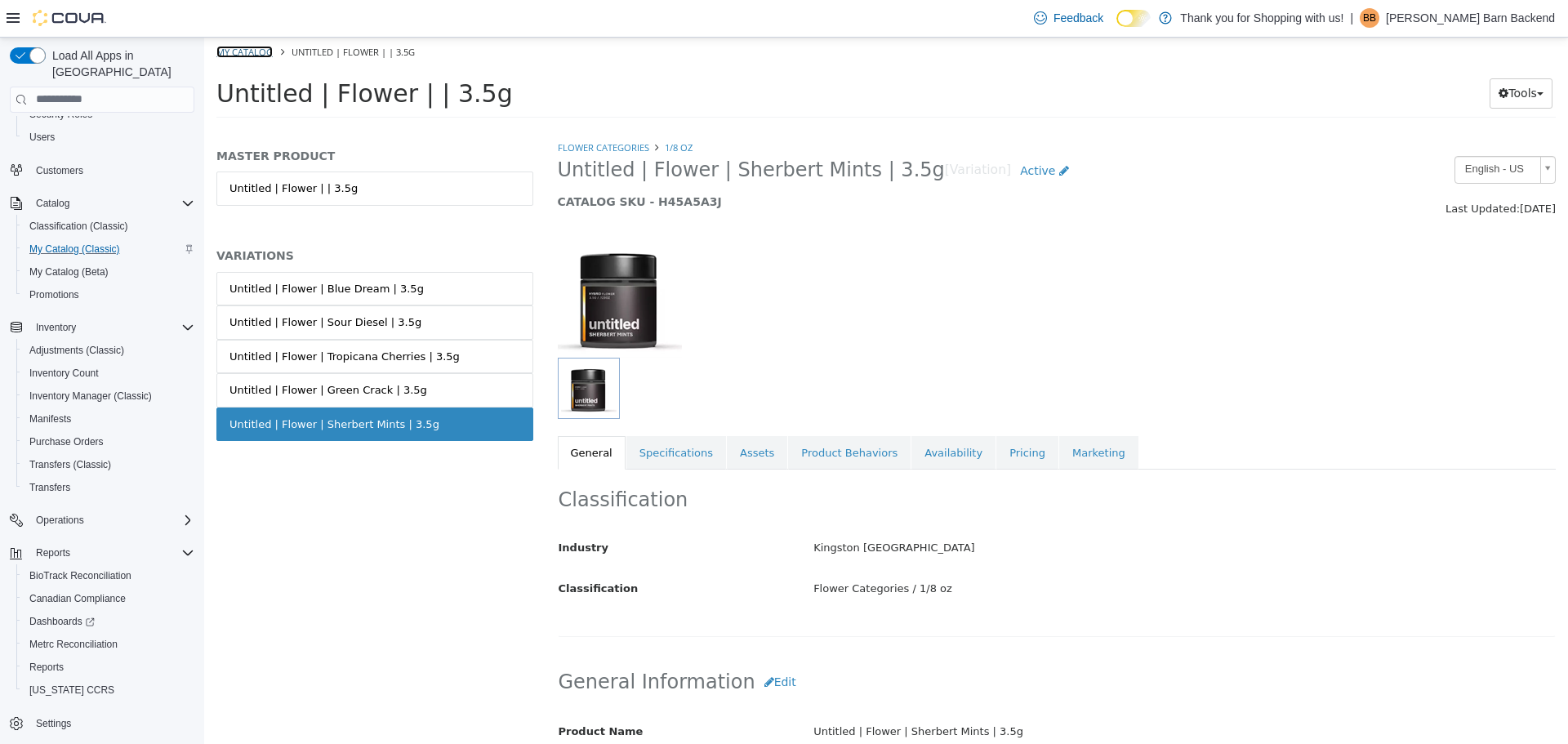
click at [242, 53] on link "My Catalog" at bounding box center [244, 50] width 56 height 13
select select "**********"
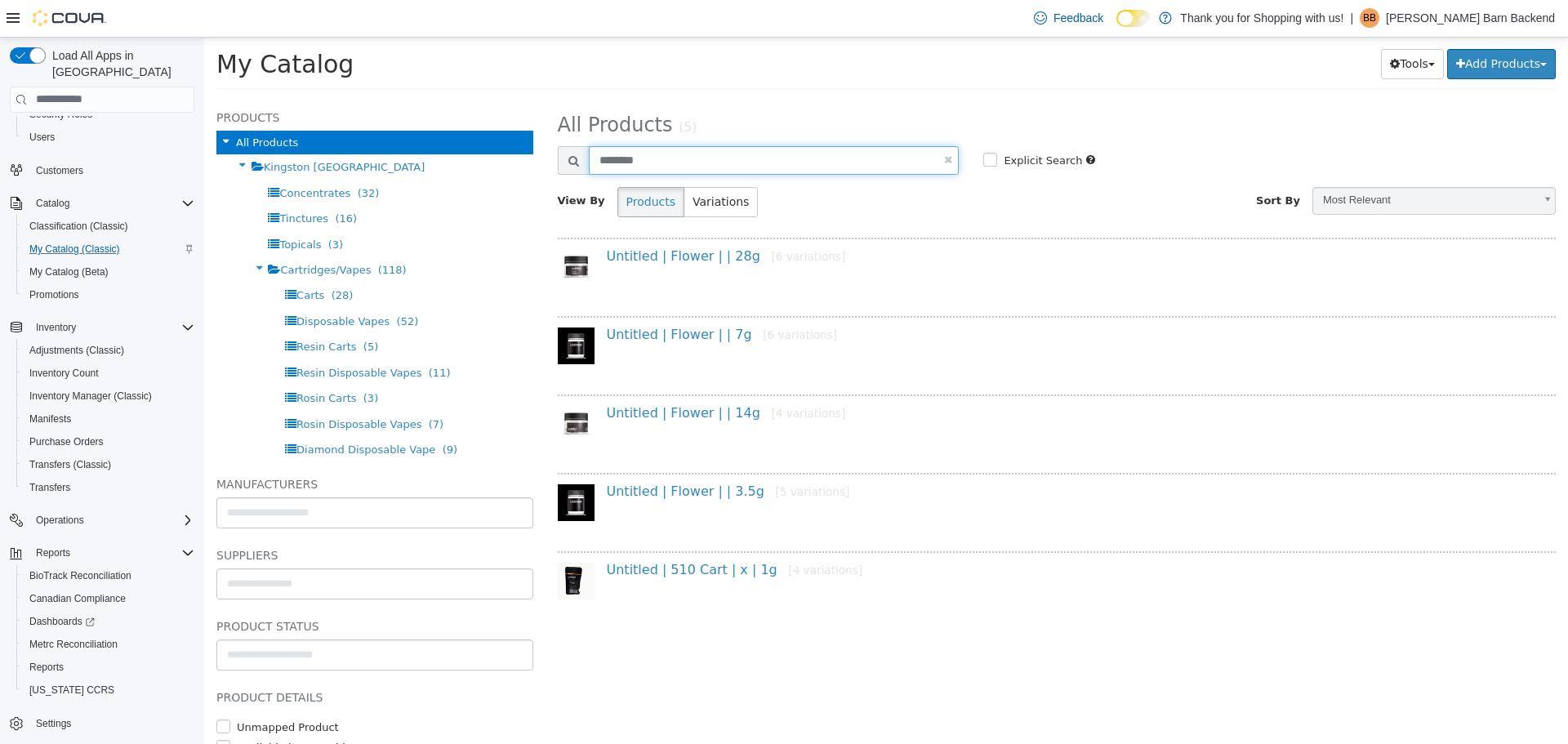
click at [942, 161] on input "********" at bounding box center [773, 160] width 371 height 29
click at [947, 156] on link at bounding box center [948, 159] width 8 height 11
click at [759, 164] on input "text" at bounding box center [773, 160] width 371 height 29
select select "**********"
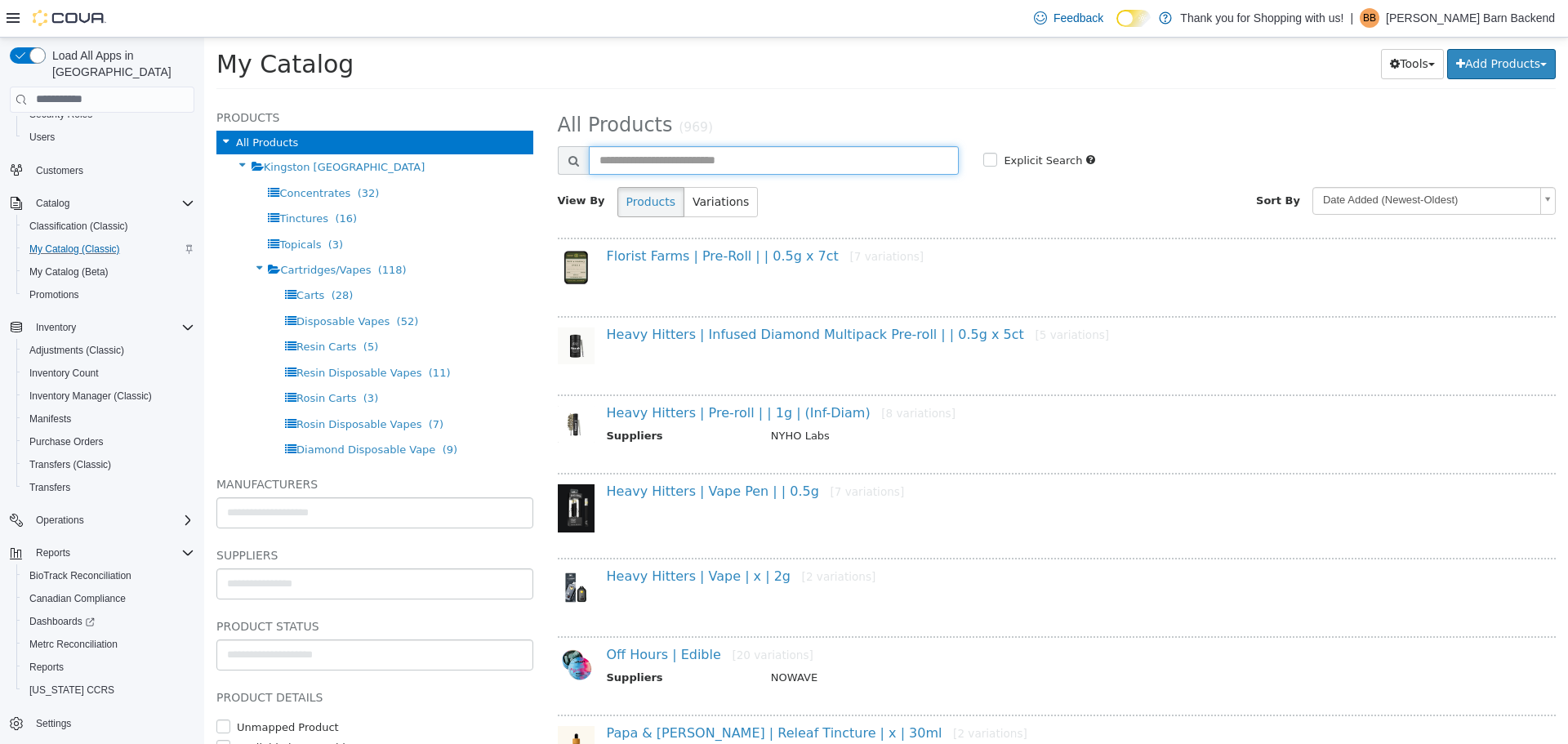
click at [758, 164] on input "text" at bounding box center [773, 160] width 371 height 29
type input "****"
select select "**********"
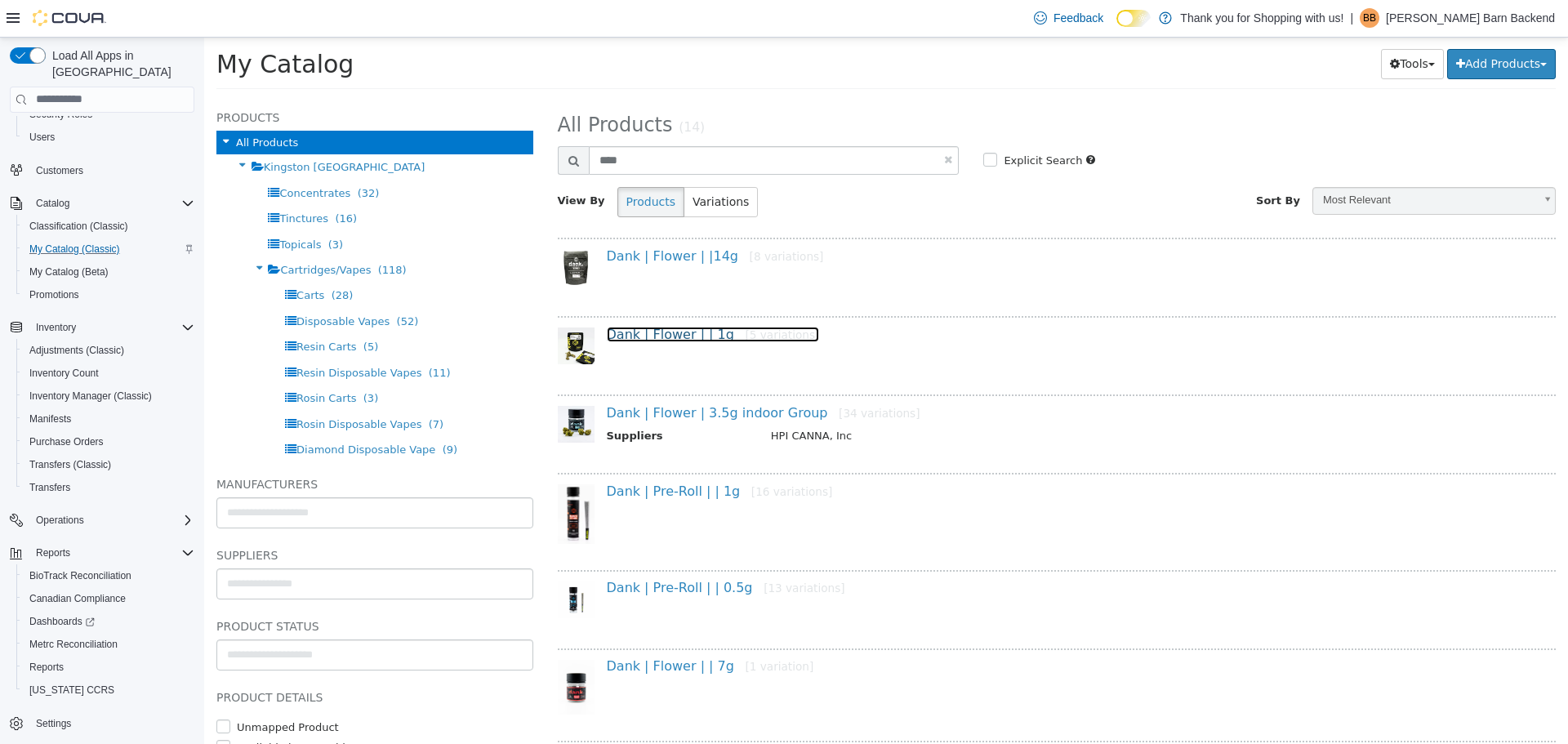
click at [693, 337] on link "Dank | Flower | | 1g [5 variations]" at bounding box center [713, 333] width 213 height 15
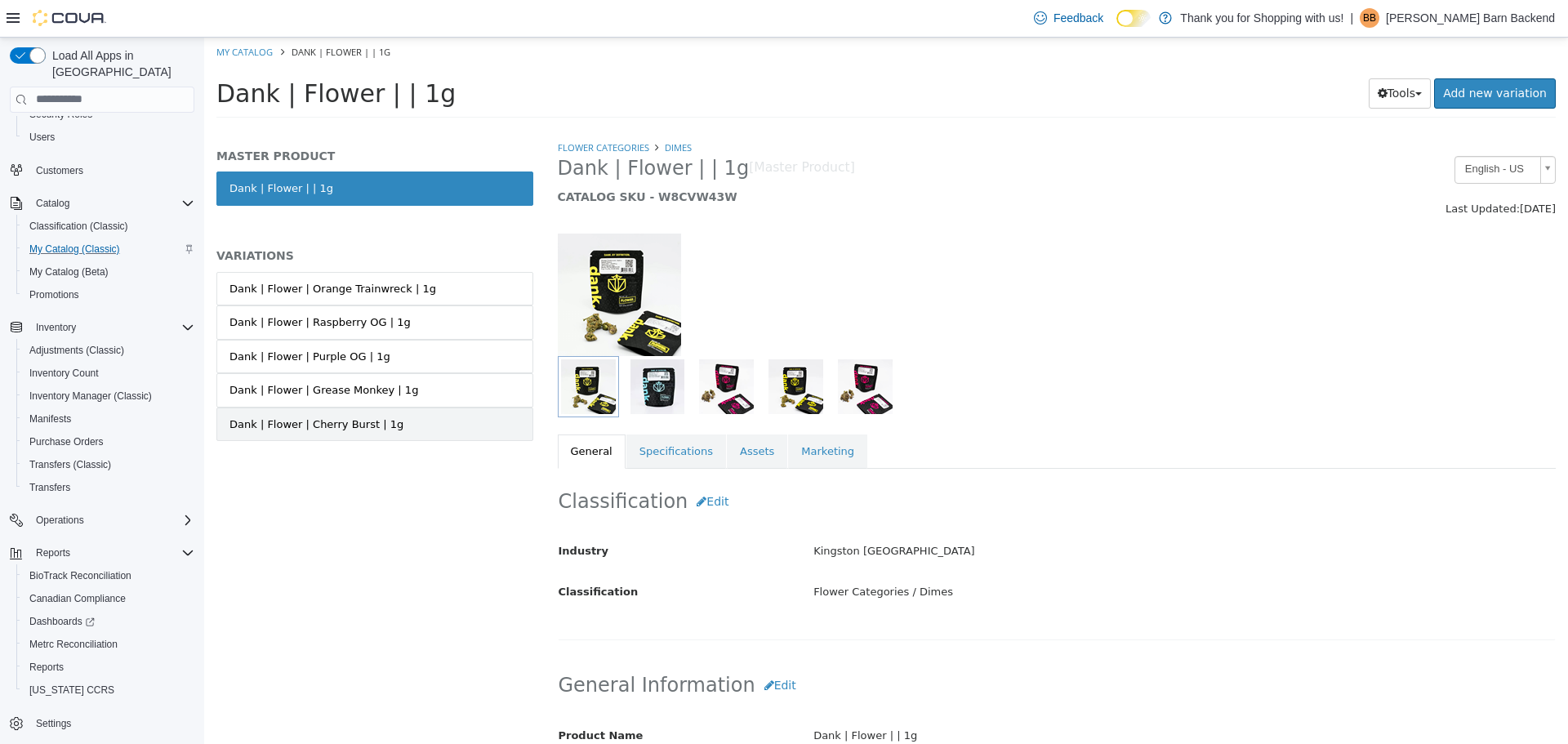
click at [360, 413] on link "Dank | Flower | Cherry Burst | 1g" at bounding box center [374, 424] width 317 height 34
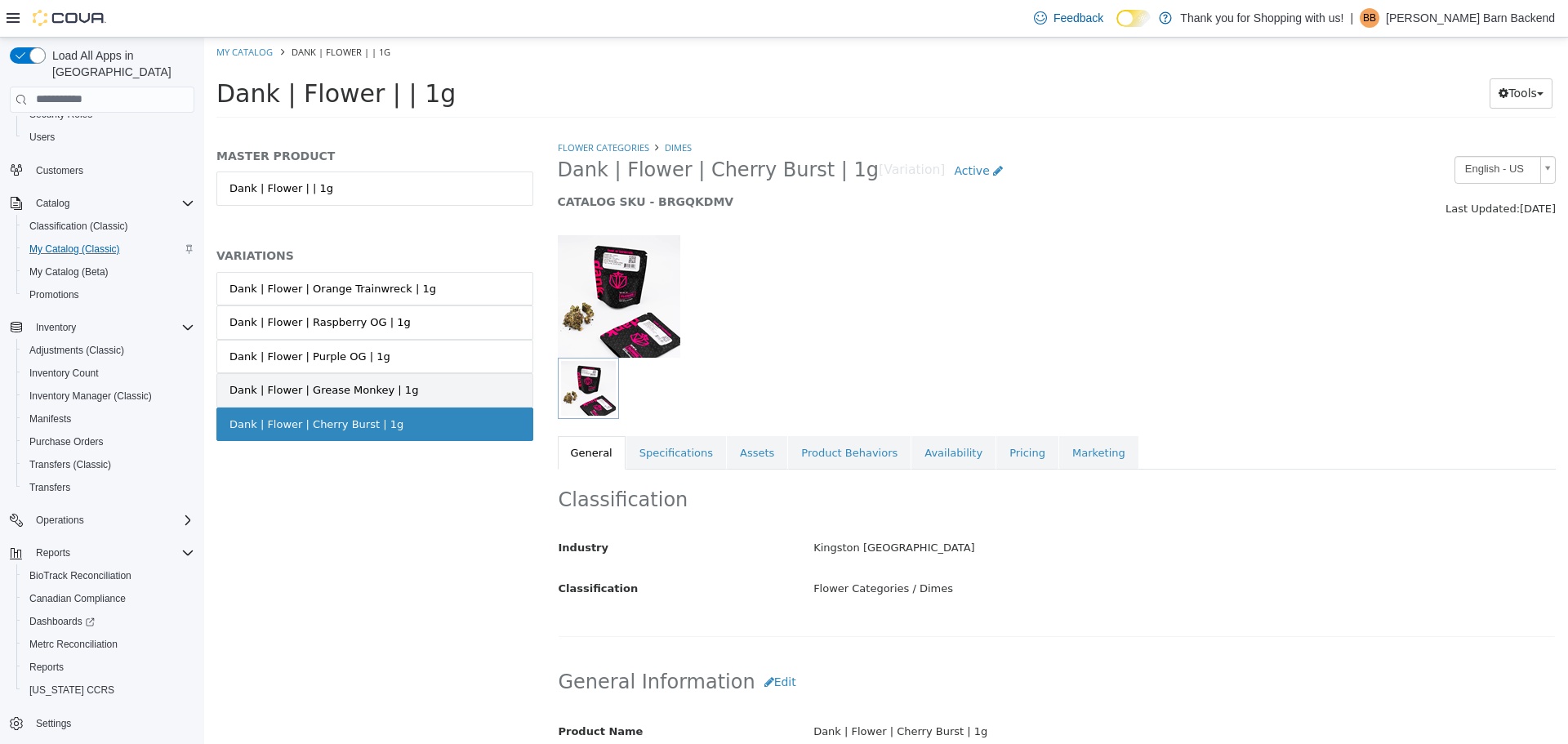
click at [381, 386] on div "Dank | Flower | Grease Monkey | 1g" at bounding box center [324, 389] width 188 height 16
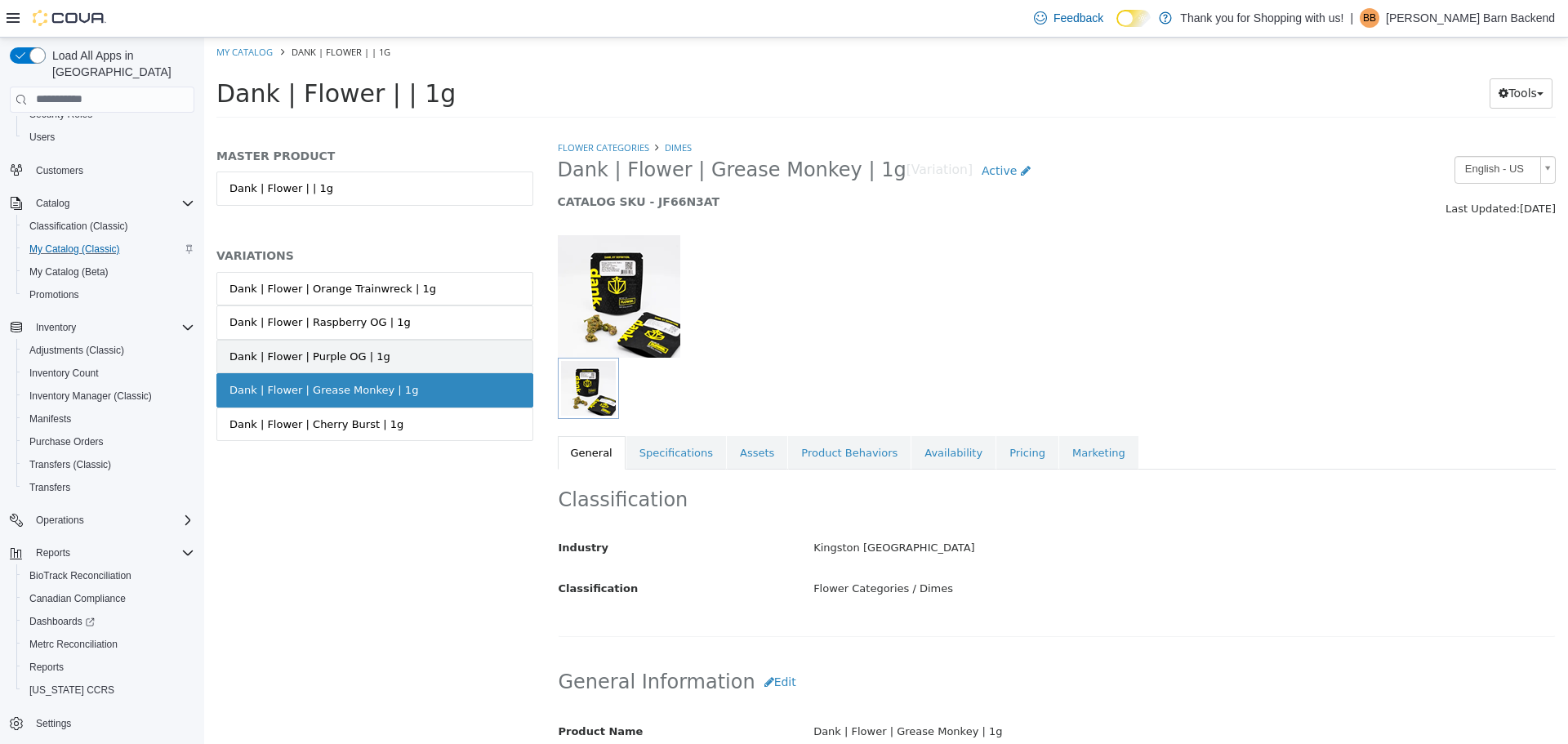
click at [385, 359] on link "Dank | Flower | Purple OG | 1g" at bounding box center [374, 356] width 317 height 34
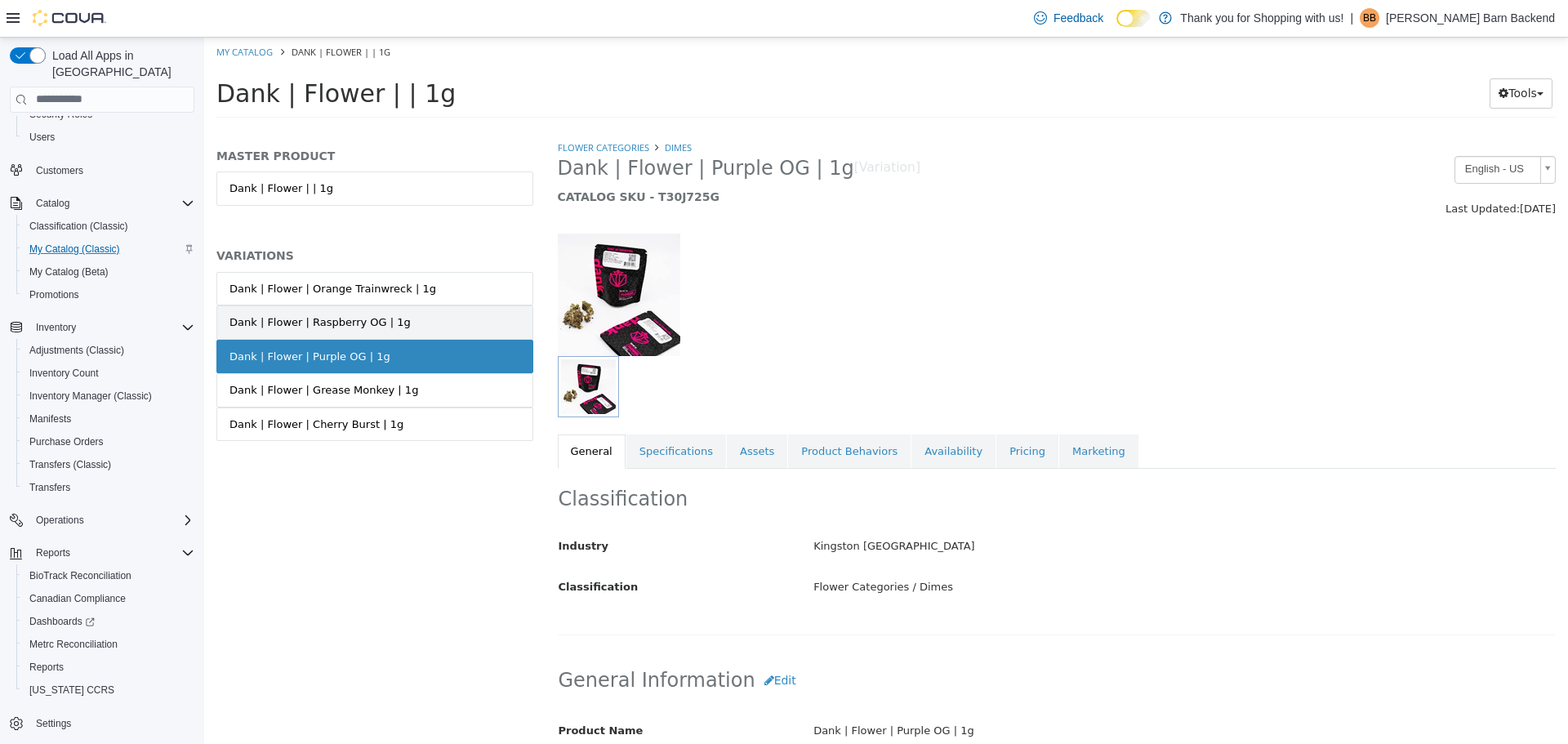
click at [397, 313] on link "Dank | Flower | Raspberry OG | 1g" at bounding box center [374, 321] width 317 height 34
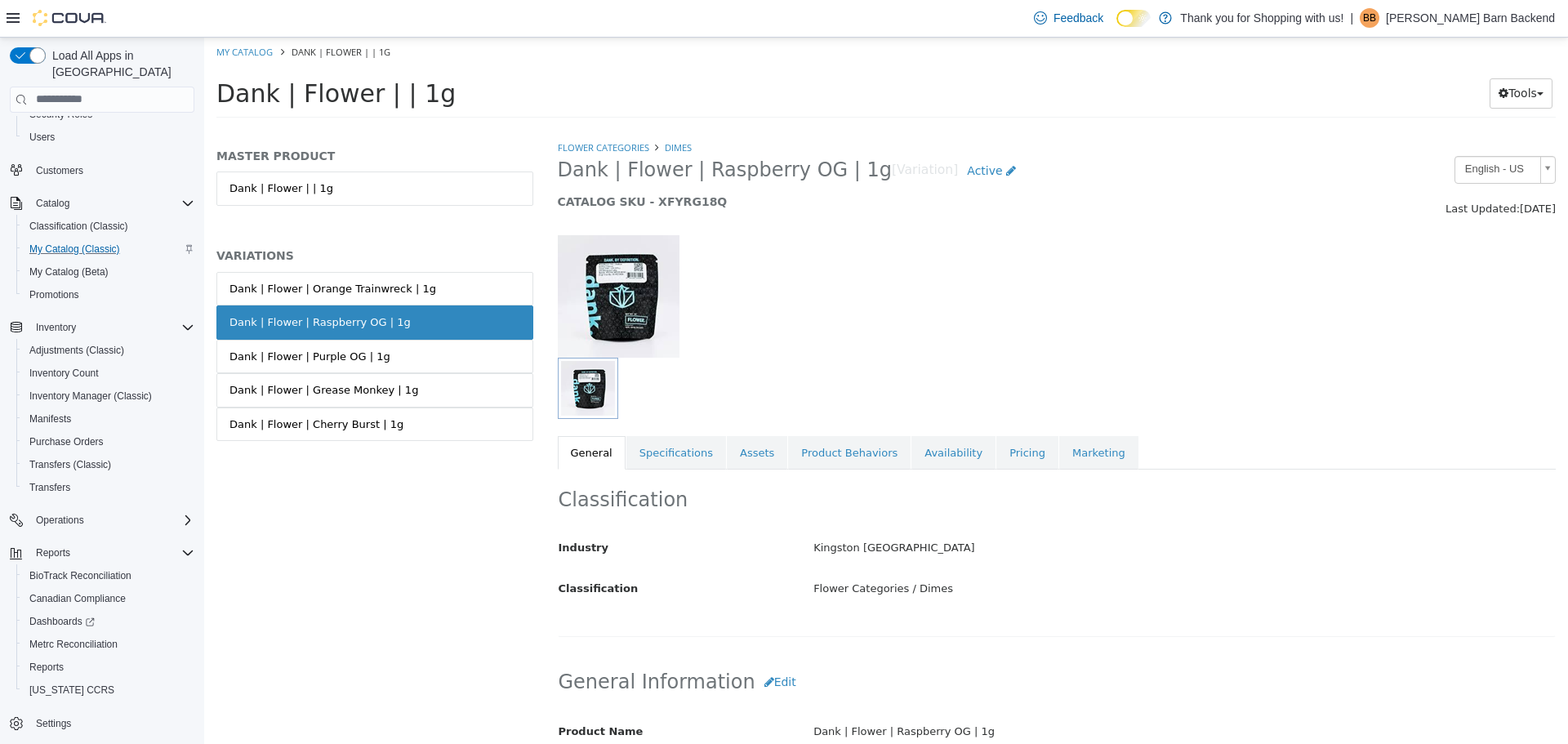
click at [394, 283] on div "Dank | Flower | Orange Trainwreck | 1g" at bounding box center [333, 288] width 207 height 16
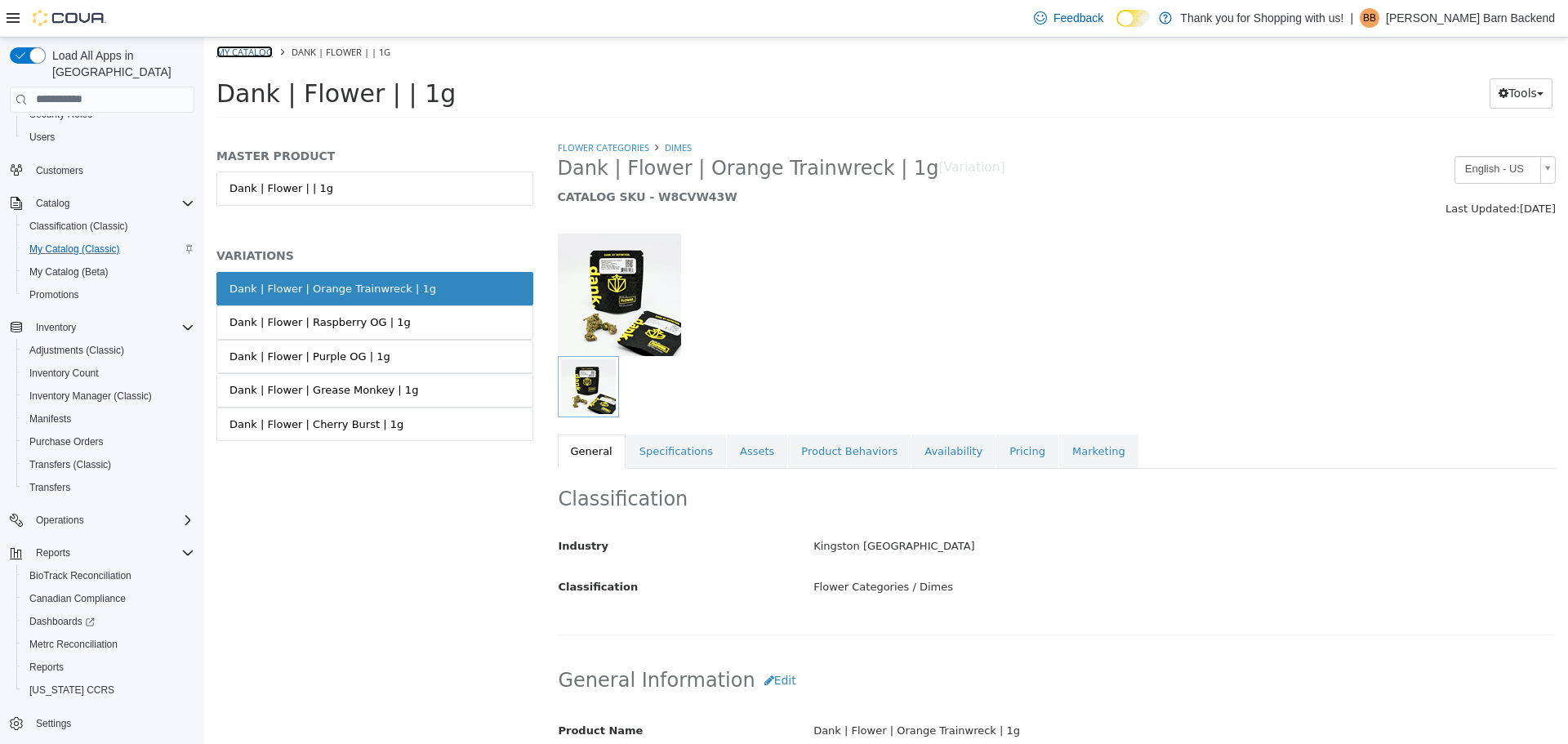
drag, startPoint x: 243, startPoint y: 41, endPoint x: 246, endPoint y: 55, distance: 14.3
click at [246, 55] on link "My Catalog" at bounding box center [244, 50] width 56 height 13
select select "**********"
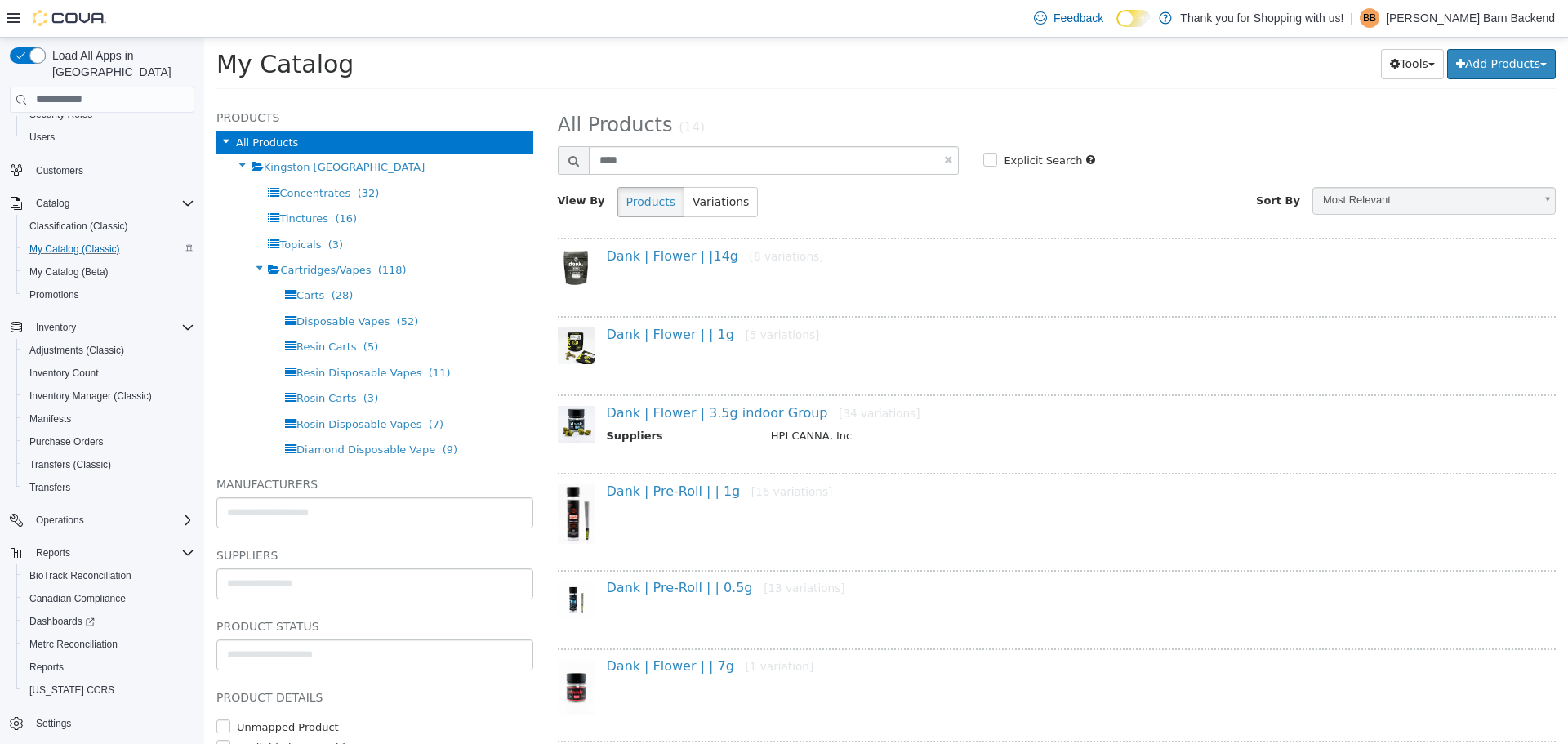
click at [689, 275] on div "Dank | Flower | |14g [8 variations]" at bounding box center [1063, 263] width 937 height 32
click at [691, 263] on link "Dank | Flower | |14g [8 variations]" at bounding box center [715, 255] width 217 height 15
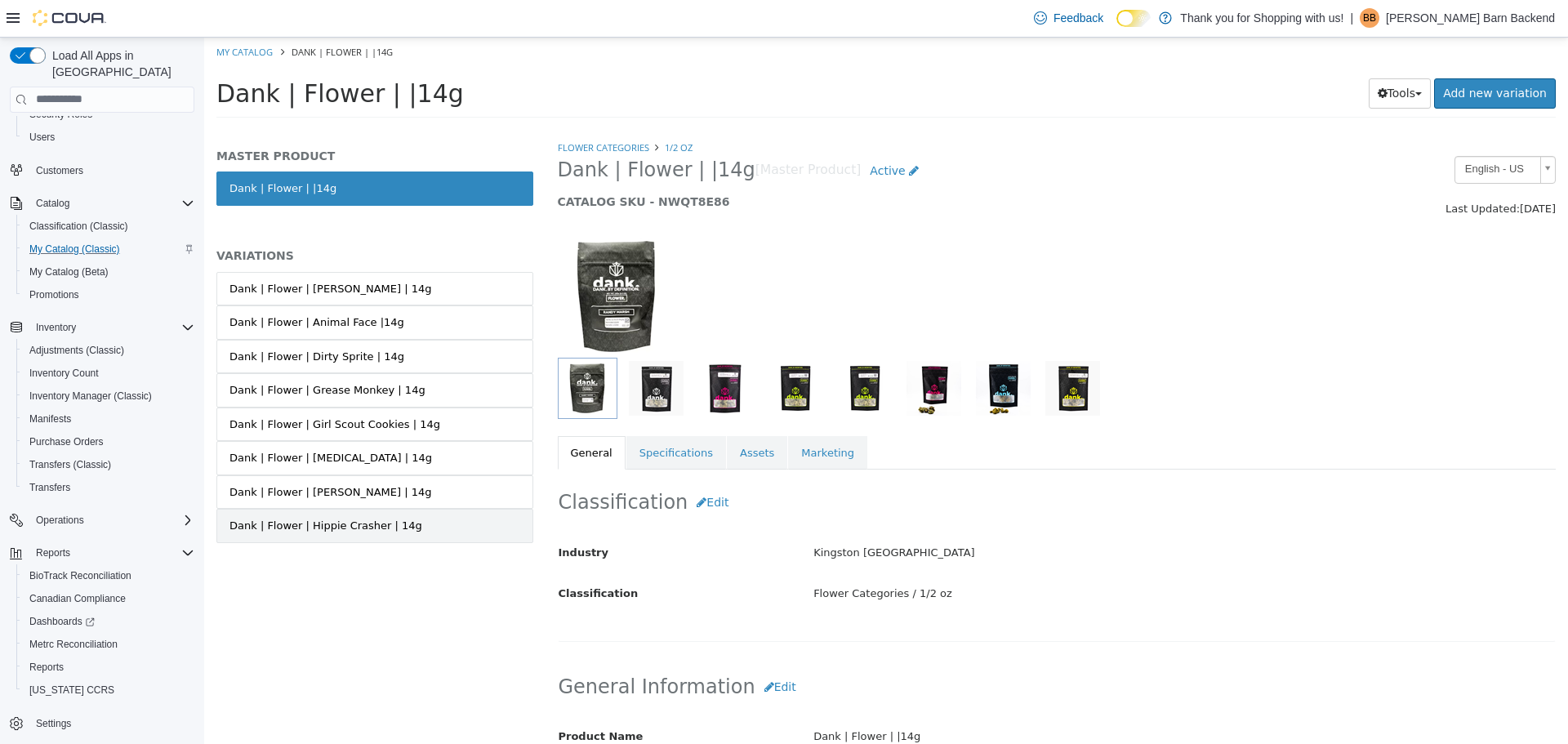
click at [353, 517] on div "Dank | Flower | Hippie Crasher | 14g" at bounding box center [325, 525] width 193 height 16
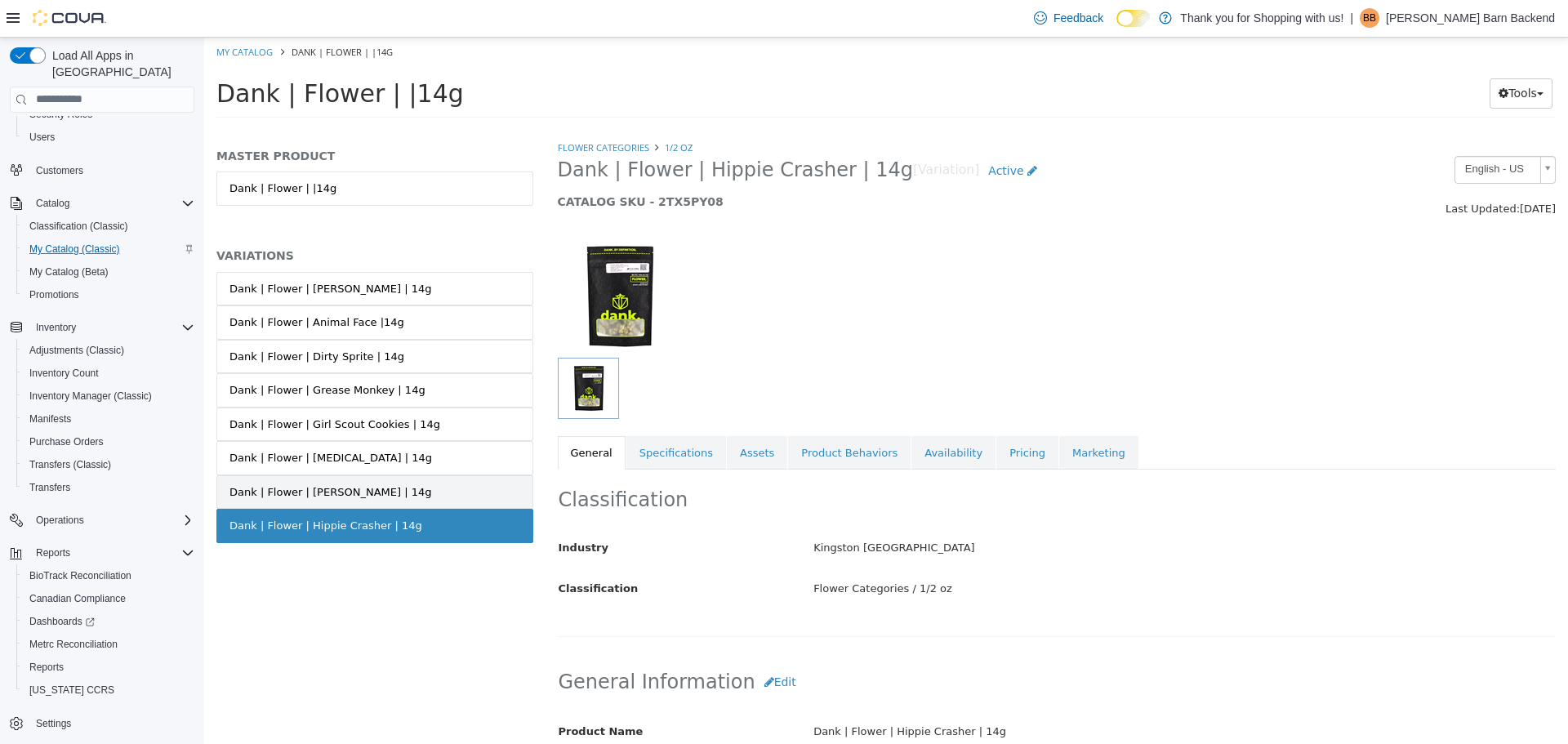
click at [363, 494] on div "Dank | Flower | [PERSON_NAME] | 14g" at bounding box center [330, 491] width 202 height 16
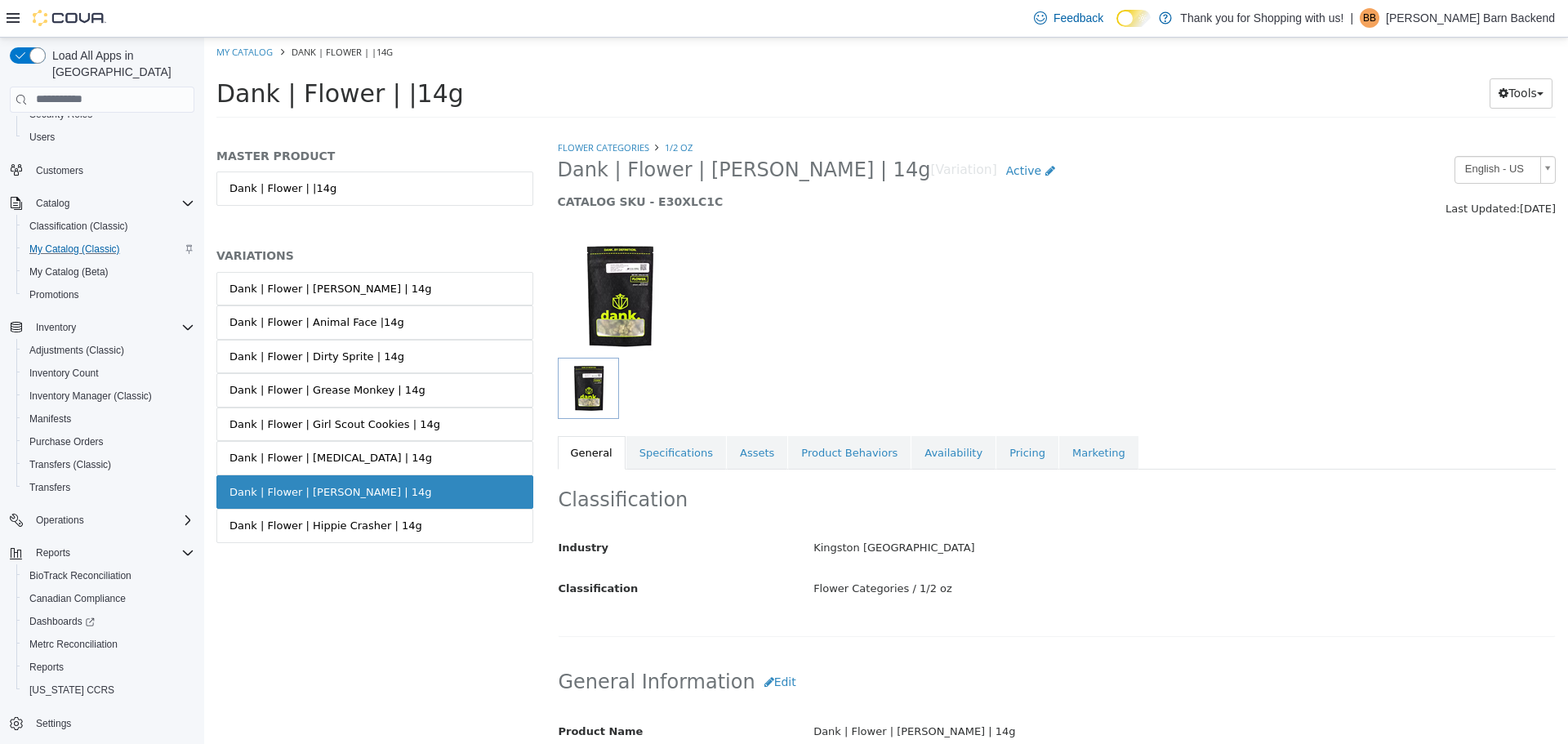
click at [372, 462] on div "Dank | Flower | [MEDICAL_DATA] | 14g" at bounding box center [330, 456] width 203 height 16
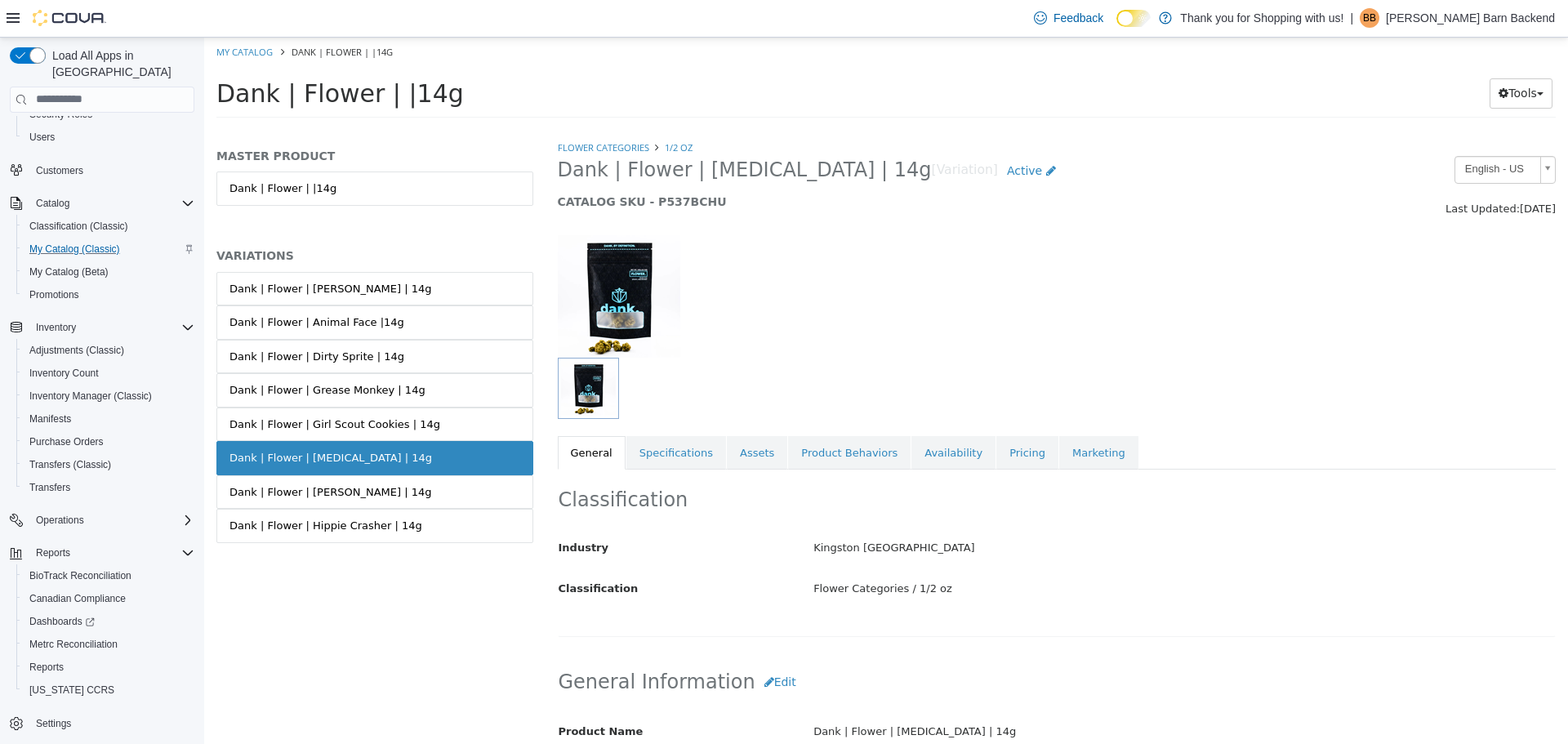
click at [382, 419] on div "Dank | Flower | Girl Scout Cookies | 14g" at bounding box center [335, 423] width 211 height 16
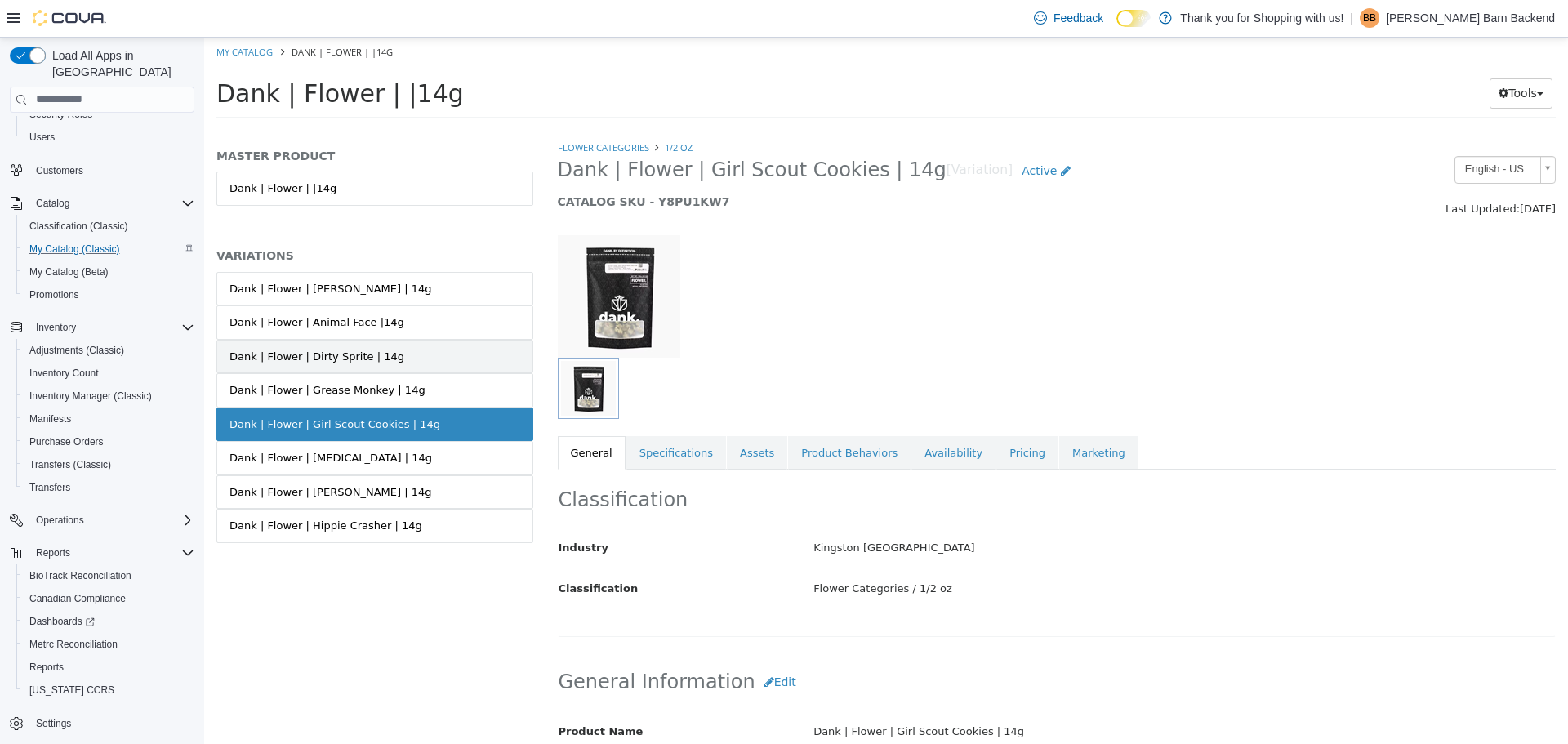
click at [372, 356] on div "Dank | Flower | Dirty Sprite | 14g" at bounding box center [317, 356] width 175 height 16
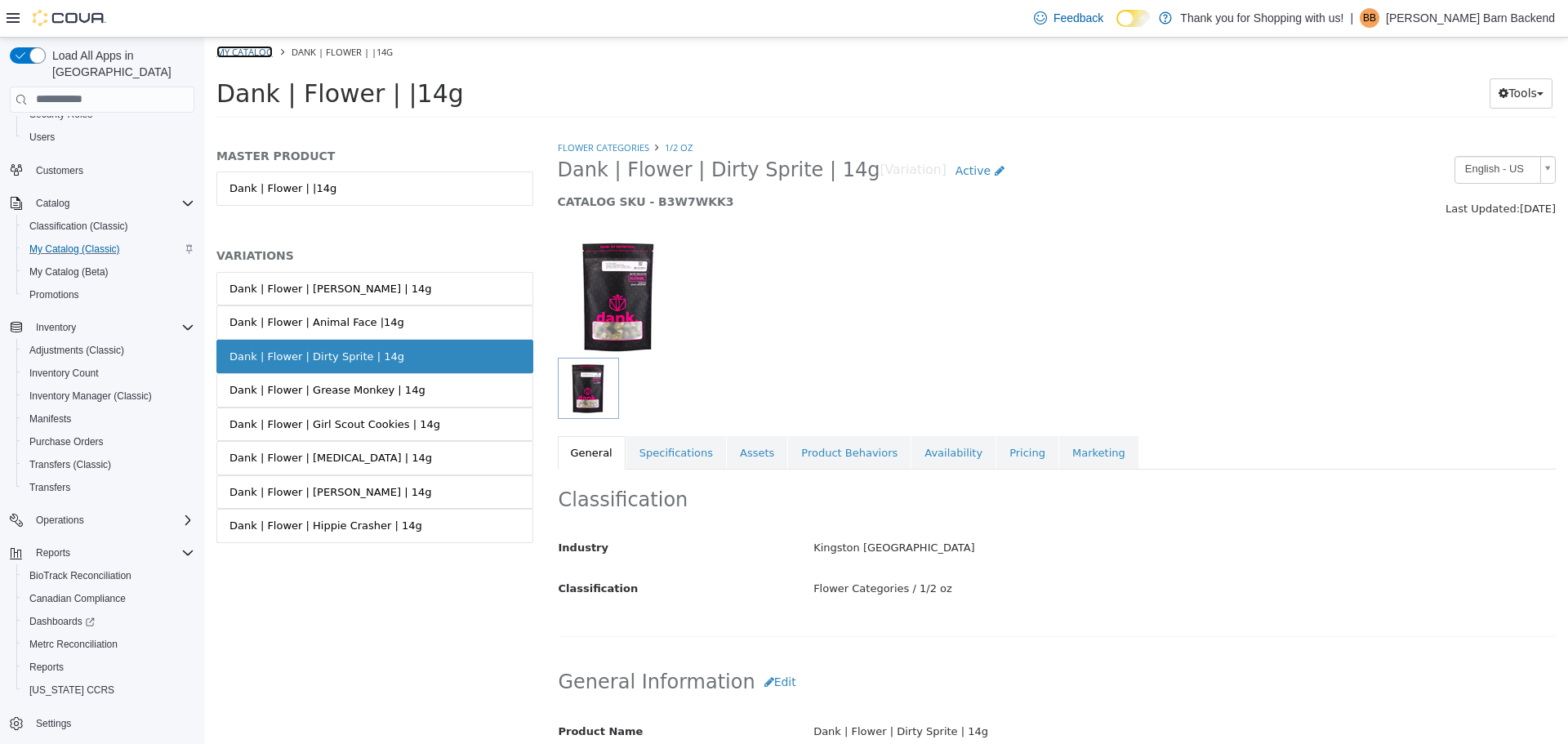
click at [245, 46] on link "My Catalog" at bounding box center [244, 50] width 56 height 13
select select "**********"
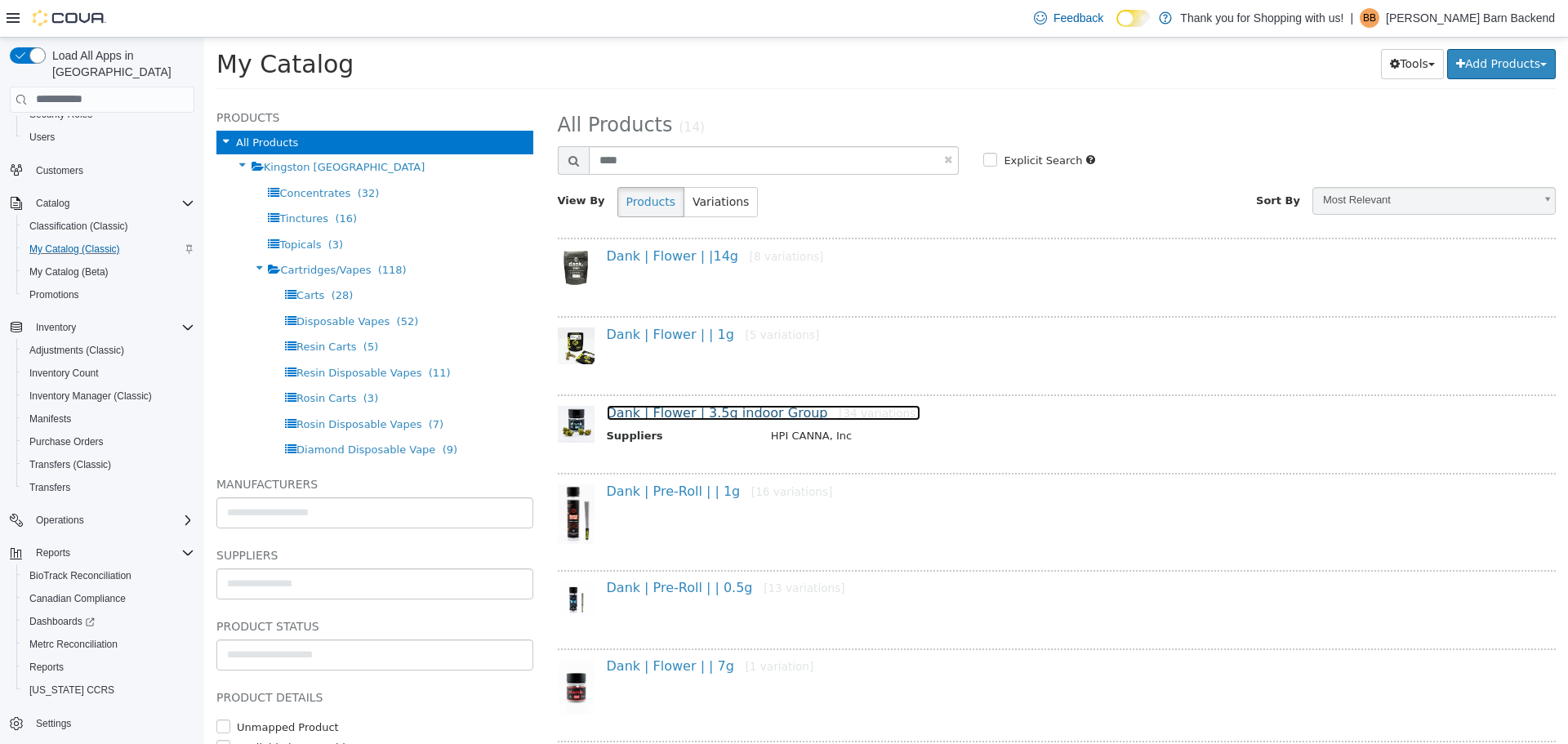
click at [725, 414] on link "Dank | Flower | 3.5g indoor Group [34 variations]" at bounding box center [763, 412] width 314 height 15
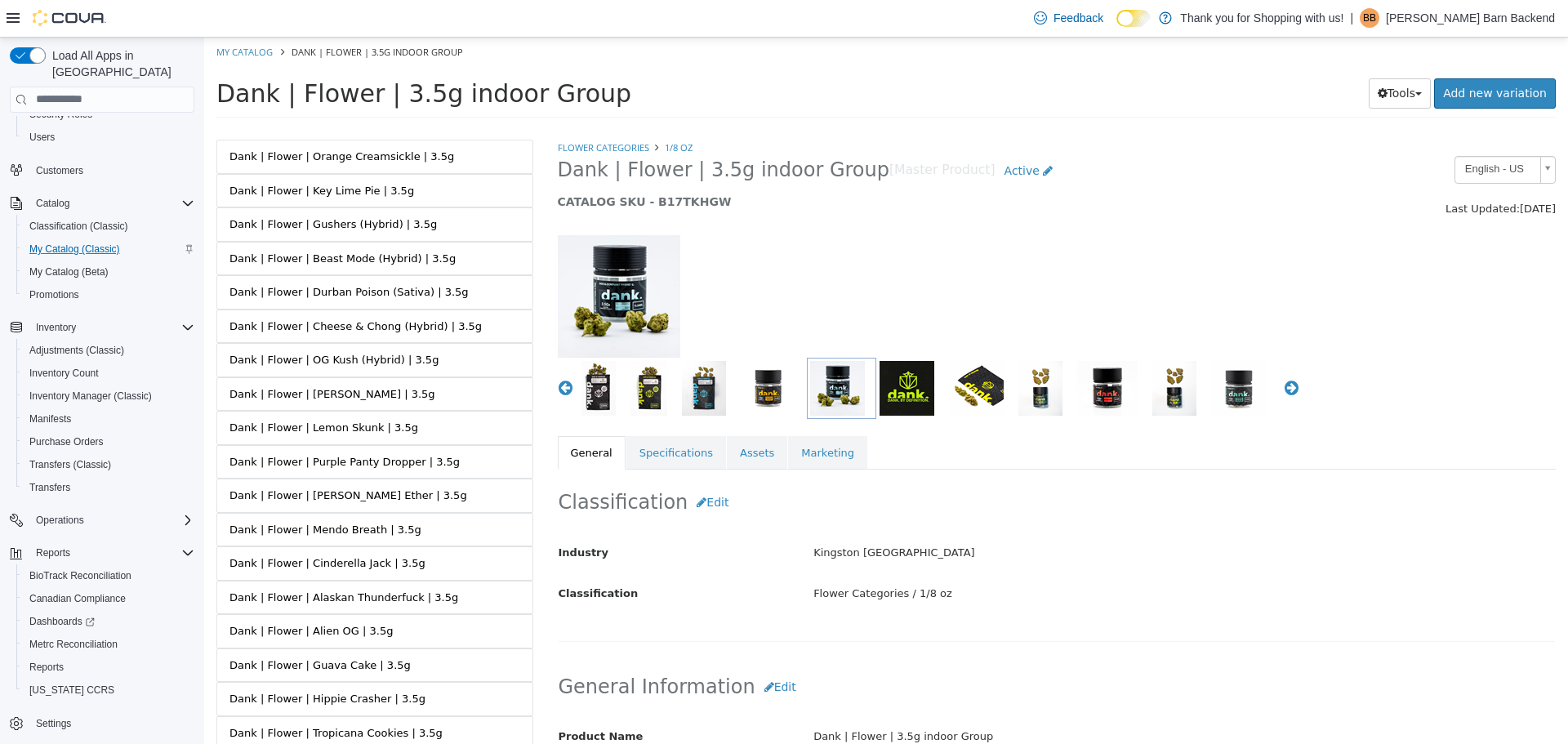
scroll to position [735, 0]
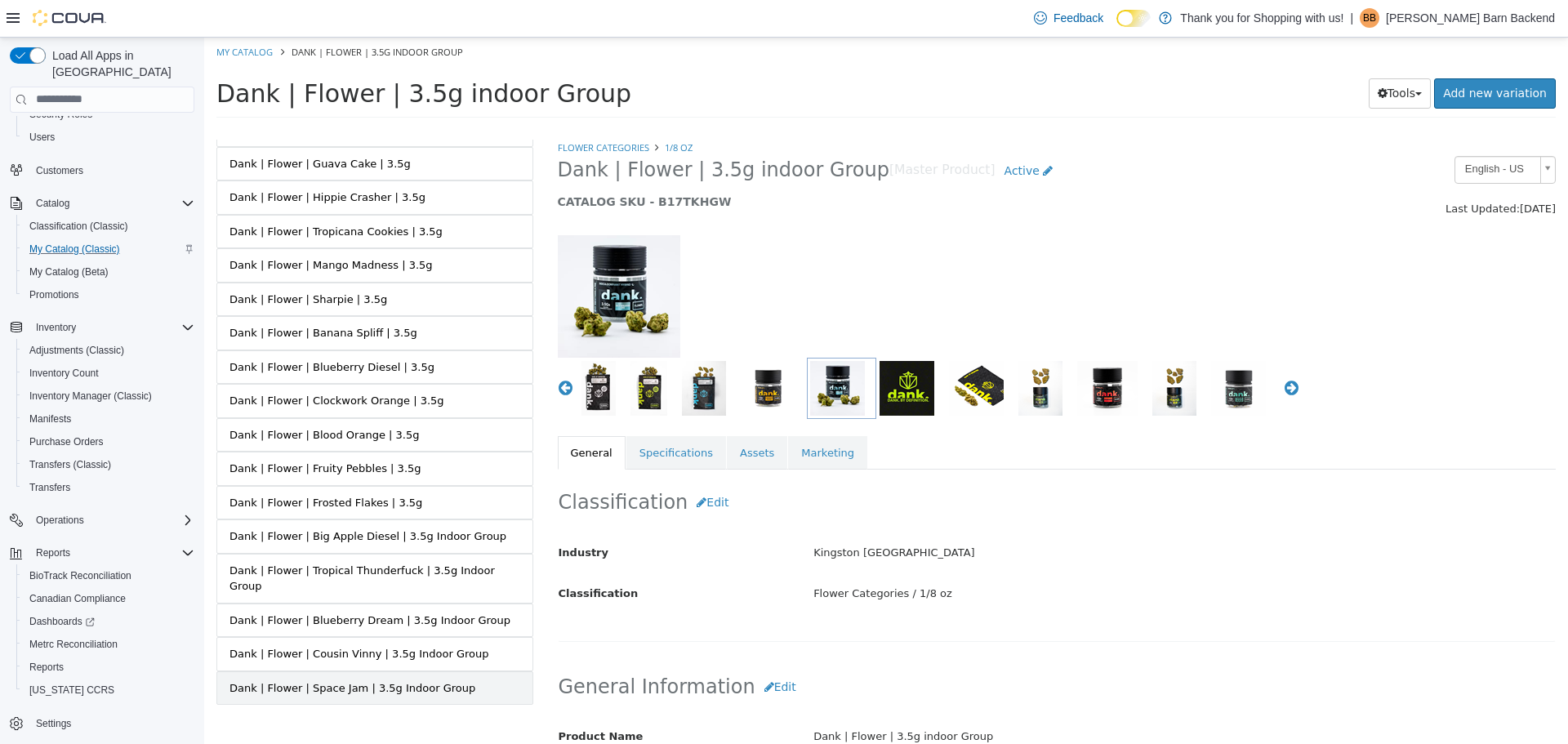
click at [346, 670] on link "Dank | Flower | Space Jam | 3.5g Indoor Group" at bounding box center [374, 687] width 317 height 34
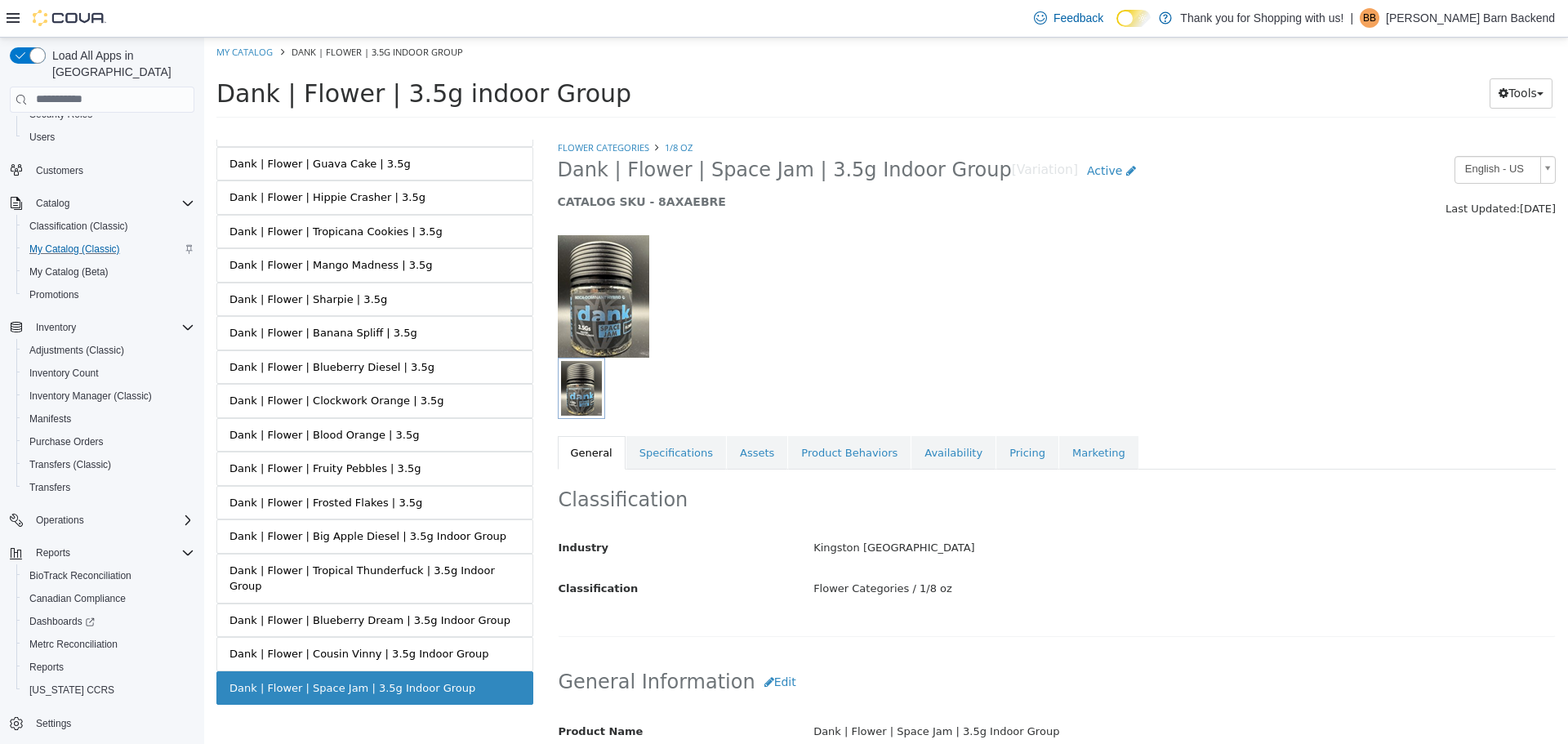
click at [274, 45] on li "My Catalog" at bounding box center [245, 50] width 59 height 14
click at [272, 48] on link "My Catalog" at bounding box center [244, 50] width 56 height 13
select select "**********"
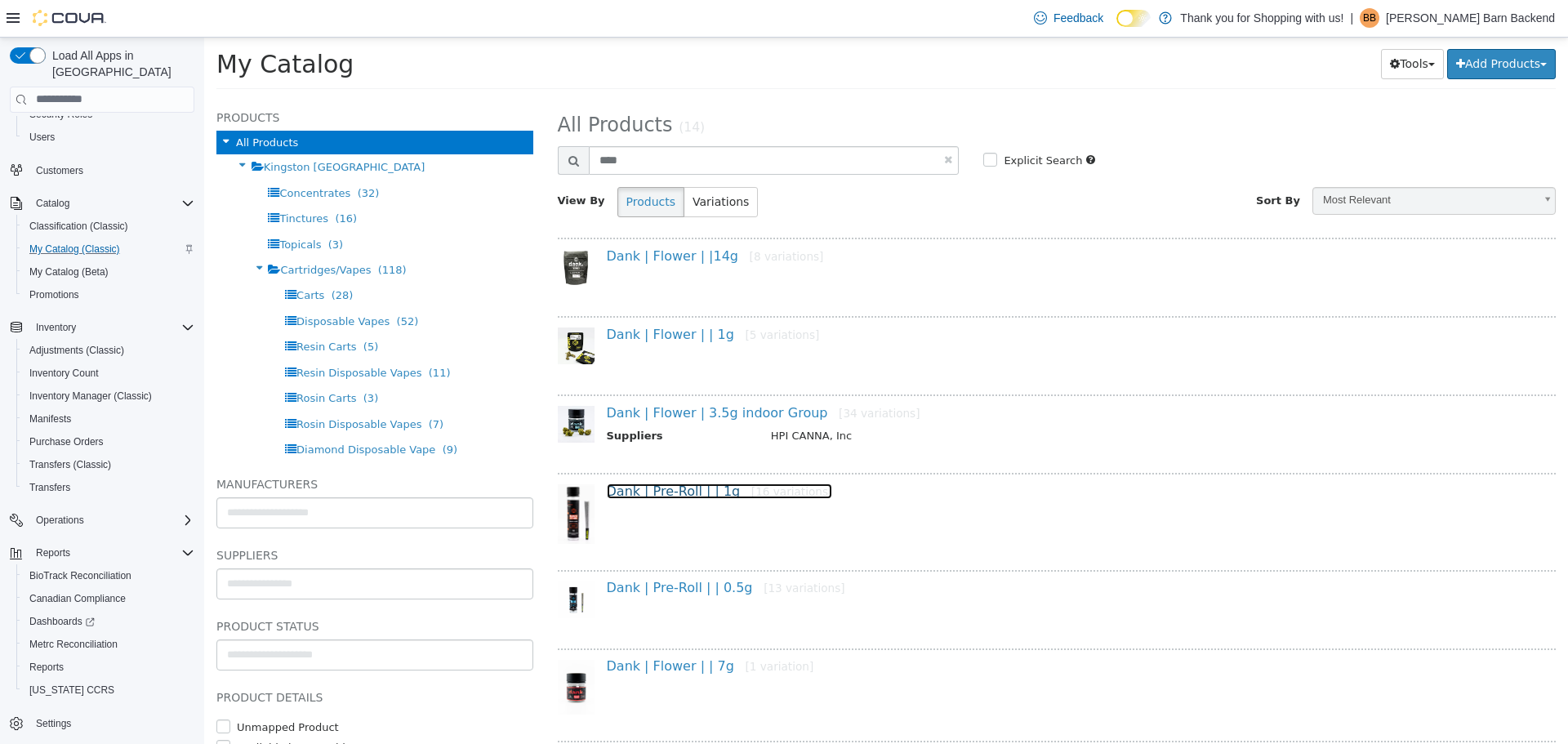
click at [687, 496] on link "Dank | Pre-Roll | | 1g [16 variations]" at bounding box center [720, 490] width 226 height 15
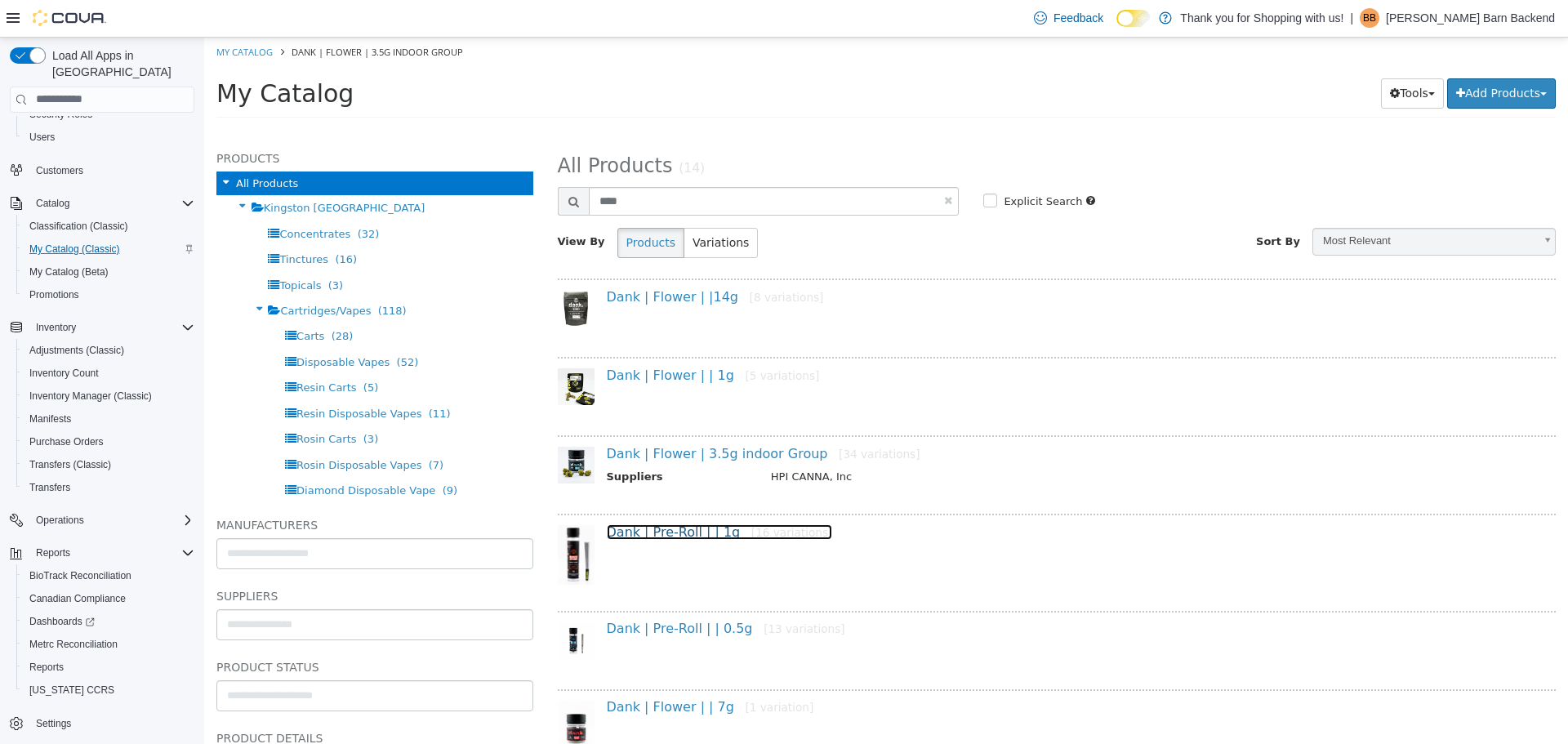
click at [675, 525] on link "Dank | Pre-Roll | | 1g [16 variations]" at bounding box center [720, 530] width 226 height 15
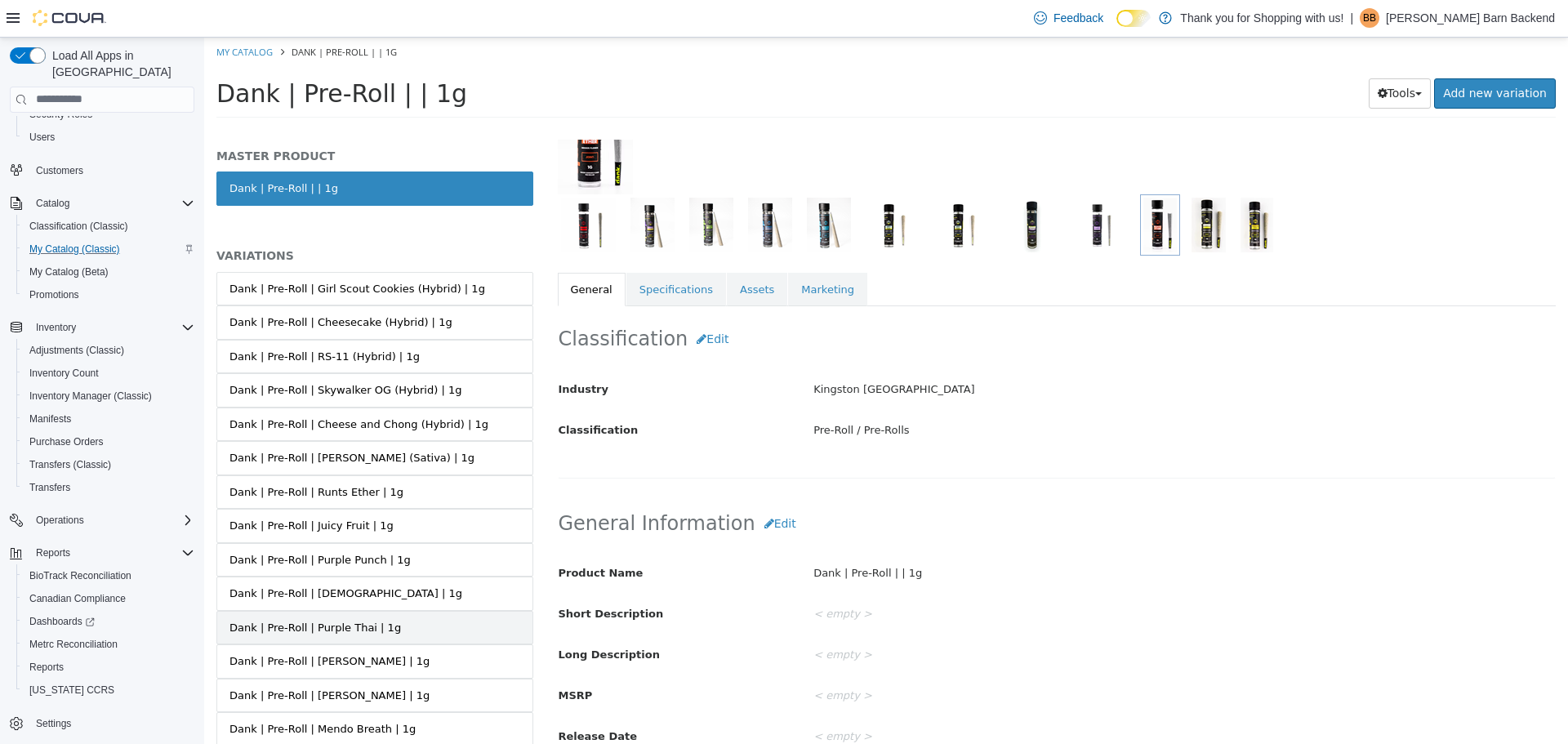
scroll to position [126, 0]
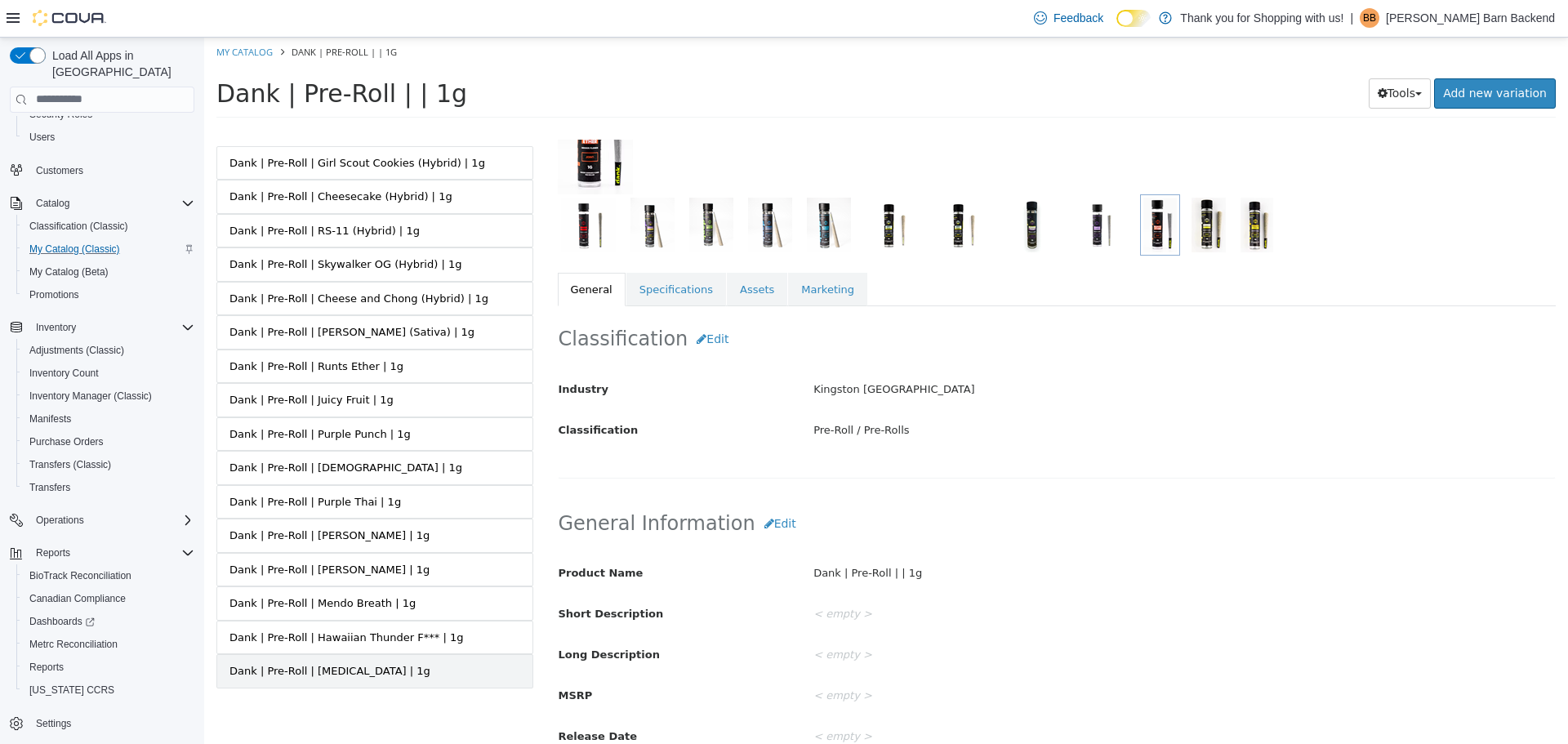
click at [427, 673] on link "Dank | Pre-Roll | [MEDICAL_DATA] | 1g" at bounding box center [374, 670] width 317 height 34
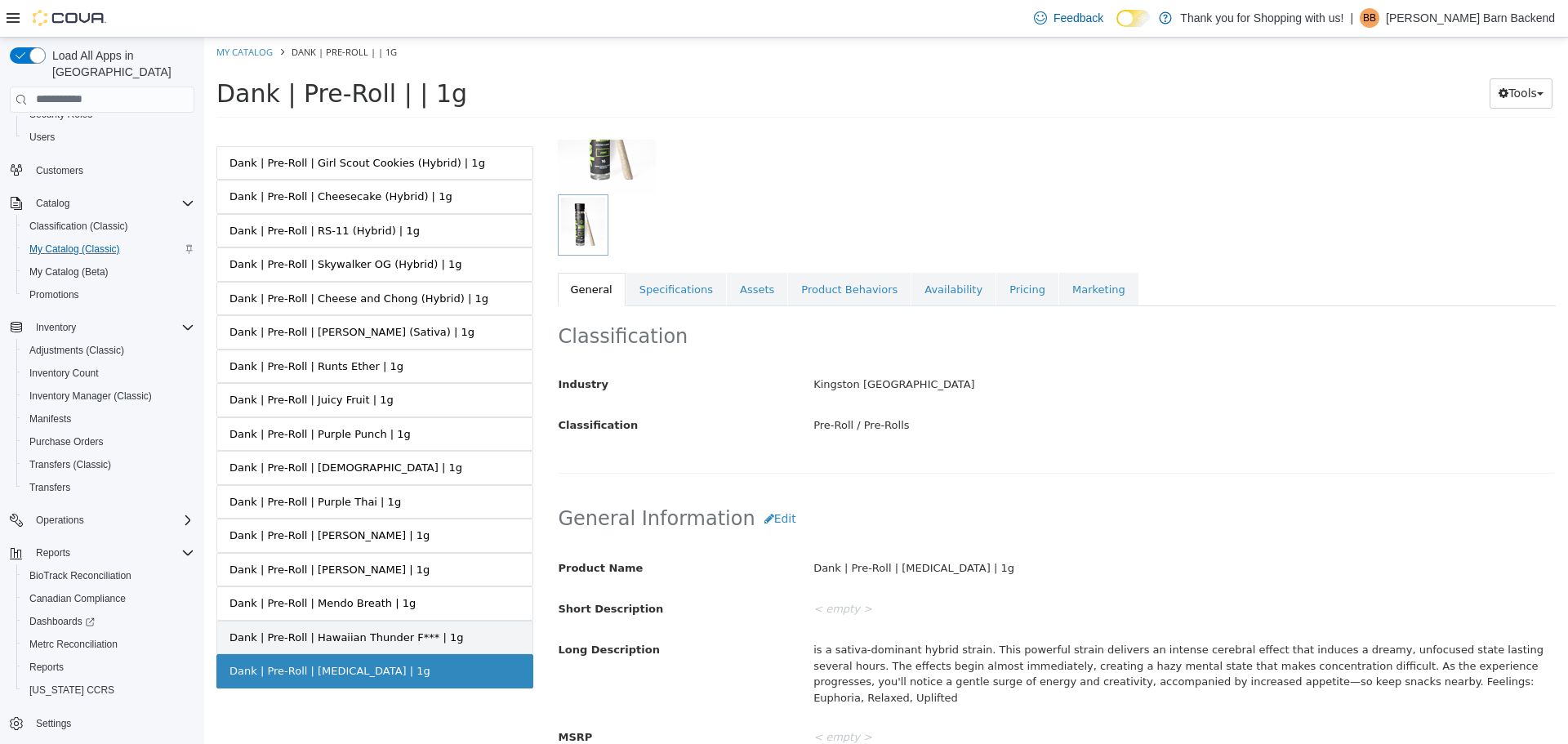
click at [430, 629] on div "Dank | Pre-Roll | Hawaiian Thunder F*** | 1g" at bounding box center [346, 636] width 234 height 16
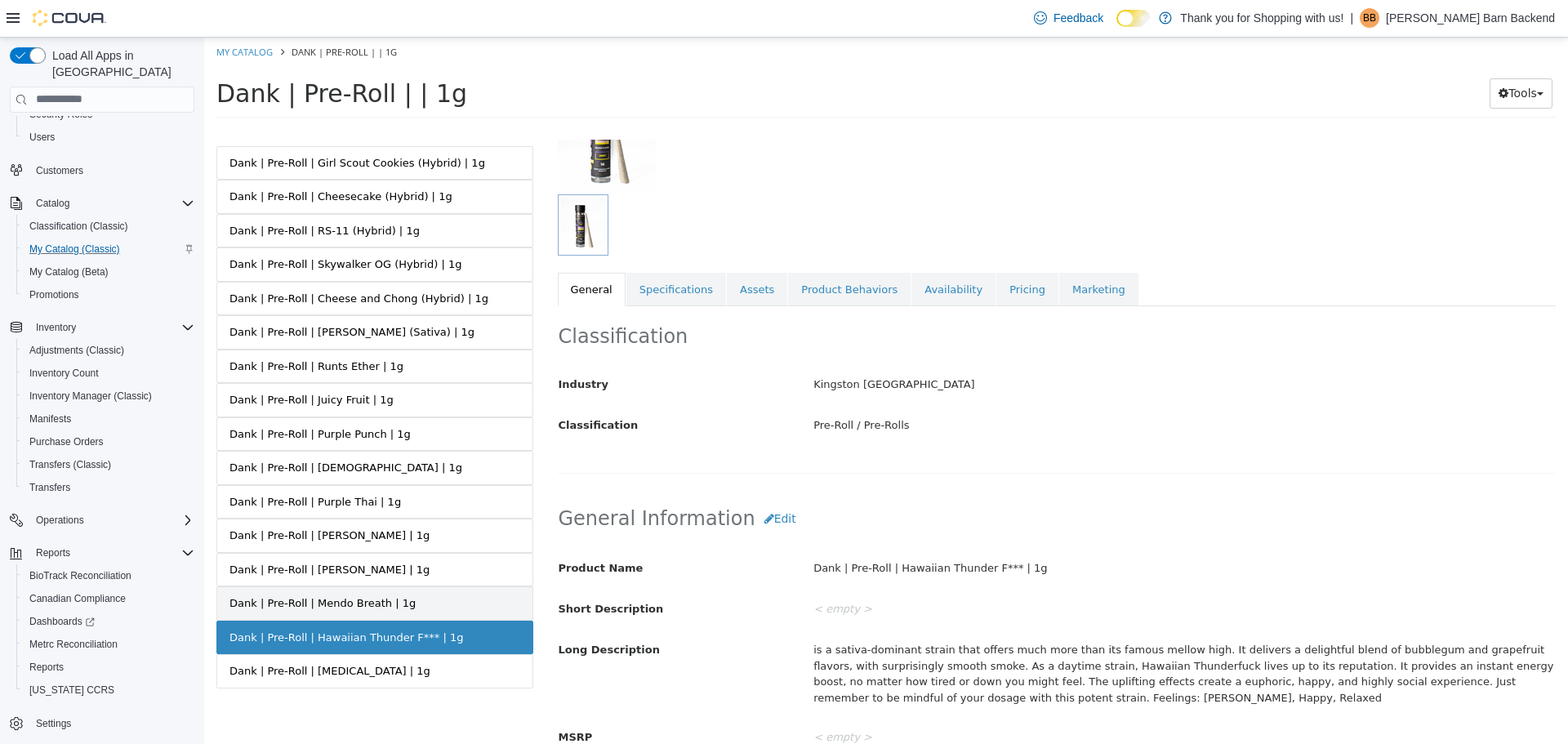
click at [422, 604] on link "Dank | Pre-Roll | Mendo Breath | 1g" at bounding box center [374, 602] width 317 height 34
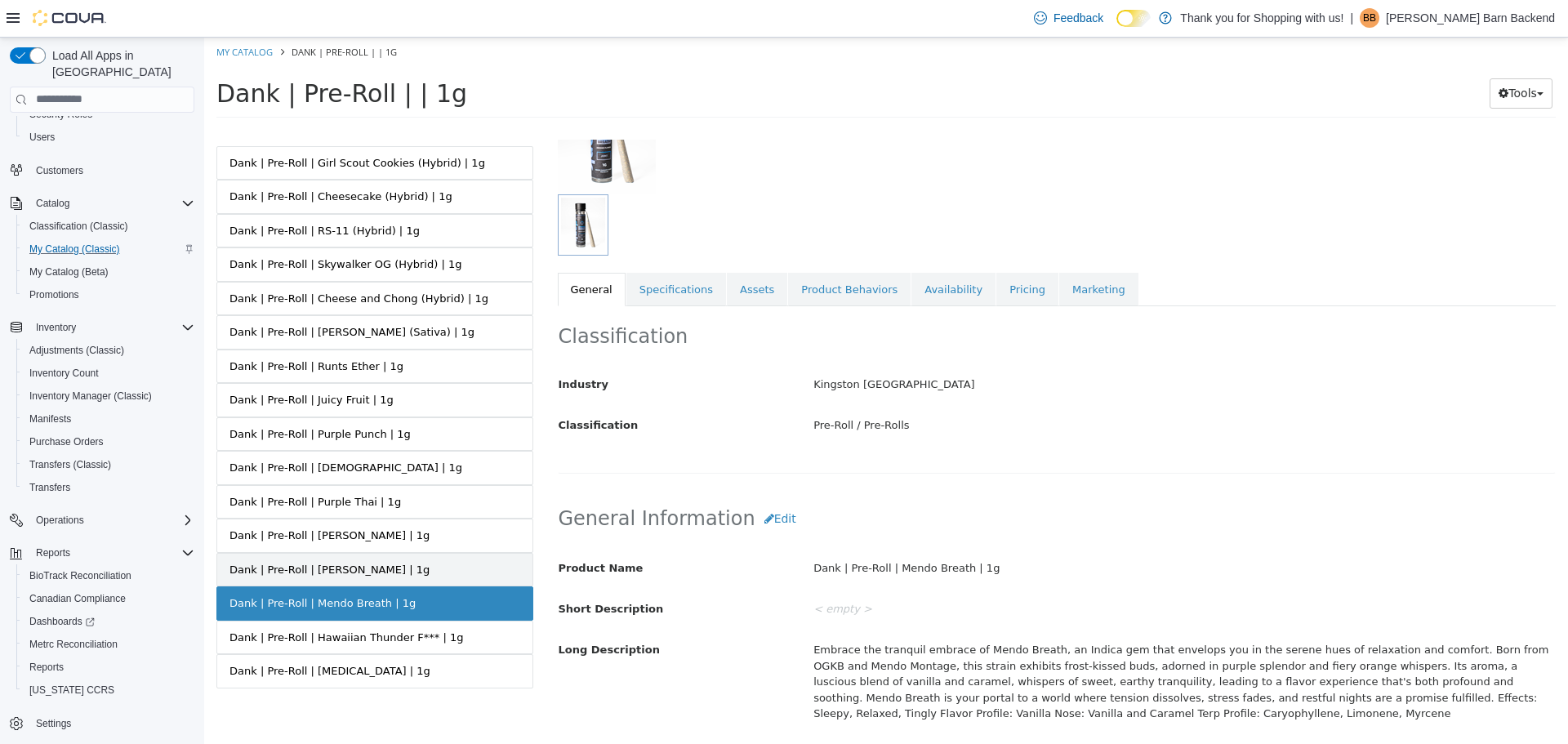
click at [402, 567] on div "Dank | Pre-Roll | [PERSON_NAME] | 1g" at bounding box center [330, 568] width 200 height 16
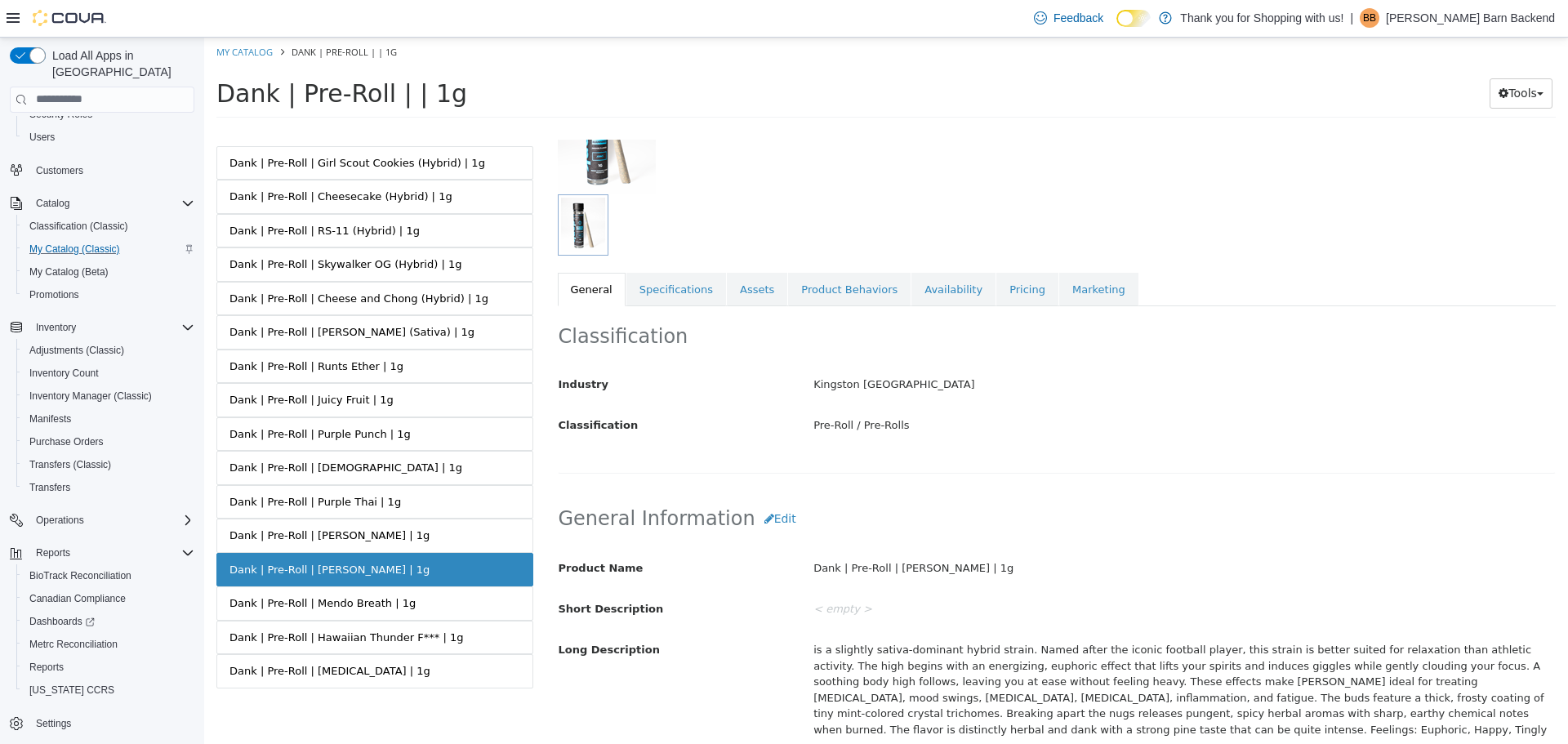
click at [388, 533] on link "Dank | Pre-Roll | [PERSON_NAME] | 1g" at bounding box center [374, 535] width 317 height 34
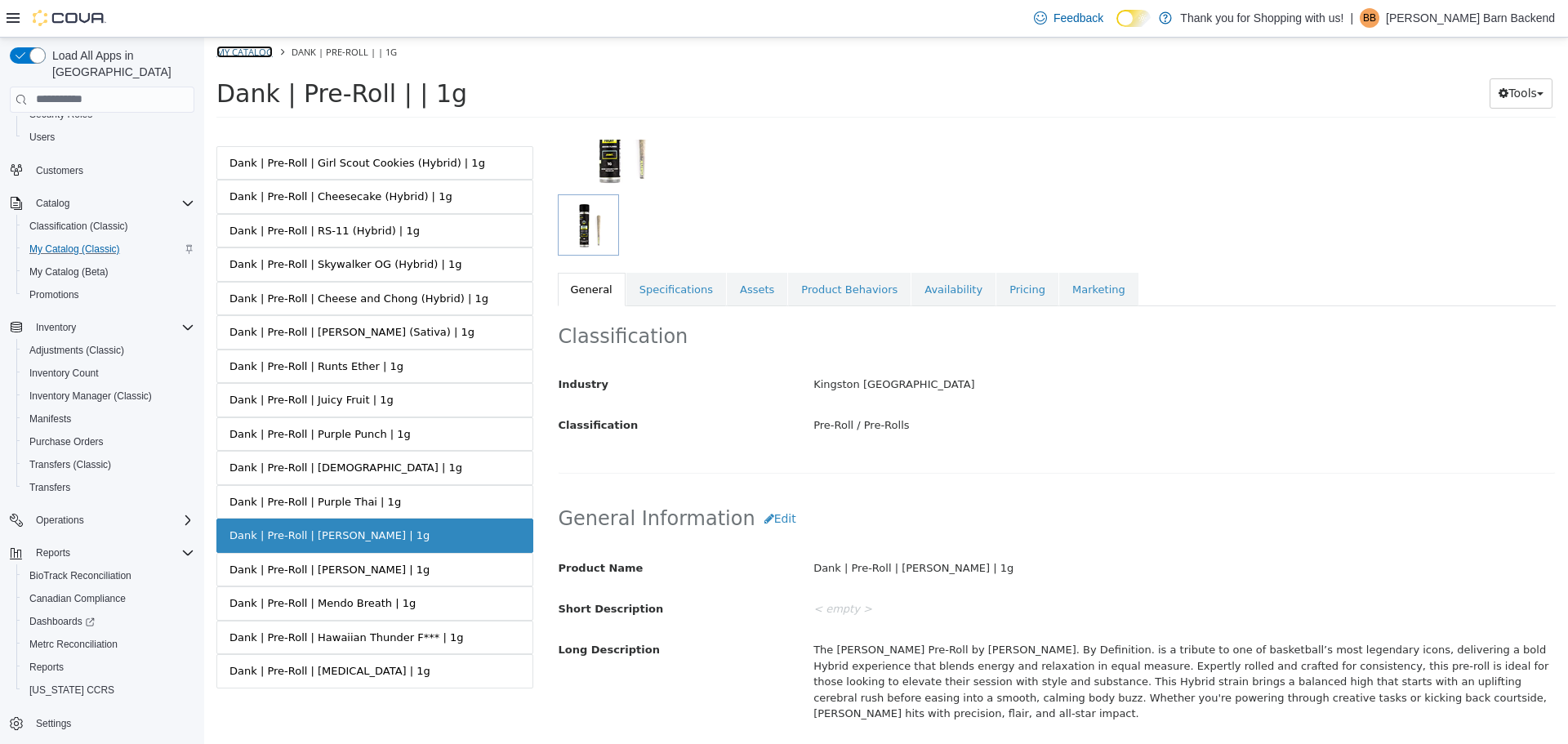
click at [249, 55] on link "My Catalog" at bounding box center [244, 50] width 56 height 13
select select "**********"
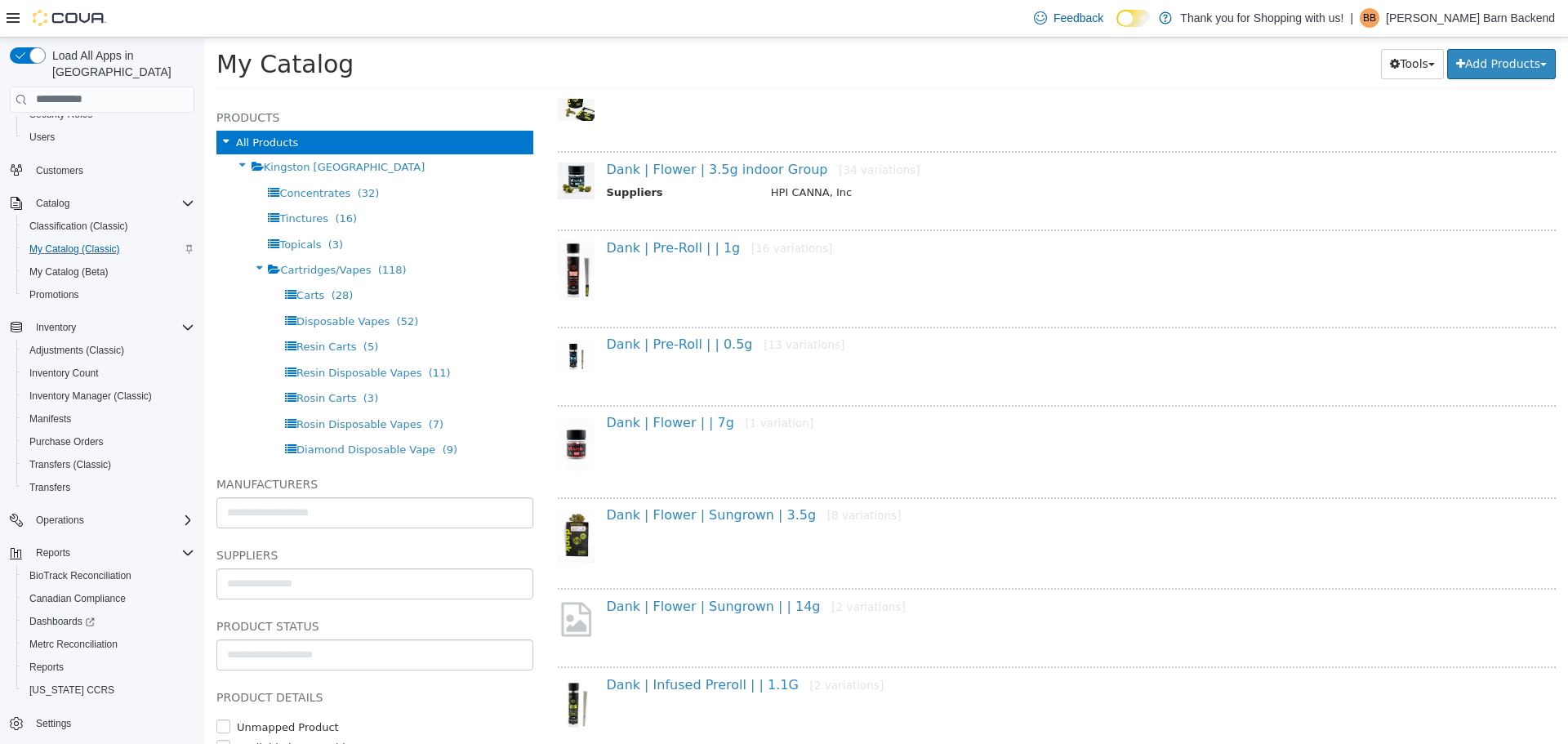
scroll to position [245, 0]
click at [704, 328] on div "Dank | Pre-Roll | | 0.5g [13 variations]" at bounding box center [1057, 360] width 999 height 71
click at [697, 347] on link "Dank | Pre-Roll | | 0.5g [13 variations]" at bounding box center [726, 341] width 239 height 15
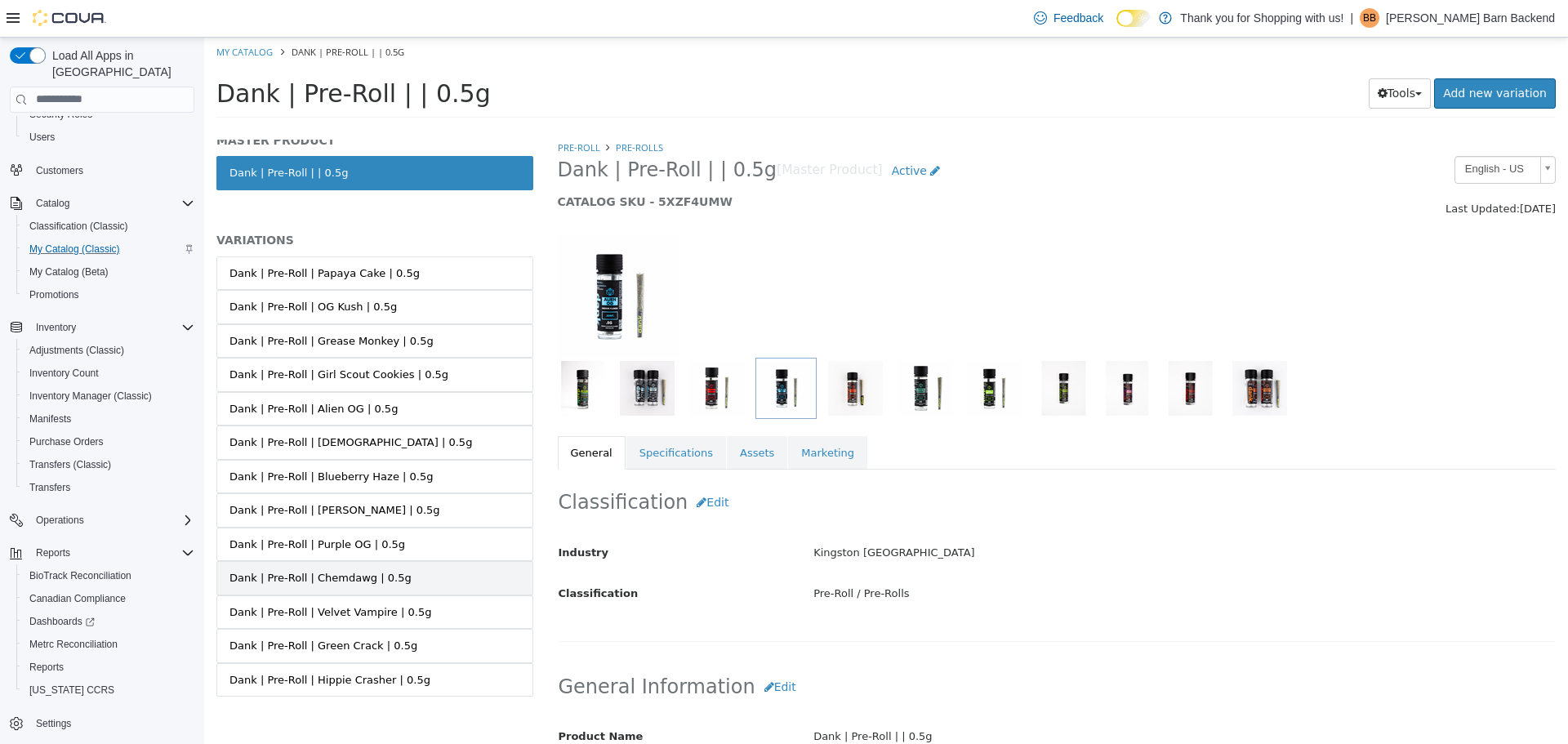
scroll to position [24, 0]
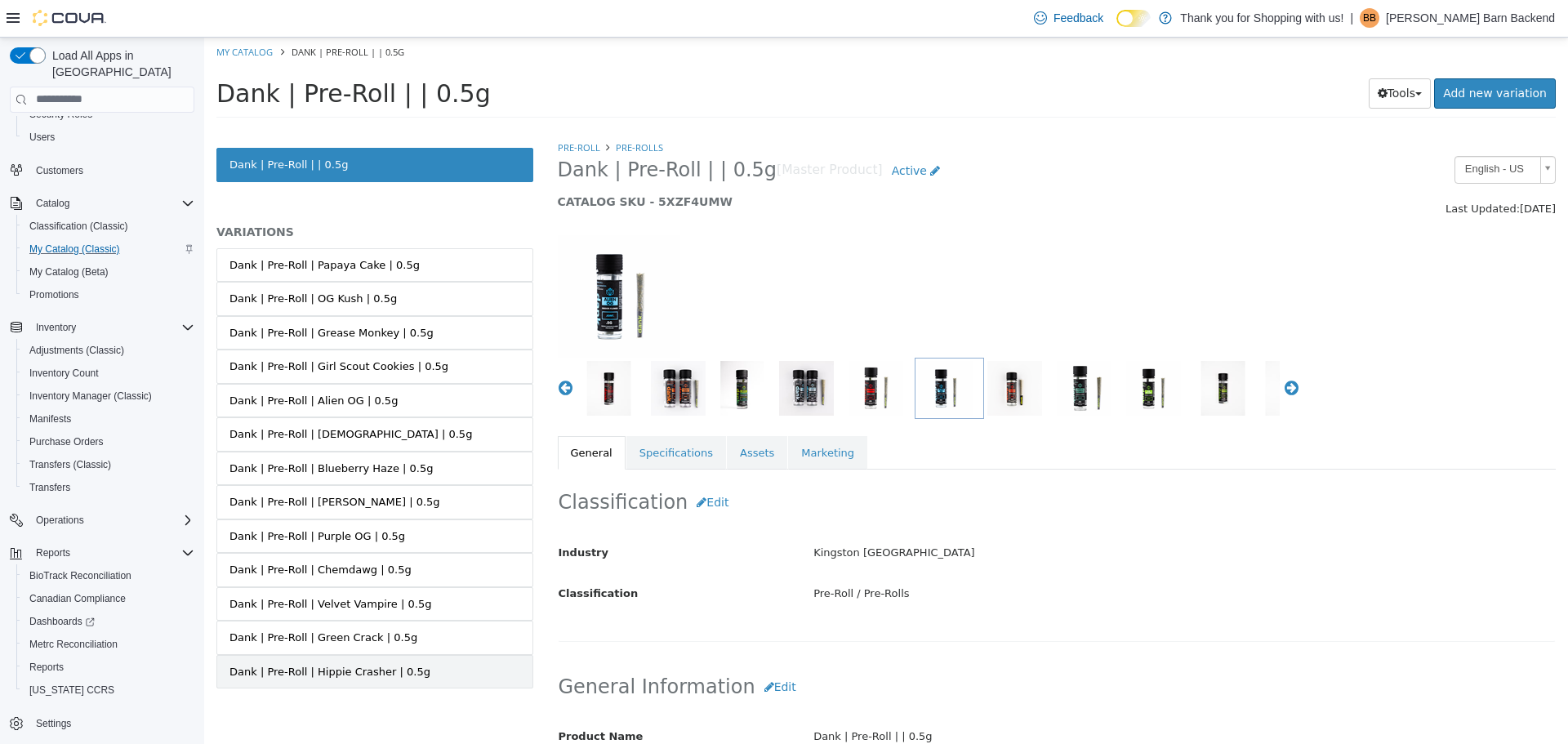
click at [319, 665] on div "Dank | Pre-Roll | Hippie Crasher | 0.5g" at bounding box center [330, 671] width 201 height 16
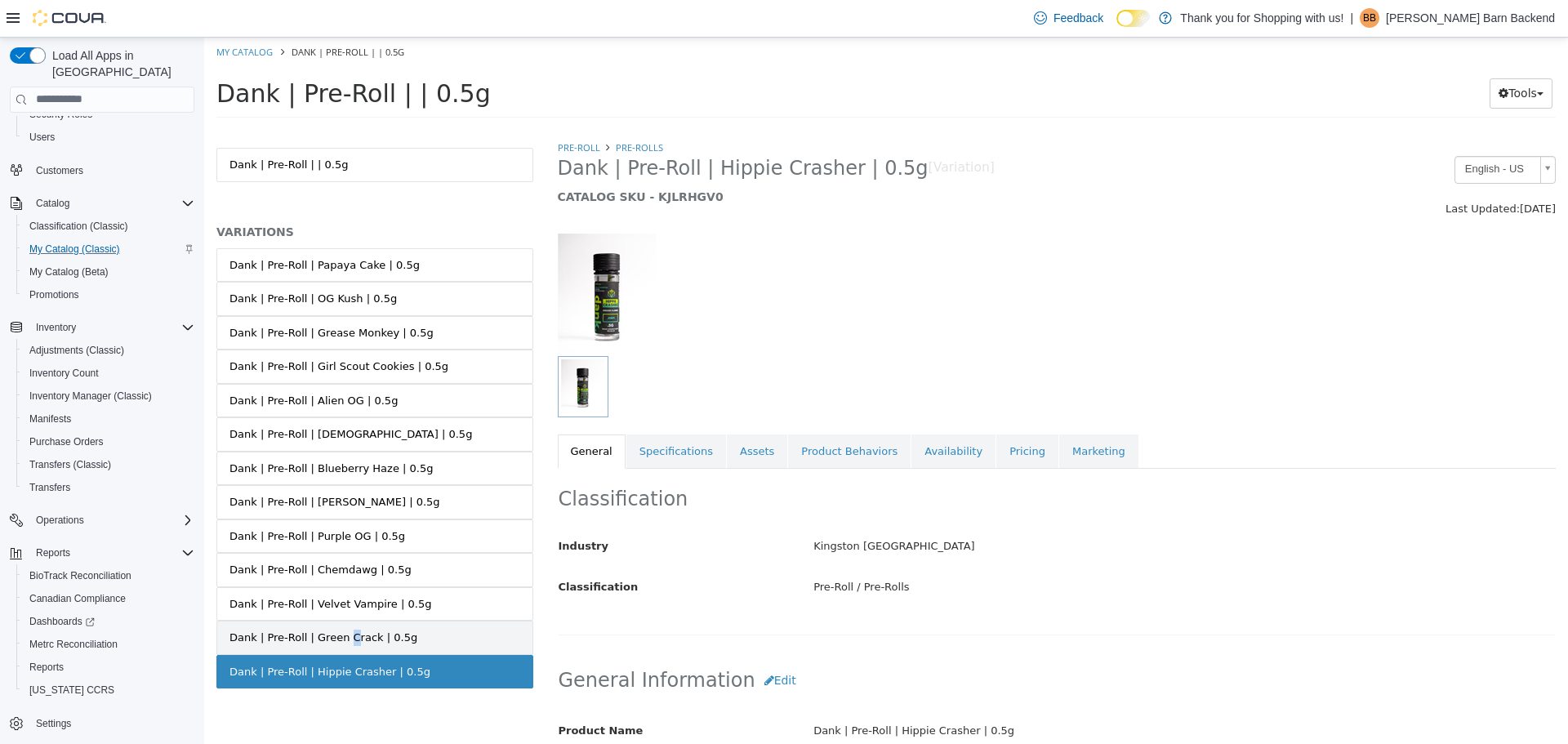
click at [337, 641] on div "Dank | Pre-Roll | Green Crack | 0.5g" at bounding box center [323, 636] width 187 height 16
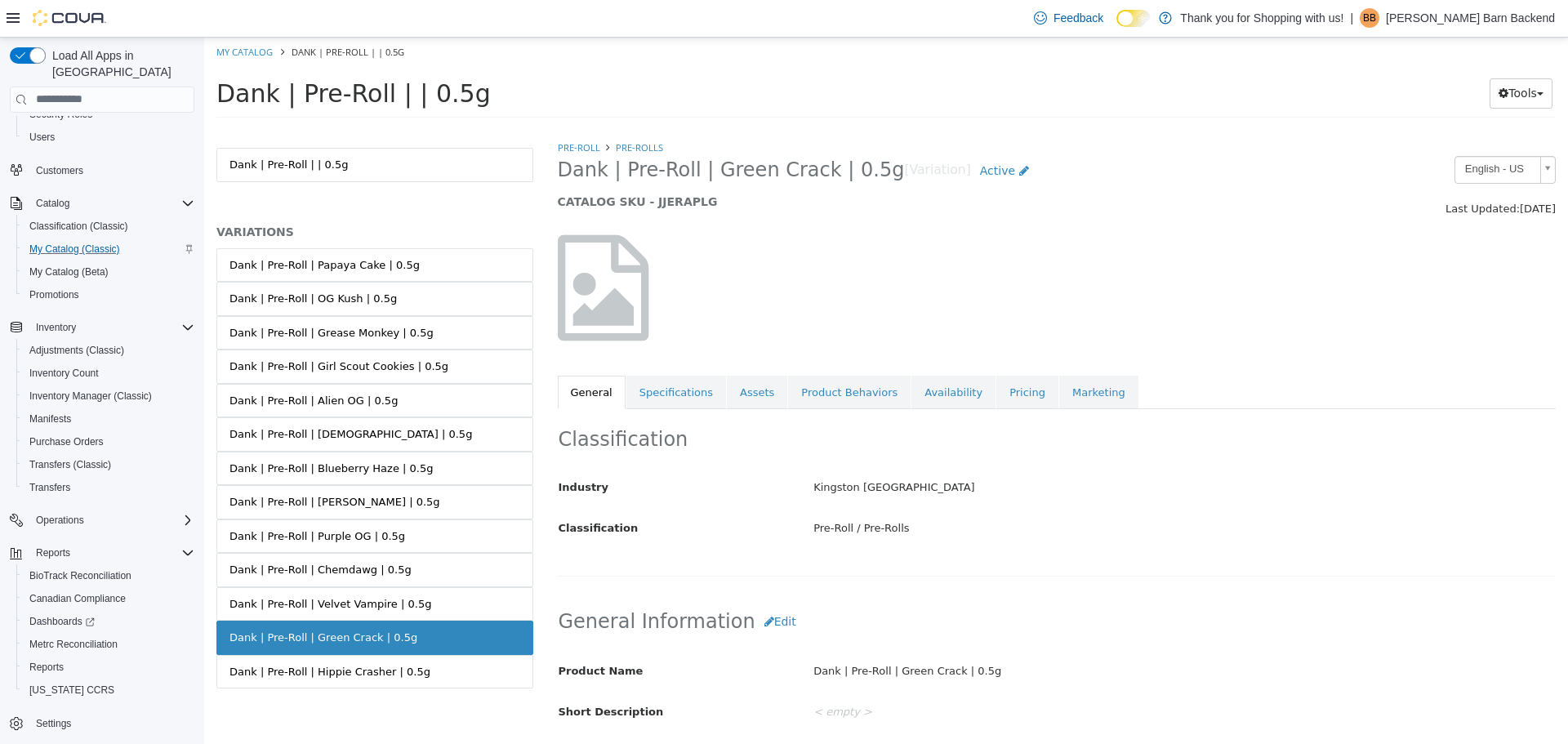
drag, startPoint x: 557, startPoint y: 171, endPoint x: 855, endPoint y: 176, distance: 298.0
click at [855, 176] on span "Dank | Pre-Roll | Green Crack | 0.5g" at bounding box center [731, 169] width 347 height 25
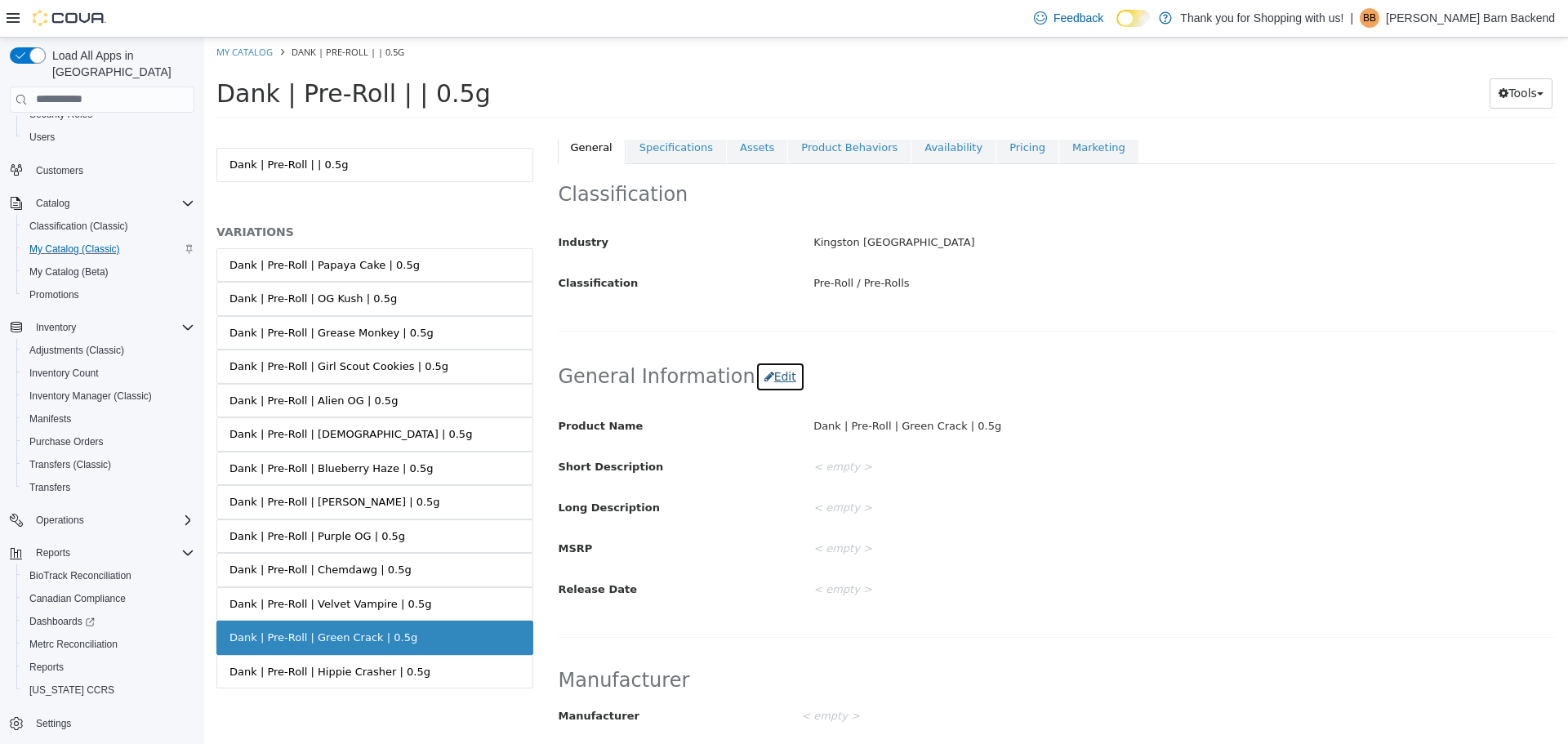
click at [755, 379] on button "Edit" at bounding box center [779, 376] width 50 height 30
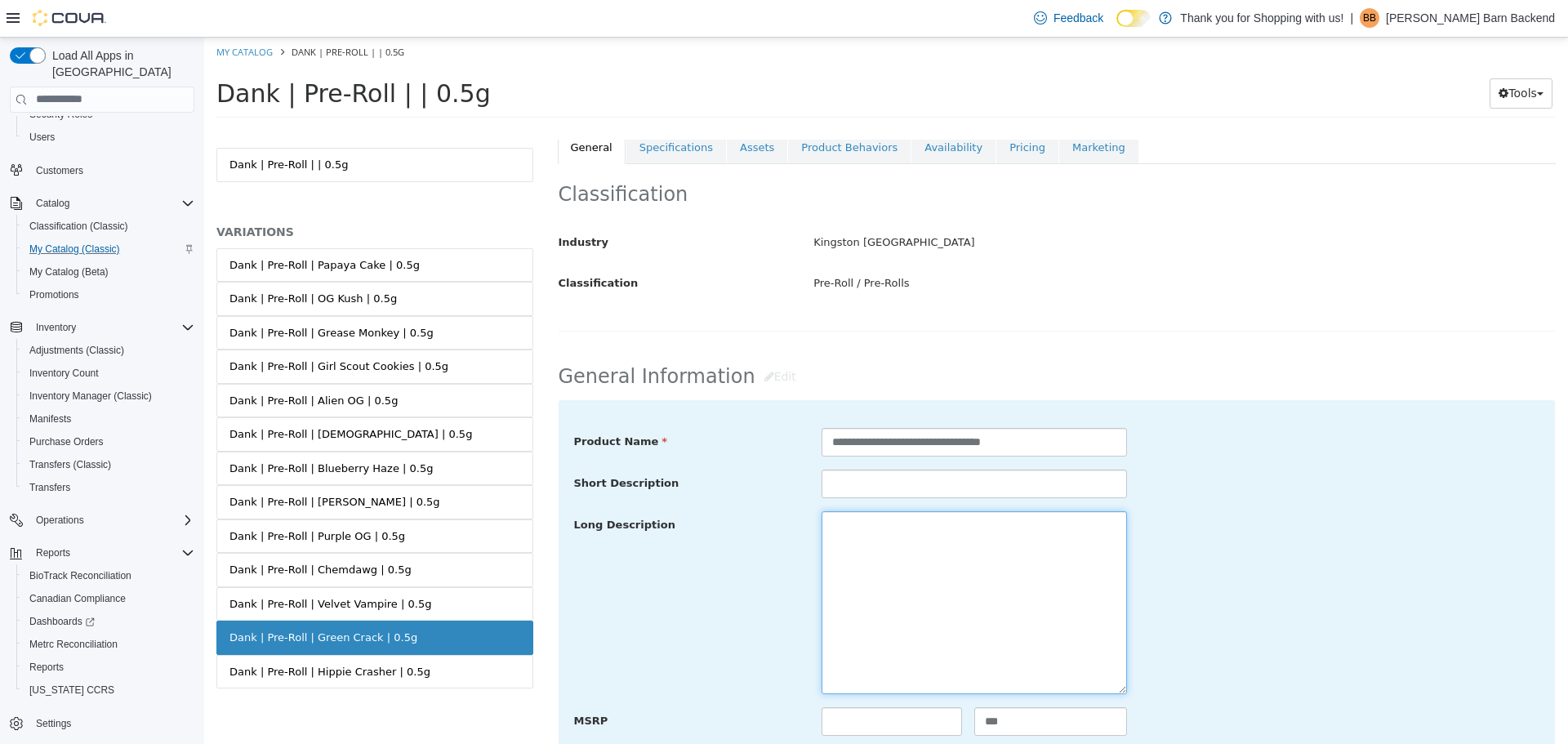
click at [862, 538] on textarea at bounding box center [974, 602] width 305 height 183
paste textarea "**********"
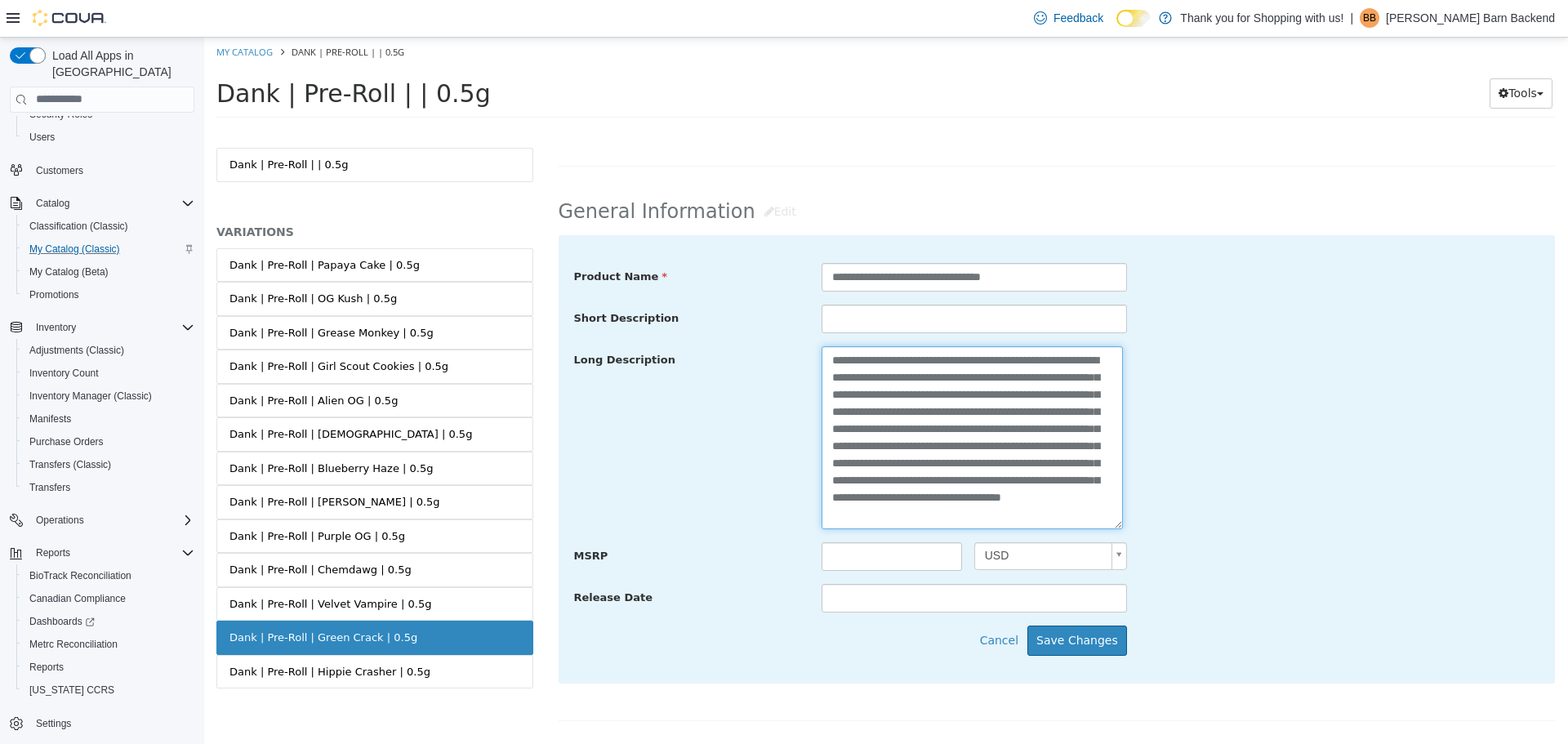
scroll to position [490, 0]
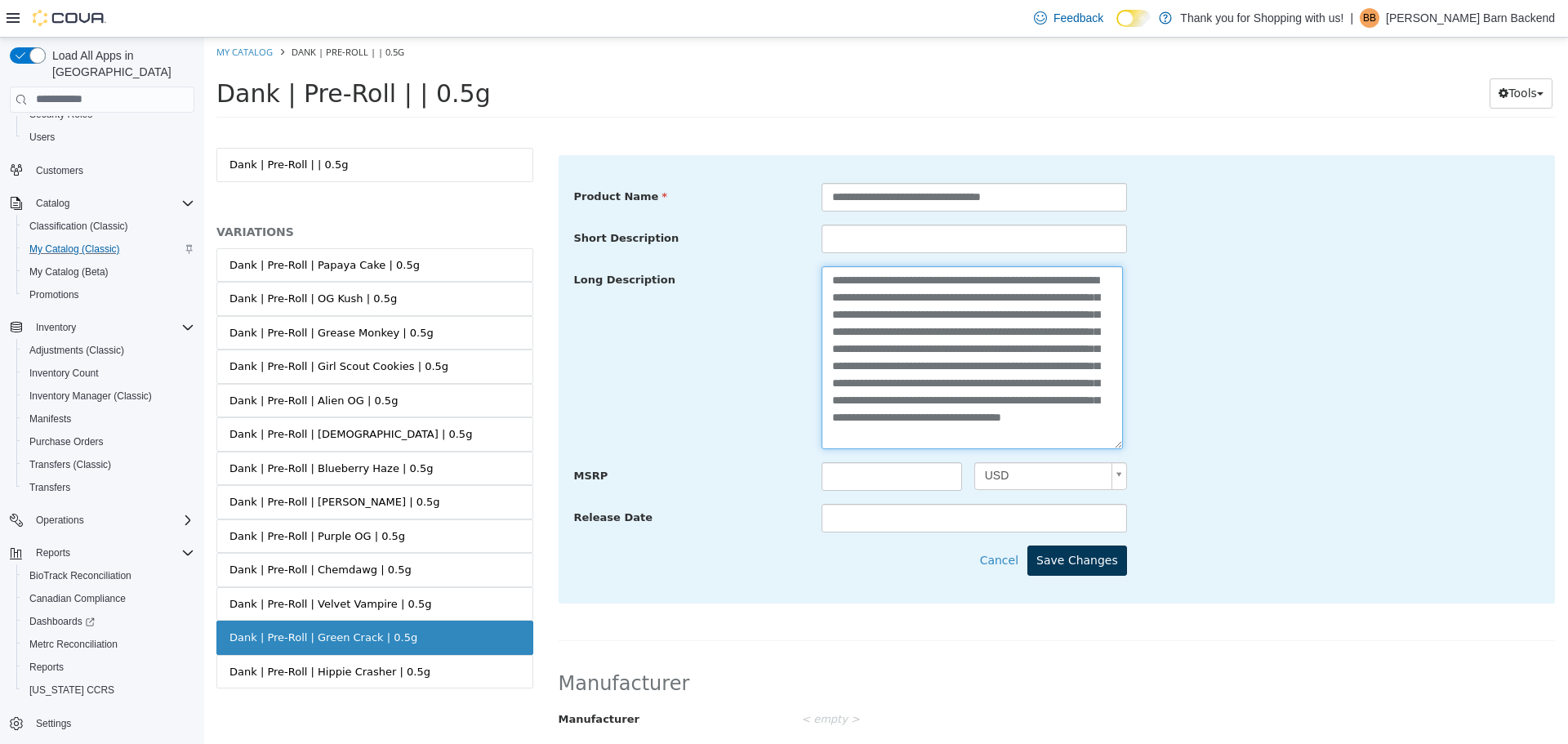
type textarea "**********"
click at [1058, 569] on button "Save Changes" at bounding box center [1077, 560] width 99 height 30
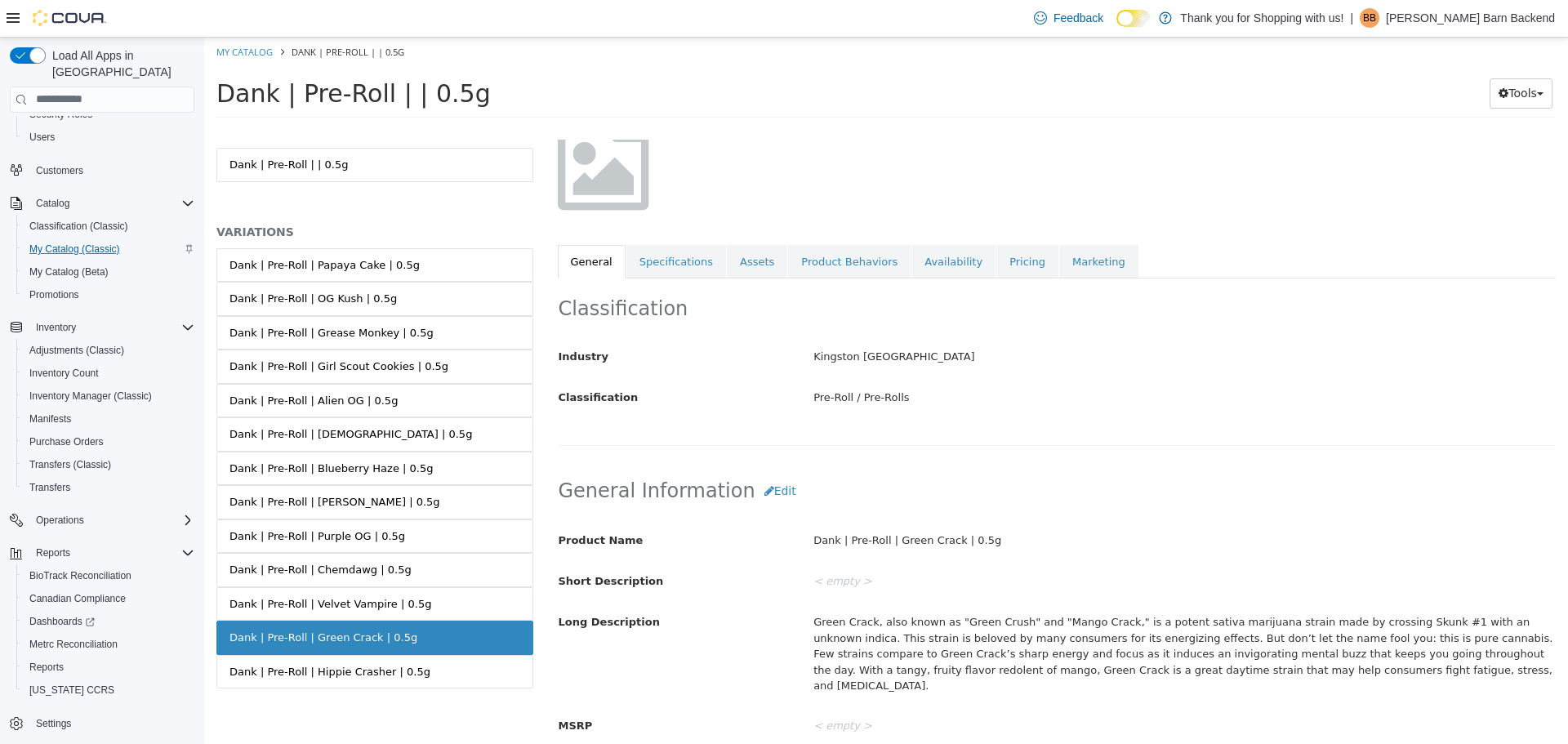
scroll to position [82, 0]
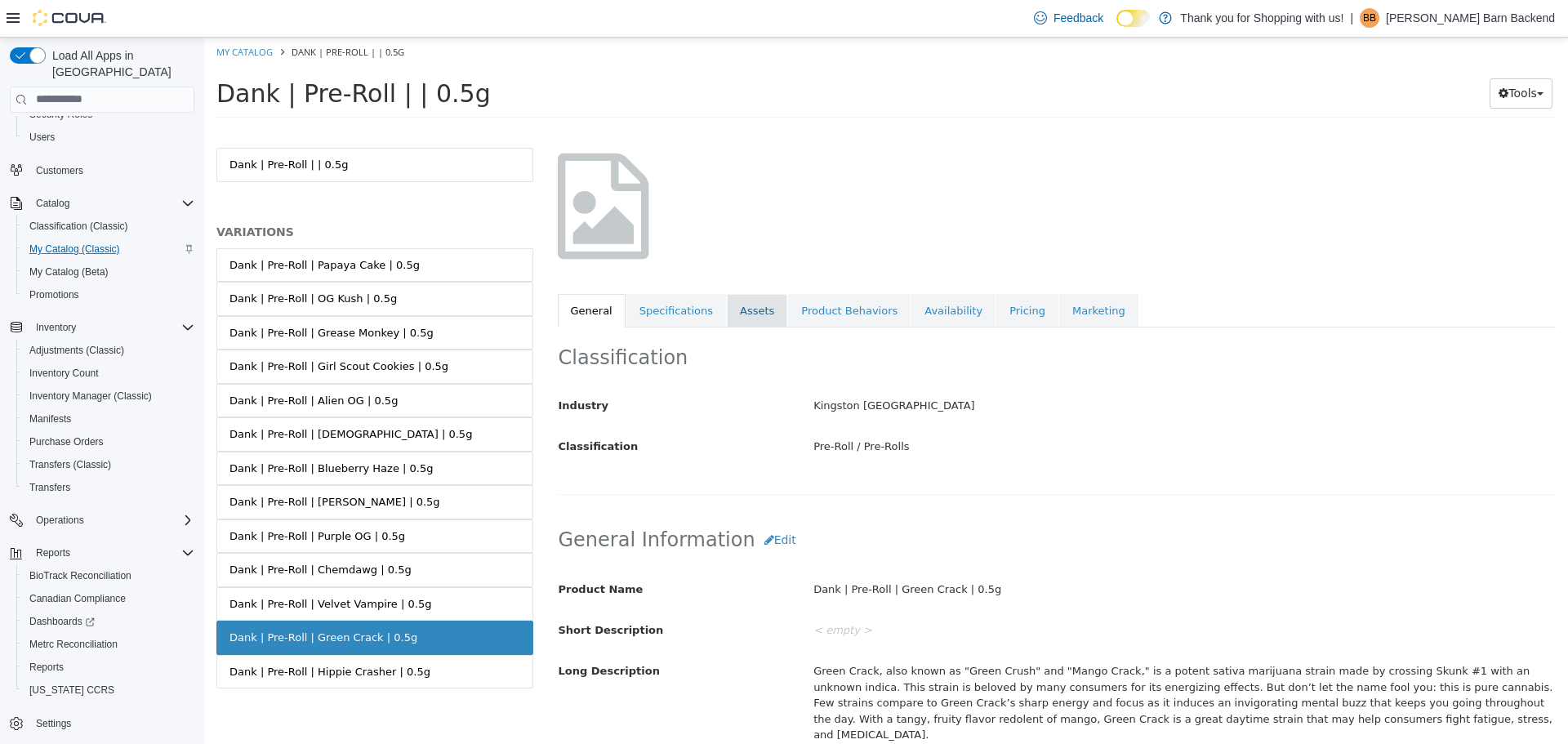
click at [733, 323] on link "Assets" at bounding box center [757, 310] width 61 height 34
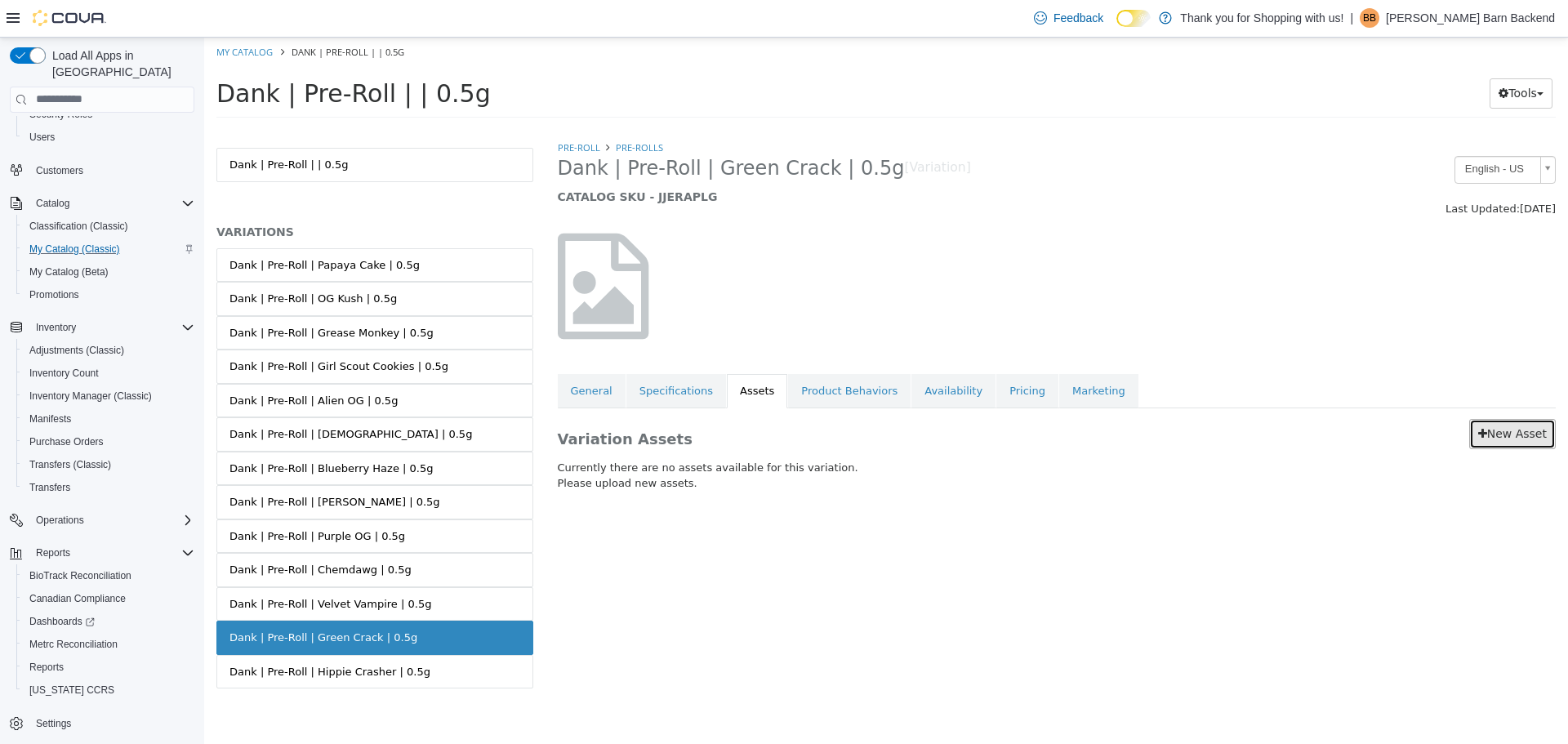
click at [1496, 421] on link "New Asset" at bounding box center [1512, 433] width 87 height 30
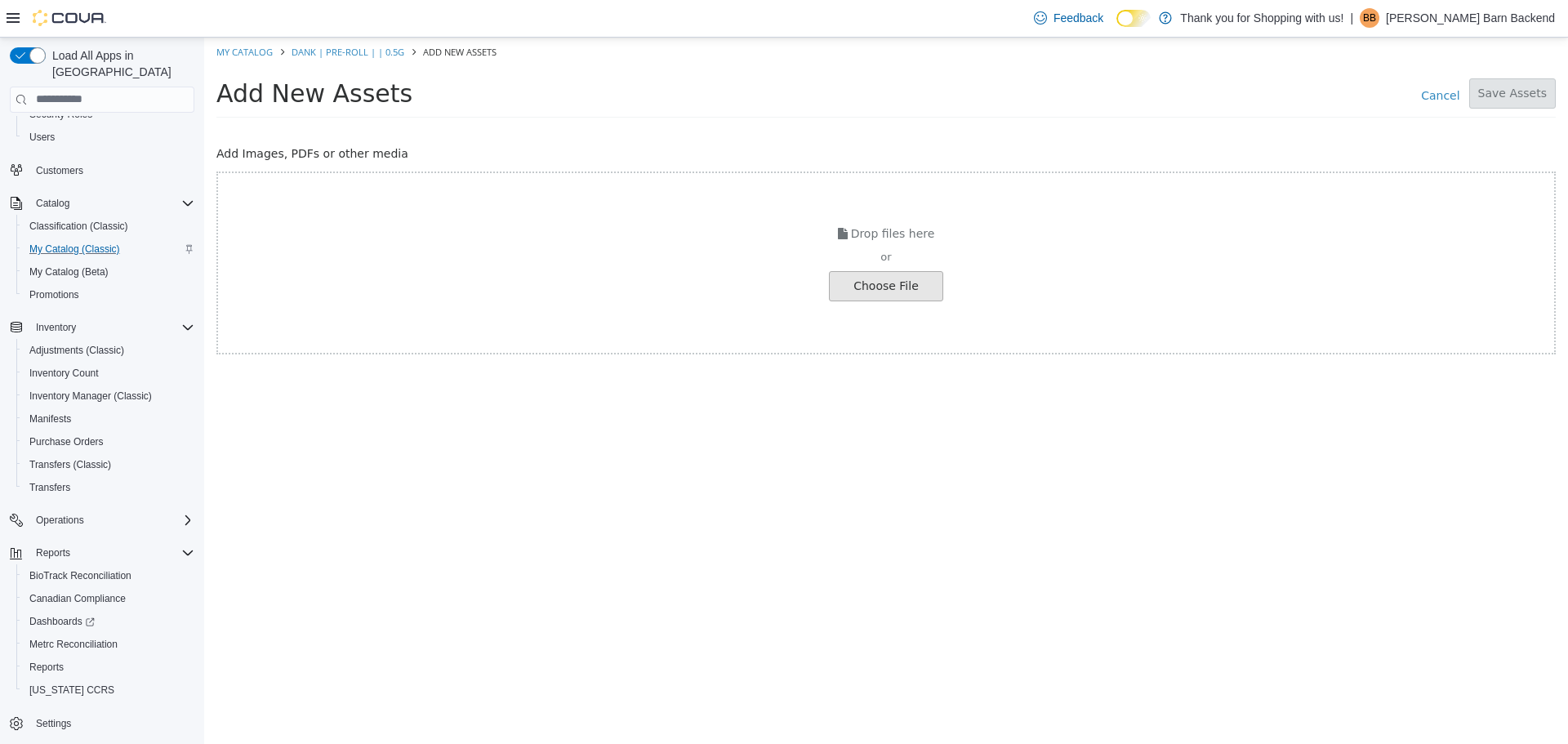
click at [856, 291] on input "file" at bounding box center [31, 285] width 1823 height 29
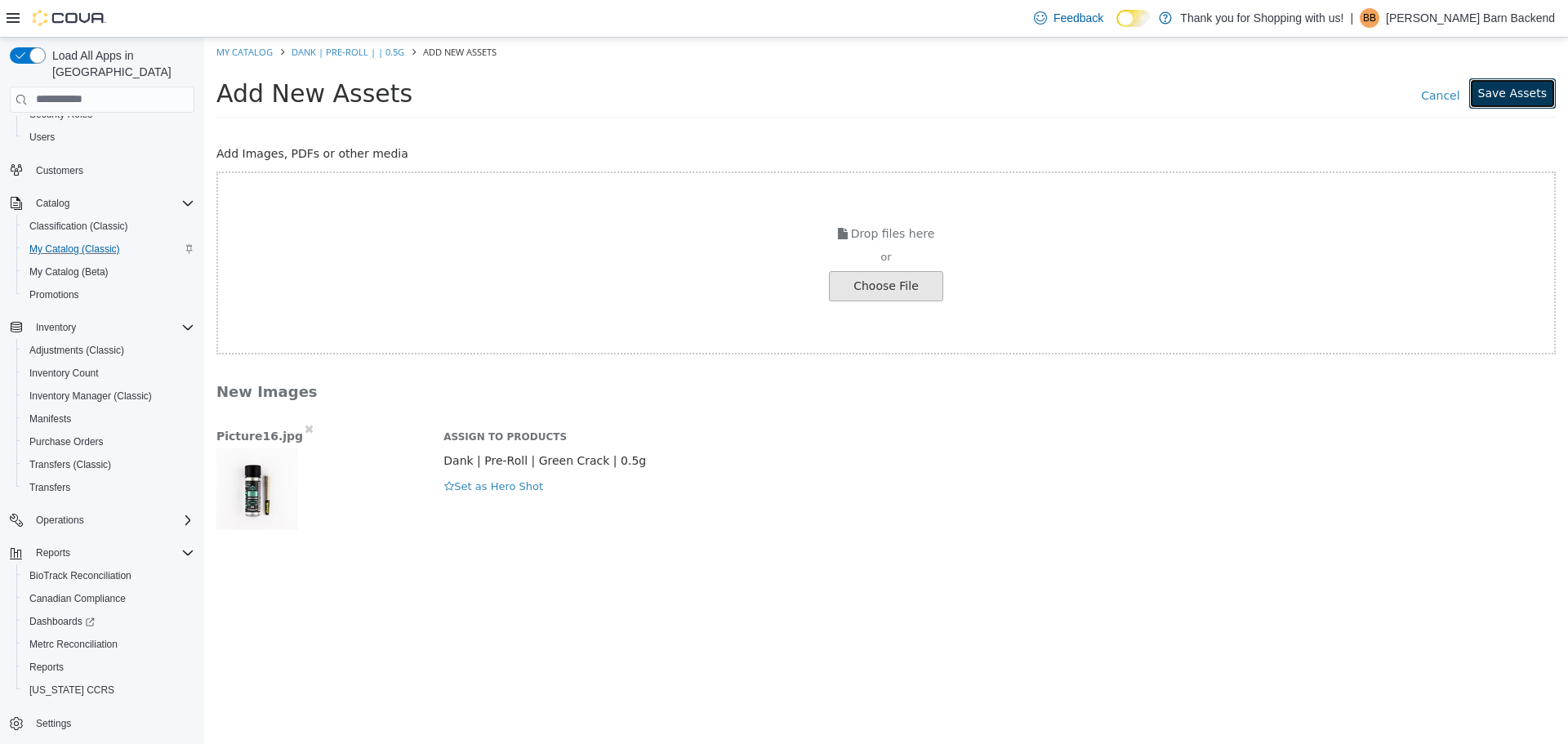
click at [1484, 92] on button "Save Assets" at bounding box center [1512, 92] width 87 height 30
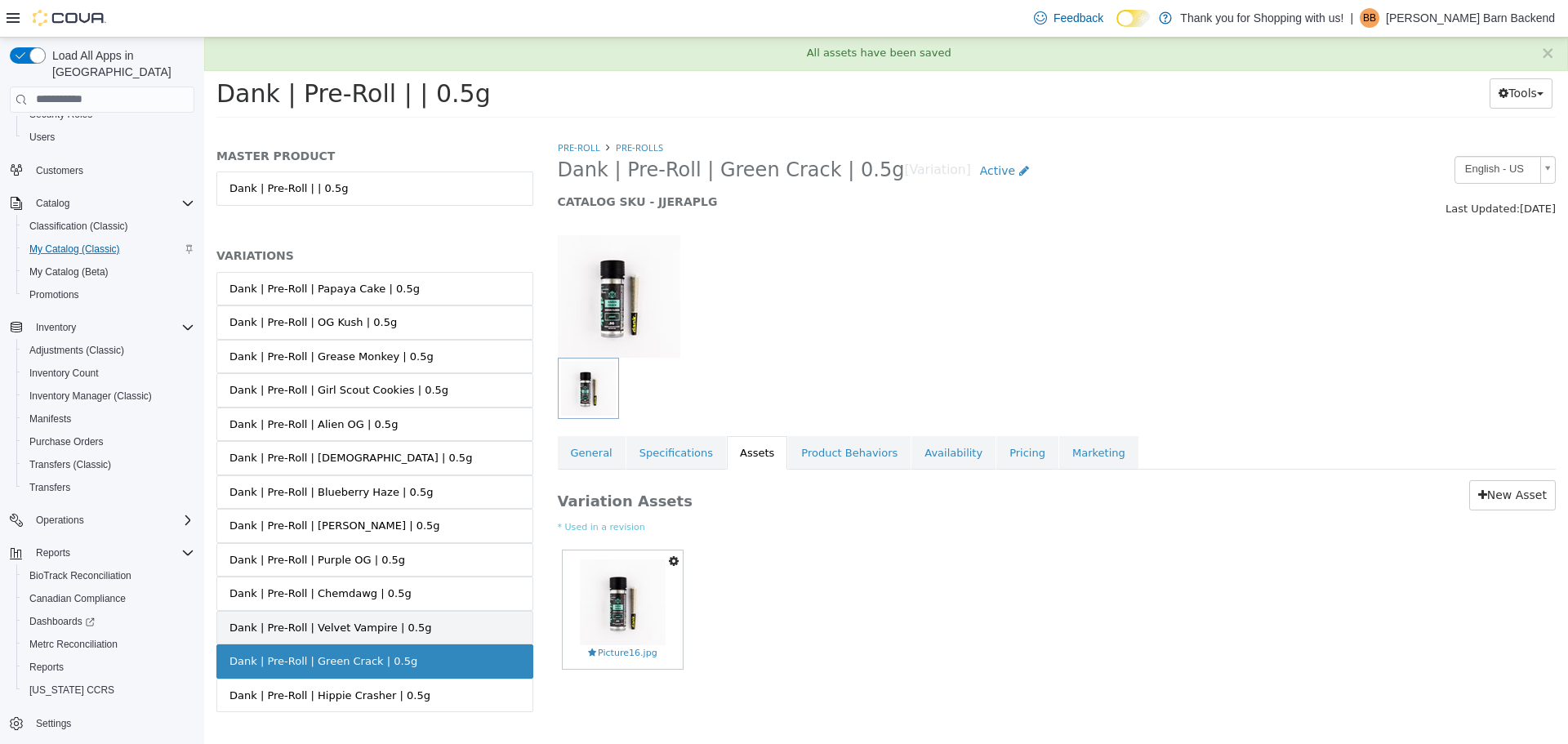
click at [413, 625] on link "Dank | Pre-Roll | Velvet Vampire | 0.5g" at bounding box center [374, 626] width 317 height 34
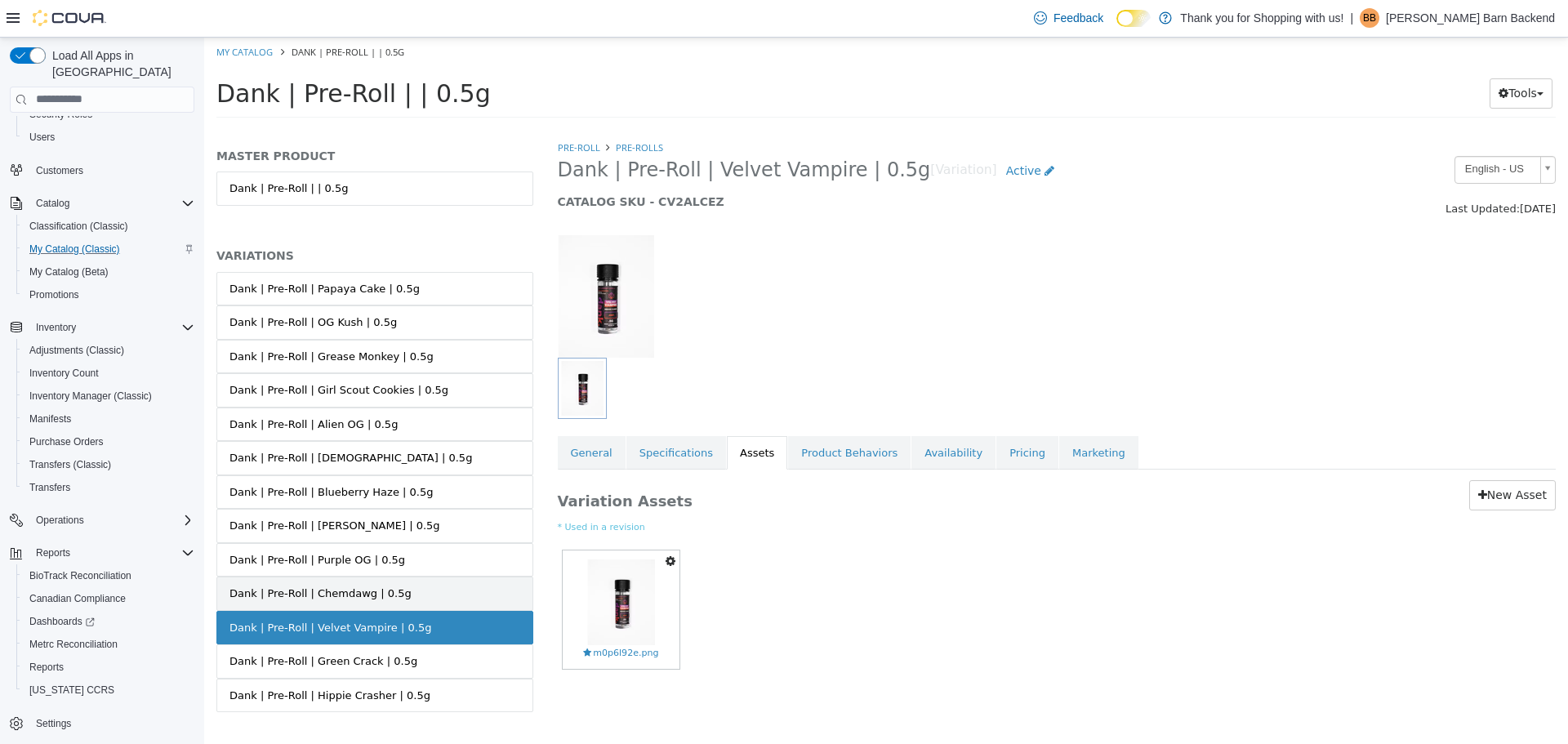
click at [403, 582] on link "Dank | Pre-Roll | Chemdawg | 0.5g" at bounding box center [374, 593] width 317 height 34
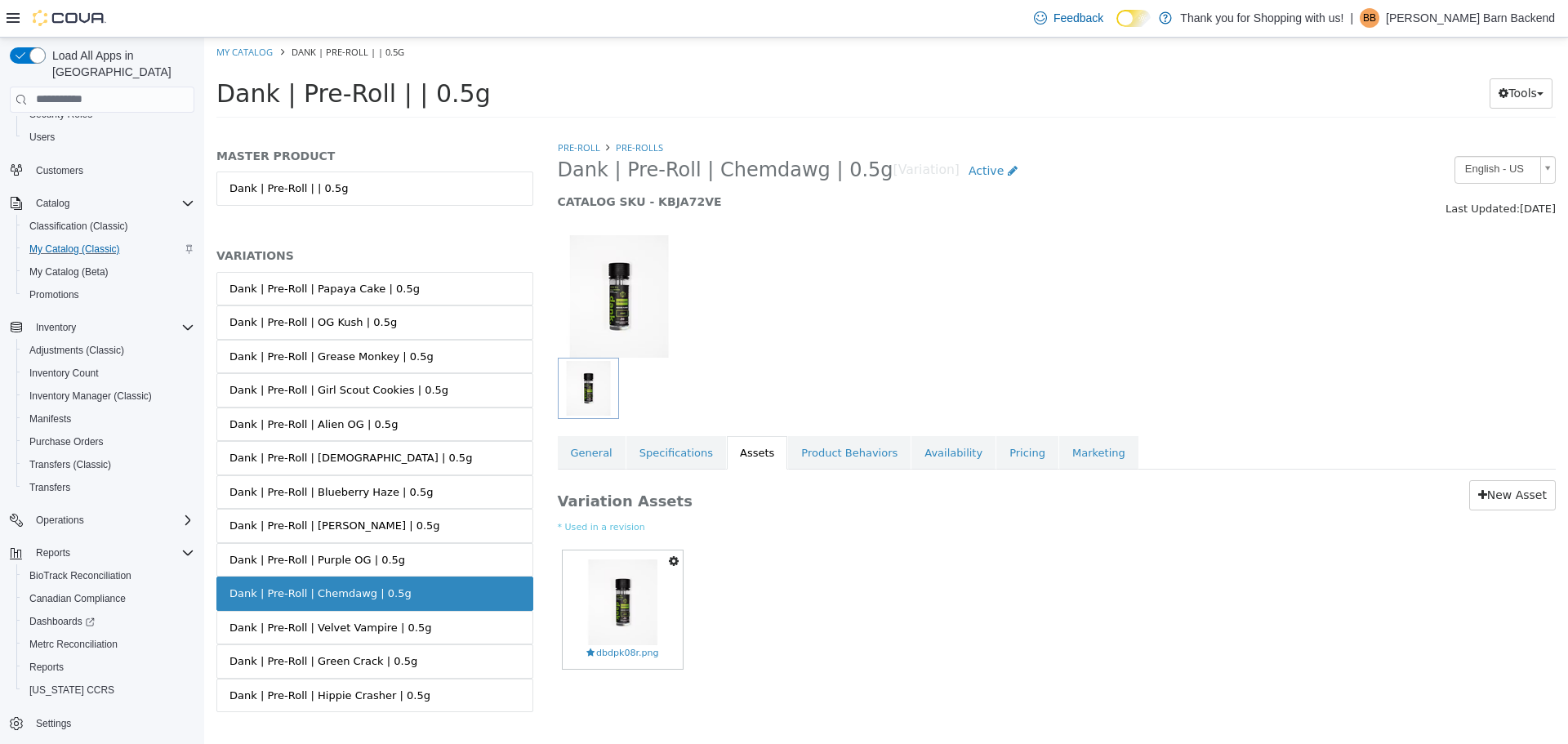
click at [403, 554] on link "Dank | Pre-Roll | Purple OG | 0.5g" at bounding box center [374, 559] width 317 height 34
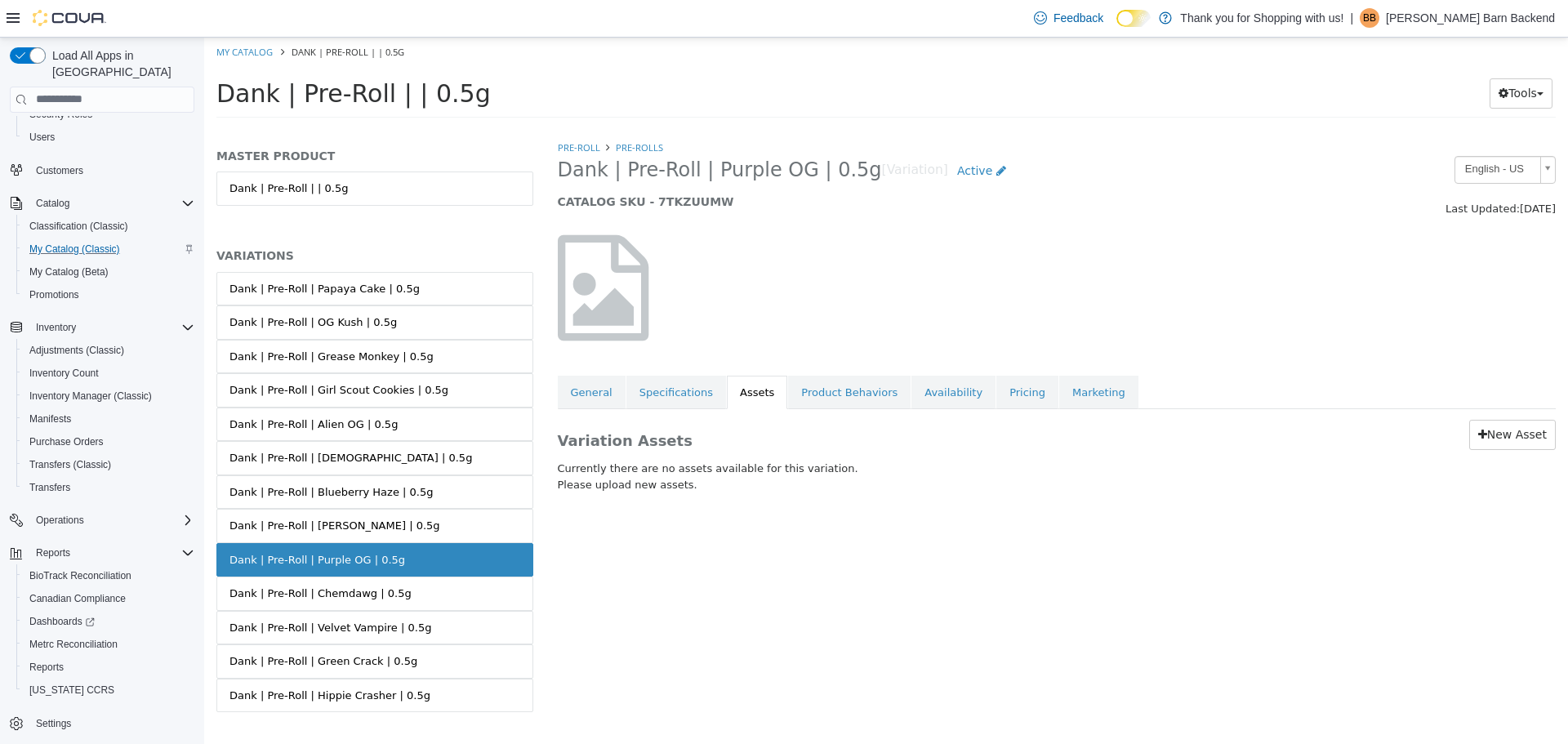
drag, startPoint x: 559, startPoint y: 171, endPoint x: 837, endPoint y: 175, distance: 278.0
click at [837, 175] on span "Dank | Pre-Roll | Purple OG | 0.5g" at bounding box center [720, 169] width 325 height 25
drag, startPoint x: 1485, startPoint y: 426, endPoint x: 1296, endPoint y: 430, distance: 189.0
click at [1485, 426] on link "New Asset" at bounding box center [1512, 434] width 87 height 30
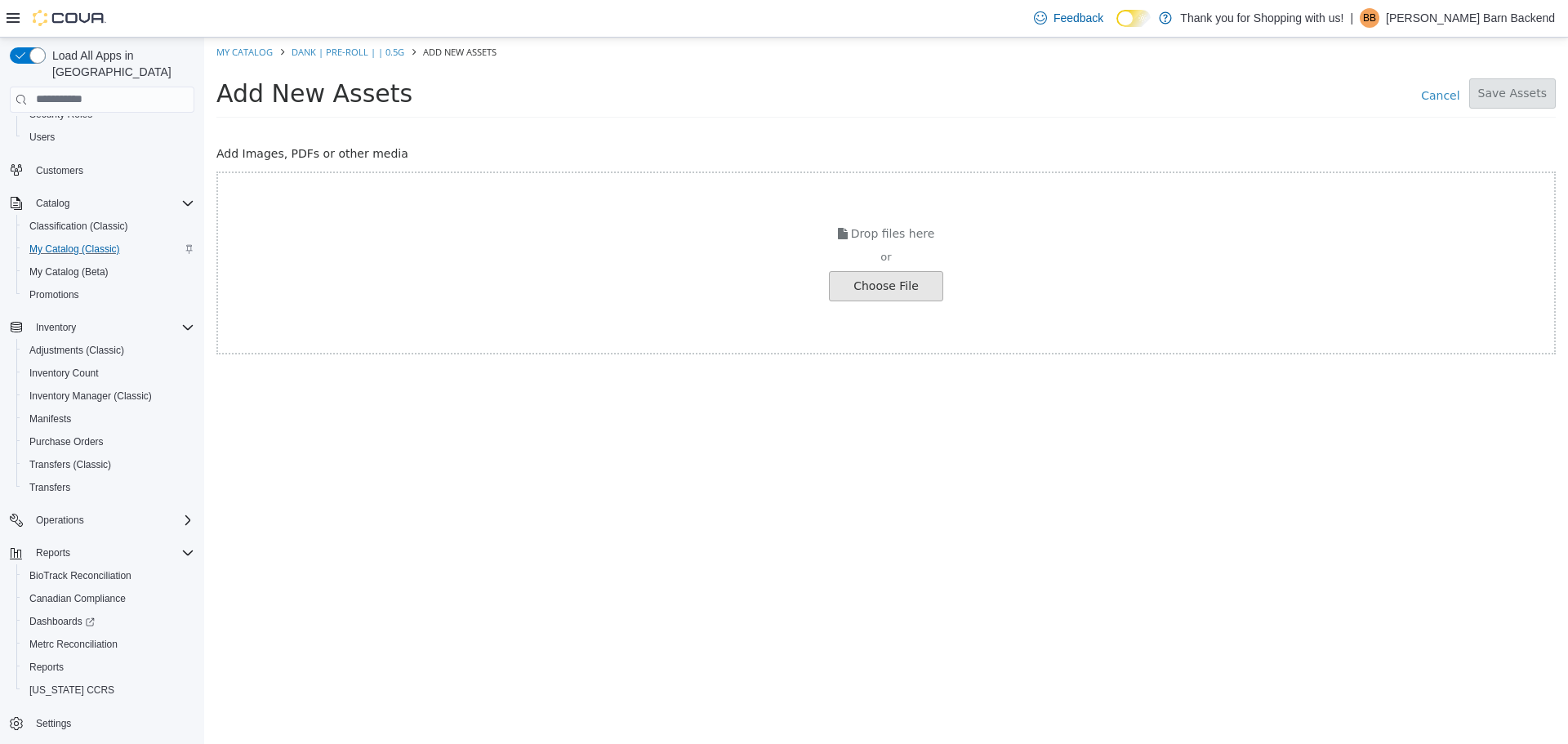
click at [874, 273] on input "file" at bounding box center [31, 285] width 1823 height 29
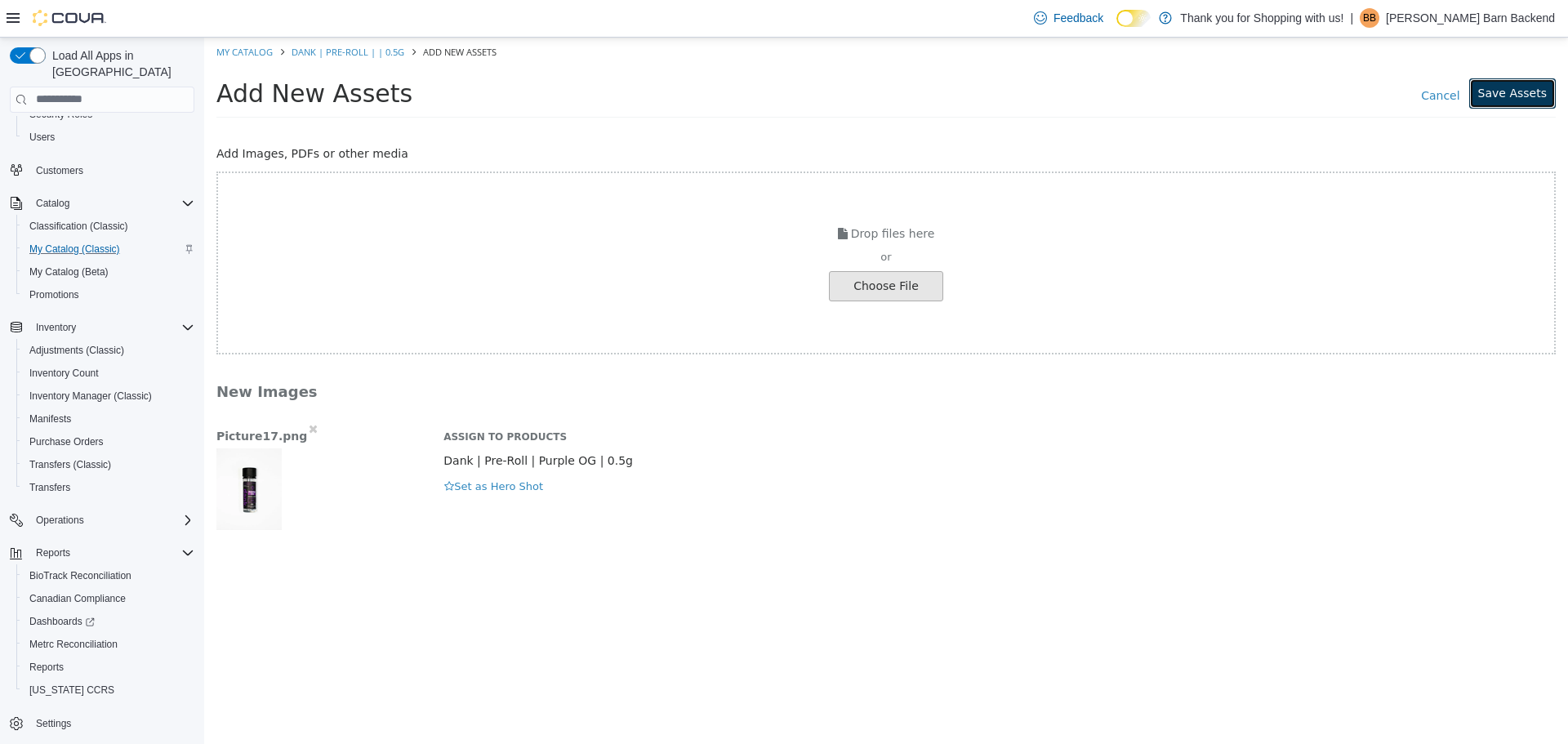
click at [1520, 99] on button "Save Assets" at bounding box center [1512, 92] width 87 height 30
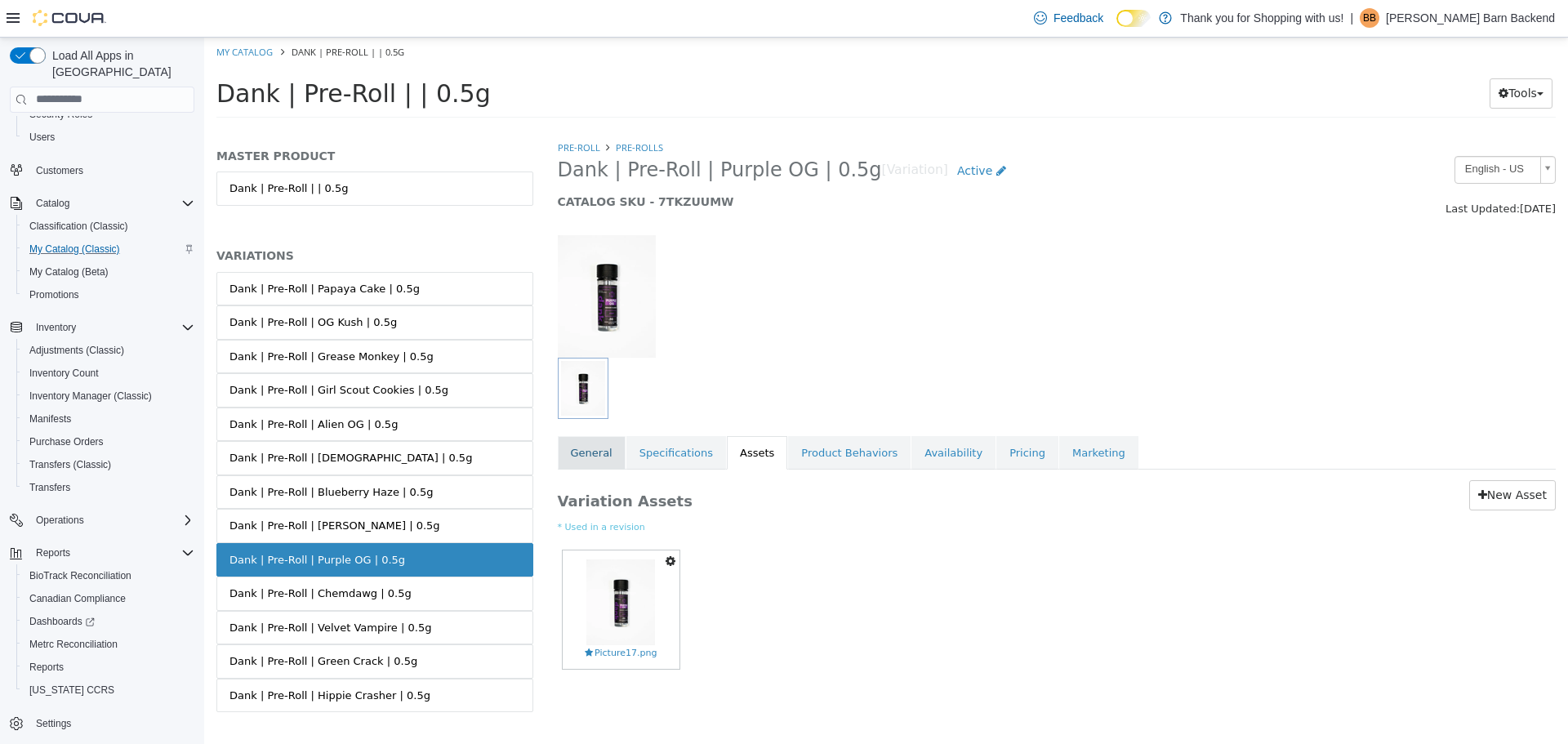
click at [589, 459] on link "General" at bounding box center [591, 452] width 68 height 34
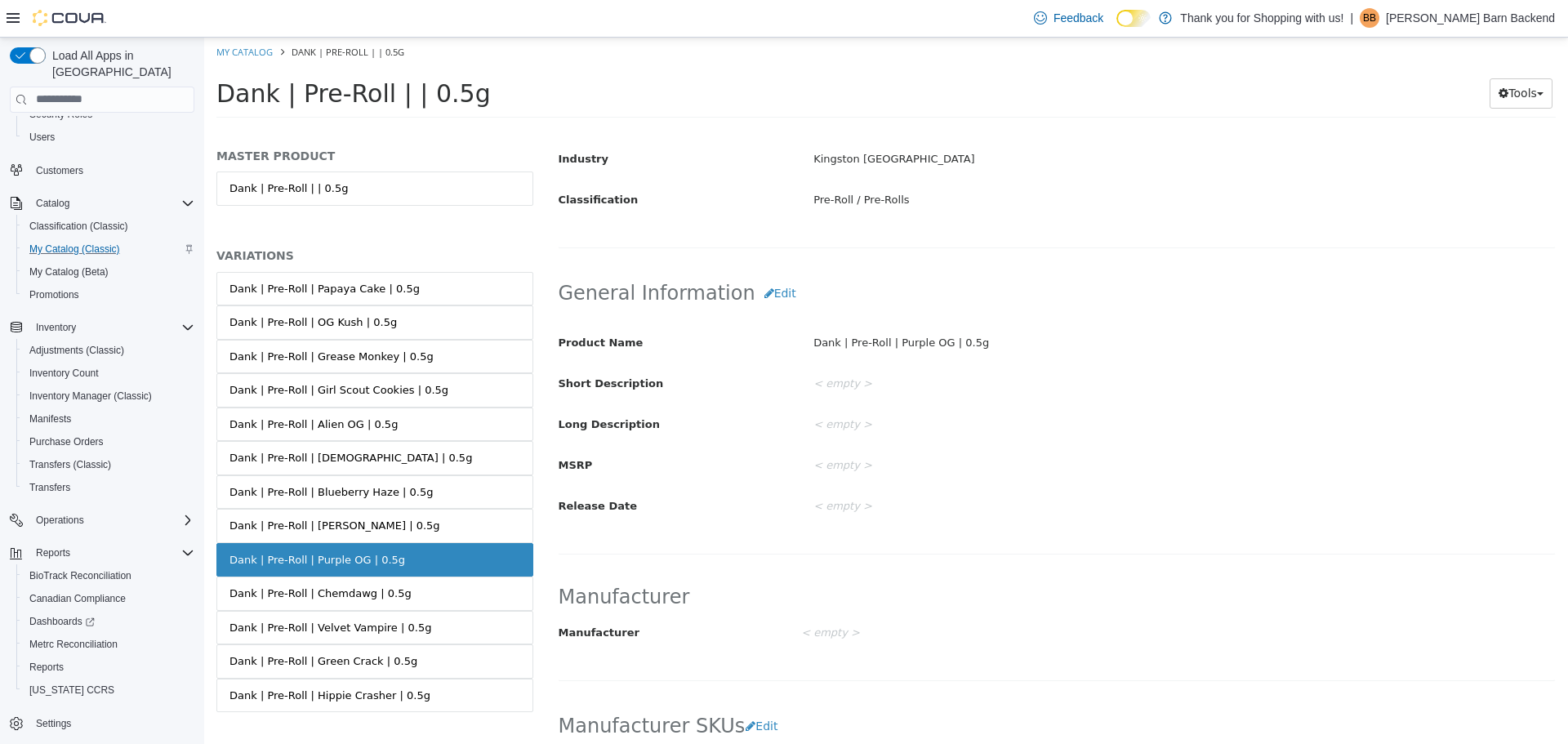
scroll to position [409, 0]
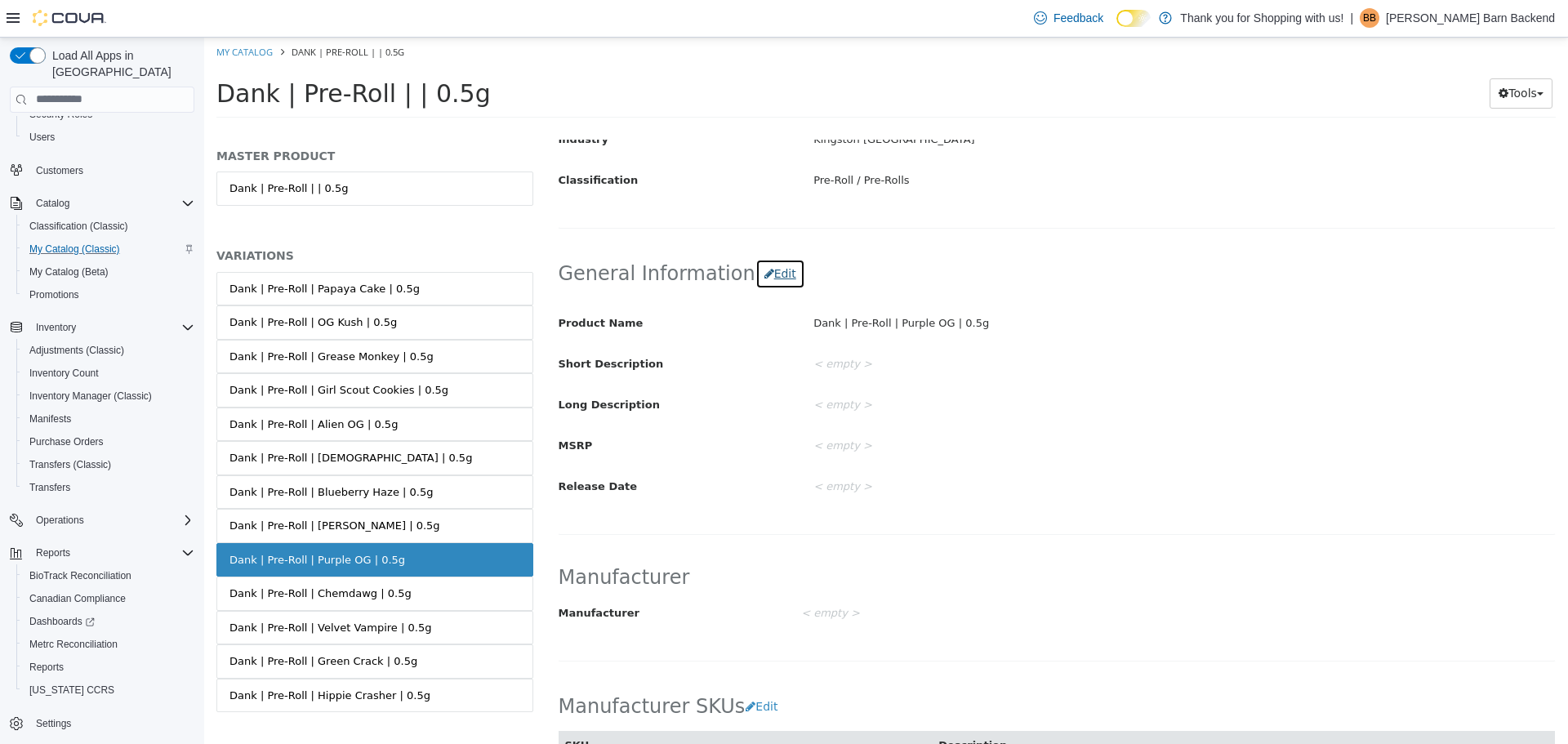
click at [756, 269] on button "Edit" at bounding box center [779, 273] width 50 height 30
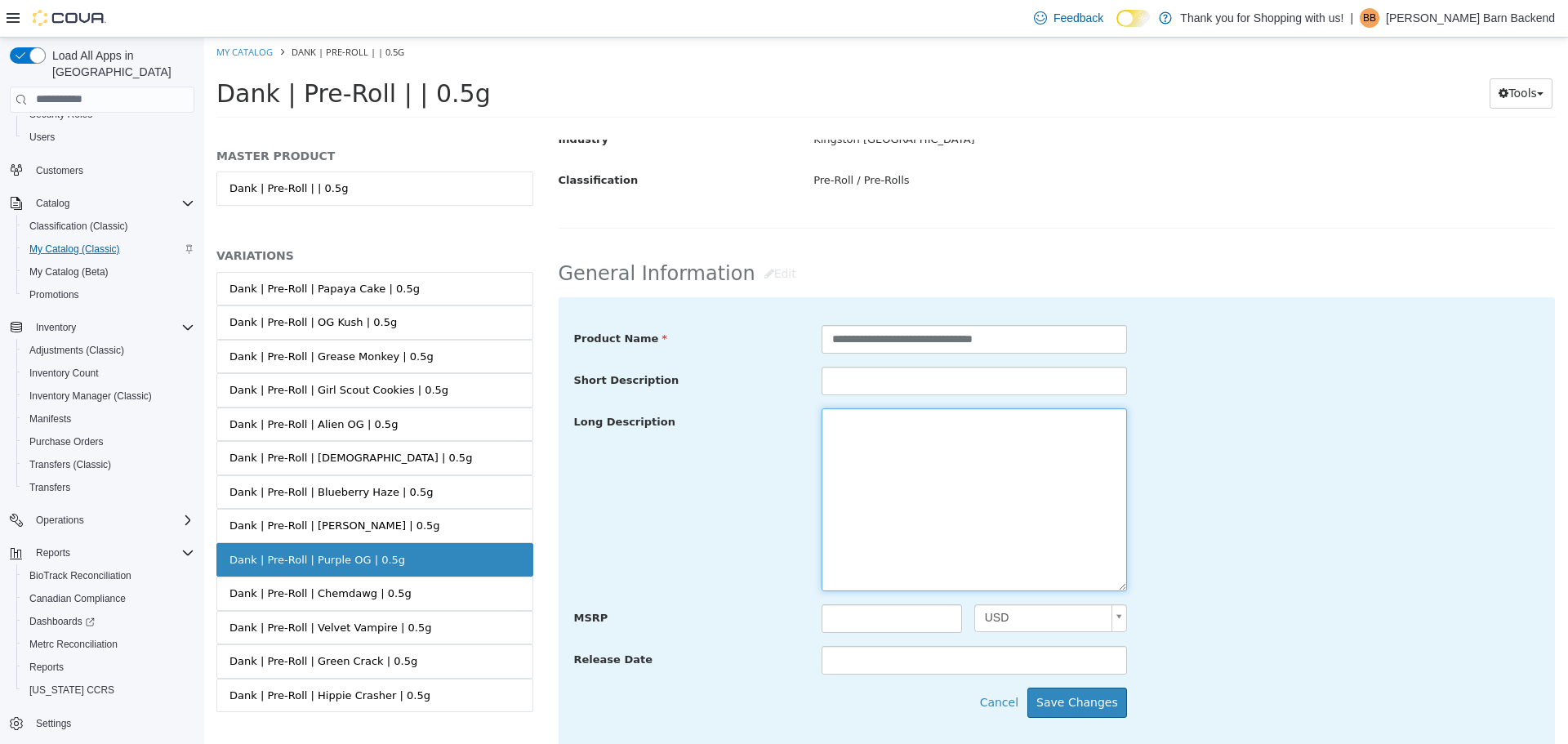
click at [888, 435] on textarea at bounding box center [974, 499] width 305 height 183
paste textarea "**********"
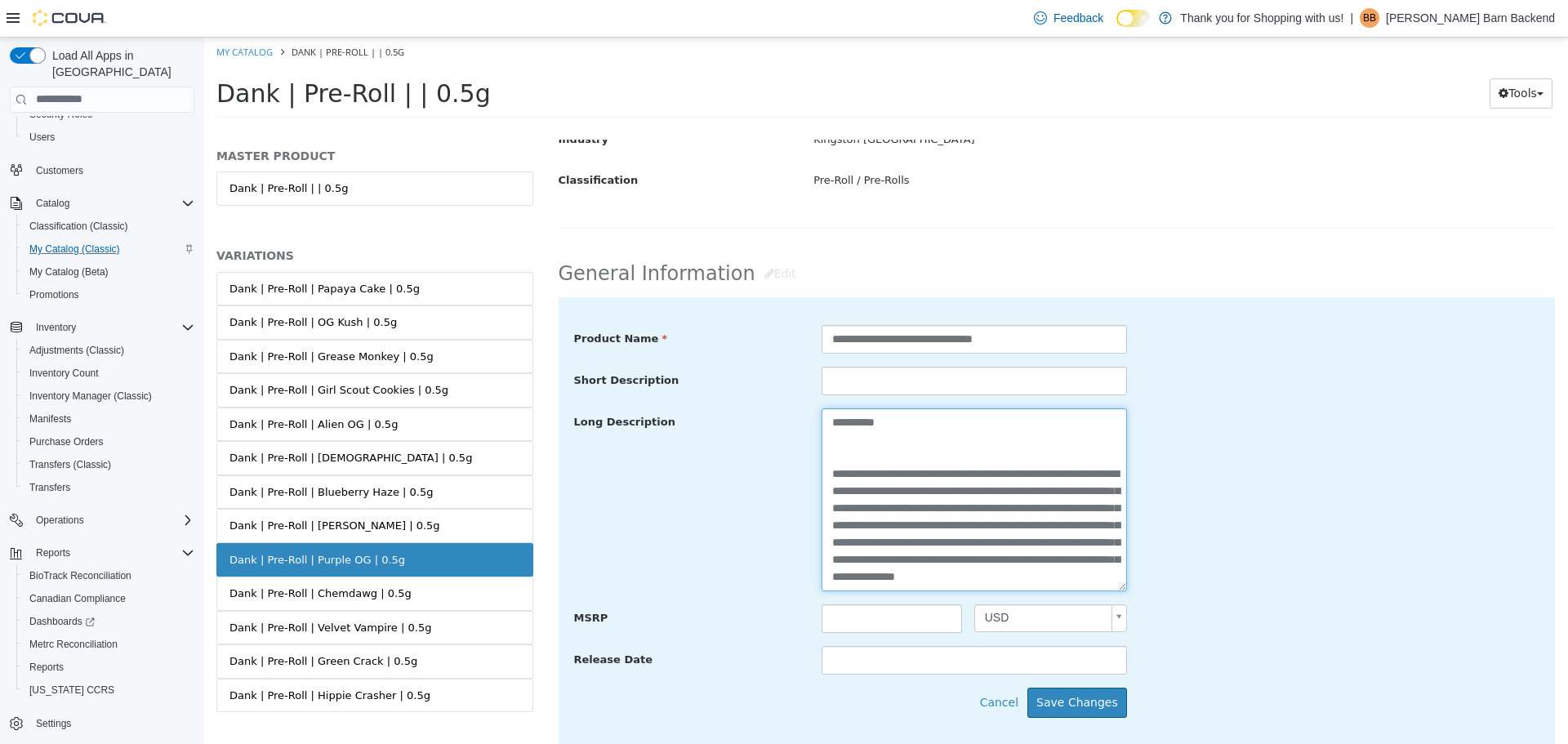
scroll to position [29, 0]
click at [824, 446] on textarea "**********" at bounding box center [972, 499] width 301 height 183
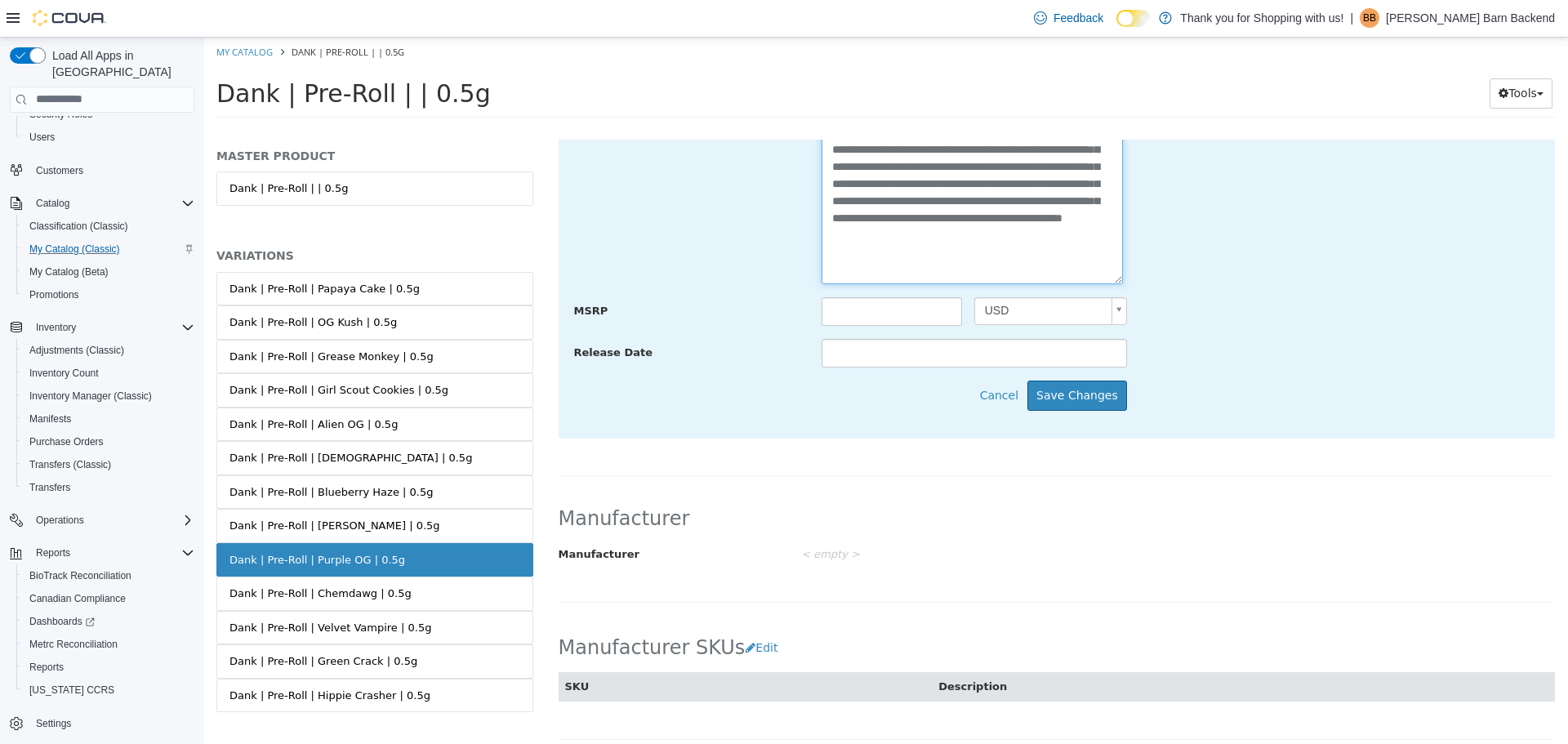
scroll to position [735, 0]
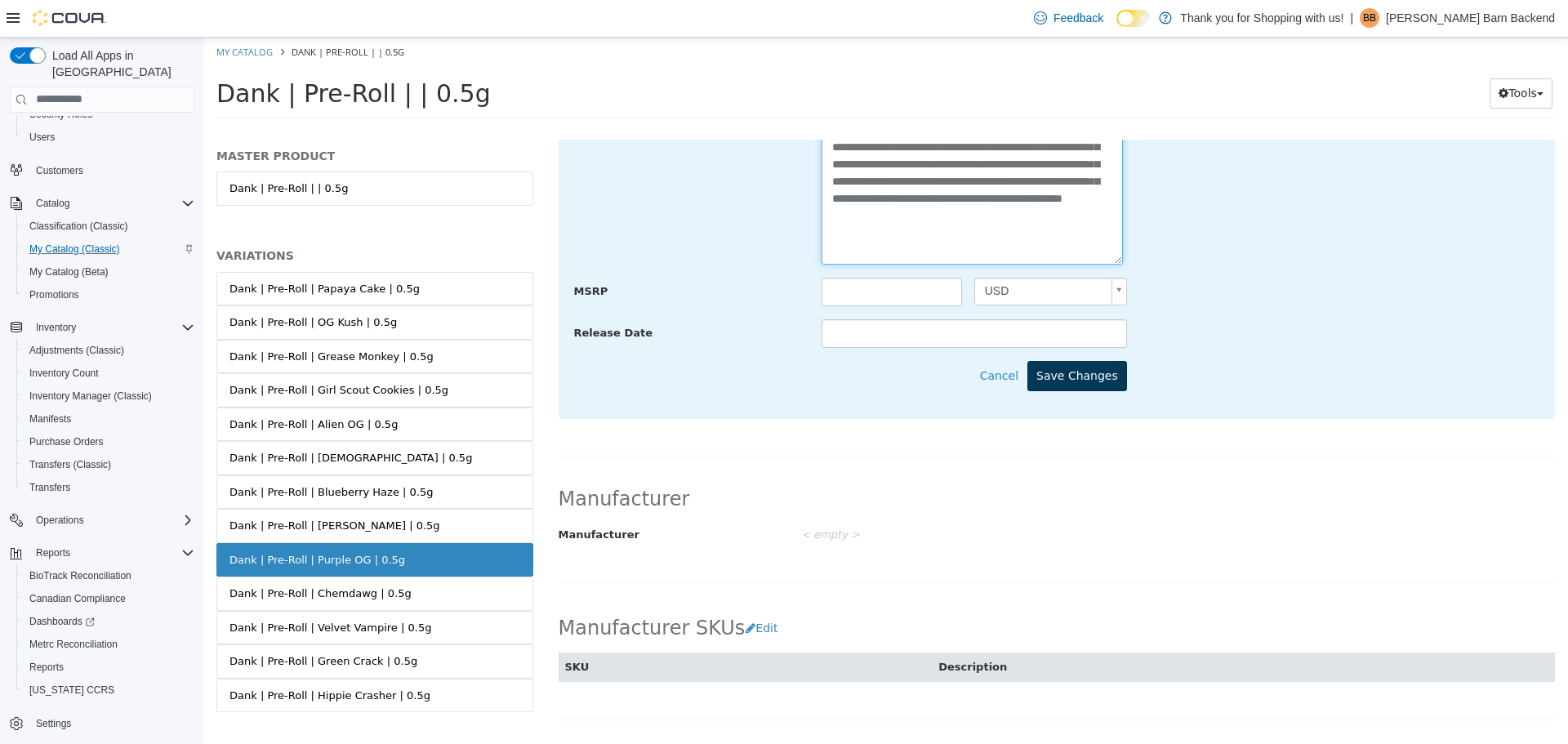
type textarea "**********"
click at [1072, 374] on button "Save Changes" at bounding box center [1077, 375] width 99 height 30
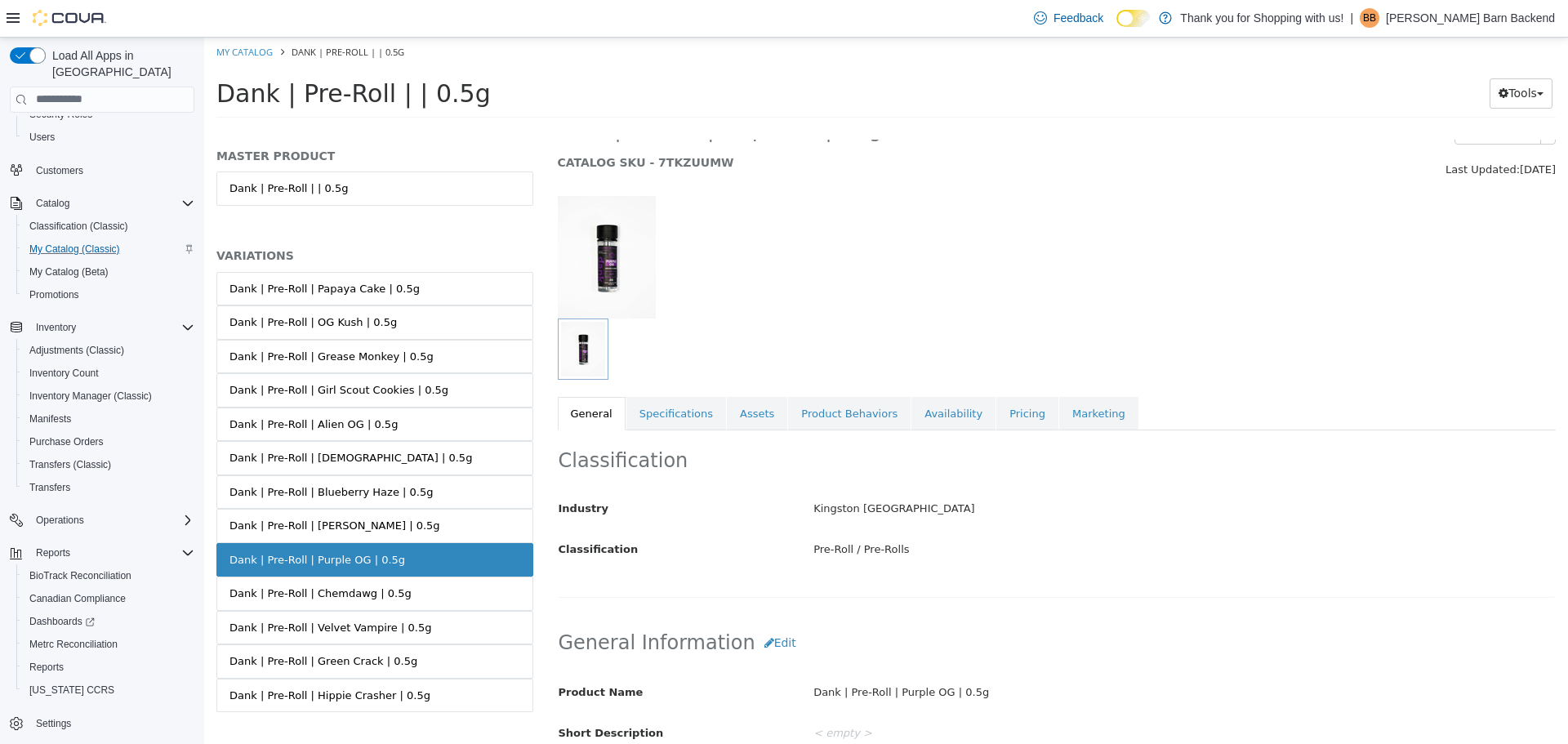
scroll to position [0, 0]
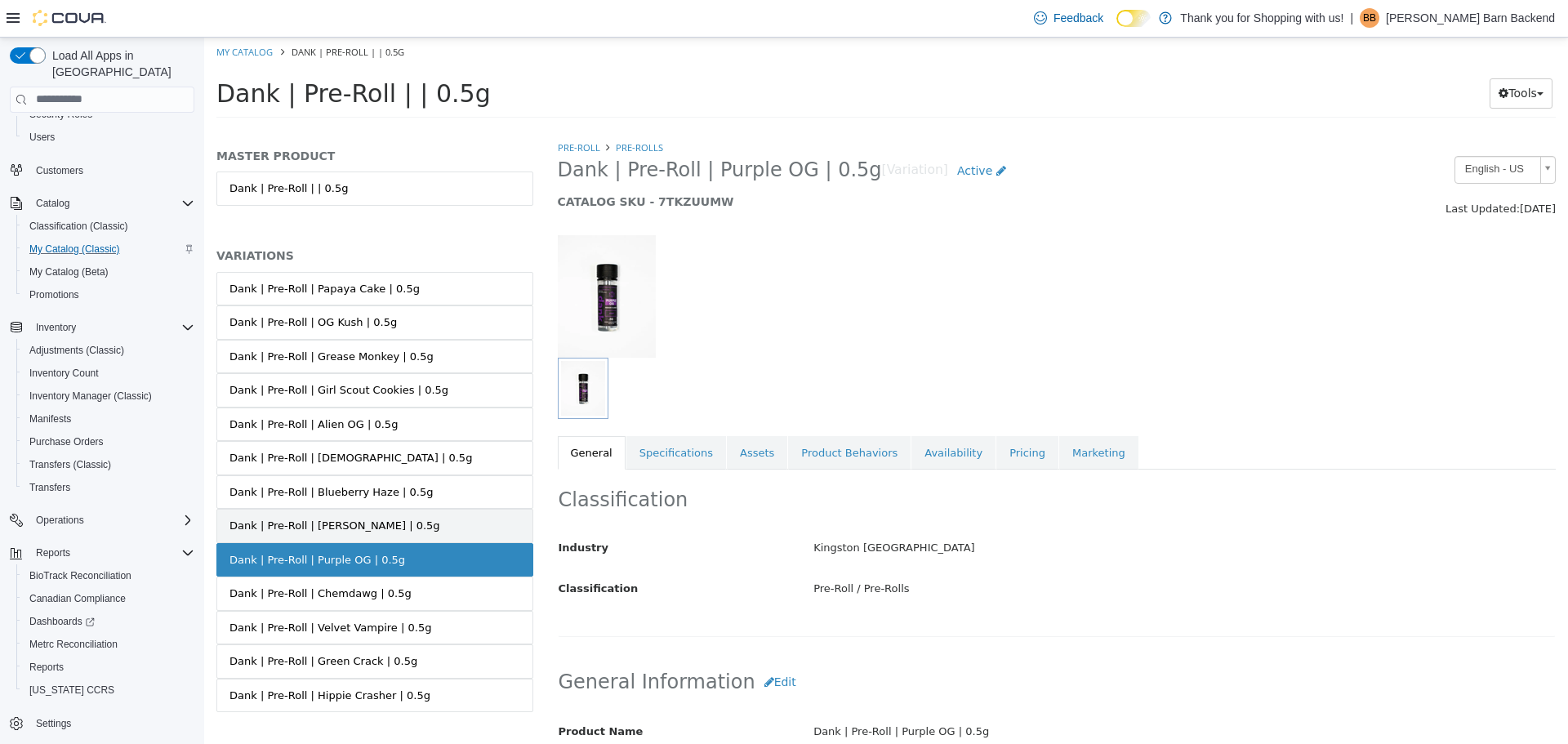
click at [348, 521] on div "Dank | Pre-Roll | [PERSON_NAME] | 0.5g" at bounding box center [335, 525] width 211 height 16
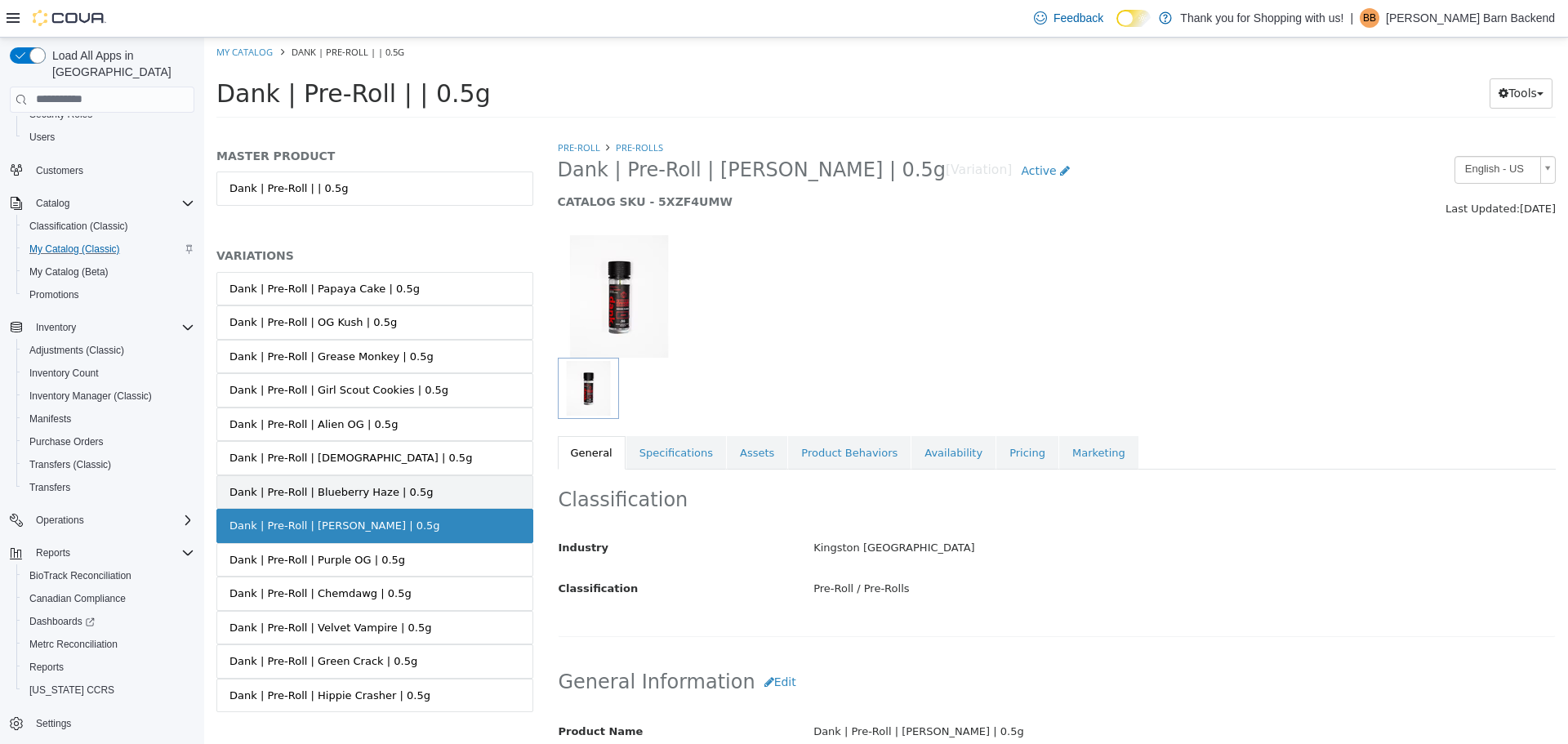
click at [356, 482] on link "Dank | Pre-Roll | Blueberry Haze | 0.5g" at bounding box center [374, 491] width 317 height 34
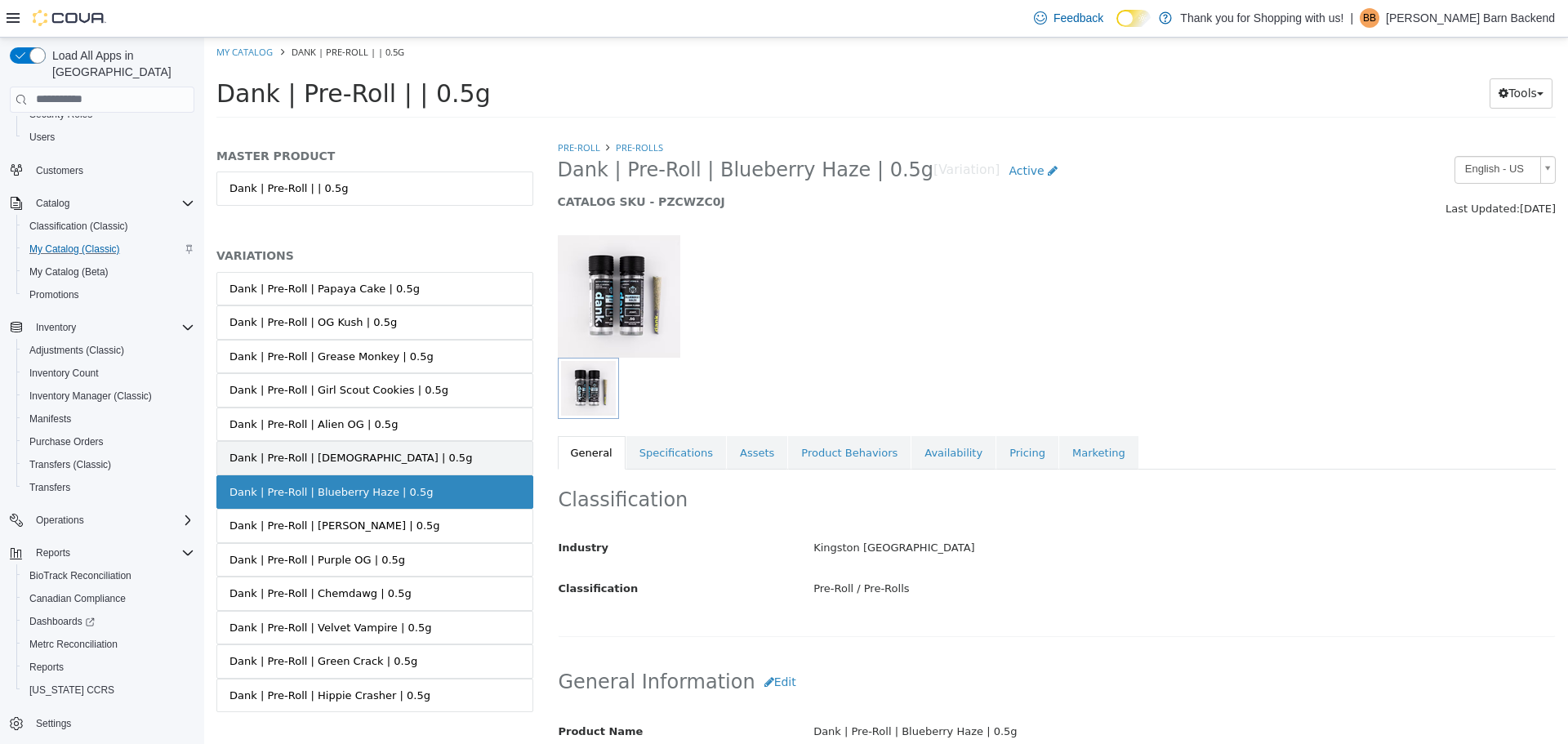
click at [384, 449] on link "Dank | Pre-Roll | [DEMOGRAPHIC_DATA] | 0.5g" at bounding box center [374, 456] width 317 height 34
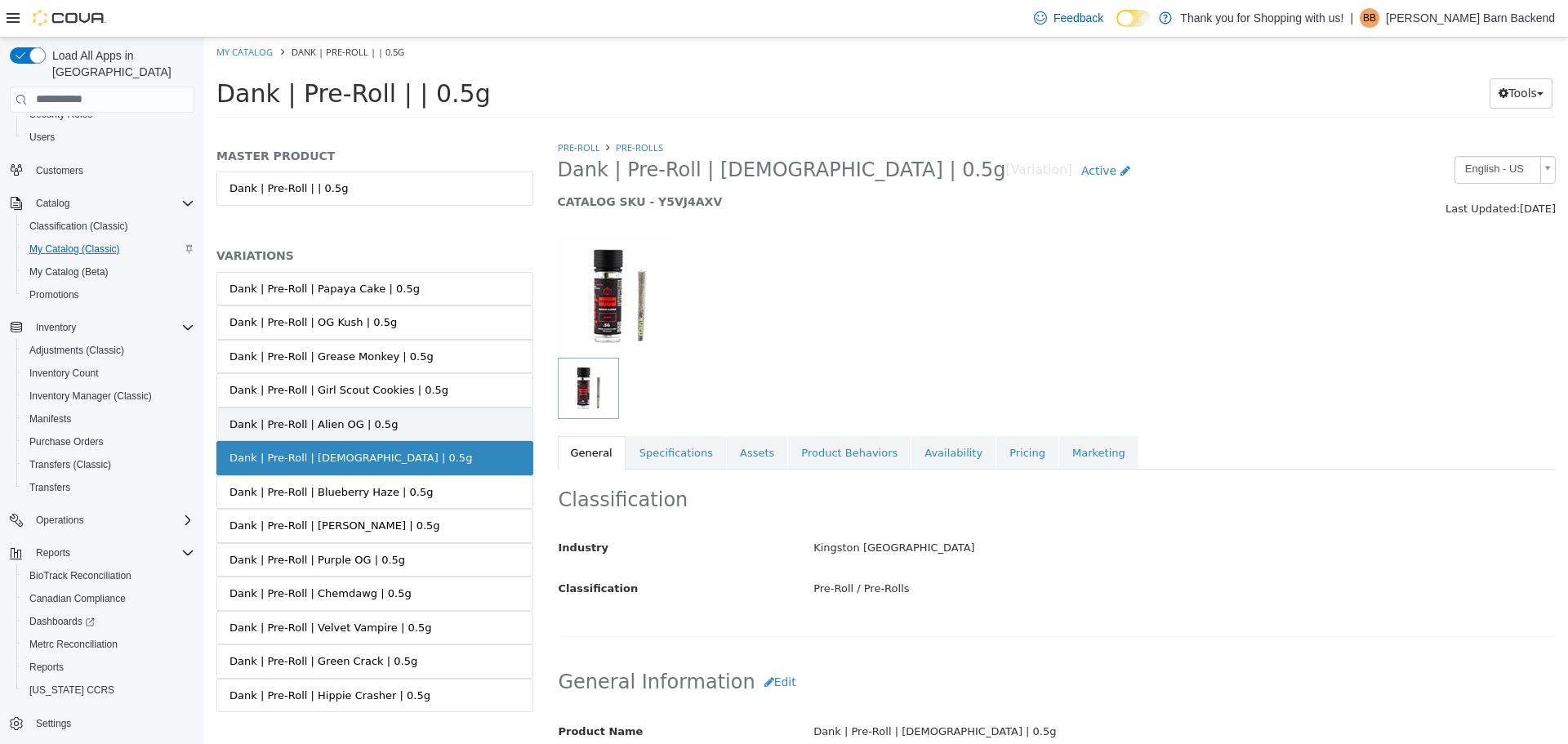
click at [389, 416] on link "Dank | Pre-Roll | Alien OG | 0.5g" at bounding box center [374, 424] width 317 height 34
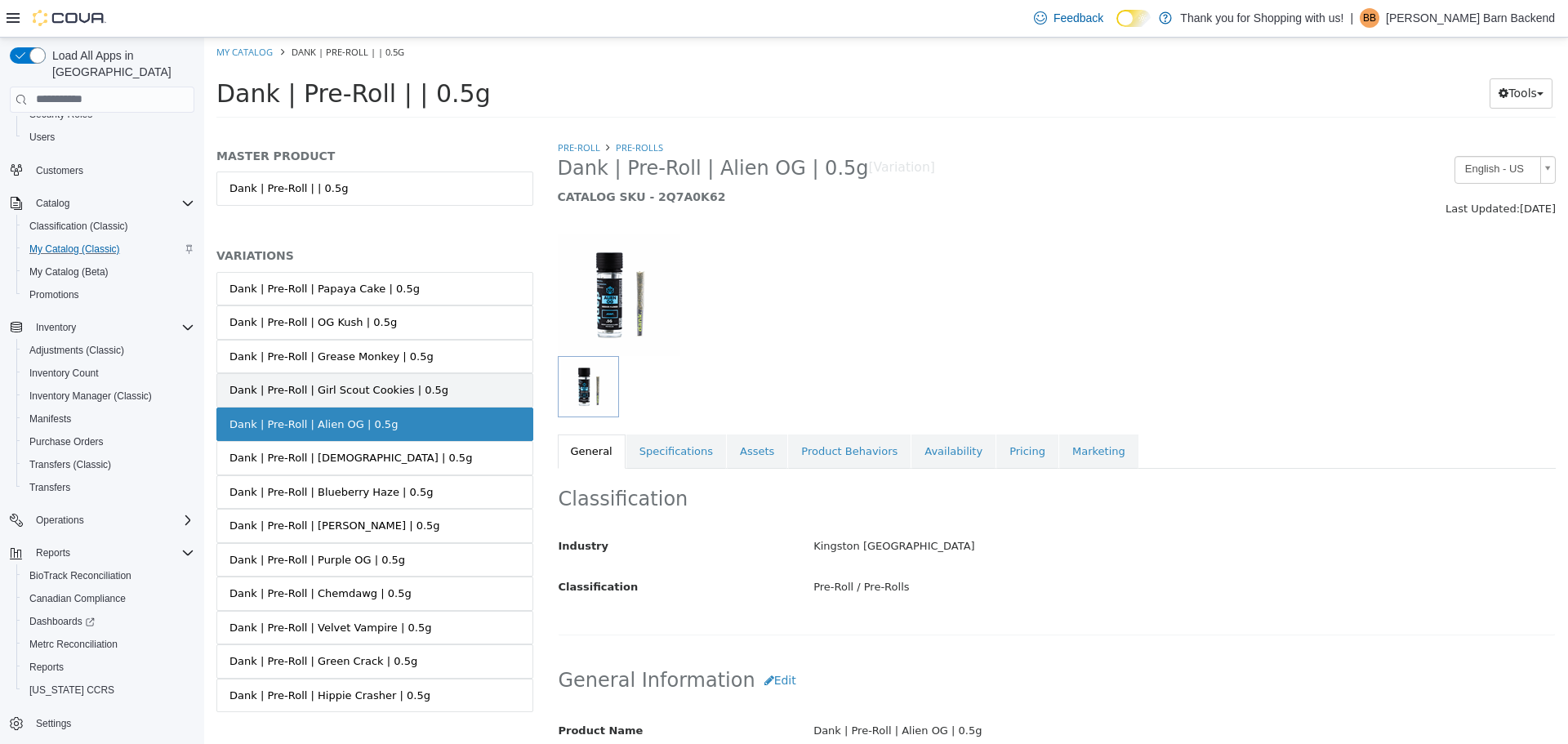
click at [411, 390] on div "Dank | Pre-Roll | Girl Scout Cookies | 0.5g" at bounding box center [339, 389] width 219 height 16
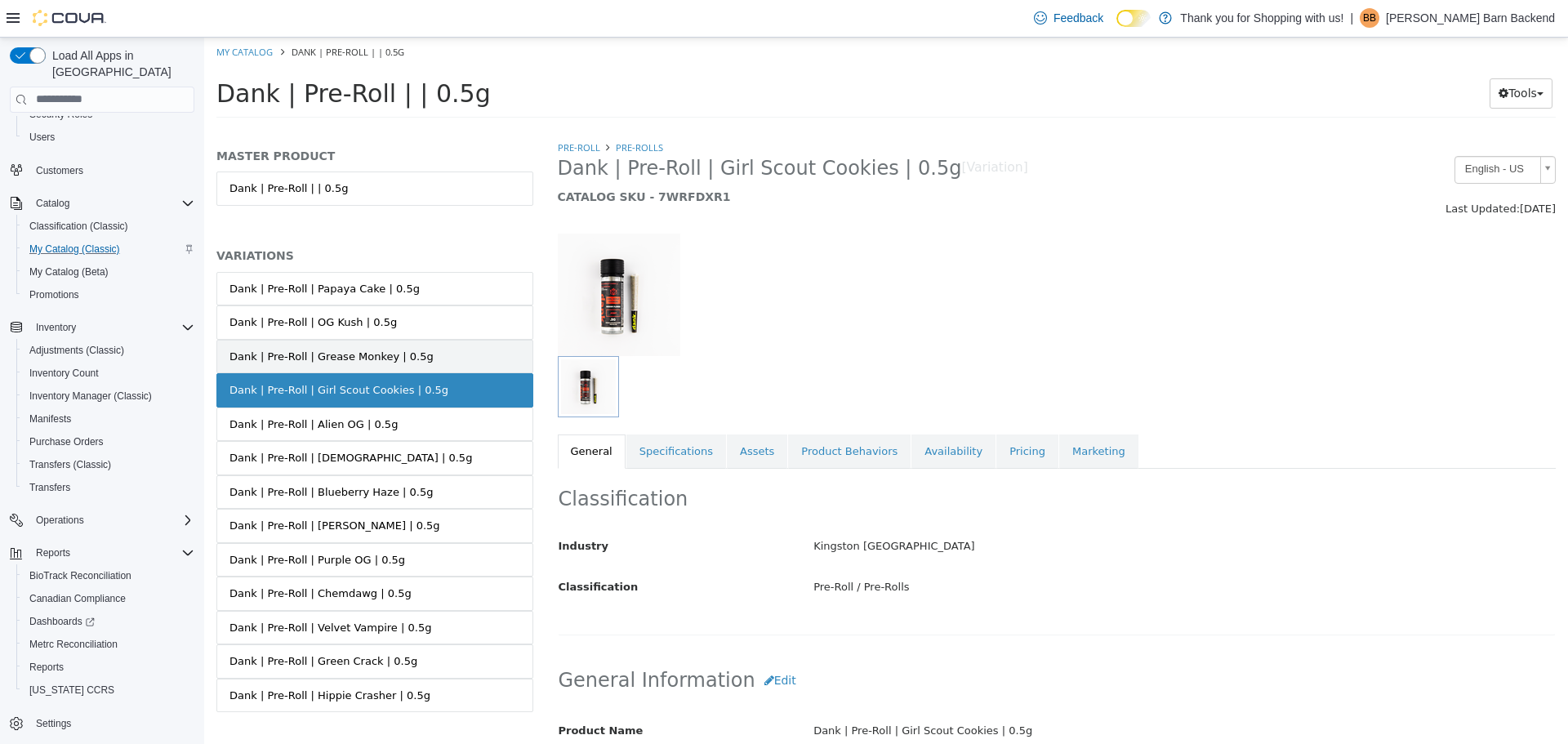
click at [399, 354] on div "Dank | Pre-Roll | Grease Monkey | 0.5g" at bounding box center [331, 356] width 204 height 16
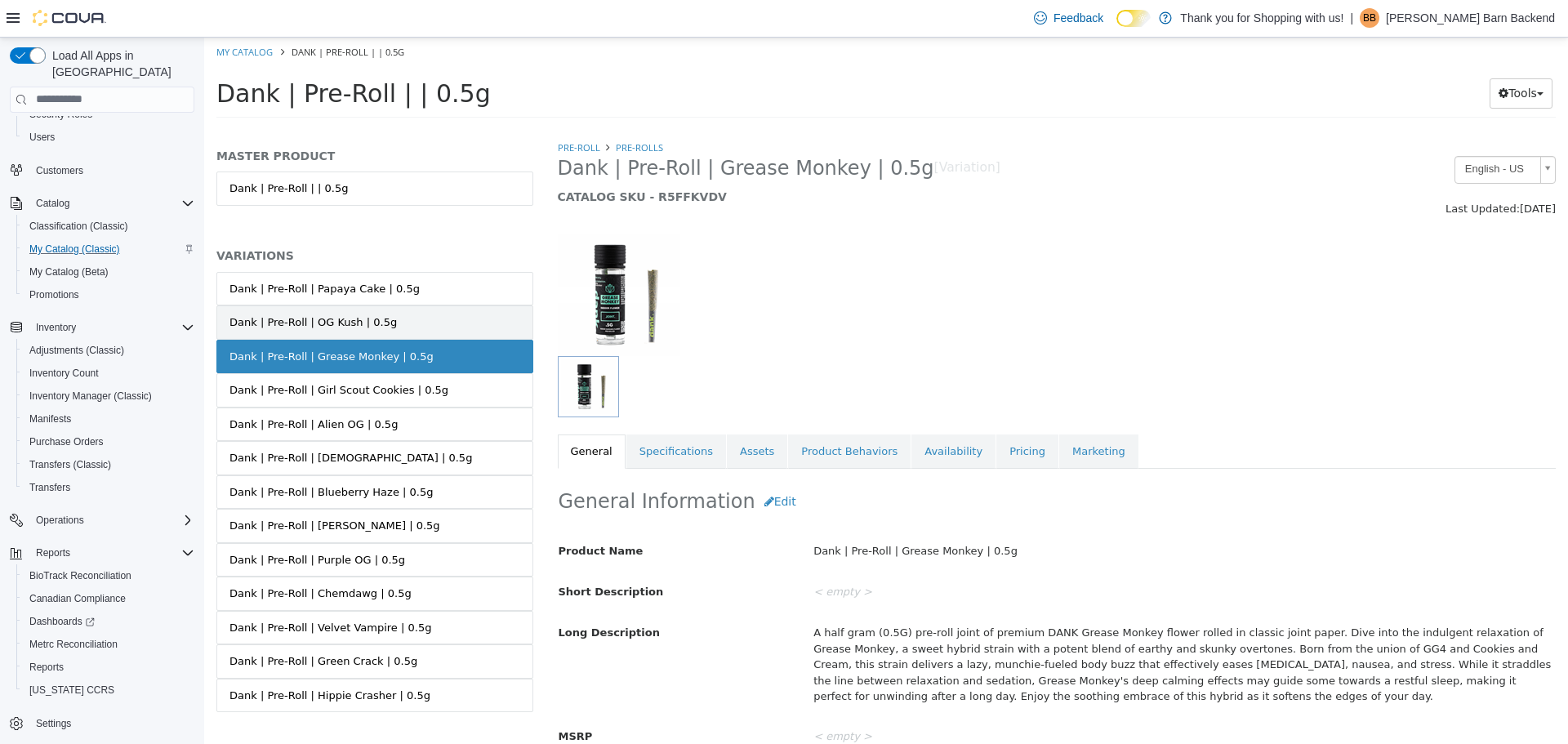
click at [383, 309] on link "Dank | Pre-Roll | OG Kush | 0.5g" at bounding box center [374, 321] width 317 height 34
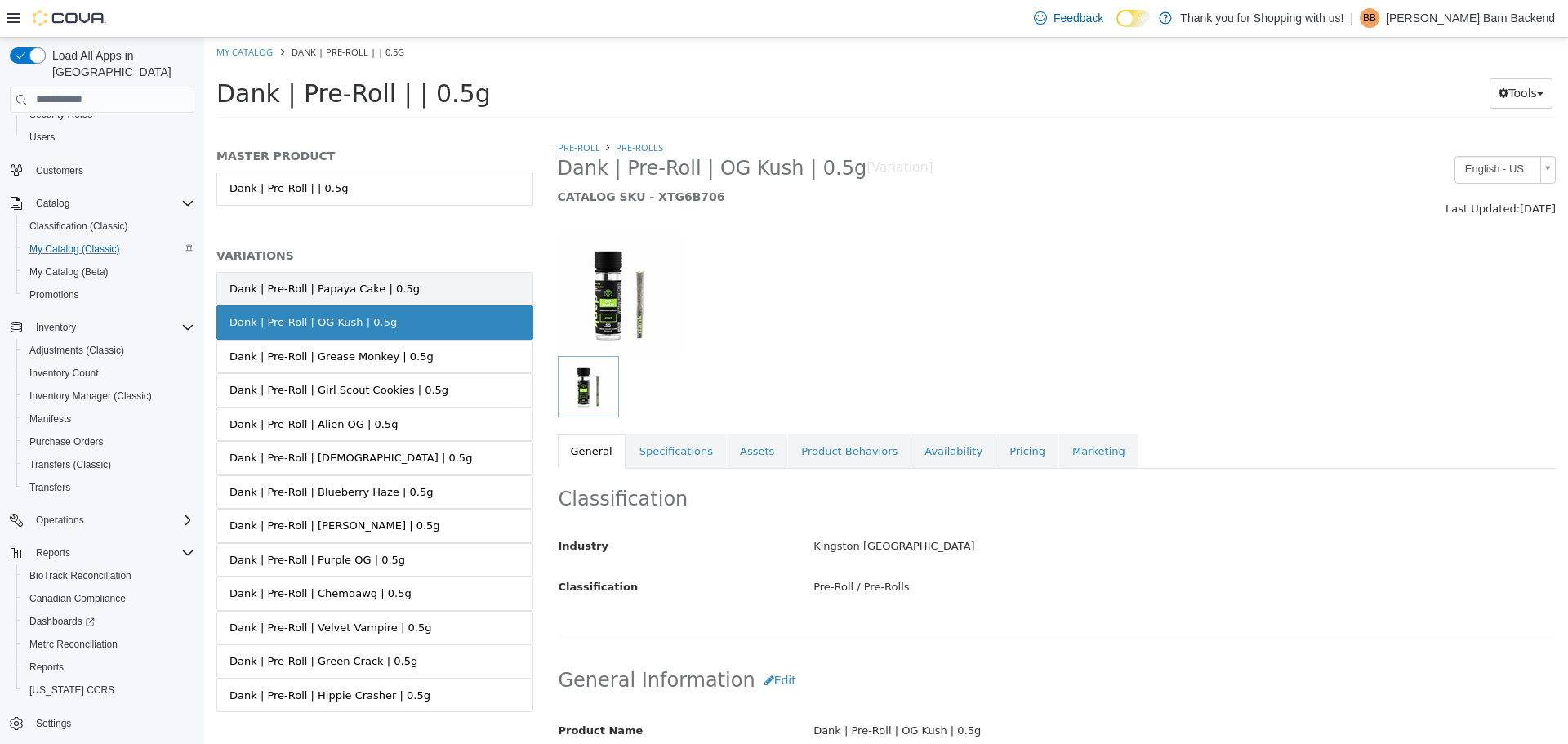
click at [386, 286] on div "Dank | Pre-Roll | Papaya Cake | 0.5g" at bounding box center [325, 288] width 190 height 16
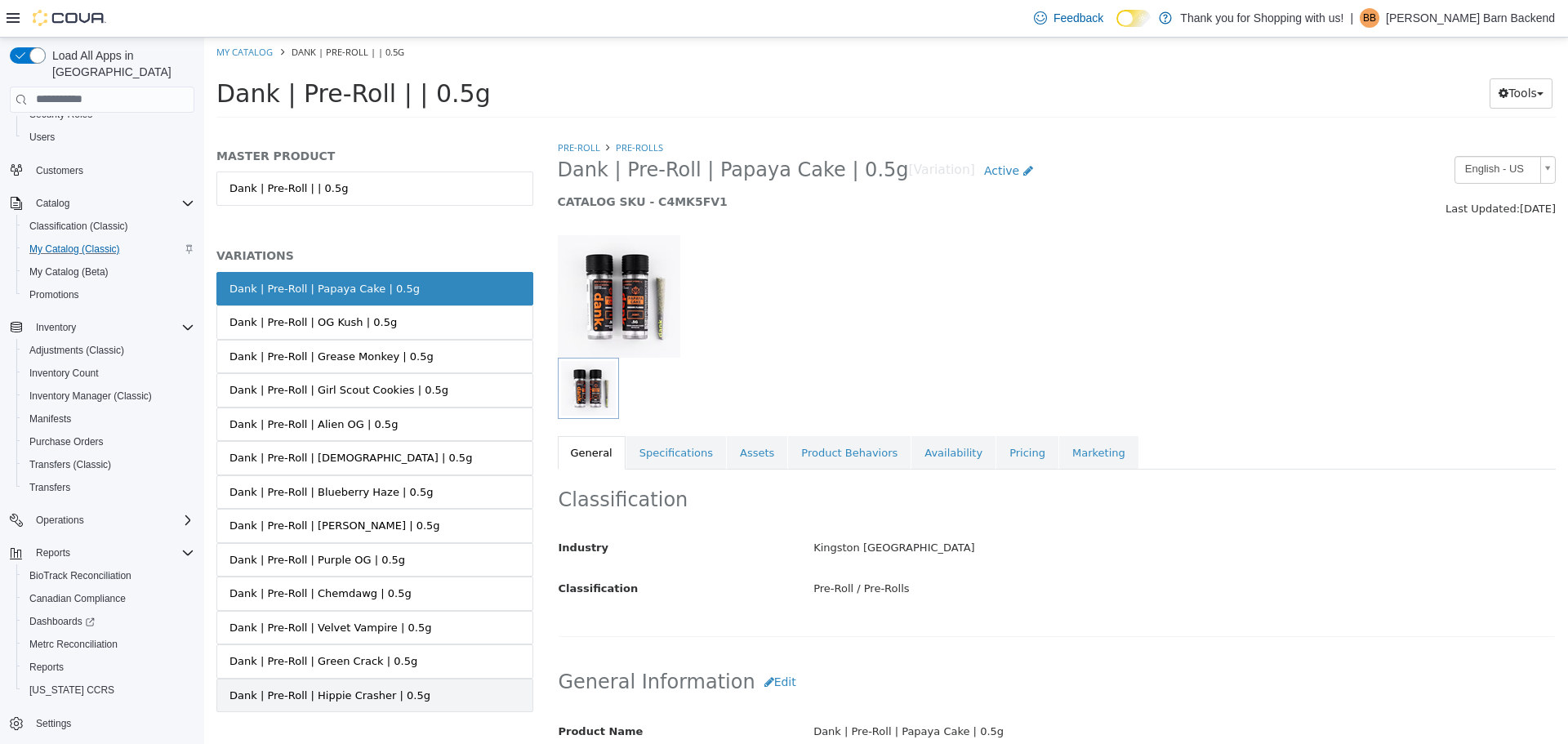
click at [356, 692] on div "Dank | Pre-Roll | Hippie Crasher | 0.5g" at bounding box center [330, 694] width 201 height 16
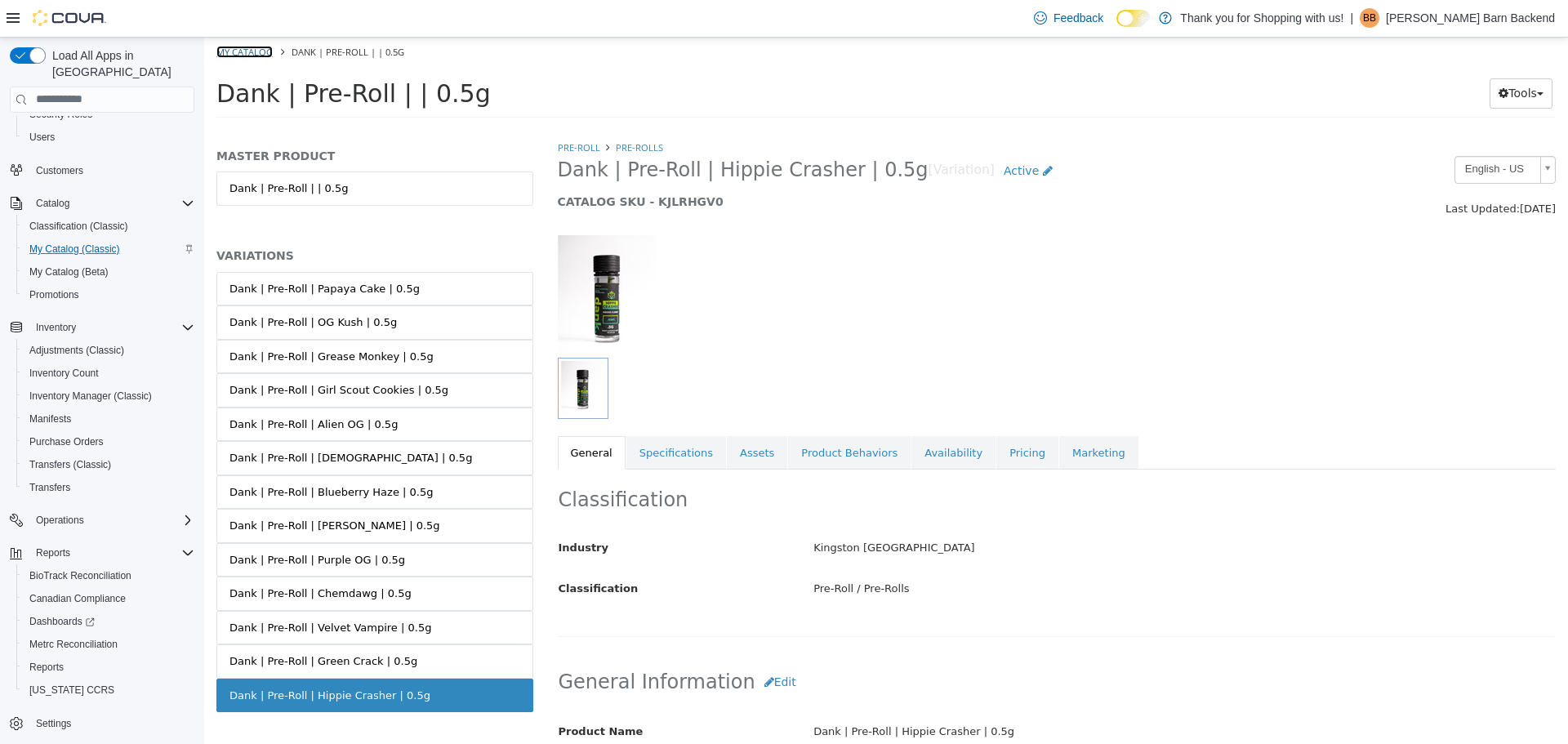
click at [258, 55] on link "My Catalog" at bounding box center [244, 50] width 56 height 13
select select "**********"
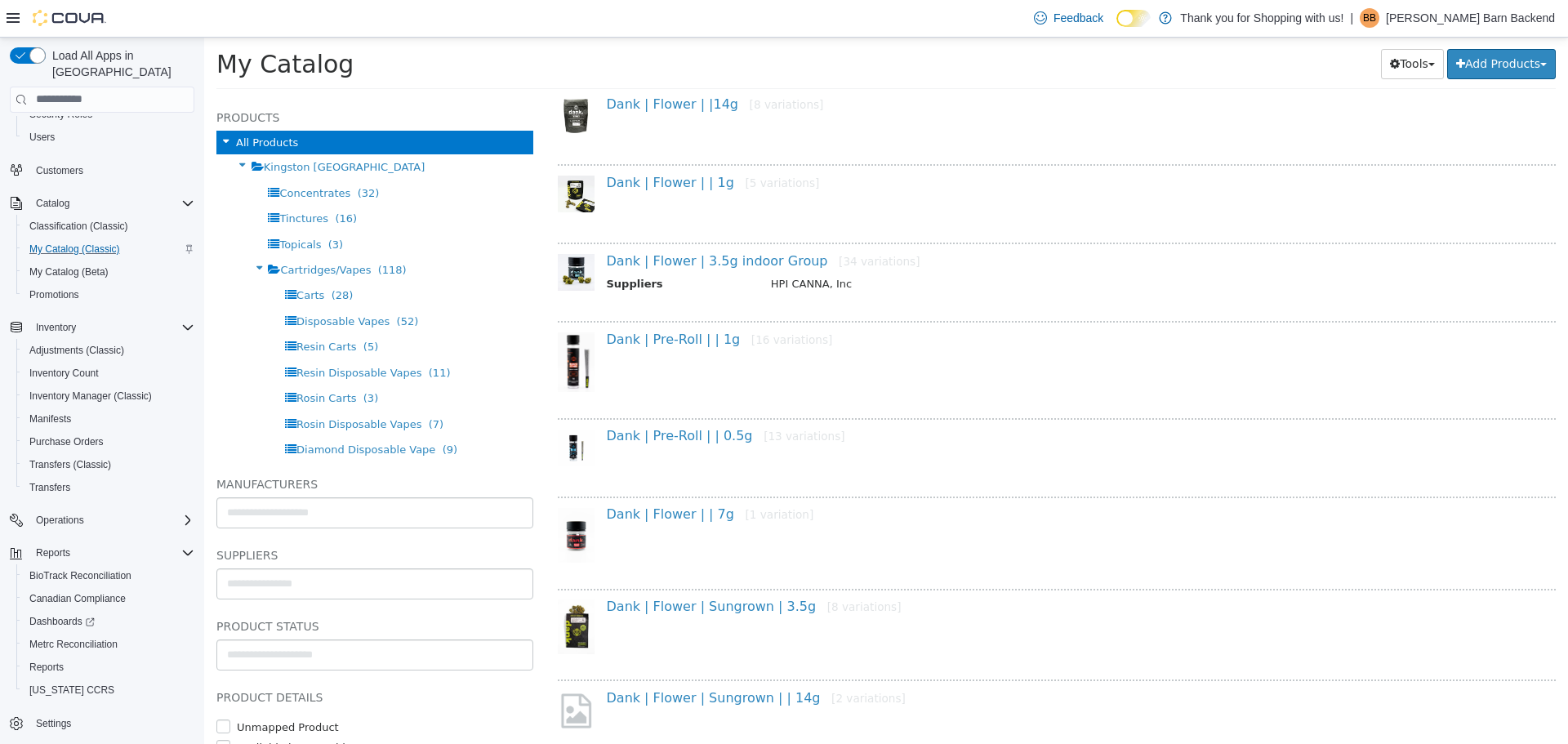
scroll to position [163, 0]
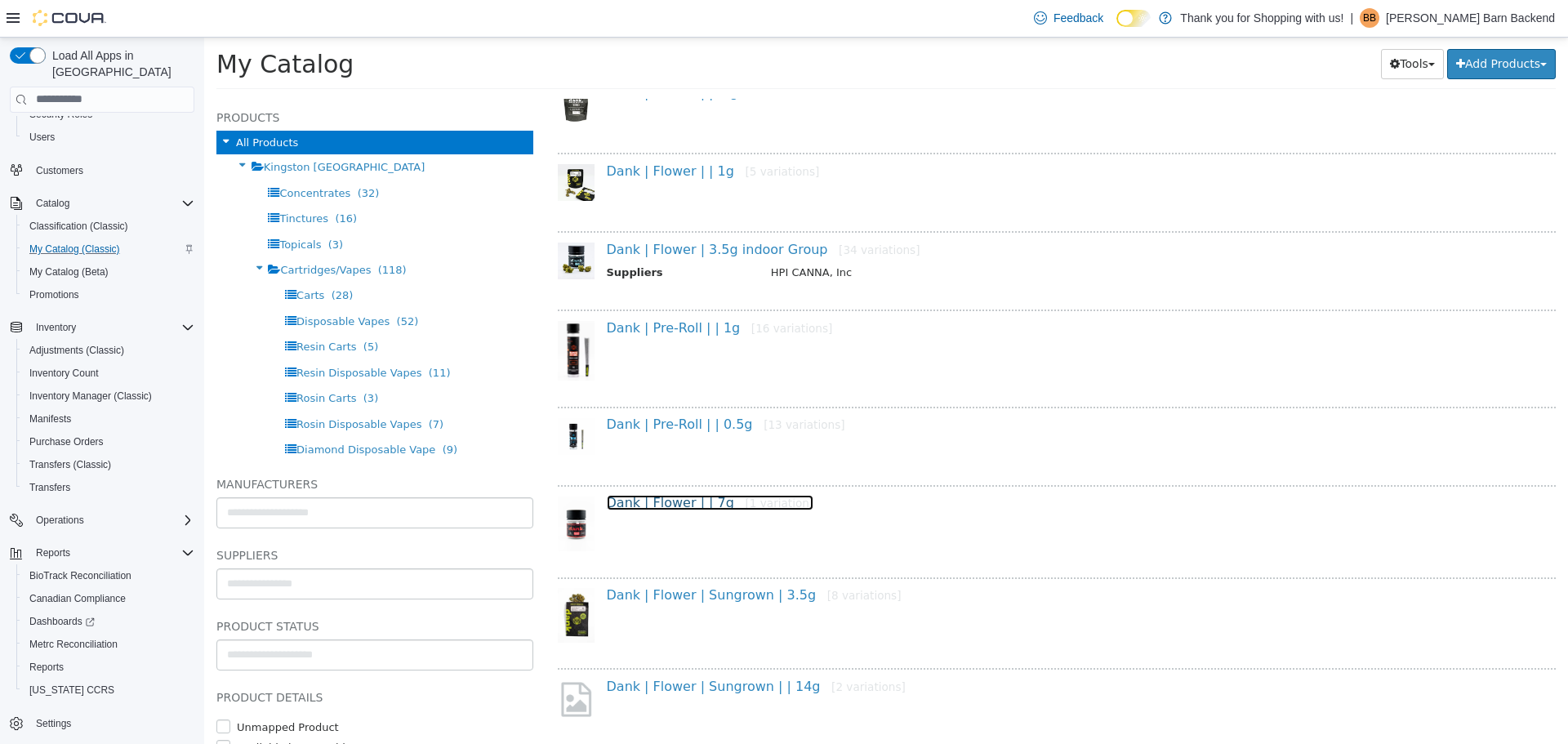
click at [668, 499] on link "Dank | Flower | | 7g [1 variation]" at bounding box center [710, 502] width 208 height 15
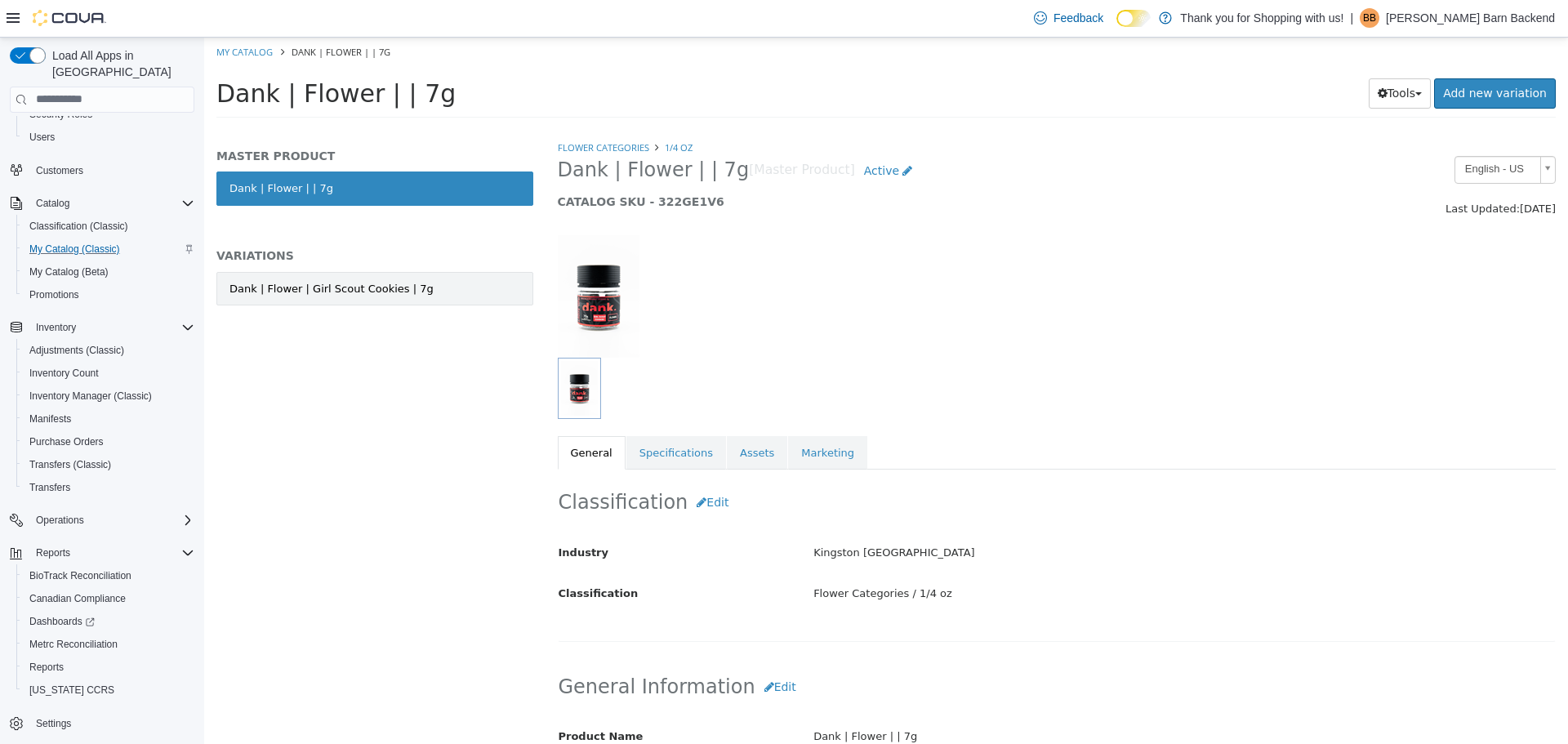
click at [377, 303] on link "Dank | Flower | Girl Scout Cookies | 7g" at bounding box center [374, 288] width 317 height 34
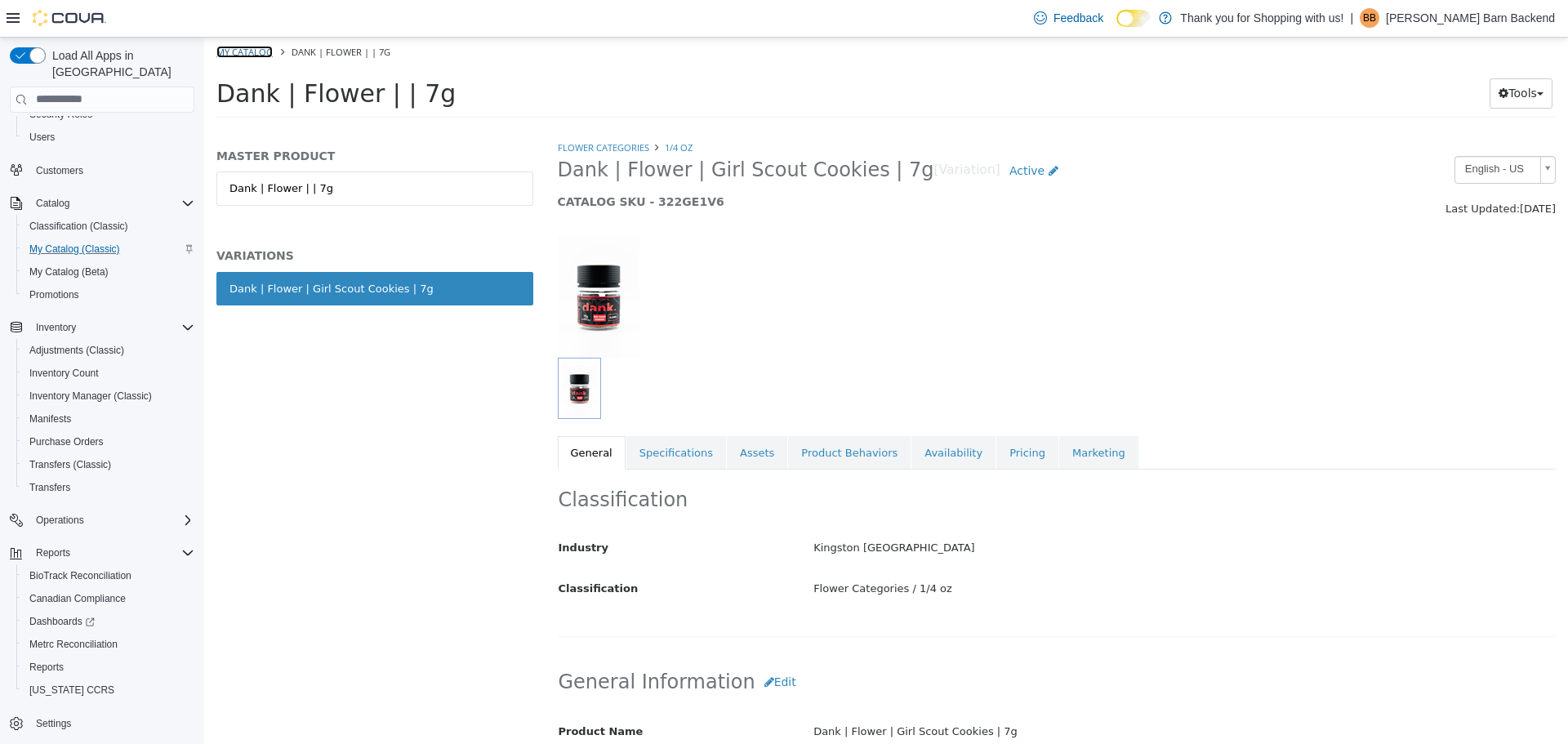
click at [251, 46] on link "My Catalog" at bounding box center [244, 50] width 56 height 13
select select "**********"
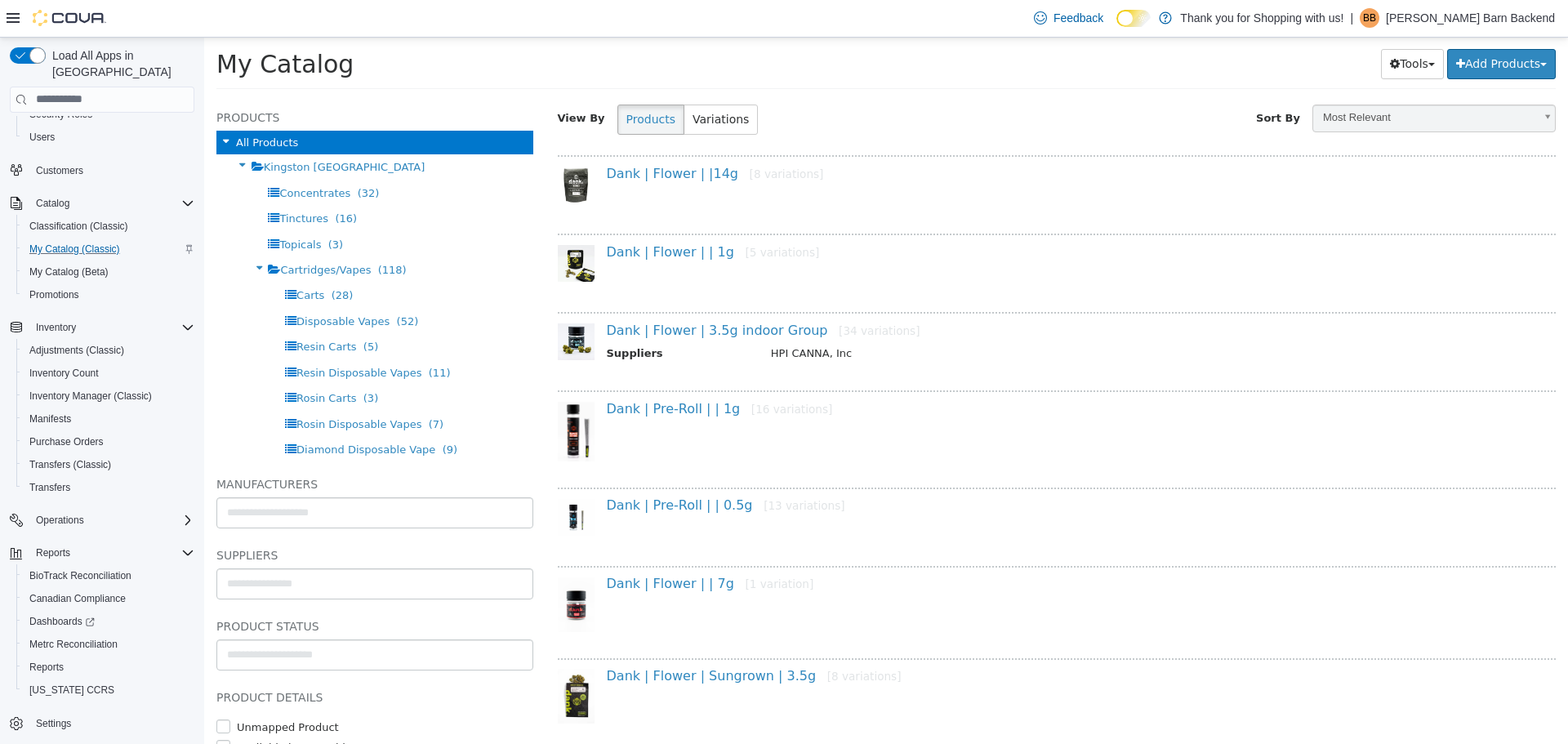
scroll to position [163, 0]
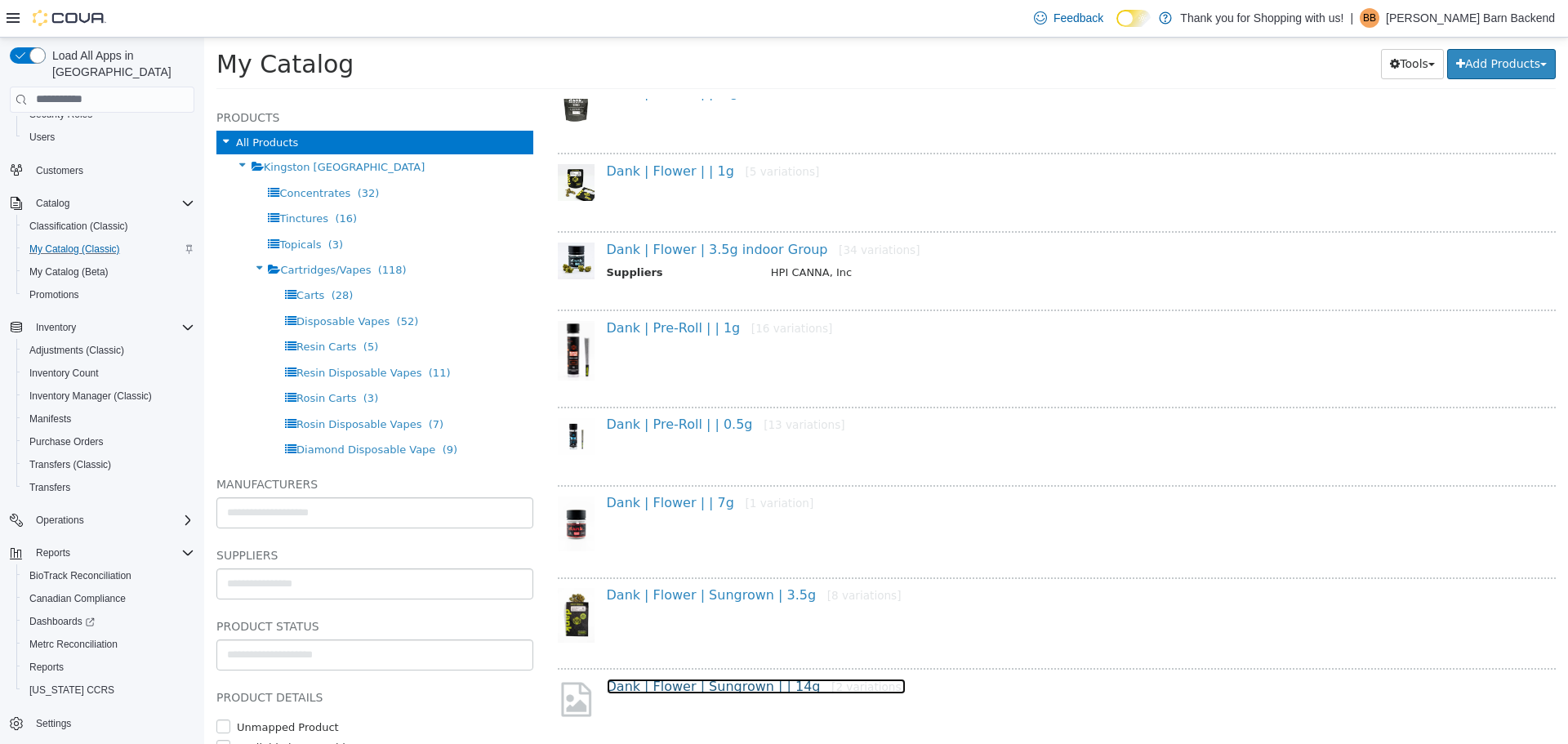
click at [721, 689] on link "Dank | Flower | Sungrown | | 14g [2 variations]" at bounding box center [756, 685] width 298 height 15
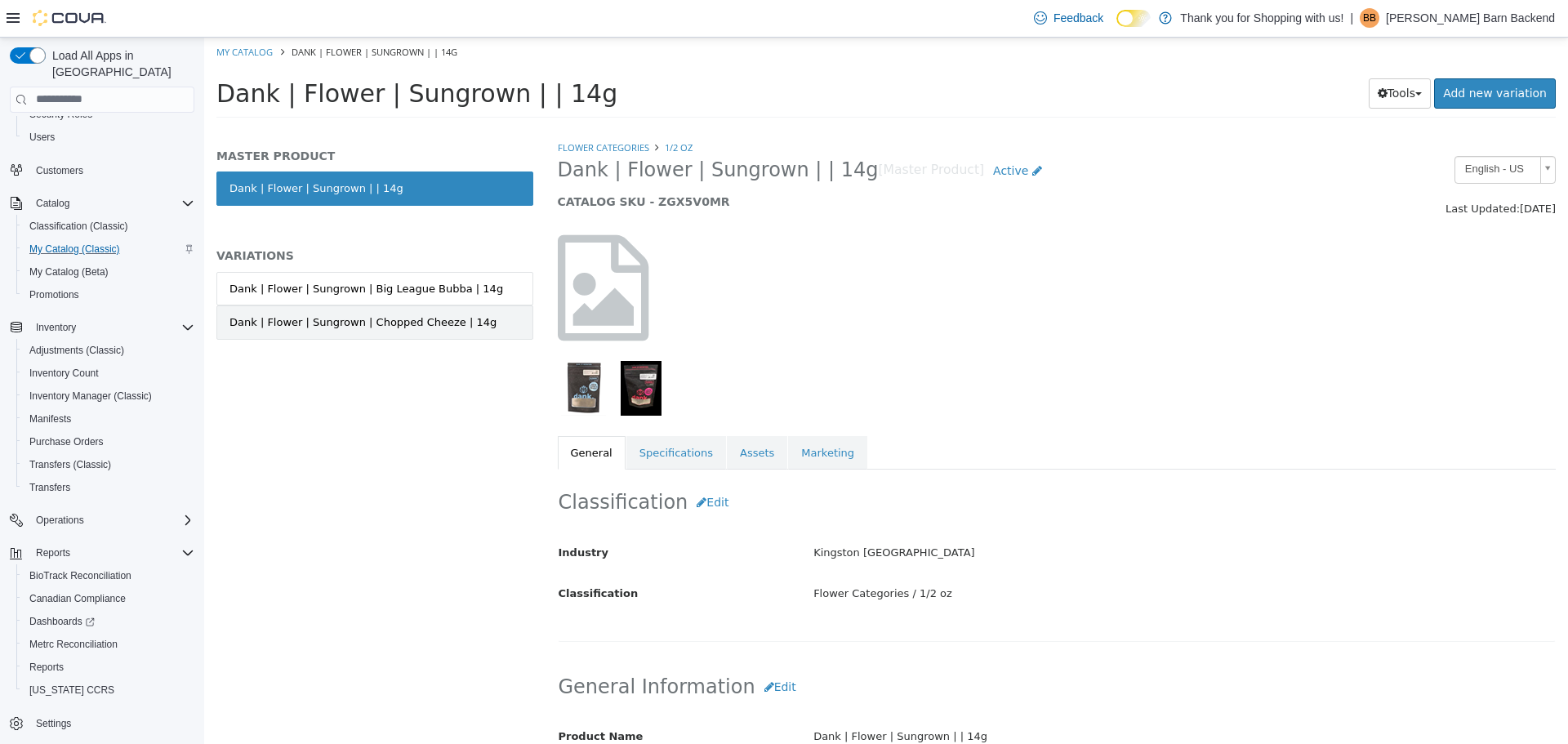
click at [462, 333] on link "Dank | Flower | Sungrown | Chopped Cheeze | 14g" at bounding box center [374, 321] width 317 height 34
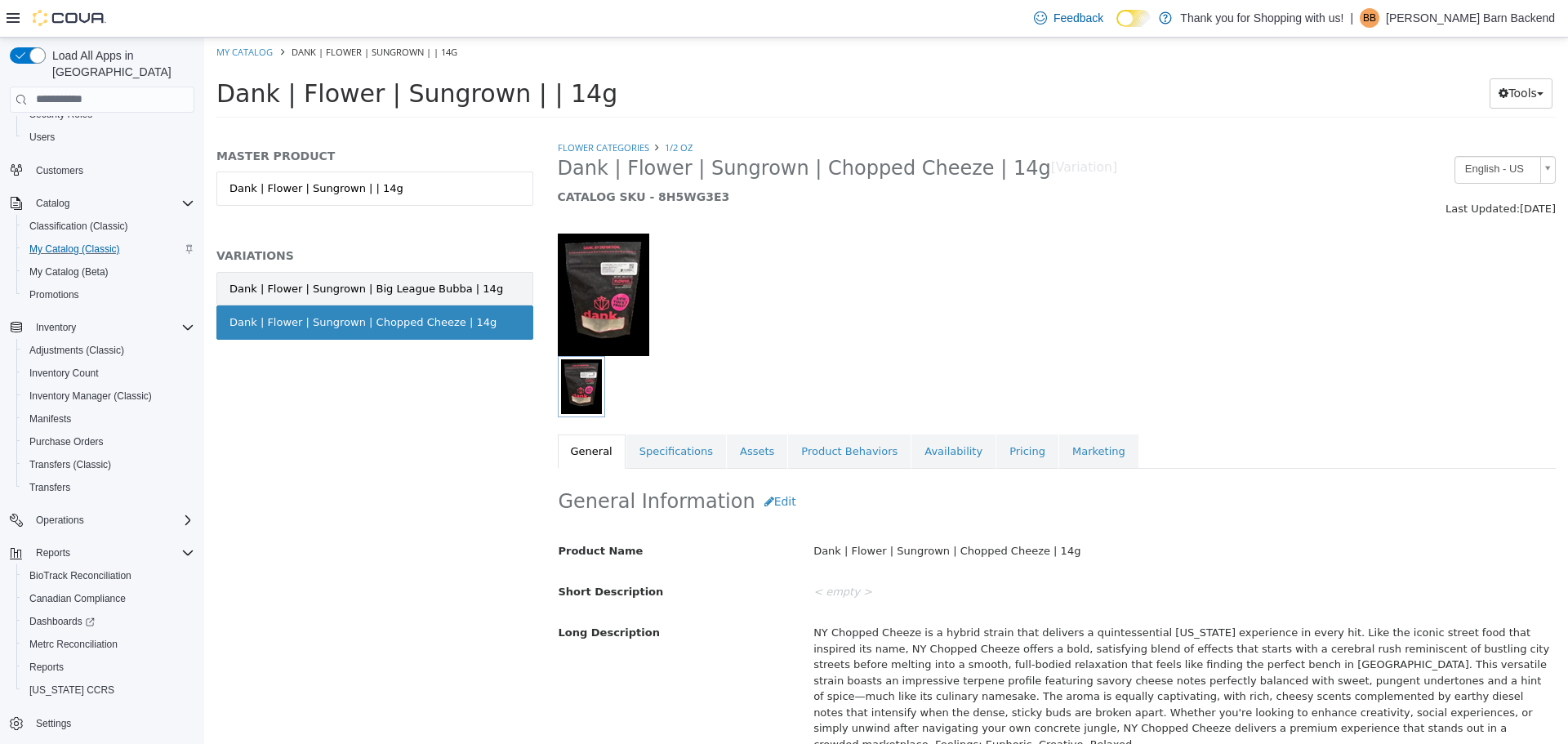
click at [467, 293] on div "Dank | Flower | Sungrown | Big League Bubba | 14g" at bounding box center [366, 288] width 273 height 16
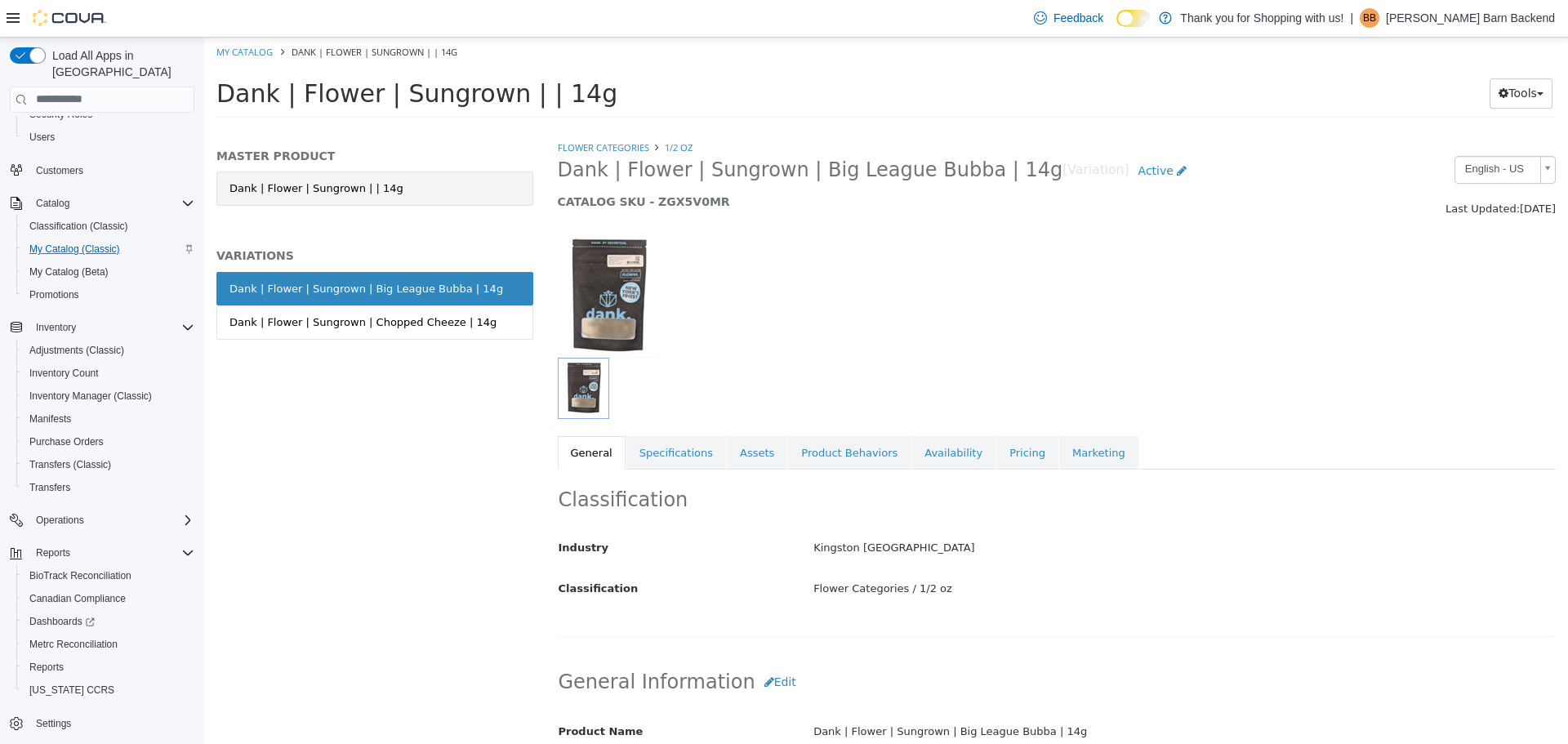
click at [456, 203] on link "Dank | Flower | Sungrown | | 14g" at bounding box center [374, 187] width 317 height 34
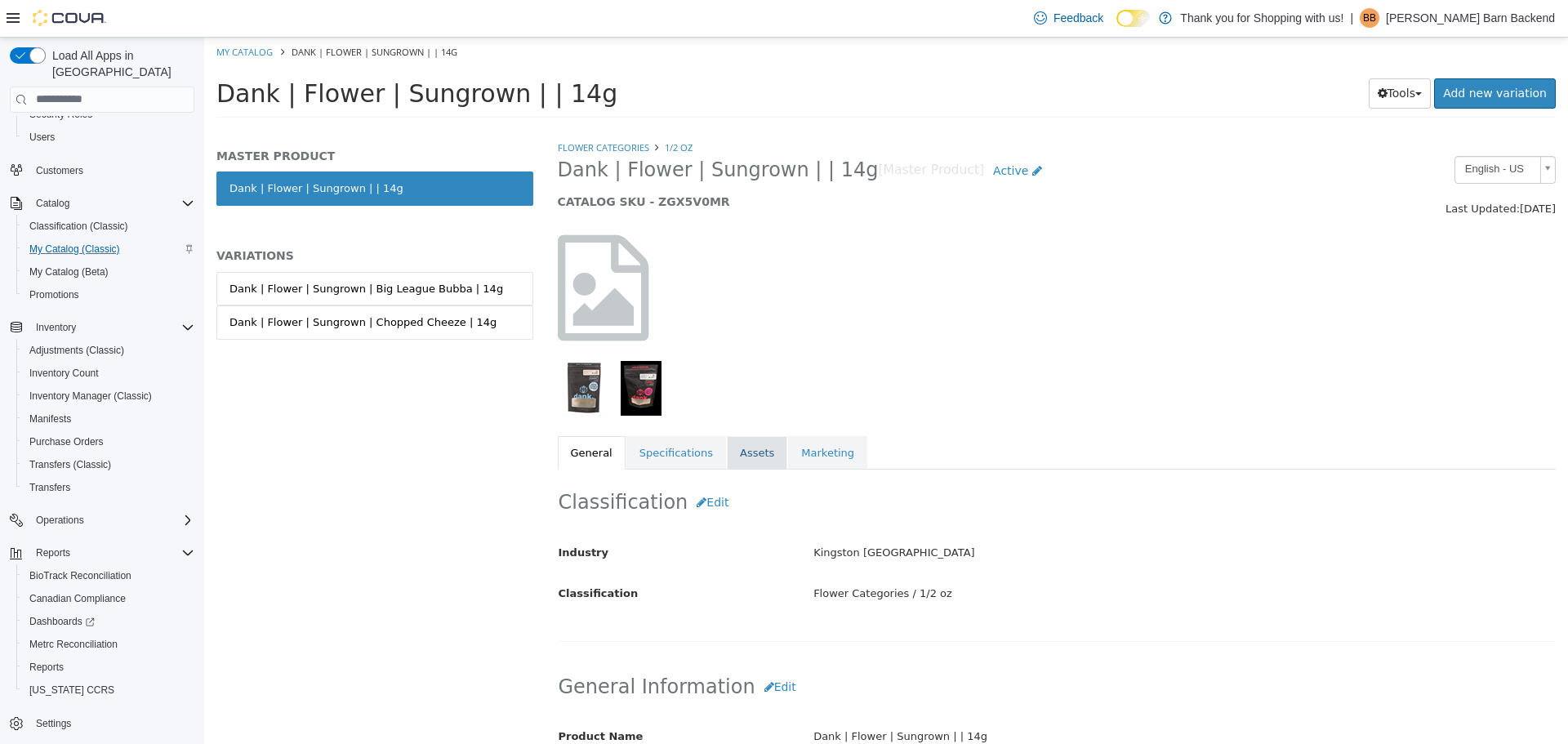
click at [746, 454] on link "Assets" at bounding box center [757, 452] width 61 height 34
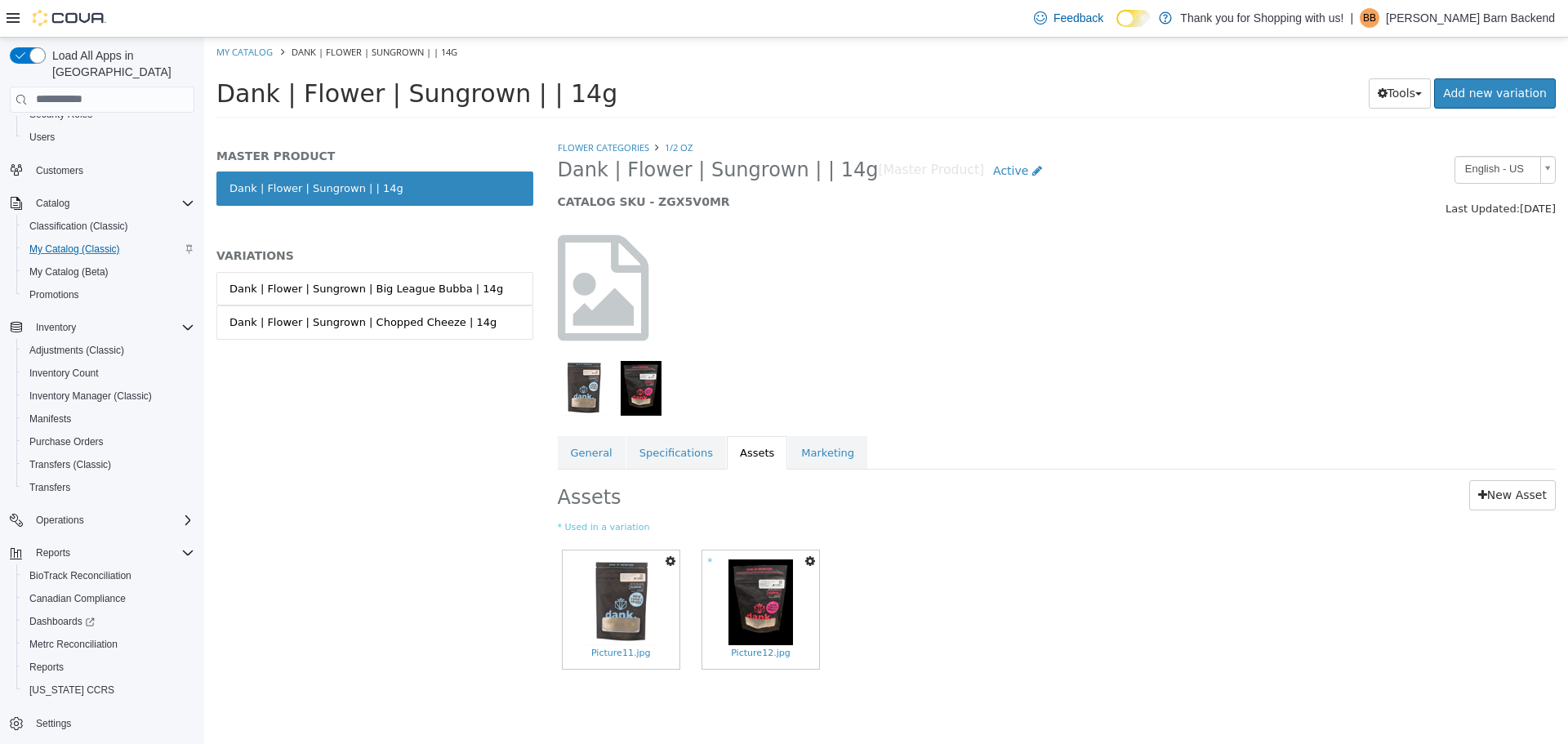
click at [677, 559] on button "button" at bounding box center [670, 561] width 18 height 22
click at [714, 509] on h2 "Assets" at bounding box center [755, 494] width 395 height 30
click at [816, 557] on button "button" at bounding box center [810, 561] width 18 height 22
click at [773, 619] on link "Set As Hero Shot" at bounding box center [749, 611] width 137 height 22
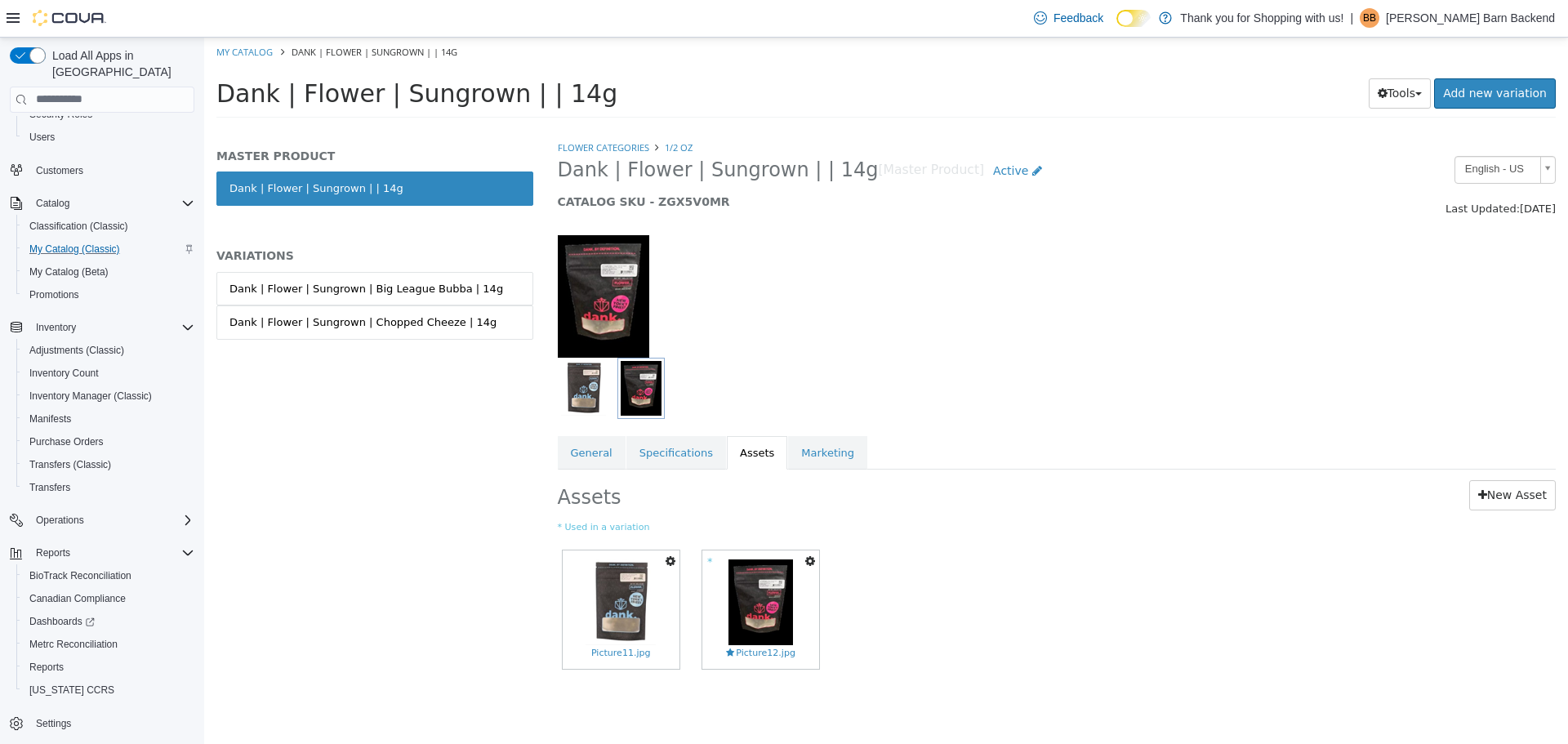
click at [261, 58] on ol "My Catalog Dank | Flower | Sungrown | | 14g" at bounding box center [886, 51] width 1364 height 29
click at [261, 57] on li "My Catalog" at bounding box center [245, 50] width 59 height 14
click at [262, 48] on link "My Catalog" at bounding box center [244, 50] width 56 height 13
select select "**********"
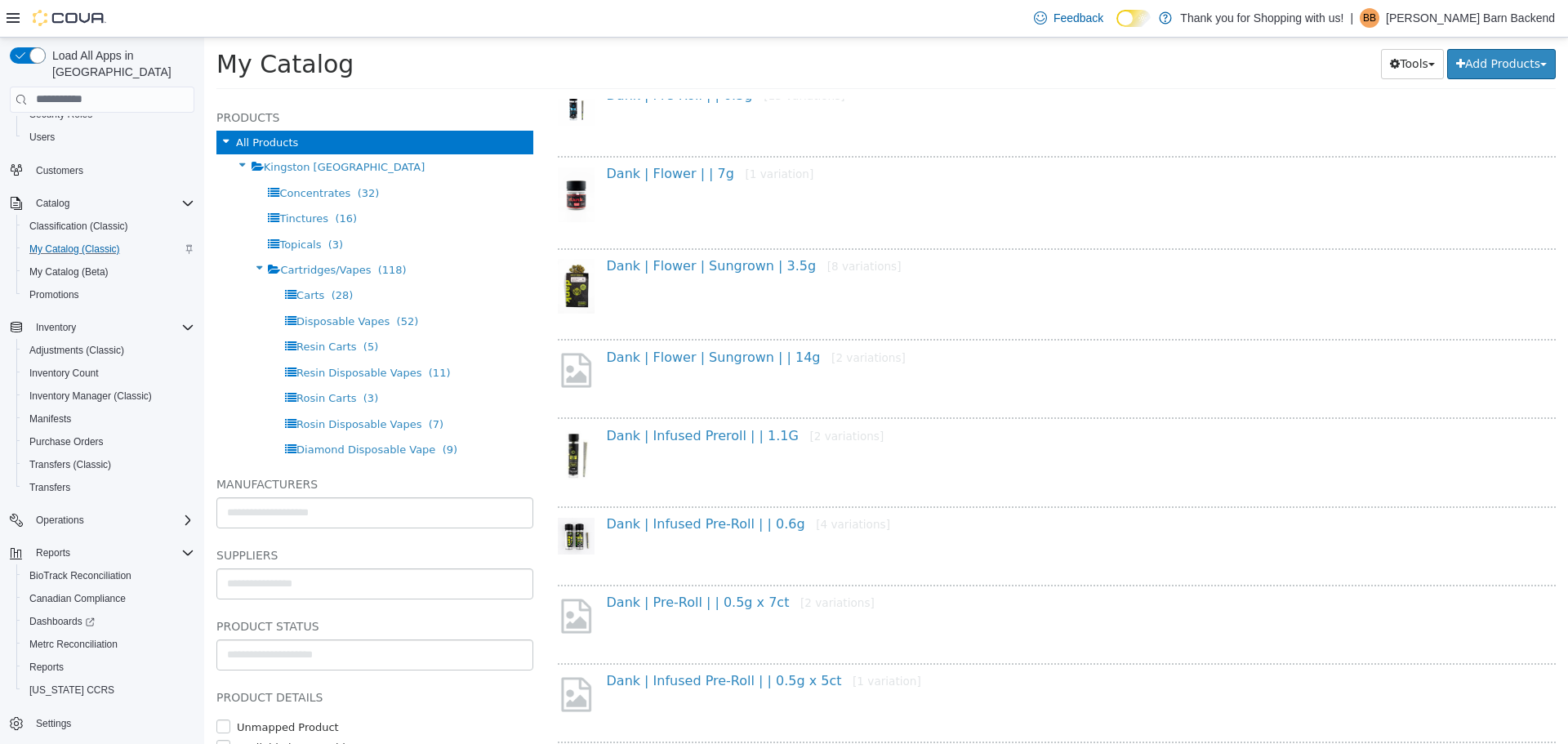
scroll to position [688, 0]
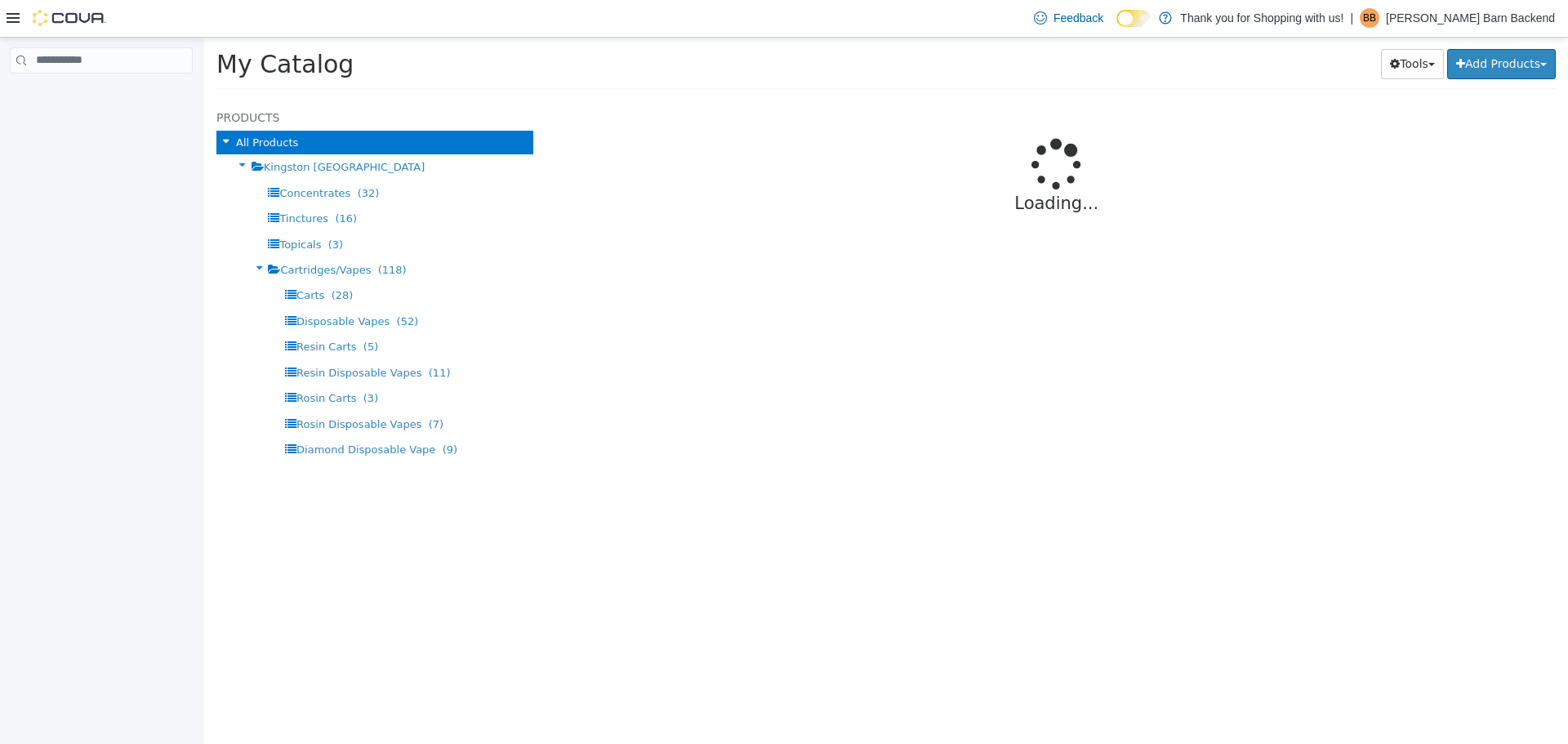
select select "**********"
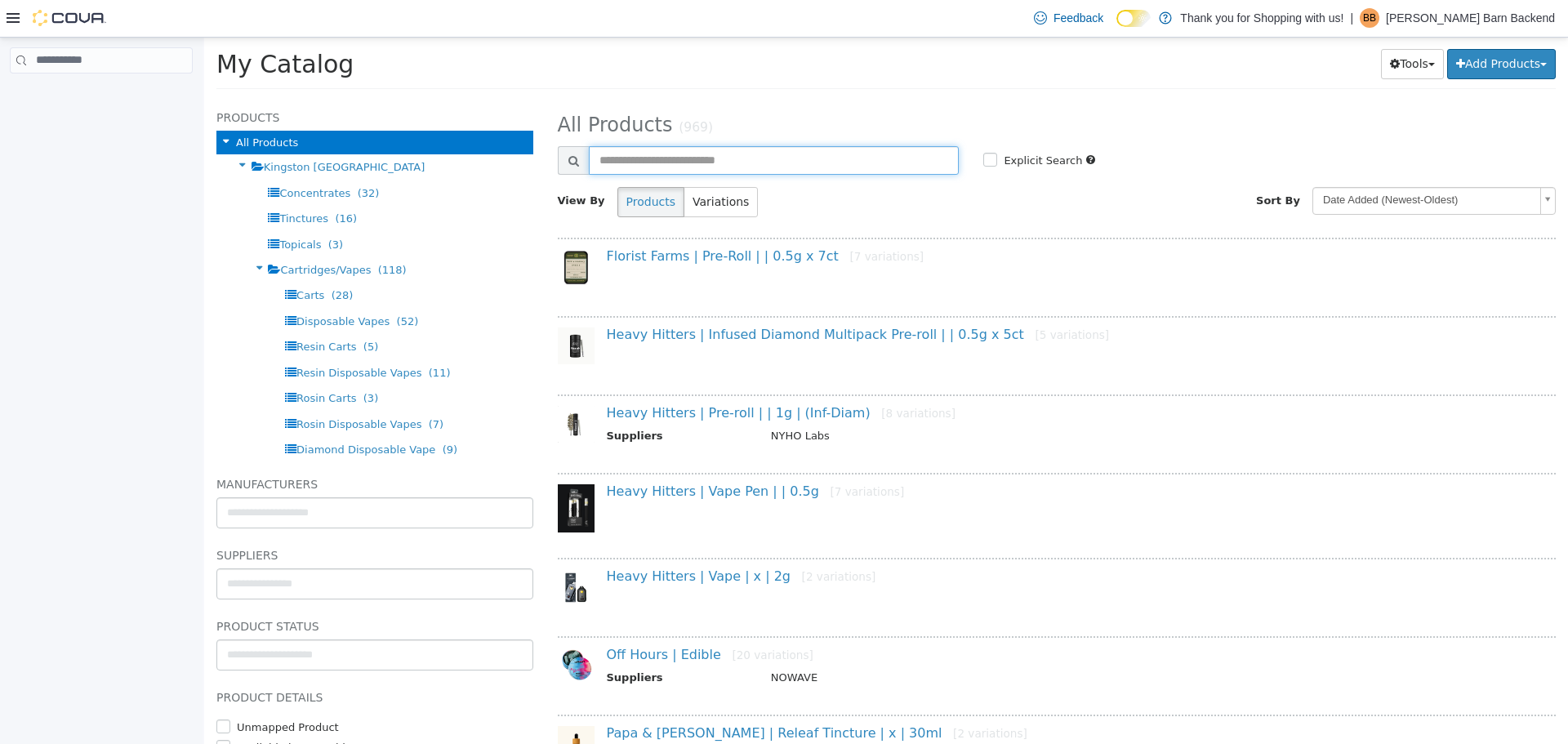
click at [629, 161] on input "text" at bounding box center [773, 160] width 371 height 29
type input "****"
select select "**********"
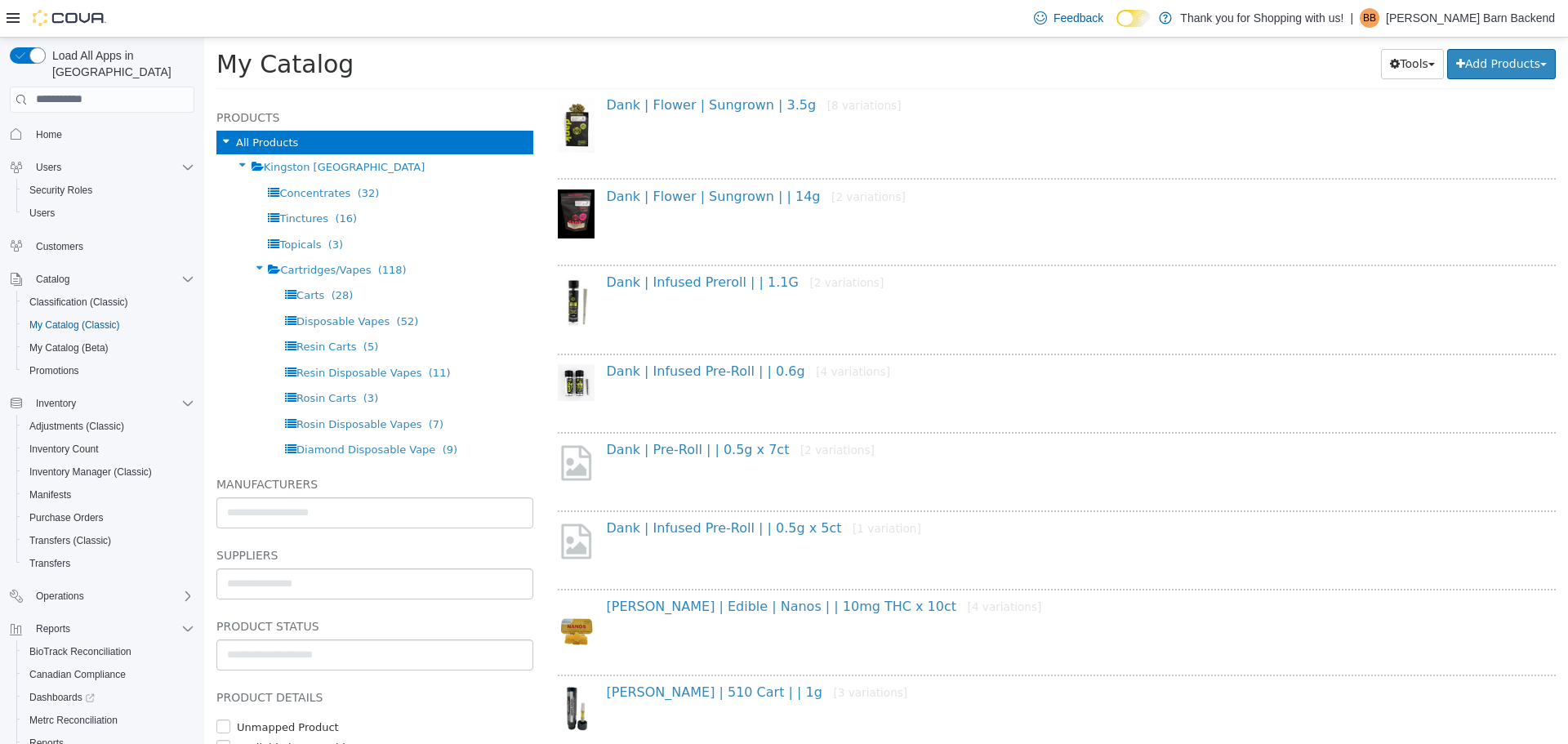
scroll to position [695, 0]
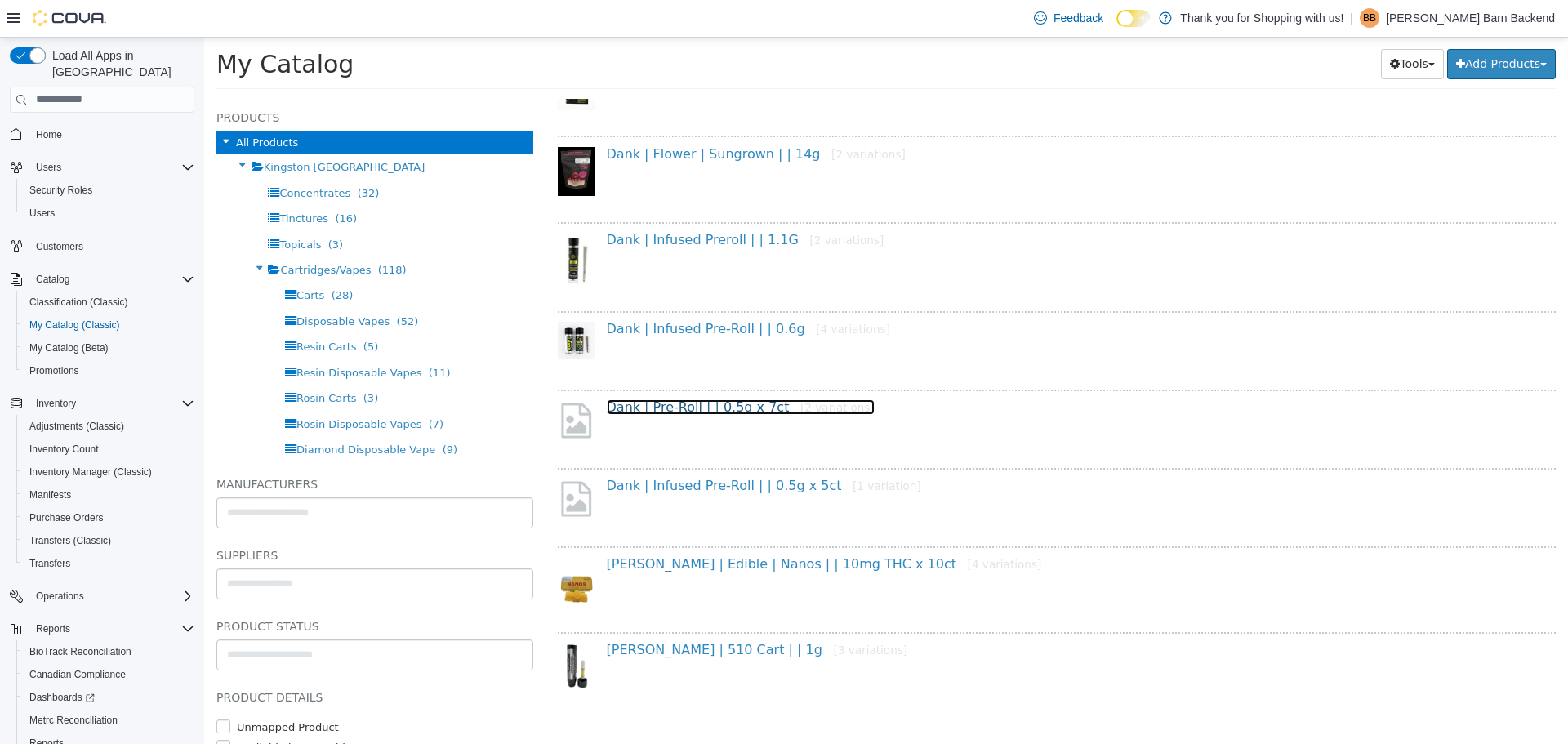
click at [744, 412] on link "Dank | Pre-Roll | | 0.5g x 7ct [2 variations]" at bounding box center [741, 406] width 268 height 15
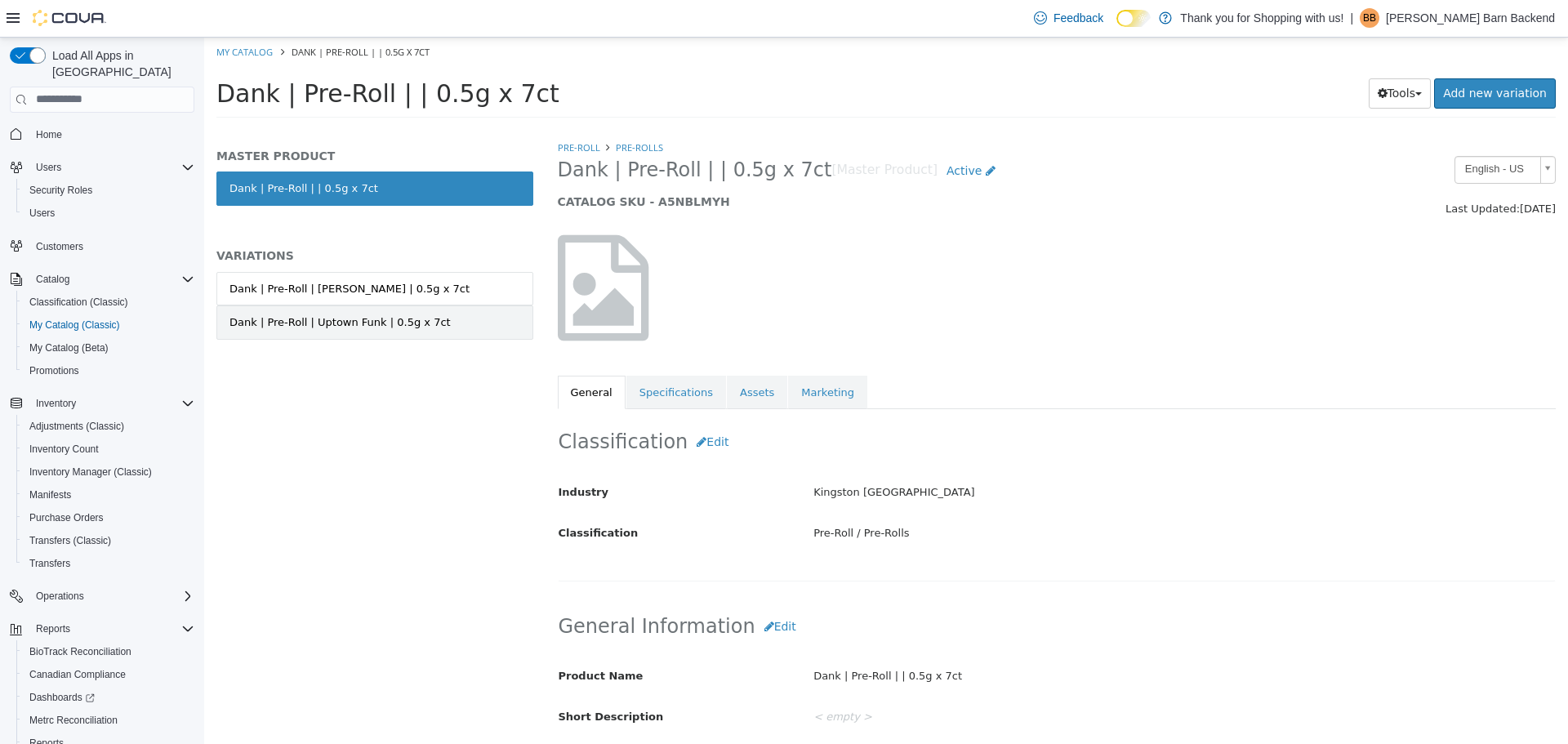
click at [436, 329] on link "Dank | Pre-Roll | Uptown Funk | 0.5g x 7ct" at bounding box center [374, 321] width 317 height 34
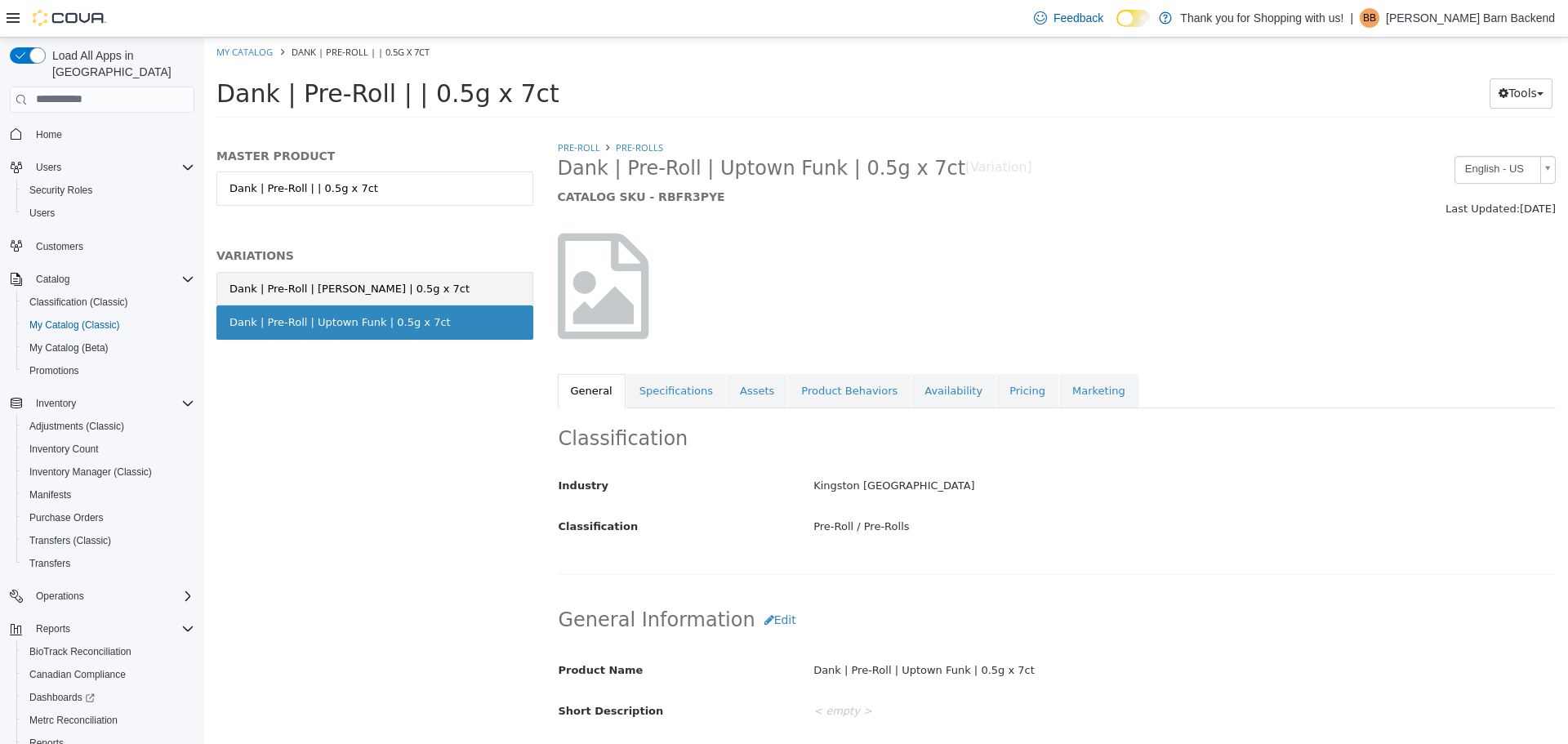
click at [434, 296] on link "Dank | Pre-Roll | Cherry Garcia | 0.5g x 7ct" at bounding box center [374, 288] width 317 height 34
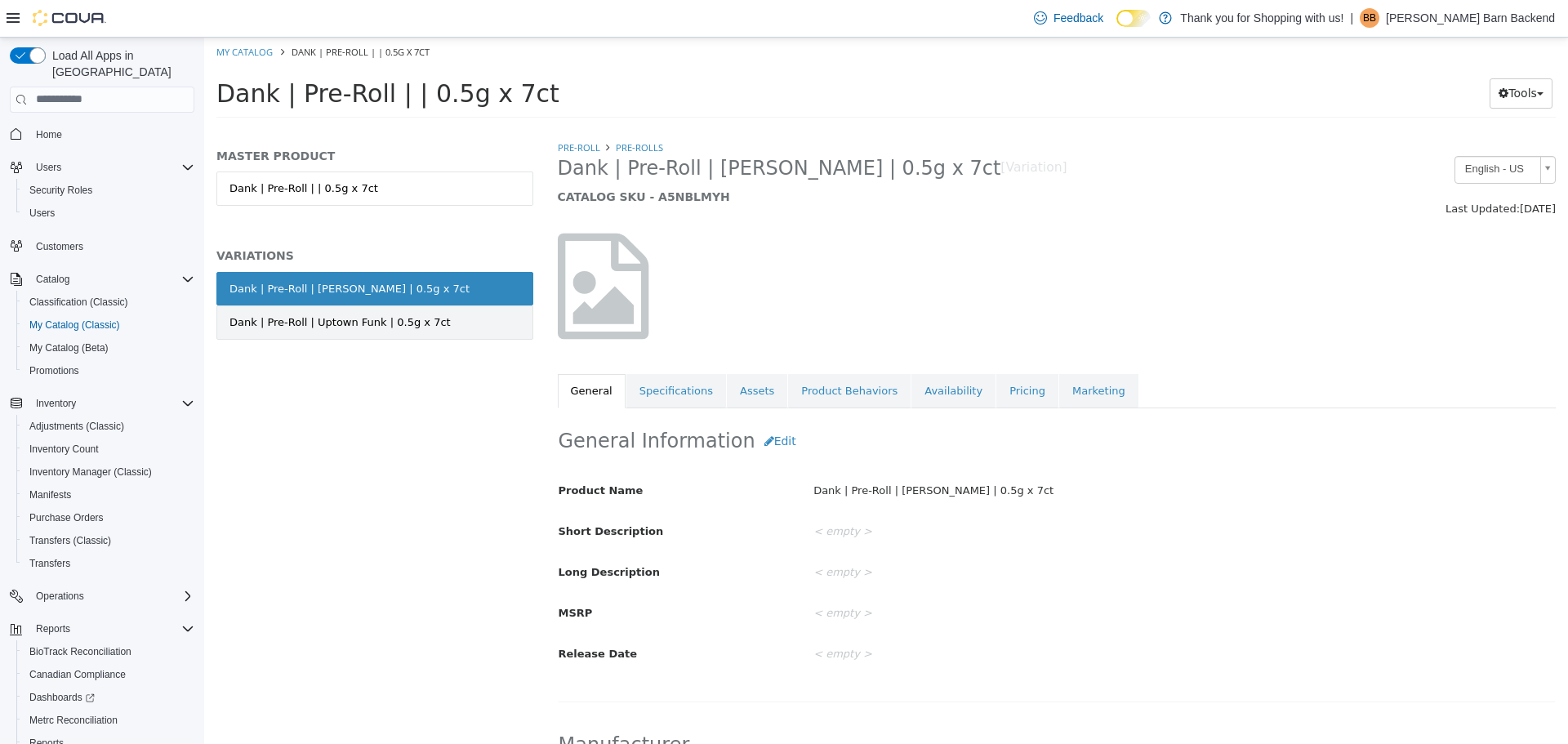
click at [428, 320] on link "Dank | Pre-Roll | Uptown Funk | 0.5g x 7ct" at bounding box center [374, 321] width 317 height 34
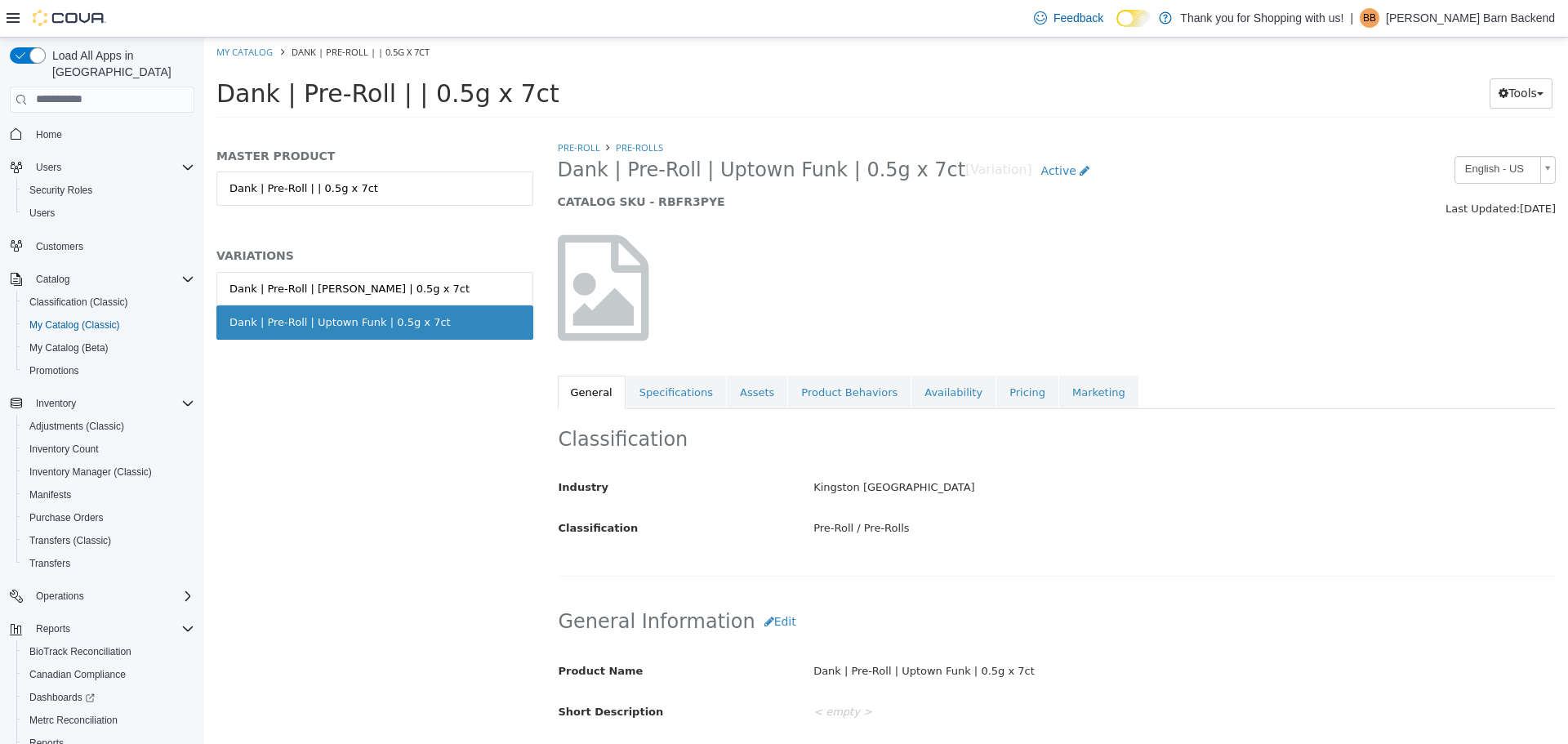
drag, startPoint x: 558, startPoint y: 169, endPoint x: 916, endPoint y: 184, distance: 358.3
click at [916, 184] on h2 "Dank | Pre-Roll | Uptown Funk | 0.5g x 7ct [Variation] Active" at bounding box center [928, 171] width 742 height 30
copy span "Dank | Pre-Roll | Uptown Funk | 0.5g x 7ct"
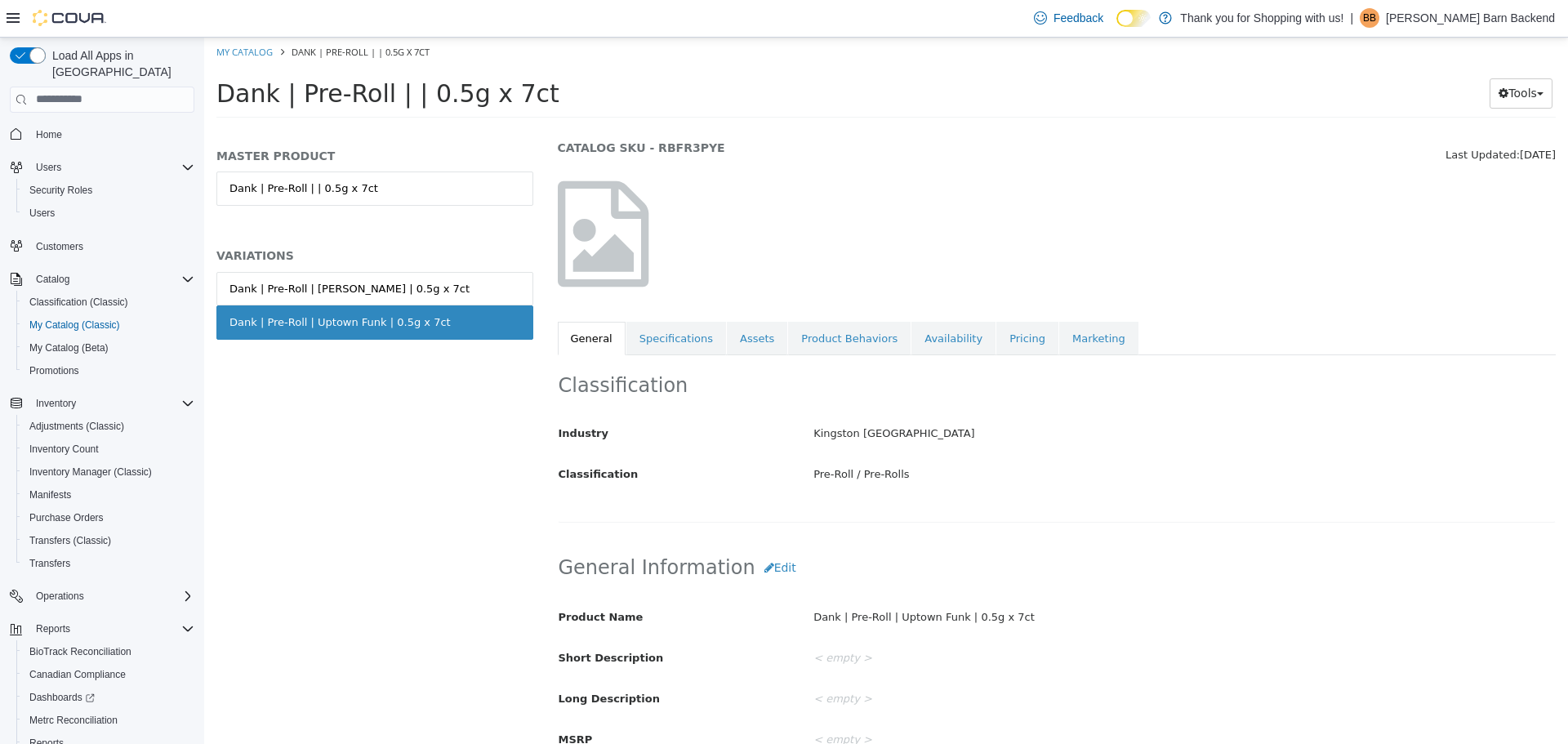
scroll to position [163, 0]
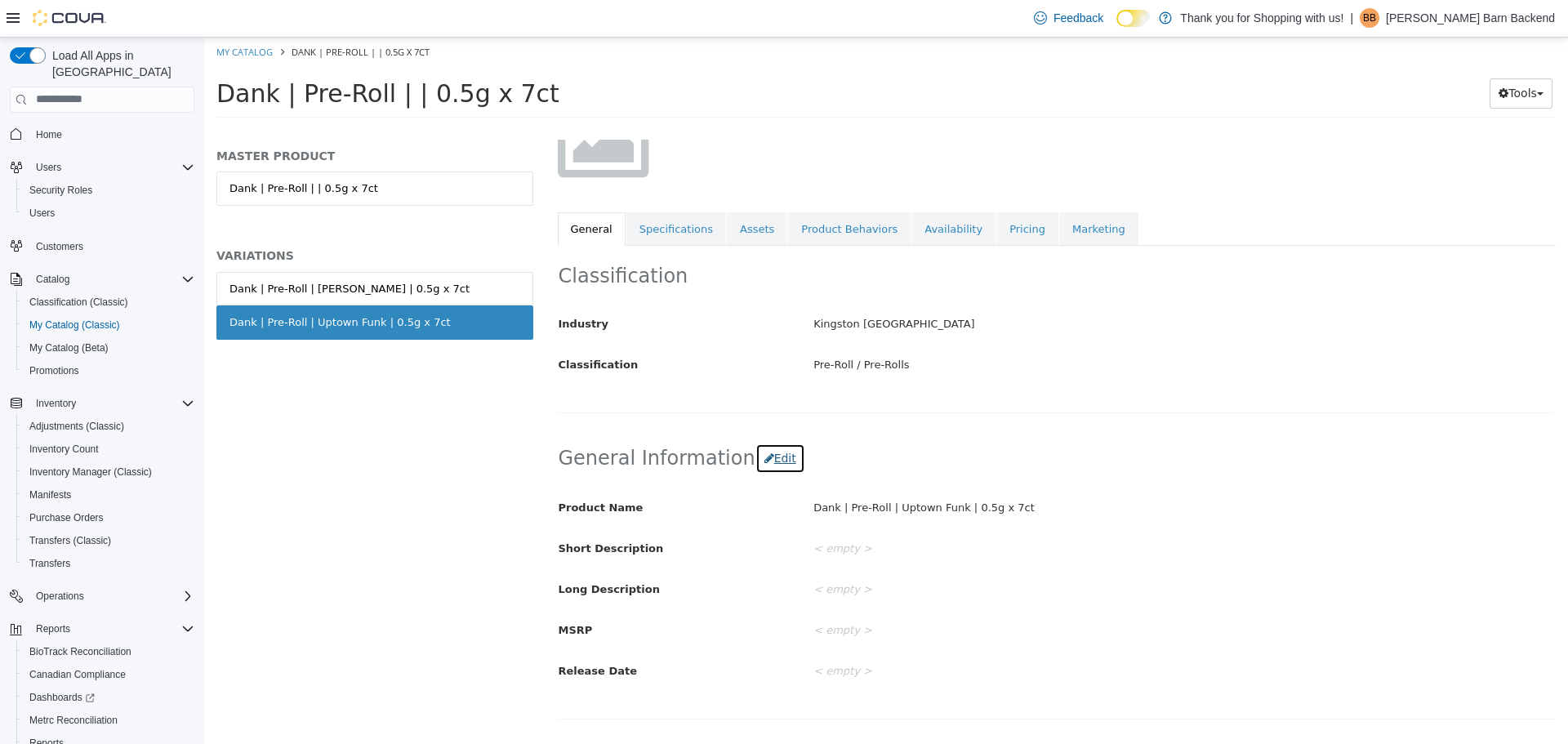
click at [755, 461] on button "Edit" at bounding box center [779, 457] width 50 height 30
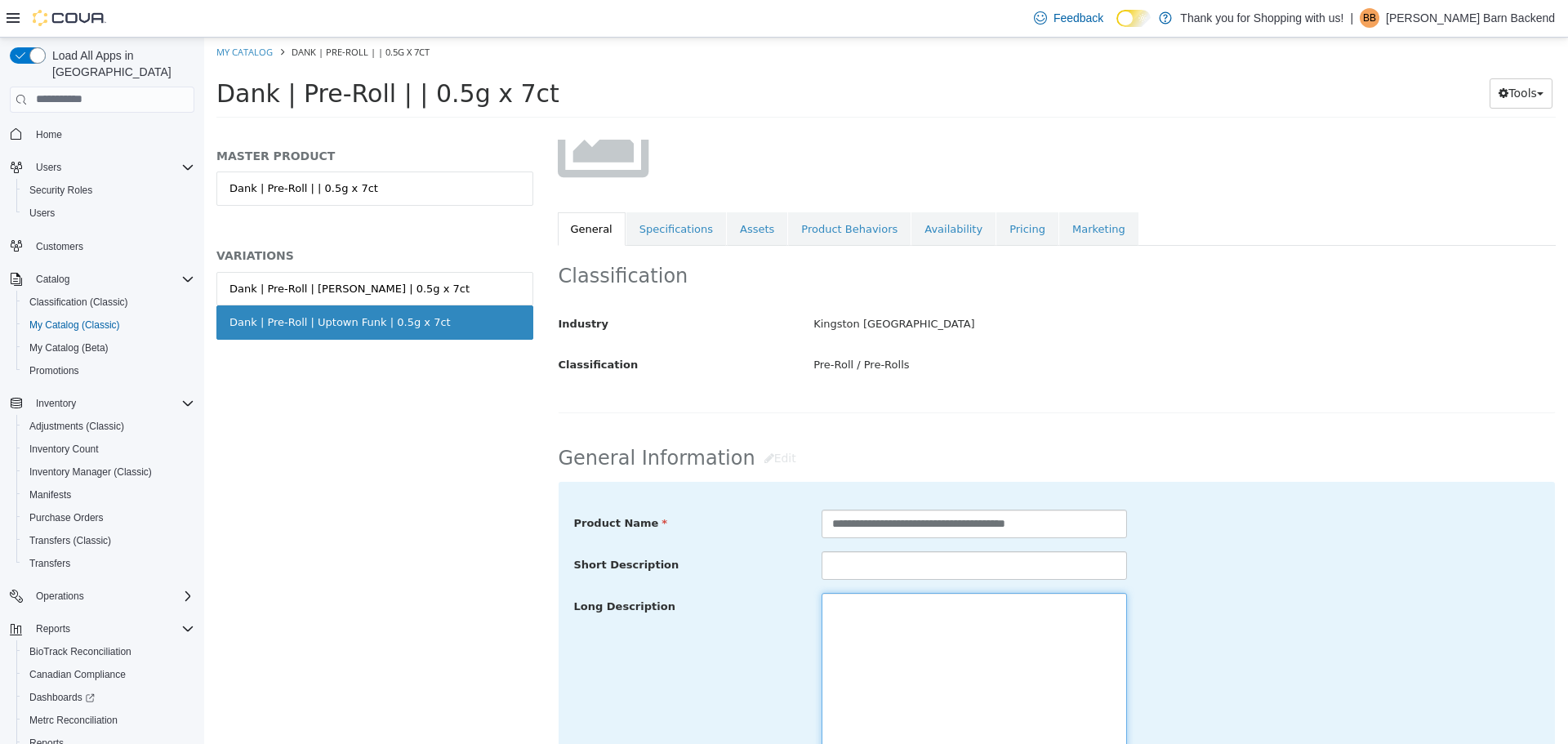
click at [871, 601] on textarea at bounding box center [974, 683] width 305 height 183
paste textarea "**********"
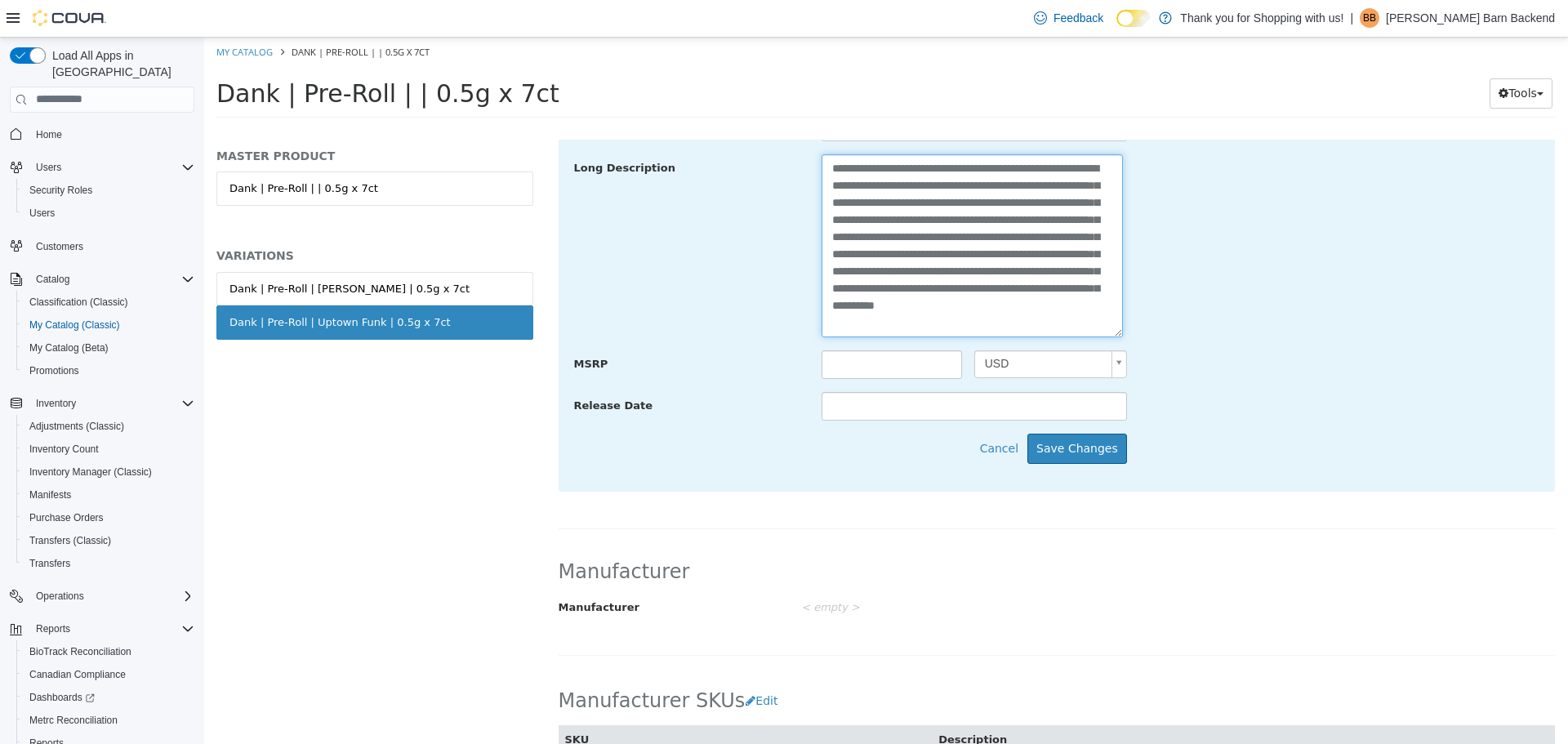
scroll to position [604, 0]
type textarea "**********"
click at [1096, 449] on button "Save Changes" at bounding box center [1077, 446] width 99 height 30
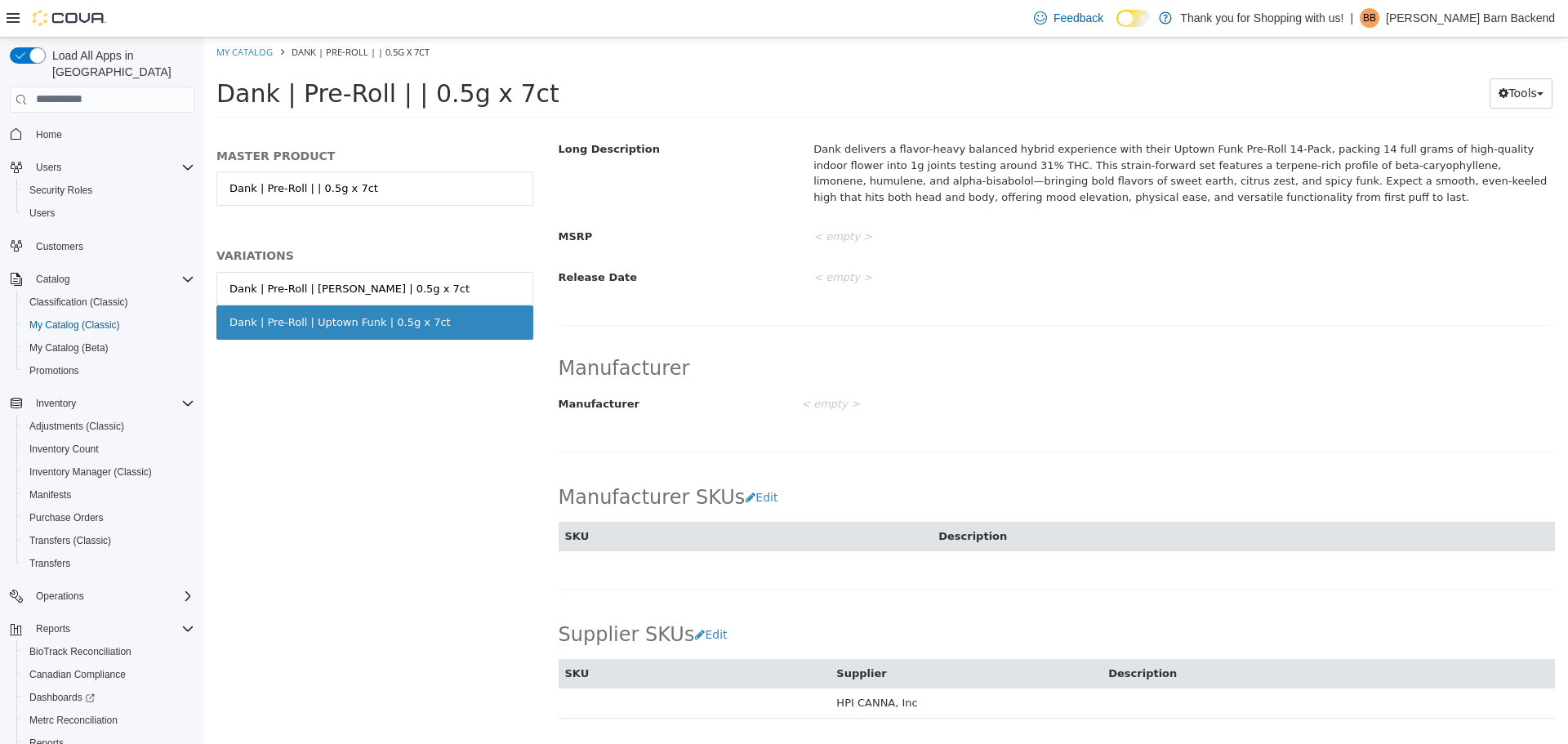
scroll to position [113, 0]
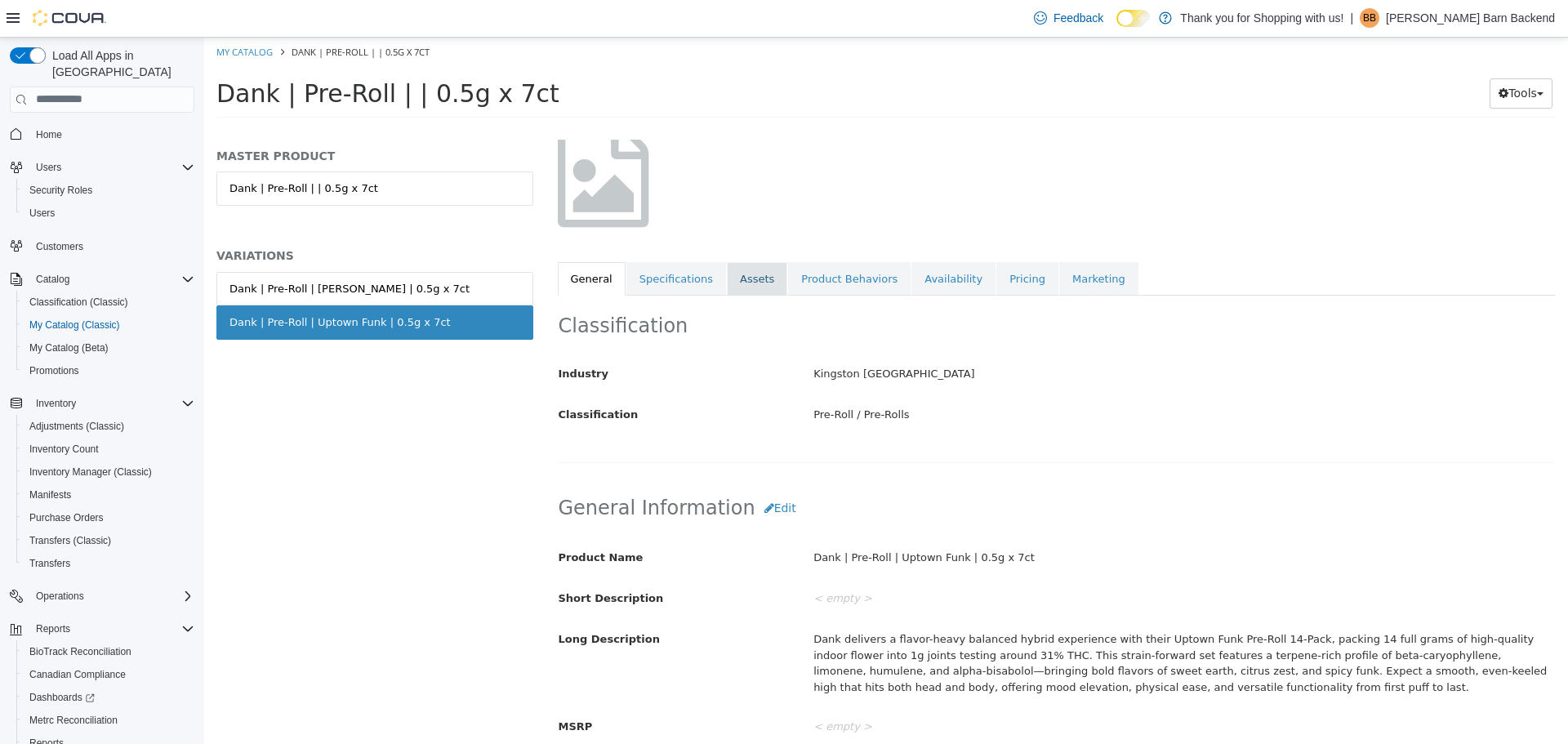
click at [734, 287] on link "Assets" at bounding box center [757, 278] width 61 height 34
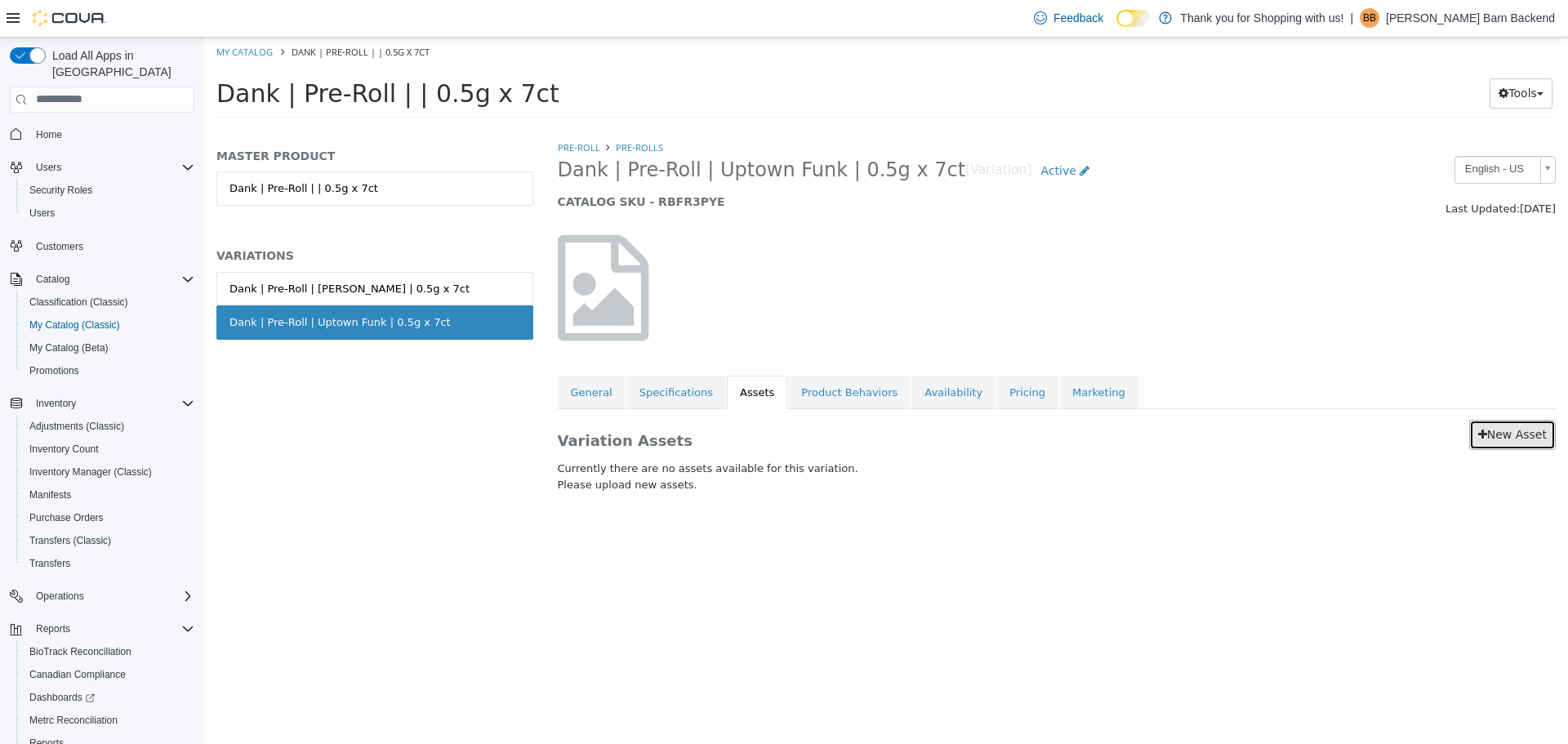
click at [1484, 435] on icon at bounding box center [1482, 434] width 9 height 12
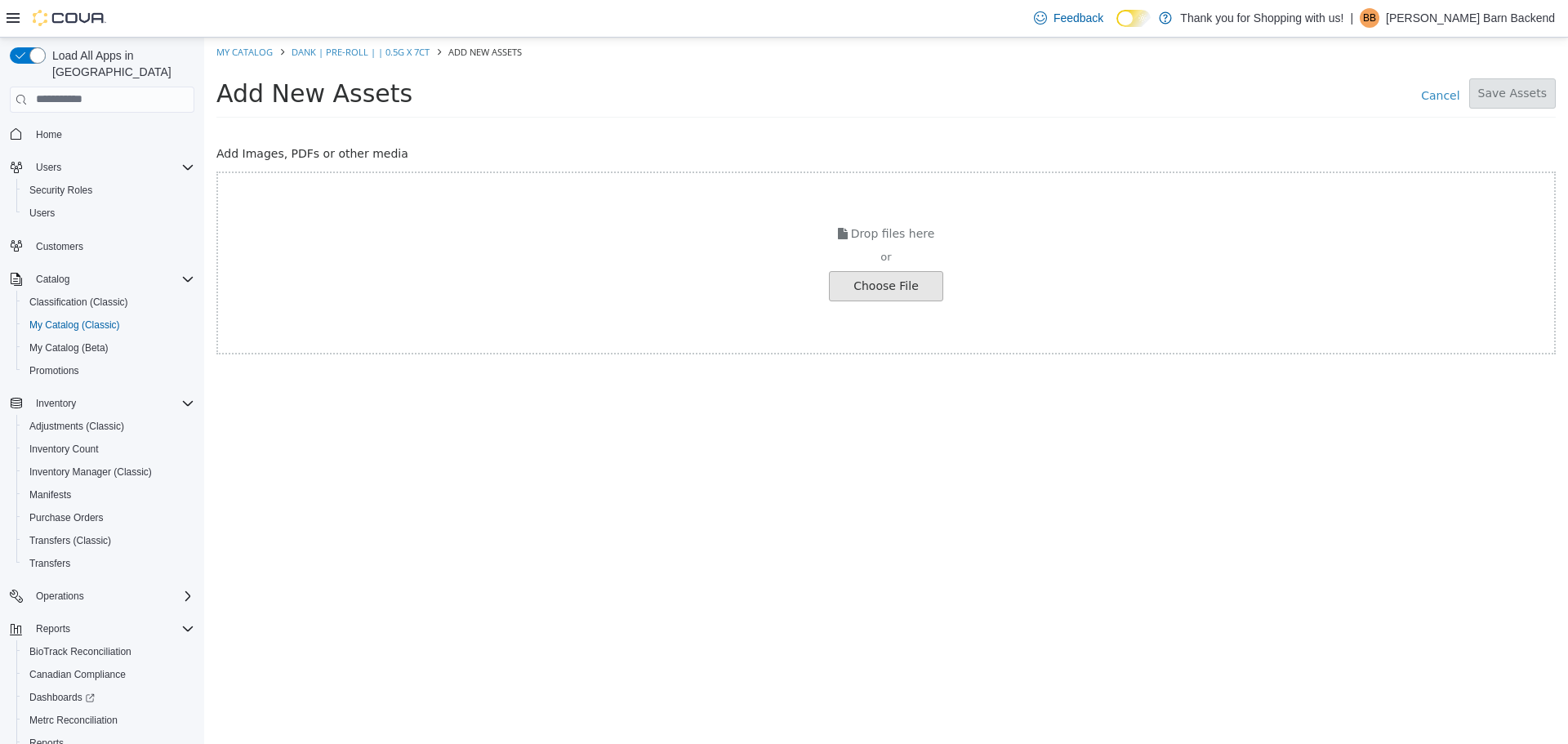
click at [874, 283] on input "file" at bounding box center [31, 285] width 1823 height 29
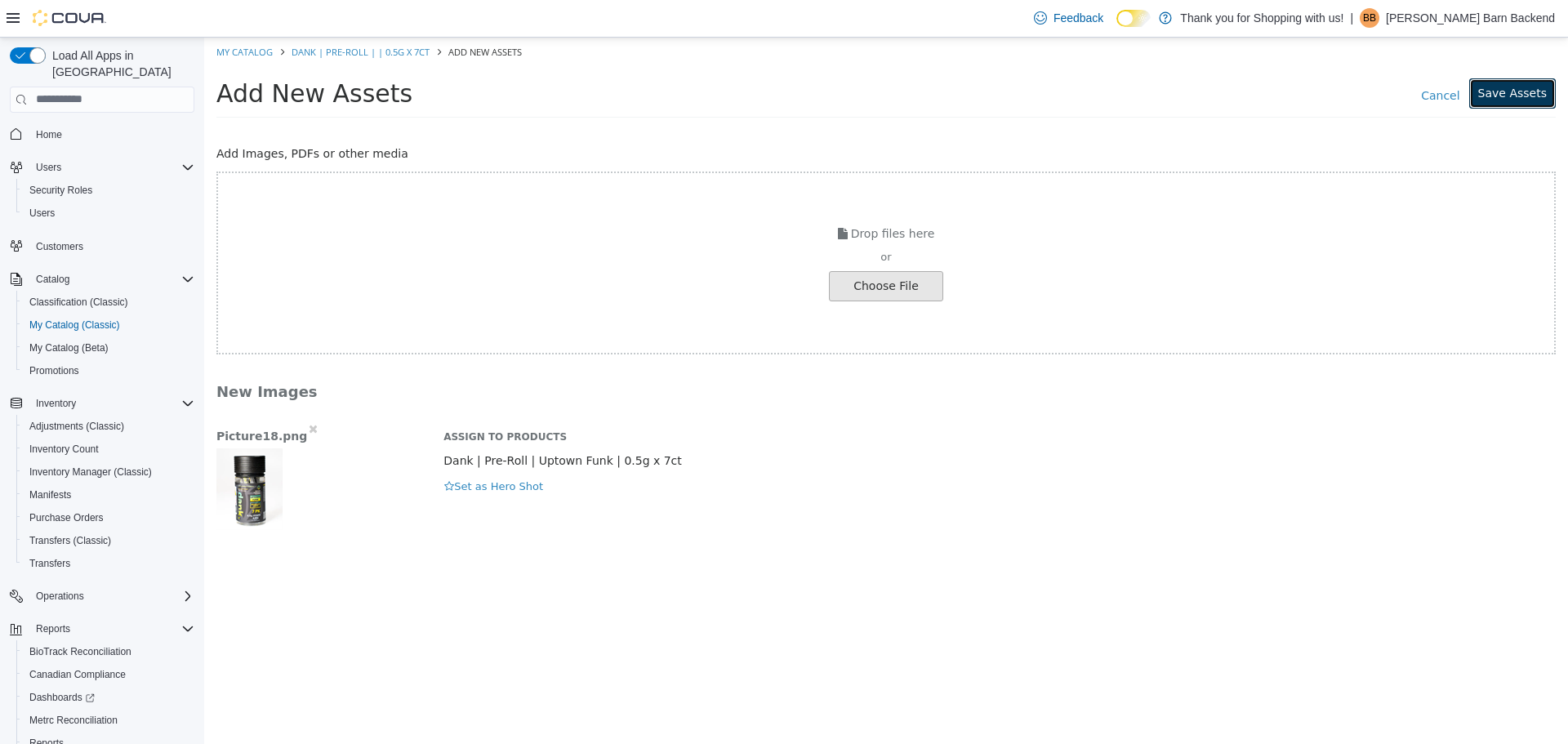
click at [1506, 98] on button "Save Assets" at bounding box center [1512, 92] width 87 height 30
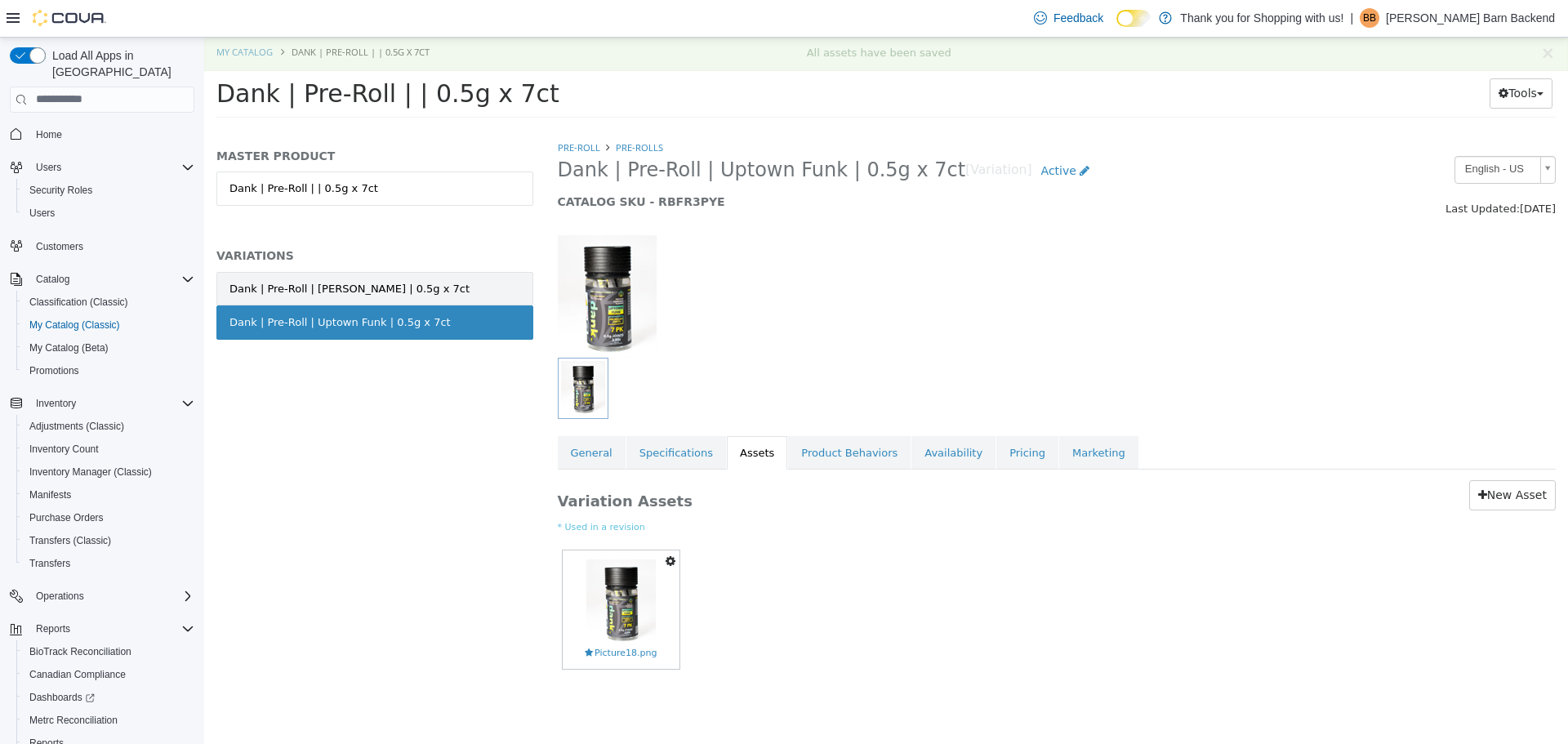
click at [326, 278] on link "Dank | Pre-Roll | Cherry Garcia | 0.5g x 7ct" at bounding box center [374, 288] width 317 height 34
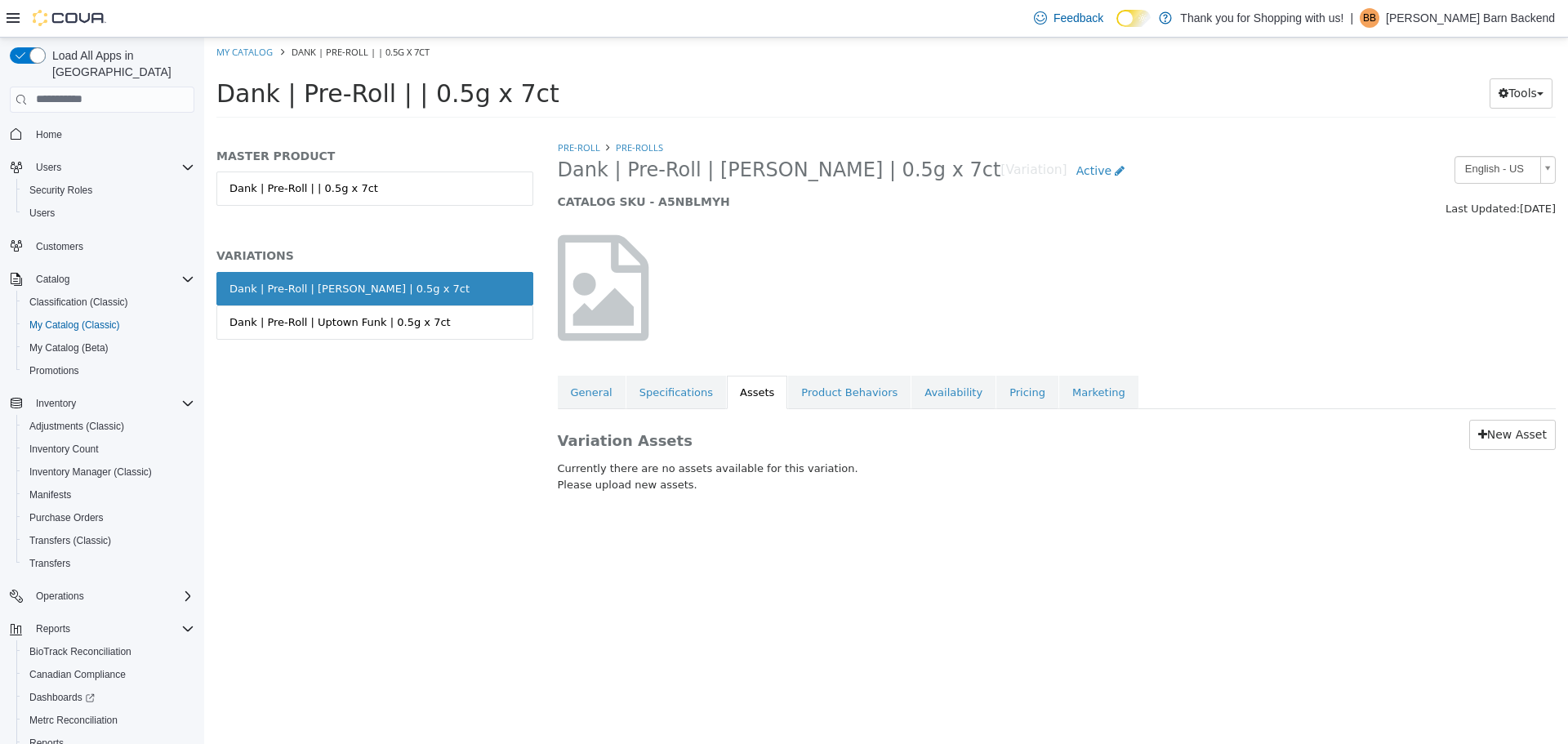
drag, startPoint x: 552, startPoint y: 171, endPoint x: 912, endPoint y: 182, distance: 360.2
click at [912, 182] on div "Dank | Pre-Roll | Cherry Garcia | 0.5g x 7ct [Variation] Active CATALOG SKU - A…" at bounding box center [929, 187] width 767 height 62
copy span "Dank | Pre-Roll | Cherry Garcia | 0.5g x 7ct"
click at [1544, 433] on link "New Asset" at bounding box center [1512, 434] width 87 height 30
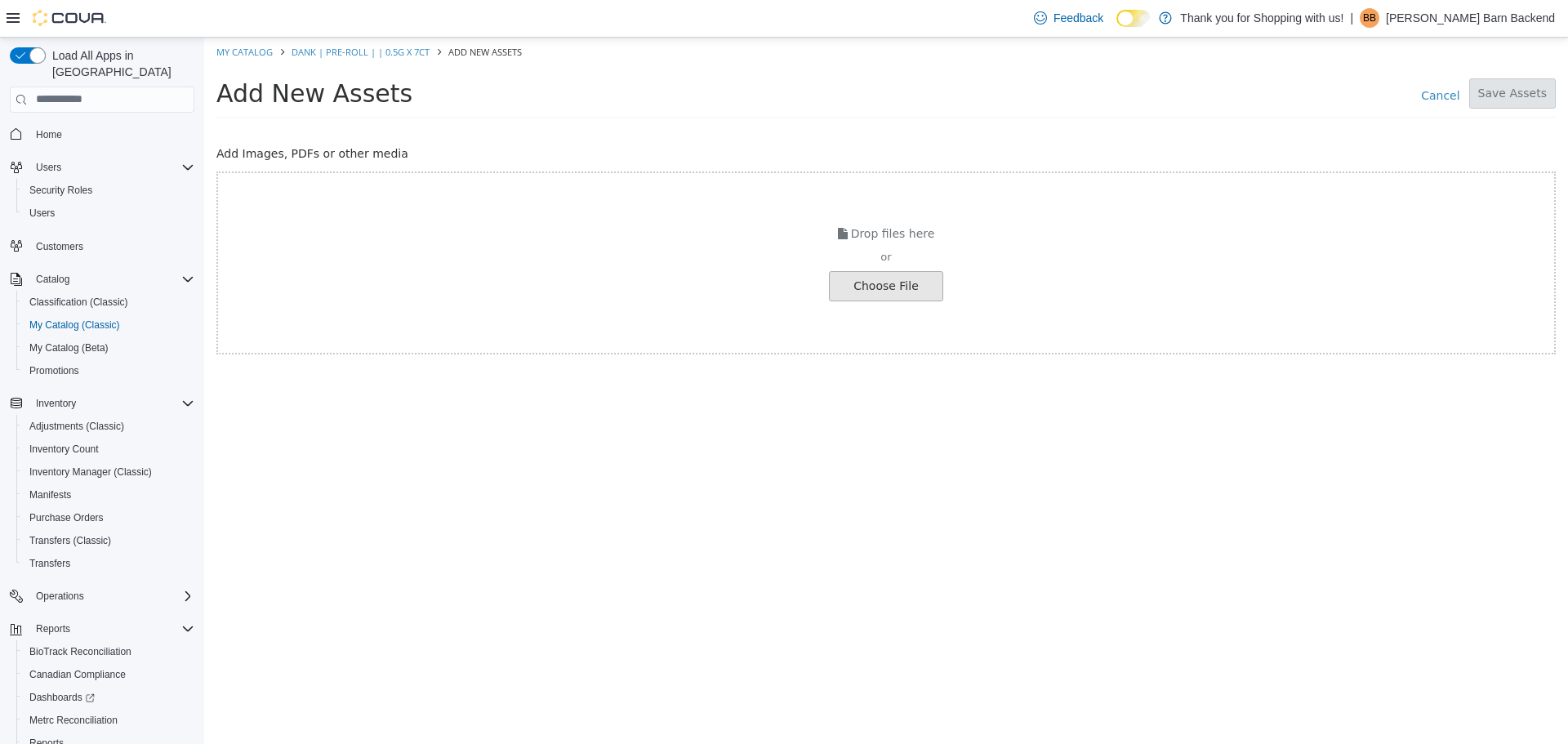
click at [850, 288] on input "file" at bounding box center [31, 285] width 1823 height 29
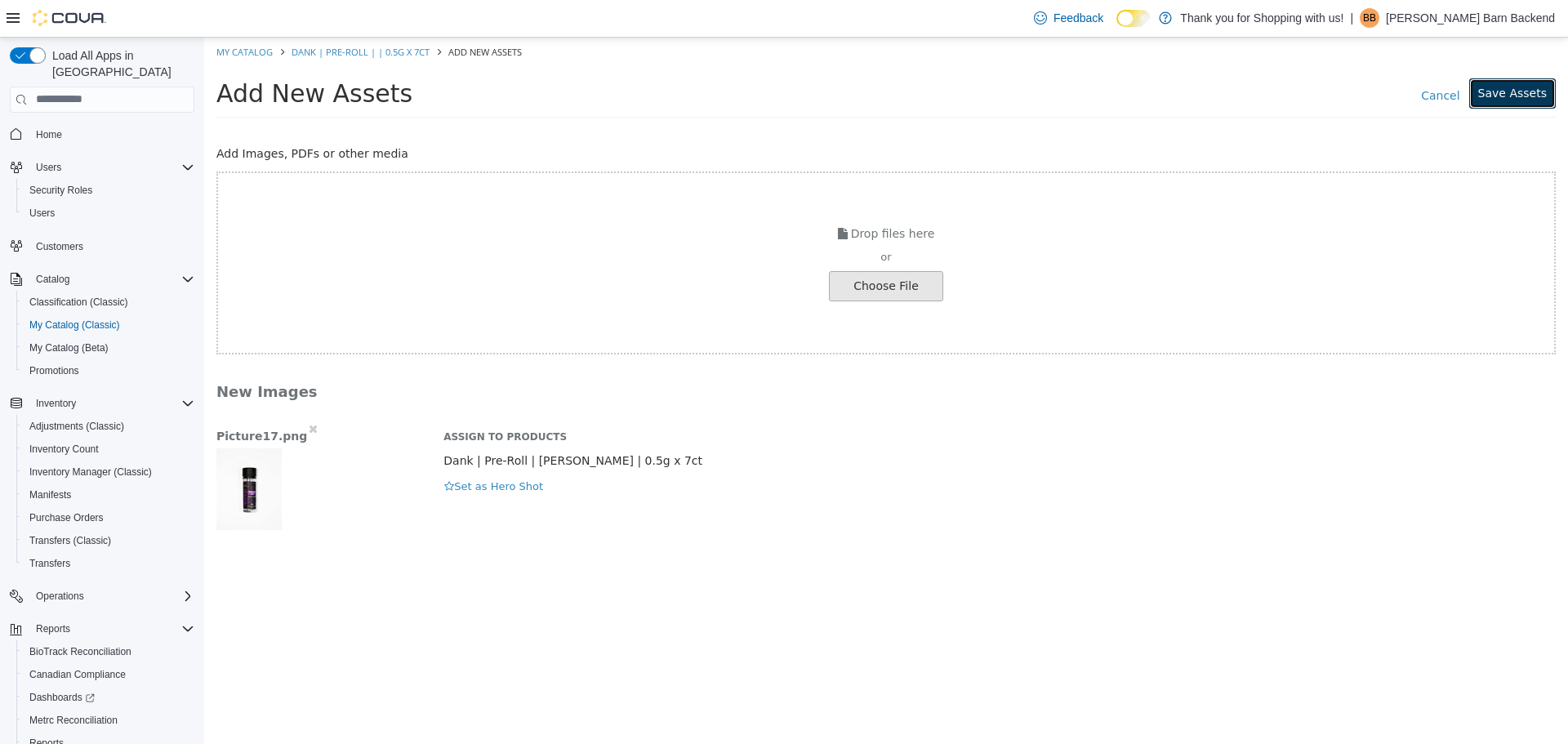
click at [1490, 99] on button "Save Assets" at bounding box center [1512, 92] width 87 height 30
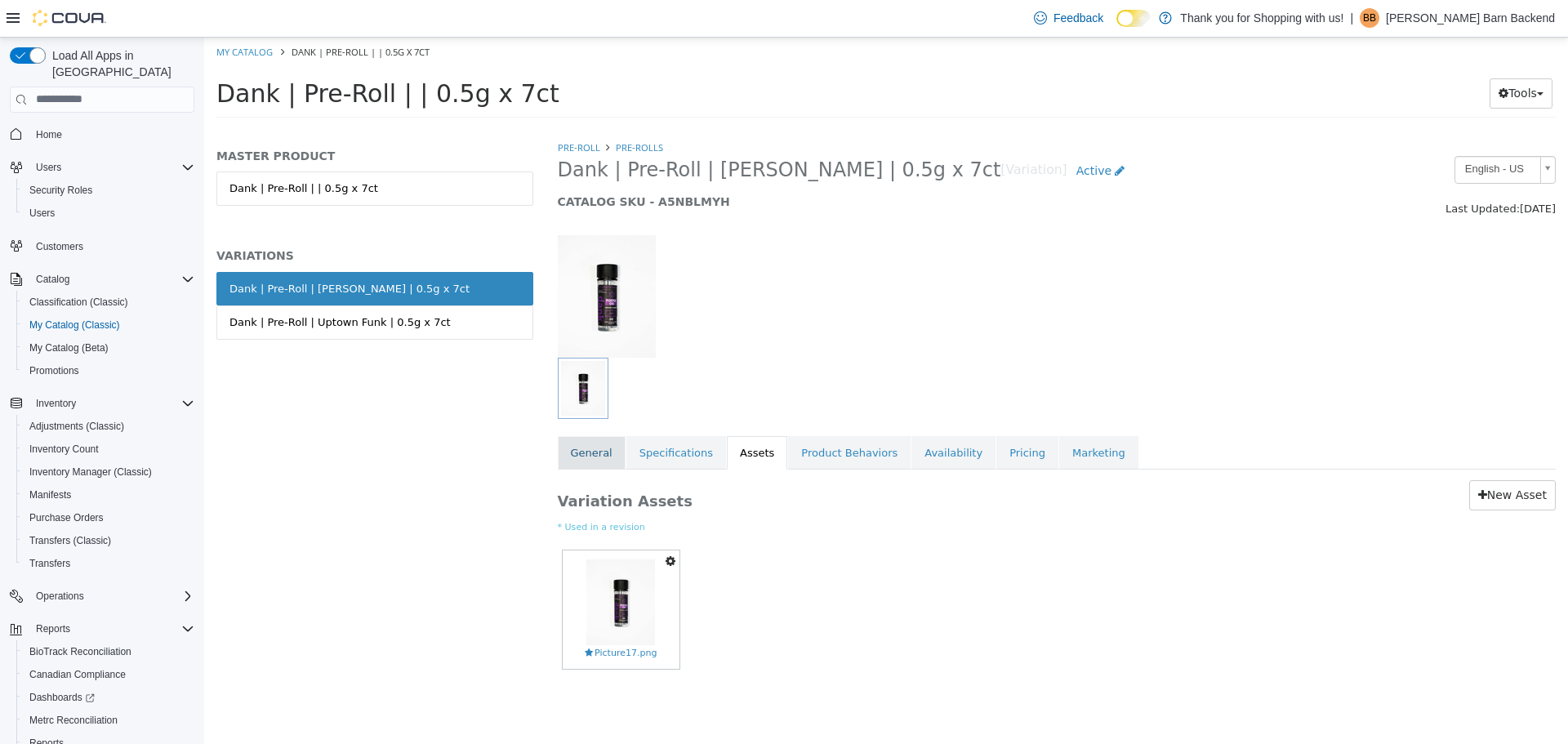
click at [579, 462] on link "General" at bounding box center [591, 452] width 68 height 34
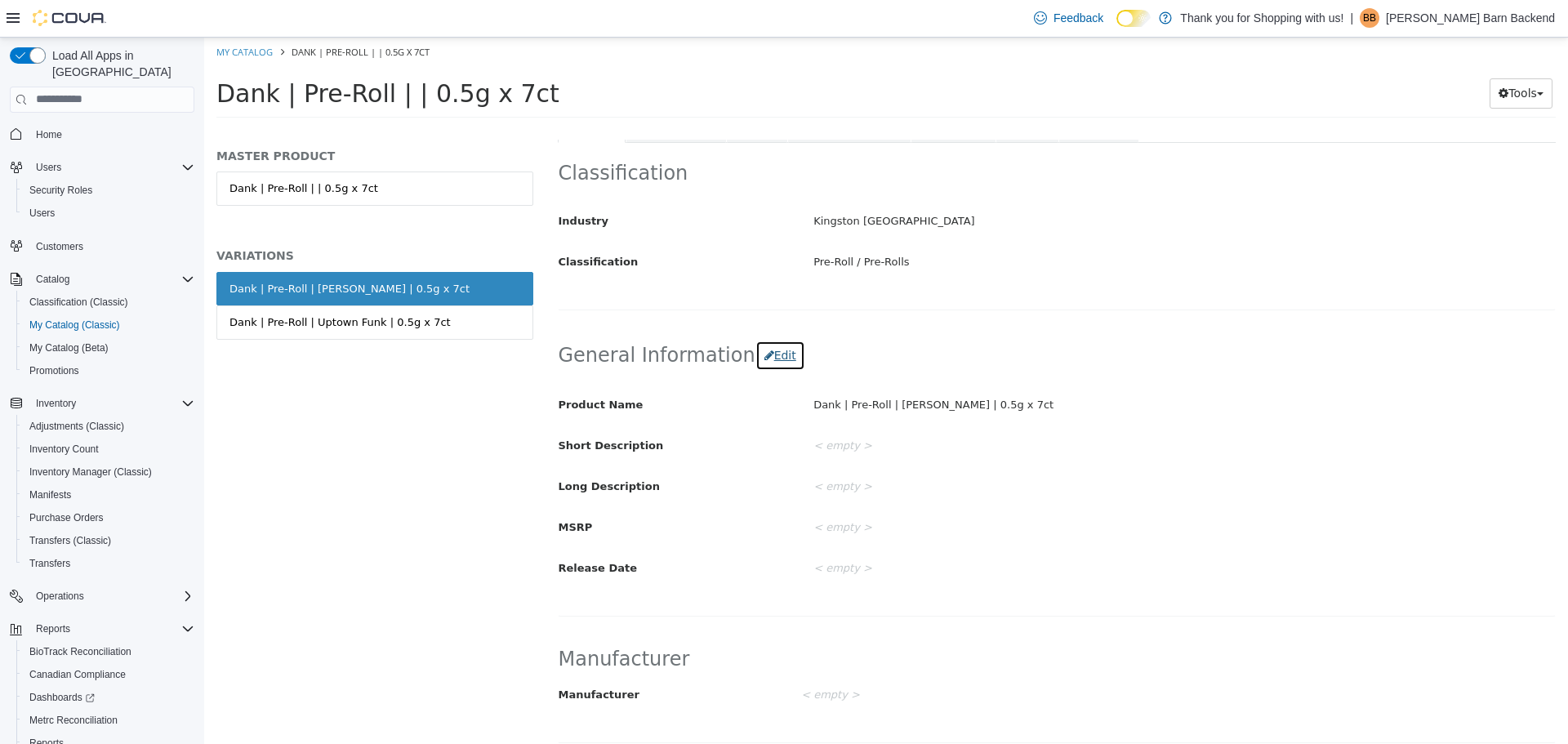
click at [764, 359] on icon "button" at bounding box center [769, 355] width 10 height 12
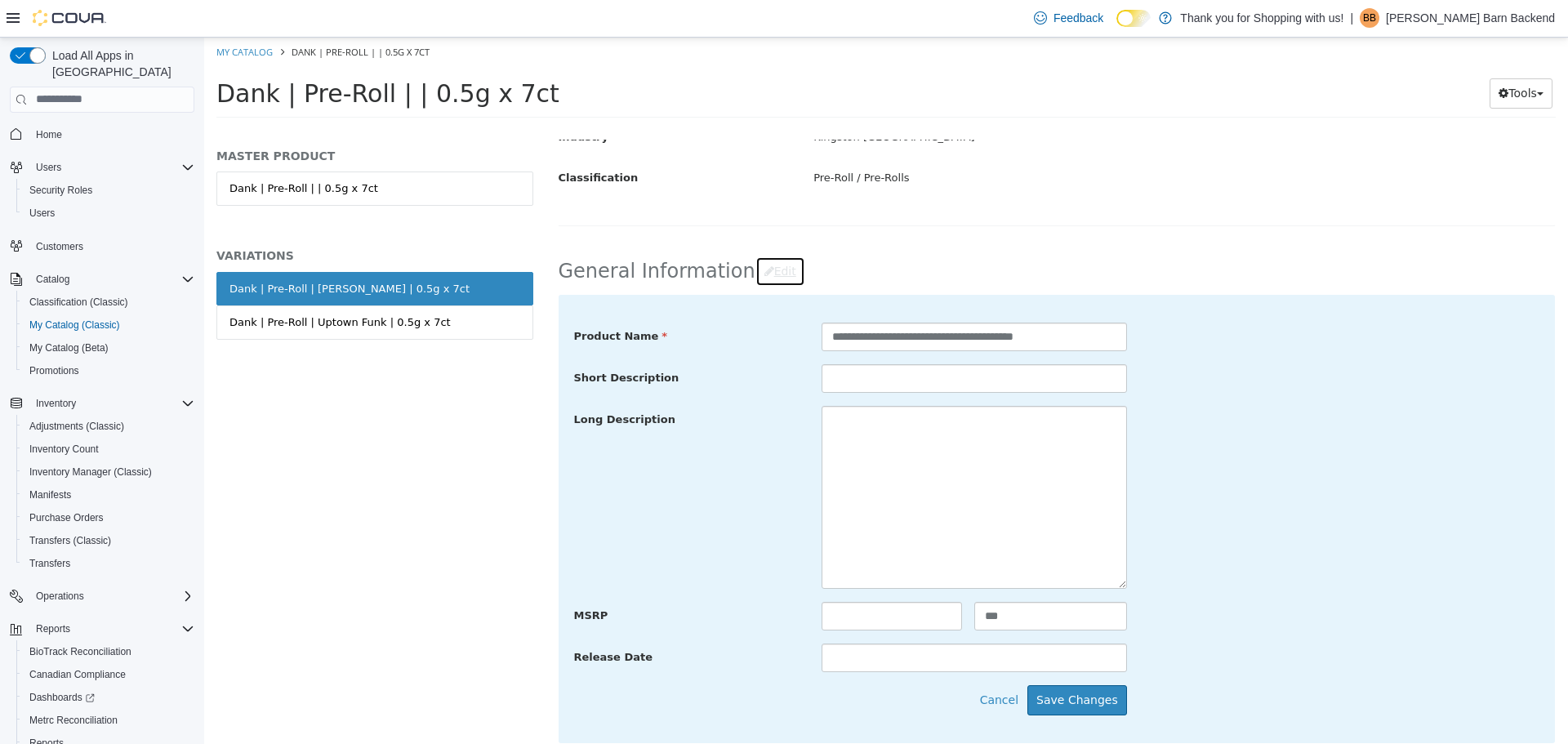
scroll to position [490, 0]
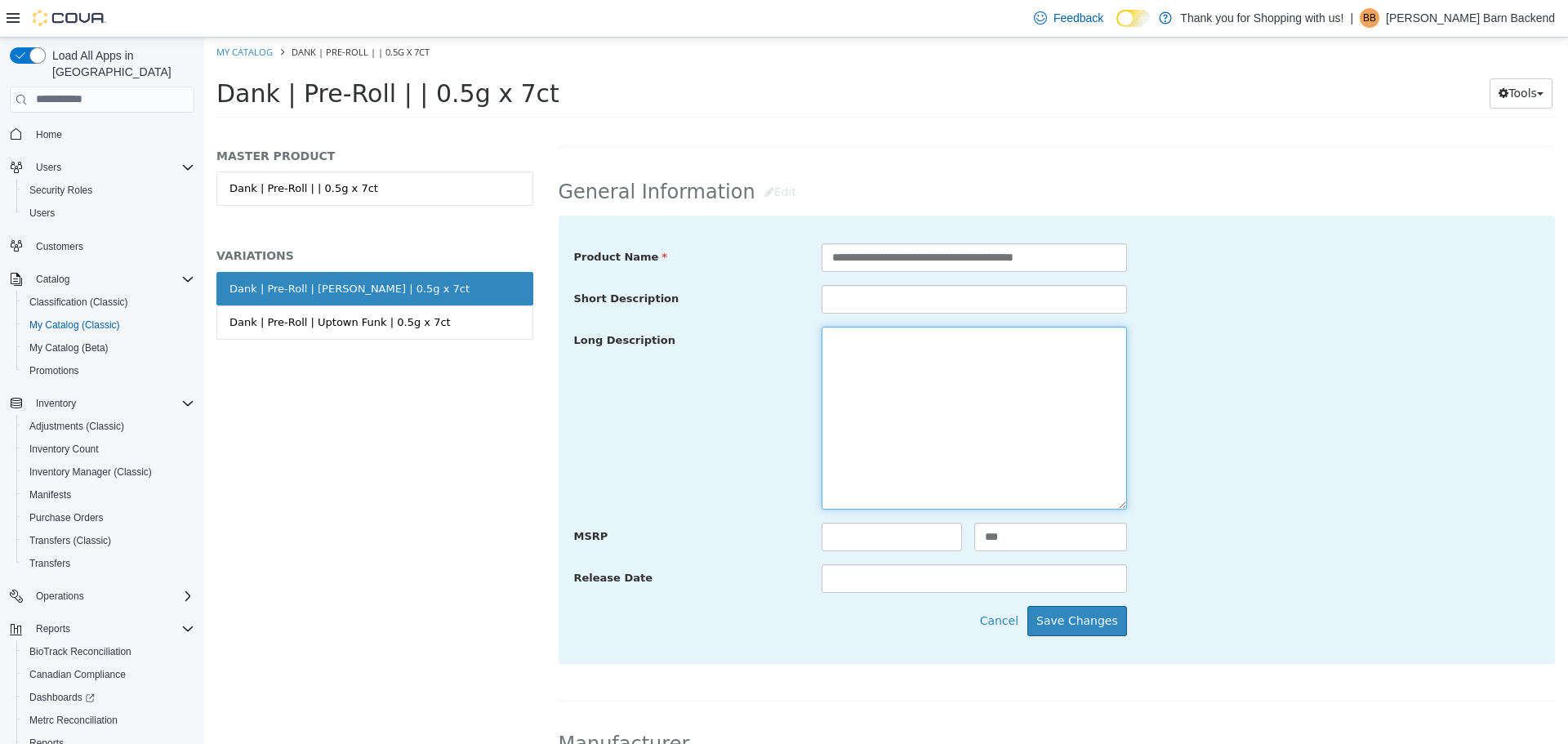
click at [866, 486] on textarea at bounding box center [974, 417] width 305 height 183
paste textarea "**********"
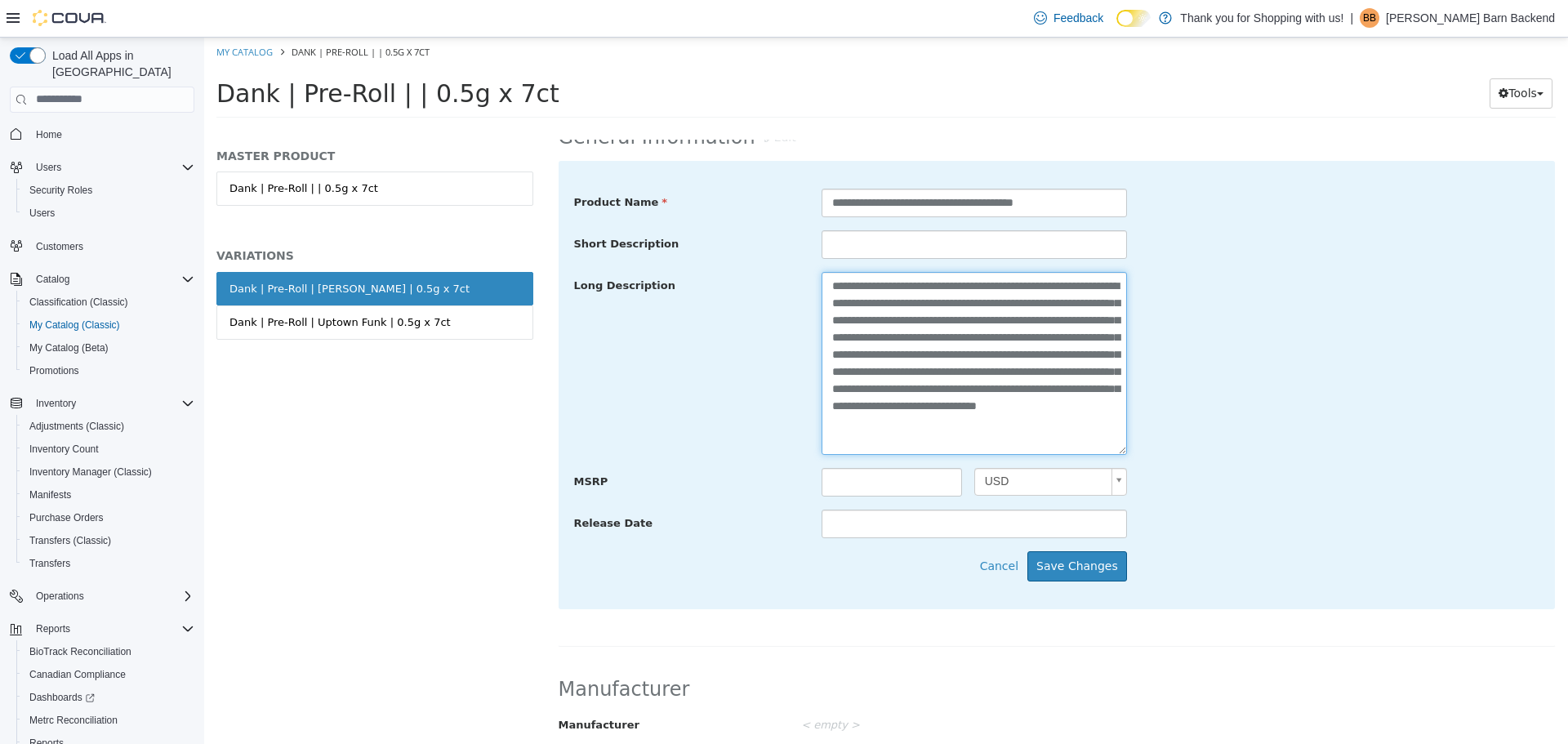
scroll to position [572, 0]
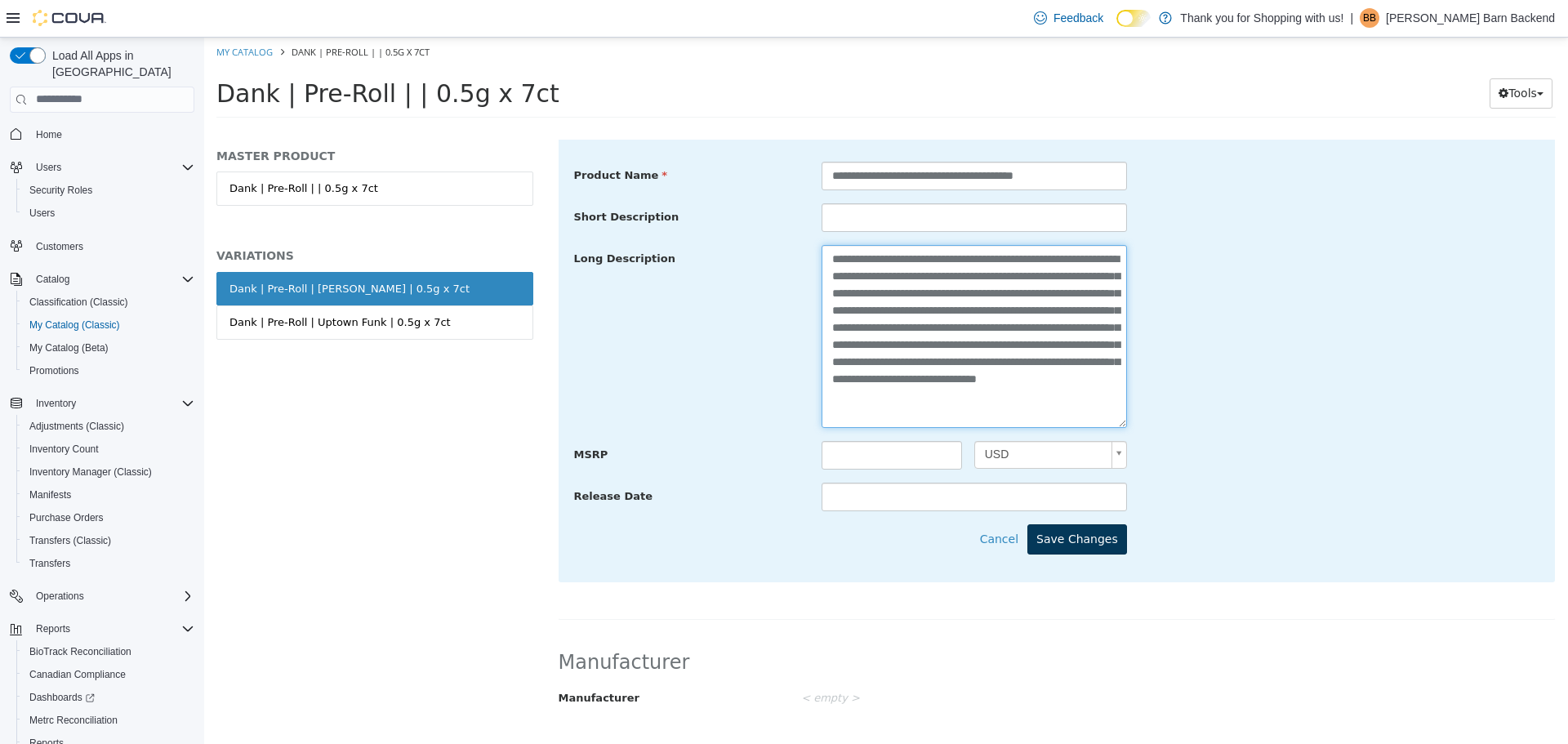
type textarea "**********"
click at [1065, 547] on button "Save Changes" at bounding box center [1077, 538] width 99 height 30
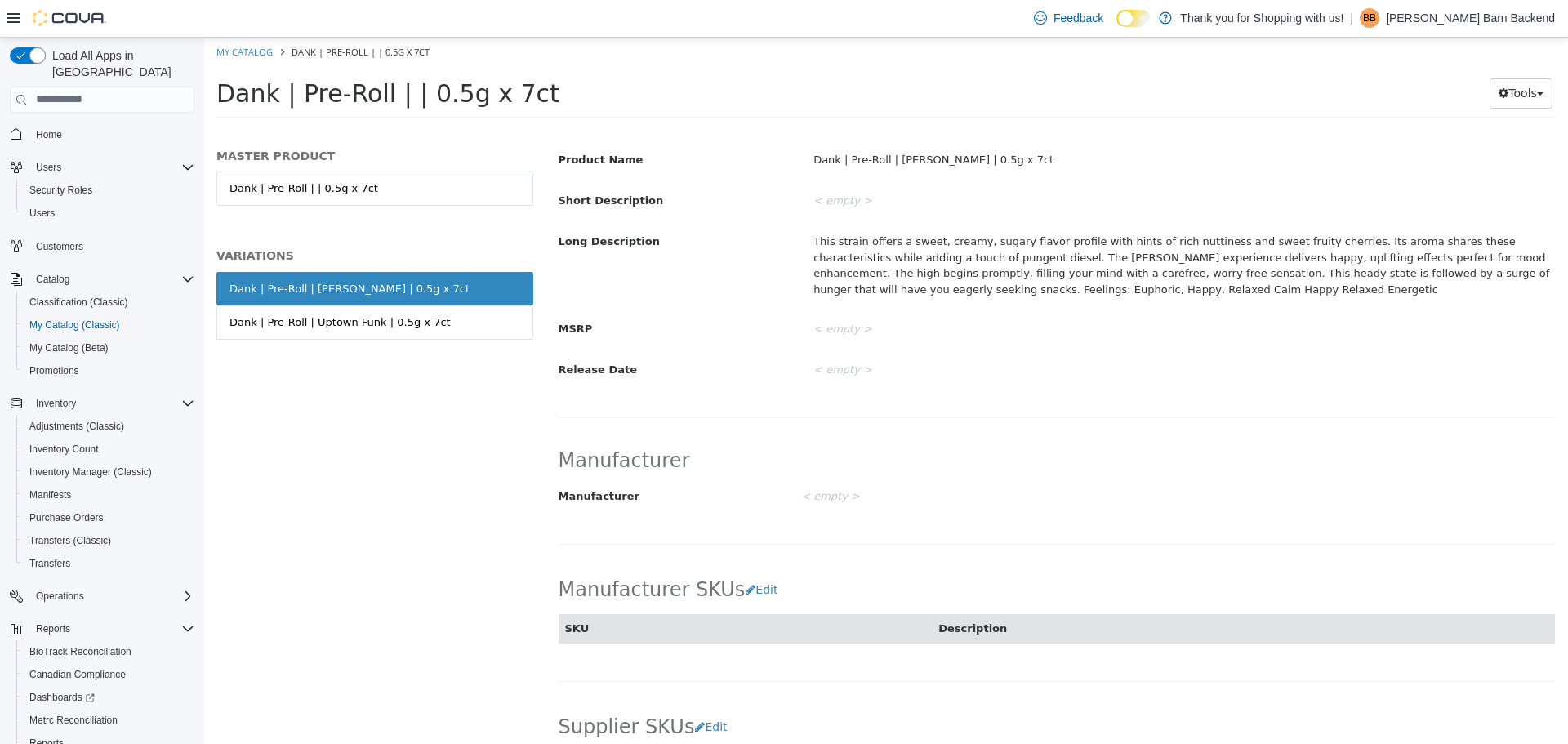
scroll to position [245, 0]
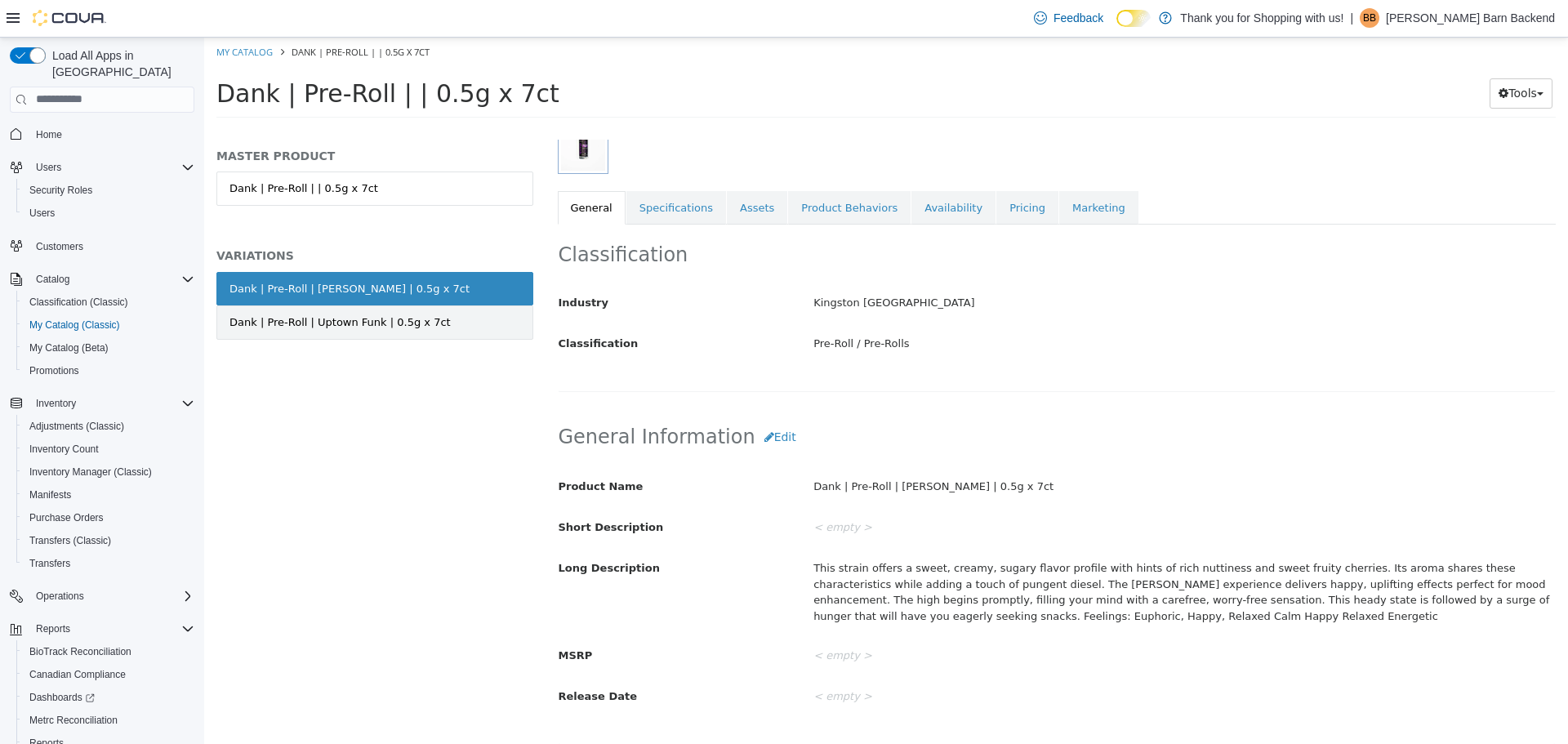
click at [336, 322] on div "Dank | Pre-Roll | Uptown Funk | 0.5g x 7ct" at bounding box center [340, 321] width 221 height 16
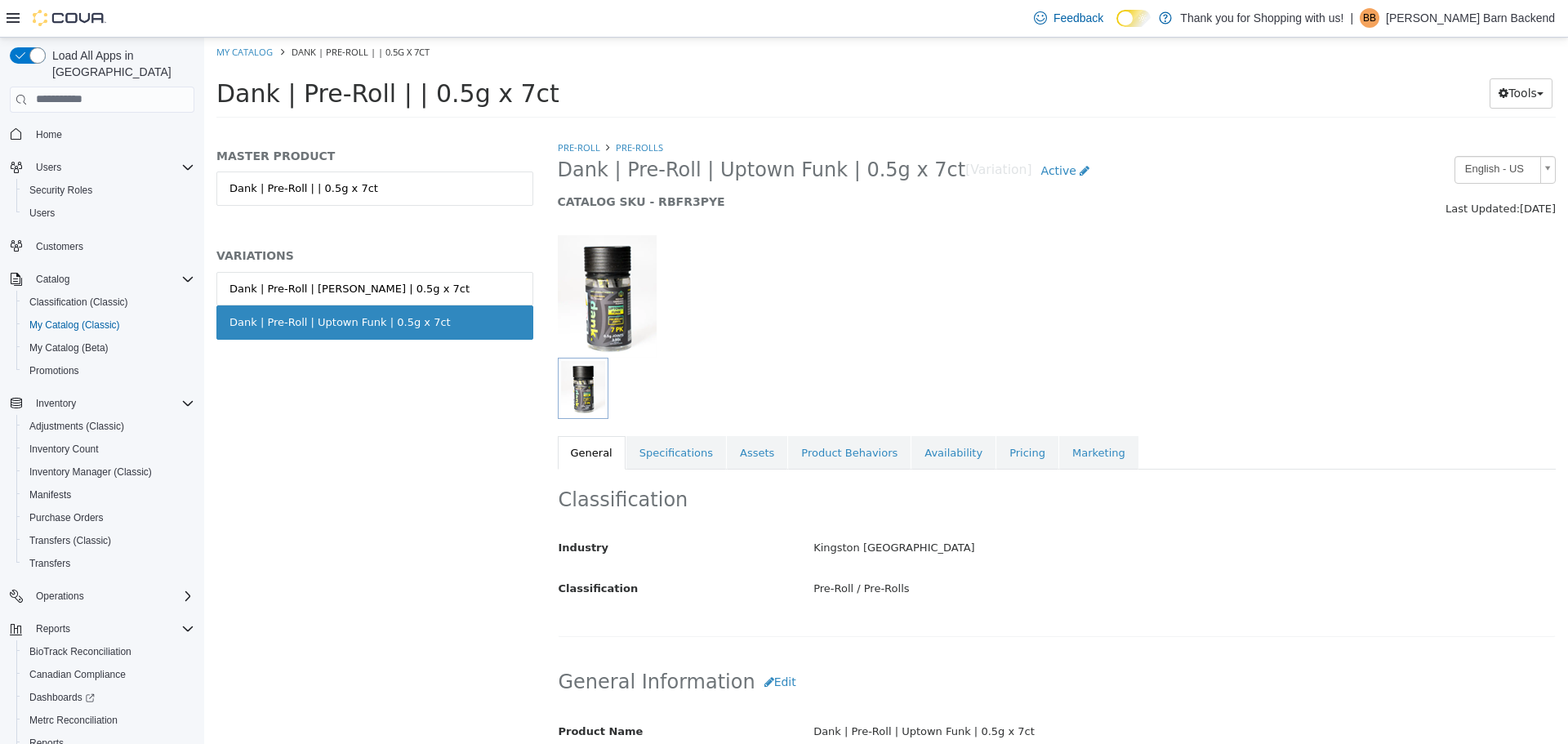
click at [261, 58] on ol "My Catalog Dank | Pre-Roll | | 0.5g x 7ct" at bounding box center [886, 51] width 1364 height 29
click at [256, 51] on link "My Catalog" at bounding box center [244, 50] width 56 height 13
select select "**********"
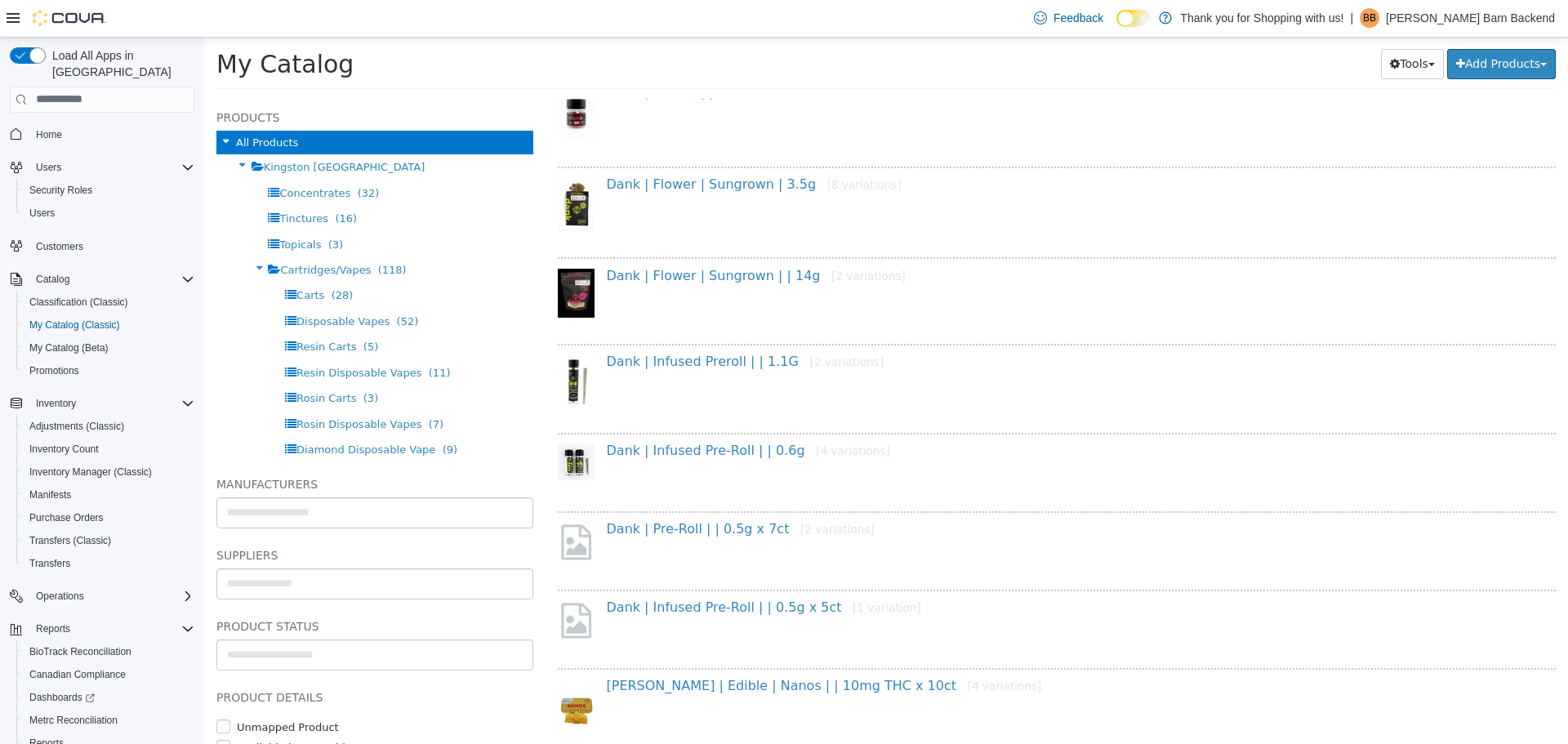
scroll to position [695, 0]
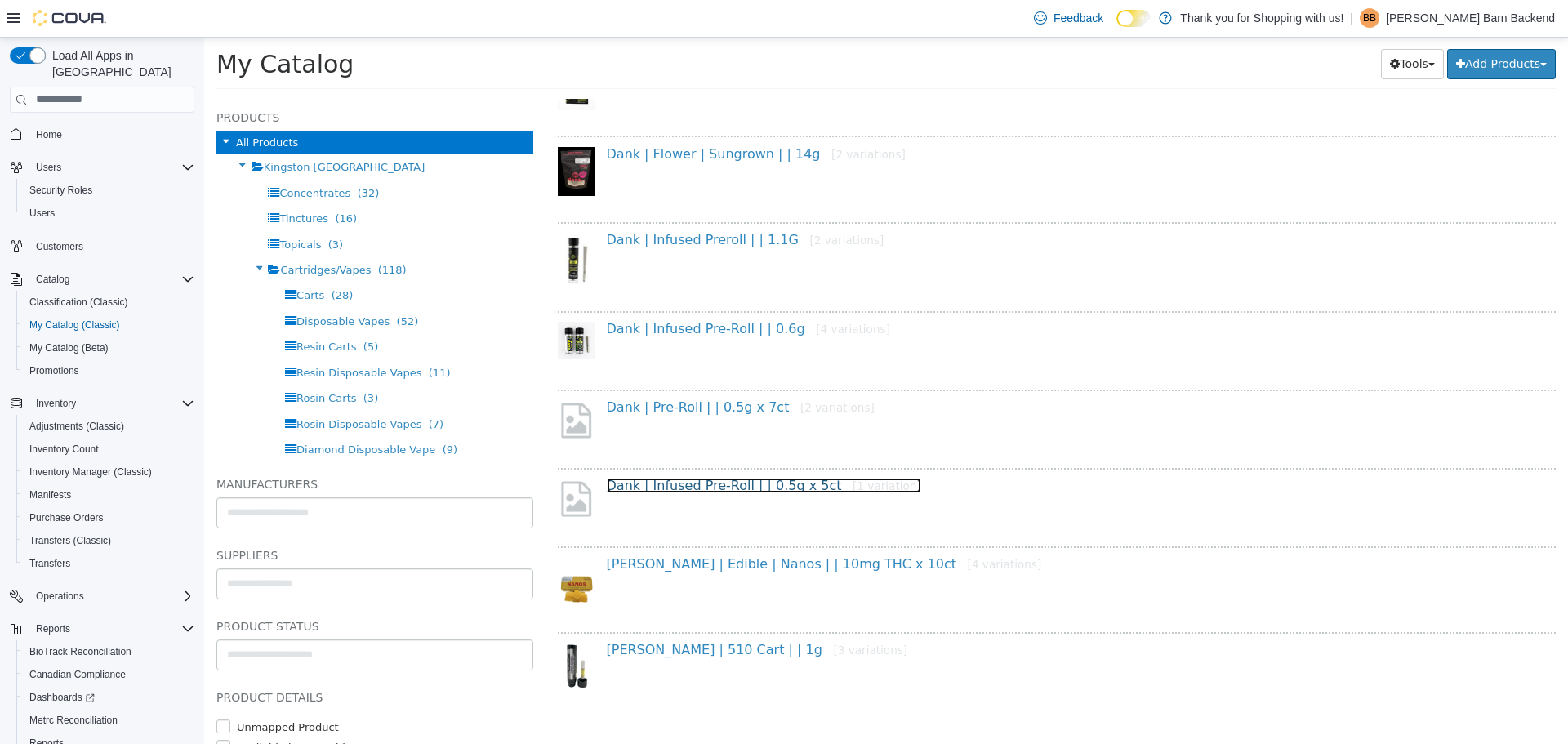
click at [736, 480] on link "Dank | Infused Pre-Roll | | 0.5g x 5ct [1 variation]" at bounding box center [764, 484] width 314 height 15
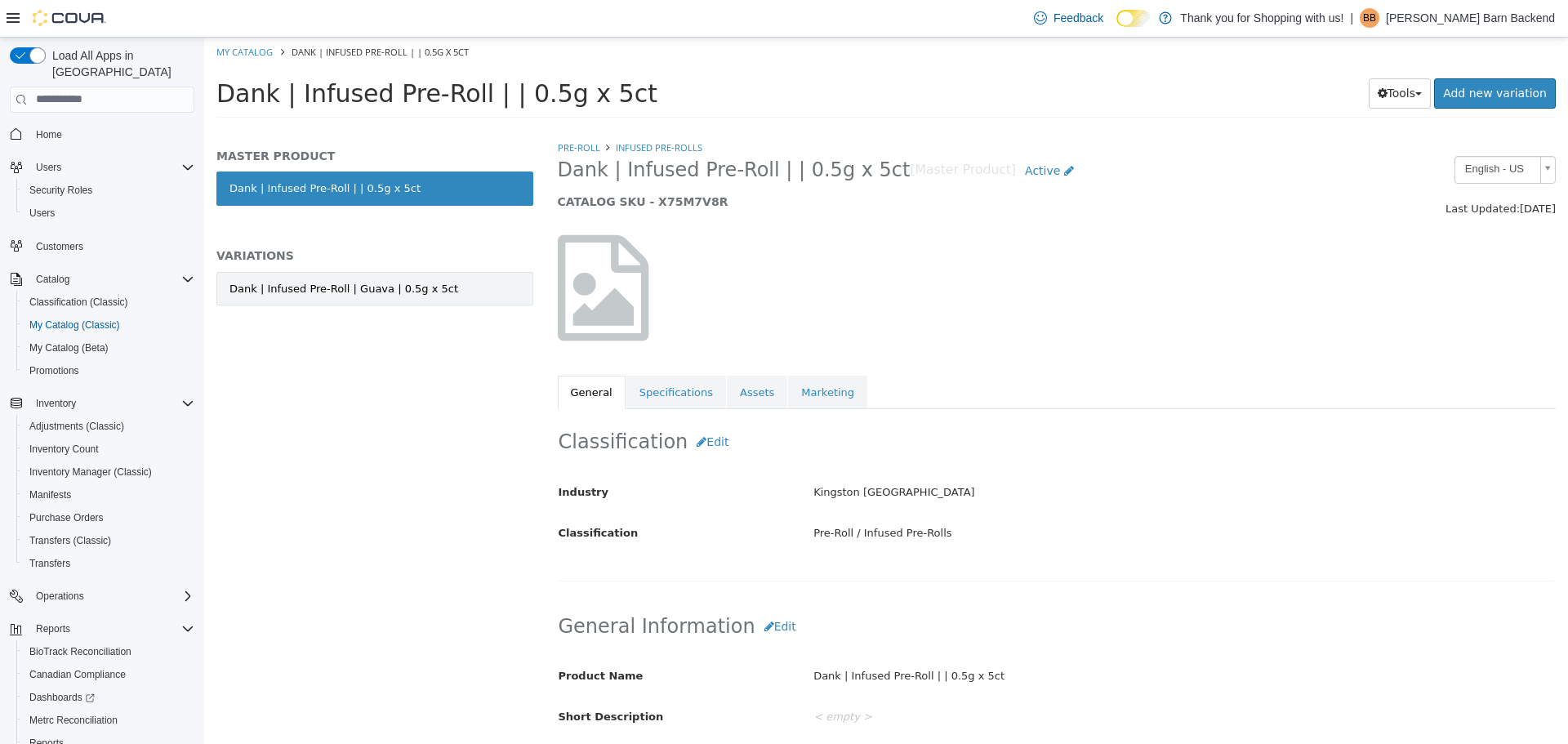
click at [427, 290] on link "Dank | Infused Pre-Roll | Guava | 0.5g x 5ct" at bounding box center [374, 288] width 317 height 34
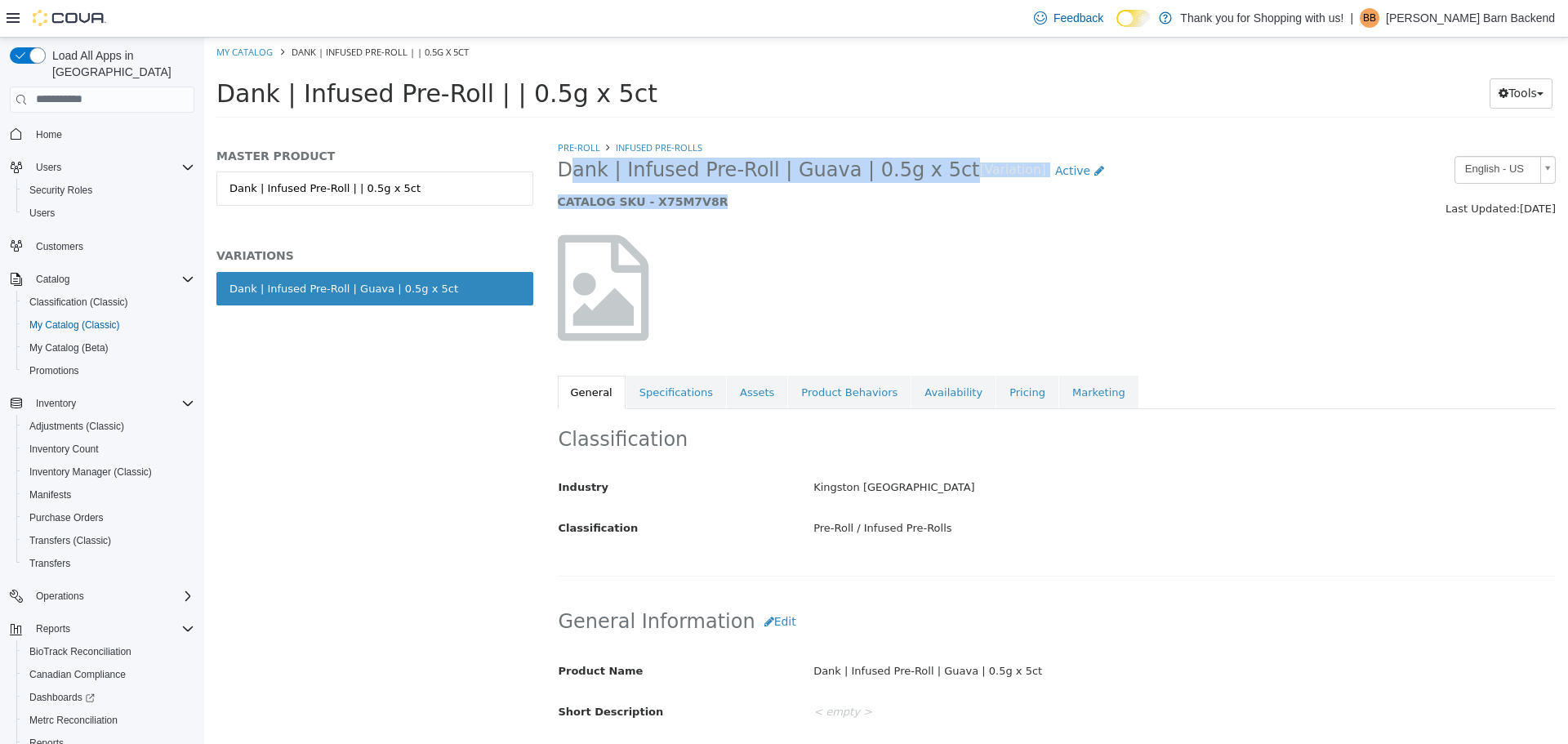
drag, startPoint x: 555, startPoint y: 170, endPoint x: 744, endPoint y: 193, distance: 190.4
click at [744, 193] on div "Dank | Infused Pre-Roll | Guava | 0.5g x 5ct [Variation] Active CATALOG SKU - X…" at bounding box center [929, 187] width 767 height 62
click at [745, 195] on h5 "CATALOG SKU - X75M7V8R" at bounding box center [928, 200] width 742 height 14
drag, startPoint x: 556, startPoint y: 171, endPoint x: 887, endPoint y: 184, distance: 331.3
click at [887, 184] on div "Dank | Infused Pre-Roll | Guava | 0.5g x 5ct [Variation] Active CATALOG SKU - X…" at bounding box center [929, 187] width 767 height 62
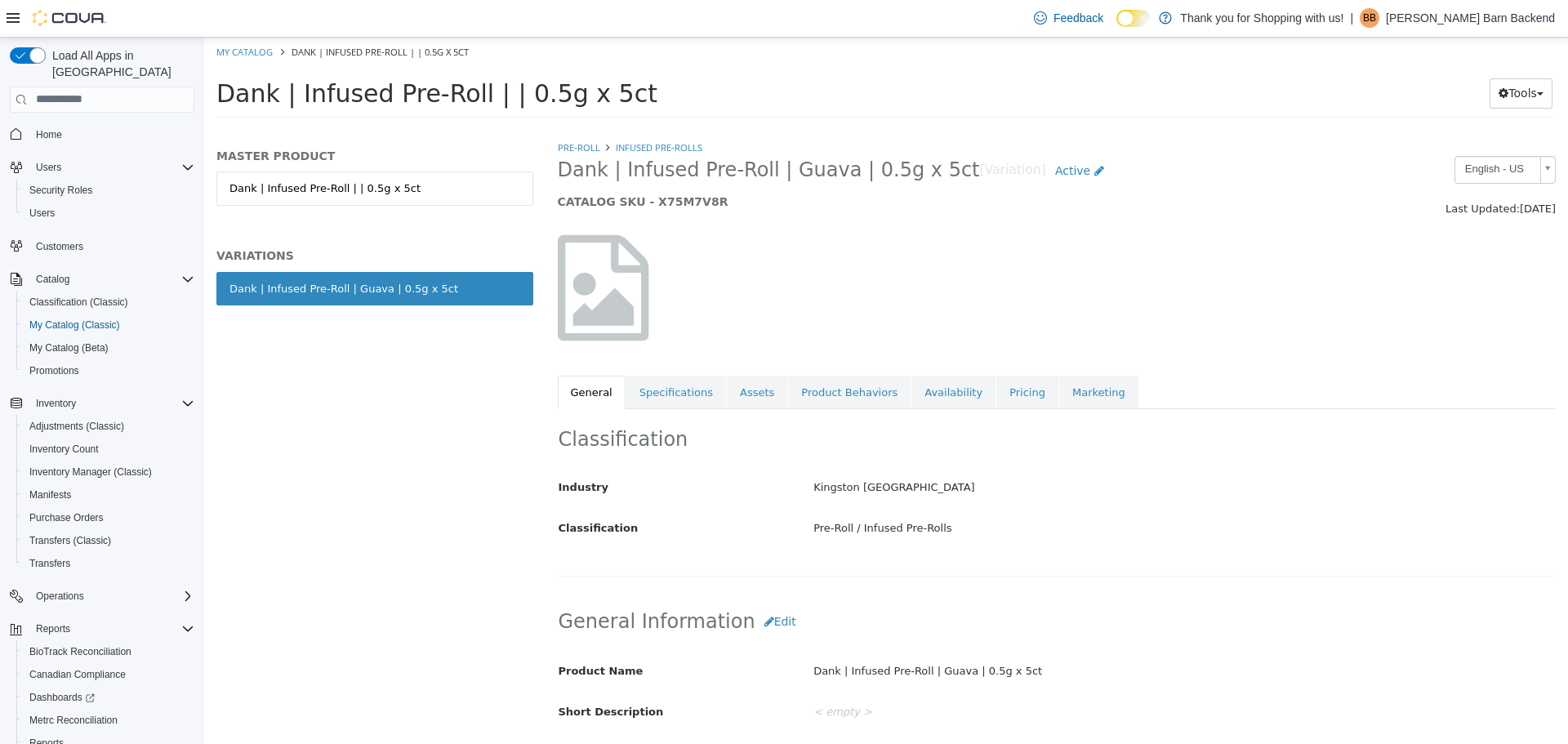
click at [895, 173] on span "Dank | Infused Pre-Roll | Guava | 0.5g x 5ct" at bounding box center [768, 169] width 422 height 25
drag, startPoint x: 562, startPoint y: 176, endPoint x: 919, endPoint y: 171, distance: 357.0
click at [919, 171] on span "Dank | Infused Pre-Roll | Guava | 0.5g x 5ct" at bounding box center [768, 169] width 422 height 25
copy span "Dank | Infused Pre-Roll | Guava | 0.5g x 5ct"
click at [260, 52] on link "My Catalog" at bounding box center [244, 50] width 56 height 13
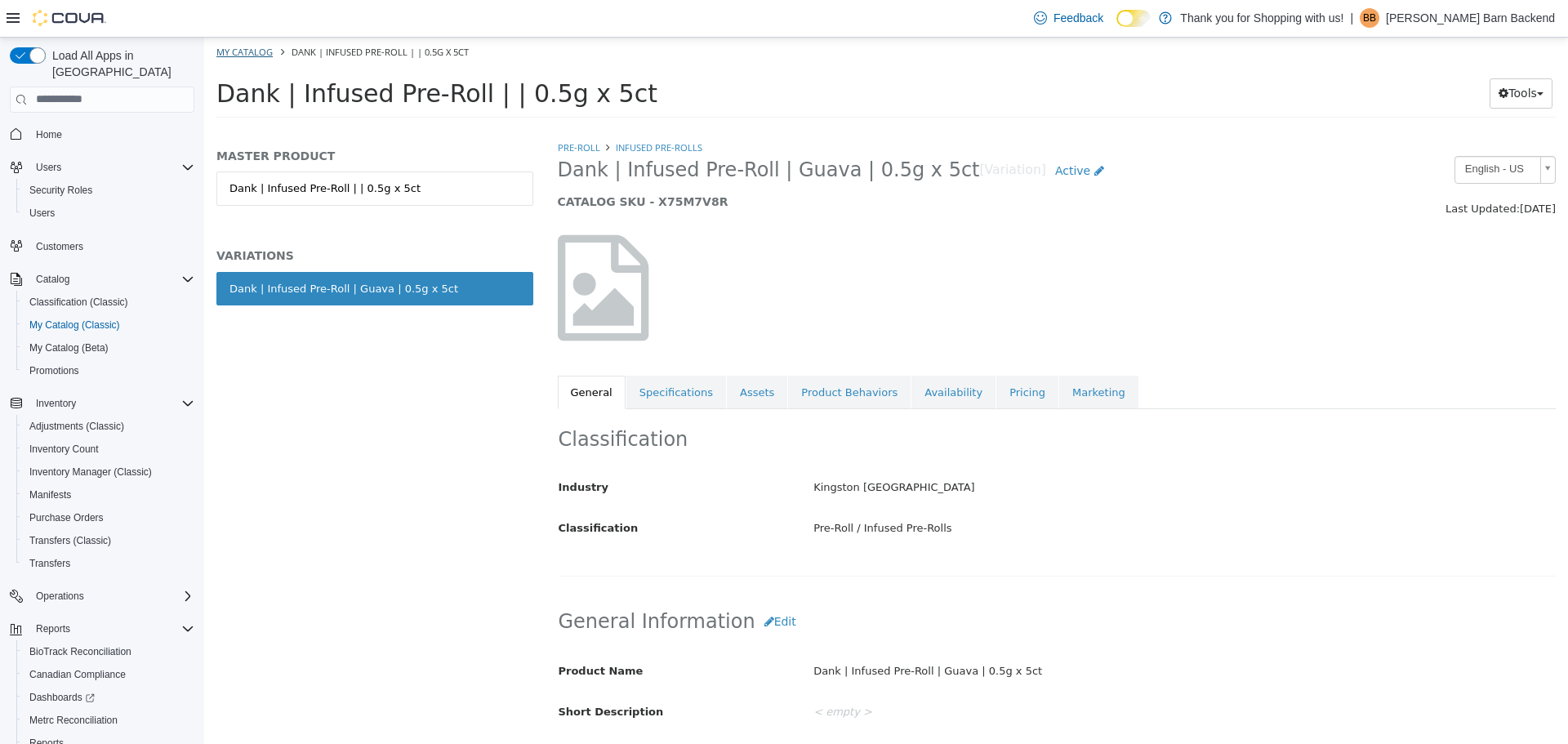
select select "**********"
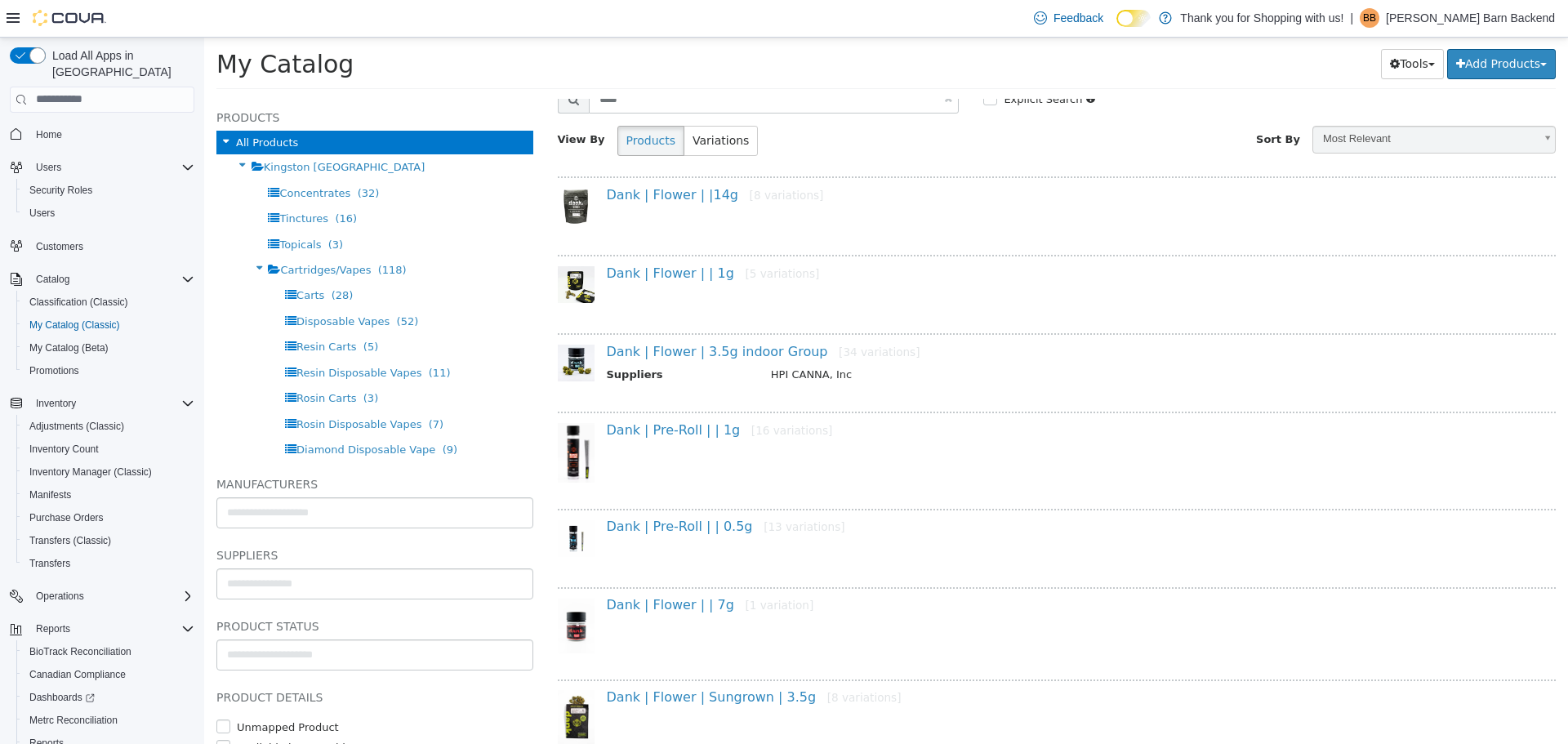
scroll to position [695, 0]
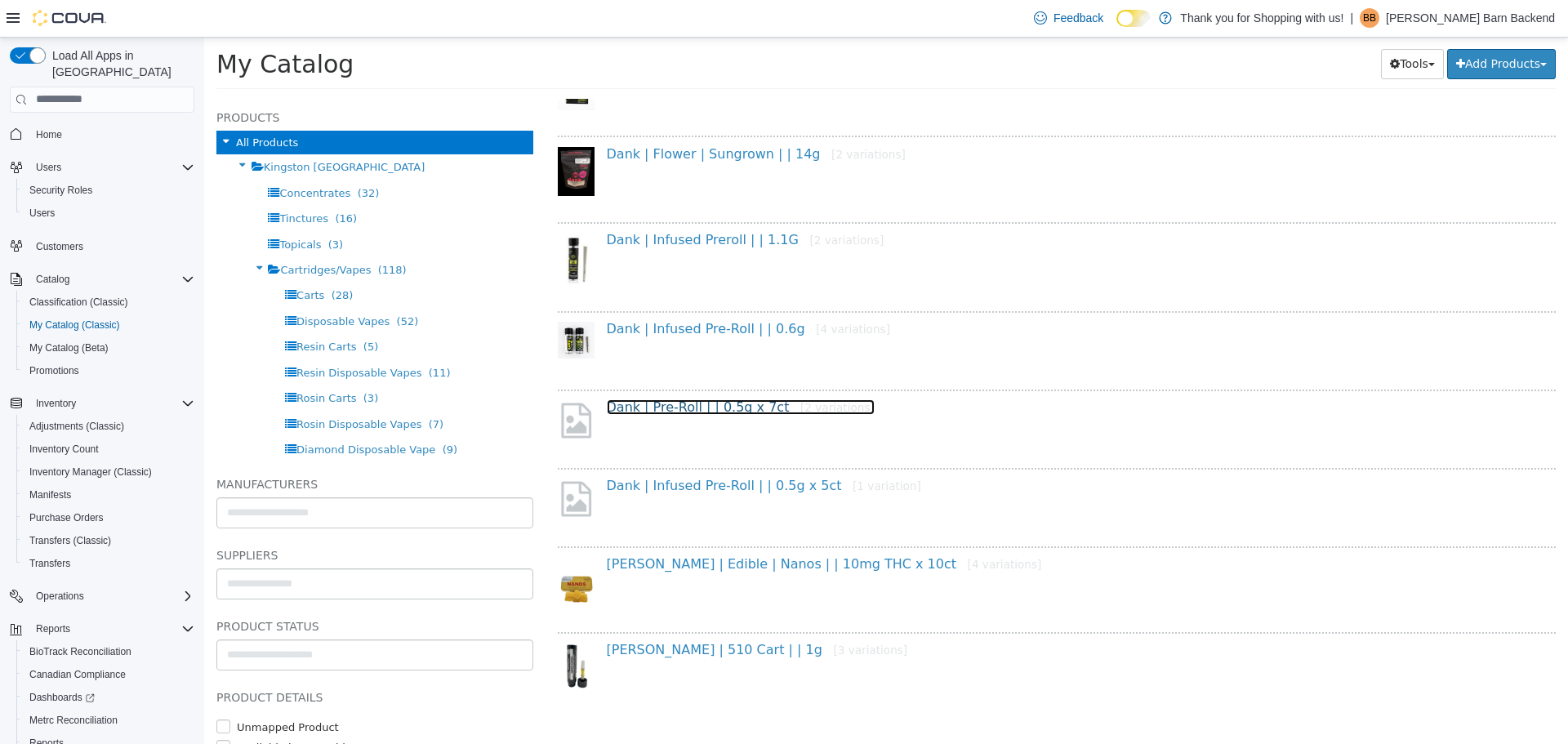
click at [715, 398] on link "Dank | Pre-Roll | | 0.5g x 7ct [2 variations]" at bounding box center [741, 406] width 268 height 15
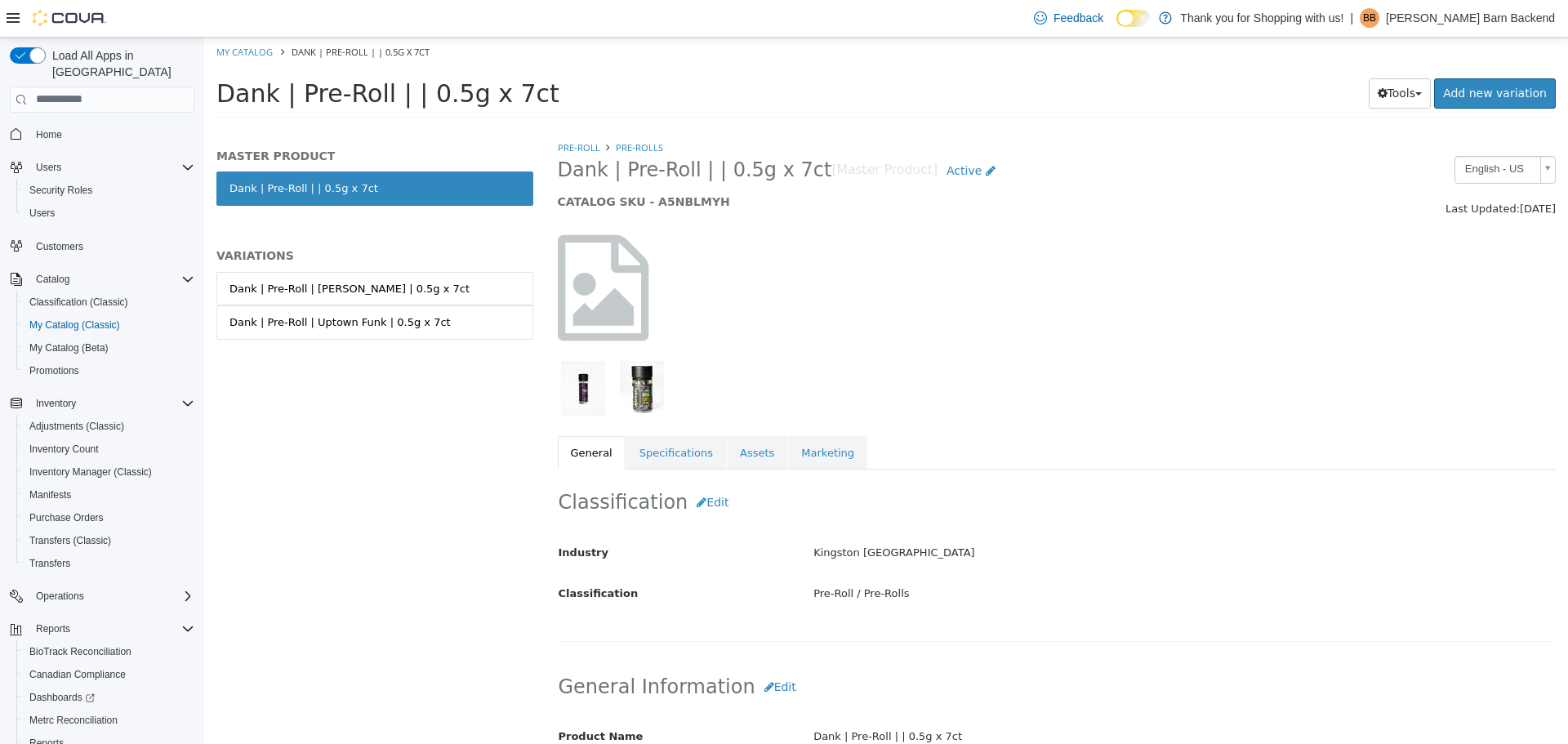
click at [596, 392] on img "button" at bounding box center [583, 387] width 44 height 55
click at [726, 451] on link "Assets" at bounding box center [757, 452] width 61 height 34
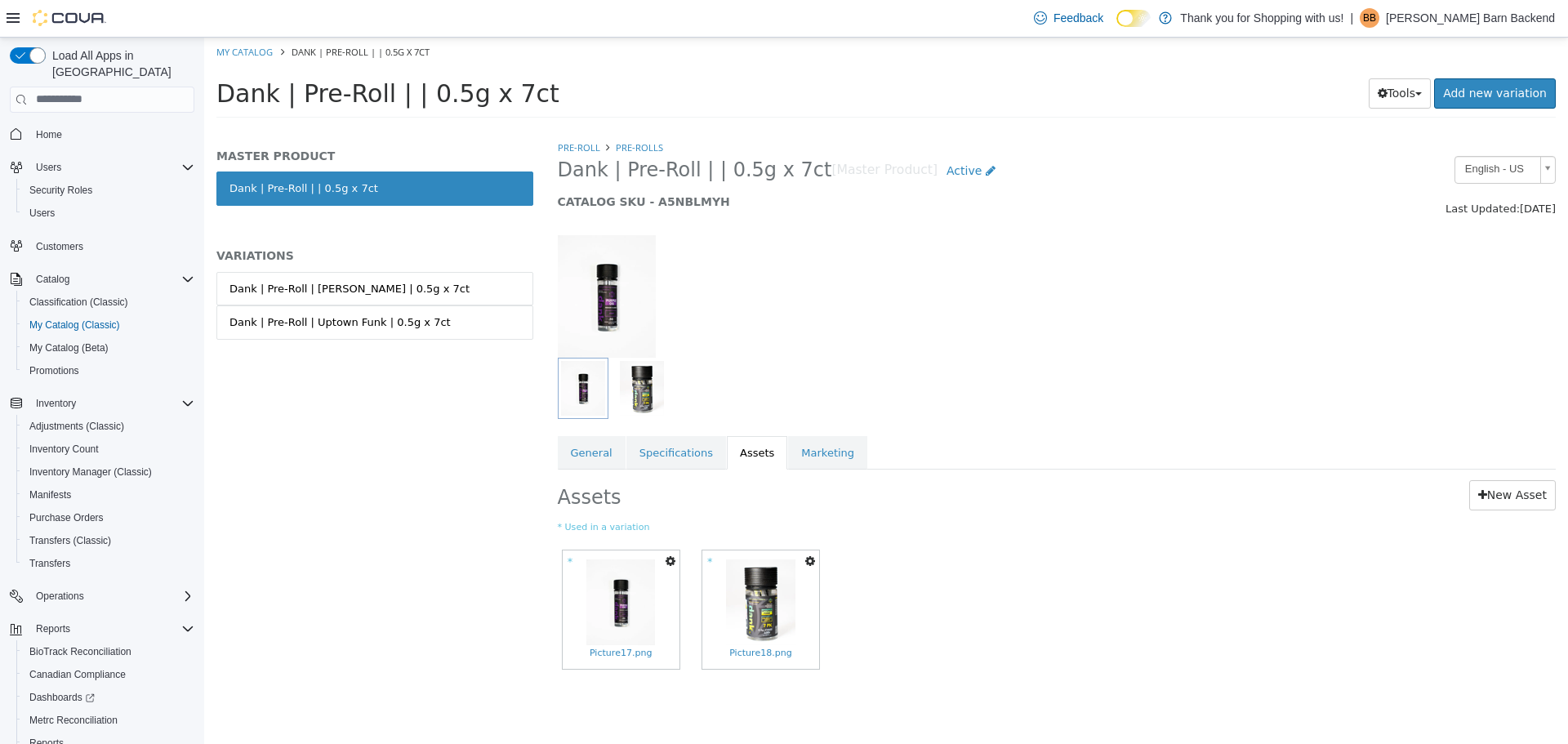
click at [802, 555] on button "button" at bounding box center [810, 561] width 18 height 22
click at [788, 607] on link "Set As Hero Shot" at bounding box center [749, 611] width 137 height 22
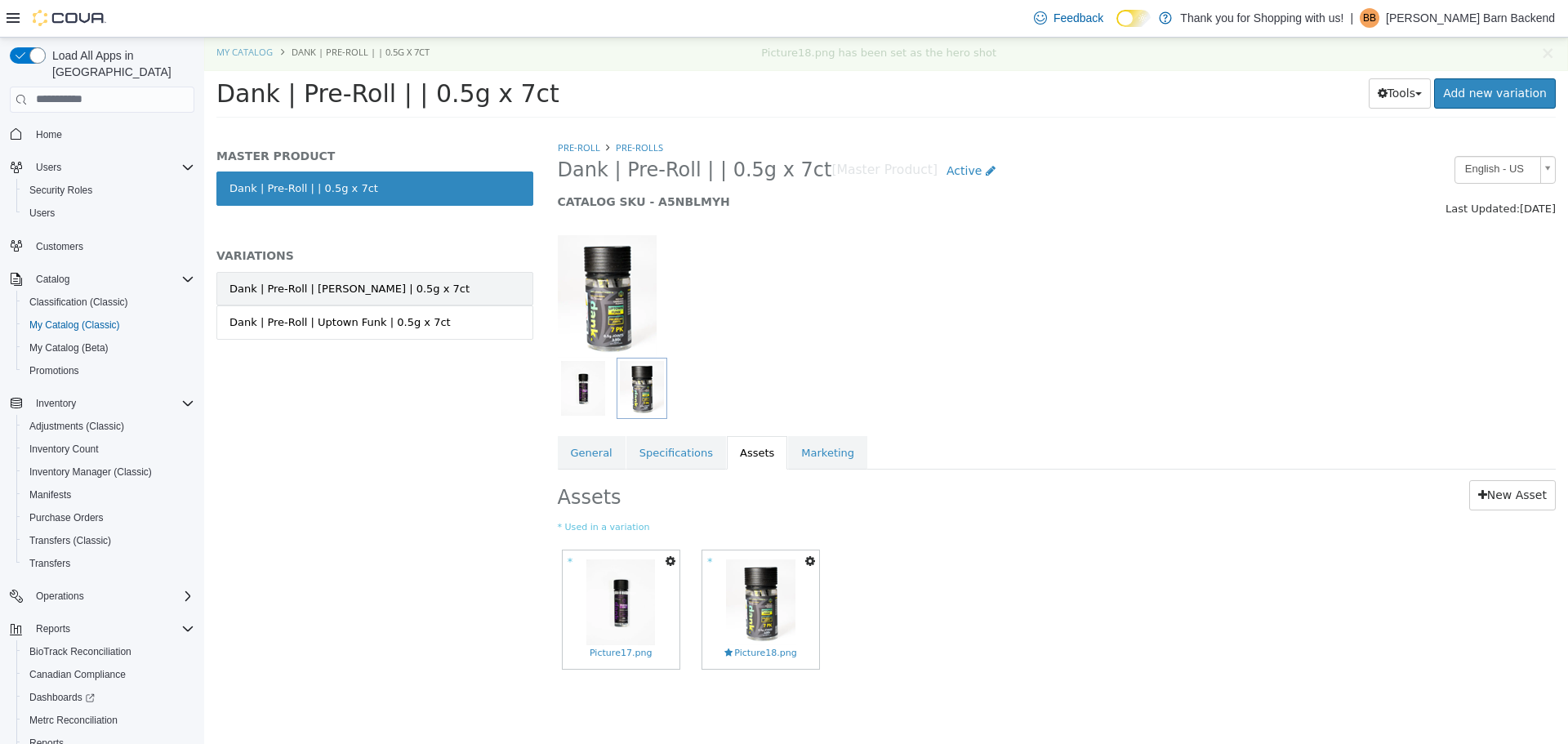
click at [397, 290] on div "Dank | Pre-Roll | Cherry Garcia | 0.5g x 7ct" at bounding box center [350, 288] width 240 height 16
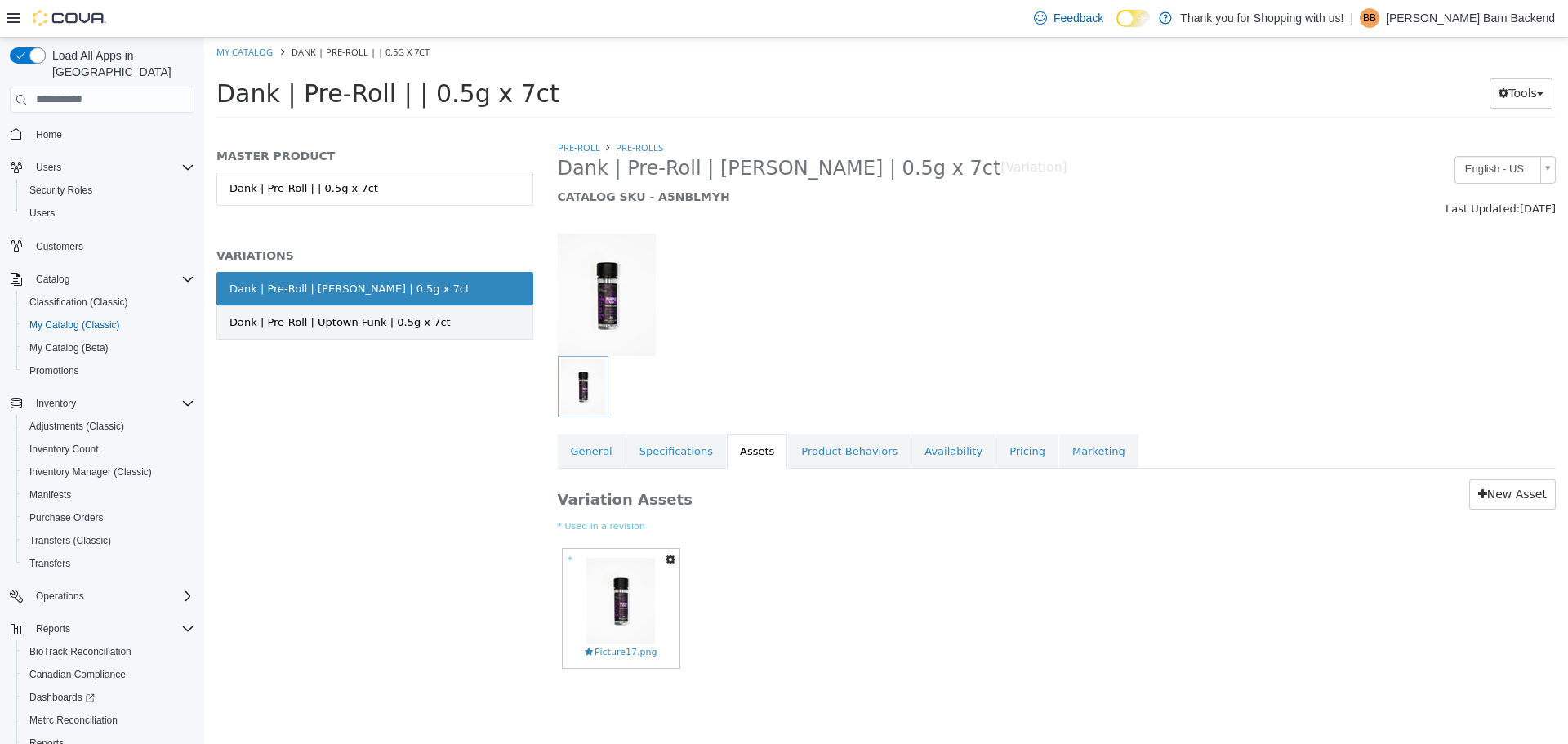
click at [410, 324] on div "Dank | Pre-Roll | Uptown Funk | 0.5g x 7ct" at bounding box center [340, 321] width 221 height 16
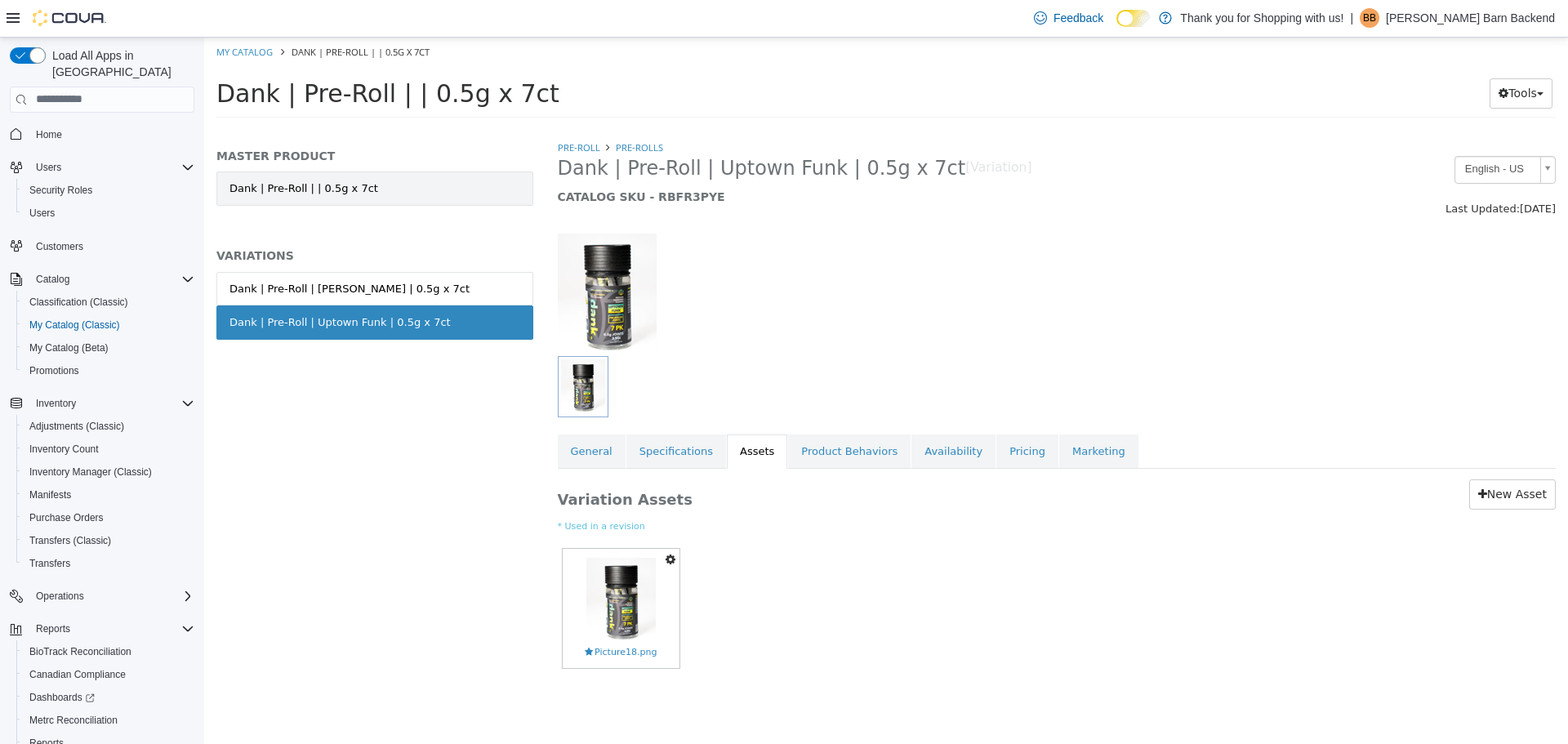
click at [393, 193] on link "Dank | Pre-Roll | | 0.5g x 7ct" at bounding box center [374, 187] width 317 height 34
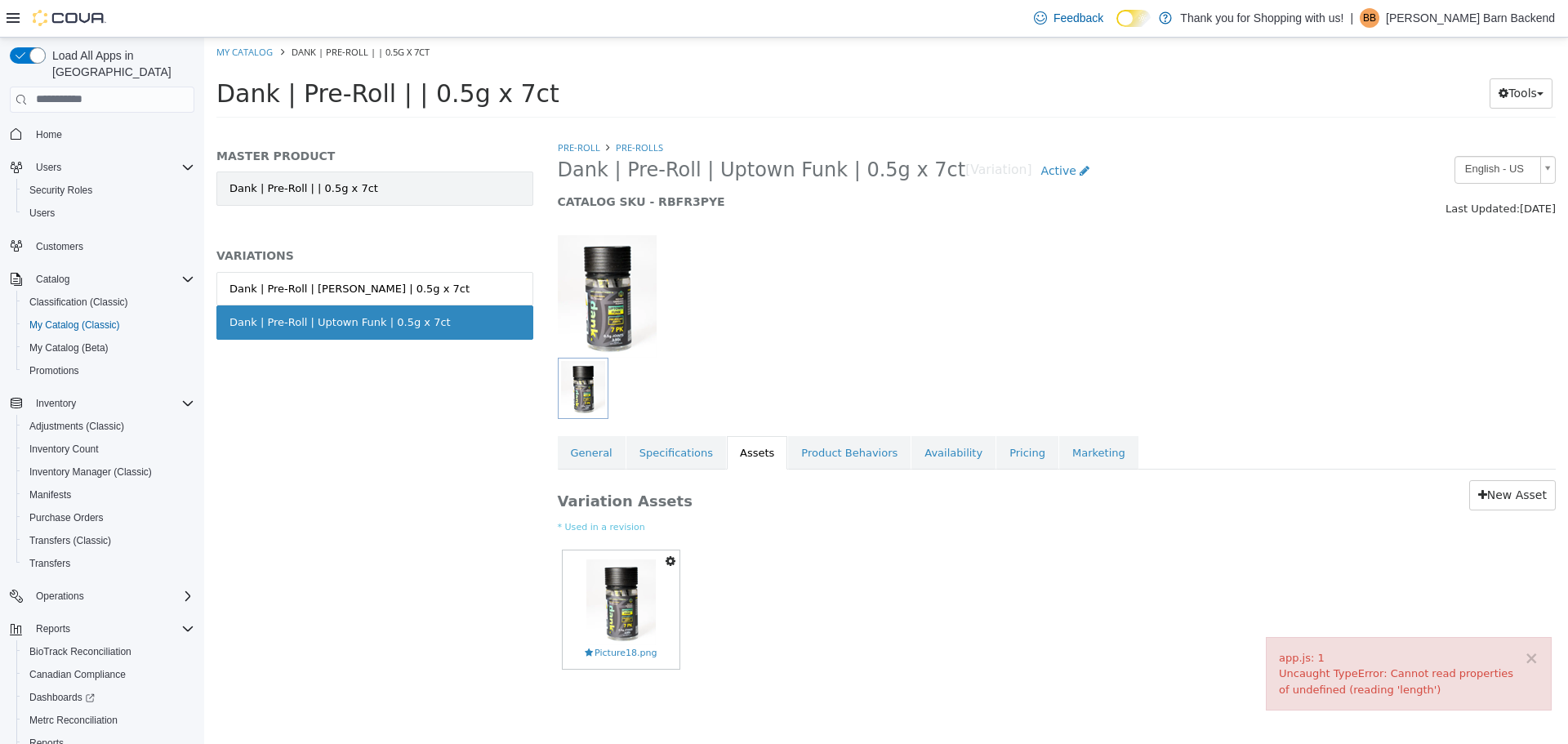
click at [409, 189] on link "Dank | Pre-Roll | | 0.5g x 7ct" at bounding box center [374, 187] width 317 height 34
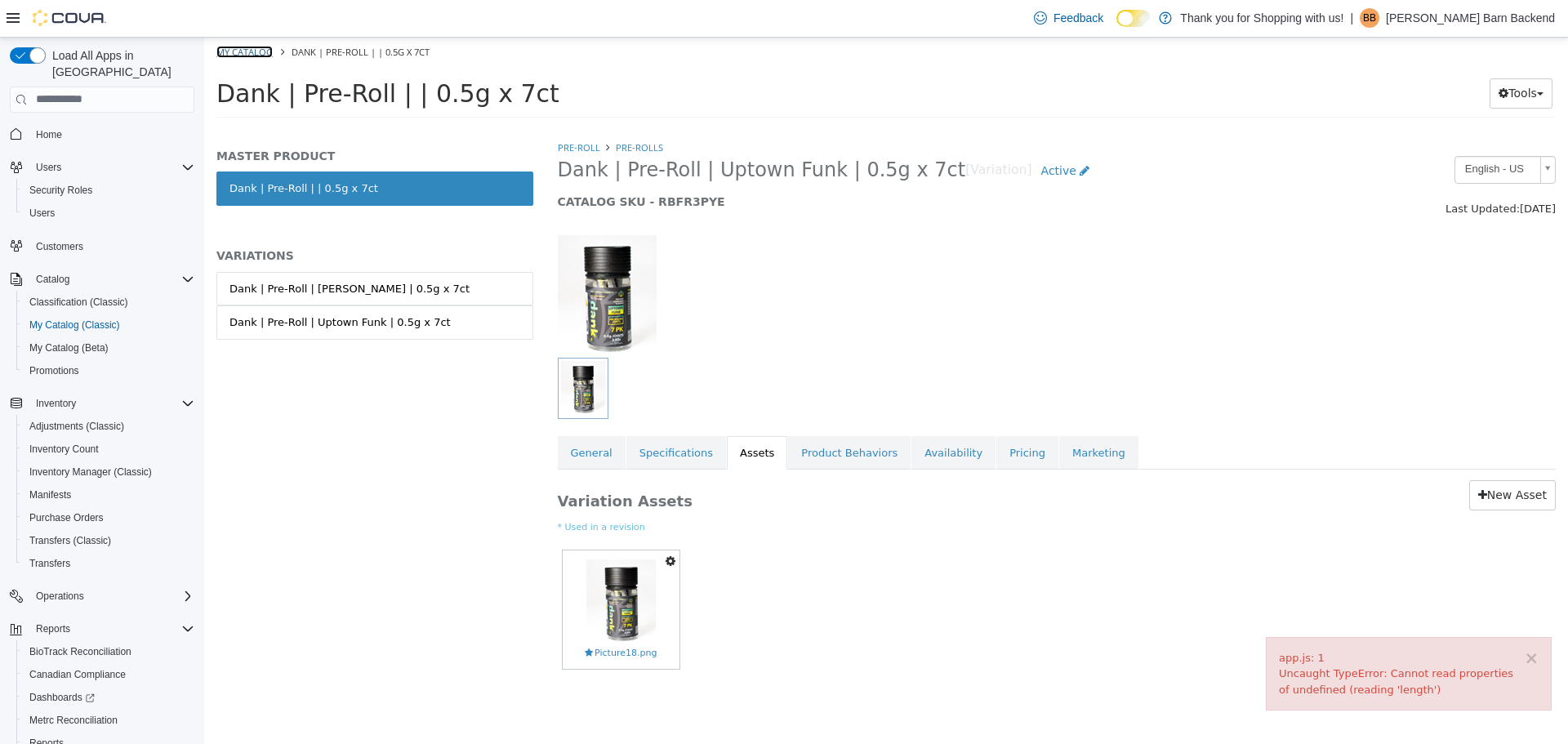
click at [259, 49] on link "My Catalog" at bounding box center [244, 50] width 56 height 13
select select "**********"
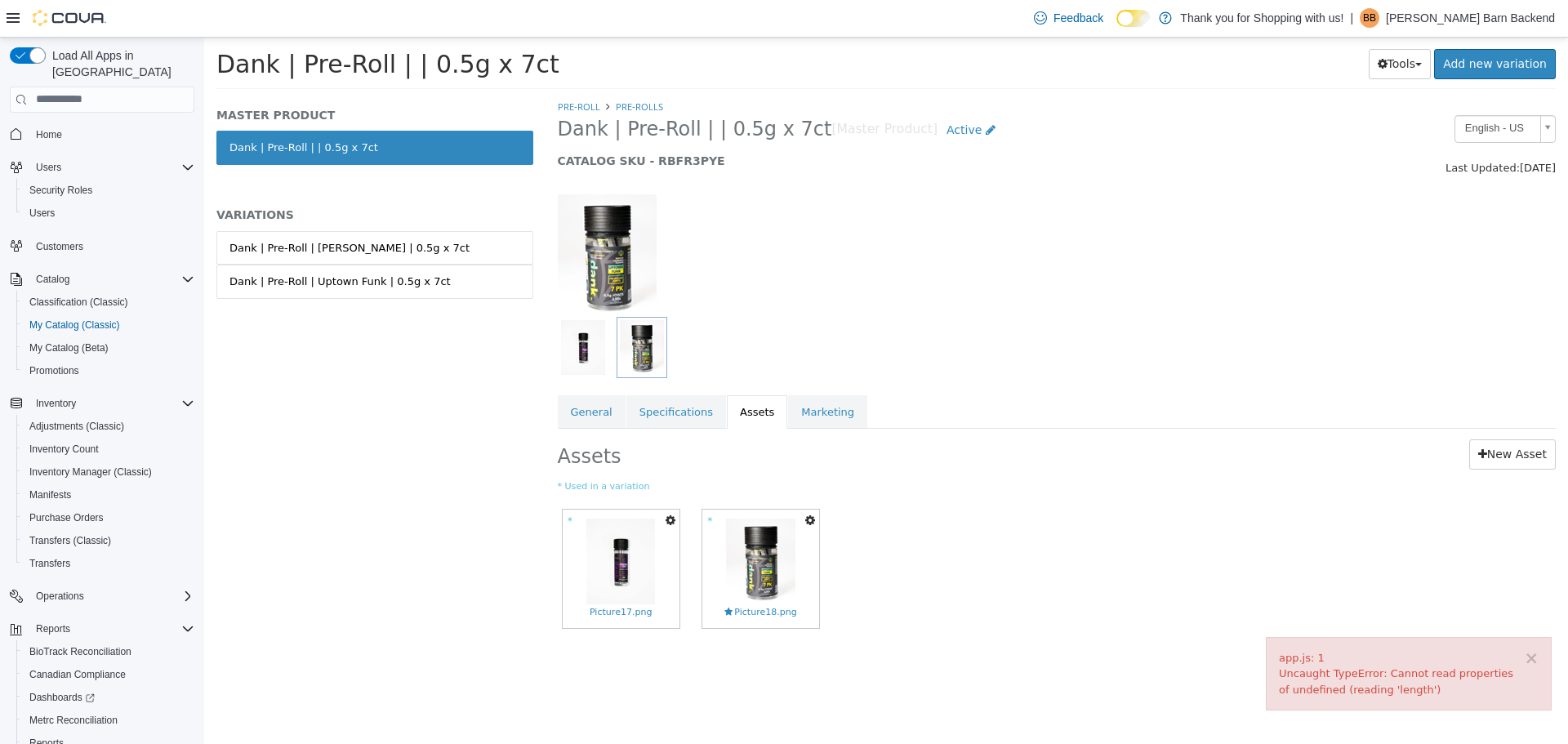
click at [438, 156] on link "Dank | Pre-Roll | | 0.5g x 7ct" at bounding box center [374, 146] width 317 height 34
click at [424, 245] on link "Dank | Pre-Roll | Cherry Garcia | 0.5g x 7ct" at bounding box center [374, 247] width 317 height 34
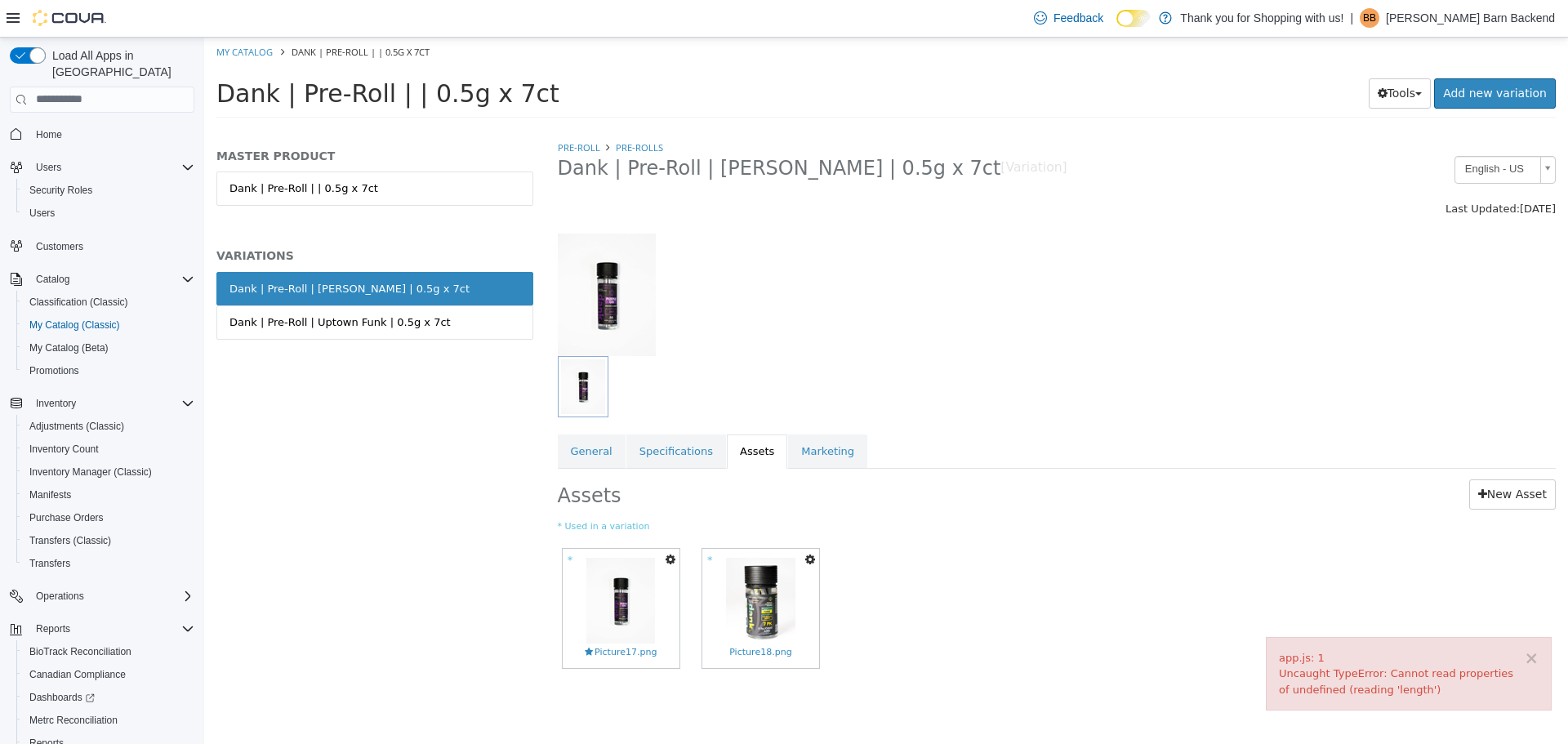
click at [431, 282] on link "Dank | Pre-Roll | Cherry Garcia | 0.5g x 7ct" at bounding box center [374, 288] width 317 height 34
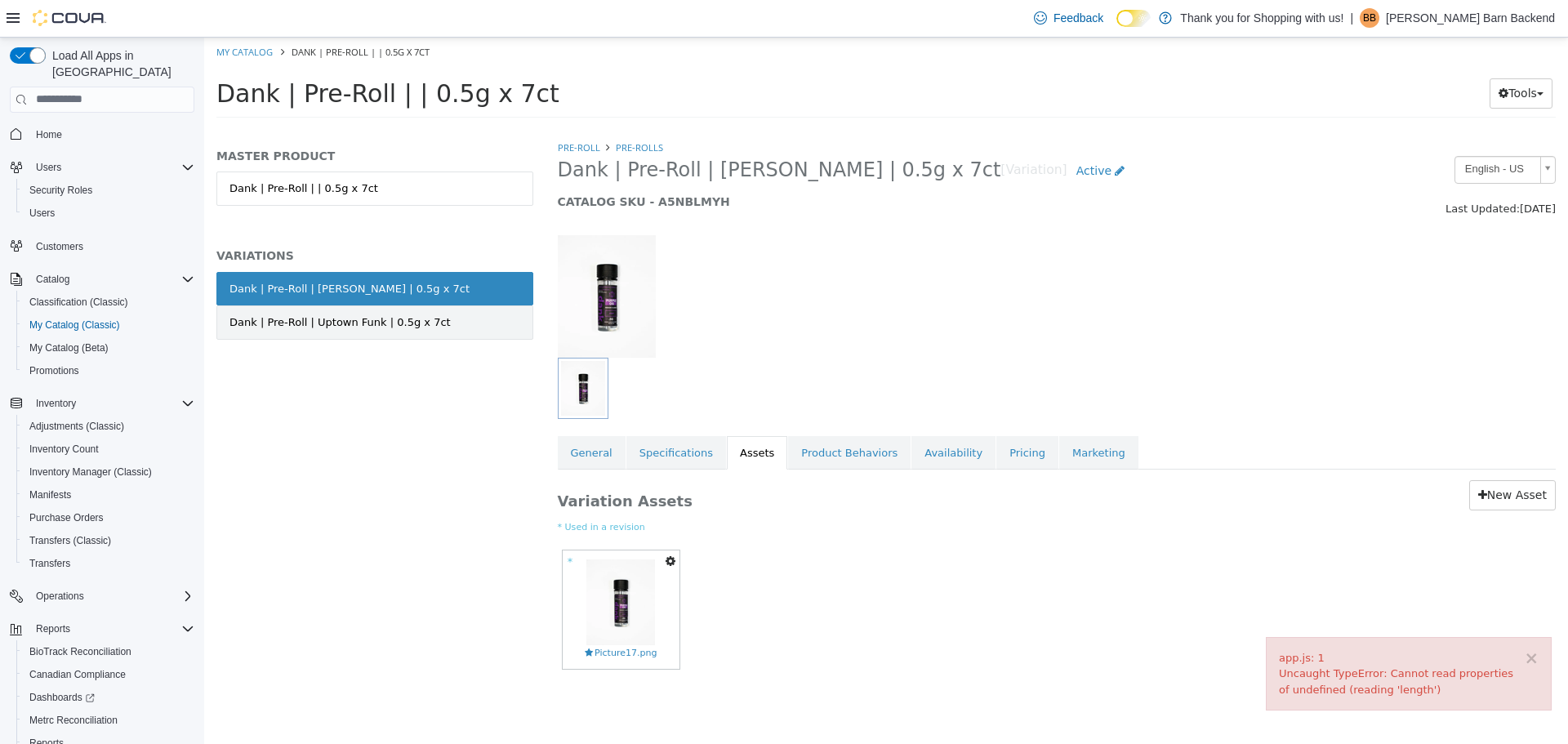
click at [431, 313] on link "Dank | Pre-Roll | Uptown Funk | 0.5g x 7ct" at bounding box center [374, 321] width 317 height 34
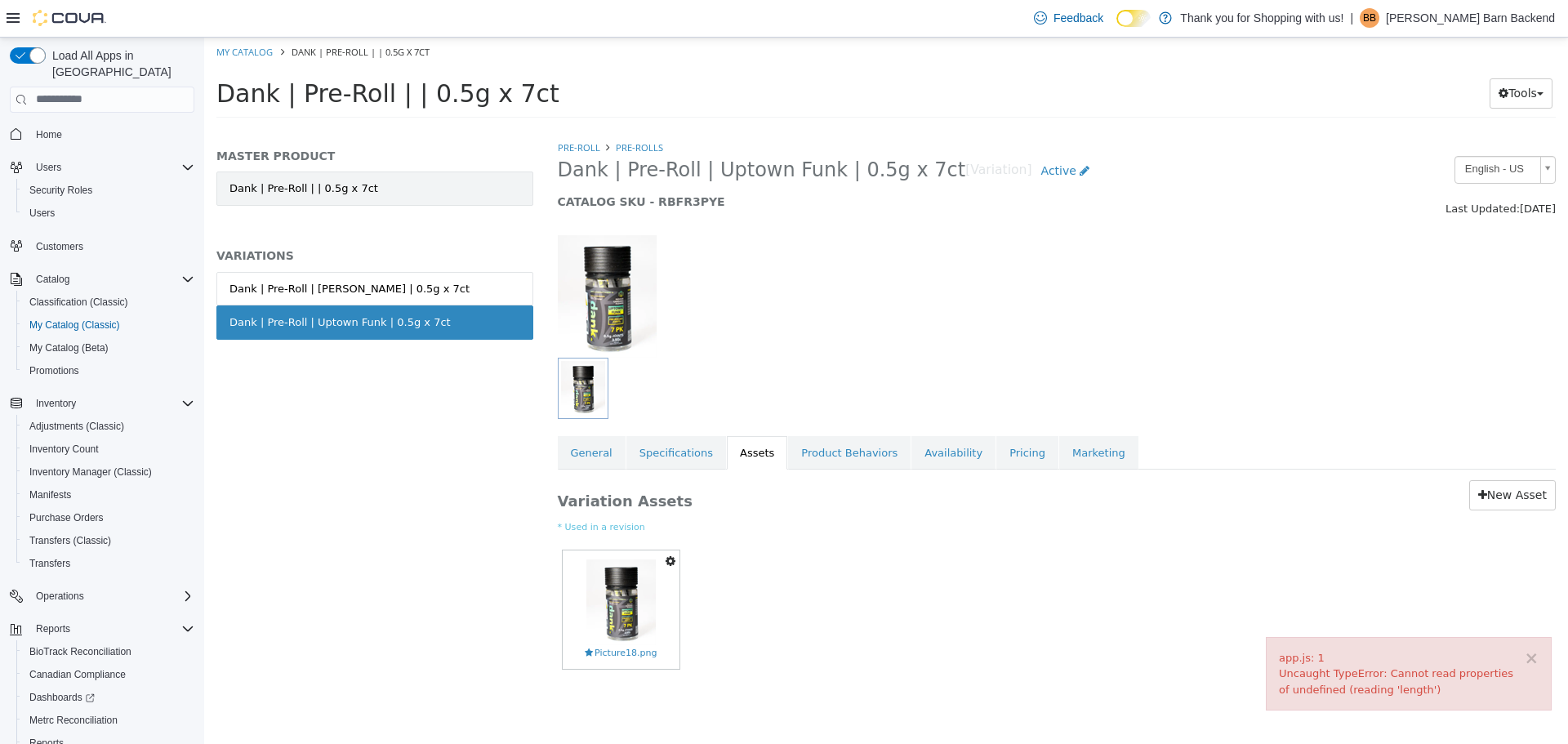
click at [451, 184] on link "Dank | Pre-Roll | | 0.5g x 7ct" at bounding box center [374, 187] width 317 height 34
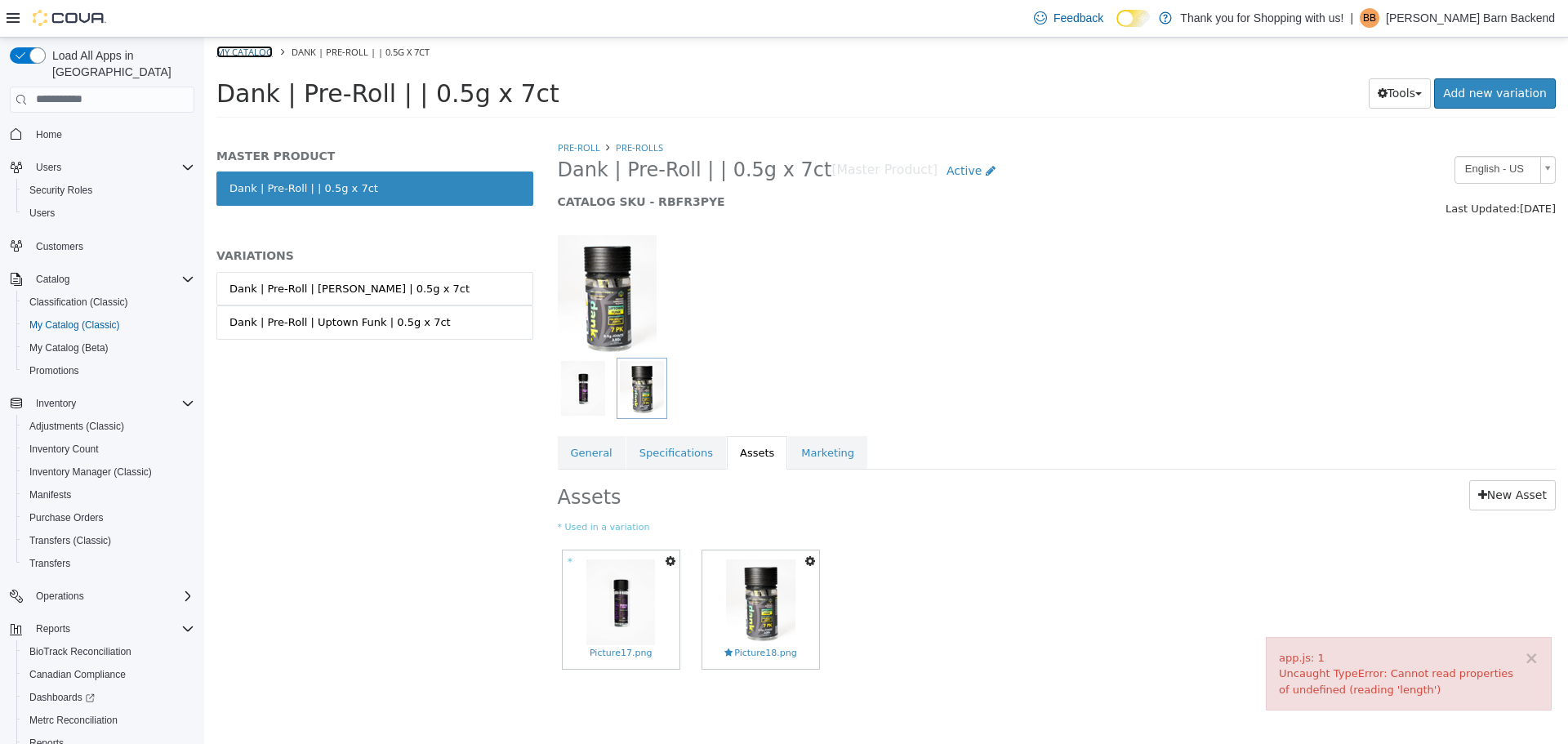
click at [268, 47] on link "My Catalog" at bounding box center [244, 50] width 56 height 13
select select "**********"
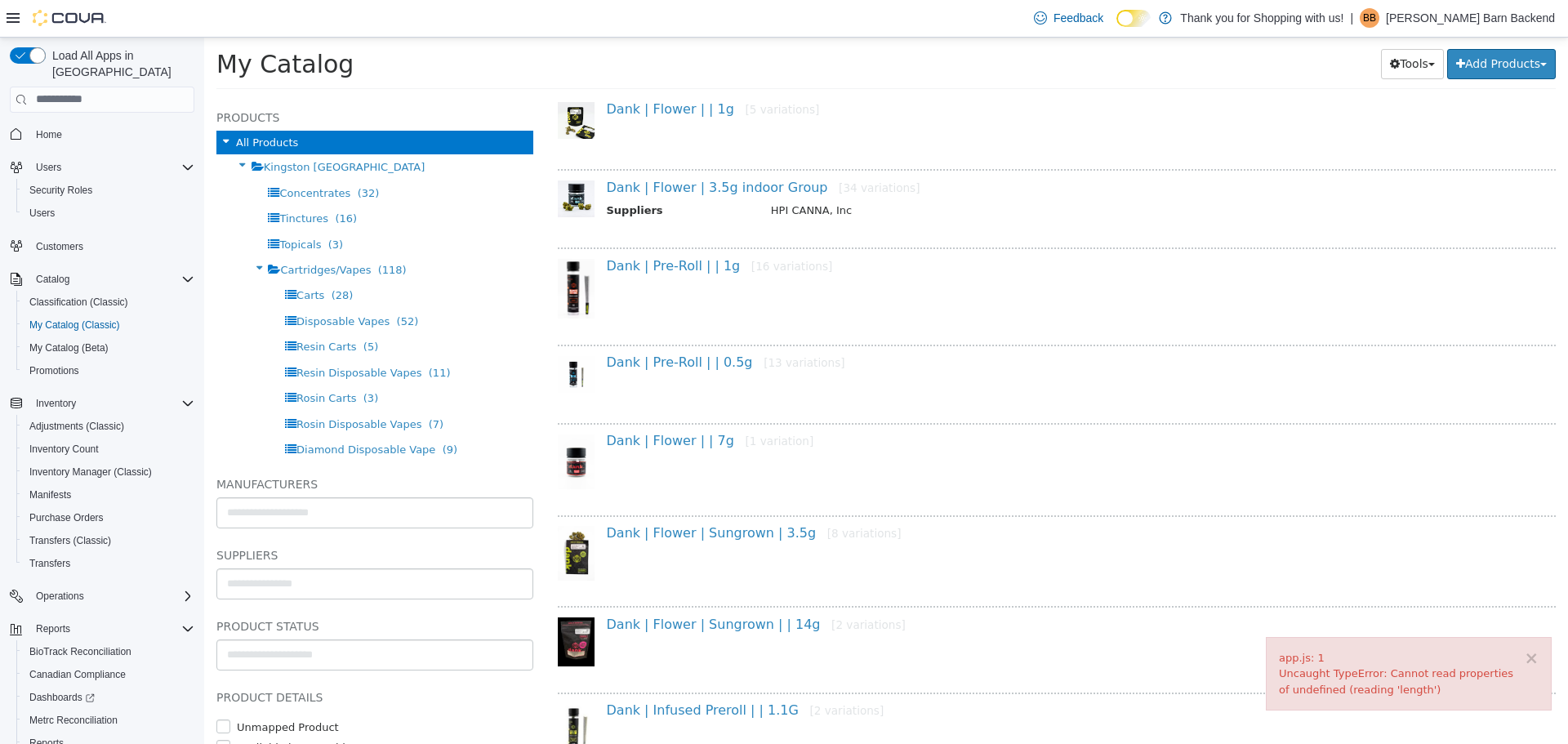
scroll to position [695, 0]
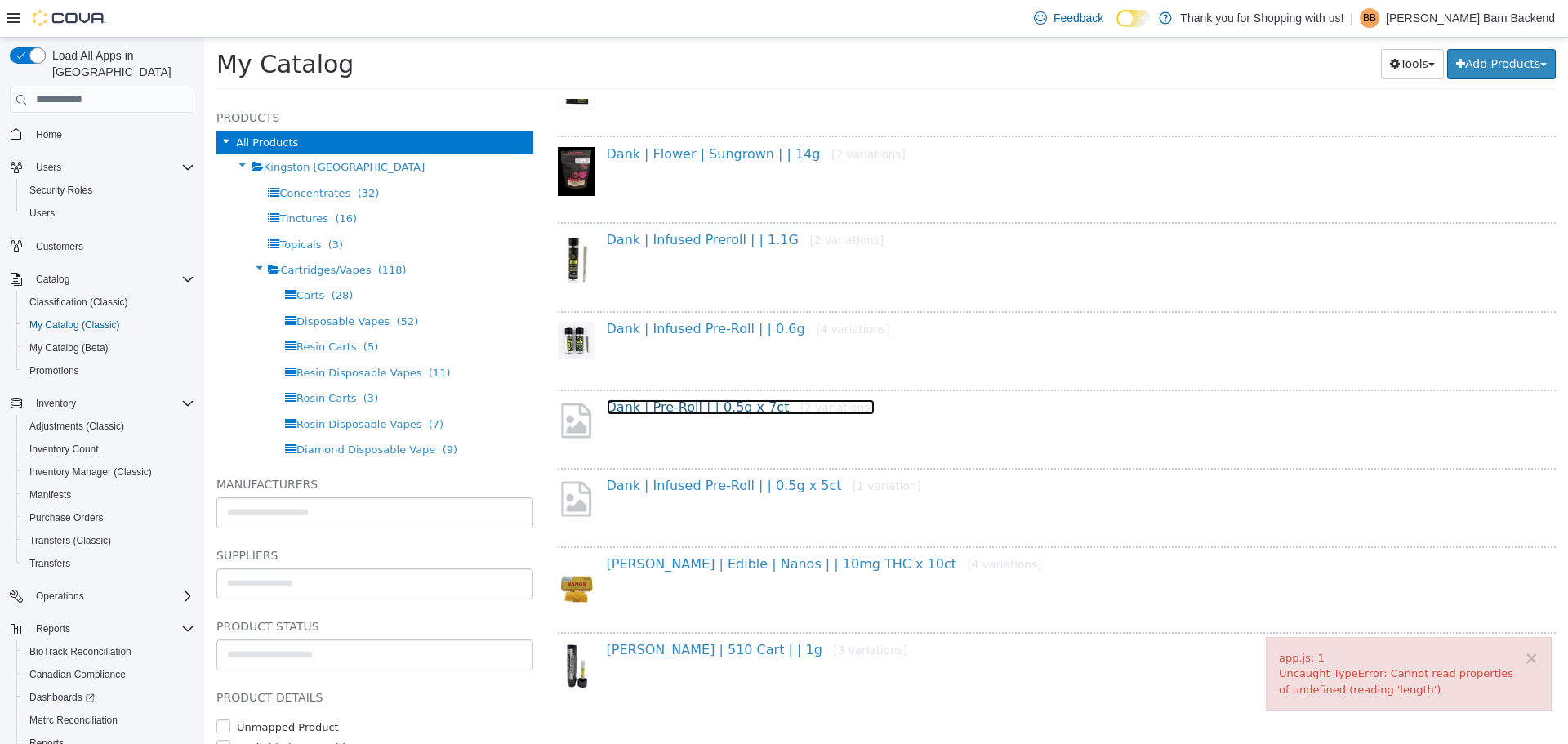
click at [732, 408] on link "Dank | Pre-Roll | | 0.5g x 7ct [2 variations]" at bounding box center [741, 406] width 268 height 15
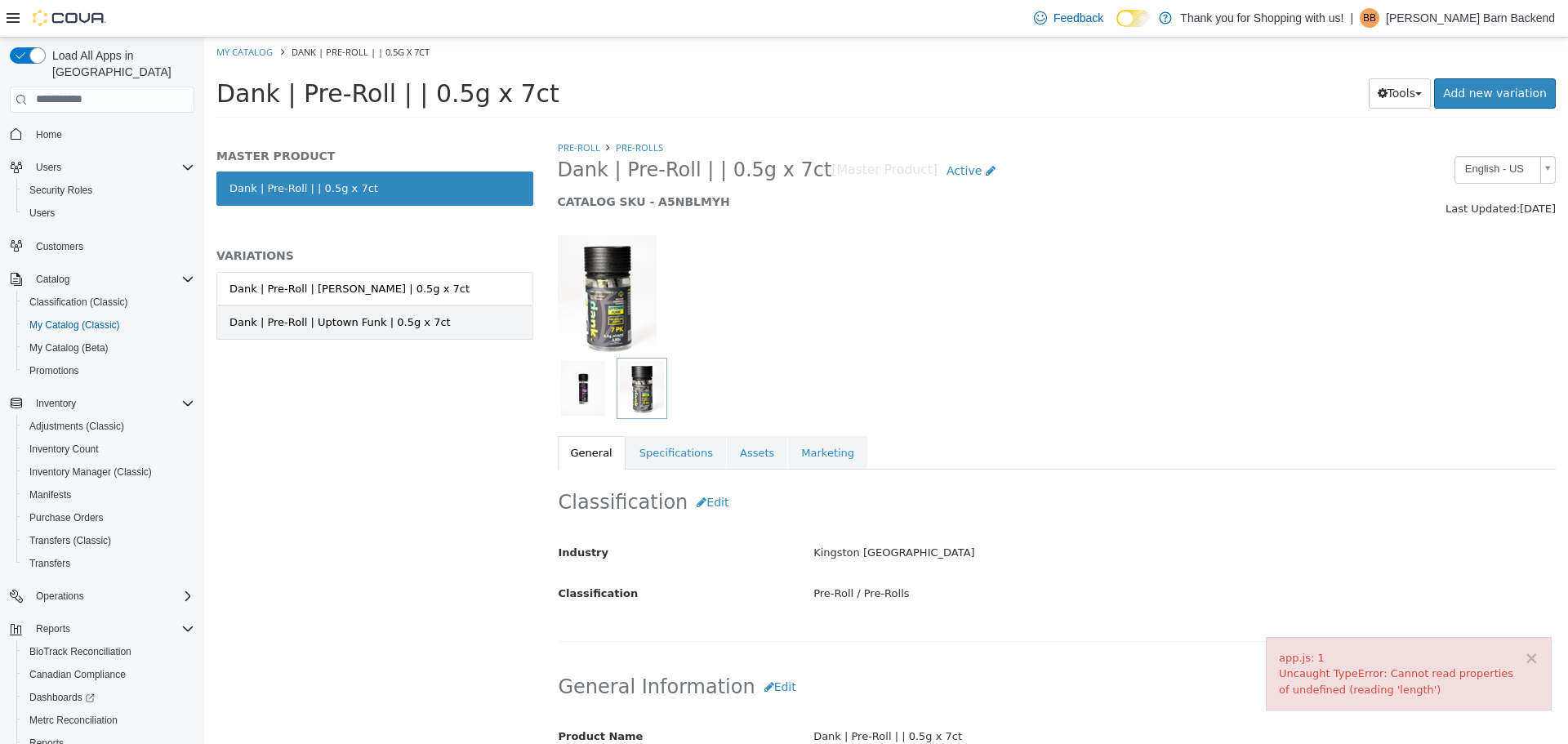
click at [509, 325] on link "Dank | Pre-Roll | Uptown Funk | 0.5g x 7ct" at bounding box center [374, 321] width 317 height 34
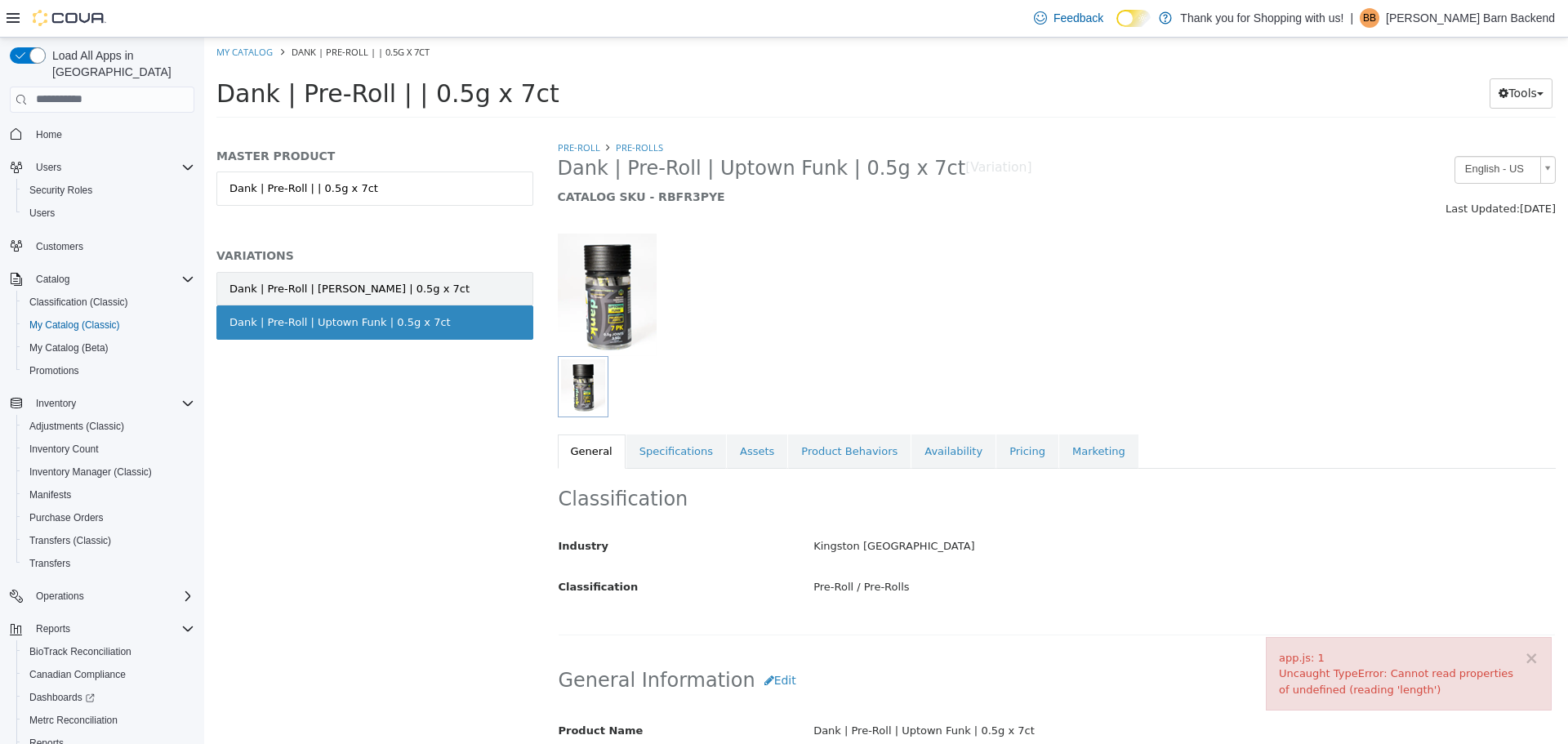
click at [499, 291] on link "Dank | Pre-Roll | Cherry Garcia | 0.5g x 7ct" at bounding box center [374, 288] width 317 height 34
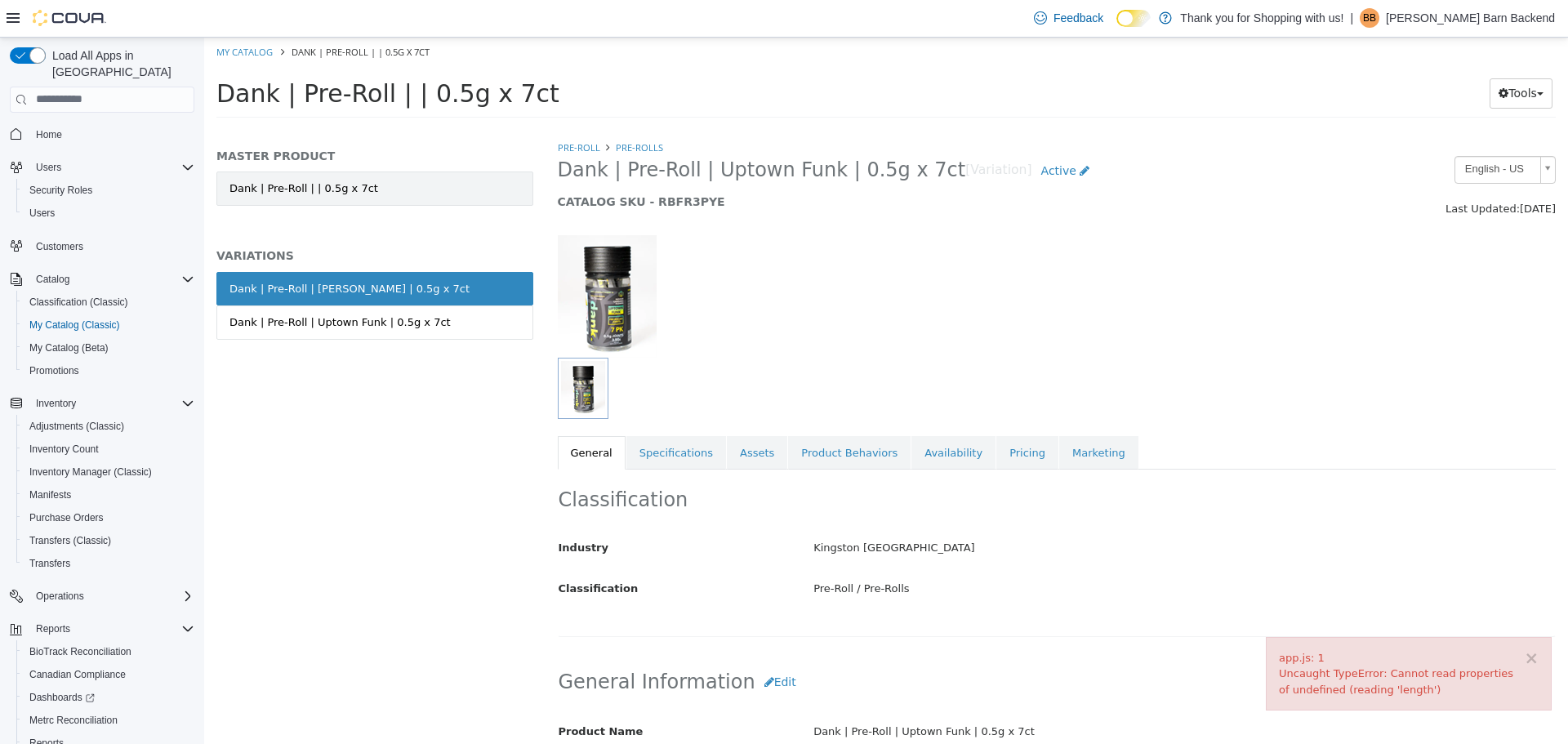
click at [478, 190] on link "Dank | Pre-Roll | | 0.5g x 7ct" at bounding box center [374, 187] width 317 height 34
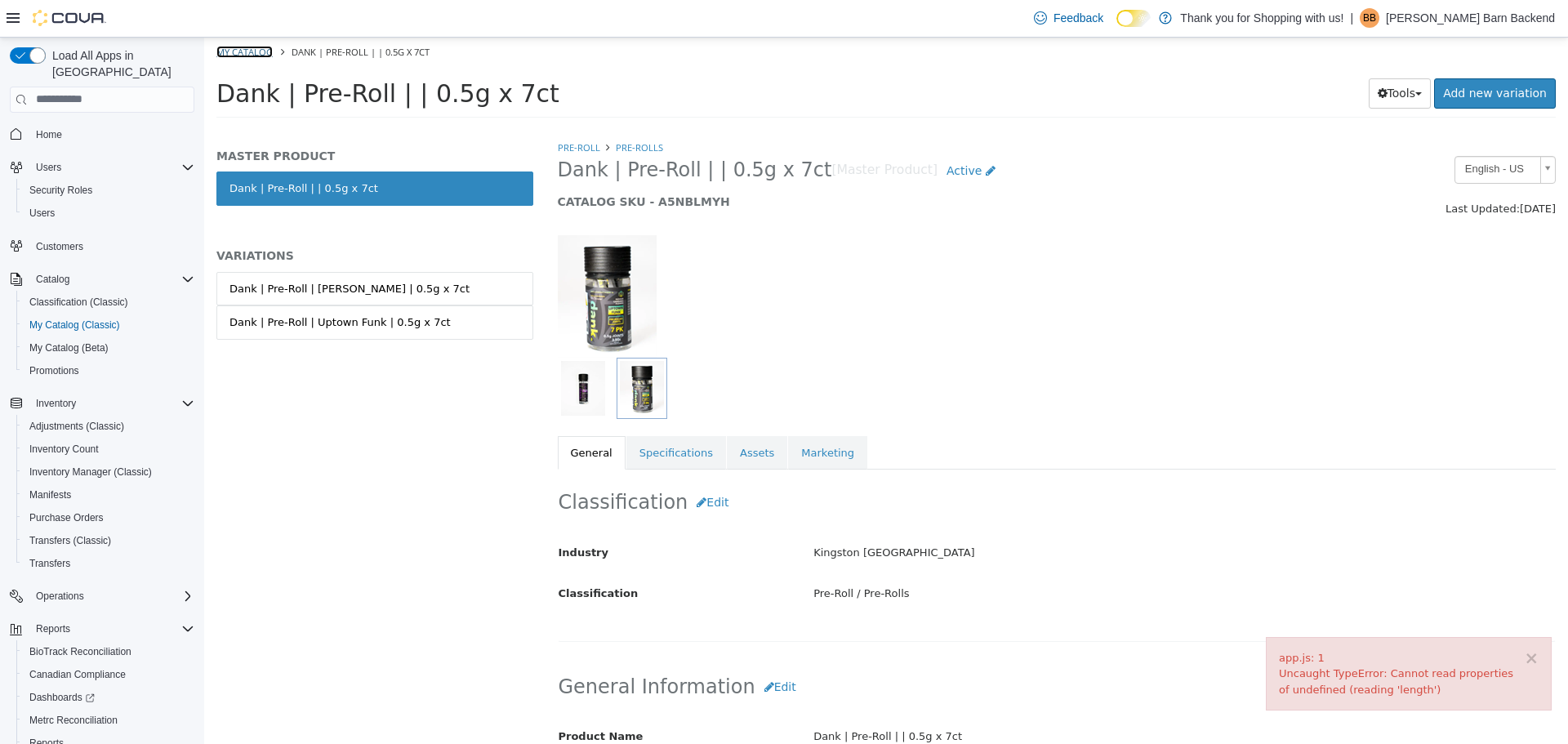
click at [261, 45] on link "My Catalog" at bounding box center [244, 50] width 56 height 13
select select "**********"
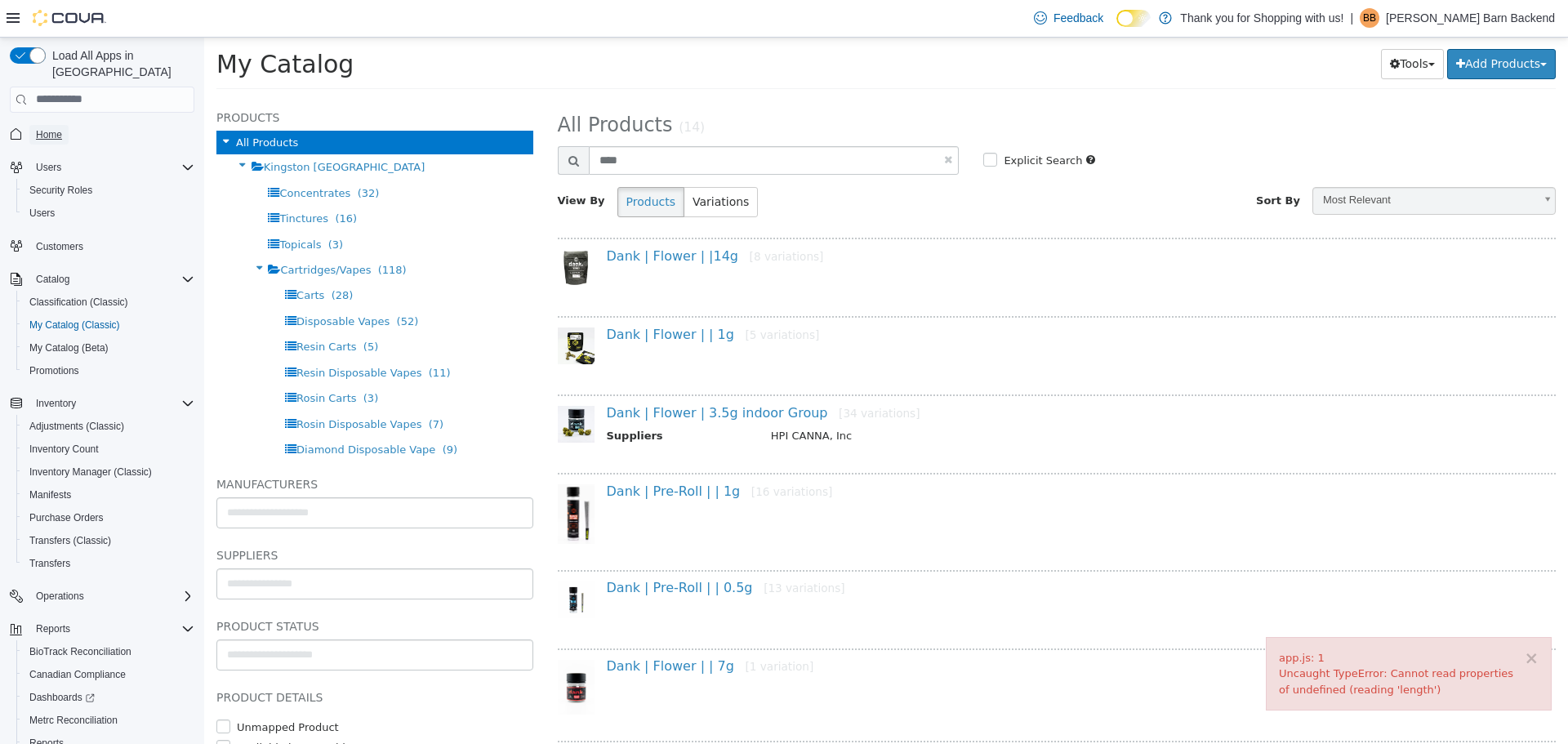
click at [53, 128] on span "Home" at bounding box center [49, 135] width 26 height 13
